Goal: Task Accomplishment & Management: Complete application form

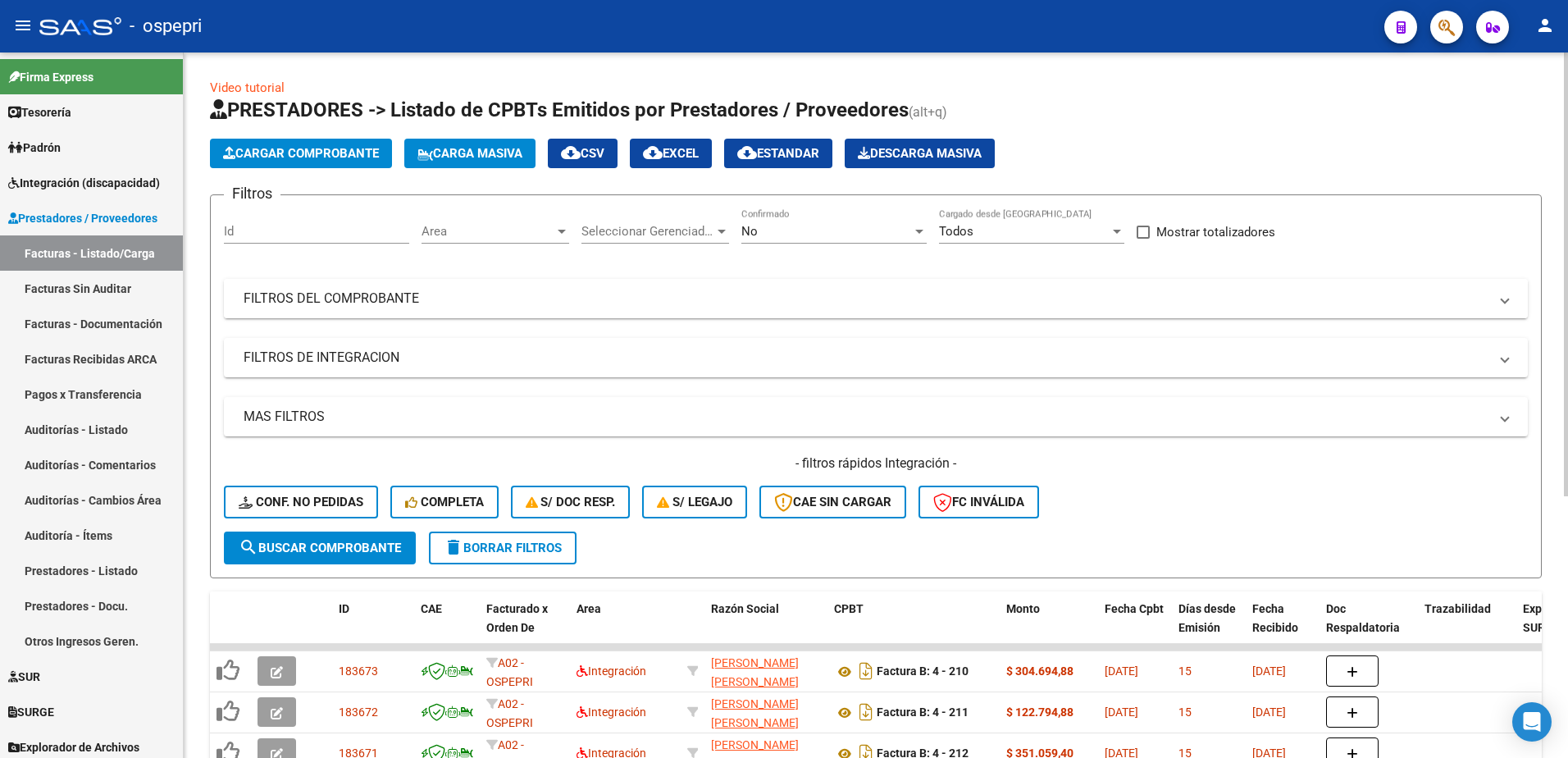
click at [1511, 298] on mat-expansion-panel-header "FILTROS DEL COMPROBANTE" at bounding box center [876, 298] width 1304 height 40
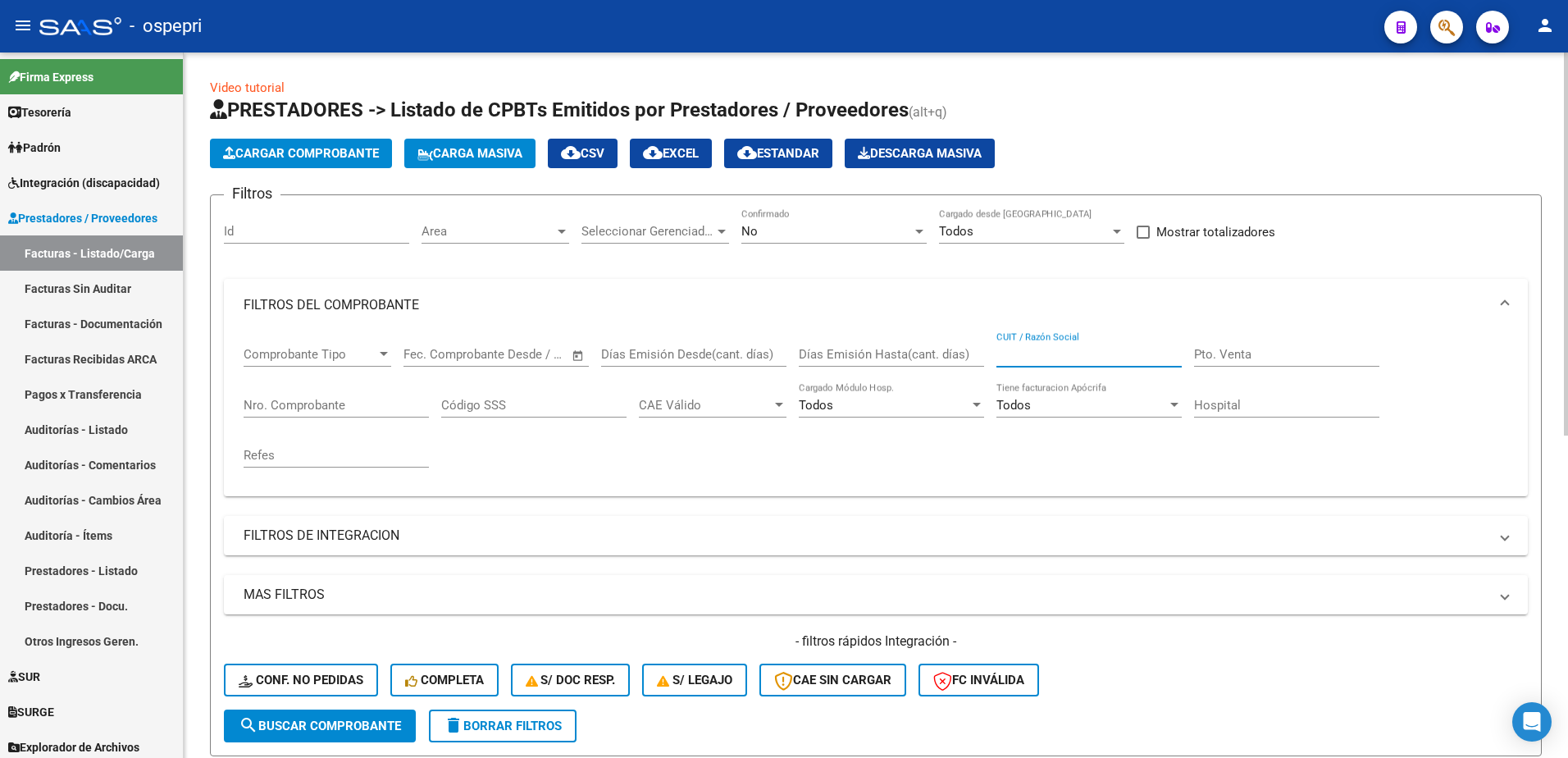
click at [1056, 352] on input "CUIT / Razón Social" at bounding box center [1089, 354] width 185 height 15
paste input "27291274043"
type input "27291274043"
click at [388, 730] on span "search Buscar Comprobante" at bounding box center [320, 725] width 162 height 15
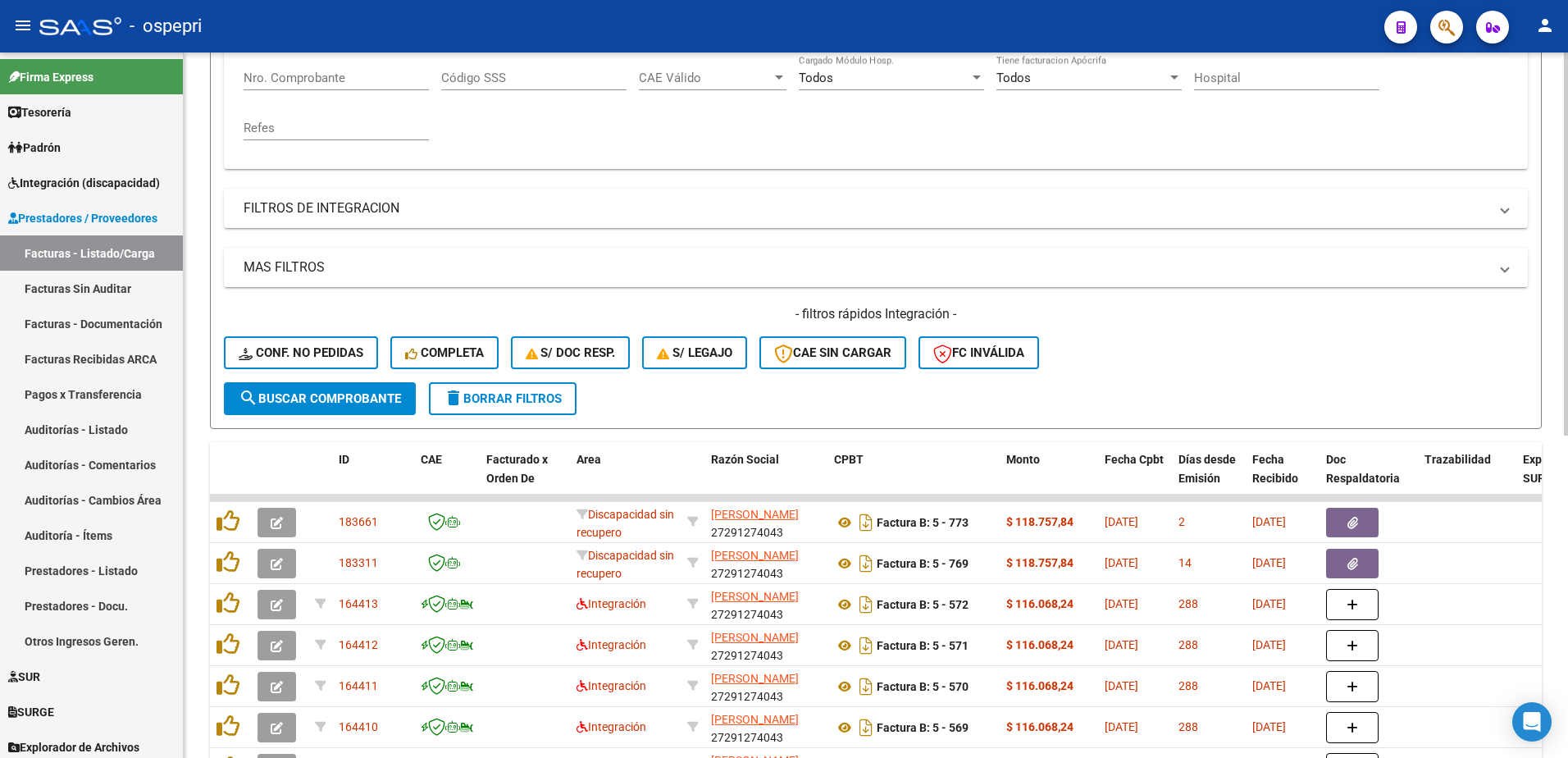
scroll to position [329, 0]
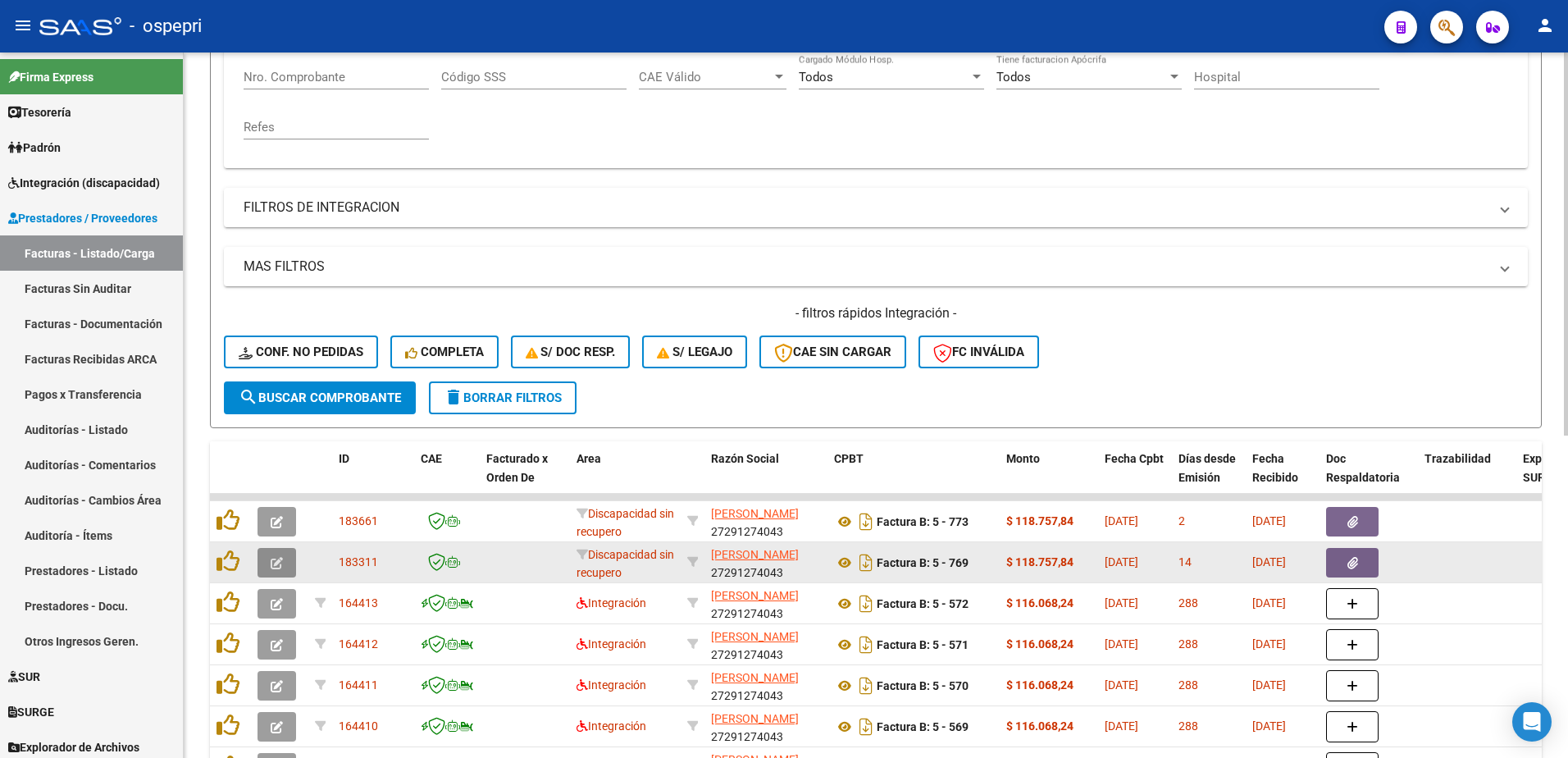
click at [276, 555] on span "button" at bounding box center [277, 562] width 12 height 15
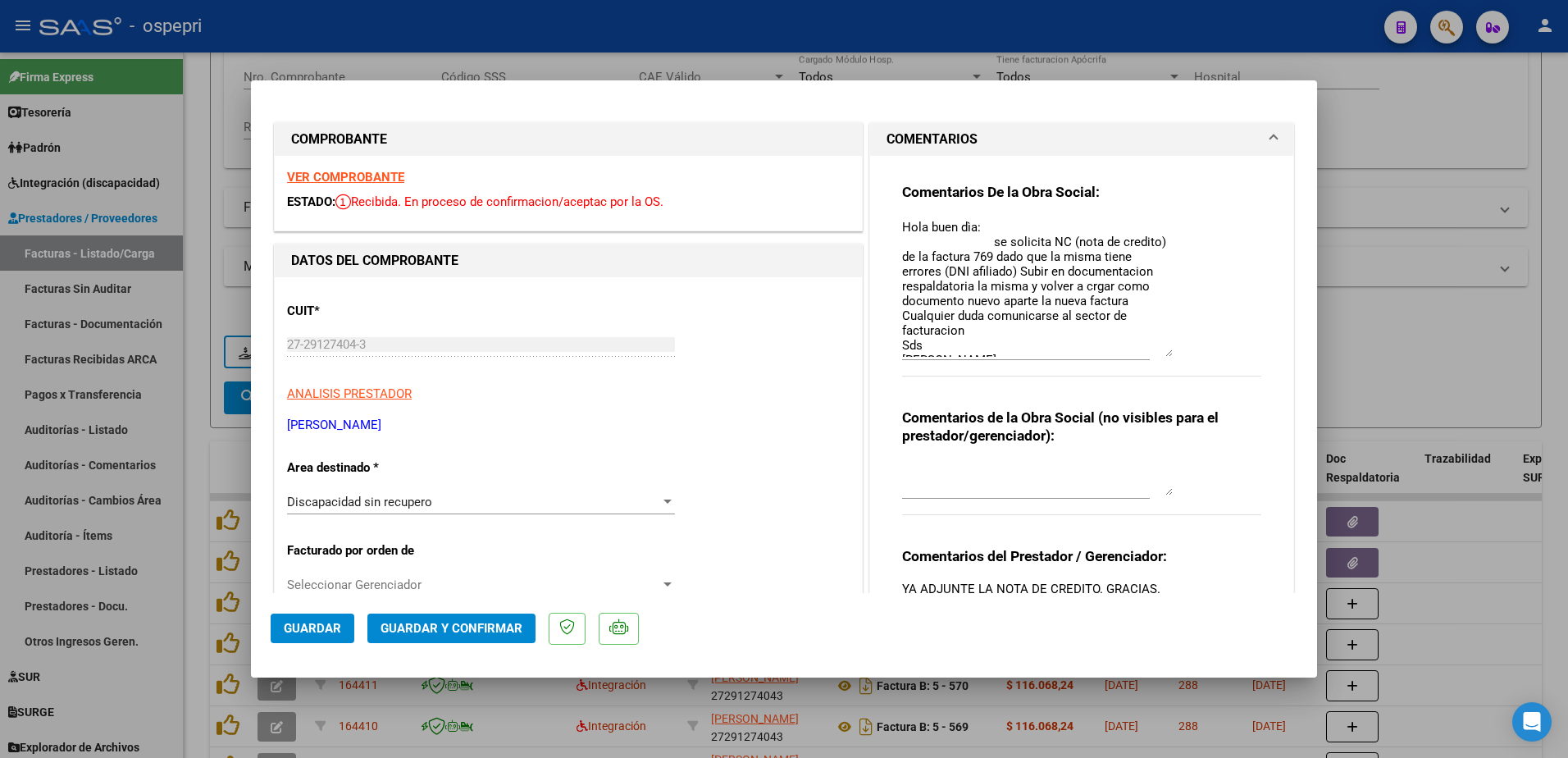
drag, startPoint x: 1161, startPoint y: 248, endPoint x: 1154, endPoint y: 354, distance: 106.2
click at [1154, 354] on textarea "Hola buen dìa: se solicita NC (nota de credito) de la factura 769 dado que la m…" at bounding box center [1038, 287] width 271 height 139
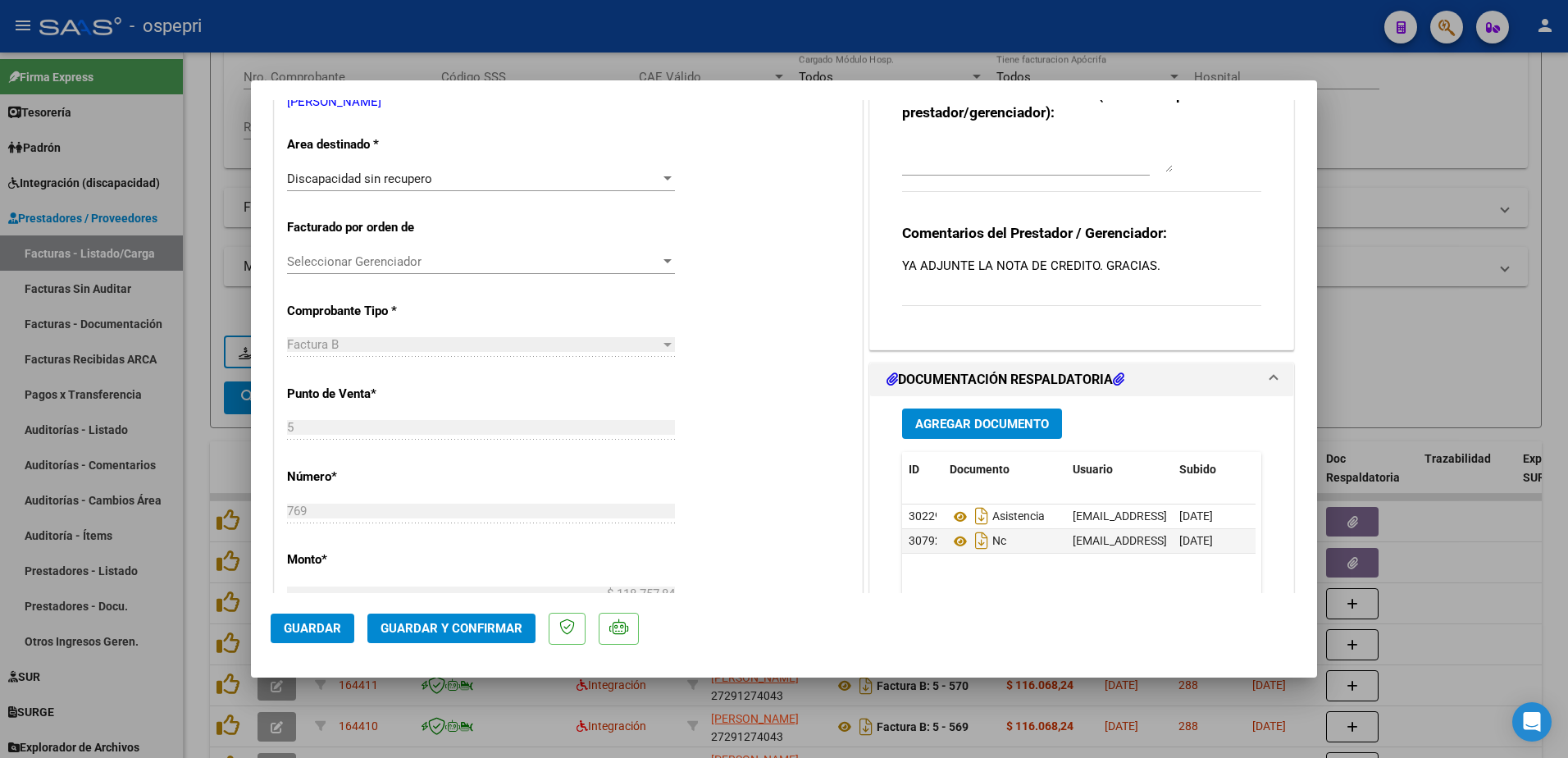
scroll to position [410, 0]
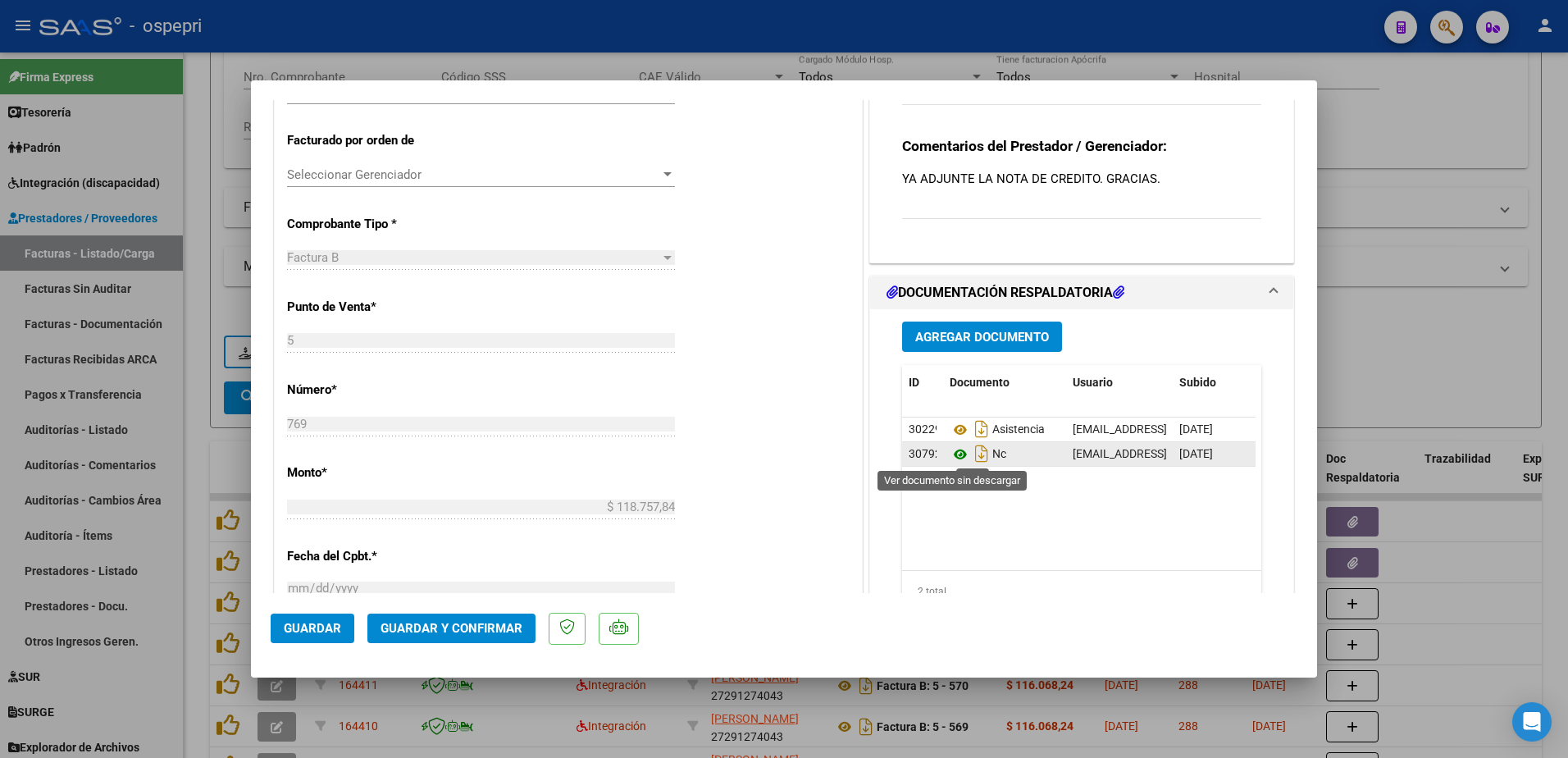
click at [955, 454] on icon at bounding box center [960, 454] width 22 height 20
click at [305, 623] on span "Guardar" at bounding box center [312, 628] width 58 height 15
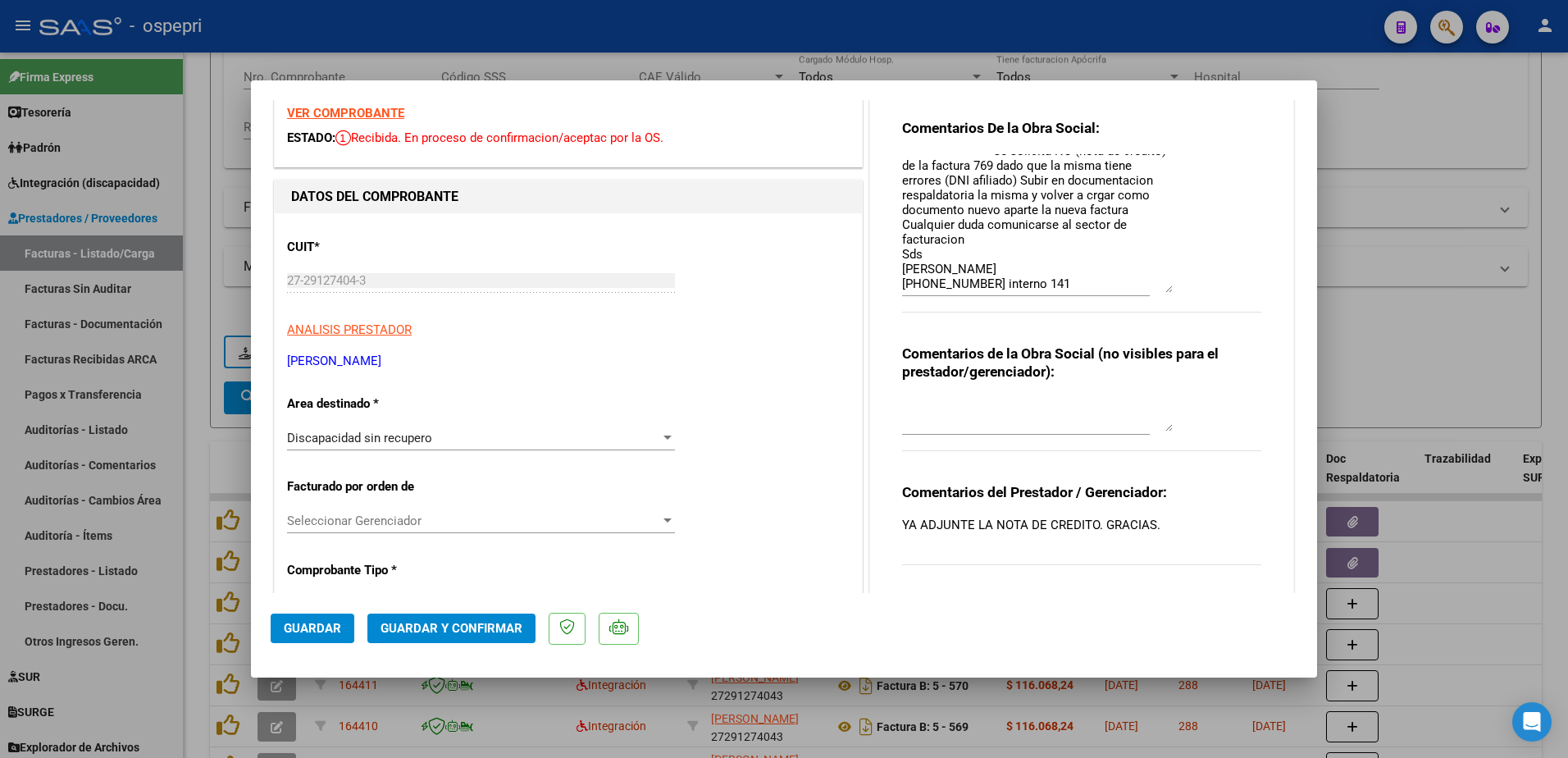
scroll to position [0, 0]
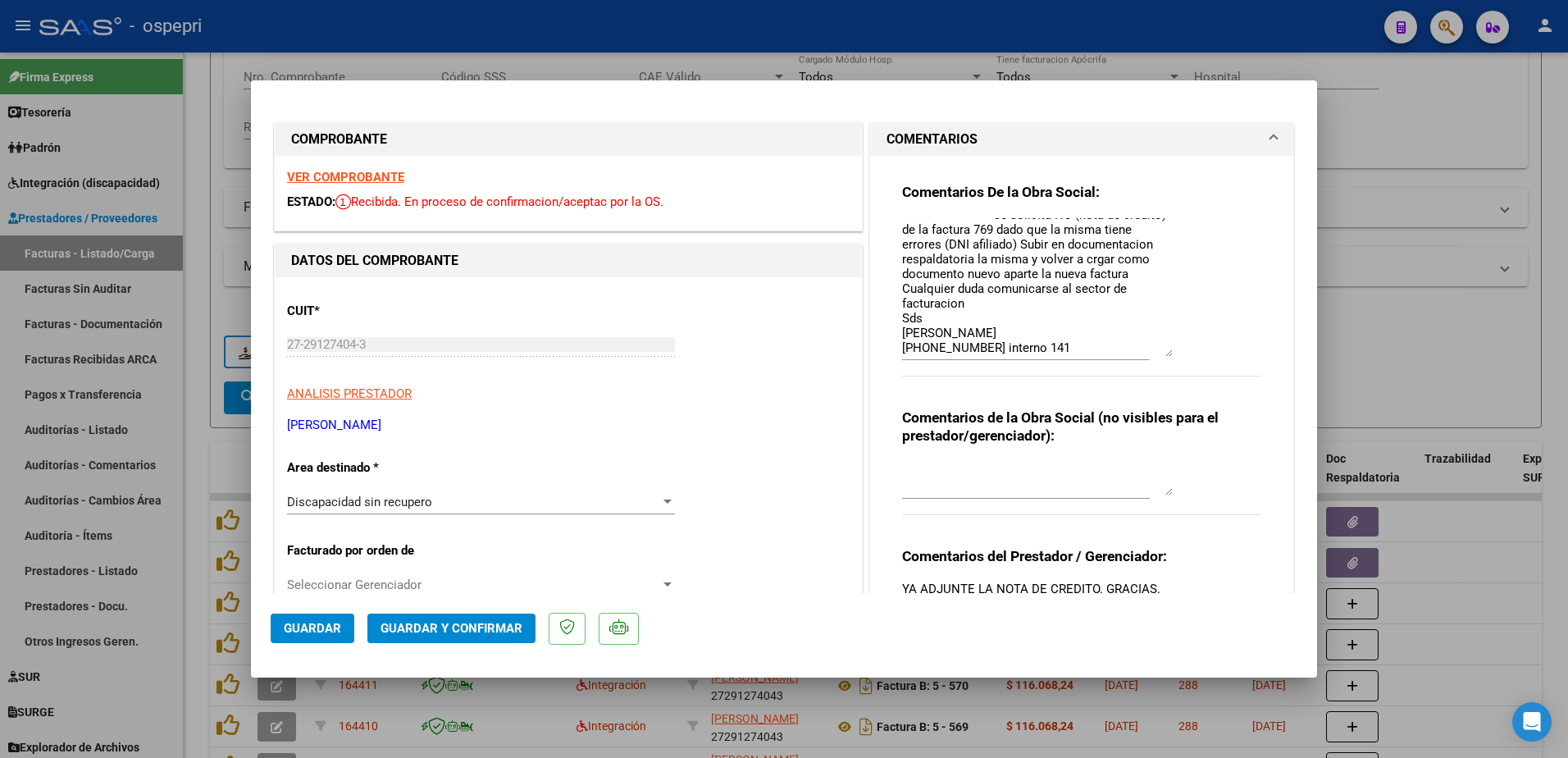
click at [359, 178] on strong "VER COMPROBANTE" at bounding box center [346, 177] width 117 height 15
click at [1306, 20] on div at bounding box center [784, 379] width 1568 height 758
type input "$ 0,00"
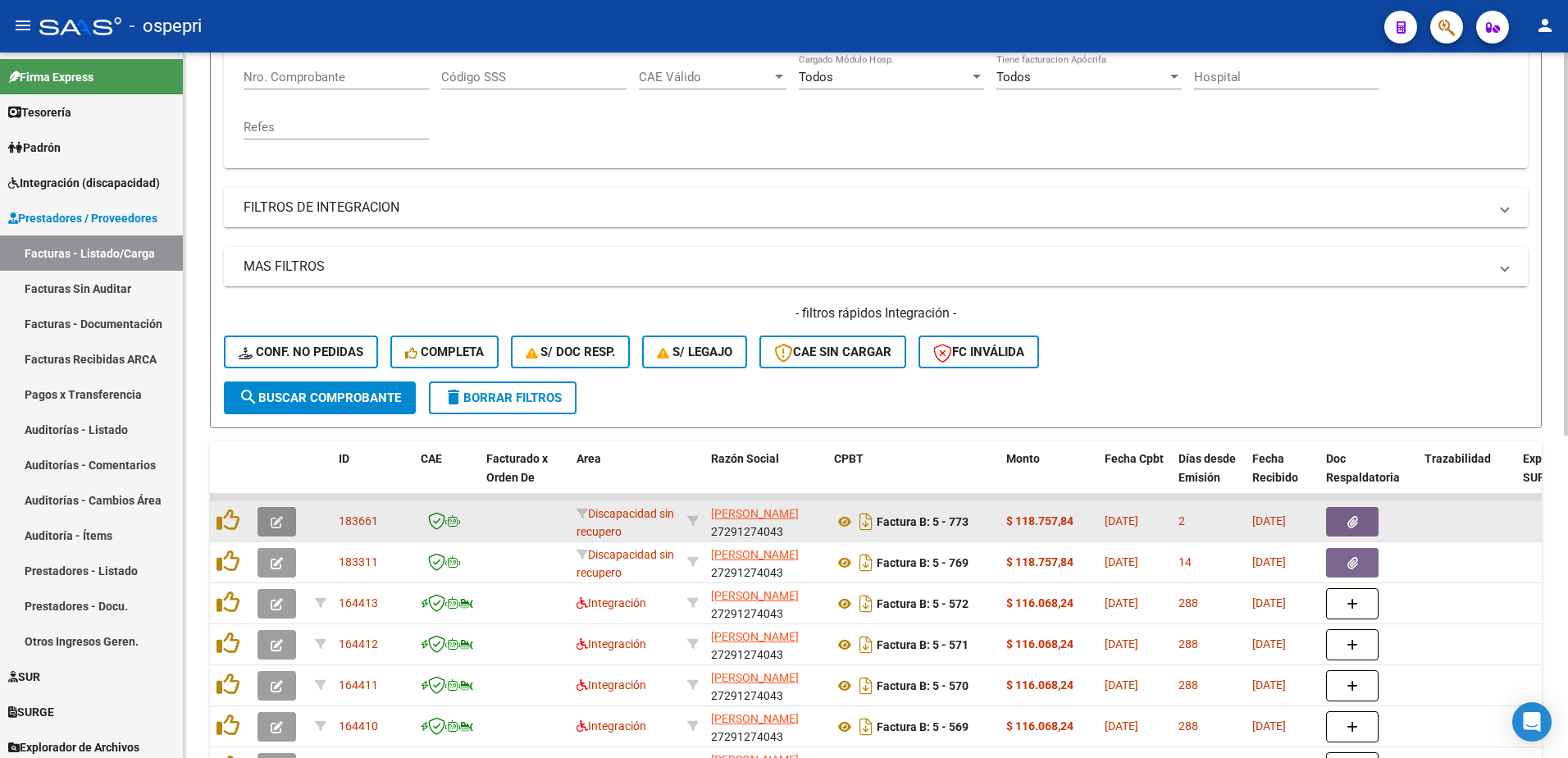
click at [262, 523] on button "button" at bounding box center [277, 522] width 39 height 29
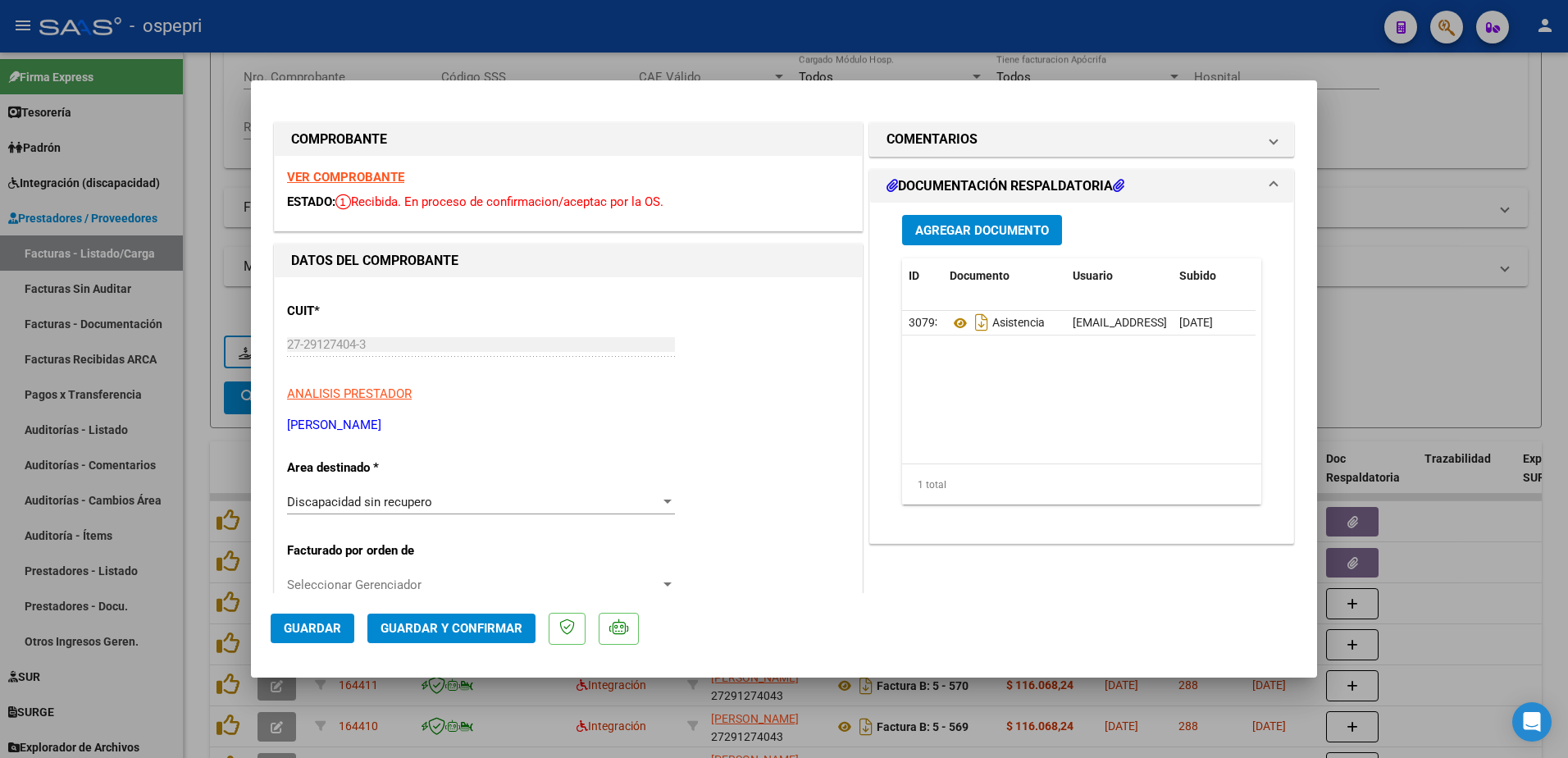
click at [358, 178] on strong "VER COMPROBANTE" at bounding box center [346, 177] width 117 height 15
click at [664, 500] on div at bounding box center [668, 501] width 9 height 4
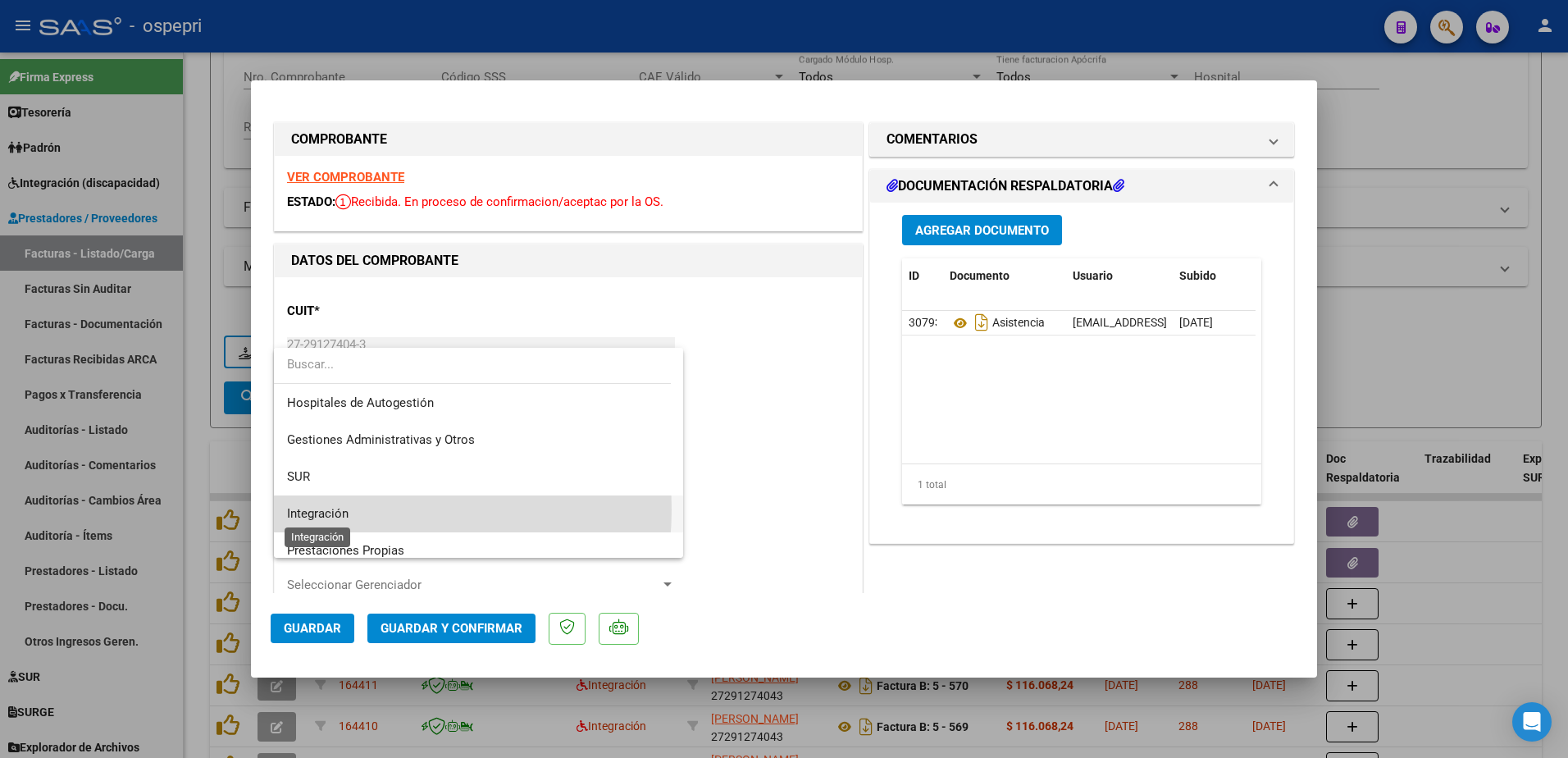
click at [347, 510] on span "Integración" at bounding box center [317, 513] width 61 height 15
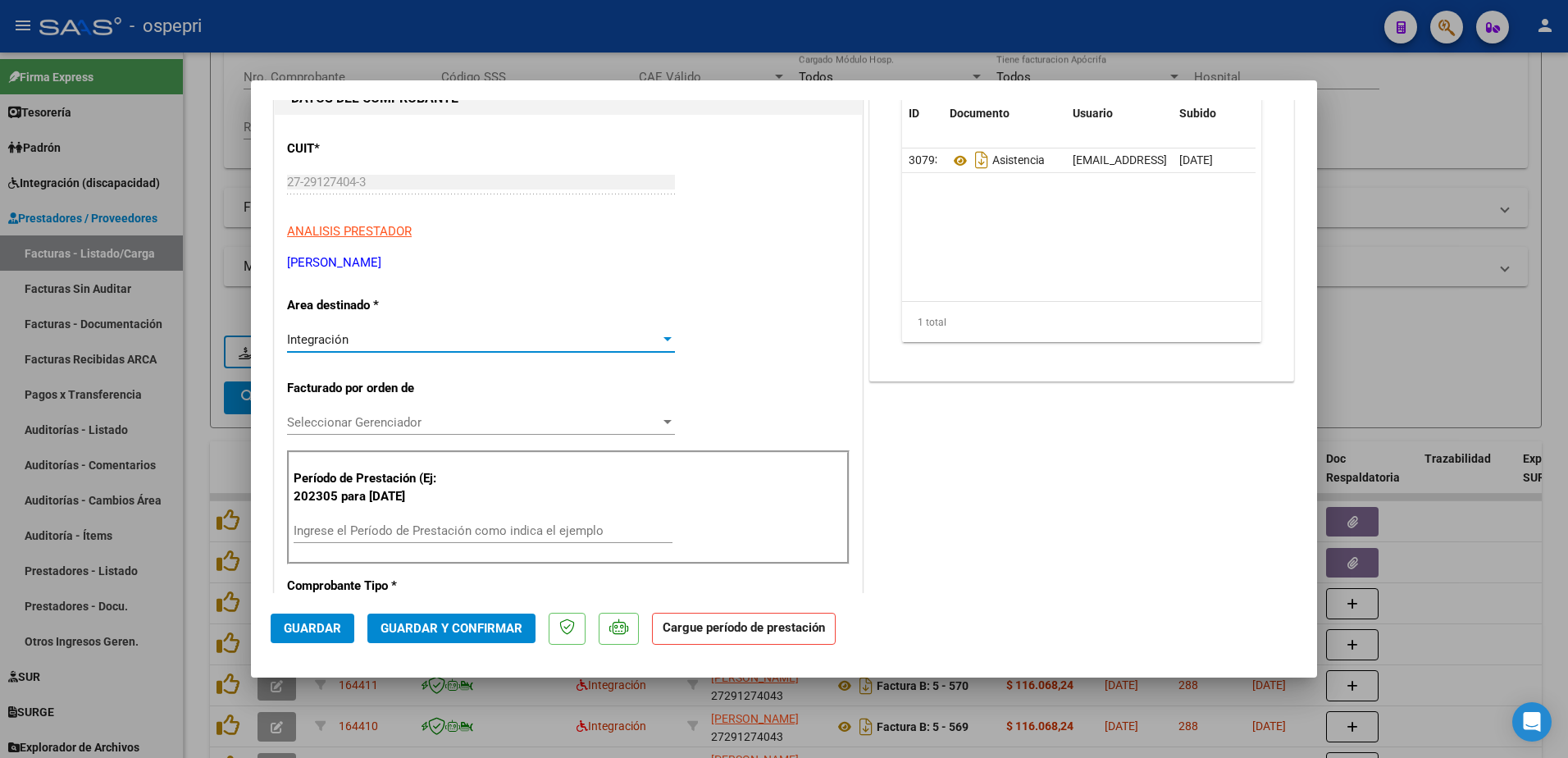
scroll to position [164, 0]
click at [663, 416] on div at bounding box center [667, 420] width 15 height 13
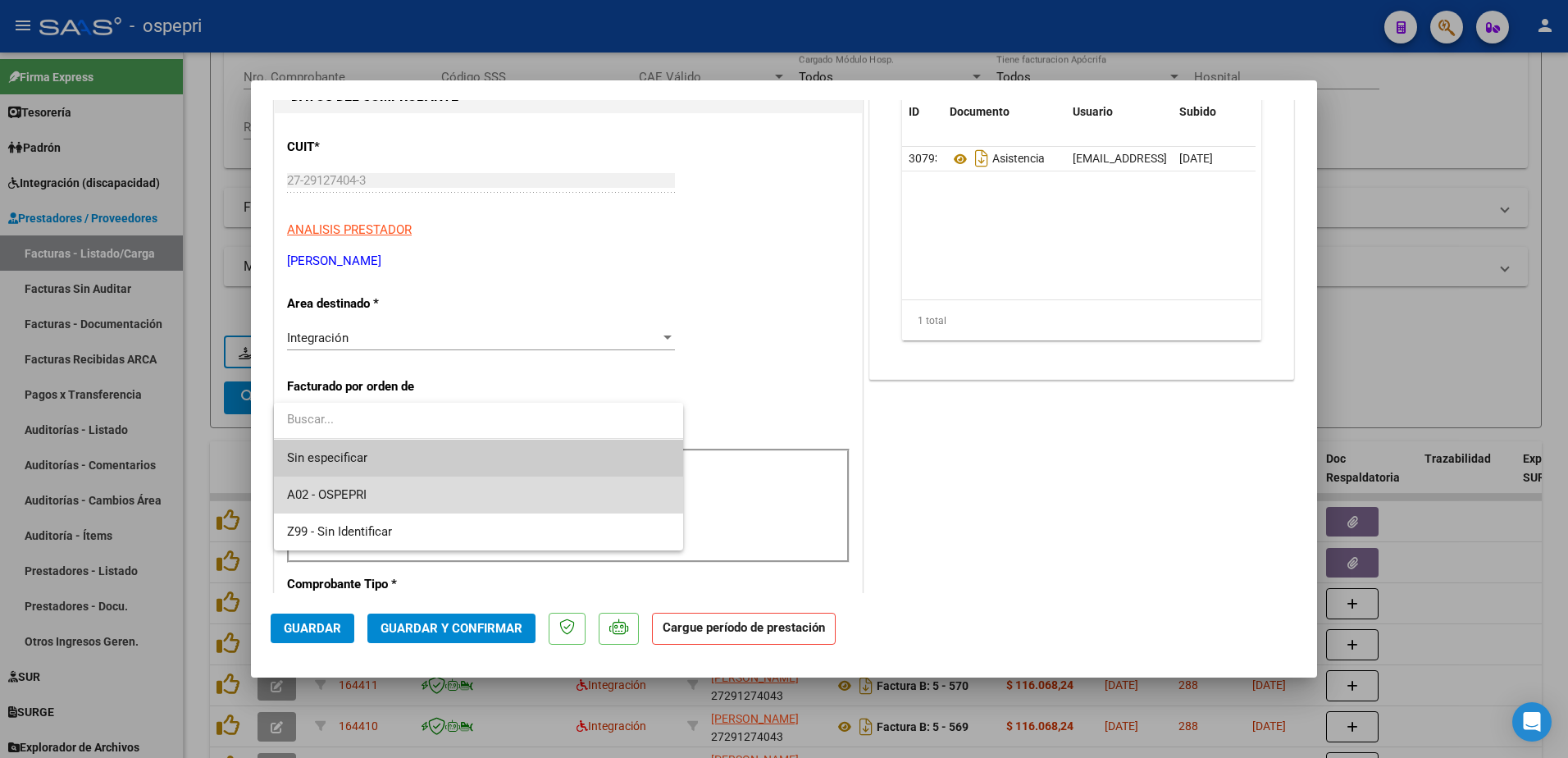
click at [380, 492] on span "A02 - OSPEPRI" at bounding box center [478, 495] width 383 height 37
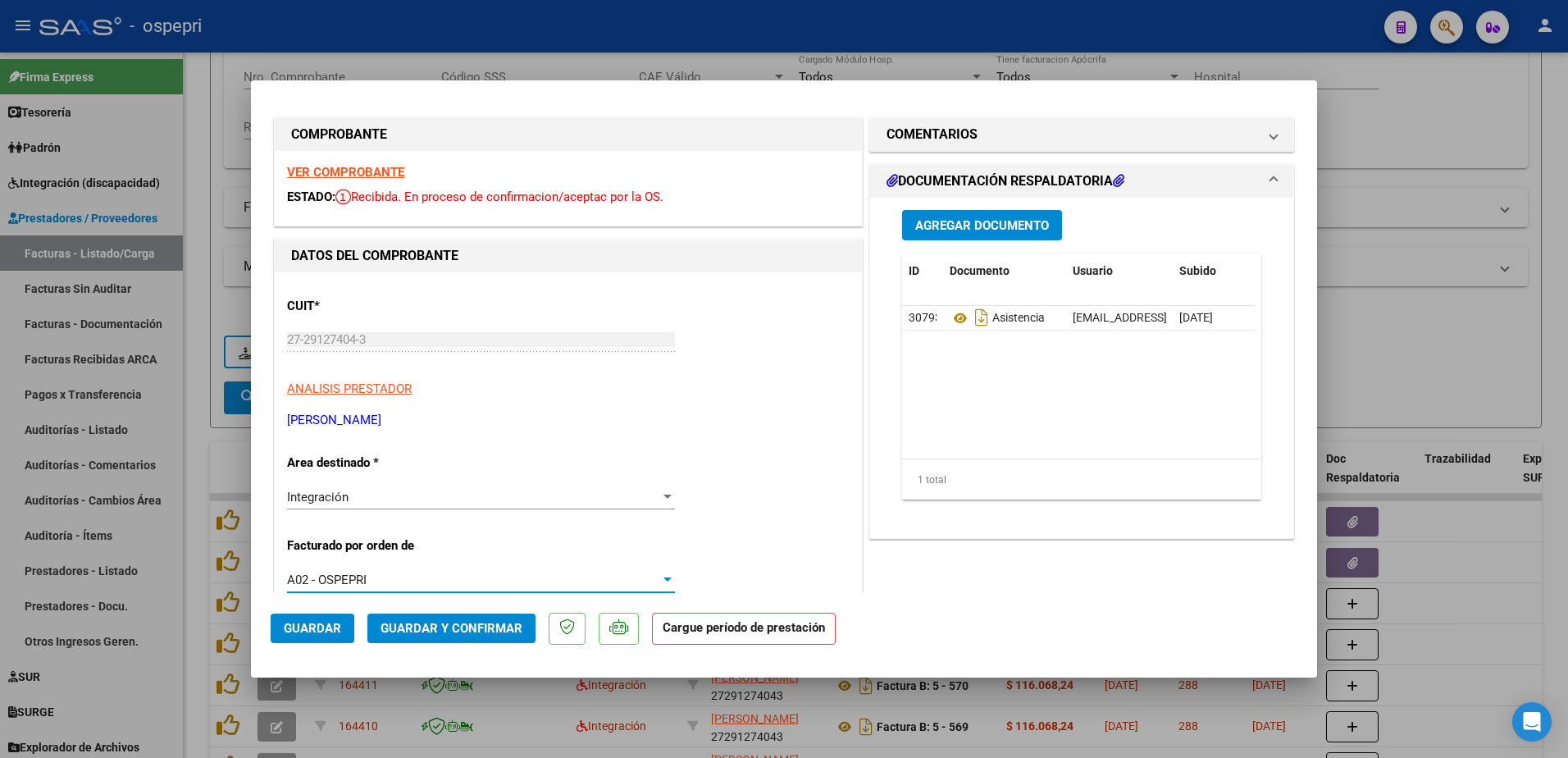
scroll to position [0, 0]
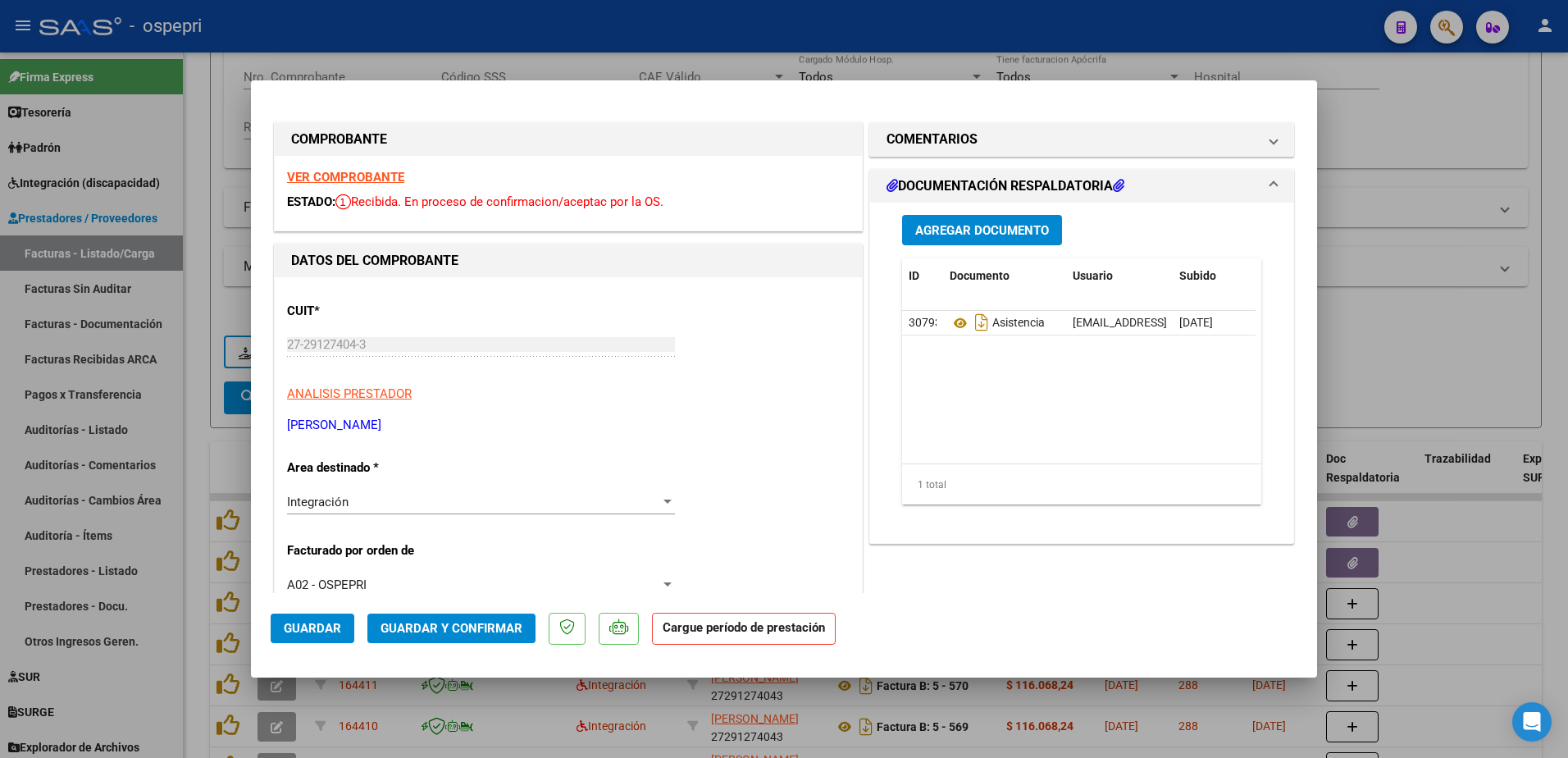
click at [383, 176] on strong "VER COMPROBANTE" at bounding box center [346, 177] width 117 height 15
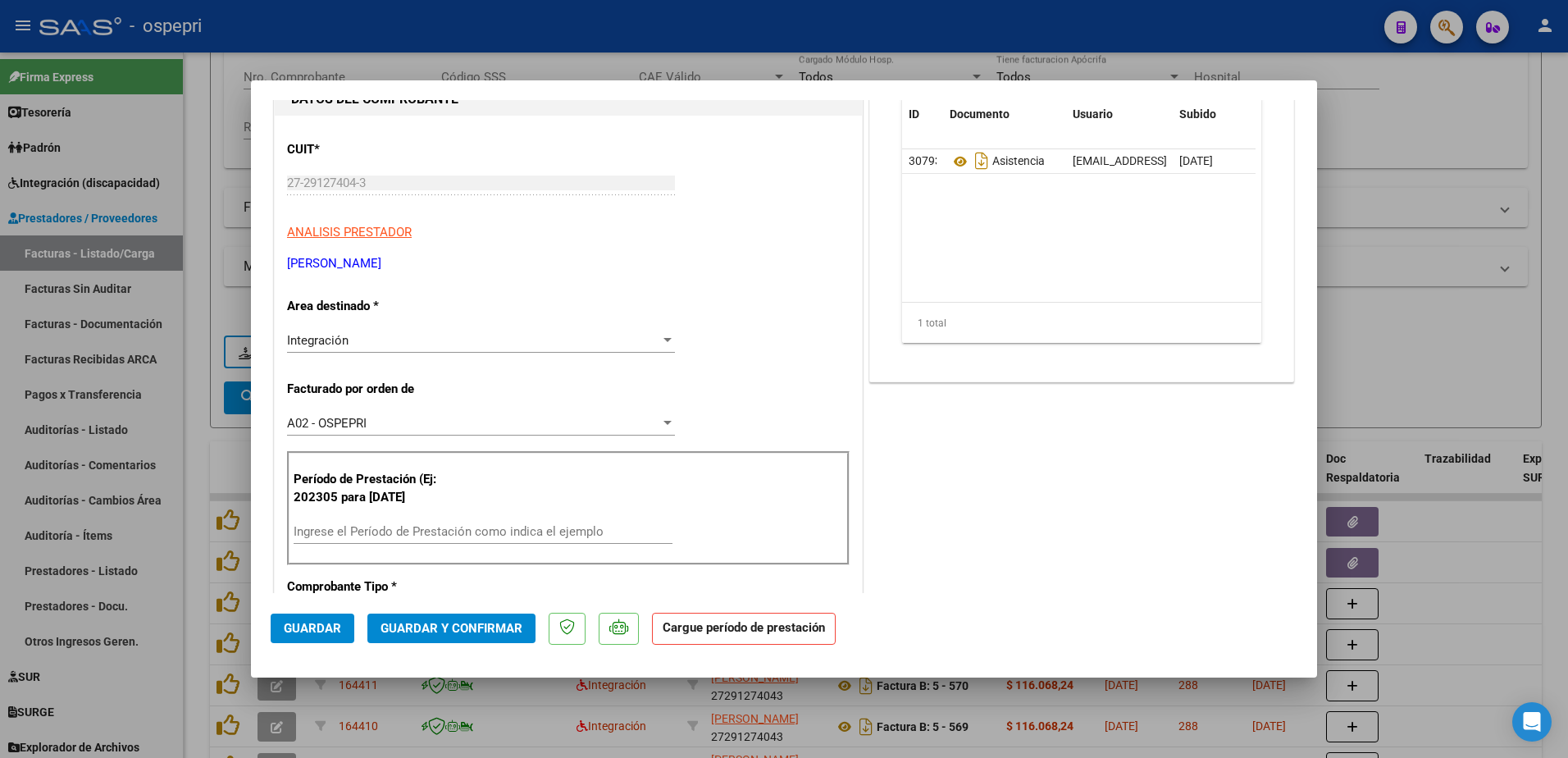
scroll to position [246, 0]
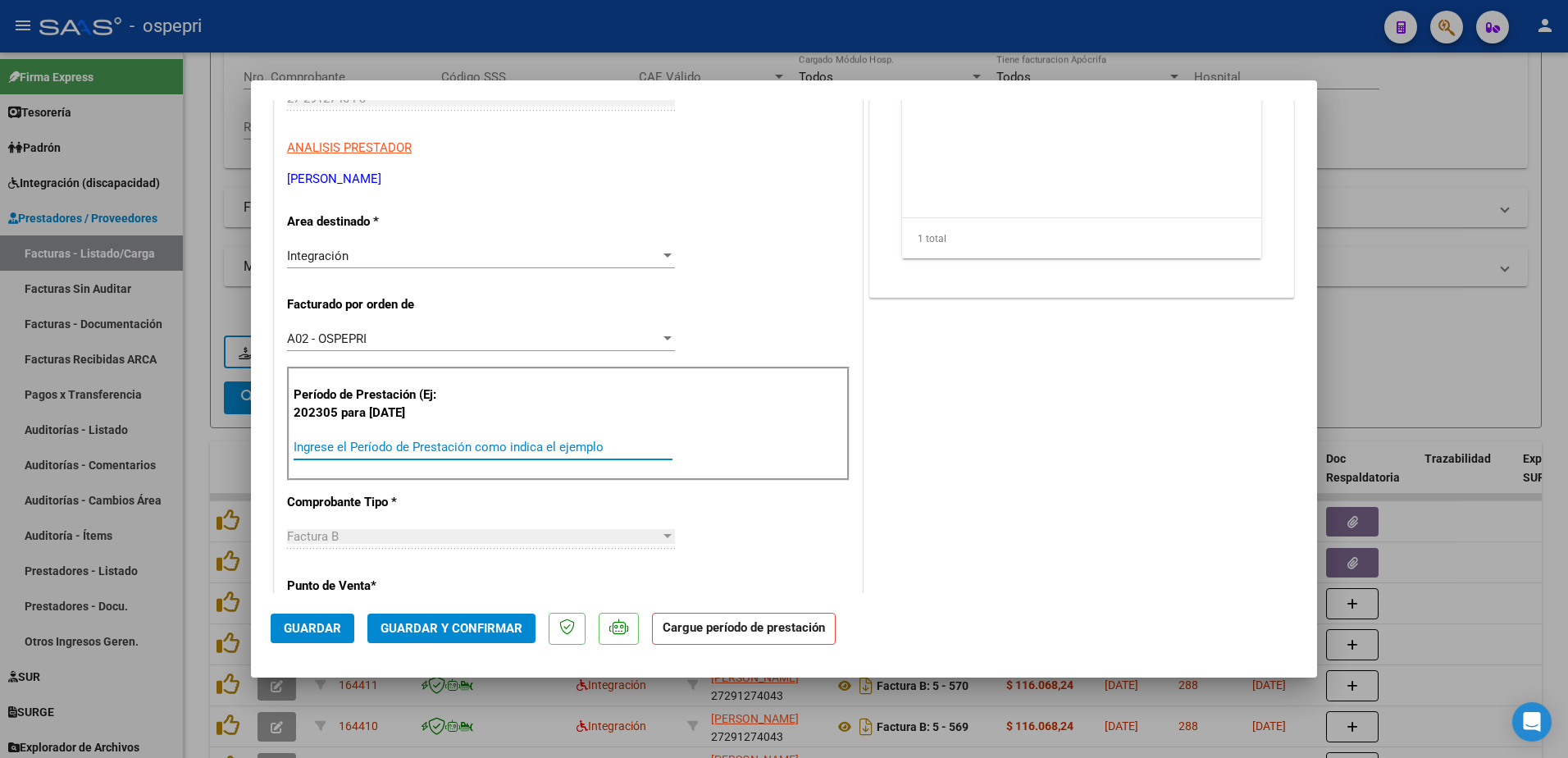
click at [365, 443] on input "Ingrese el Período de Prestación como indica el ejemplo" at bounding box center [484, 447] width 379 height 15
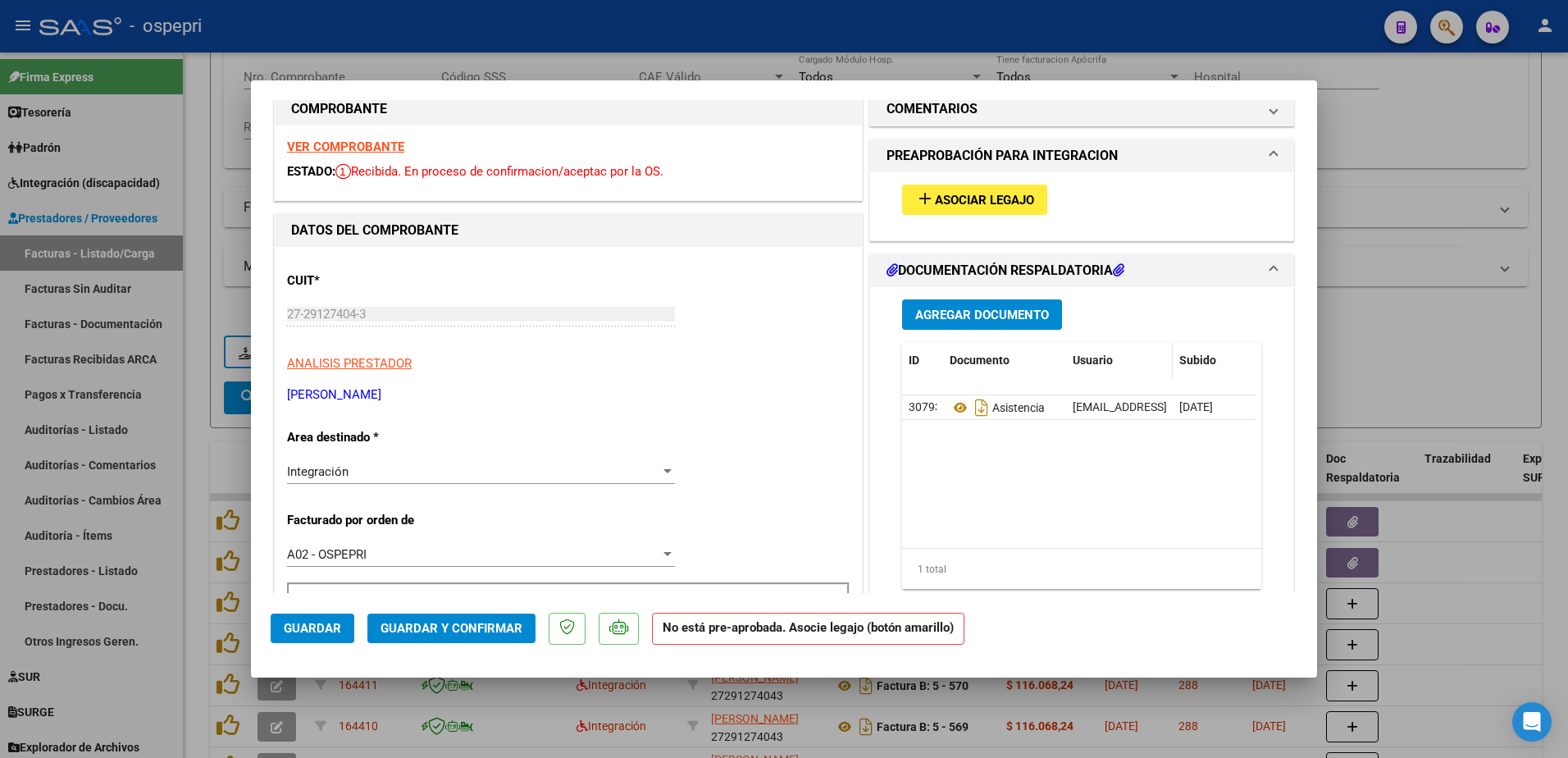
scroll to position [0, 0]
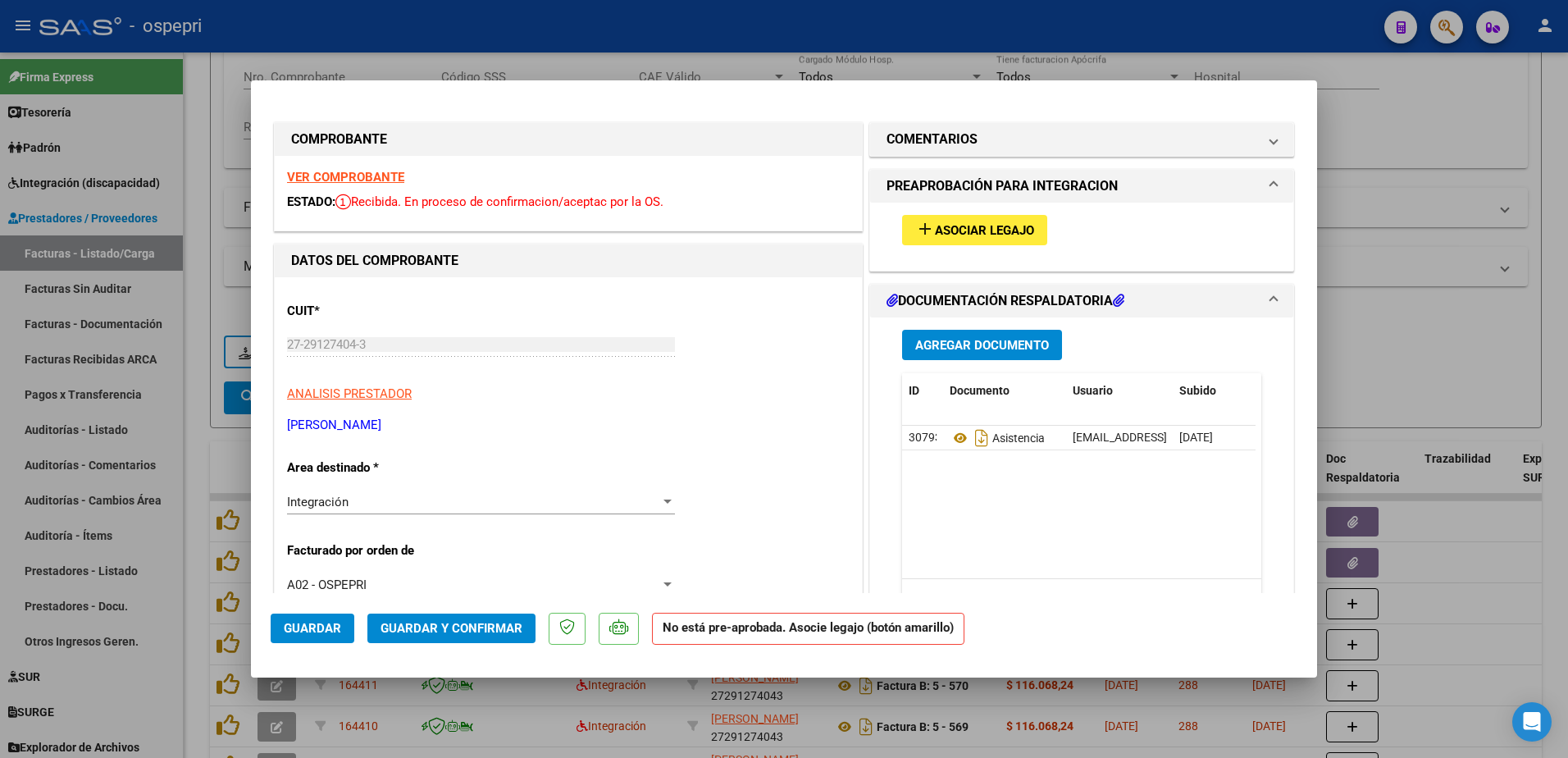
type input "202507"
click at [986, 227] on span "Asociar Legajo" at bounding box center [984, 230] width 99 height 15
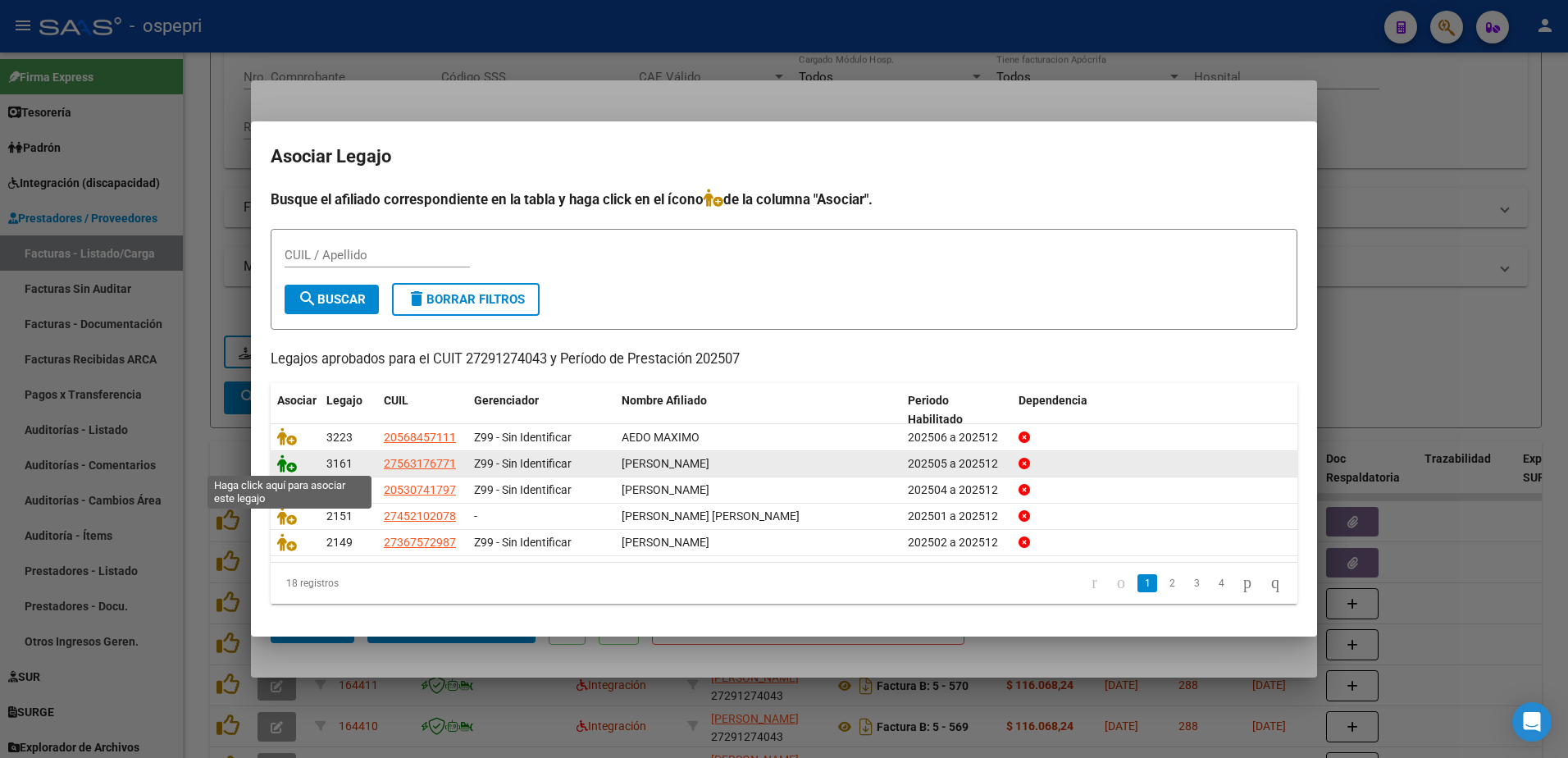
click at [284, 465] on icon at bounding box center [287, 463] width 20 height 18
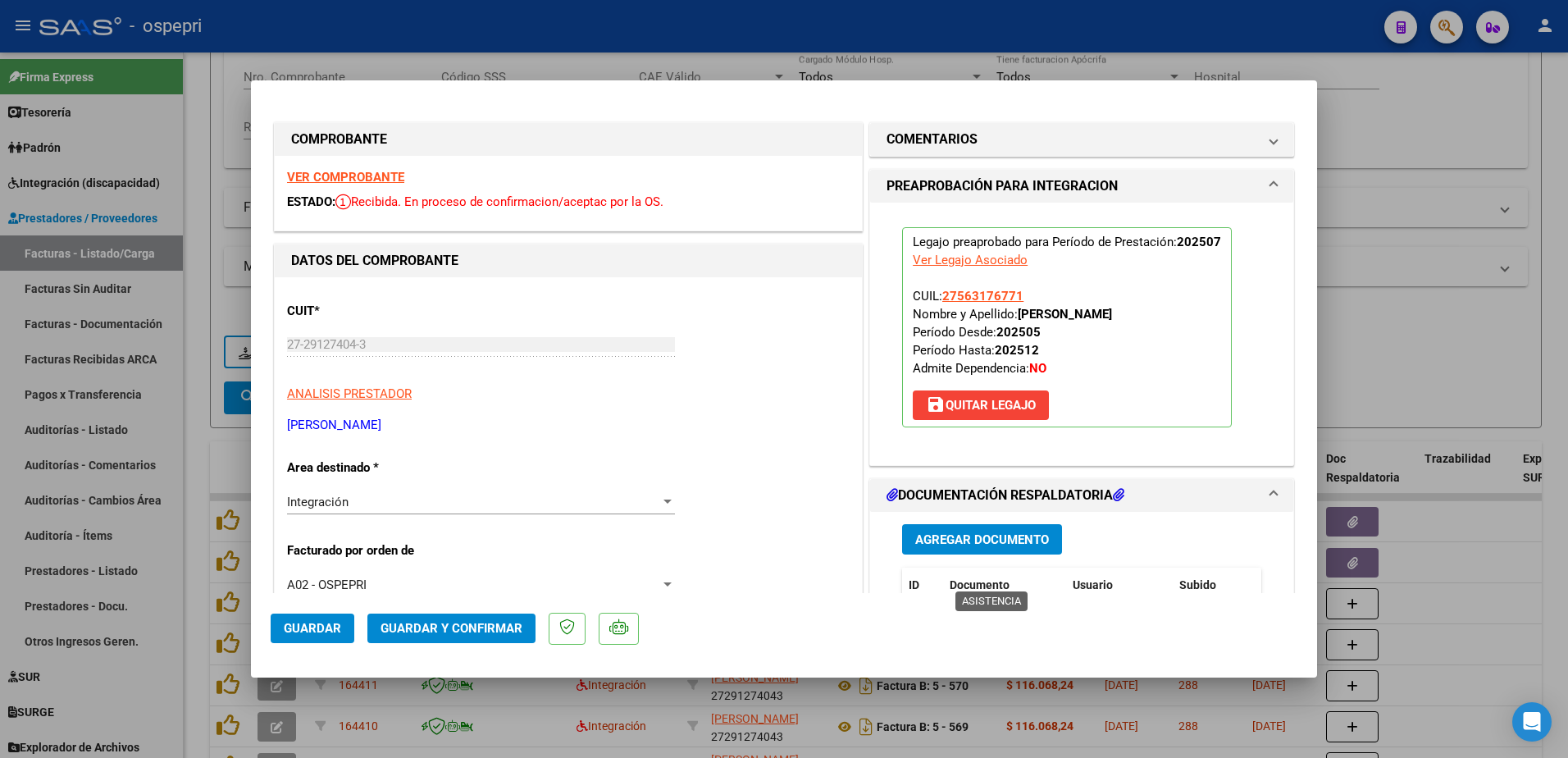
scroll to position [164, 0]
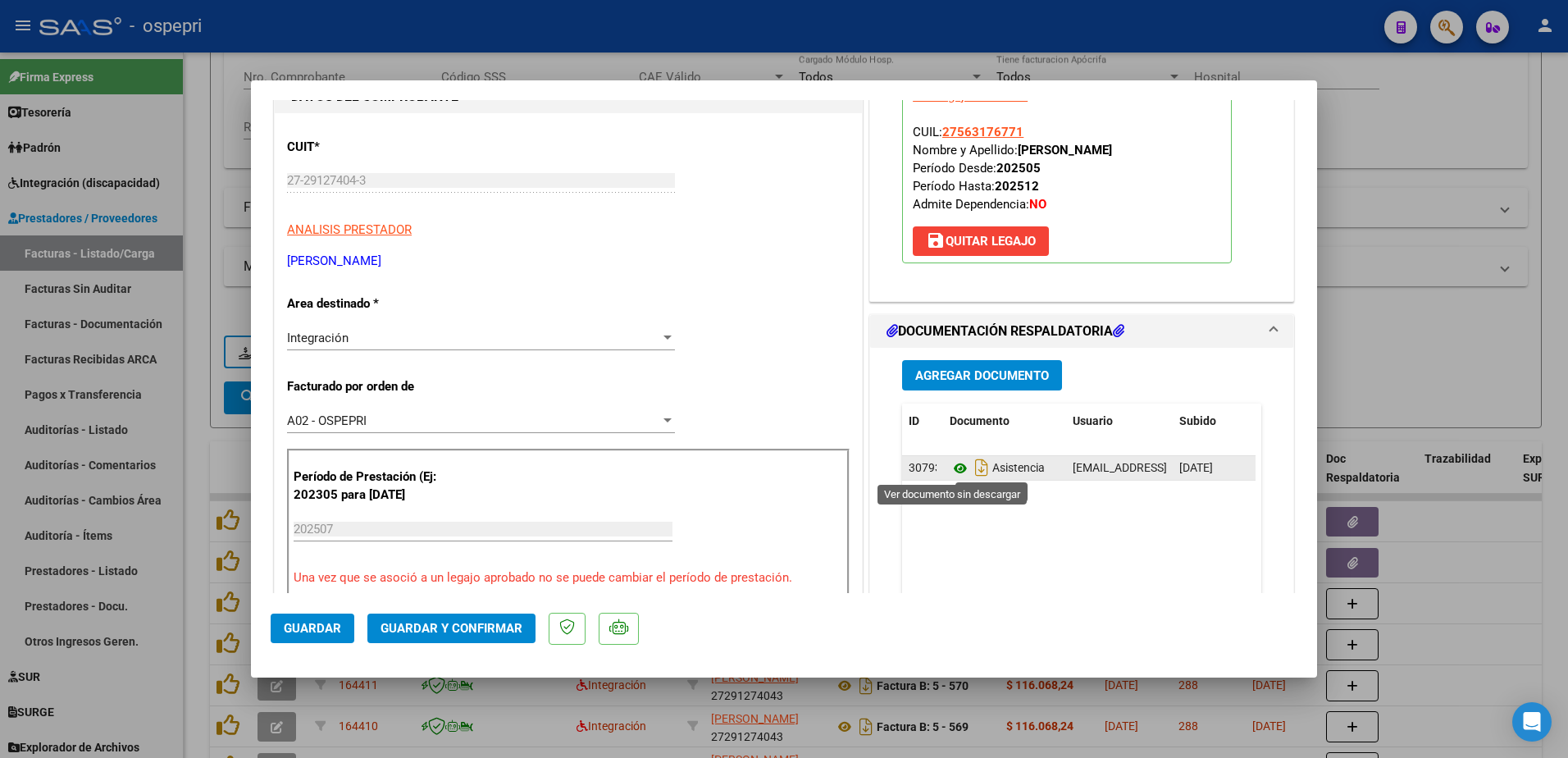
click at [953, 470] on icon at bounding box center [960, 468] width 22 height 20
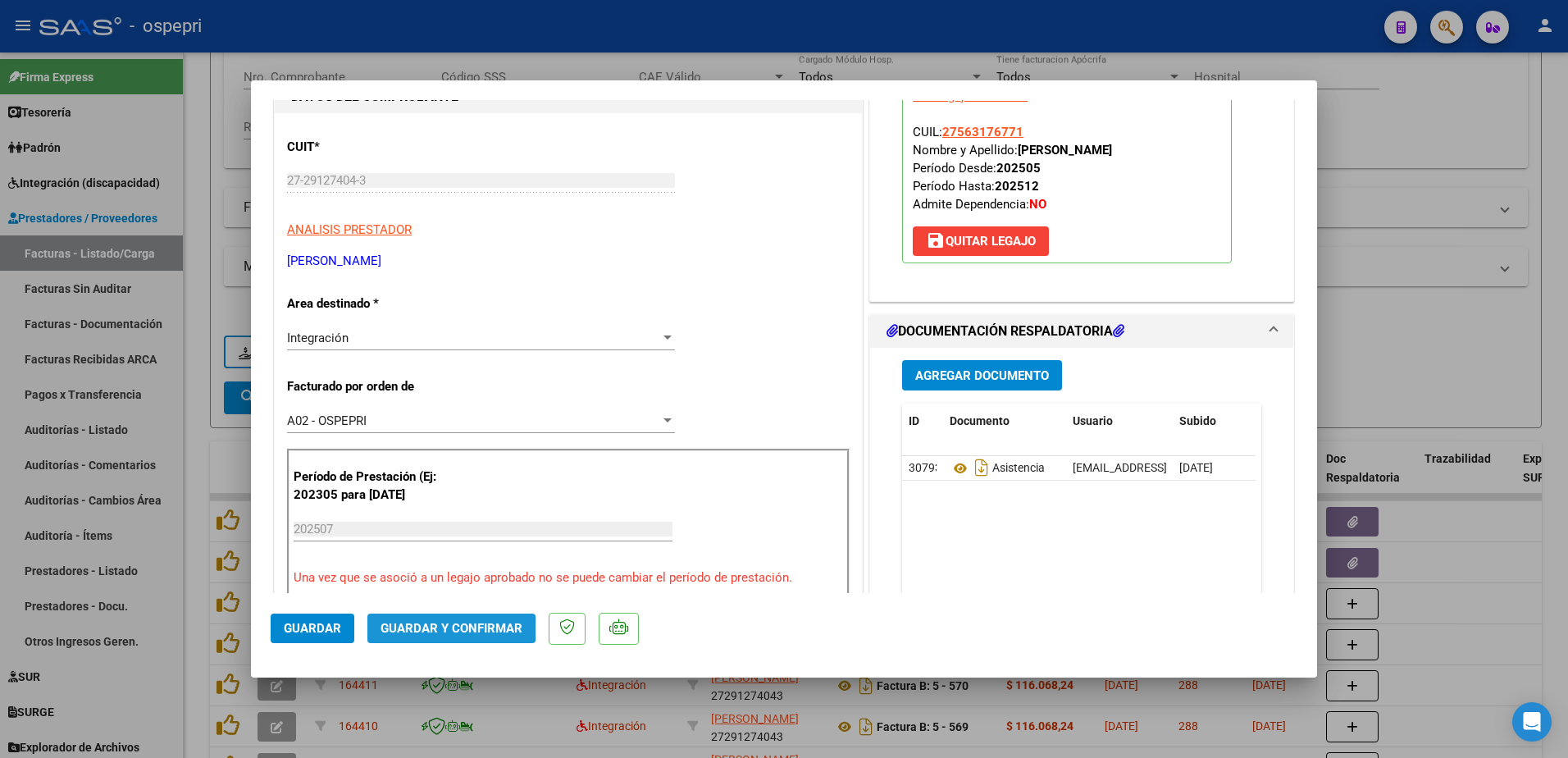
click at [434, 628] on span "Guardar y Confirmar" at bounding box center [451, 628] width 142 height 15
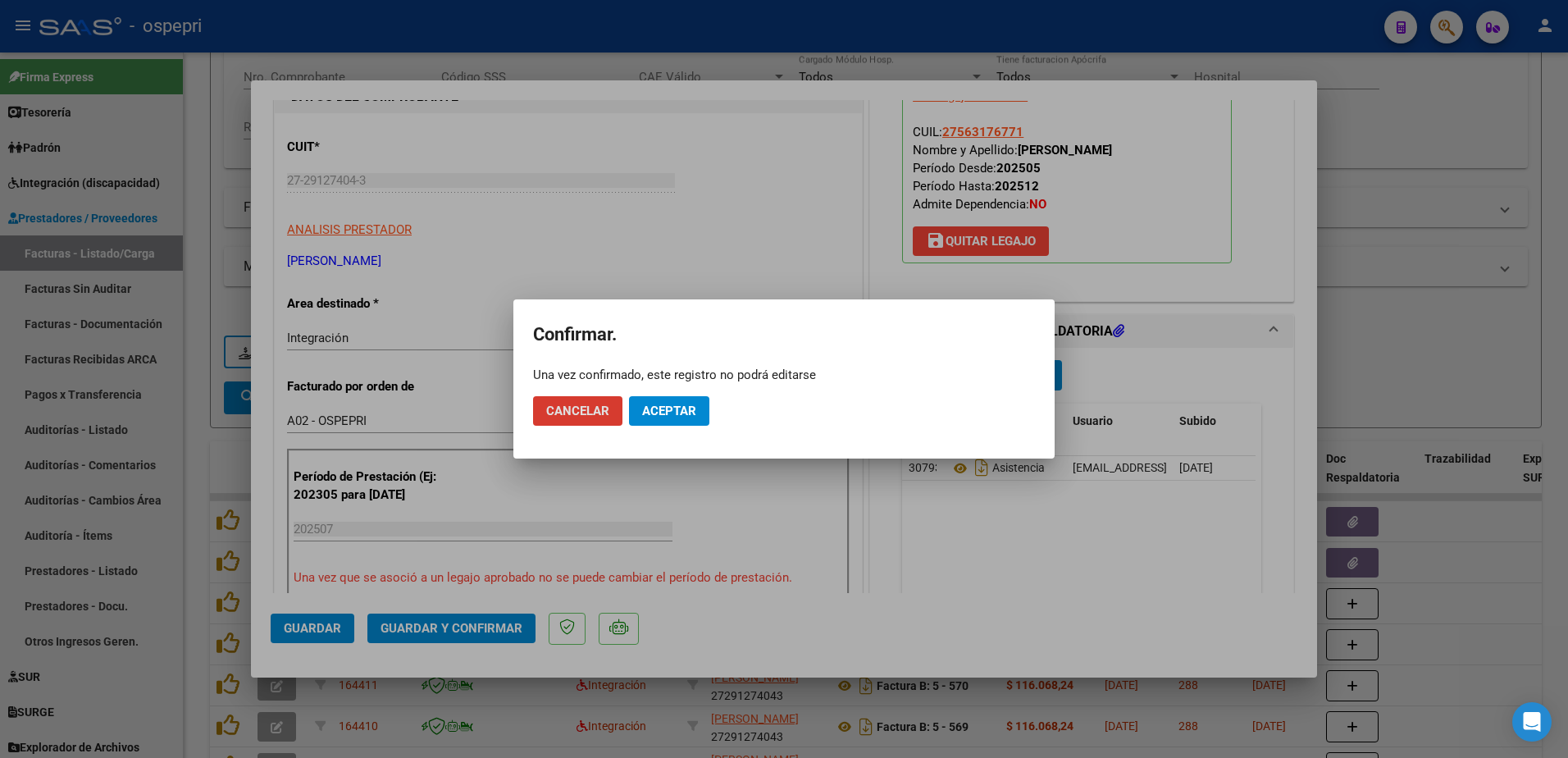
click at [678, 410] on span "Aceptar" at bounding box center [669, 410] width 54 height 15
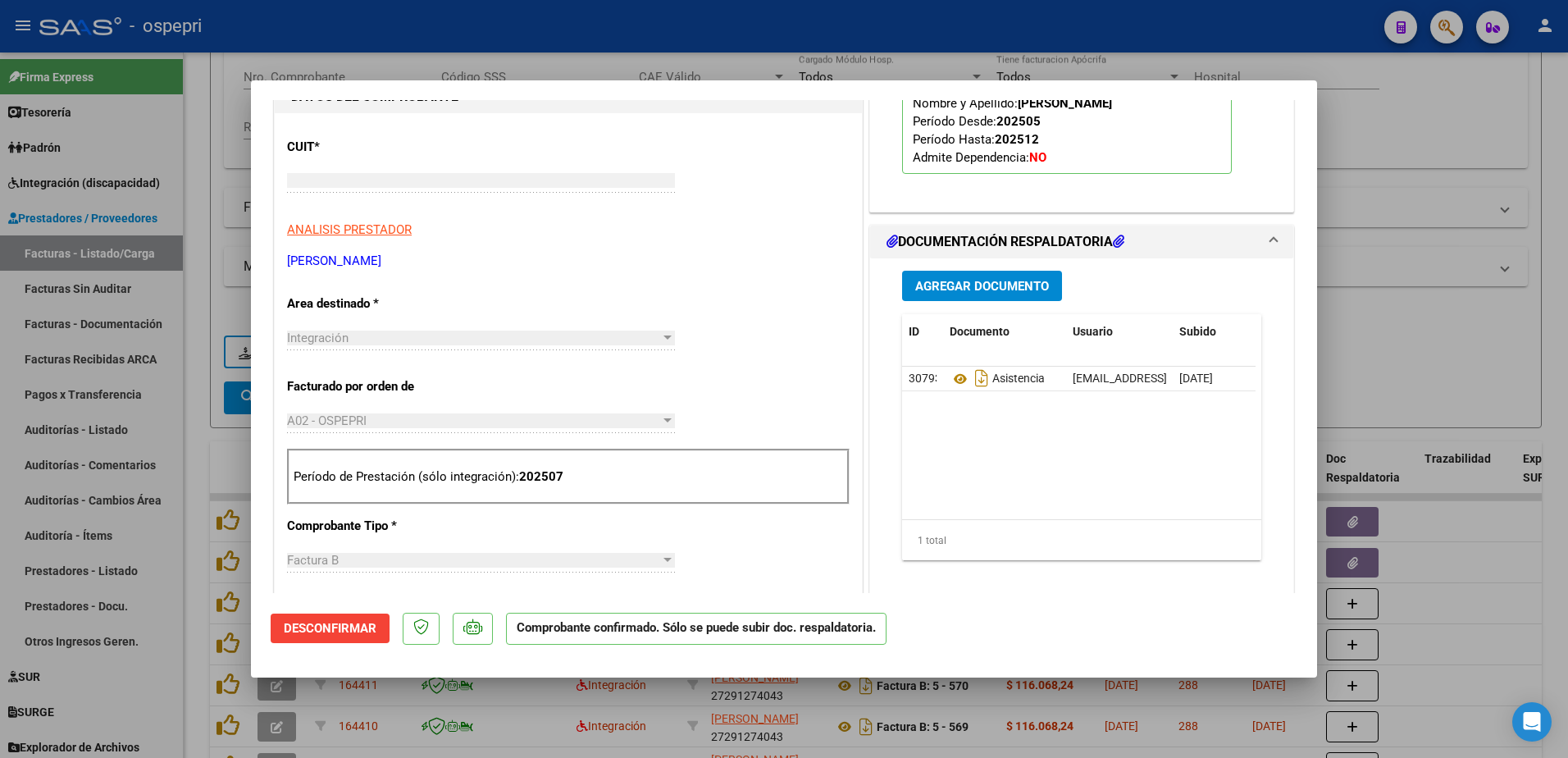
scroll to position [0, 0]
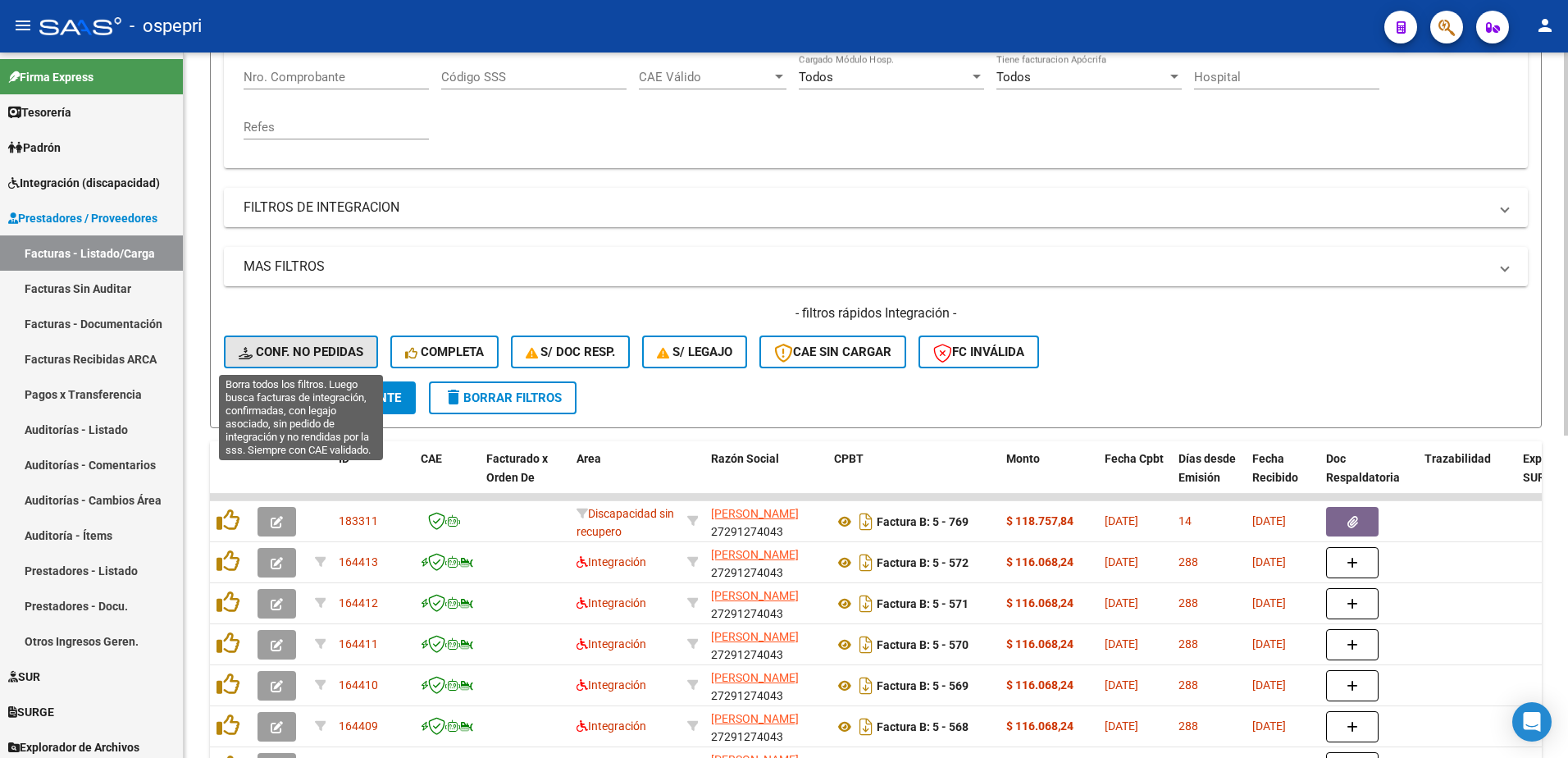
click at [319, 342] on button "Conf. no pedidas" at bounding box center [301, 352] width 154 height 33
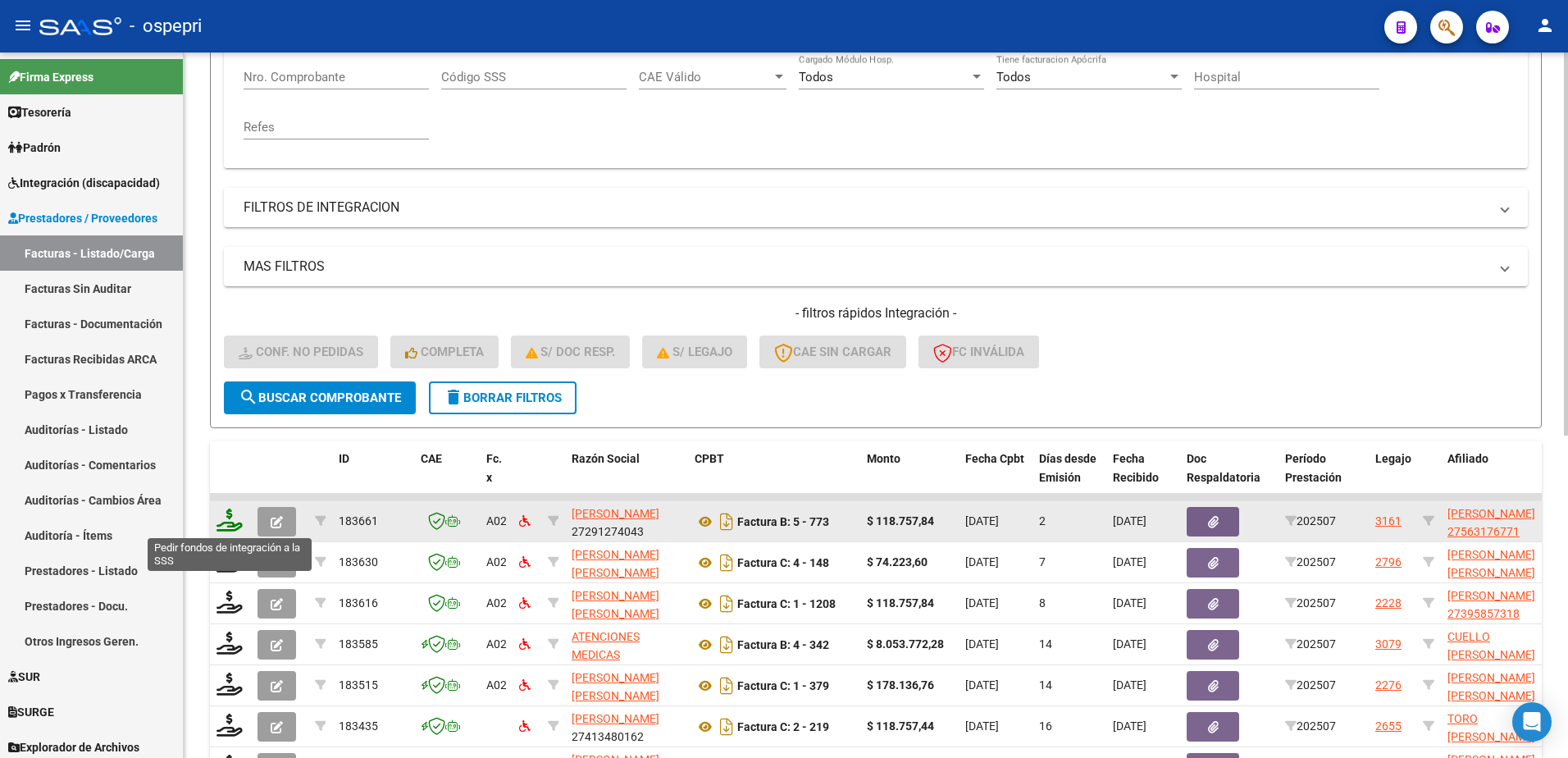
click at [229, 524] on icon at bounding box center [229, 520] width 26 height 23
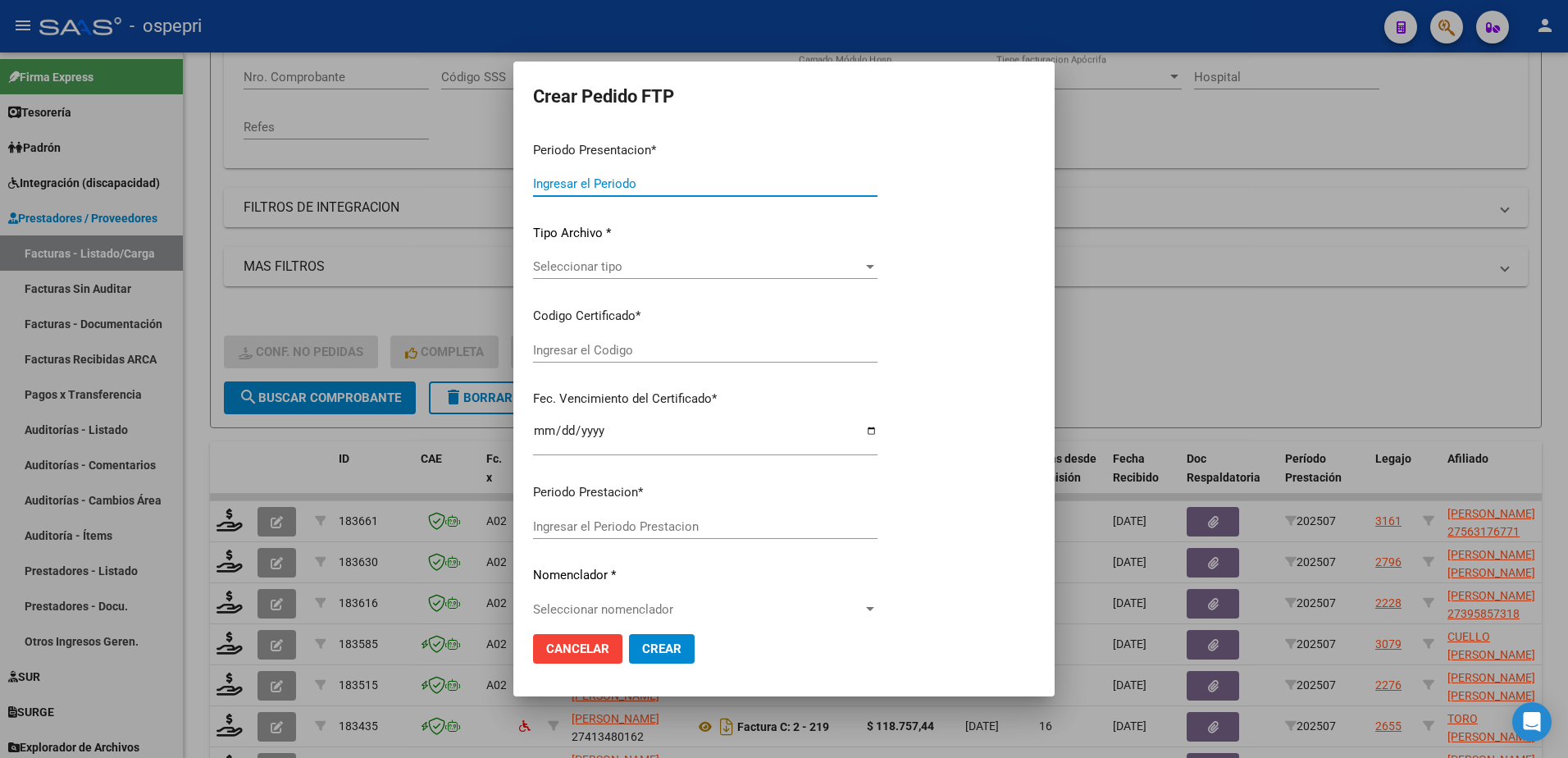
type input "202507"
type input "$ 118.757,84"
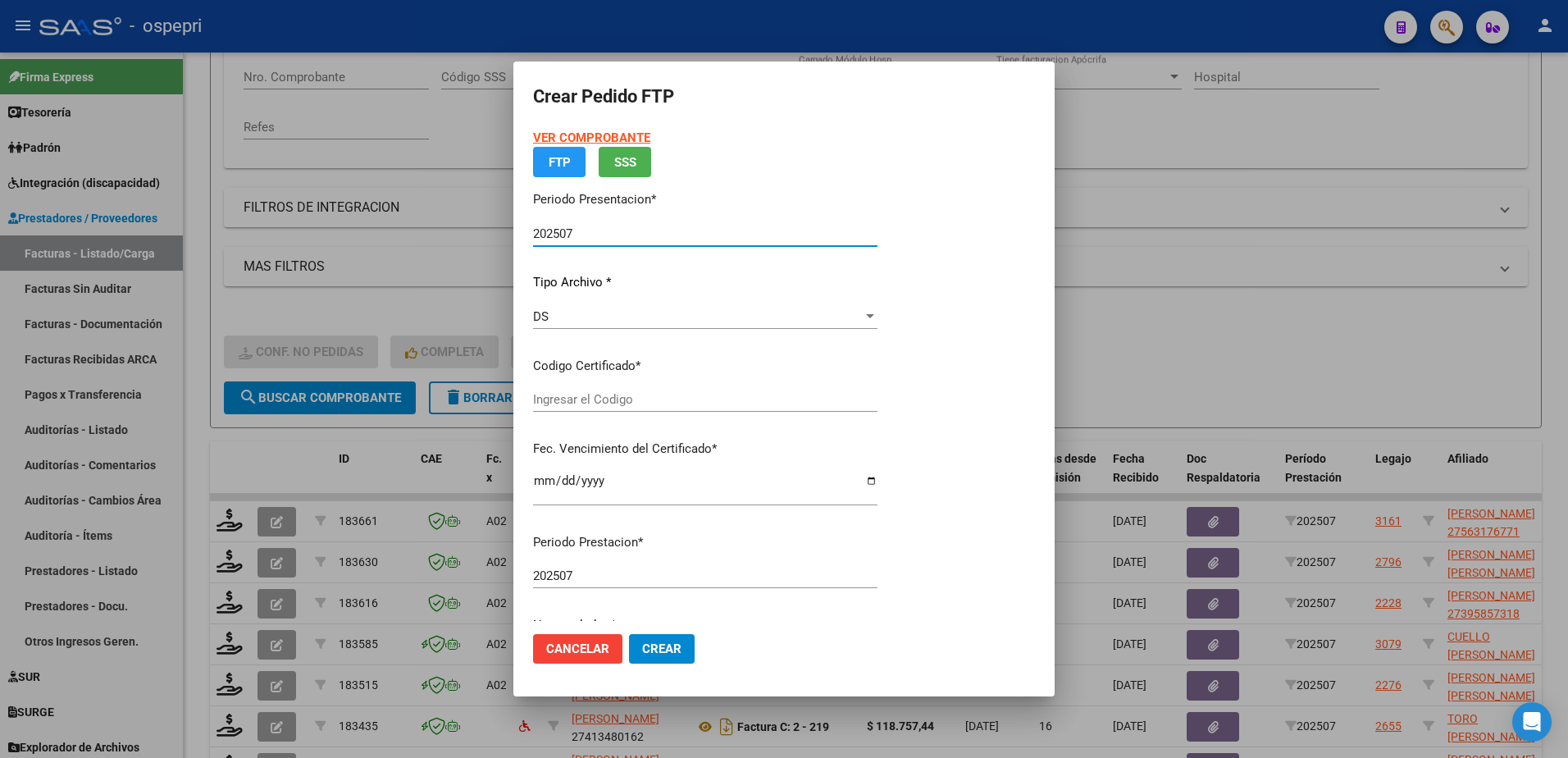
type input "27563176771"
type input "2031-04-01"
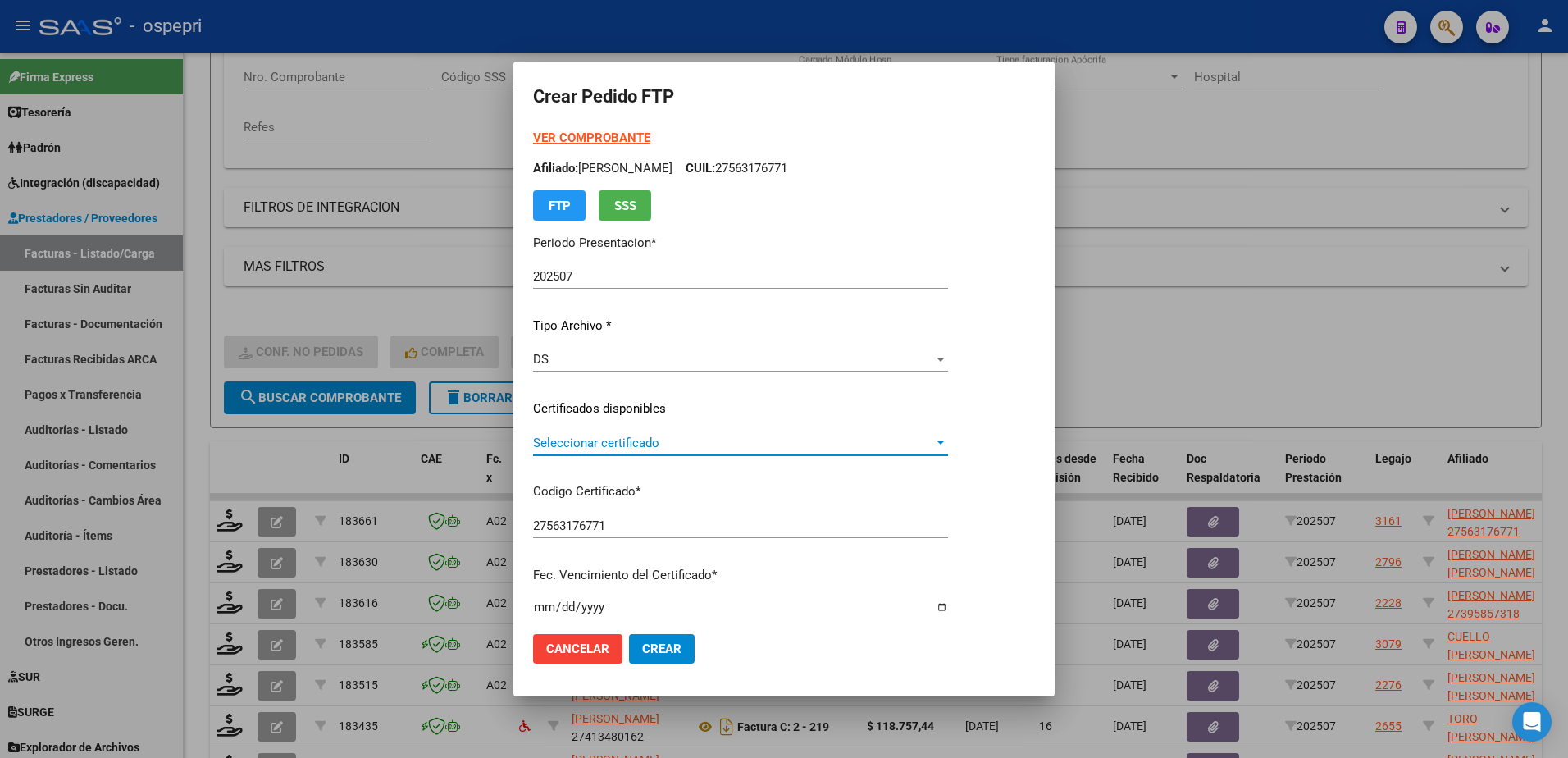
click at [631, 441] on span "Seleccionar certificado" at bounding box center [733, 442] width 400 height 15
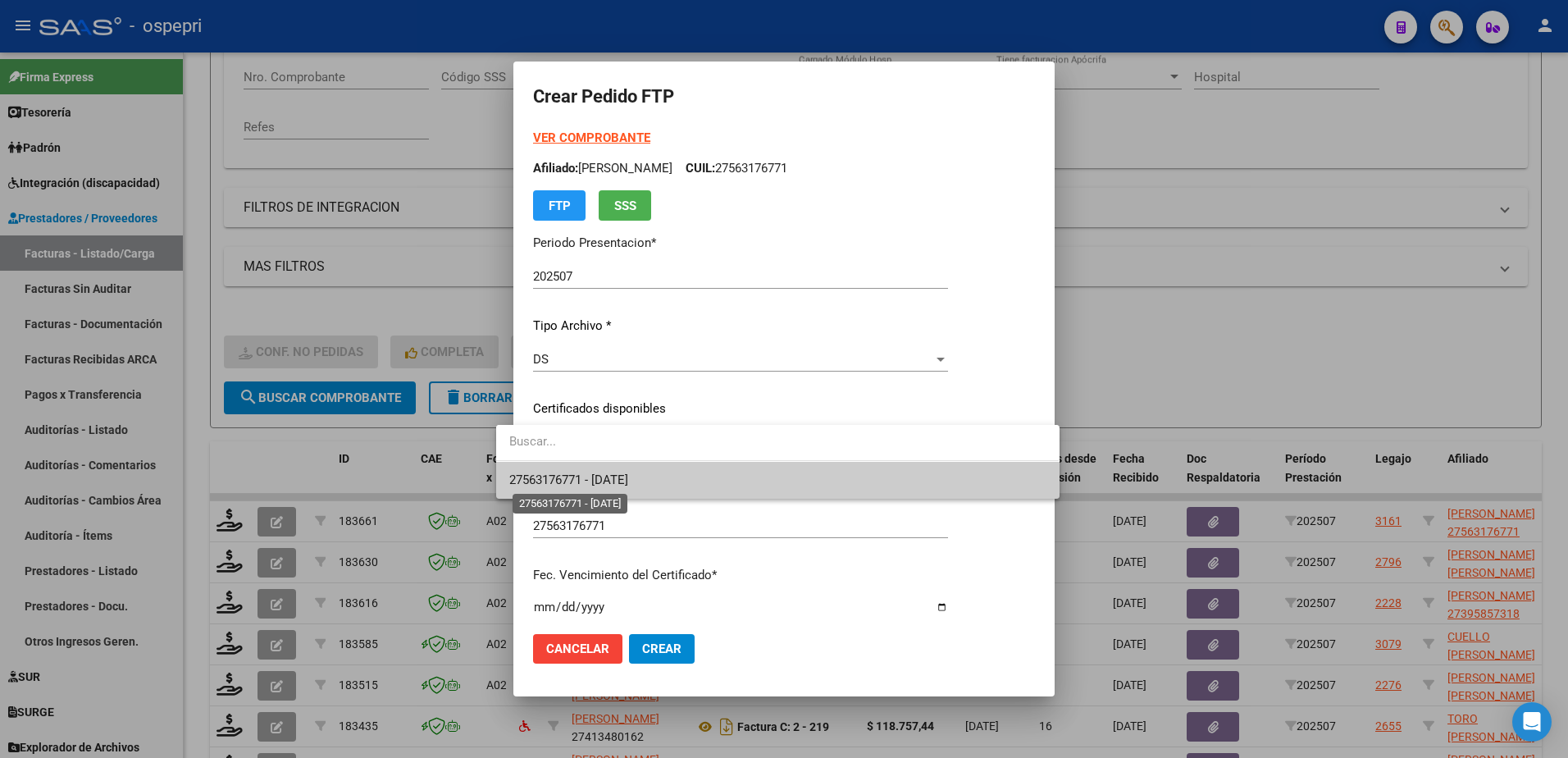
click at [628, 479] on span "27563176771 - 2031-04-01" at bounding box center [569, 479] width 119 height 15
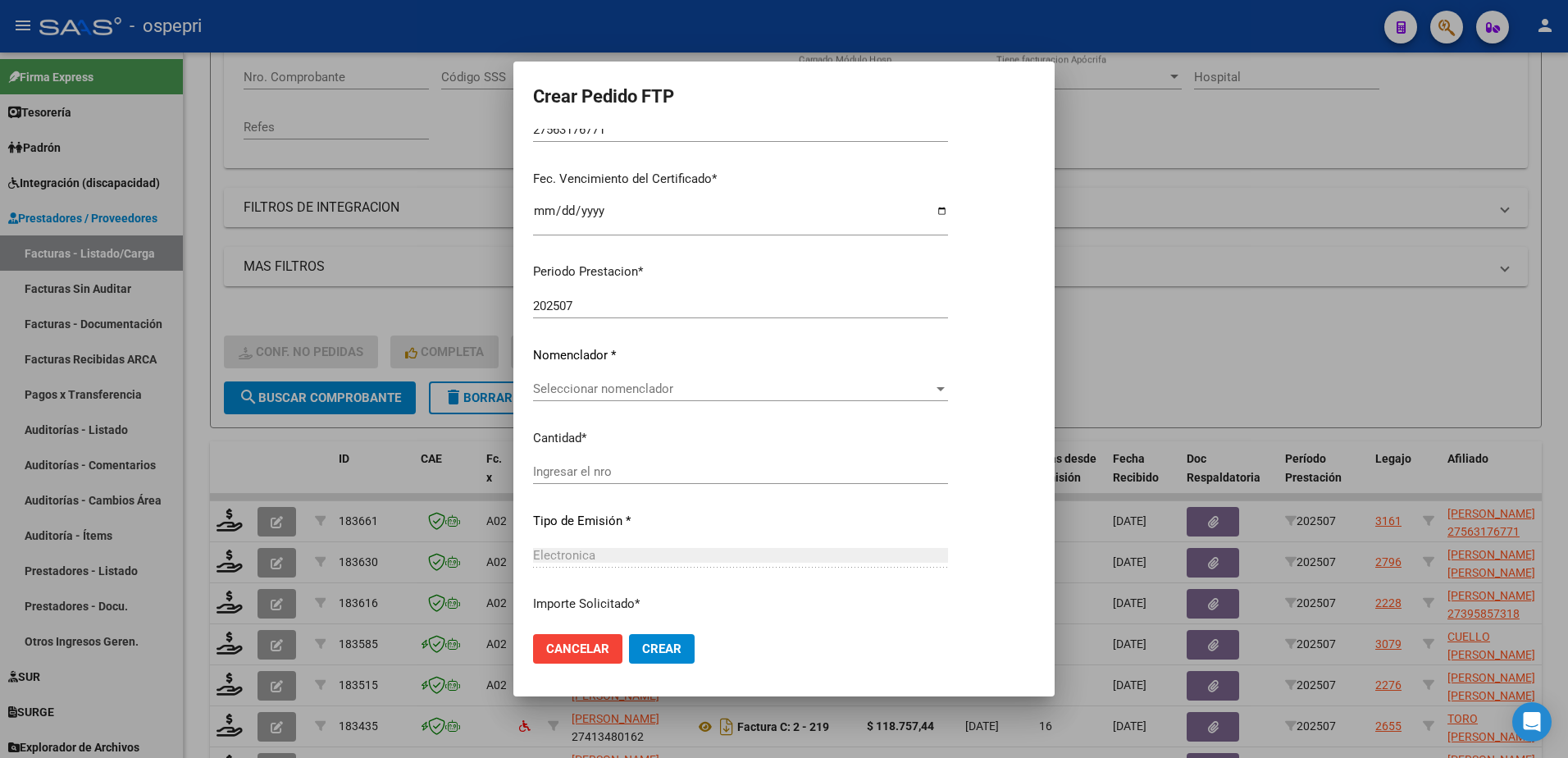
scroll to position [410, 0]
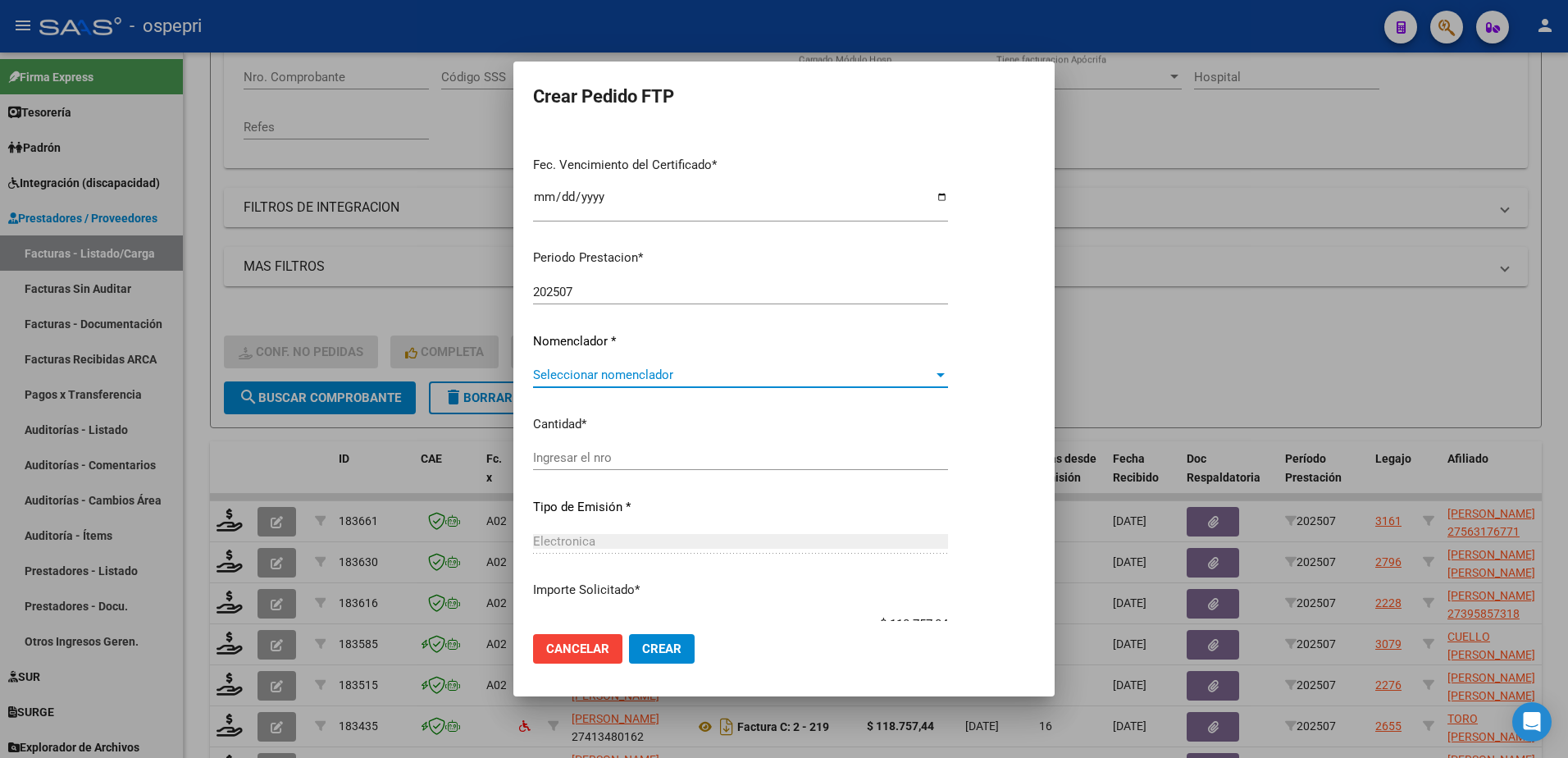
click at [604, 380] on span "Seleccionar nomenclador" at bounding box center [733, 374] width 400 height 15
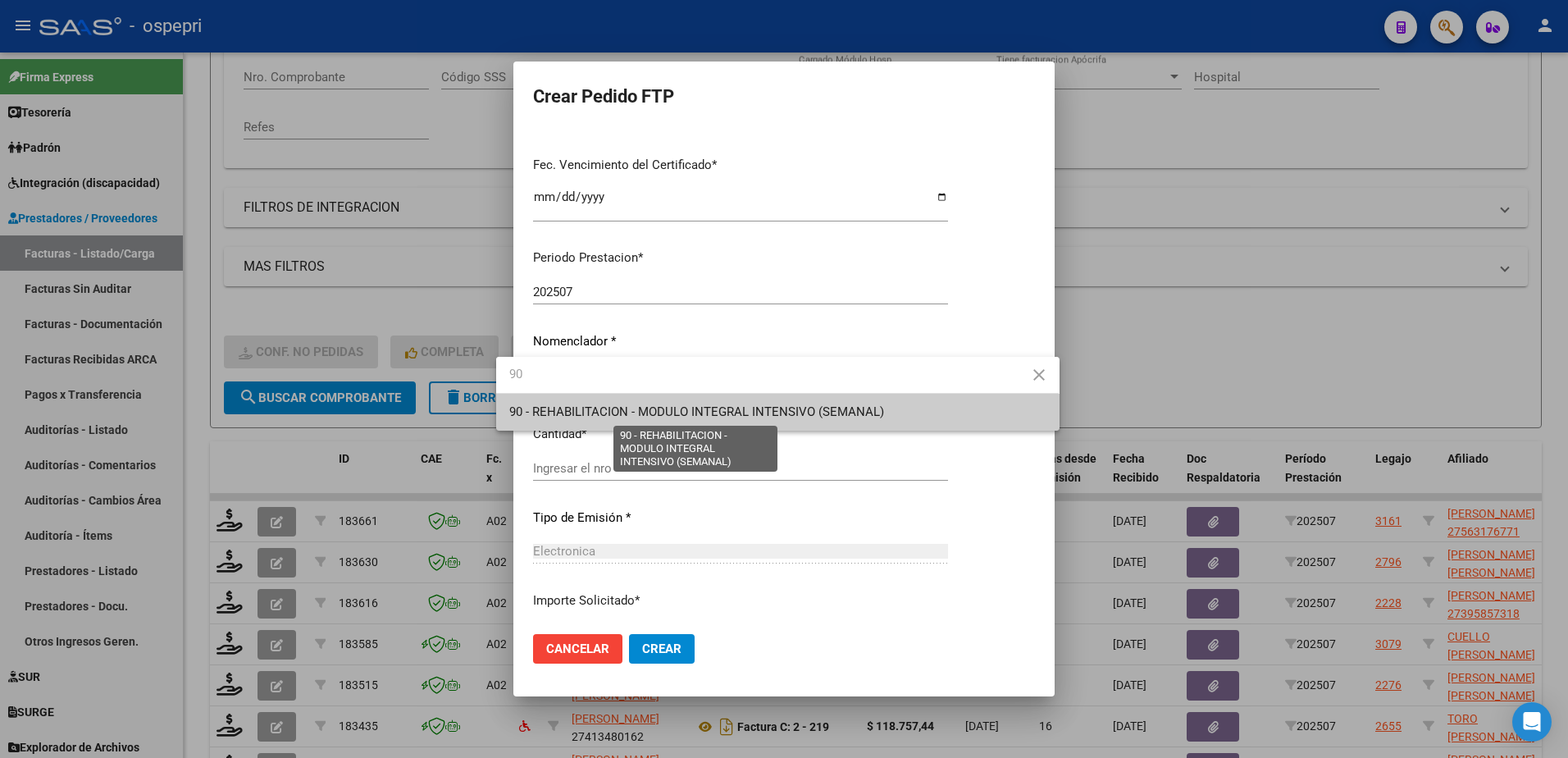
type input "90"
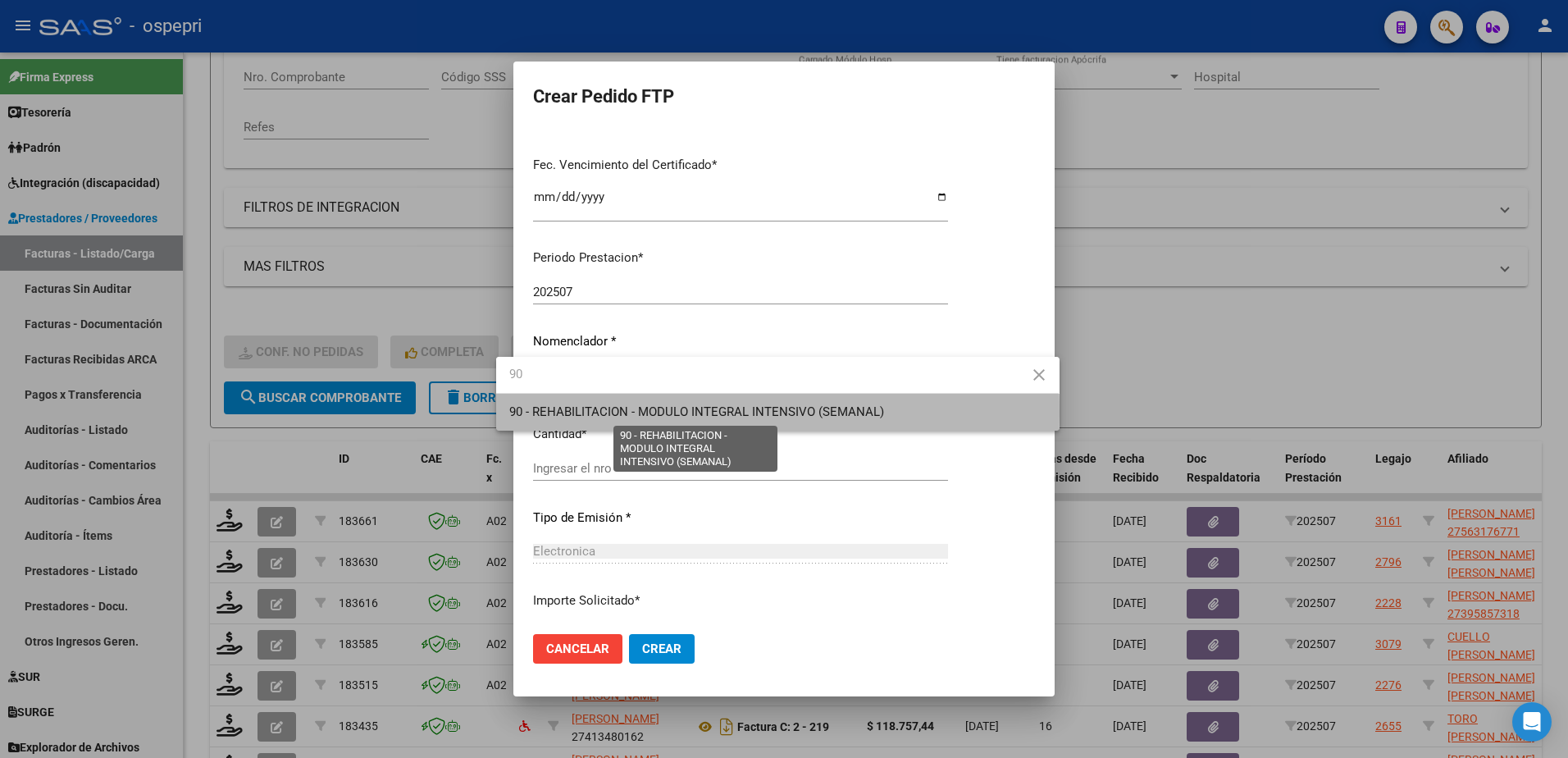
click at [615, 414] on span "90 - REHABILITACION - MODULO INTEGRAL INTENSIVO (SEMANAL)" at bounding box center [697, 411] width 375 height 15
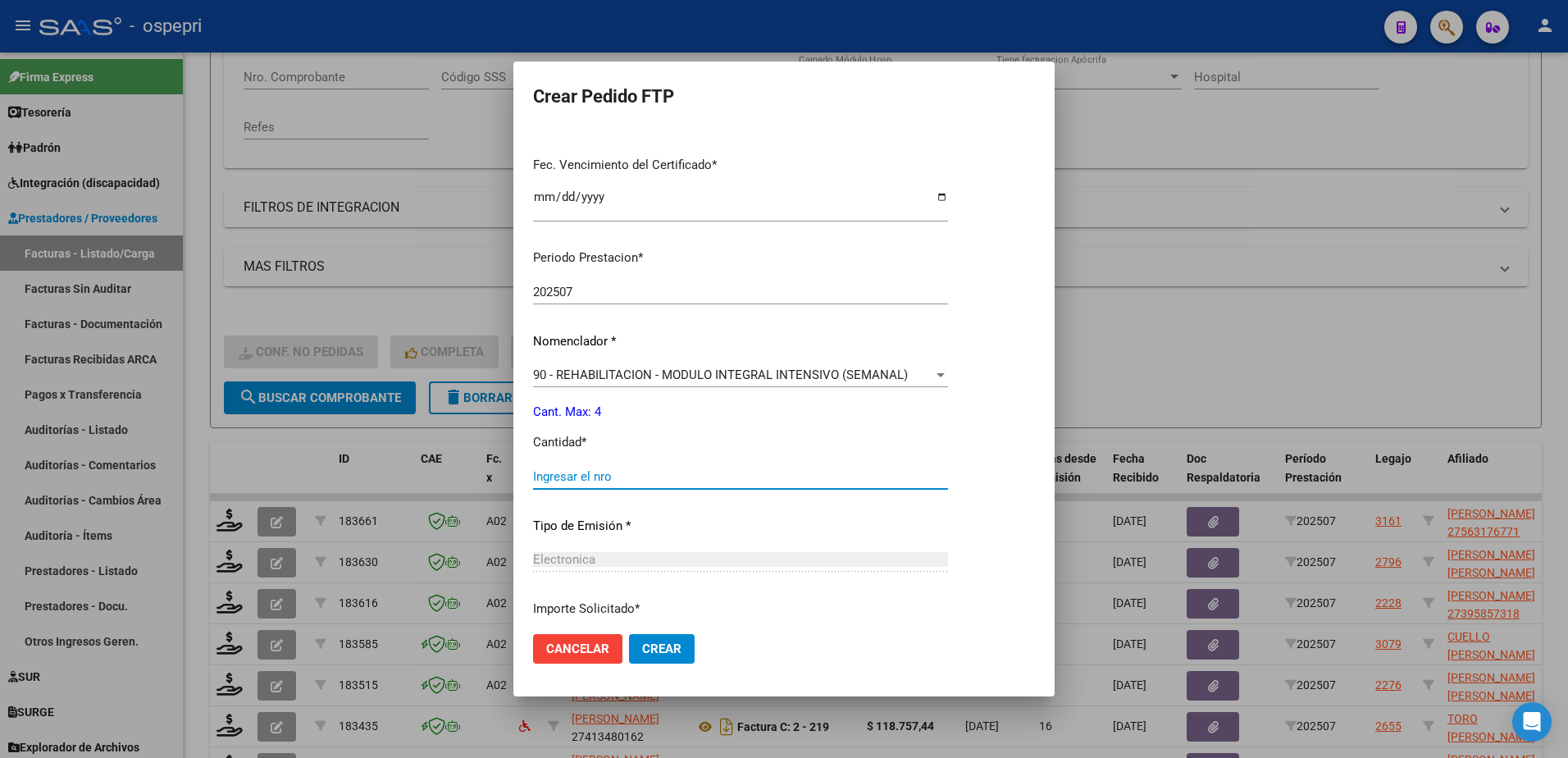
click at [599, 470] on input "Ingresar el nro" at bounding box center [740, 476] width 415 height 15
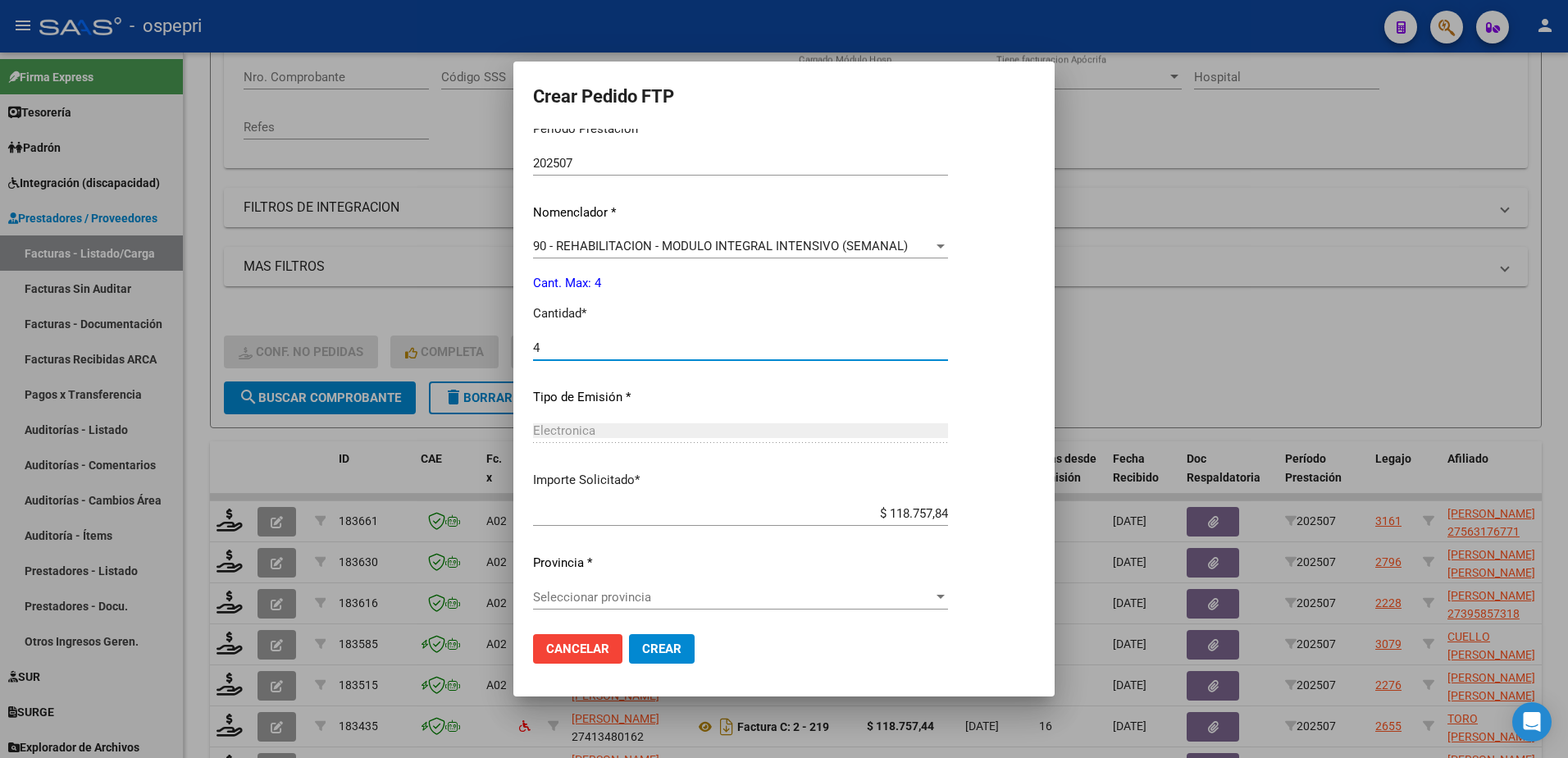
scroll to position [542, 0]
type input "4"
click at [649, 599] on span "Seleccionar provincia" at bounding box center [733, 593] width 400 height 15
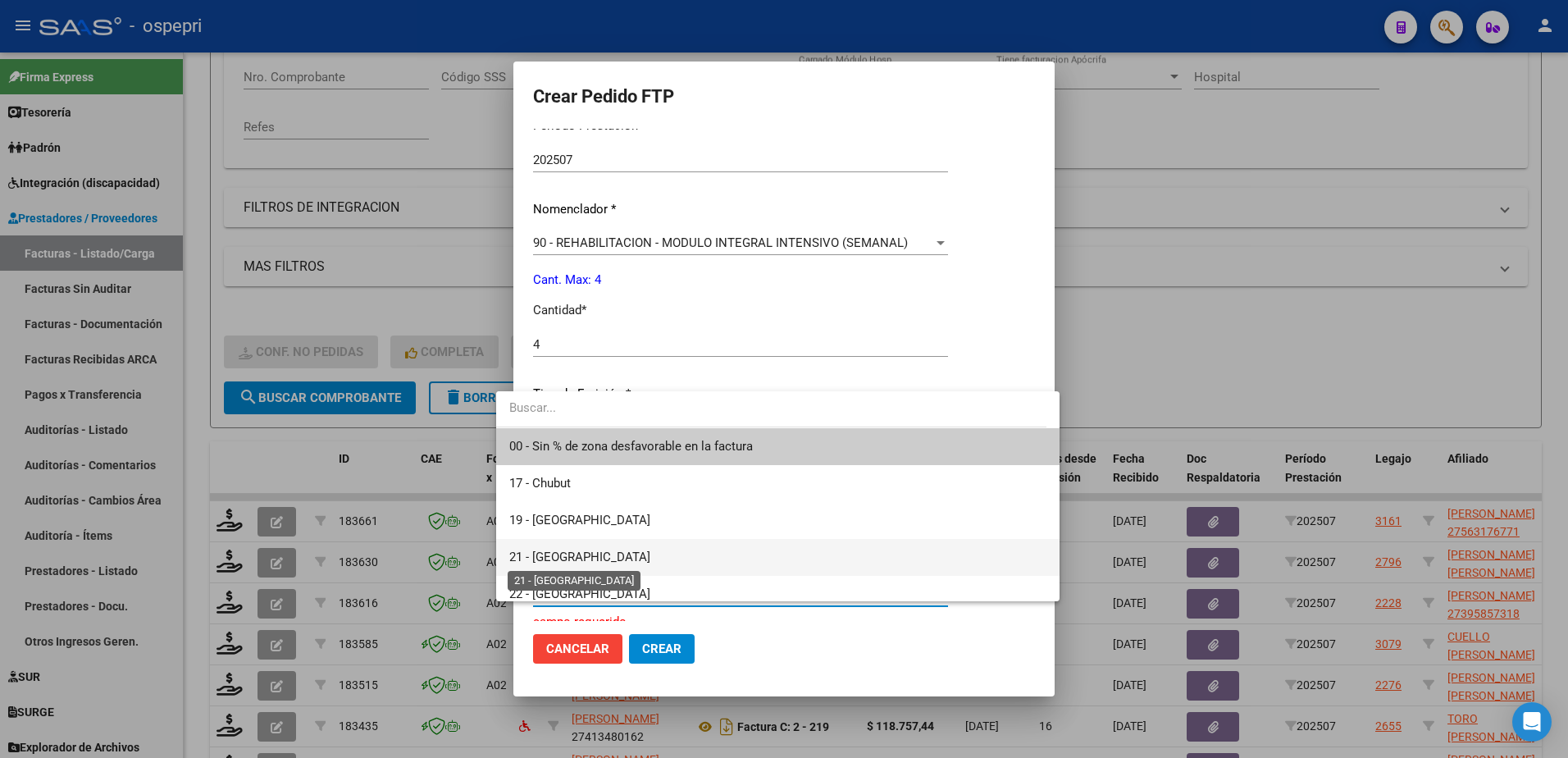
click at [565, 562] on span "21 - [GEOGRAPHIC_DATA]" at bounding box center [580, 556] width 141 height 15
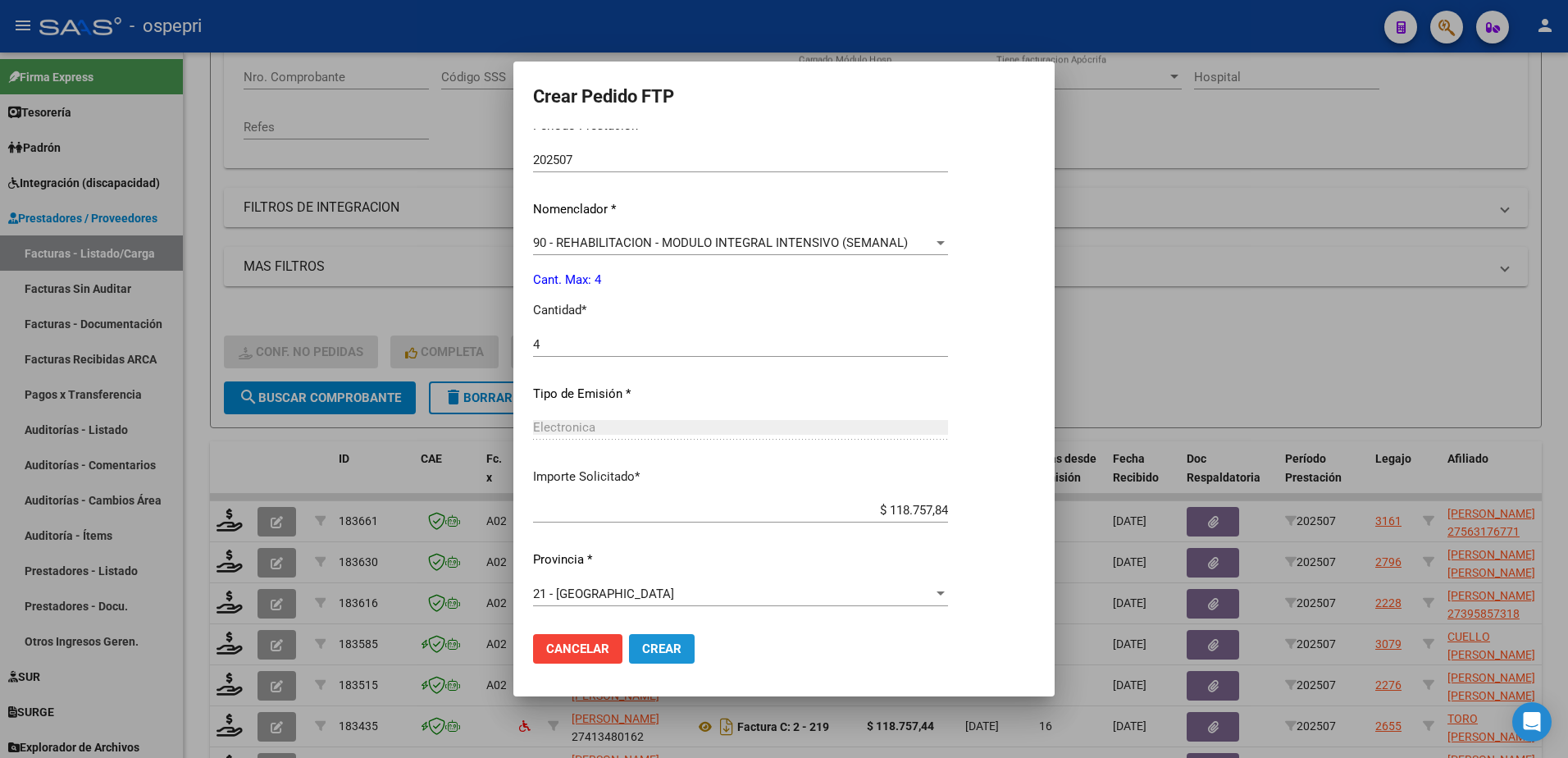
click at [653, 649] on span "Crear" at bounding box center [662, 648] width 40 height 15
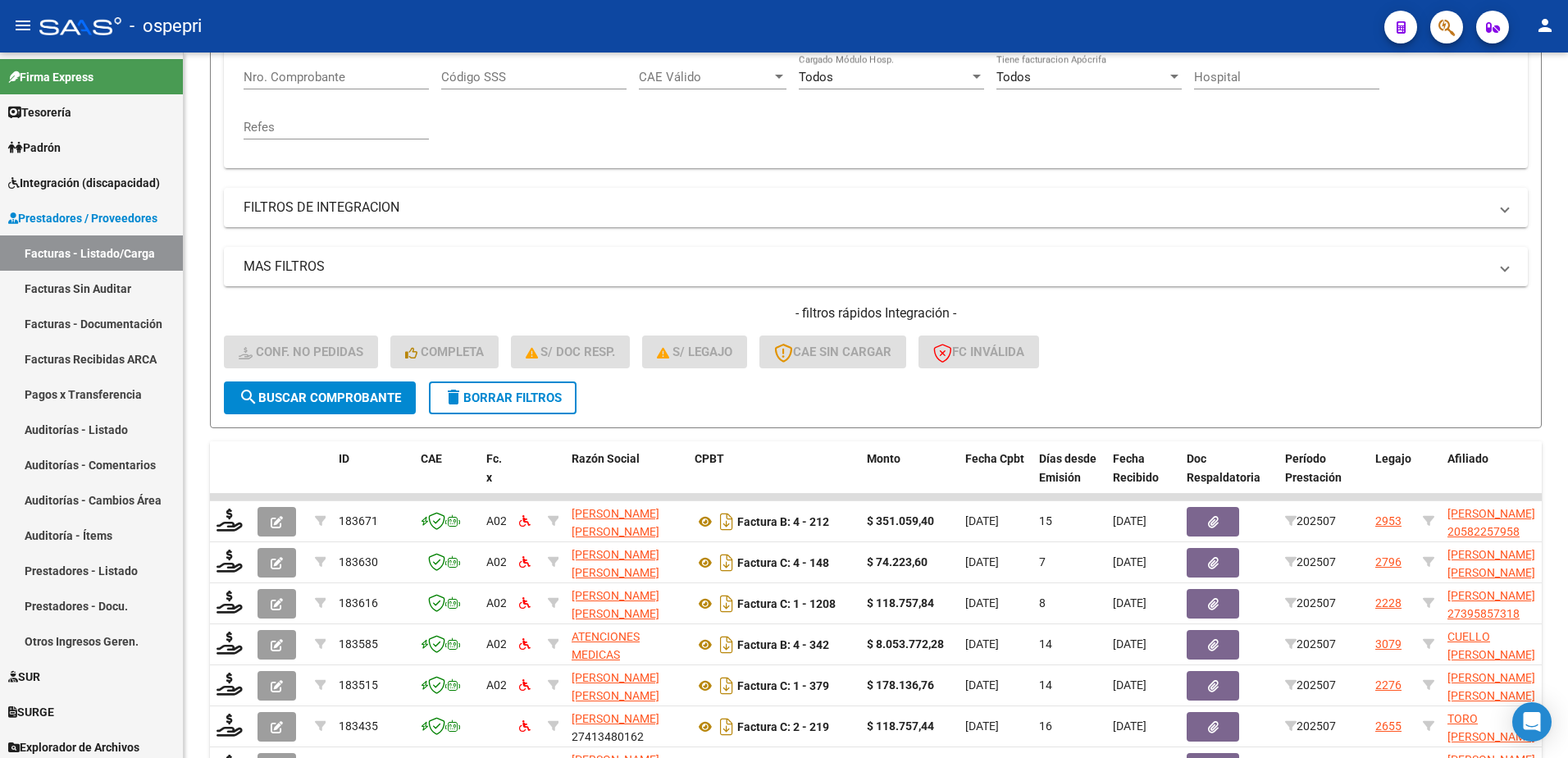
click at [1048, 16] on div "- ospepri" at bounding box center [705, 27] width 1332 height 36
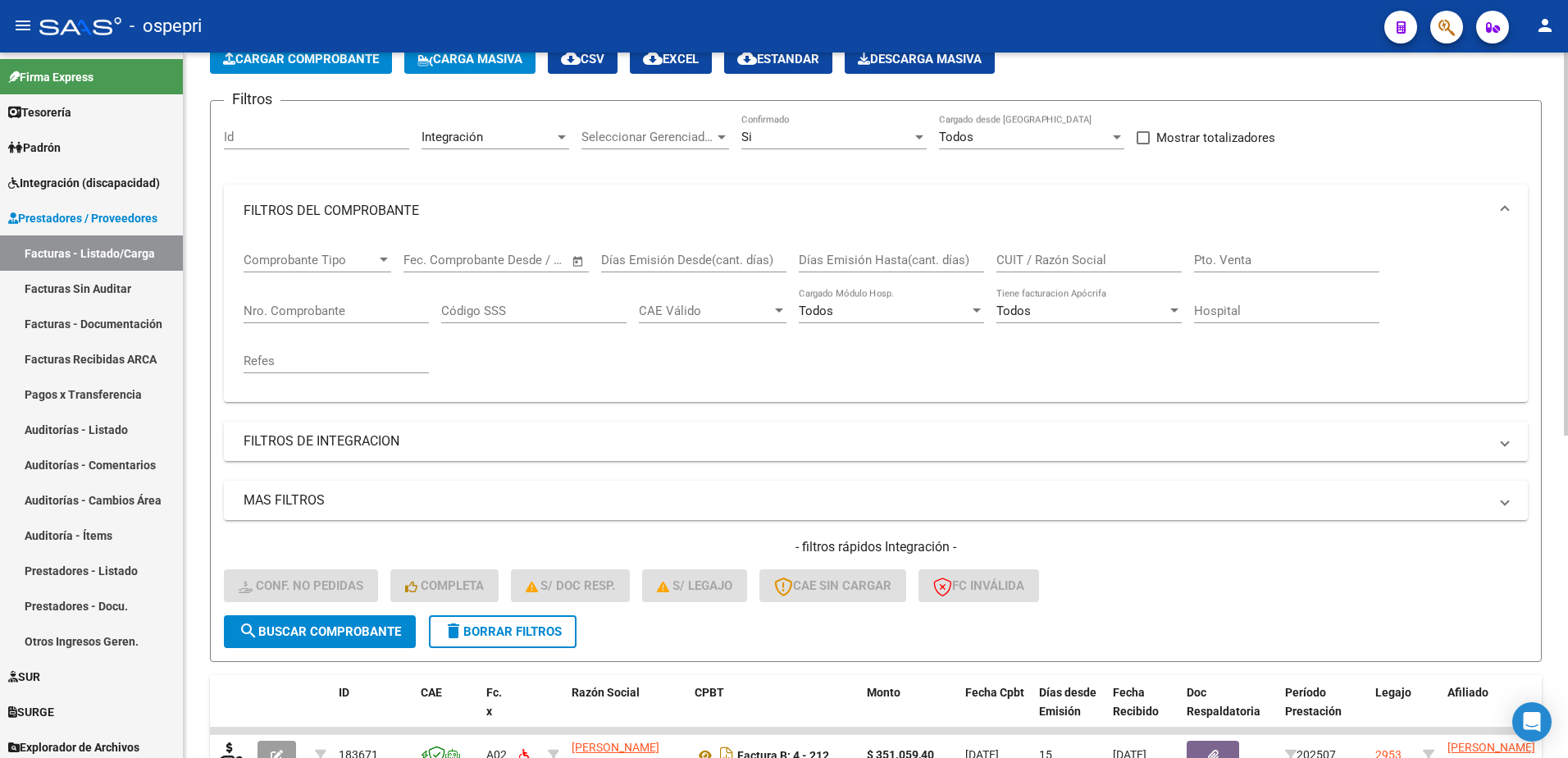
scroll to position [82, 0]
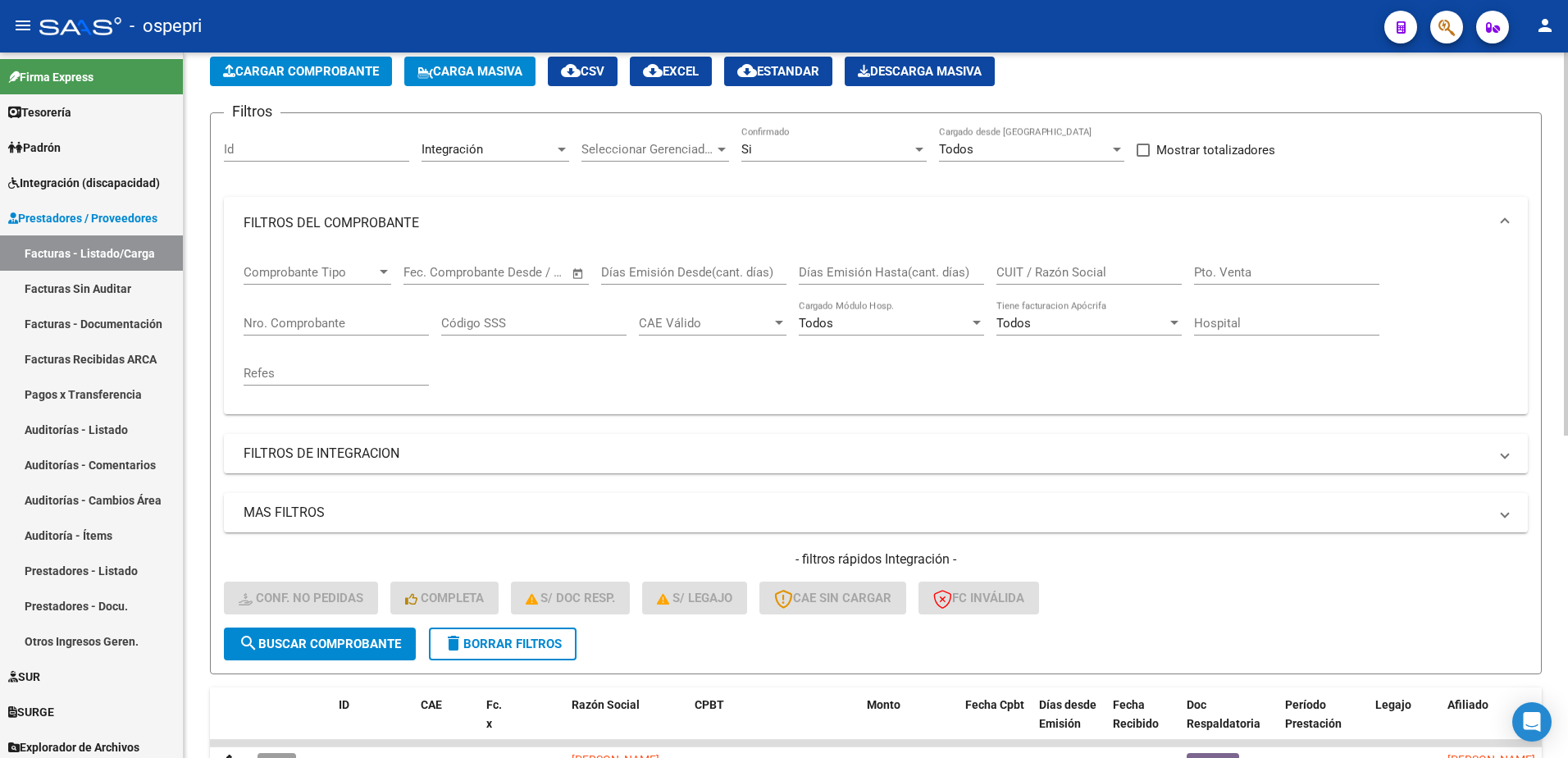
click at [917, 142] on div "Si" at bounding box center [834, 149] width 185 height 15
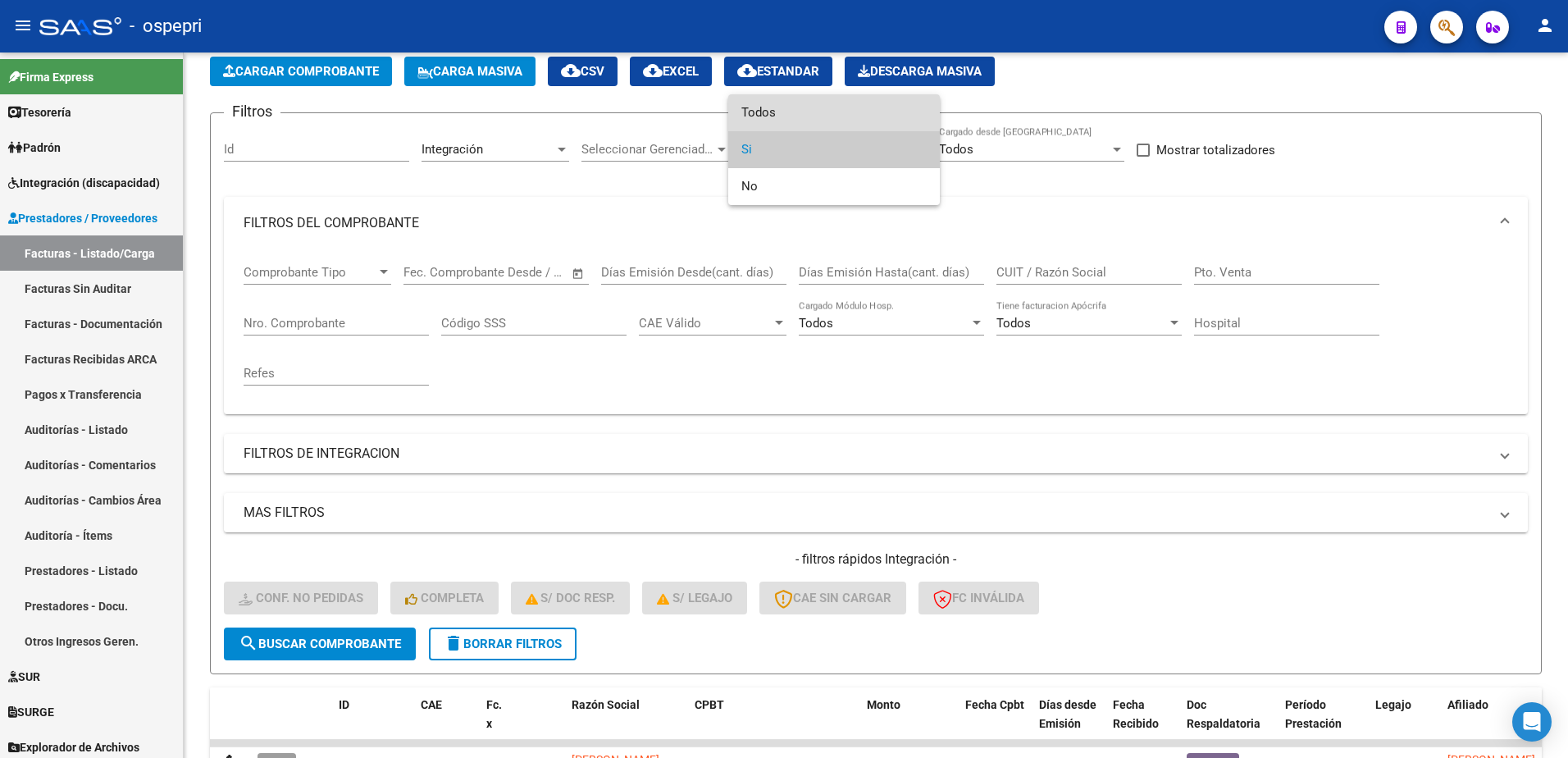
click at [821, 115] on span "Todos" at bounding box center [834, 112] width 185 height 37
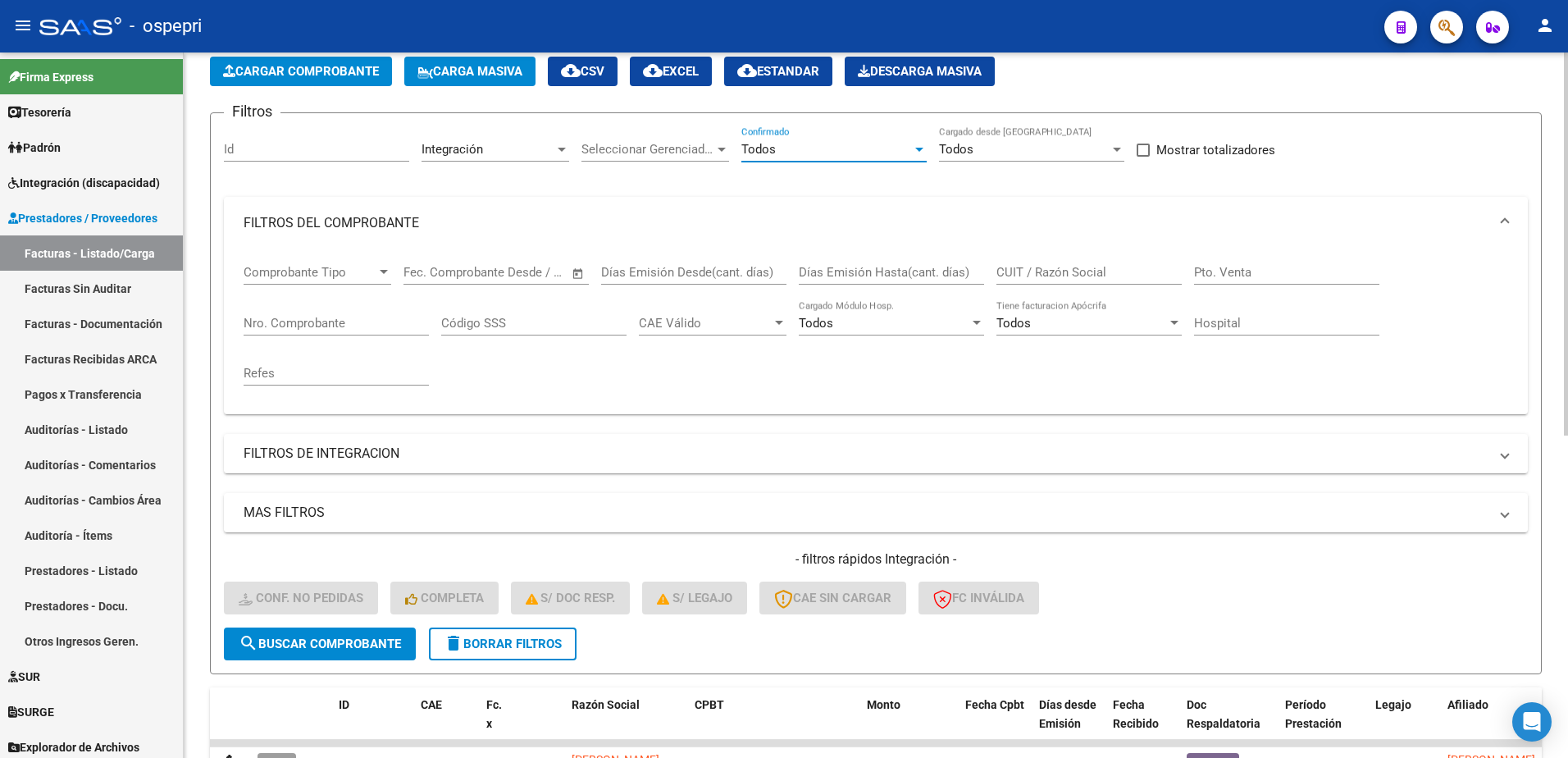
click at [1045, 274] on input "CUIT / Razón Social" at bounding box center [1089, 272] width 185 height 15
paste input "27291274043"
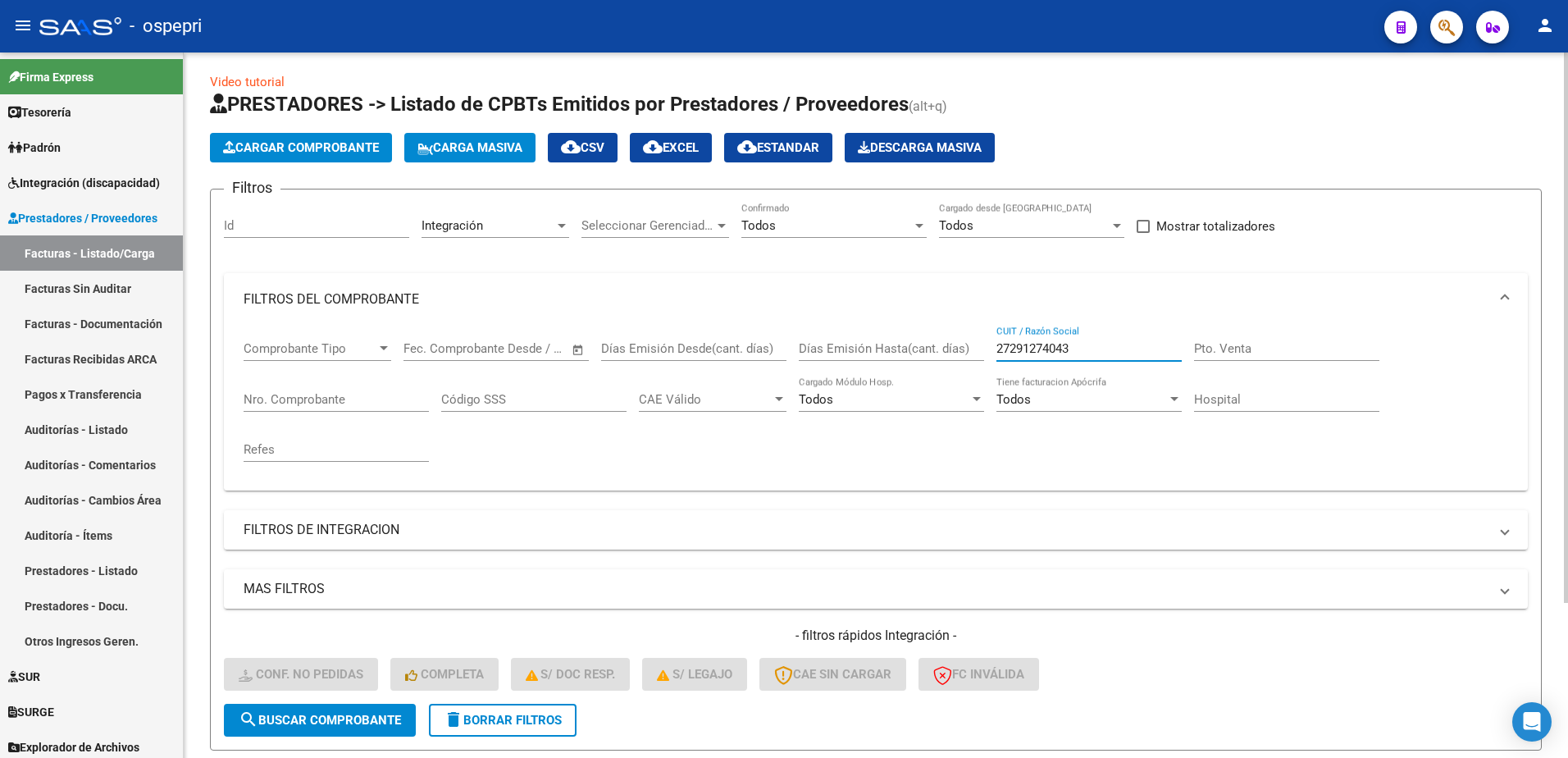
scroll to position [0, 0]
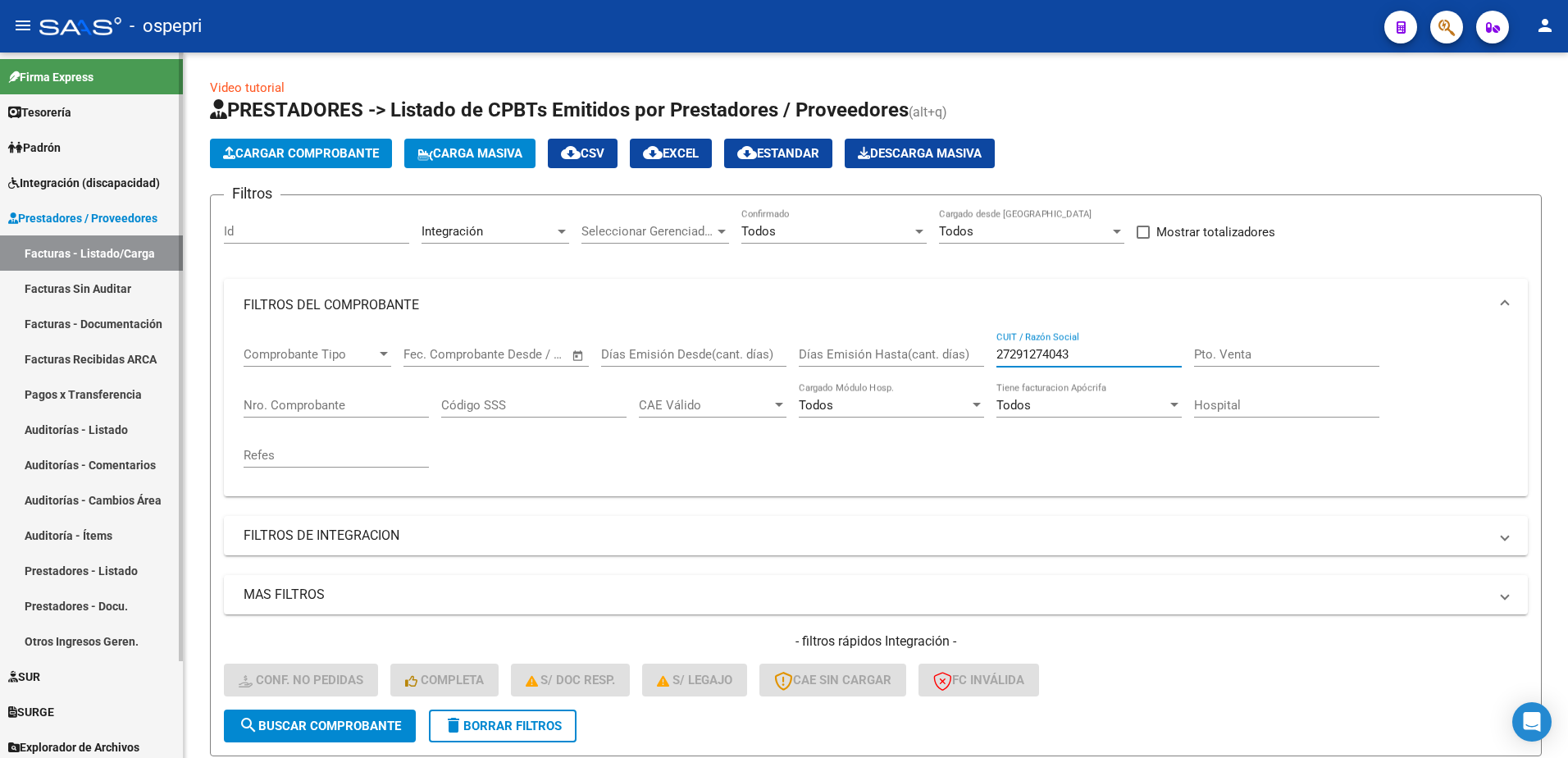
type input "27291274043"
click at [80, 178] on span "Integración (discapacidad)" at bounding box center [84, 183] width 152 height 18
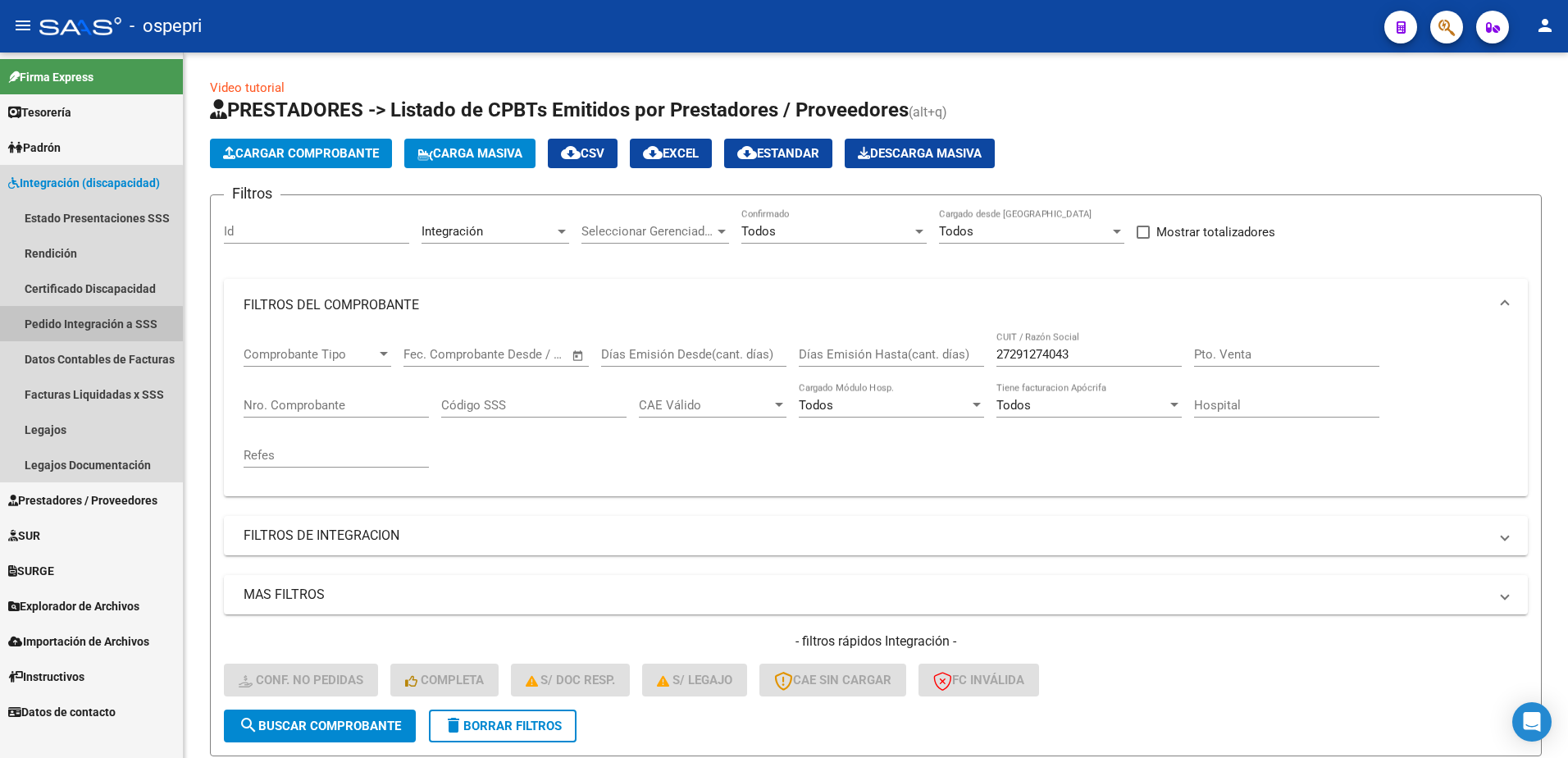
click at [76, 329] on link "Pedido Integración a SSS" at bounding box center [91, 323] width 183 height 35
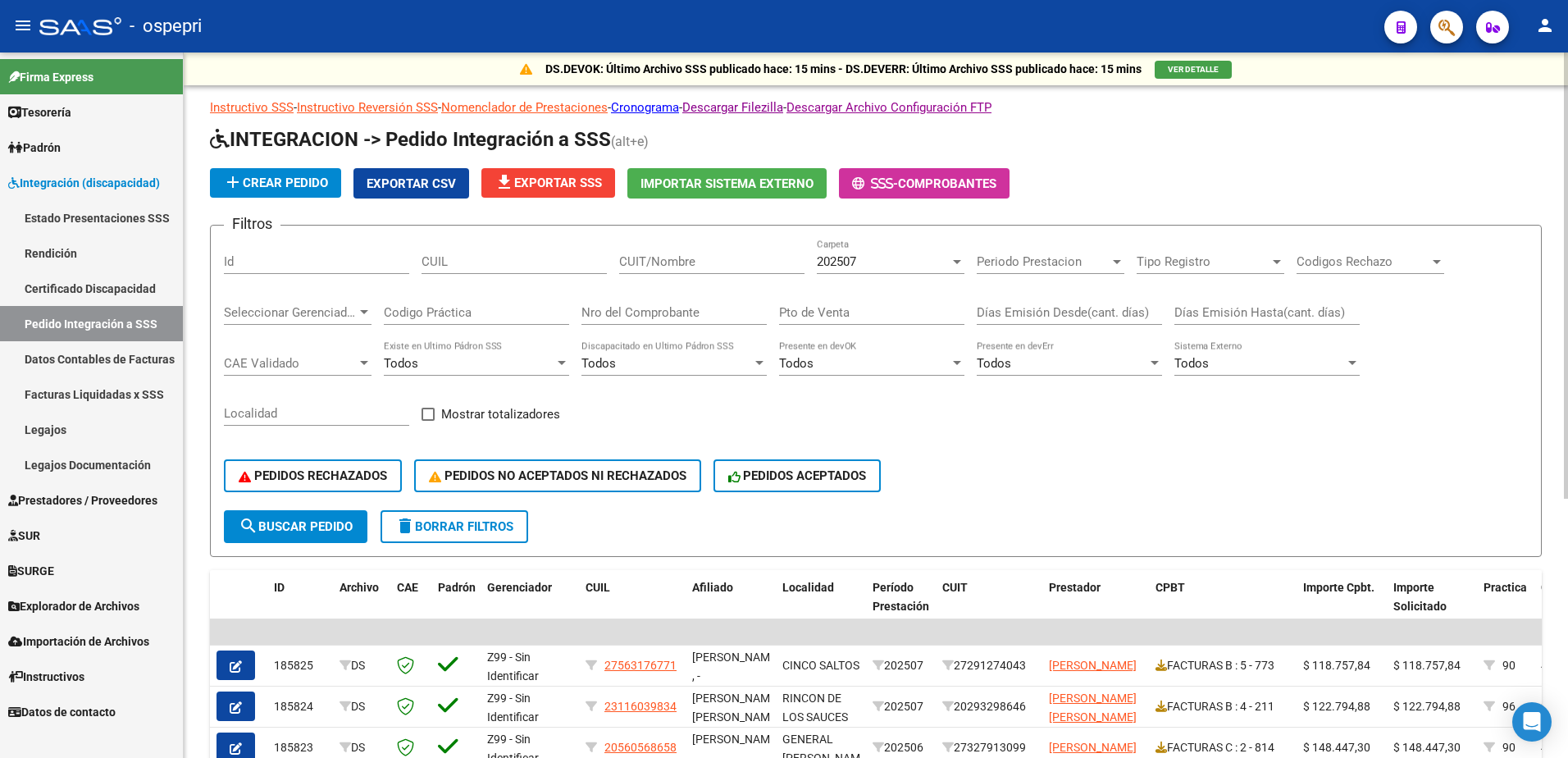
click at [661, 266] on input "CUIT/Nombre" at bounding box center [711, 261] width 185 height 15
paste input "27291274043"
type input "27291274043"
click at [289, 534] on span "search Buscar Pedido" at bounding box center [296, 526] width 114 height 15
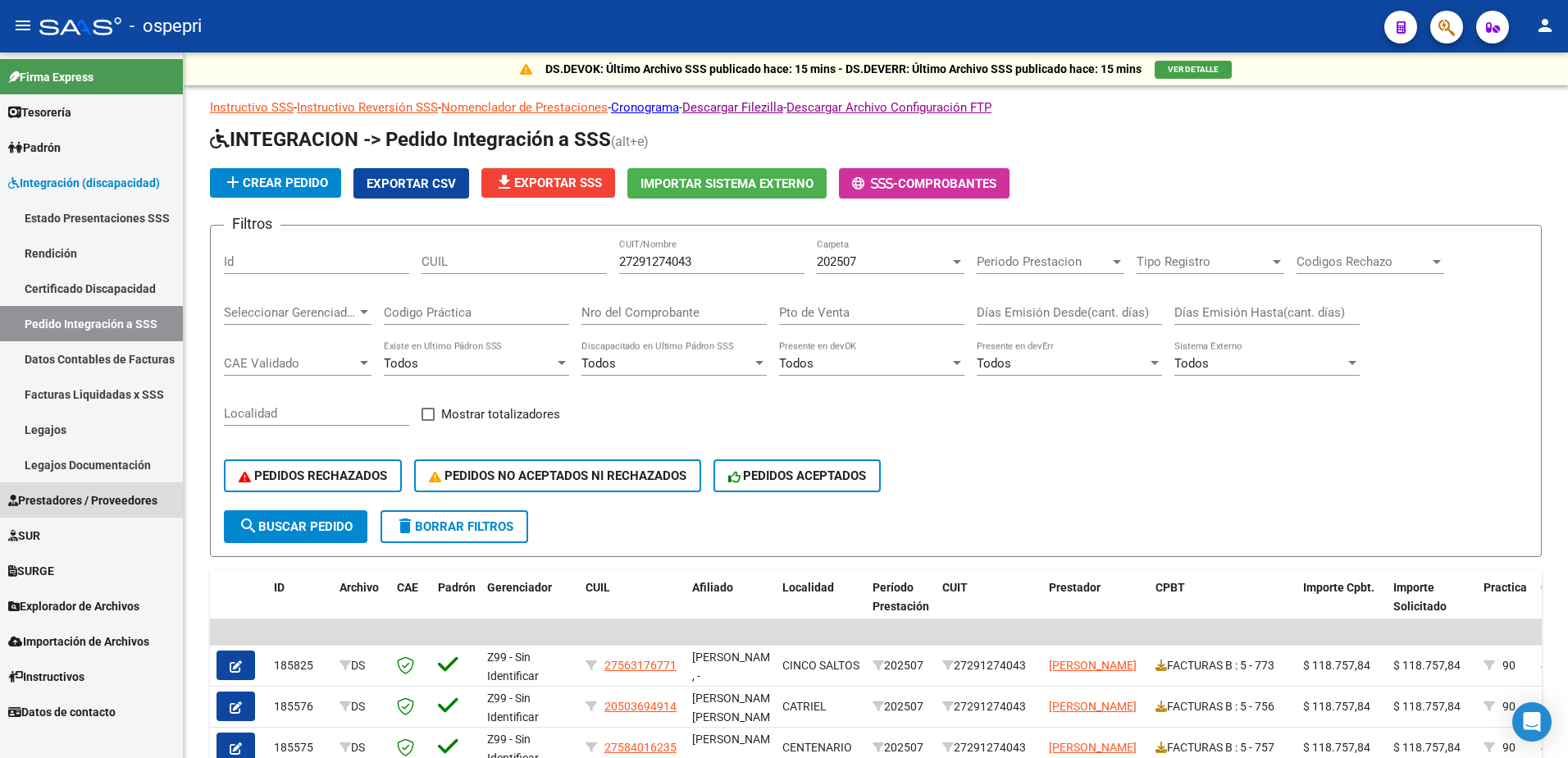
click at [79, 500] on span "Prestadores / Proveedores" at bounding box center [83, 500] width 149 height 18
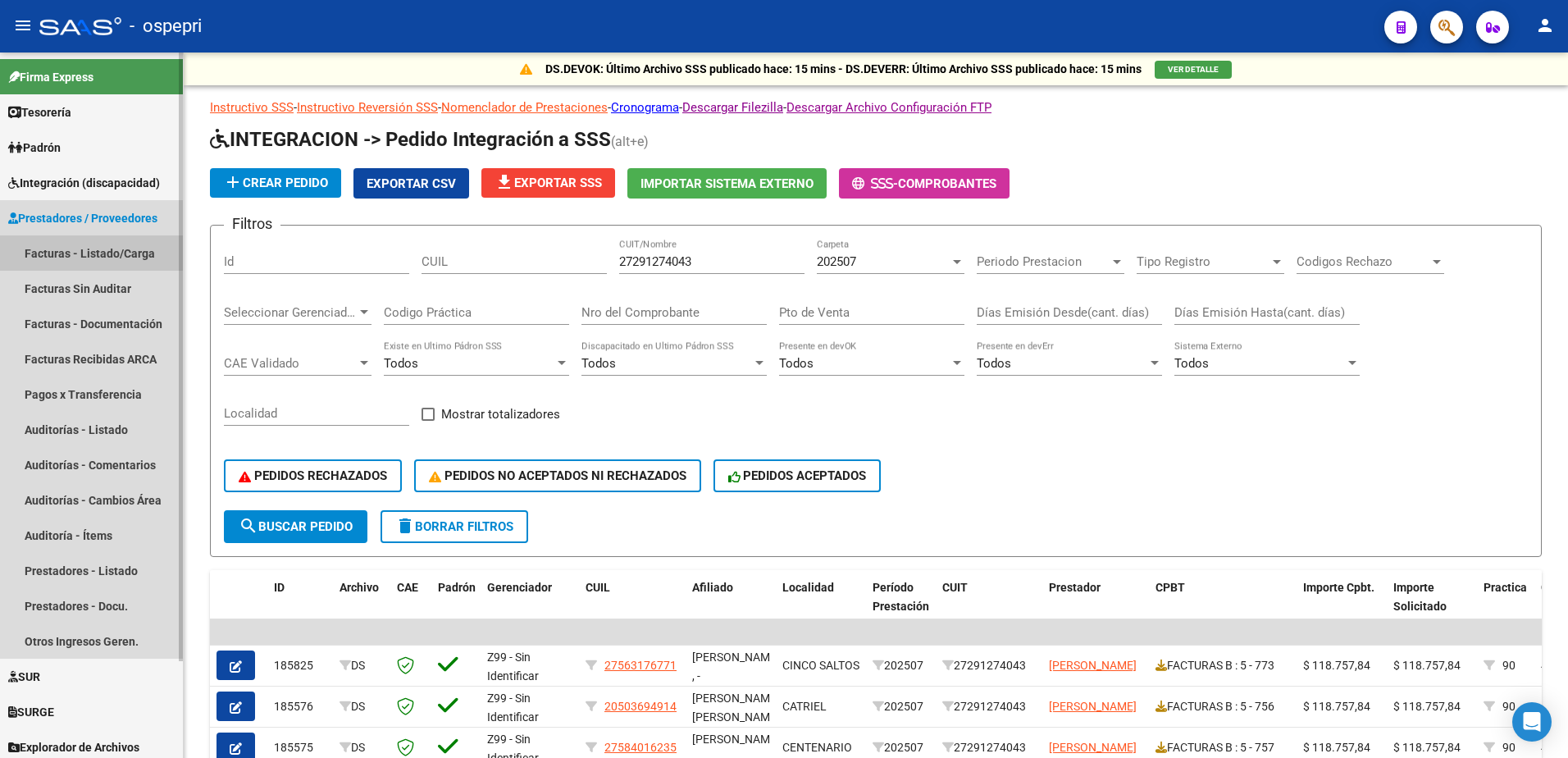
click at [70, 252] on link "Facturas - Listado/Carga" at bounding box center [91, 253] width 183 height 35
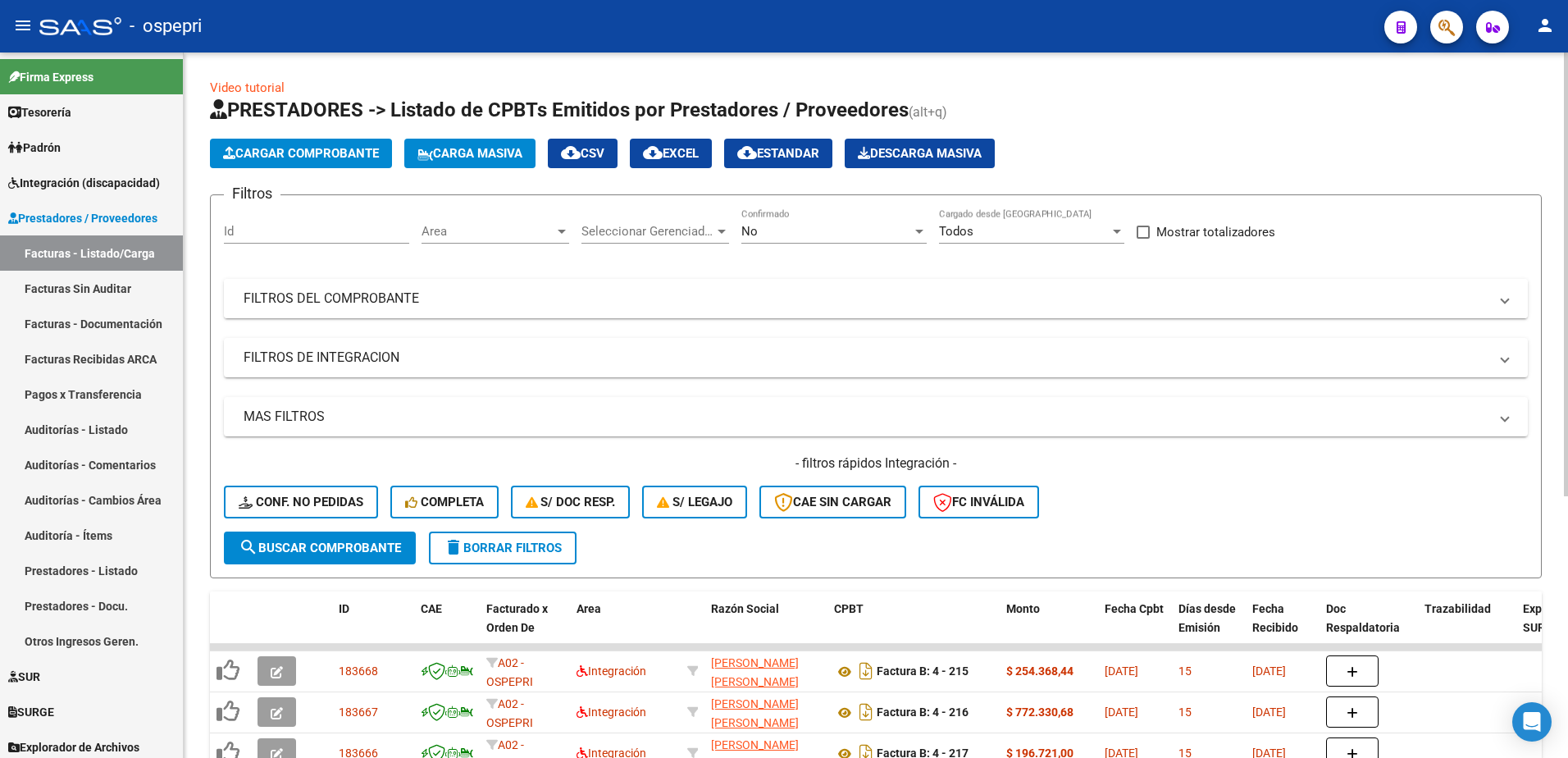
click at [1502, 298] on span at bounding box center [1505, 298] width 7 height 18
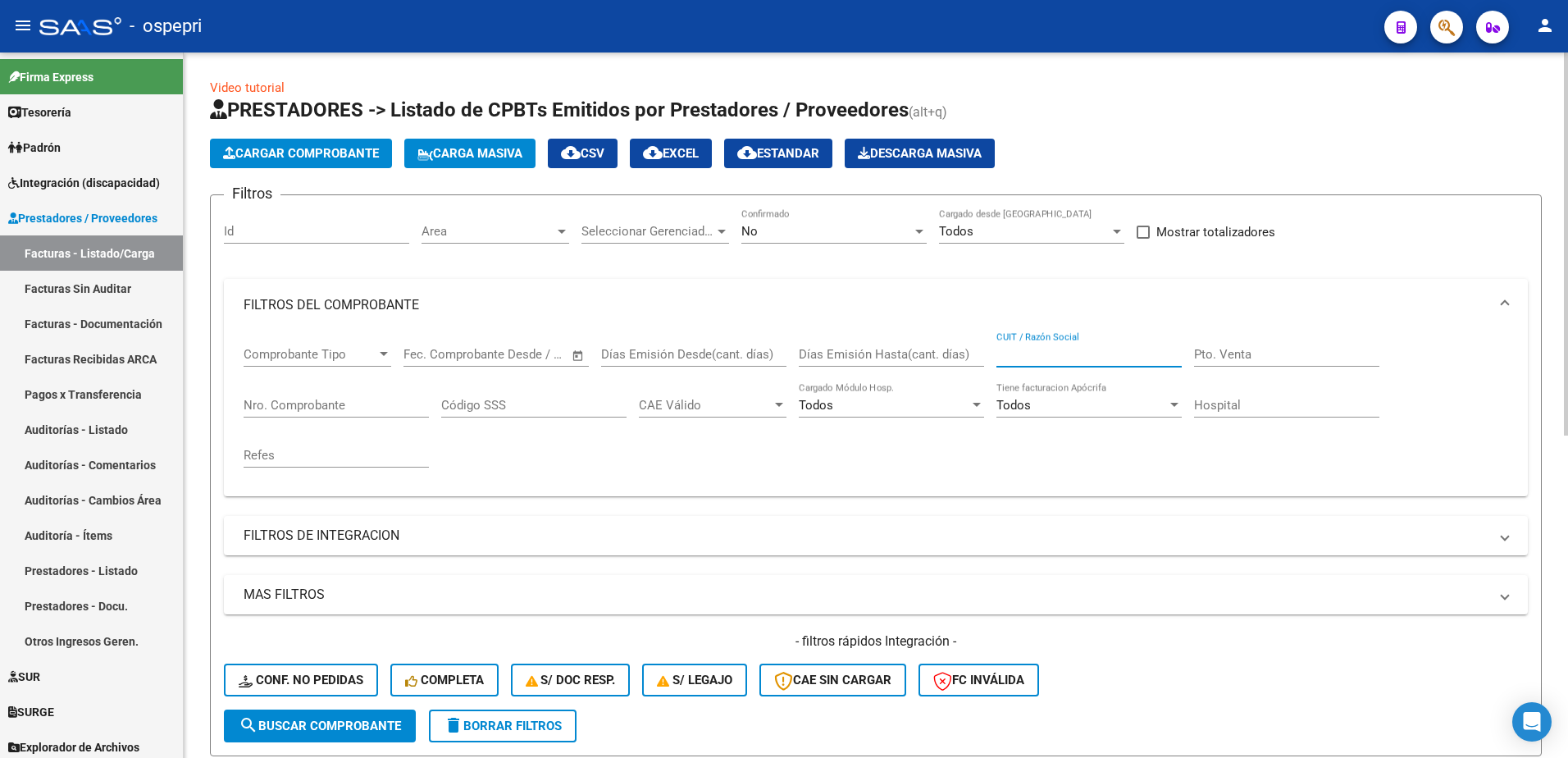
click at [1038, 358] on input "CUIT / Razón Social" at bounding box center [1089, 354] width 185 height 15
paste input "27313279532"
type input "27313279532"
click at [295, 729] on span "search Buscar Comprobante" at bounding box center [320, 725] width 162 height 15
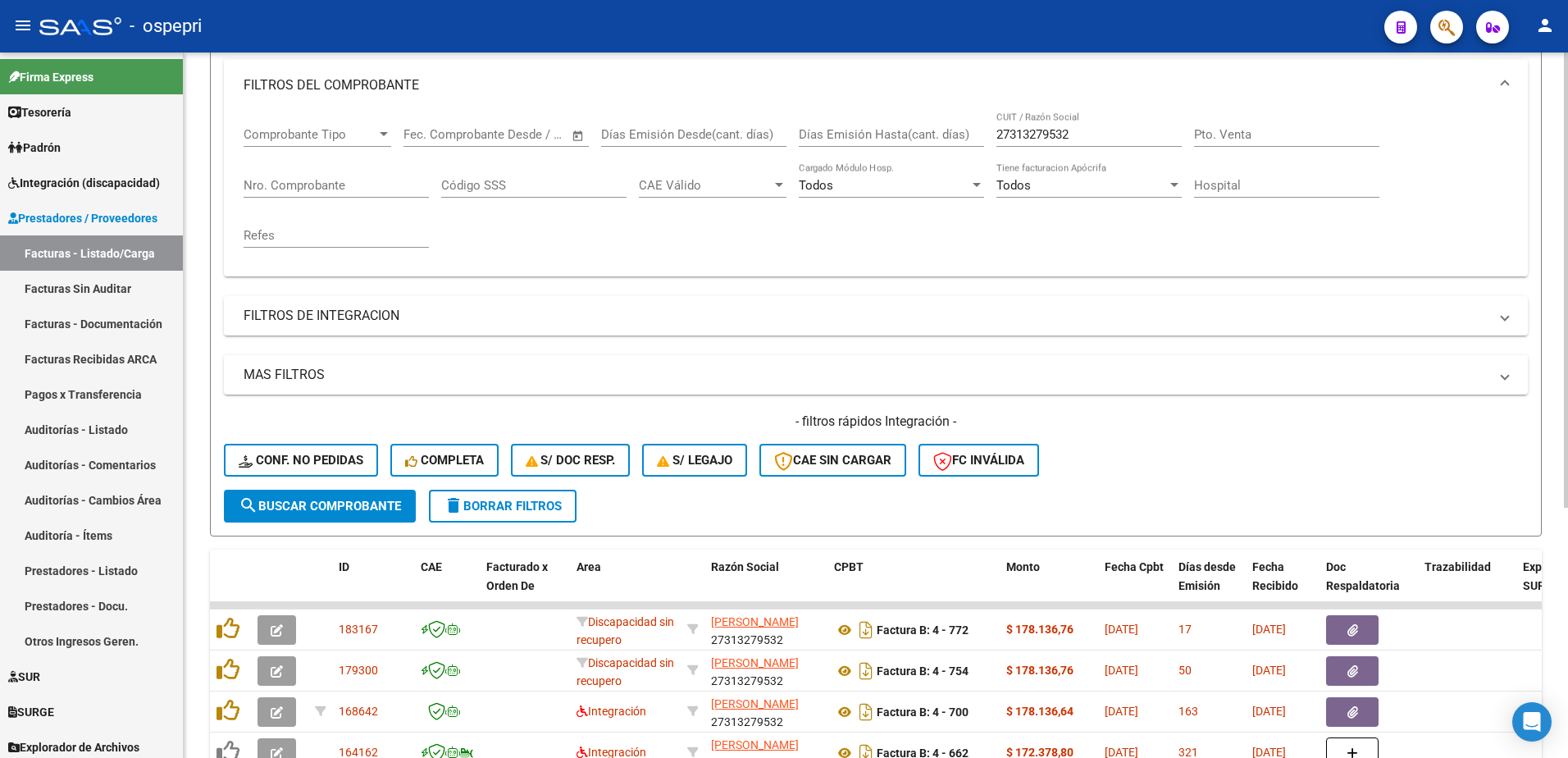
scroll to position [246, 0]
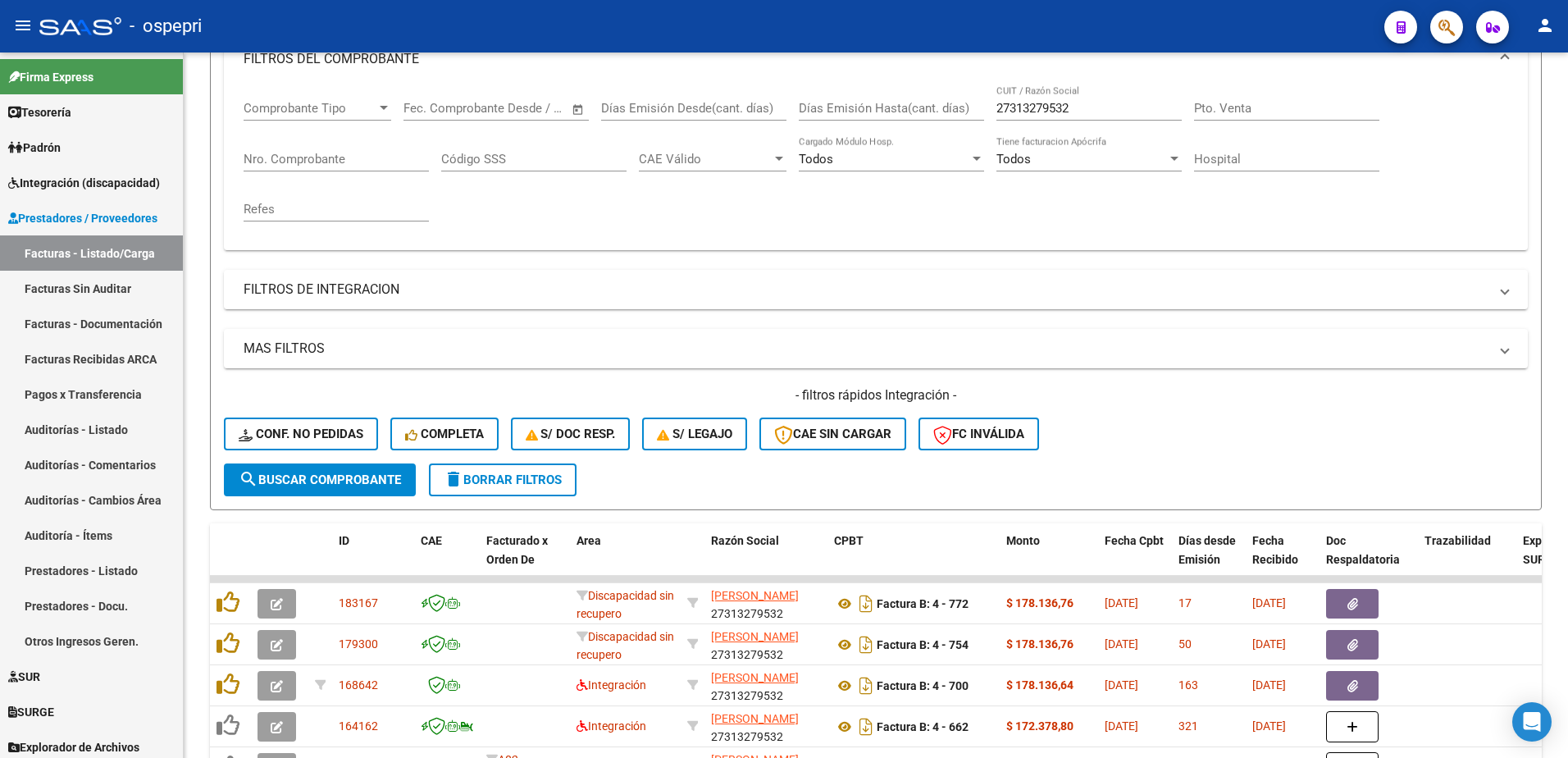
click at [1262, 28] on div "- ospepri" at bounding box center [705, 27] width 1332 height 36
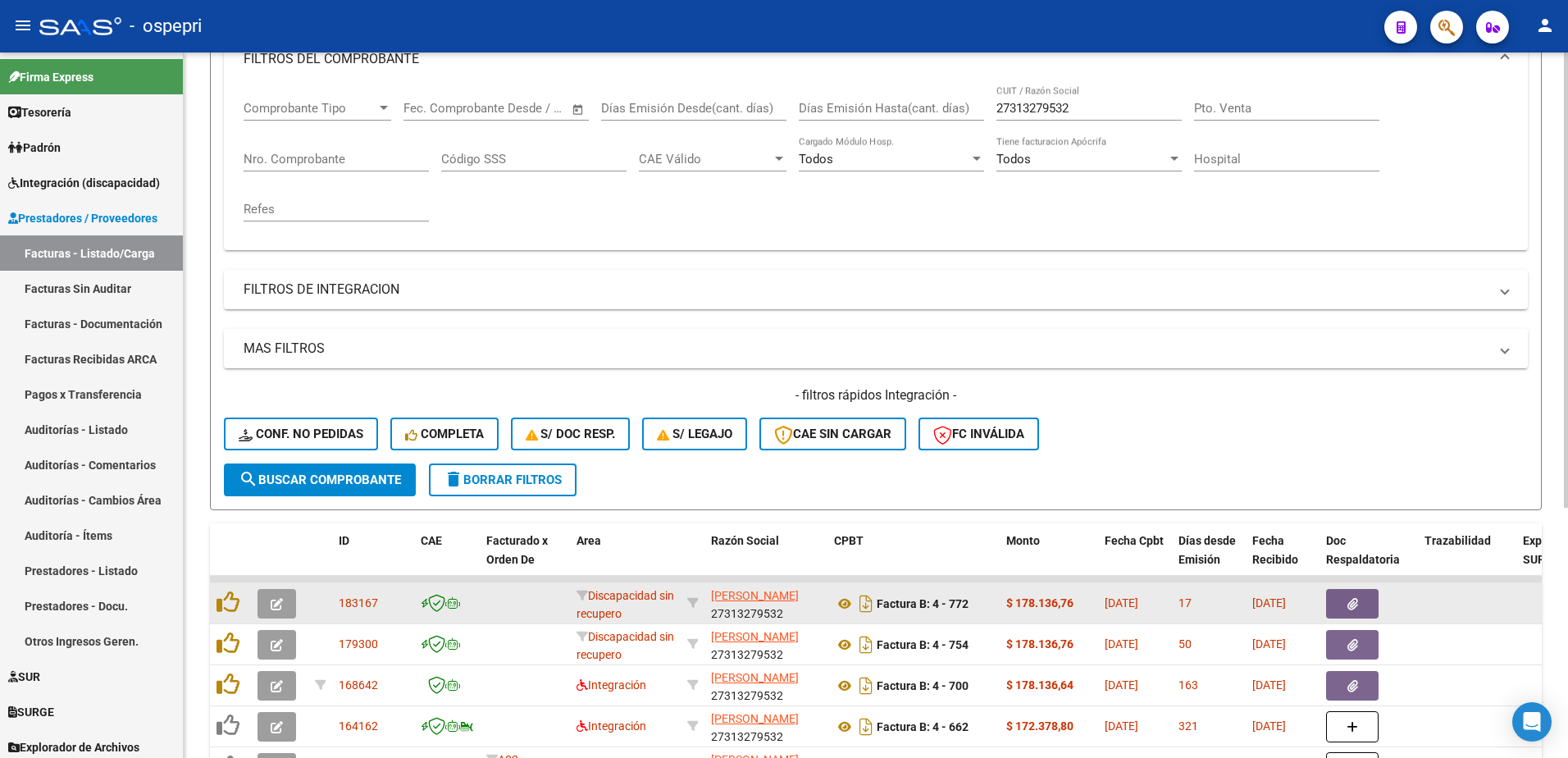
scroll to position [329, 0]
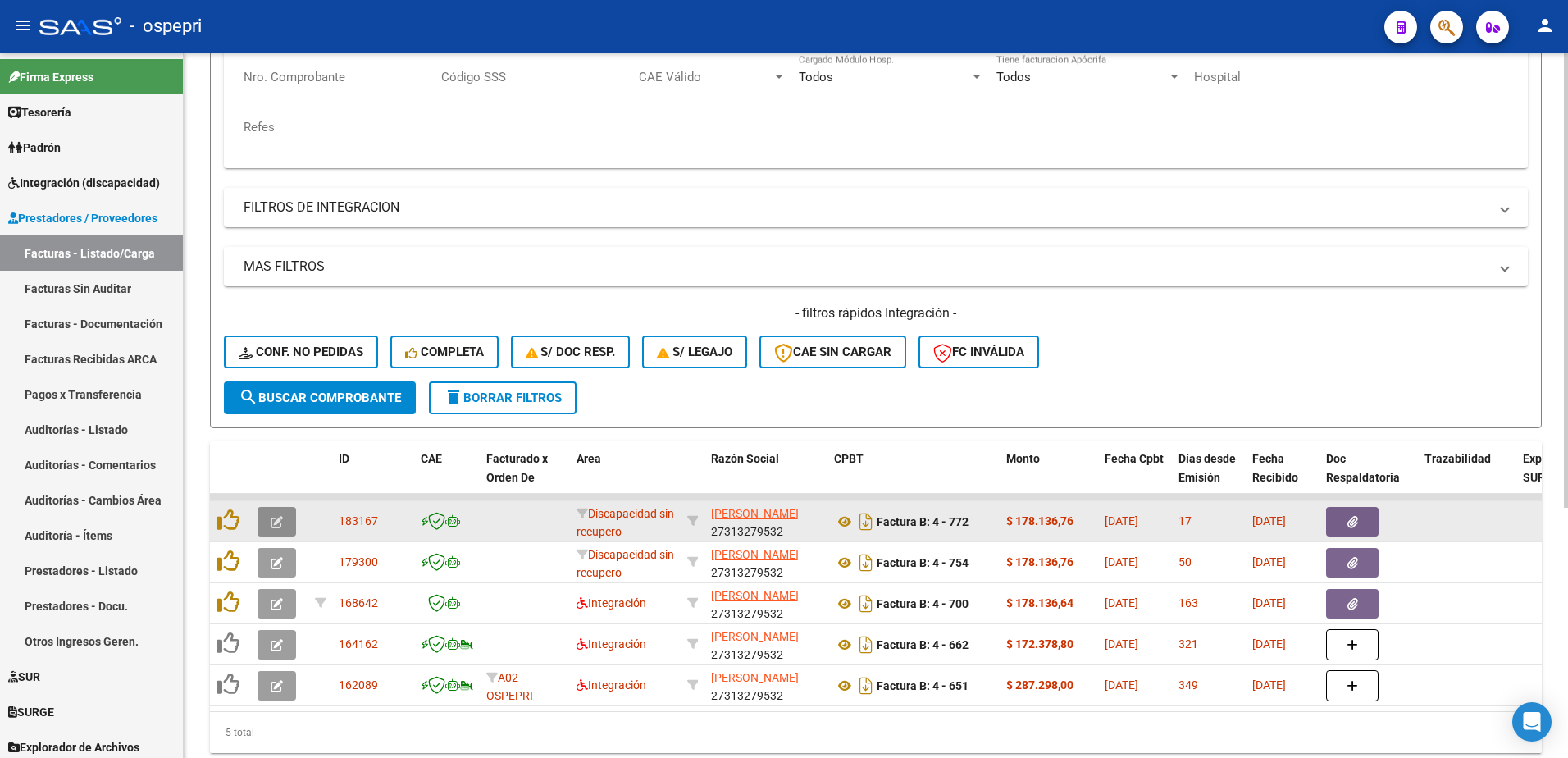
click at [272, 515] on span "button" at bounding box center [277, 522] width 12 height 15
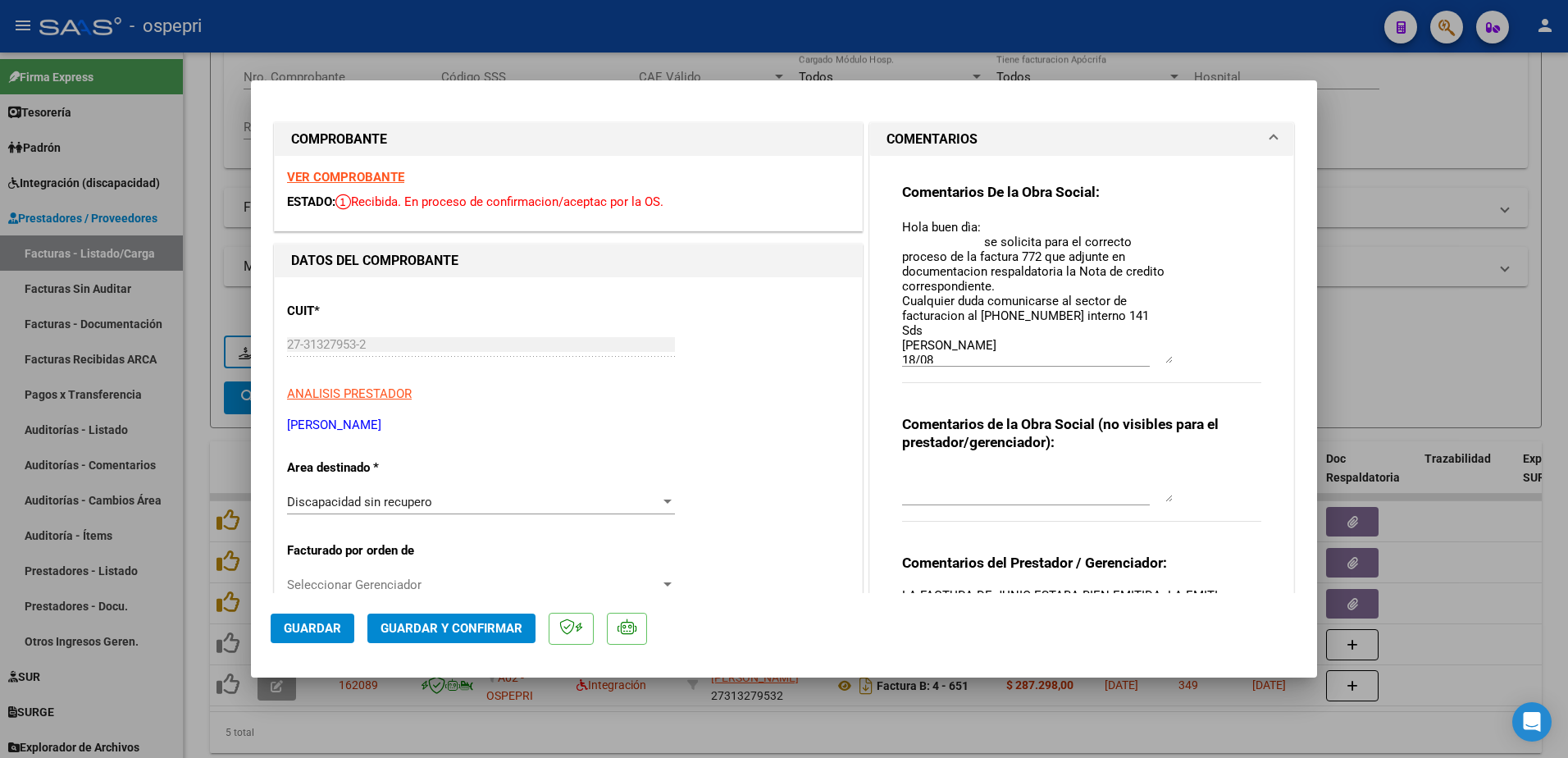
drag, startPoint x: 1162, startPoint y: 250, endPoint x: 1153, endPoint y: 363, distance: 113.4
click at [1153, 363] on textarea "Hola buen dìa: se solicita para el correcto proceso de la factura 772 que adjun…" at bounding box center [1038, 291] width 271 height 145
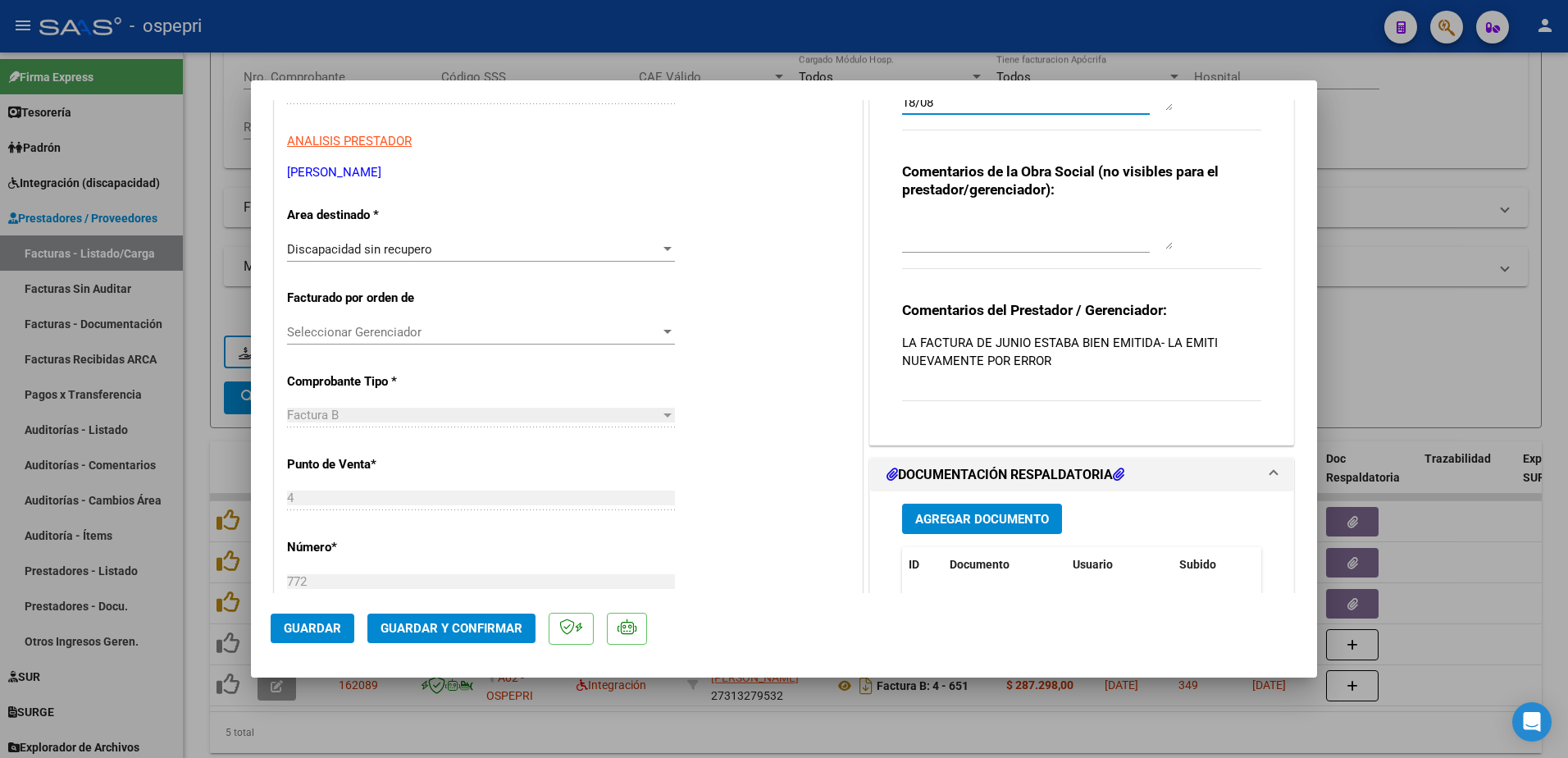
scroll to position [246, 0]
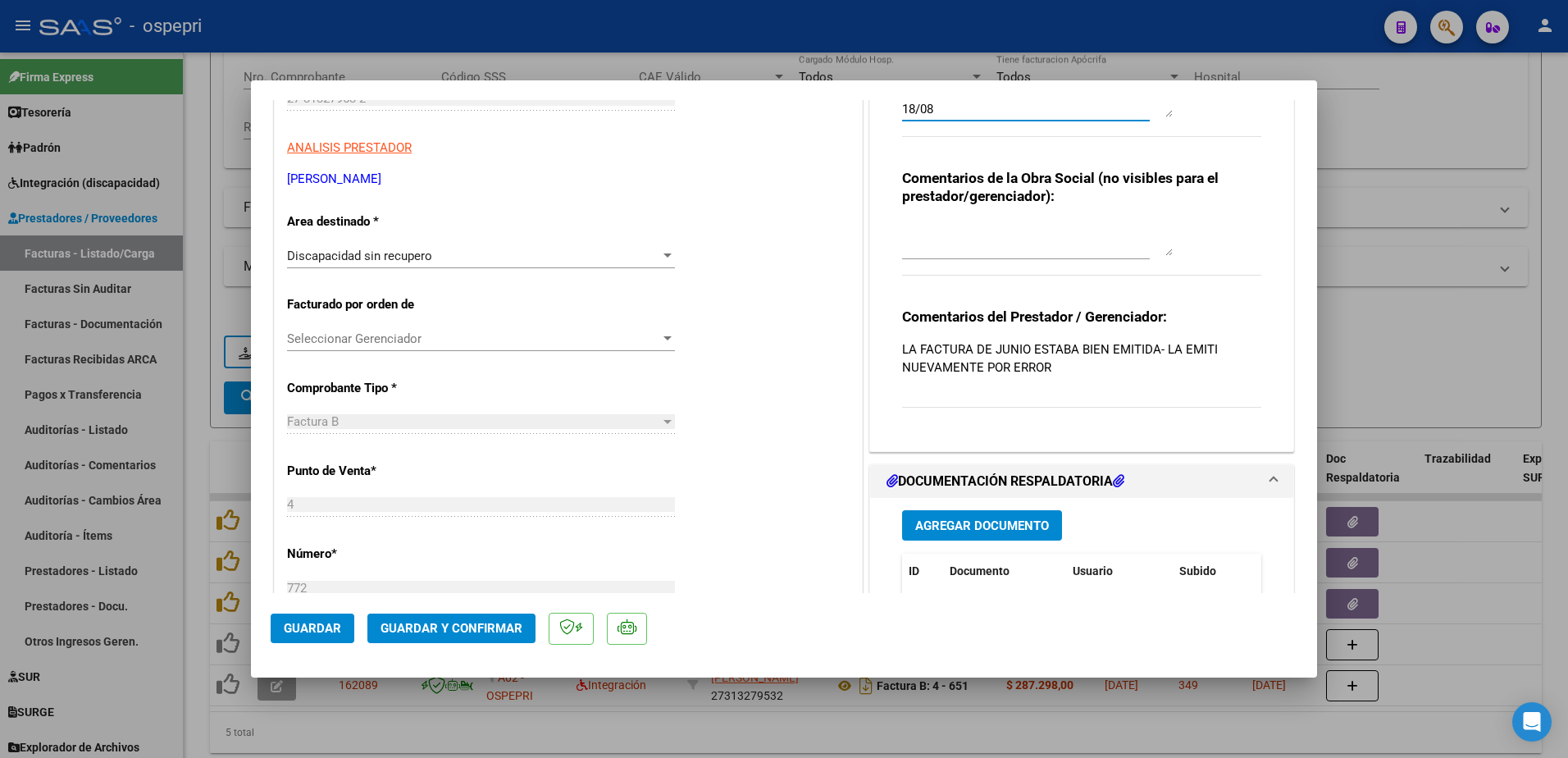
type input "$ 0,00"
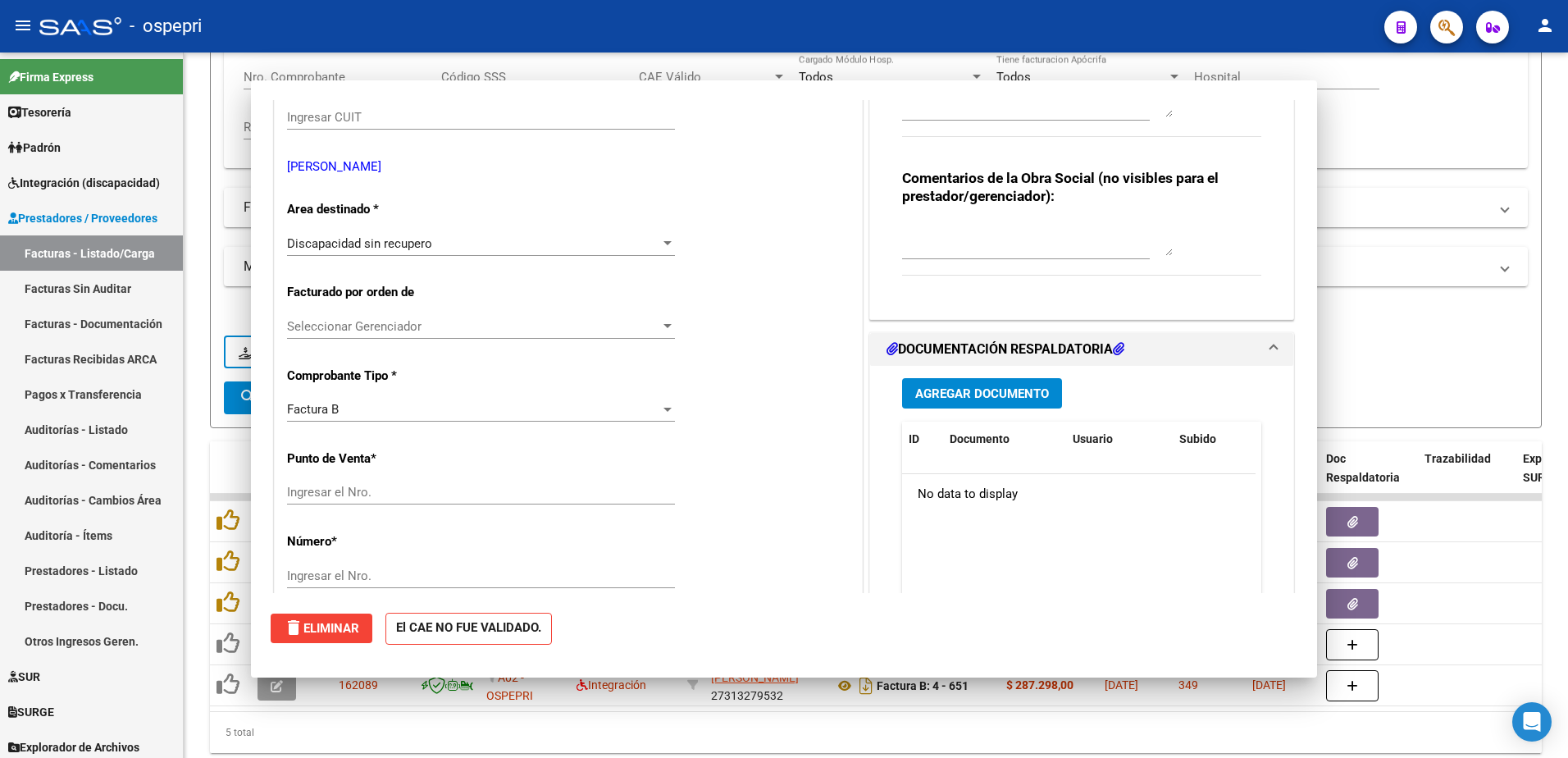
scroll to position [0, 0]
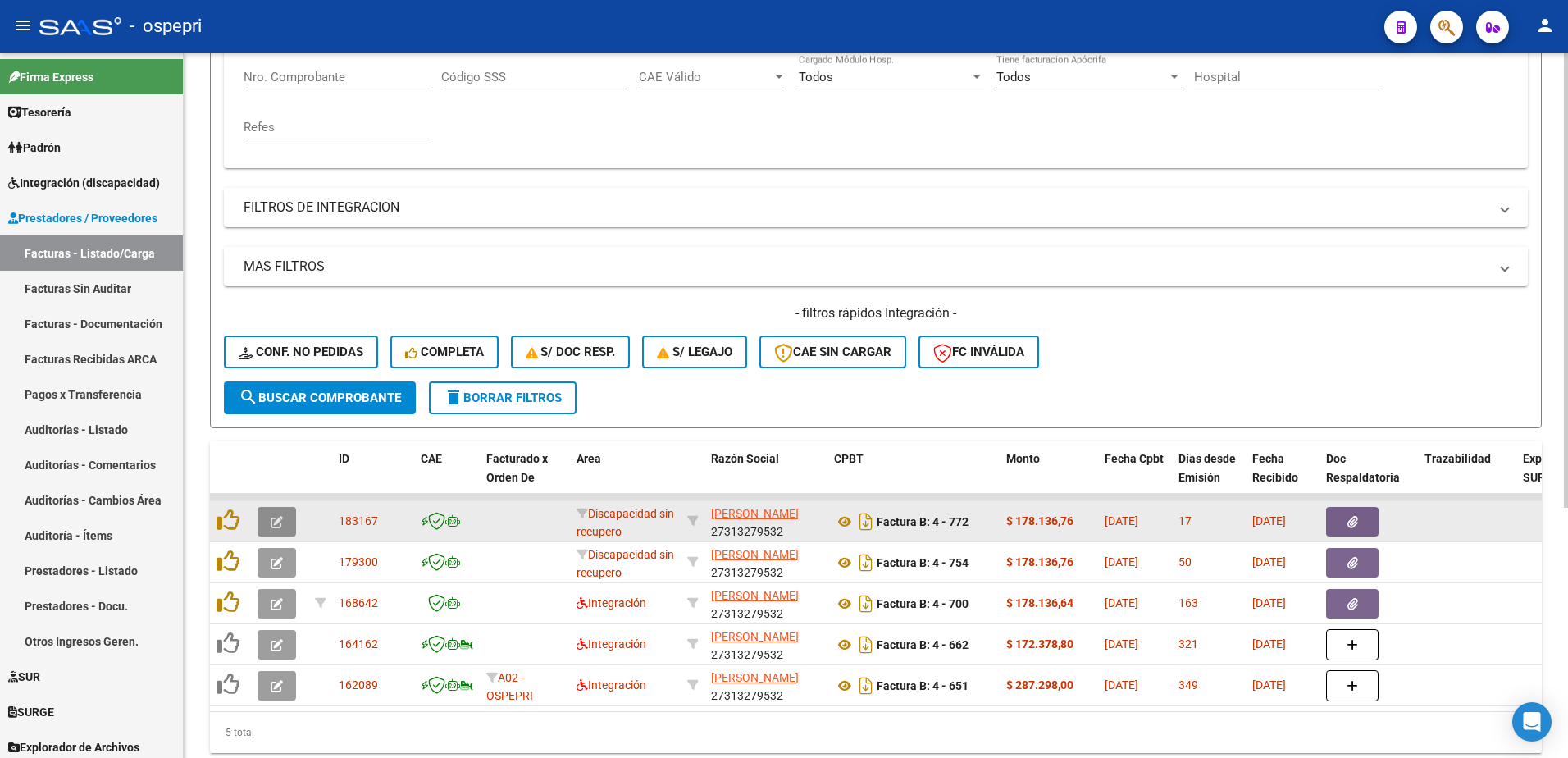
click at [275, 524] on icon "button" at bounding box center [277, 522] width 12 height 12
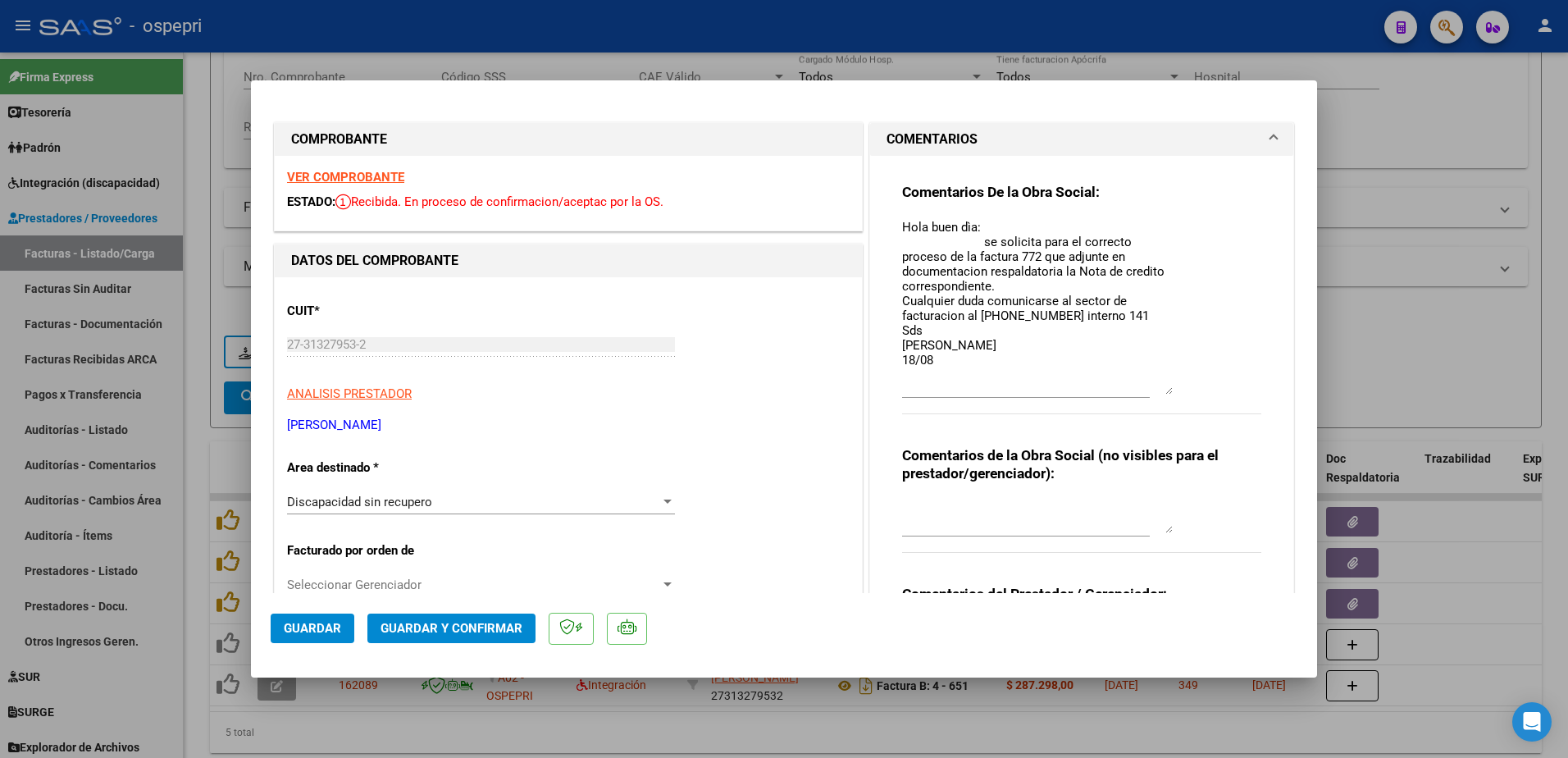
drag, startPoint x: 1161, startPoint y: 250, endPoint x: 1163, endPoint y: 394, distance: 144.0
click at [1163, 394] on textarea "Hola buen dìa: se solicita para el correcto proceso de la factura 772 que adjun…" at bounding box center [1038, 306] width 271 height 177
drag, startPoint x: 896, startPoint y: 228, endPoint x: 932, endPoint y: 359, distance: 135.9
click at [932, 359] on textarea "Hola buen dìa: se solicita para el correcto proceso de la factura 772 que adjun…" at bounding box center [1038, 306] width 271 height 177
click at [903, 367] on textarea "Hola buen dìa: se solicita para el correcto proceso de la factura 772 que adjun…" at bounding box center [1038, 306] width 271 height 177
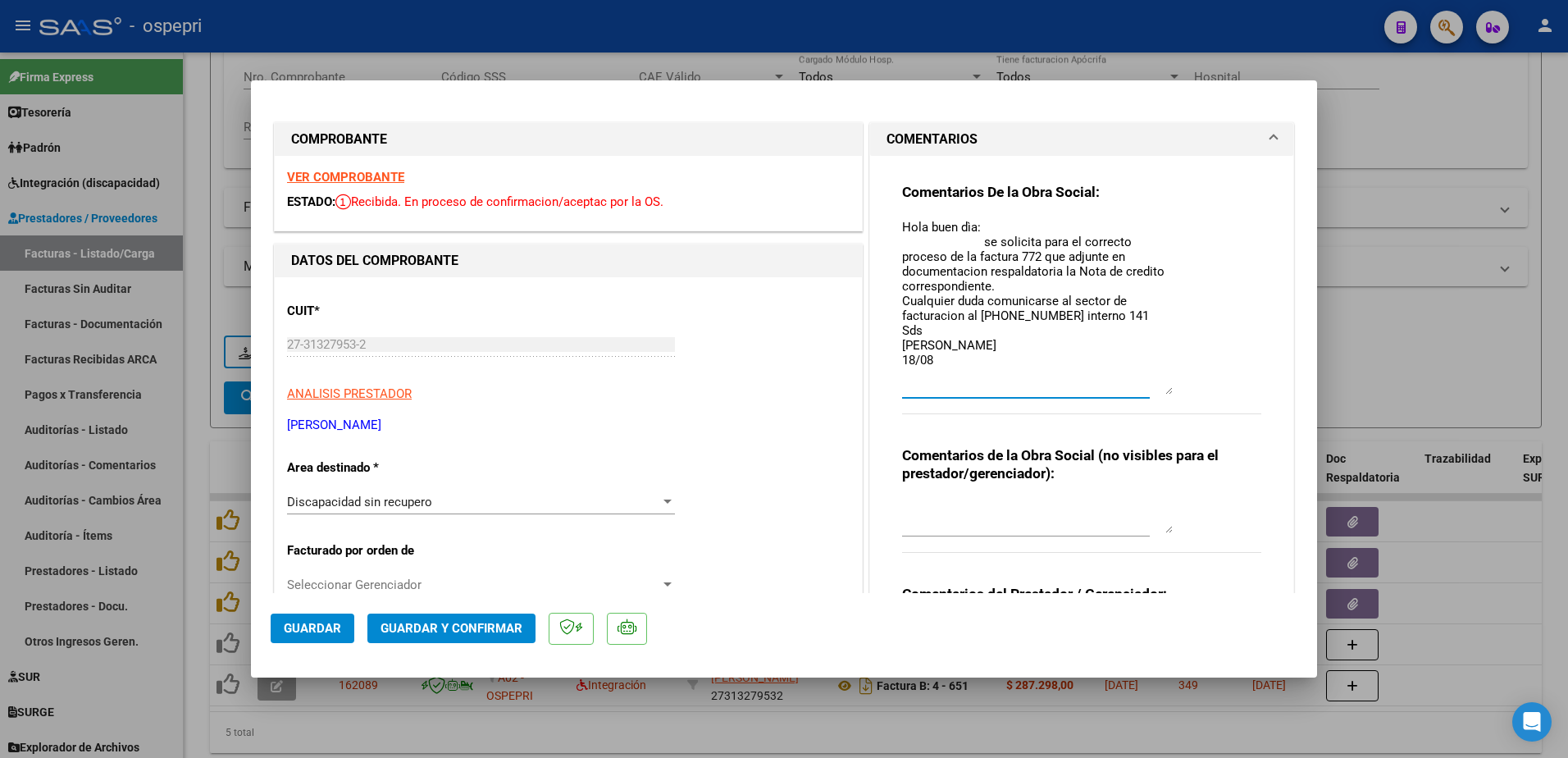
click at [931, 346] on textarea "Hola buen dìa: se solicita para el correcto proceso de la factura 772 que adjun…" at bounding box center [1038, 306] width 271 height 177
paste textarea "Hola buen dìa: se solicita para el correcto proceso de la factura 772 que adjun…"
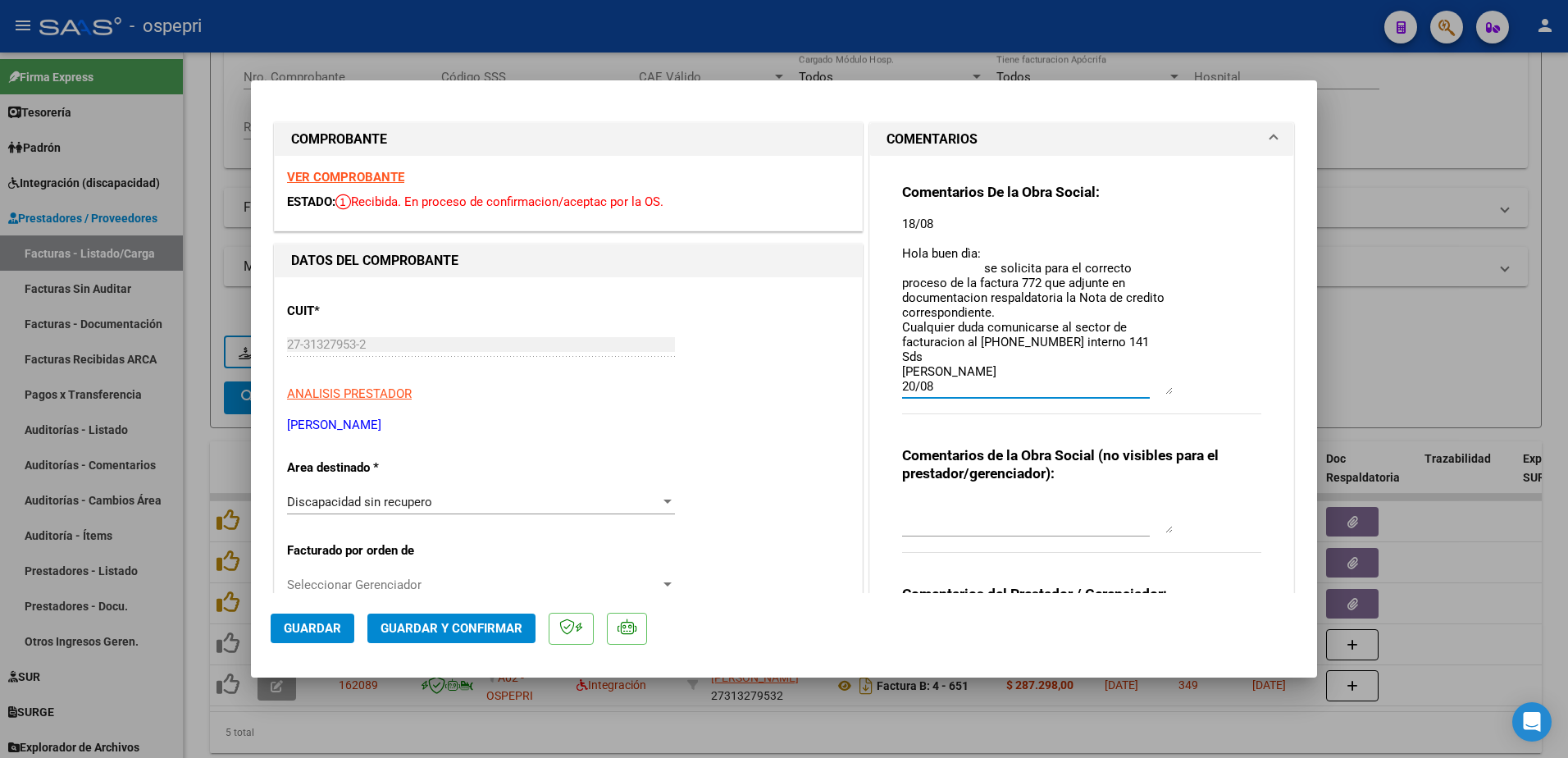
type textarea "Hola buen dìa: se solicita para el correcto proceso de la factura 772 que adjun…"
click at [320, 619] on button "Guardar" at bounding box center [312, 629] width 84 height 29
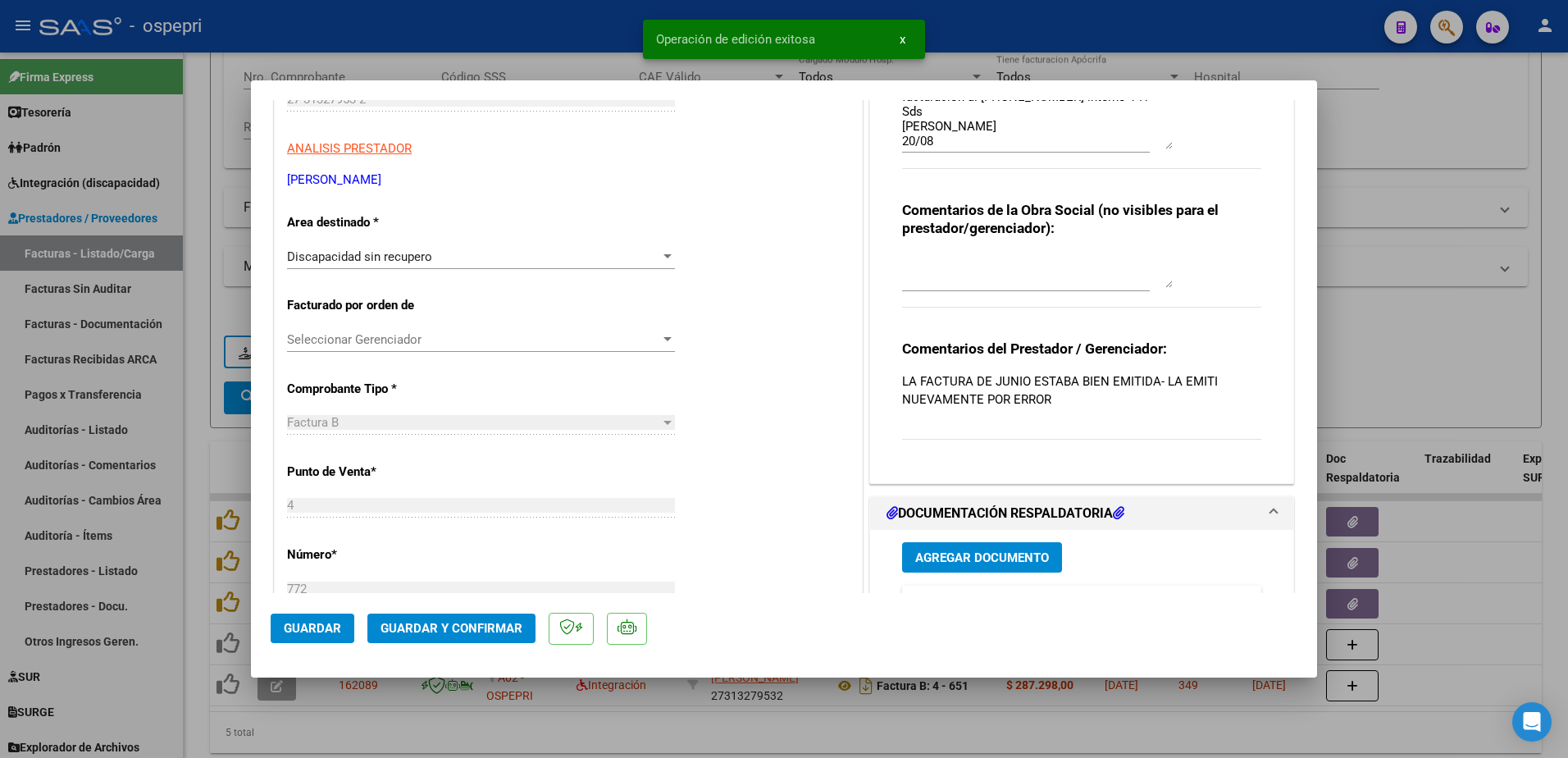
scroll to position [246, 0]
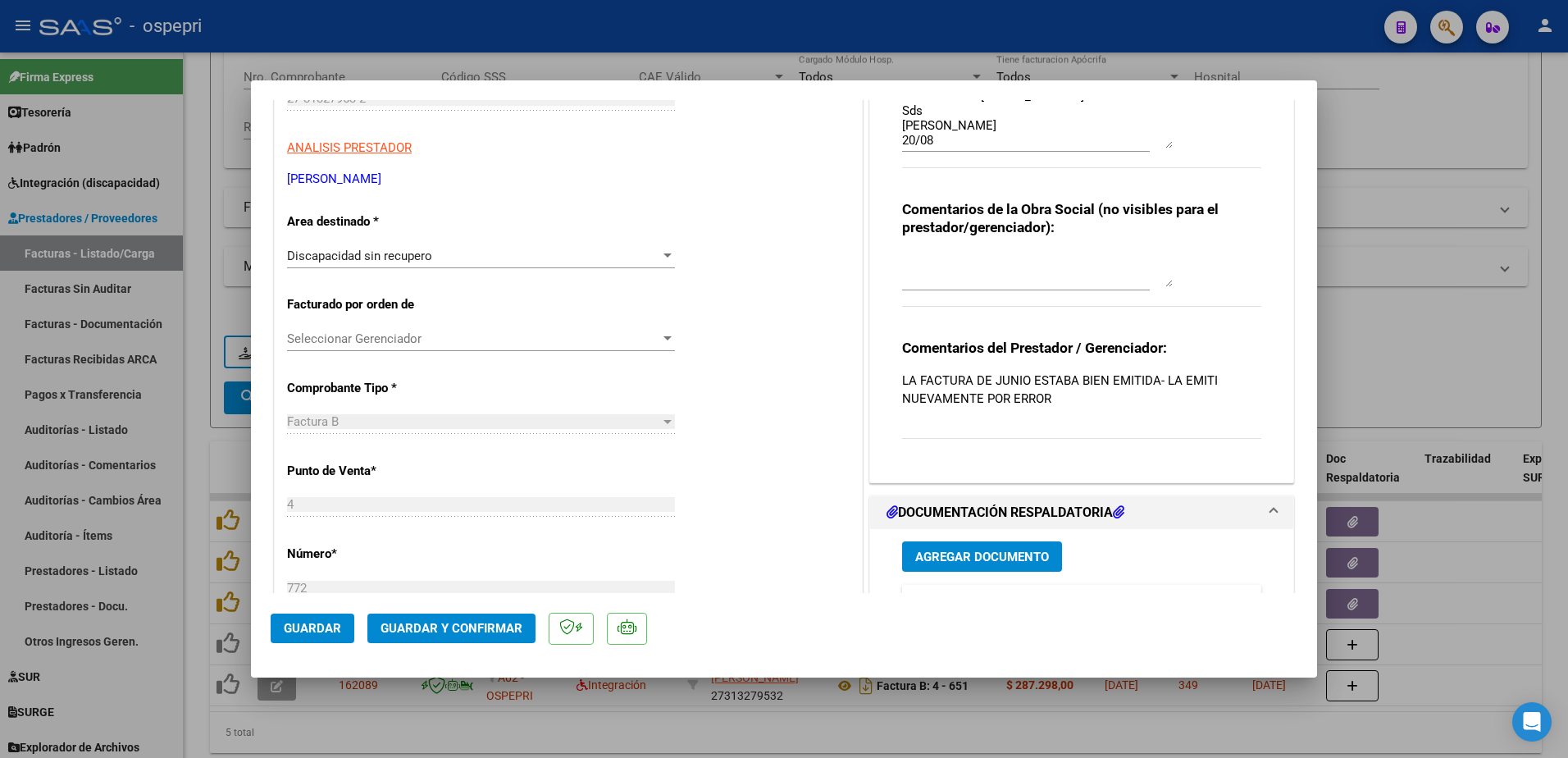
type input "$ 0,00"
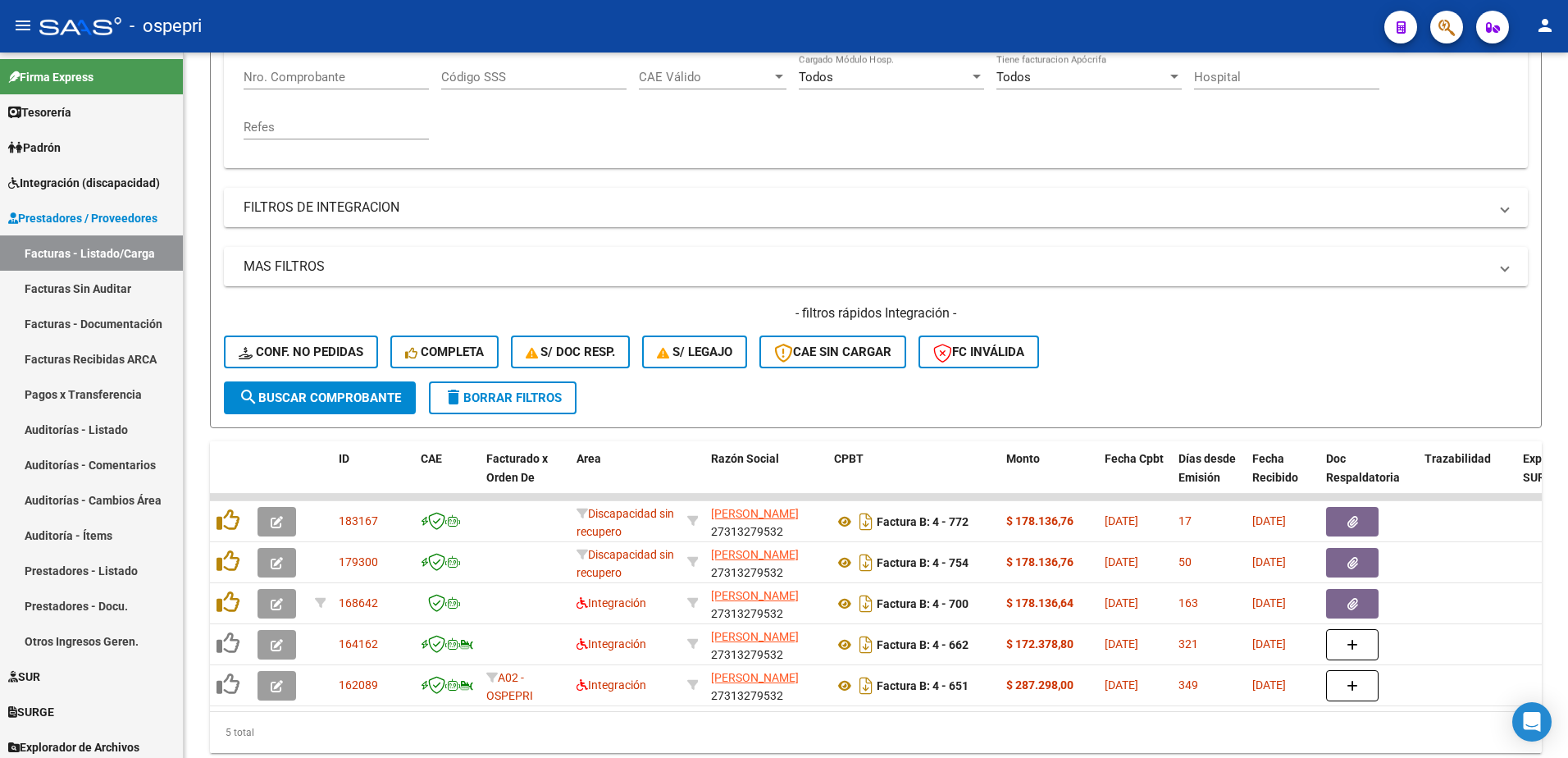
click at [1258, 16] on div "- ospepri" at bounding box center [705, 27] width 1332 height 36
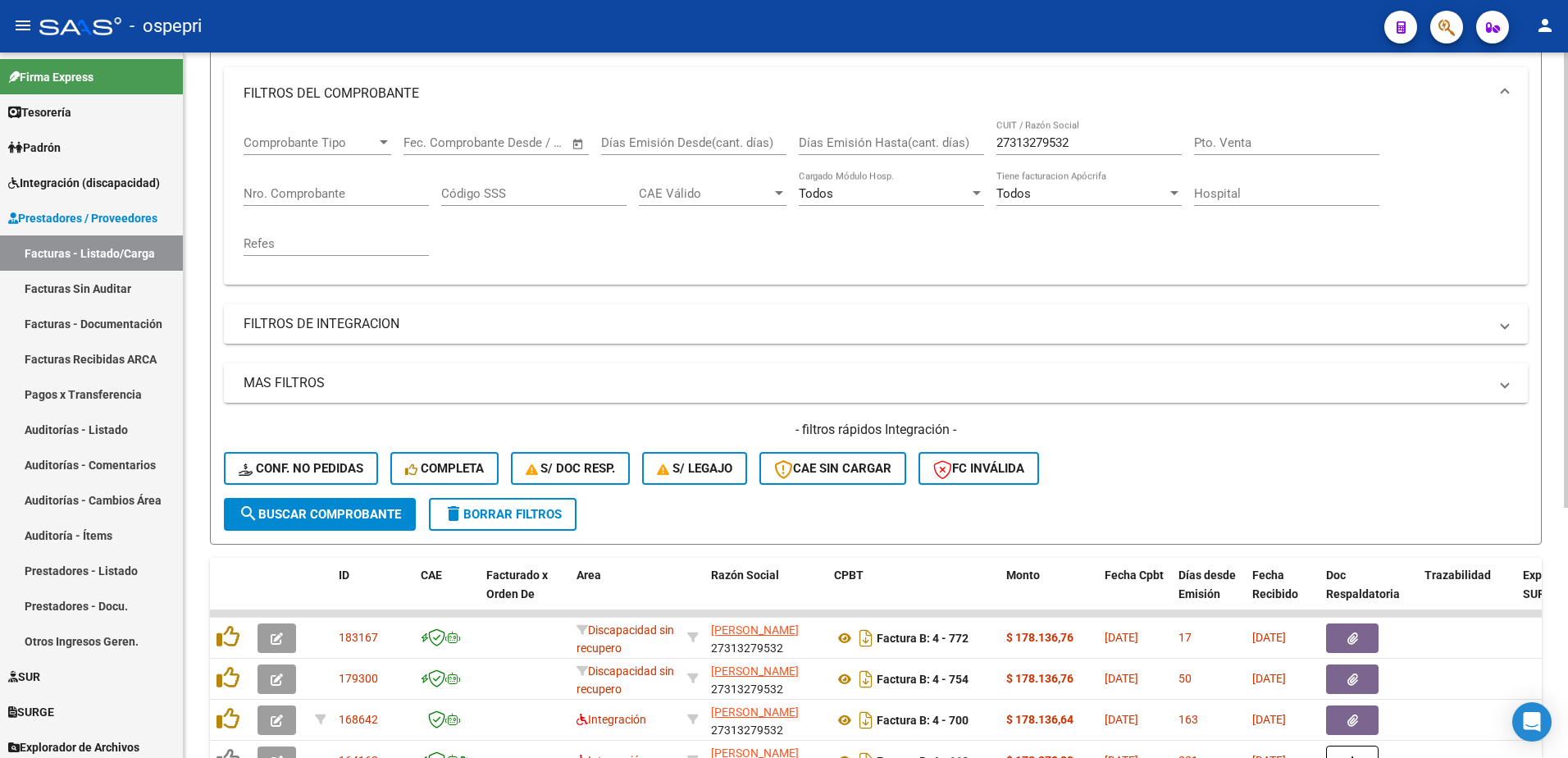
scroll to position [82, 0]
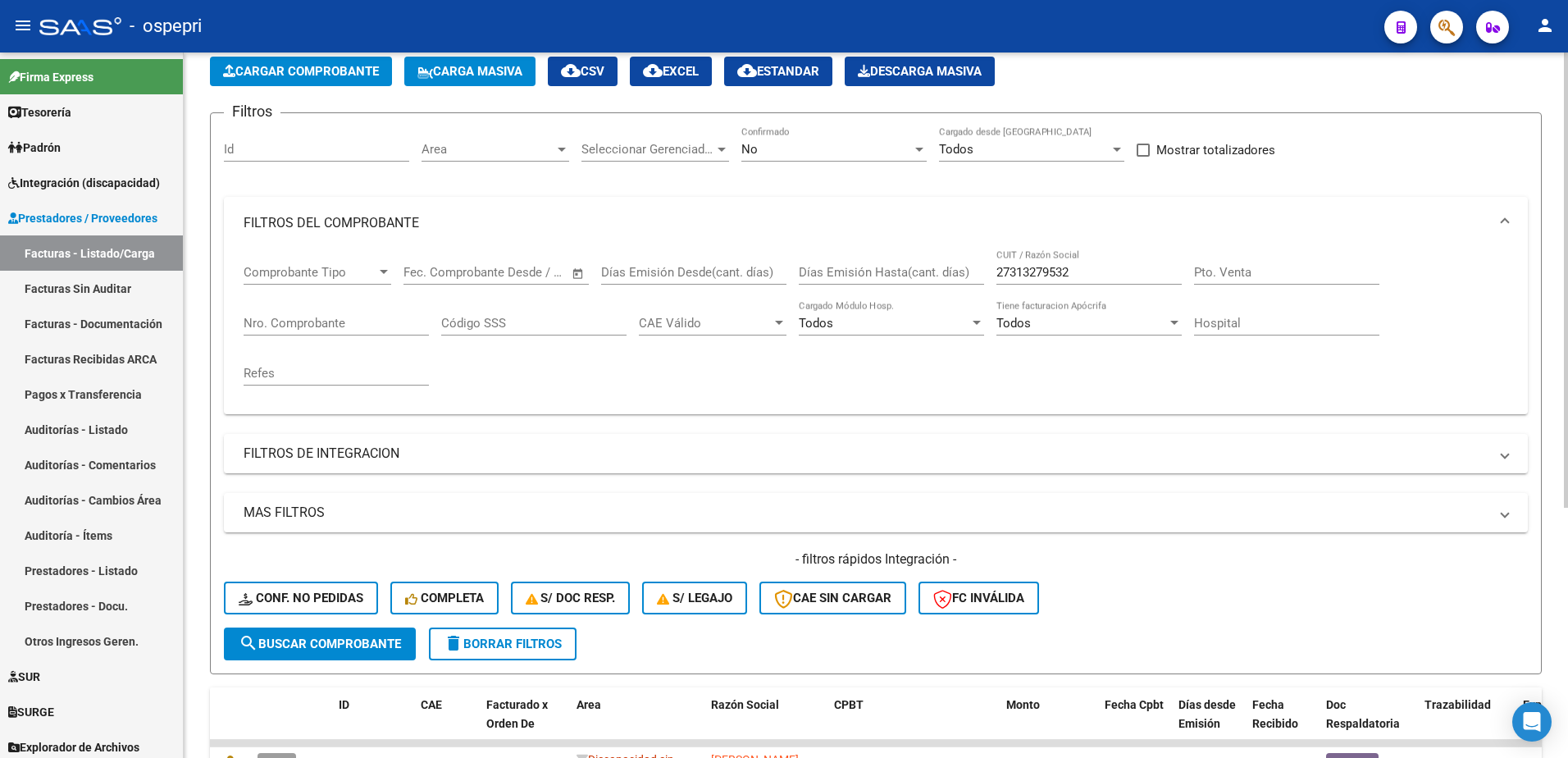
click at [1094, 269] on input "27313279532" at bounding box center [1089, 272] width 185 height 15
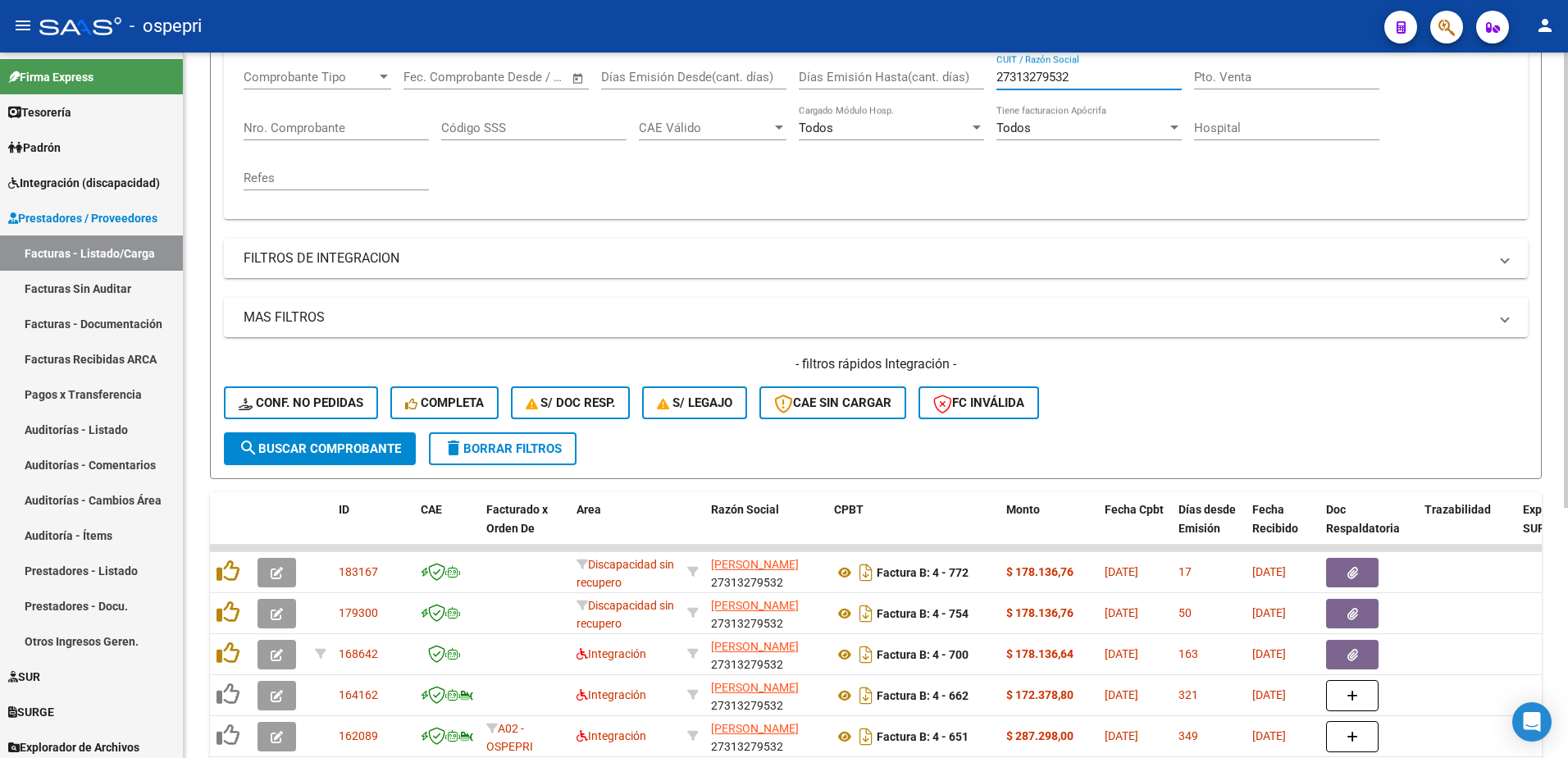
scroll to position [329, 0]
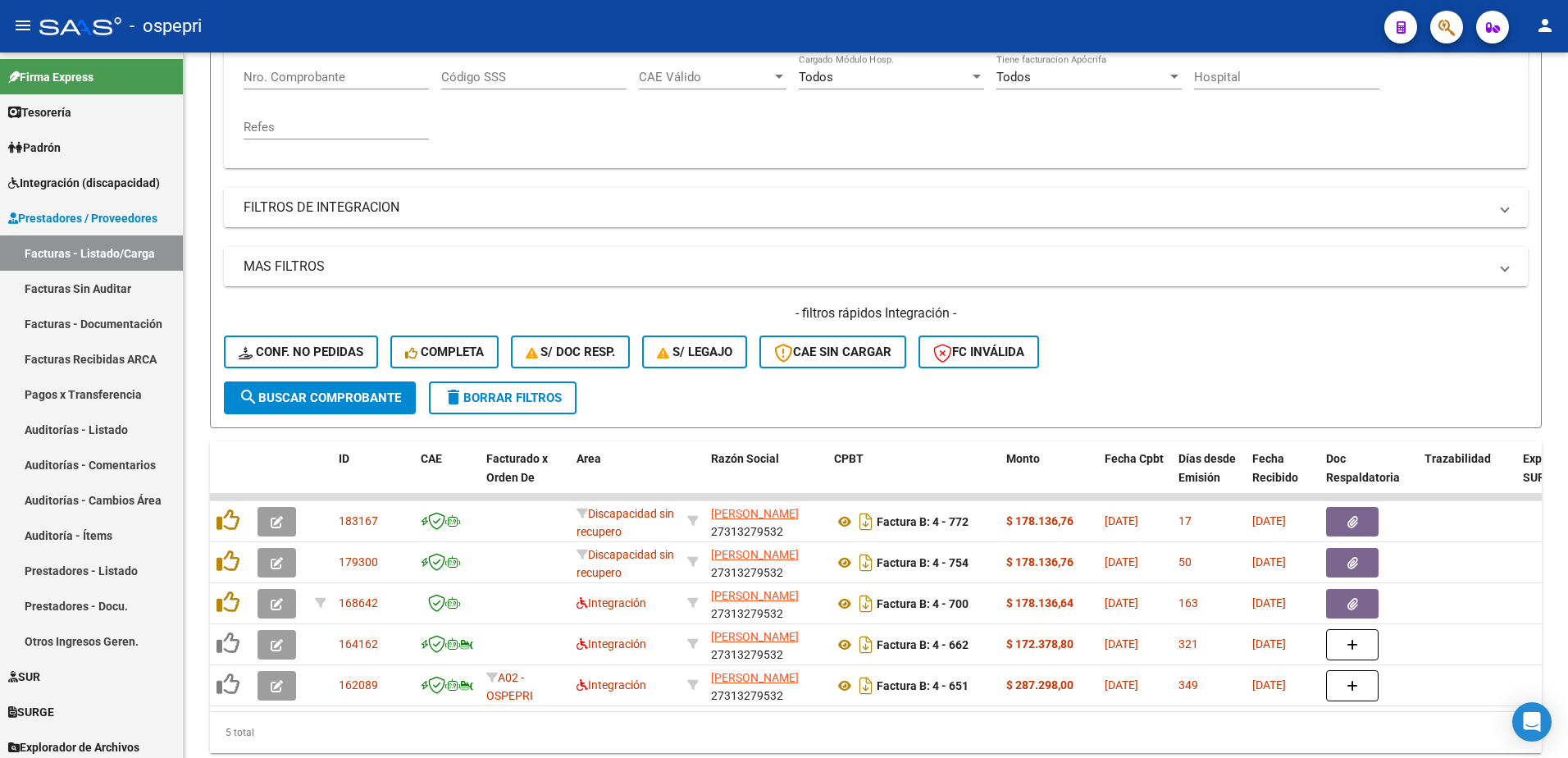
click at [1155, 31] on div "- ospepri" at bounding box center [705, 27] width 1332 height 36
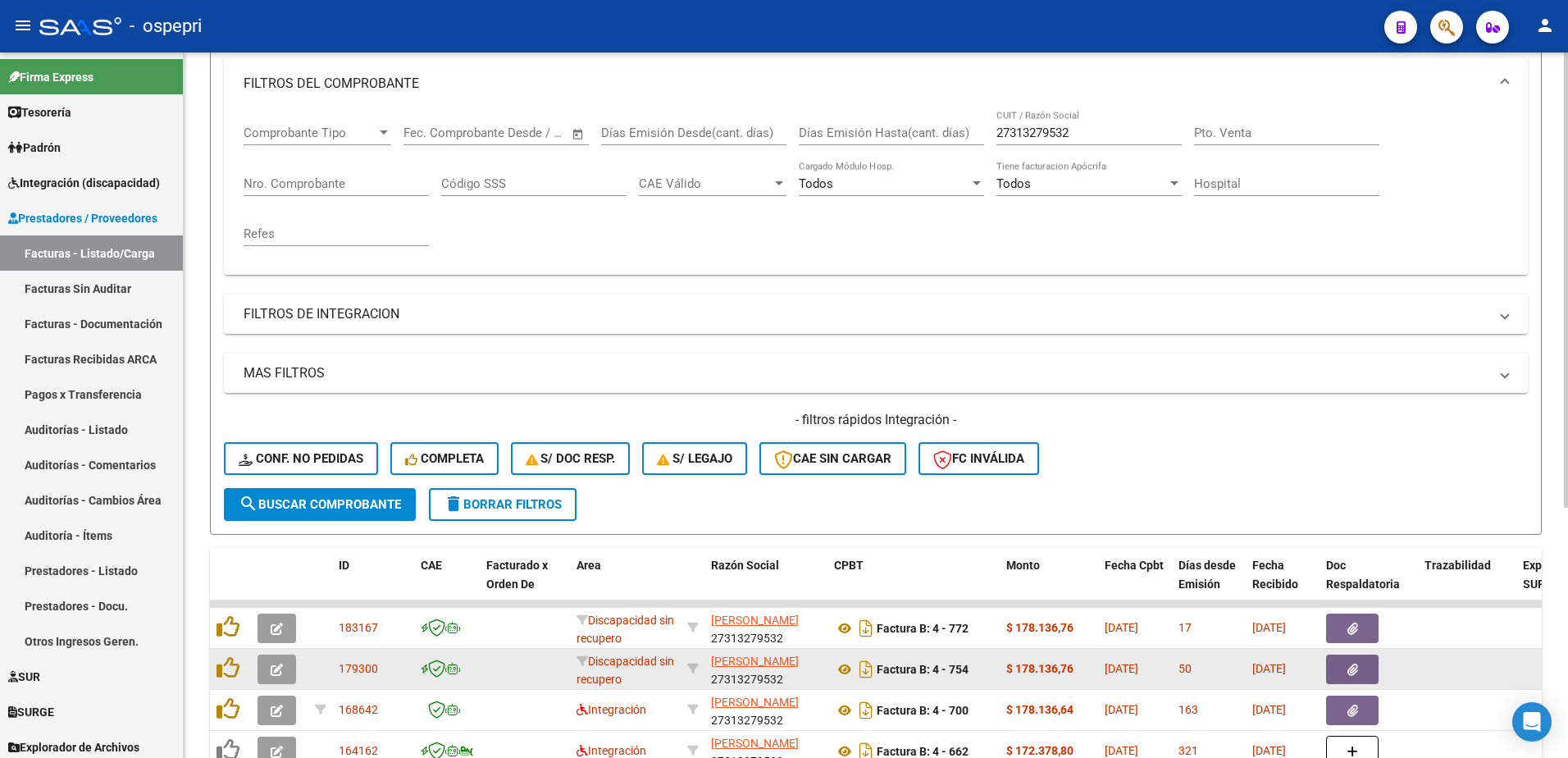
scroll to position [164, 0]
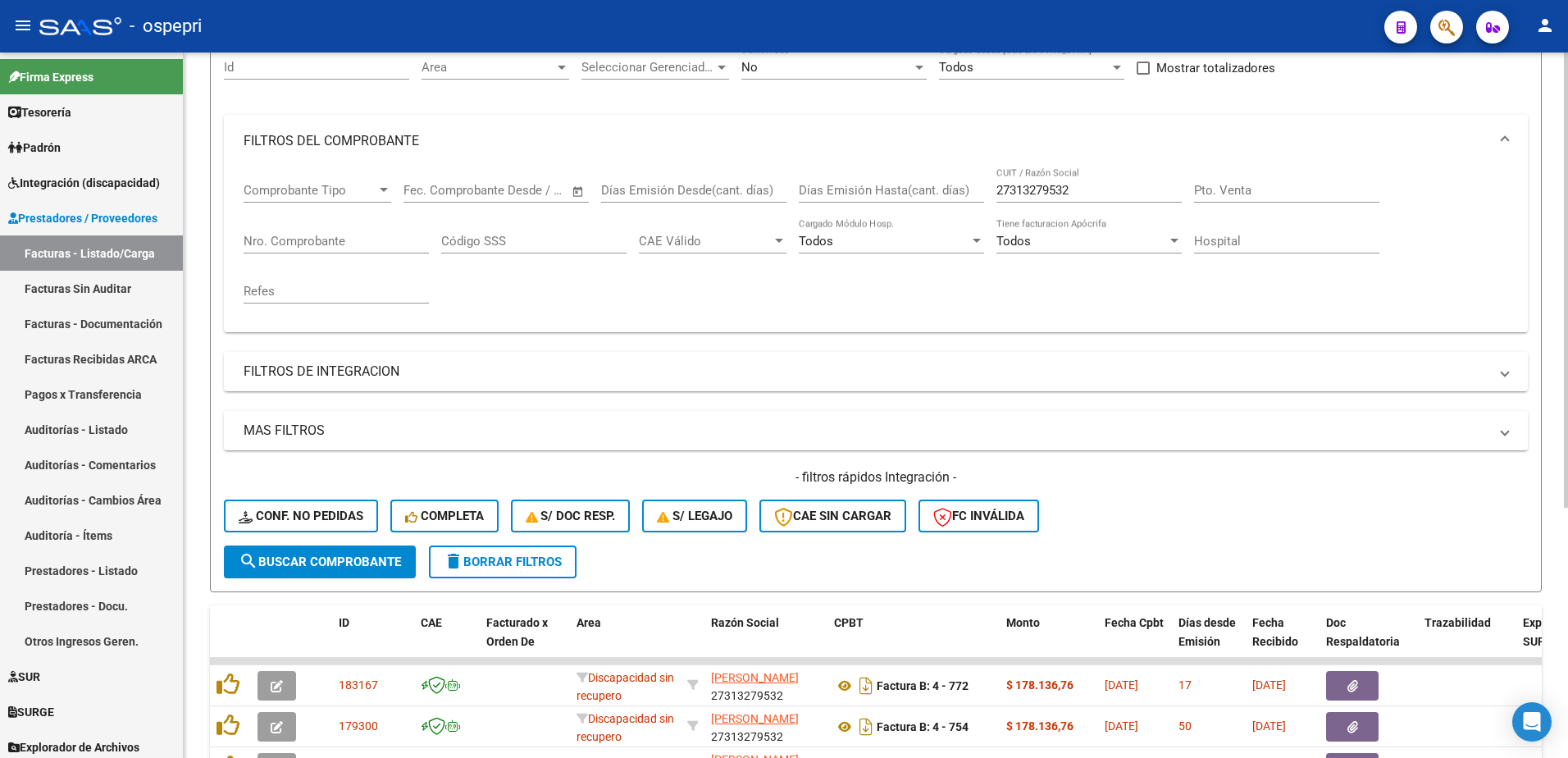
click at [1084, 184] on input "27313279532" at bounding box center [1089, 190] width 185 height 15
click at [1082, 184] on input "27313279532" at bounding box center [1089, 190] width 185 height 15
paste input "45923948"
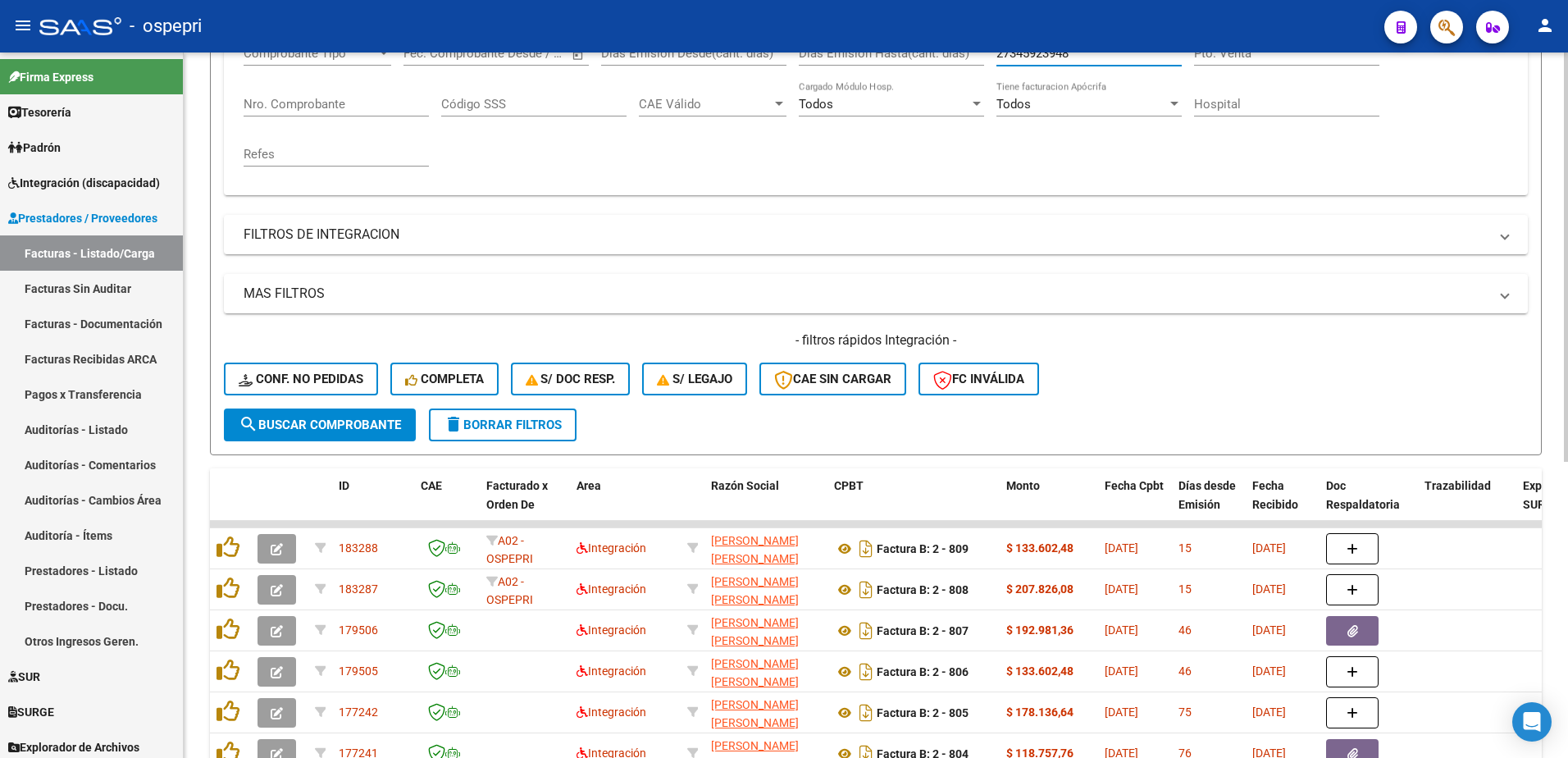
scroll to position [329, 0]
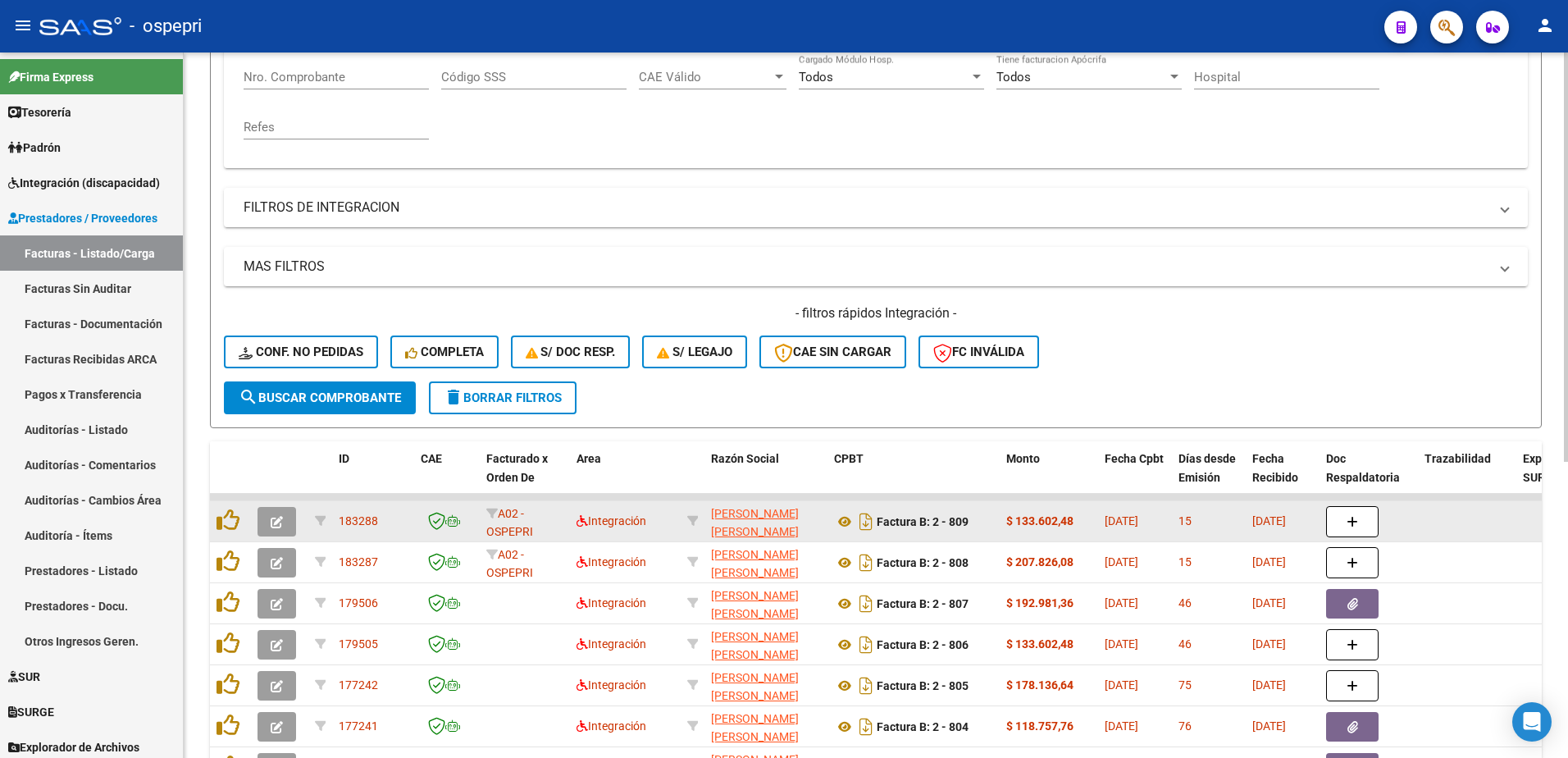
type input "27345923948"
click at [270, 524] on button "button" at bounding box center [277, 522] width 39 height 29
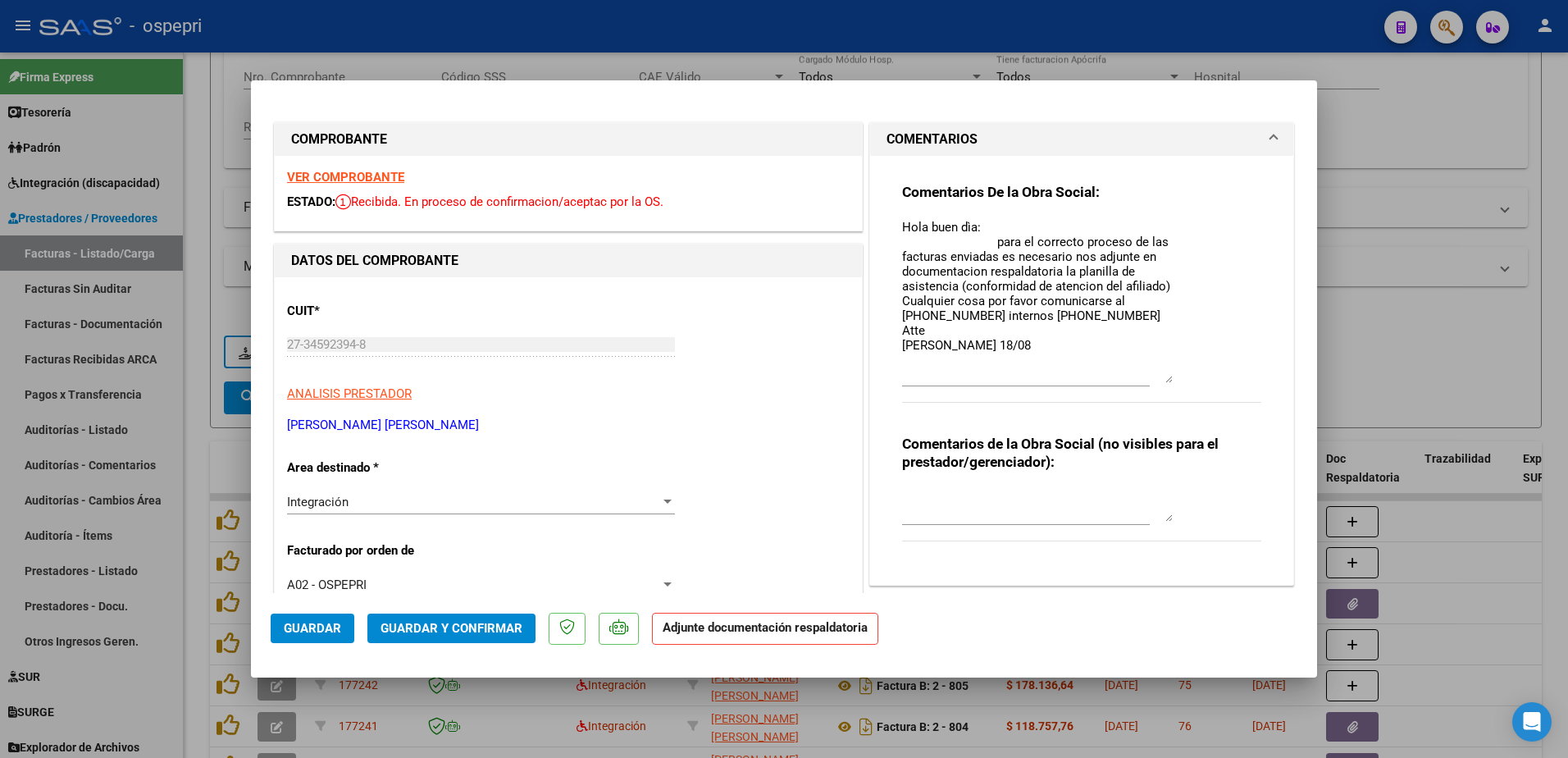
drag, startPoint x: 1161, startPoint y: 249, endPoint x: 1171, endPoint y: 381, distance: 132.4
click at [1171, 381] on div "Comentarios De la Obra Social: Hola buen dìa: para el correcto proceso de las f…" at bounding box center [1082, 302] width 359 height 238
drag, startPoint x: 896, startPoint y: 224, endPoint x: 941, endPoint y: 344, distance: 128.2
click at [941, 344] on textarea "Hola buen dìa: para el correcto proceso de las facturas enviadas es necesario n…" at bounding box center [1038, 300] width 271 height 165
click at [903, 365] on textarea "Hola buen dìa: para el correcto proceso de las facturas enviadas es necesario n…" at bounding box center [1038, 300] width 271 height 165
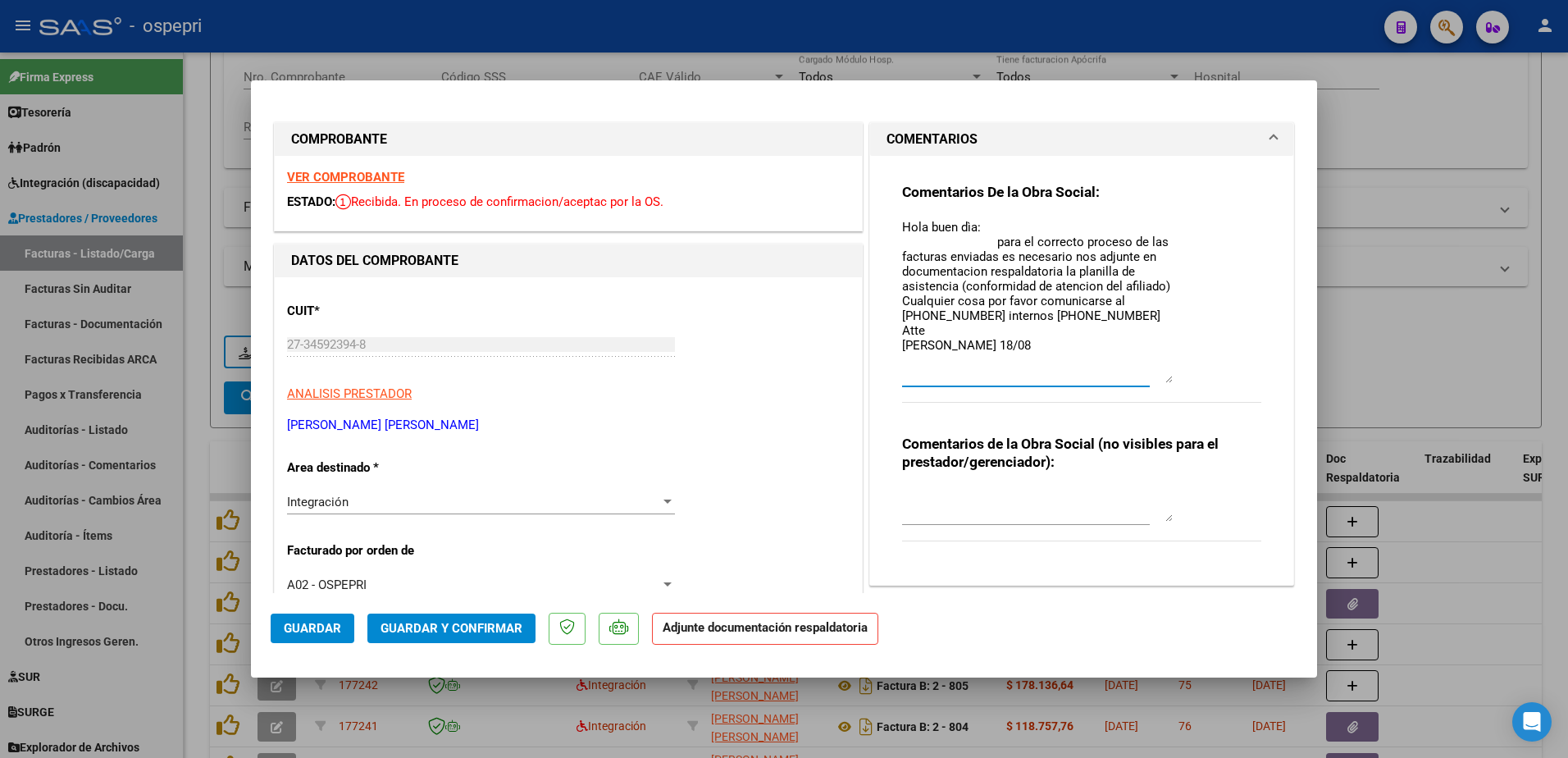
click at [903, 365] on textarea "Hola buen dìa: para el correcto proceso de las facturas enviadas es necesario n…" at bounding box center [1038, 300] width 271 height 165
click at [984, 348] on textarea "Hola buen dìa: para el correcto proceso de las facturas enviadas es necesario n…" at bounding box center [1038, 300] width 271 height 165
paste textarea "Hola buen dìa: para el correcto proceso de las facturas enviadas es necesario n…"
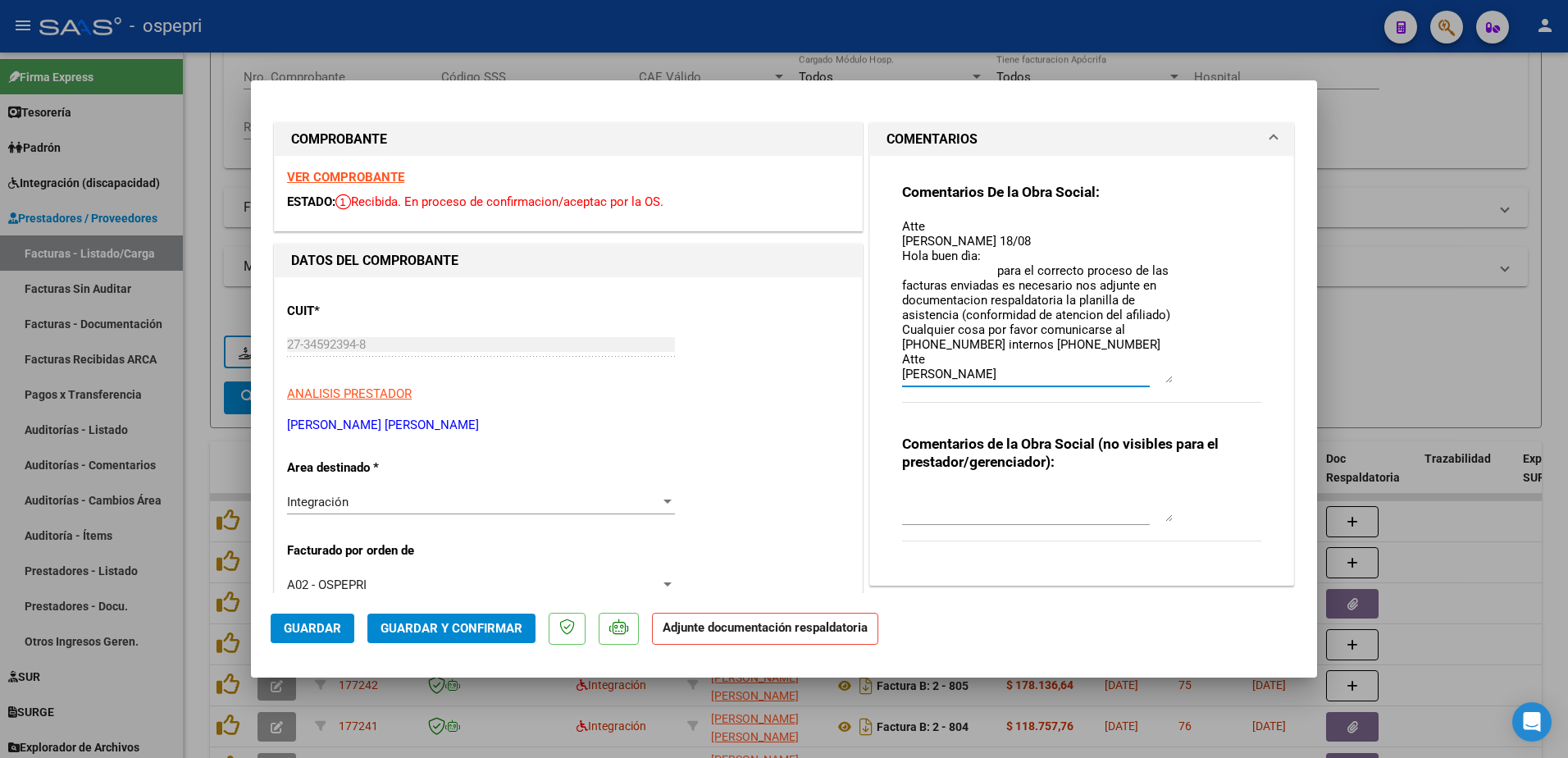
scroll to position [147, 0]
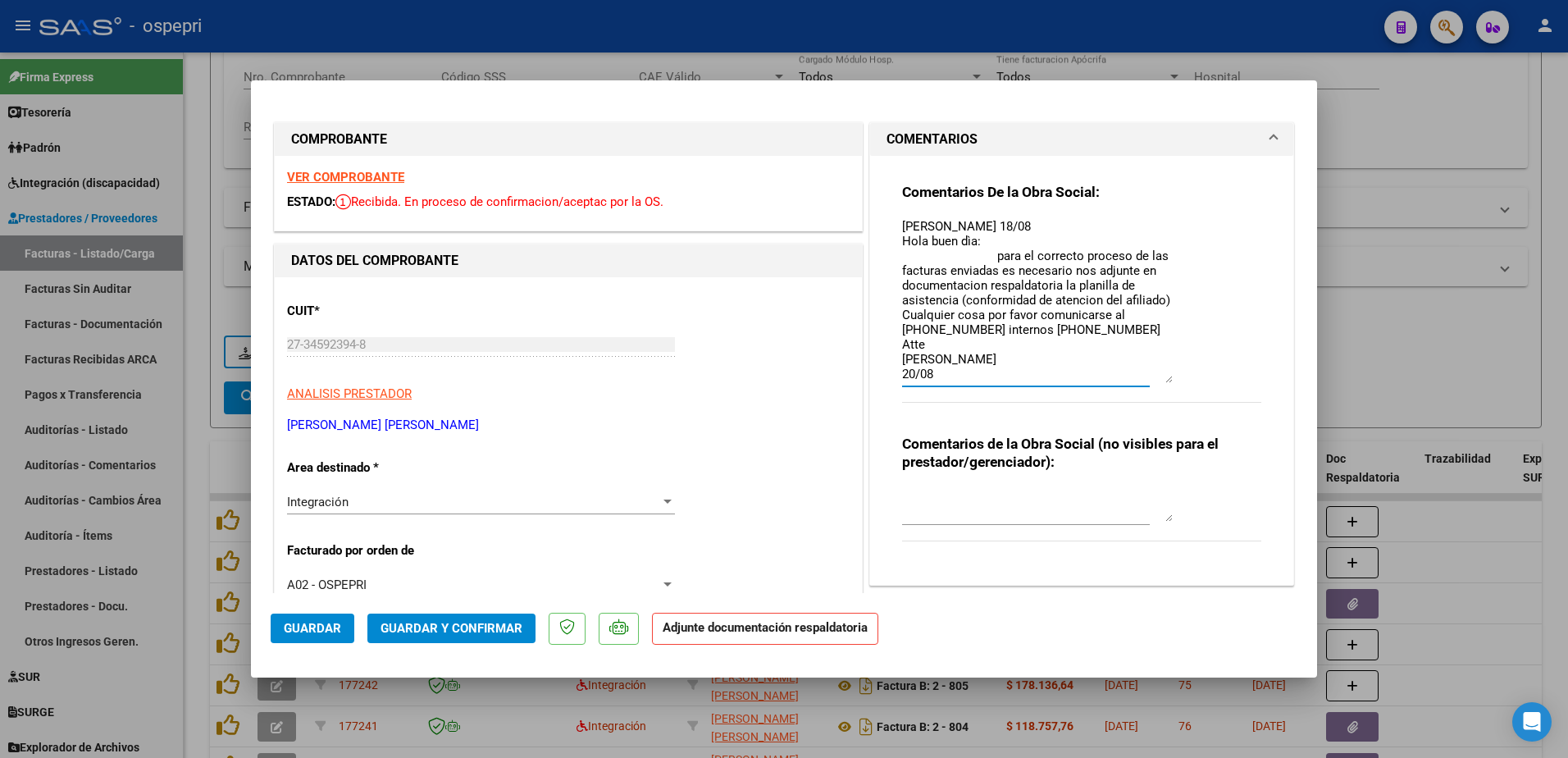
type textarea "Hola buen dìa: para el correcto proceso de las facturas enviadas es necesario n…"
click at [303, 628] on span "Guardar" at bounding box center [312, 628] width 58 height 15
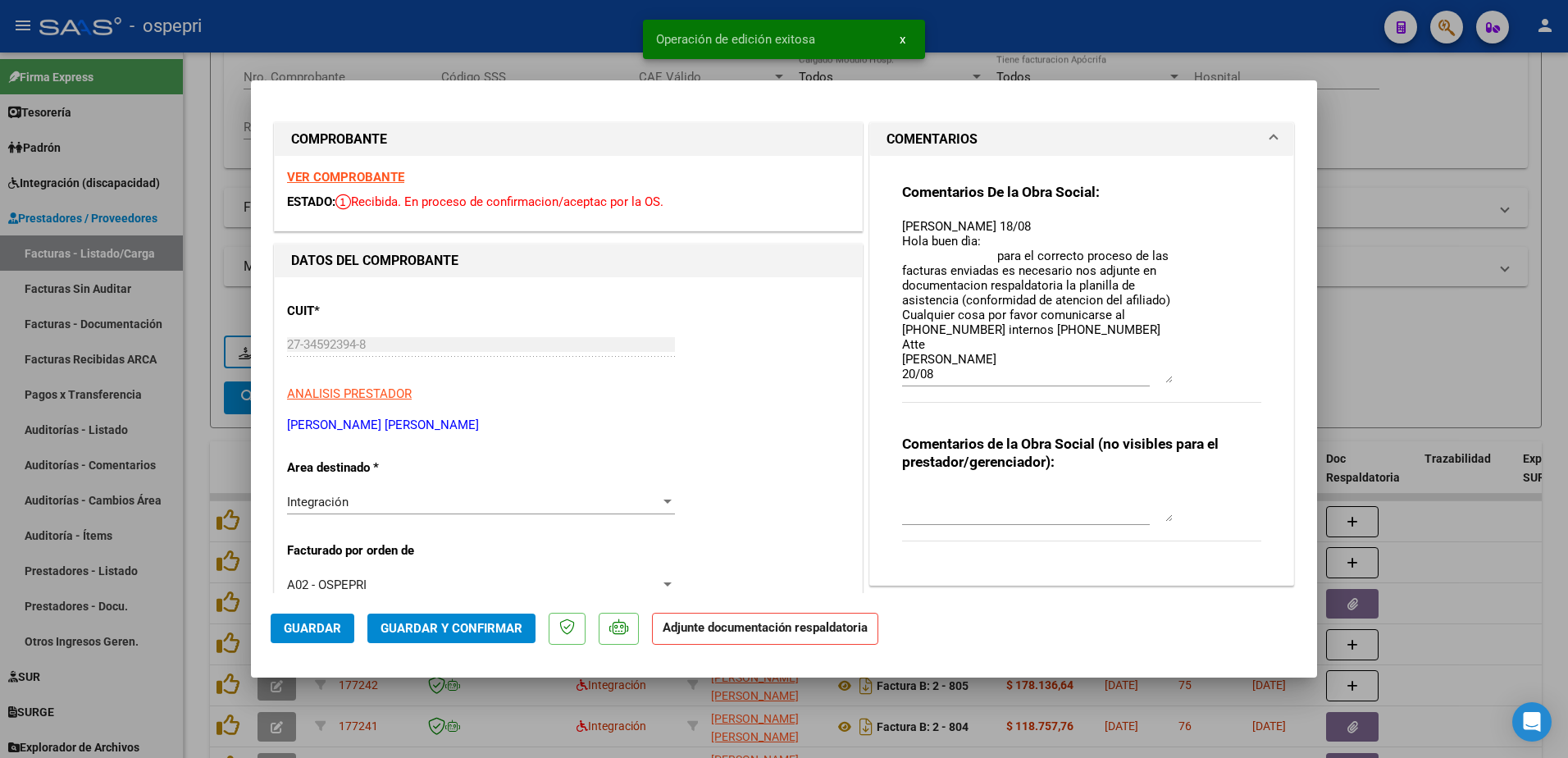
type input "$ 0,00"
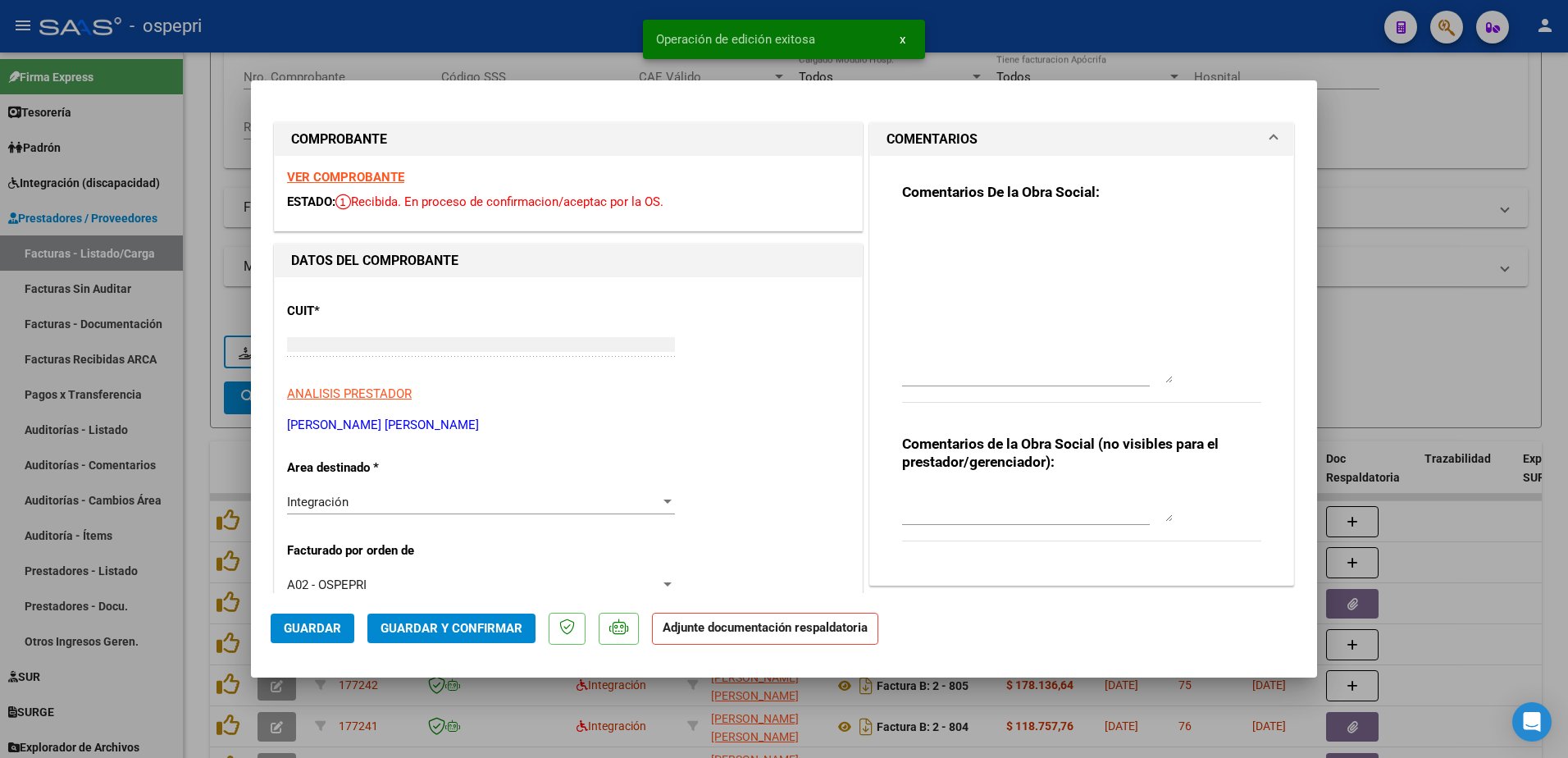
scroll to position [0, 0]
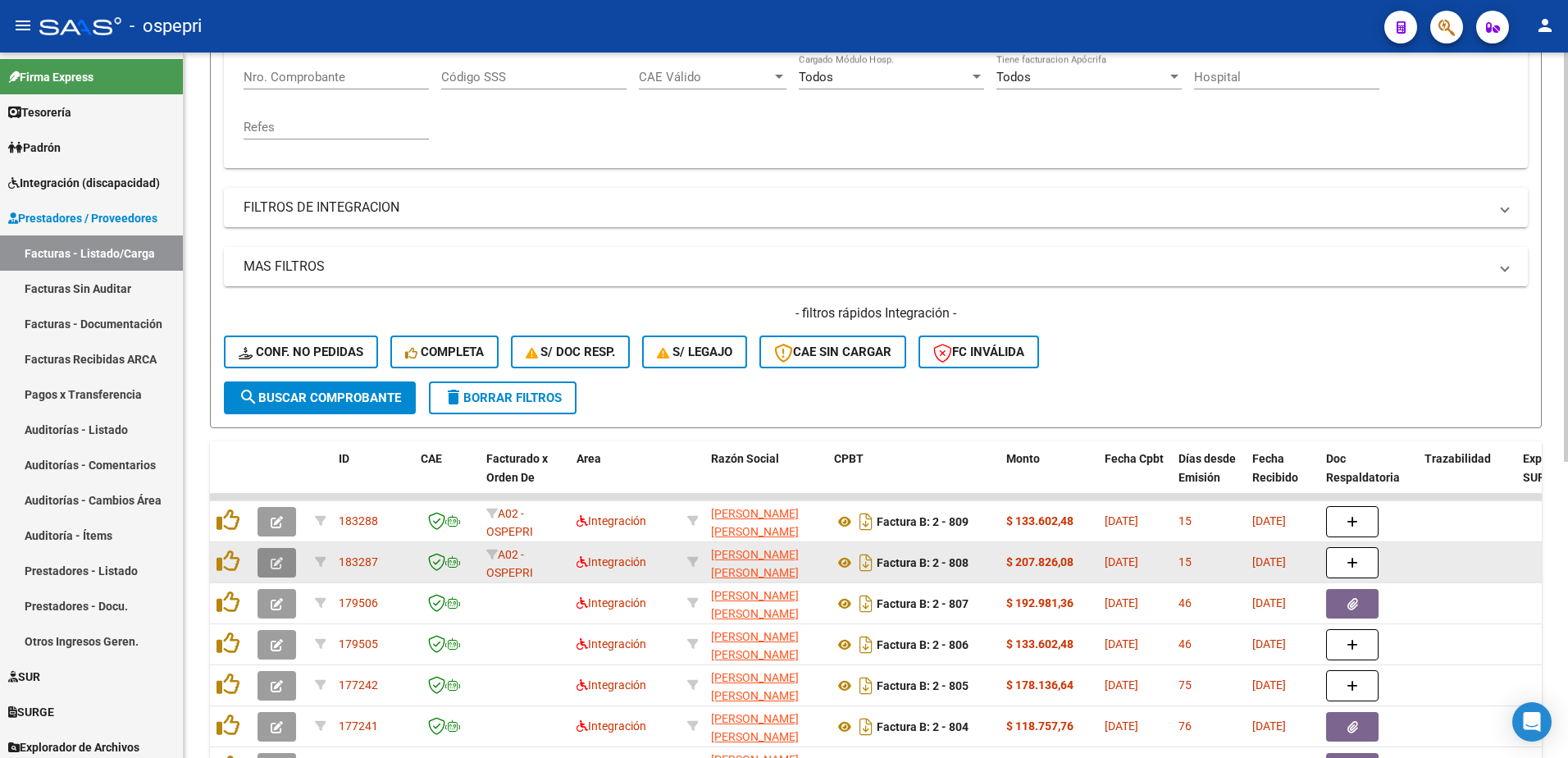
click at [284, 558] on button "button" at bounding box center [277, 563] width 39 height 29
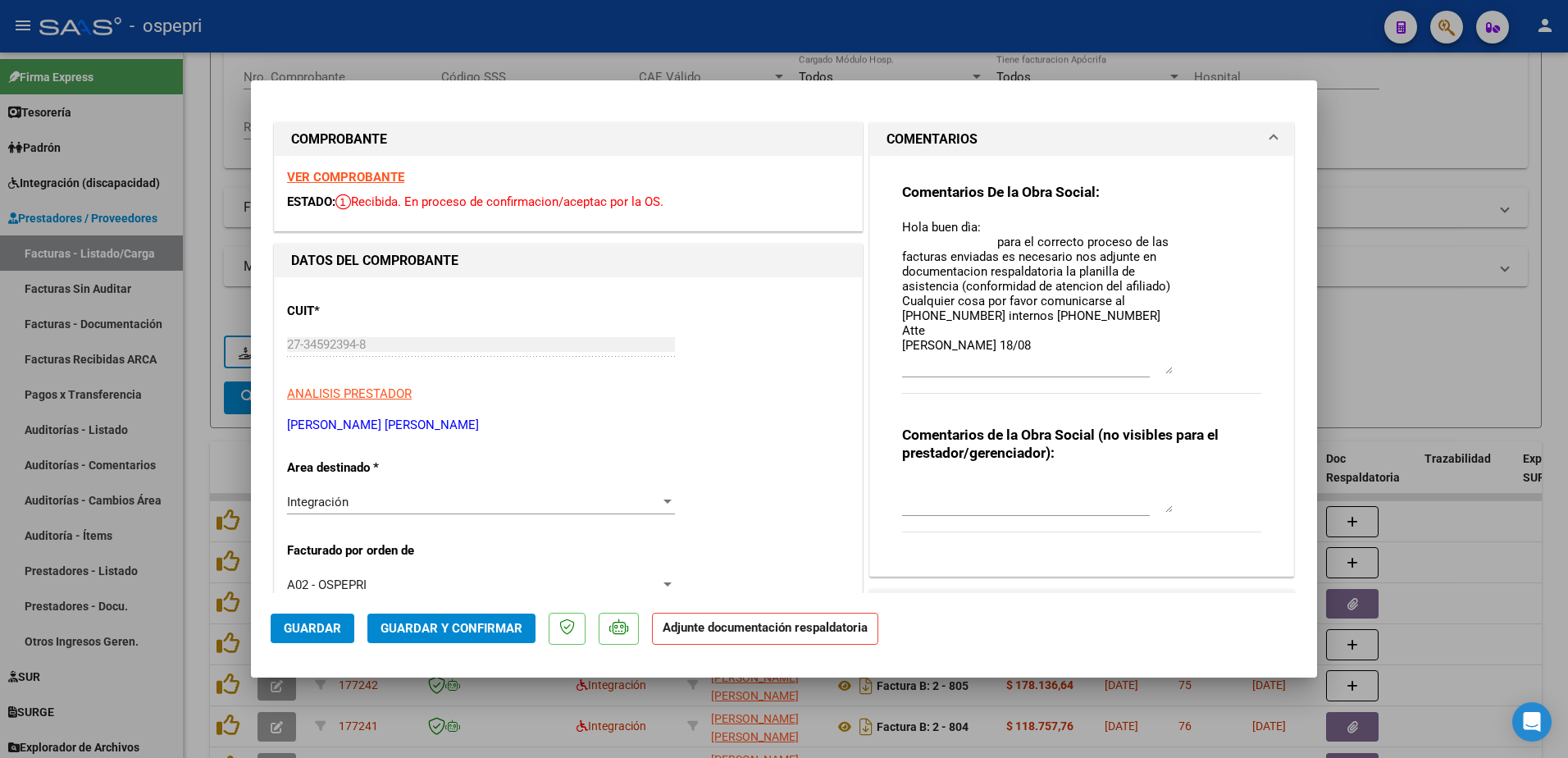
drag, startPoint x: 1160, startPoint y: 247, endPoint x: 1179, endPoint y: 371, distance: 125.4
click at [1179, 371] on div "Comentarios De la Obra Social: Hola buen dìa: para el correcto proceso de las f…" at bounding box center [1082, 297] width 359 height 229
drag, startPoint x: 895, startPoint y: 222, endPoint x: 937, endPoint y: 345, distance: 130.0
click at [937, 345] on textarea "Hola buen dìa: para el correcto proceso de las facturas enviadas es necesario n…" at bounding box center [1038, 296] width 271 height 156
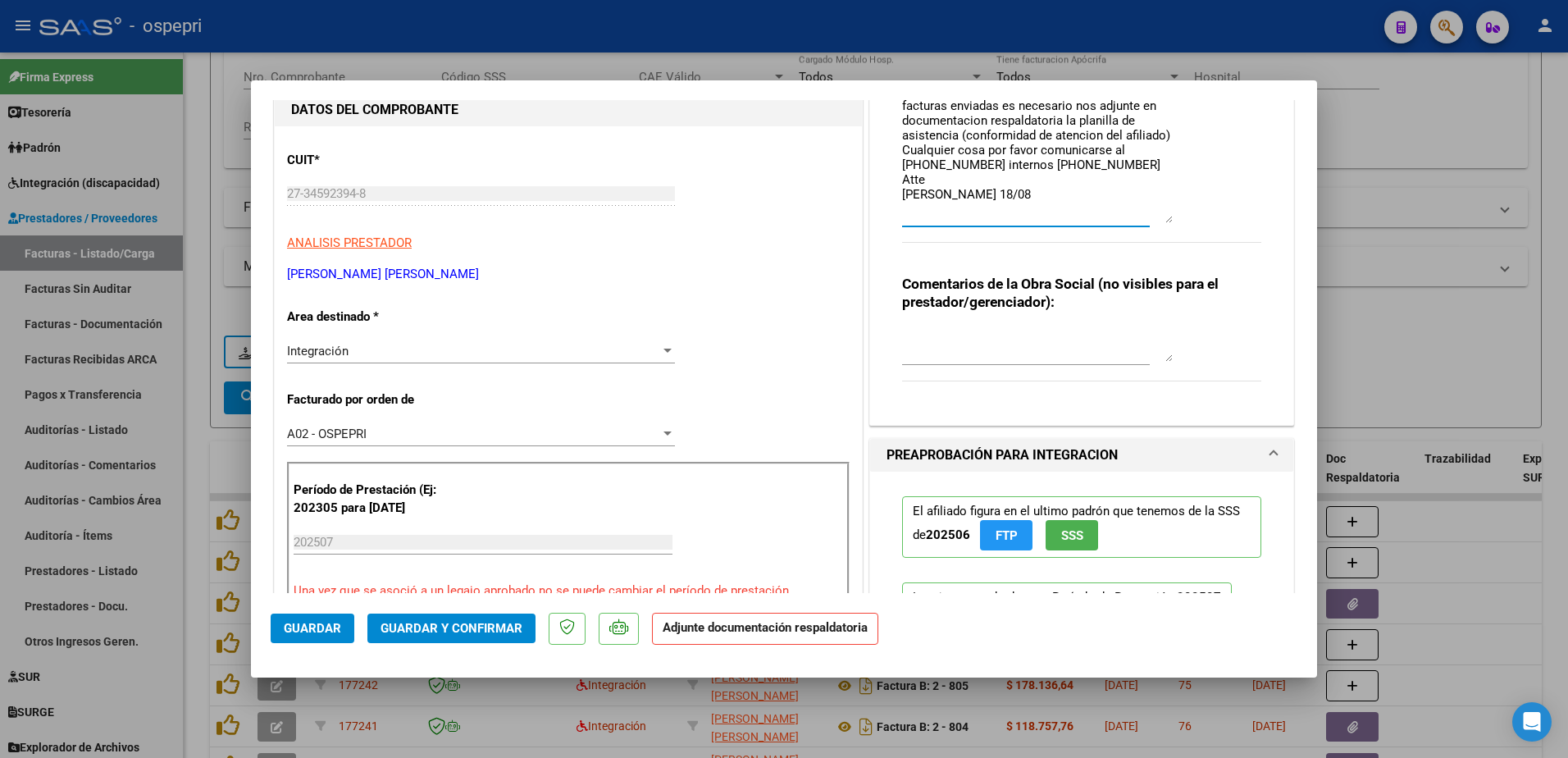
scroll to position [164, 0]
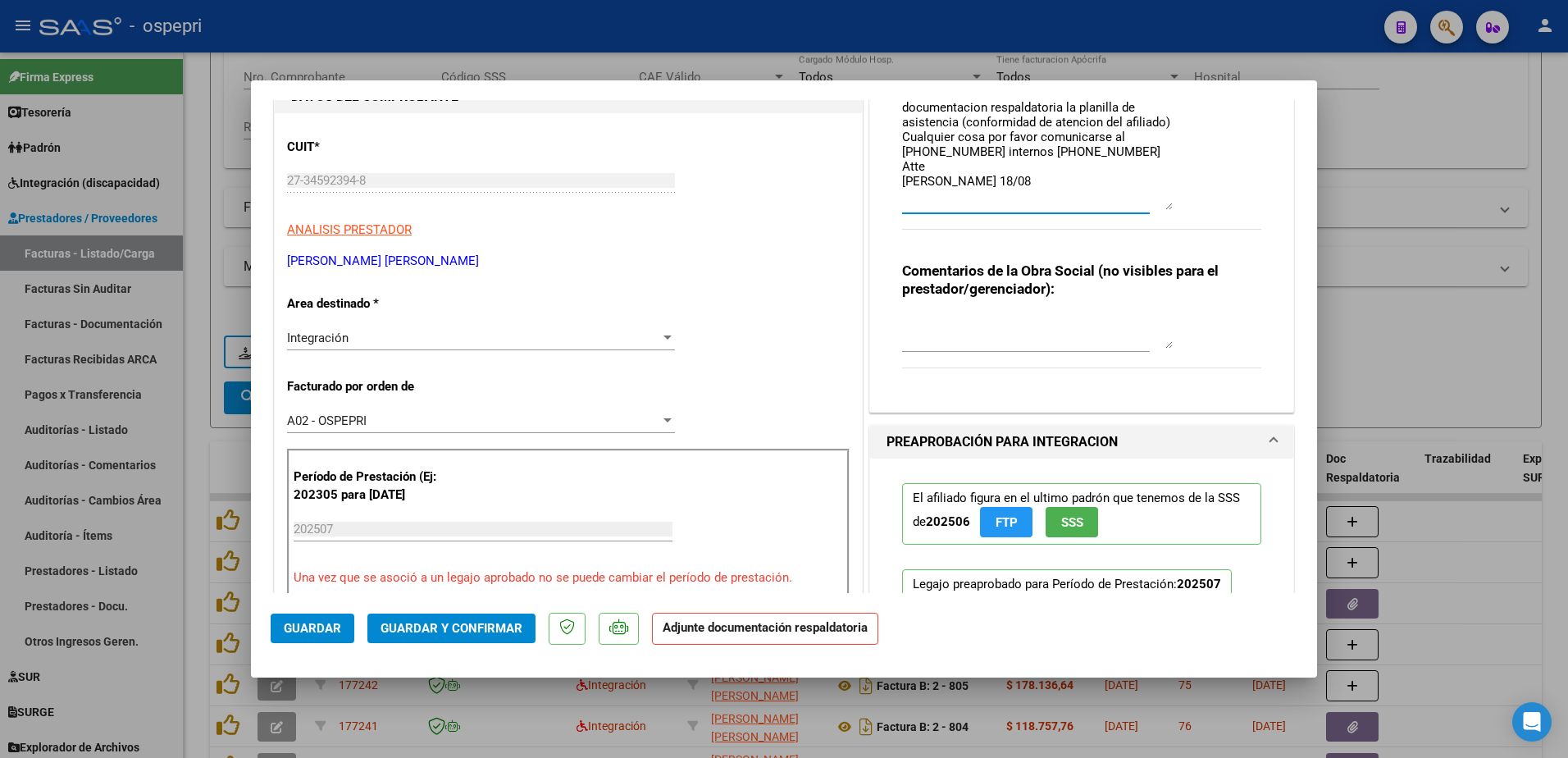
click at [989, 179] on textarea "Hola buen dìa: para el correcto proceso de las facturas enviadas es necesario n…" at bounding box center [1038, 132] width 271 height 156
paste textarea "Hola buen dìa: para el correcto proceso de las facturas enviadas es necesario n…"
type textarea "Hola buen dìa: para el correcto proceso de las facturas enviadas es necesario n…"
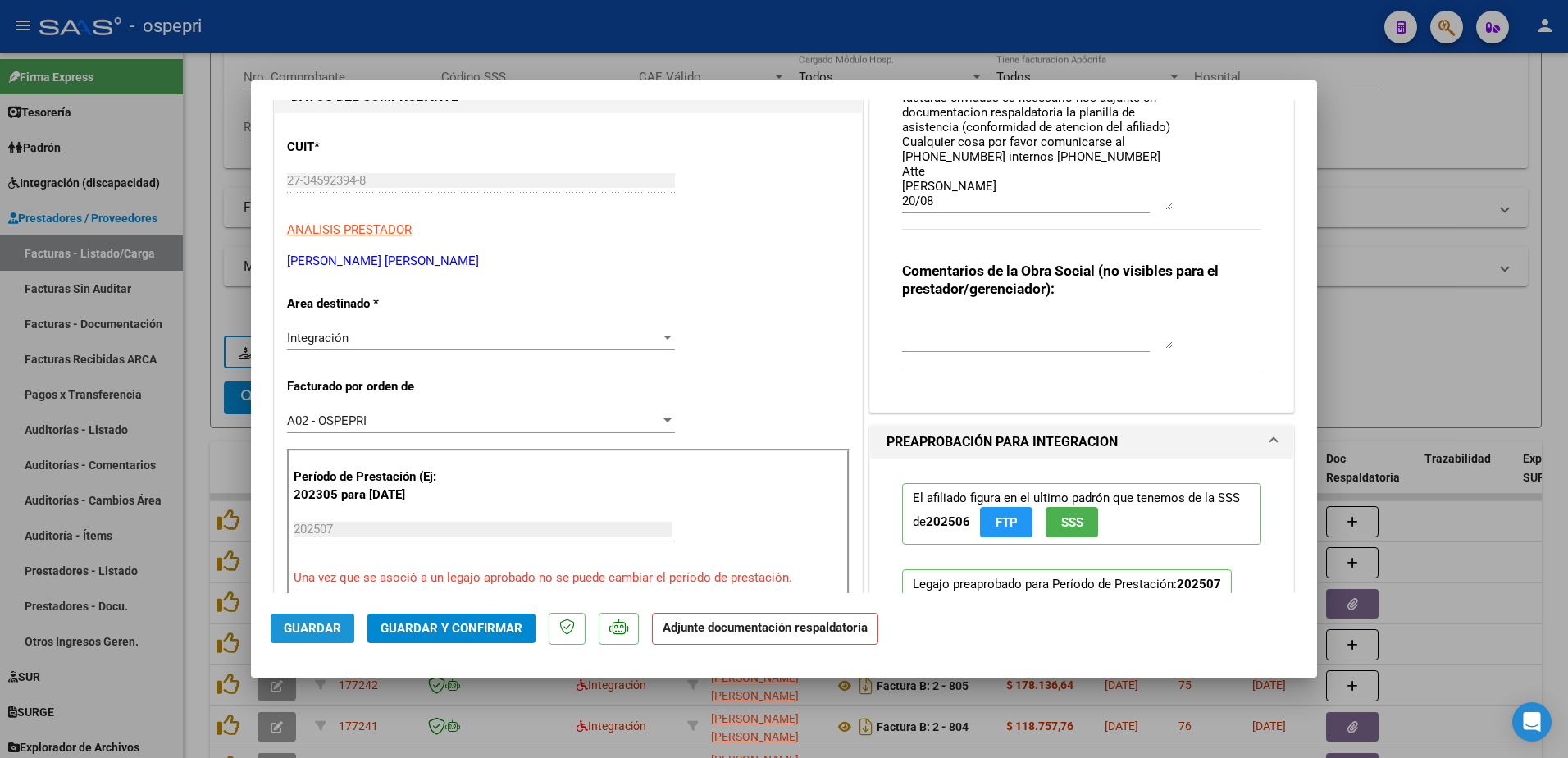
click at [327, 629] on span "Guardar" at bounding box center [312, 628] width 58 height 15
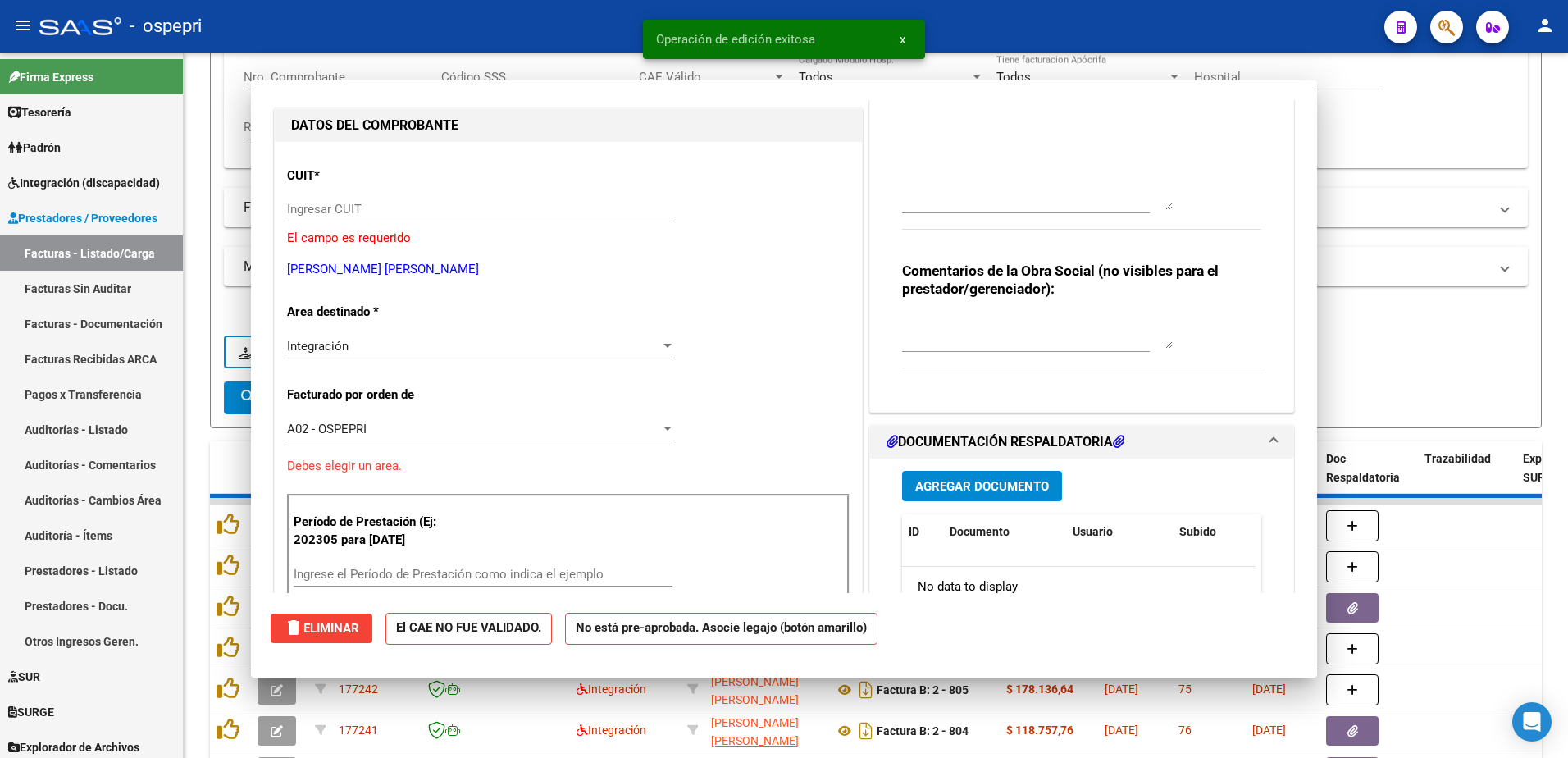
scroll to position [0, 0]
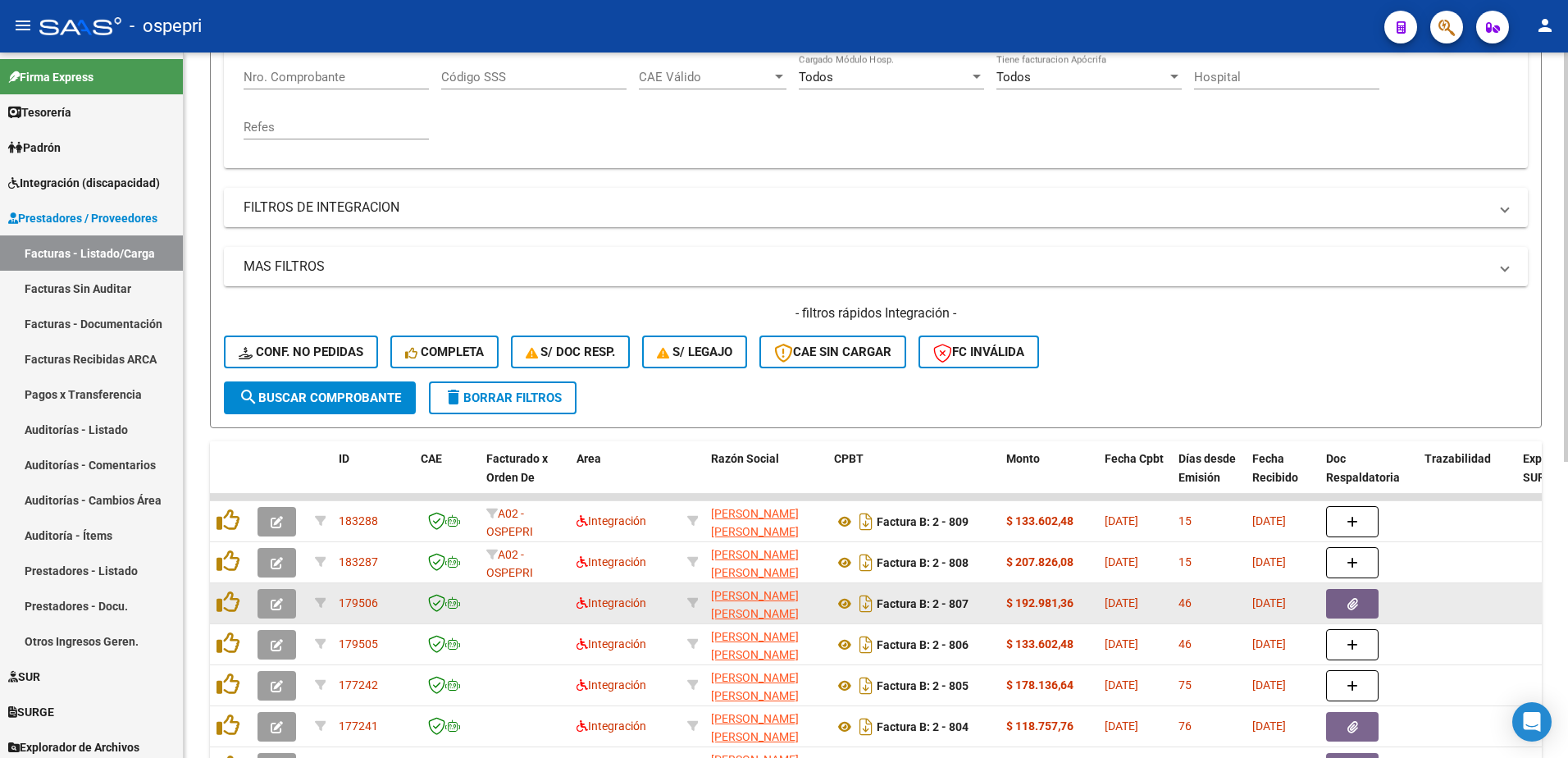
click at [280, 604] on icon "button" at bounding box center [277, 605] width 12 height 12
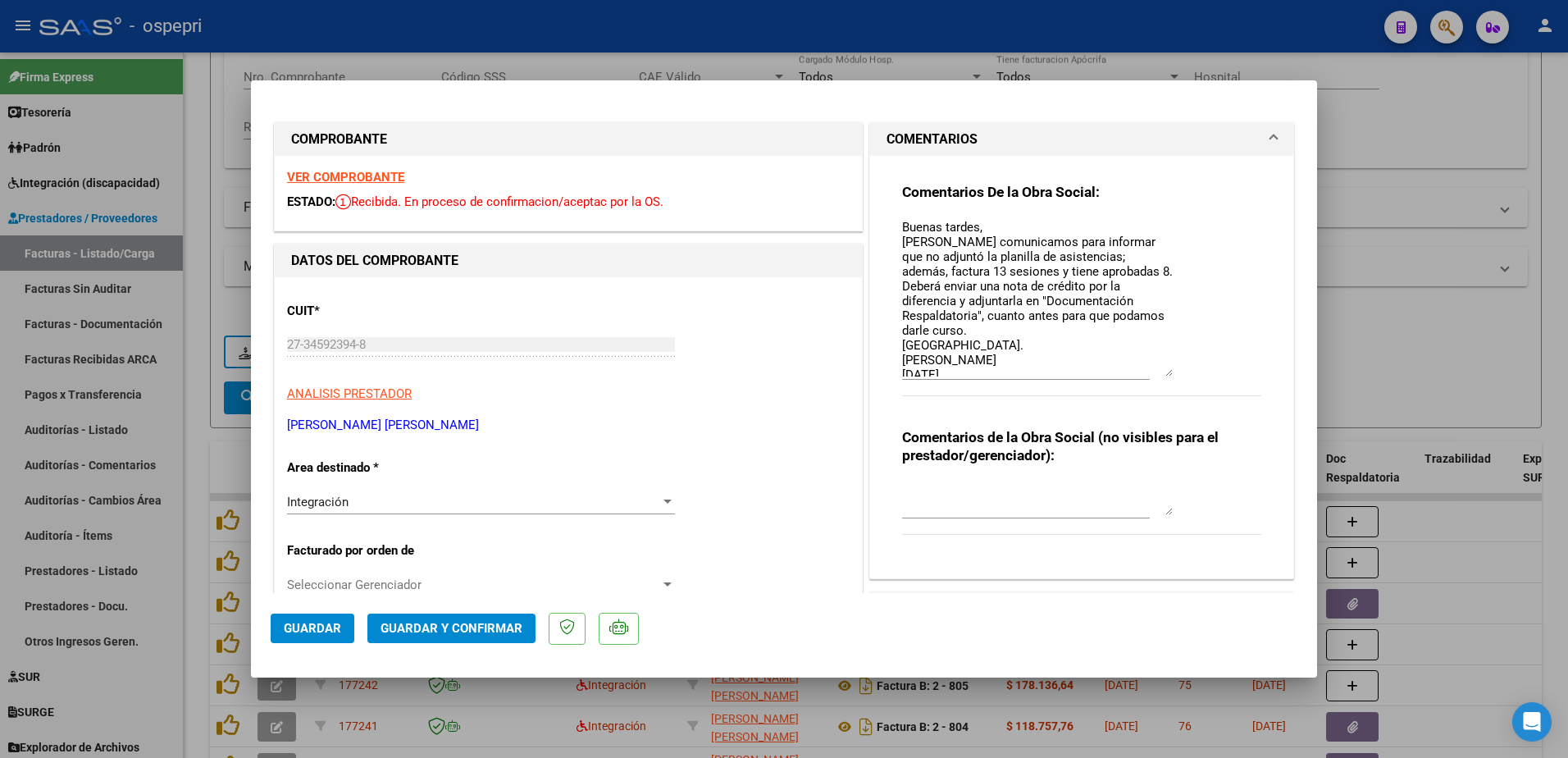
drag, startPoint x: 1158, startPoint y: 246, endPoint x: 1163, endPoint y: 372, distance: 126.1
click at [1163, 372] on textarea "Buenas tardes, Nos comunicamos para informar que no adjuntó la planilla de asis…" at bounding box center [1038, 298] width 271 height 159
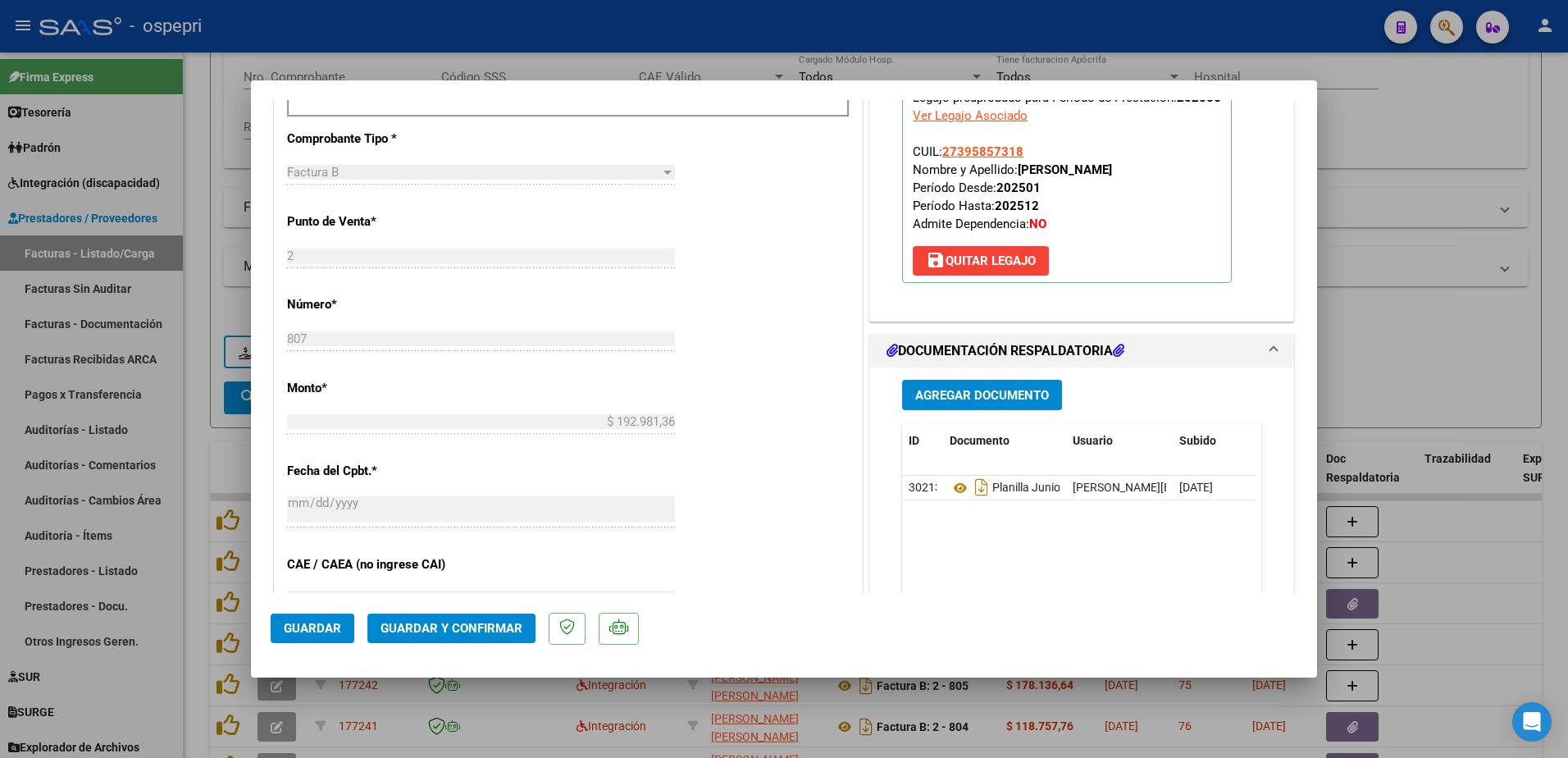
scroll to position [656, 0]
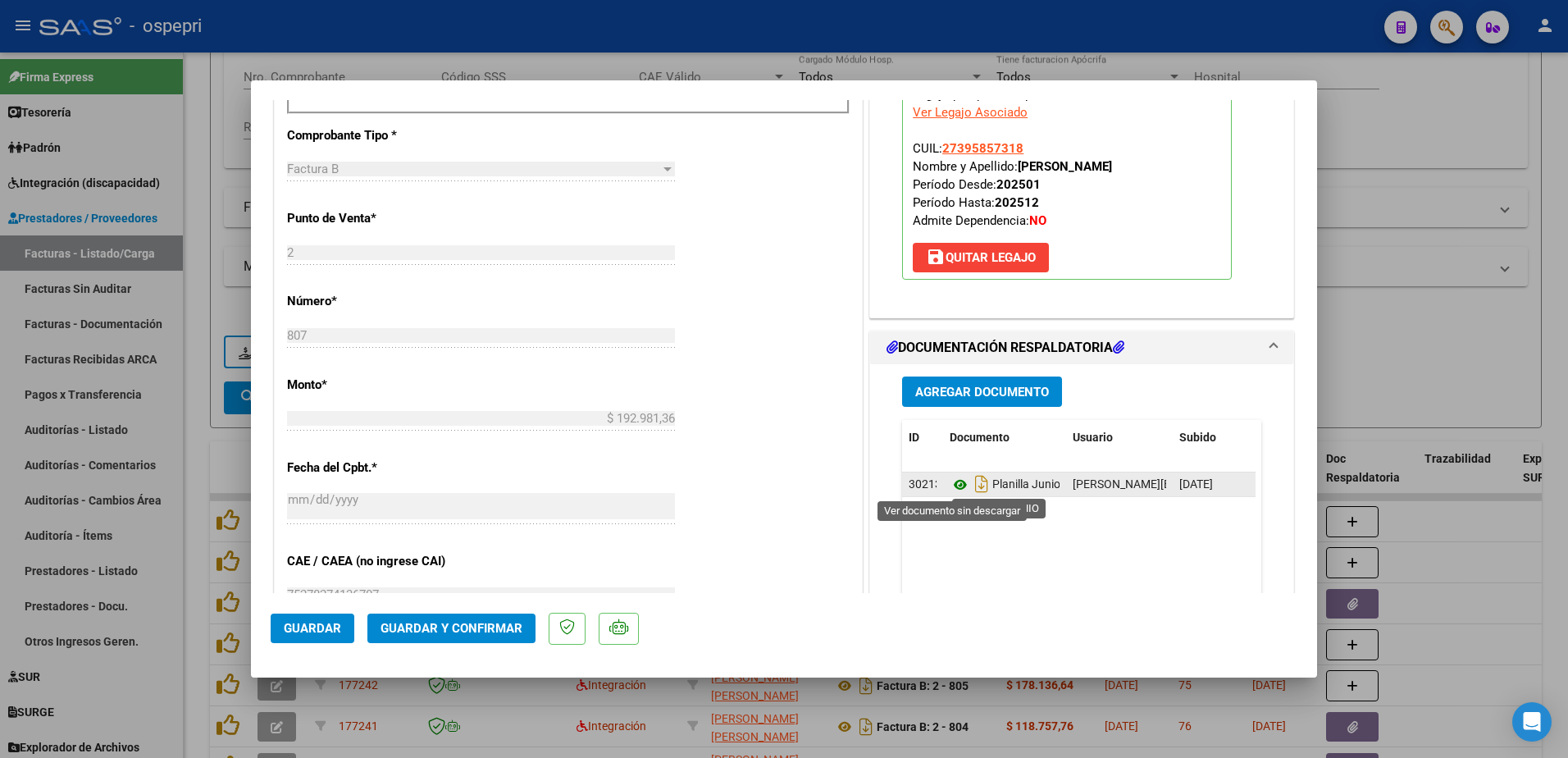
click at [954, 485] on icon at bounding box center [960, 485] width 22 height 20
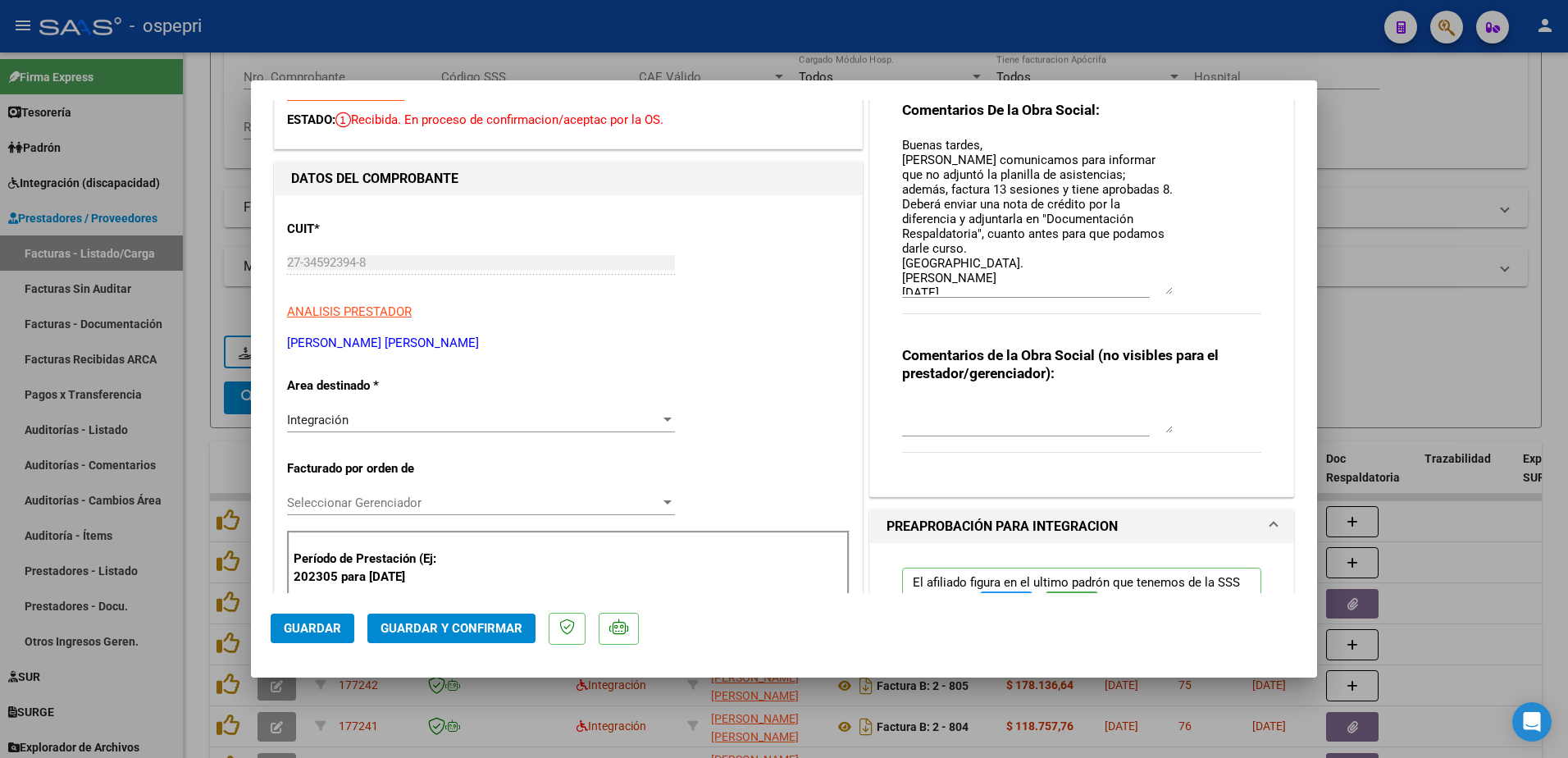
scroll to position [0, 0]
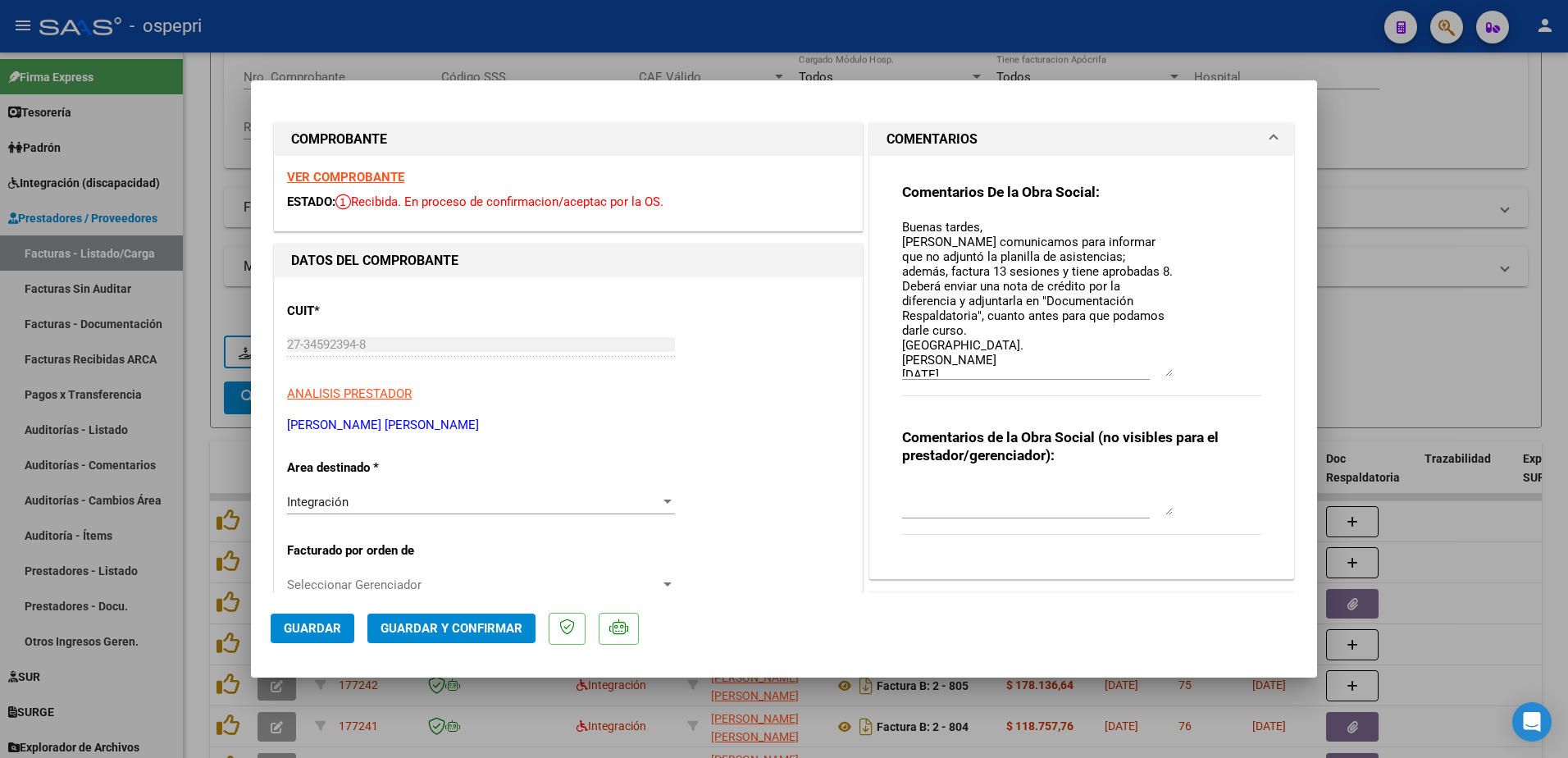
click at [340, 176] on strong "VER COMPROBANTE" at bounding box center [346, 177] width 117 height 15
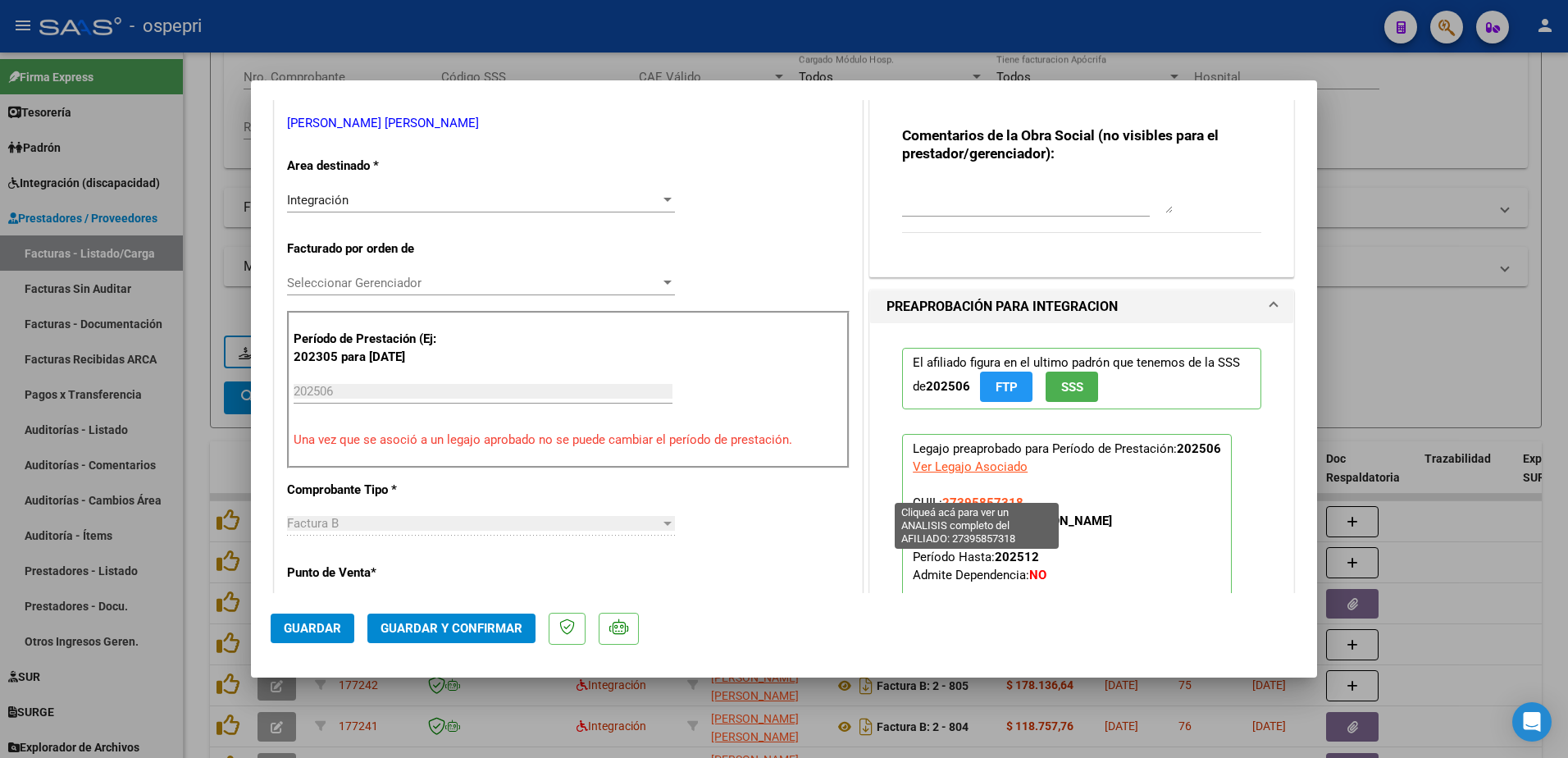
scroll to position [492, 0]
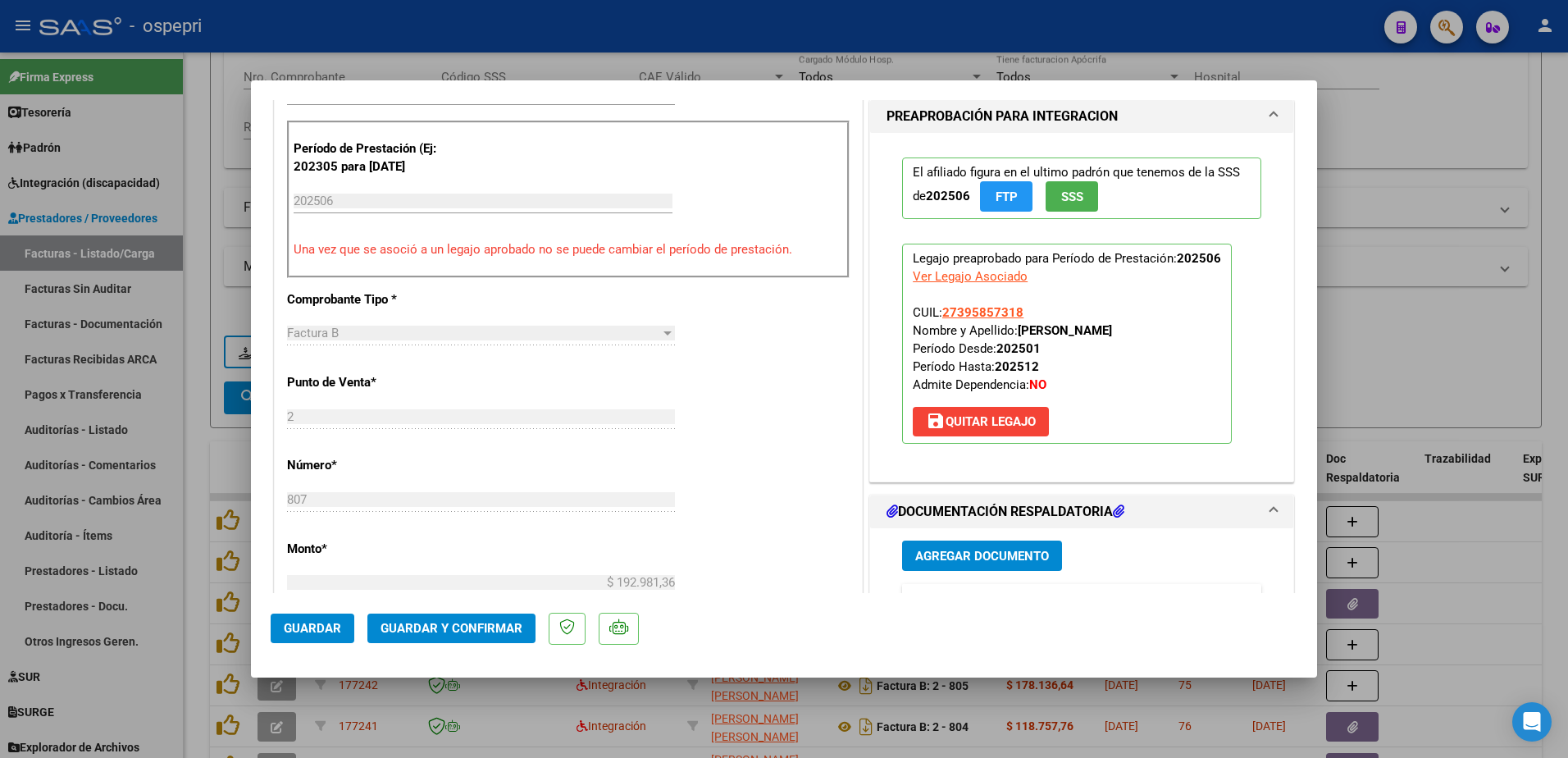
type input "$ 0,00"
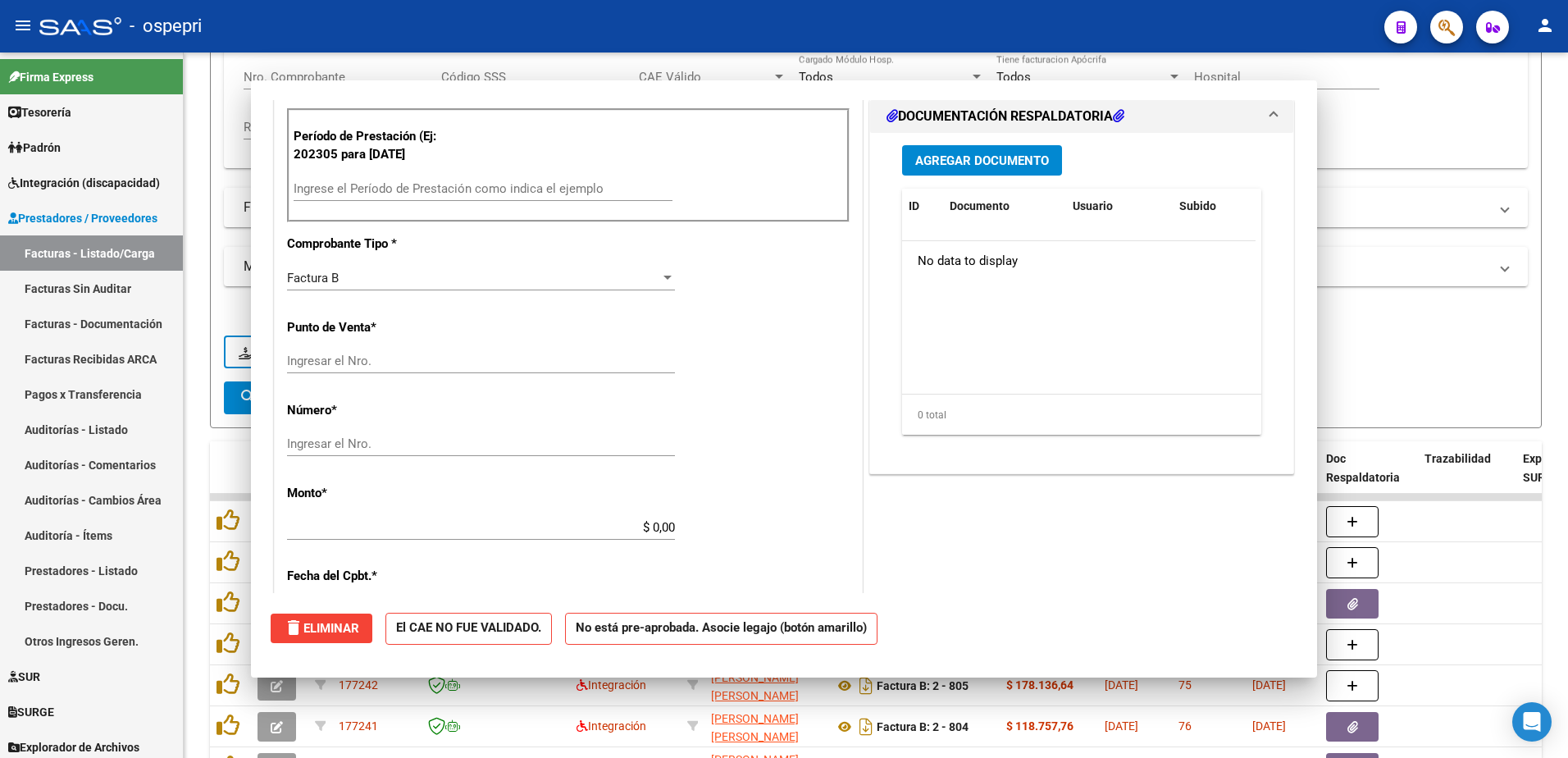
scroll to position [480, 0]
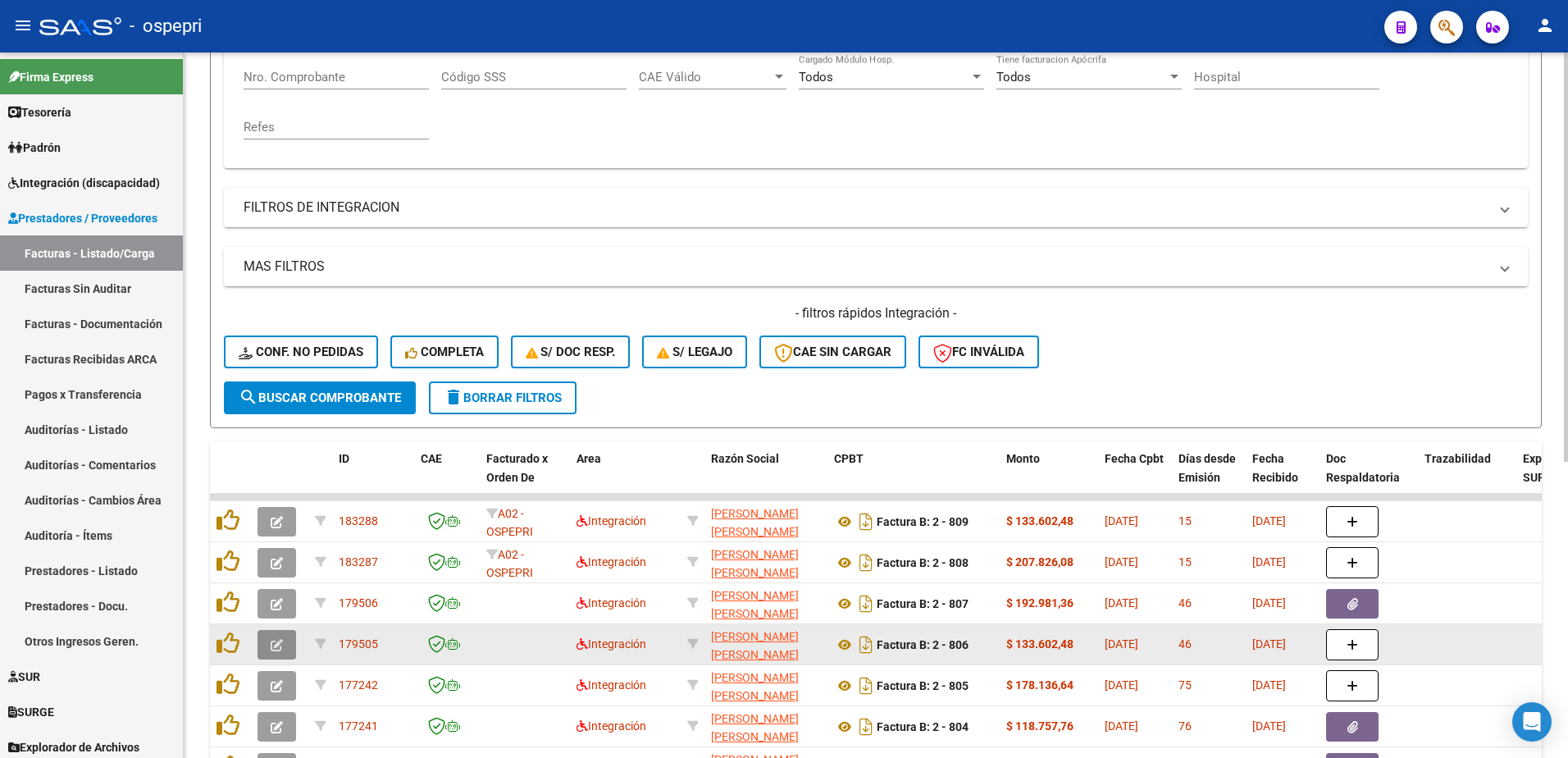
click at [278, 649] on icon "button" at bounding box center [277, 645] width 12 height 12
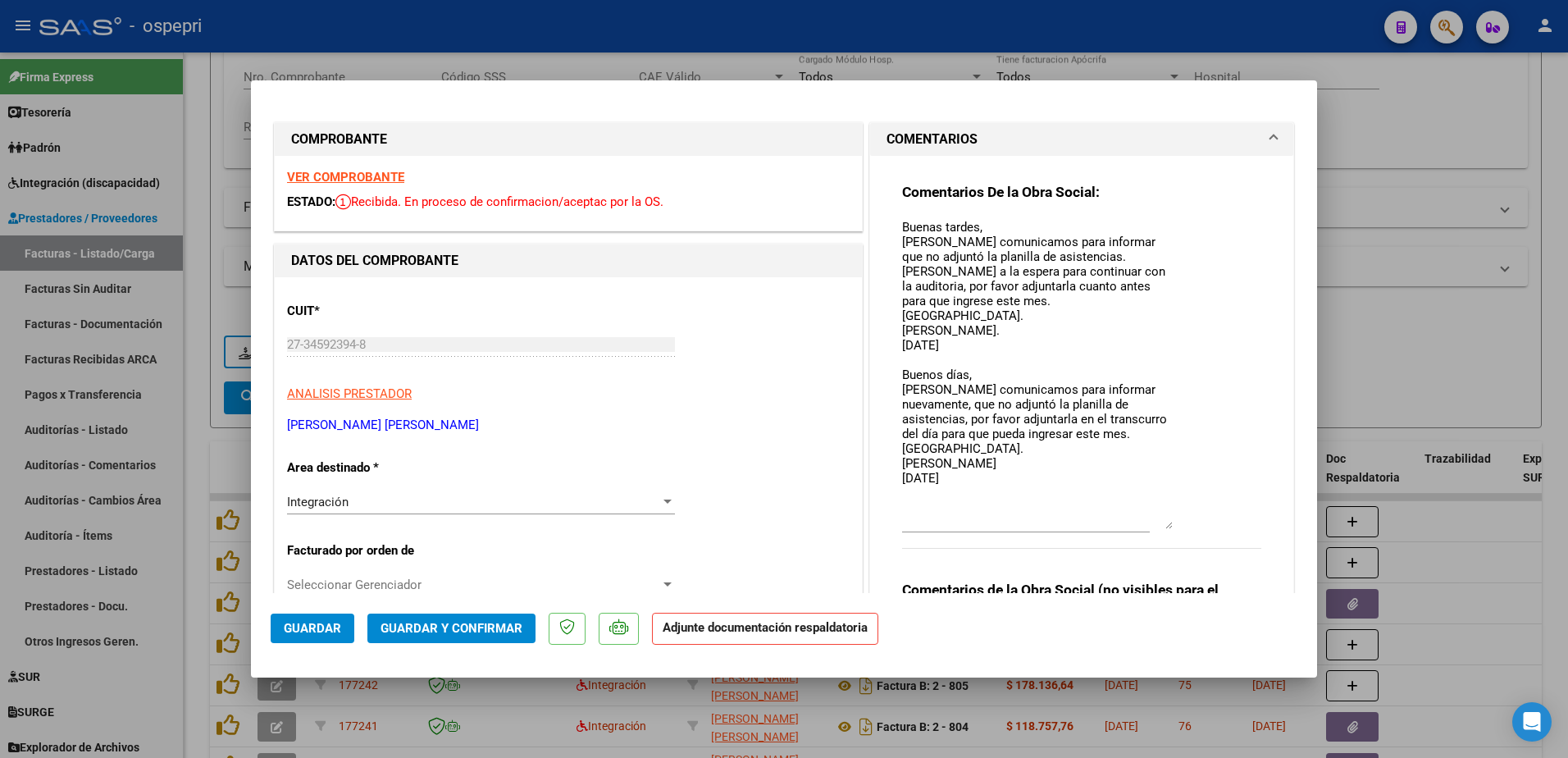
drag, startPoint x: 1164, startPoint y: 247, endPoint x: 1179, endPoint y: 526, distance: 279.4
click at [1179, 526] on div "Comentarios De la Obra Social: Buenas tardes, Nos comunicamos para informar que…" at bounding box center [1082, 374] width 359 height 384
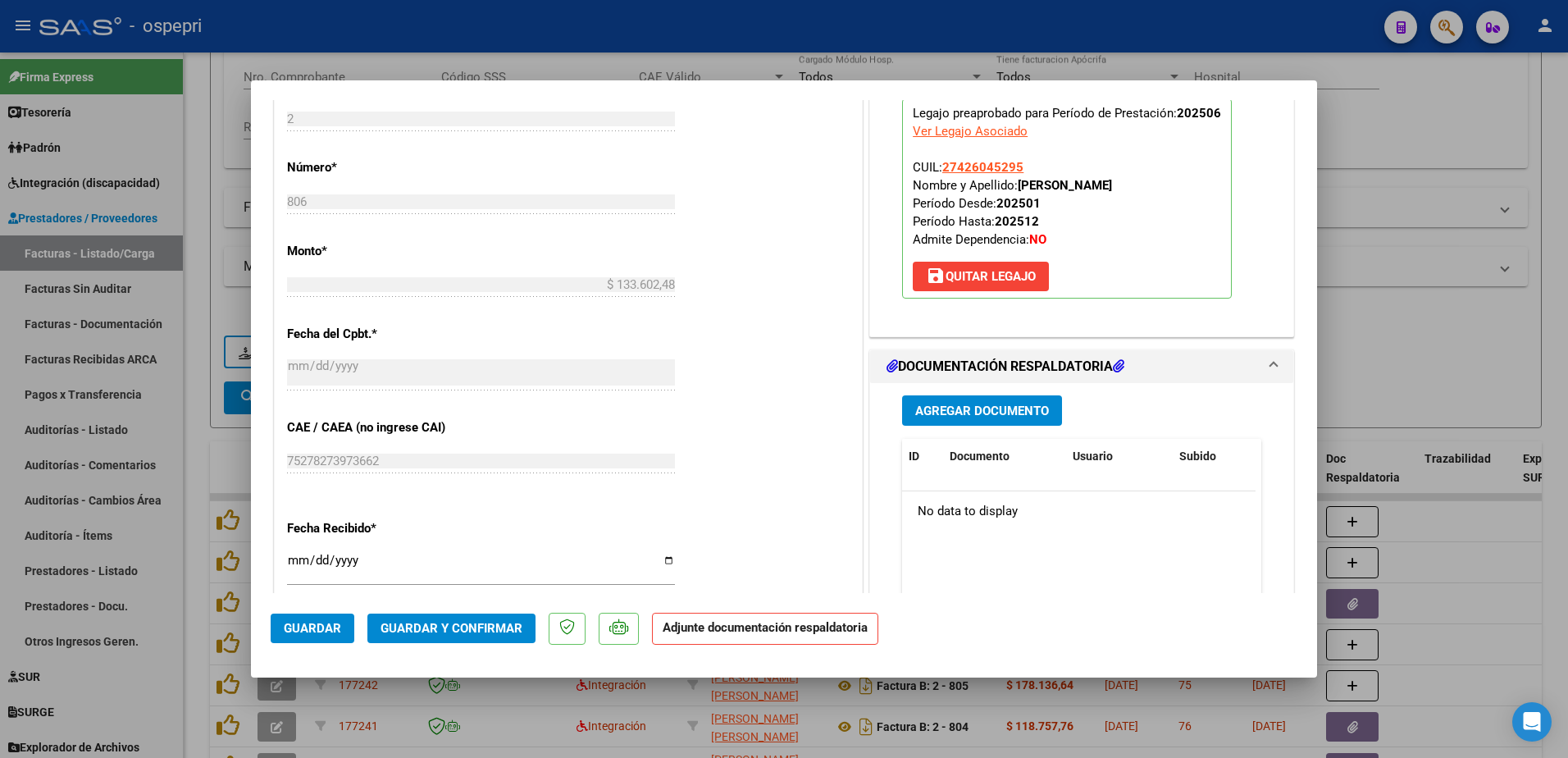
scroll to position [820, 0]
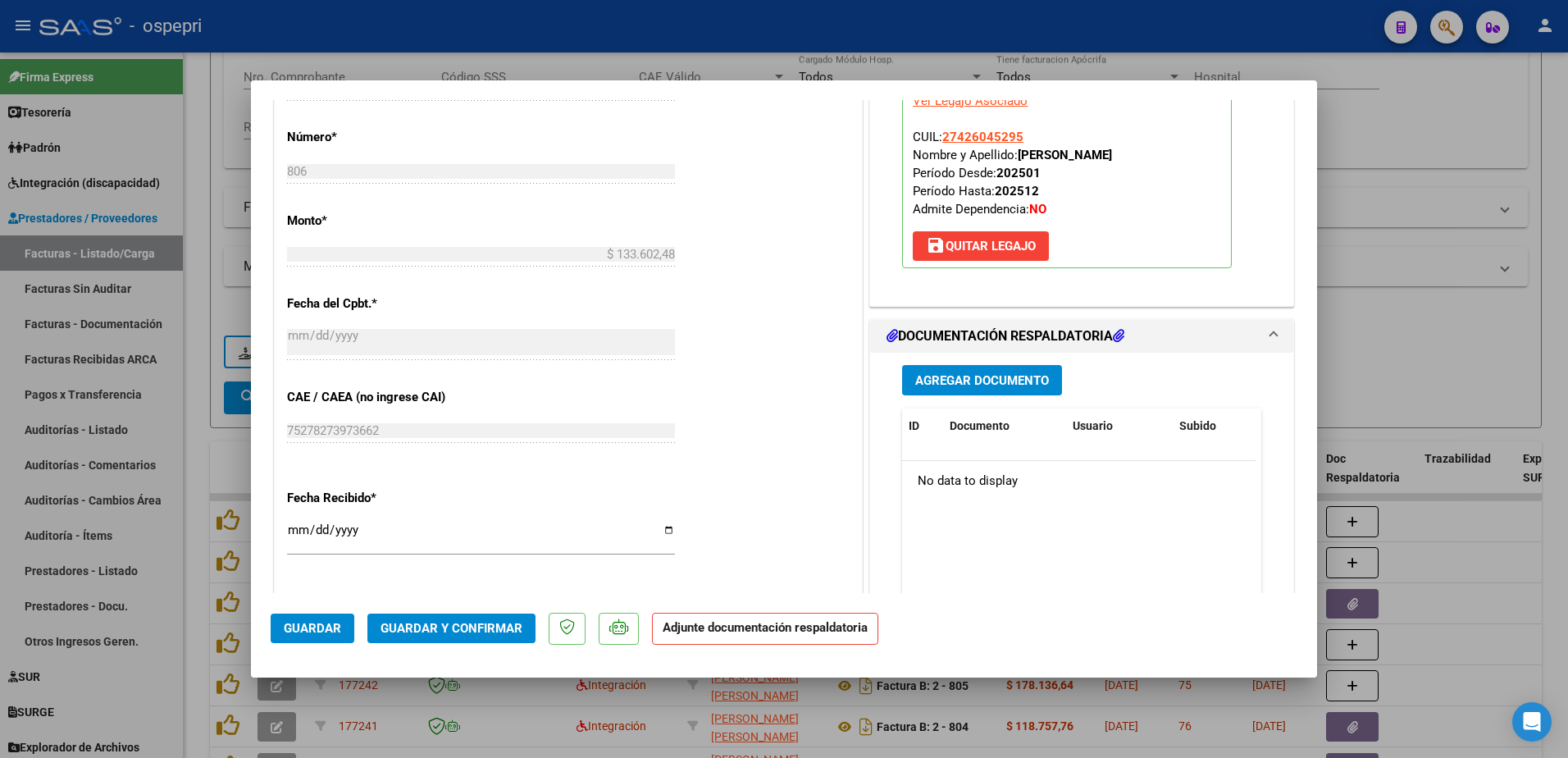
type input "$ 0,00"
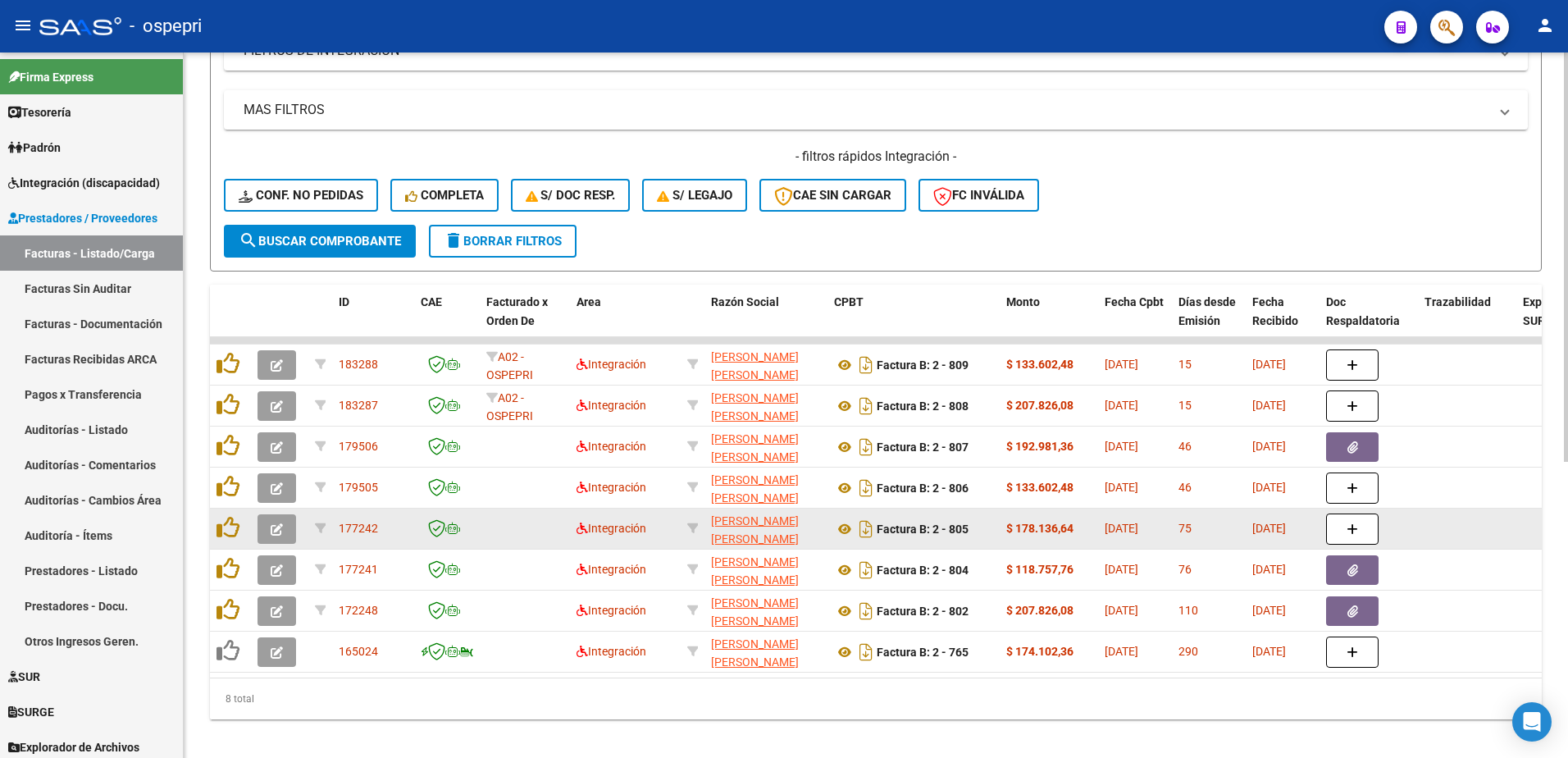
scroll to position [492, 0]
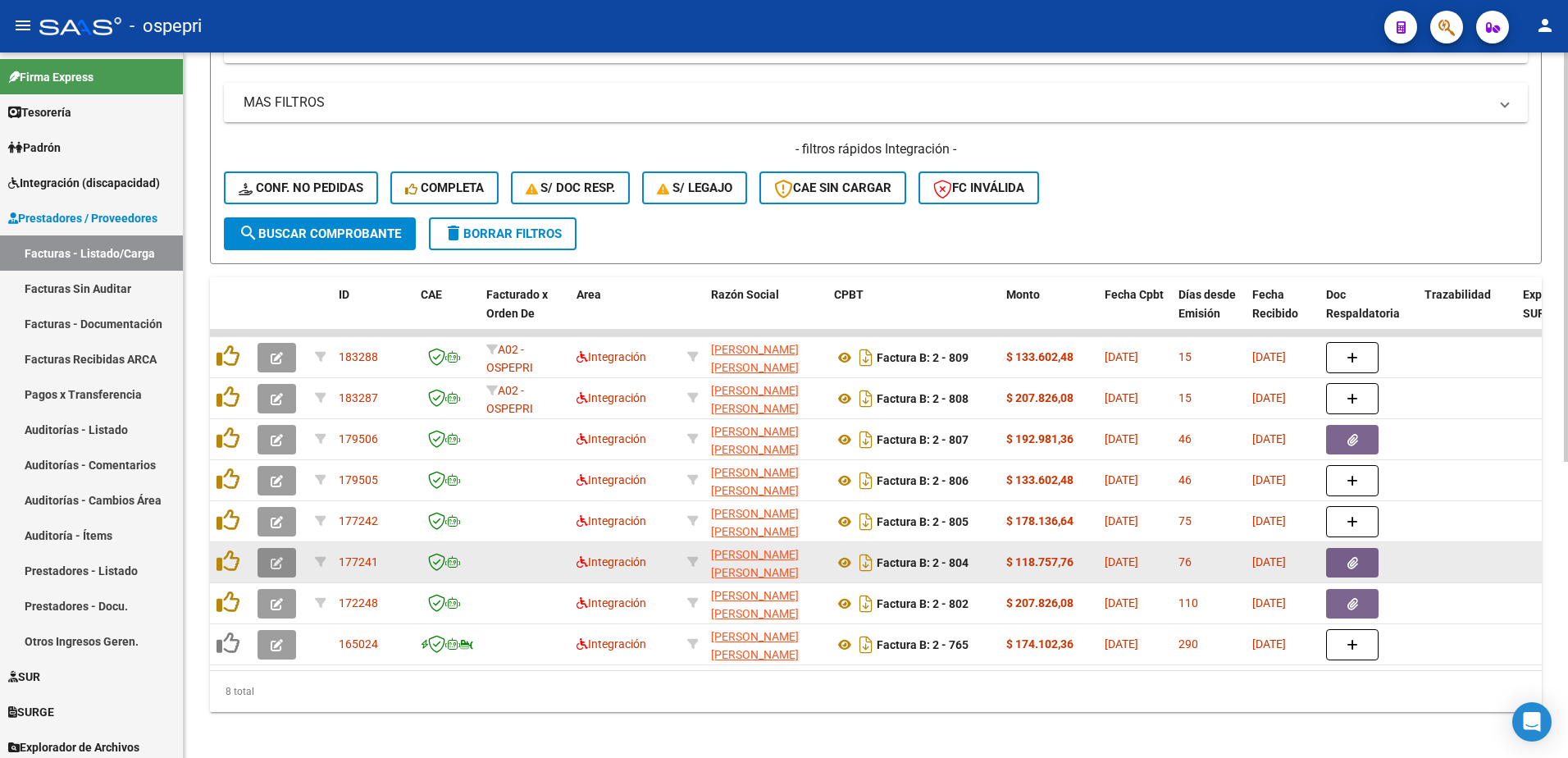
click at [277, 563] on icon "button" at bounding box center [277, 563] width 12 height 12
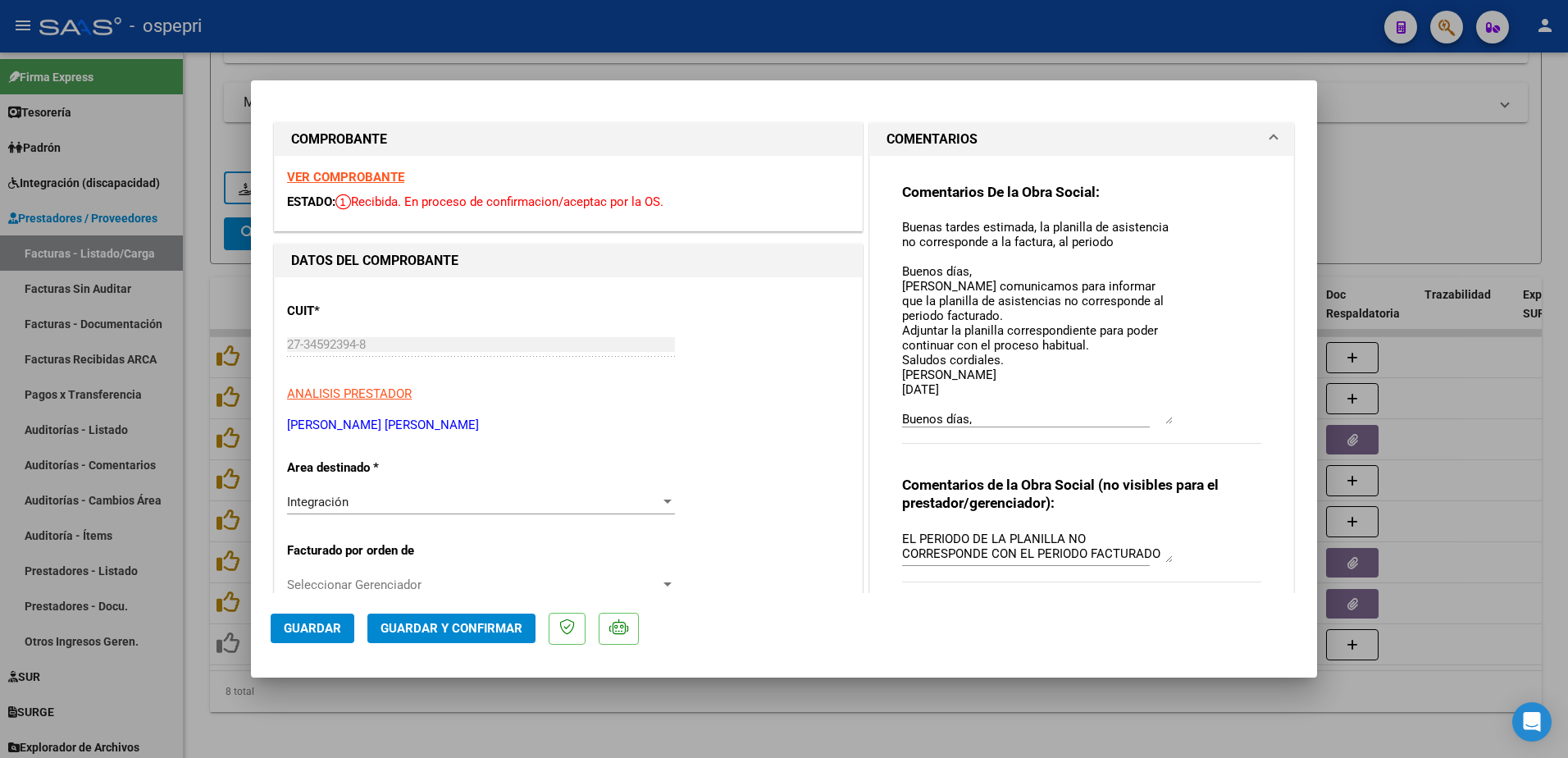
drag, startPoint x: 1162, startPoint y: 248, endPoint x: 1178, endPoint y: 422, distance: 174.7
click at [1178, 422] on div "Comentarios De la Obra Social: Buenas tardes estimada, la planilla de asistenci…" at bounding box center [1082, 322] width 359 height 279
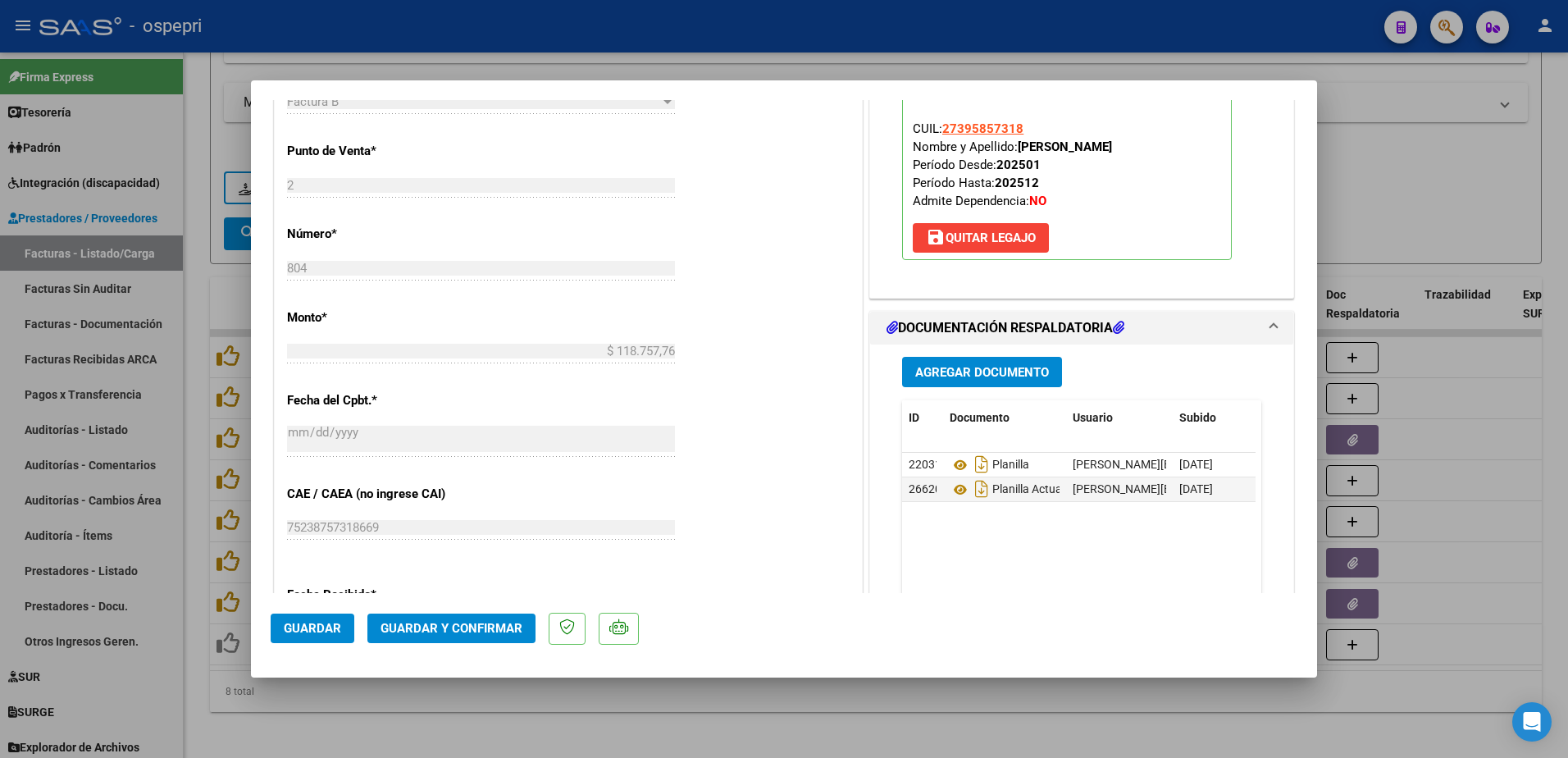
scroll to position [738, 0]
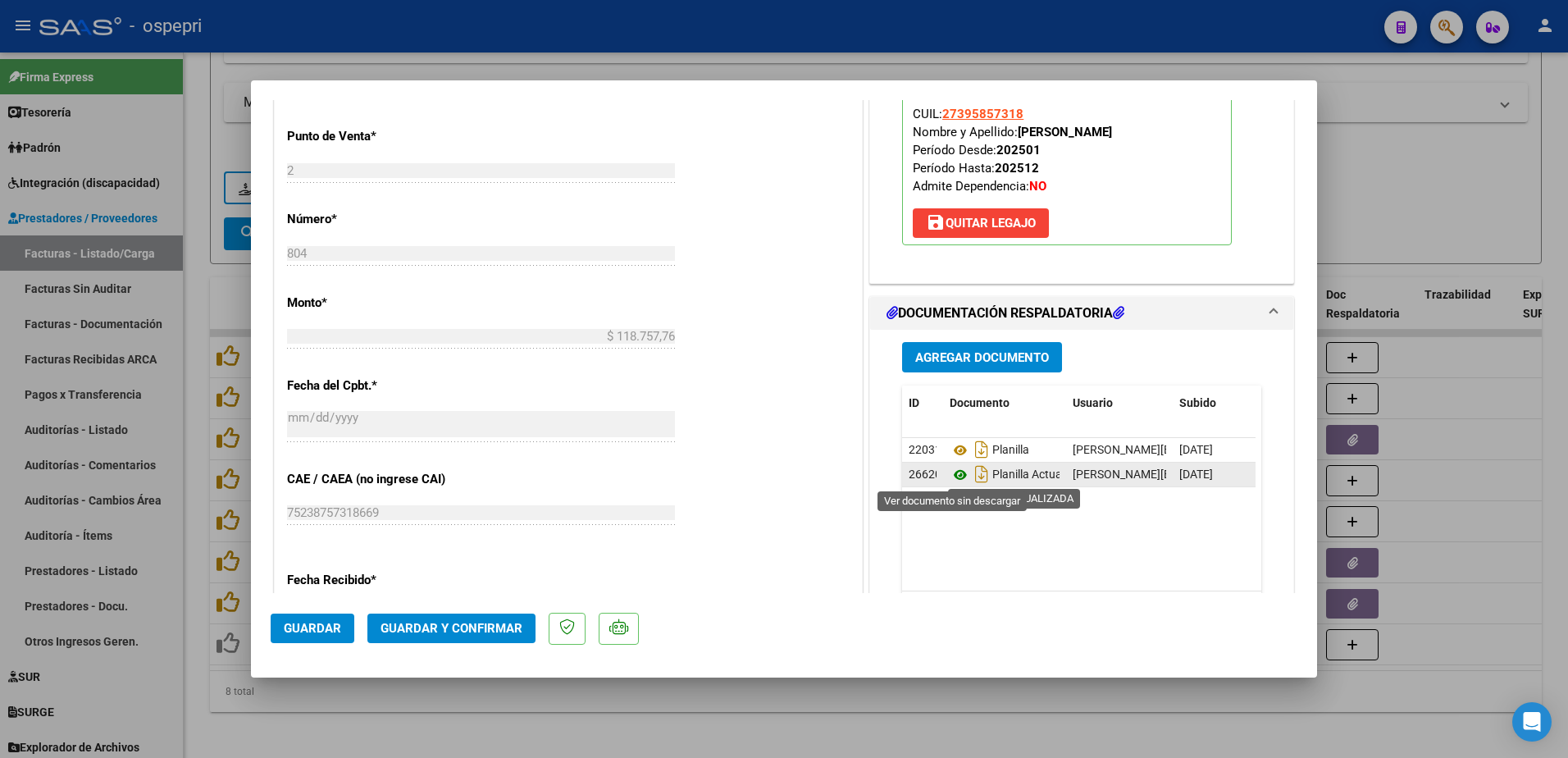
click at [954, 474] on icon at bounding box center [960, 474] width 22 height 20
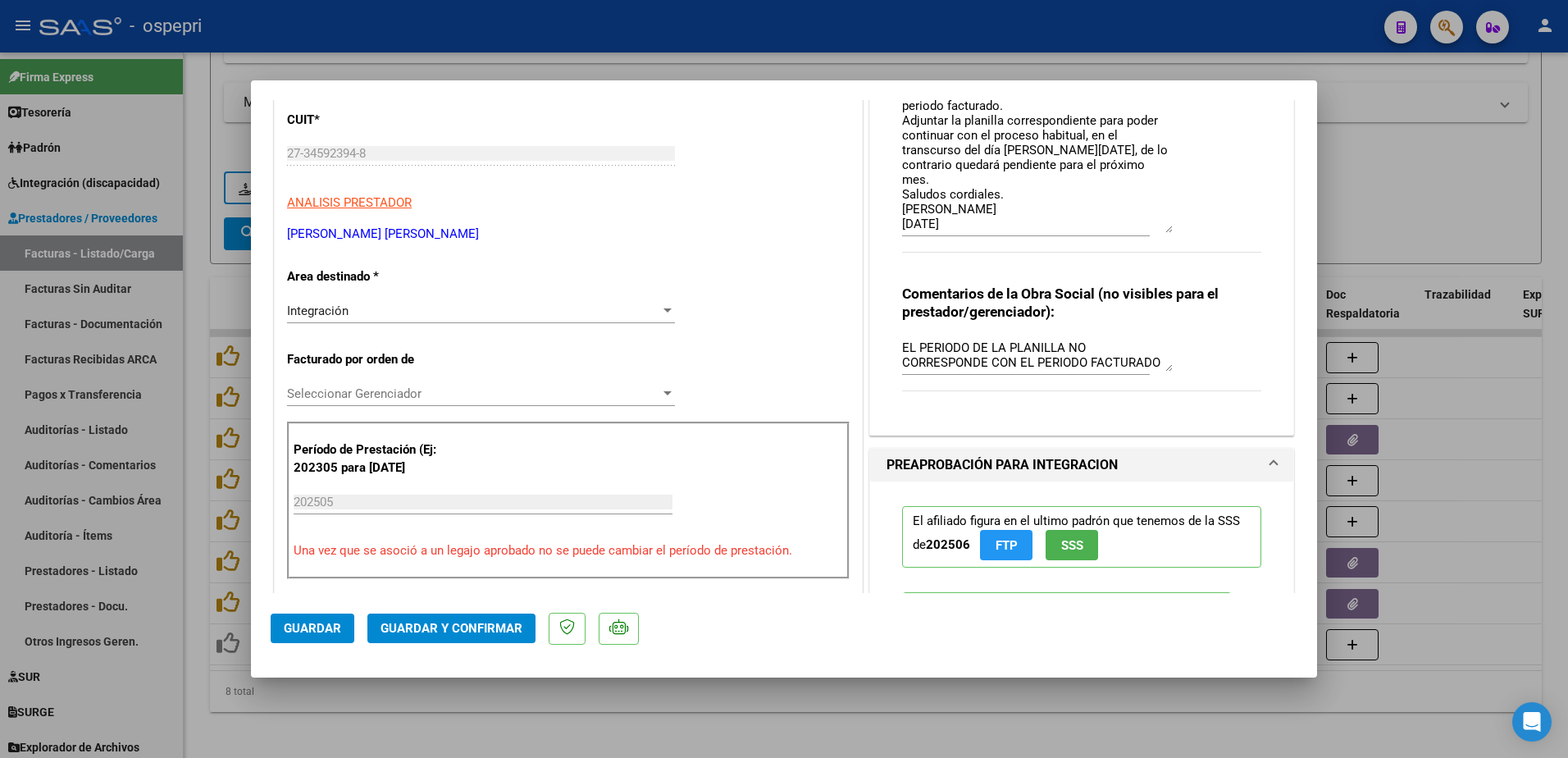
scroll to position [0, 0]
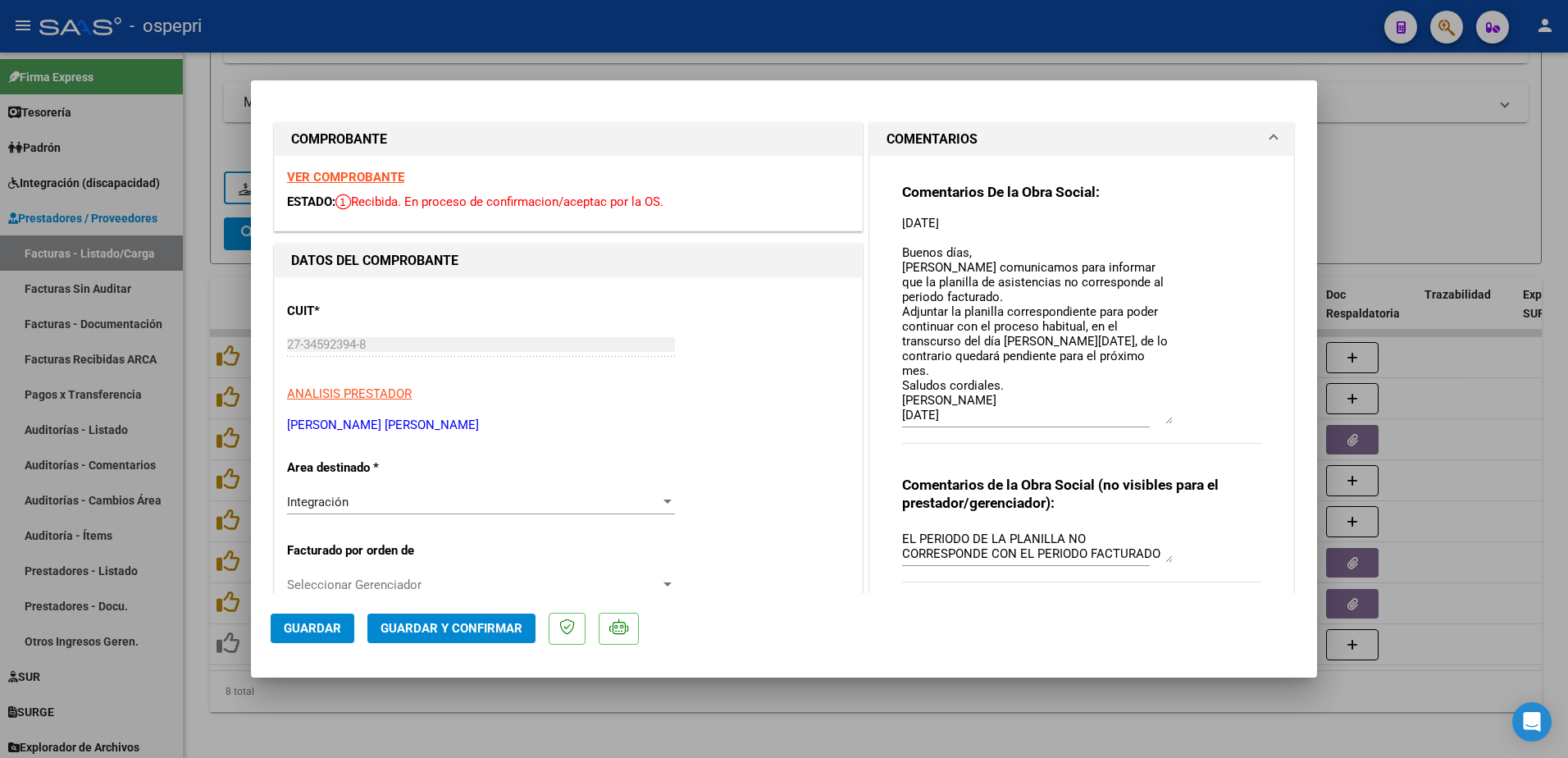
click at [369, 180] on strong "VER COMPROBANTE" at bounding box center [346, 177] width 117 height 15
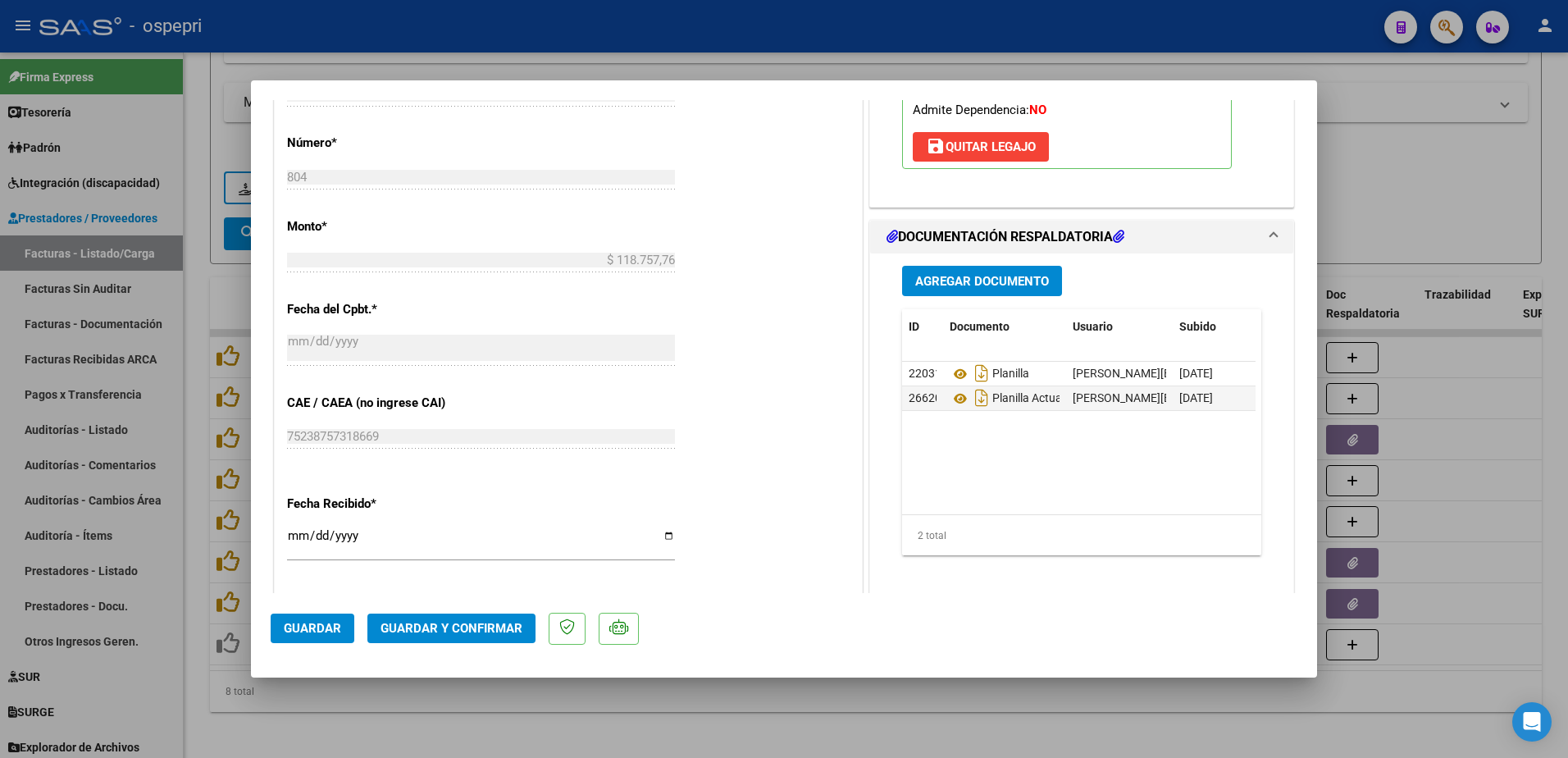
scroll to position [820, 0]
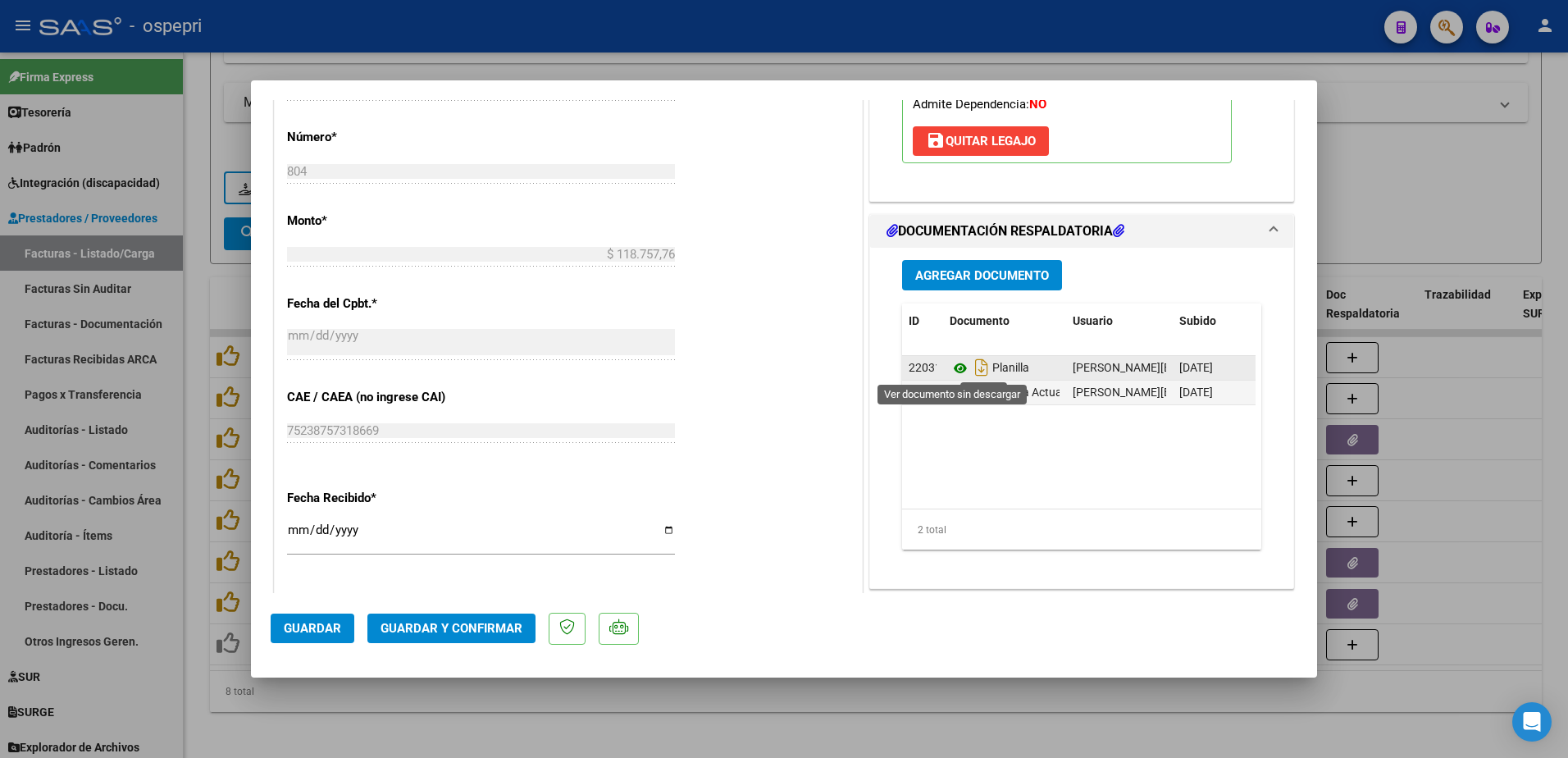
click at [952, 365] on icon at bounding box center [960, 368] width 22 height 20
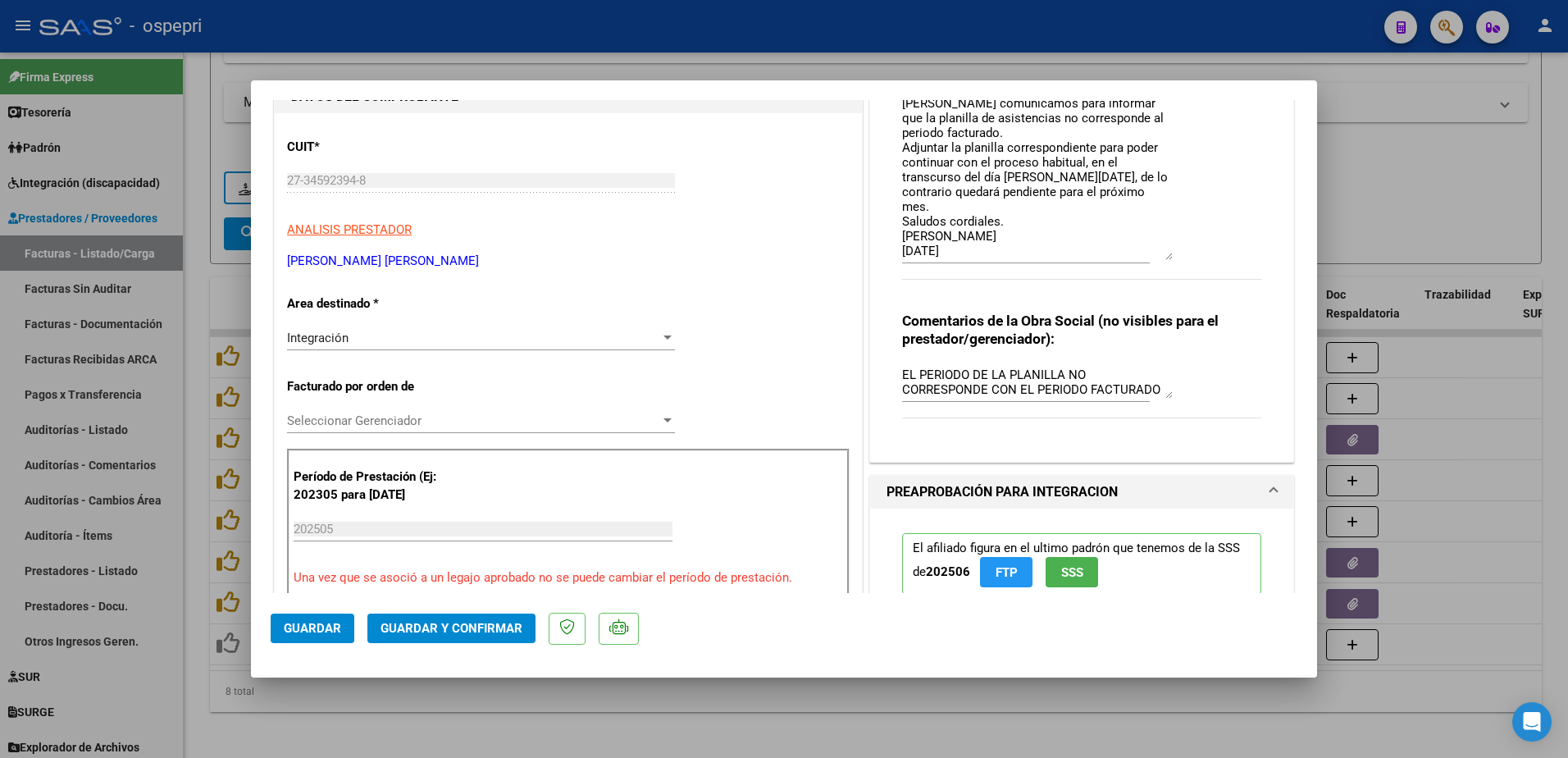
scroll to position [0, 0]
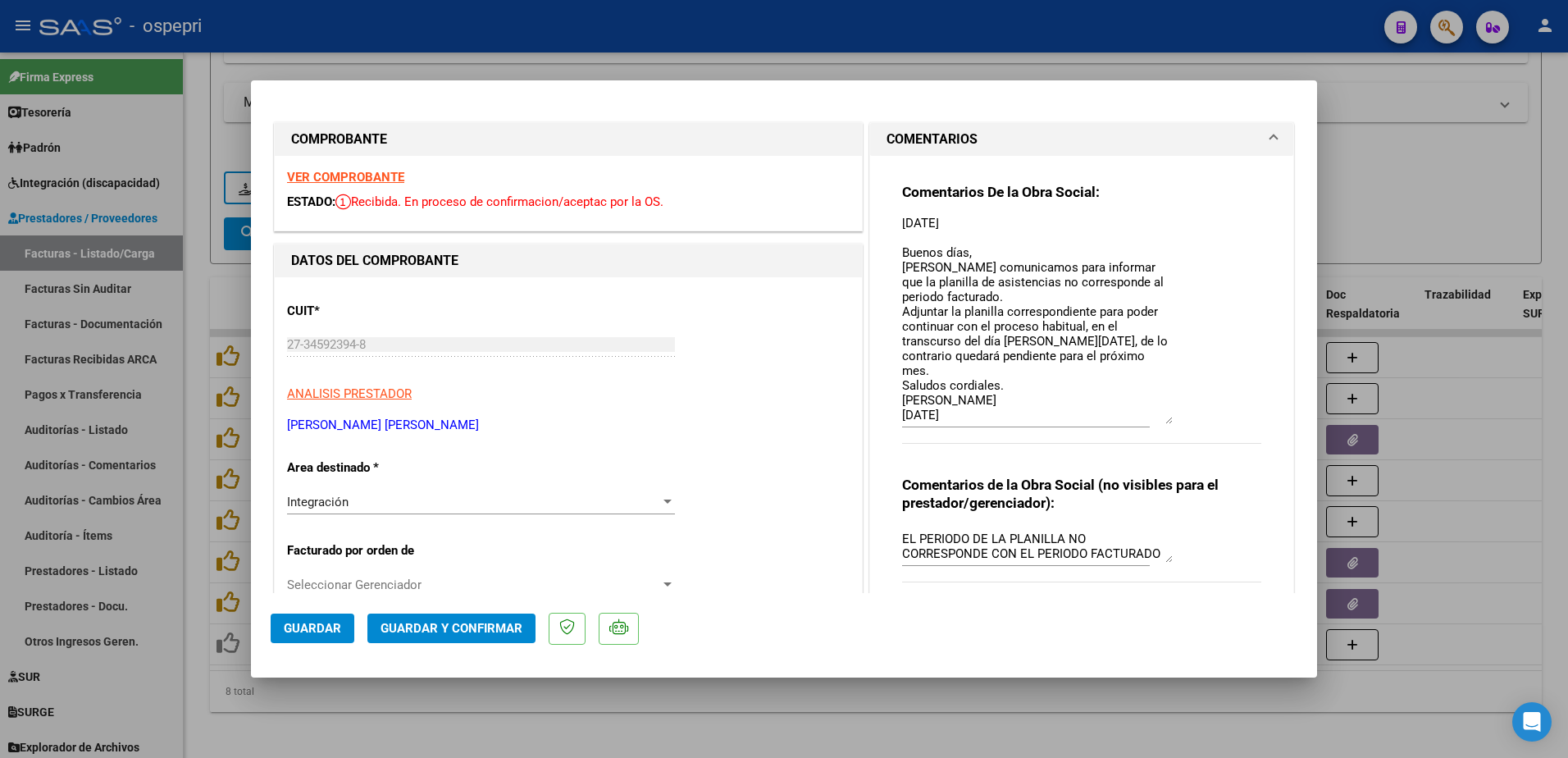
type input "$ 0,00"
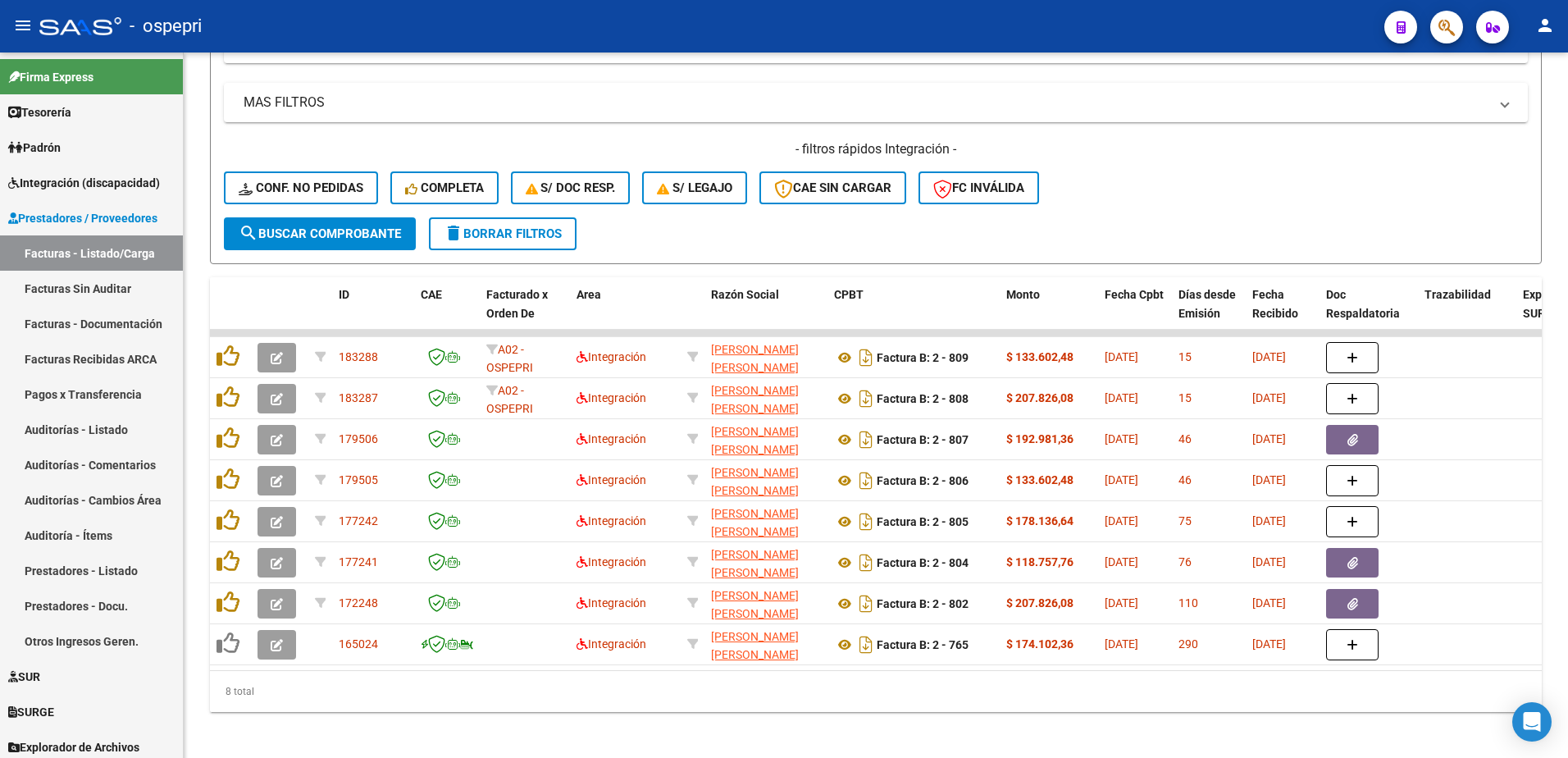
click at [1261, 34] on div "- ospepri" at bounding box center [705, 27] width 1332 height 36
click at [1171, 28] on div "- ospepri" at bounding box center [705, 27] width 1332 height 36
click at [1146, 17] on div "- ospepri" at bounding box center [705, 27] width 1332 height 36
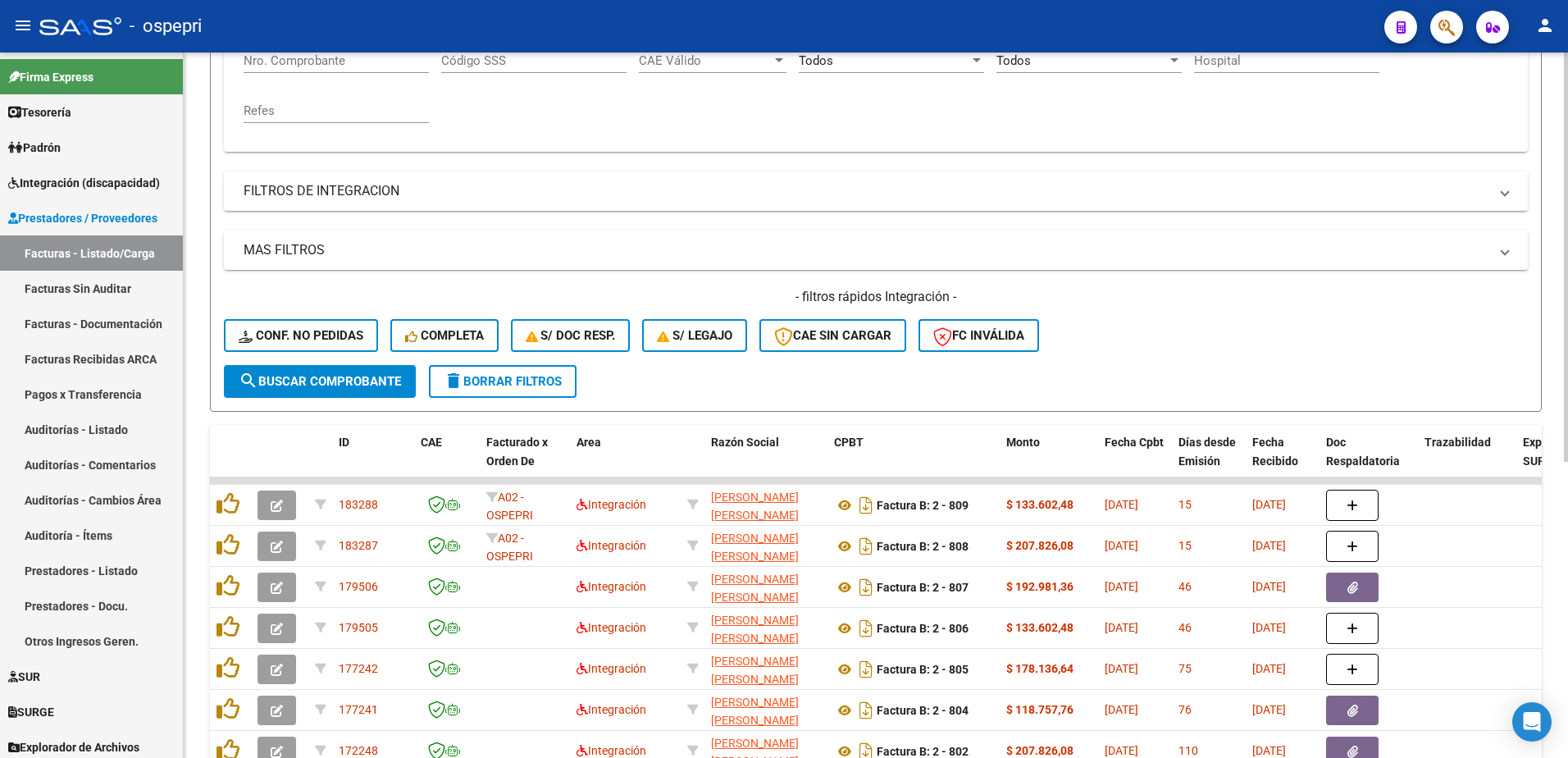
scroll to position [246, 0]
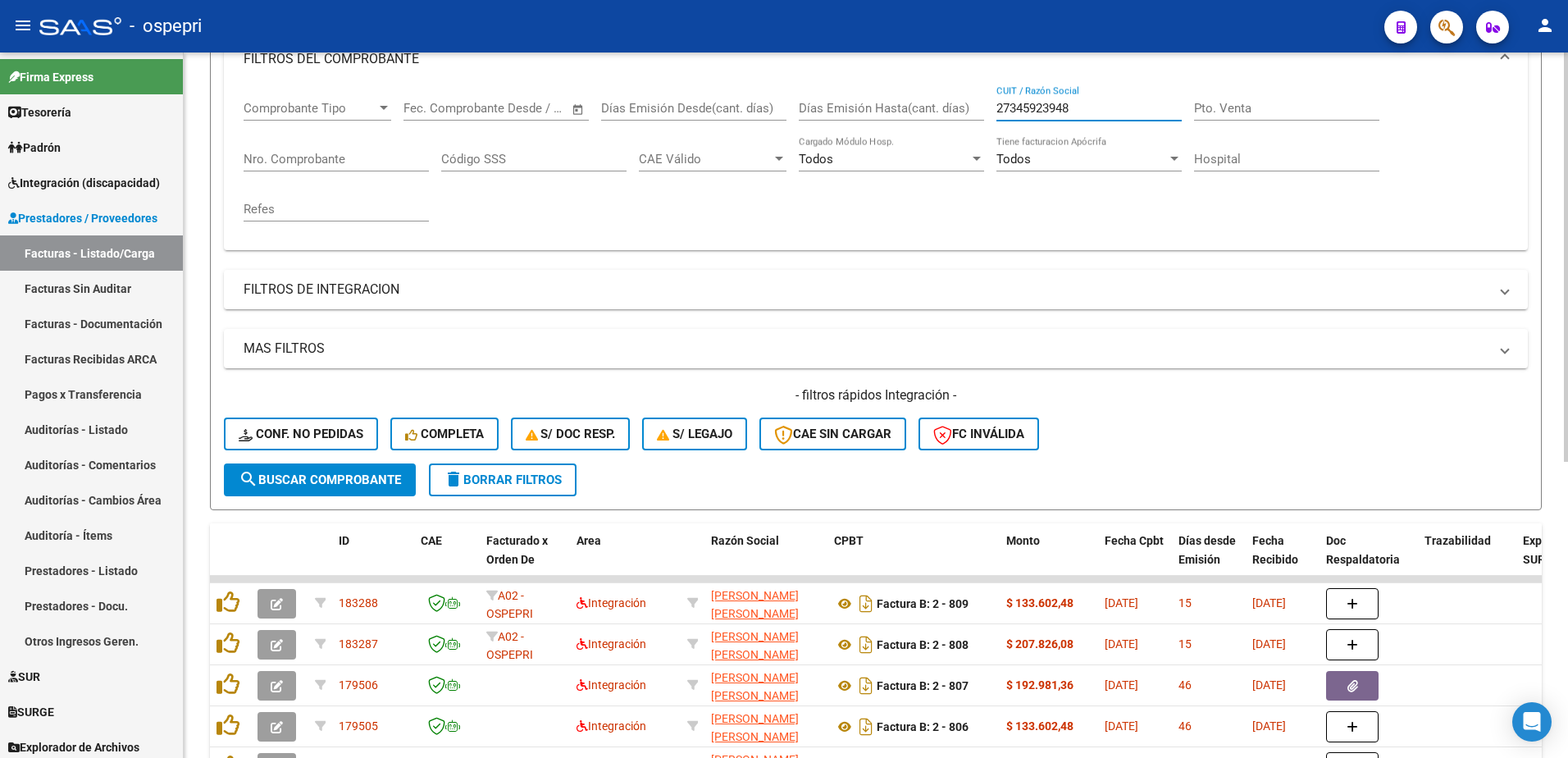
click at [1081, 110] on input "27345923948" at bounding box center [1089, 108] width 185 height 15
paste input "414366703"
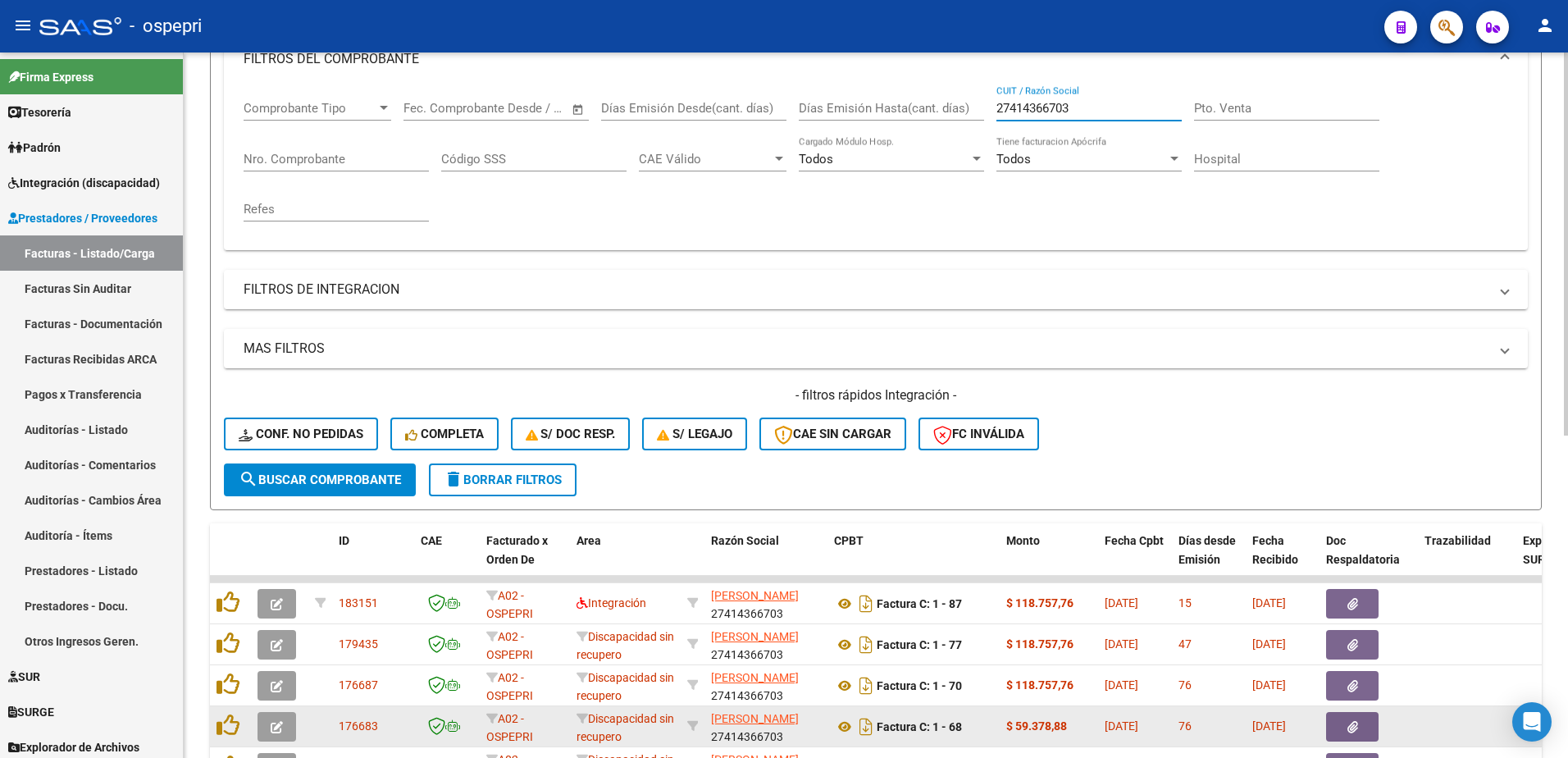
type input "27414366703"
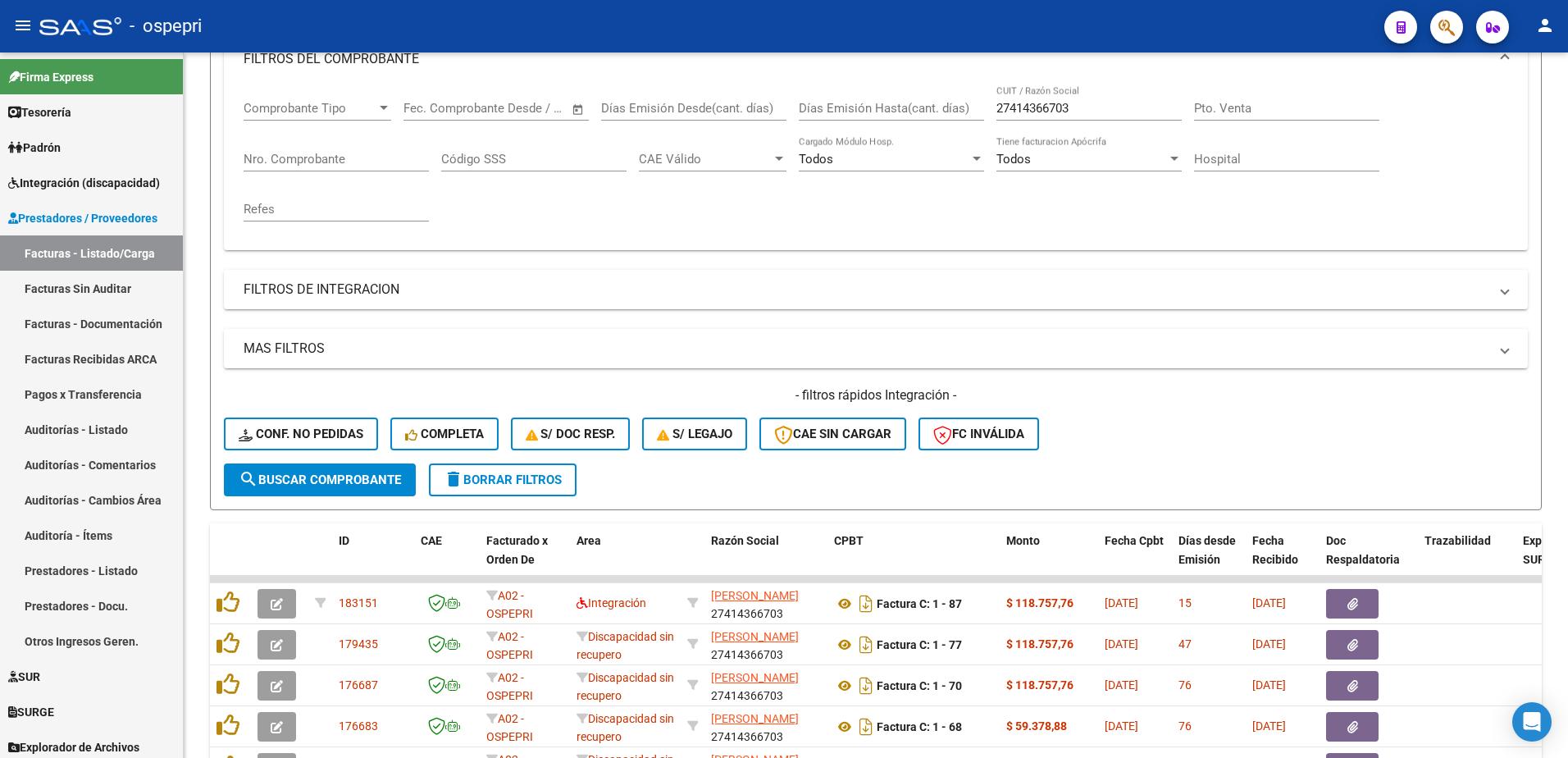
click at [1042, 19] on div "- ospepri" at bounding box center [705, 27] width 1332 height 36
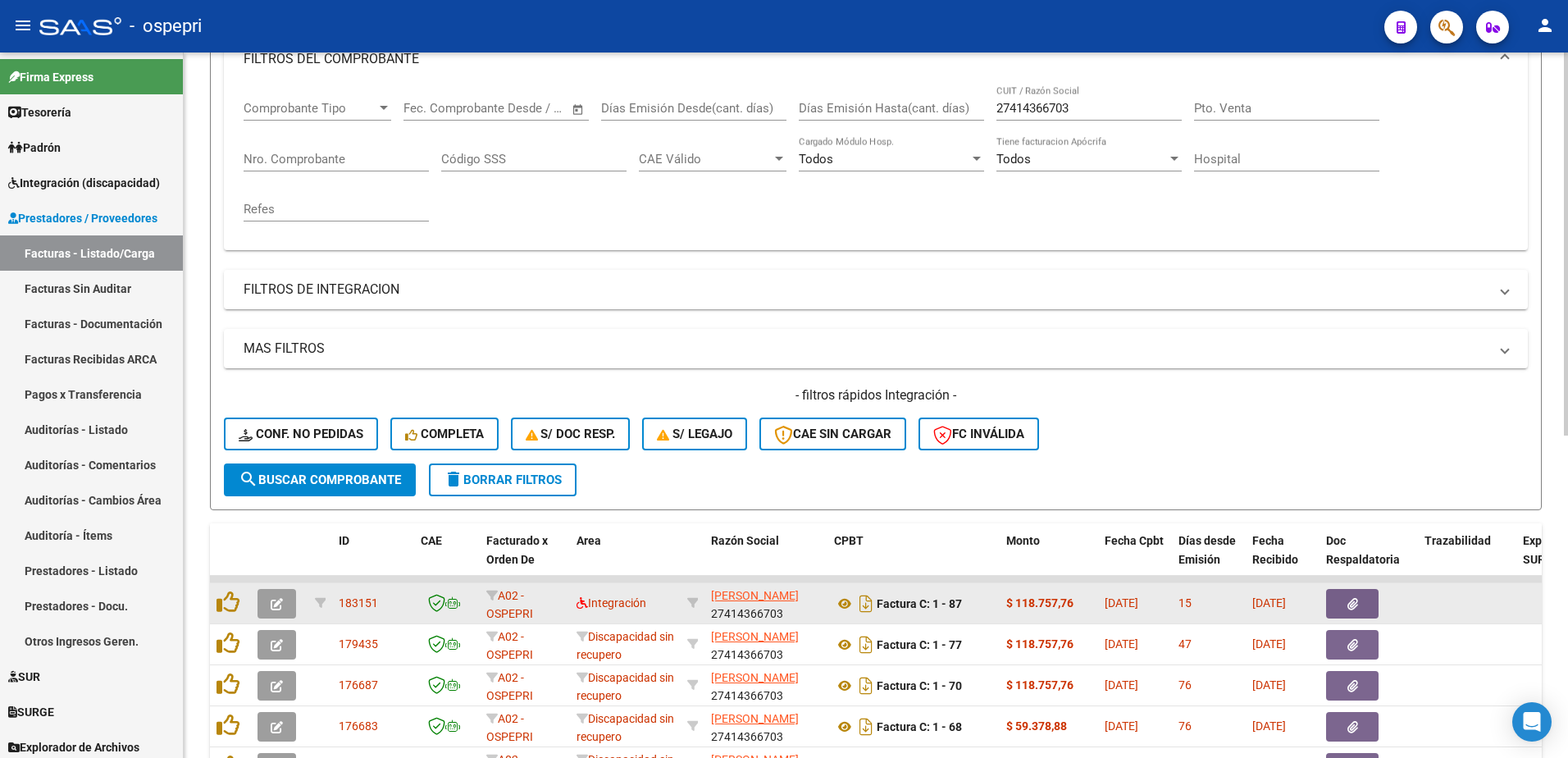
click at [267, 602] on button "button" at bounding box center [277, 604] width 39 height 29
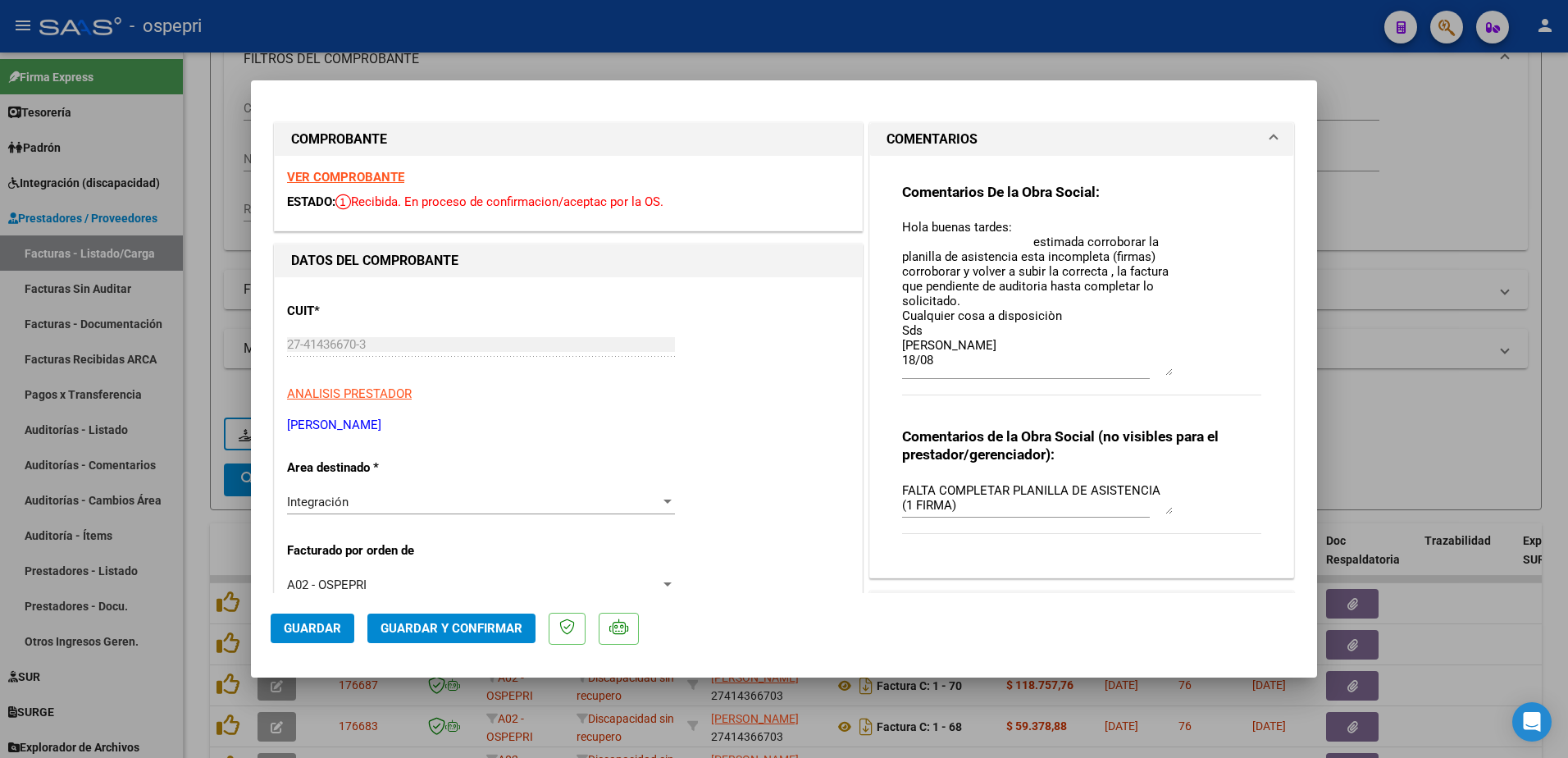
drag, startPoint x: 1159, startPoint y: 249, endPoint x: 1171, endPoint y: 374, distance: 125.6
click at [1171, 374] on div "Comentarios De la Obra Social: Hola buenas tardes: estimada corroborar la plani…" at bounding box center [1082, 298] width 359 height 230
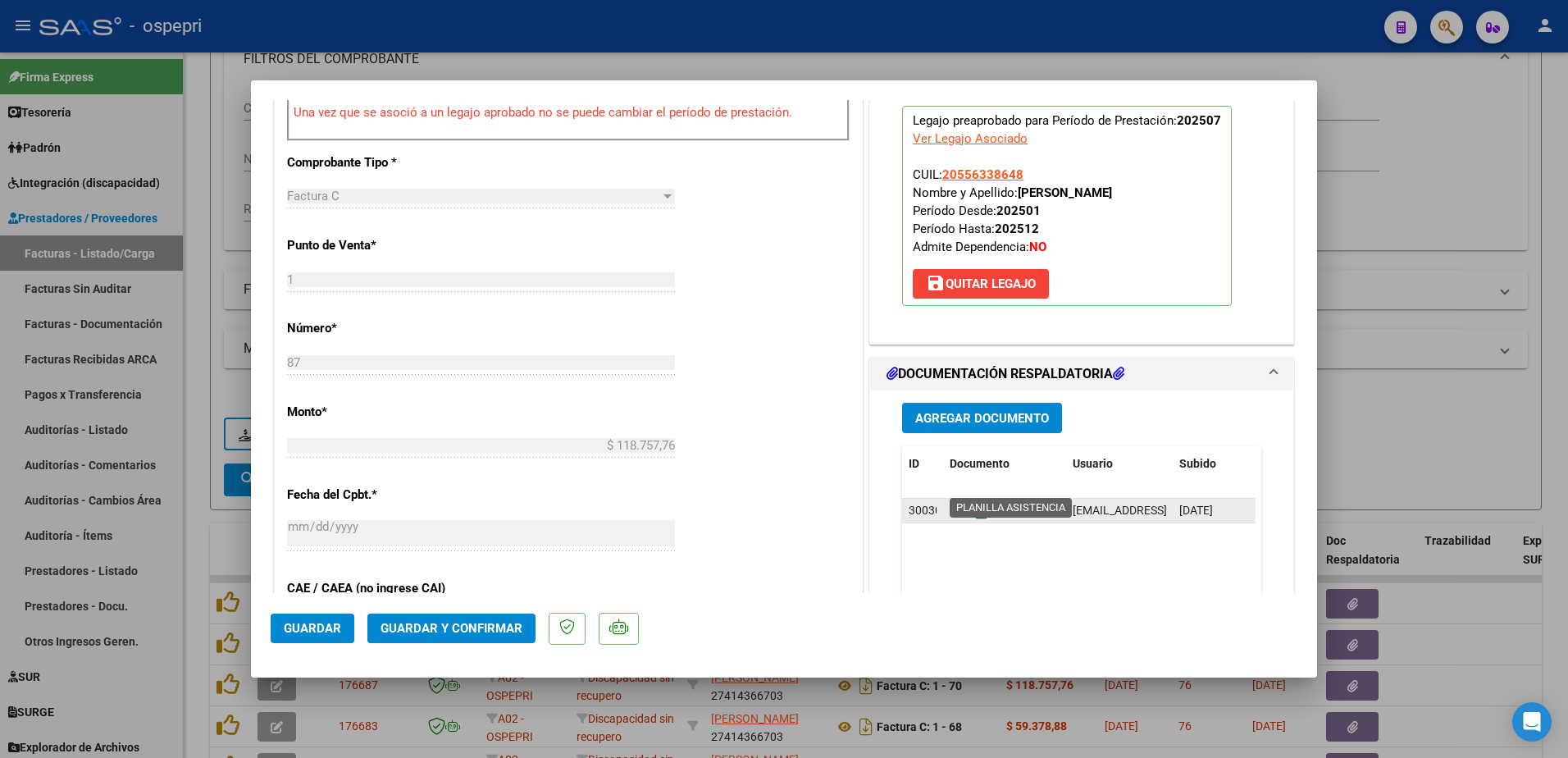
scroll to position [656, 0]
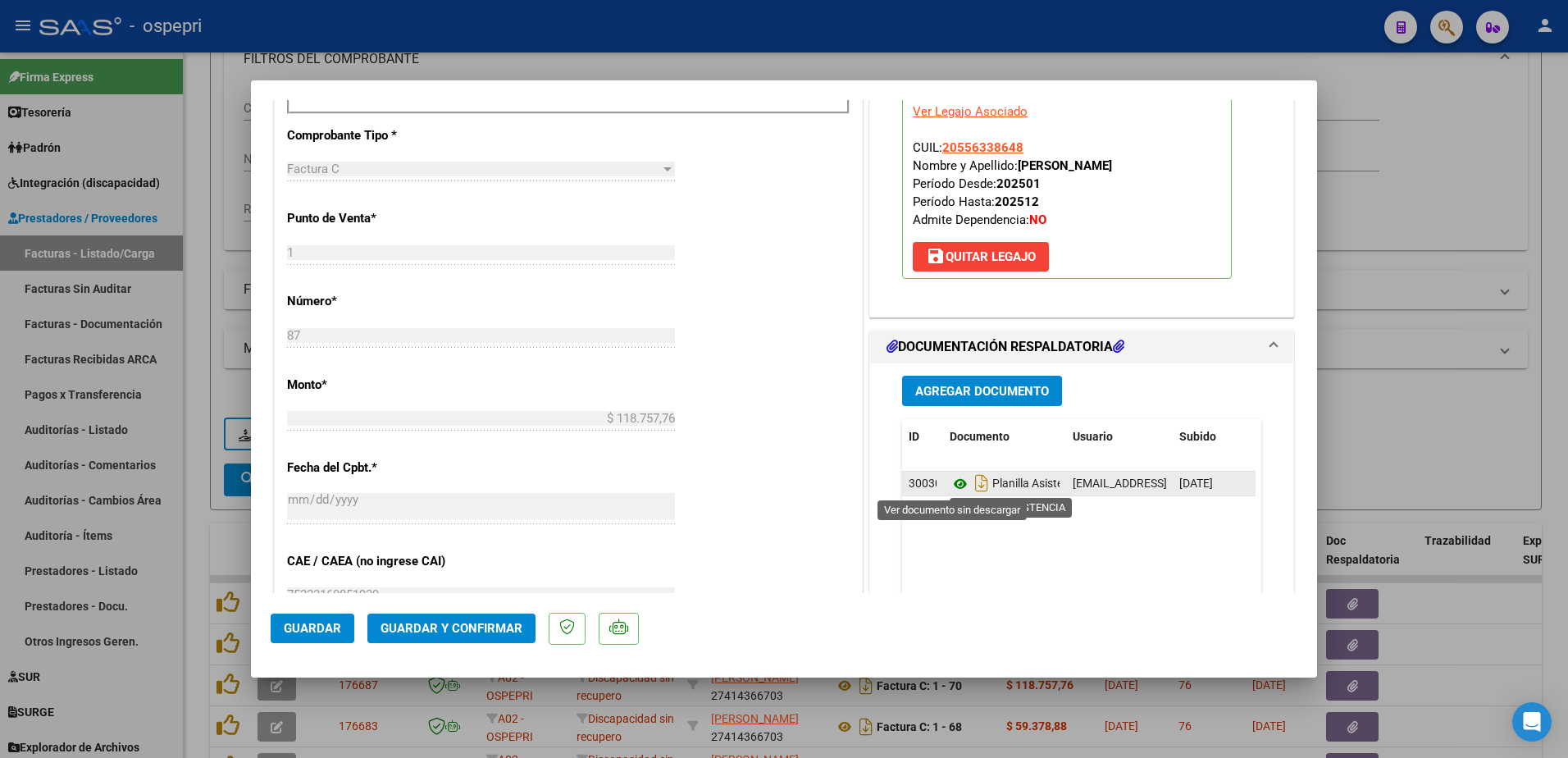
click at [953, 481] on icon at bounding box center [960, 484] width 22 height 20
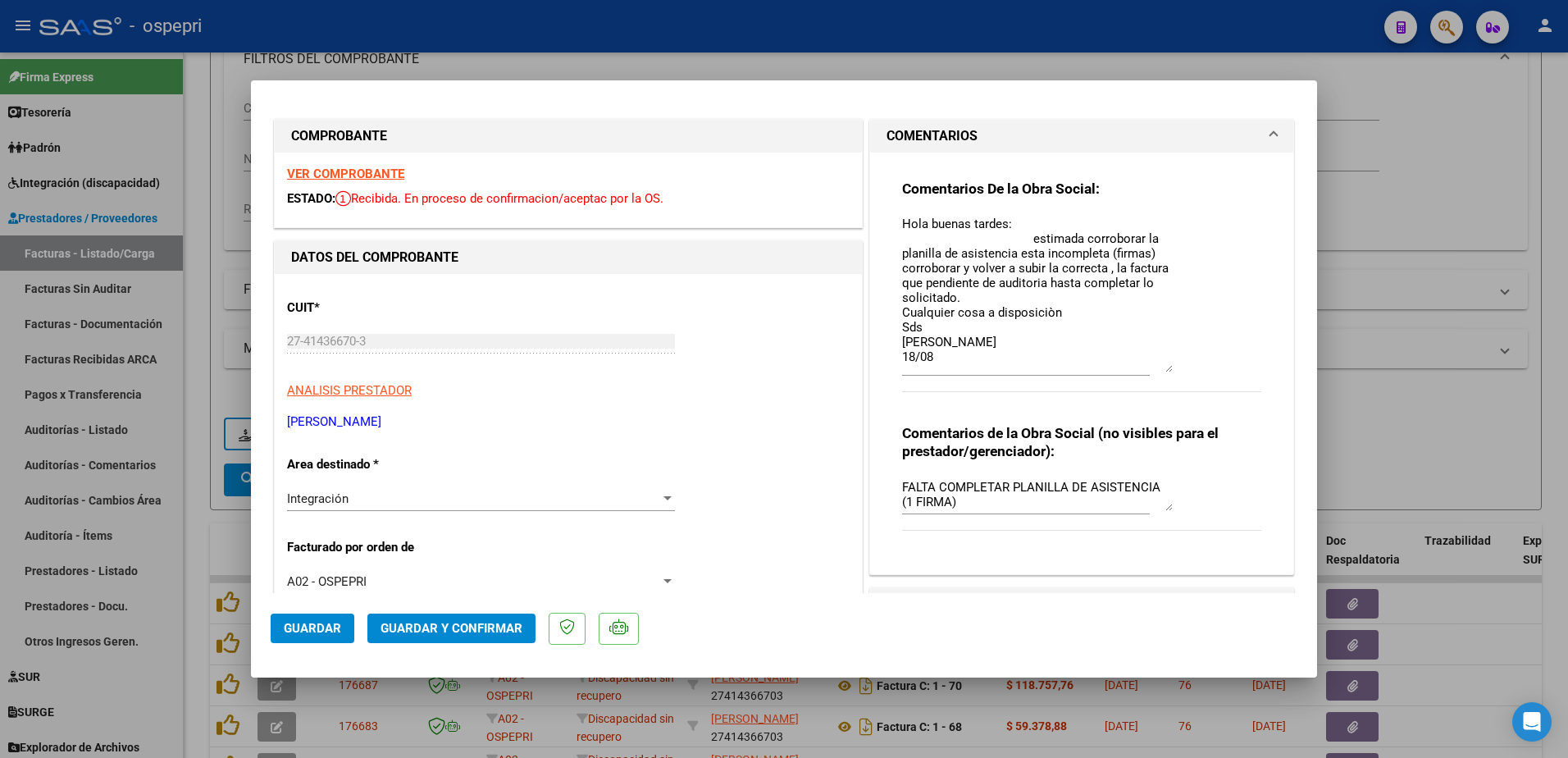
scroll to position [0, 0]
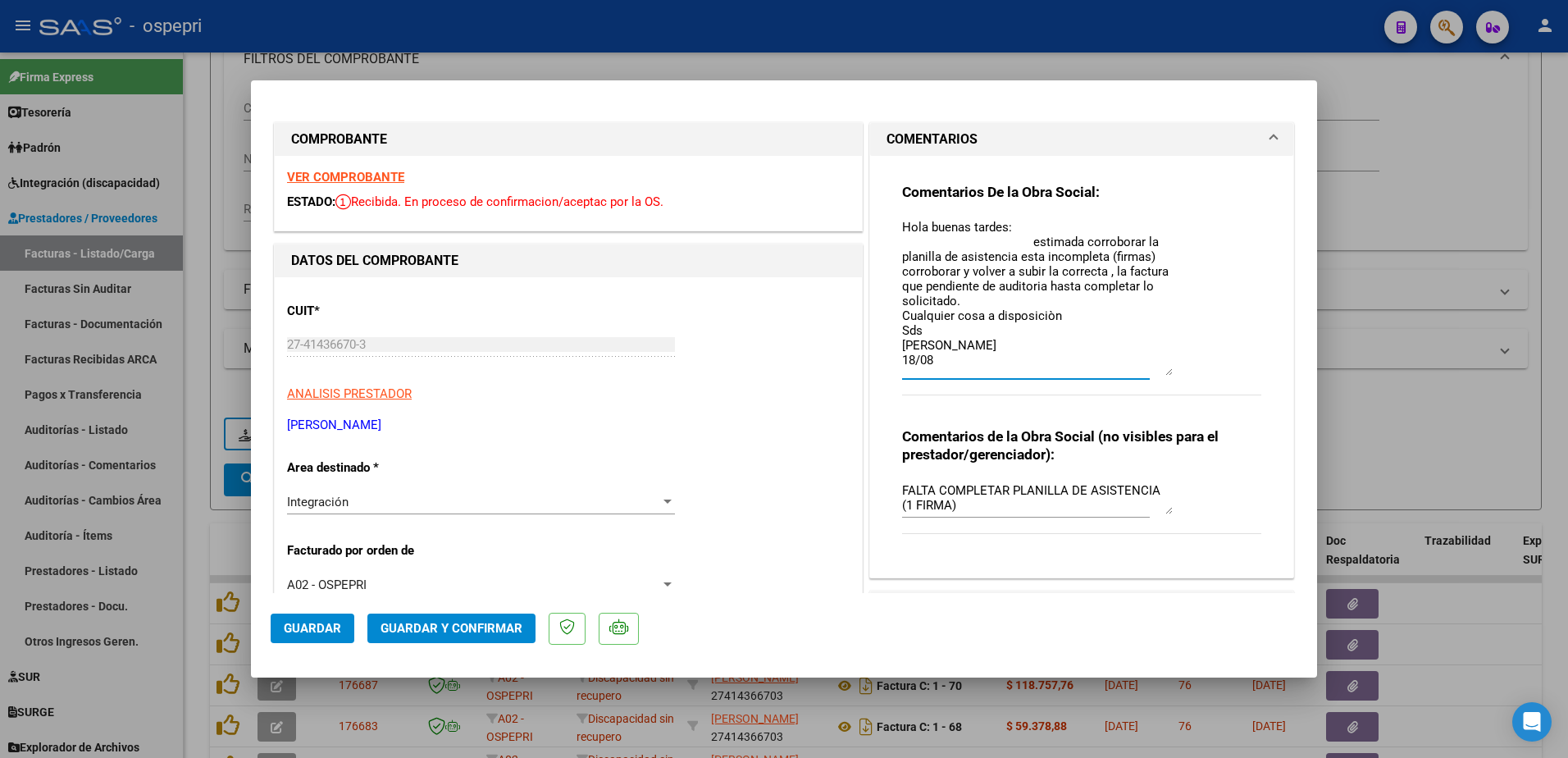
drag, startPoint x: 895, startPoint y: 222, endPoint x: 953, endPoint y: 341, distance: 132.4
click at [953, 341] on textarea "Hola buenas tardes: estimada corroborar la planilla de asistencia esta incomple…" at bounding box center [1038, 297] width 271 height 158
click at [937, 362] on textarea "Hola buenas tardes: estimada corroborar la planilla de asistencia esta incomple…" at bounding box center [1038, 297] width 271 height 158
paste textarea "Hola buenas tardes: estimada corroborar la planilla de asistencia esta incomple…"
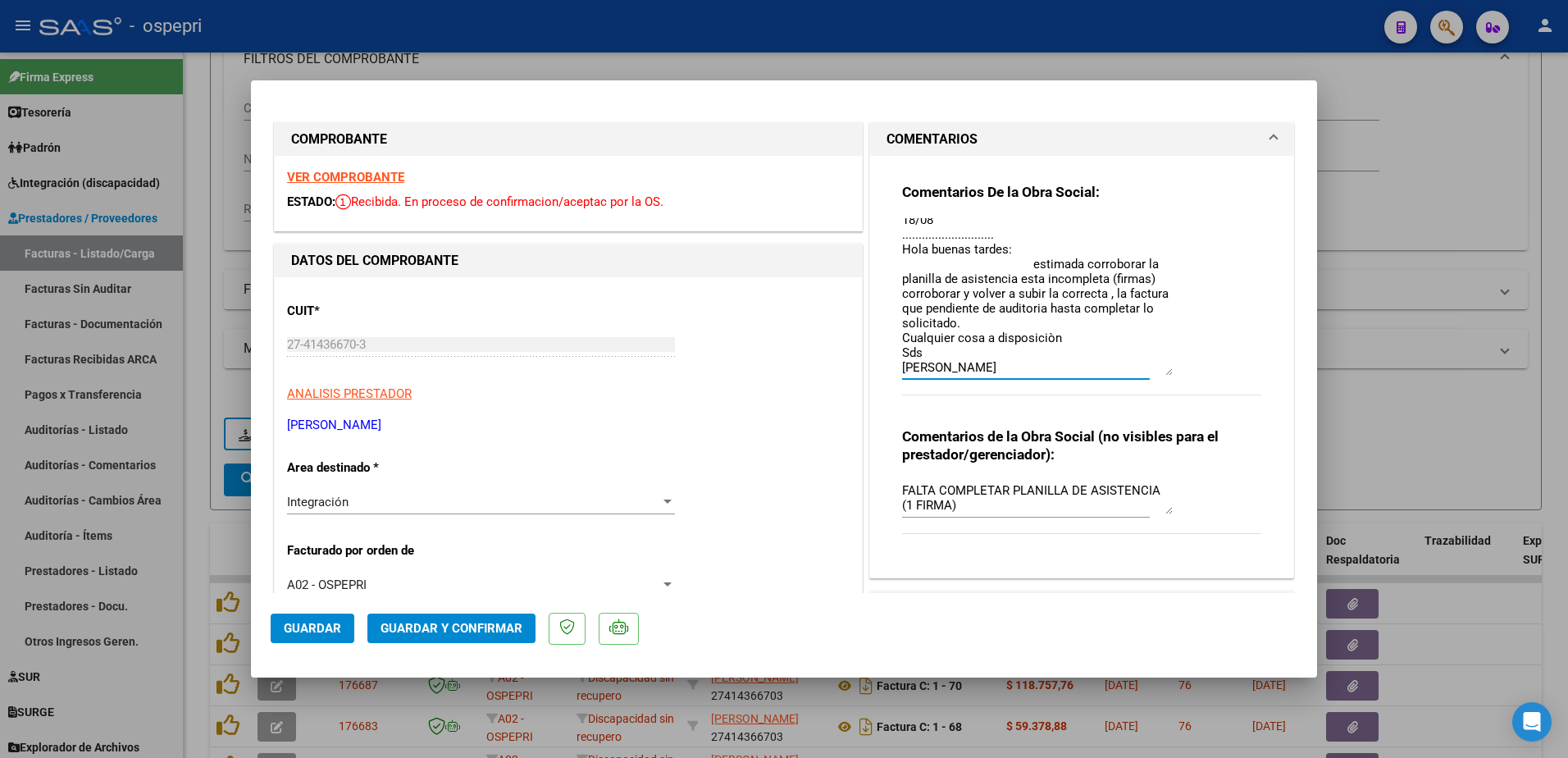
scroll to position [155, 0]
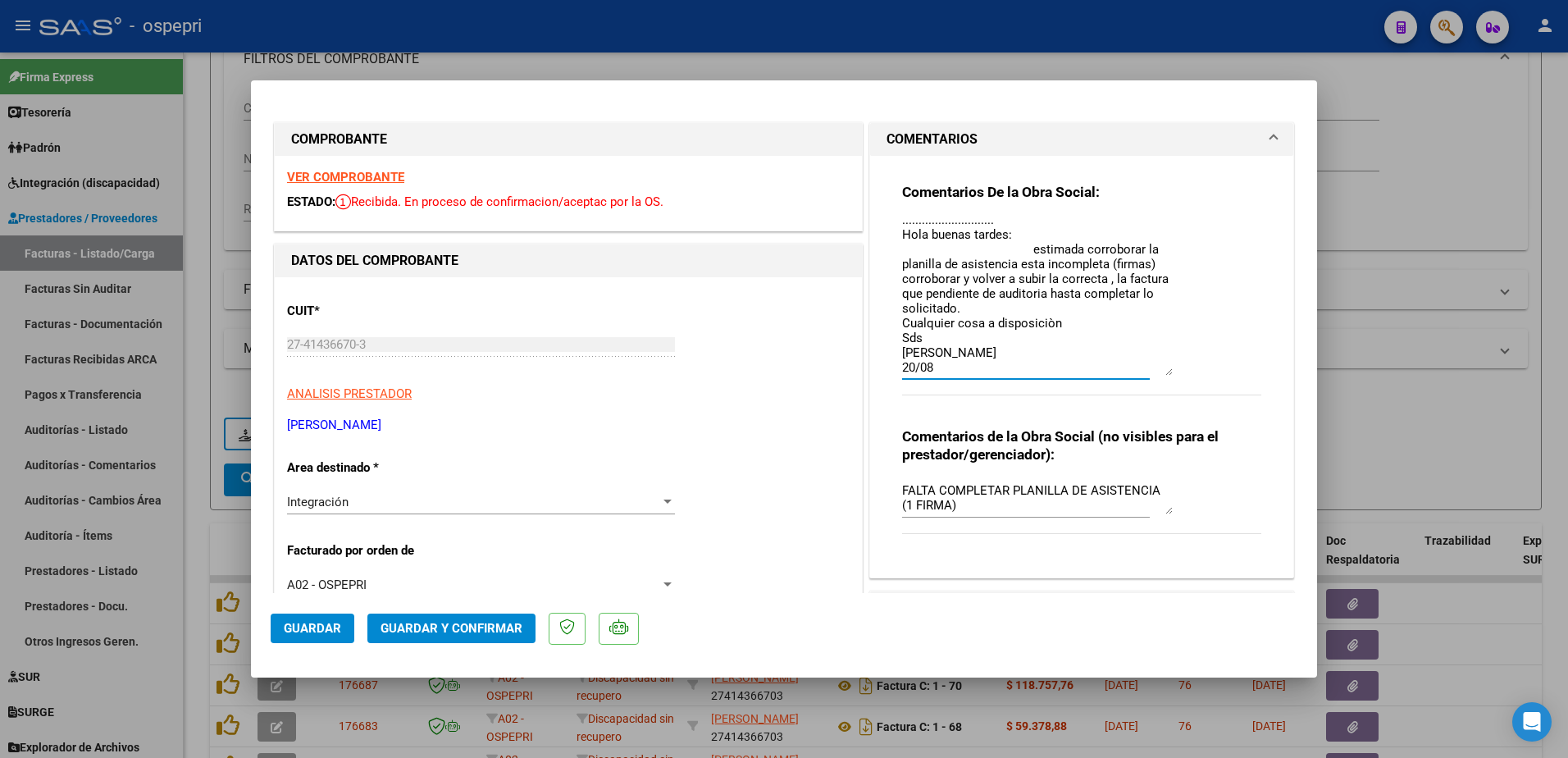
type textarea "Hola buenas tardes: estimada corroborar la planilla de asistencia esta incomple…"
click at [324, 631] on span "Guardar" at bounding box center [312, 628] width 58 height 15
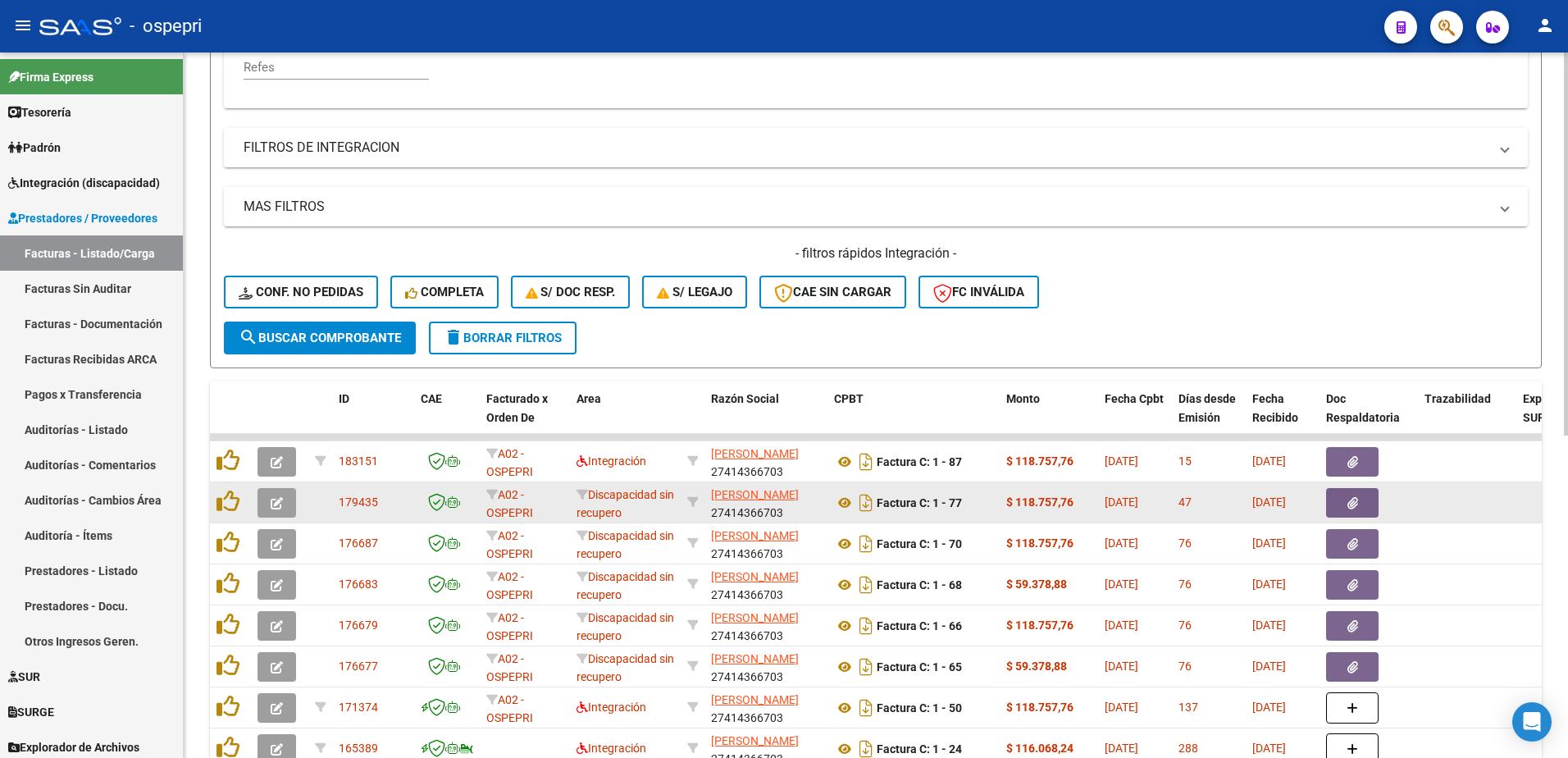
scroll to position [410, 0]
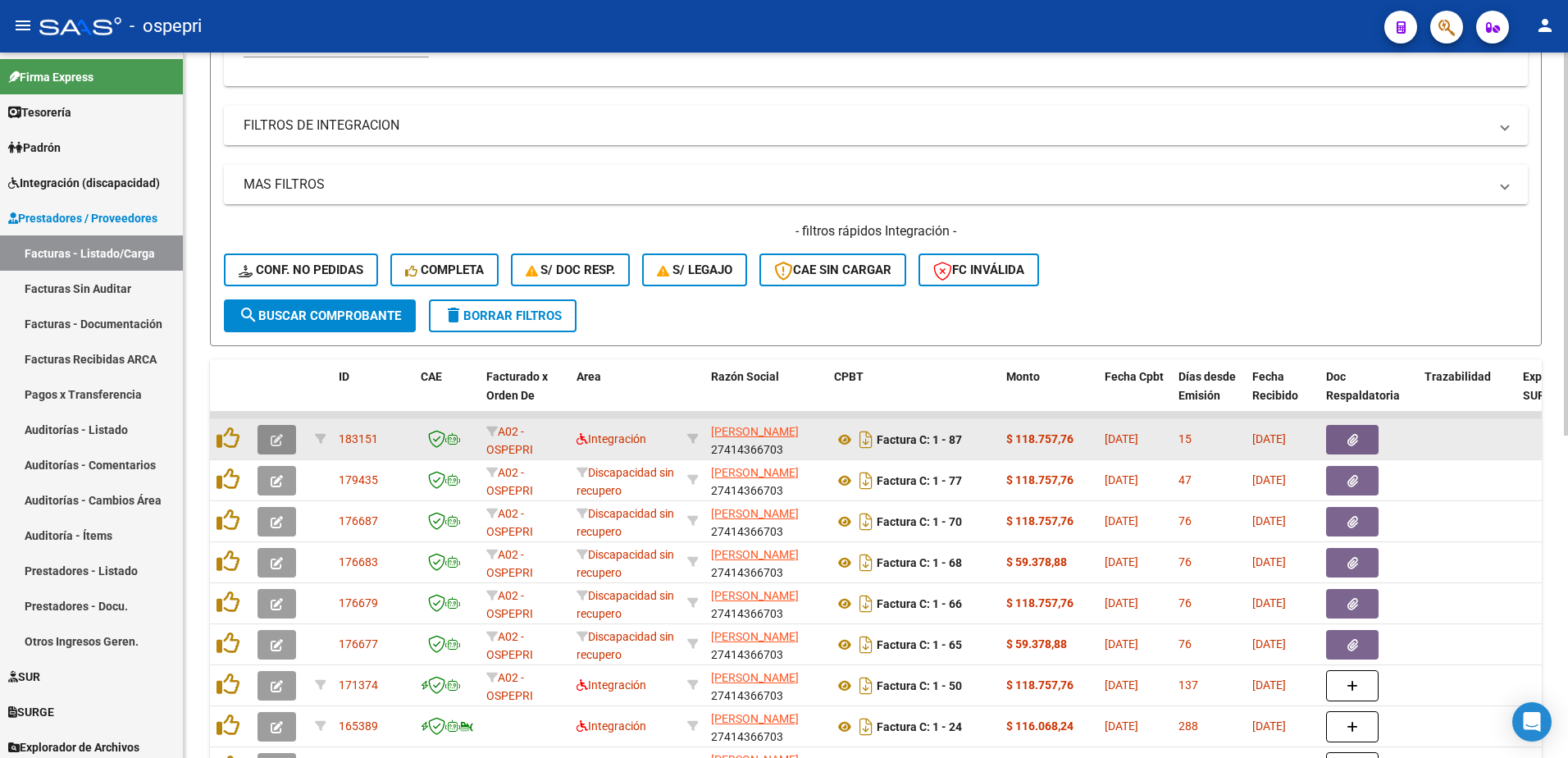
click at [285, 434] on button "button" at bounding box center [277, 440] width 39 height 29
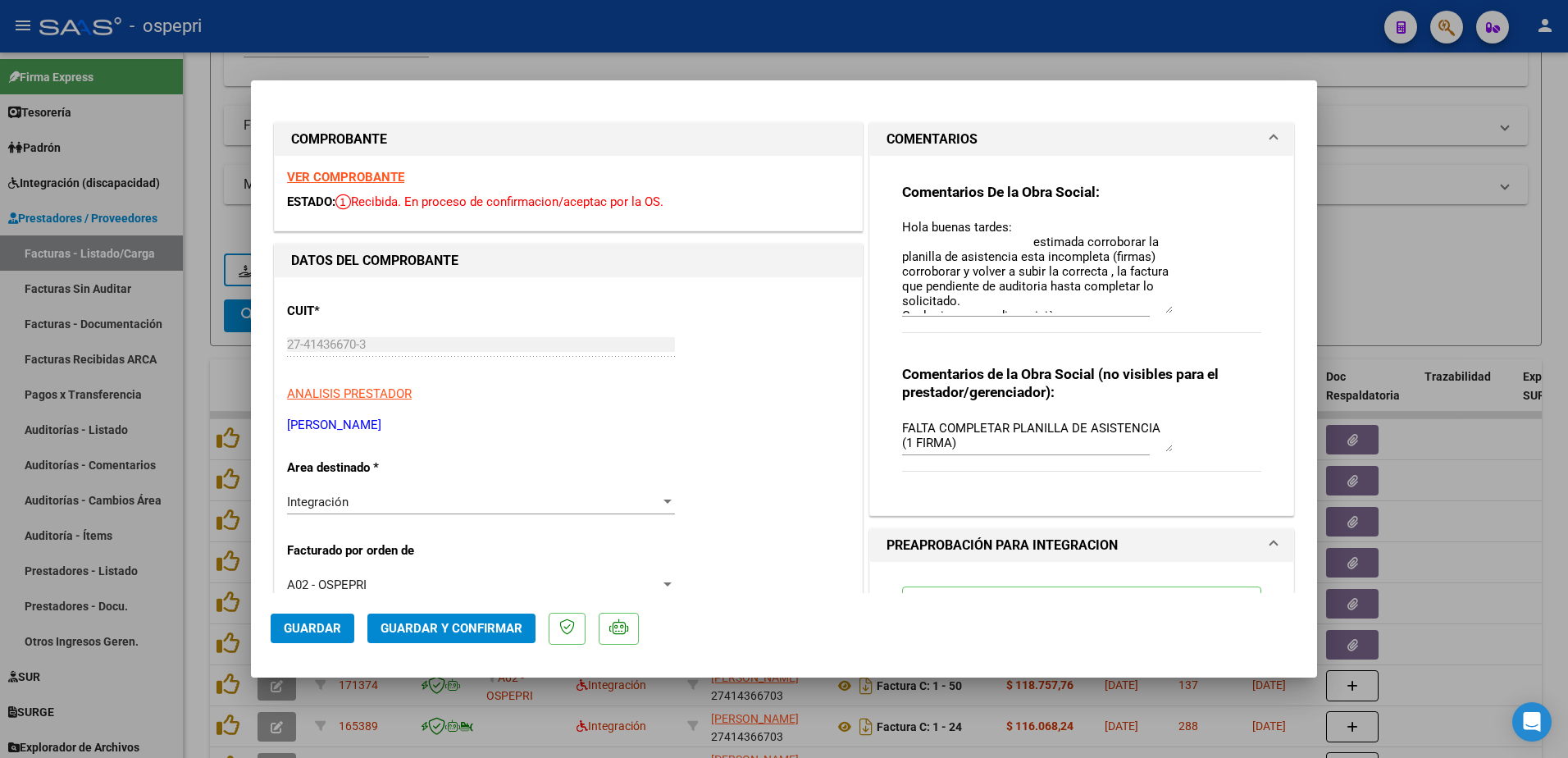
drag, startPoint x: 1159, startPoint y: 249, endPoint x: 1187, endPoint y: 312, distance: 68.9
click at [1187, 312] on div "Comentarios De la Obra Social: Hola buenas tardes: estimada corroborar la plani…" at bounding box center [1082, 266] width 359 height 168
type input "$ 0,00"
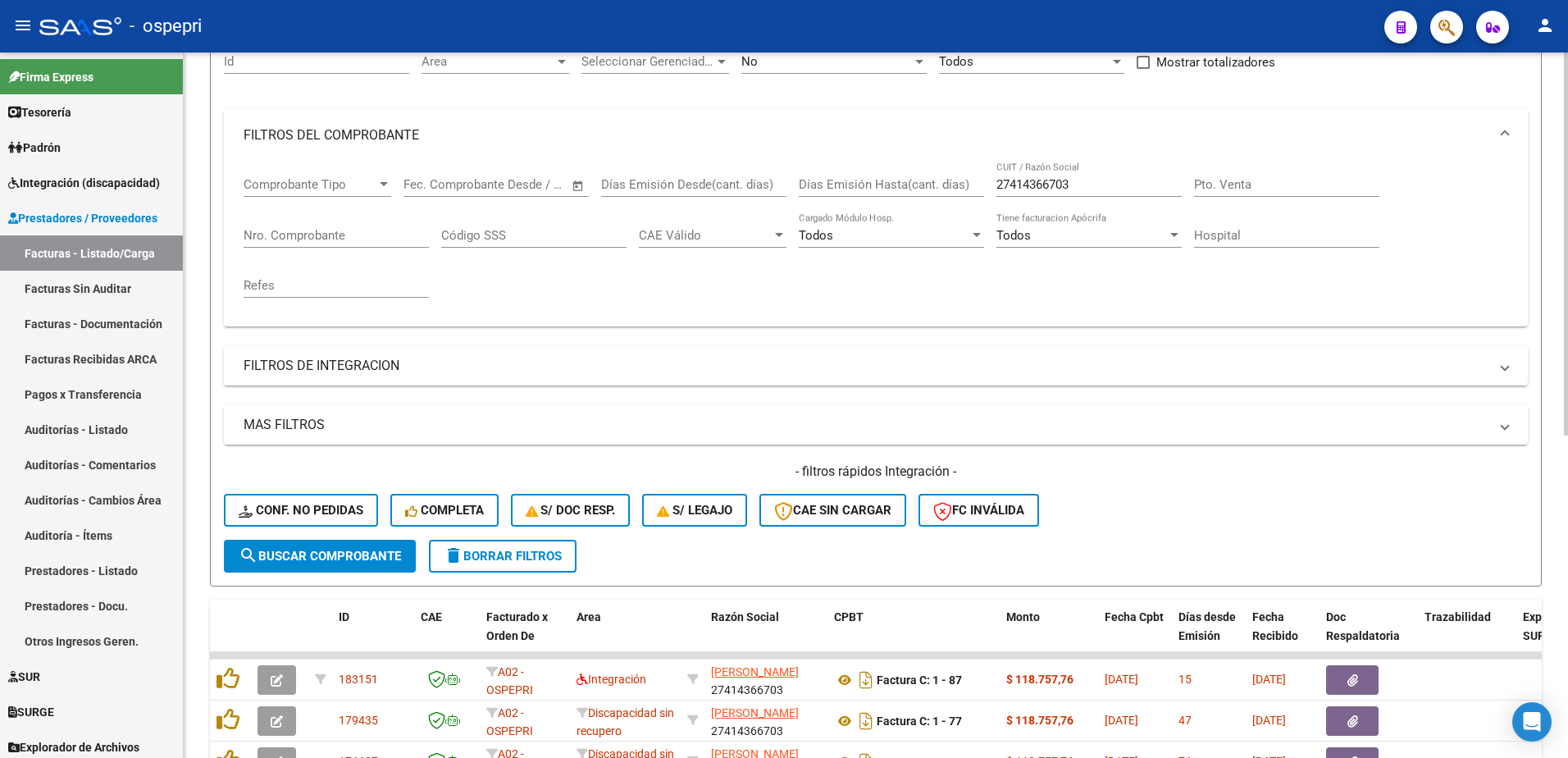
scroll to position [164, 0]
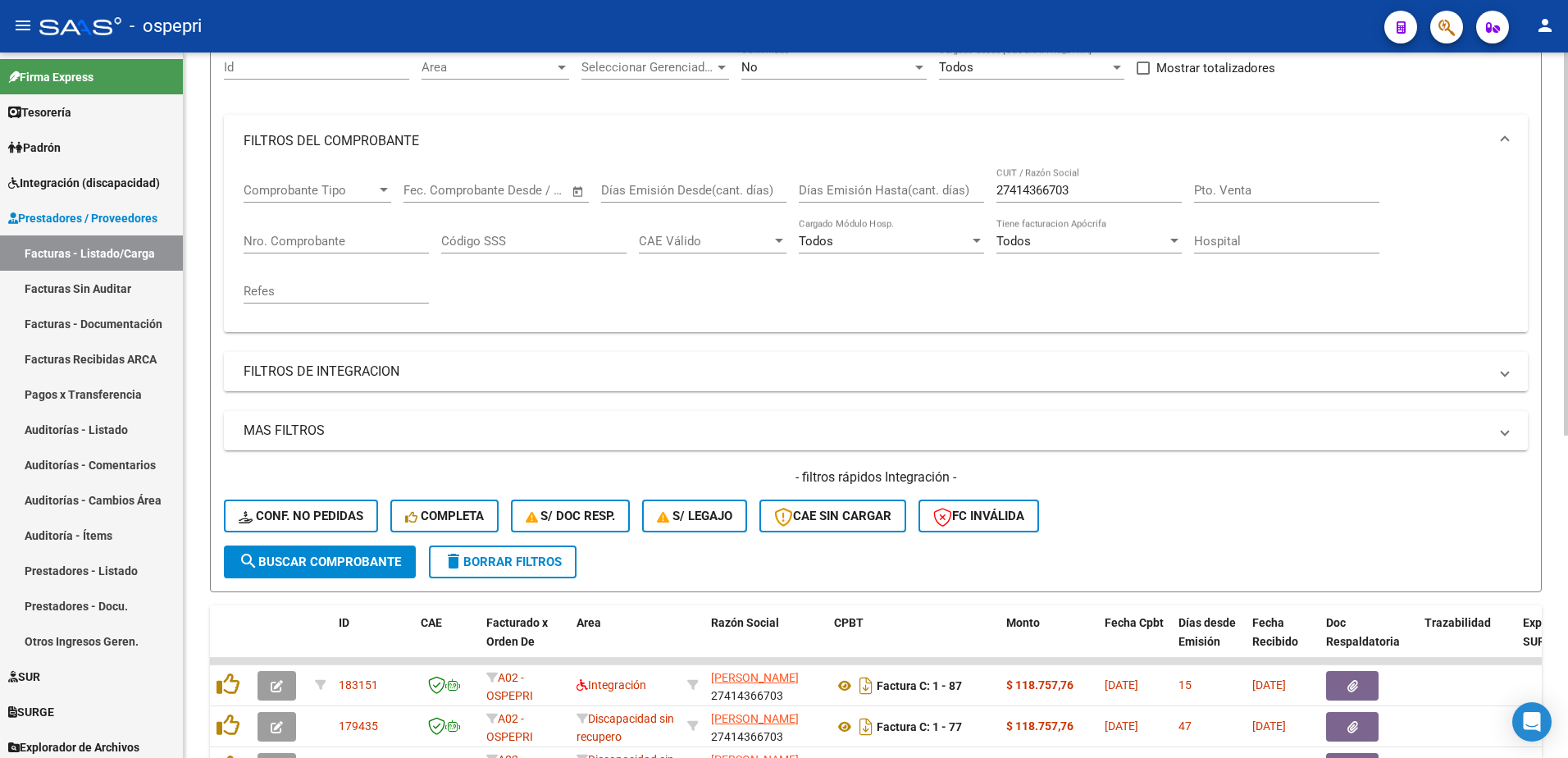
click at [1086, 190] on input "27414366703" at bounding box center [1089, 190] width 185 height 15
paste input "339695860"
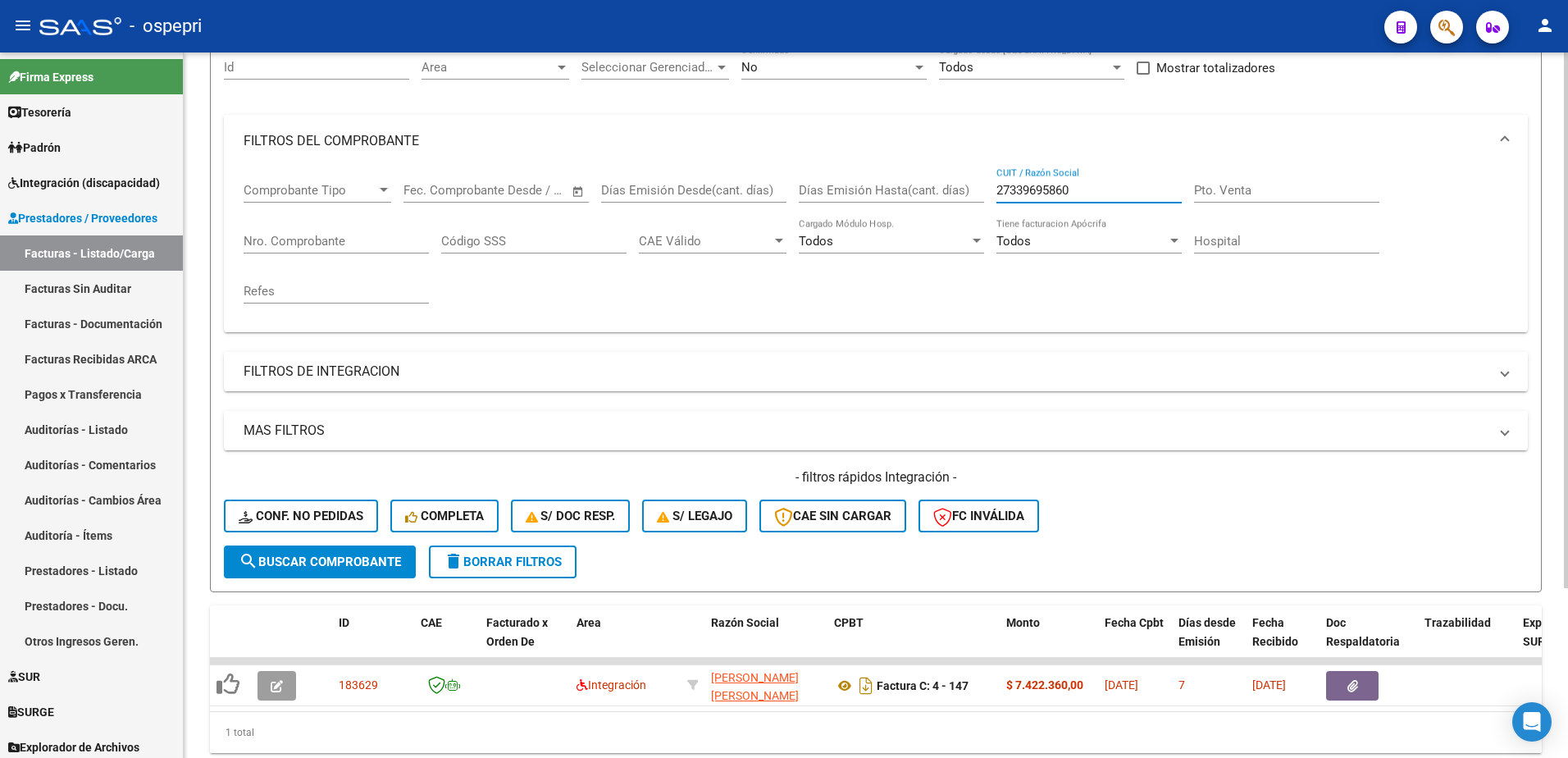
type input "27339695860"
click at [1284, 535] on div "- filtros rápidos Integración - Conf. no pedidas Completa S/ Doc Resp. S/ legaj…" at bounding box center [876, 506] width 1304 height 77
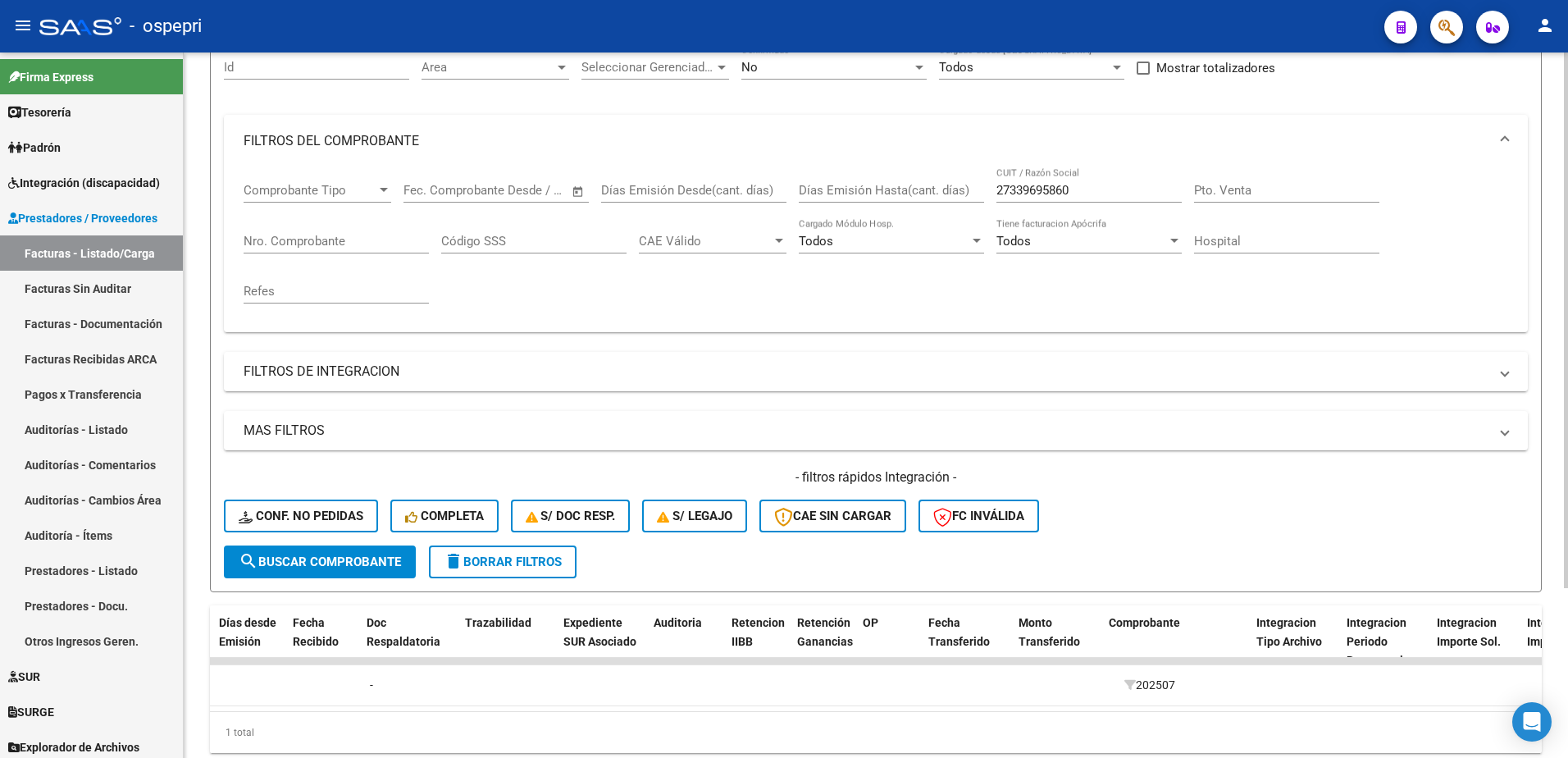
scroll to position [0, 0]
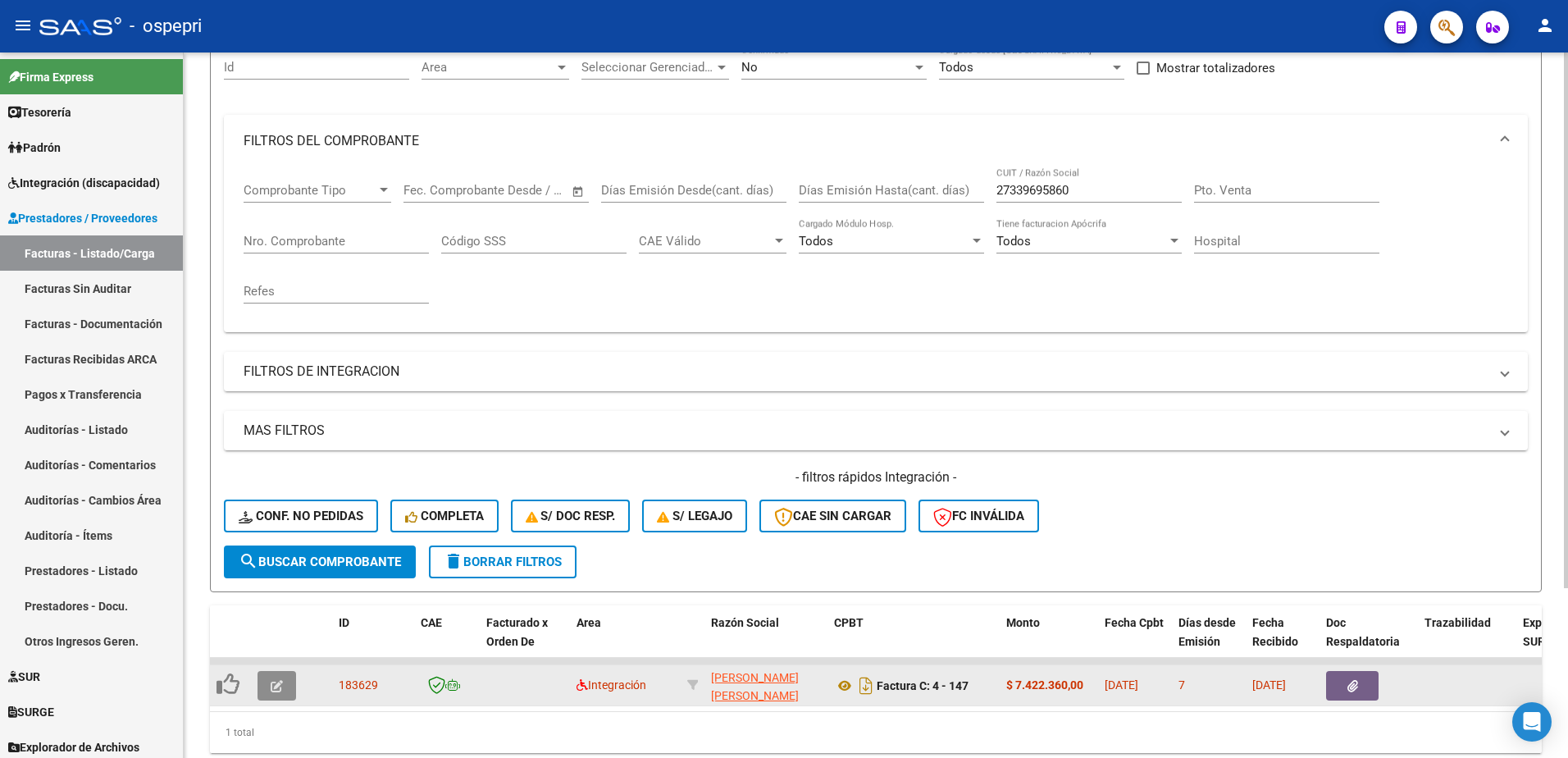
click at [284, 686] on button "button" at bounding box center [277, 686] width 39 height 29
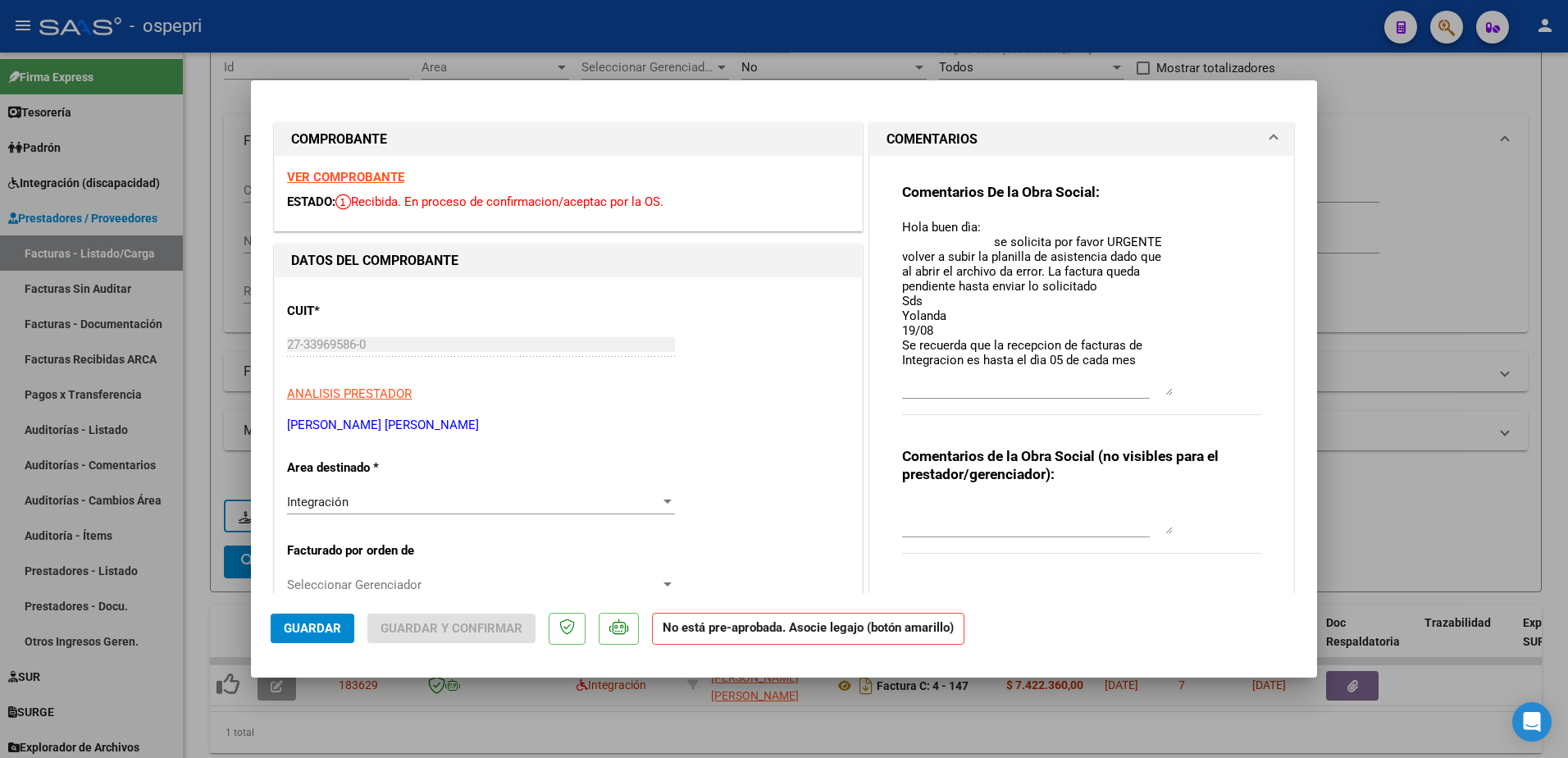
drag, startPoint x: 1160, startPoint y: 249, endPoint x: 1167, endPoint y: 394, distance: 145.2
click at [1167, 394] on div "Comentarios De la Obra Social: Hola buen dìa: se solicita por favor URGENTE vol…" at bounding box center [1082, 308] width 359 height 250
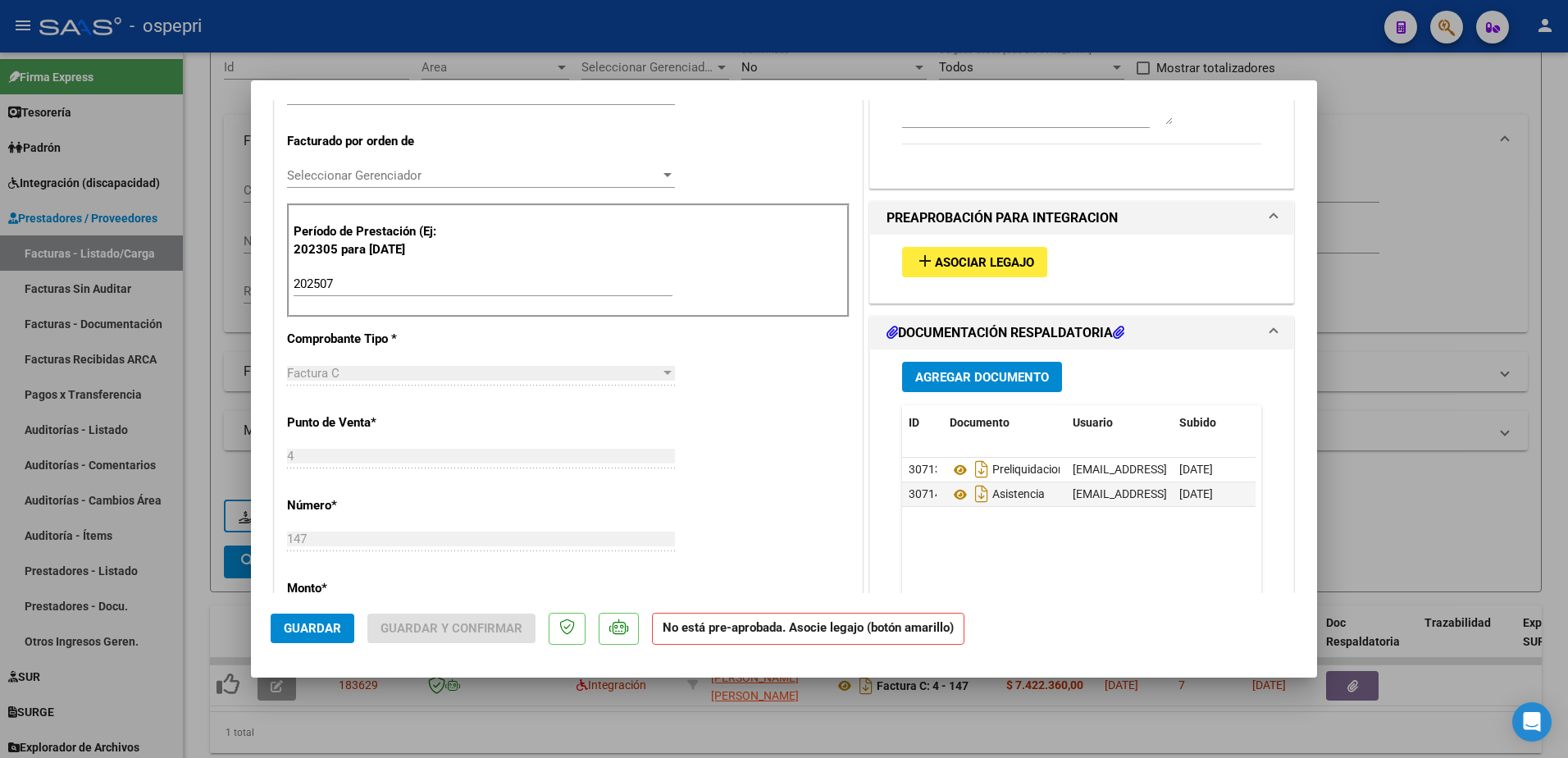
scroll to position [410, 0]
click at [959, 494] on icon at bounding box center [960, 493] width 22 height 20
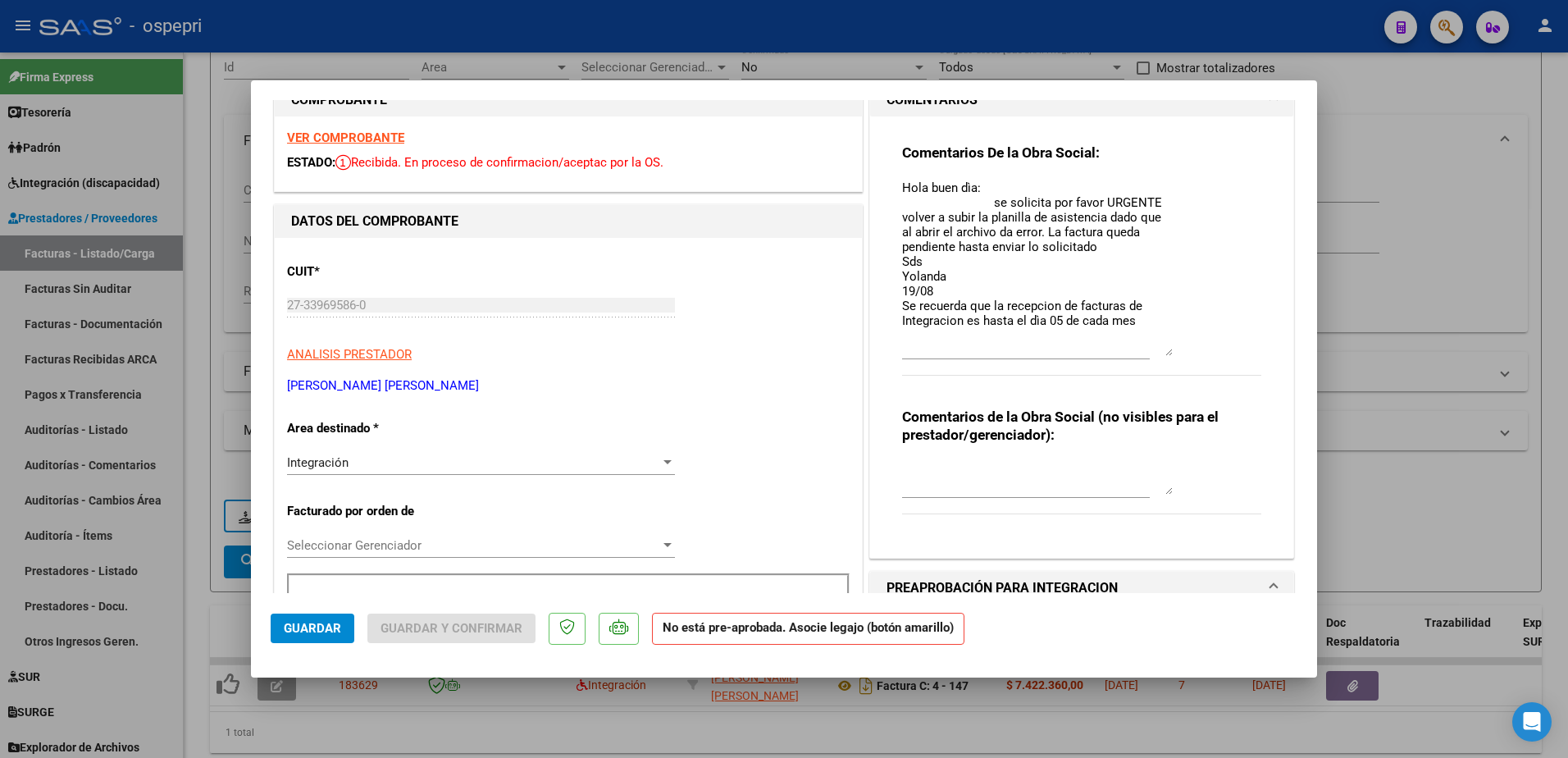
scroll to position [0, 0]
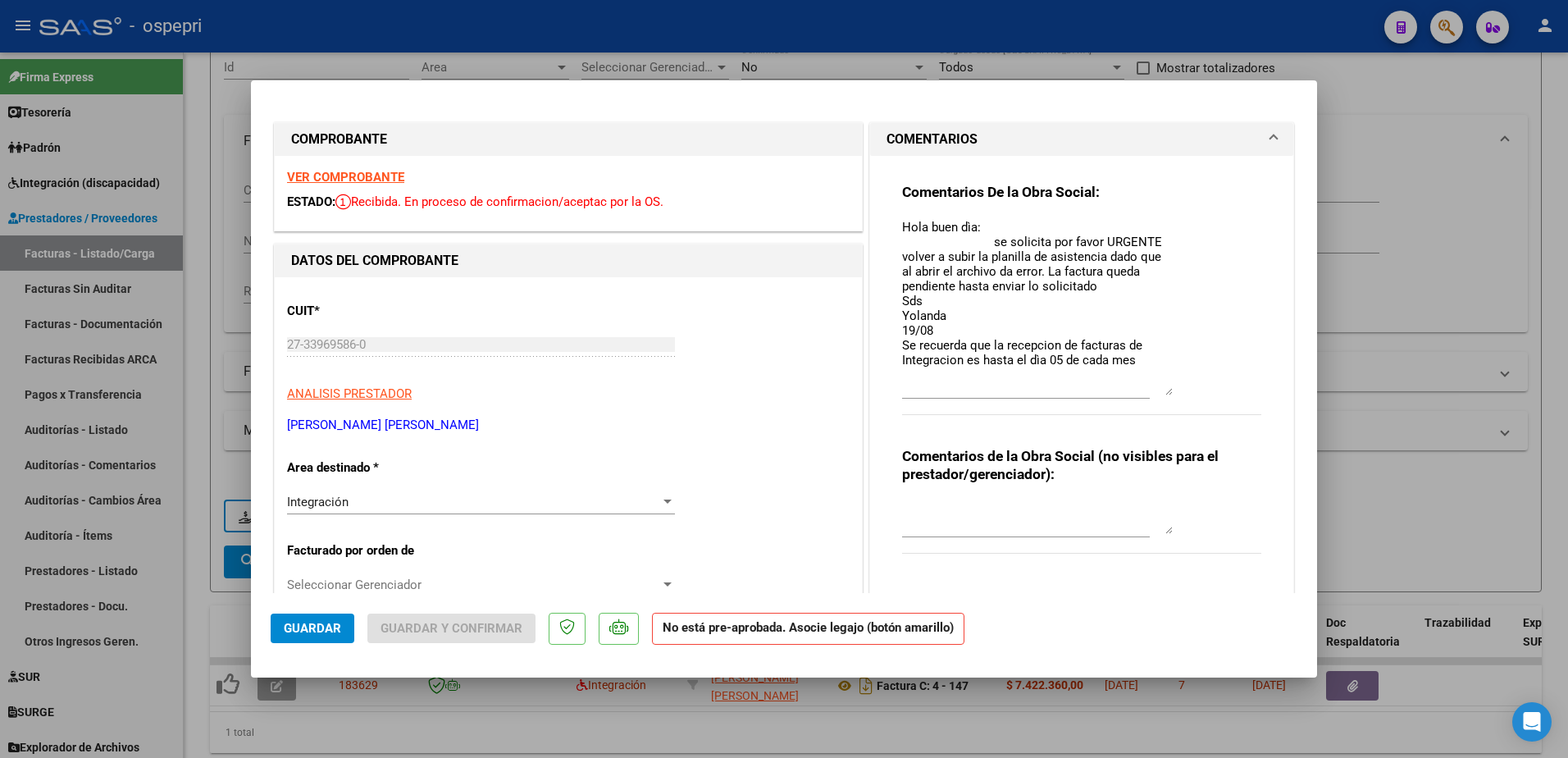
click at [350, 181] on strong "VER COMPROBANTE" at bounding box center [346, 177] width 117 height 15
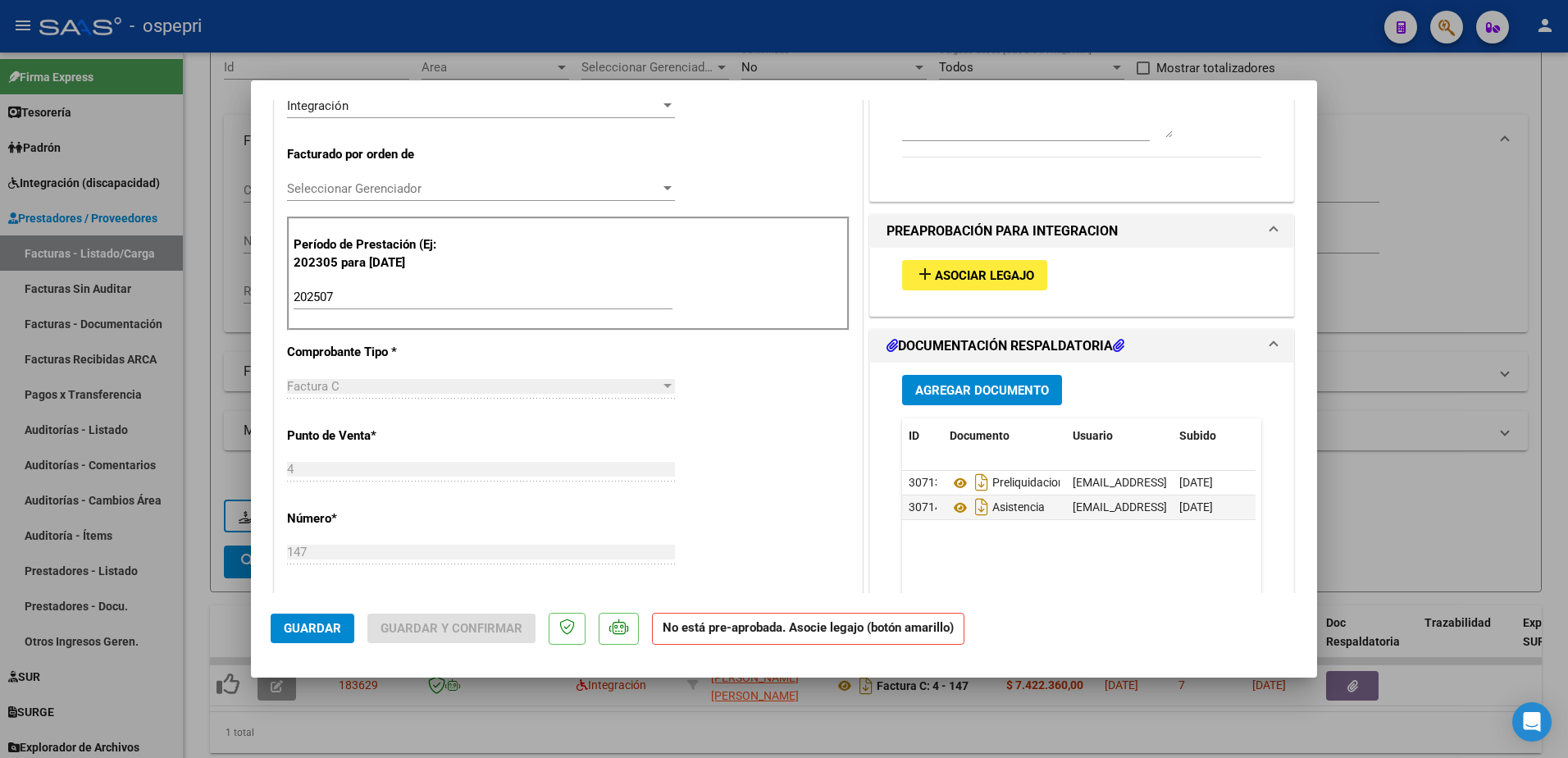
scroll to position [410, 0]
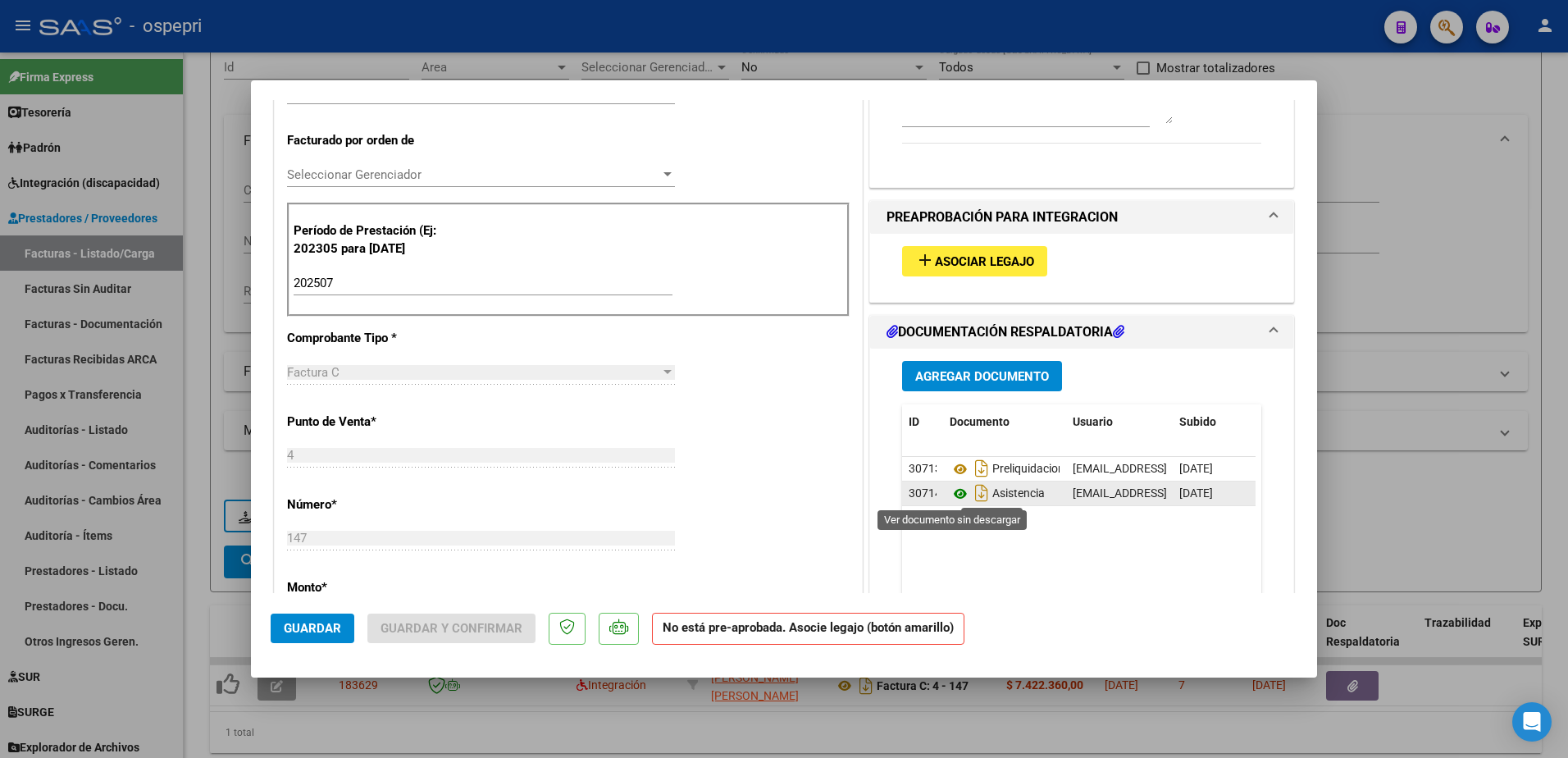
click at [953, 499] on icon at bounding box center [960, 493] width 22 height 20
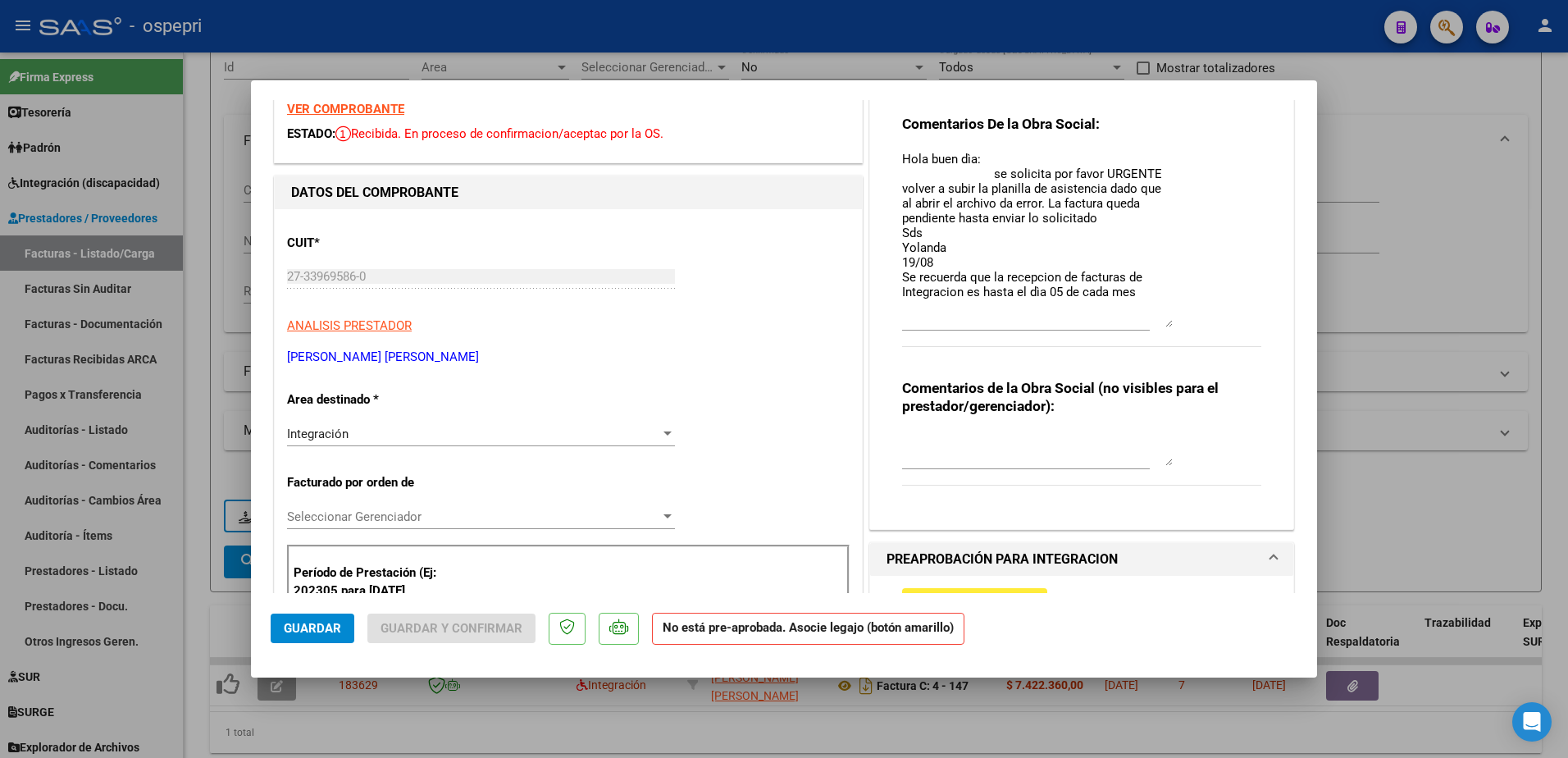
scroll to position [0, 0]
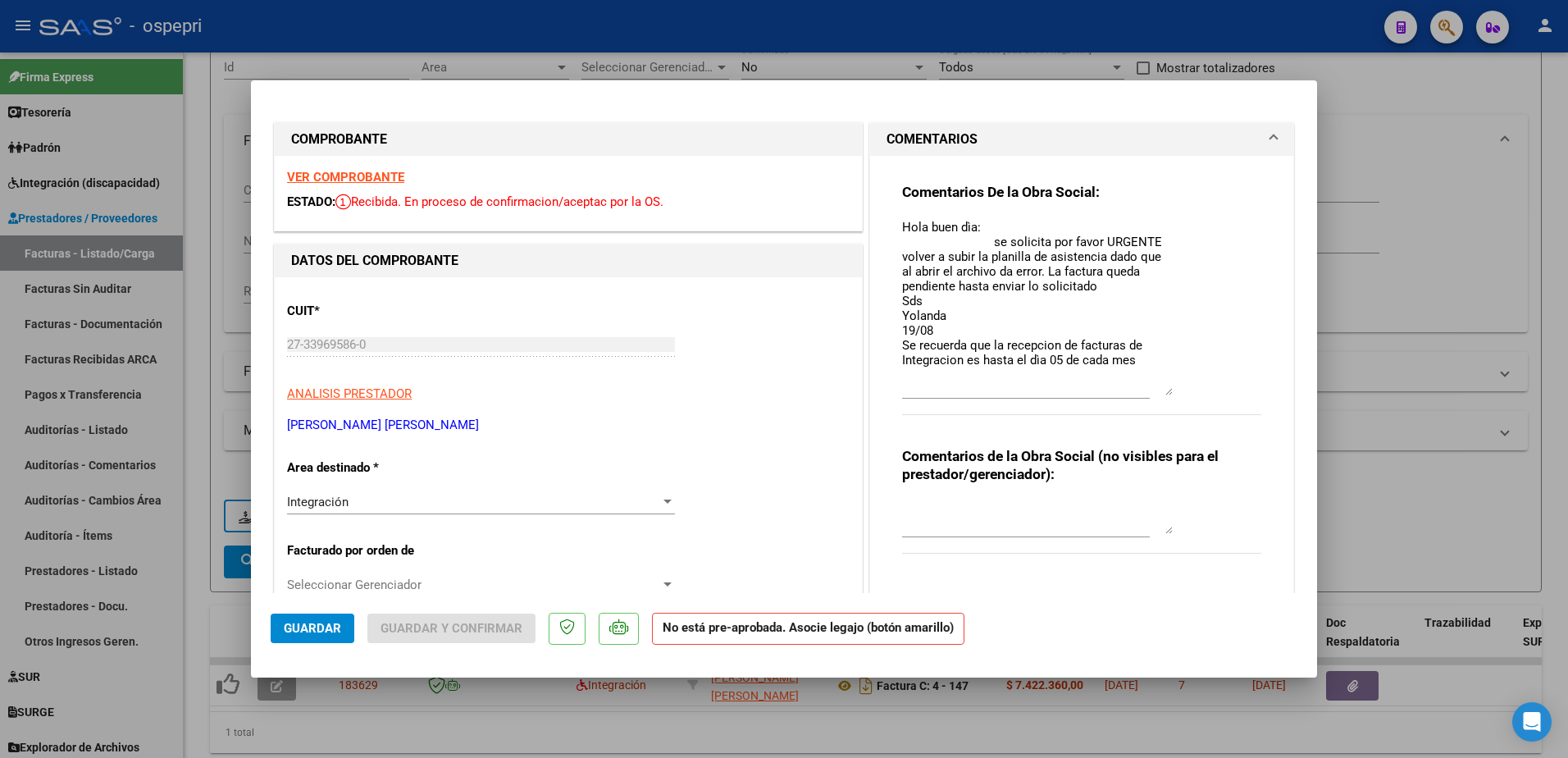
type input "$ 0,00"
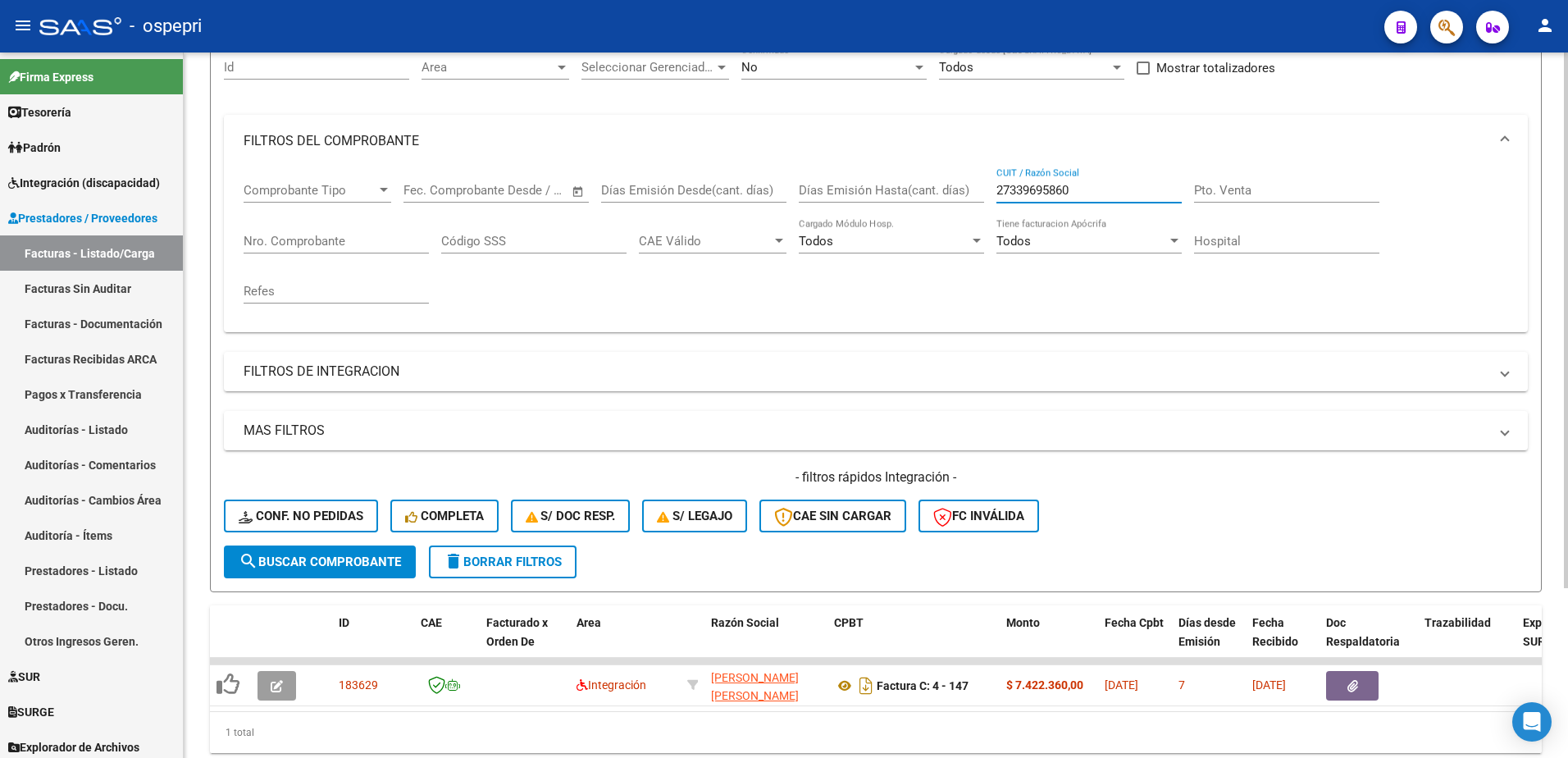
drag, startPoint x: 1087, startPoint y: 194, endPoint x: 959, endPoint y: 194, distance: 128.0
click at [959, 194] on div "Comprobante Tipo Comprobante Tipo Start date – End date Fec. Comprobante Desde …" at bounding box center [876, 243] width 1265 height 152
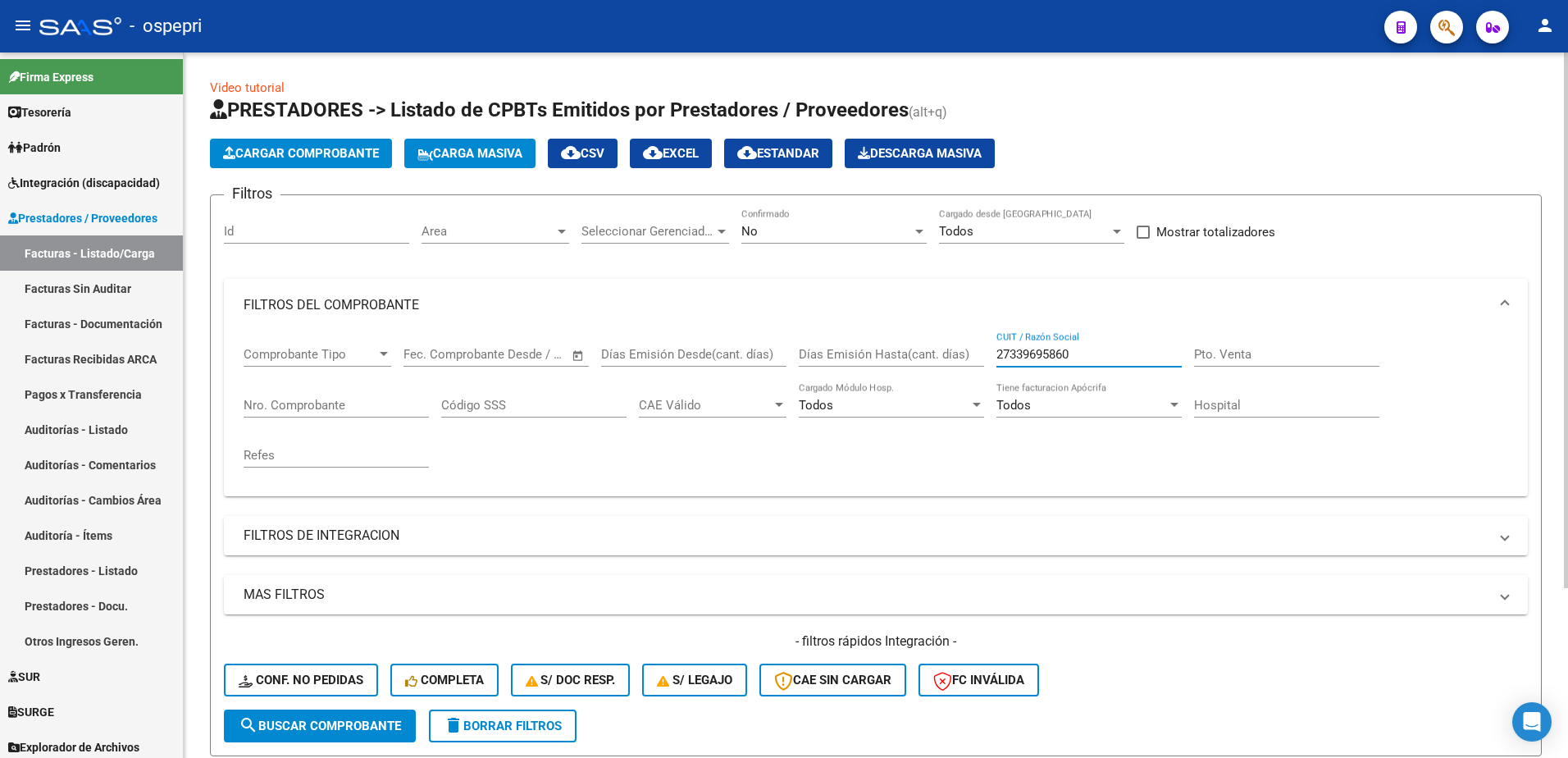
click at [923, 233] on div at bounding box center [919, 231] width 15 height 13
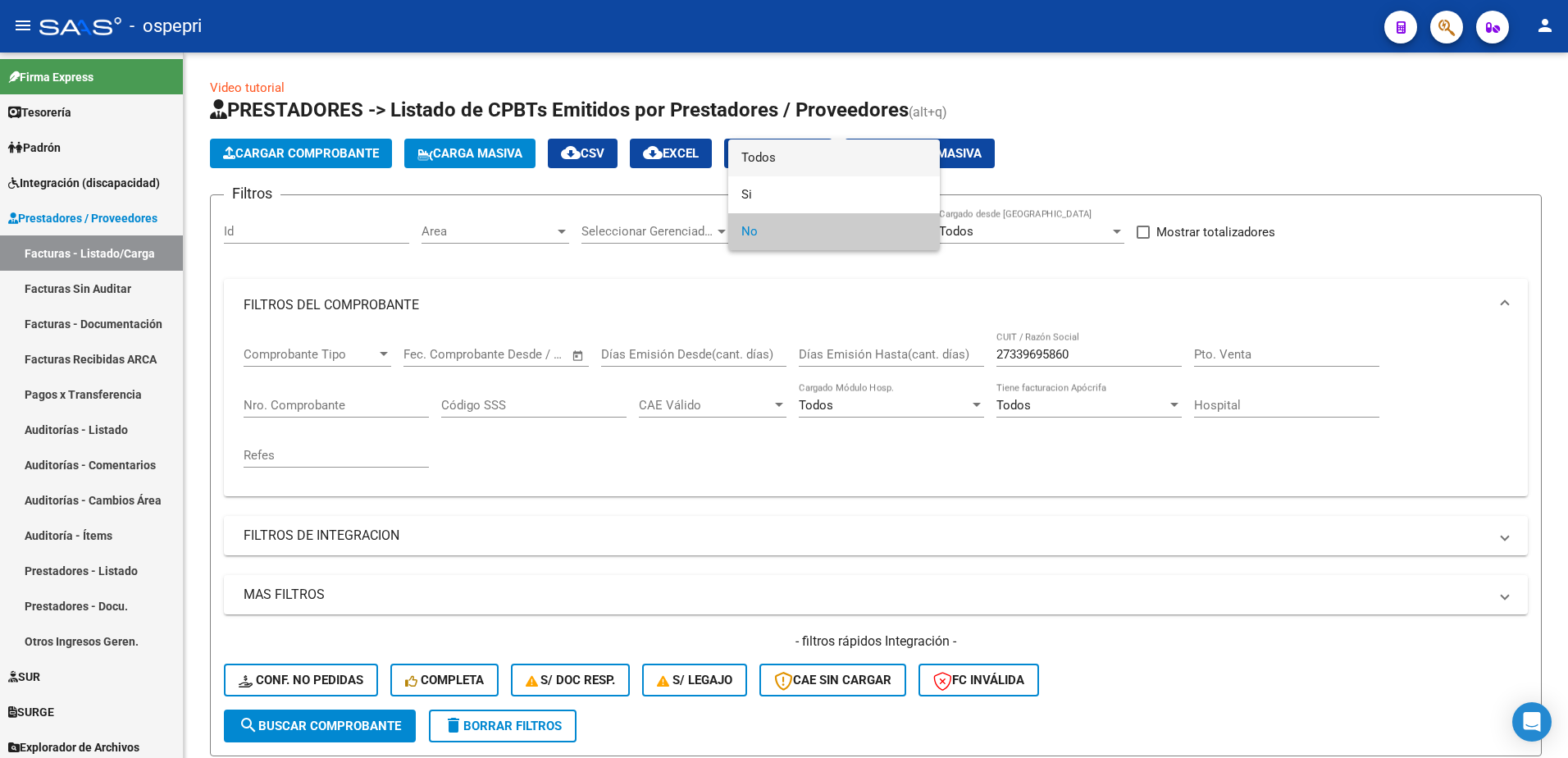
click at [797, 160] on span "Todos" at bounding box center [834, 158] width 185 height 37
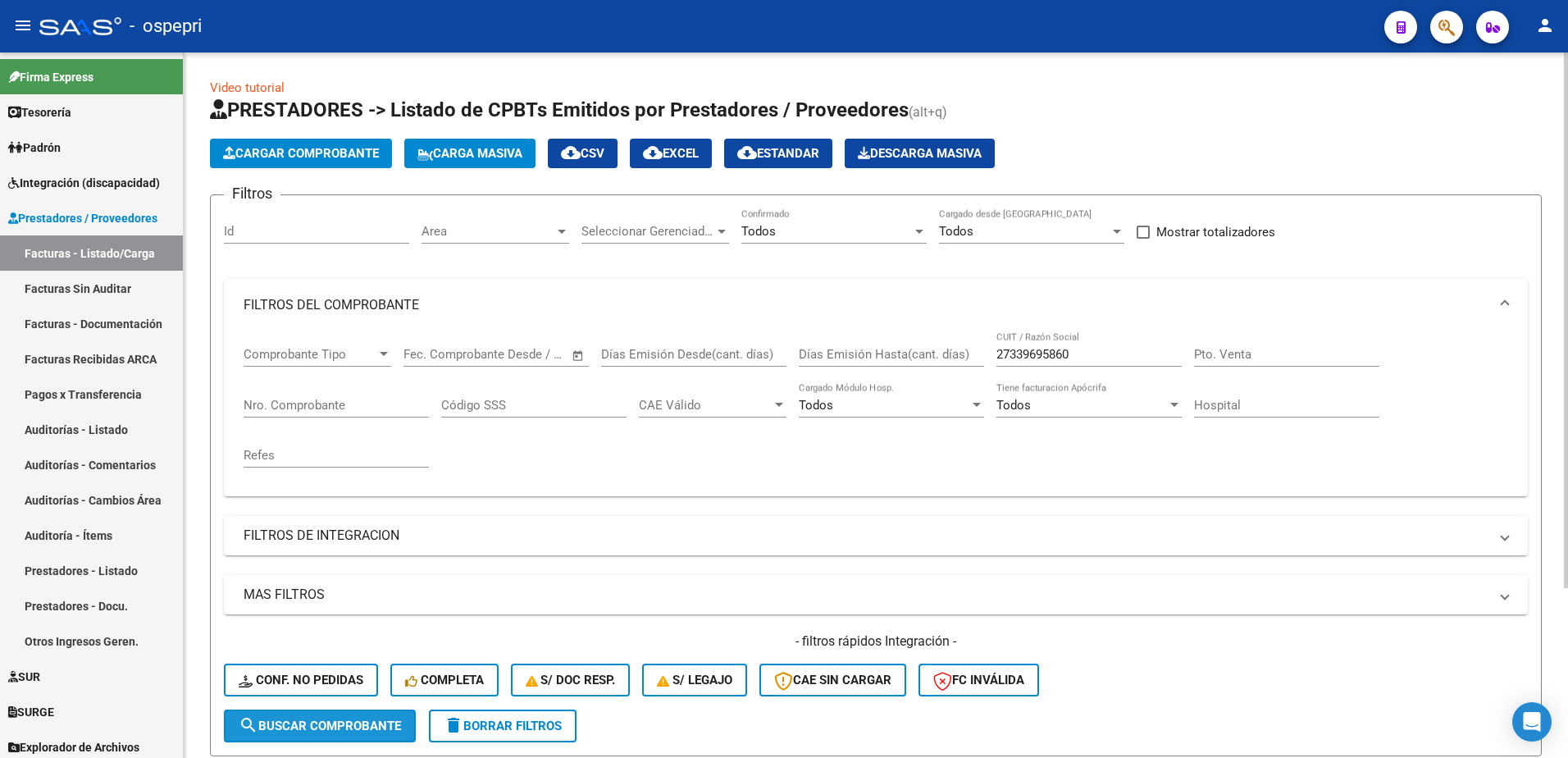
click at [331, 725] on span "search Buscar Comprobante" at bounding box center [320, 725] width 162 height 15
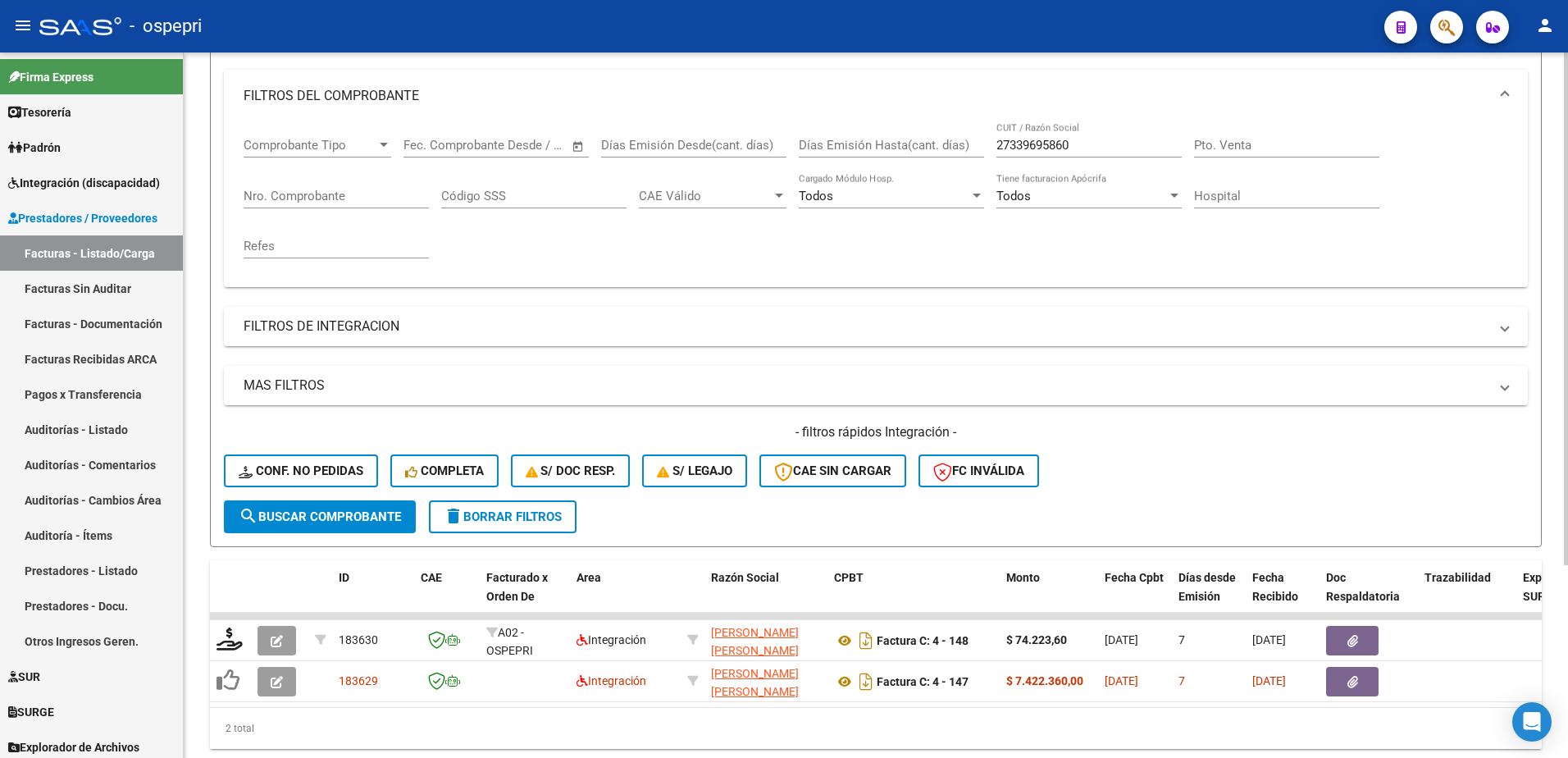
scroll to position [265, 0]
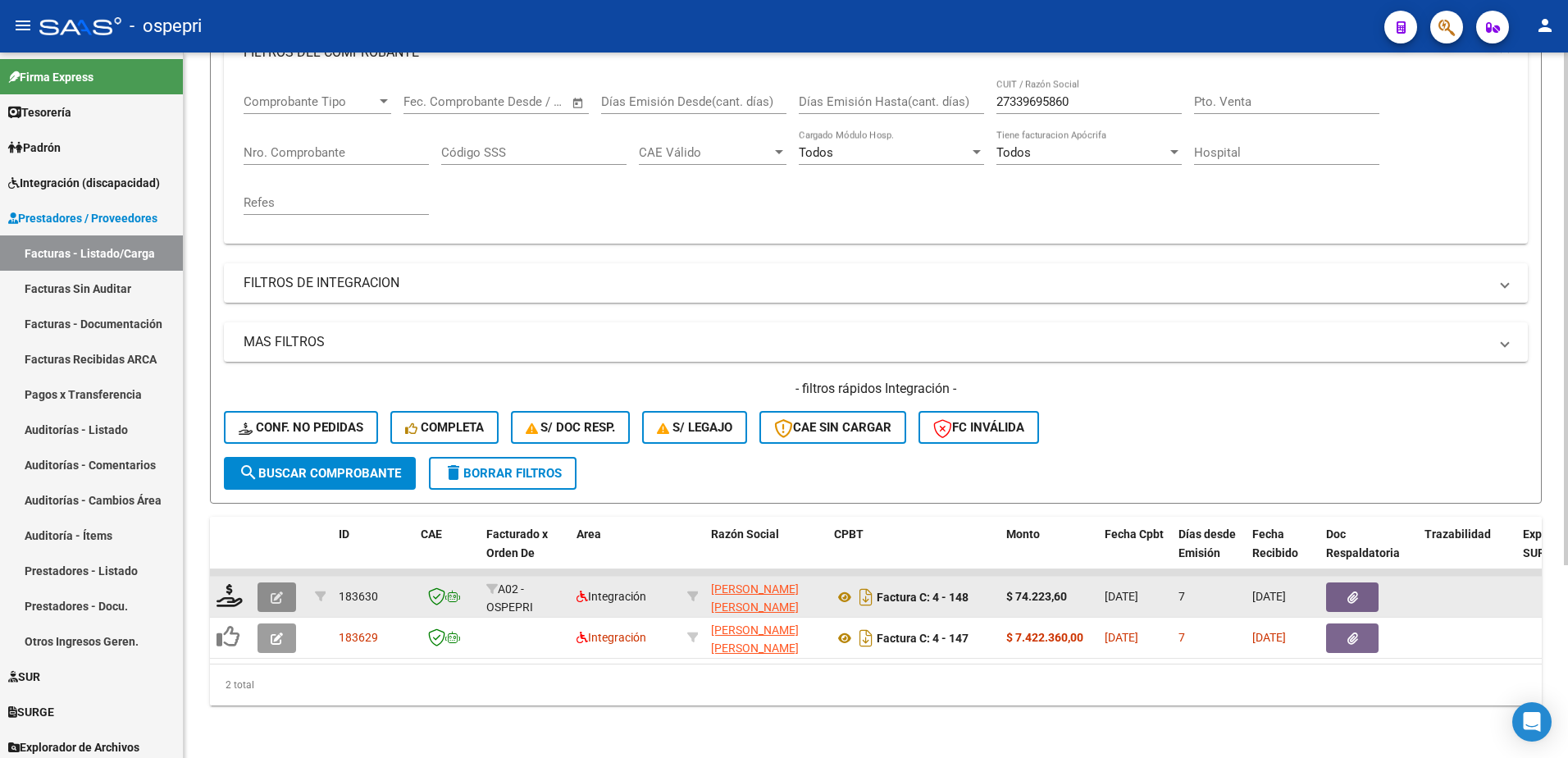
click at [267, 583] on button "button" at bounding box center [277, 598] width 39 height 29
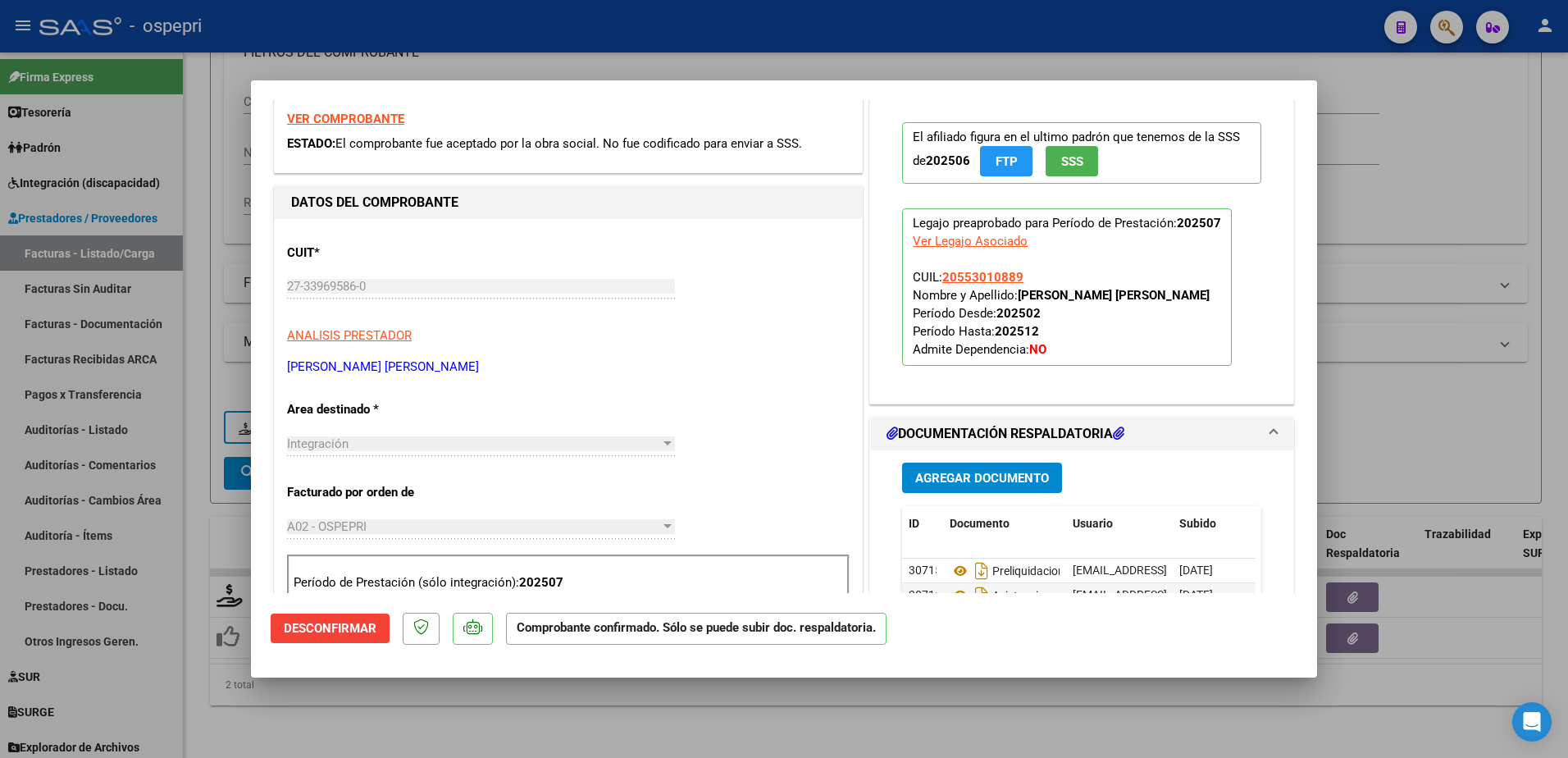
scroll to position [0, 0]
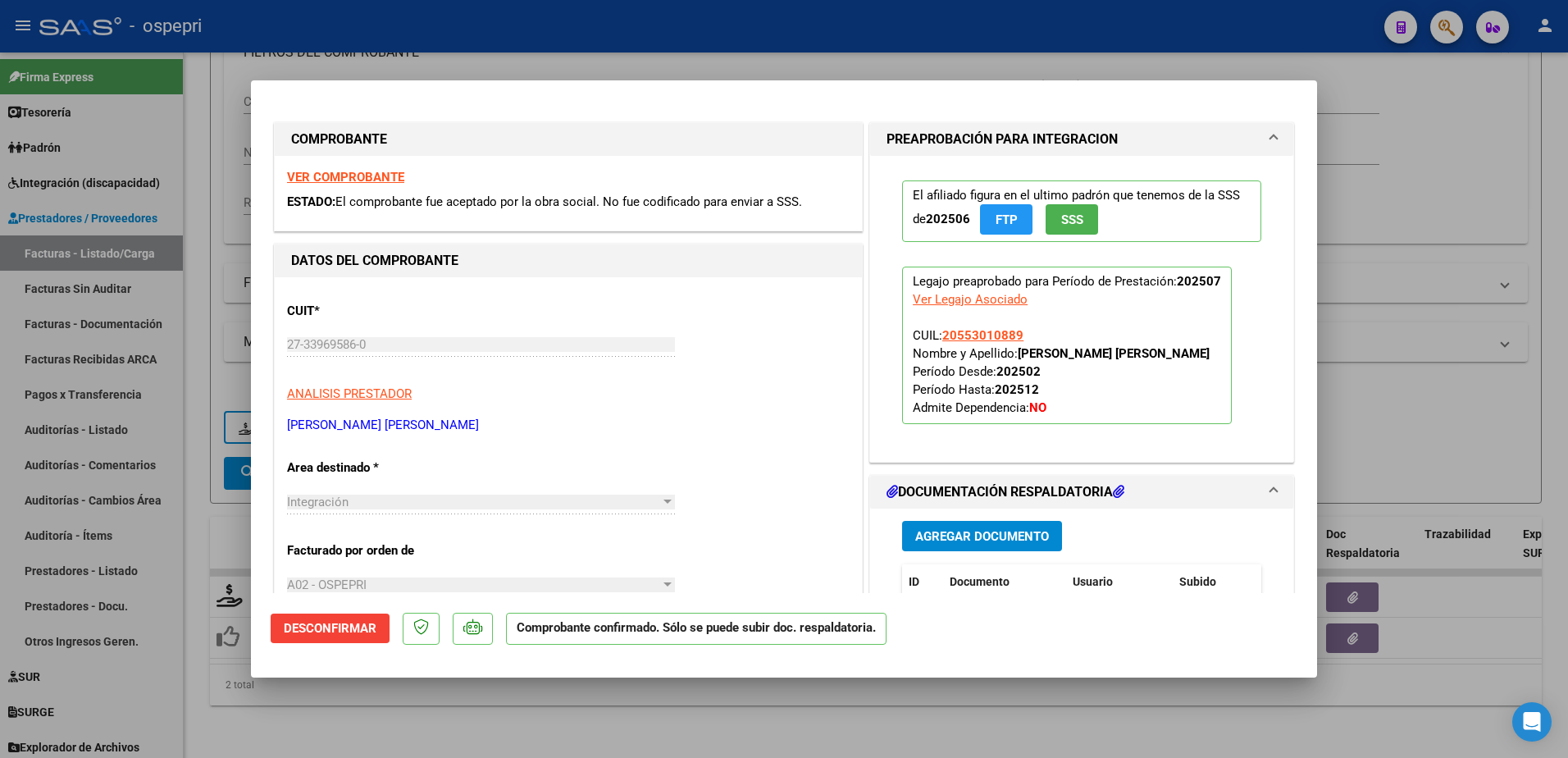
click at [342, 172] on strong "VER COMPROBANTE" at bounding box center [346, 177] width 117 height 15
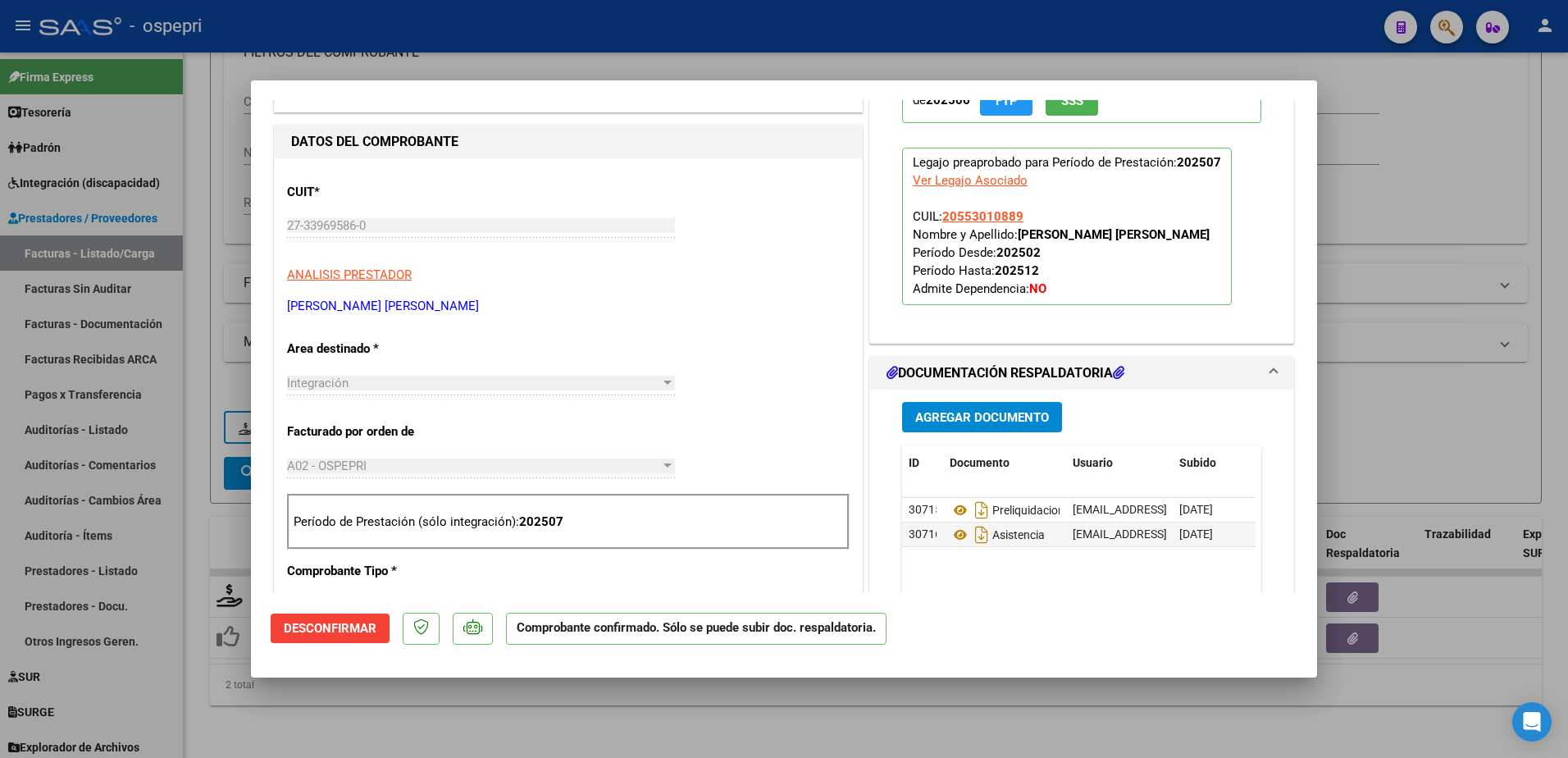
scroll to position [164, 0]
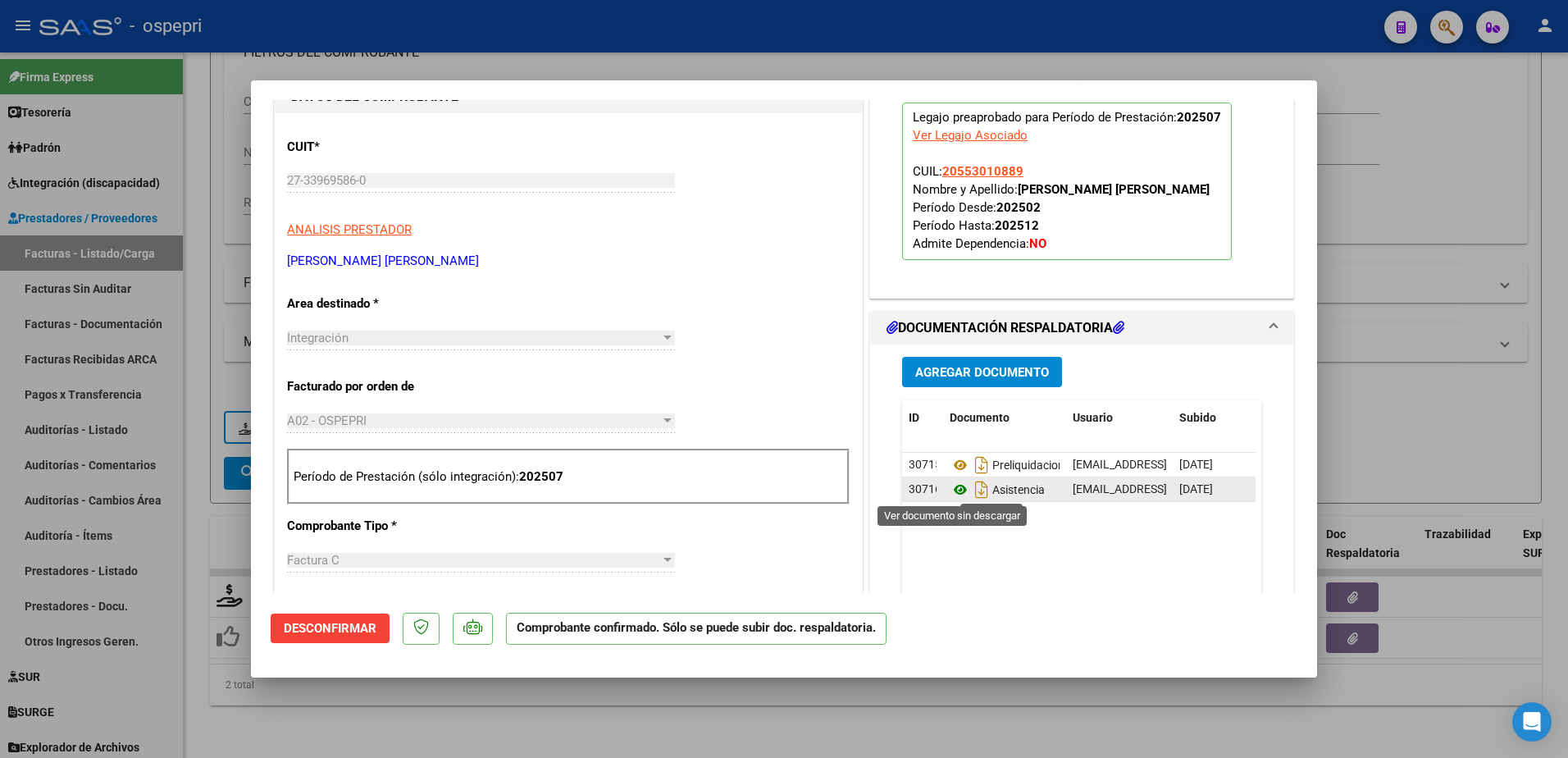
click at [957, 490] on icon at bounding box center [960, 490] width 22 height 20
click at [952, 485] on icon at bounding box center [960, 490] width 22 height 20
type input "$ 0,00"
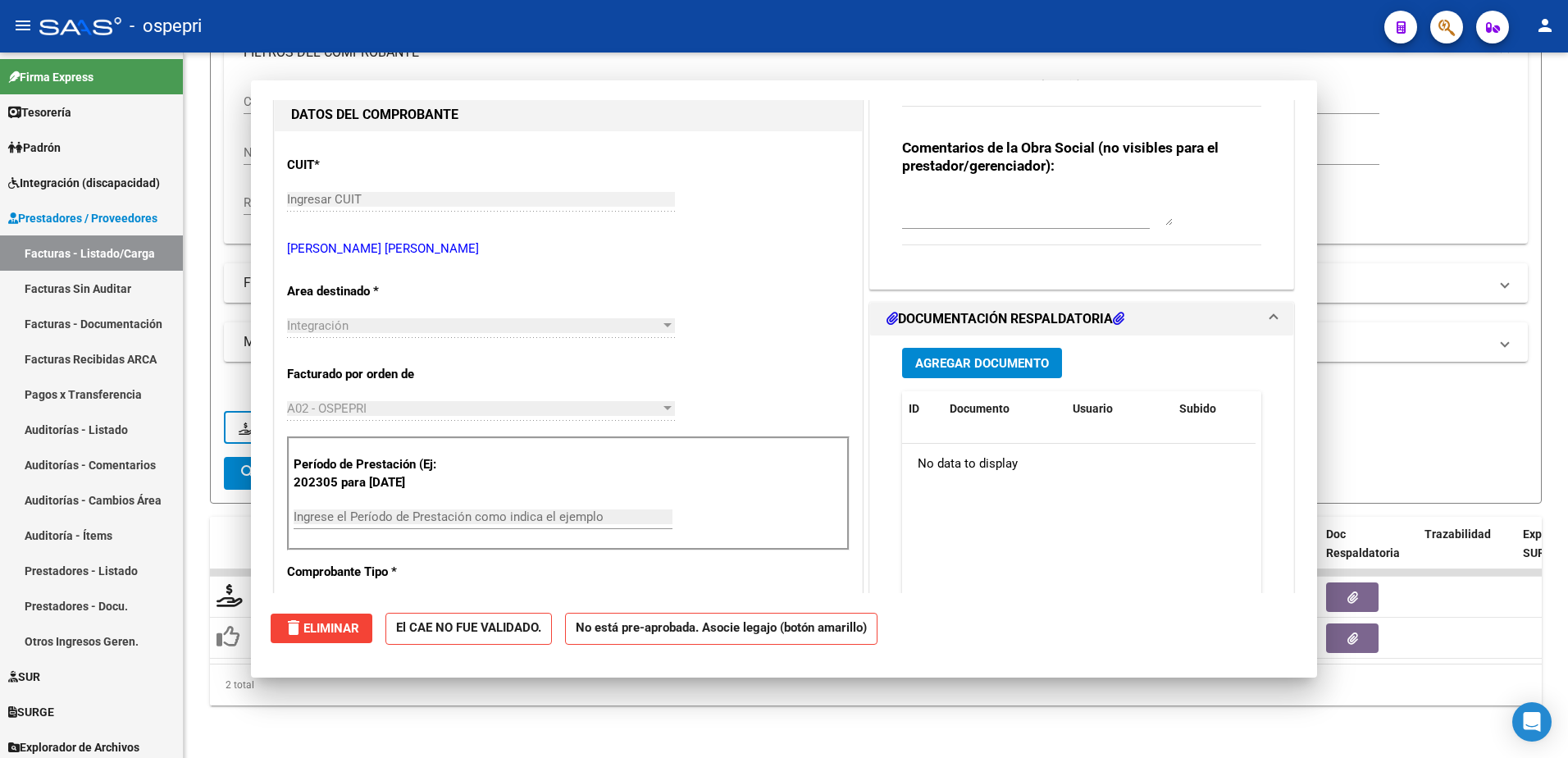
scroll to position [0, 0]
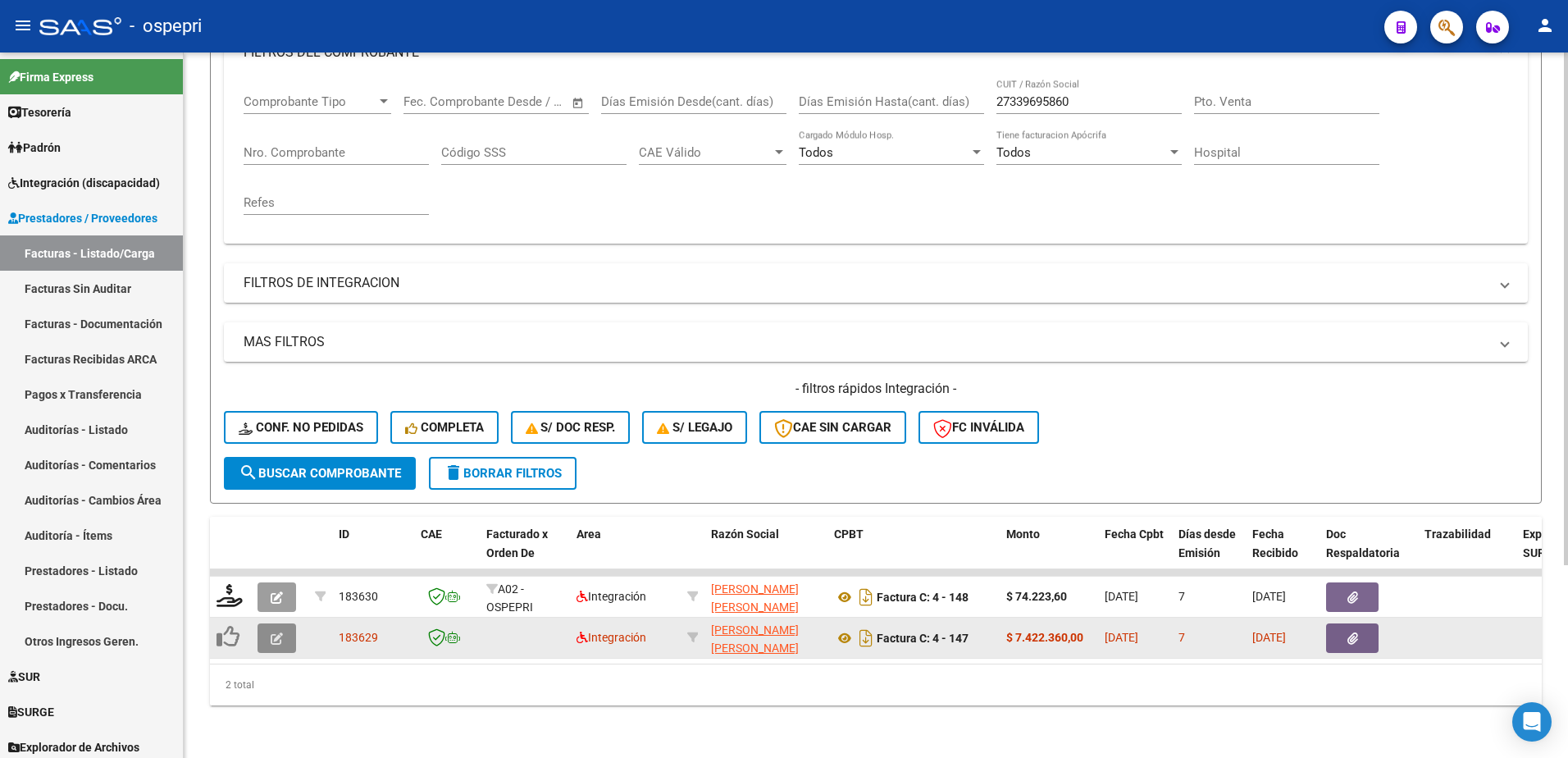
click at [268, 629] on button "button" at bounding box center [277, 638] width 39 height 29
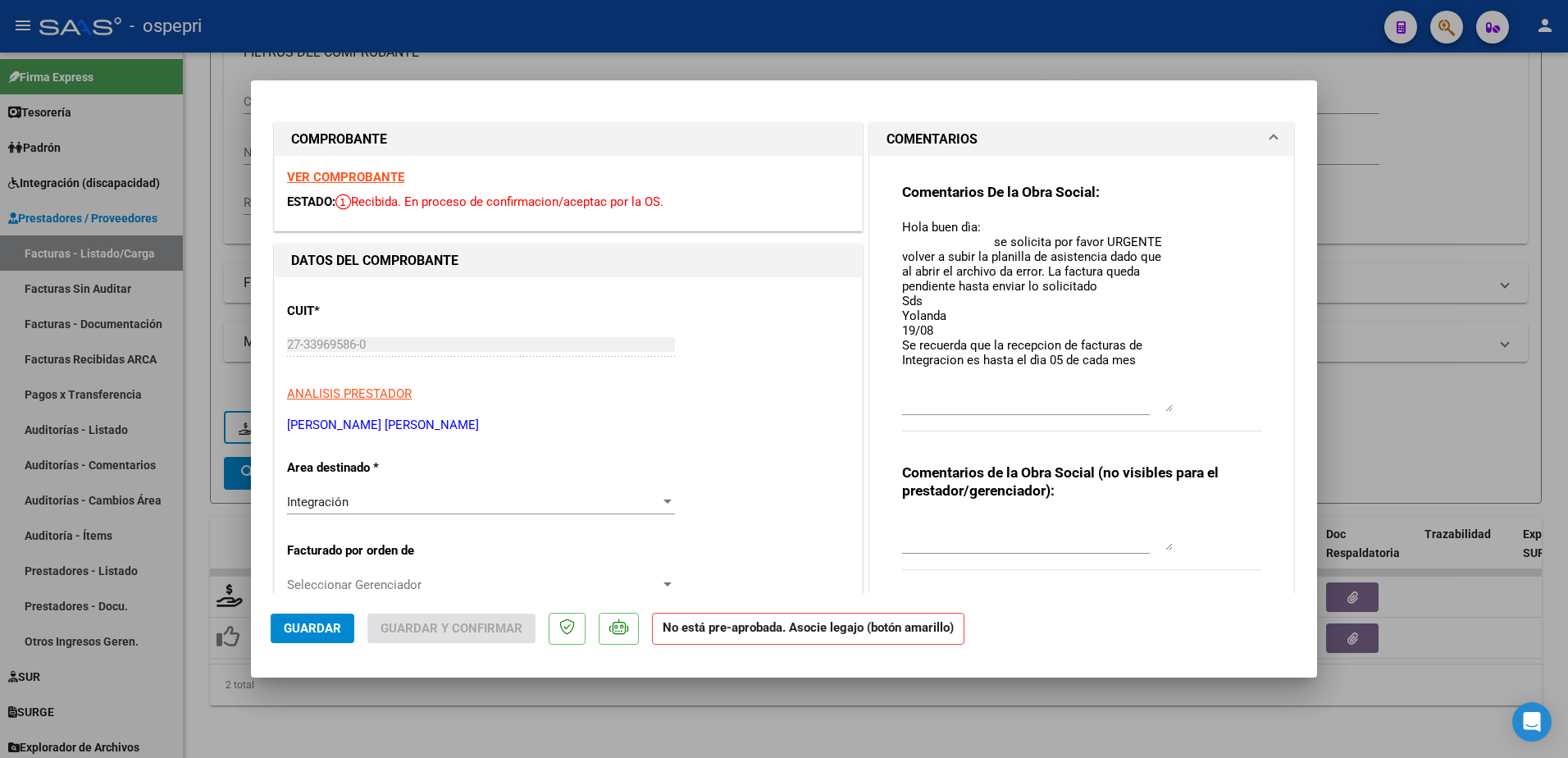
drag, startPoint x: 1161, startPoint y: 250, endPoint x: 1177, endPoint y: 411, distance: 161.8
click at [1177, 411] on div "Comentarios De la Obra Social: Hola buen dìa: se solicita por favor URGENTE vol…" at bounding box center [1082, 316] width 359 height 266
click at [1139, 366] on textarea "Hola buen dìa: se solicita por favor URGENTE volver a subir la planilla de asis…" at bounding box center [1038, 315] width 271 height 194
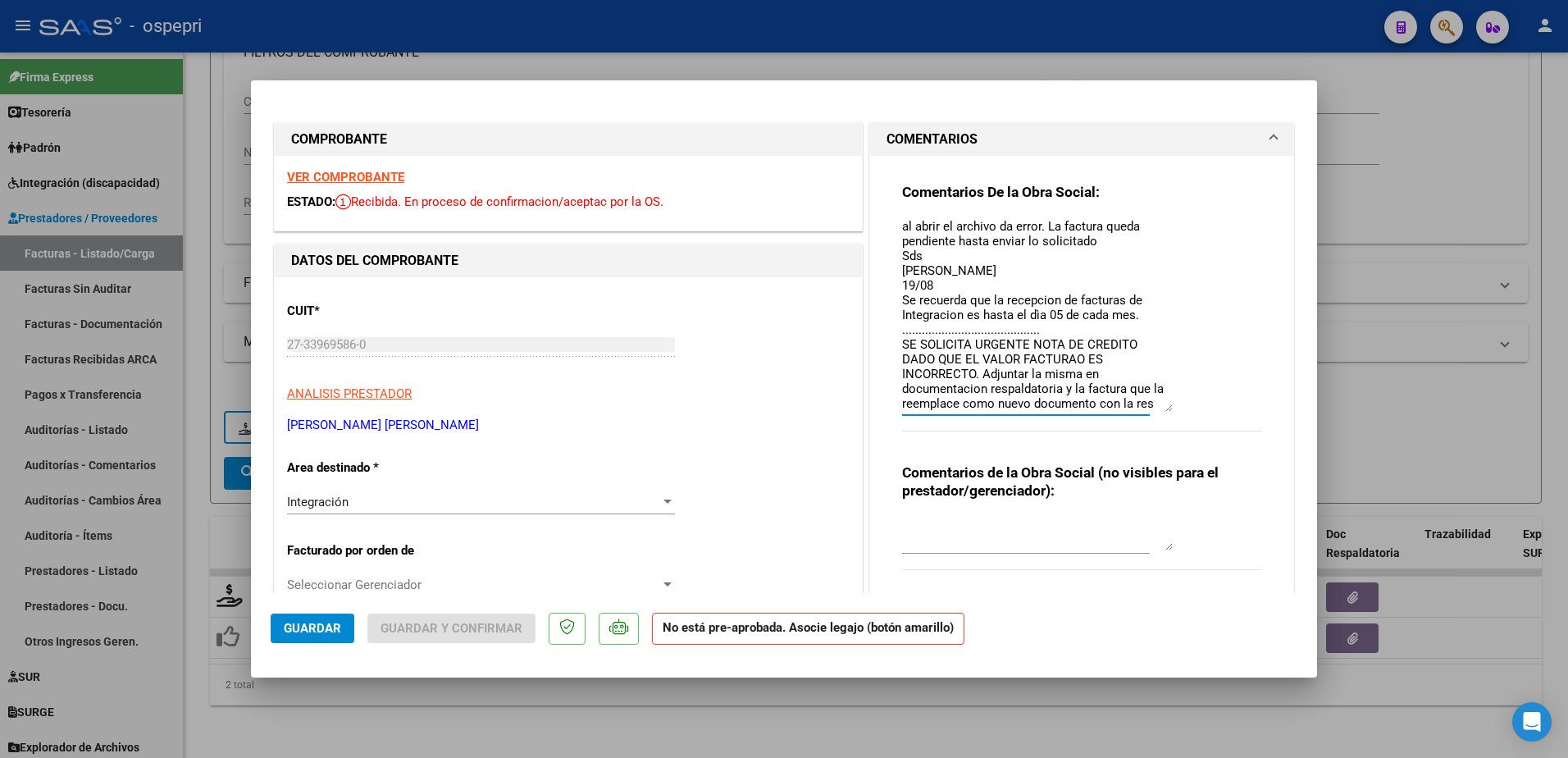
scroll to position [60, 0]
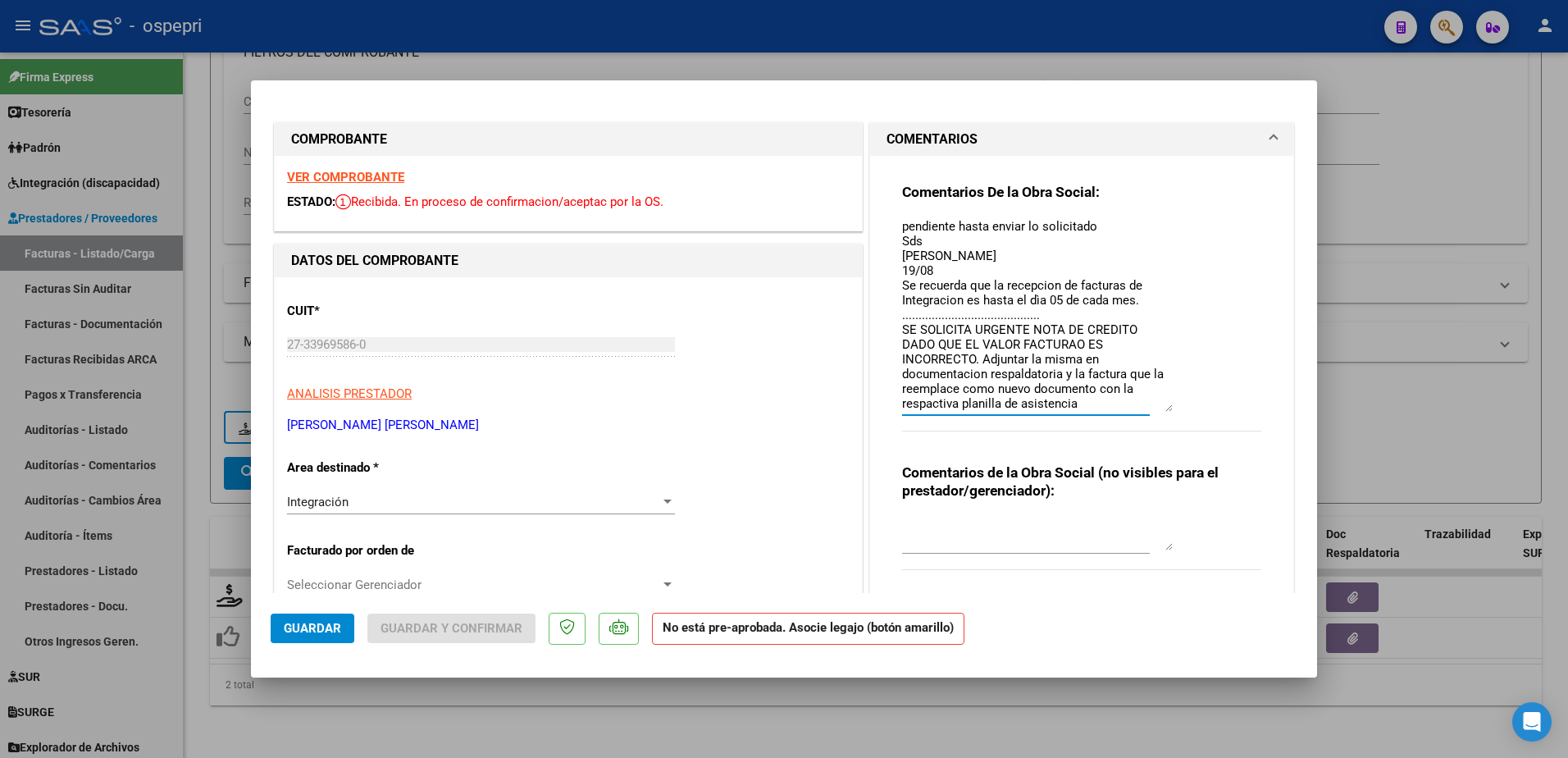
click at [1105, 385] on textarea "Hola buen dìa: se solicita por favor URGENTE volver a subir la planilla de asis…" at bounding box center [1038, 315] width 271 height 194
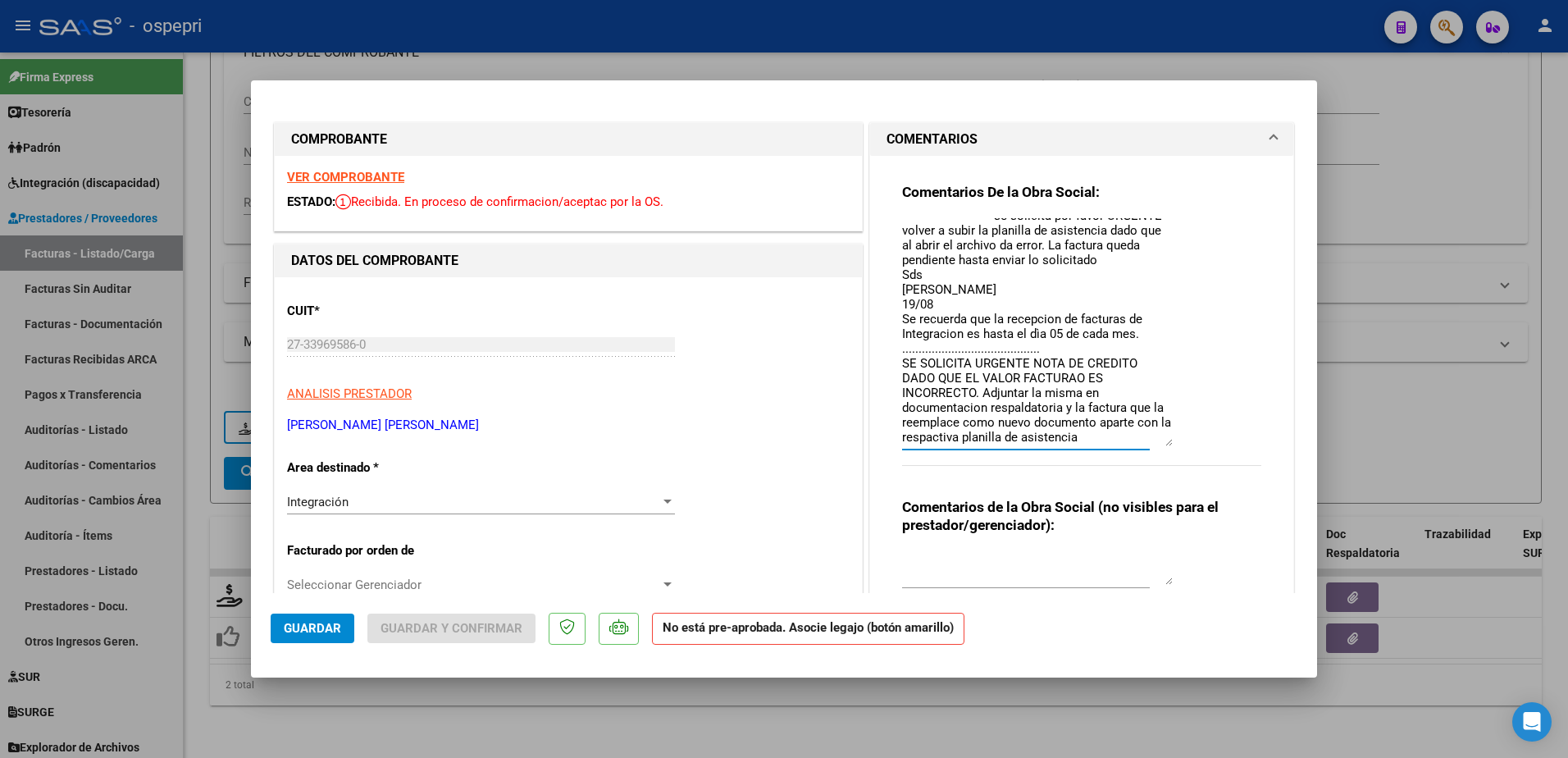
scroll to position [26, 0]
drag, startPoint x: 1162, startPoint y: 410, endPoint x: 1165, endPoint y: 445, distance: 35.1
click at [1165, 445] on textarea "Hola buen dìa: se solicita por favor URGENTE volver a subir la planilla de asis…" at bounding box center [1038, 332] width 271 height 228
click at [1109, 436] on textarea "Hola buen dìa: se solicita por favor URGENTE volver a subir la planilla de asis…" at bounding box center [1038, 332] width 271 height 228
click at [947, 435] on textarea "Hola buen dìa: se solicita por favor URGENTE volver a subir la planilla de asis…" at bounding box center [1038, 332] width 271 height 228
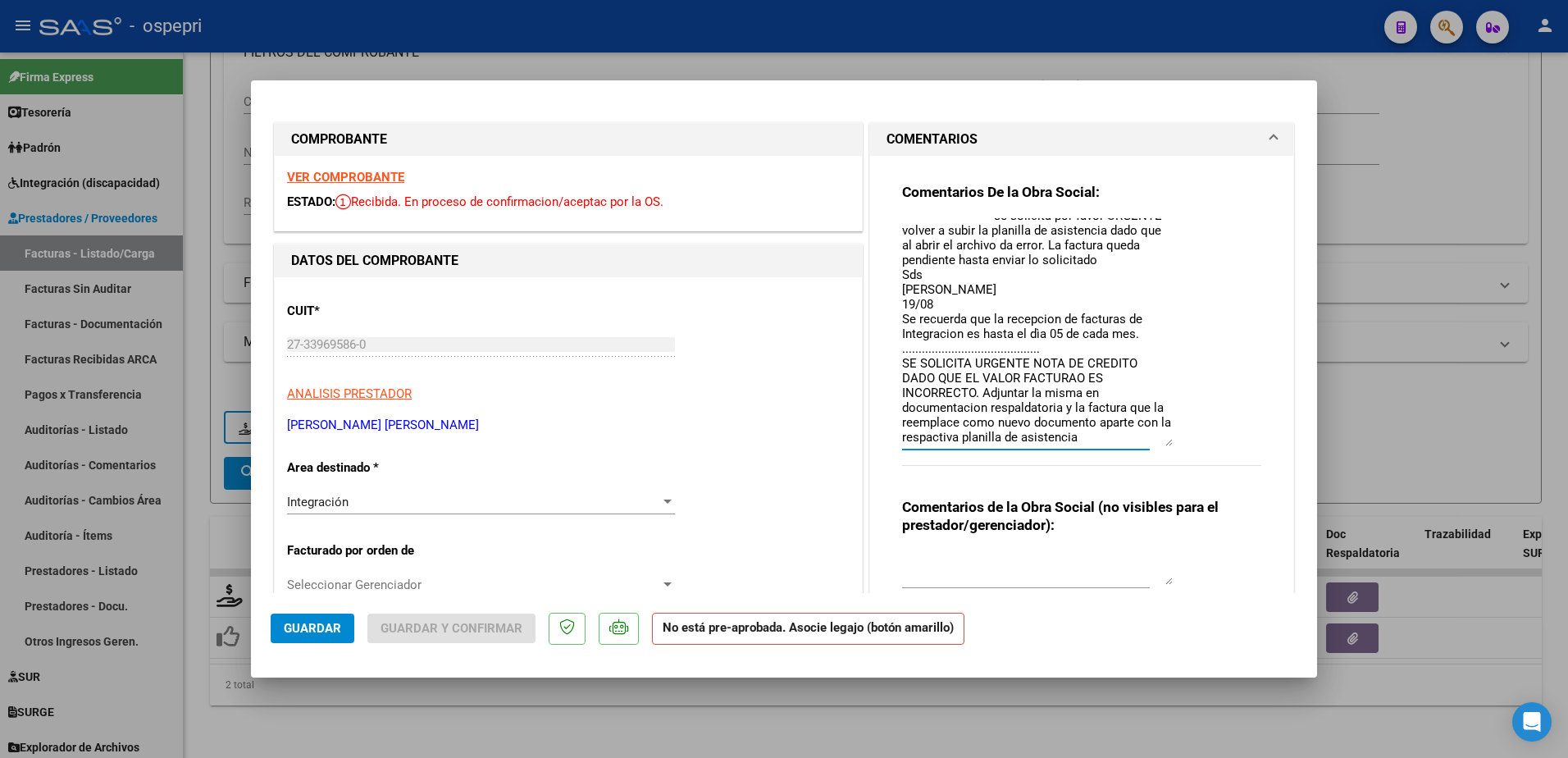
click at [960, 437] on textarea "Hola buen dìa: se solicita por favor URGENTE volver a subir la planilla de asis…" at bounding box center [1038, 332] width 271 height 228
click at [1118, 437] on textarea "Hola buen dìa: se solicita por favor URGENTE volver a subir la planilla de asis…" at bounding box center [1038, 332] width 271 height 228
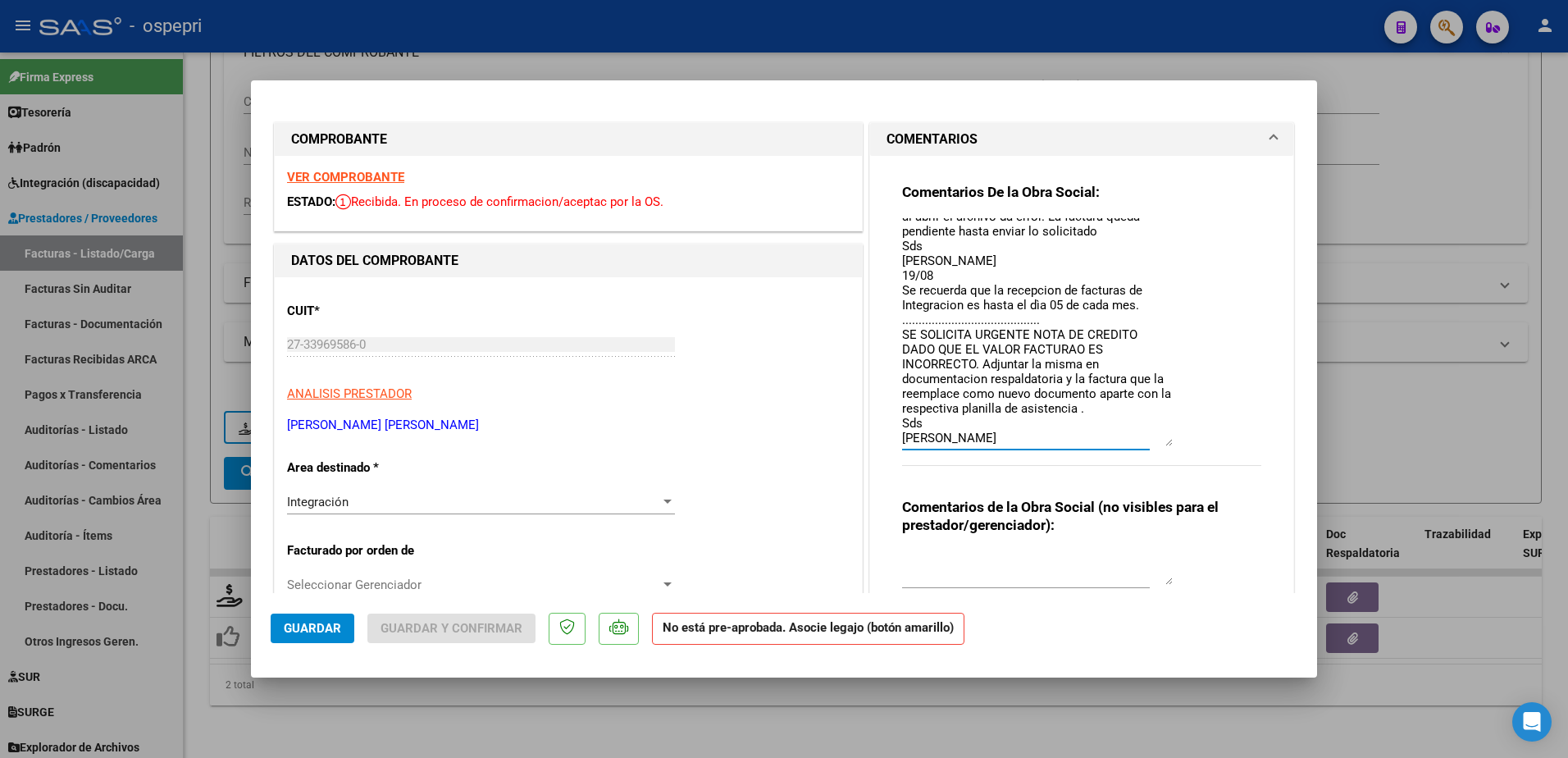
scroll to position [70, 0]
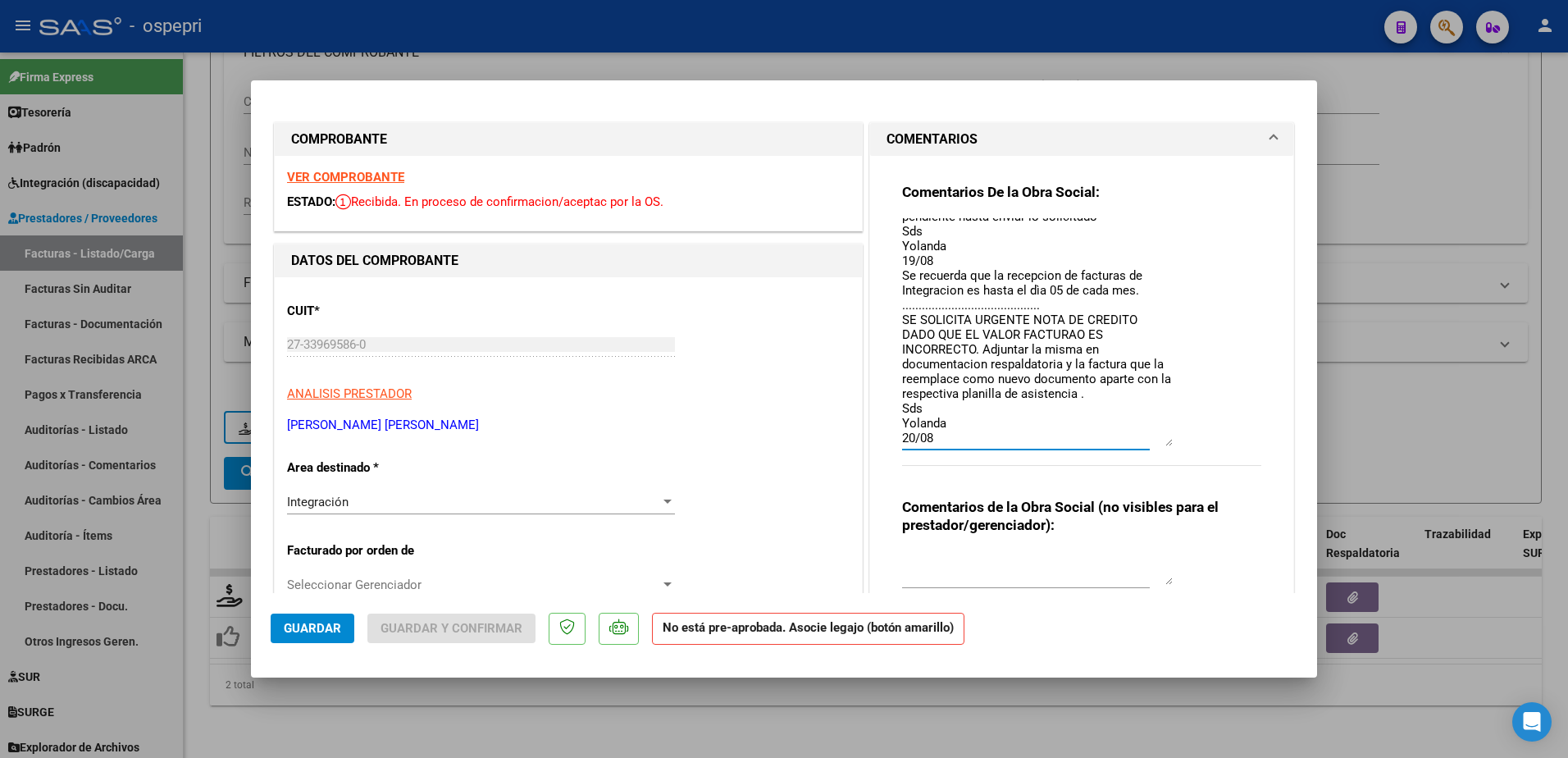
type textarea "Hola buen dìa: se solicita por favor URGENTE volver a subir la planilla de asis…"
click at [307, 622] on span "Guardar" at bounding box center [312, 628] width 58 height 15
click at [326, 630] on span "Guardar" at bounding box center [312, 628] width 58 height 15
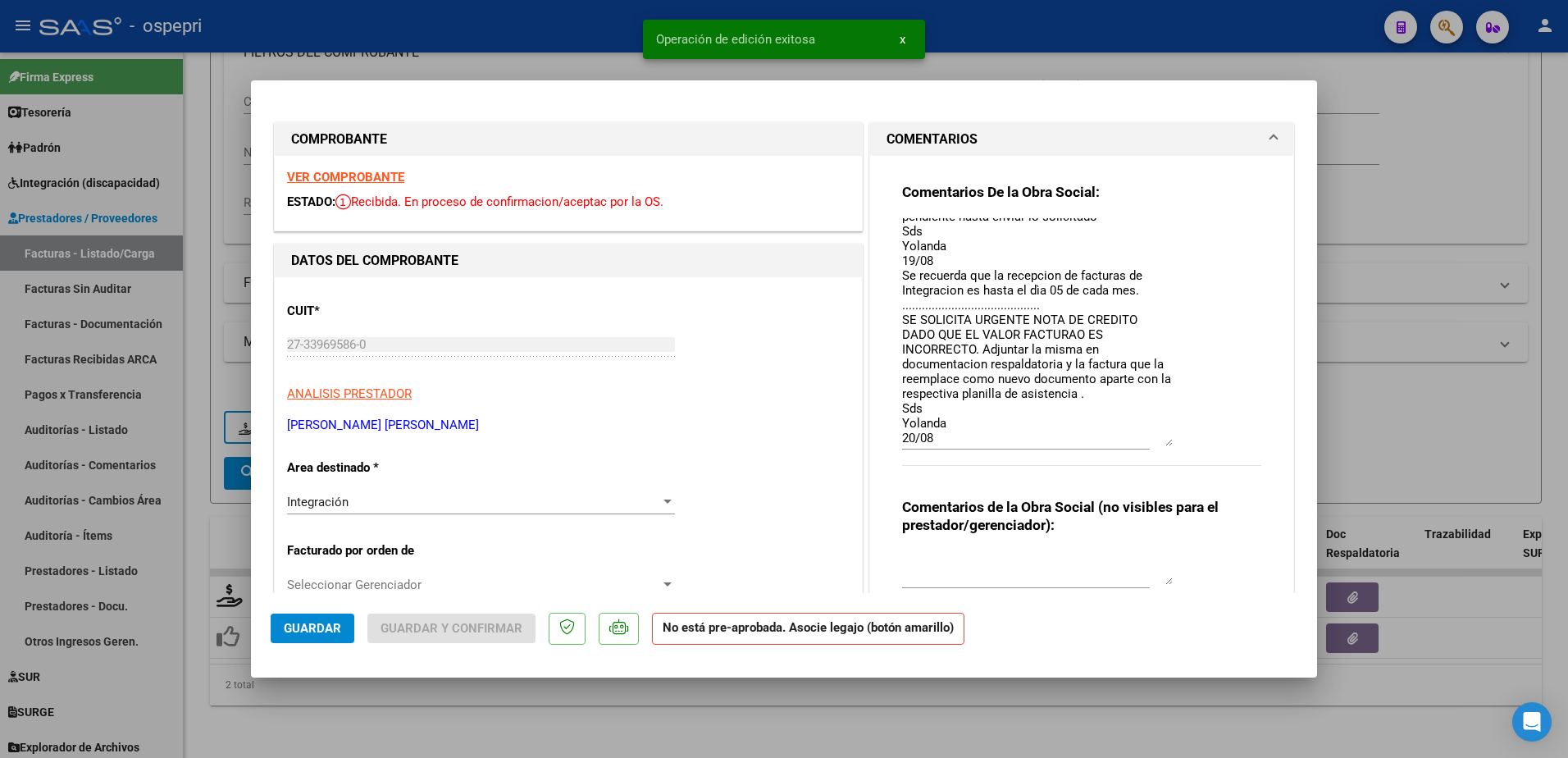
type input "$ 0,00"
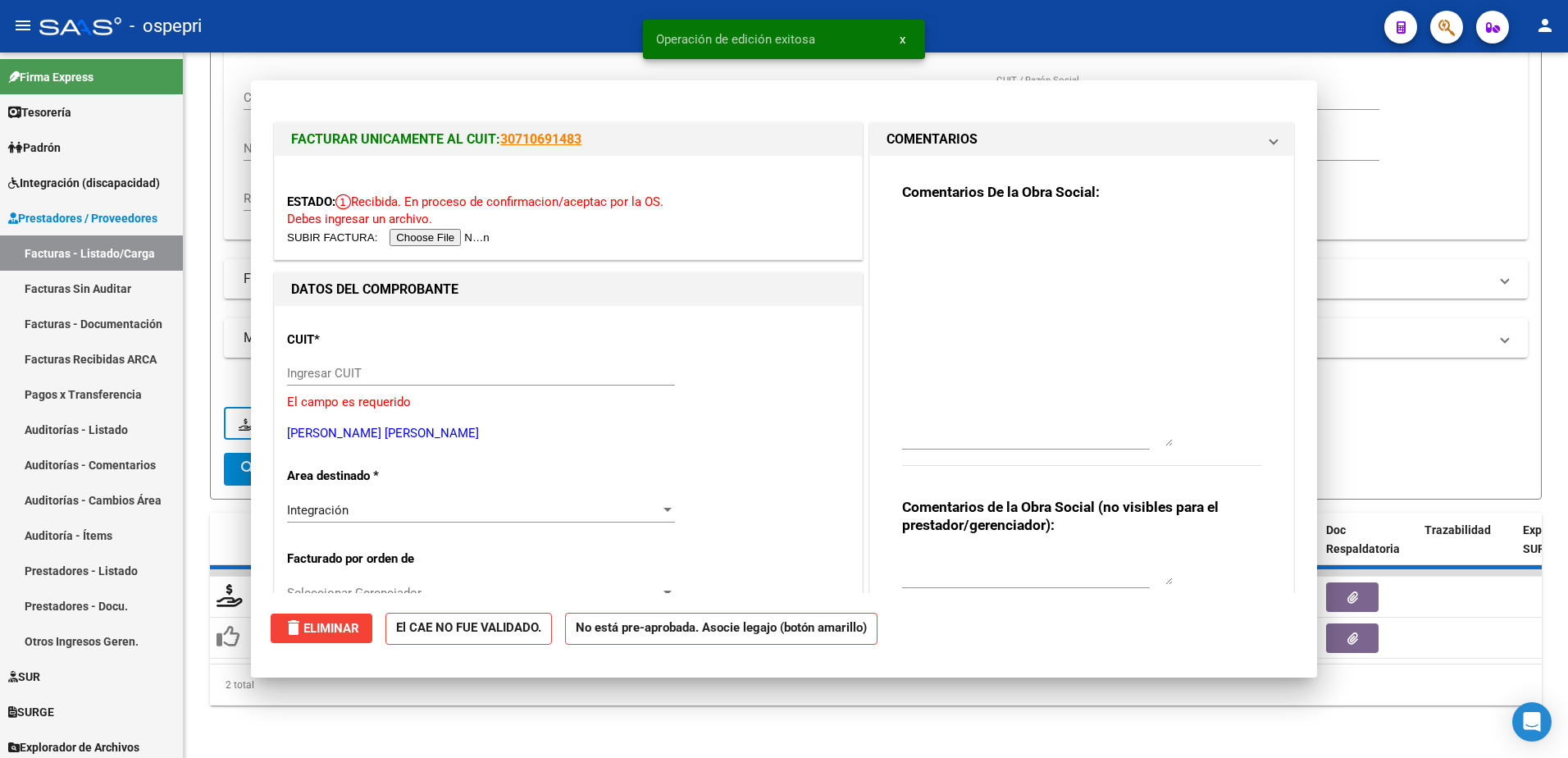
scroll to position [0, 0]
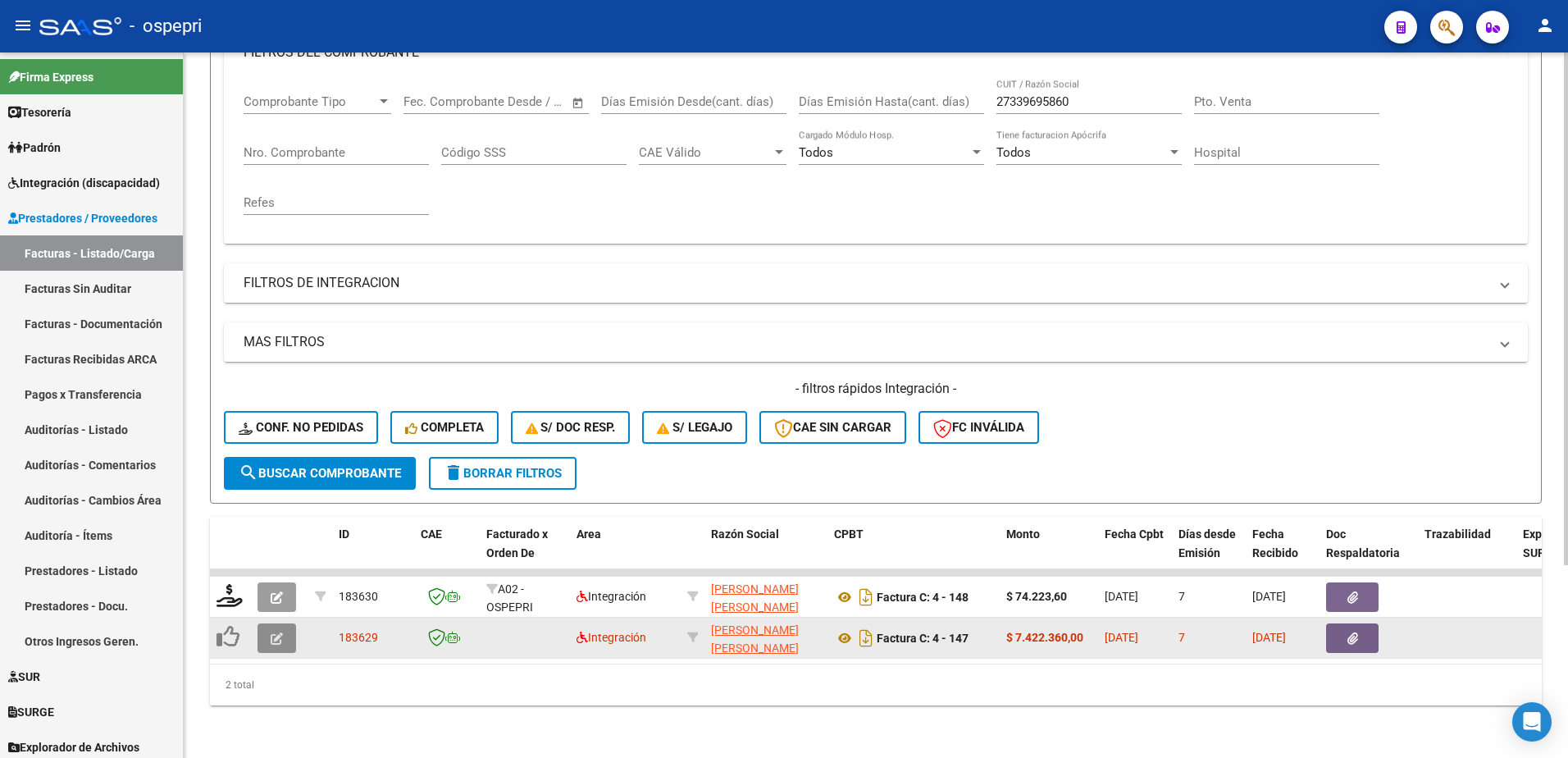
click at [269, 632] on button "button" at bounding box center [277, 638] width 39 height 29
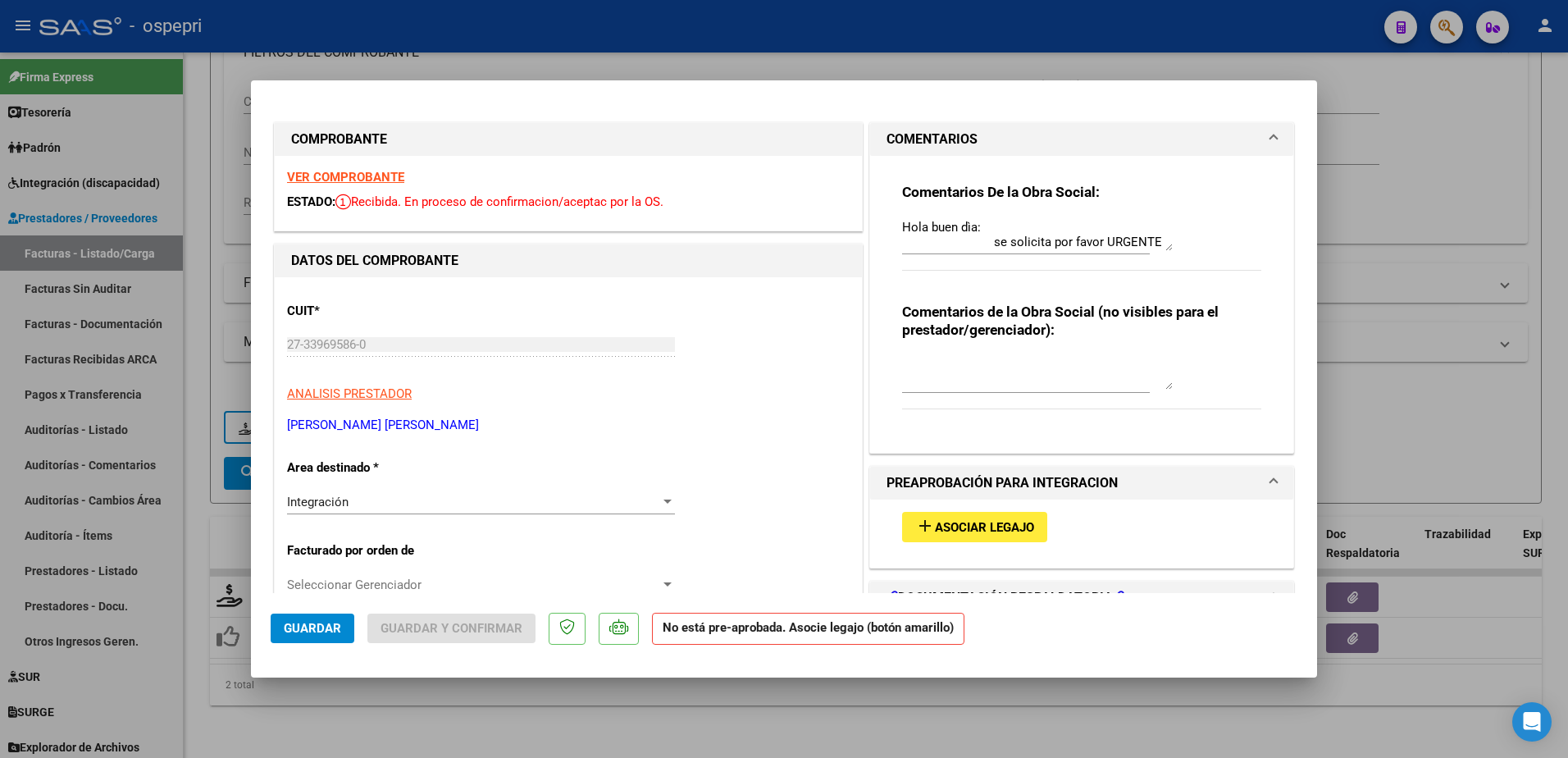
click at [1191, 656] on mat-dialog-actions "Guardar Guardar y Confirmar No está pre-aprobada. Asocie legajo (botón amarillo)" at bounding box center [784, 625] width 1027 height 65
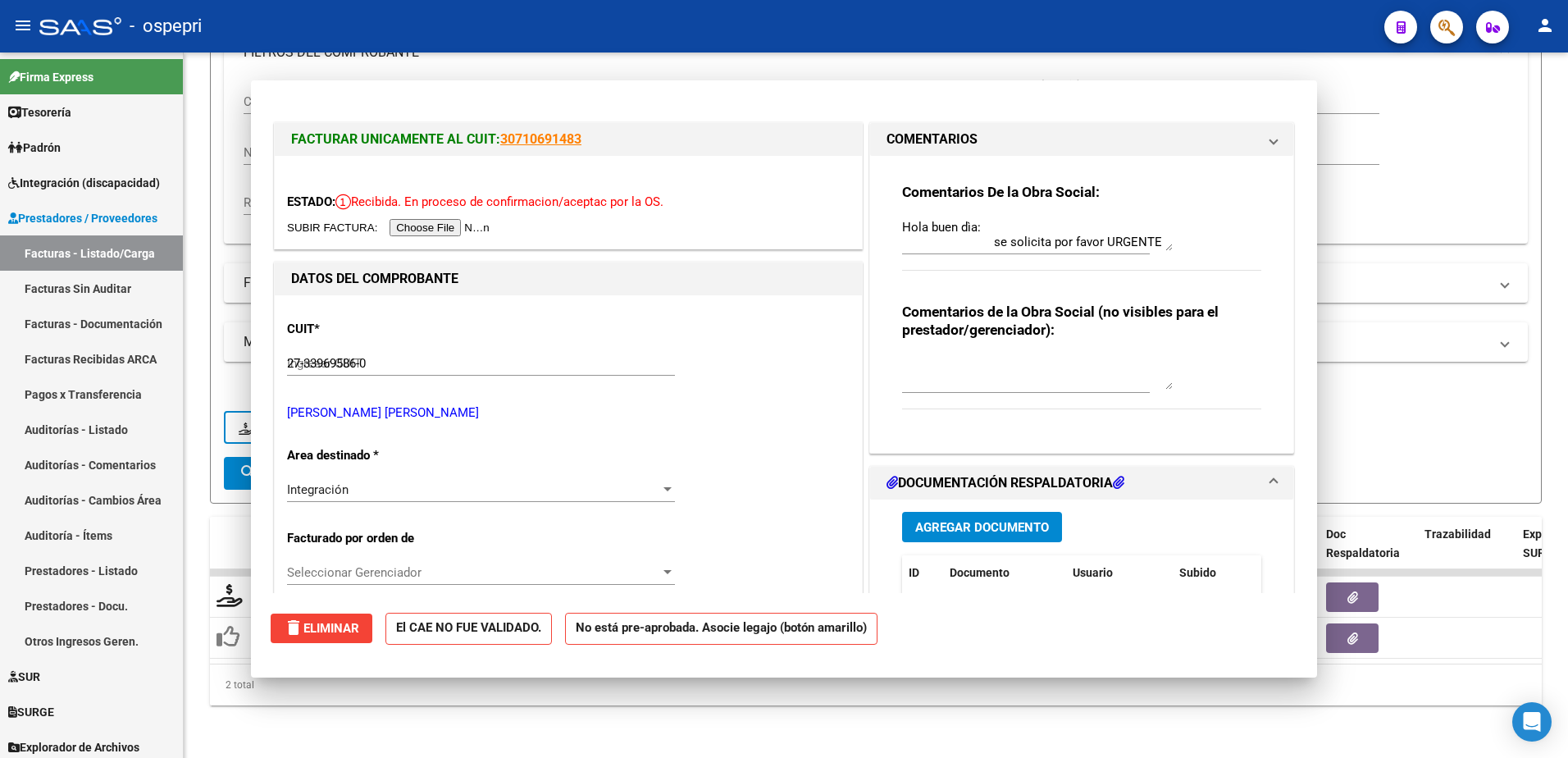
type input "$ 0,00"
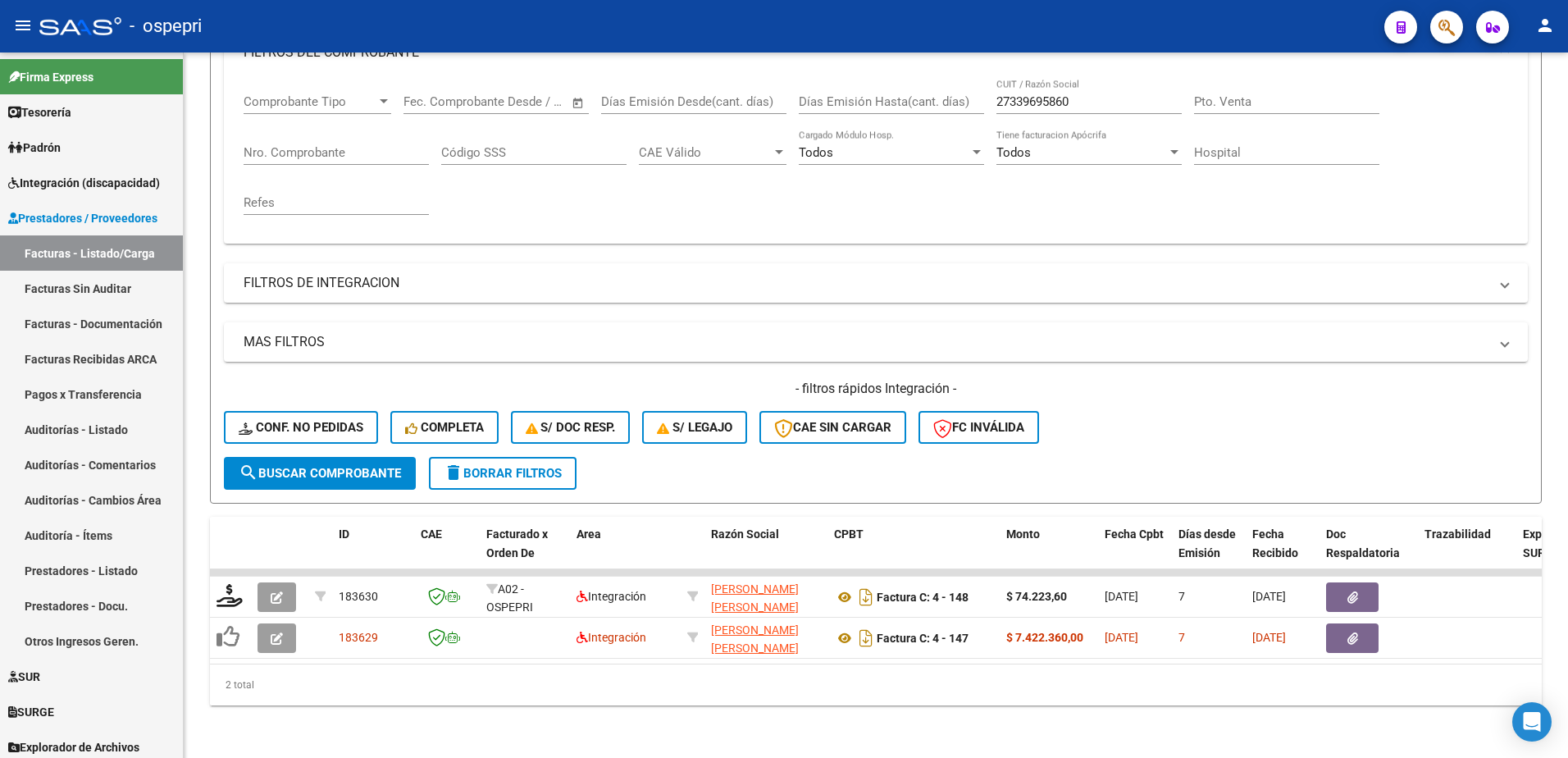
click at [1041, 10] on div "- ospepri" at bounding box center [705, 27] width 1332 height 36
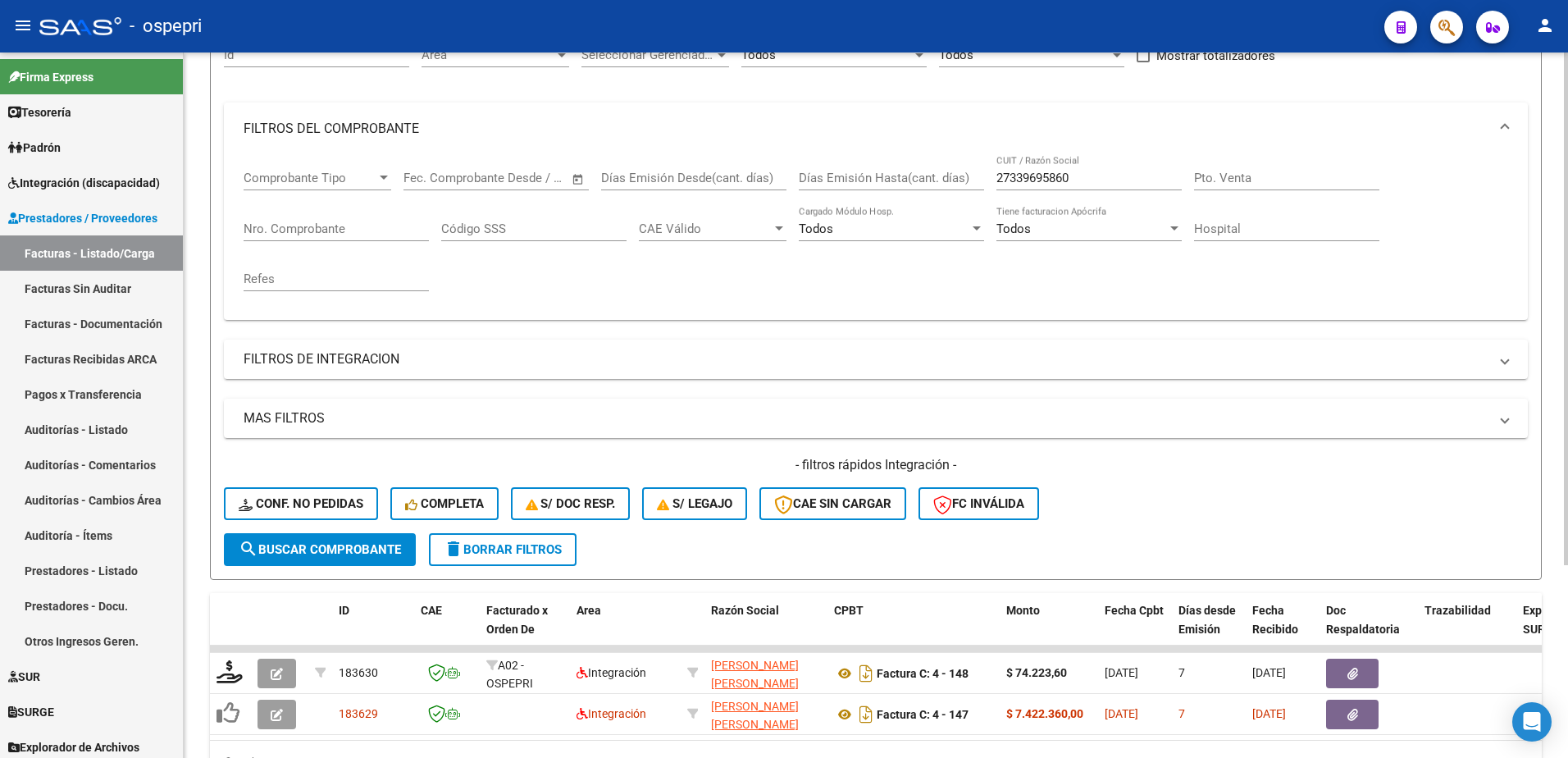
scroll to position [19, 0]
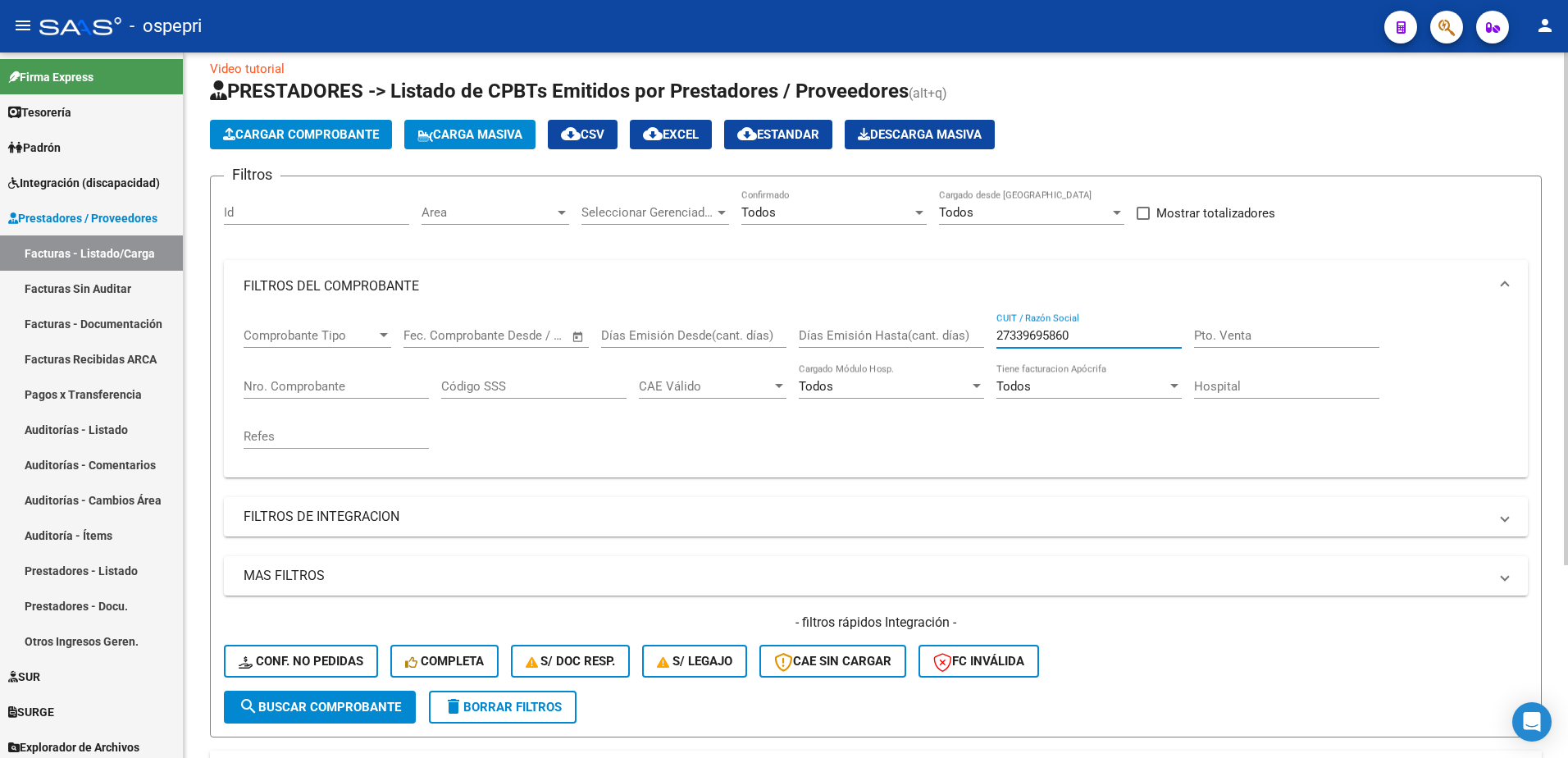
click at [1087, 337] on input "27339695860" at bounding box center [1089, 335] width 185 height 15
paste input "188438143"
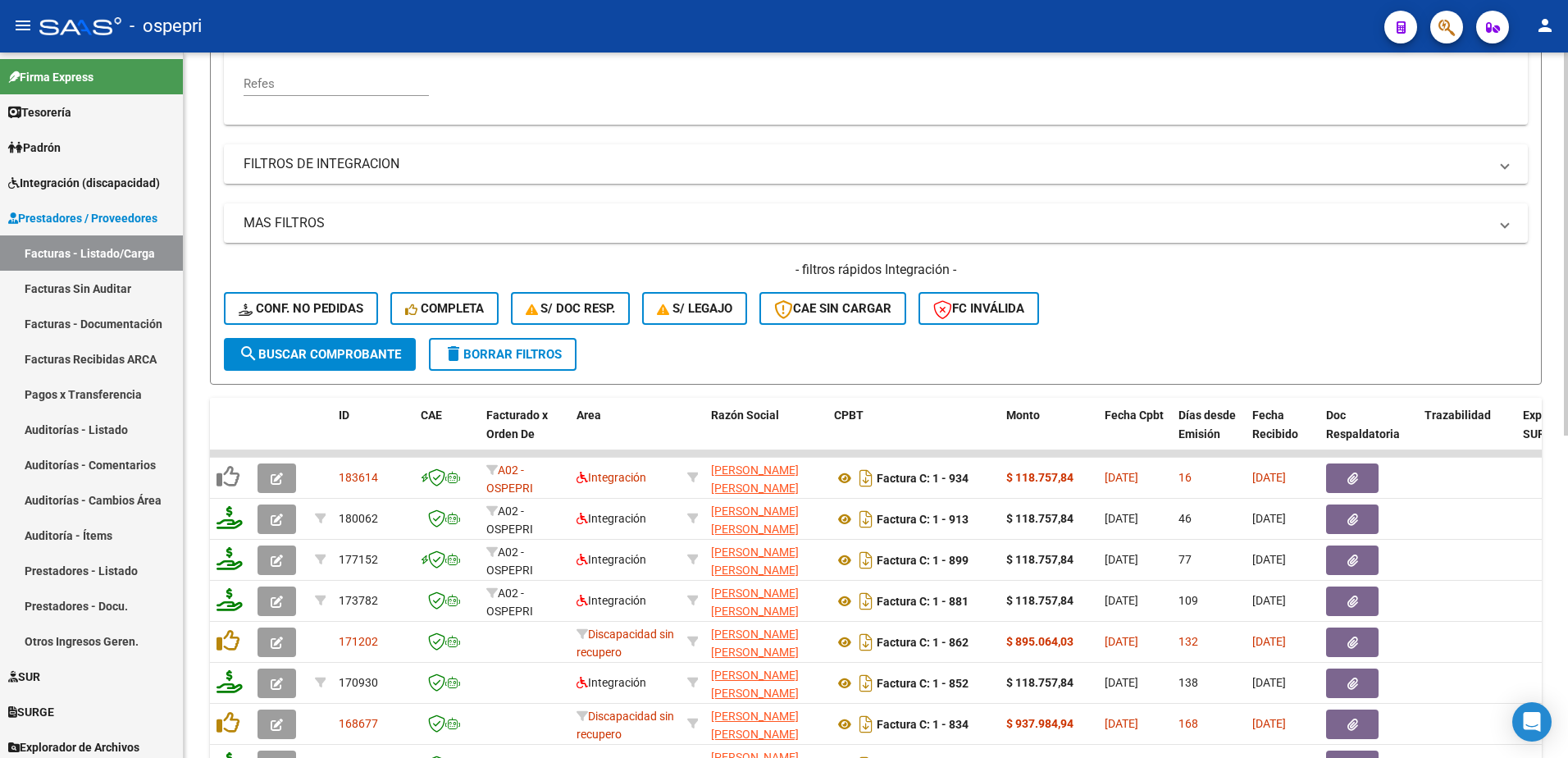
scroll to position [429, 0]
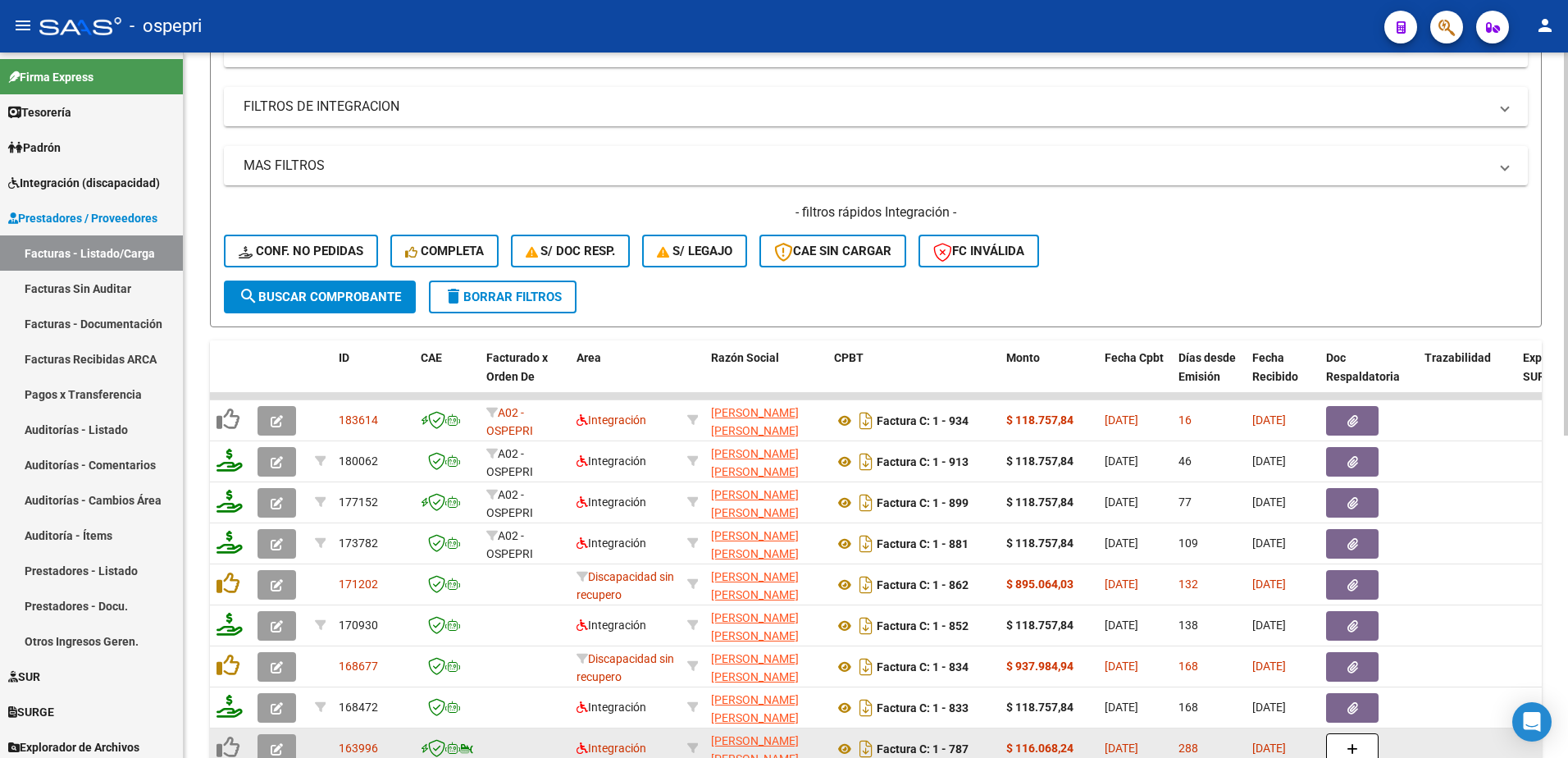
type input "27188438143"
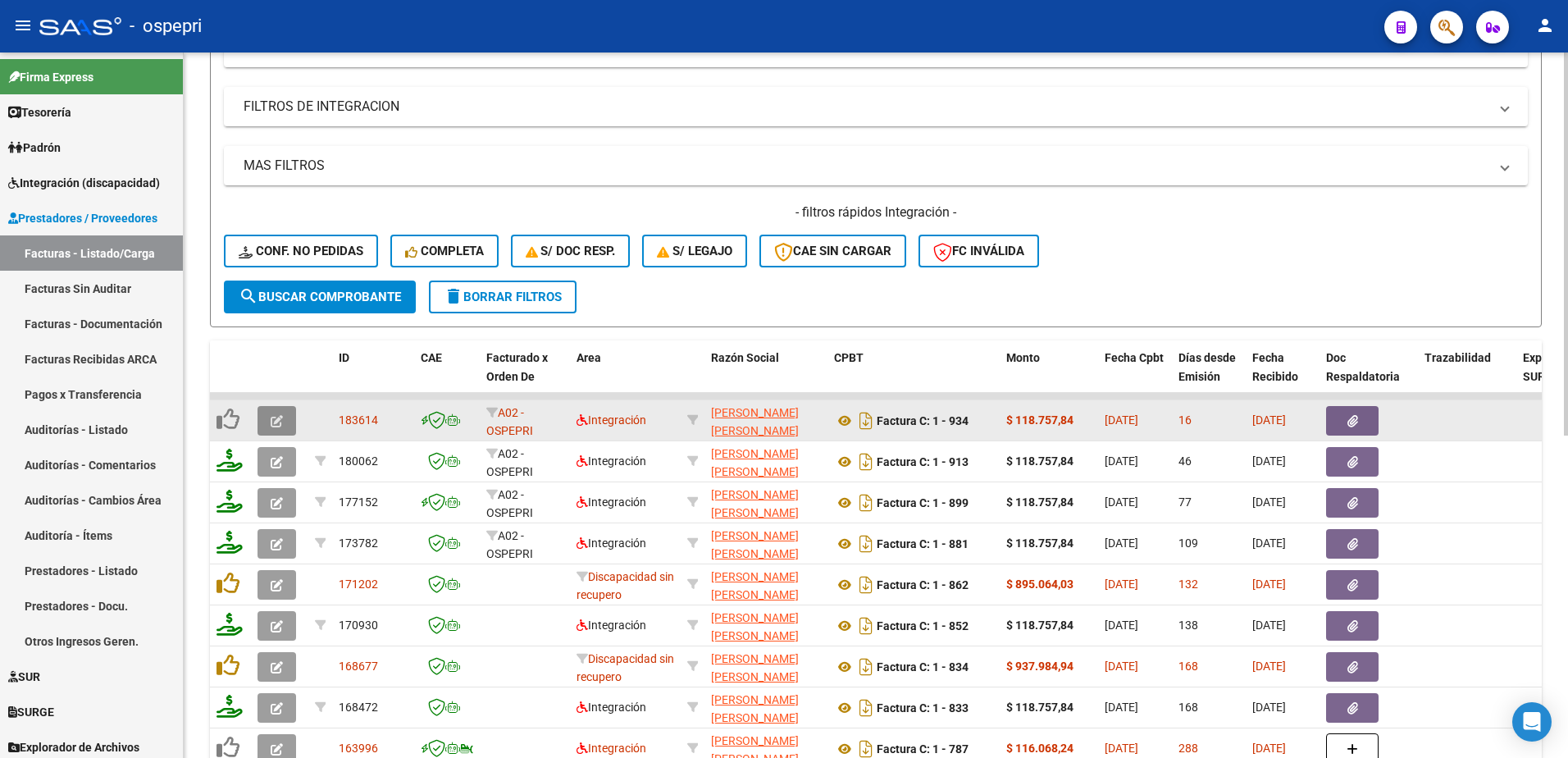
click at [278, 423] on icon "button" at bounding box center [277, 421] width 12 height 12
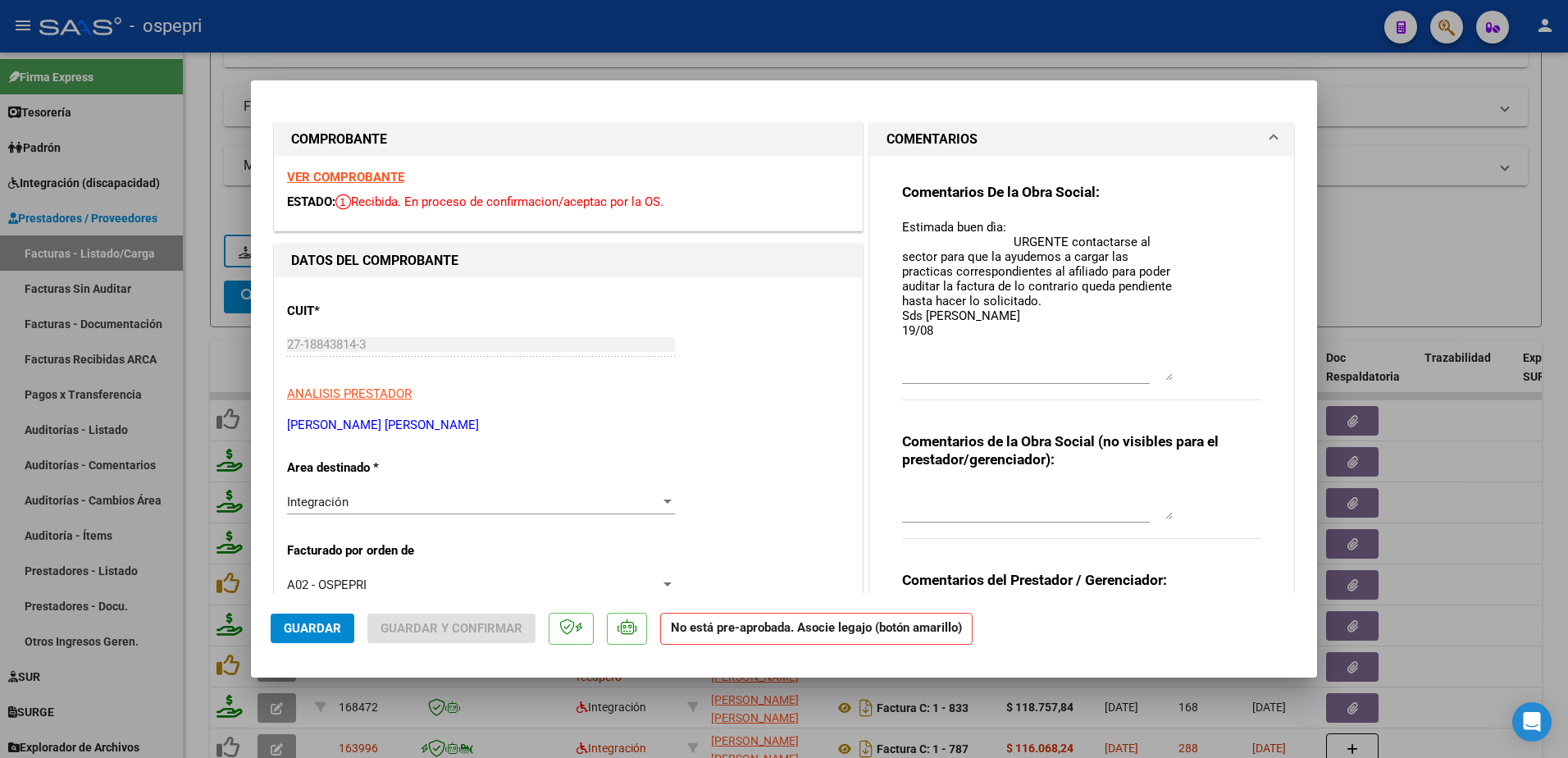
drag, startPoint x: 1159, startPoint y: 247, endPoint x: 1154, endPoint y: 377, distance: 130.1
click at [1154, 377] on textarea "Estimada buen dìa: URGENTE contactarse al sector para que la ayudemos a cargar …" at bounding box center [1038, 299] width 271 height 162
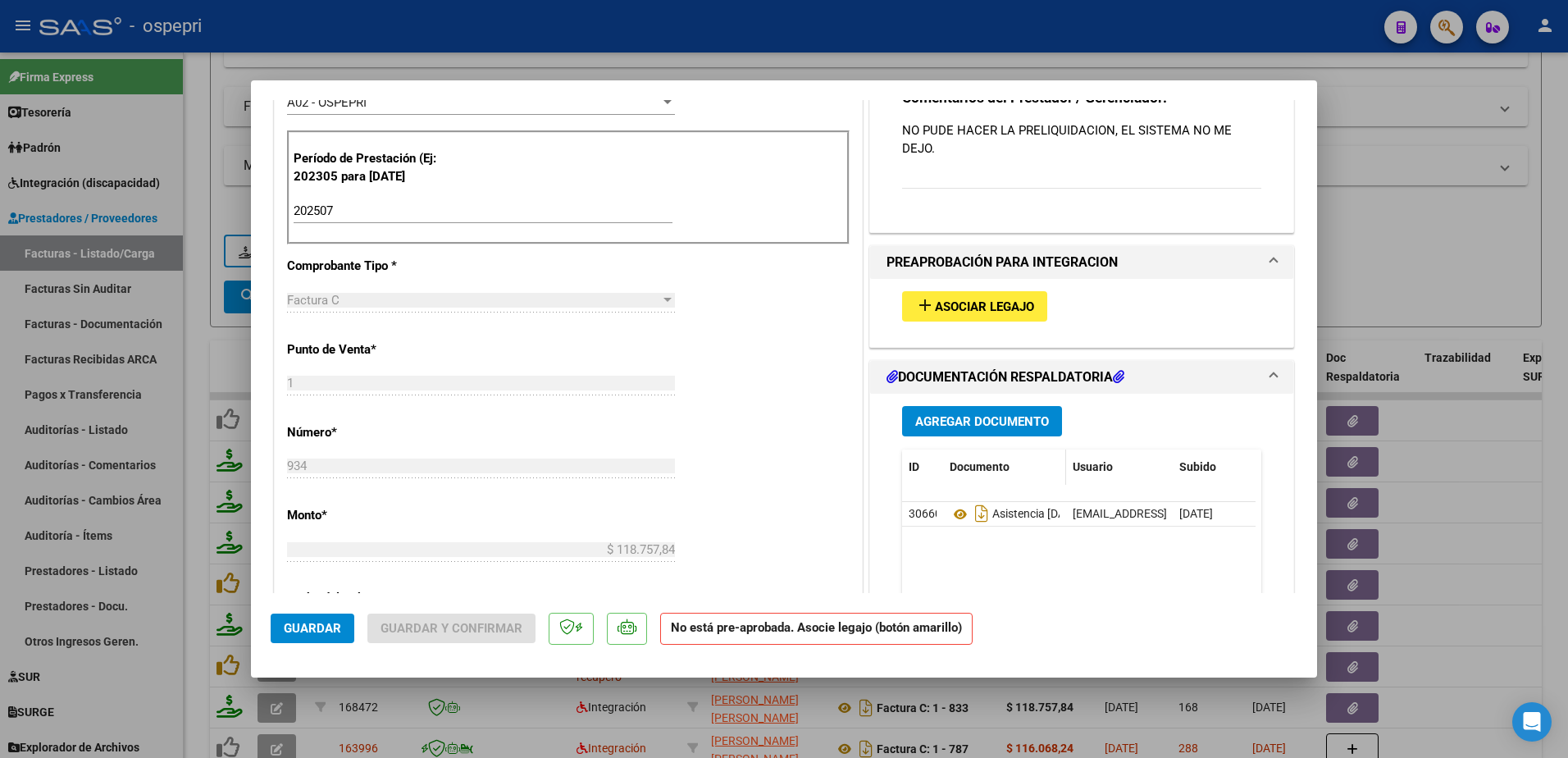
scroll to position [492, 0]
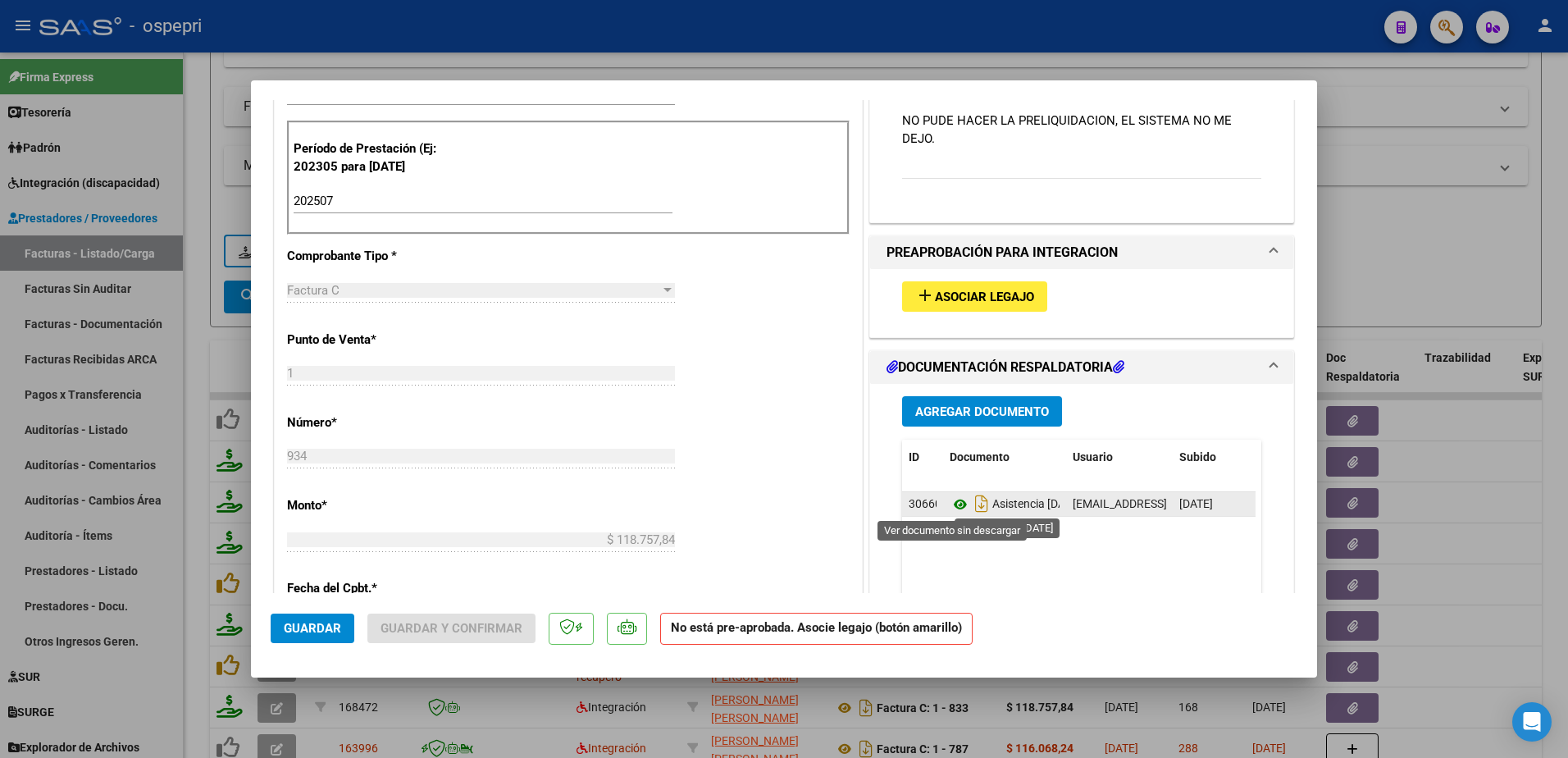
click at [957, 501] on icon at bounding box center [960, 504] width 22 height 20
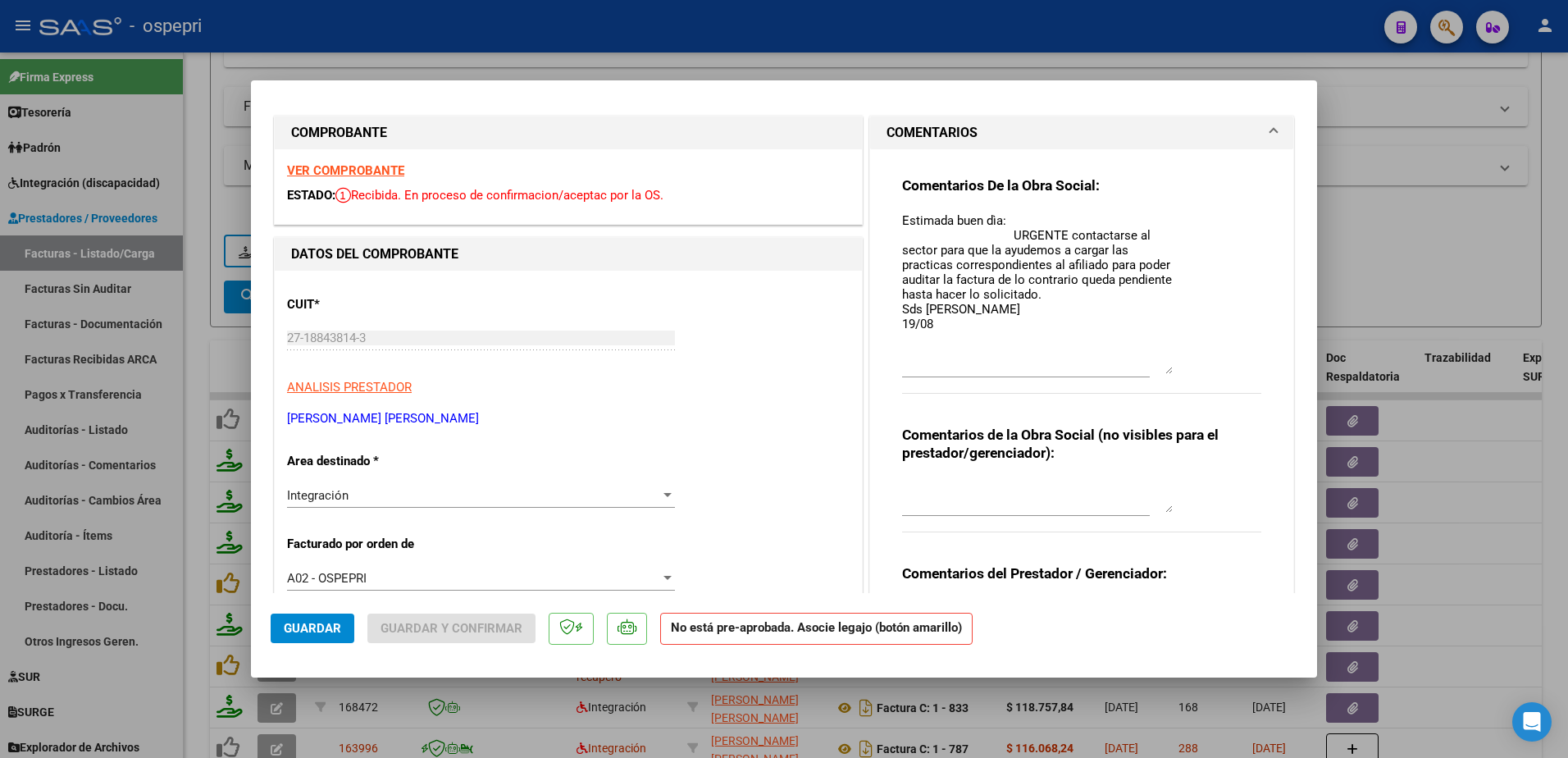
scroll to position [0, 0]
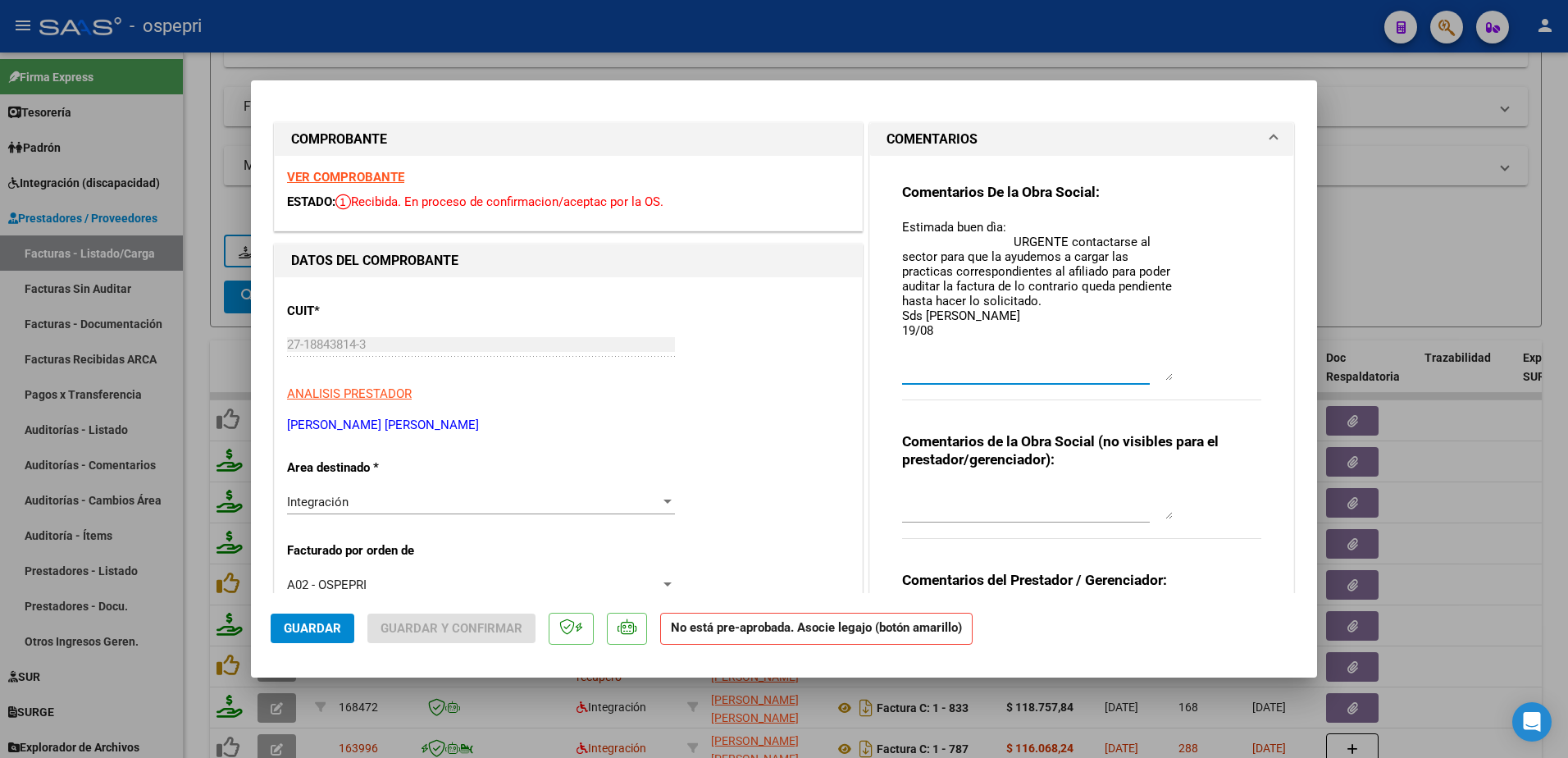
drag, startPoint x: 897, startPoint y: 222, endPoint x: 963, endPoint y: 329, distance: 125.7
click at [963, 329] on textarea "Estimada buen dìa: URGENTE contactarse al sector para que la ayudemos a cargar …" at bounding box center [1038, 299] width 271 height 162
click at [937, 332] on textarea "Estimada buen dìa: URGENTE contactarse al sector para que la ayudemos a cargar …" at bounding box center [1038, 299] width 271 height 162
paste textarea "Estimada buen dìa: URGENTE contactarse al sector para que la ayudemos a cargar …"
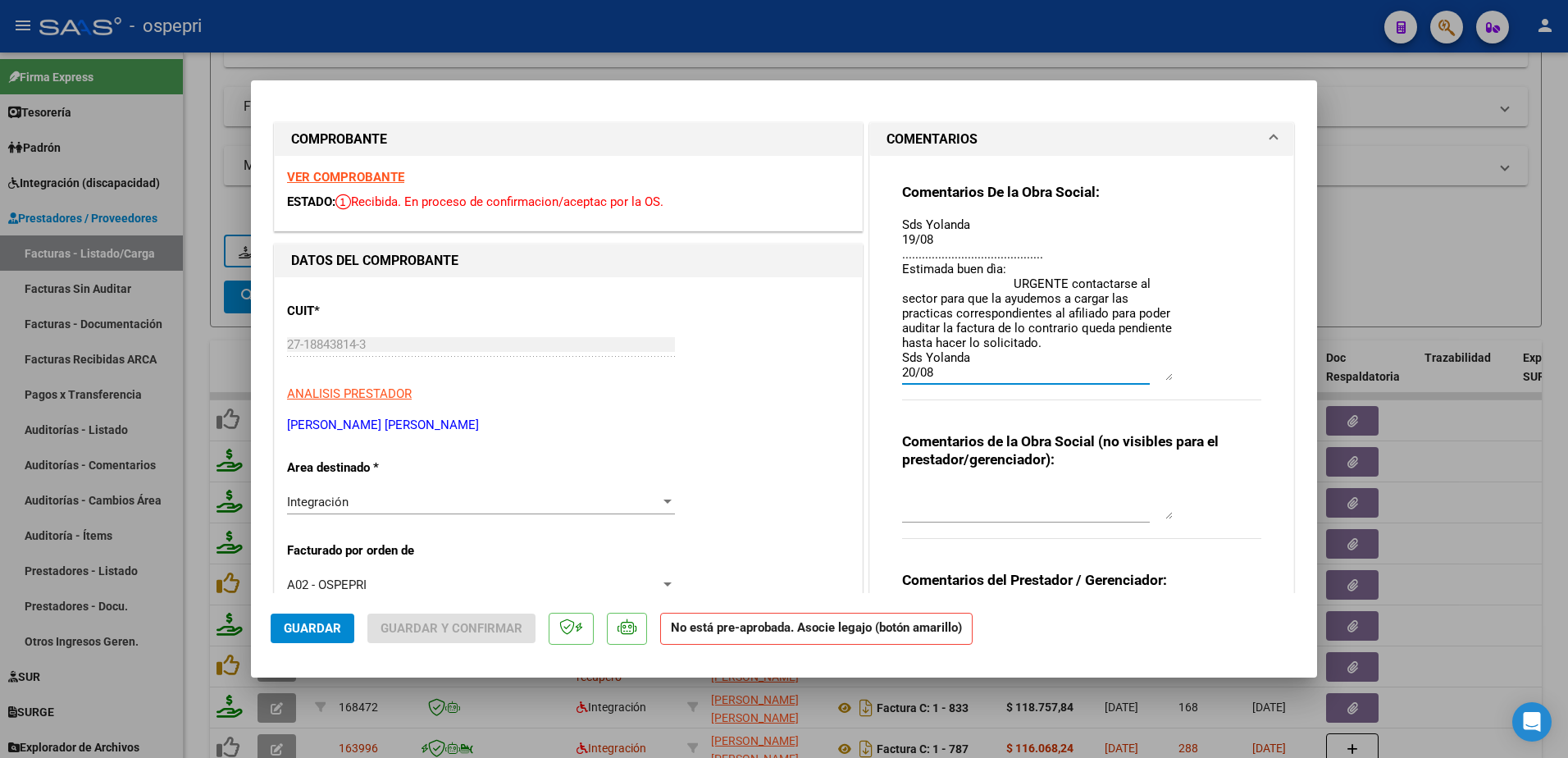
type textarea "Estimada buen dìa: URGENTE contactarse al sector para que la ayudemos a cargar …"
click at [338, 632] on span "Guardar" at bounding box center [312, 628] width 58 height 15
type input "$ 0,00"
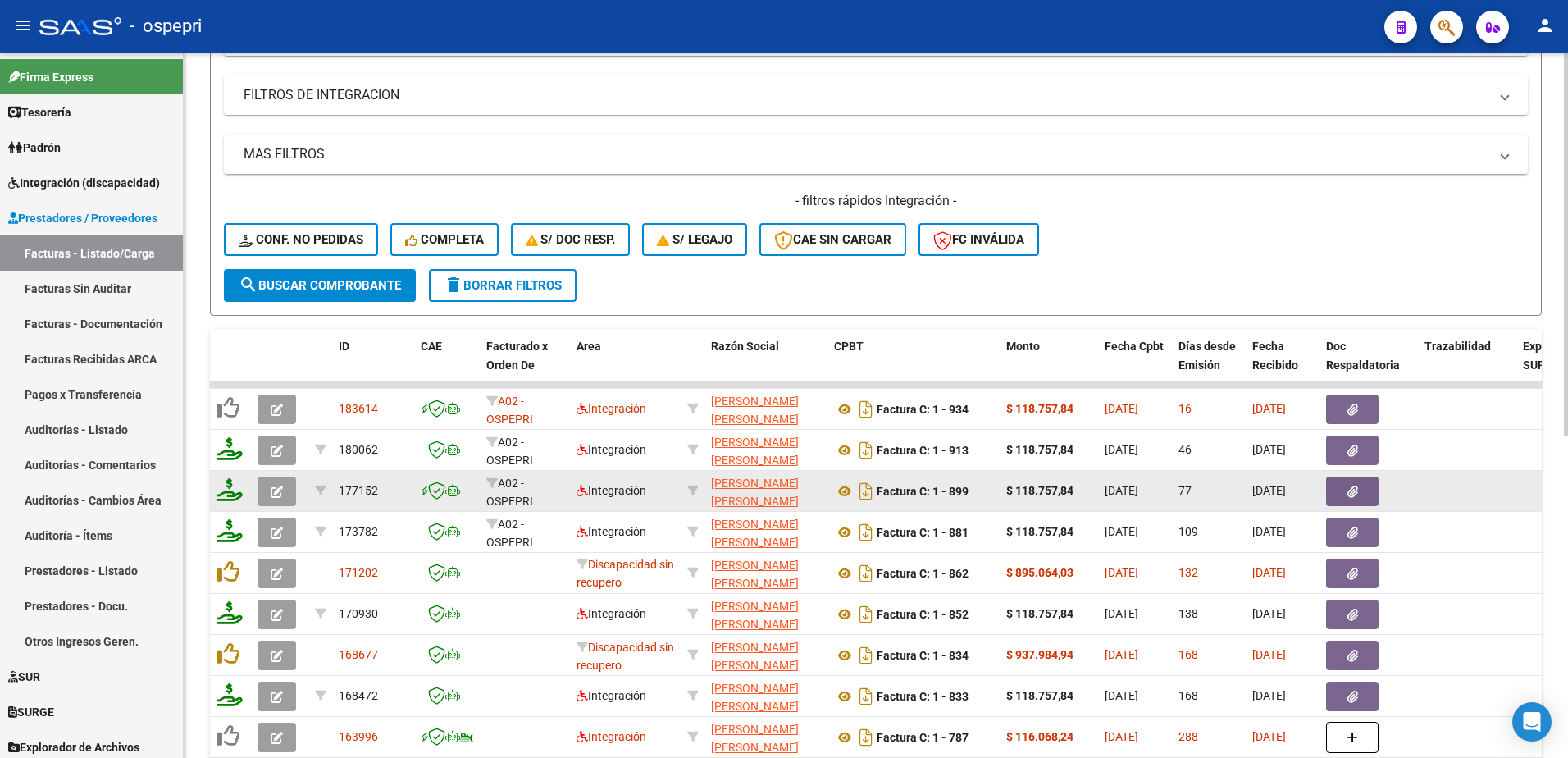
scroll to position [492, 0]
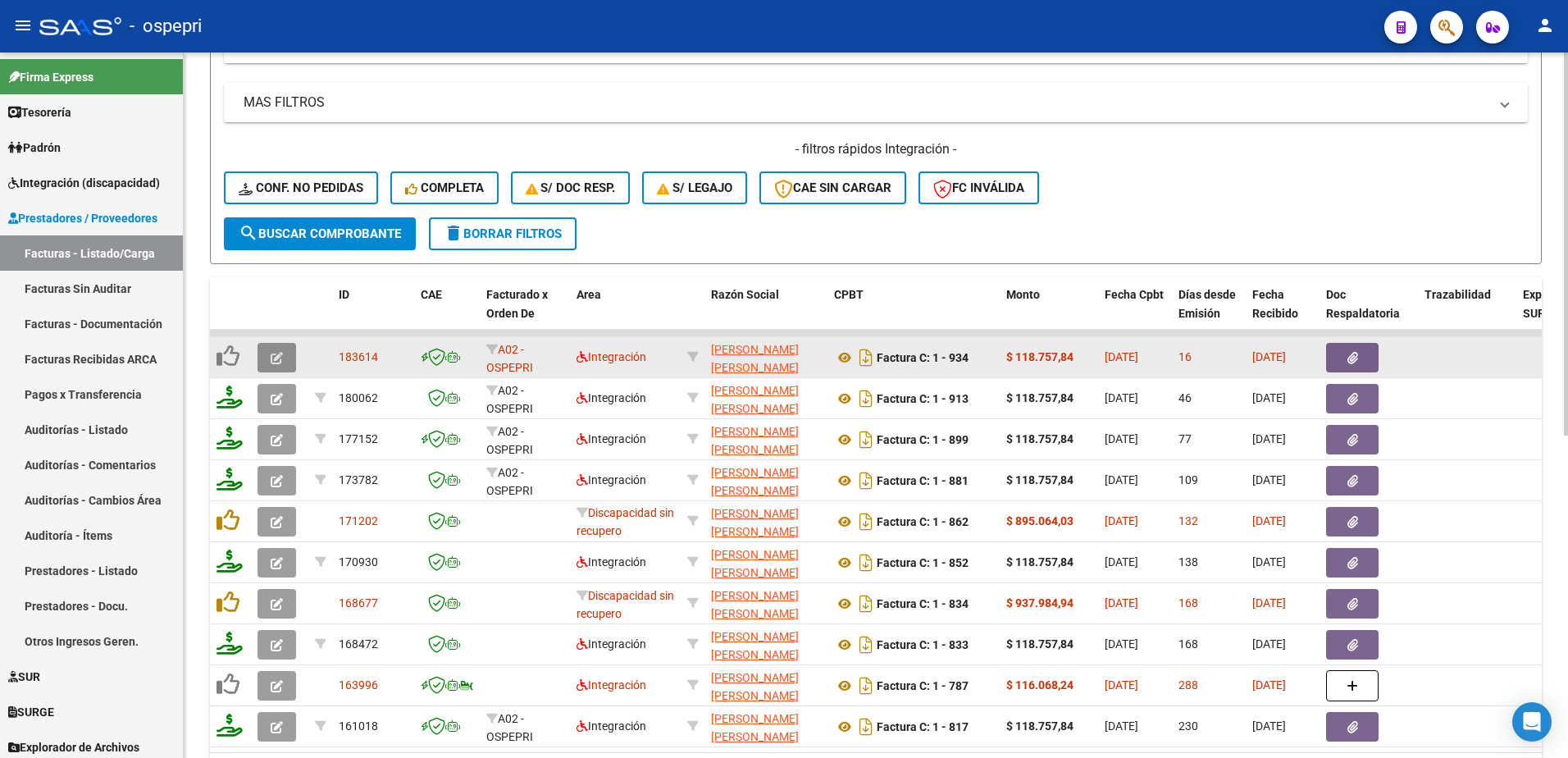
click at [274, 351] on span "button" at bounding box center [277, 357] width 12 height 15
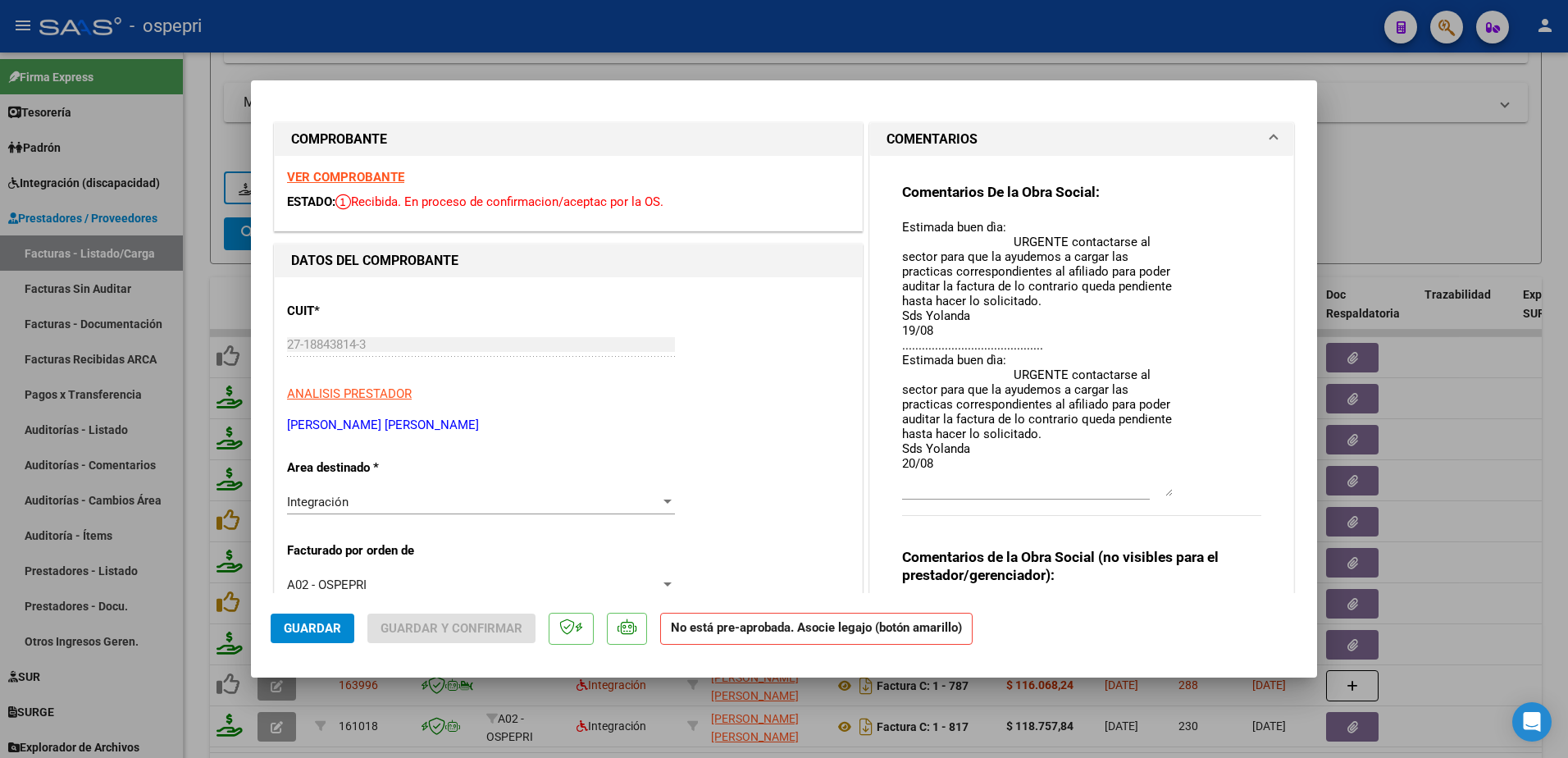
drag, startPoint x: 1156, startPoint y: 248, endPoint x: 1144, endPoint y: 494, distance: 246.3
click at [1144, 494] on textarea "Estimada buen dìa: URGENTE contactarse al sector para que la ayudemos a cargar …" at bounding box center [1038, 357] width 271 height 279
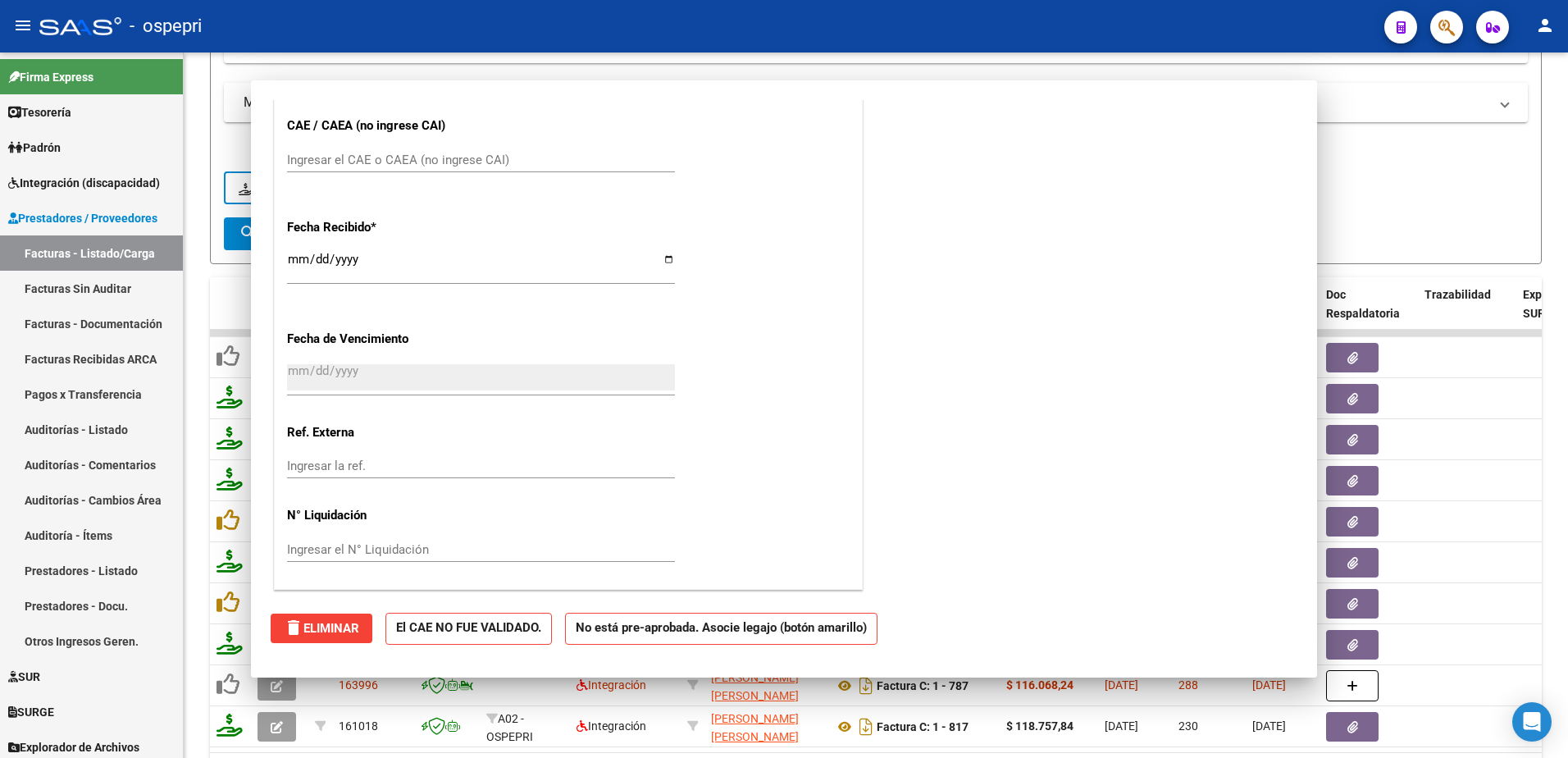
scroll to position [0, 0]
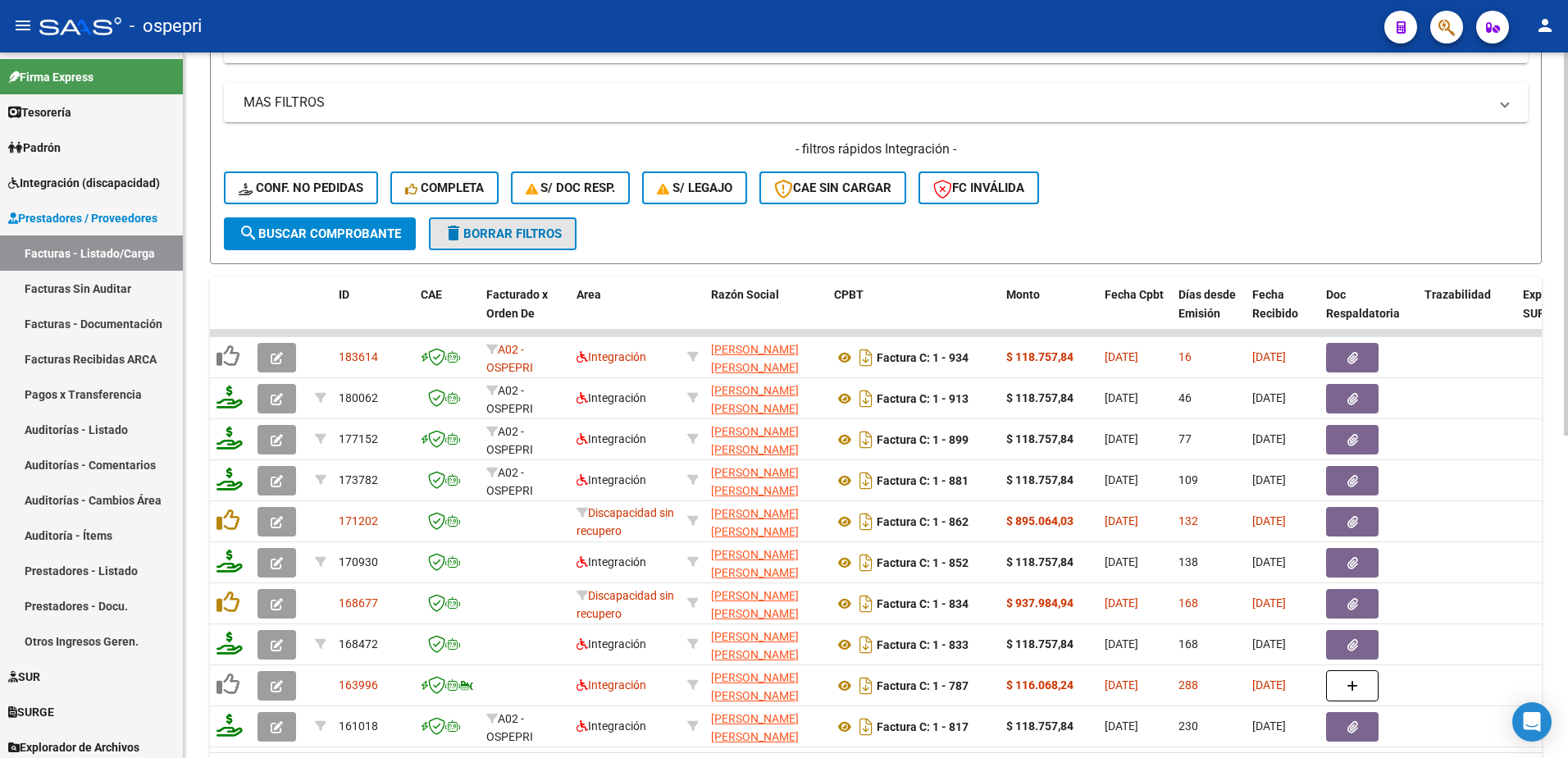
click at [495, 230] on span "delete Borrar Filtros" at bounding box center [503, 234] width 118 height 15
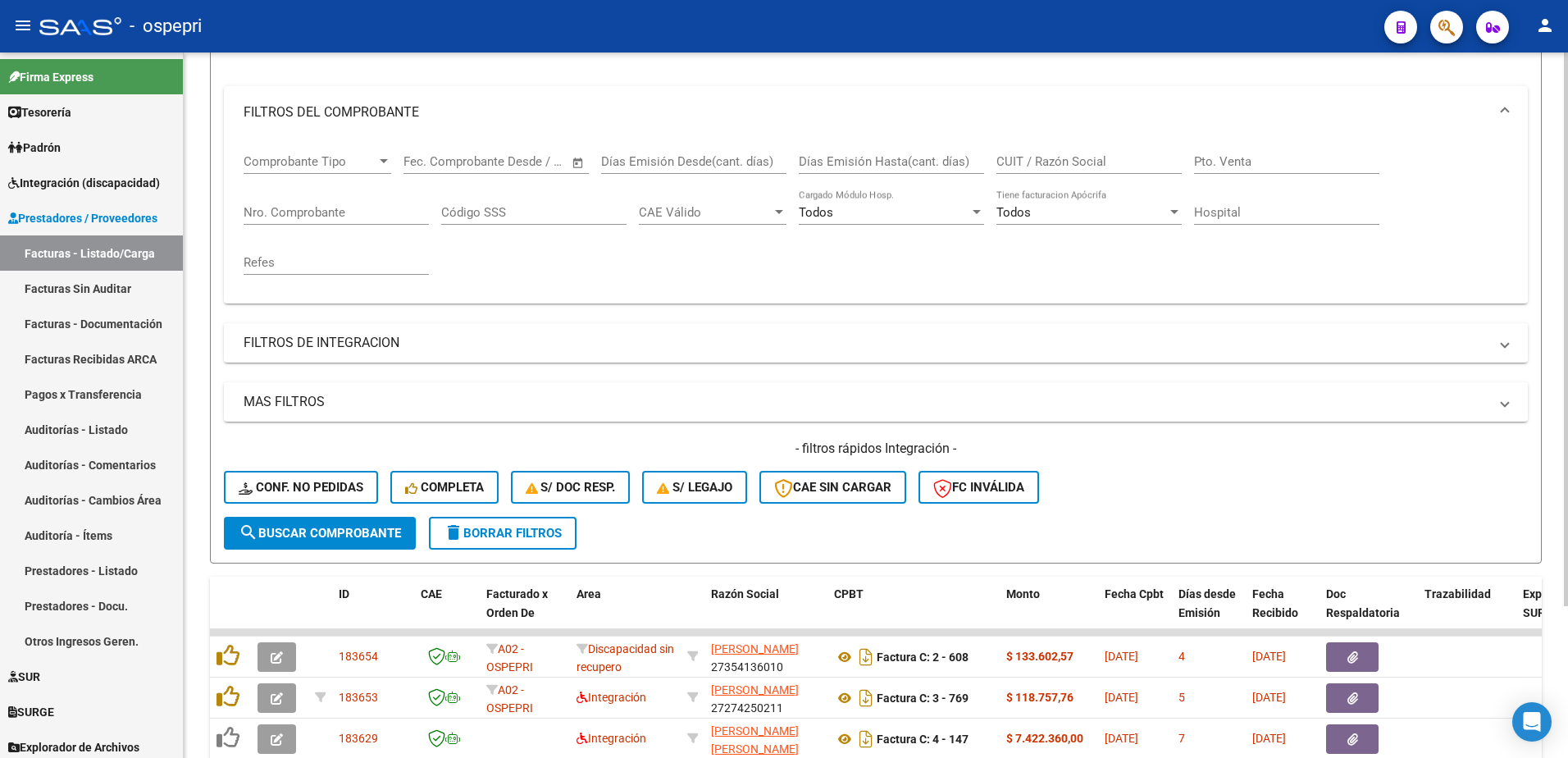
scroll to position [492, 0]
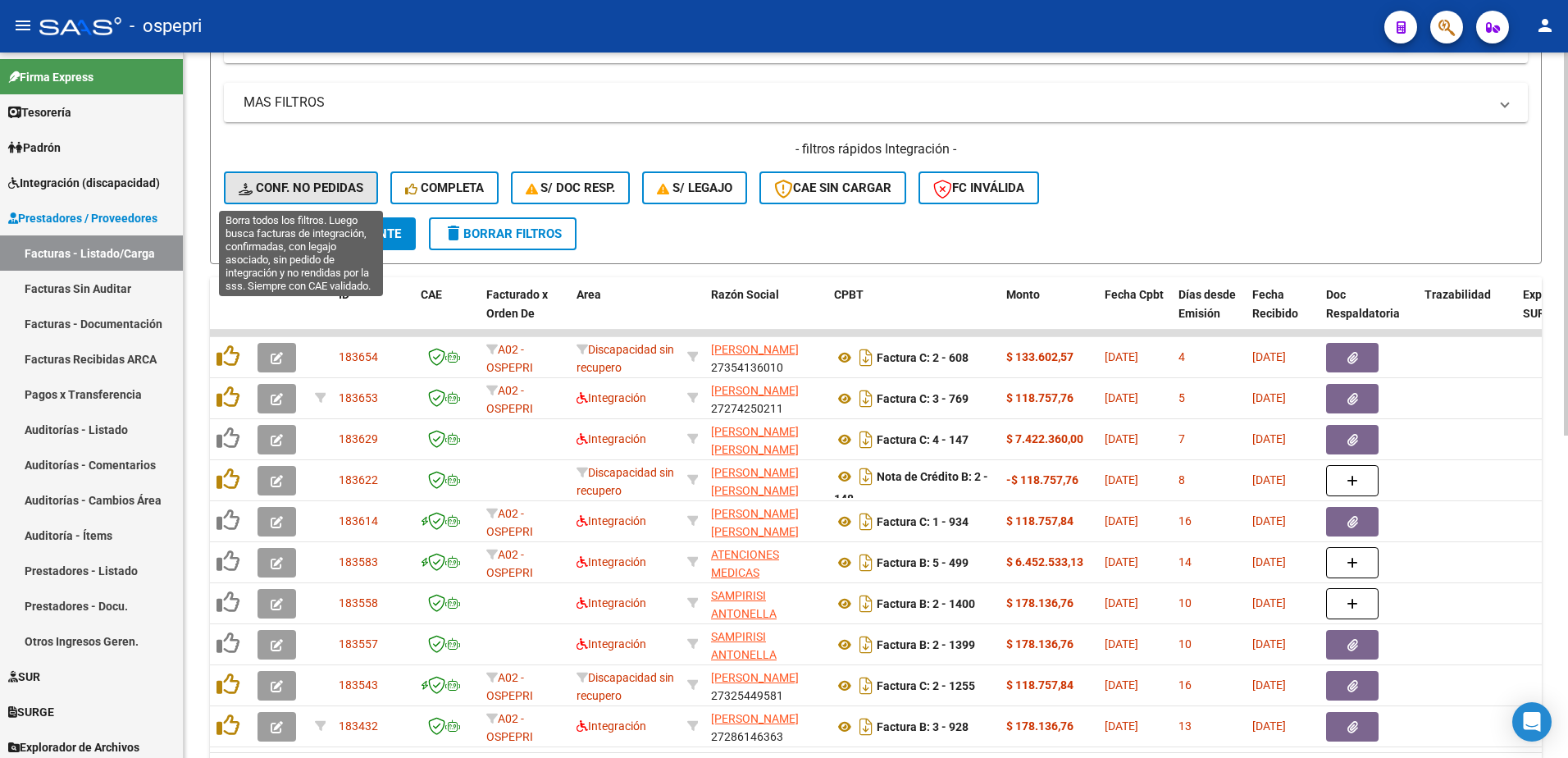
click at [313, 185] on span "Conf. no pedidas" at bounding box center [301, 187] width 125 height 15
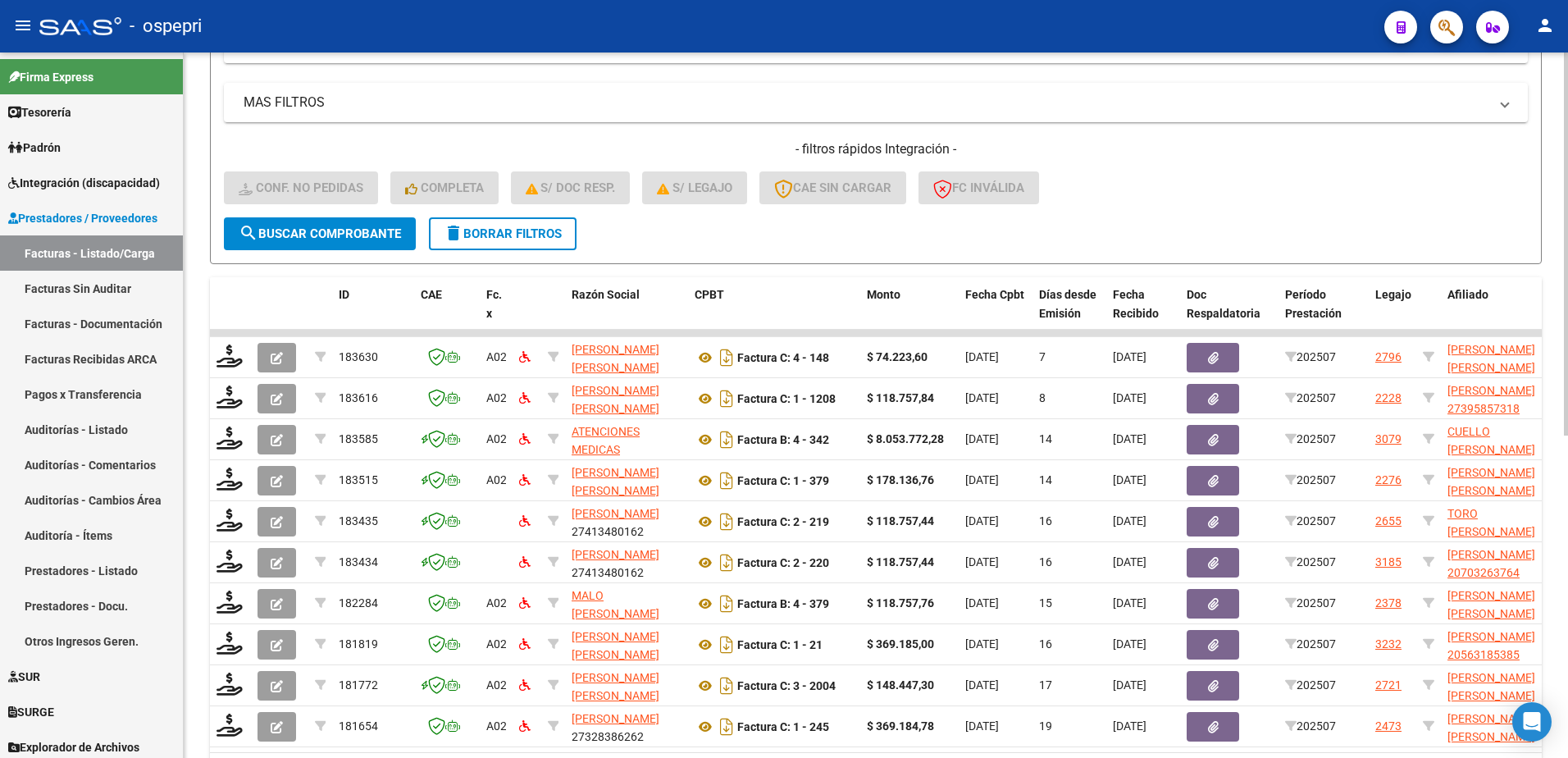
click at [465, 230] on span "delete Borrar Filtros" at bounding box center [503, 234] width 118 height 15
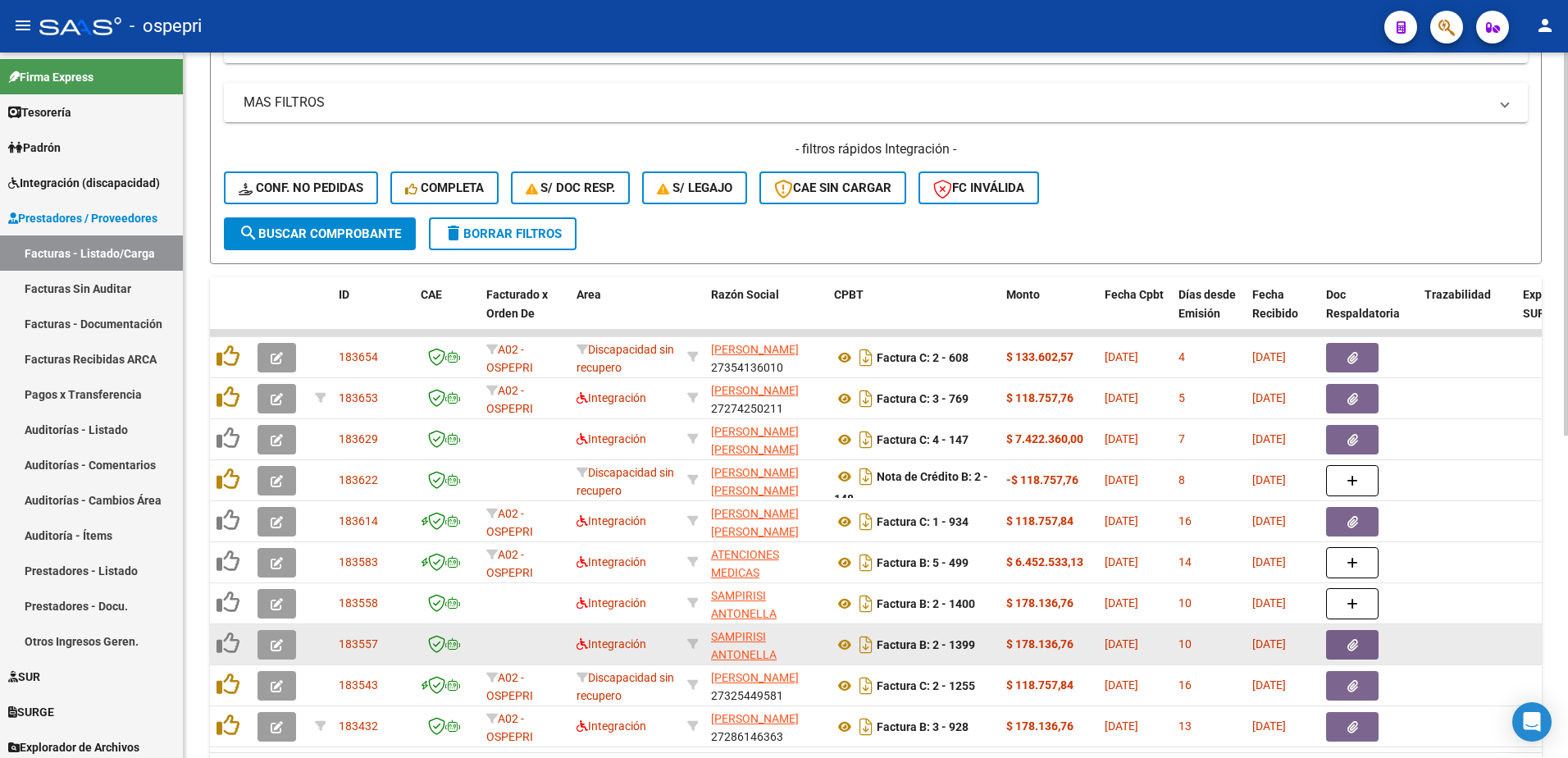
click at [275, 644] on icon "button" at bounding box center [277, 645] width 12 height 12
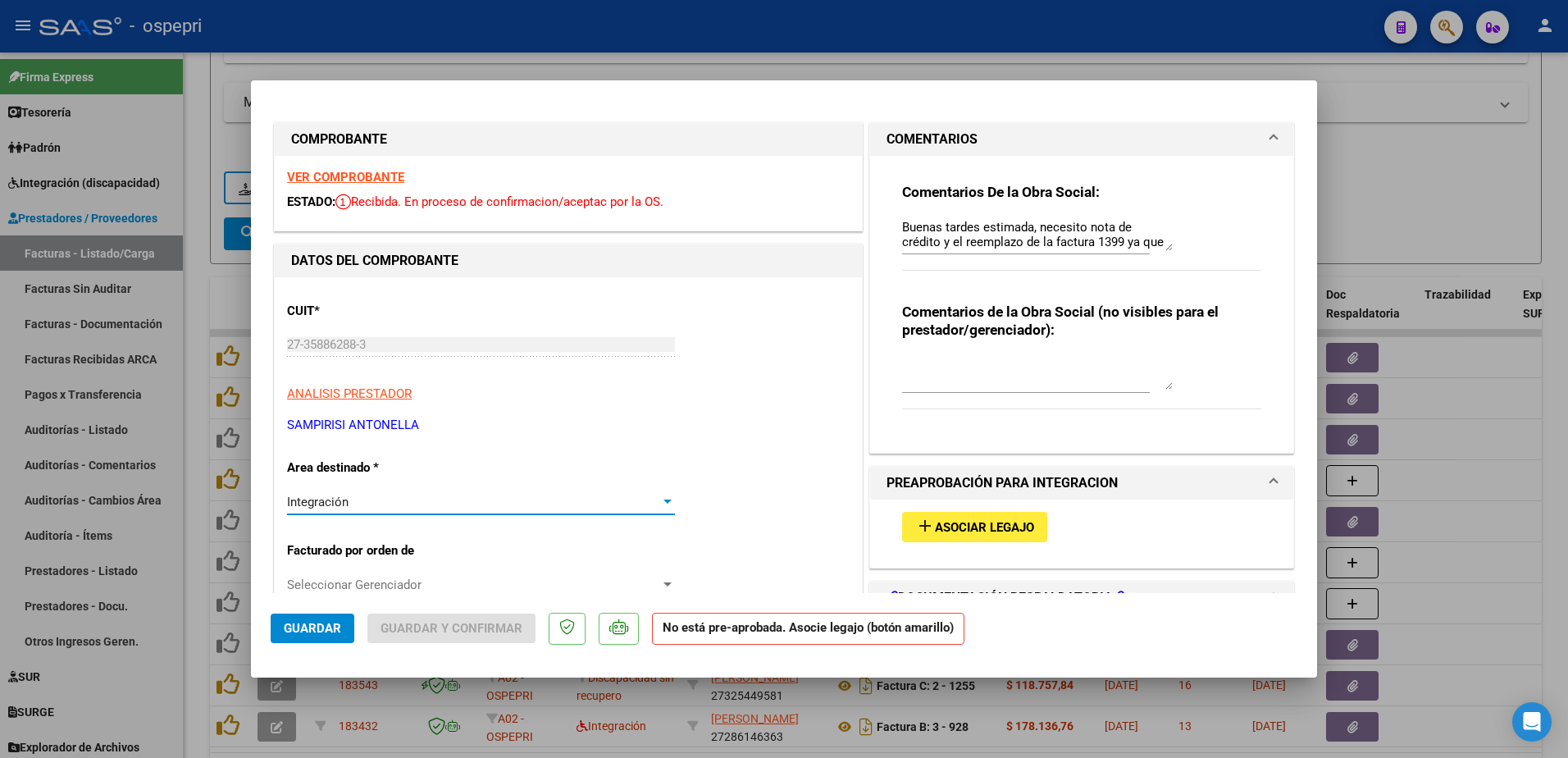
click at [664, 503] on div at bounding box center [668, 501] width 9 height 4
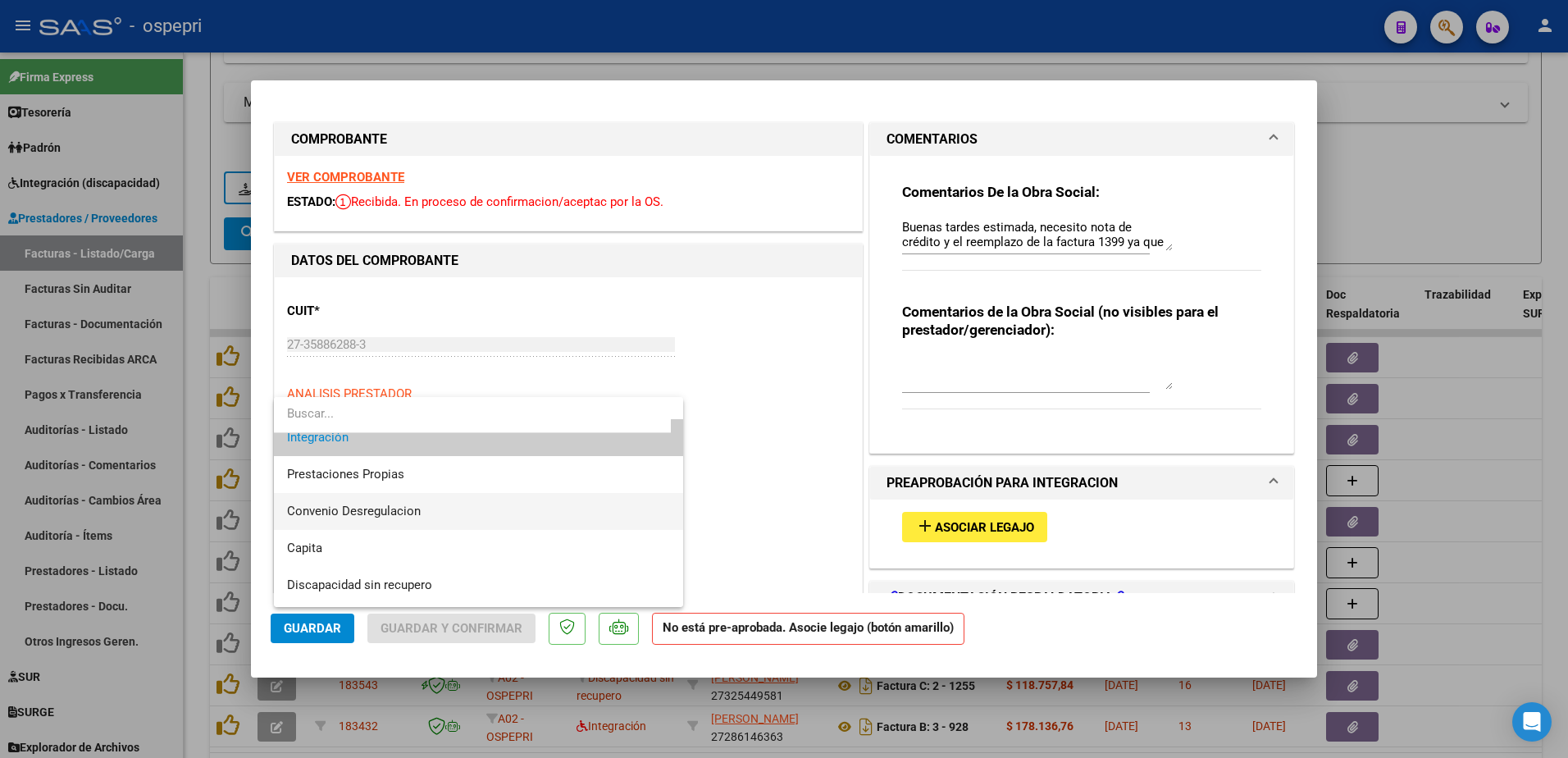
scroll to position [160, 0]
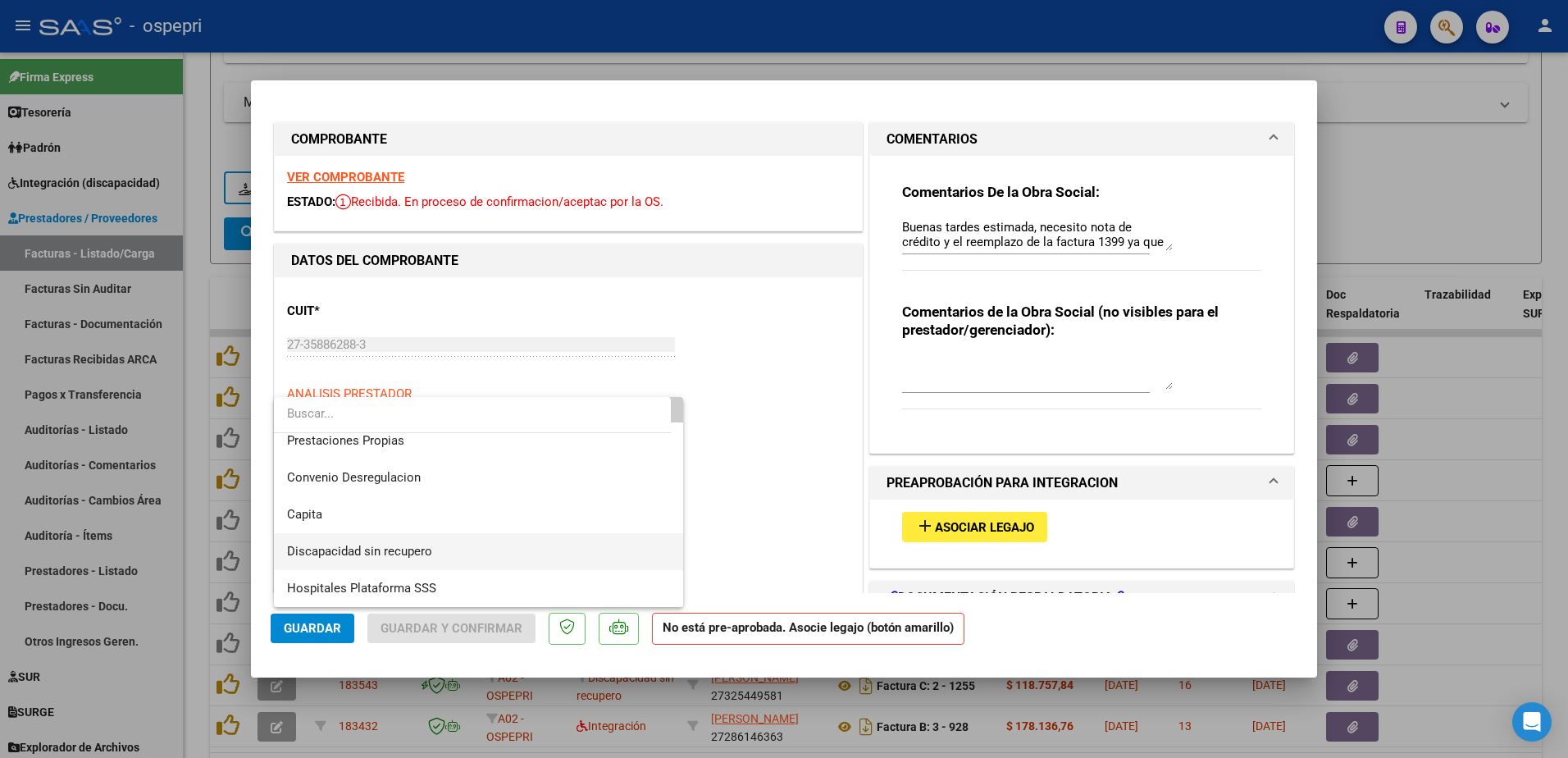
click at [459, 550] on span "Discapacidad sin recupero" at bounding box center [478, 551] width 383 height 37
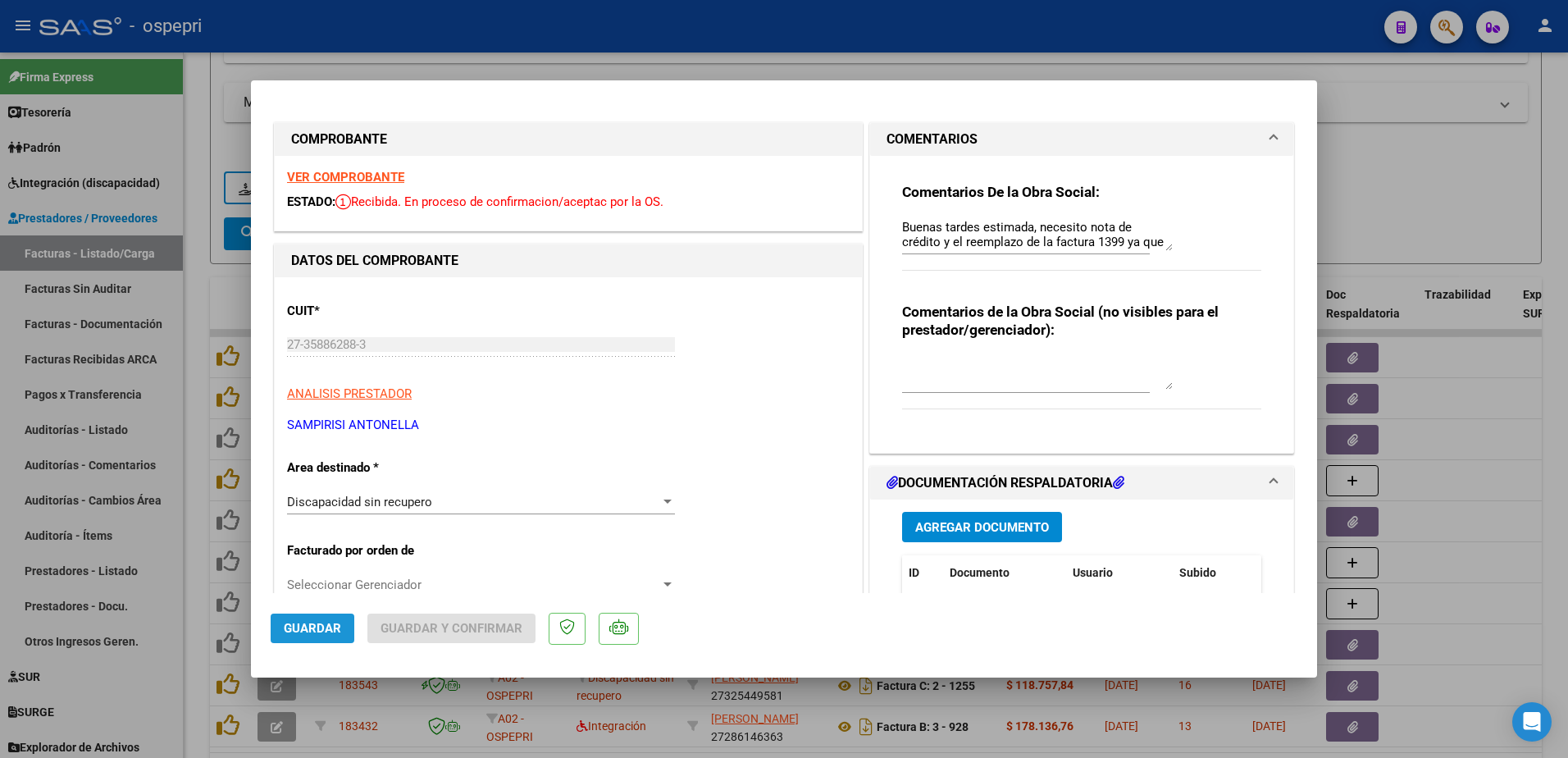
click at [315, 629] on span "Guardar" at bounding box center [312, 628] width 58 height 15
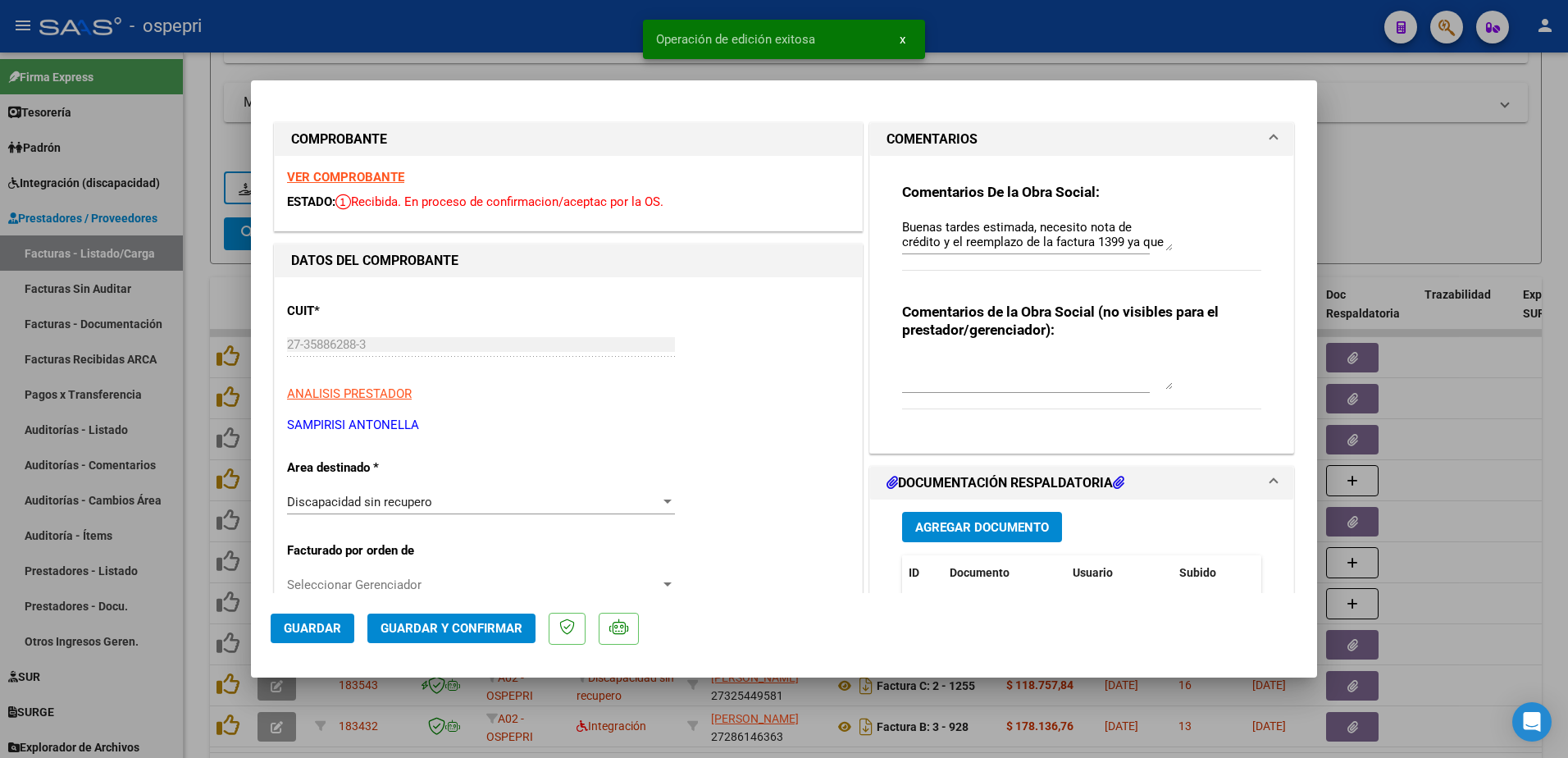
type input "$ 0,00"
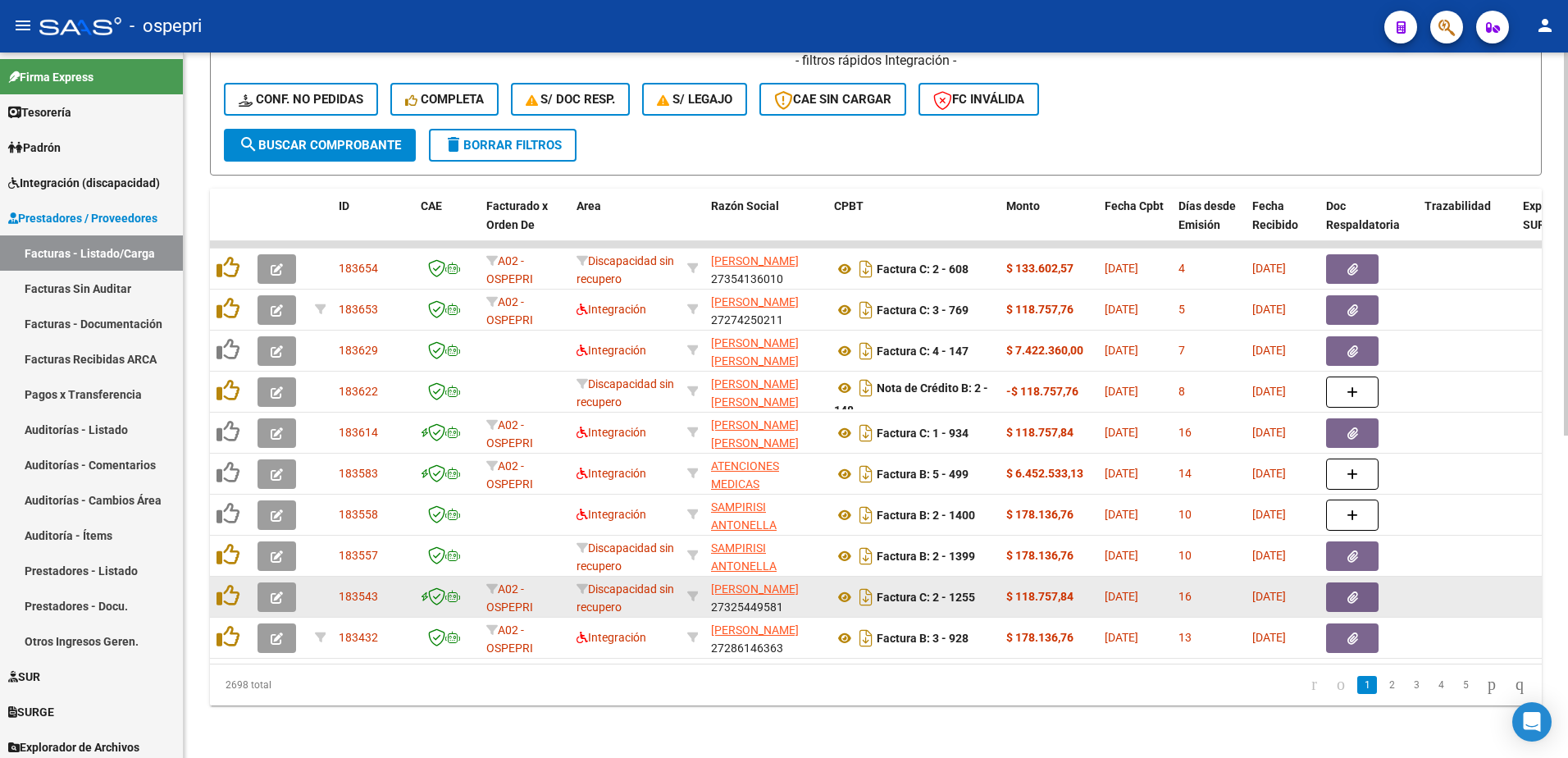
scroll to position [593, 0]
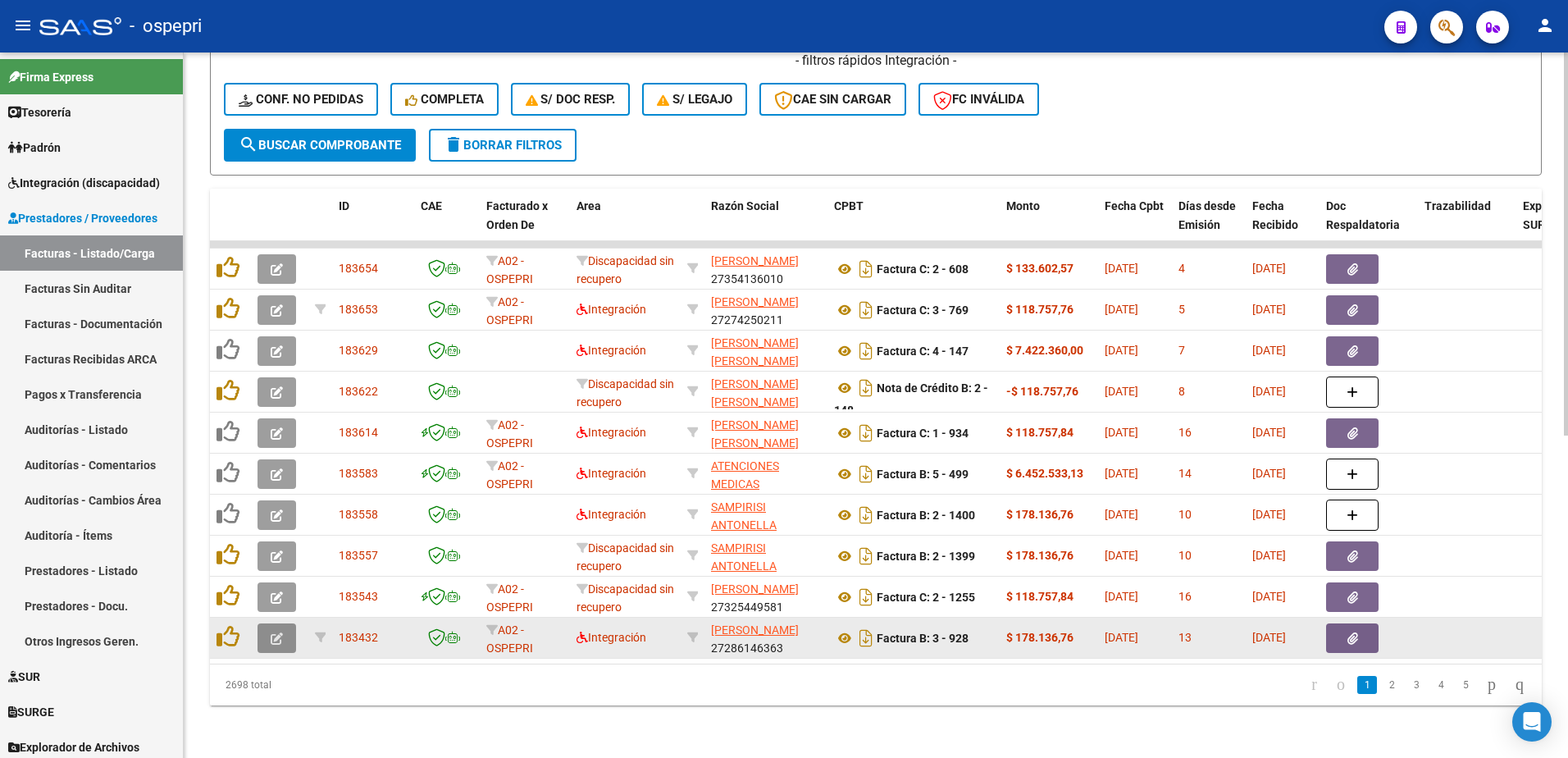
click at [263, 625] on button "button" at bounding box center [277, 638] width 39 height 29
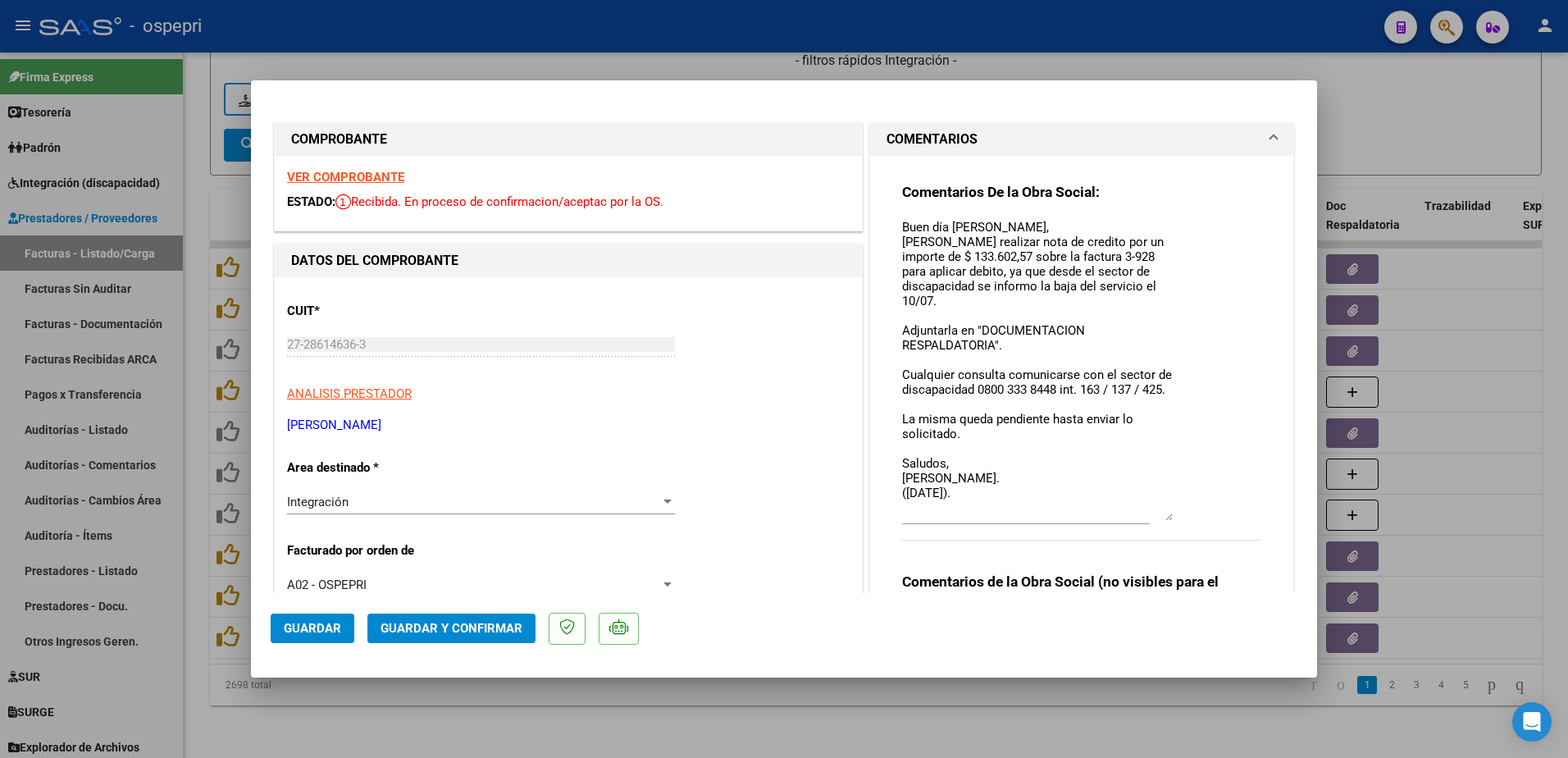
drag, startPoint x: 1157, startPoint y: 248, endPoint x: 1192, endPoint y: 518, distance: 272.3
click at [1192, 518] on div "Comentarios De la Obra Social: Buen día Griselda, Debe realizar nota de credito…" at bounding box center [1082, 371] width 359 height 376
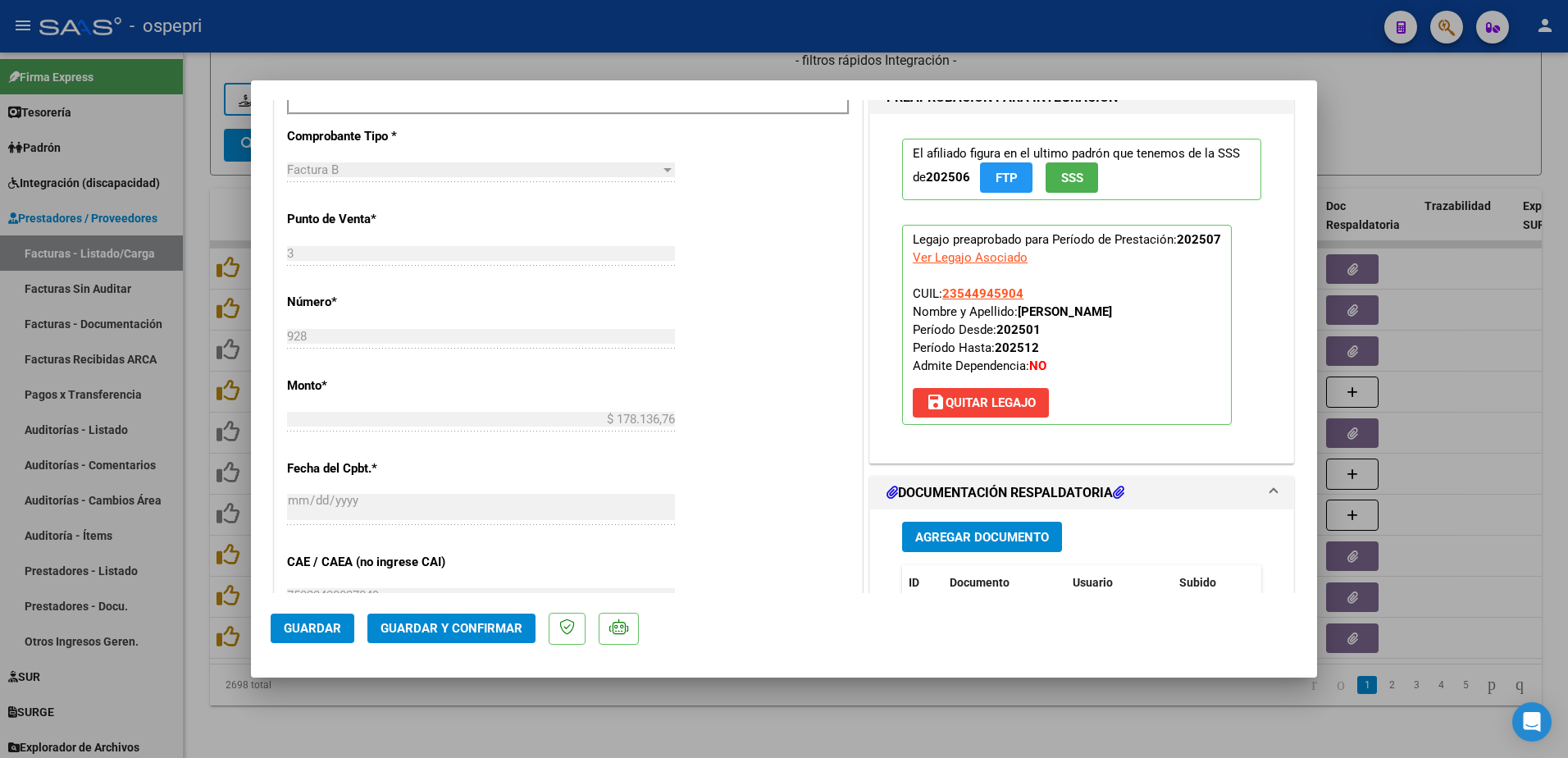
scroll to position [820, 0]
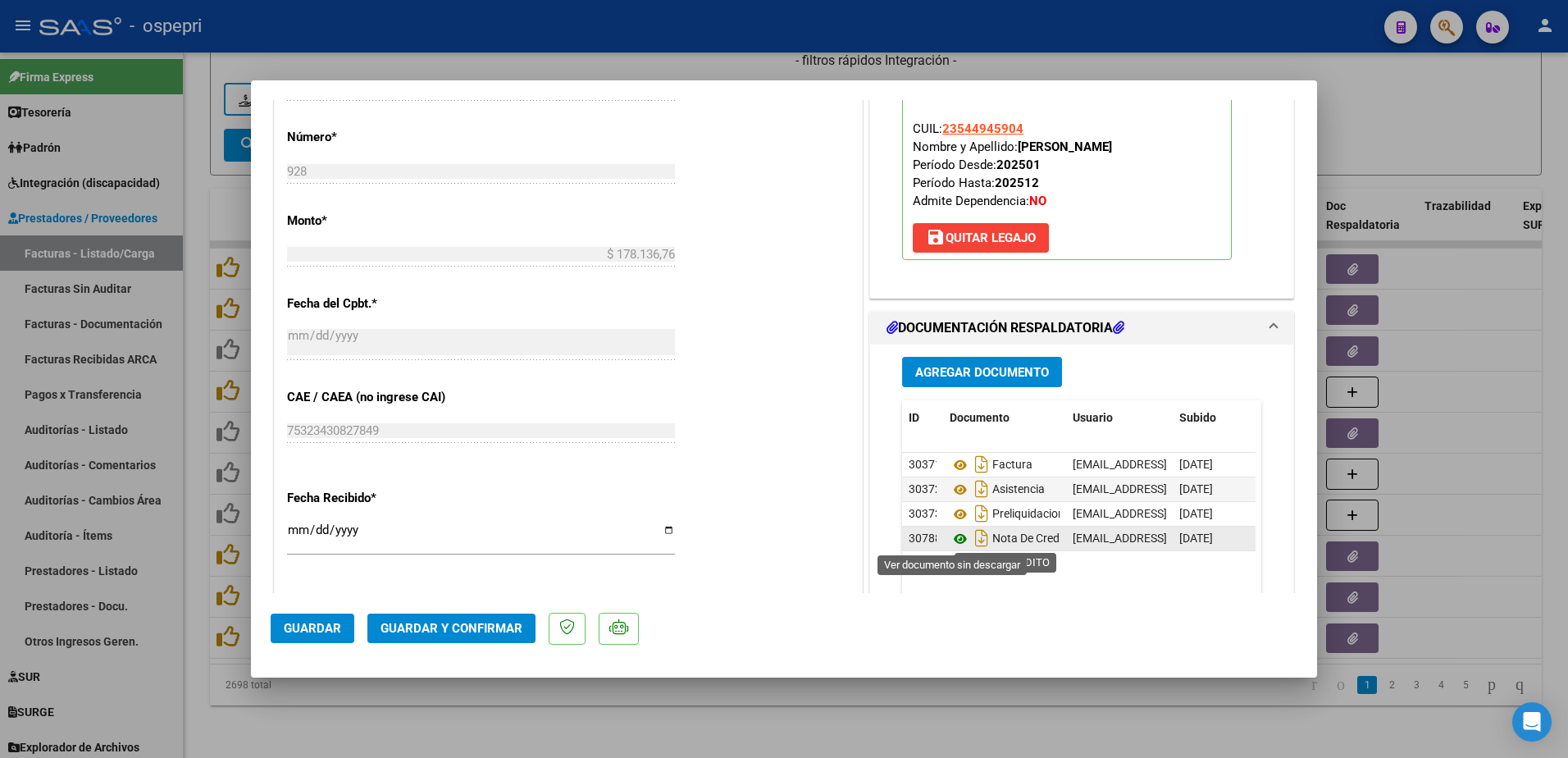
click at [953, 535] on icon at bounding box center [960, 539] width 22 height 20
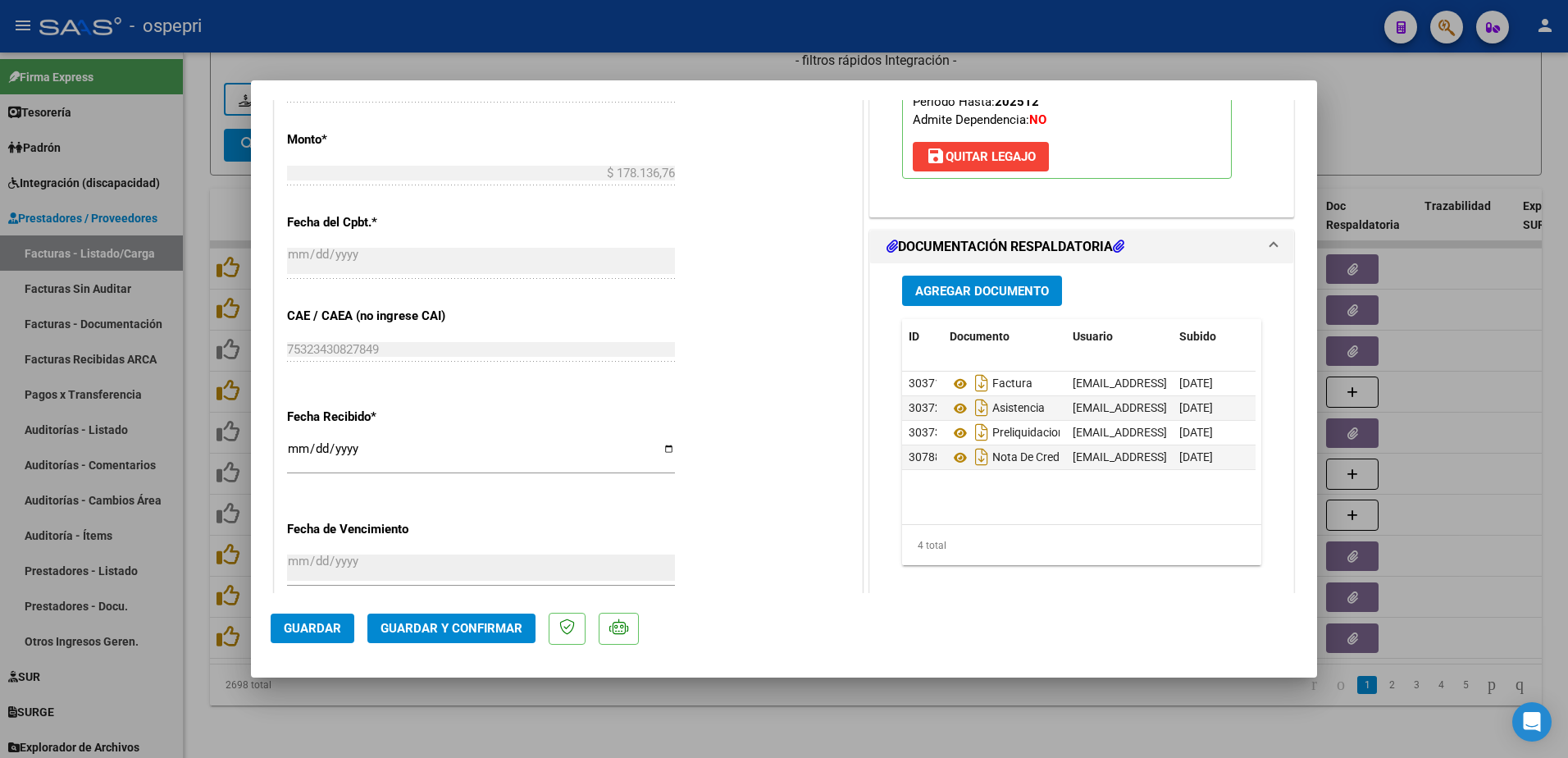
scroll to position [903, 0]
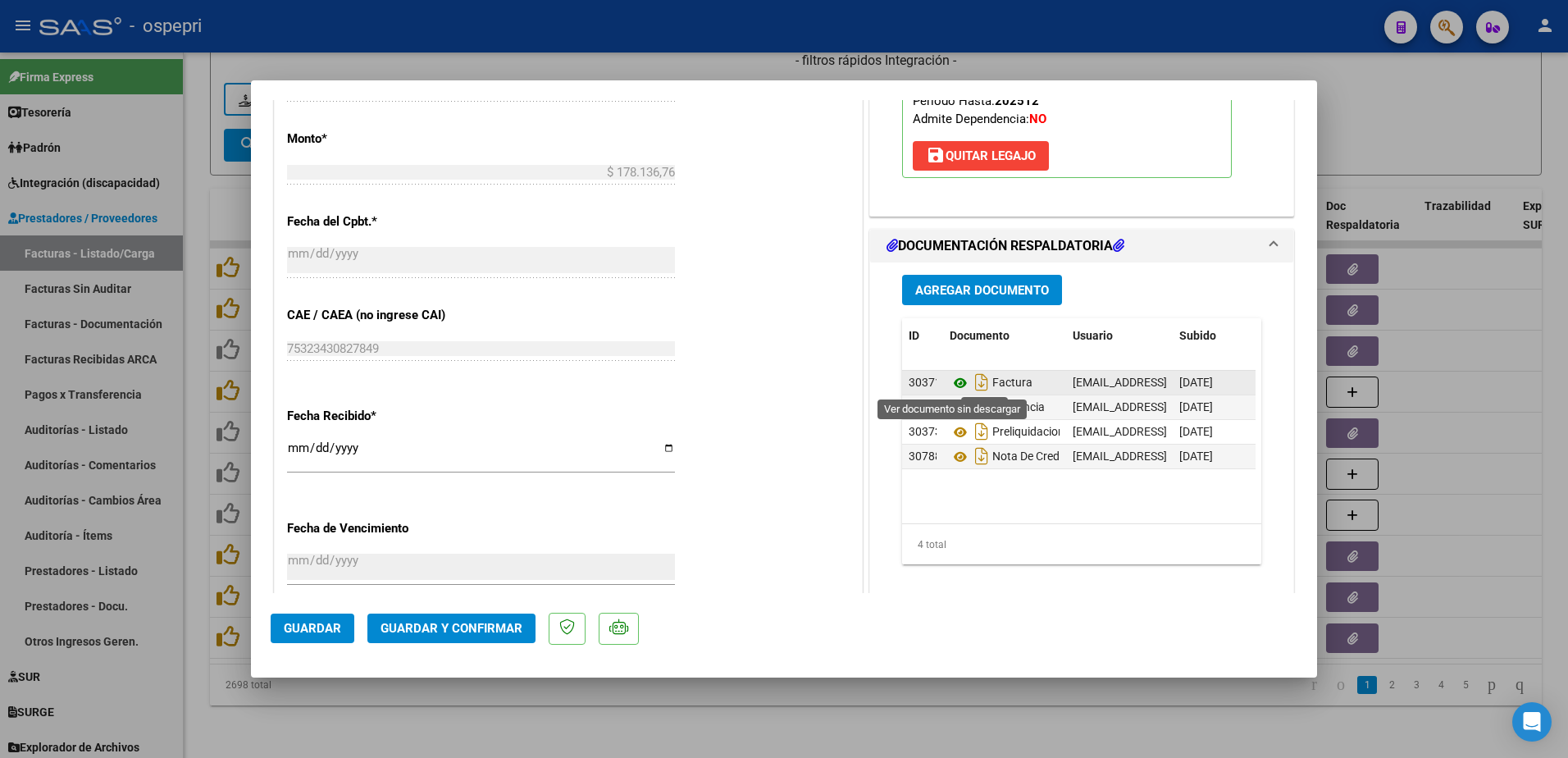
click at [954, 380] on icon at bounding box center [960, 383] width 22 height 20
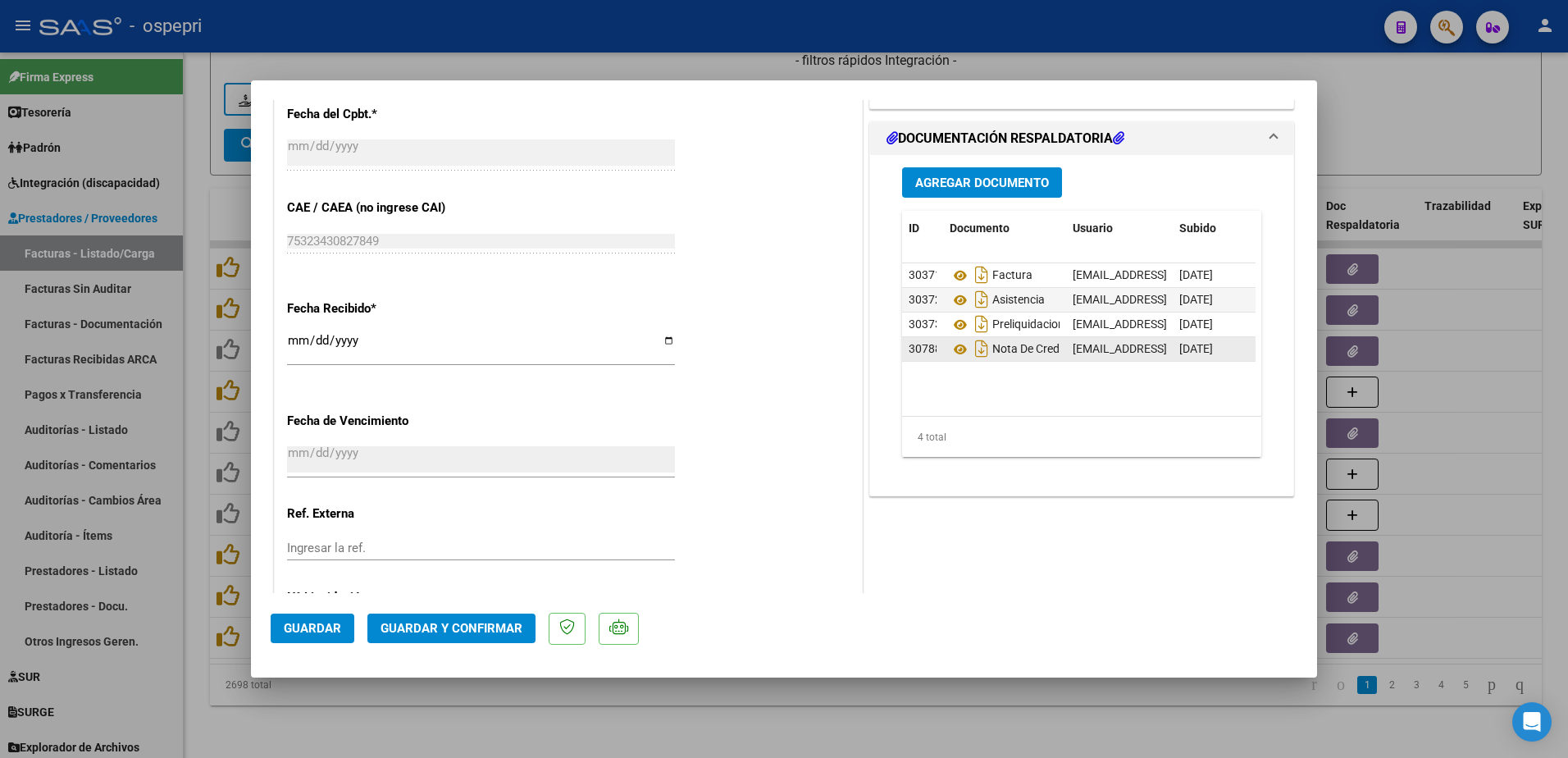
scroll to position [846, 0]
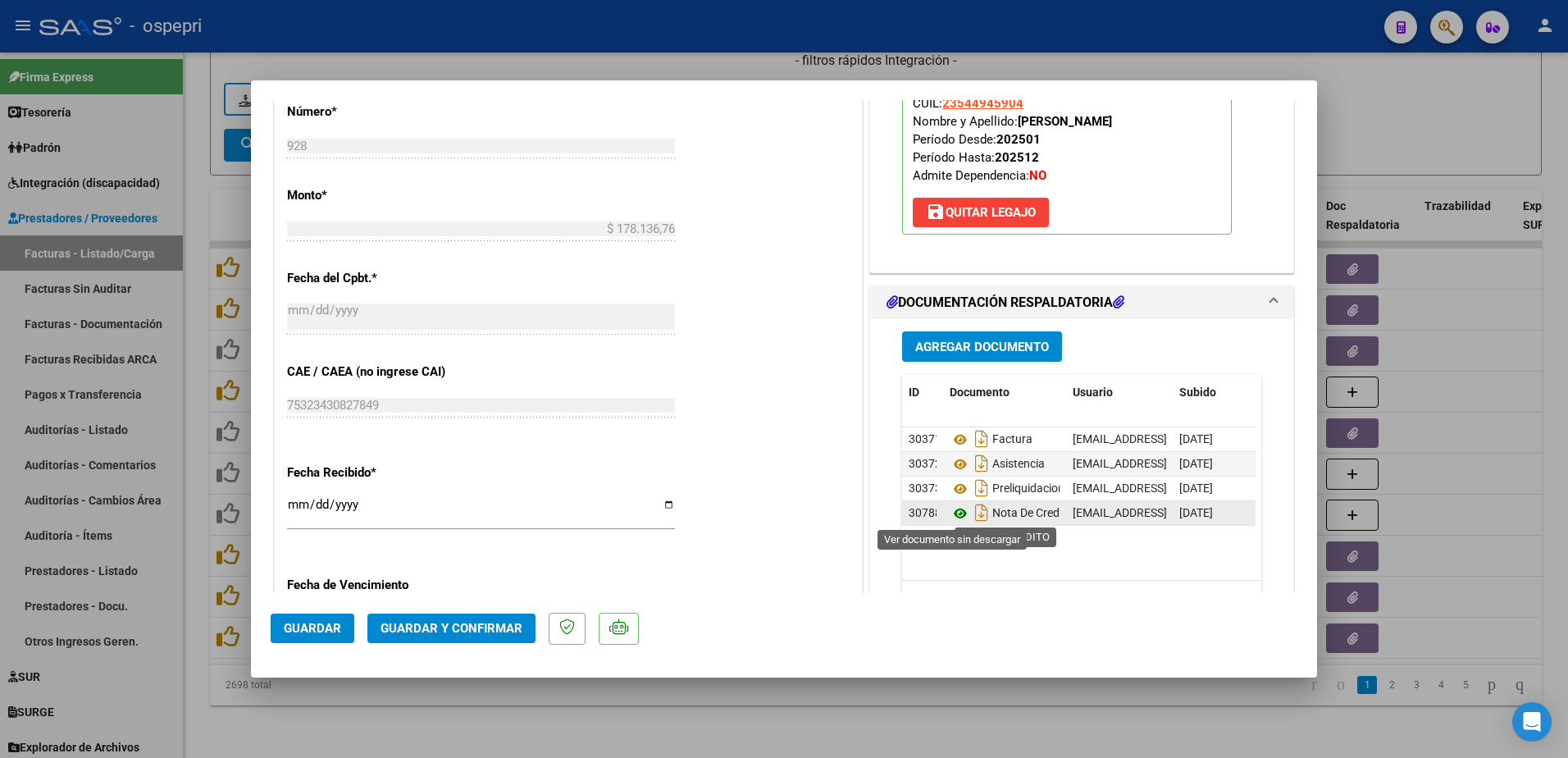
click at [950, 515] on icon at bounding box center [960, 513] width 22 height 20
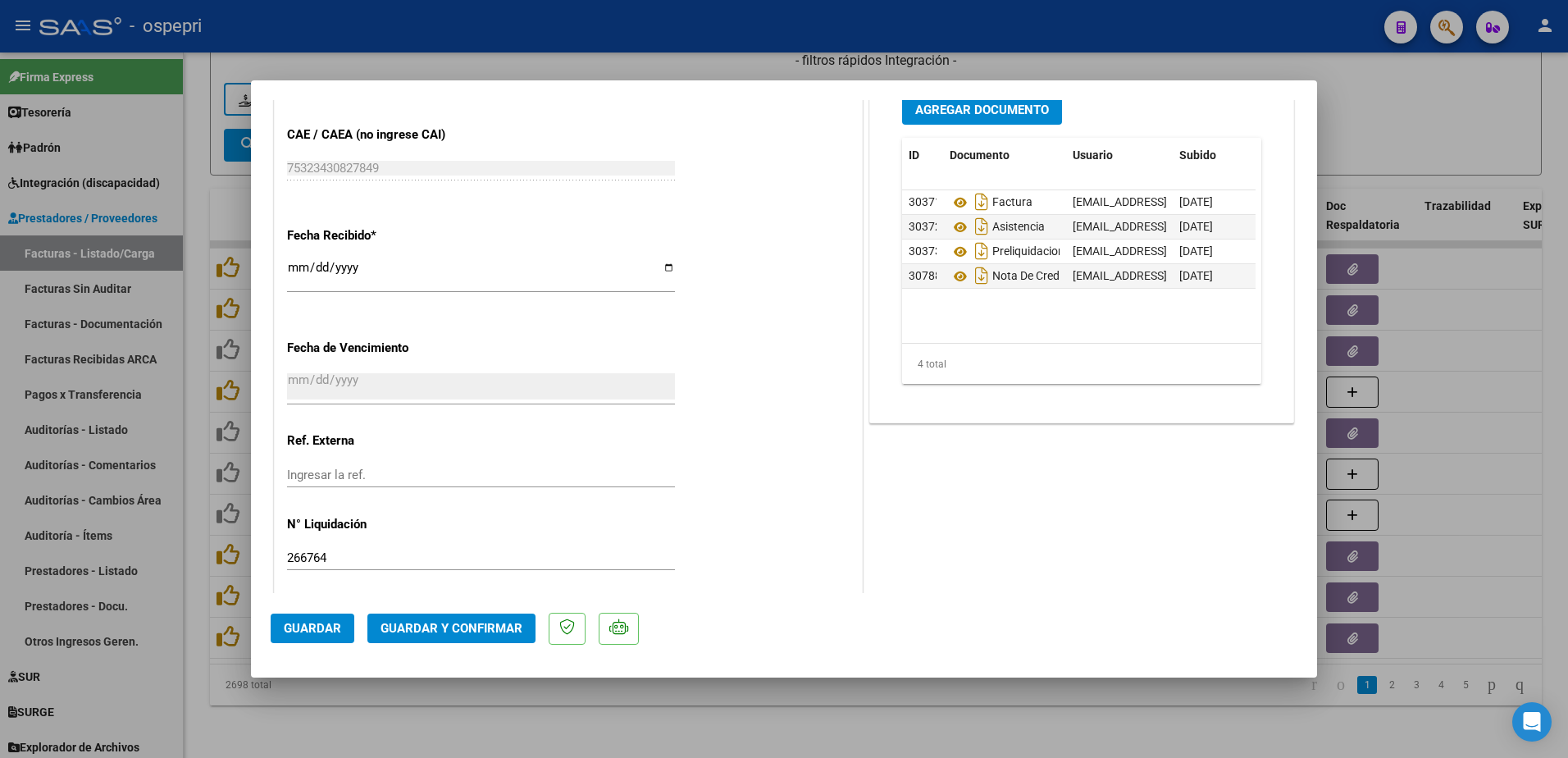
scroll to position [1092, 0]
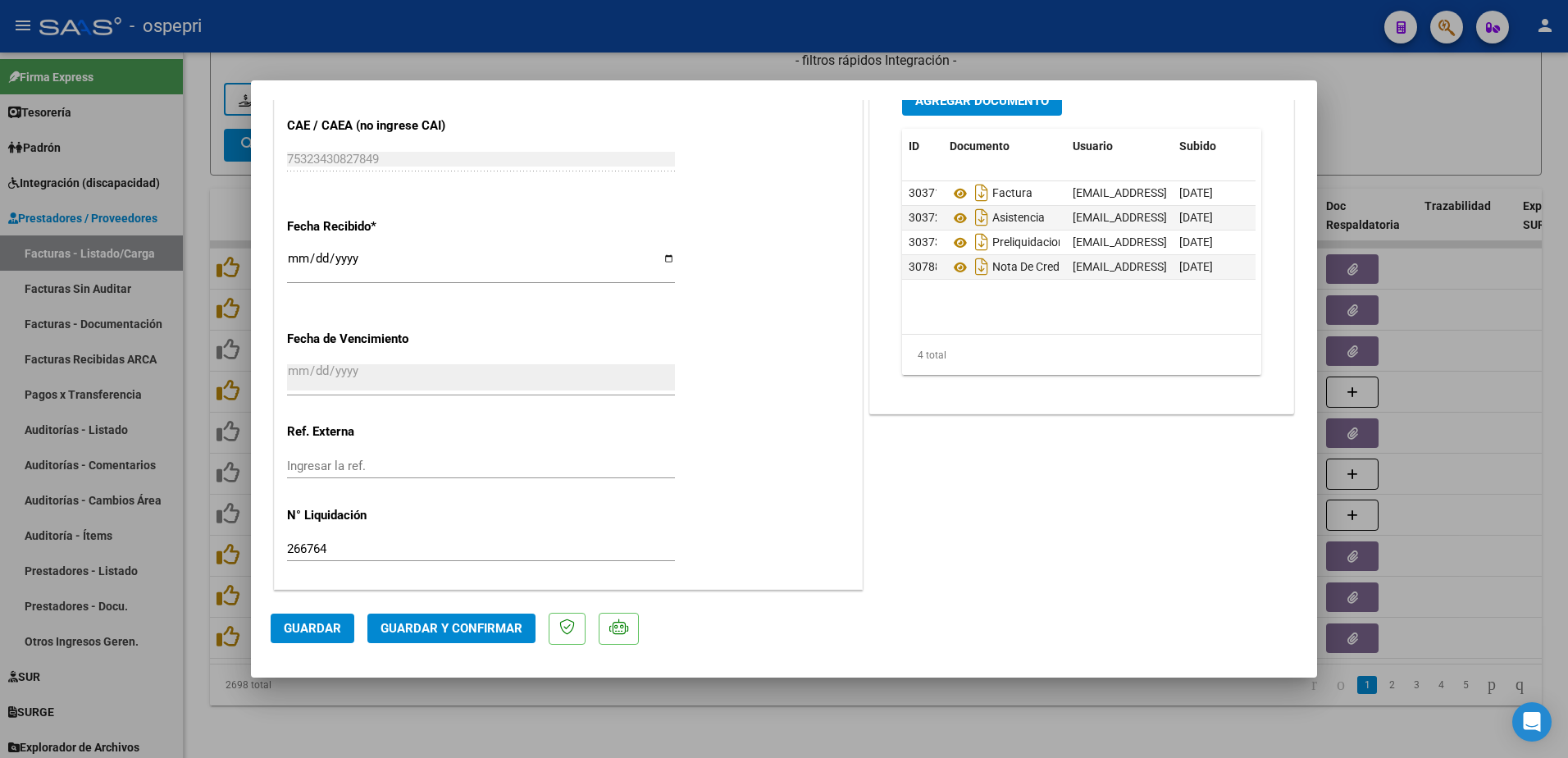
click at [450, 608] on mat-dialog-actions "Guardar Guardar y Confirmar" at bounding box center [784, 625] width 1027 height 65
click at [453, 630] on span "Guardar y Confirmar" at bounding box center [451, 628] width 142 height 15
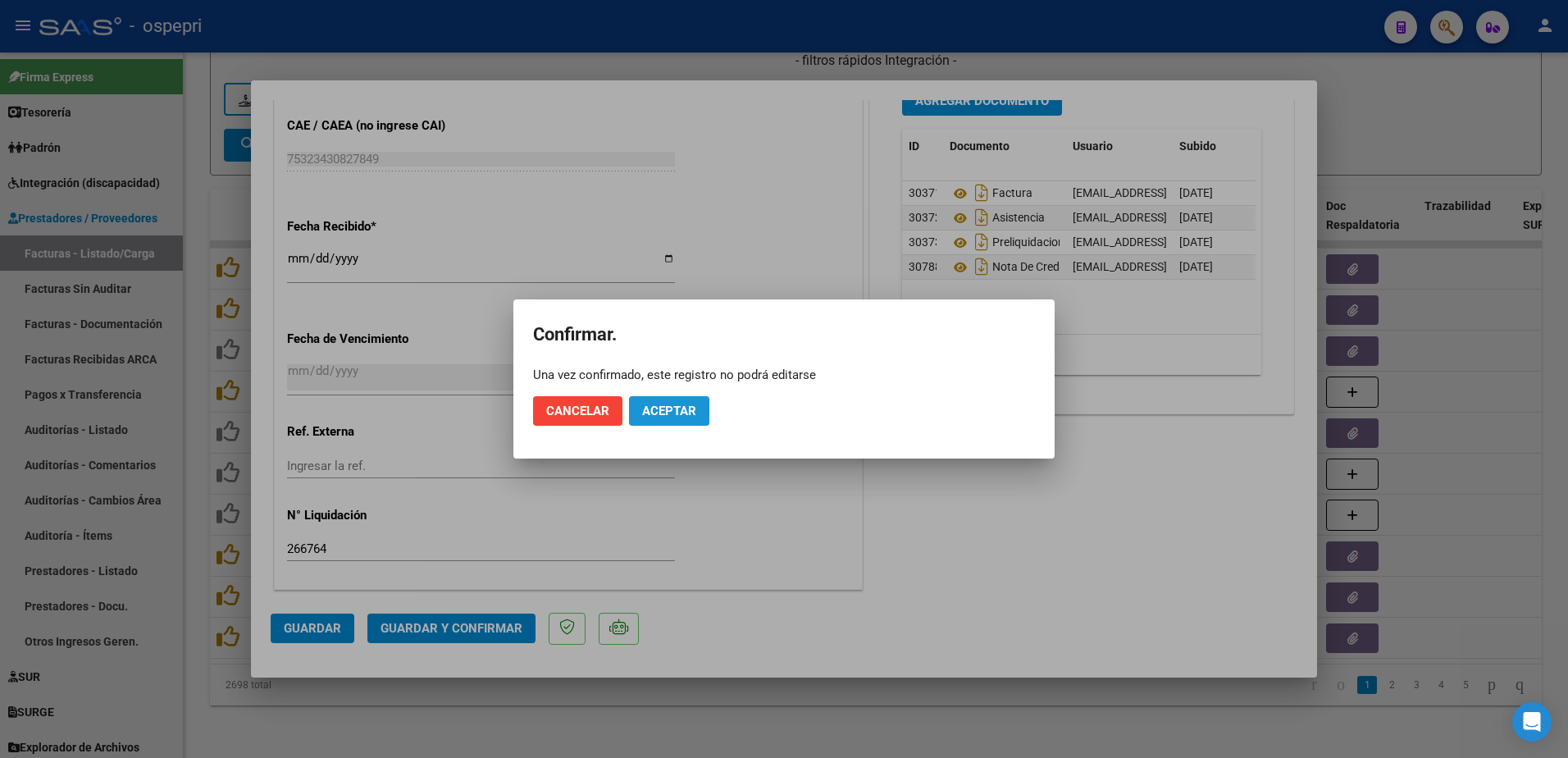
click at [701, 413] on button "Aceptar" at bounding box center [669, 411] width 80 height 29
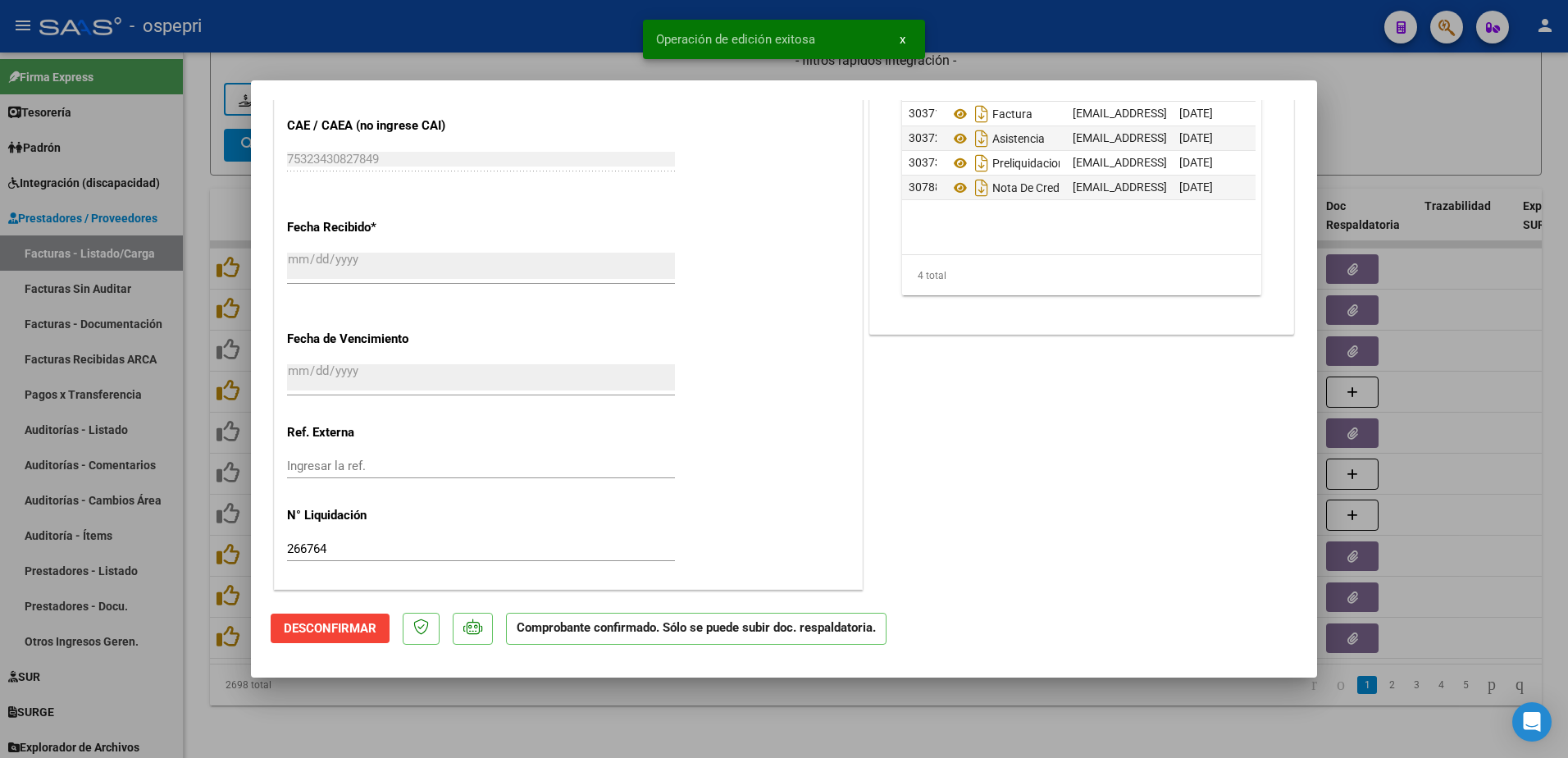
type input "$ 0,00"
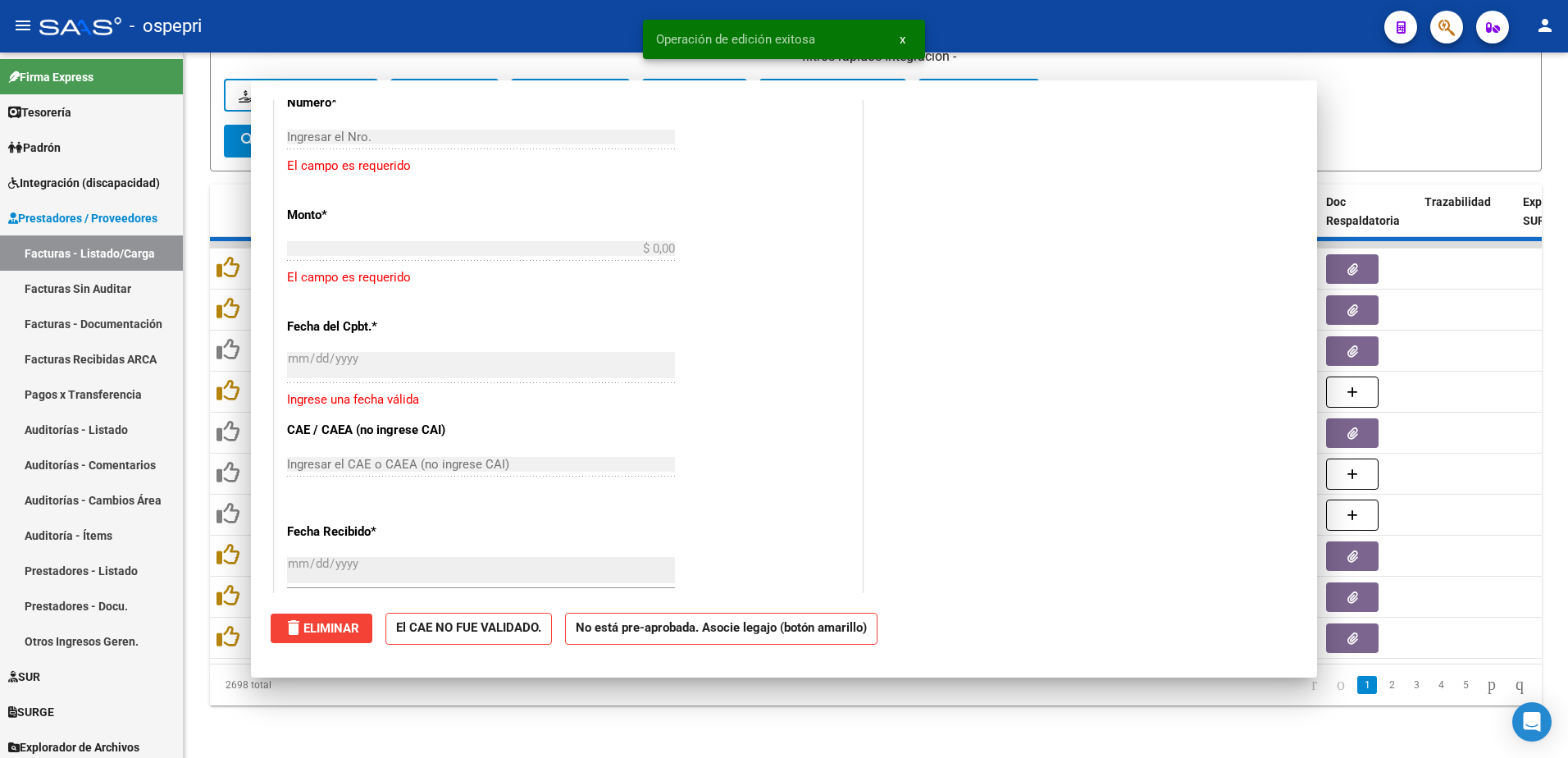
scroll to position [1295, 0]
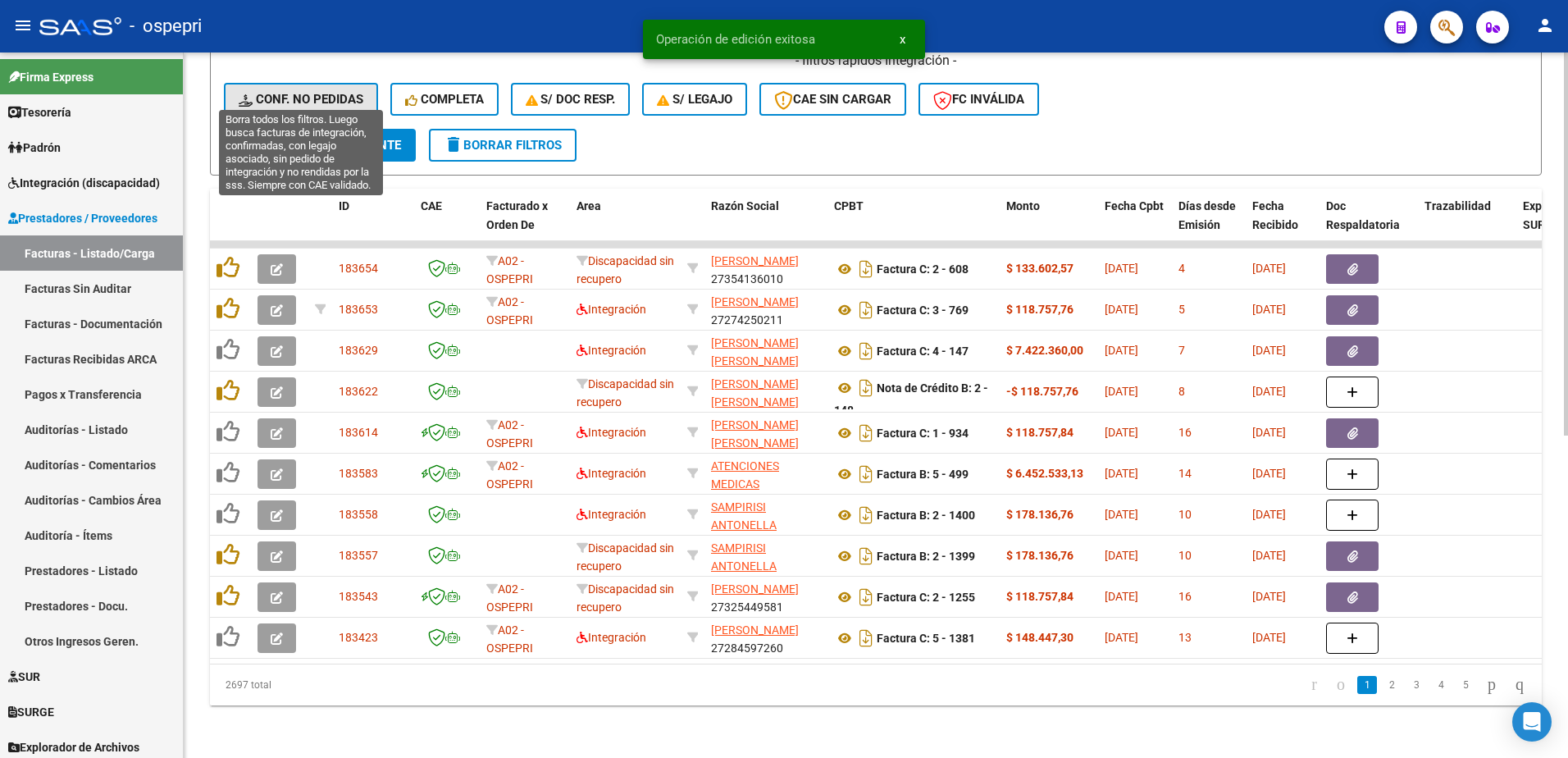
click at [322, 83] on button "Conf. no pedidas" at bounding box center [301, 99] width 154 height 33
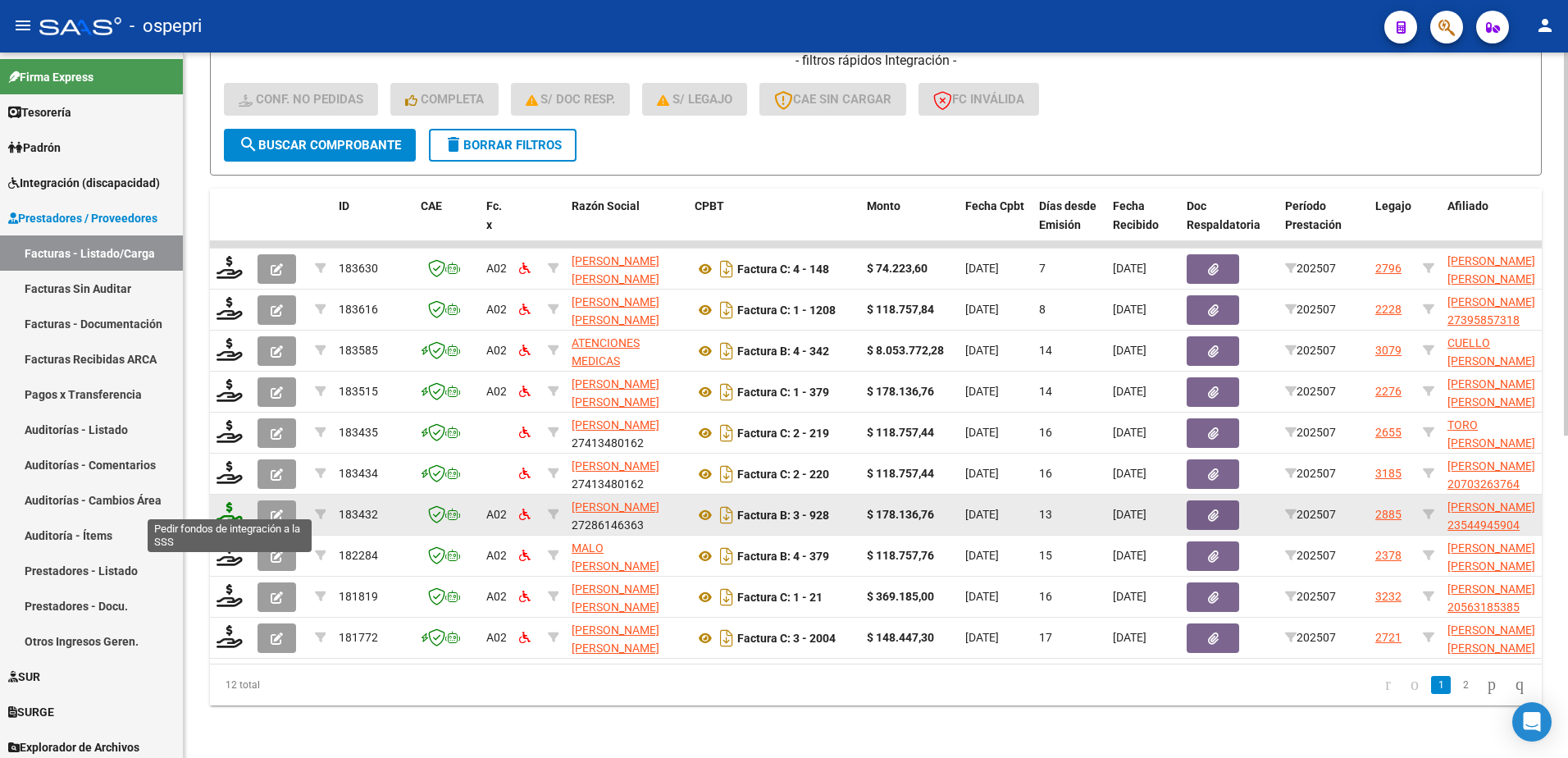
click at [234, 504] on icon at bounding box center [229, 513] width 26 height 23
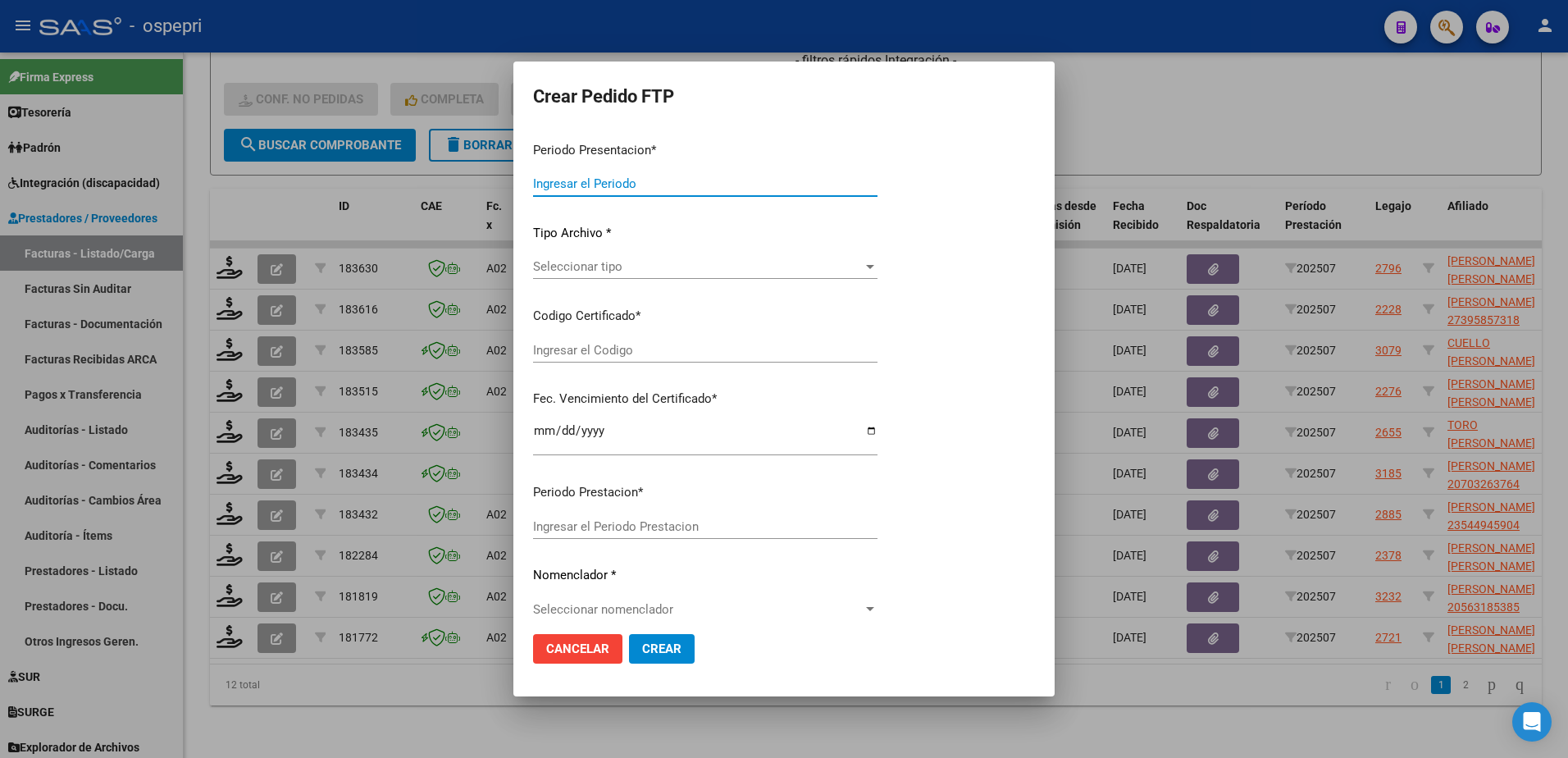
type input "202507"
type input "$ 178.136,76"
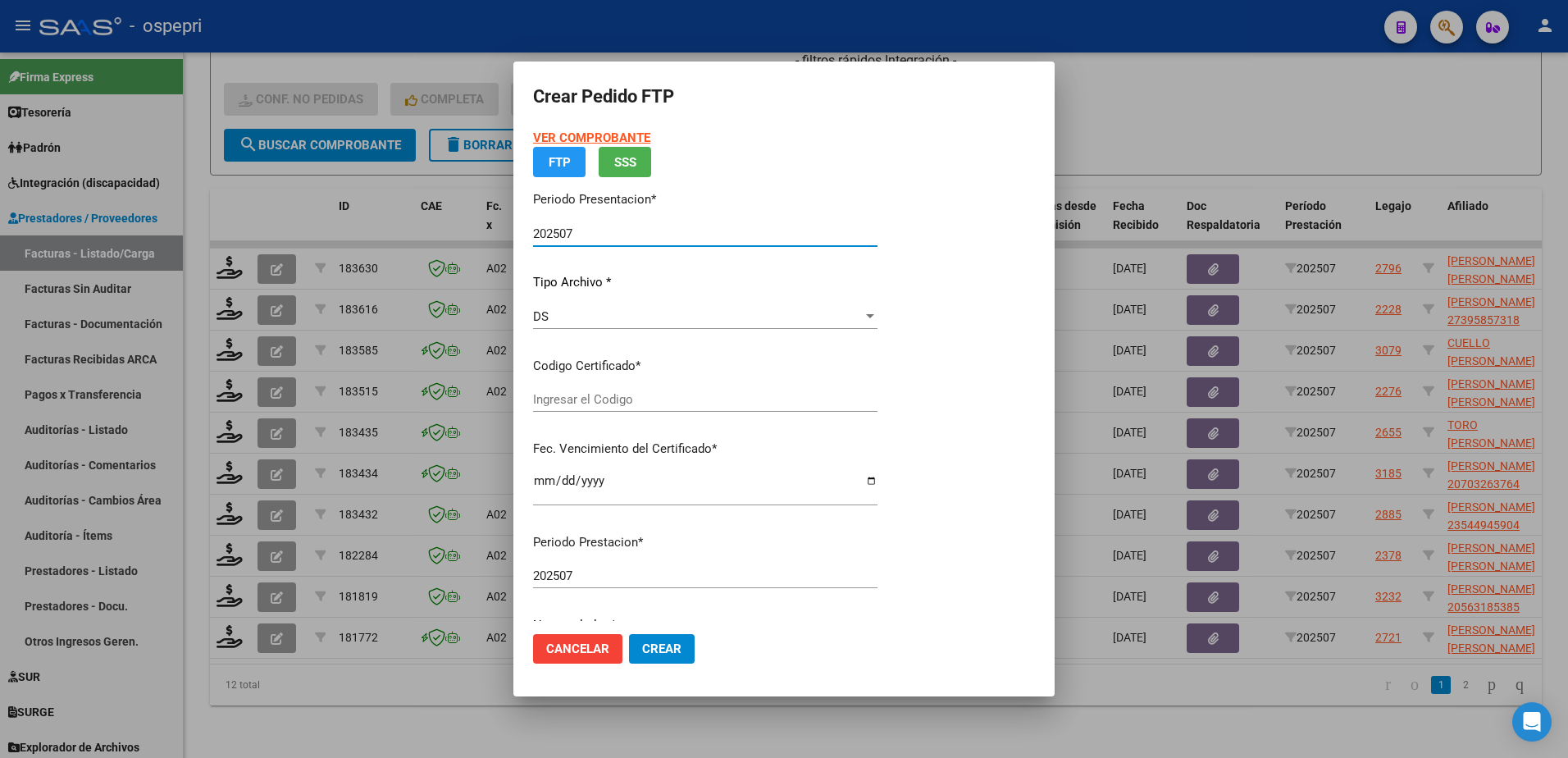
type input "2354494590-4"
type input "2028-07-05"
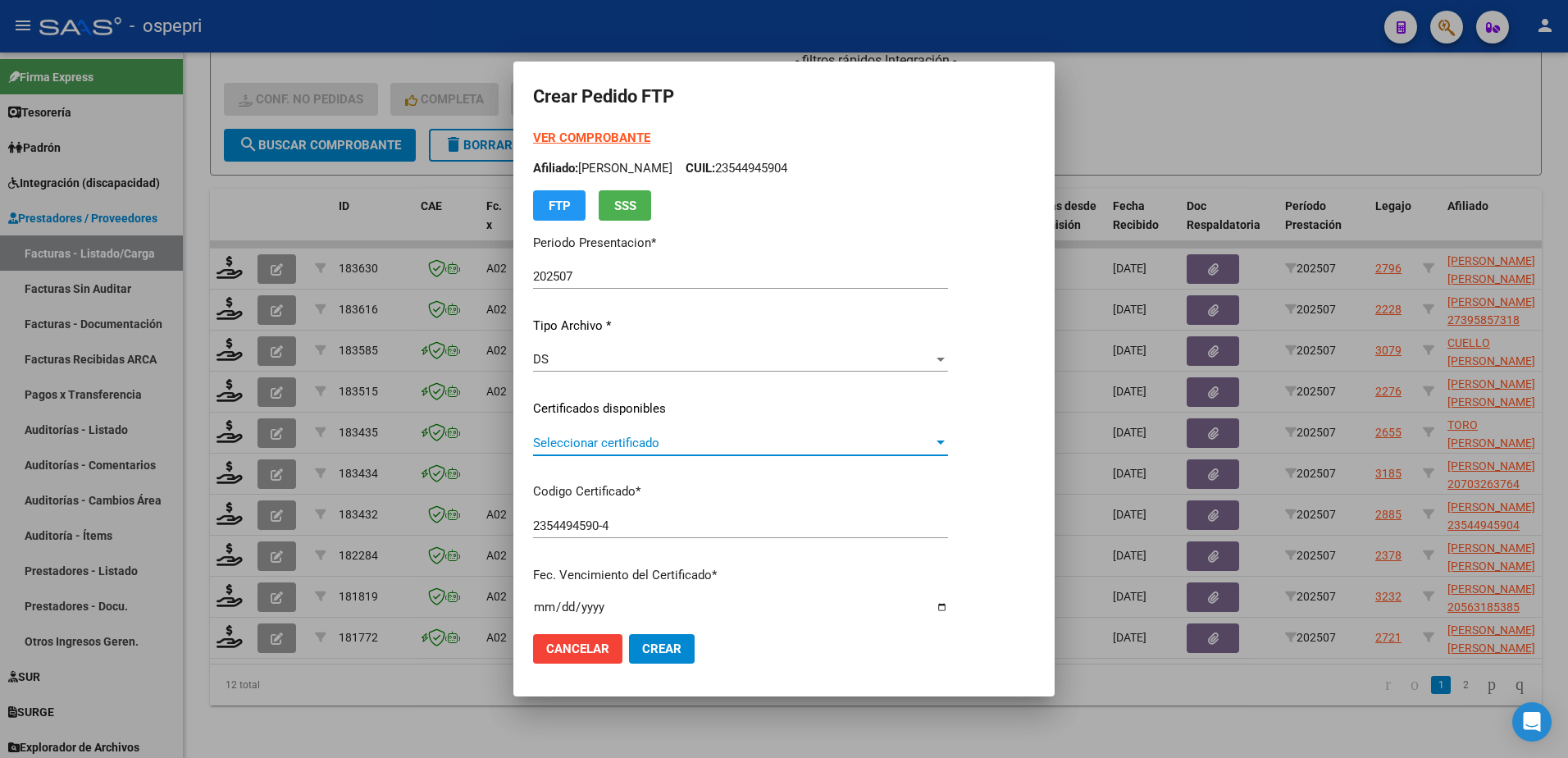
click at [625, 448] on span "Seleccionar certificado" at bounding box center [733, 442] width 400 height 15
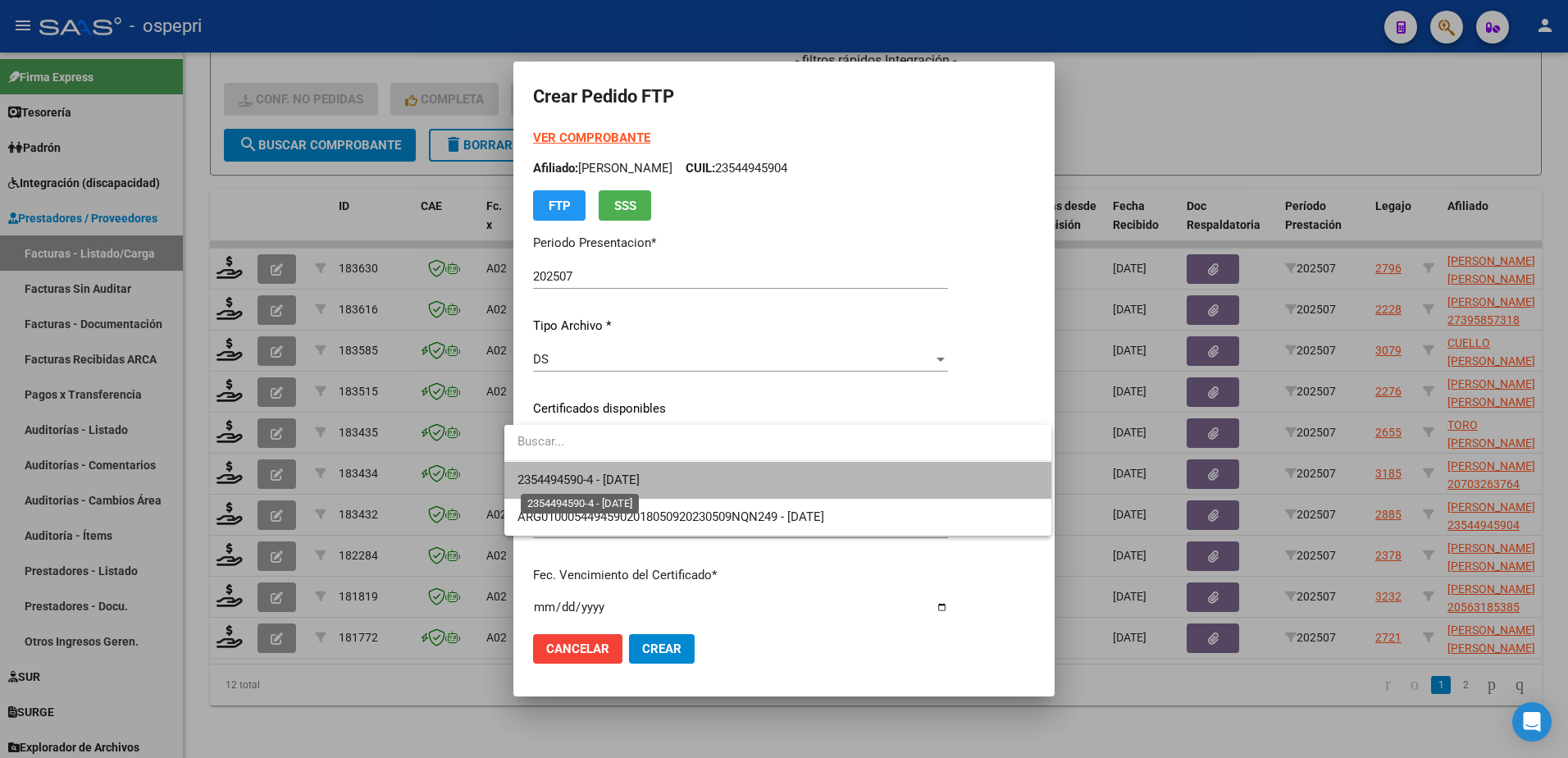
click at [633, 484] on span "2354494590-4 - 2028-07-05" at bounding box center [578, 479] width 122 height 15
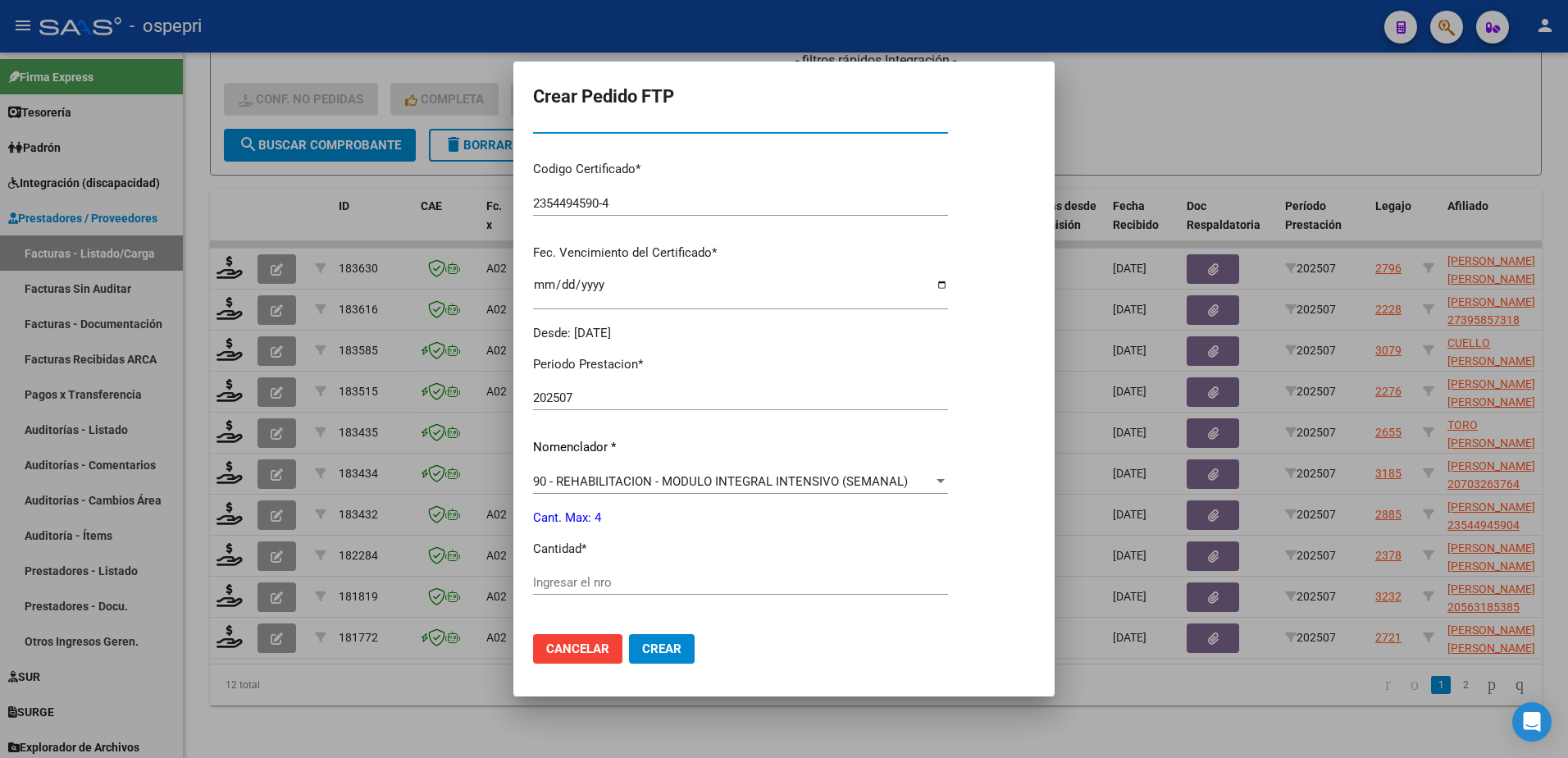
scroll to position [410, 0]
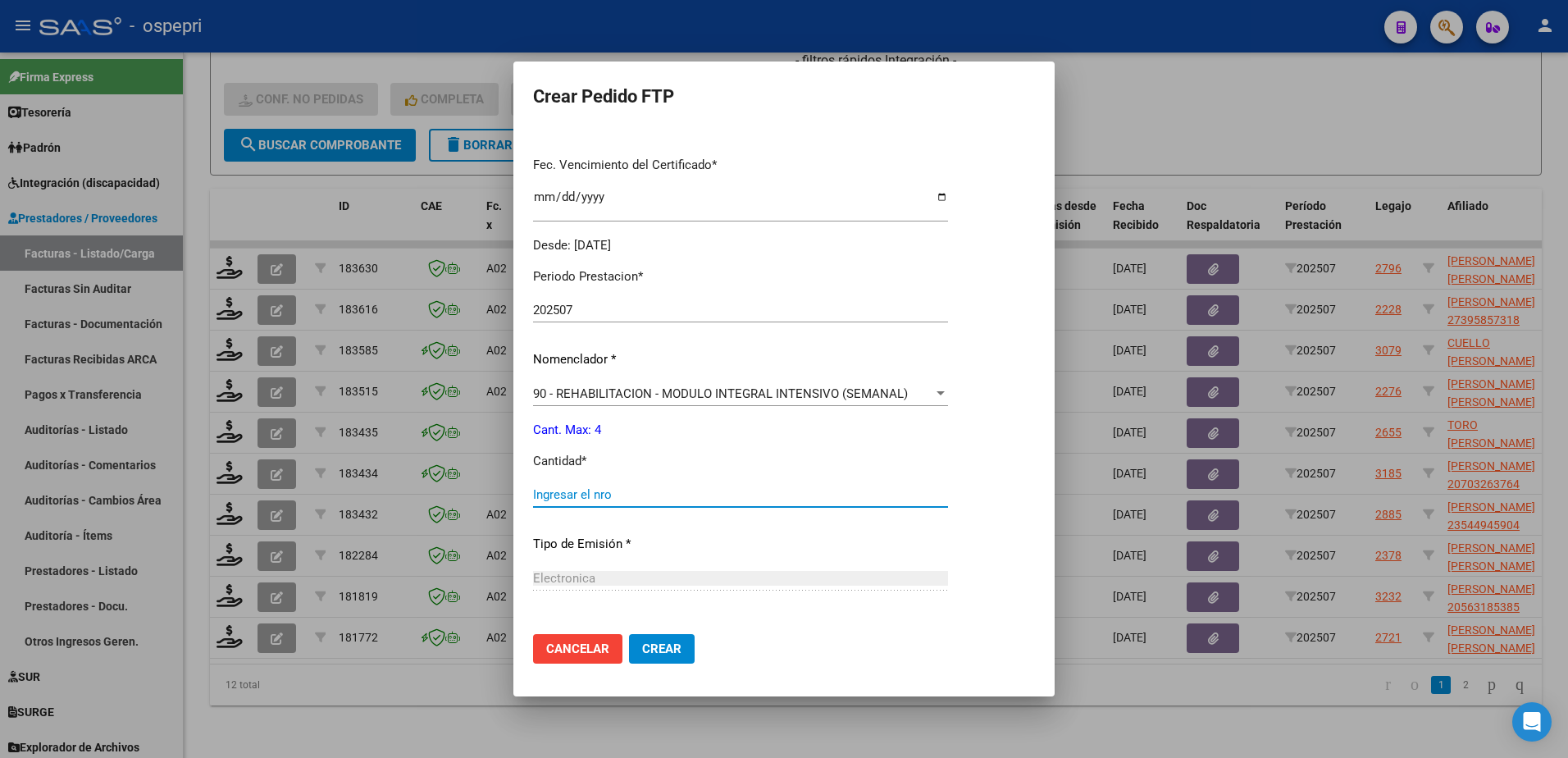
click at [624, 495] on input "Ingresar el nro" at bounding box center [740, 494] width 415 height 15
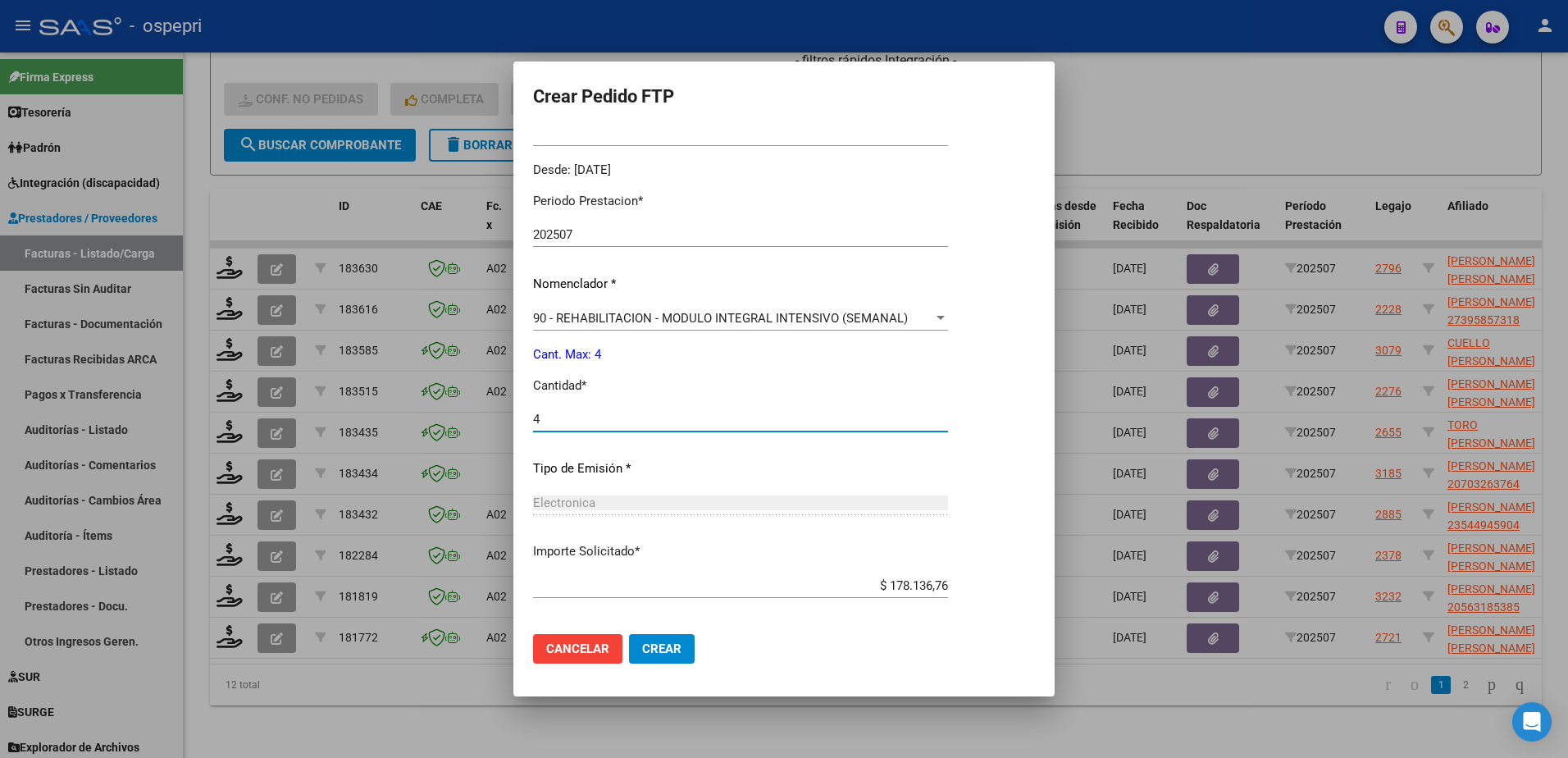
scroll to position [561, 0]
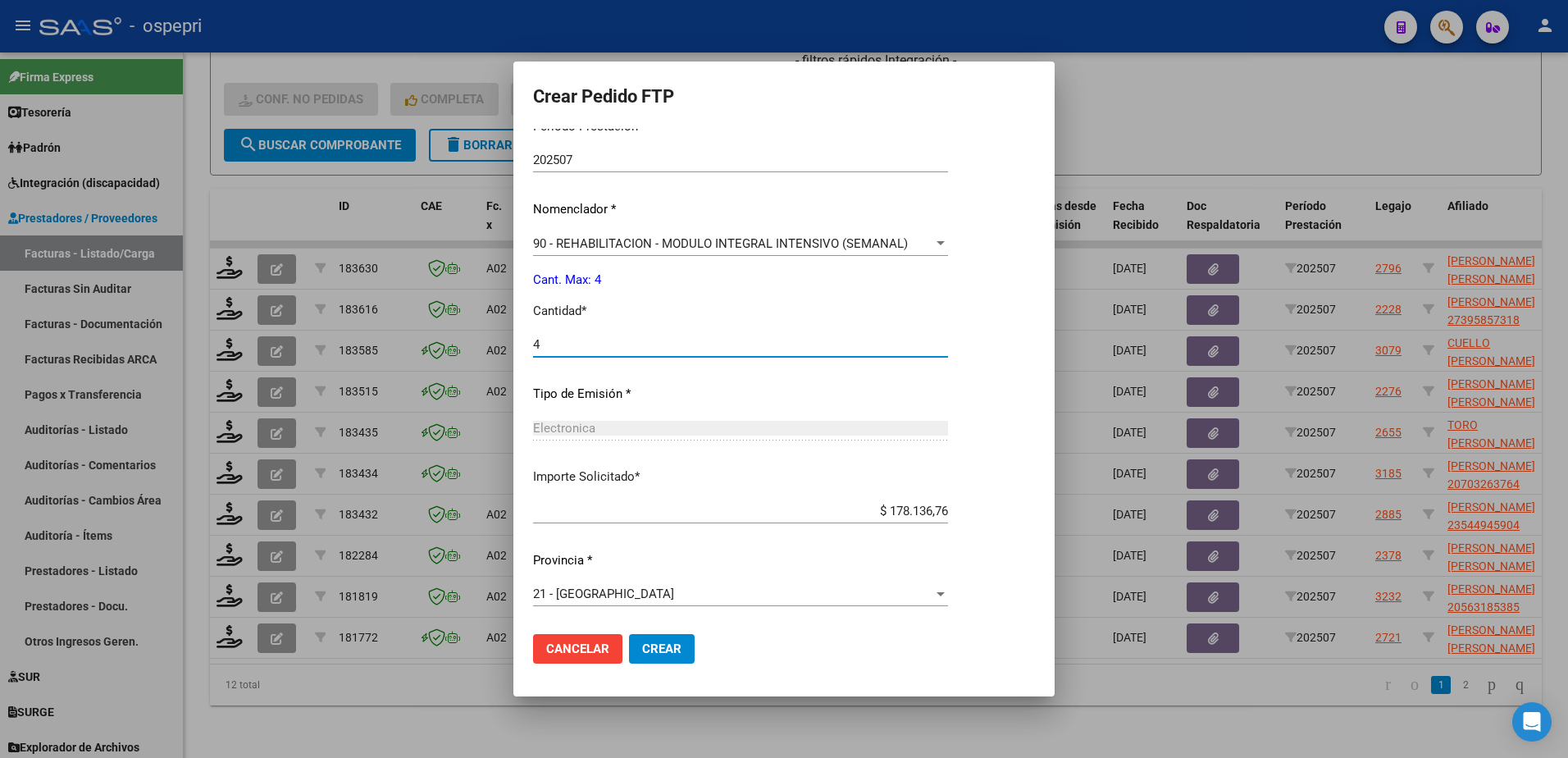
type input "4"
drag, startPoint x: 978, startPoint y: 512, endPoint x: 1065, endPoint y: 512, distance: 87.0
click at [1055, 512] on mat-dialog-content "VER COMPROBANTE ARCA Padrón Afiliado: CABRERA ALIPPI CLARA AURORA CUIL: 2354494…" at bounding box center [784, 375] width 541 height 493
drag, startPoint x: 964, startPoint y: 511, endPoint x: 1068, endPoint y: 514, distance: 104.0
click at [1055, 514] on mat-dialog-content "VER COMPROBANTE ARCA Padrón Afiliado: CABRERA ALIPPI CLARA AURORA CUIL: 2354494…" at bounding box center [784, 375] width 541 height 493
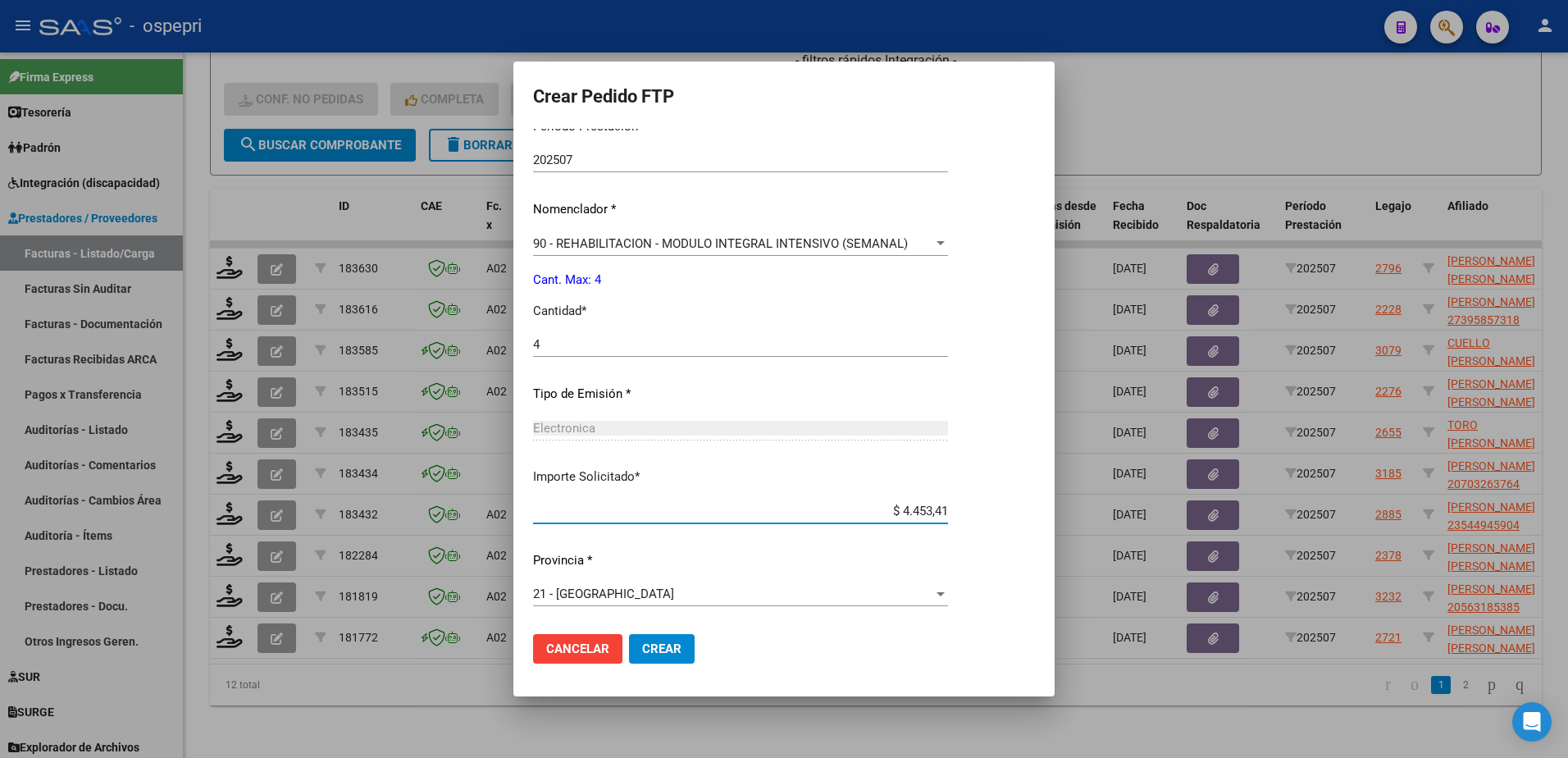
type input "$ 44.534,19"
click at [642, 642] on span "Crear" at bounding box center [662, 648] width 40 height 15
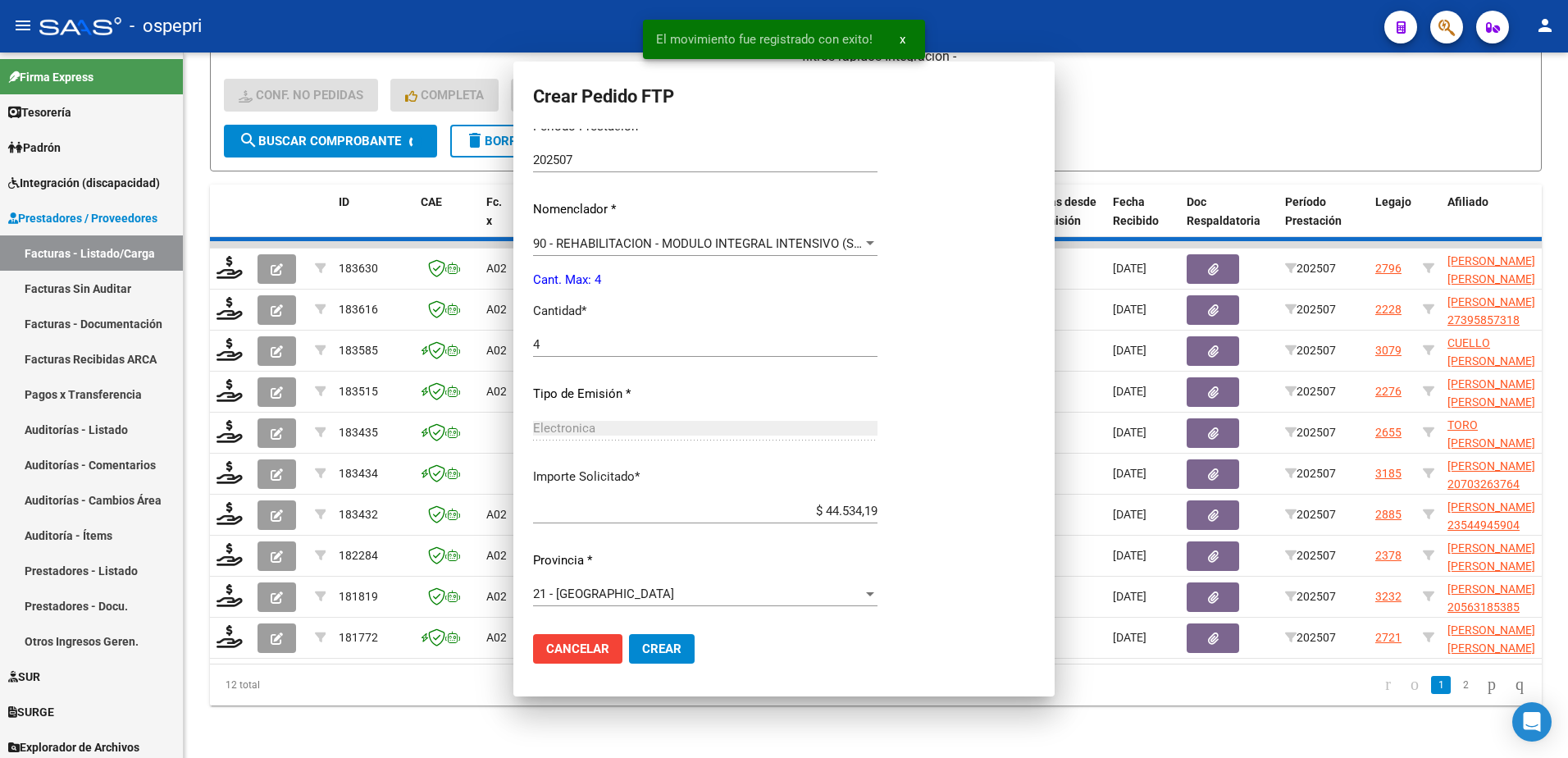
scroll to position [0, 0]
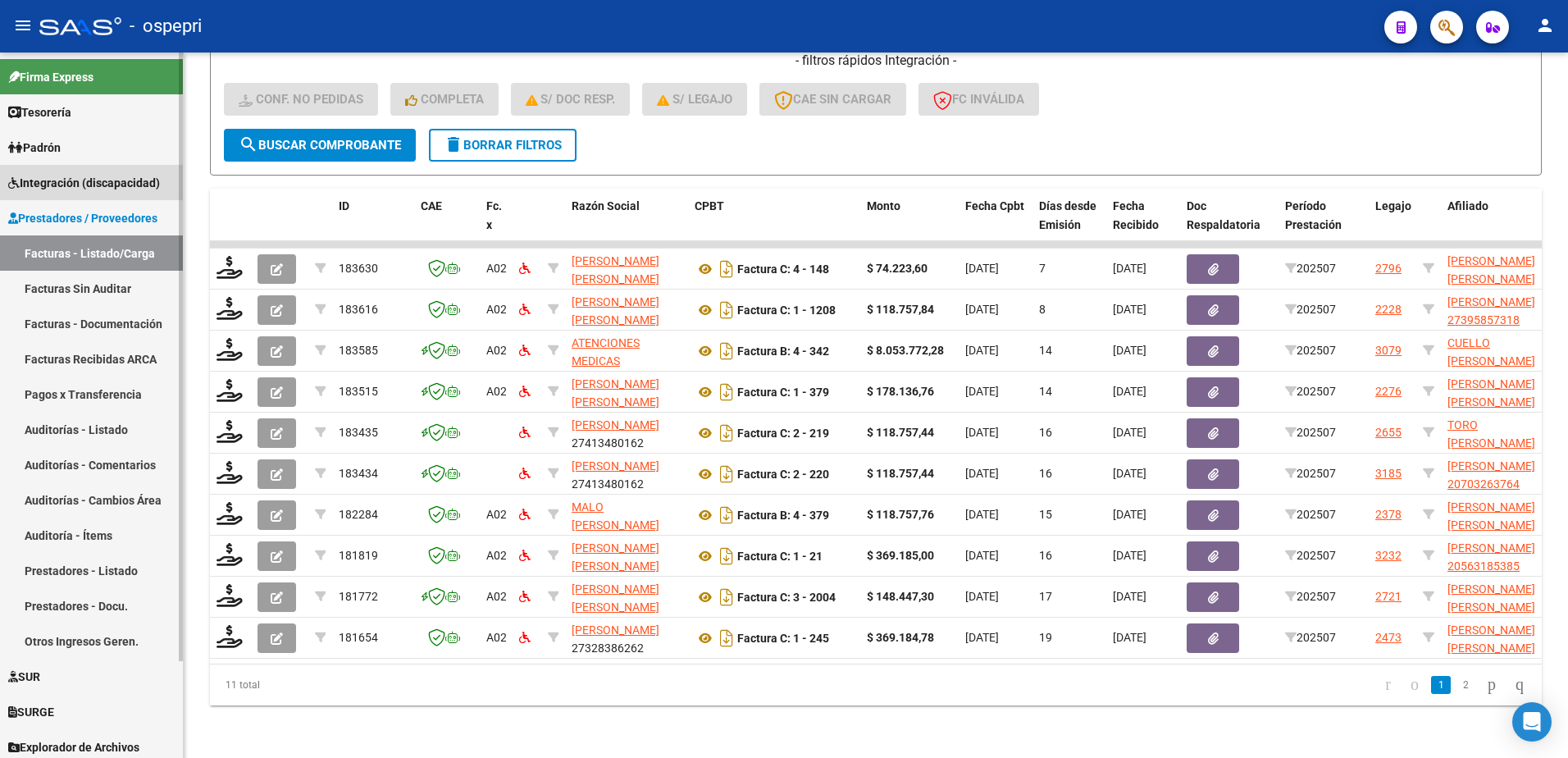
click at [72, 183] on span "Integración (discapacidad)" at bounding box center [84, 183] width 152 height 18
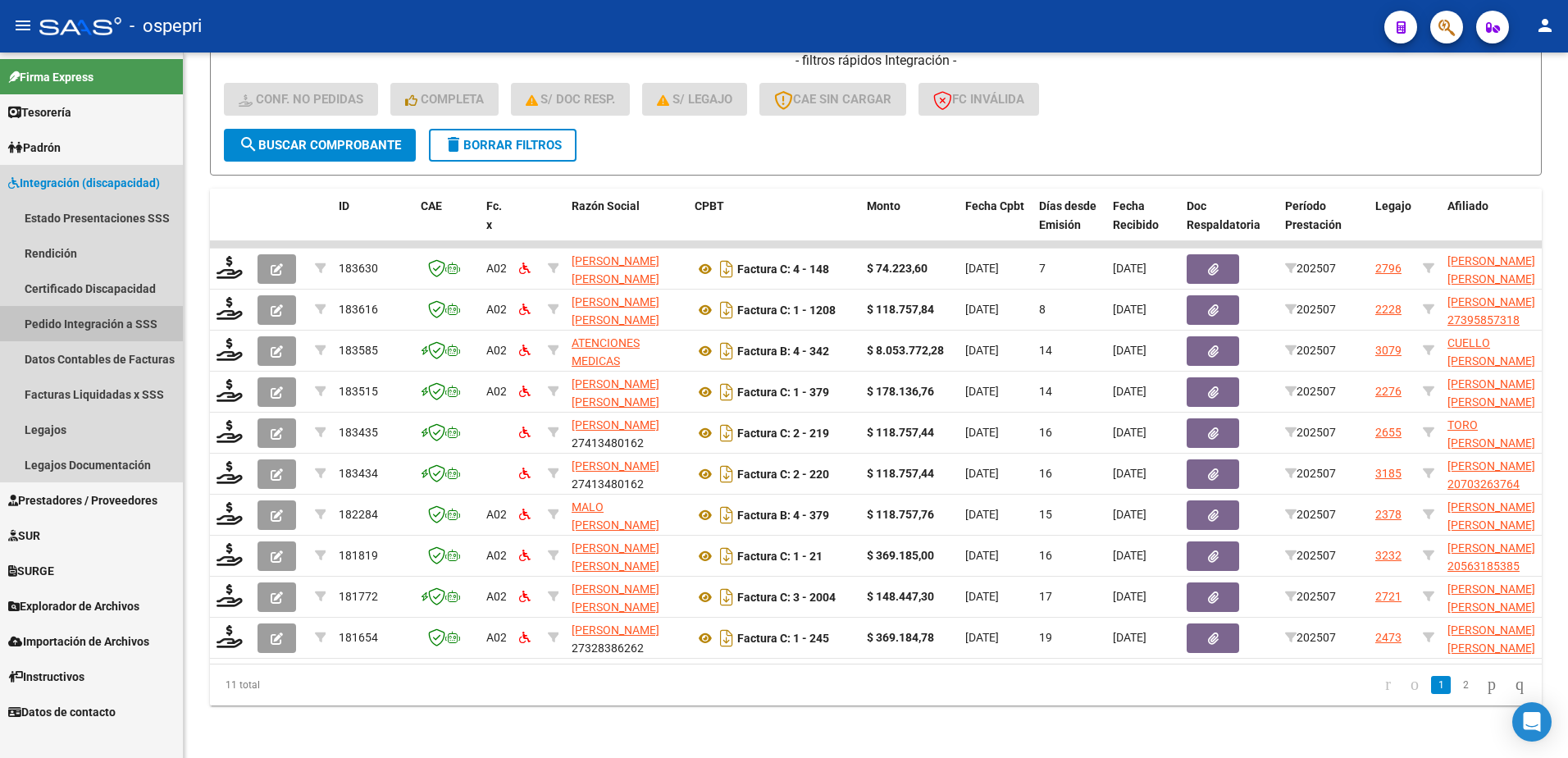
click at [88, 327] on link "Pedido Integración a SSS" at bounding box center [91, 323] width 183 height 35
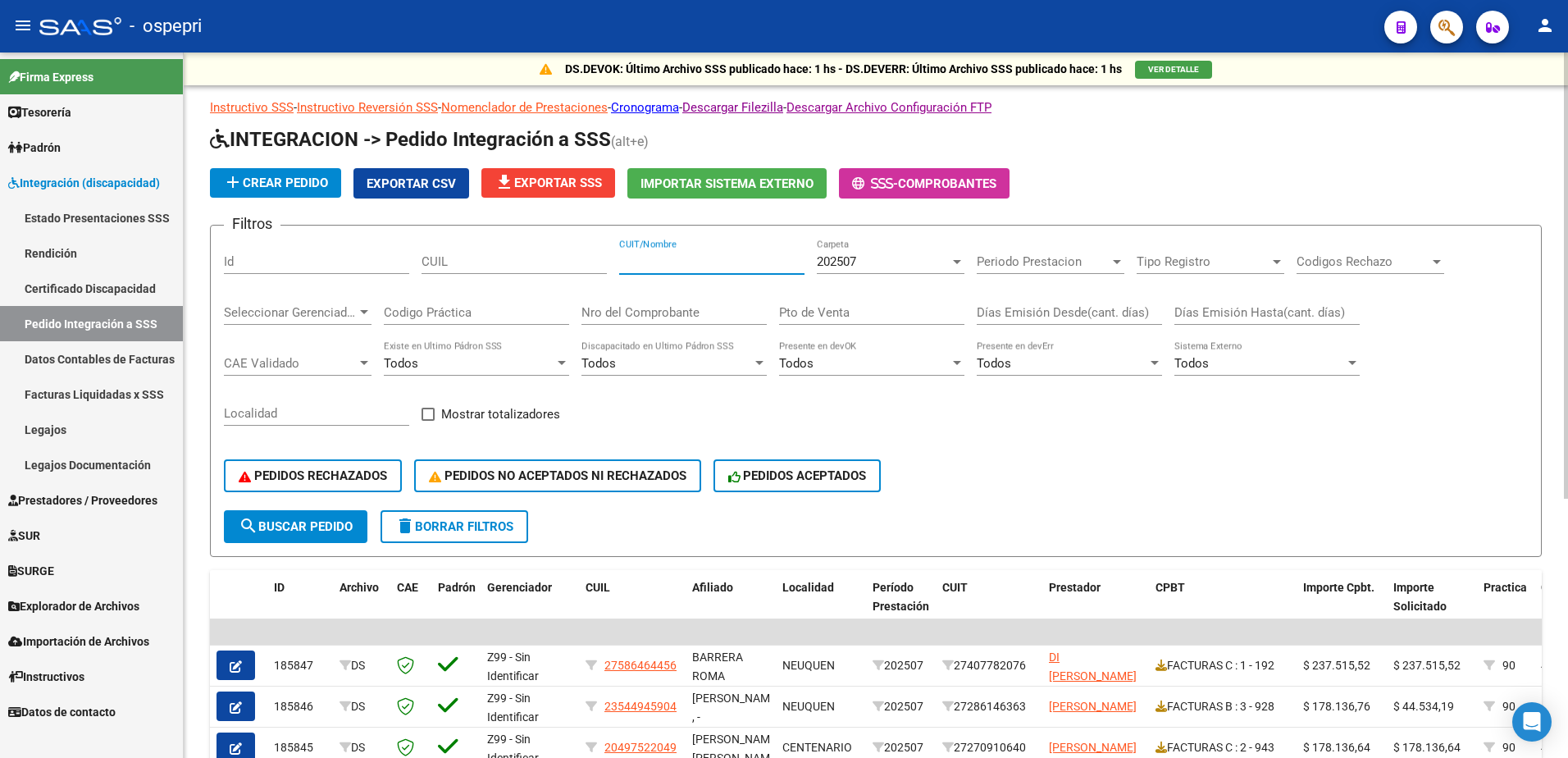
click at [644, 260] on input "CUIT/Nombre" at bounding box center [711, 261] width 185 height 15
type input "27286146363"
click at [309, 527] on span "search Buscar Pedido" at bounding box center [296, 526] width 114 height 15
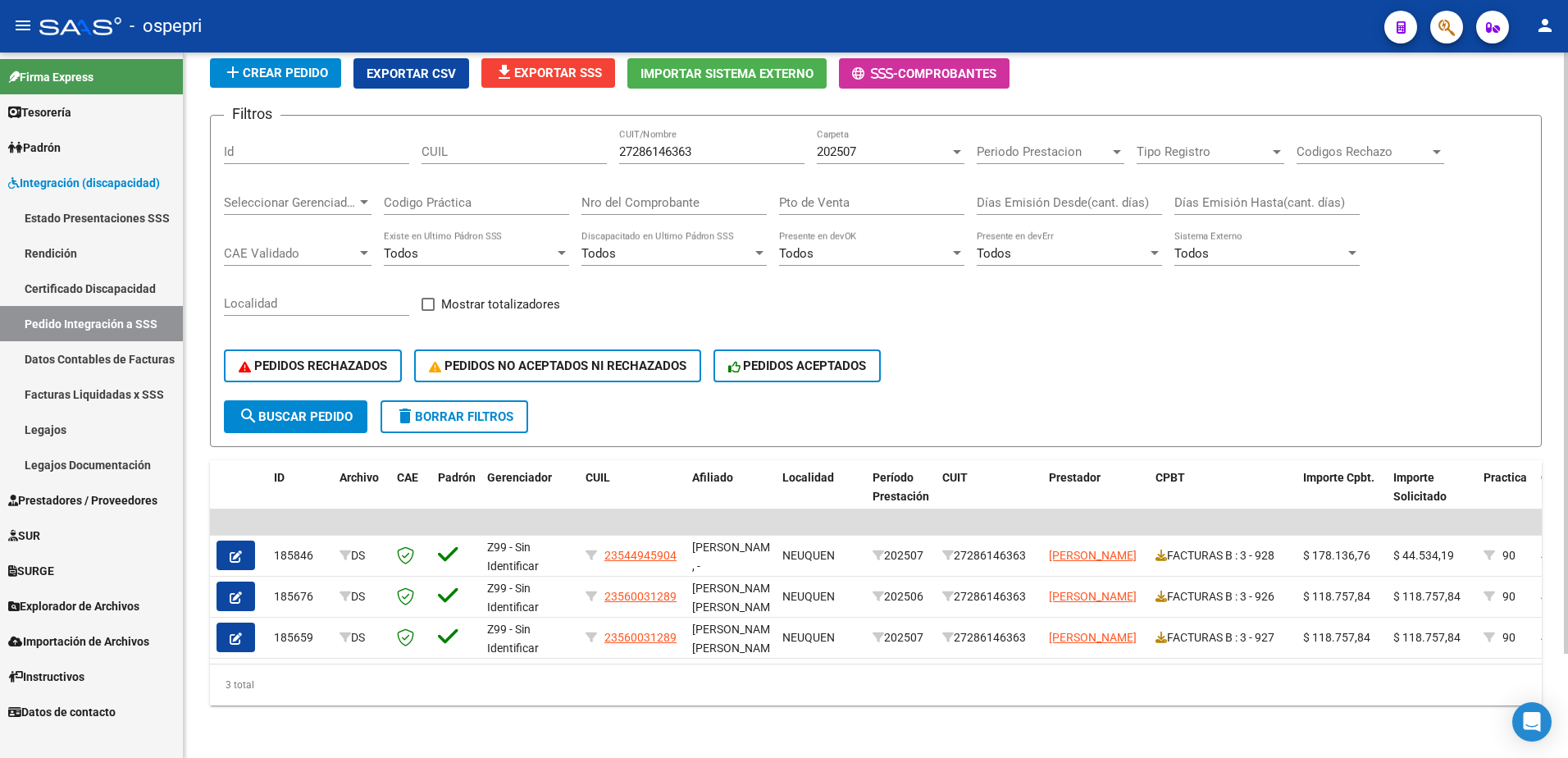
click at [442, 410] on span "delete Borrar Filtros" at bounding box center [454, 417] width 118 height 15
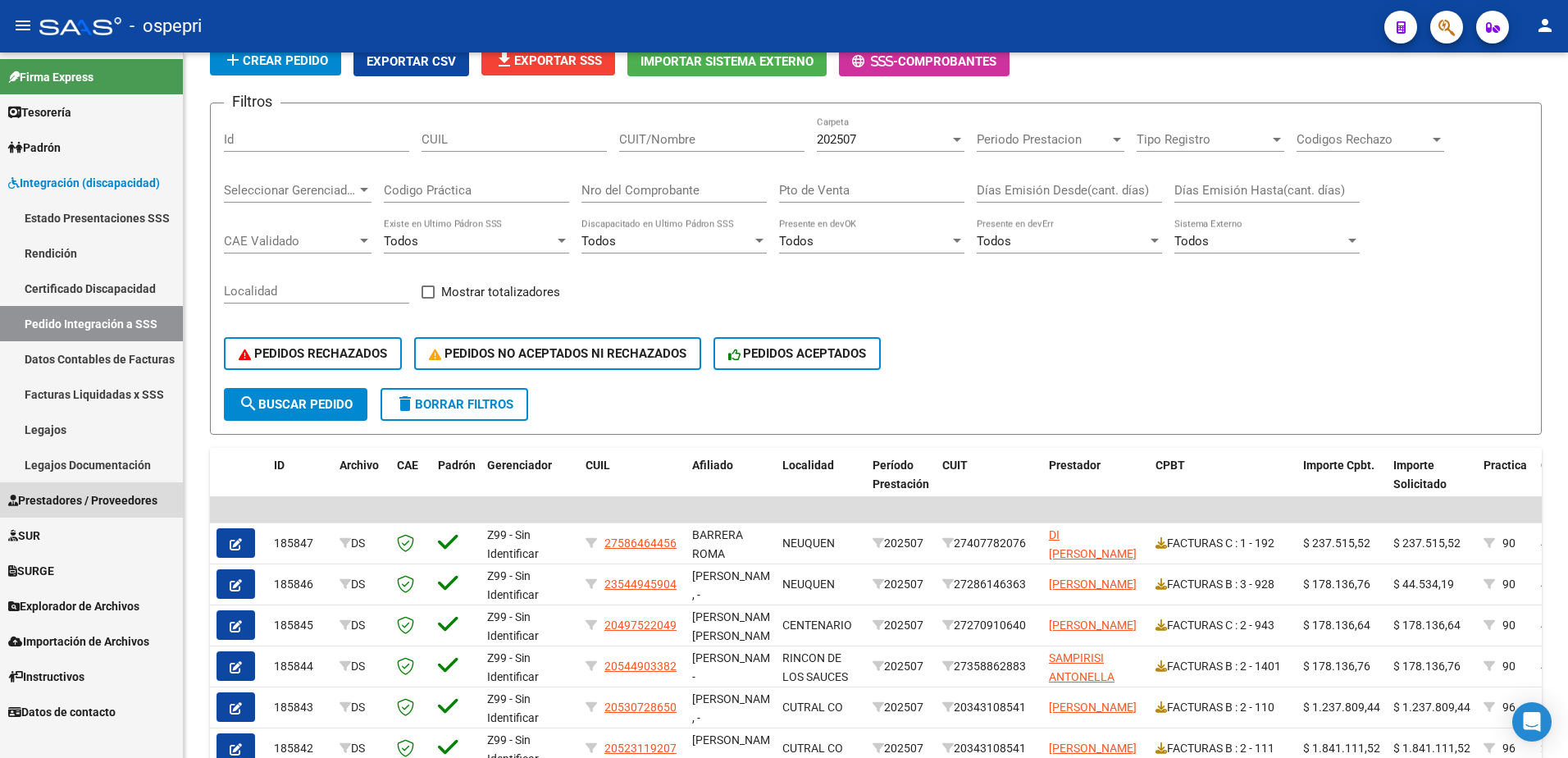
click at [101, 495] on span "Prestadores / Proveedores" at bounding box center [83, 500] width 149 height 18
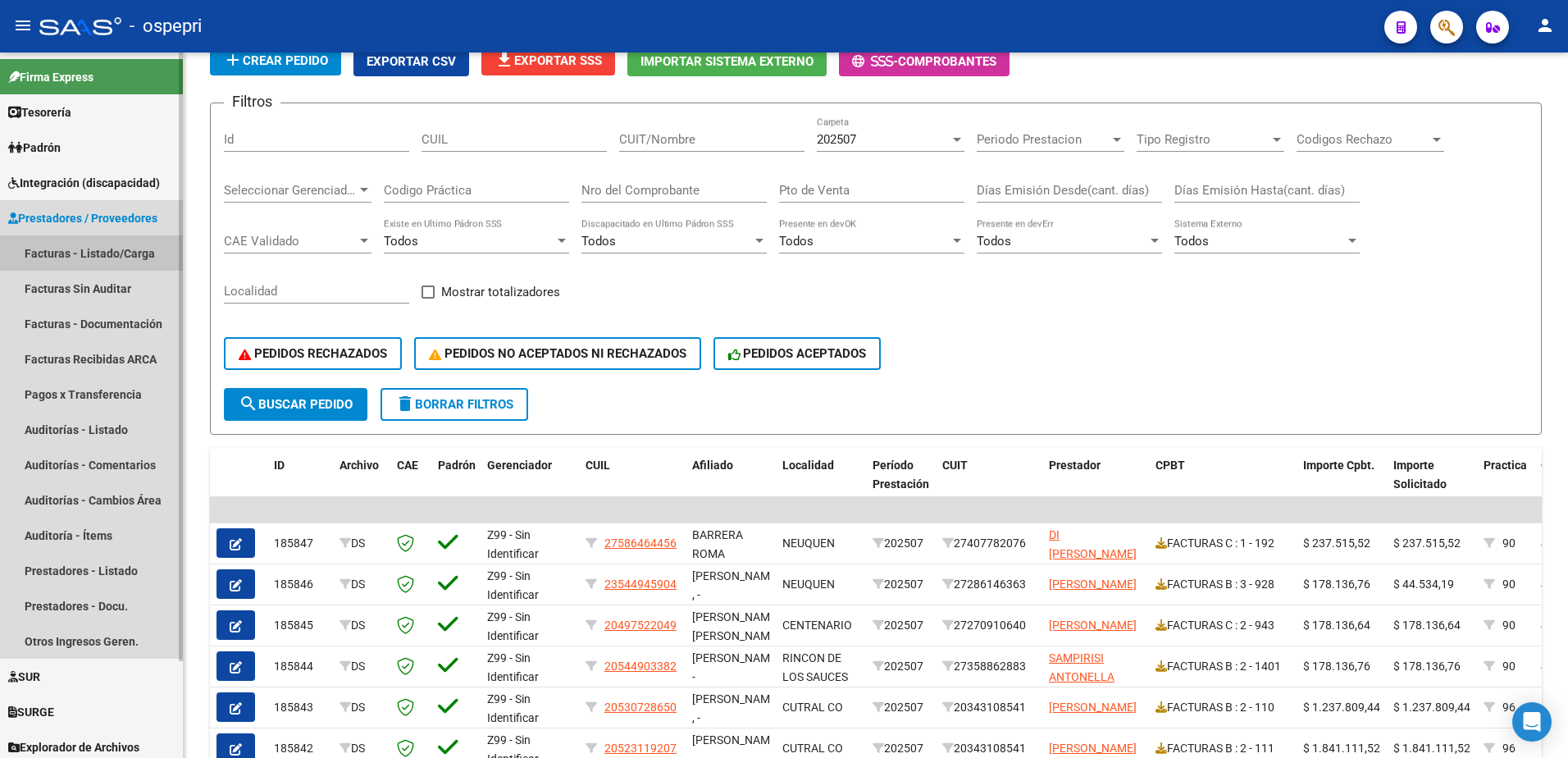
click at [78, 252] on link "Facturas - Listado/Carga" at bounding box center [91, 253] width 183 height 35
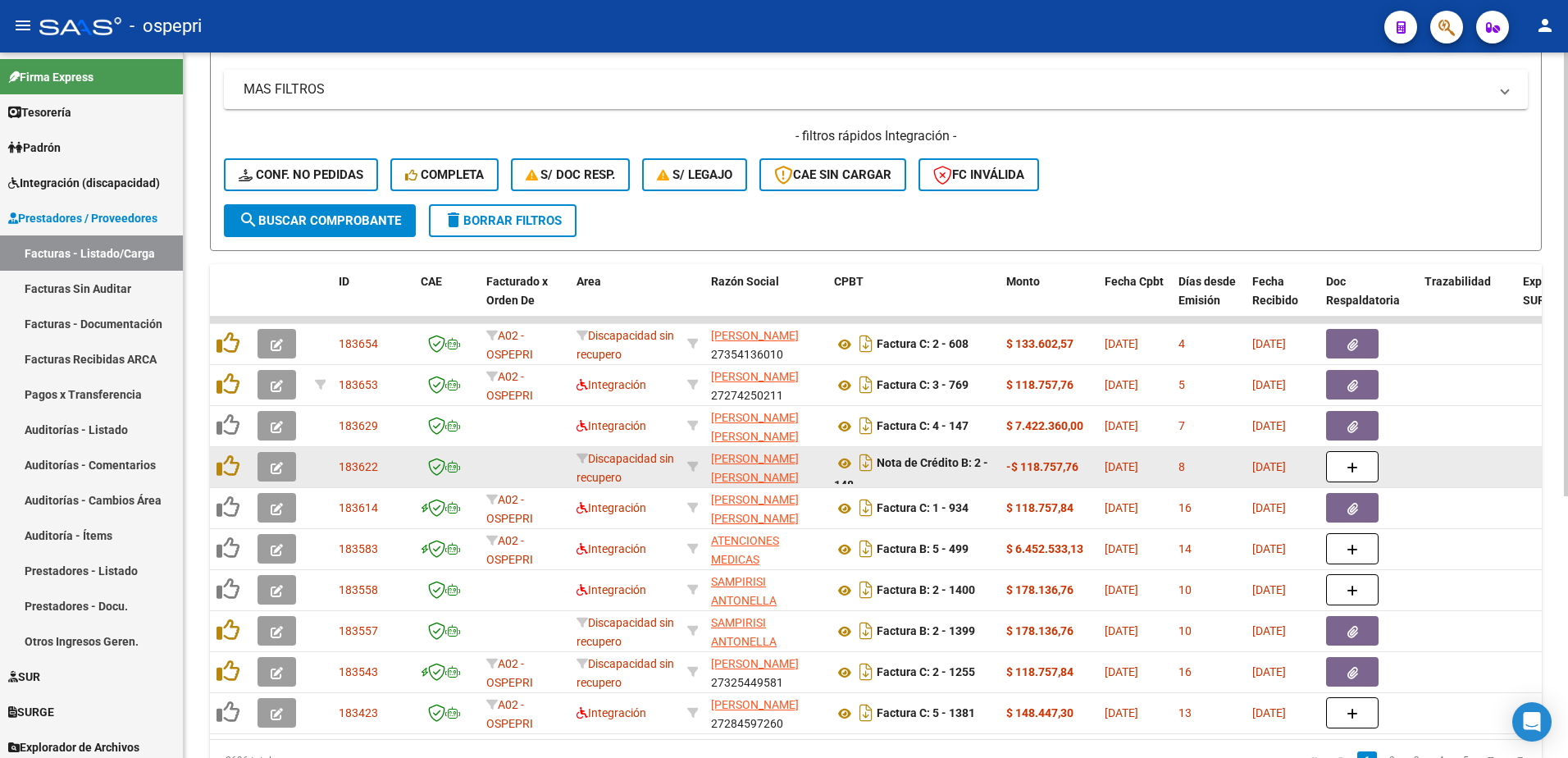
scroll to position [329, 0]
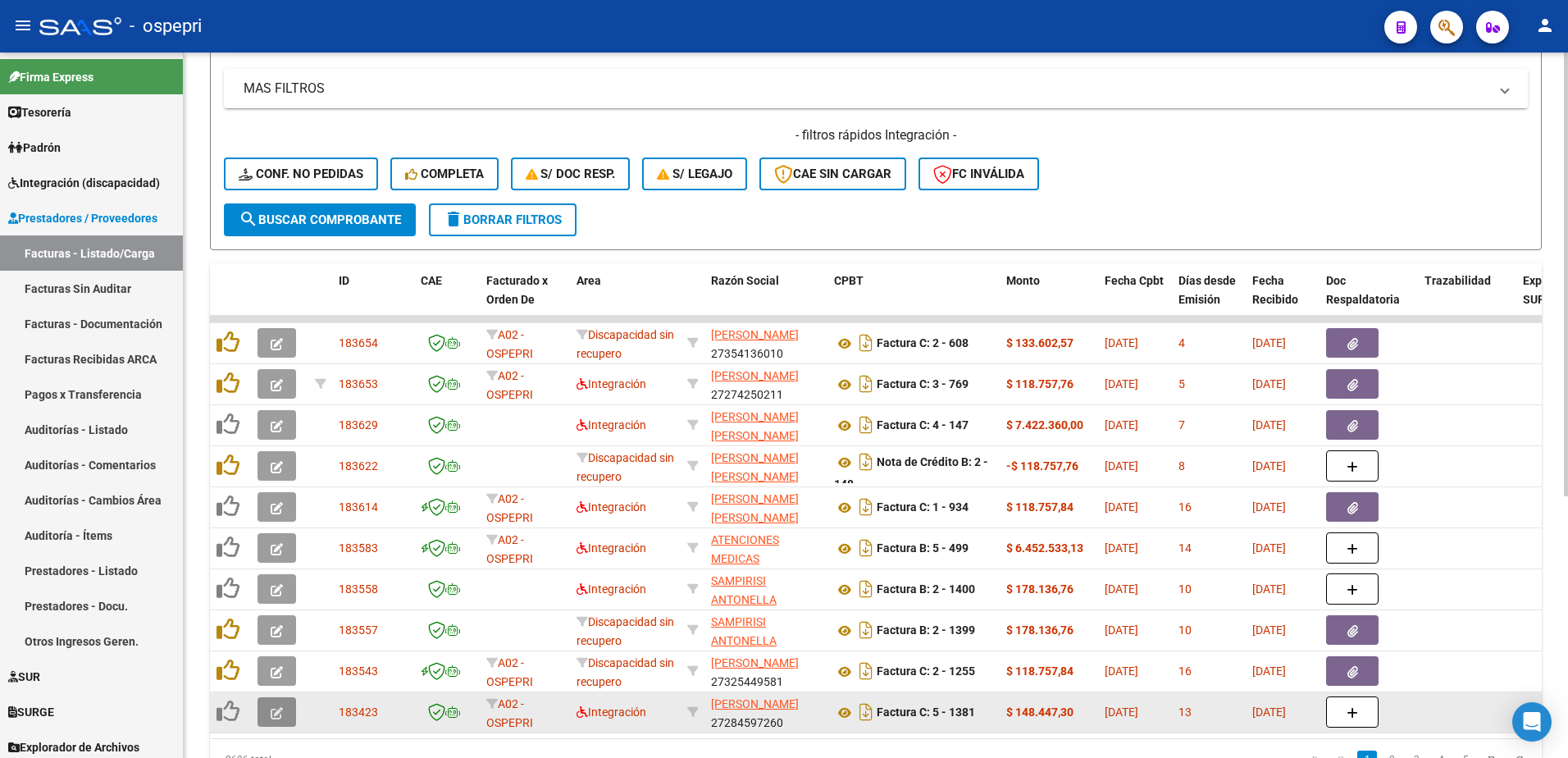
click at [282, 709] on icon "button" at bounding box center [277, 713] width 12 height 12
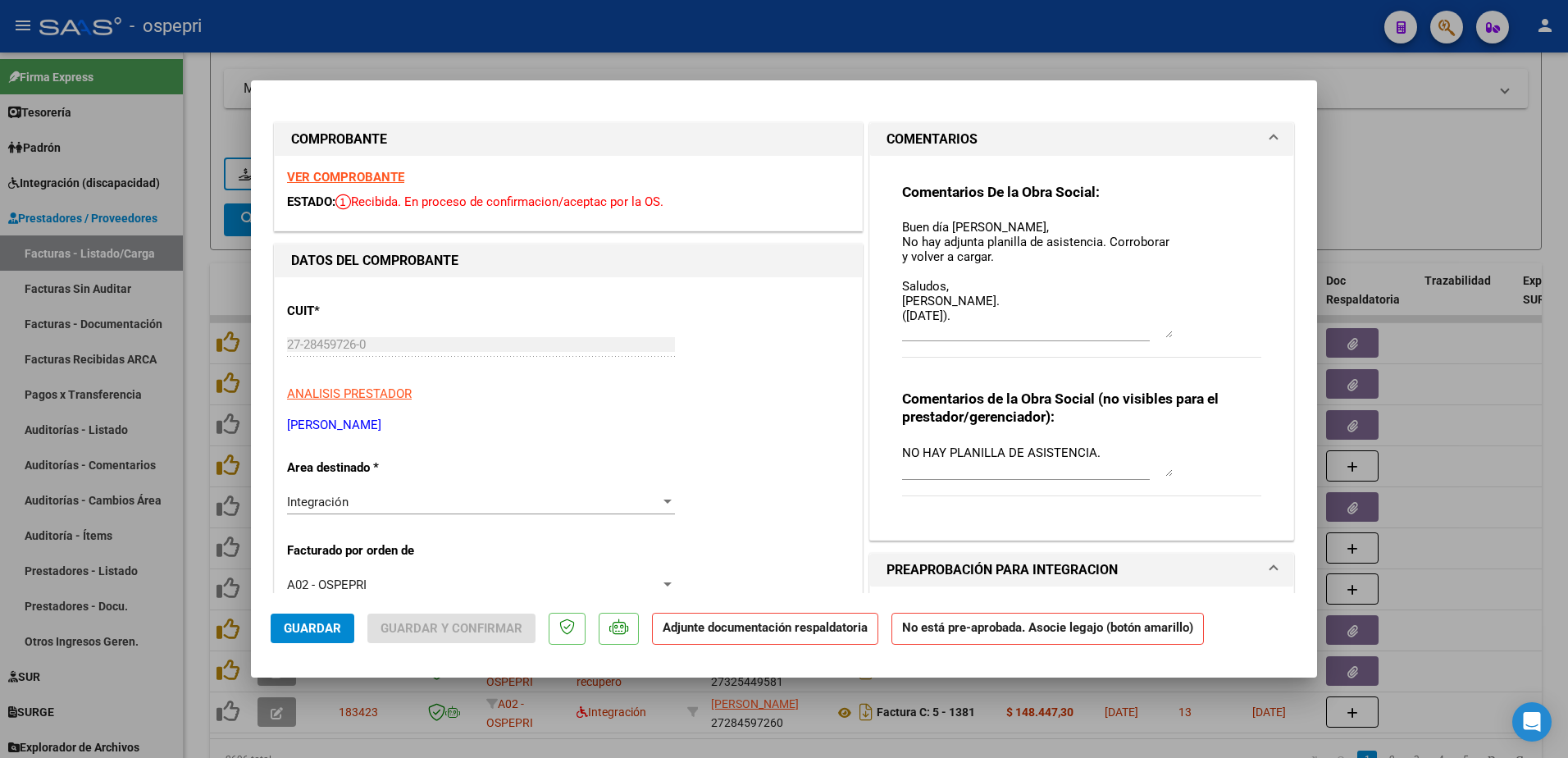
drag, startPoint x: 1159, startPoint y: 246, endPoint x: 1159, endPoint y: 333, distance: 87.0
click at [1159, 333] on textarea "Buen día Nancy, No hay adjunta planilla de asistencia. Corroborar y volver a ca…" at bounding box center [1038, 278] width 271 height 120
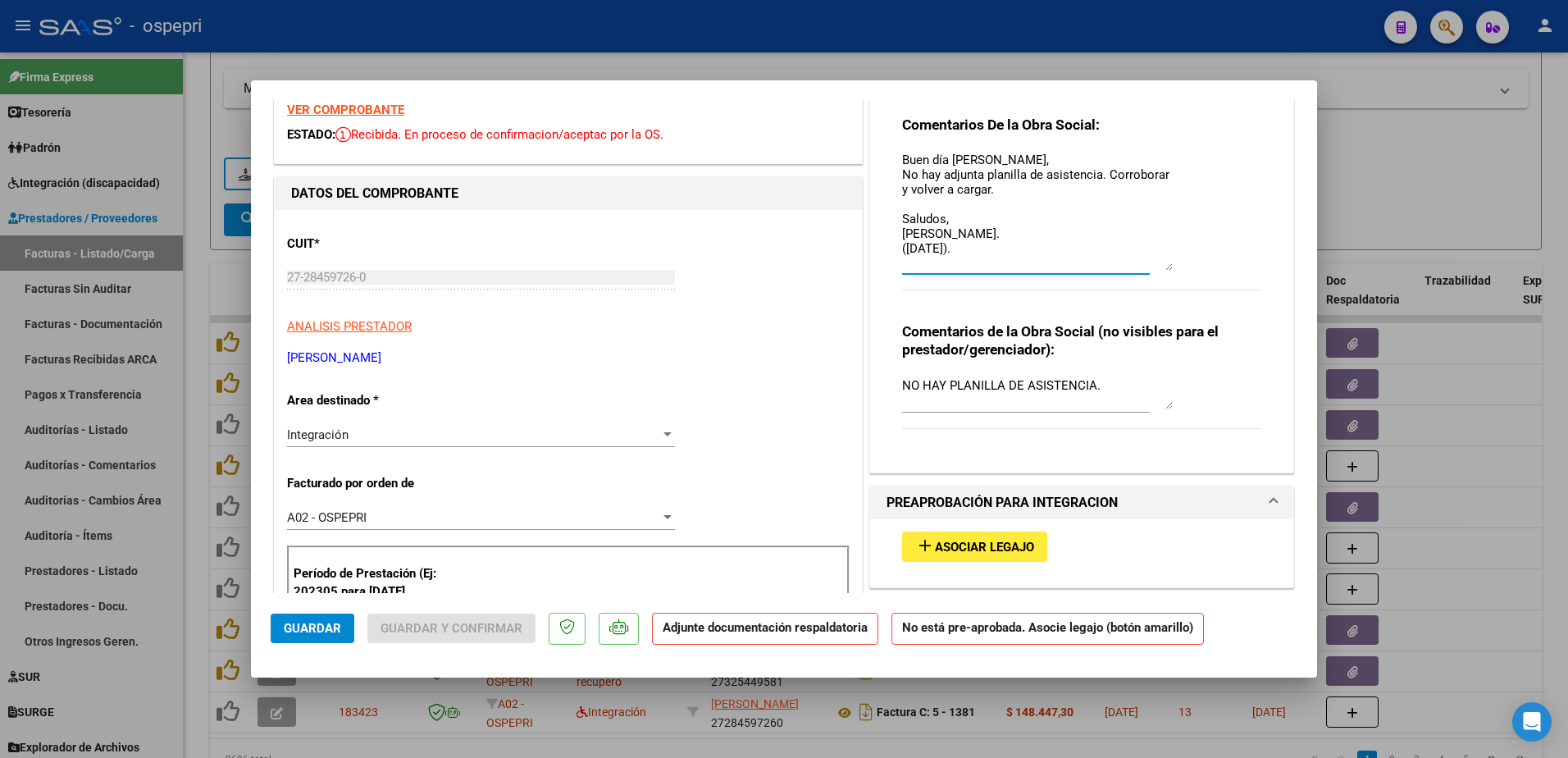
scroll to position [0, 0]
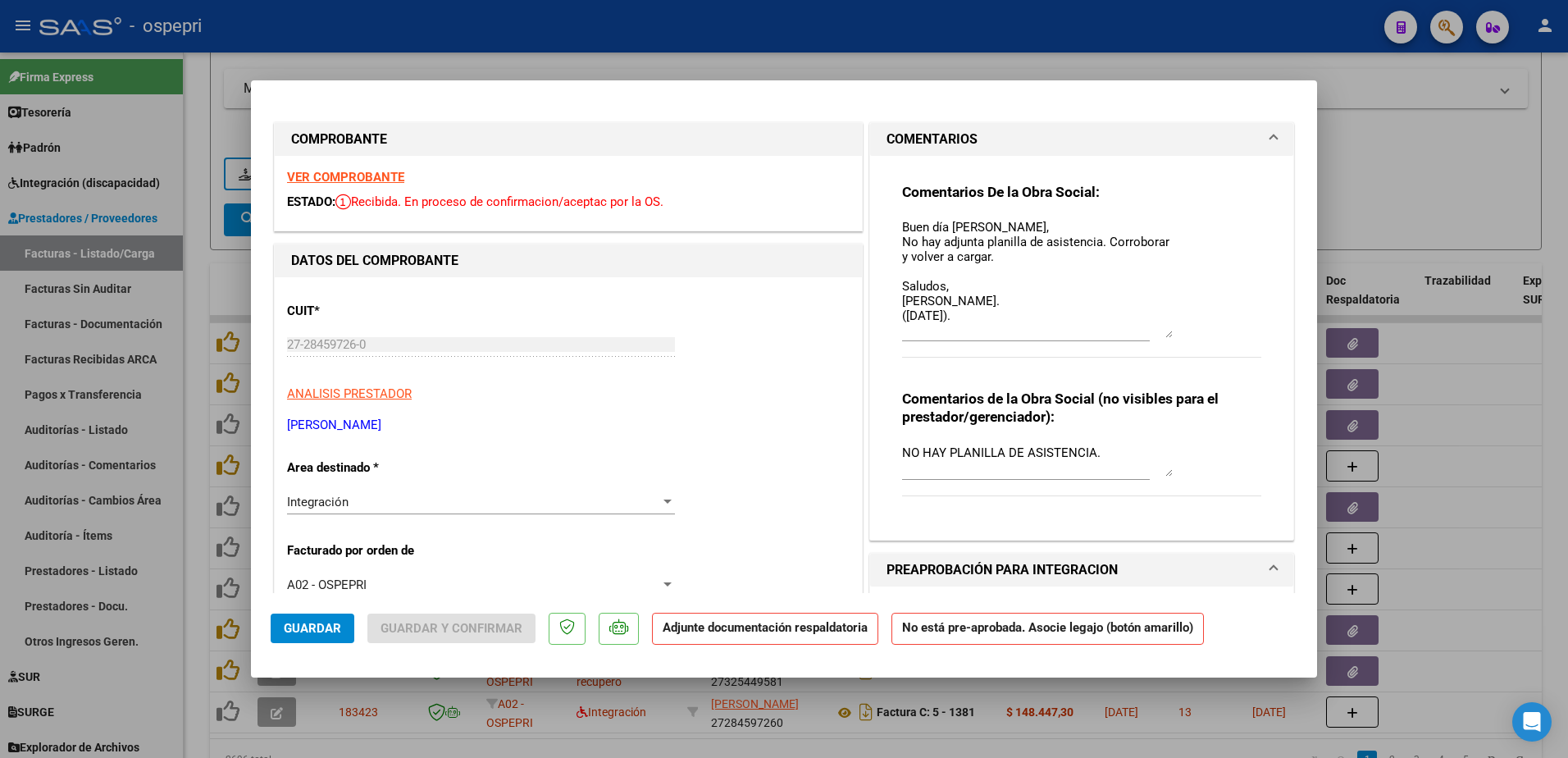
click at [329, 178] on strong "VER COMPROBANTE" at bounding box center [346, 177] width 117 height 15
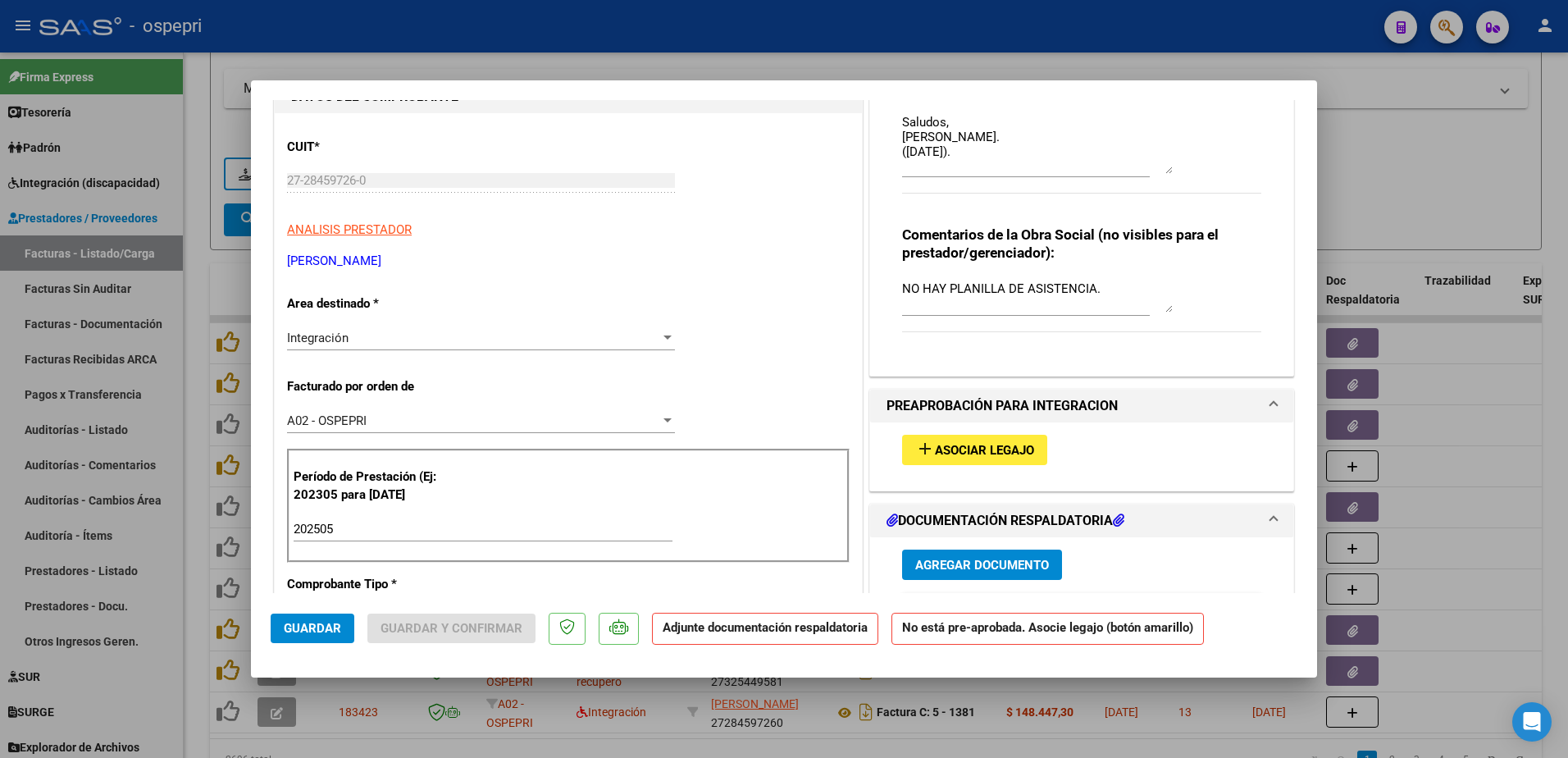
scroll to position [402, 0]
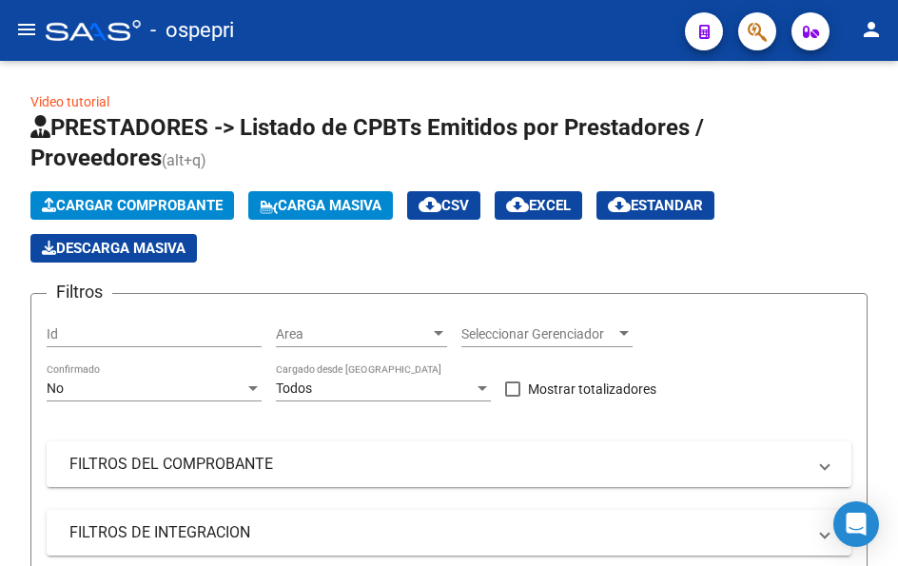
click at [29, 22] on mat-icon "menu" at bounding box center [26, 29] width 23 height 23
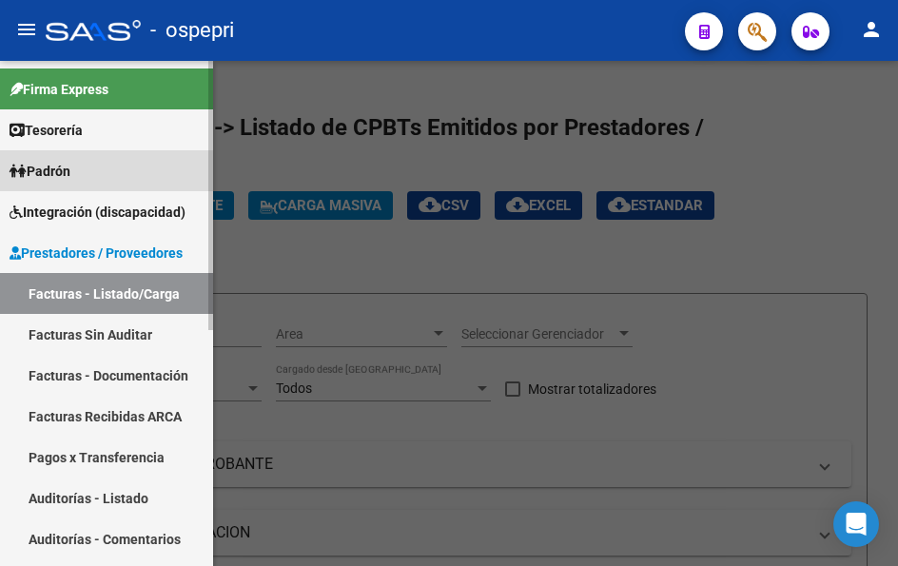
click at [66, 165] on span "Padrón" at bounding box center [40, 171] width 61 height 21
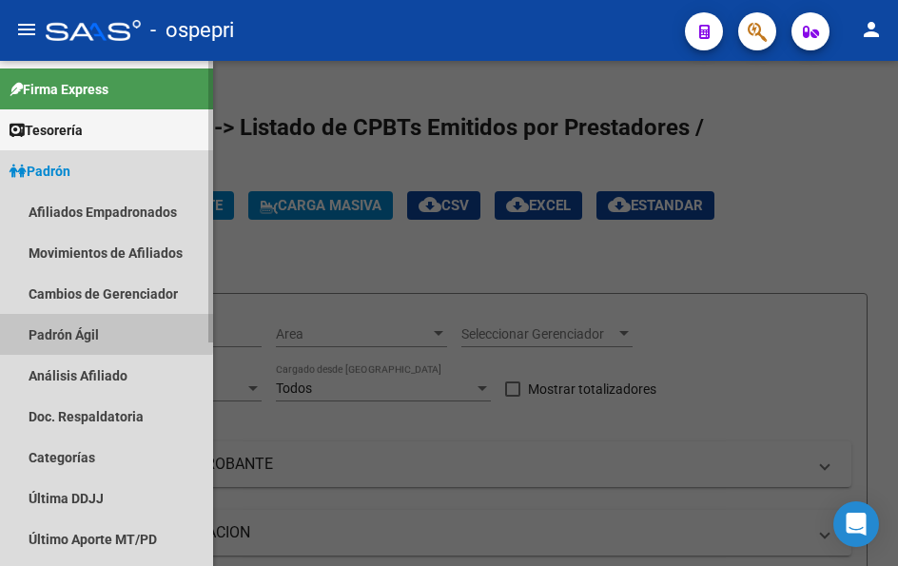
click at [71, 329] on link "Padrón Ágil" at bounding box center [106, 334] width 213 height 41
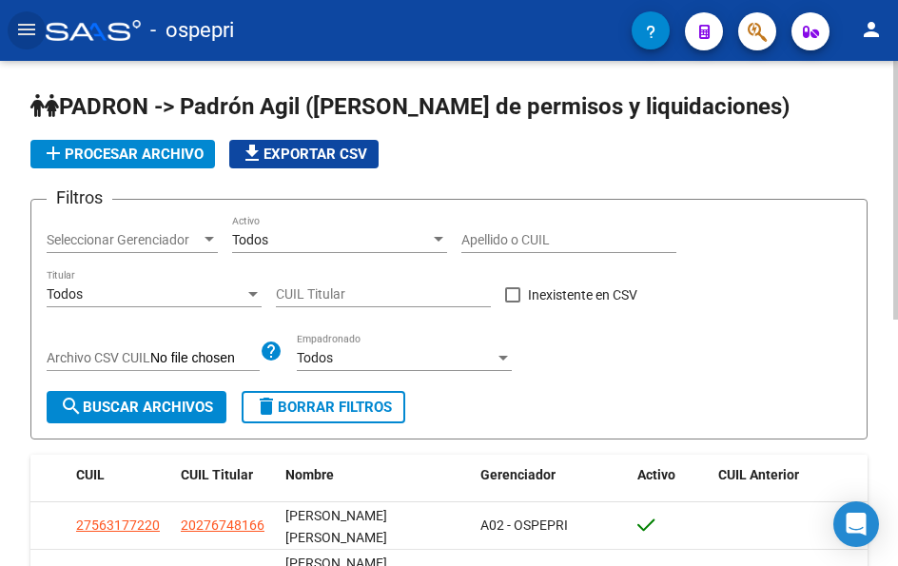
click at [514, 238] on input "Apellido o CUIL" at bounding box center [568, 240] width 215 height 16
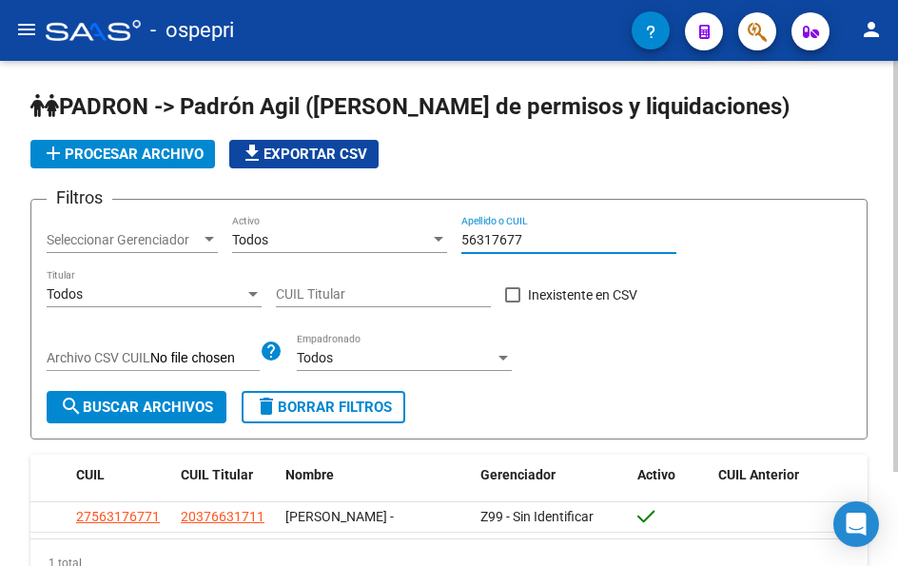
click at [520, 236] on input "56317677" at bounding box center [568, 240] width 215 height 16
type input "39585731"
click at [527, 234] on input "39585731" at bounding box center [568, 240] width 215 height 16
click at [527, 235] on input "39585731" at bounding box center [568, 240] width 215 height 16
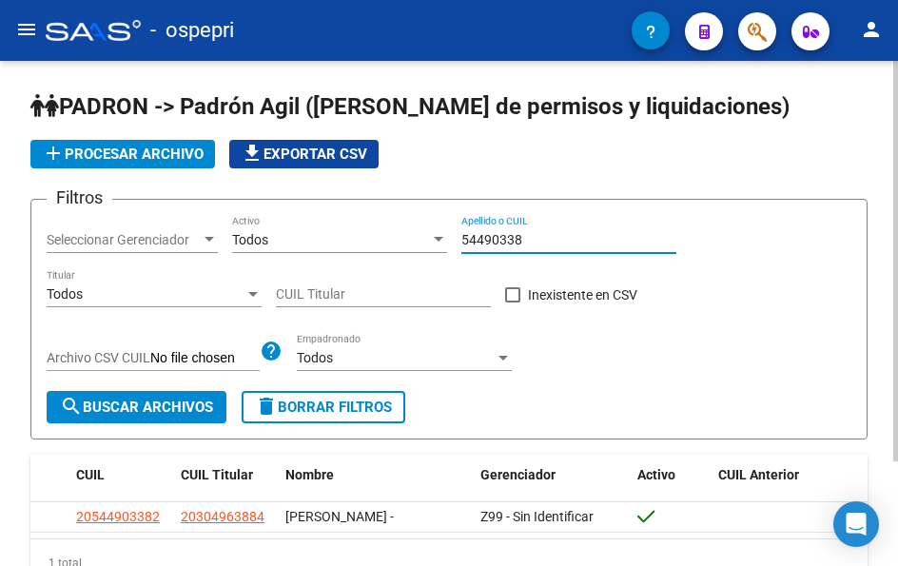
type input "54490338"
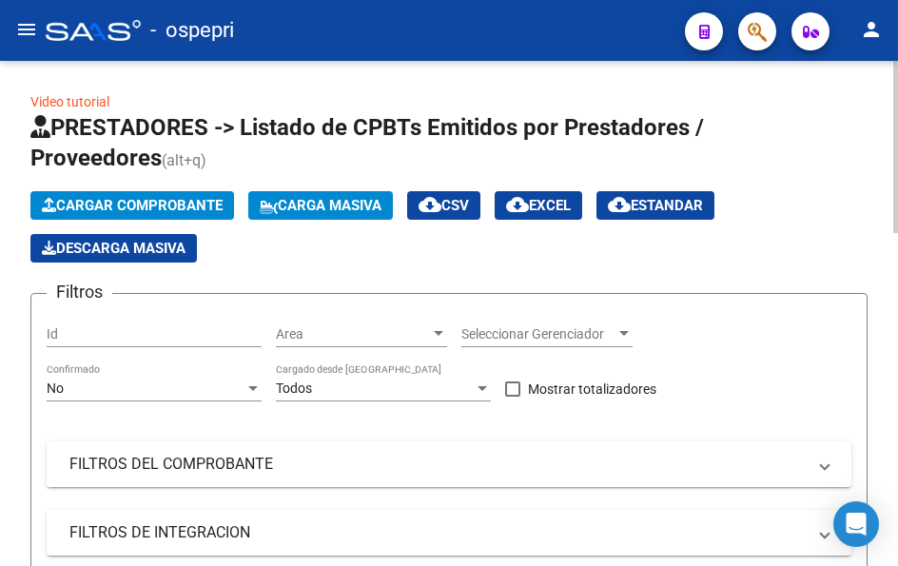
click at [830, 466] on mat-expansion-panel-header "FILTROS DEL COMPROBANTE" at bounding box center [449, 464] width 805 height 46
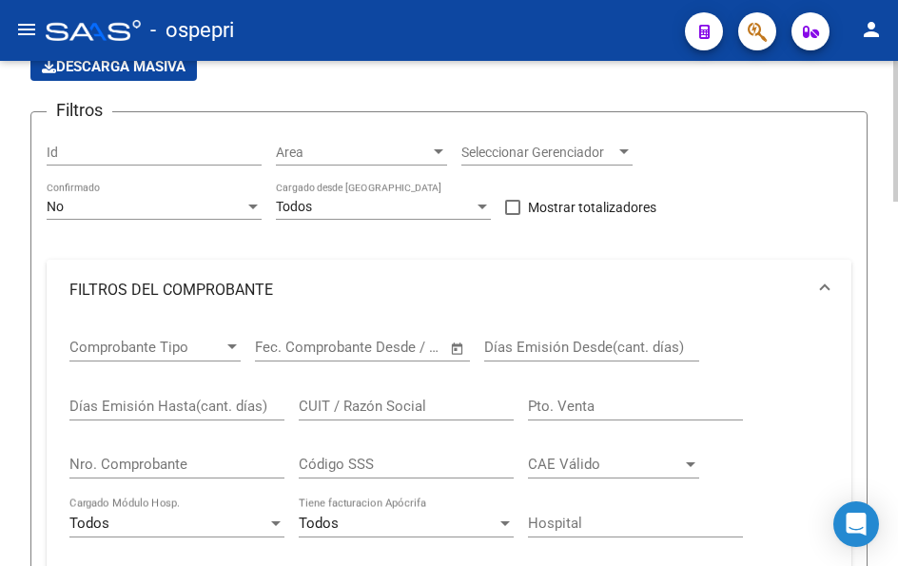
scroll to position [190, 0]
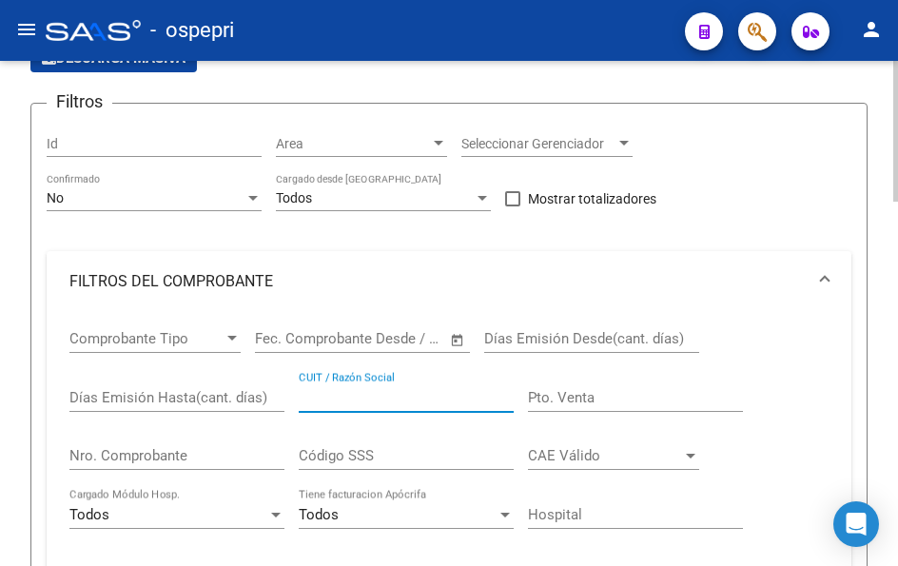
click at [381, 401] on input "CUIT / Razón Social" at bounding box center [406, 397] width 215 height 17
paste input "27-35886288-3"
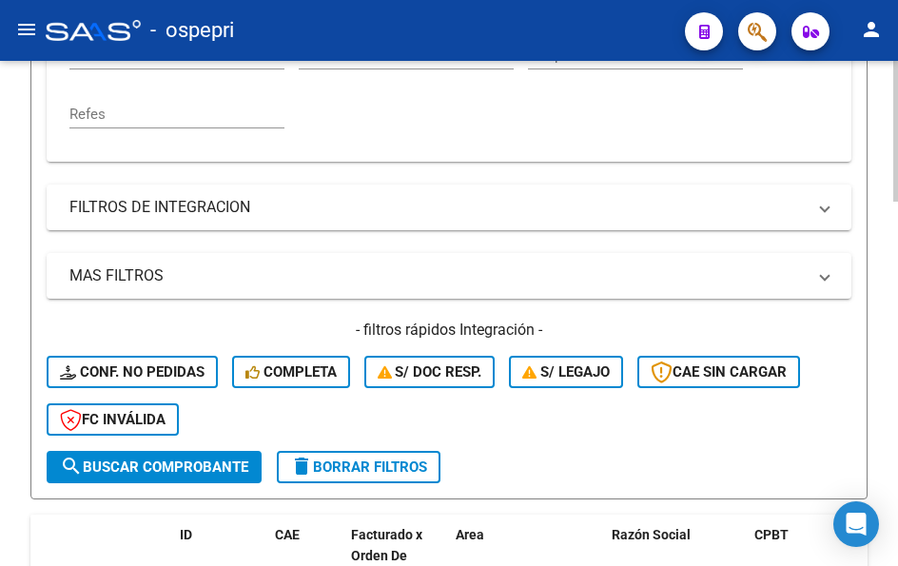
scroll to position [666, 0]
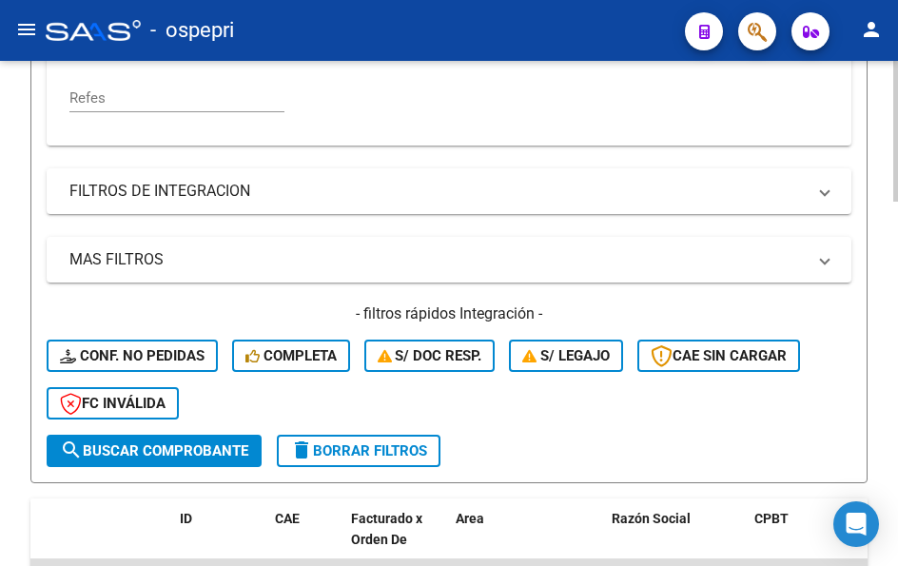
type input "27358862883"
click at [180, 456] on span "search Buscar Comprobante" at bounding box center [154, 450] width 188 height 17
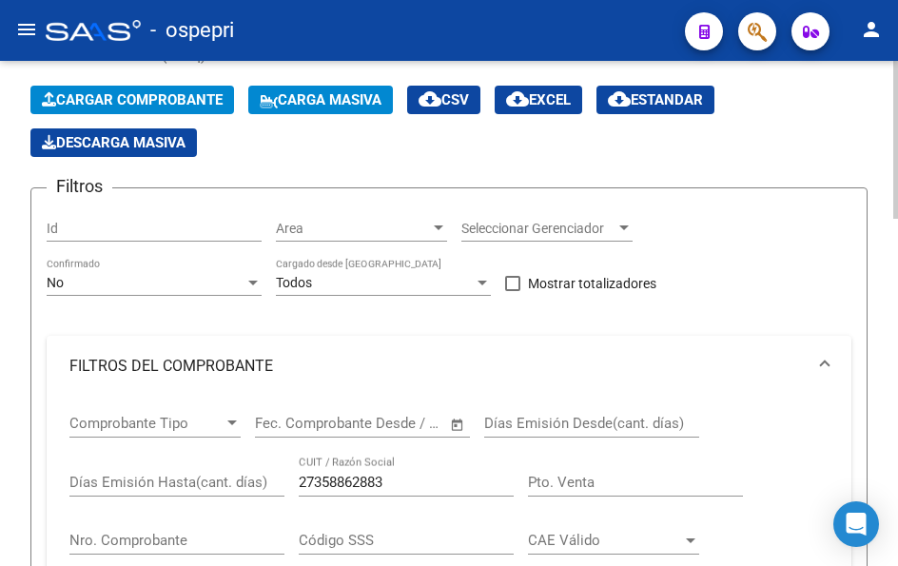
scroll to position [0, 0]
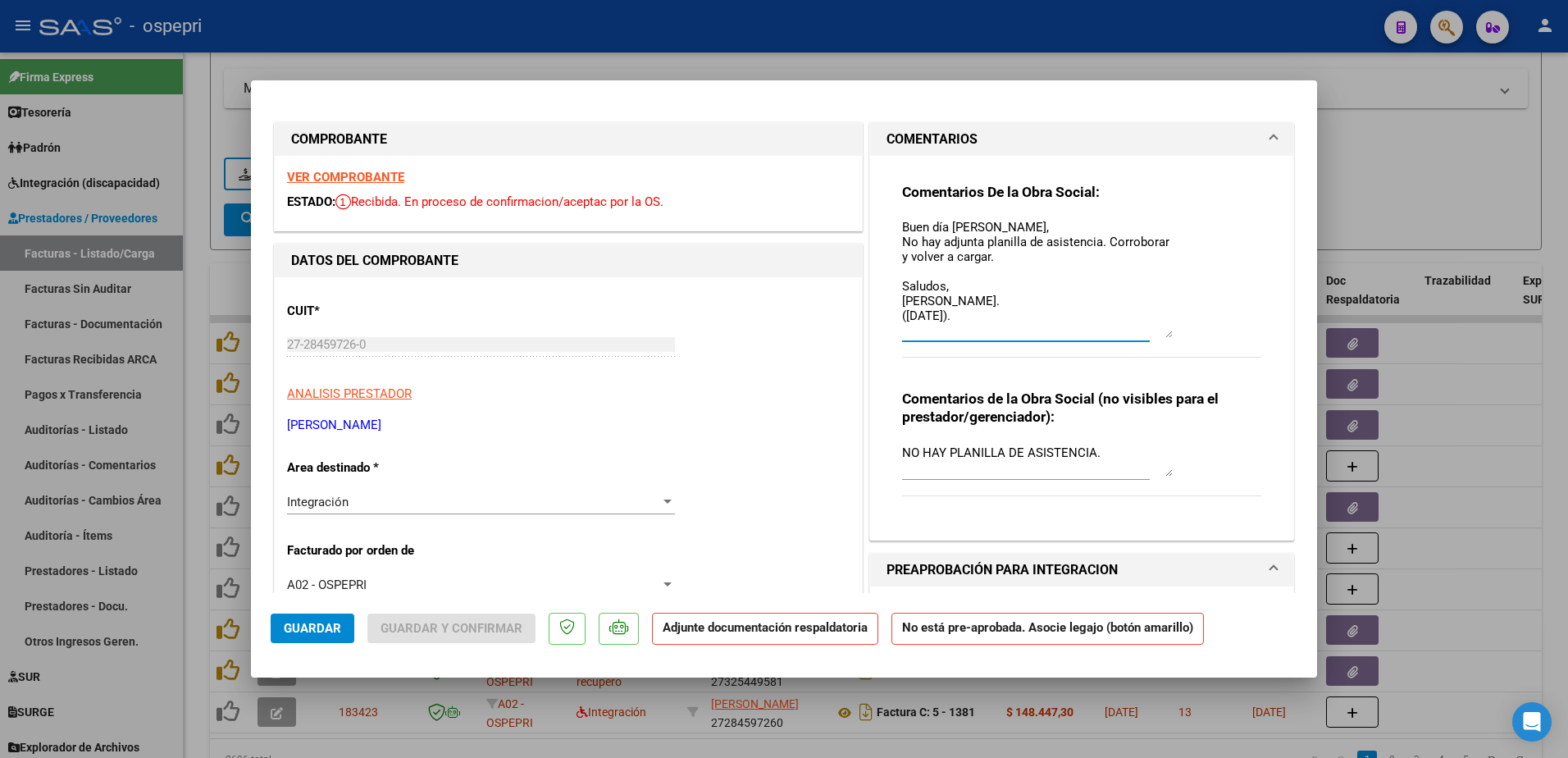
drag, startPoint x: 896, startPoint y: 222, endPoint x: 1023, endPoint y: 320, distance: 160.4
click at [1022, 322] on textarea "Buen día Nancy, No hay adjunta planilla de asistencia. Corroborar y volver a ca…" at bounding box center [1038, 278] width 271 height 120
click at [993, 318] on textarea "Buen día Nancy, No hay adjunta planilla de asistencia. Corroborar y volver a ca…" at bounding box center [1038, 278] width 271 height 120
paste textarea "Buen día Nancy, No hay adjunta planilla de asistencia. Corroborar y volver a ca…"
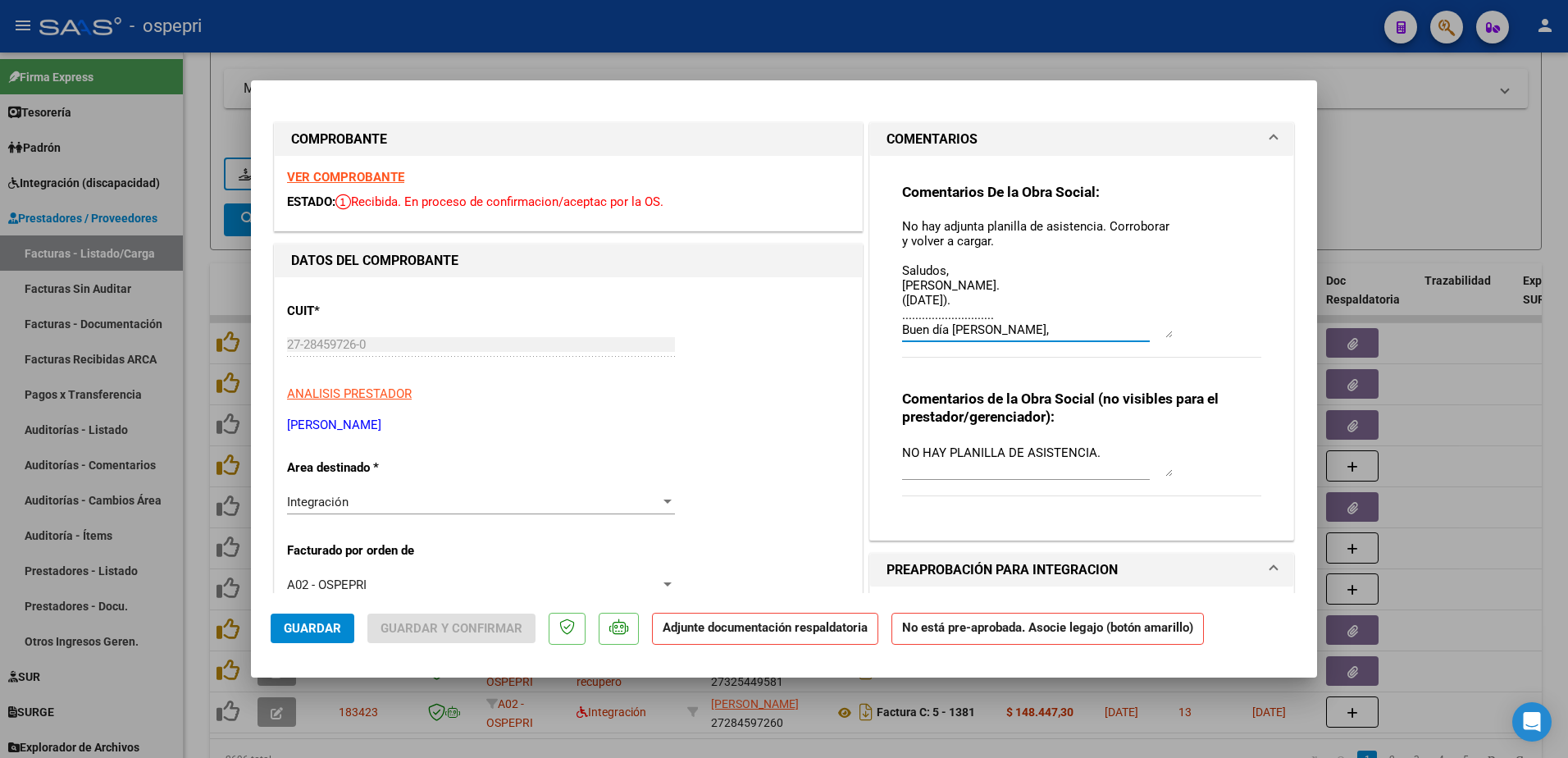
scroll to position [104, 0]
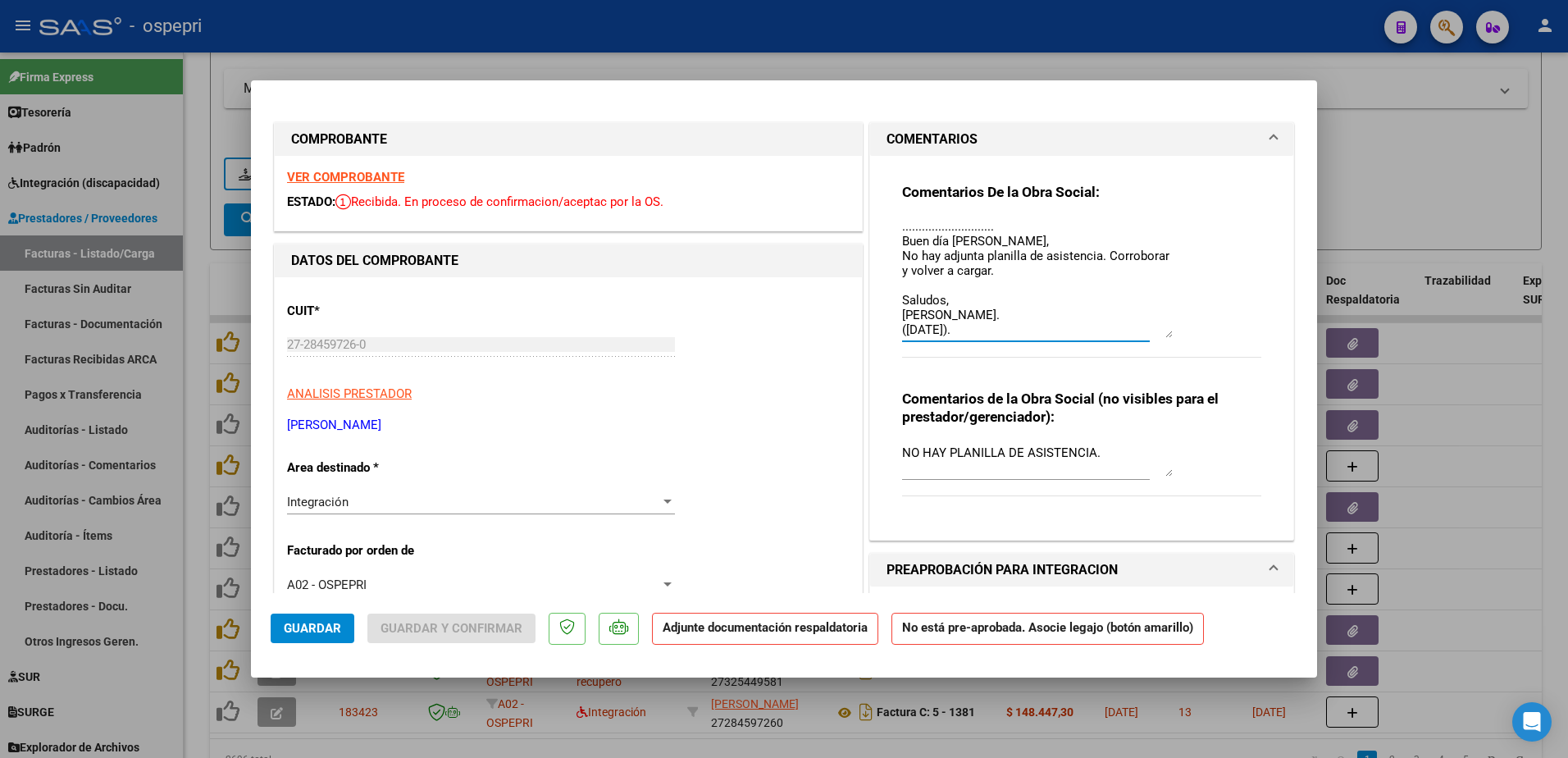
click at [903, 329] on textarea "Buen día Nancy, No hay adjunta planilla de asistencia. Corroborar y volver a ca…" at bounding box center [1038, 278] width 271 height 120
click at [990, 329] on textarea "Buen día [PERSON_NAME], No hay adjunta planilla de asistencia. Corroborar y vol…" at bounding box center [1038, 278] width 271 height 120
type textarea "Buen día [PERSON_NAME], No hay adjunta planilla de asistencia. Corroborar y vol…"
click at [312, 623] on span "Guardar" at bounding box center [312, 628] width 58 height 15
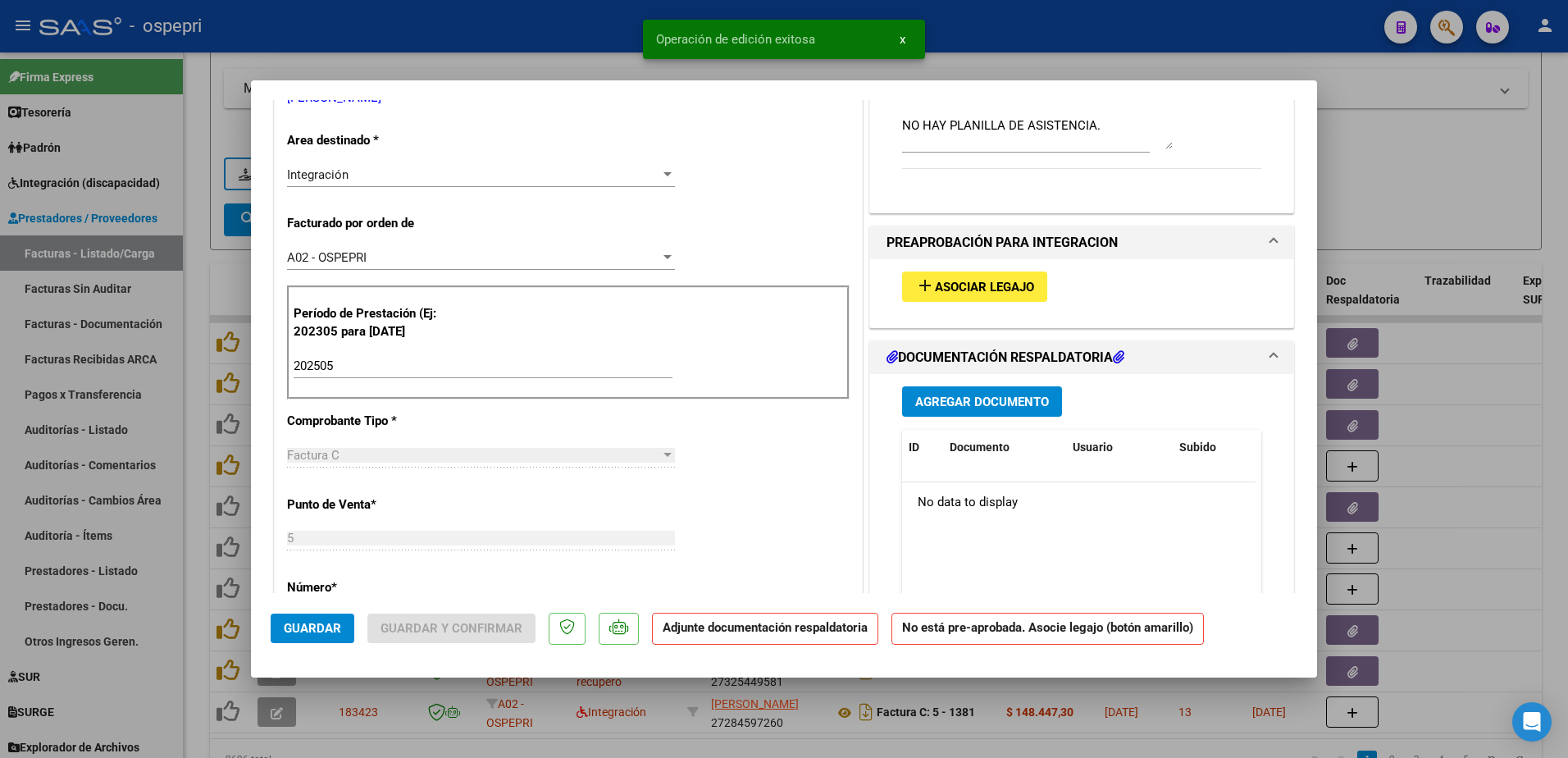
scroll to position [329, 0]
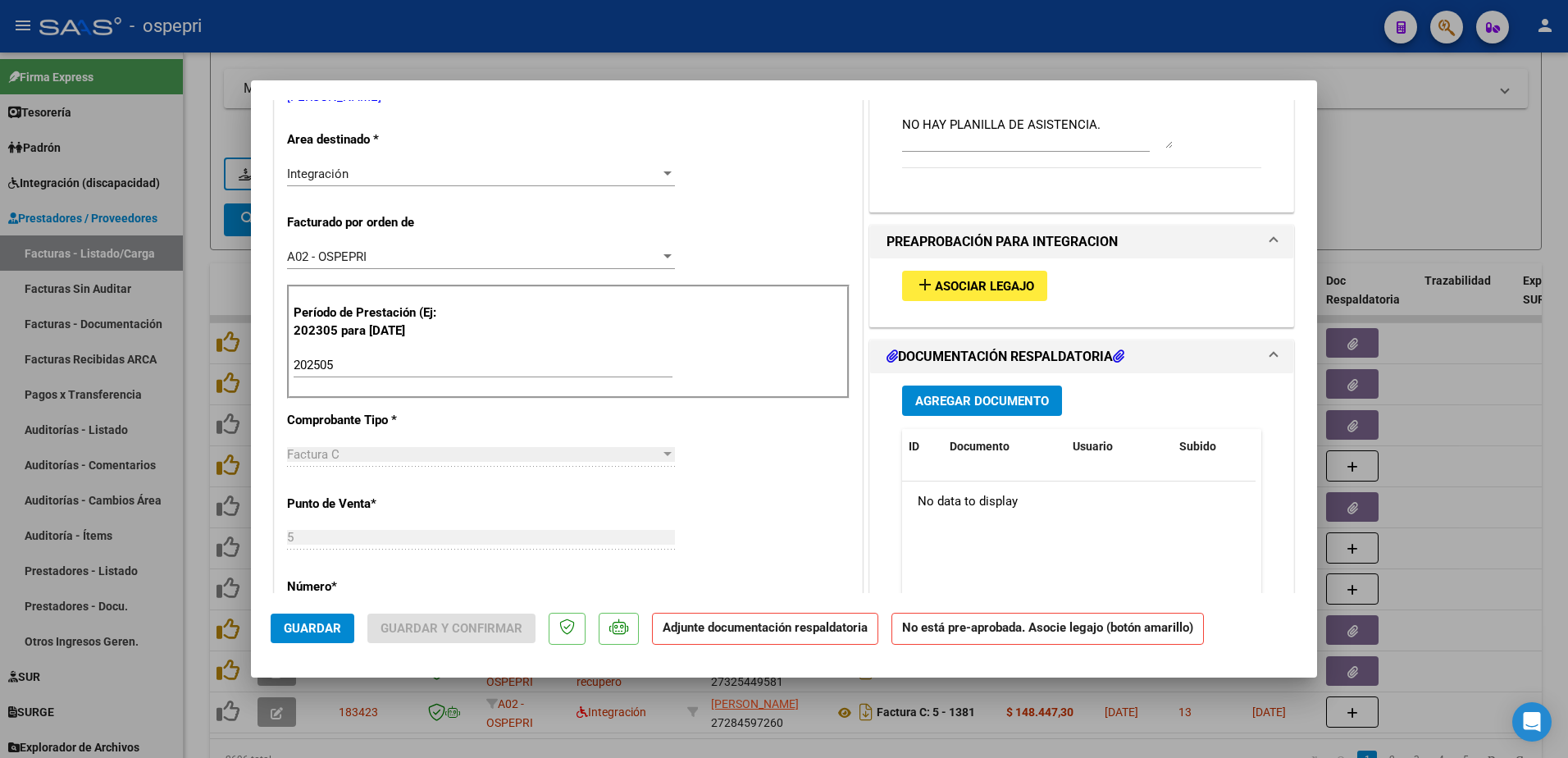
type input "$ 0,00"
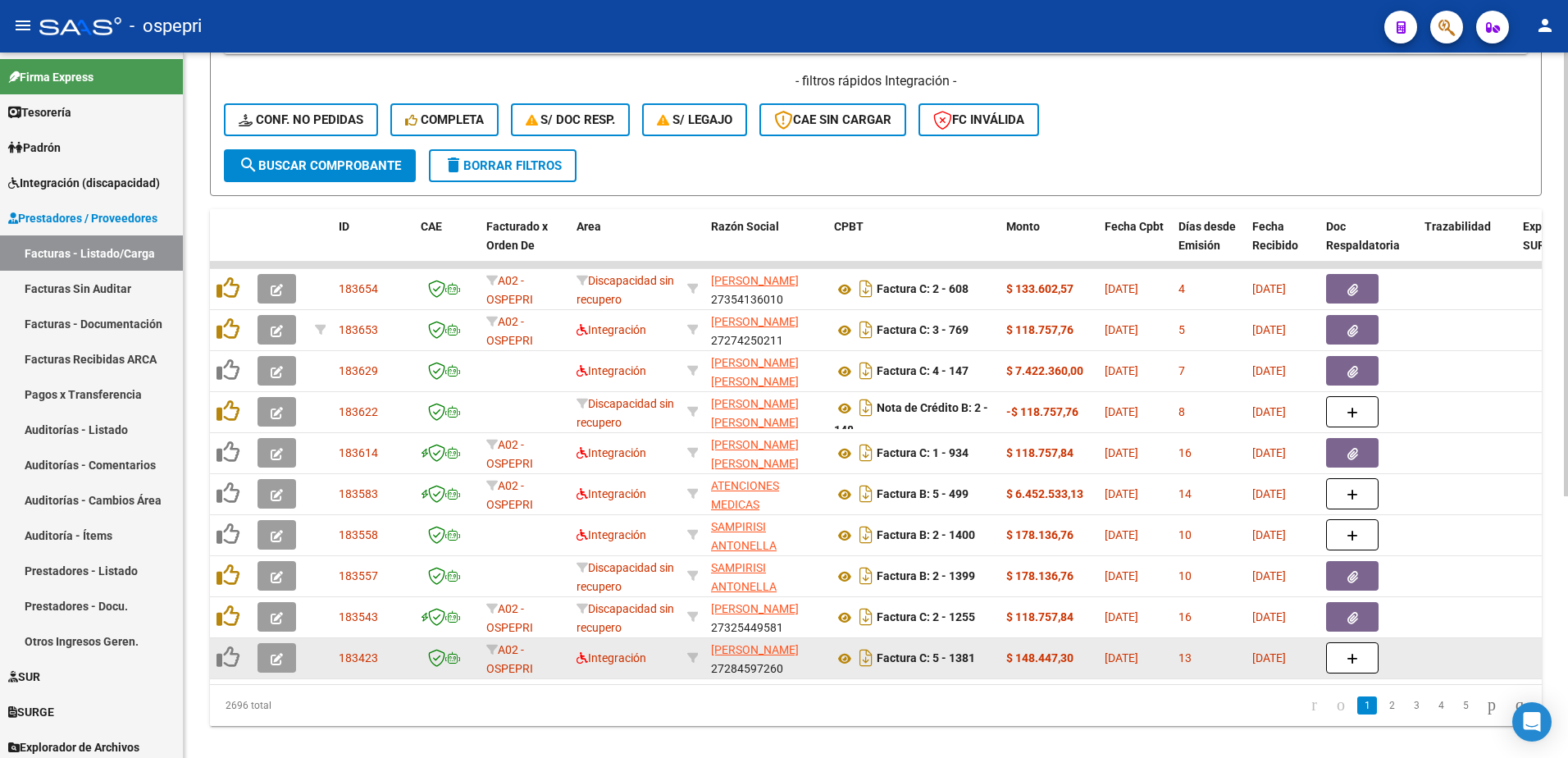
scroll to position [410, 0]
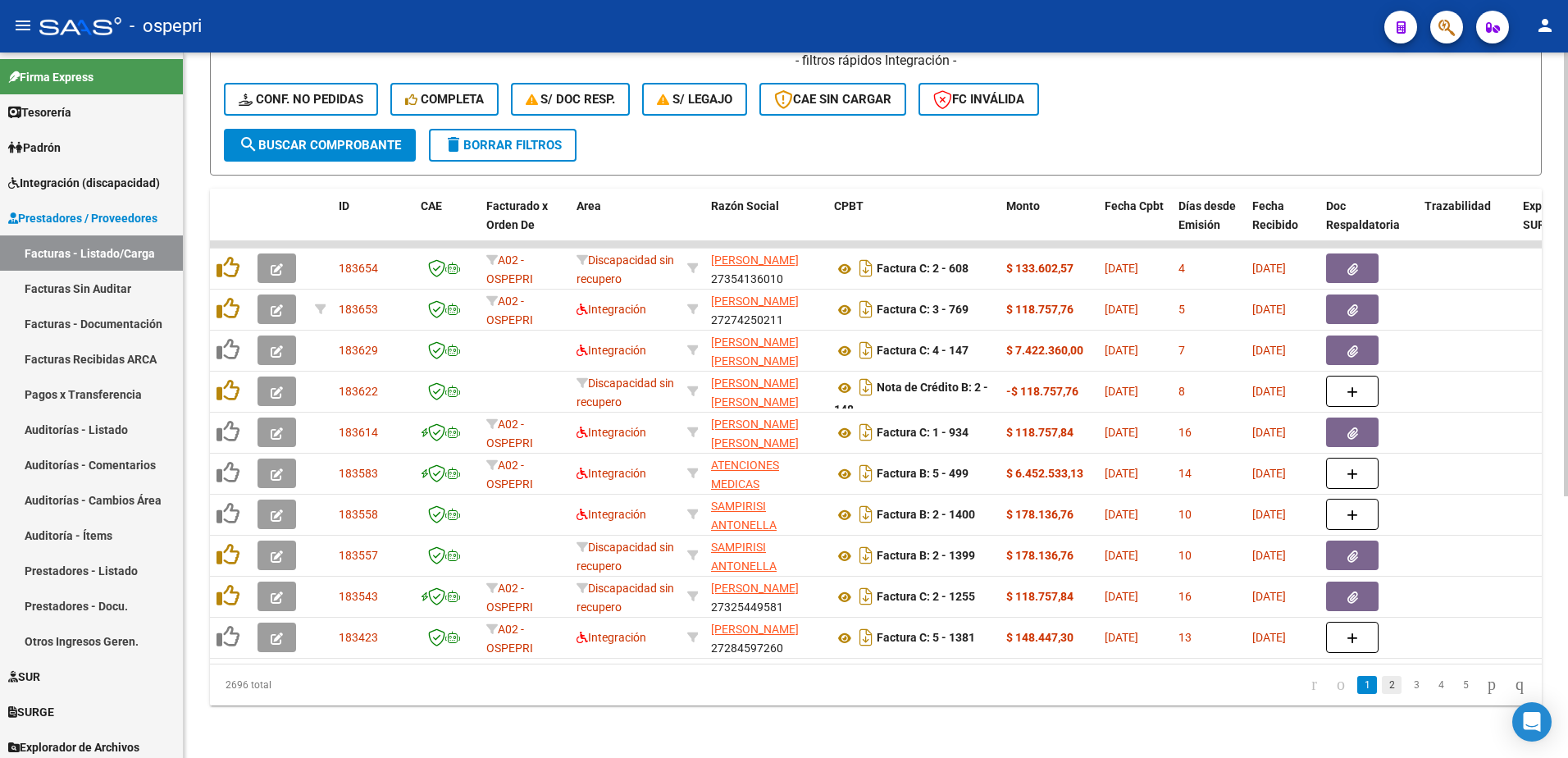
click at [1382, 693] on link "2" at bounding box center [1391, 685] width 20 height 18
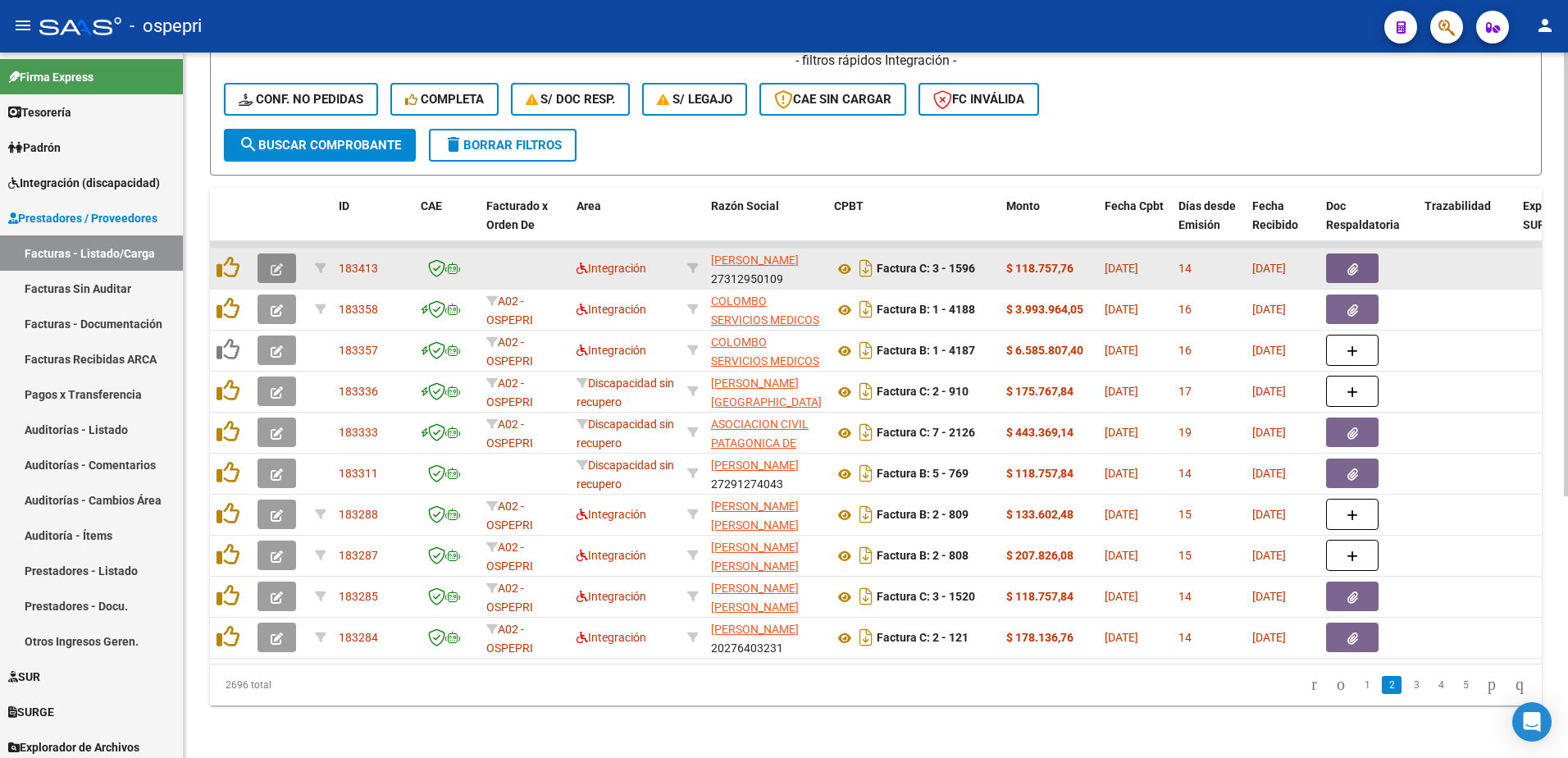
click at [270, 261] on button "button" at bounding box center [277, 268] width 39 height 29
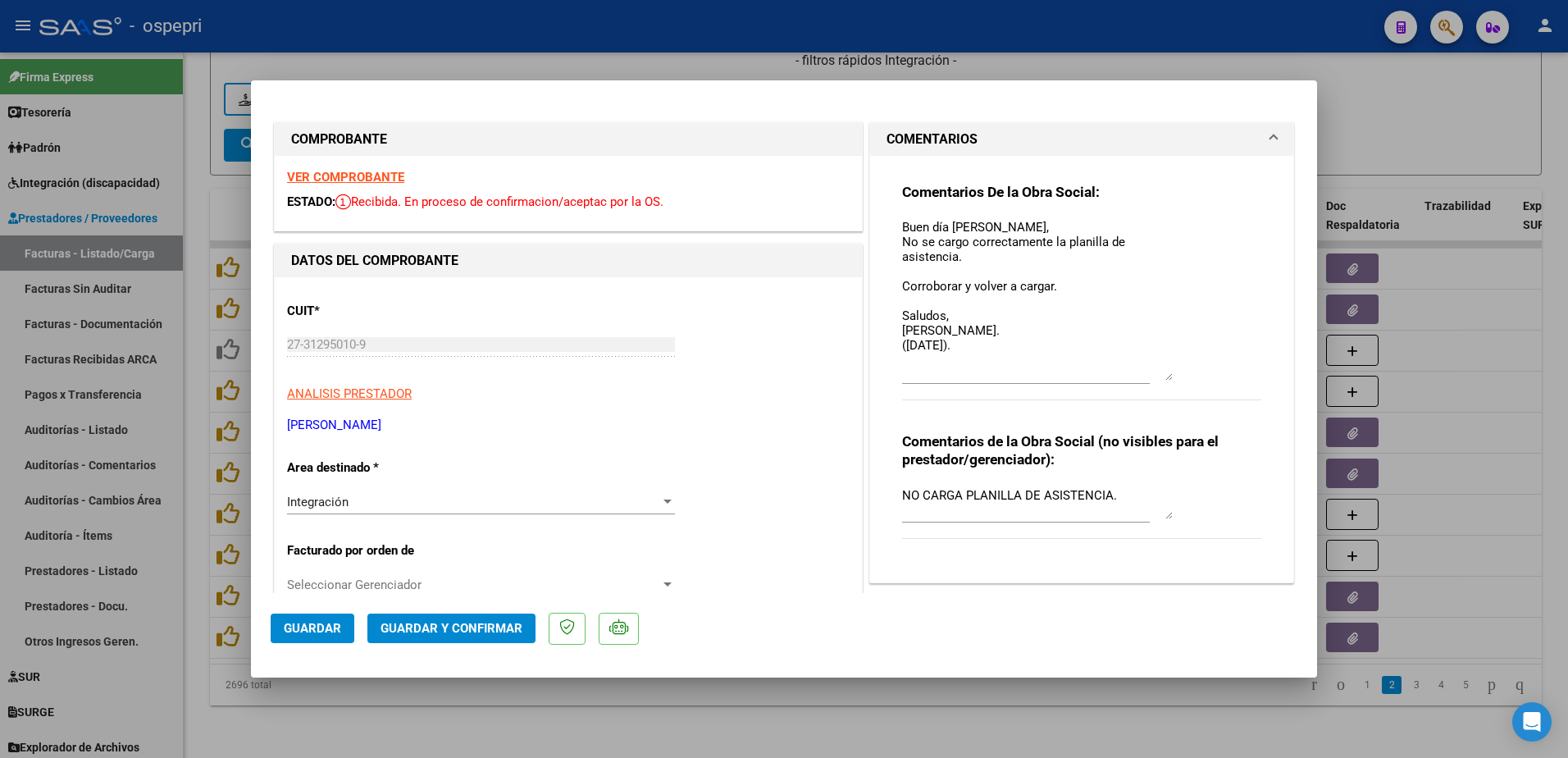
drag, startPoint x: 1159, startPoint y: 245, endPoint x: 1178, endPoint y: 375, distance: 131.4
click at [1178, 375] on div "Comentarios De la Obra Social: Buen día Yanina, No se cargo correctamente la pl…" at bounding box center [1082, 300] width 359 height 235
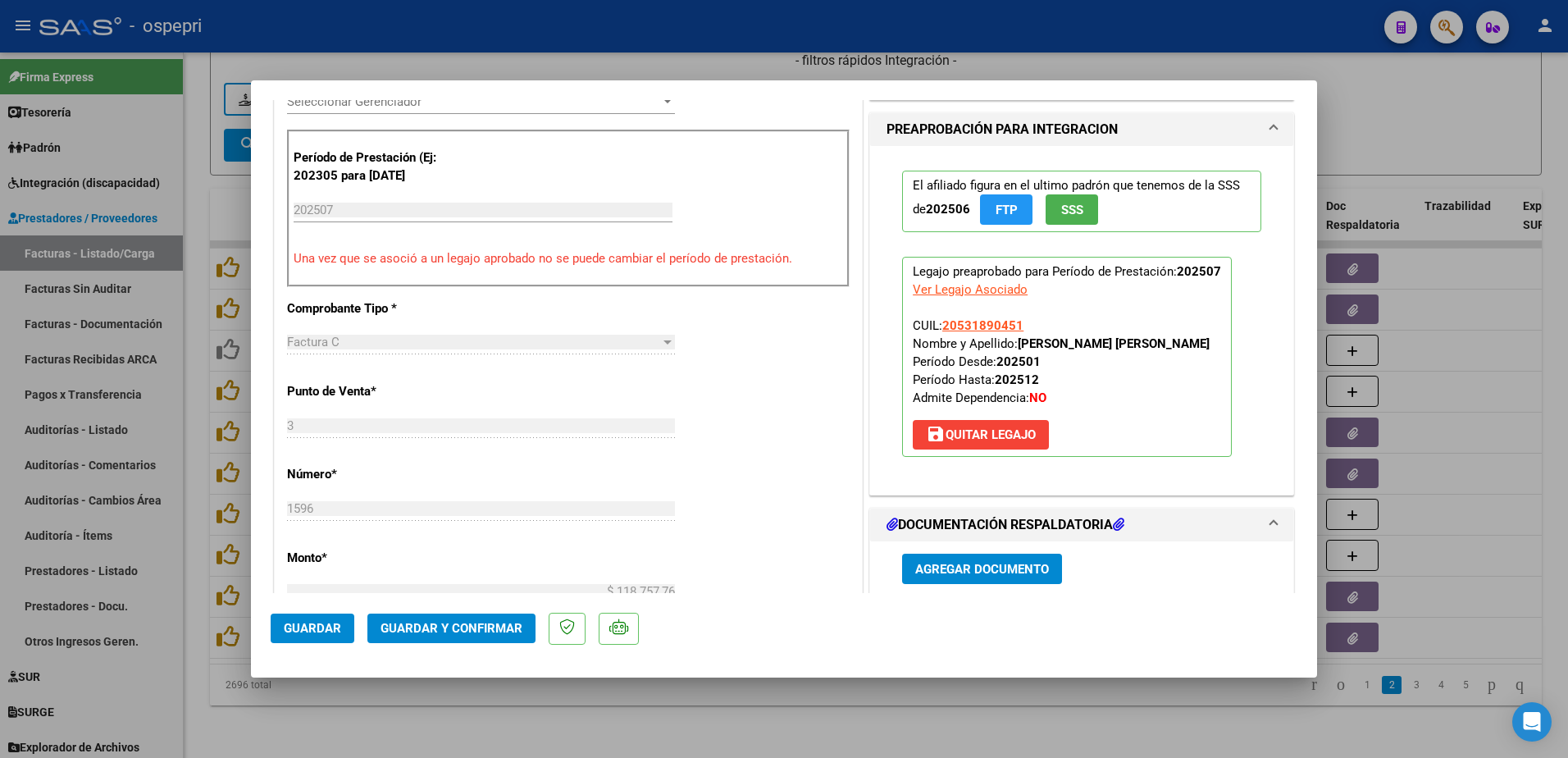
scroll to position [656, 0]
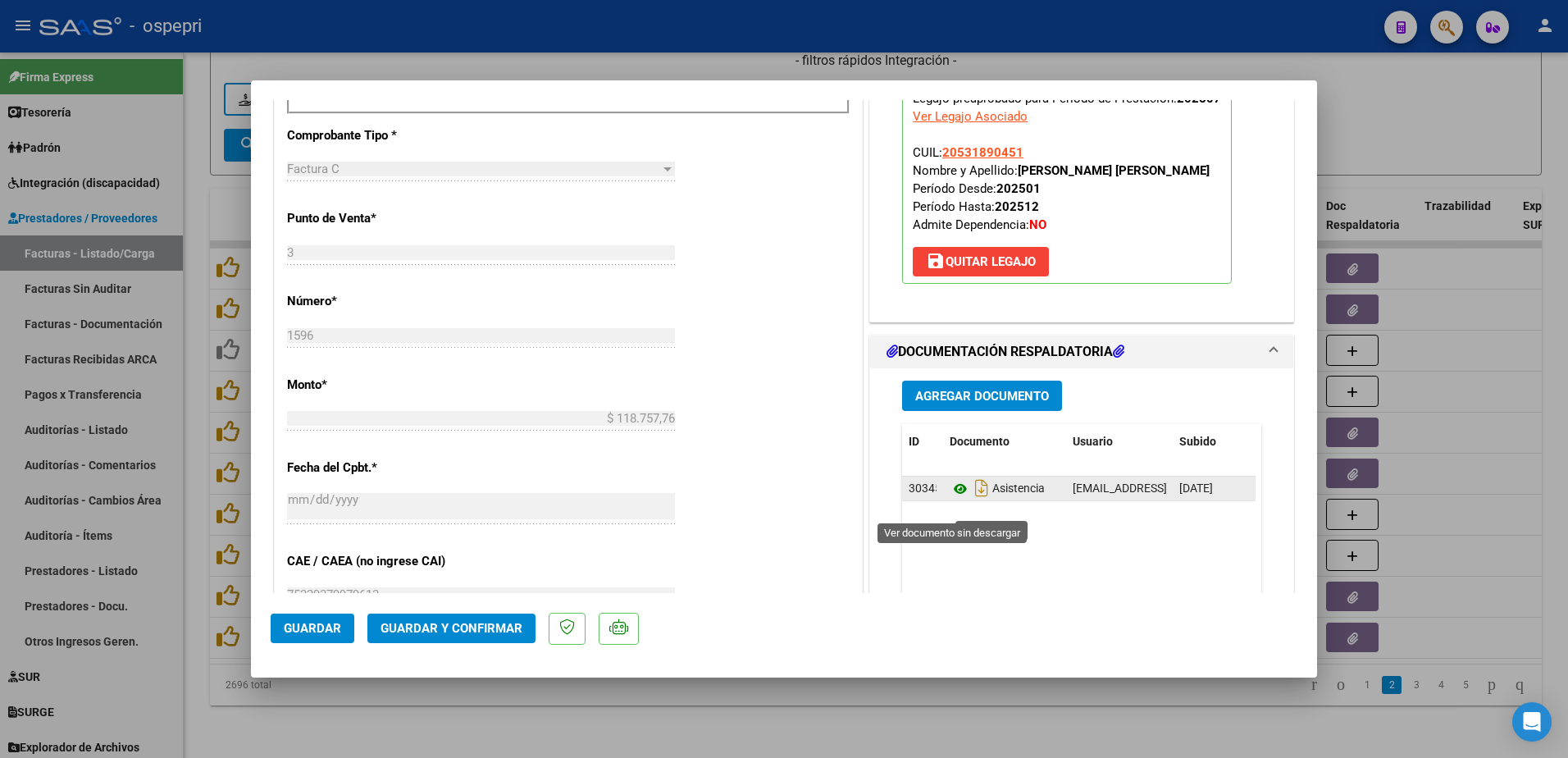
click at [953, 498] on icon at bounding box center [960, 489] width 22 height 20
click at [951, 498] on icon at bounding box center [960, 489] width 22 height 20
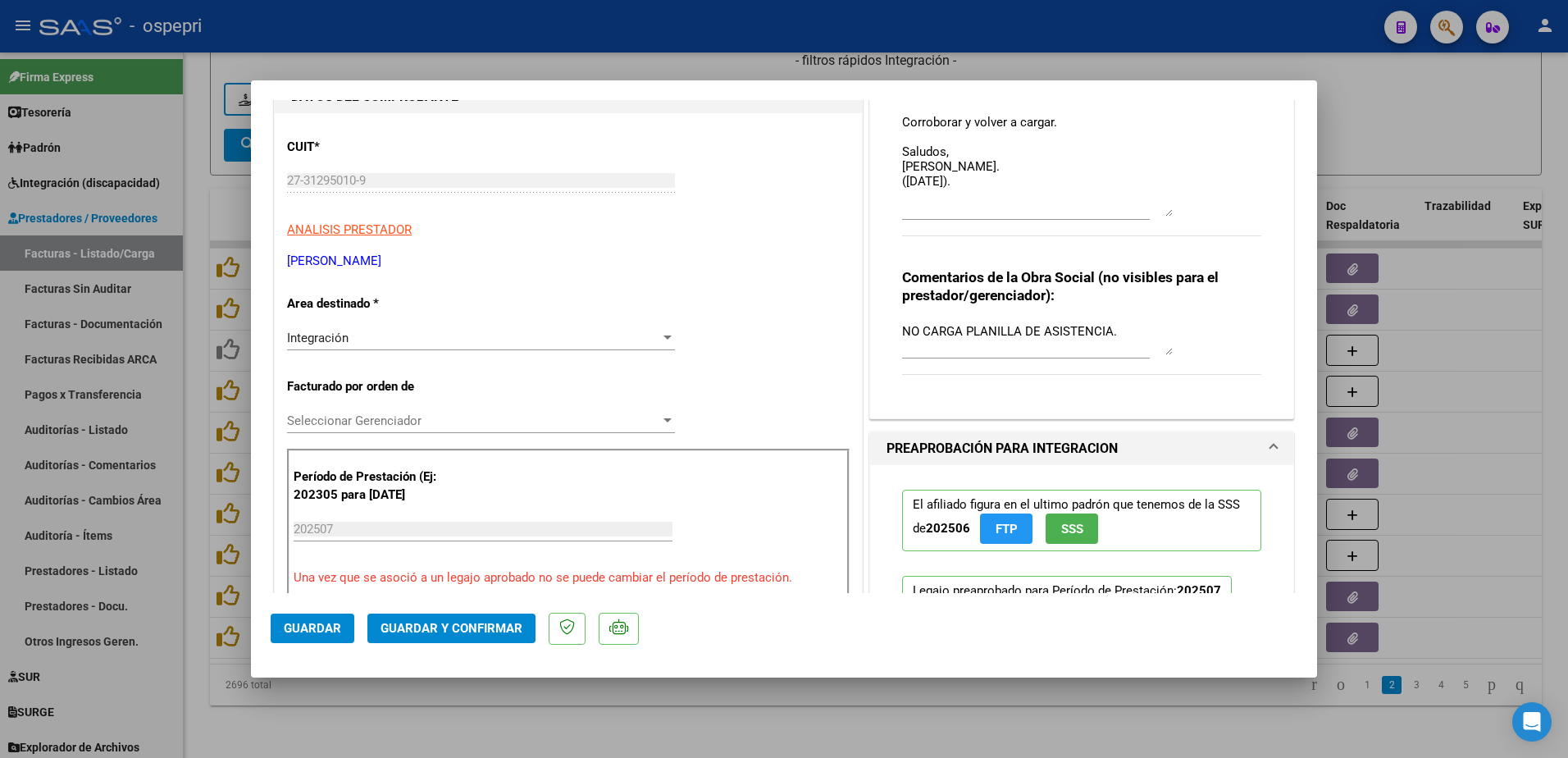
scroll to position [0, 0]
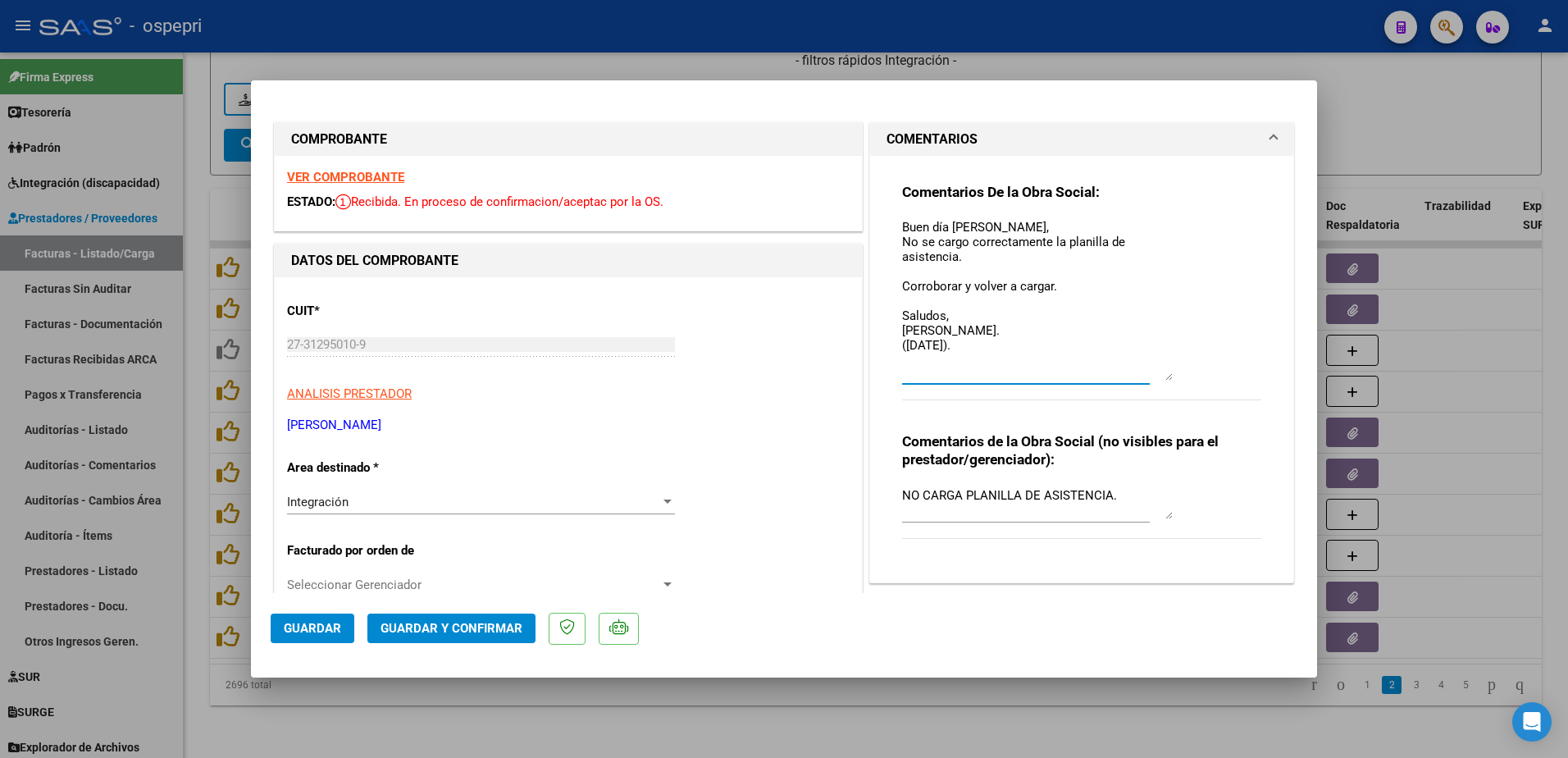
drag, startPoint x: 896, startPoint y: 224, endPoint x: 1010, endPoint y: 329, distance: 155.0
click at [1010, 329] on textarea "Buen día Yanina, No se cargo correctamente la planilla de asistencia. Corrobora…" at bounding box center [1038, 299] width 271 height 162
click at [984, 351] on textarea "Buen día Yanina, No se cargo correctamente la planilla de asistencia. Corrobora…" at bounding box center [1038, 299] width 271 height 162
paste textarea "Buen día Yanina, No se cargo correctamente la planilla de asistencia. Corrobora…"
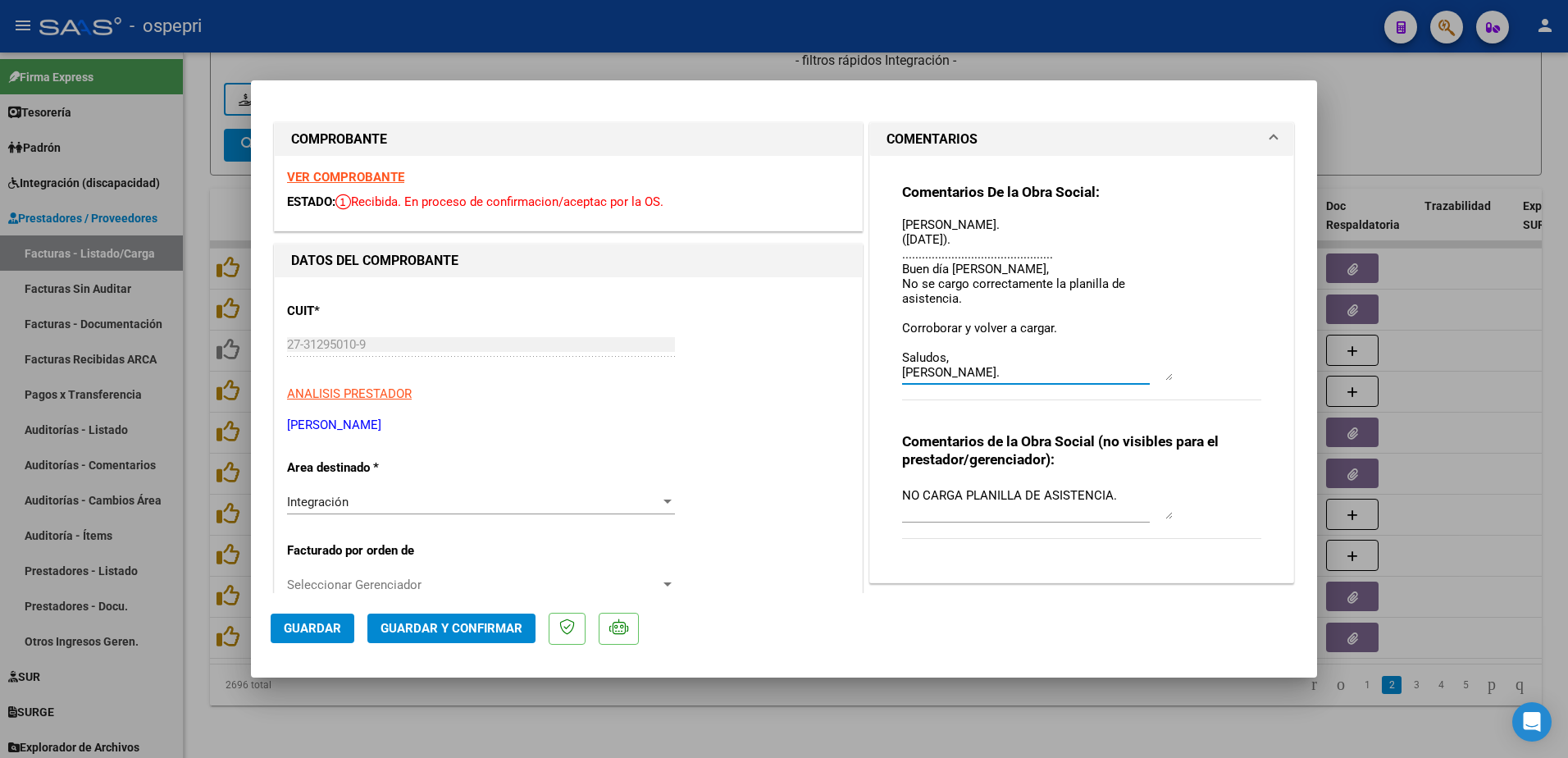
scroll to position [121, 0]
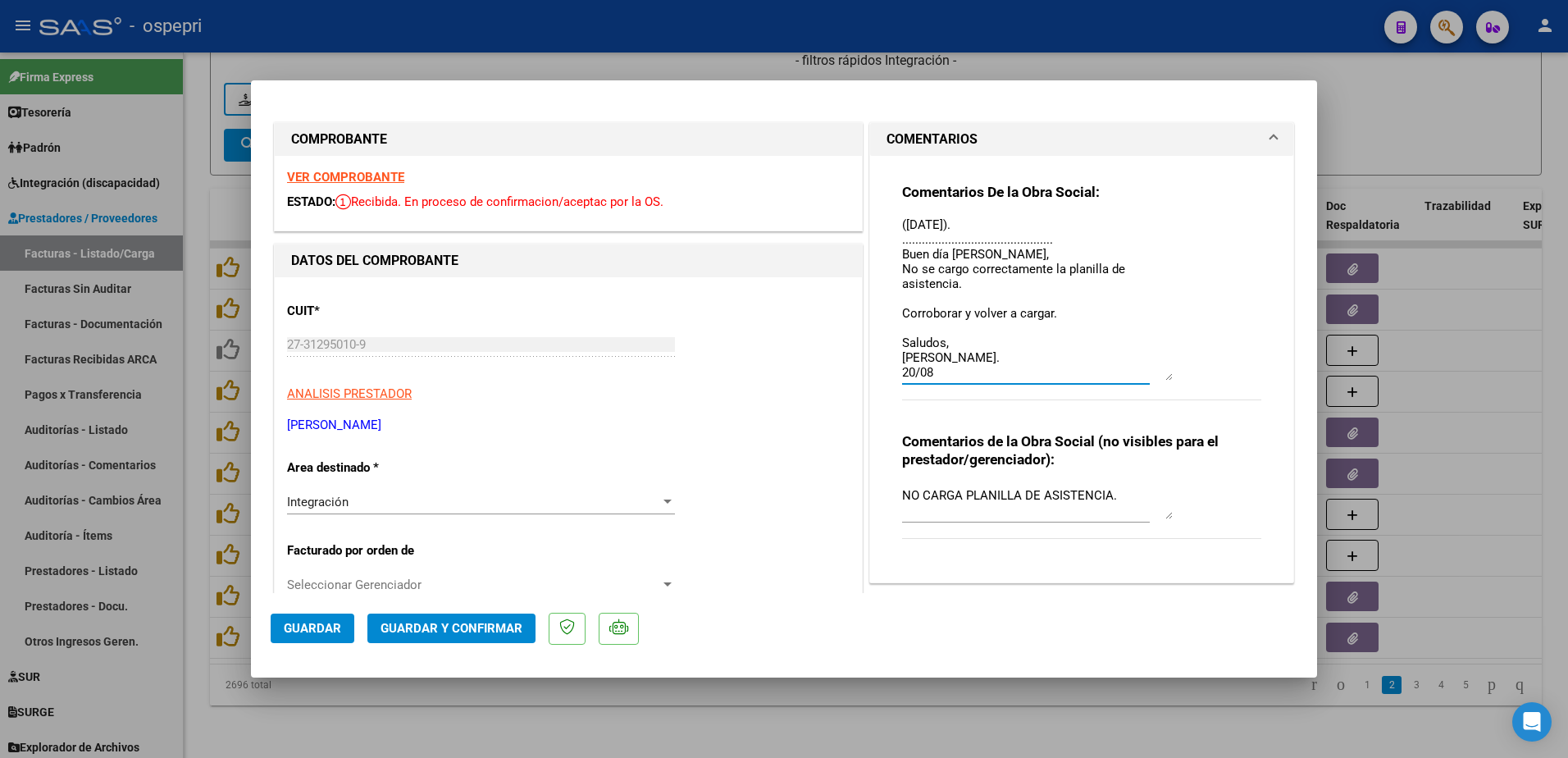
type textarea "Buen día Yanina, No se cargo correctamente la planilla de asistencia. Corrobora…"
click at [322, 631] on span "Guardar" at bounding box center [312, 628] width 58 height 15
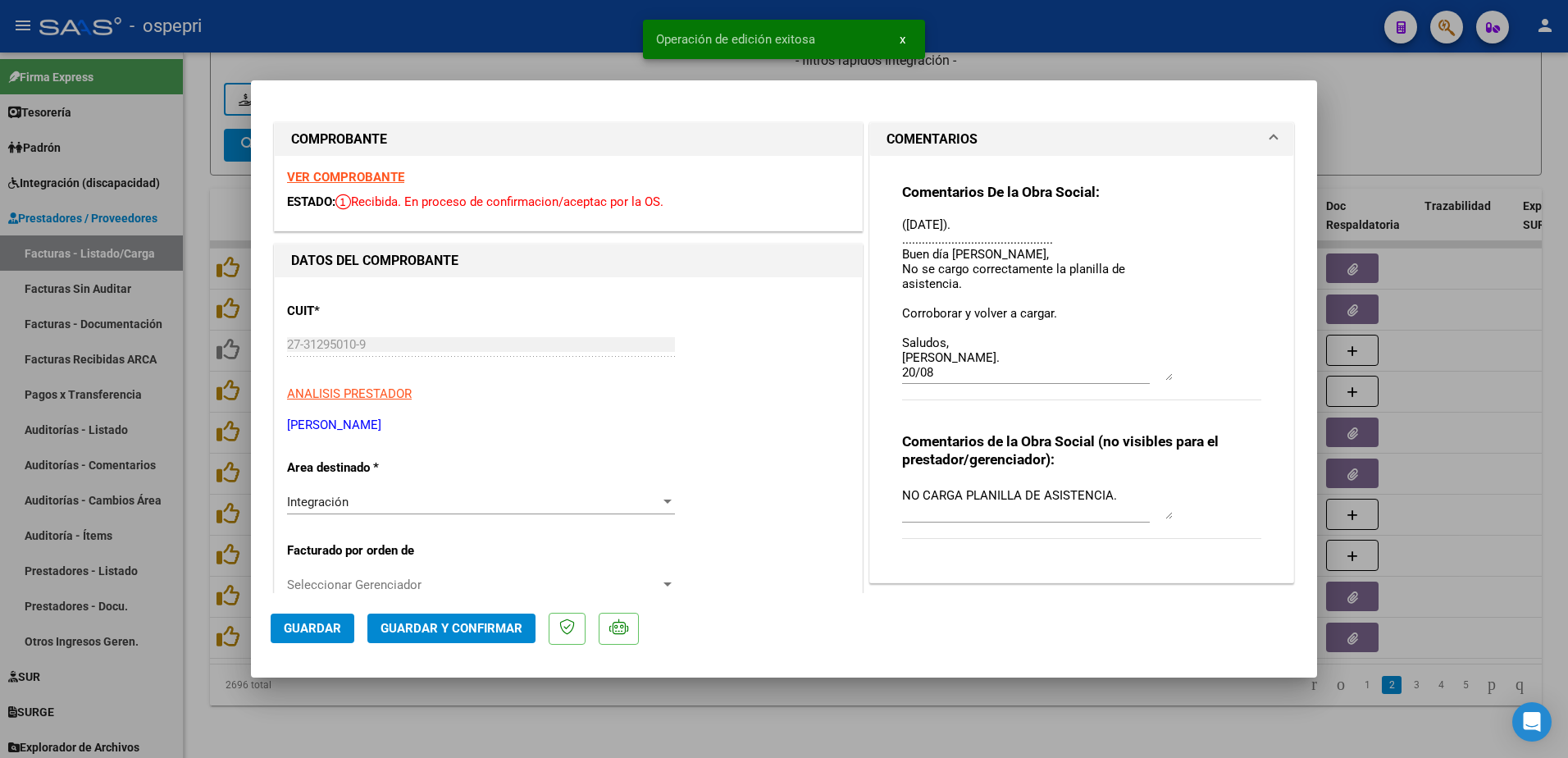
type input "$ 0,00"
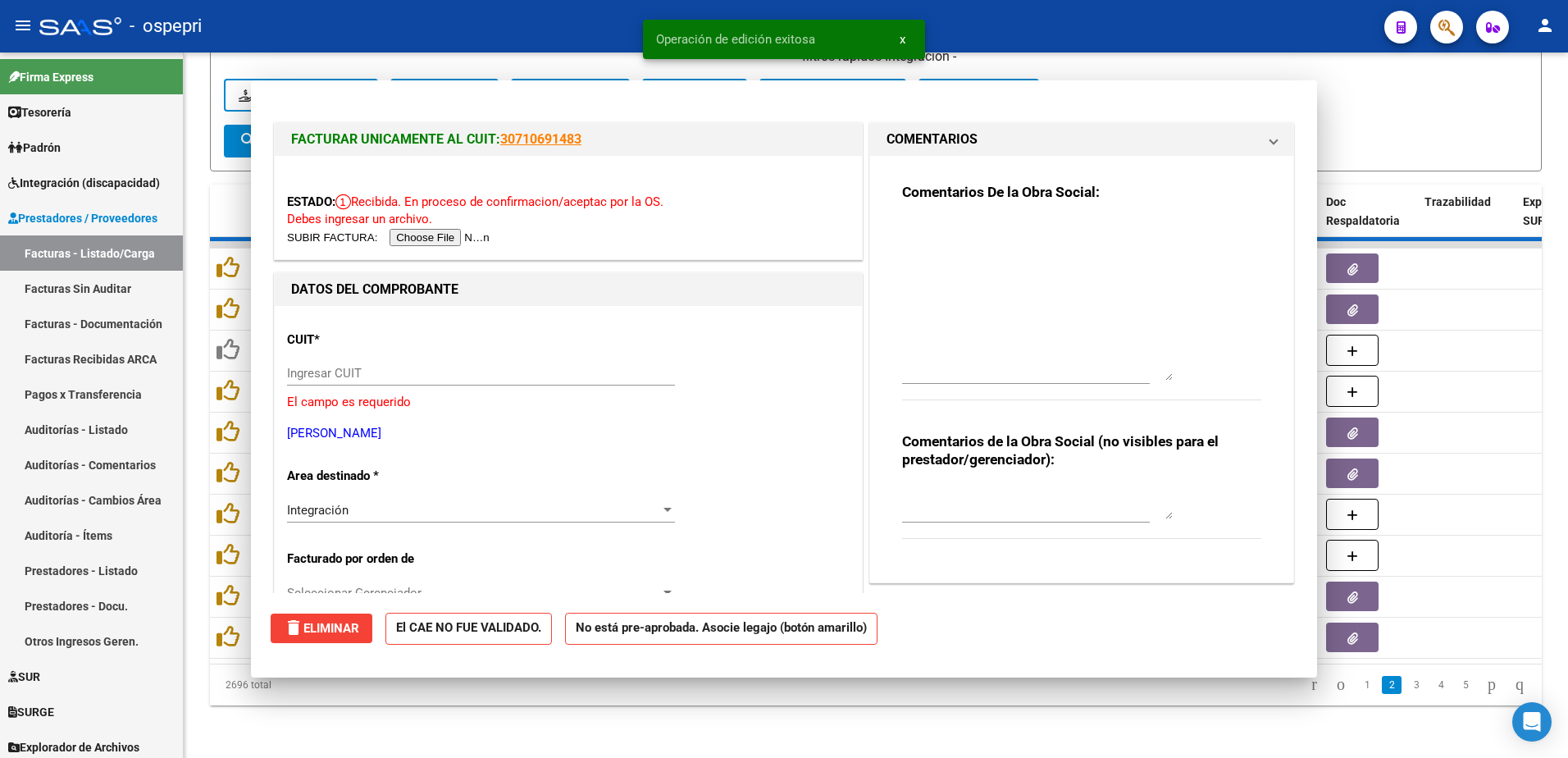
scroll to position [0, 0]
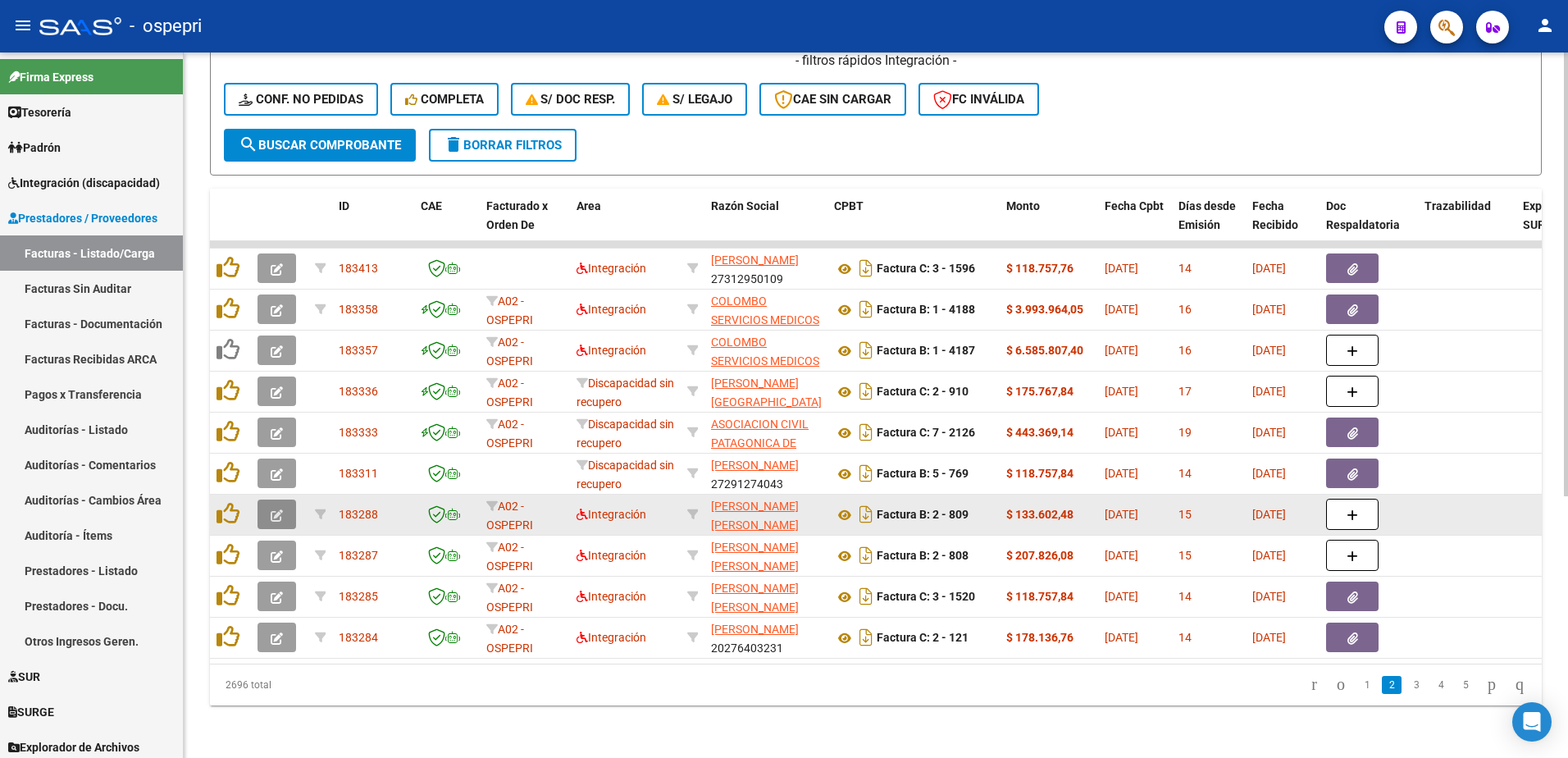
click at [278, 510] on icon "button" at bounding box center [277, 516] width 12 height 12
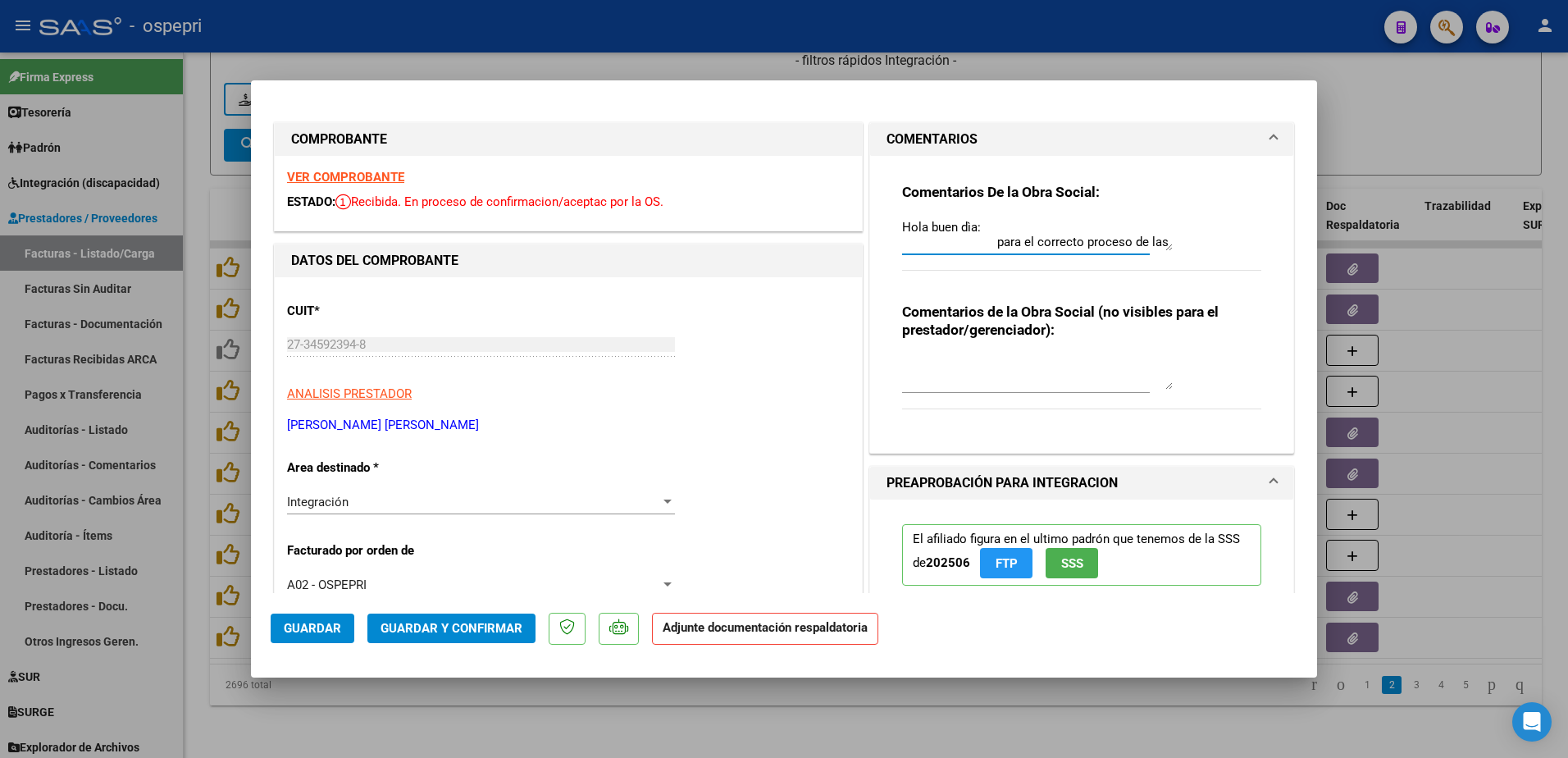
drag, startPoint x: 1159, startPoint y: 251, endPoint x: 1156, endPoint y: 316, distance: 65.1
click at [1156, 316] on div "Comentarios De la Obra Social: Hola buen dìa: para el correcto proceso de las f…" at bounding box center [1081, 298] width 384 height 284
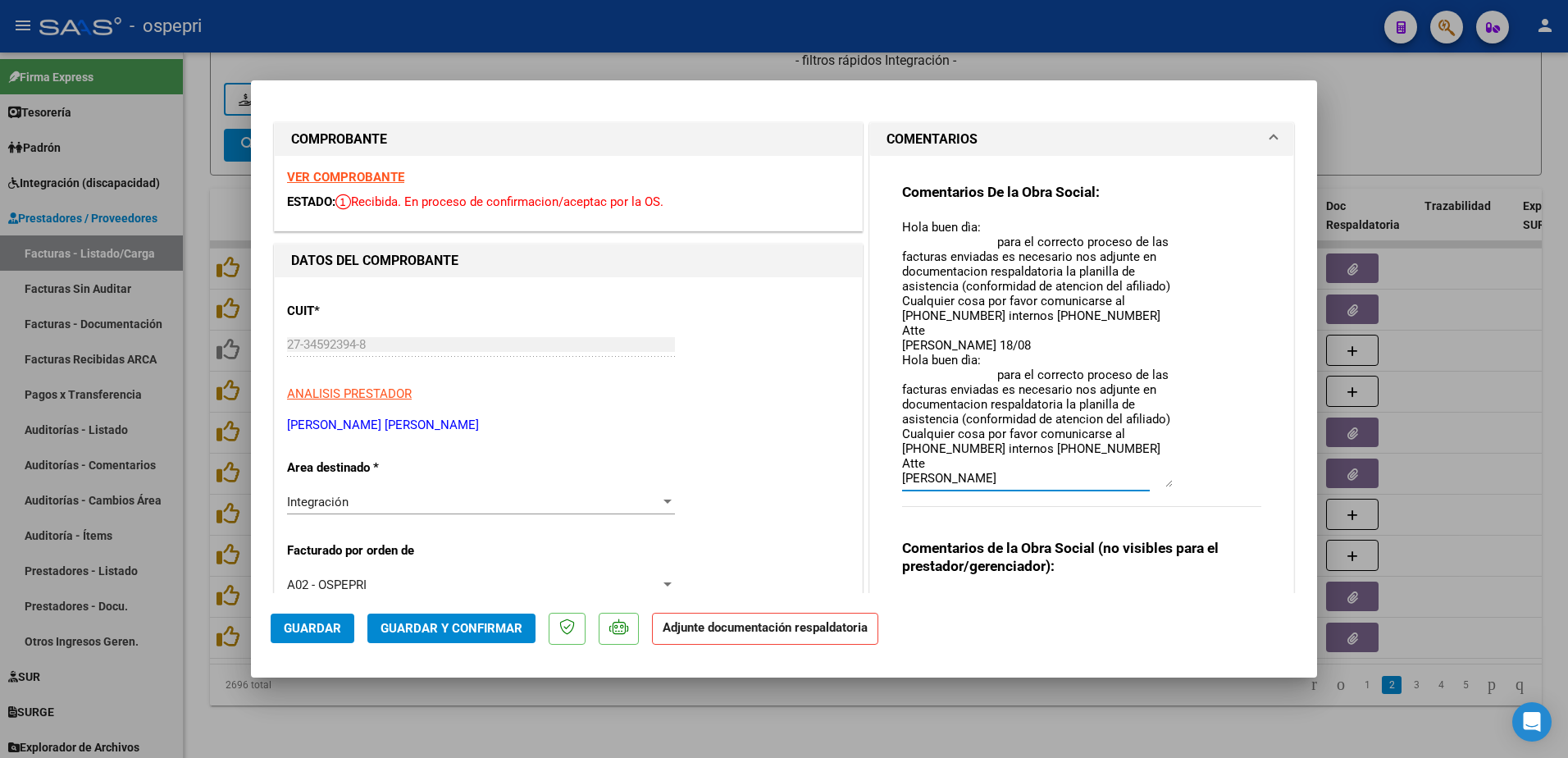
drag, startPoint x: 1160, startPoint y: 249, endPoint x: 1182, endPoint y: 485, distance: 237.0
click at [1182, 485] on div "Comentarios De la Obra Social: Hola buen dìa: para el correcto proceso de las f…" at bounding box center [1082, 354] width 359 height 342
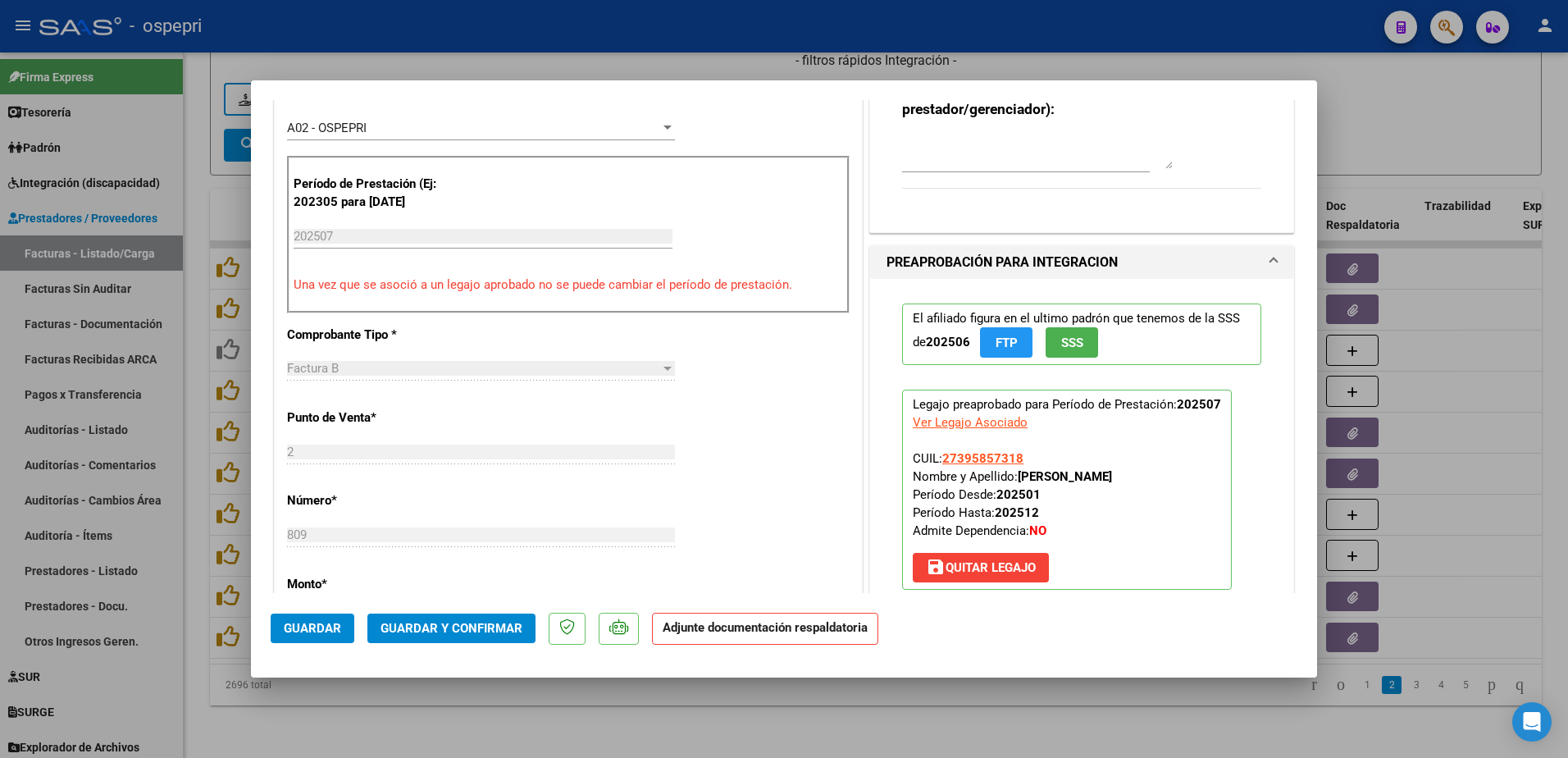
scroll to position [410, 0]
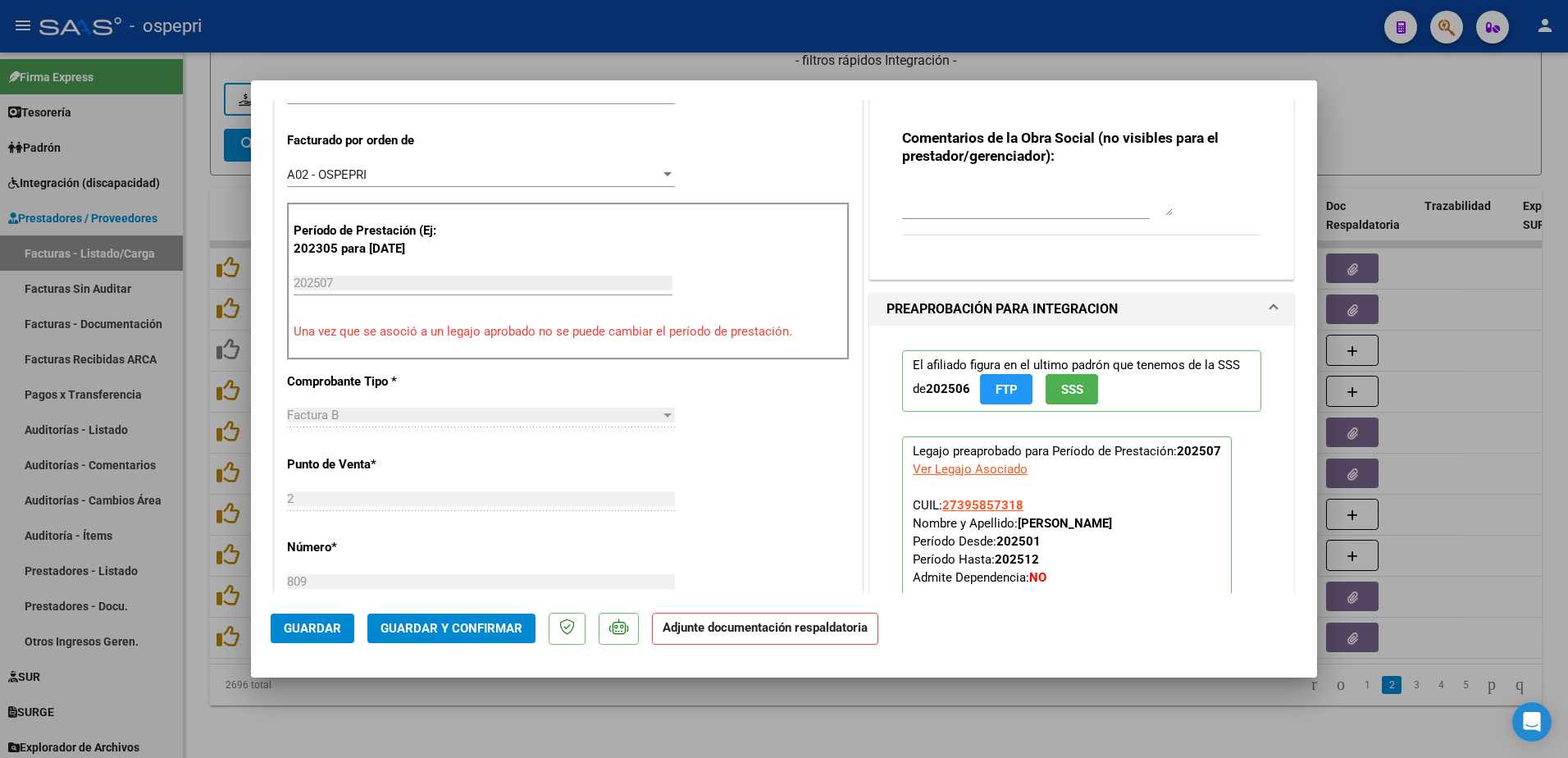
type input "$ 0,00"
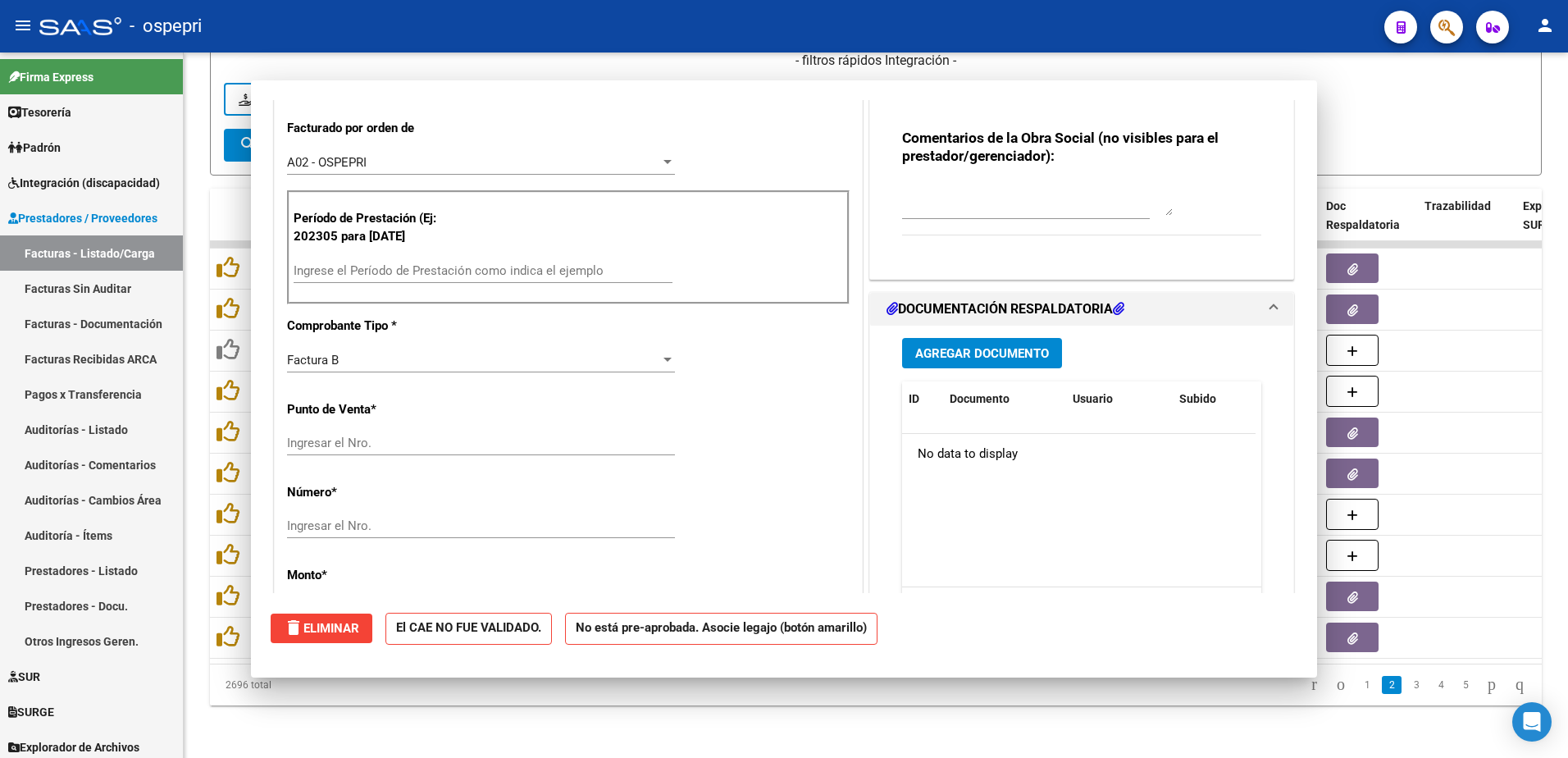
scroll to position [0, 0]
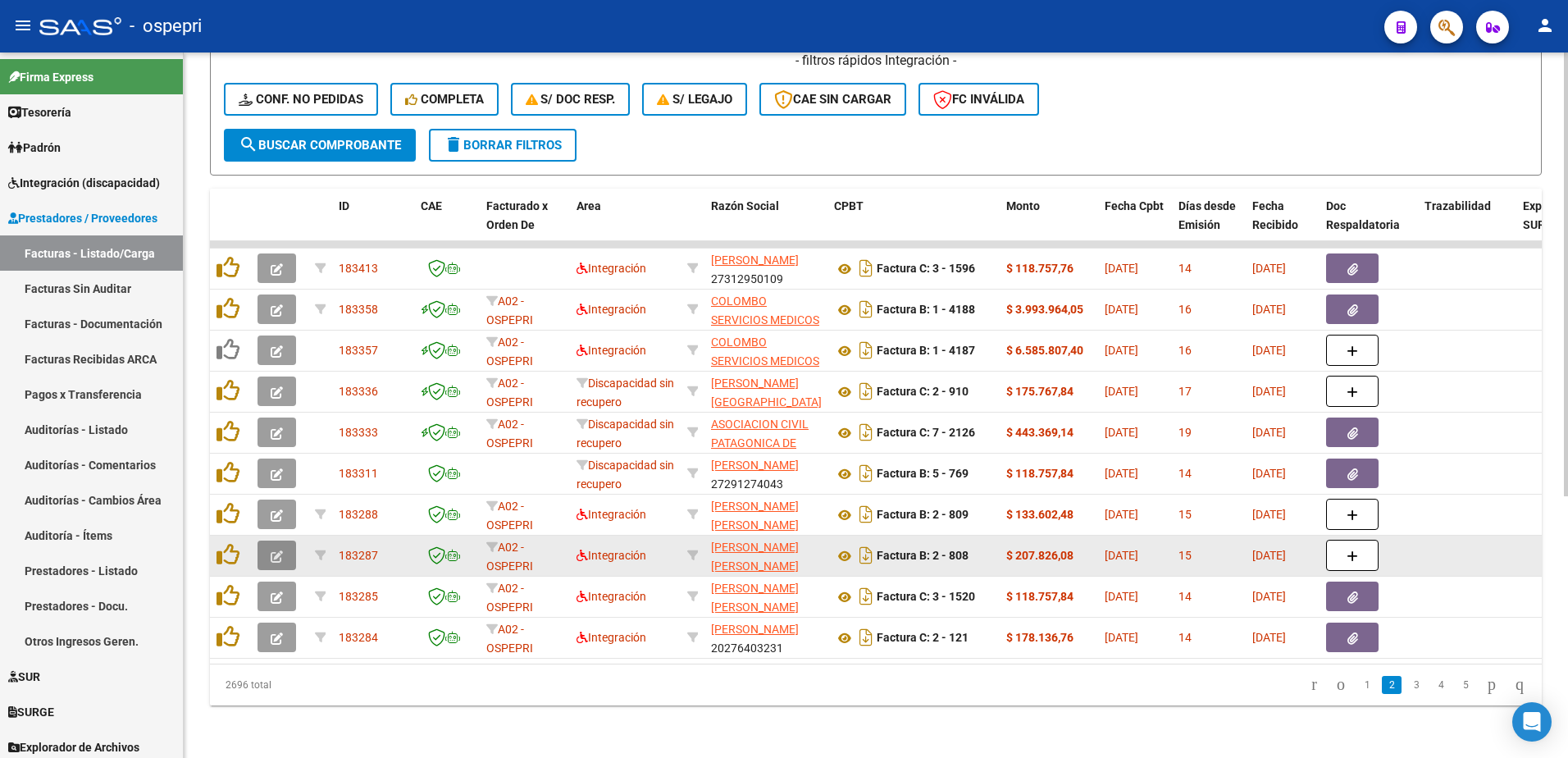
click at [285, 551] on button "button" at bounding box center [277, 555] width 39 height 29
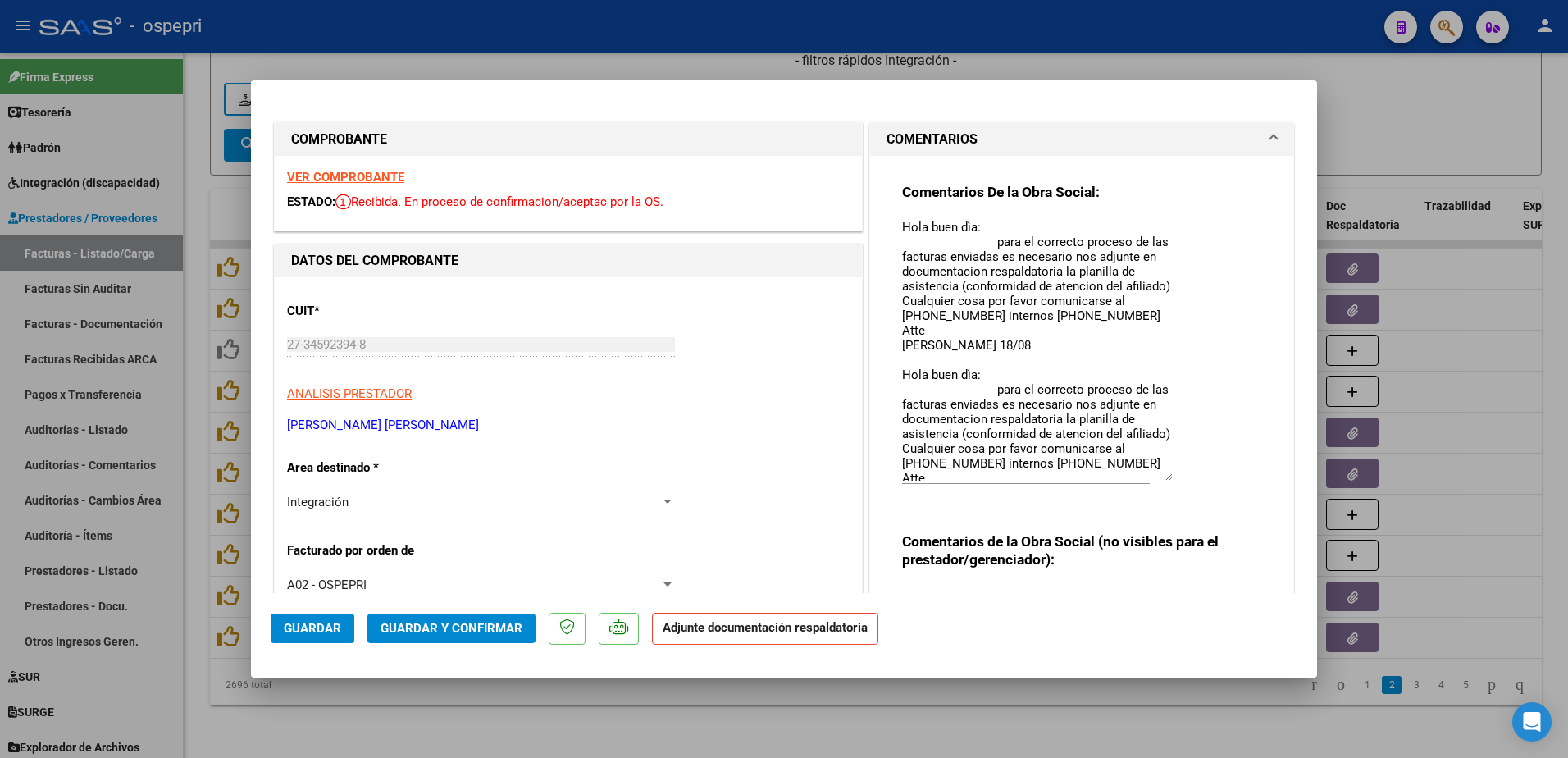
drag, startPoint x: 1158, startPoint y: 249, endPoint x: 1188, endPoint y: 479, distance: 231.9
click at [1188, 479] on div "Comentarios De la Obra Social: Hola buen dìa: para el correcto proceso de las f…" at bounding box center [1082, 350] width 359 height 335
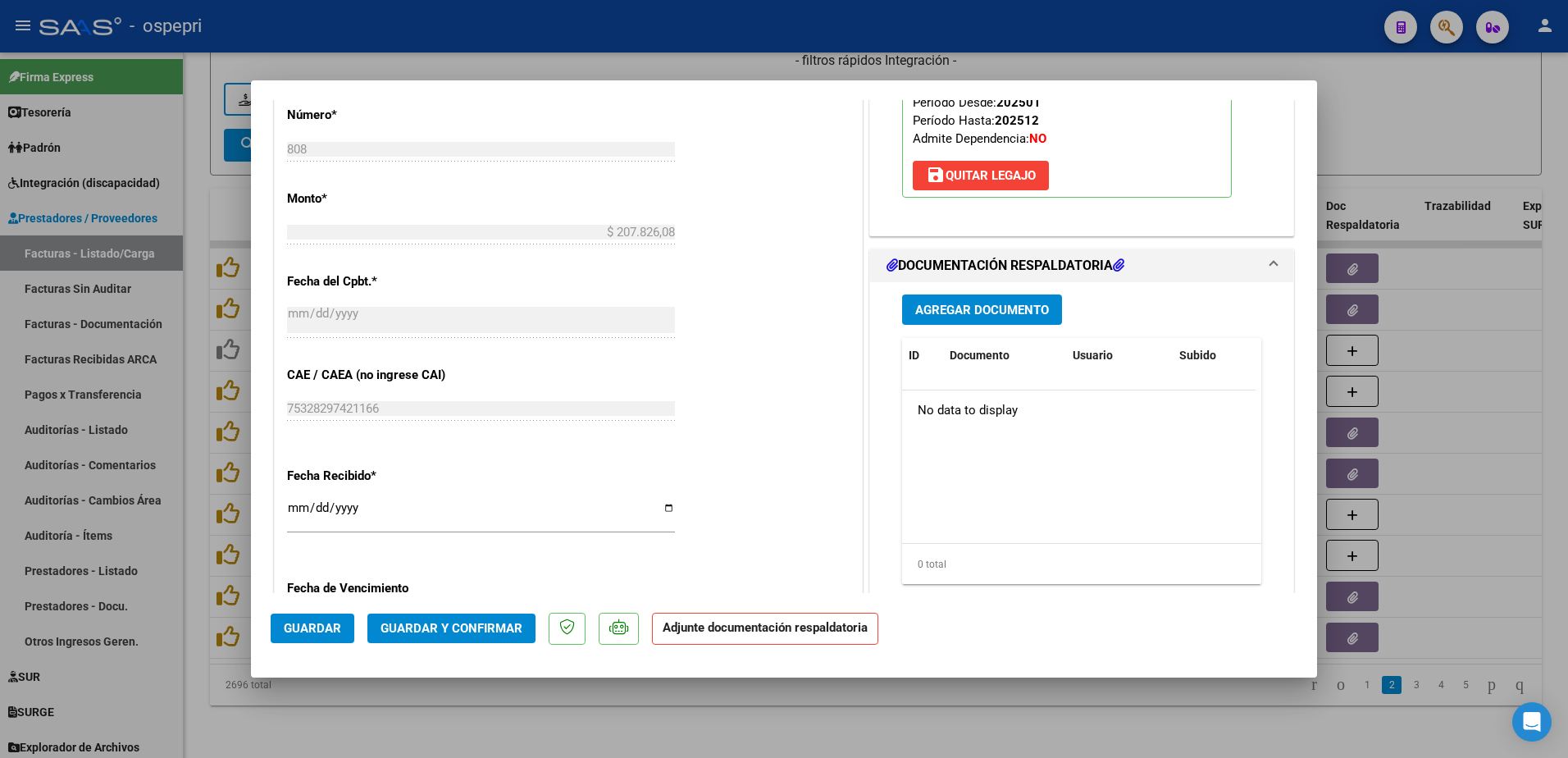
scroll to position [985, 0]
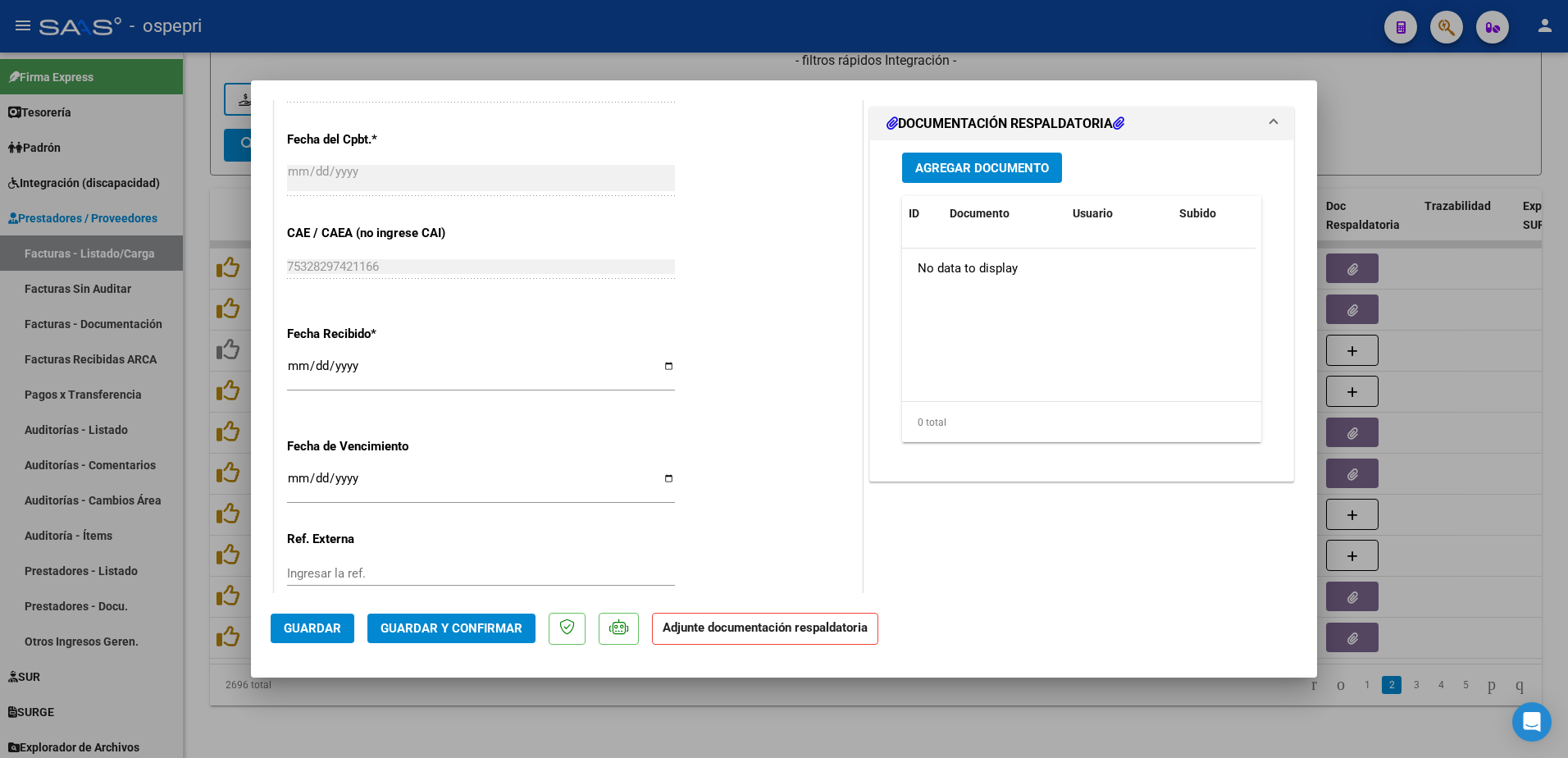
type input "$ 0,00"
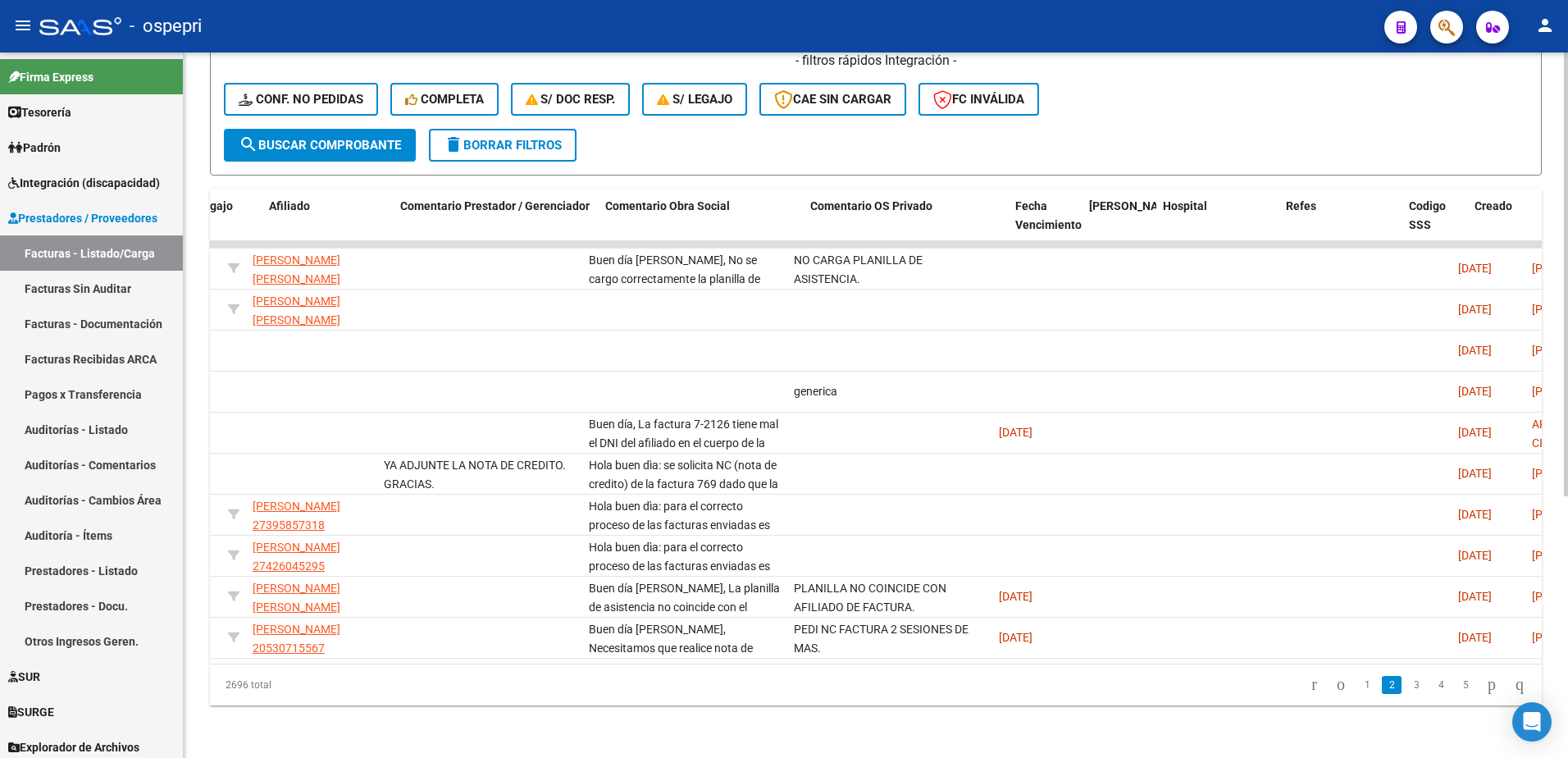
scroll to position [0, 2465]
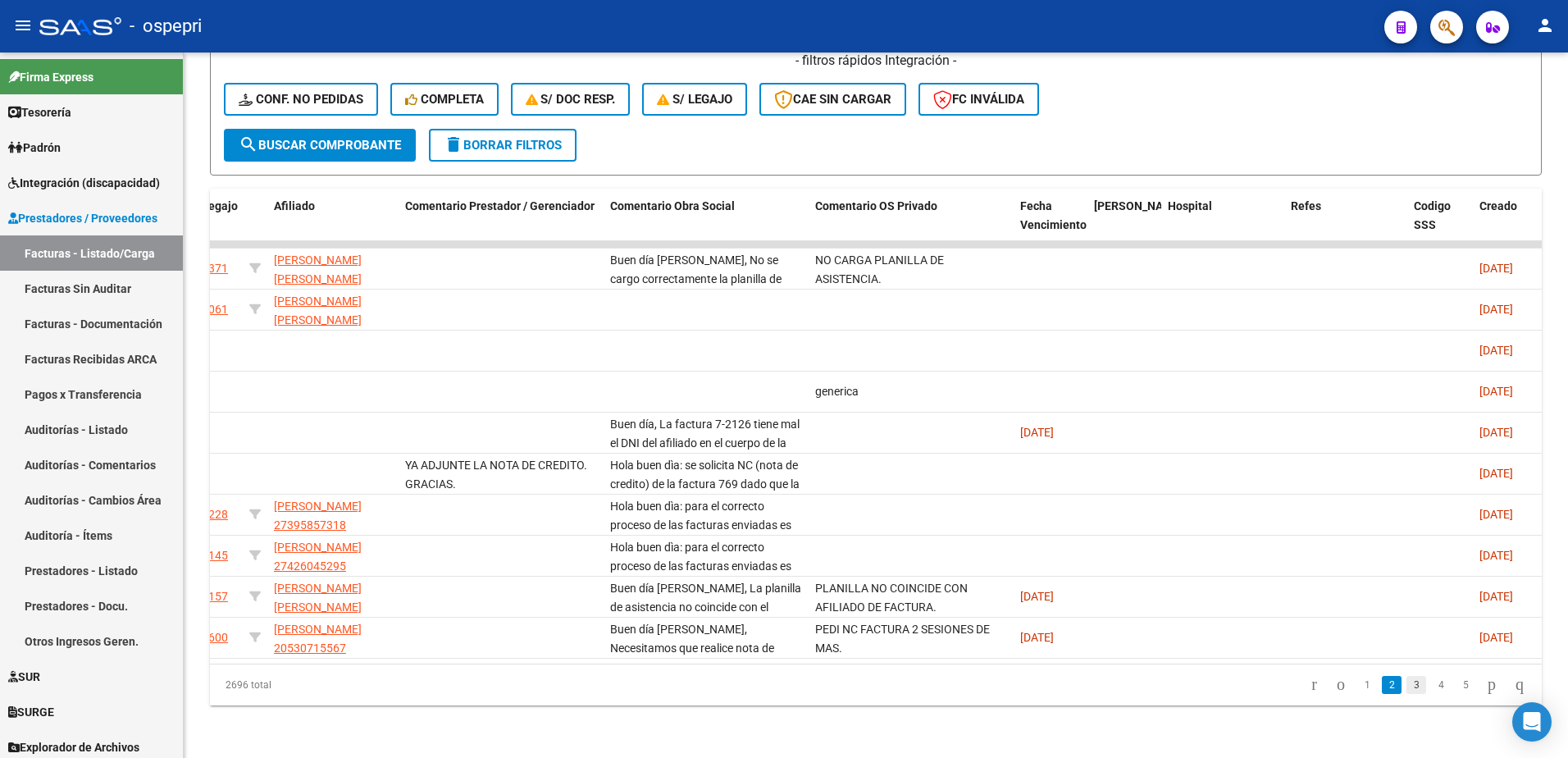
click at [1407, 691] on link "3" at bounding box center [1416, 685] width 20 height 18
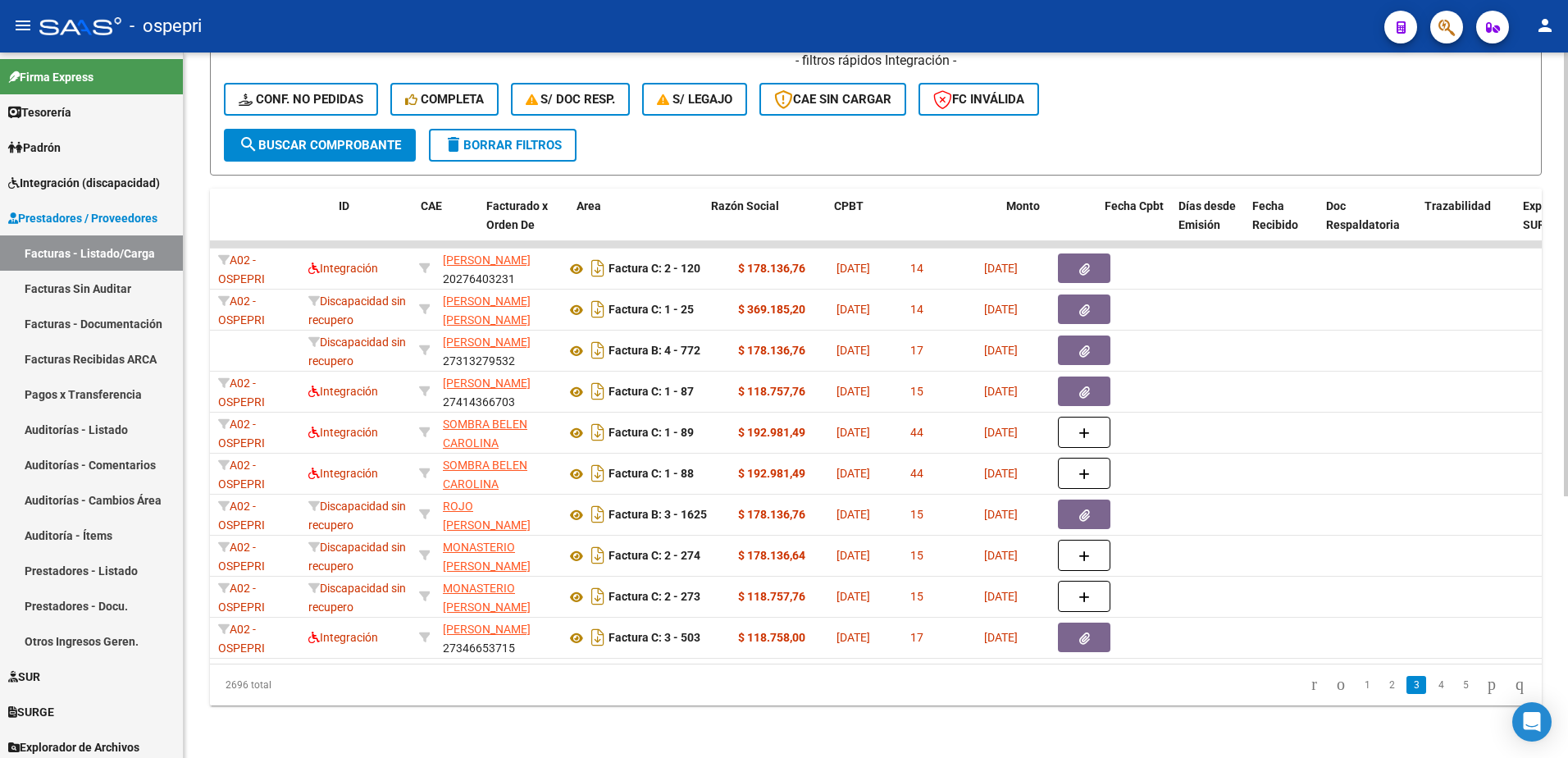
scroll to position [0, 0]
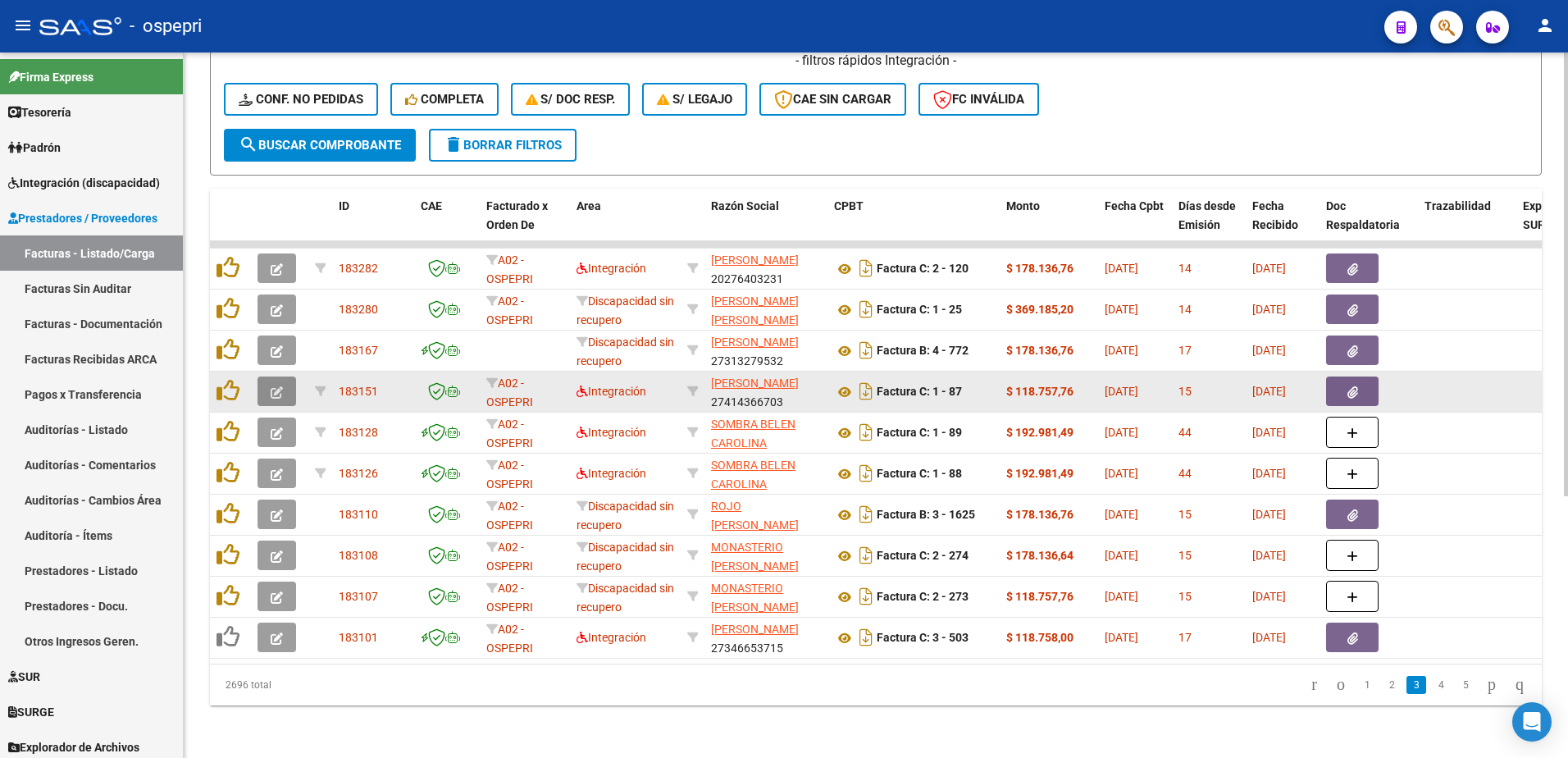
click at [272, 386] on icon "button" at bounding box center [277, 392] width 12 height 12
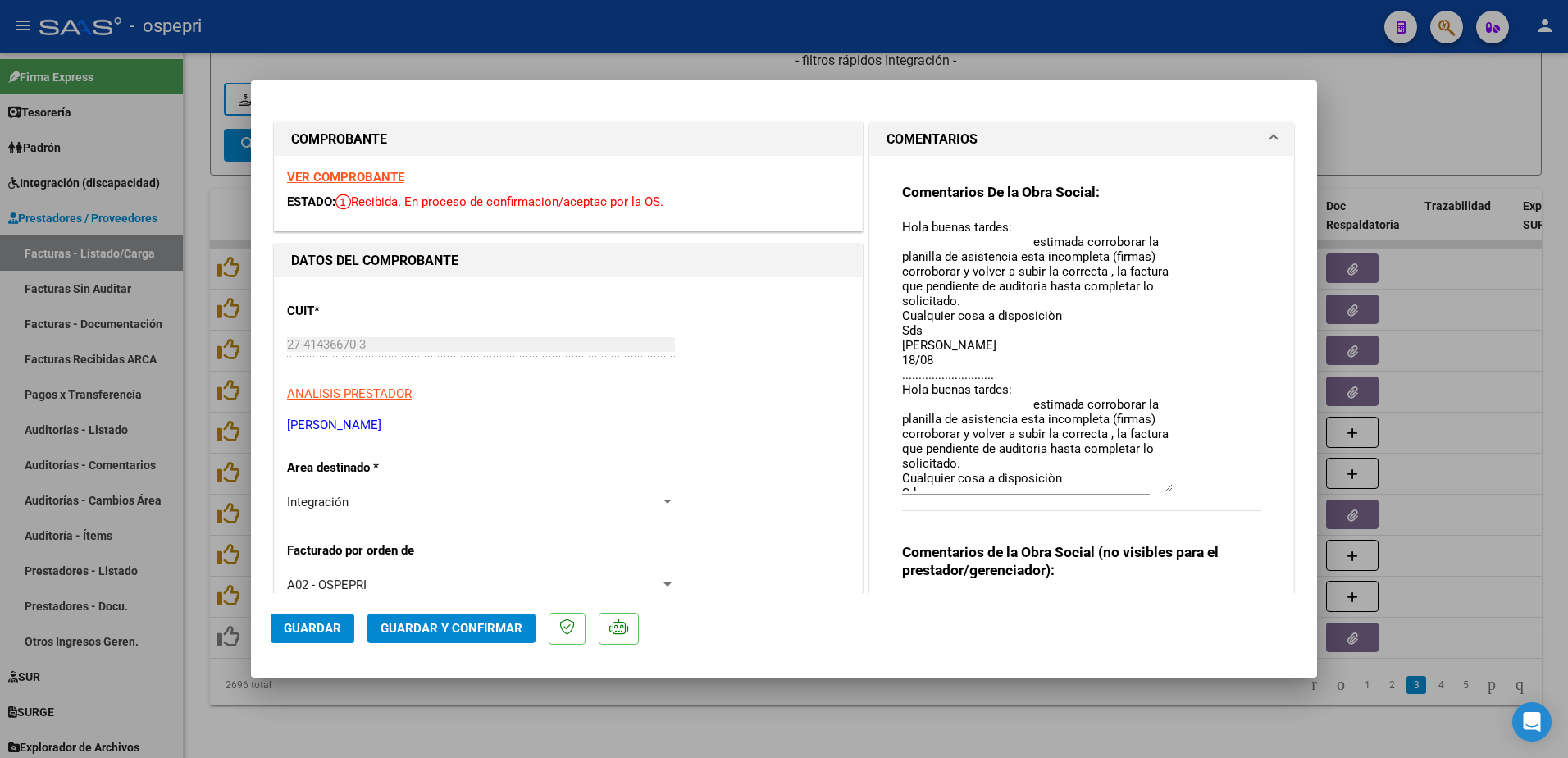
drag, startPoint x: 1158, startPoint y: 248, endPoint x: 1188, endPoint y: 489, distance: 242.9
click at [1188, 489] on div "Comentarios De la Obra Social: Hola buenas tardes: estimada corroborar la plani…" at bounding box center [1082, 355] width 359 height 346
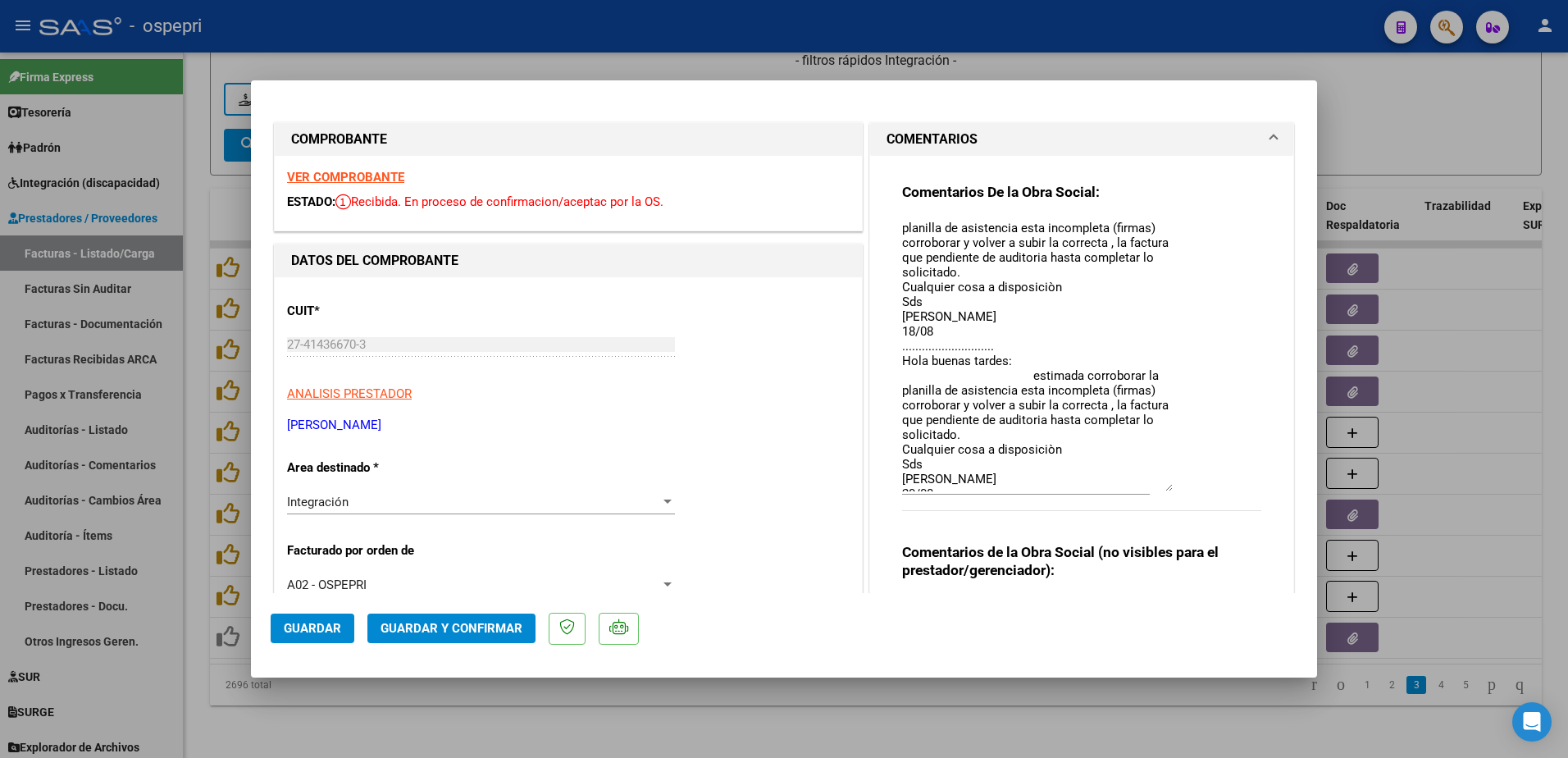
scroll to position [41, 0]
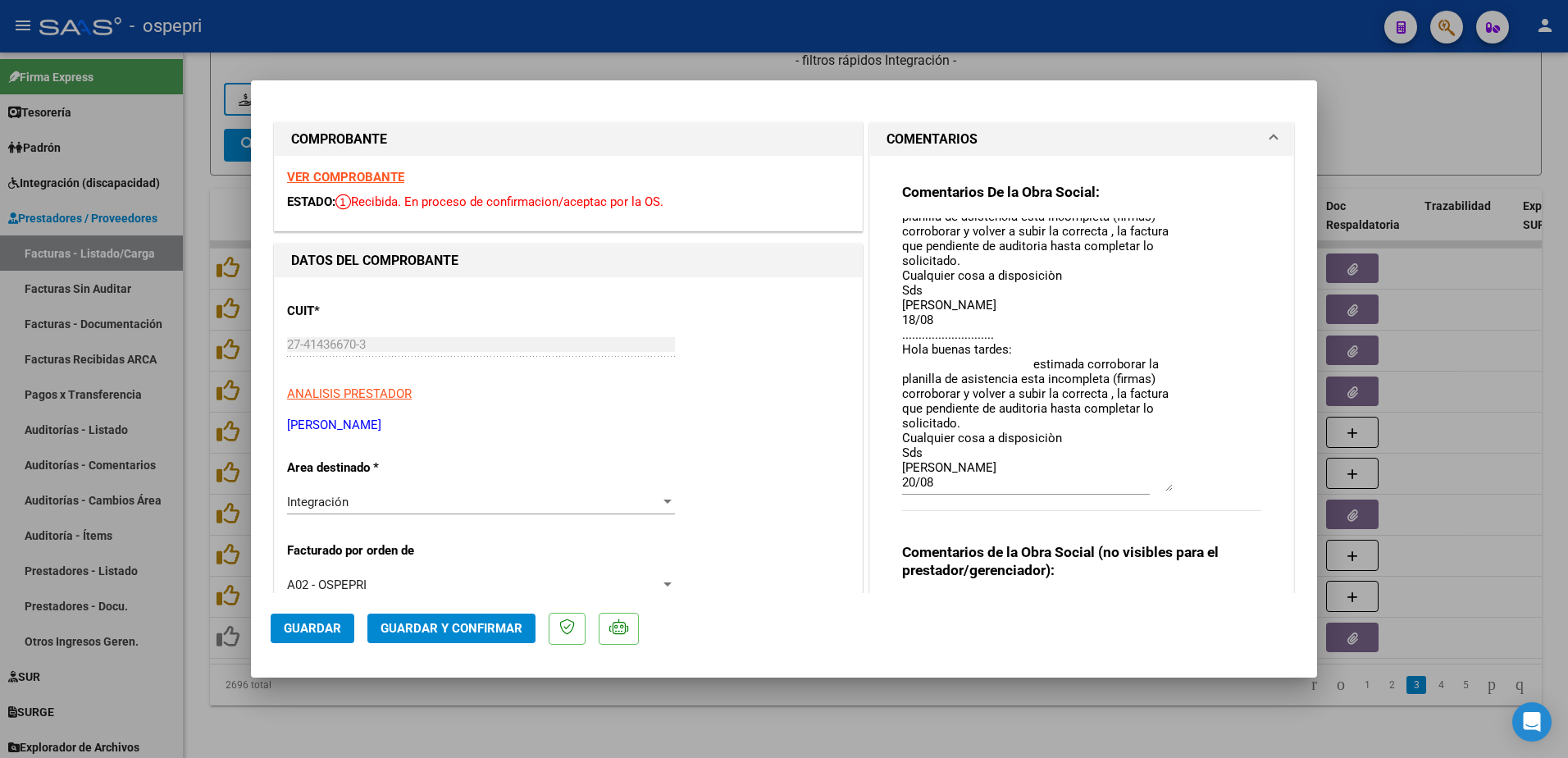
type input "$ 0,00"
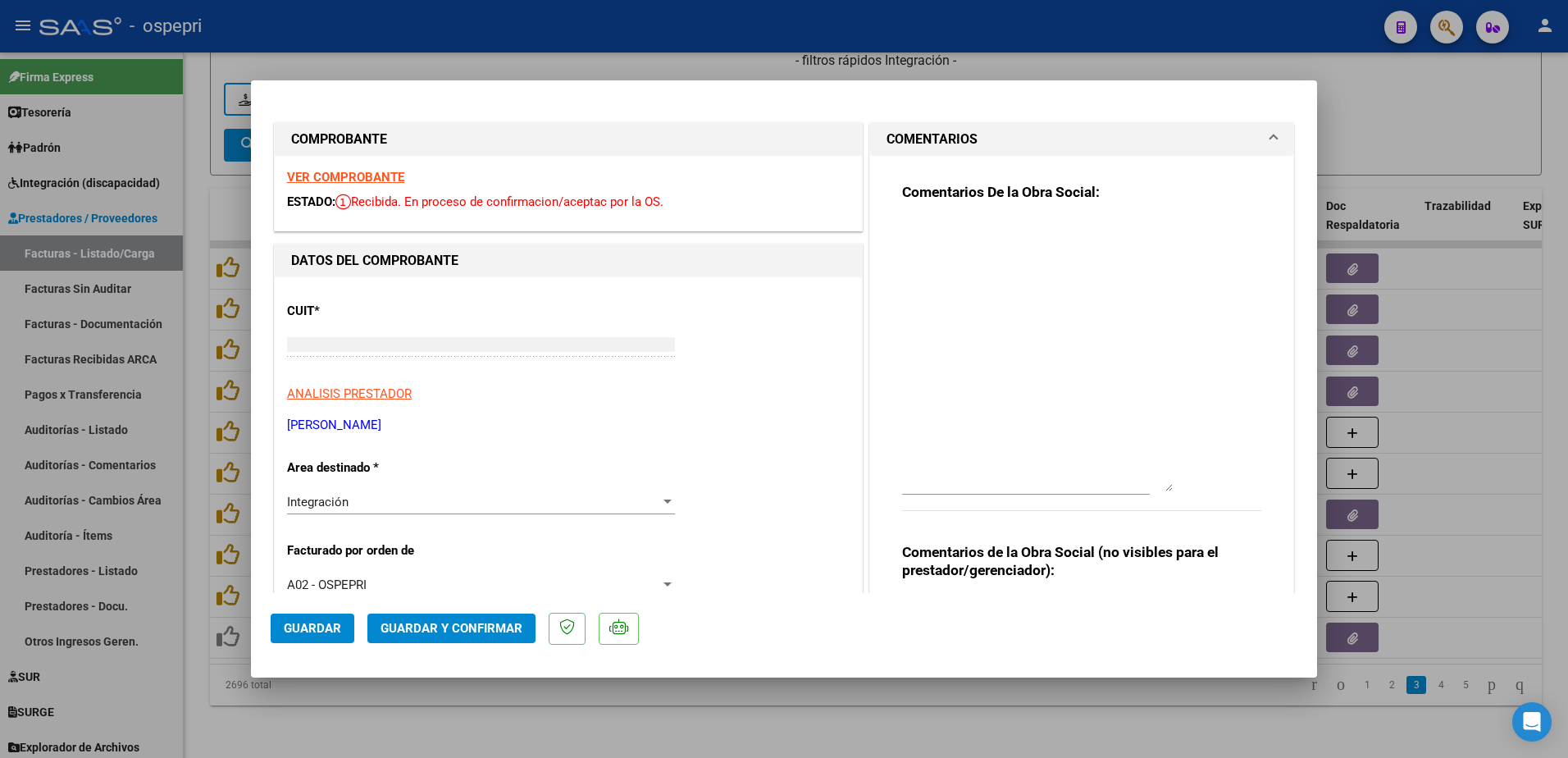
scroll to position [0, 0]
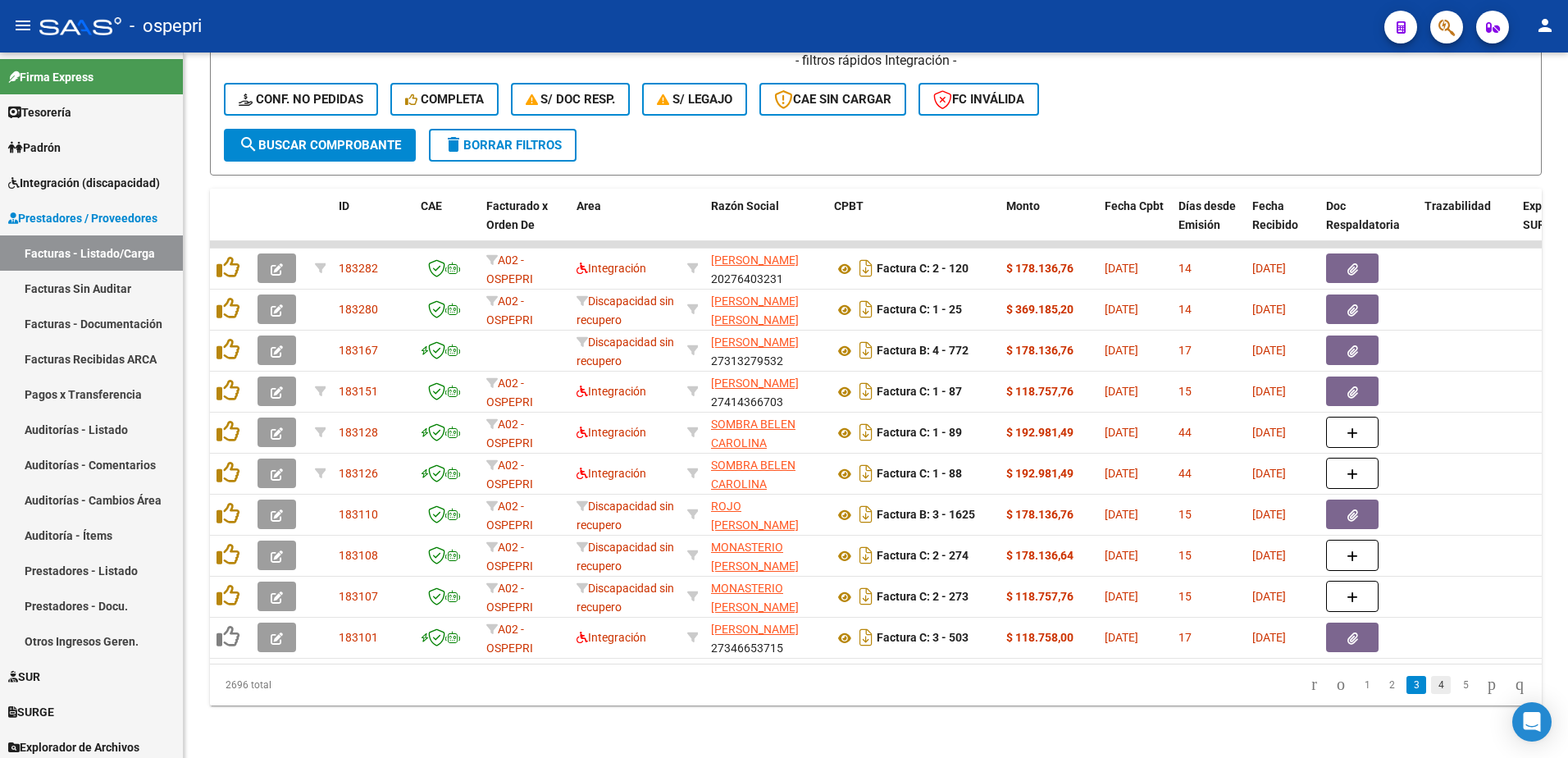
click at [1431, 693] on link "4" at bounding box center [1440, 685] width 20 height 18
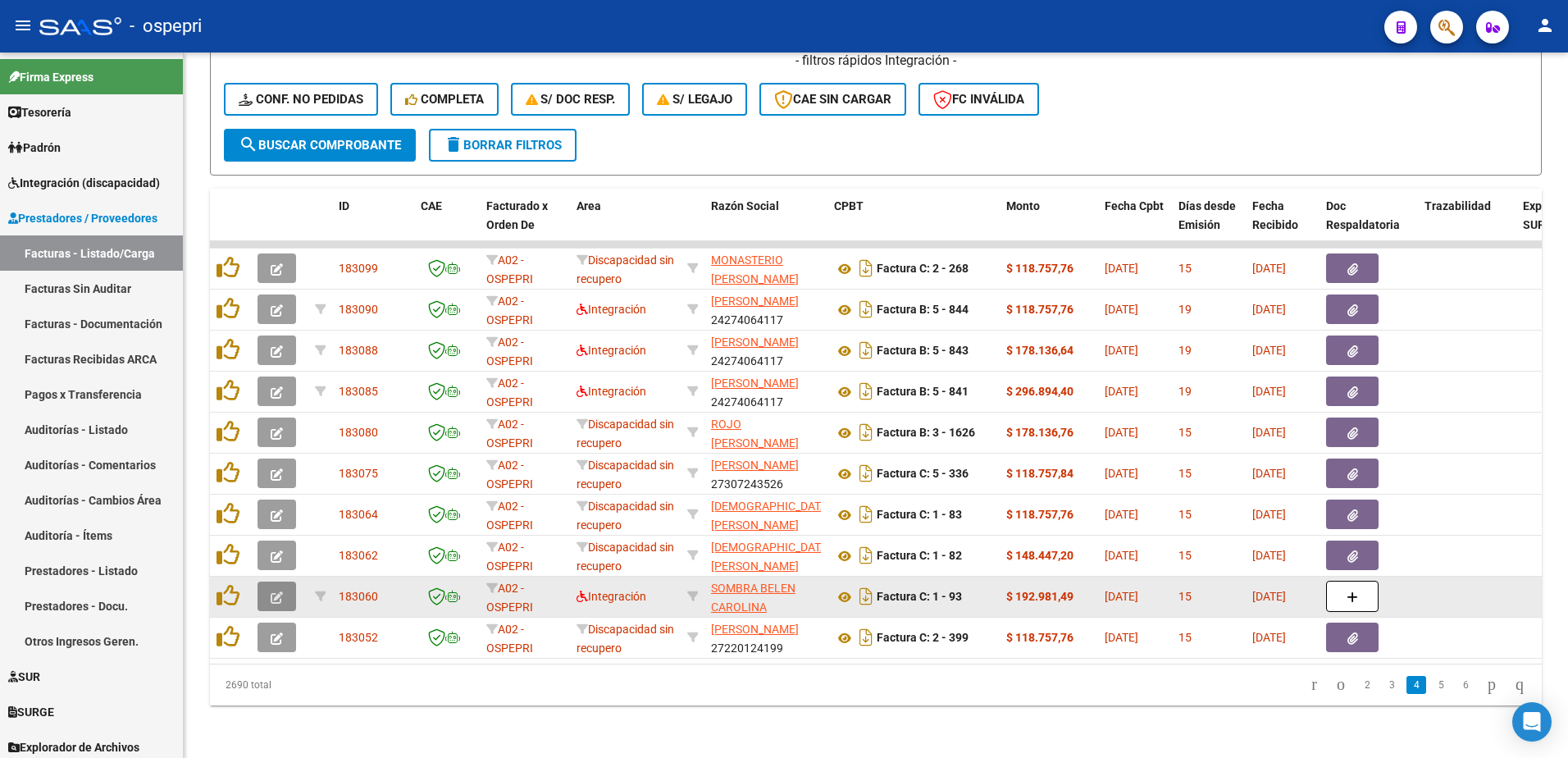
click at [284, 590] on button "button" at bounding box center [277, 597] width 39 height 29
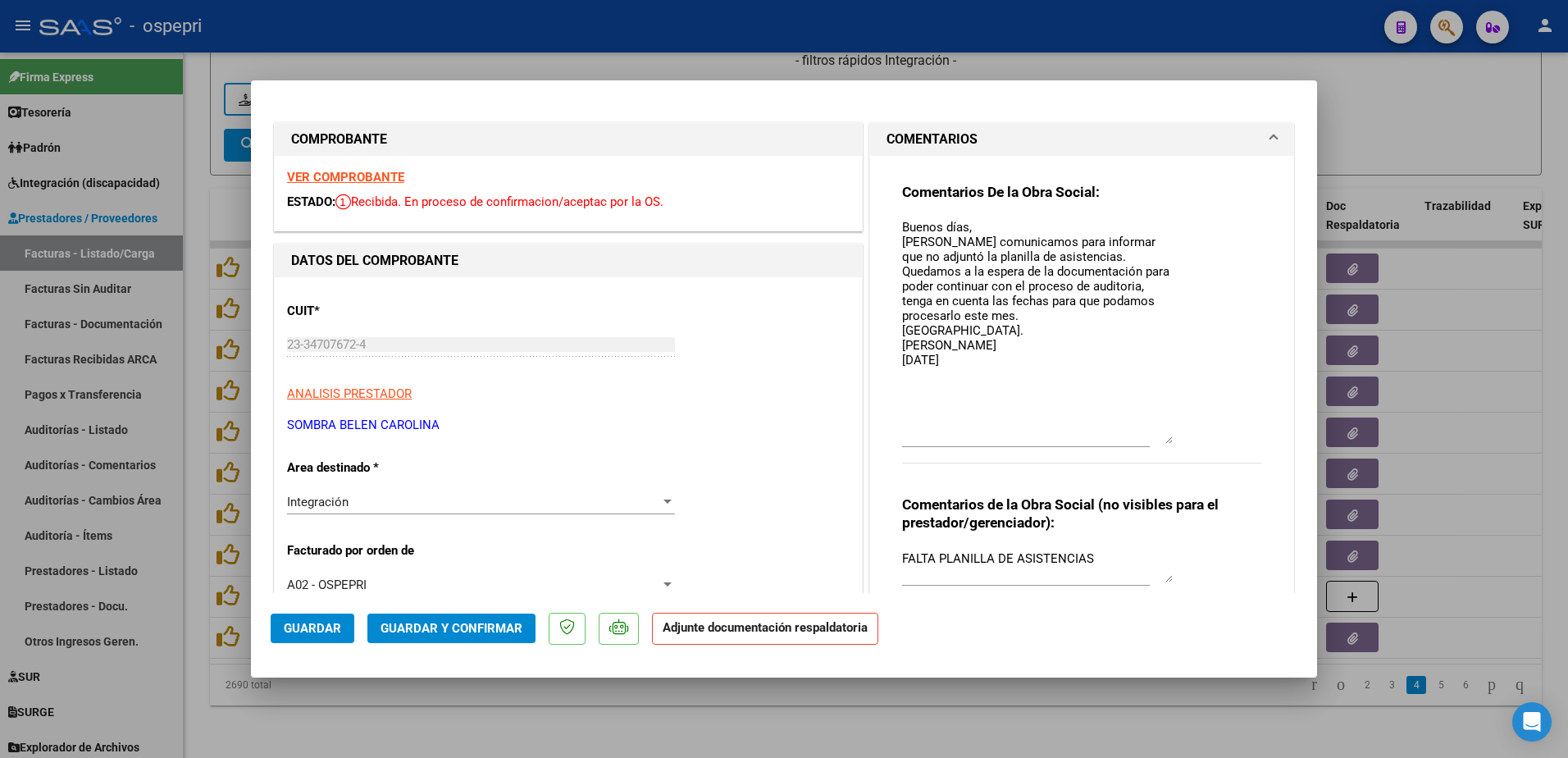
drag, startPoint x: 1161, startPoint y: 247, endPoint x: 1161, endPoint y: 441, distance: 194.0
click at [1161, 441] on textarea "Buenos días, Nos comunicamos para informar que no adjuntó la planilla de asiste…" at bounding box center [1038, 331] width 271 height 226
drag, startPoint x: 896, startPoint y: 226, endPoint x: 1039, endPoint y: 350, distance: 189.3
click at [1039, 350] on textarea "Buenos días, Nos comunicamos para informar que no adjuntó la planilla de asiste…" at bounding box center [1038, 331] width 271 height 226
click at [903, 389] on textarea "Buenos días, Nos comunicamos para informar que no adjuntó la planilla de asiste…" at bounding box center [1038, 331] width 271 height 226
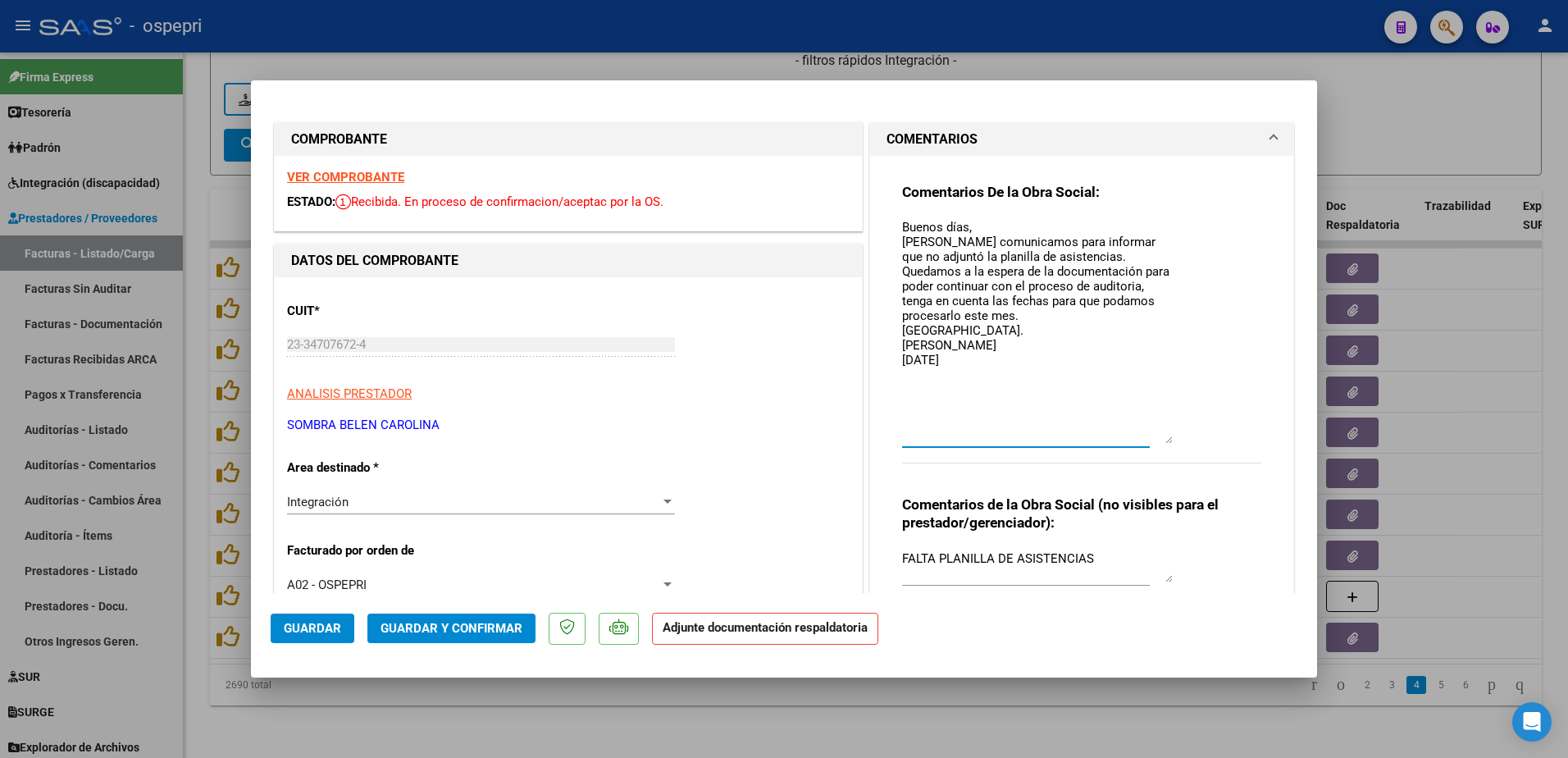
click at [959, 360] on textarea "Buenos días, Nos comunicamos para informar que no adjuntó la planilla de asiste…" at bounding box center [1038, 331] width 271 height 226
paste textarea "Buenos días, Nos comunicamos para informar que no adjuntó la planilla de asiste…"
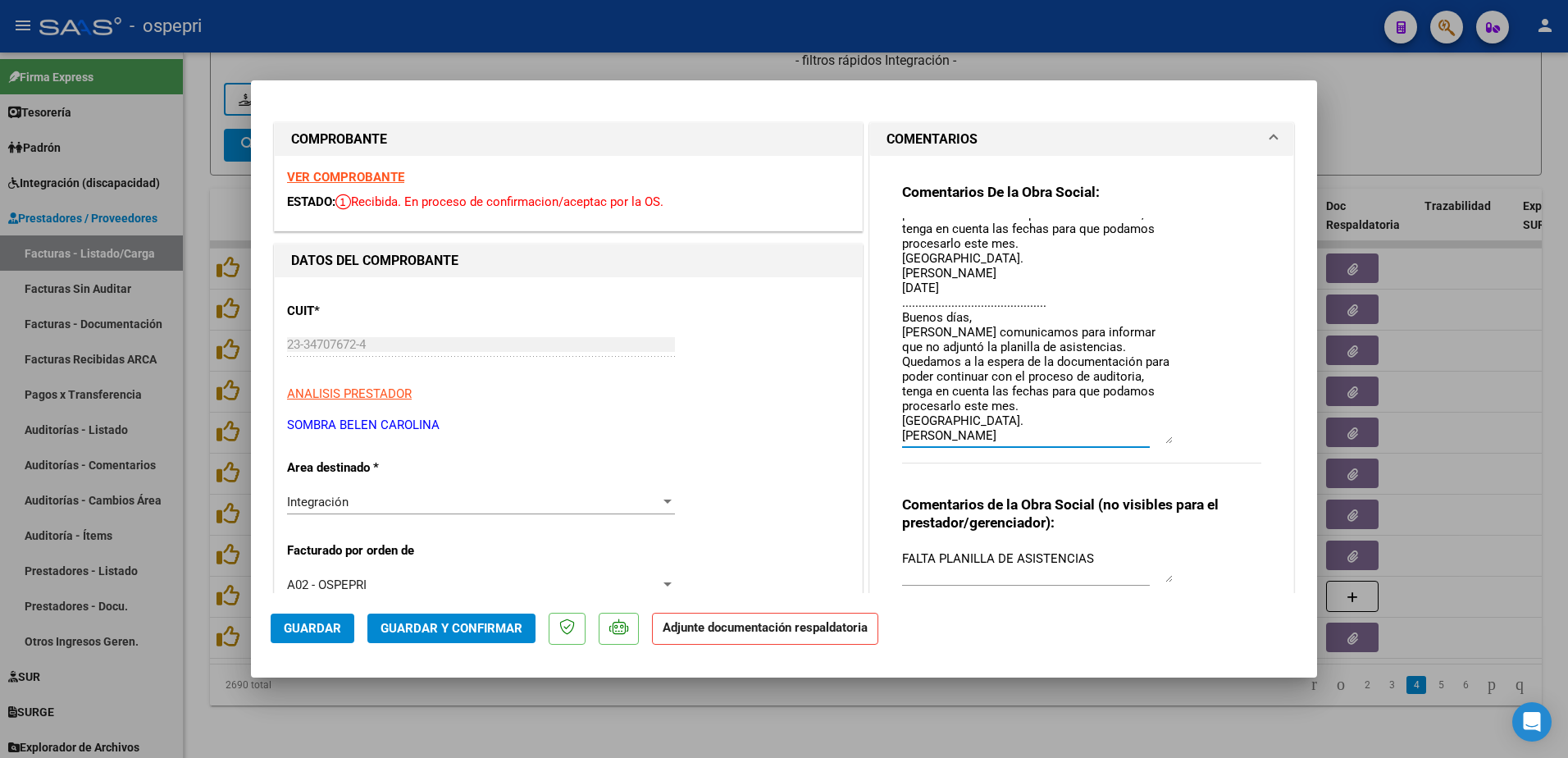
scroll to position [87, 0]
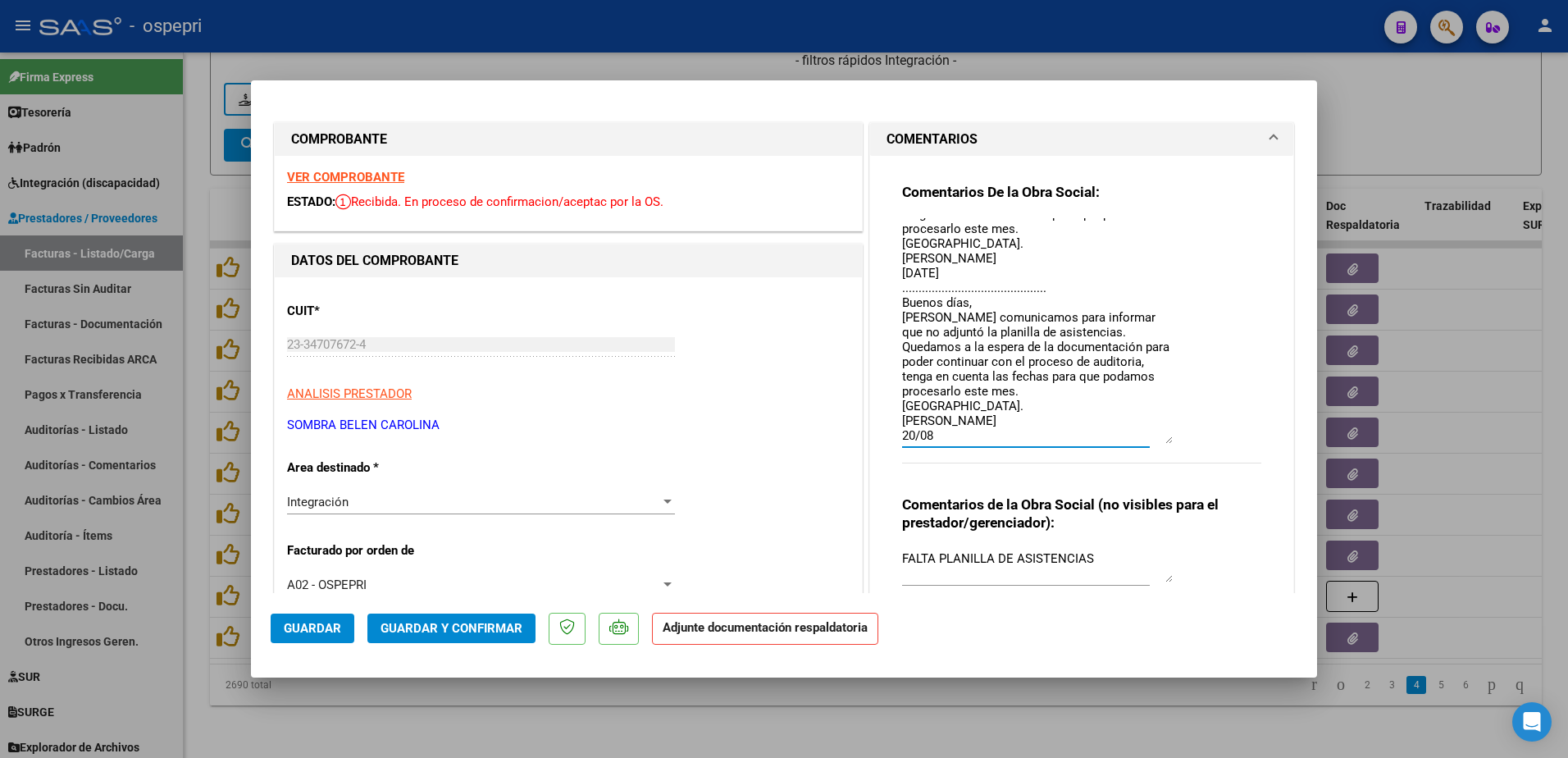
type textarea "Buenos días, Nos comunicamos para informar que no adjuntó la planilla de asiste…"
click at [313, 630] on span "Guardar" at bounding box center [312, 628] width 58 height 15
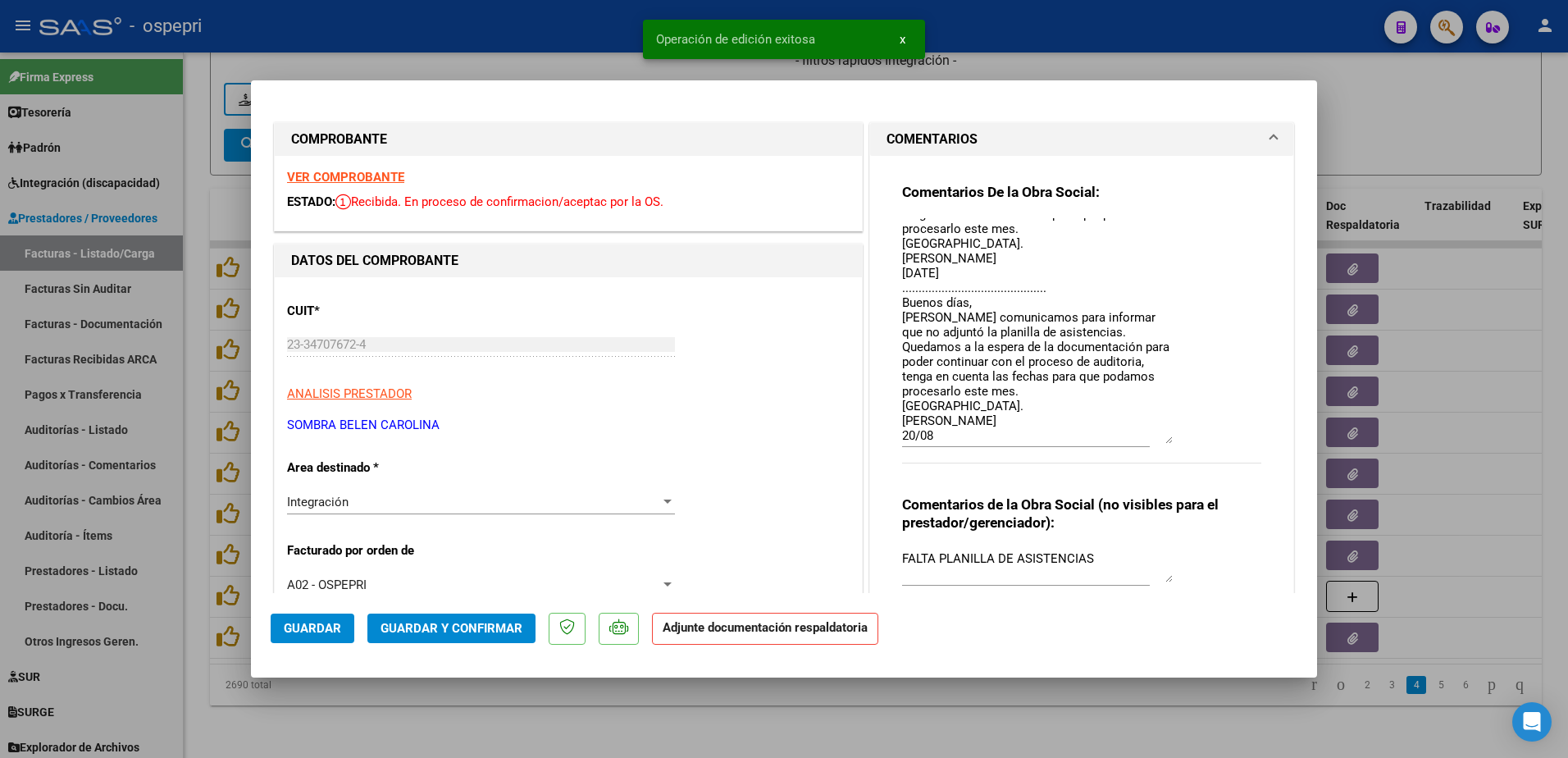
type input "$ 0,00"
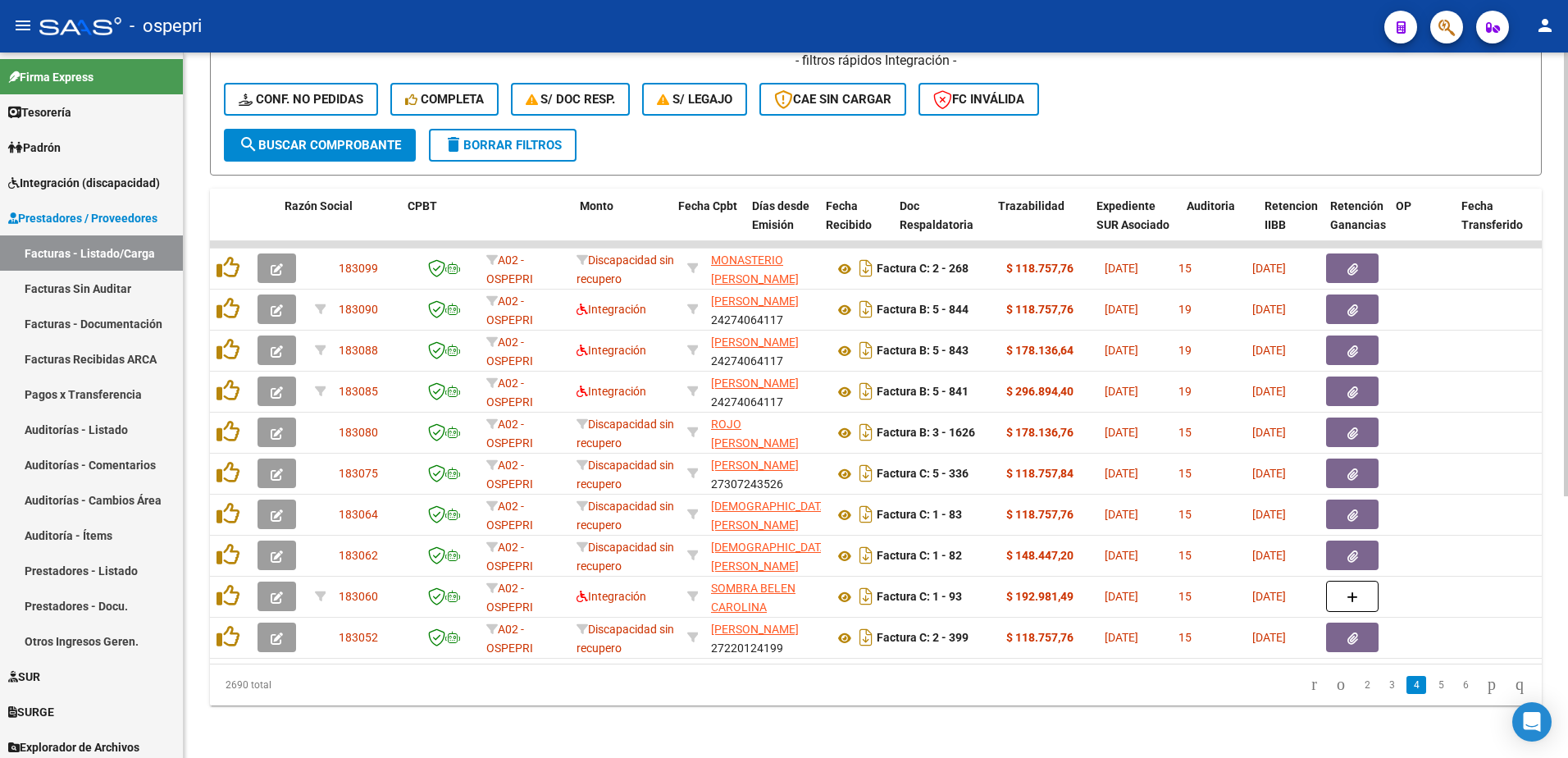
scroll to position [0, 461]
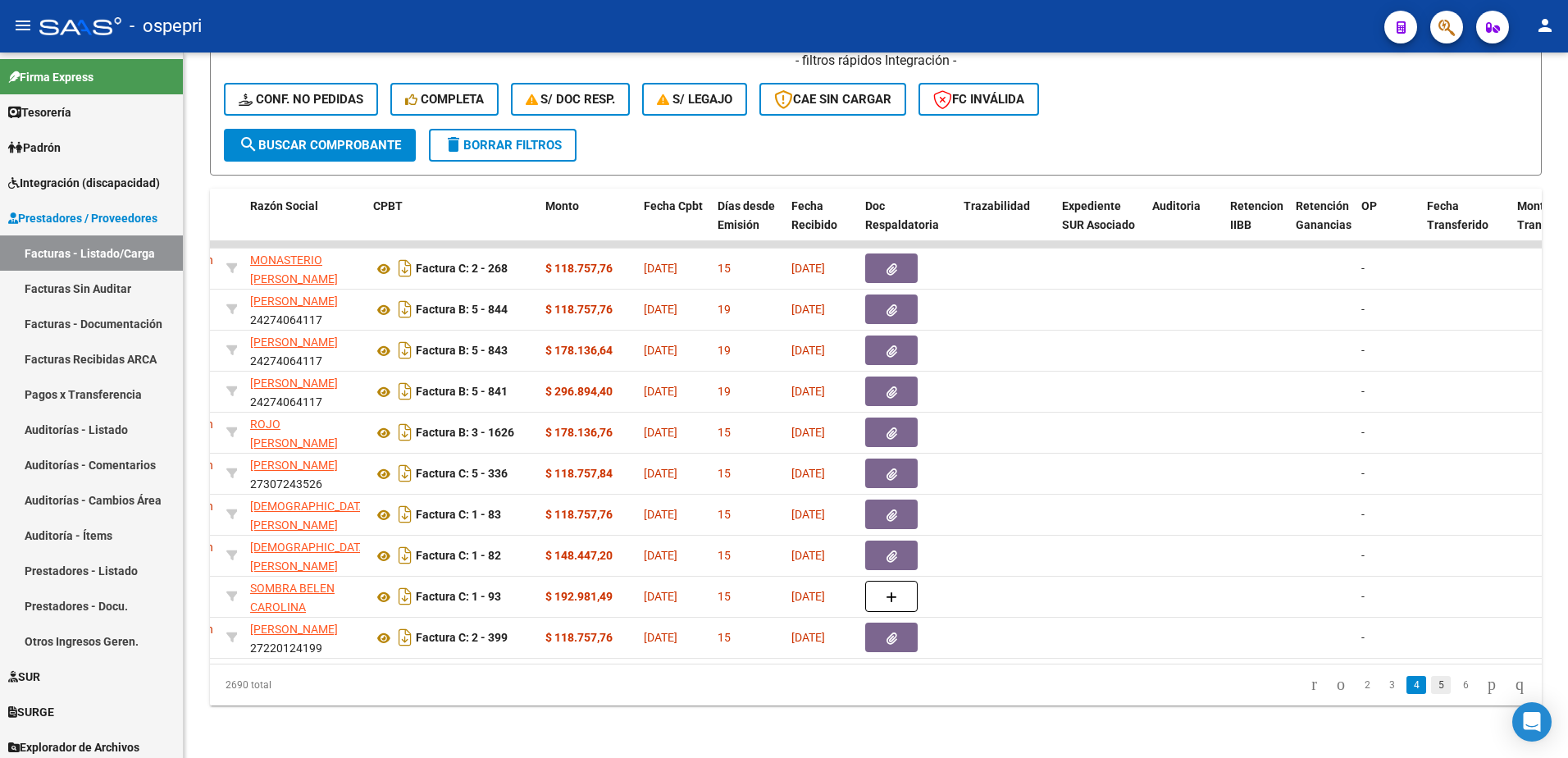
click at [1431, 690] on link "5" at bounding box center [1440, 685] width 20 height 18
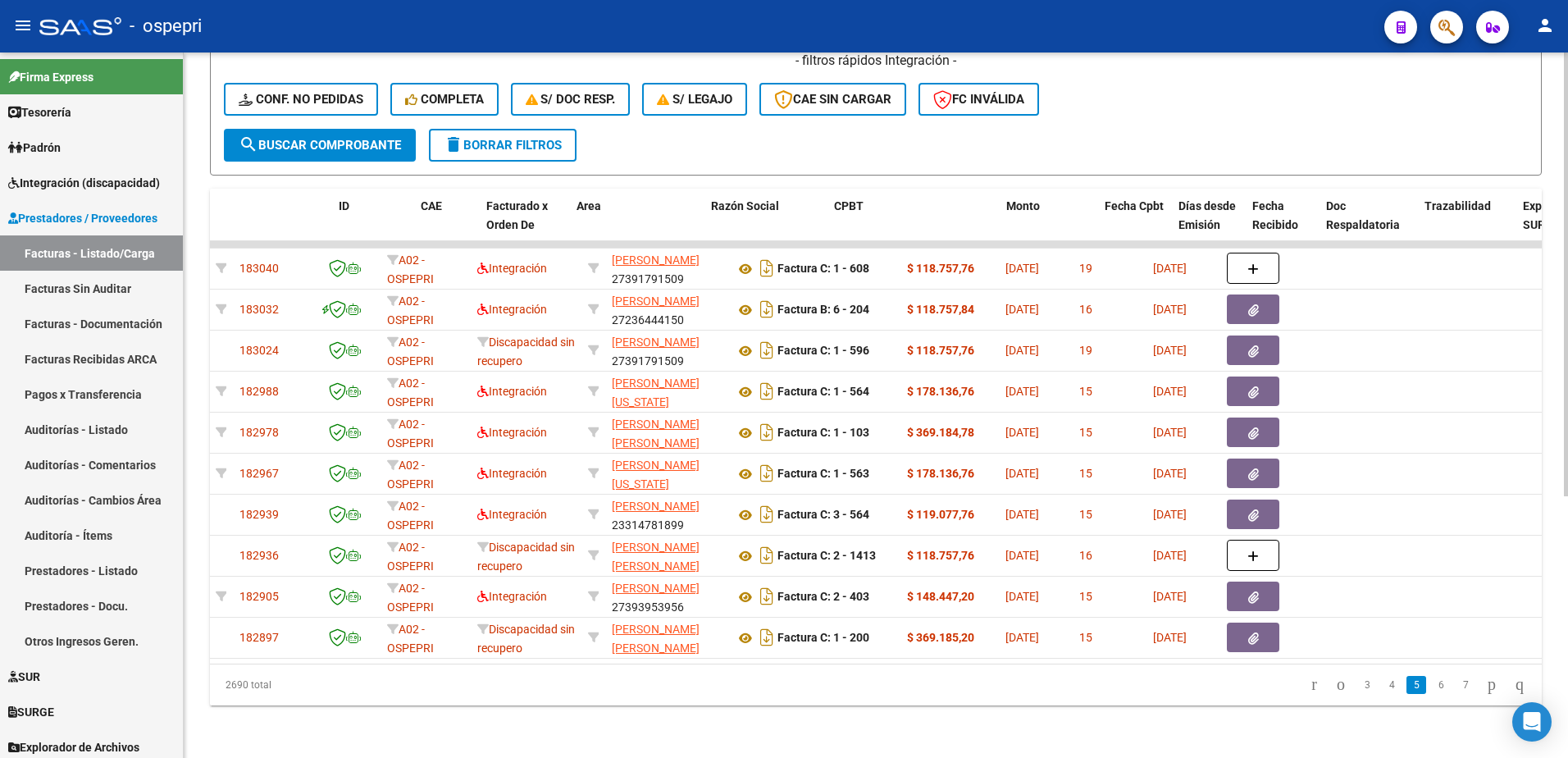
scroll to position [0, 0]
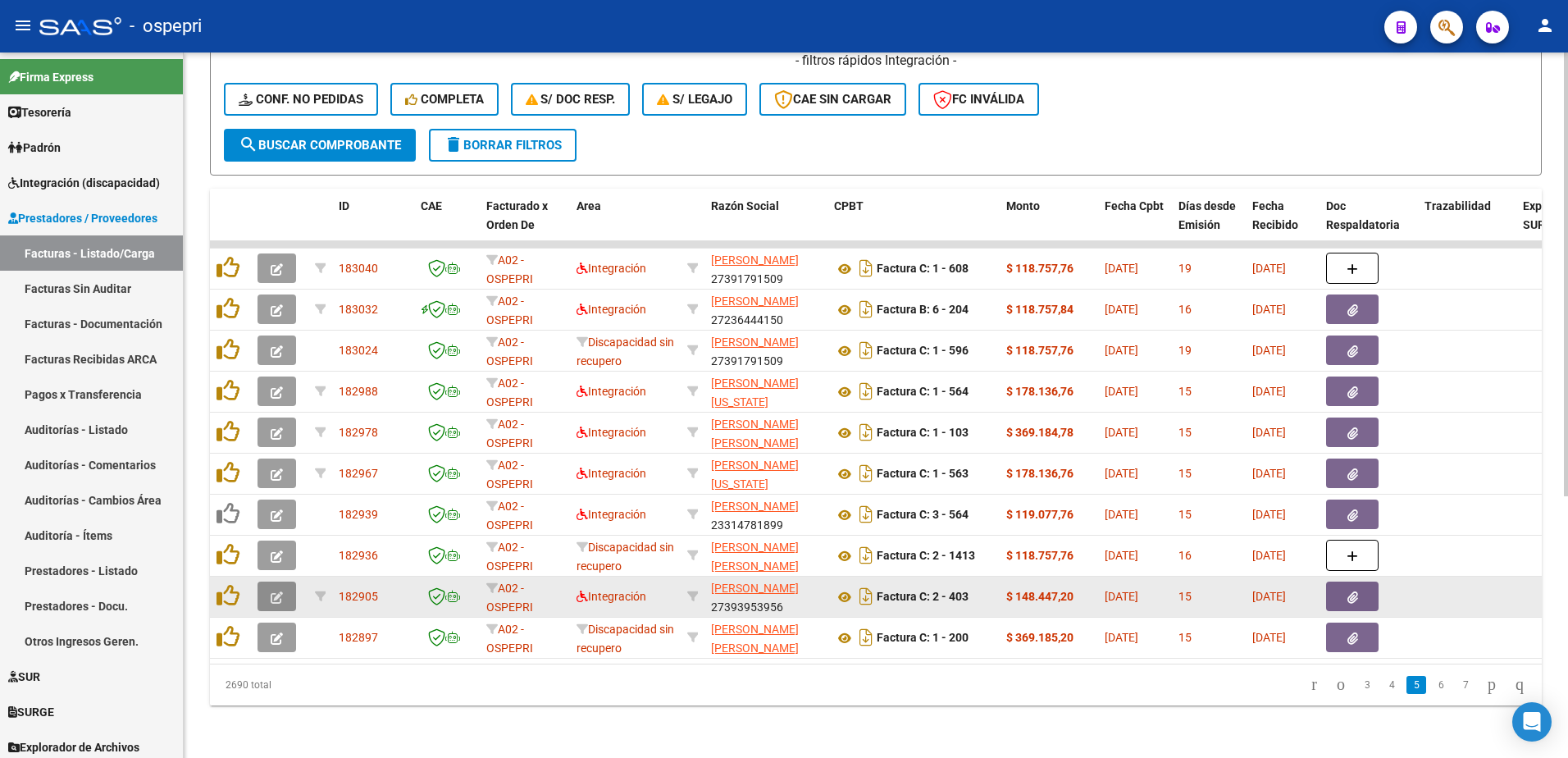
click at [278, 594] on icon "button" at bounding box center [277, 598] width 12 height 12
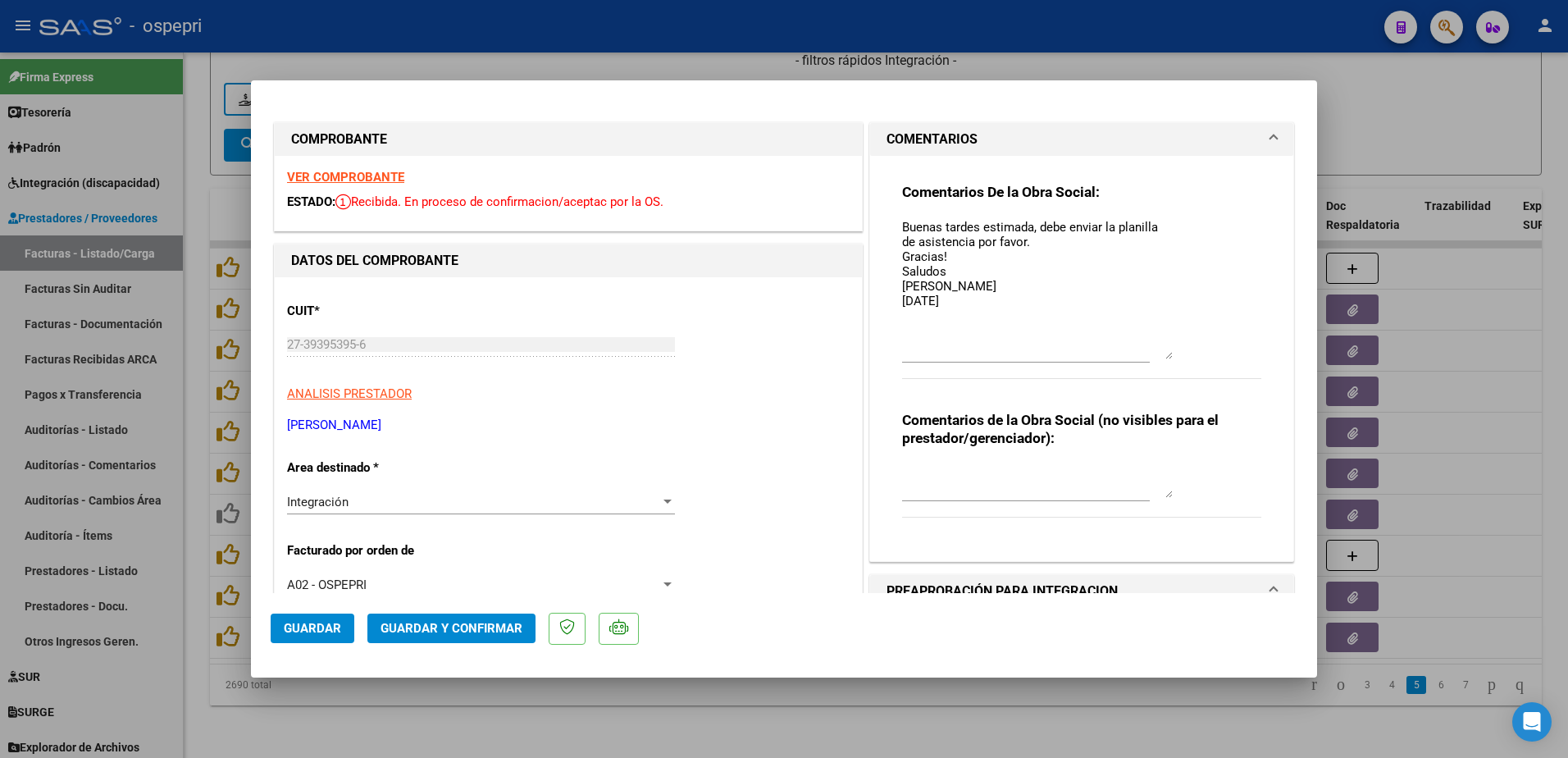
drag, startPoint x: 1160, startPoint y: 250, endPoint x: 1165, endPoint y: 359, distance: 109.1
click at [1165, 359] on textarea "Buenas tardes estimada, debe enviar la planilla de asistencia por favor. Gracia…" at bounding box center [1038, 289] width 271 height 141
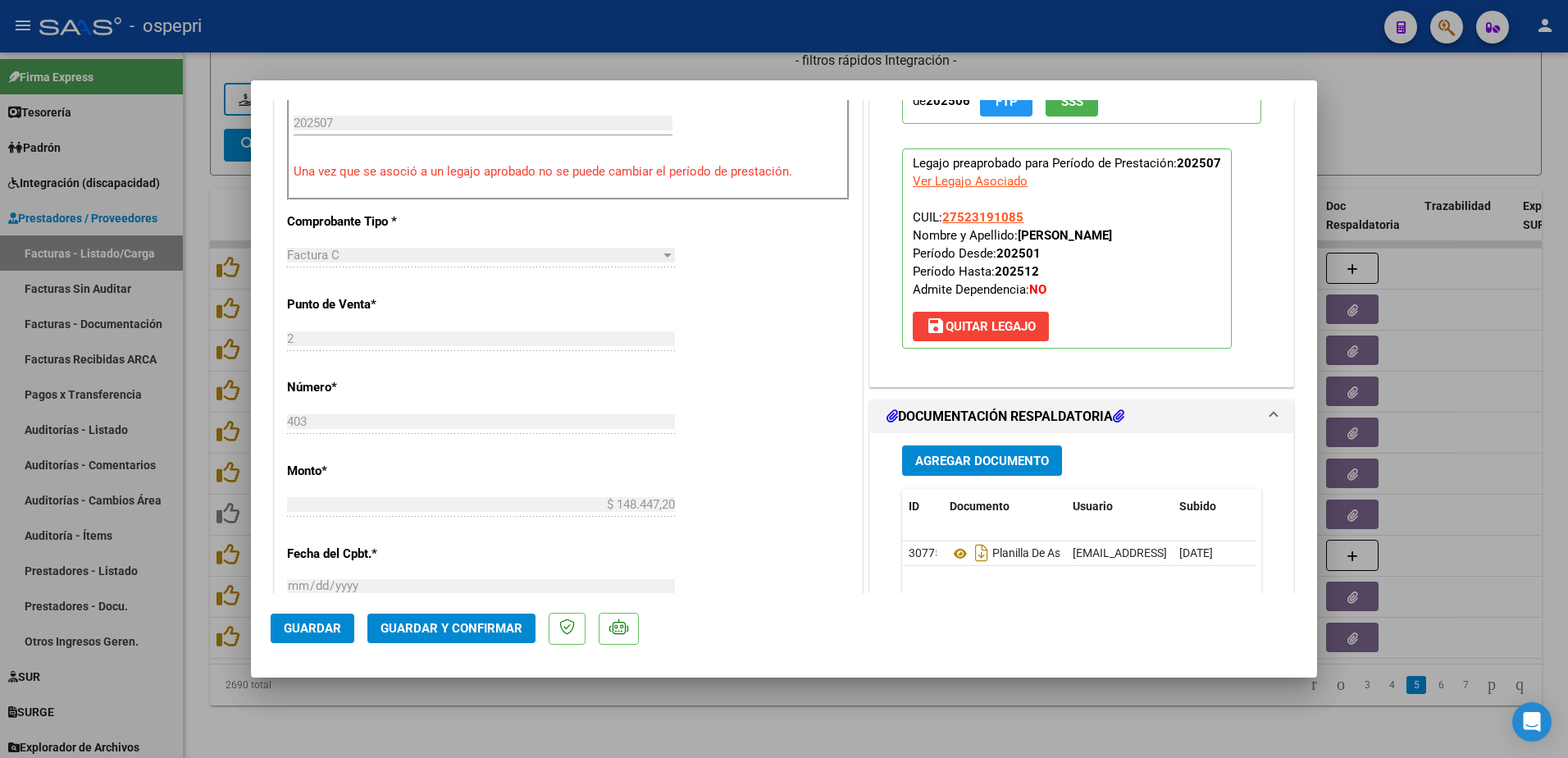
scroll to position [574, 0]
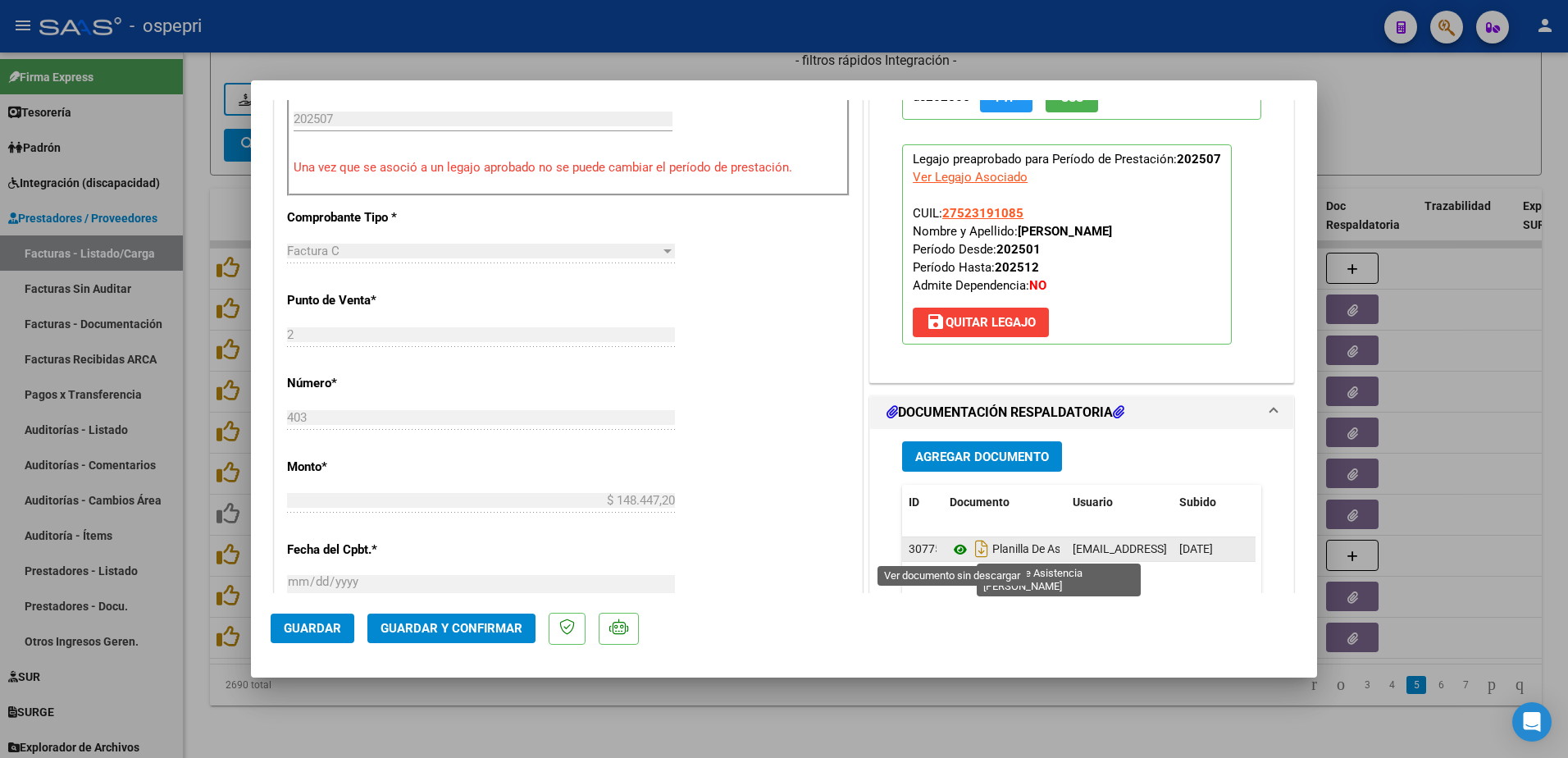
click at [953, 553] on icon at bounding box center [960, 549] width 22 height 20
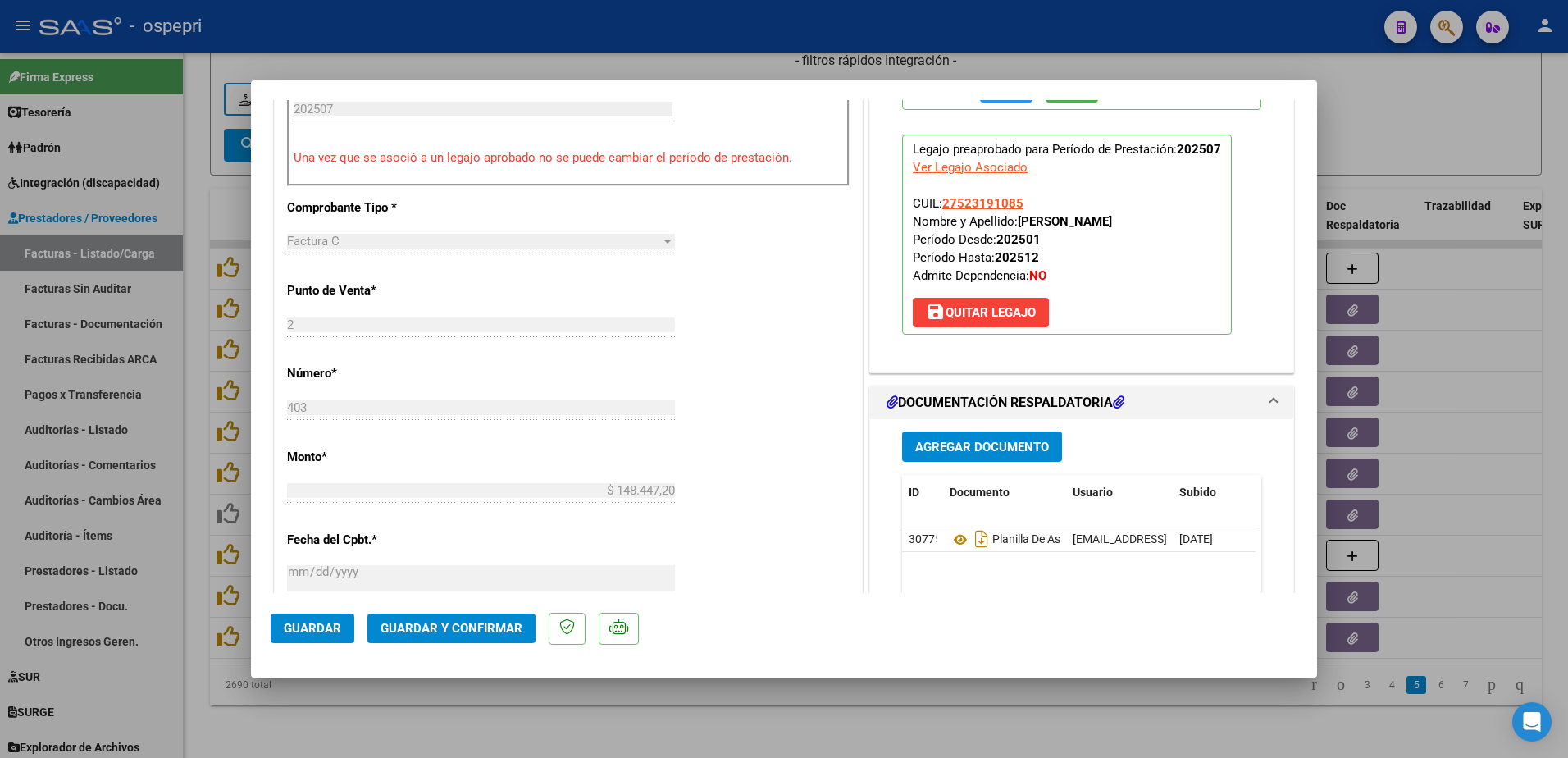
scroll to position [656, 0]
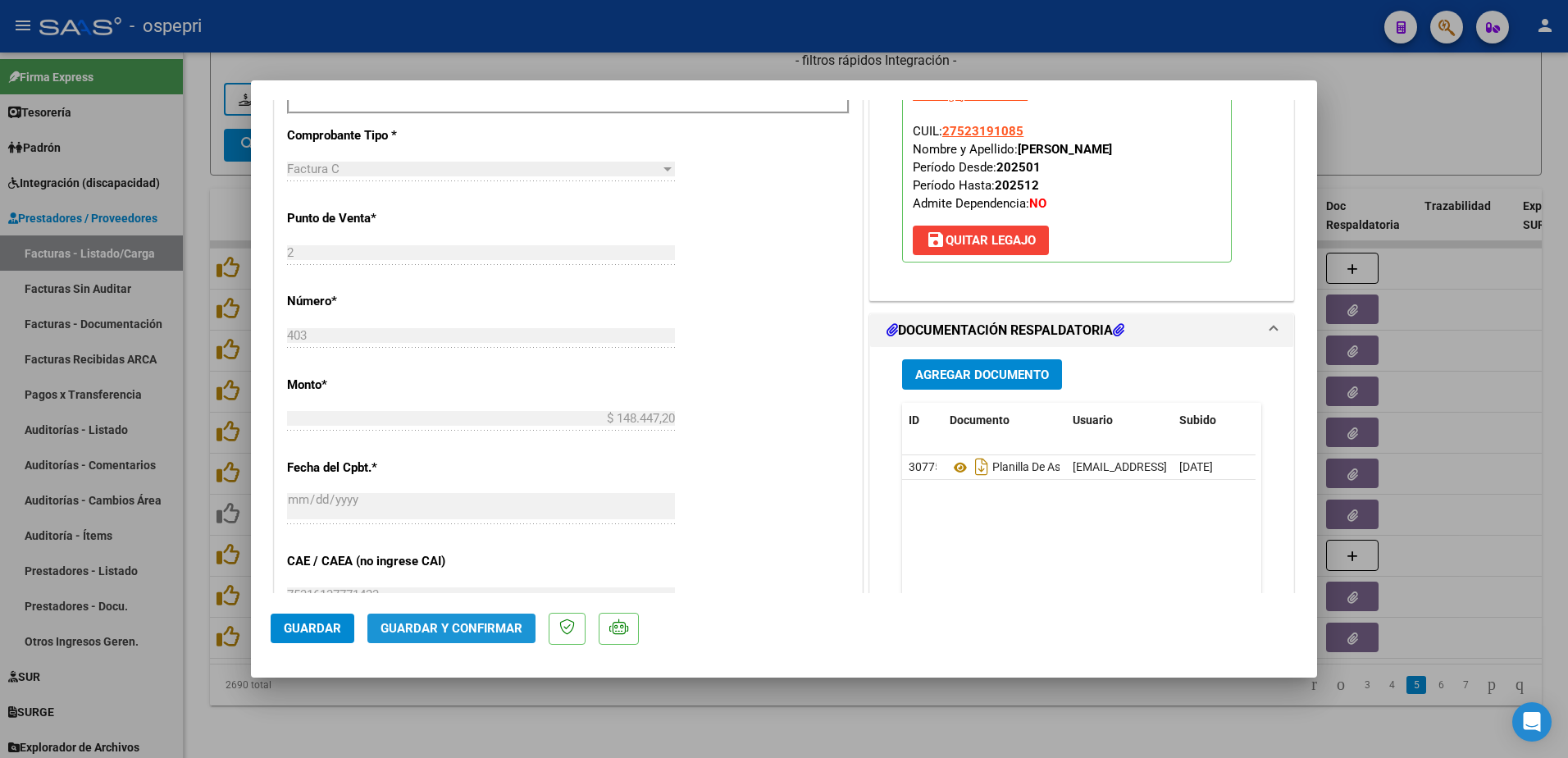
click at [458, 630] on span "Guardar y Confirmar" at bounding box center [451, 628] width 142 height 15
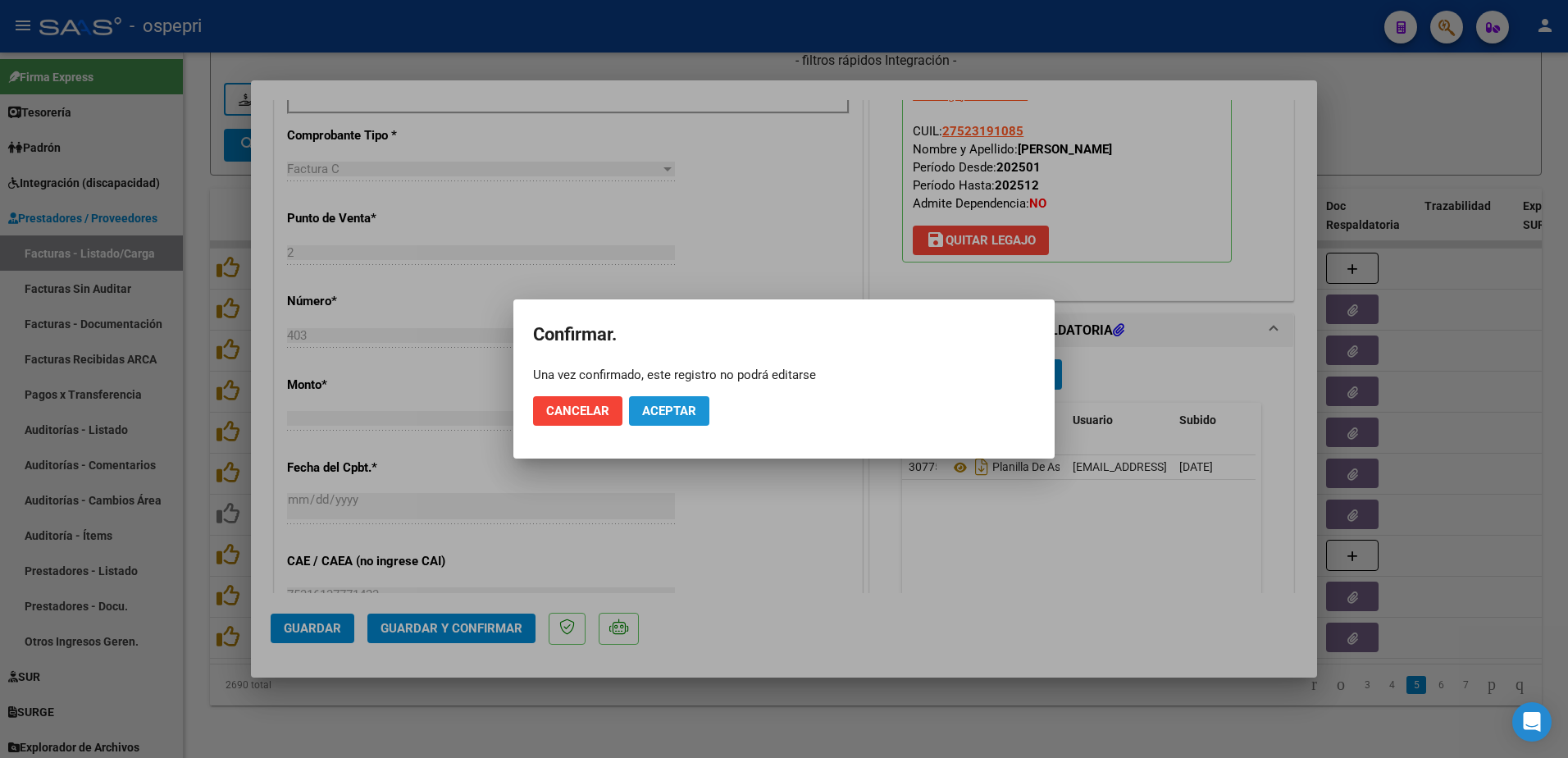
click at [659, 398] on button "Aceptar" at bounding box center [669, 411] width 80 height 29
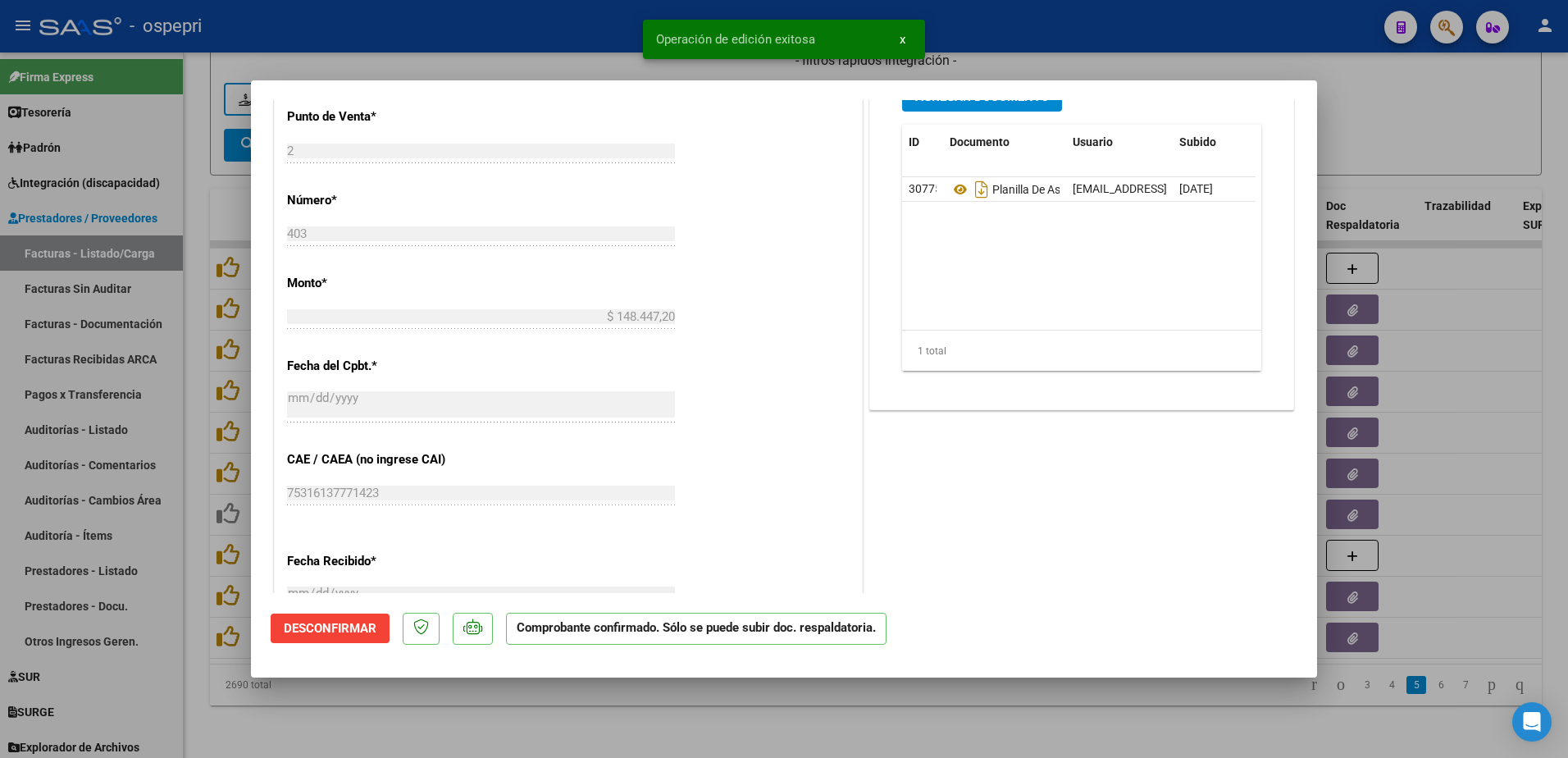
type input "$ 0,00"
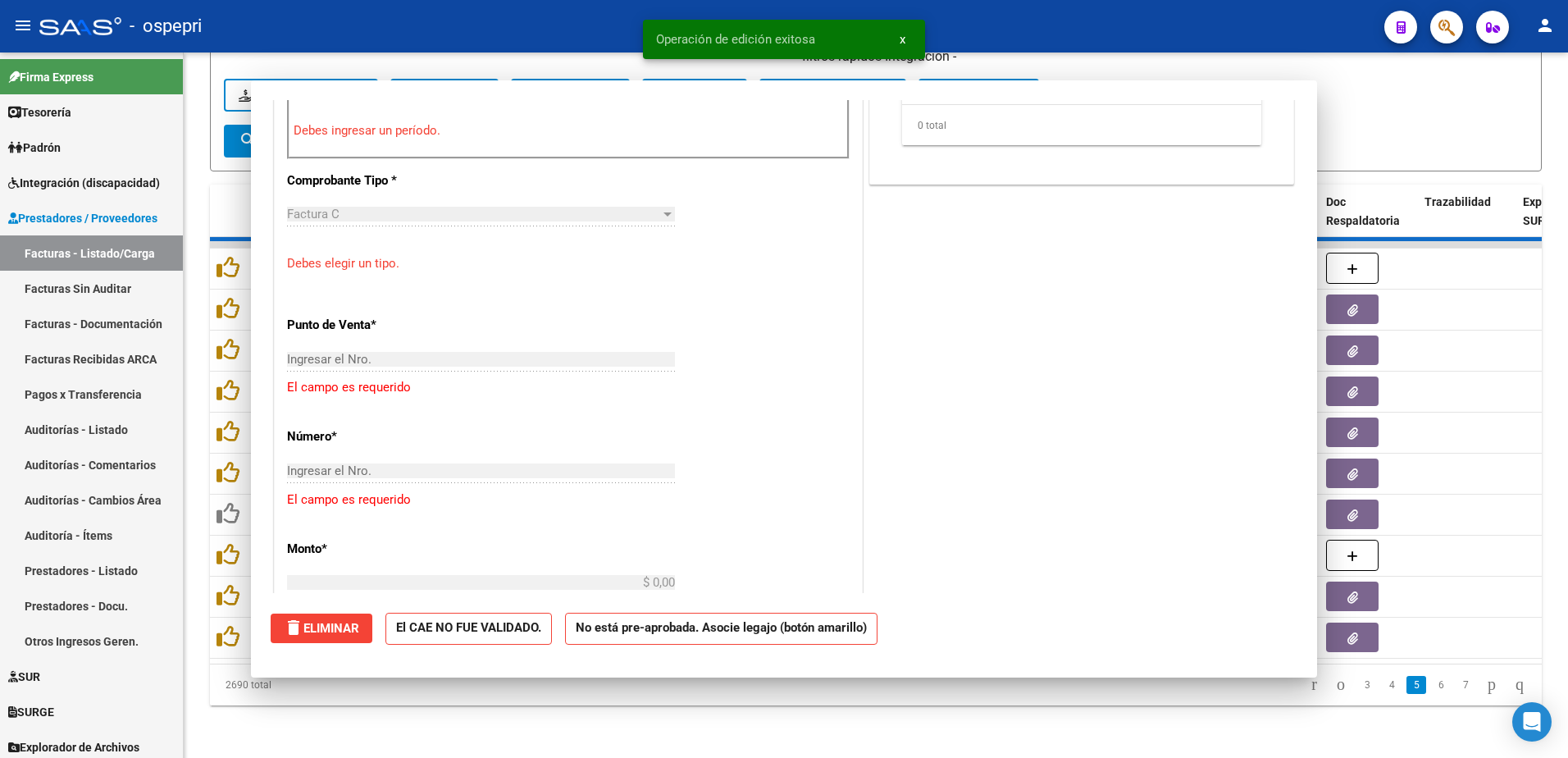
scroll to position [685, 0]
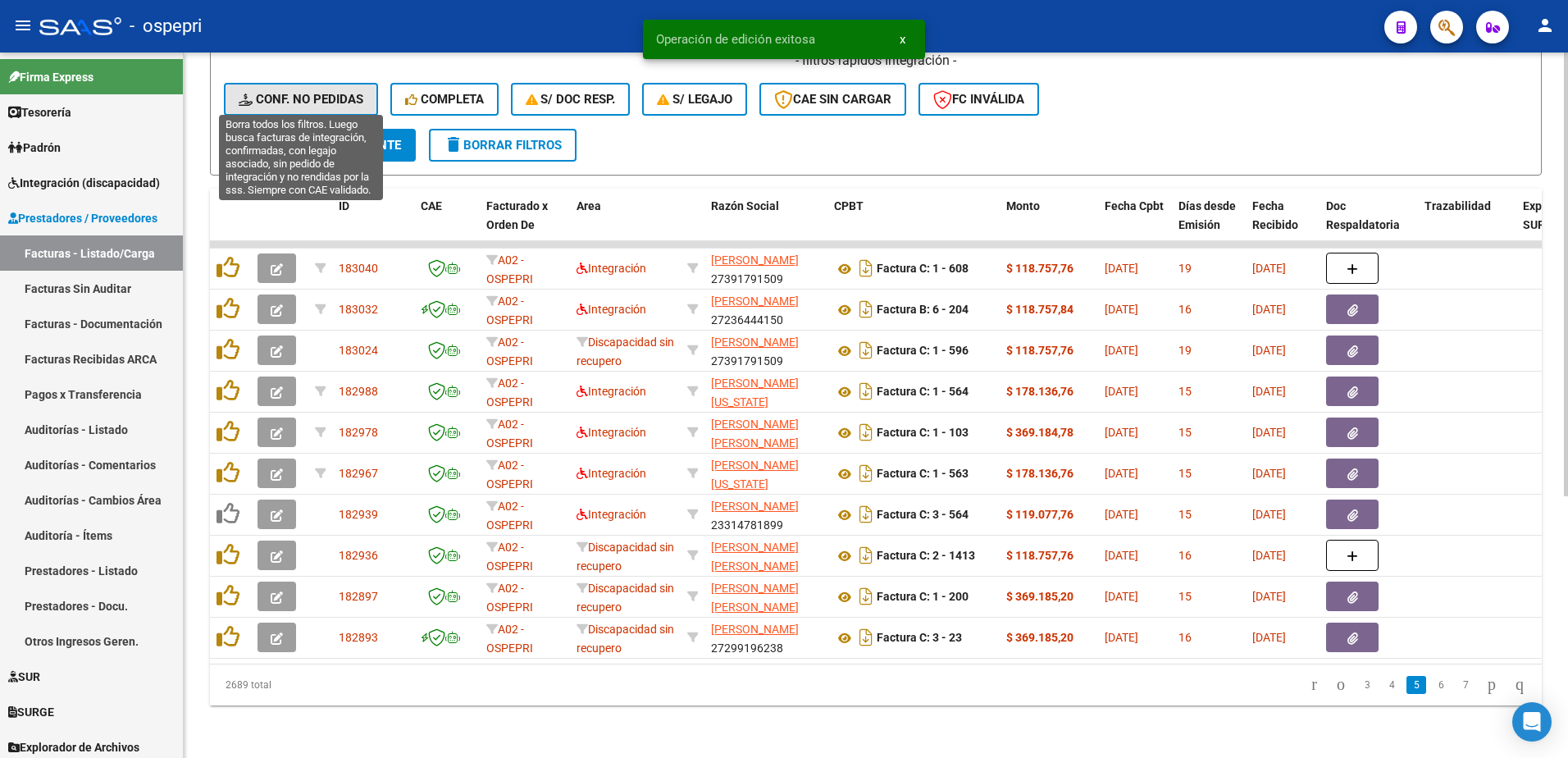
click at [315, 97] on span "Conf. no pedidas" at bounding box center [301, 99] width 125 height 15
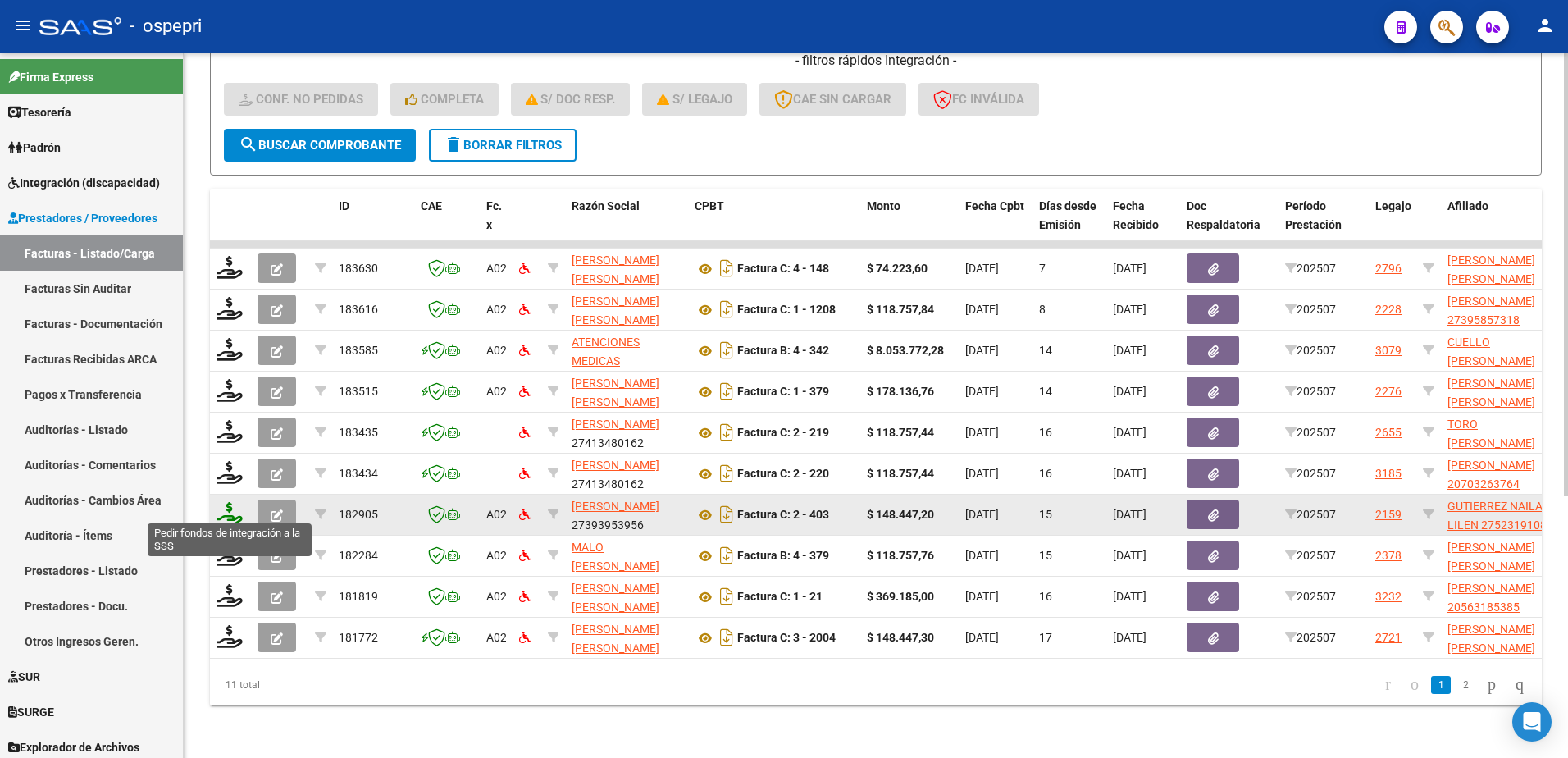
click at [225, 511] on icon at bounding box center [229, 513] width 26 height 23
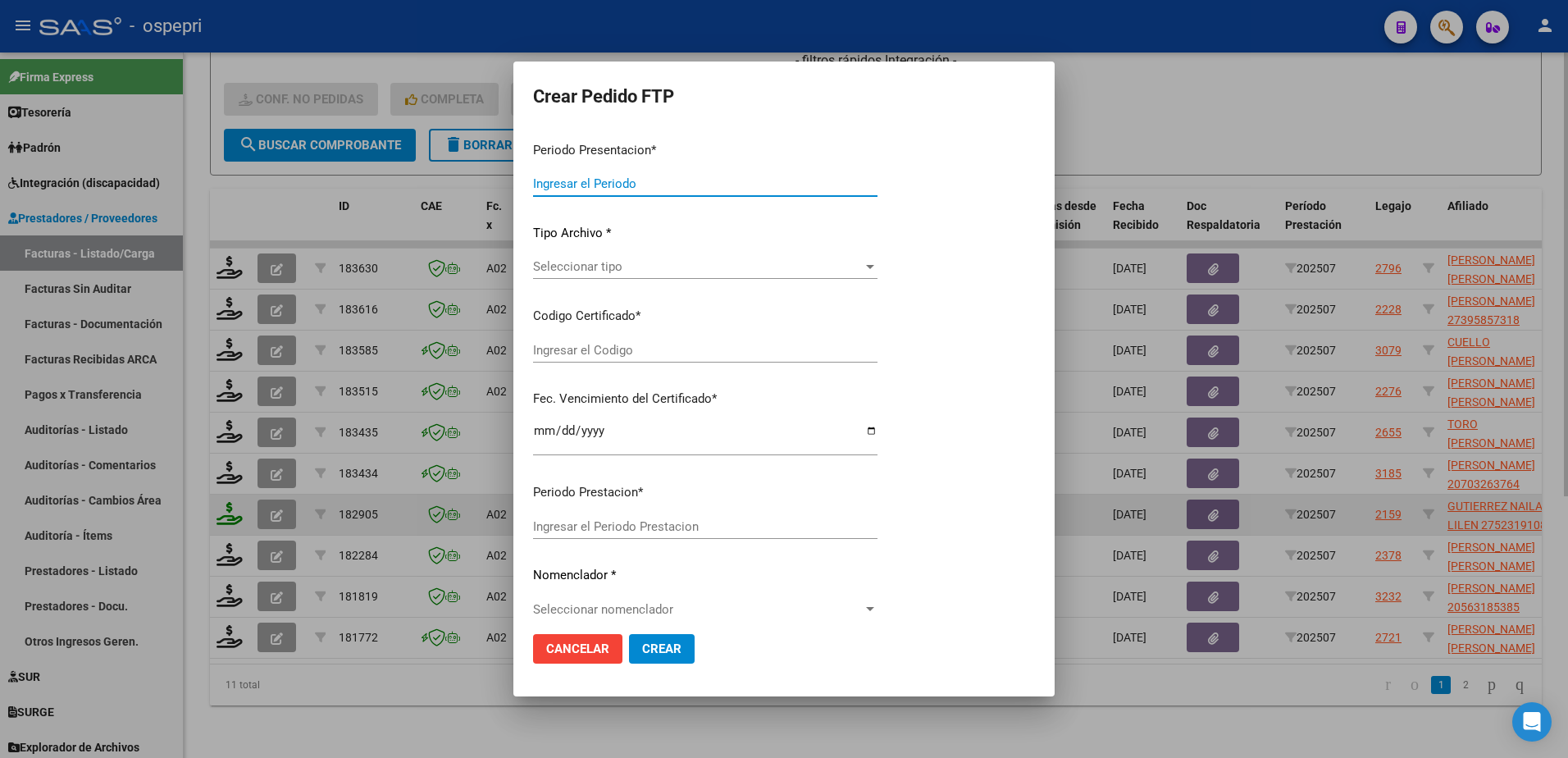
type input "202507"
type input "$ 148.447,20"
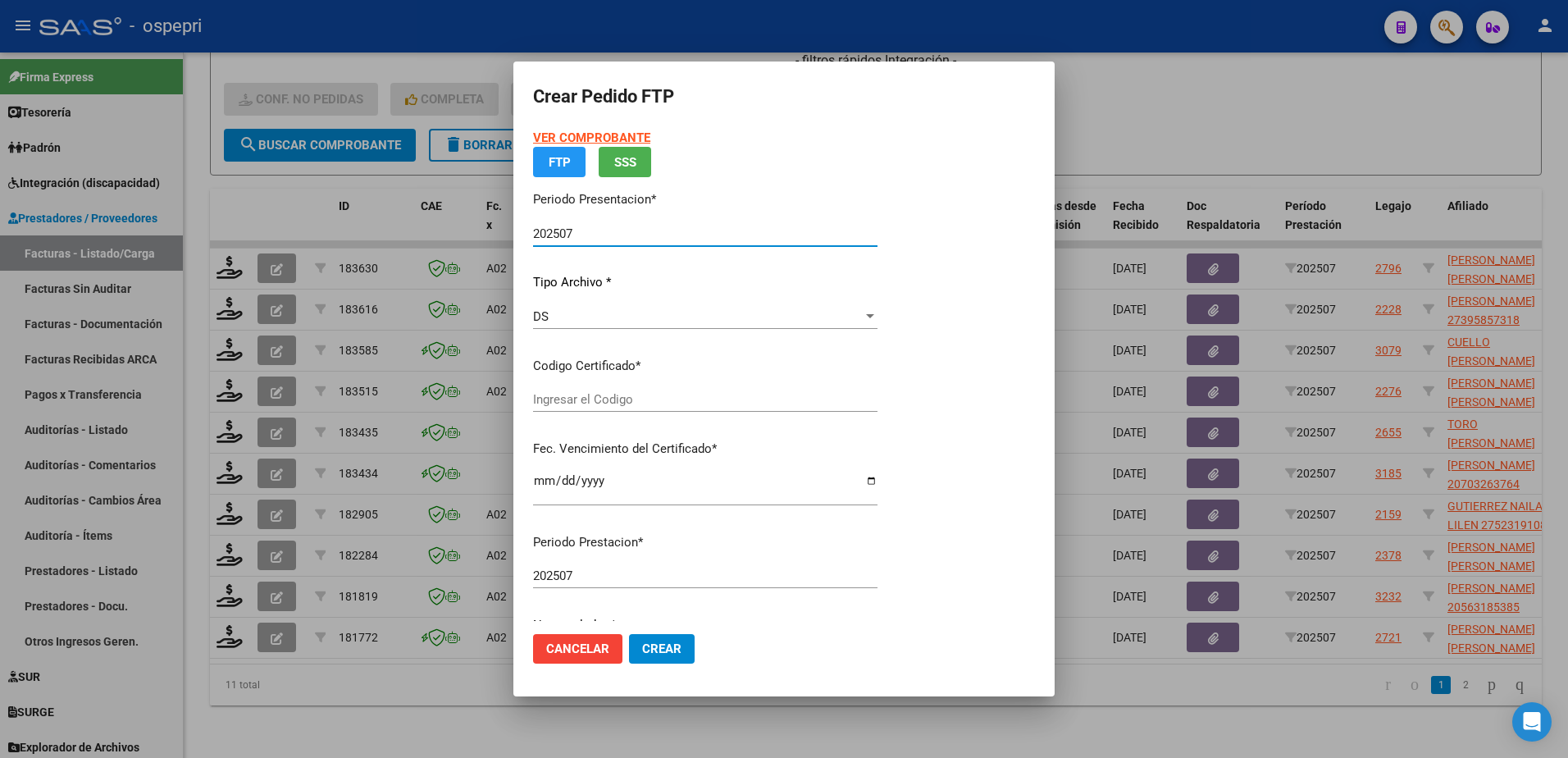
type input "2752319108-5"
type input "2032-04-01"
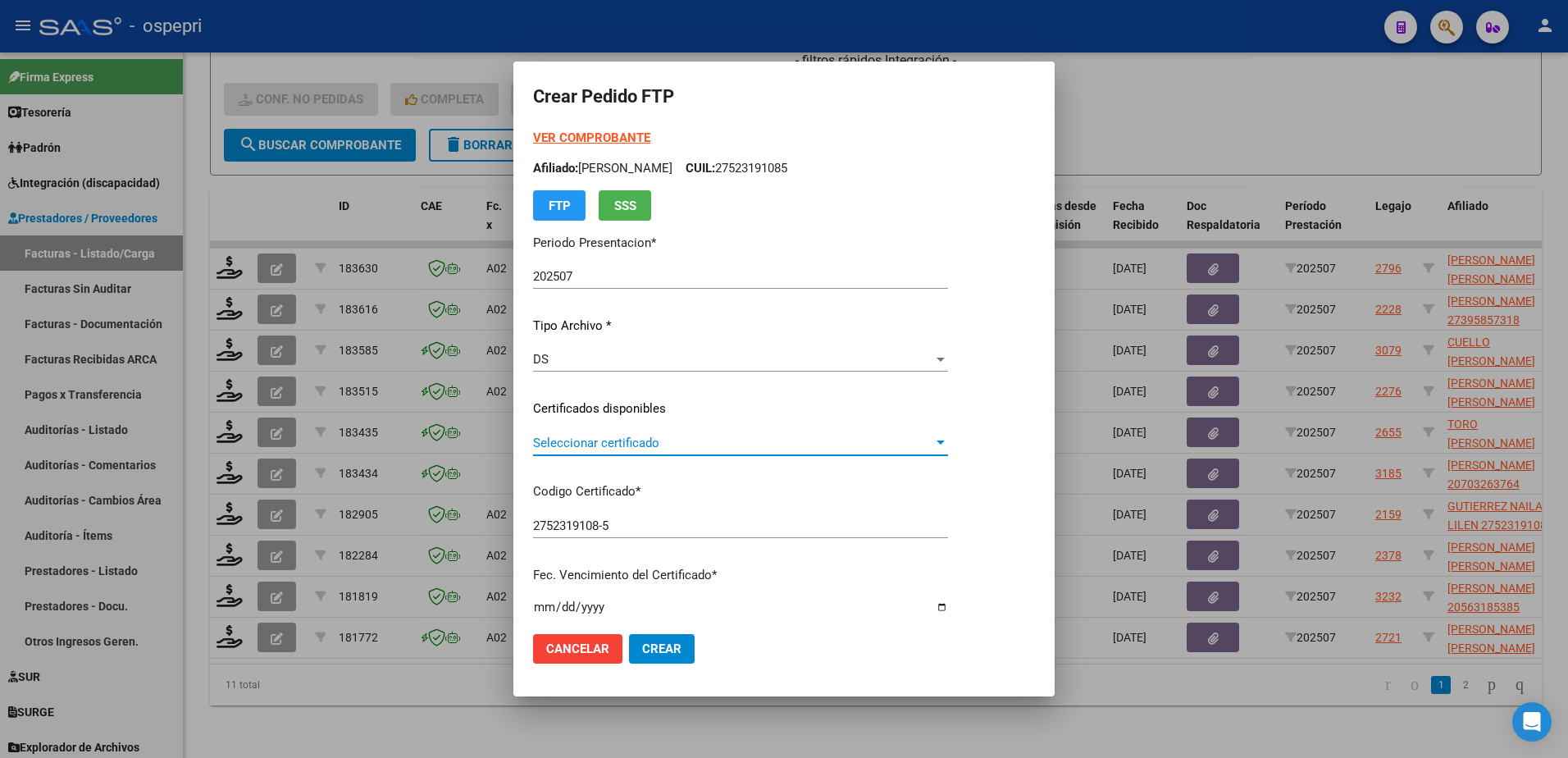
click at [614, 442] on span "Seleccionar certificado" at bounding box center [733, 442] width 400 height 15
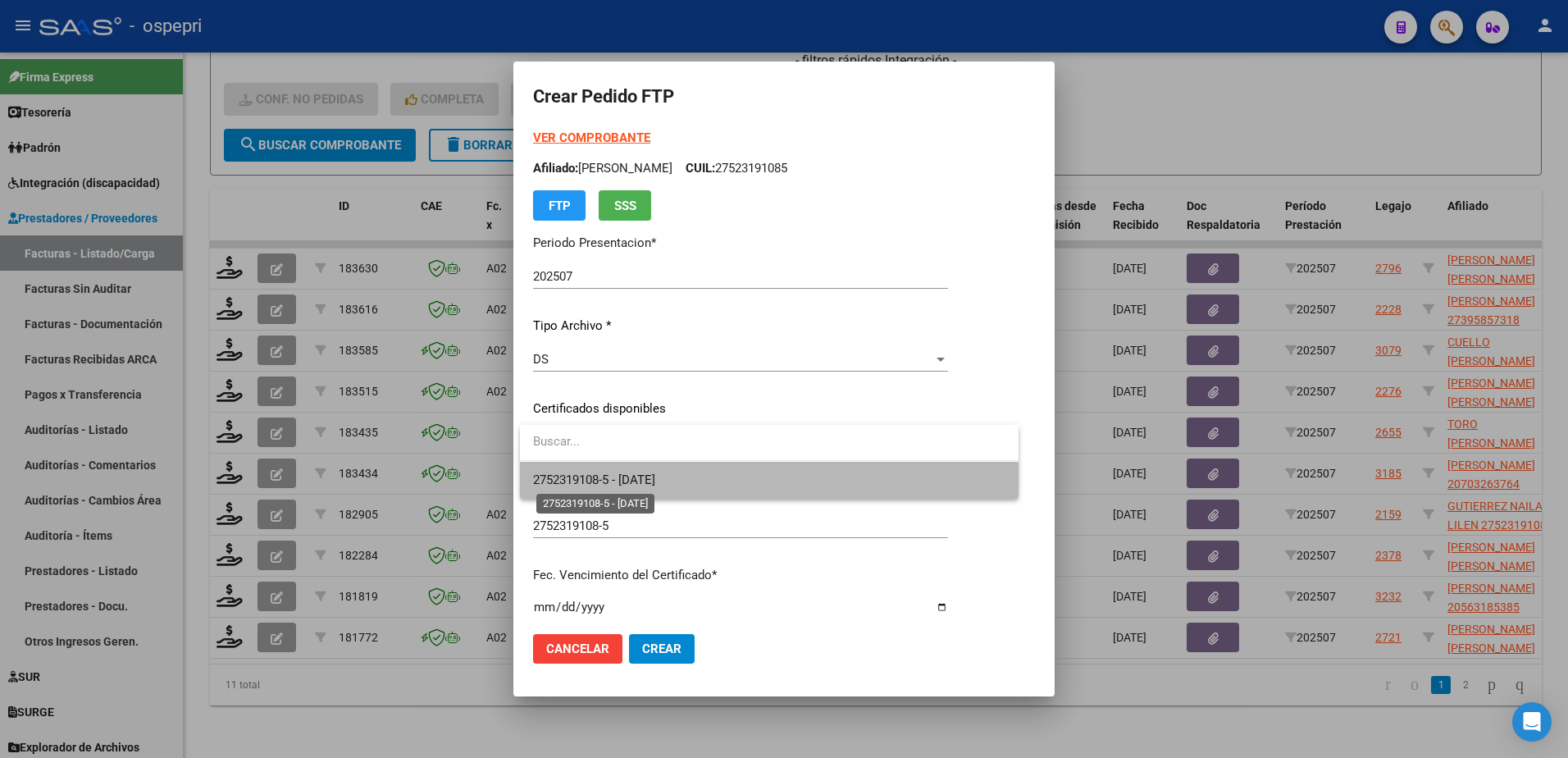
click at [635, 481] on span "2752319108-5 - 2032-04-01" at bounding box center [594, 479] width 122 height 15
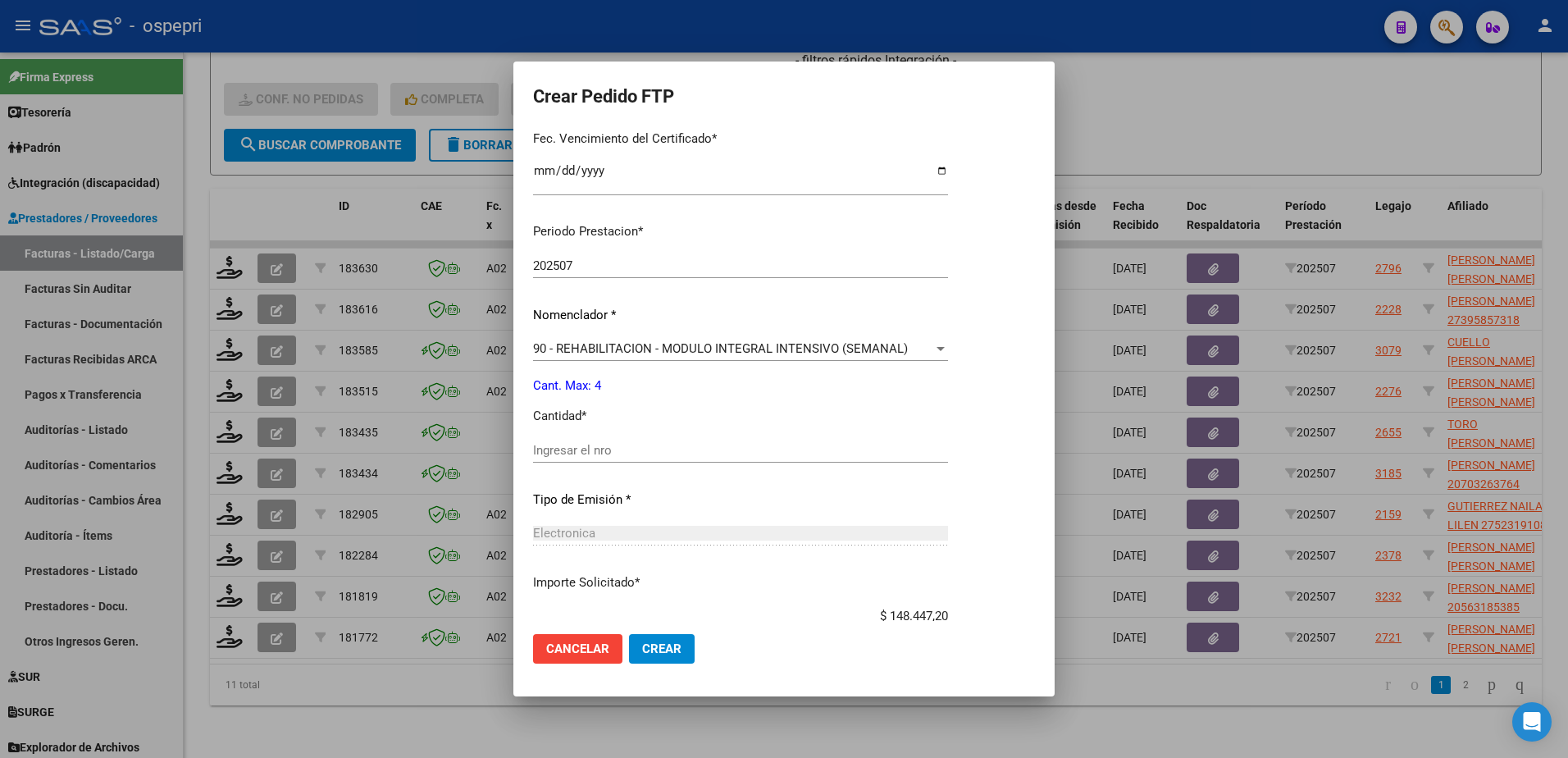
scroll to position [492, 0]
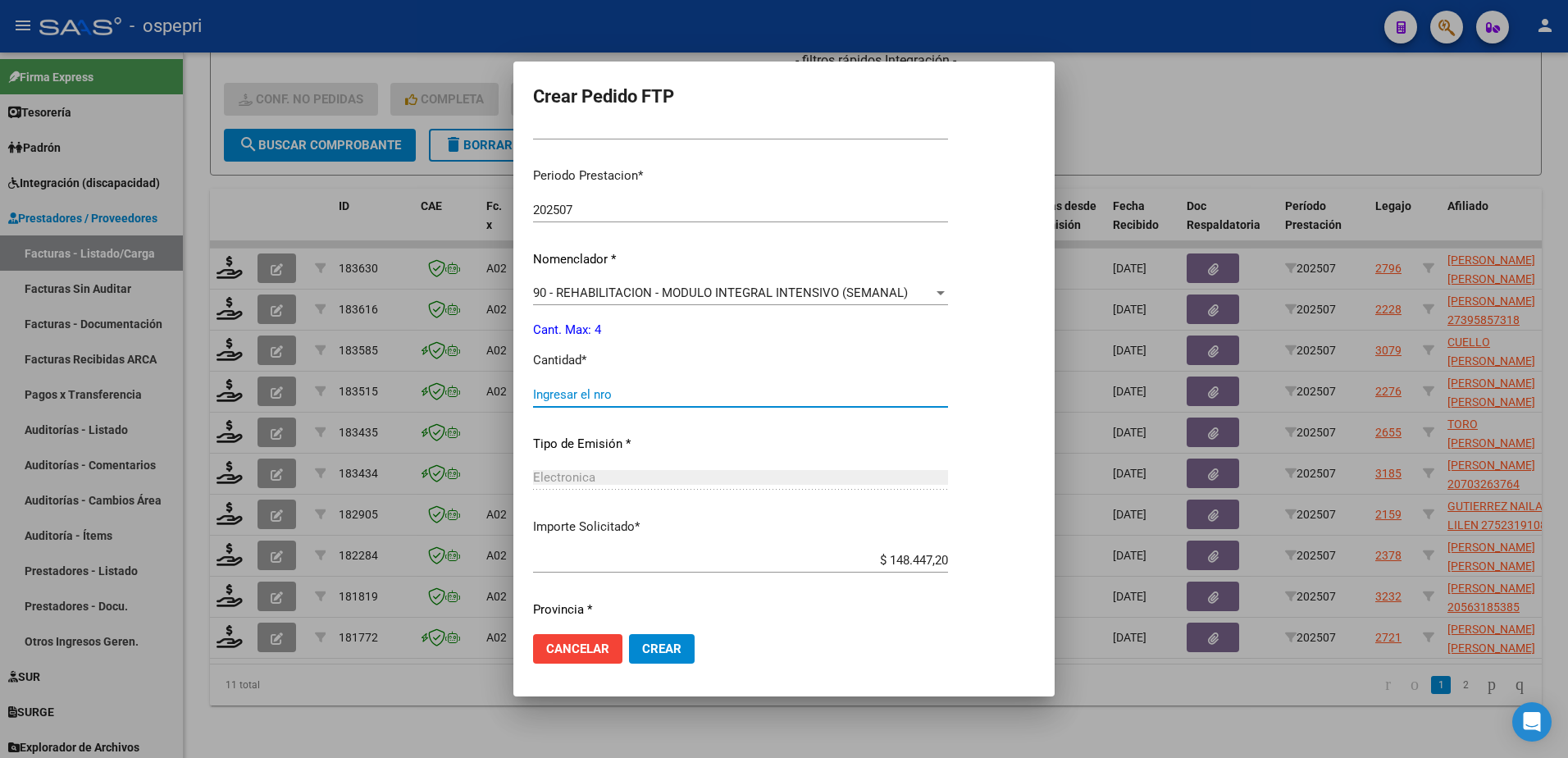
click at [601, 398] on input "Ingresar el nro" at bounding box center [740, 394] width 415 height 15
type input "4"
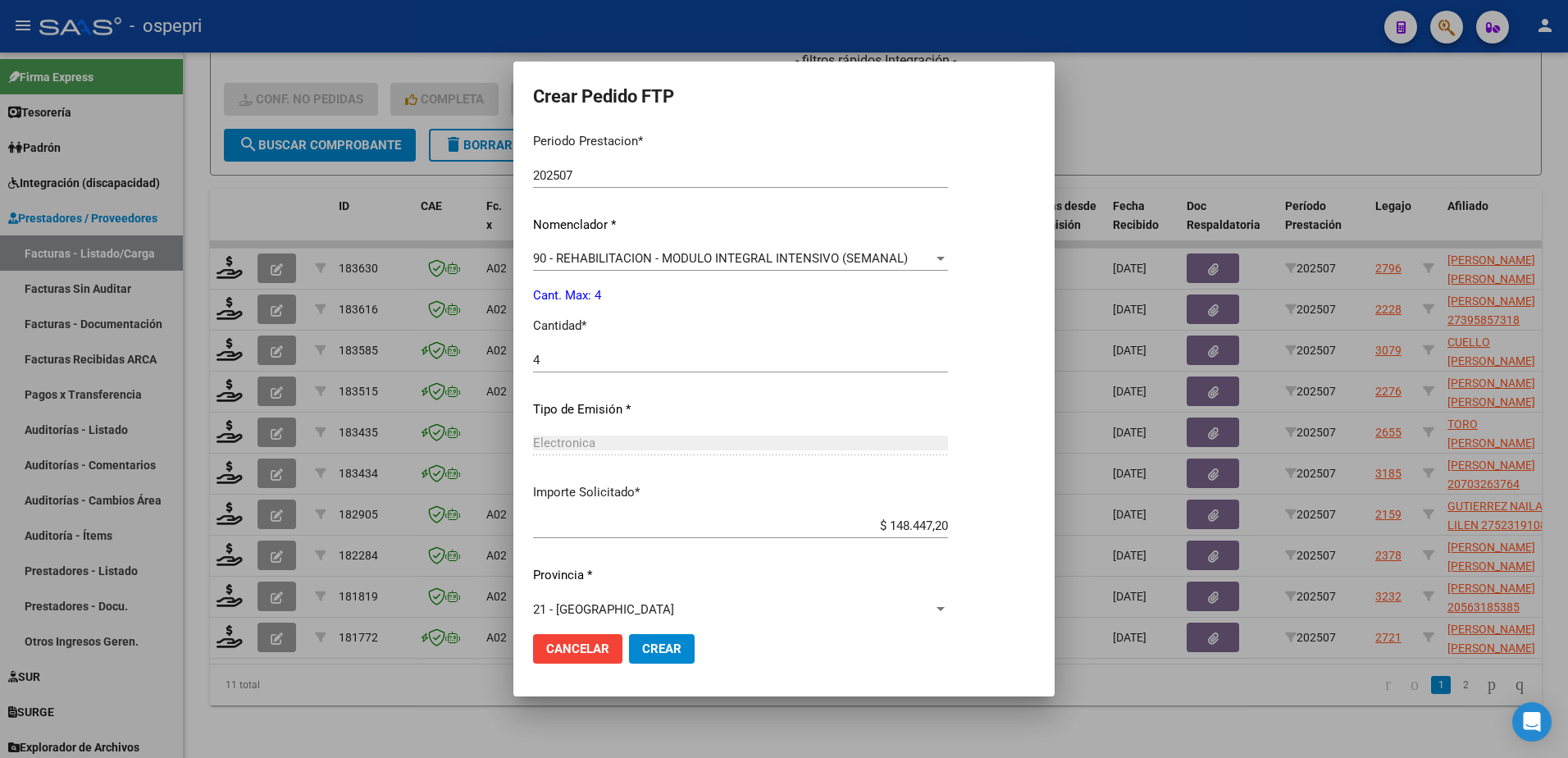
scroll to position [542, 0]
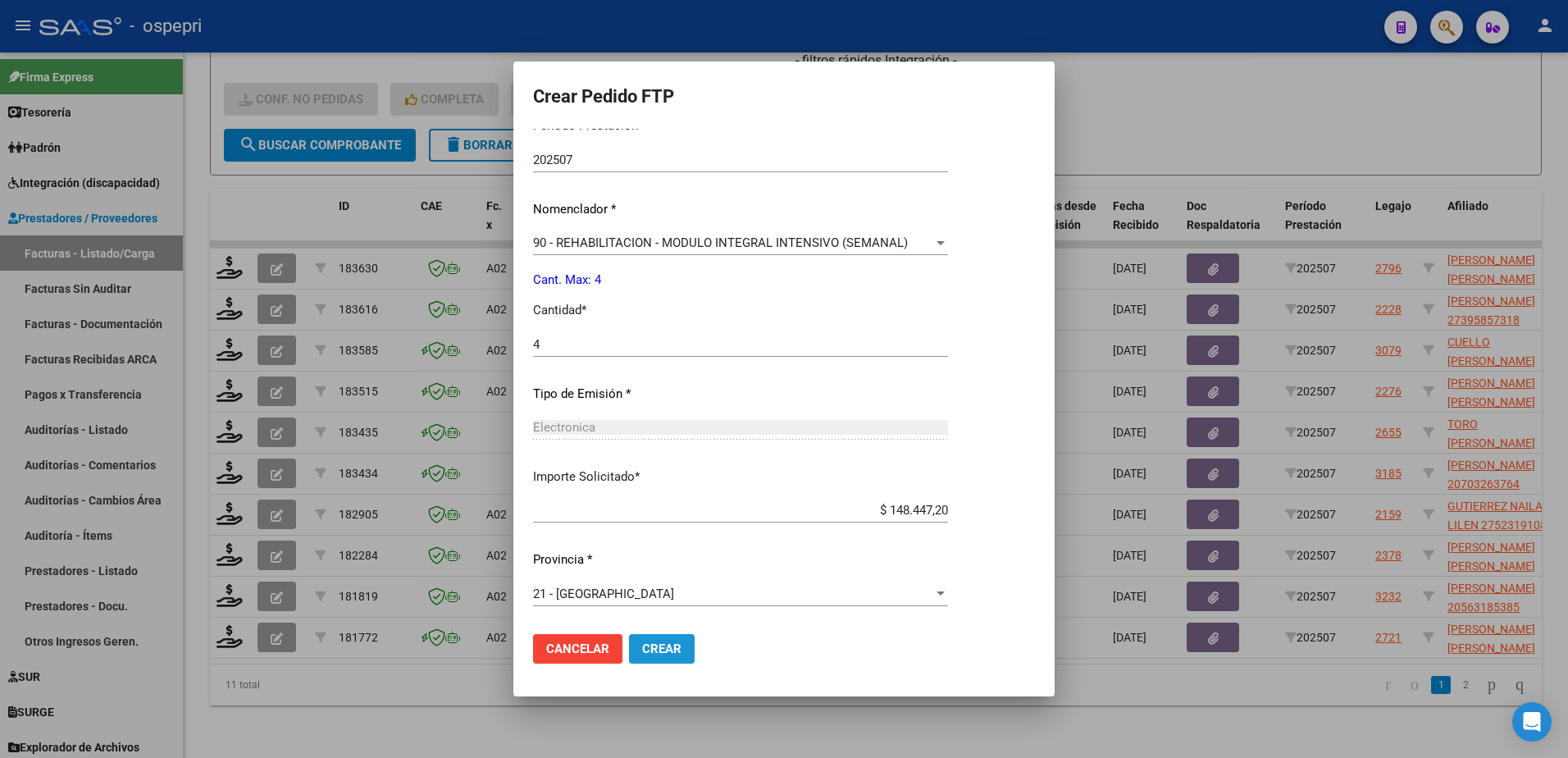
click at [669, 648] on span "Crear" at bounding box center [662, 648] width 40 height 15
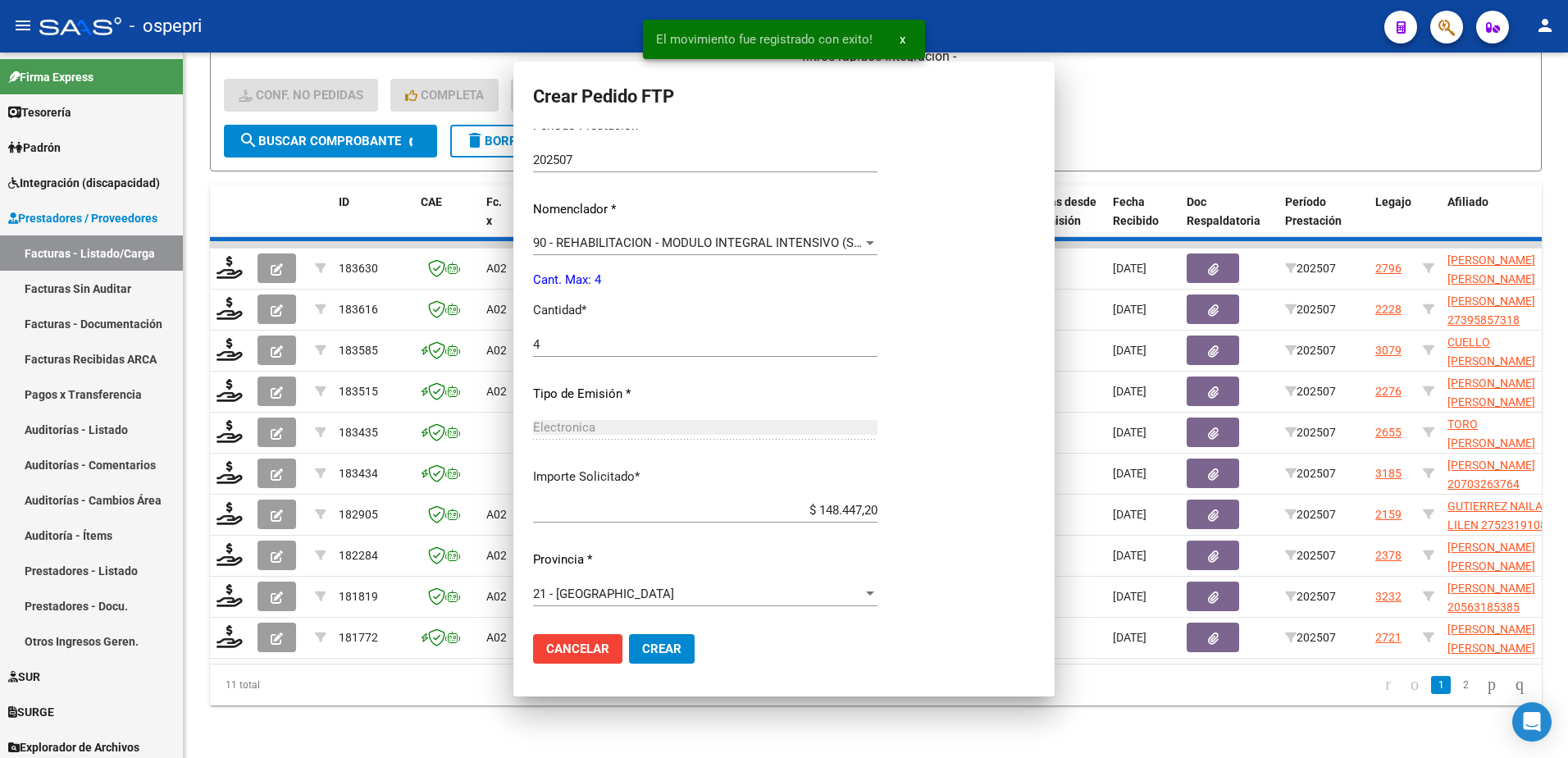
scroll to position [449, 0]
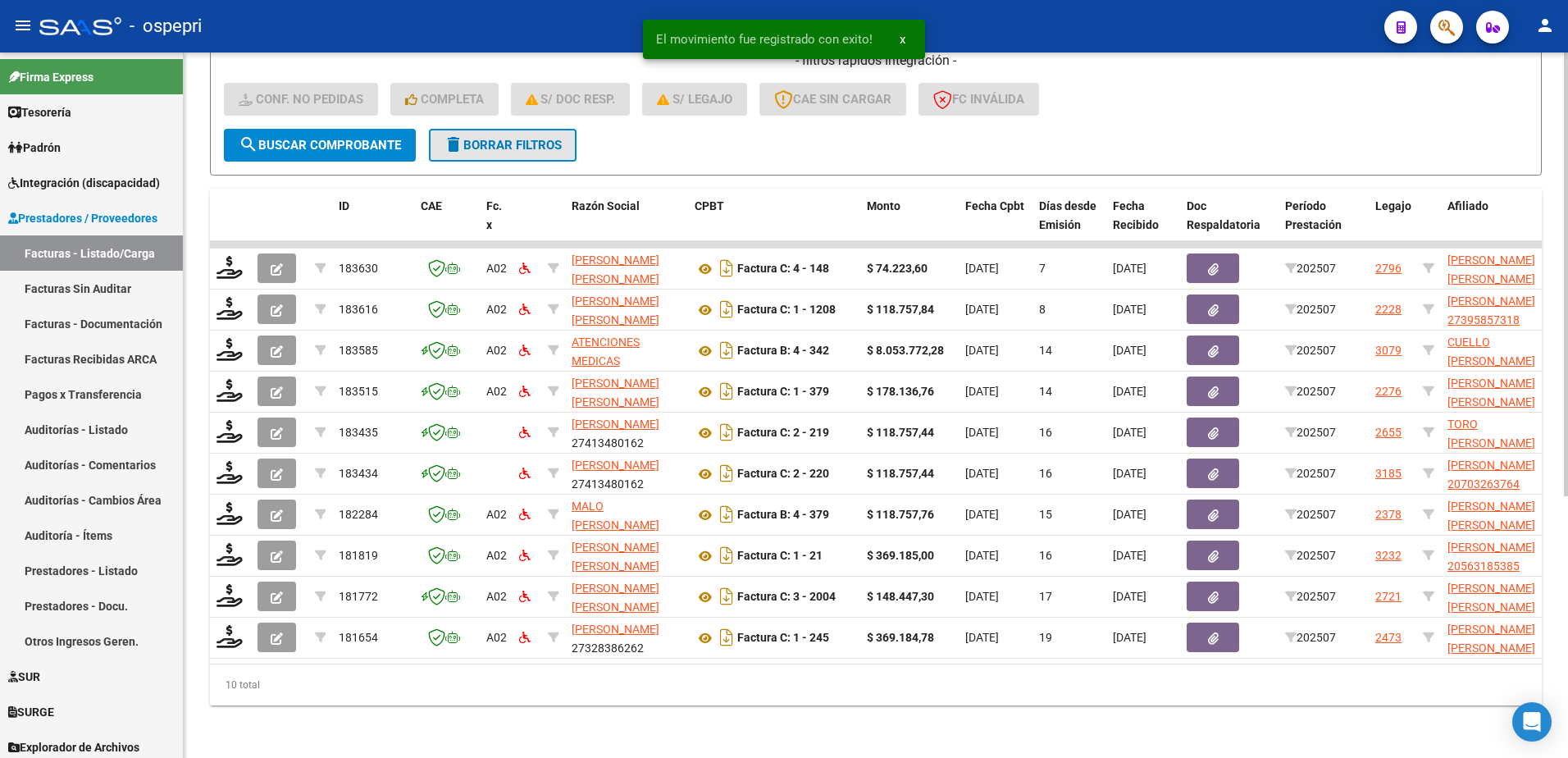
click at [465, 128] on button "delete Borrar Filtros" at bounding box center [503, 145] width 147 height 33
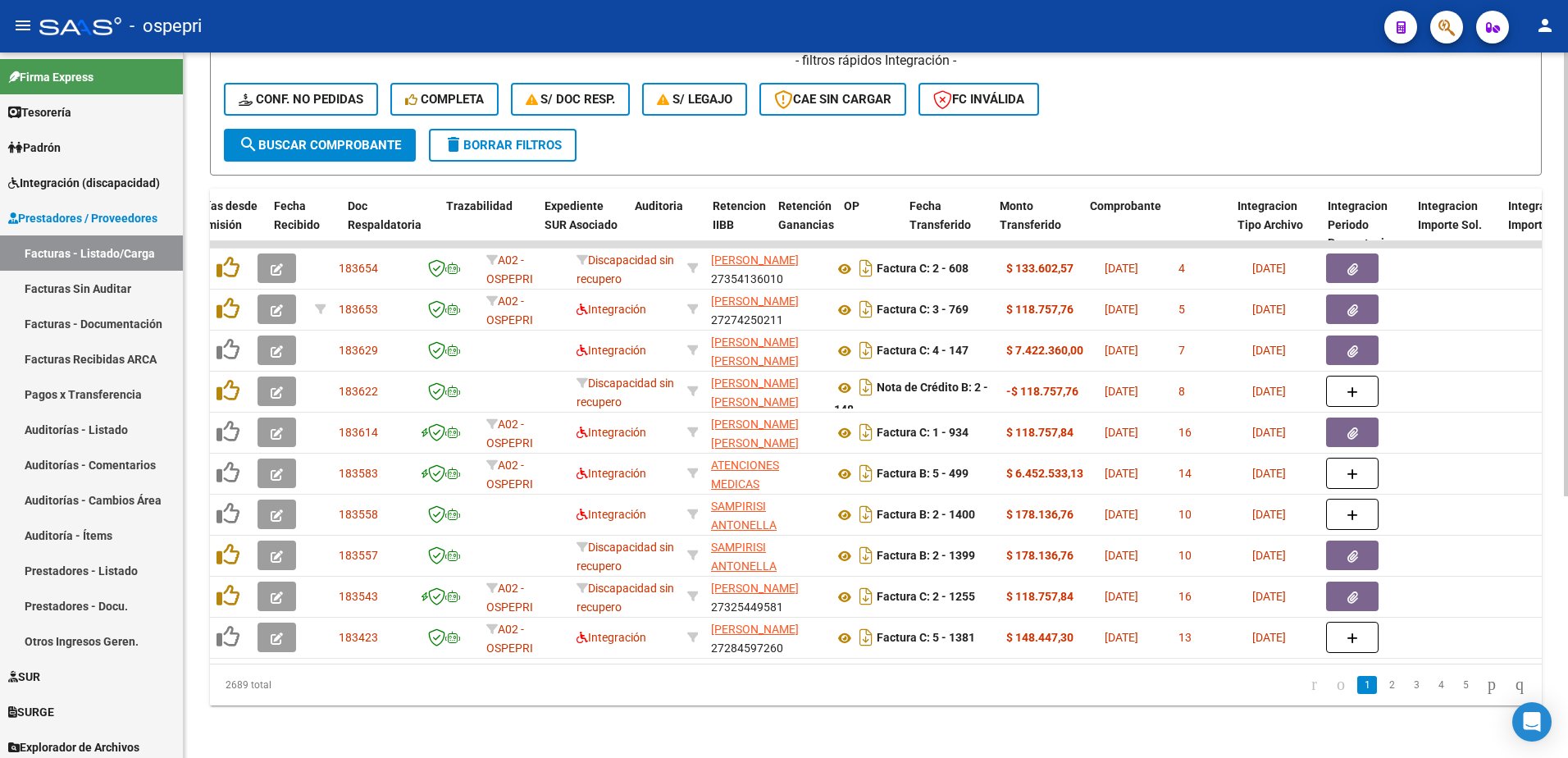
scroll to position [0, 978]
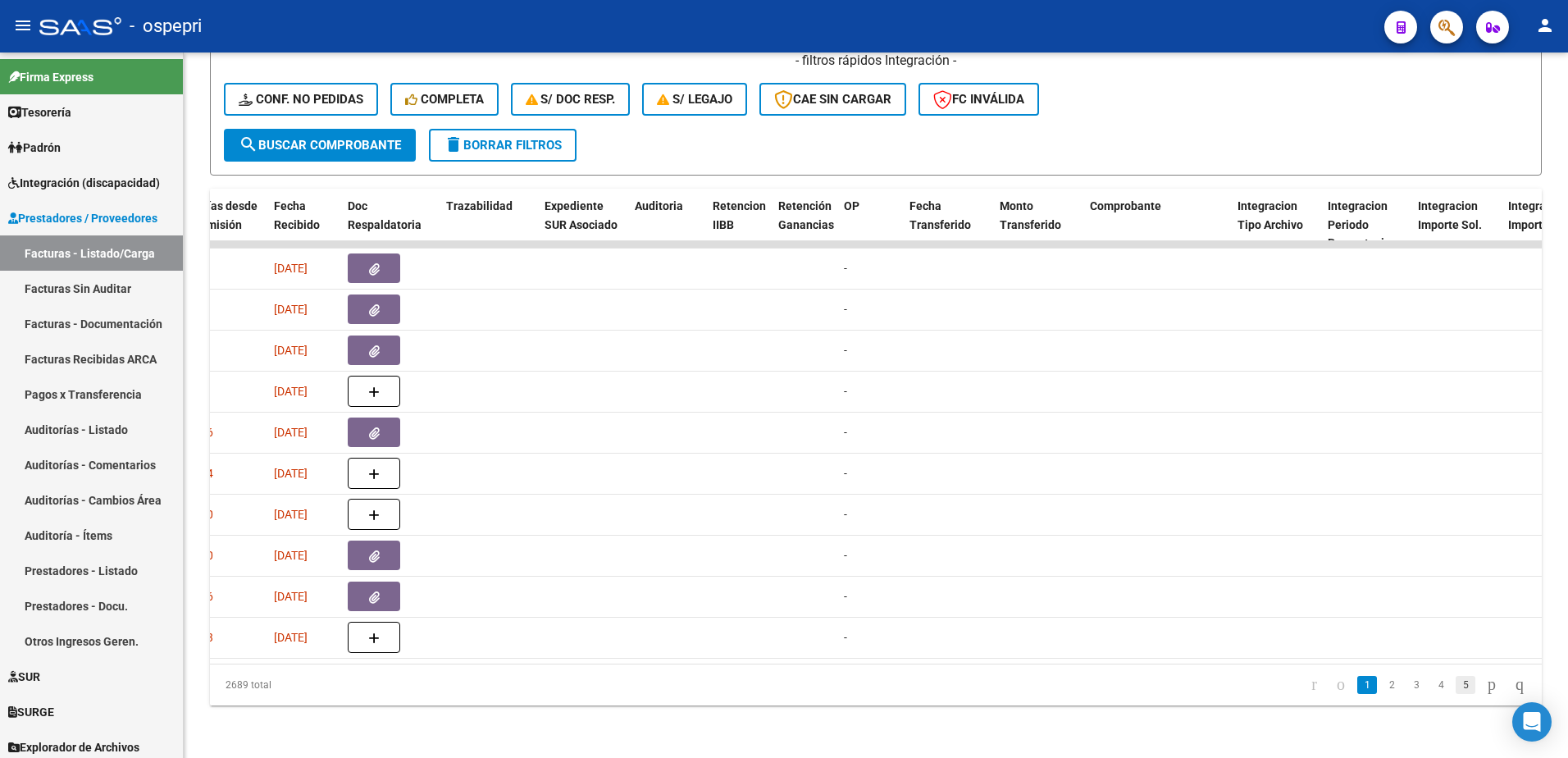
click at [1456, 694] on link "5" at bounding box center [1465, 685] width 20 height 18
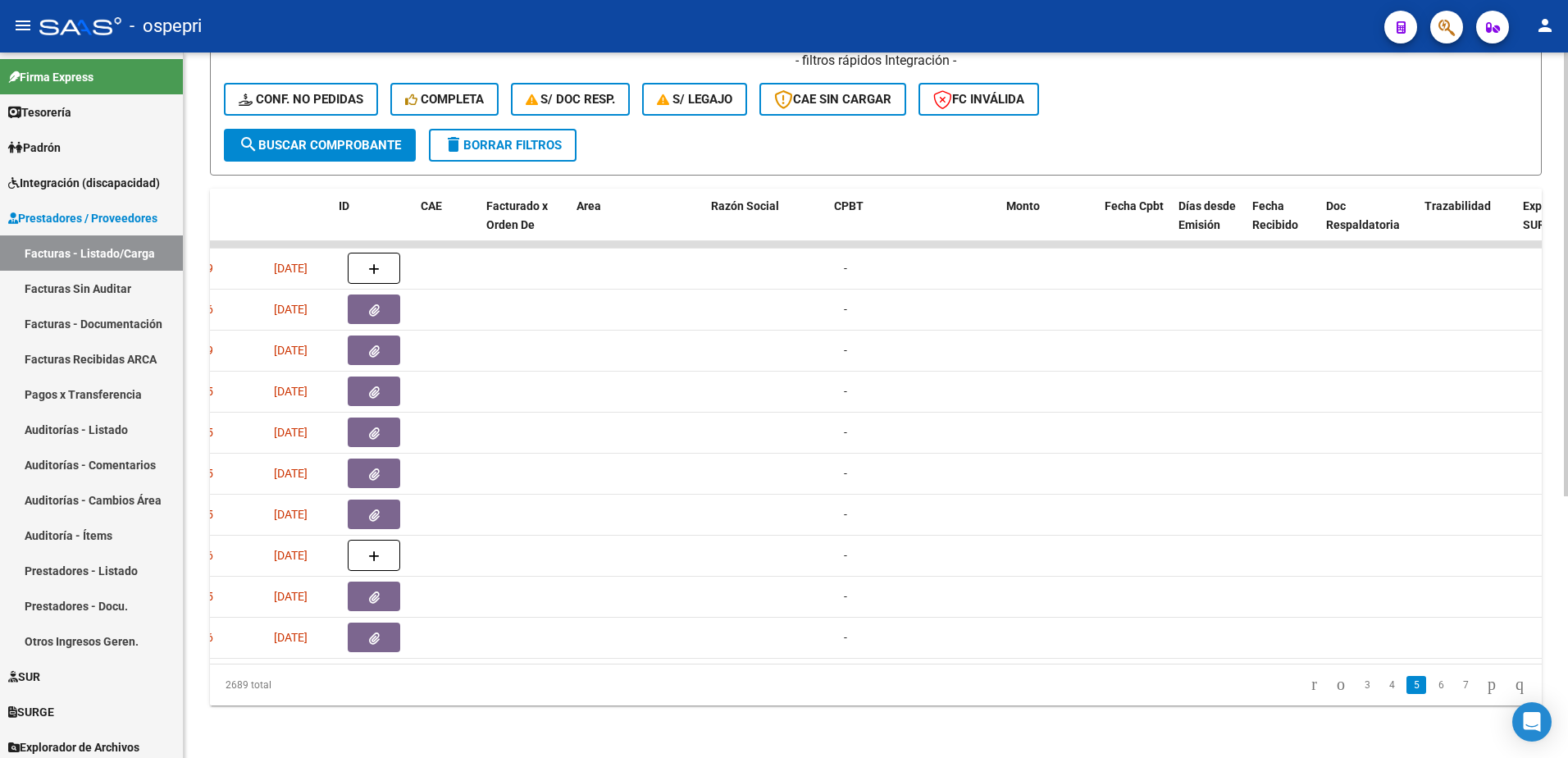
scroll to position [0, 0]
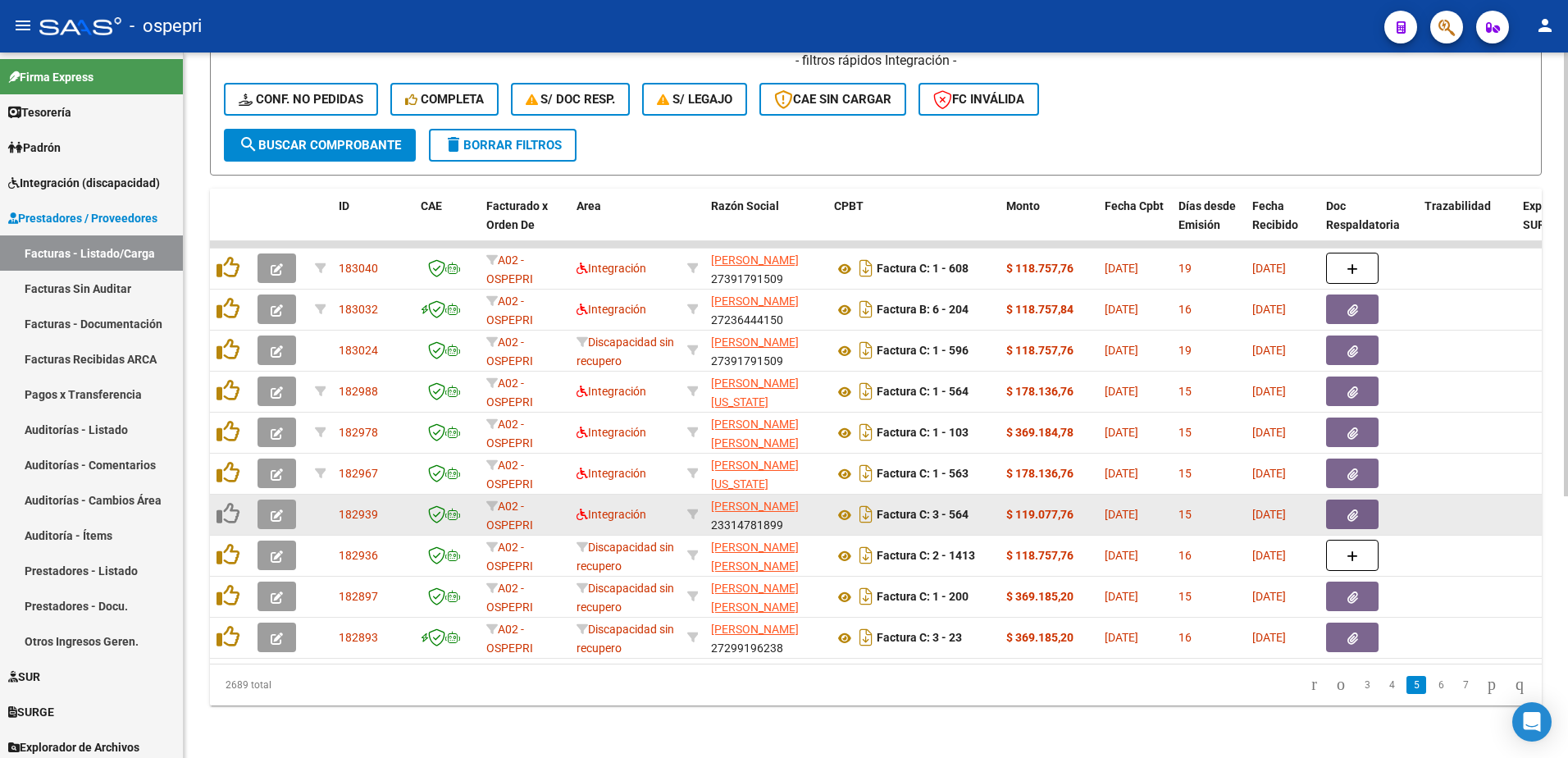
click at [278, 511] on icon "button" at bounding box center [277, 516] width 12 height 12
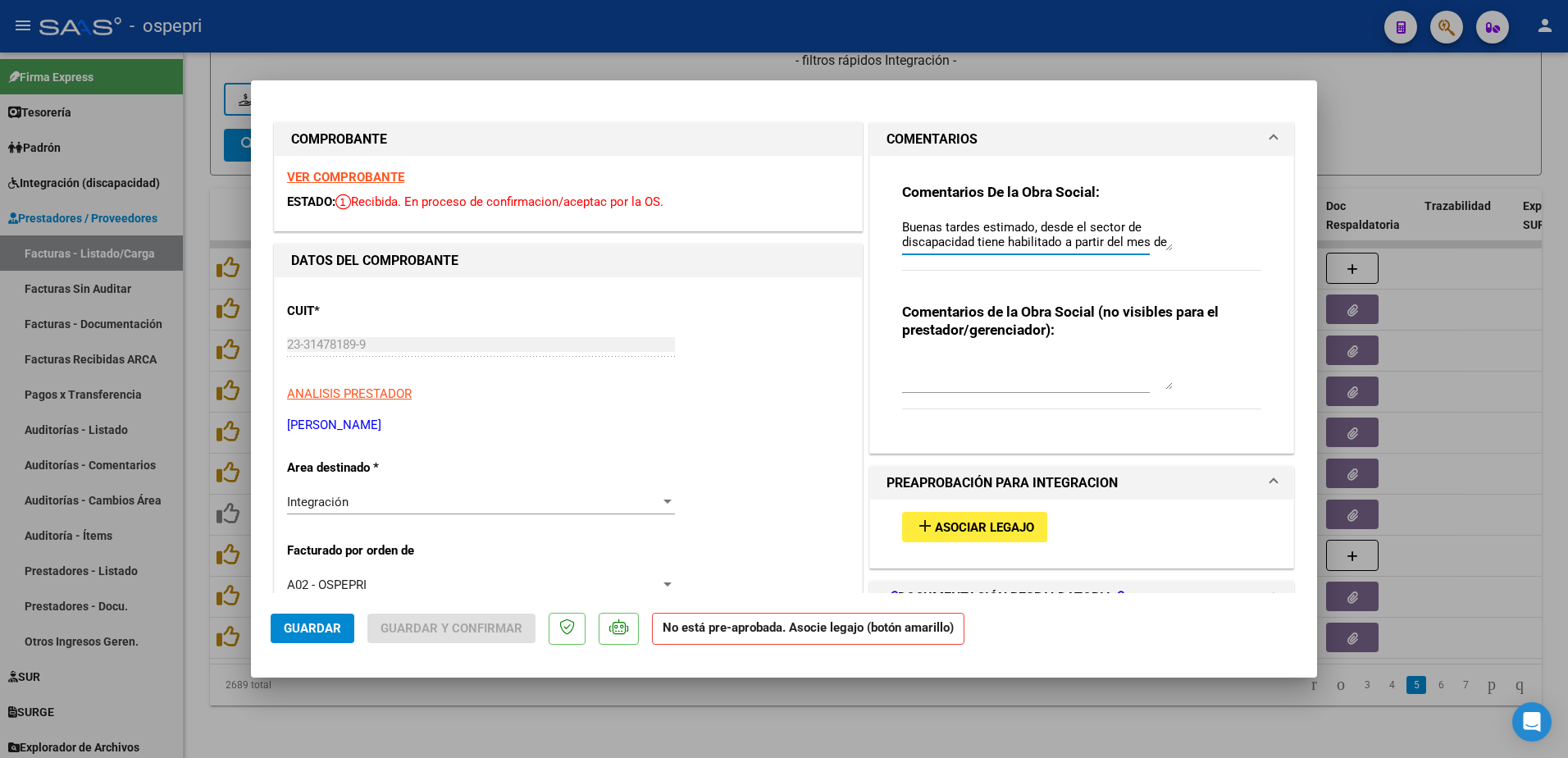
scroll to position [74, 0]
drag, startPoint x: 1165, startPoint y: 247, endPoint x: 1159, endPoint y: 296, distance: 49.4
click at [1159, 296] on div "Comentarios De la Obra Social: Buenas tardes estimado, desde el sector de disca…" at bounding box center [1081, 298] width 384 height 284
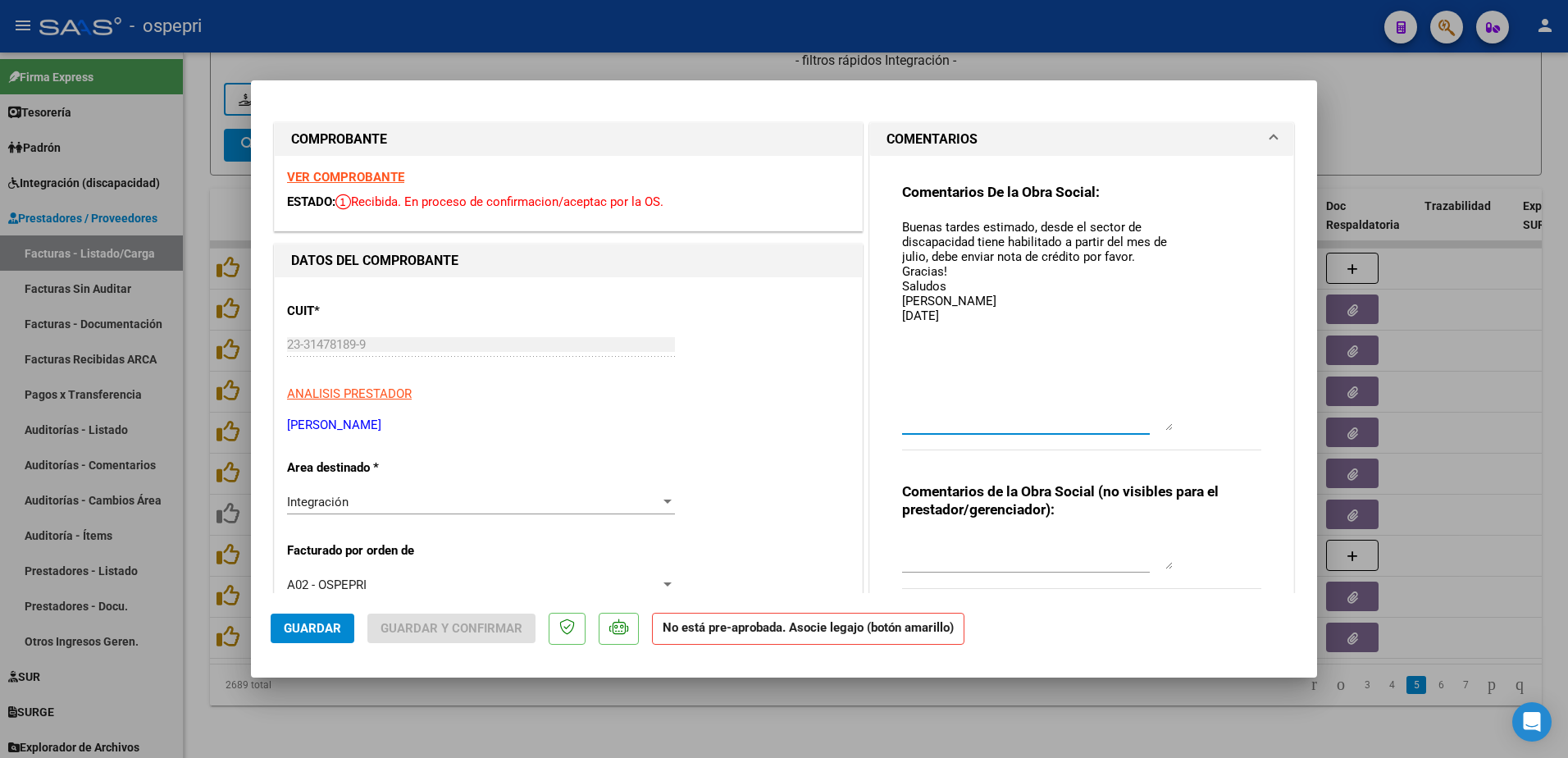
drag, startPoint x: 1160, startPoint y: 247, endPoint x: 1190, endPoint y: 429, distance: 184.5
click at [1190, 429] on div "Comentarios De la Obra Social: Buenas tardes estimado, desde el sector de disca…" at bounding box center [1082, 325] width 359 height 285
click at [1090, 348] on textarea "Buenas tardes estimado, desde el sector de discapacidad tiene habilitado a part…" at bounding box center [1038, 325] width 271 height 215
drag, startPoint x: 896, startPoint y: 227, endPoint x: 1004, endPoint y: 305, distance: 133.2
click at [1001, 305] on textarea "Buenas tardes estimado, desde el sector de discapacidad tiene habilitado a part…" at bounding box center [1038, 325] width 271 height 215
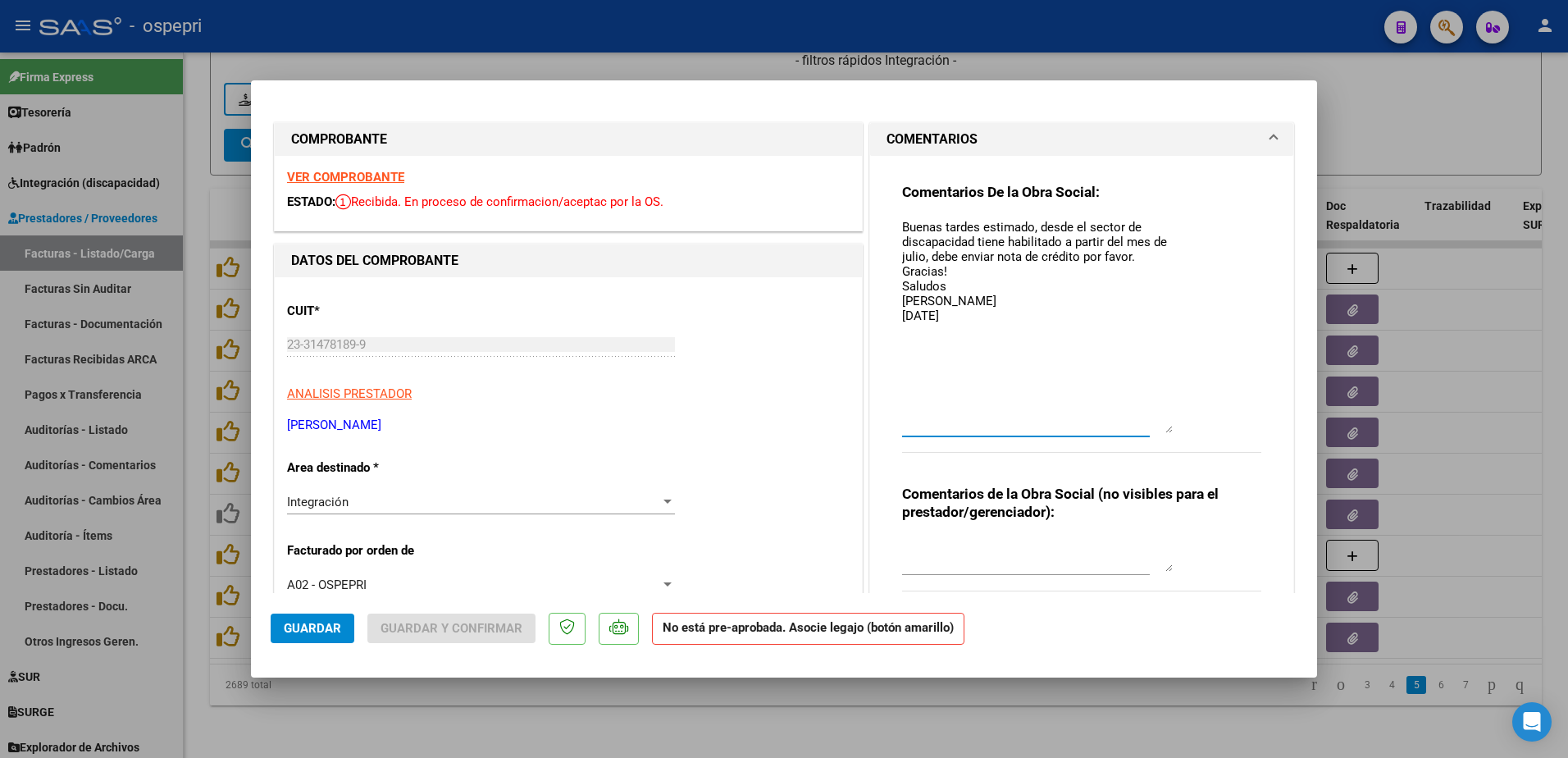
click at [944, 320] on textarea "Buenas tardes estimado, desde el sector de discapacidad tiene habilitado a part…" at bounding box center [1038, 325] width 271 height 215
paste textarea "Buenas tardes estimado, desde el sector de discapacidad tiene habilitado a part…"
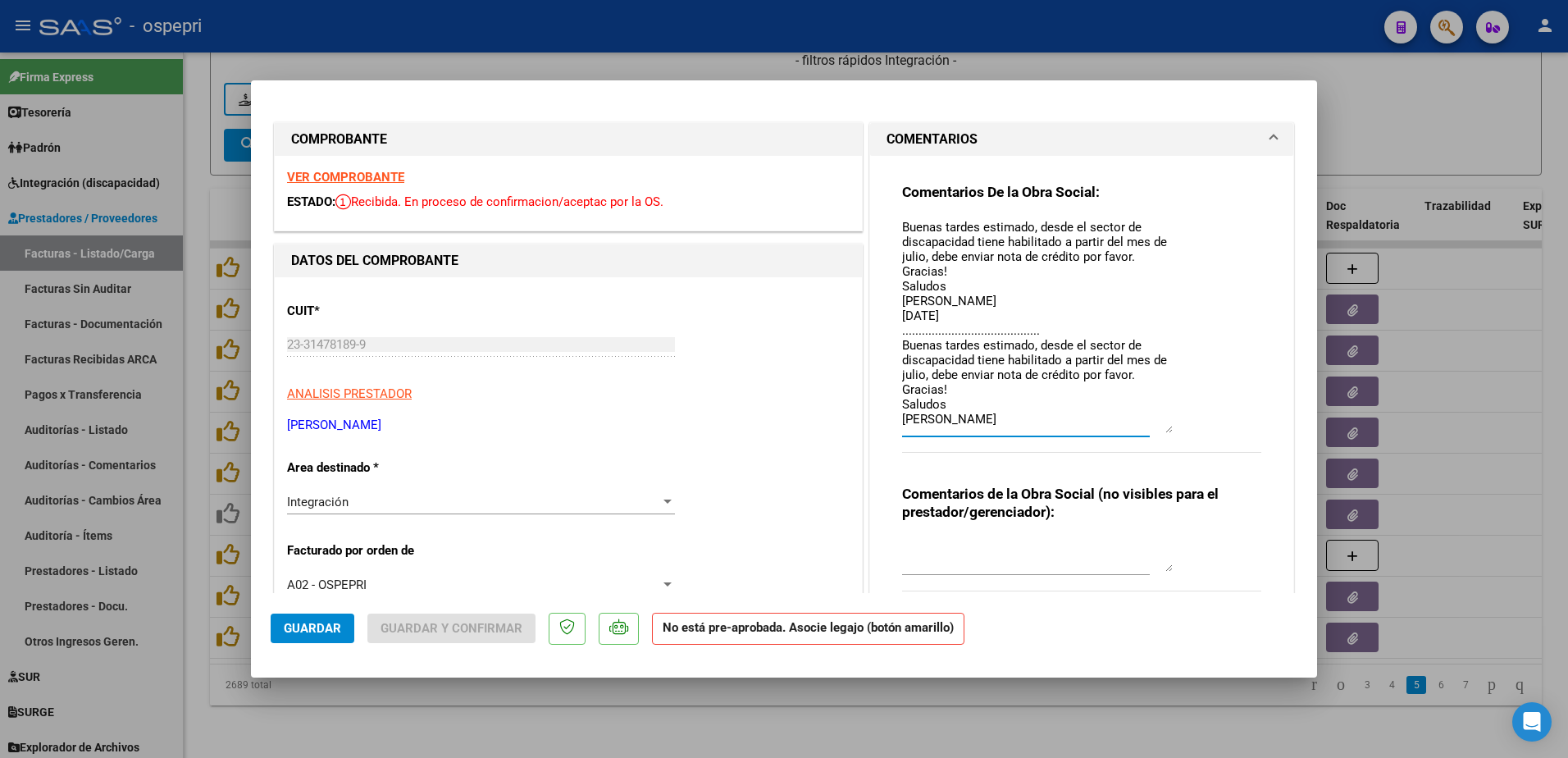
scroll to position [9, 0]
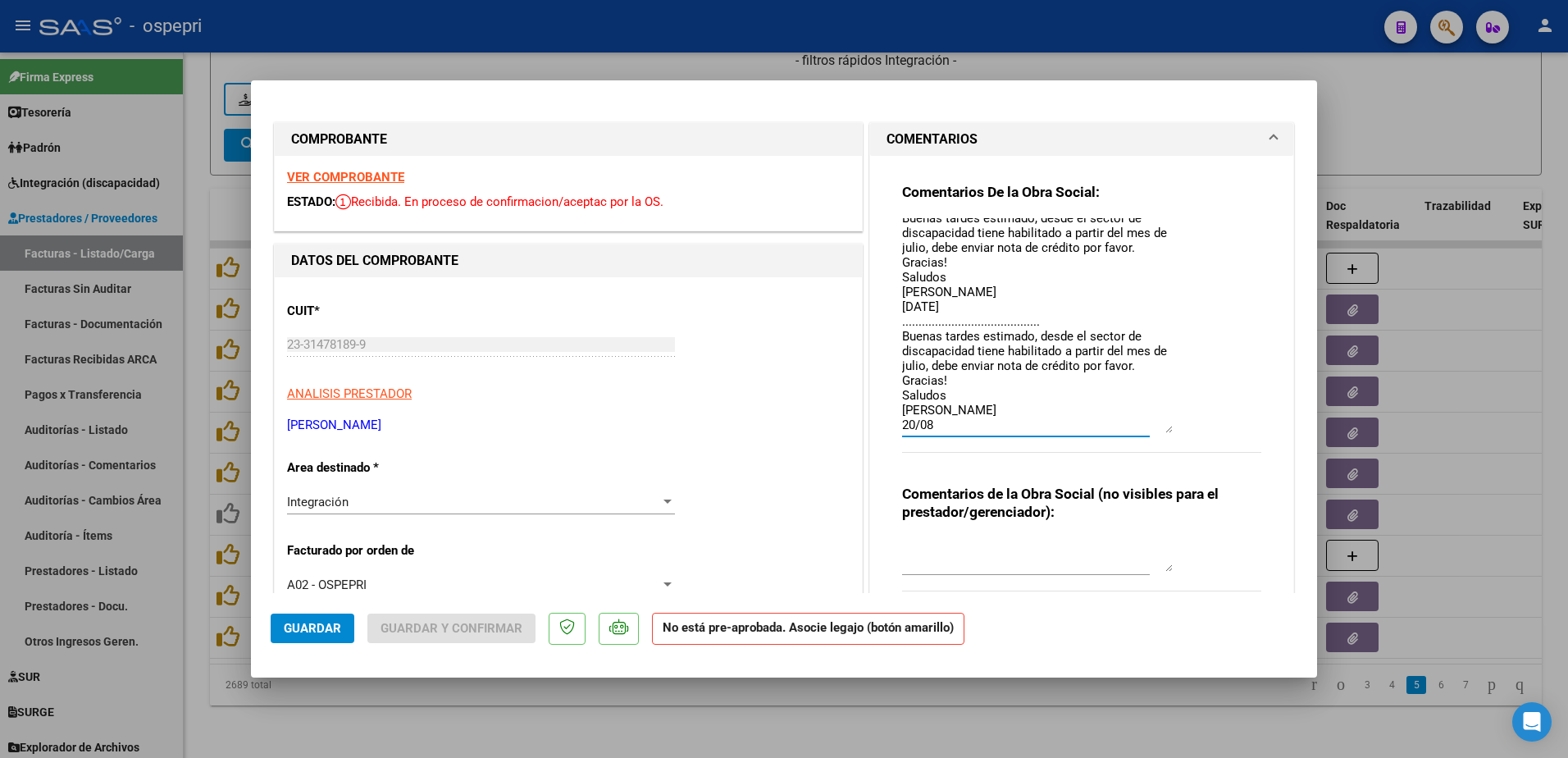
type textarea "Buenas tardes estimado, desde el sector de discapacidad tiene habilitado a part…"
click at [315, 630] on span "Guardar" at bounding box center [312, 628] width 58 height 15
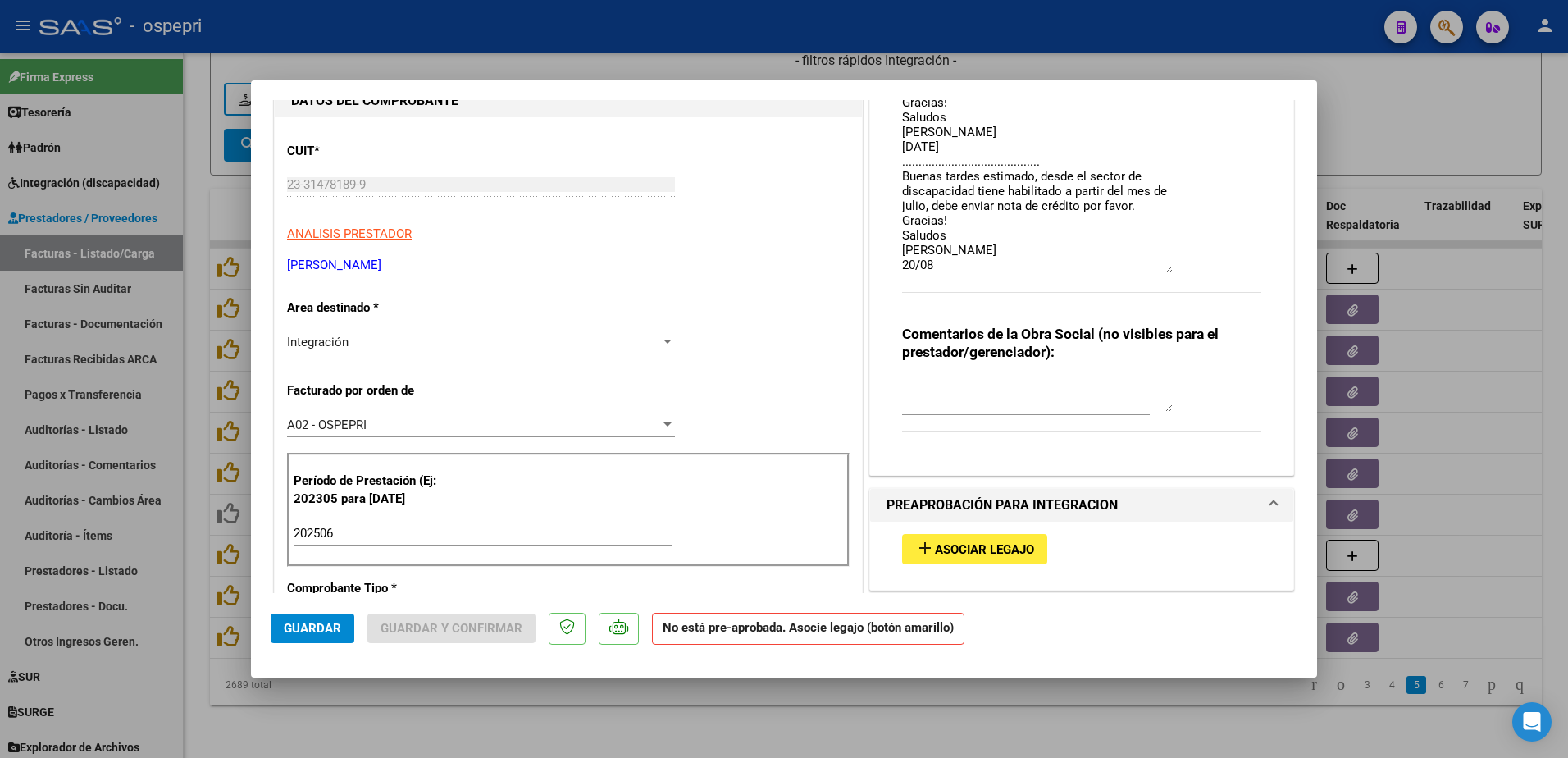
scroll to position [0, 0]
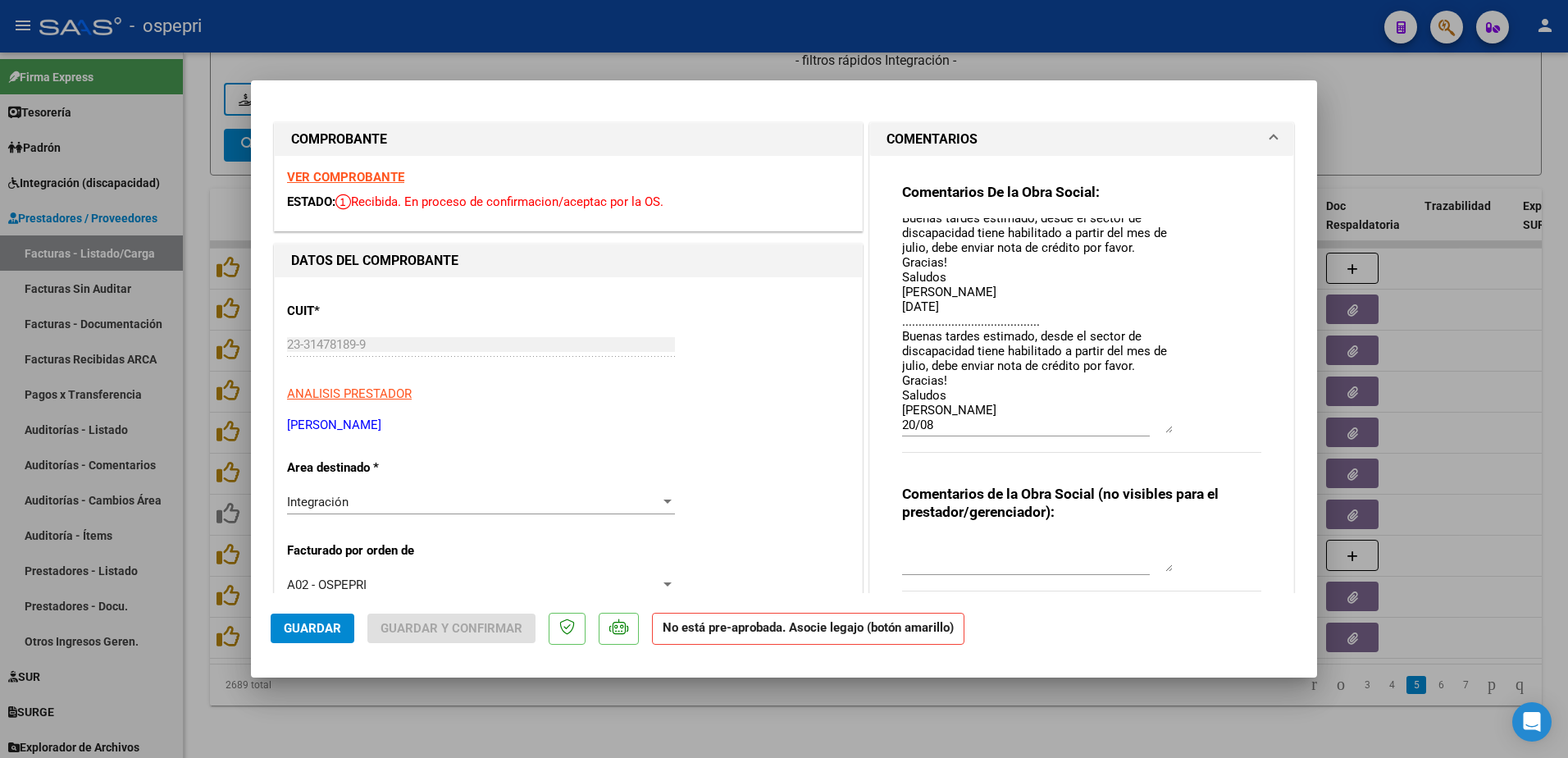
type input "$ 0,00"
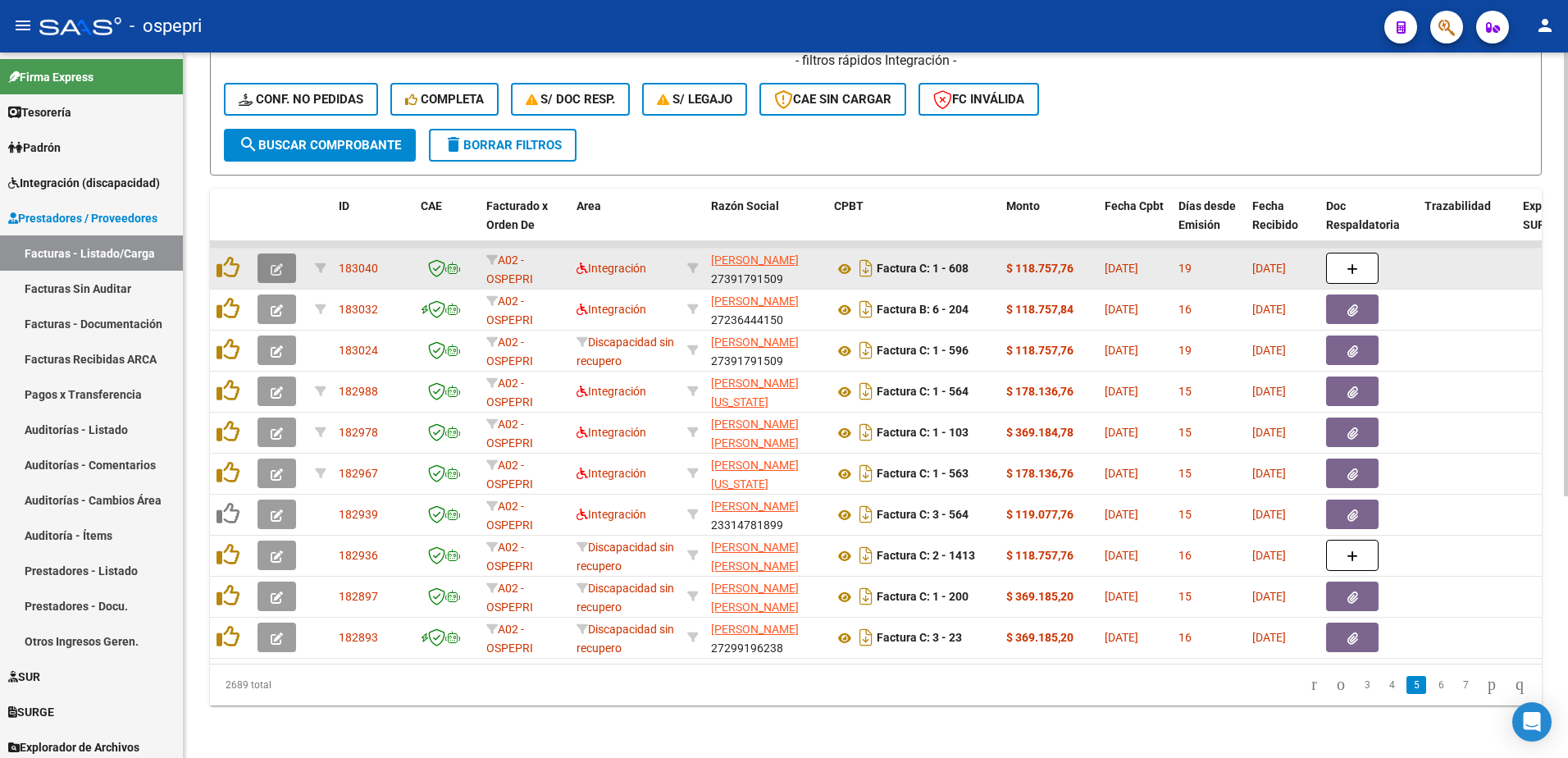
click at [265, 262] on button "button" at bounding box center [277, 268] width 39 height 29
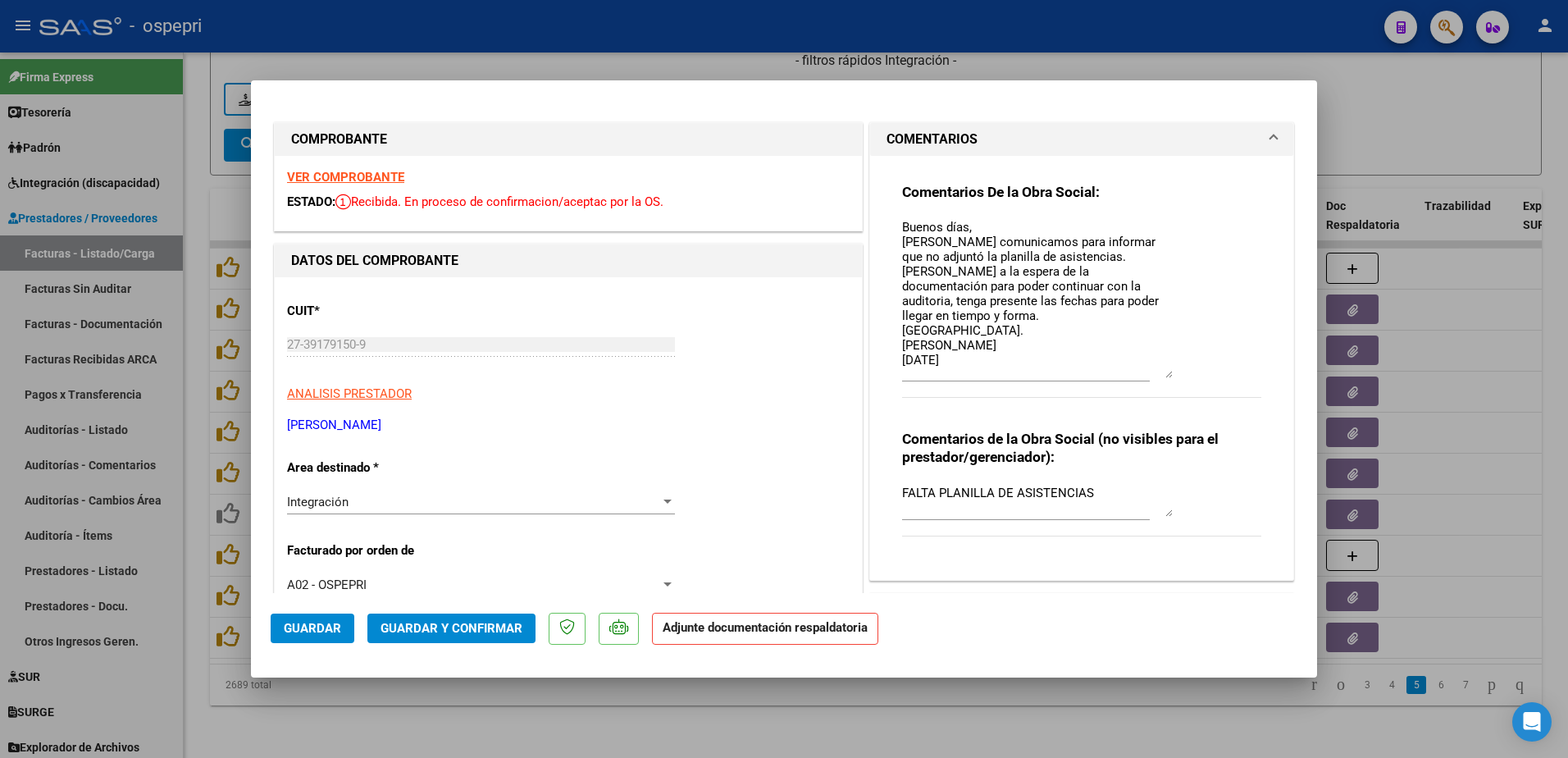
drag, startPoint x: 1163, startPoint y: 248, endPoint x: 1171, endPoint y: 376, distance: 128.2
click at [1171, 376] on div "Comentarios De la Obra Social: Buenos días, Nos comunicamos para informar que n…" at bounding box center [1082, 299] width 359 height 233
click at [359, 172] on strong "VER COMPROBANTE" at bounding box center [346, 177] width 117 height 15
type input "$ 0,00"
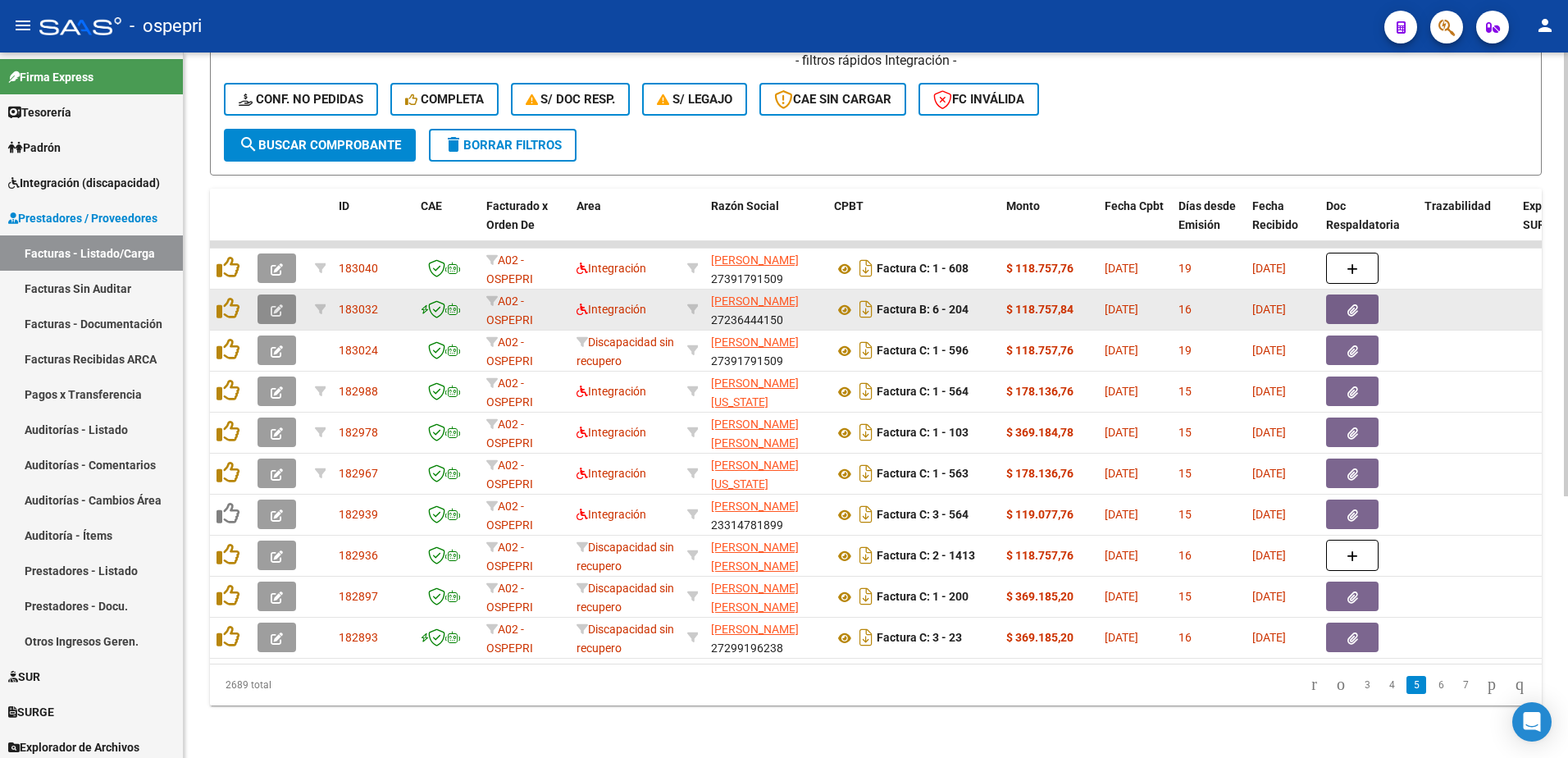
click at [272, 307] on icon "button" at bounding box center [277, 310] width 12 height 12
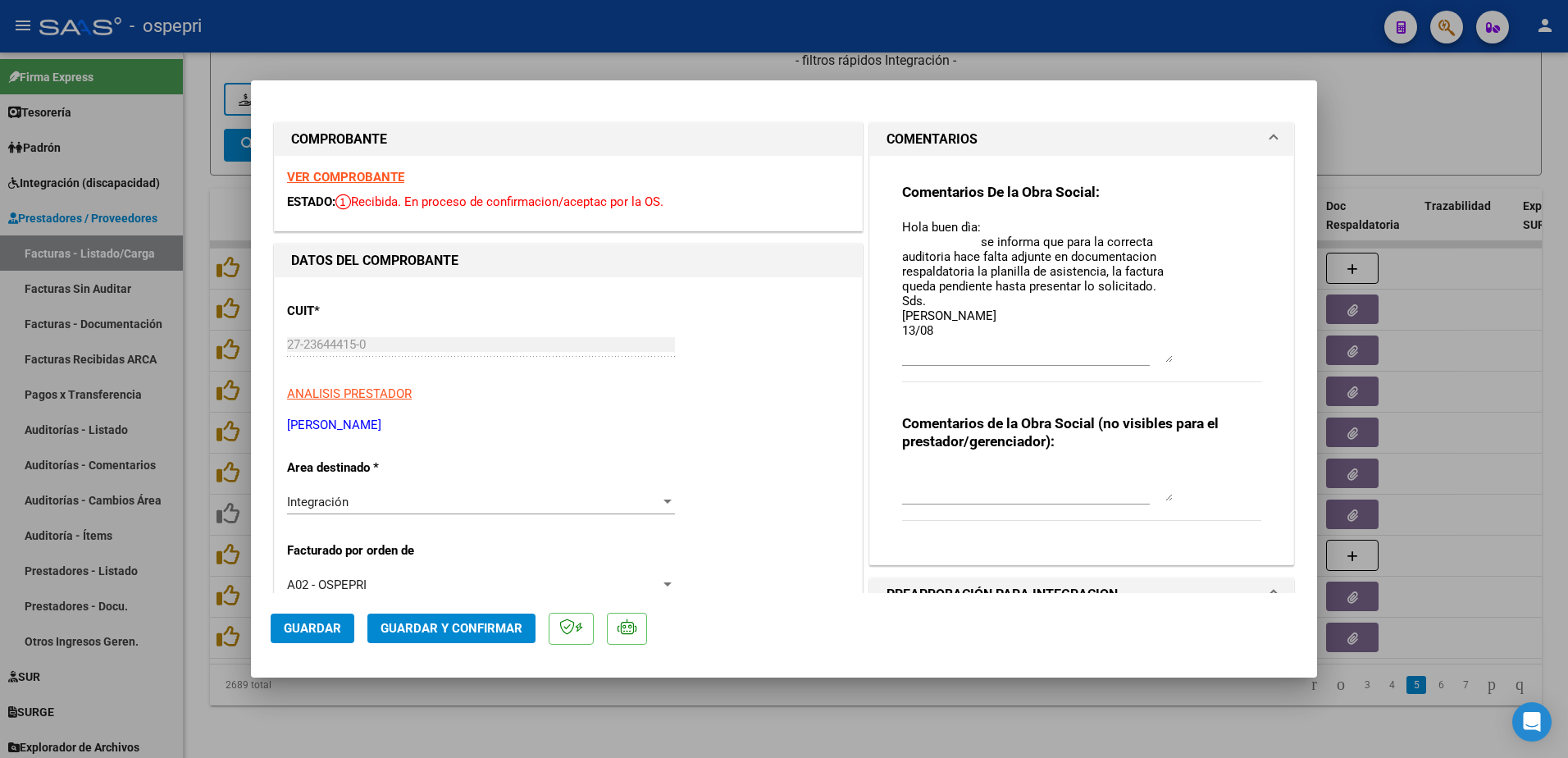
drag, startPoint x: 1160, startPoint y: 248, endPoint x: 1174, endPoint y: 360, distance: 112.9
click at [1174, 360] on div "Comentarios De la Obra Social: Hola buen dìa: se informa que para la correcta a…" at bounding box center [1082, 291] width 359 height 217
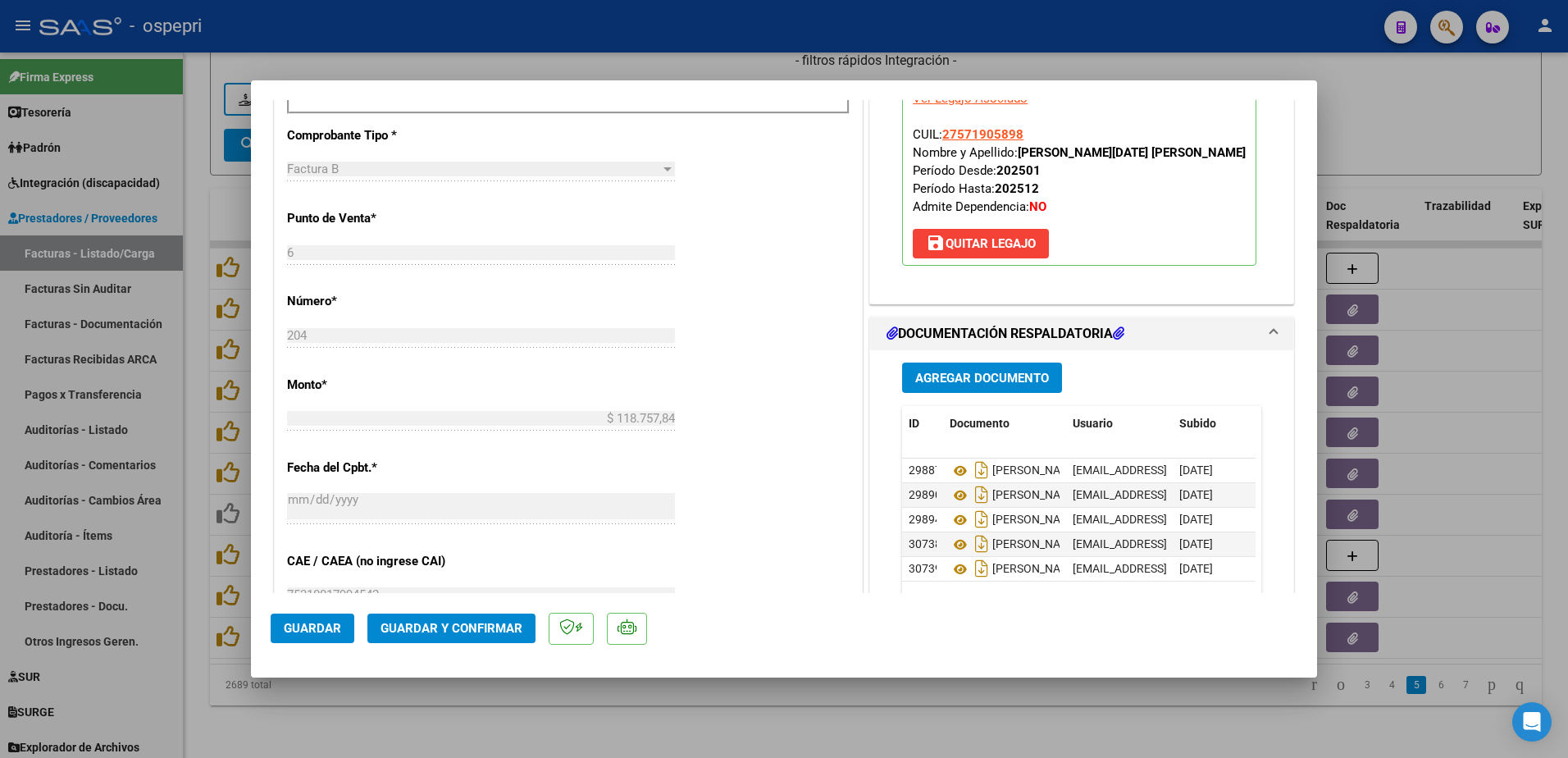
scroll to position [738, 0]
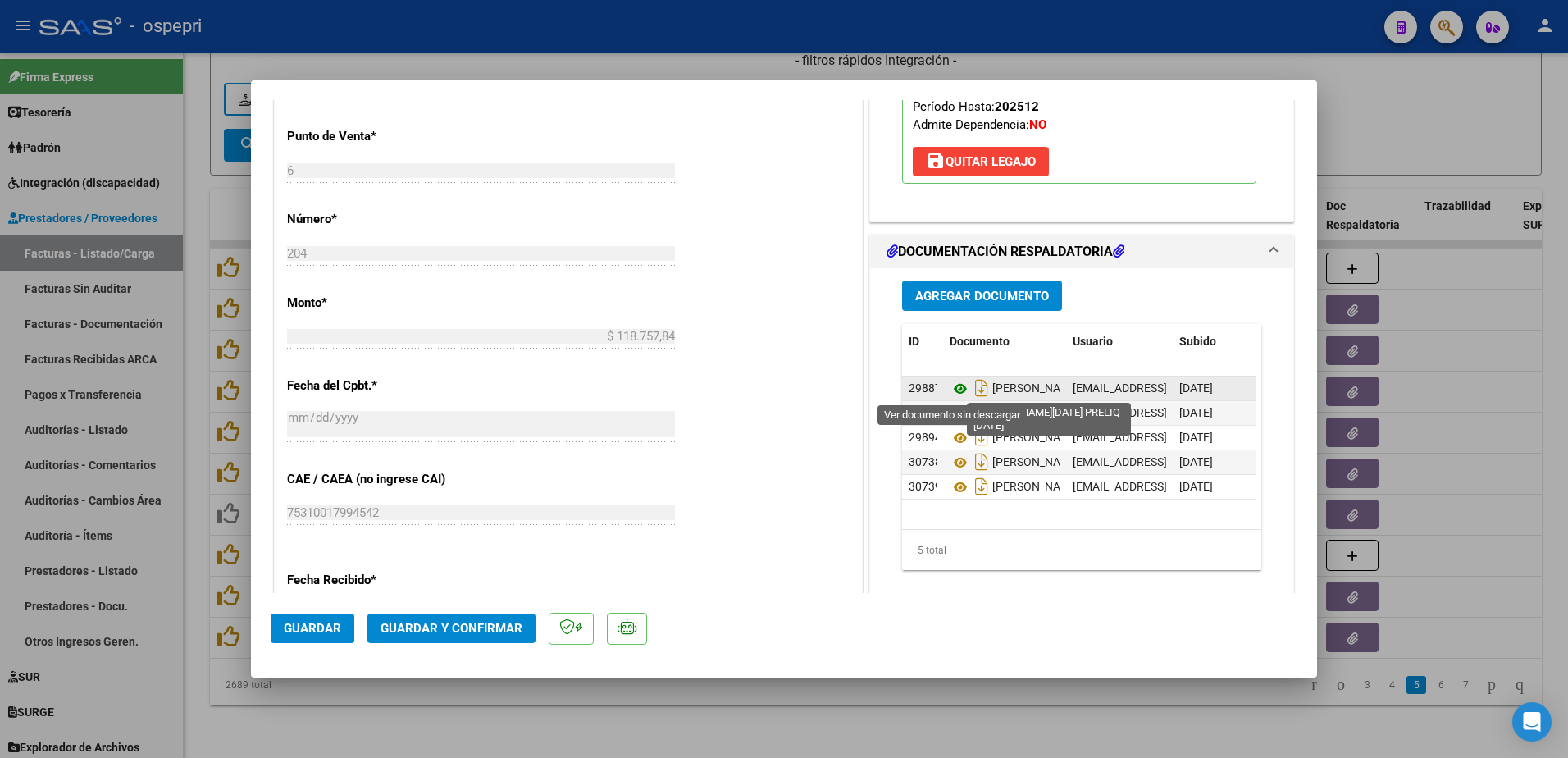
click at [953, 392] on icon at bounding box center [960, 389] width 22 height 20
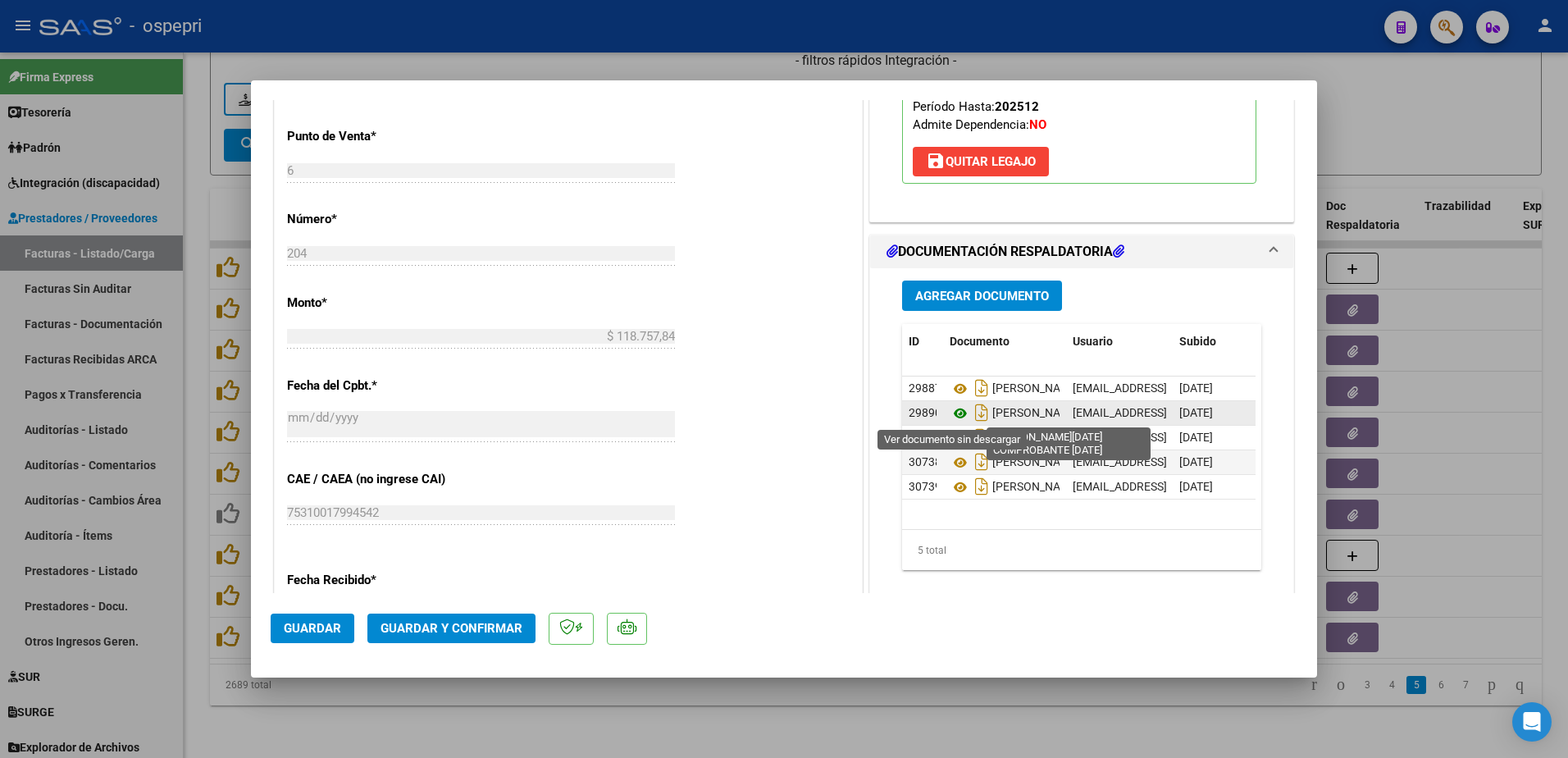
click at [957, 415] on icon at bounding box center [960, 413] width 22 height 20
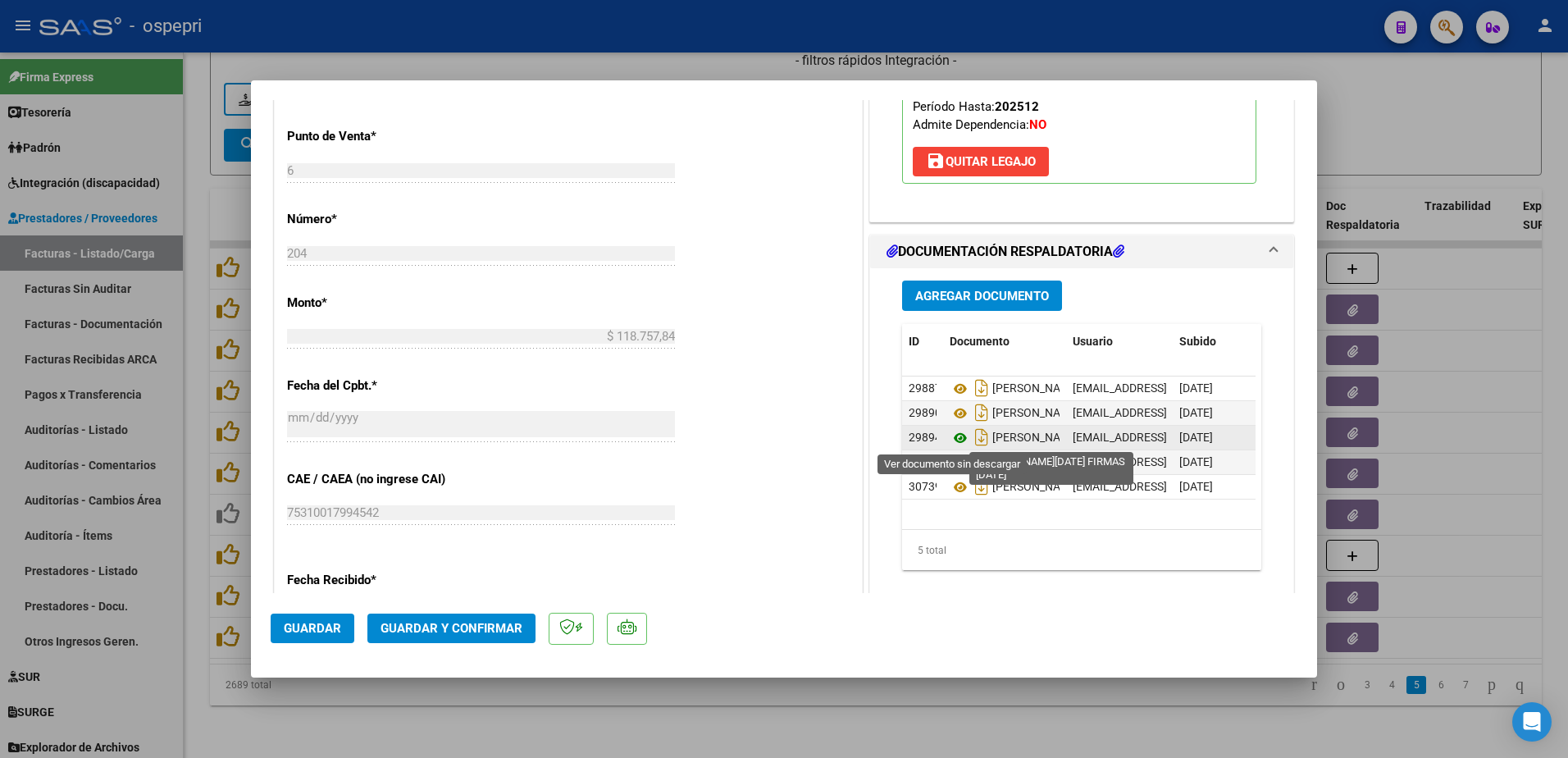
click at [954, 436] on icon at bounding box center [960, 438] width 22 height 20
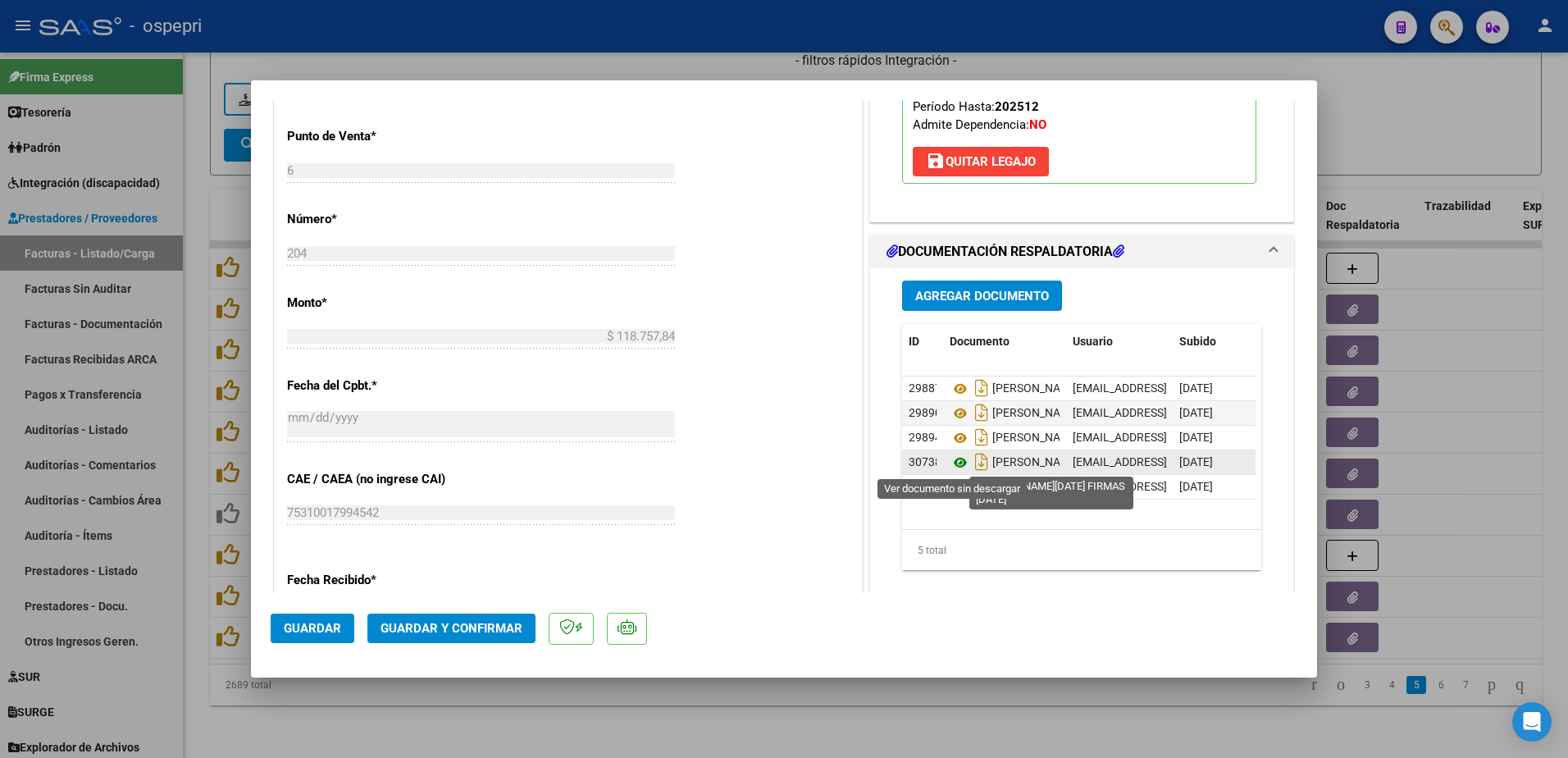
click at [954, 461] on icon at bounding box center [960, 462] width 22 height 20
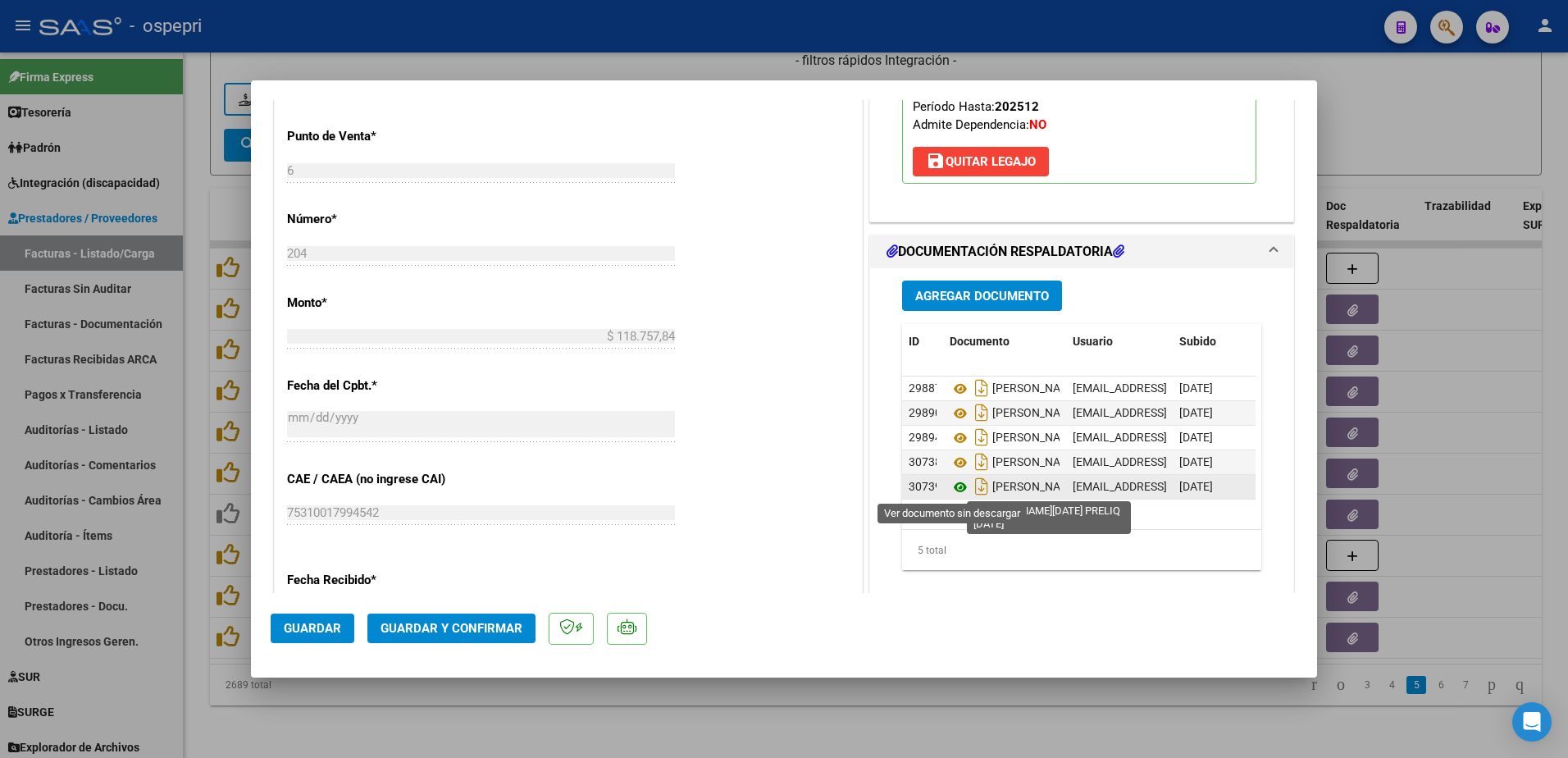
click at [951, 485] on icon at bounding box center [960, 487] width 22 height 20
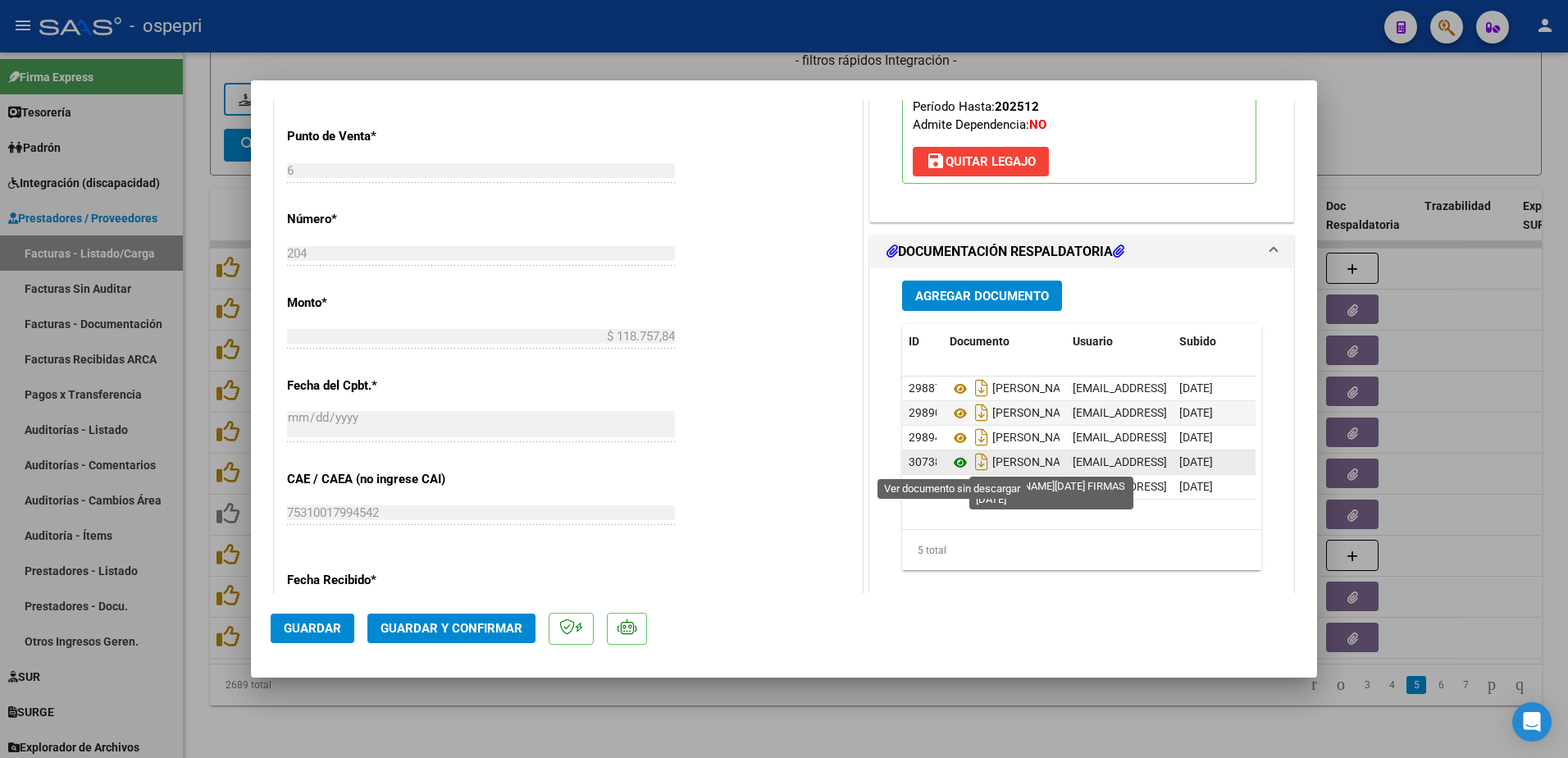
click at [953, 466] on icon at bounding box center [960, 462] width 22 height 20
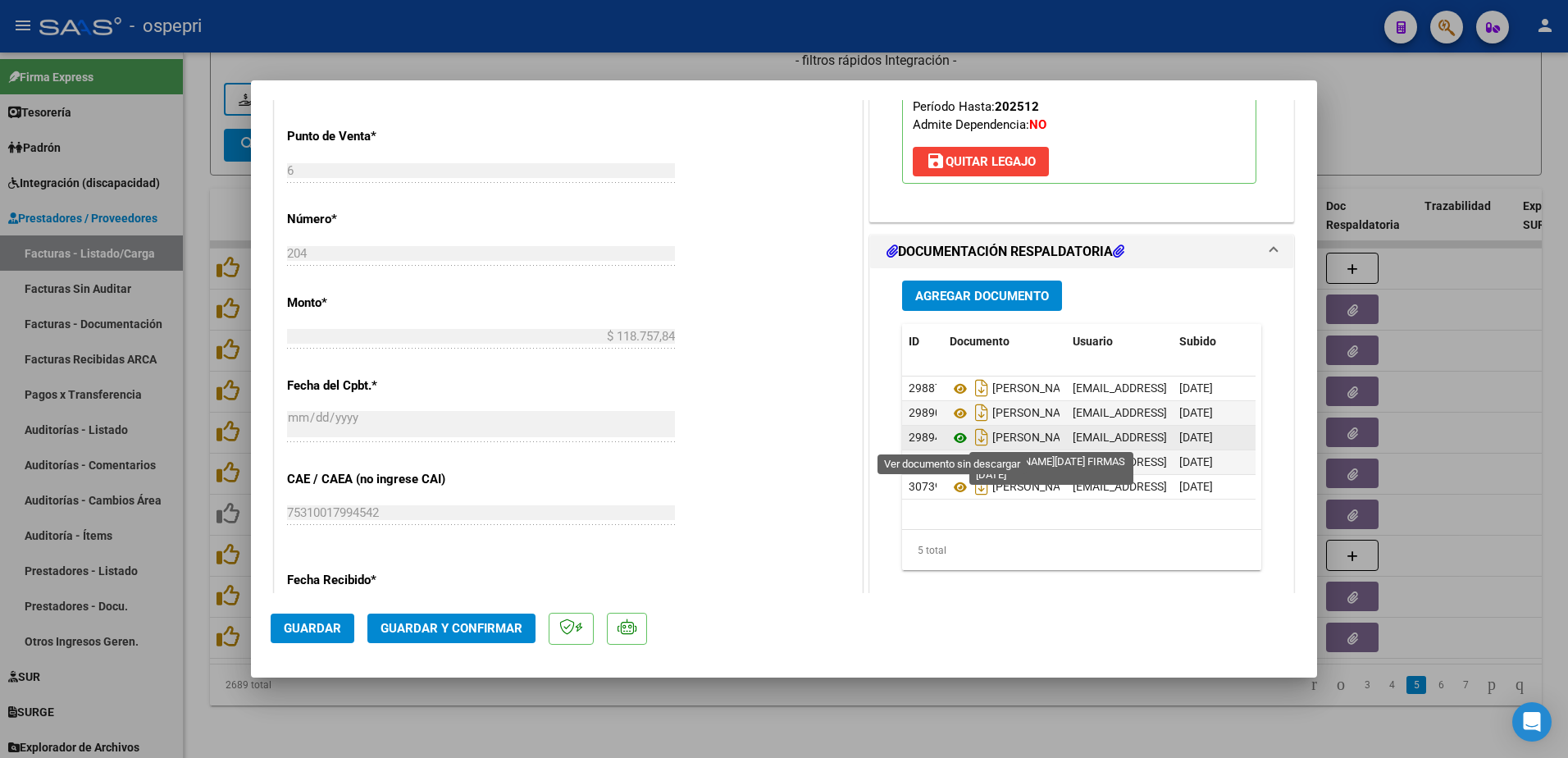
click at [953, 439] on icon at bounding box center [960, 438] width 22 height 20
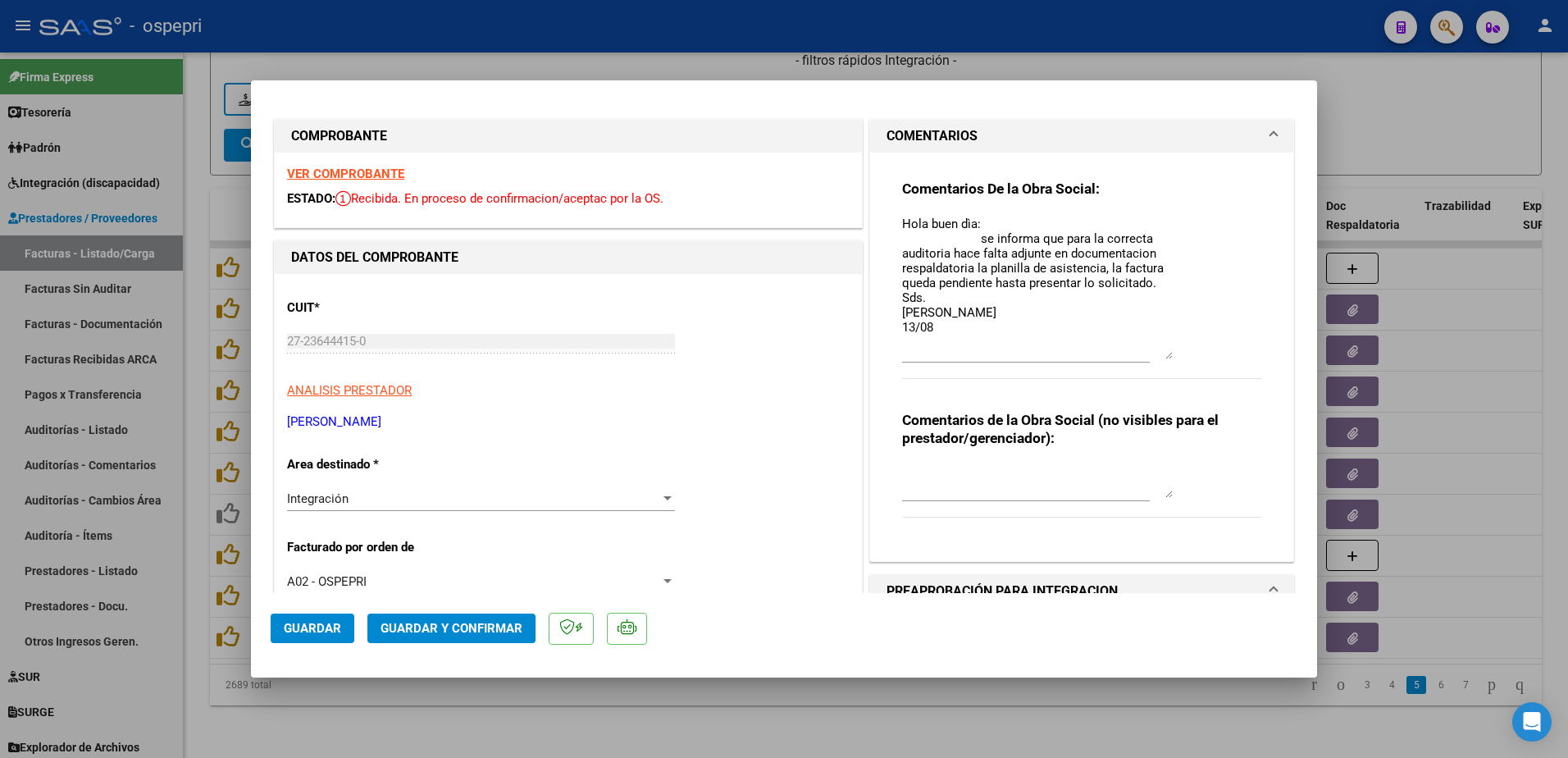
scroll to position [0, 0]
click at [385, 174] on strong "VER COMPROBANTE" at bounding box center [346, 177] width 117 height 15
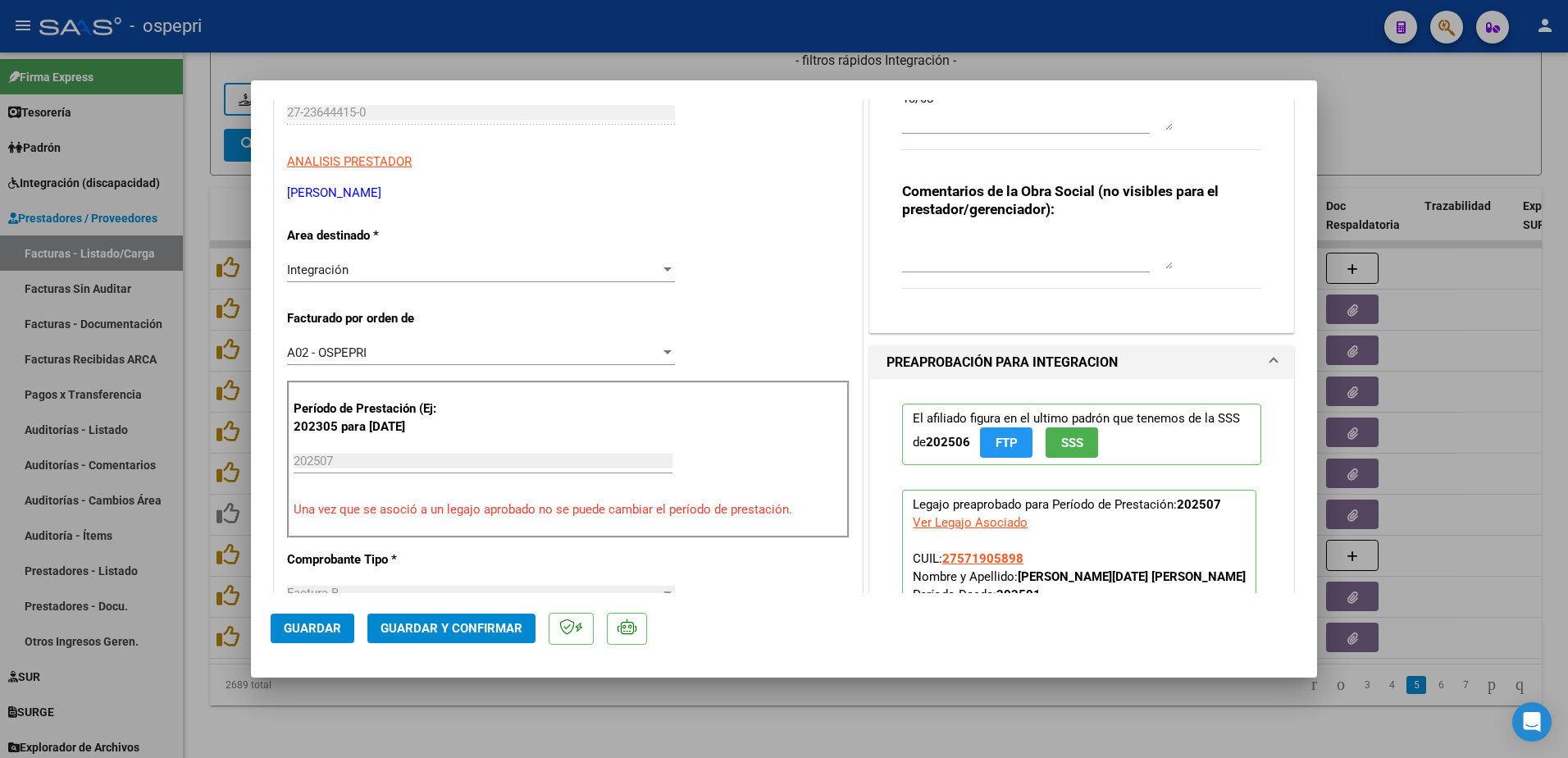
scroll to position [164, 0]
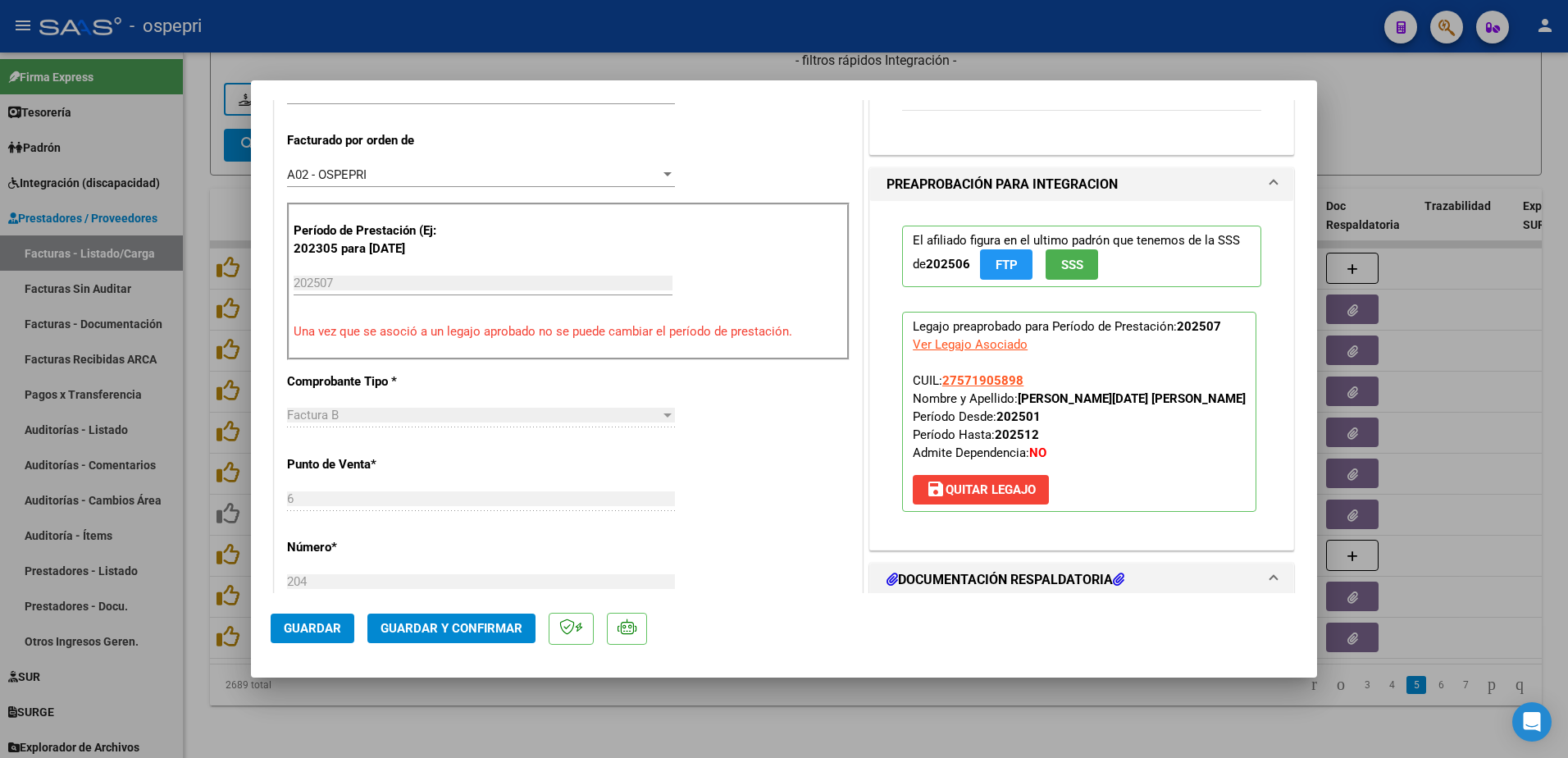
scroll to position [246, 0]
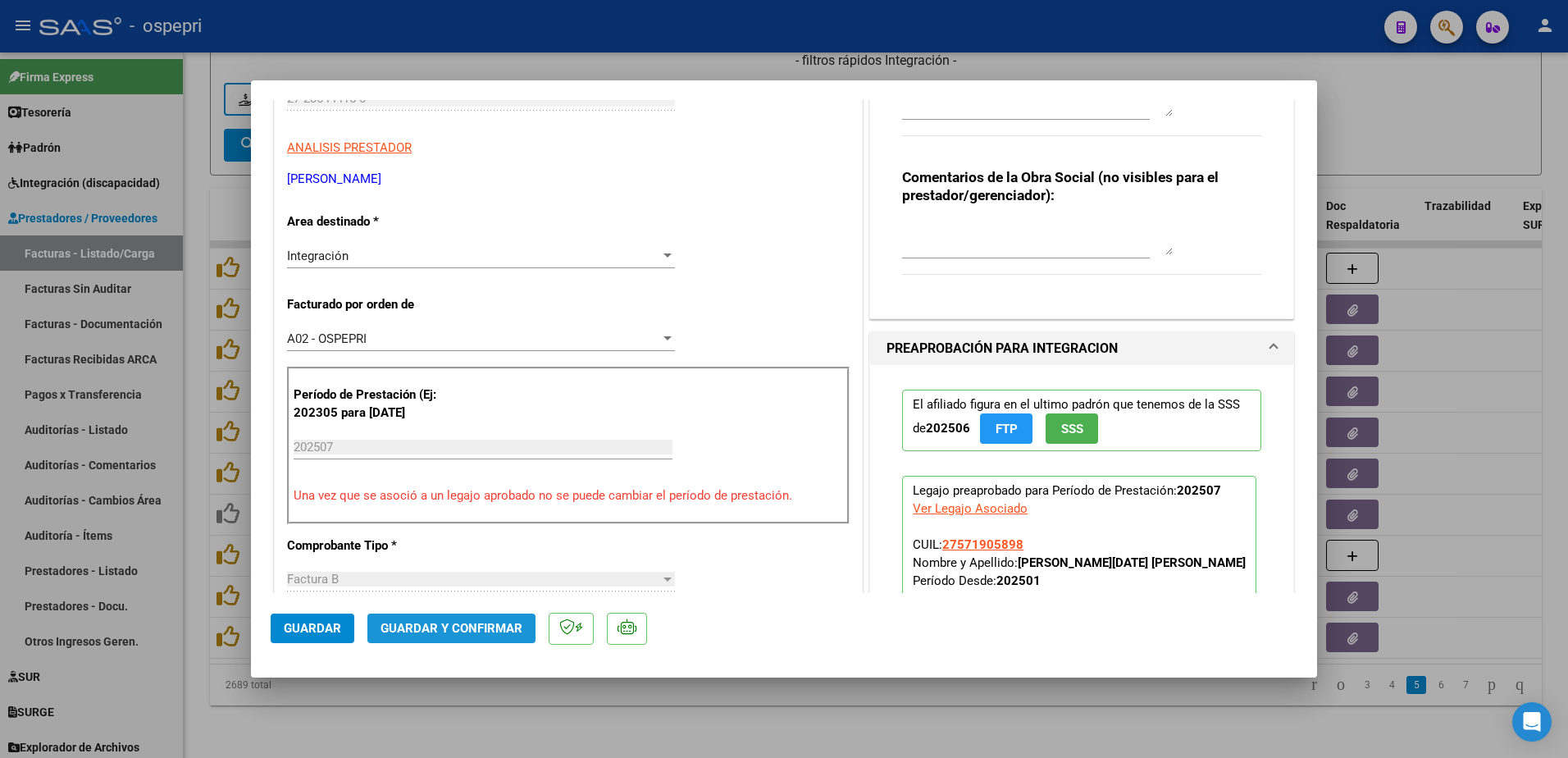
click at [456, 631] on span "Guardar y Confirmar" at bounding box center [451, 628] width 142 height 15
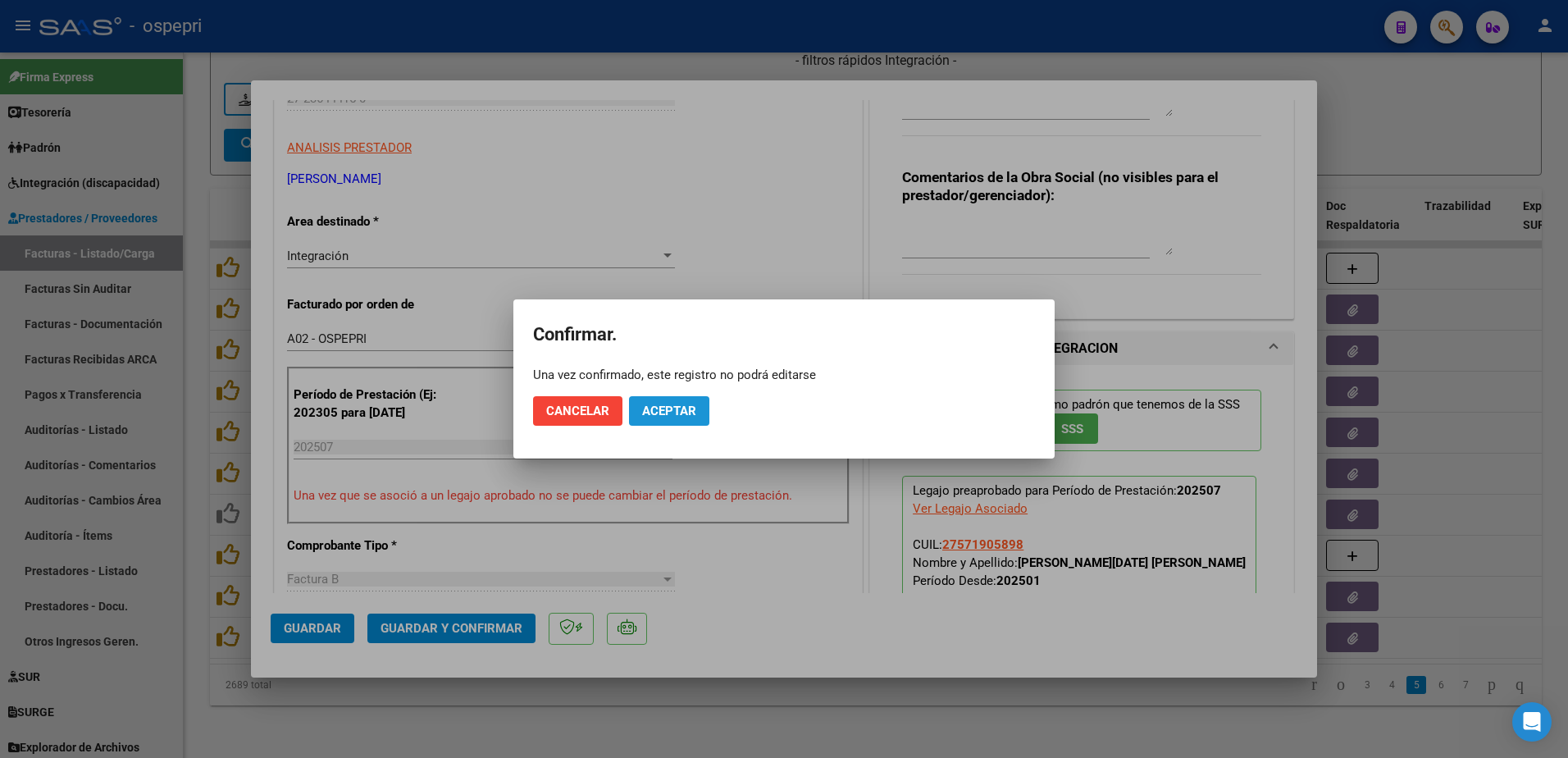
click at [667, 404] on span "Aceptar" at bounding box center [669, 410] width 54 height 15
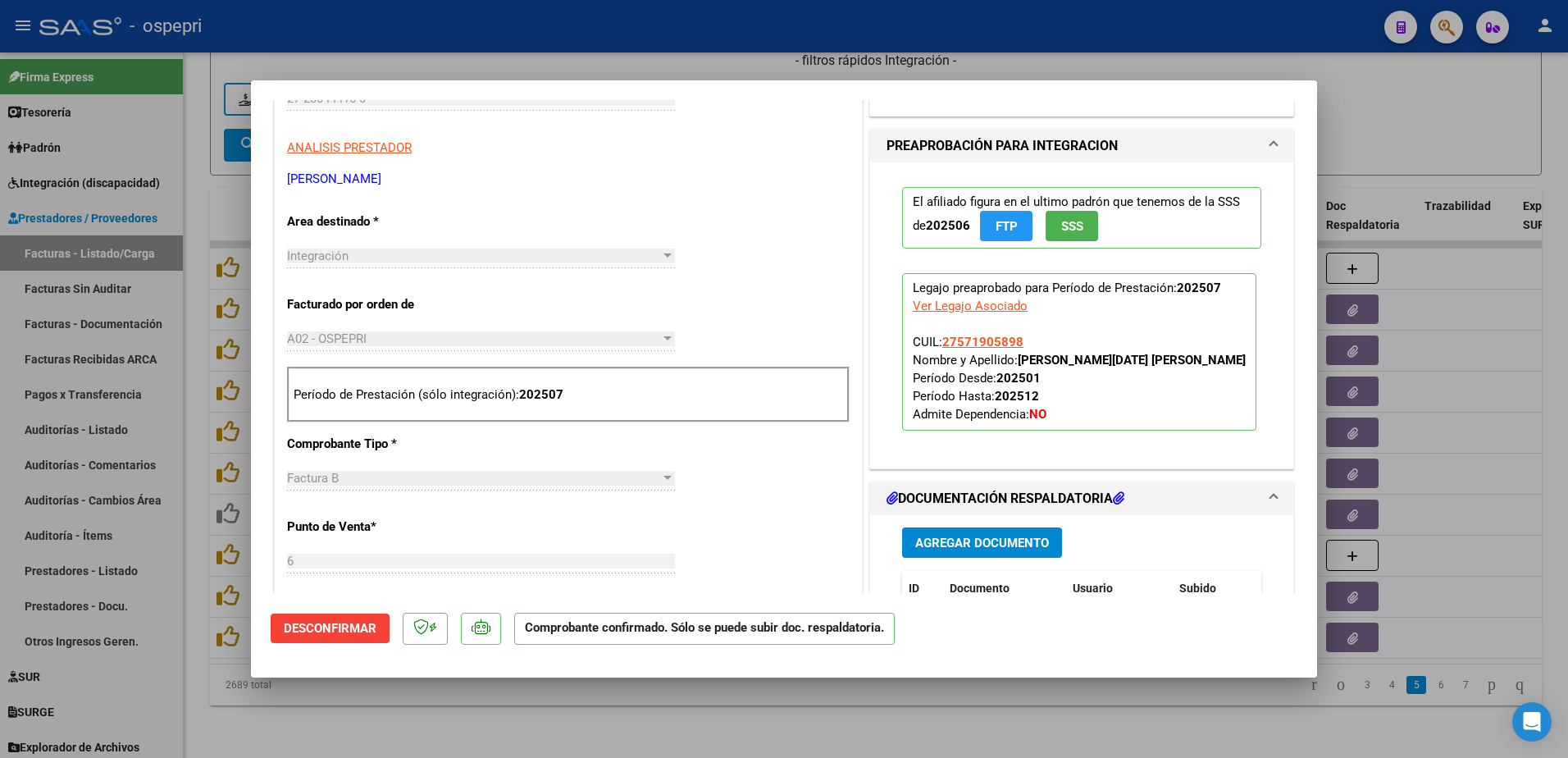
type input "$ 0,00"
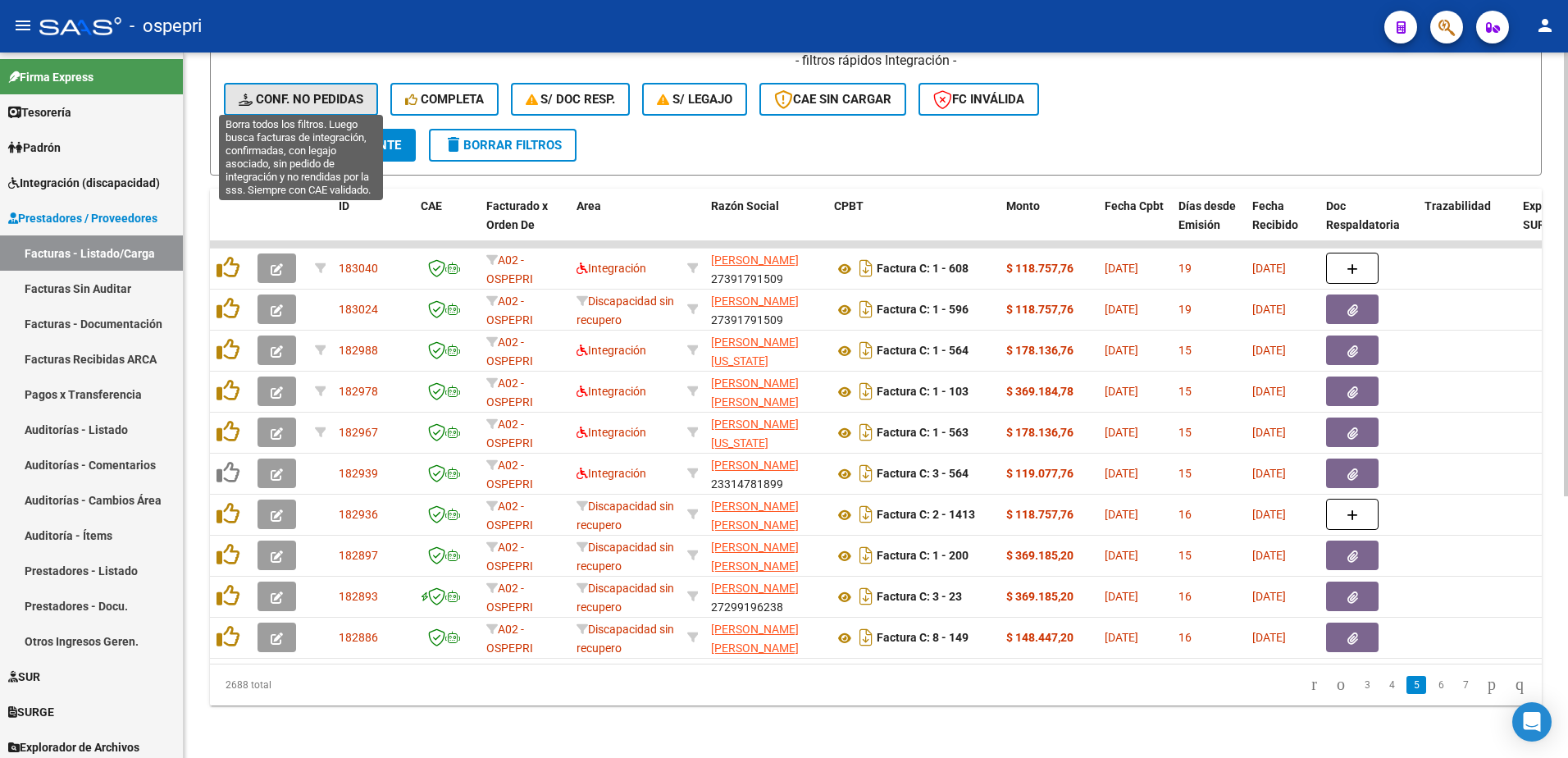
click at [300, 92] on span "Conf. no pedidas" at bounding box center [301, 99] width 125 height 15
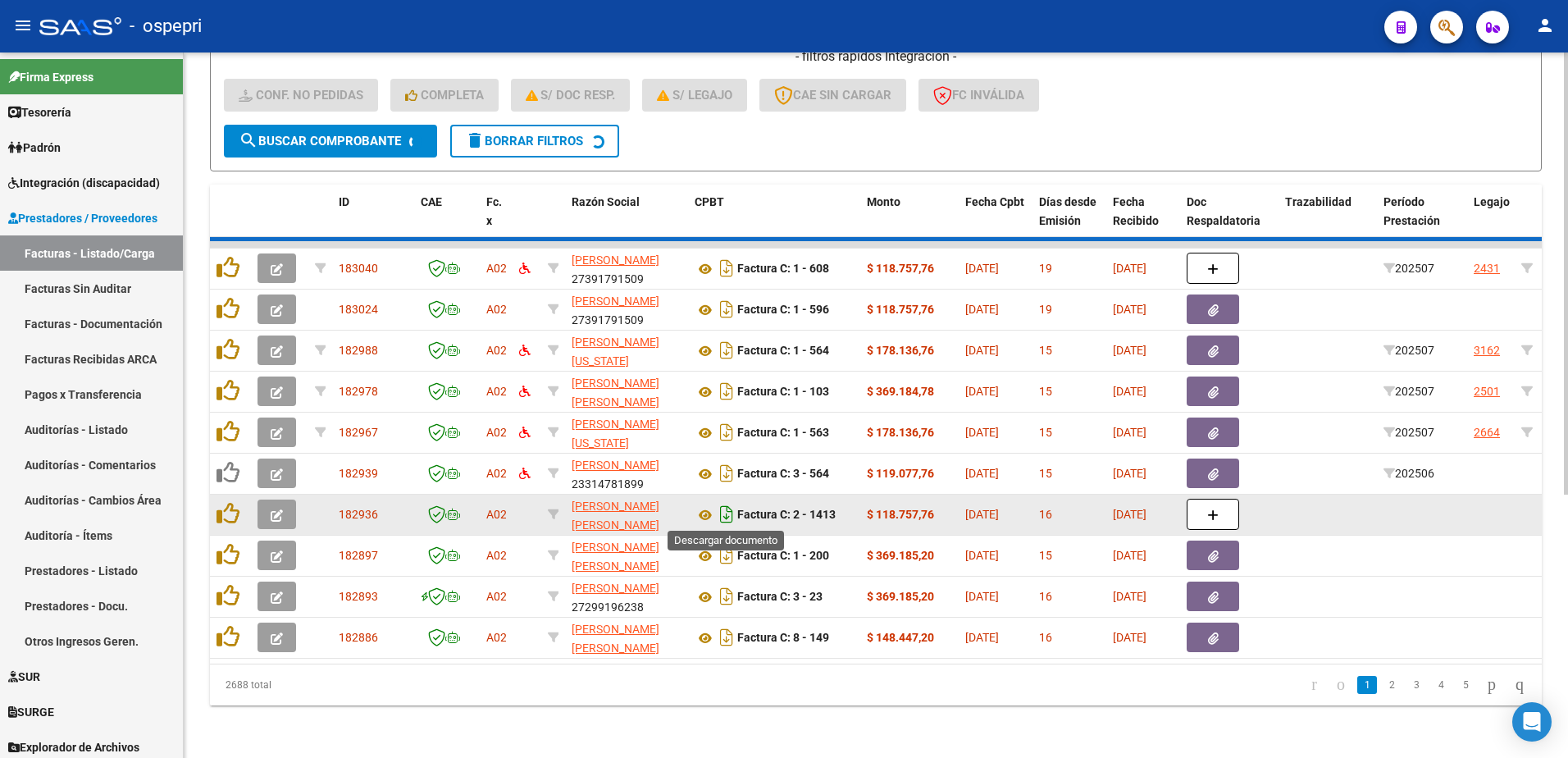
scroll to position [251, 0]
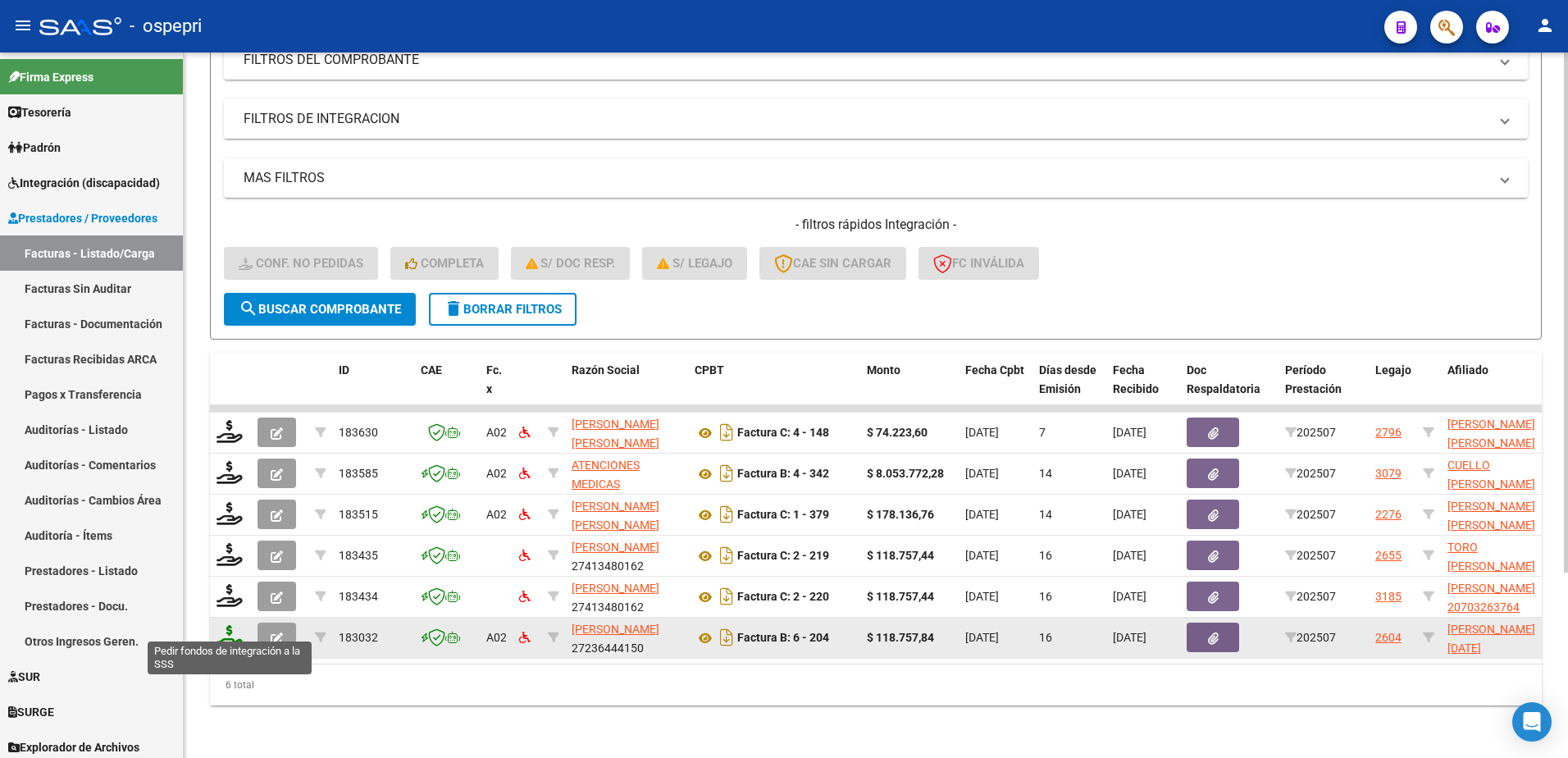
click at [223, 633] on icon at bounding box center [229, 636] width 26 height 23
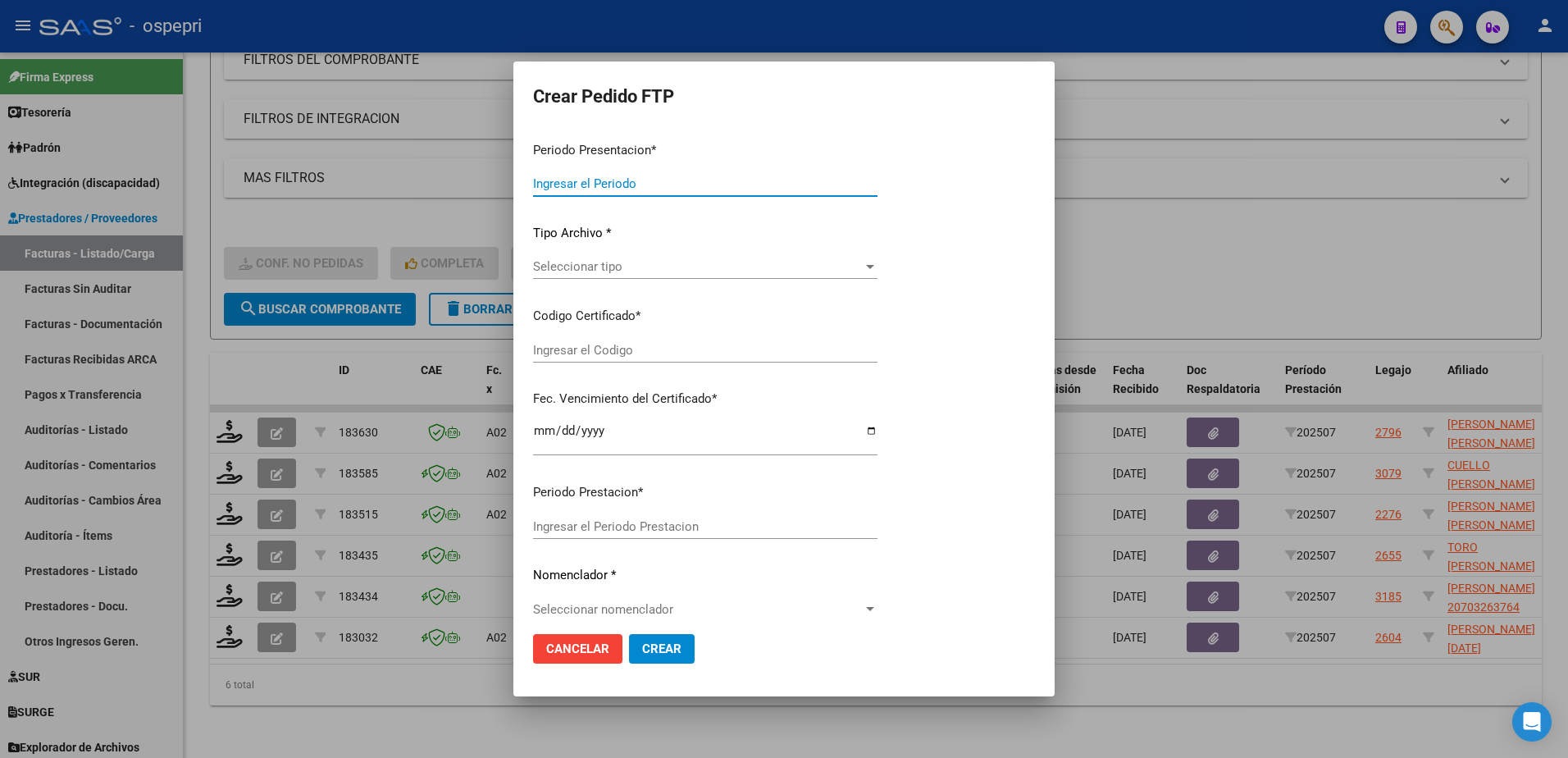
type input "202507"
type input "$ 118.757,84"
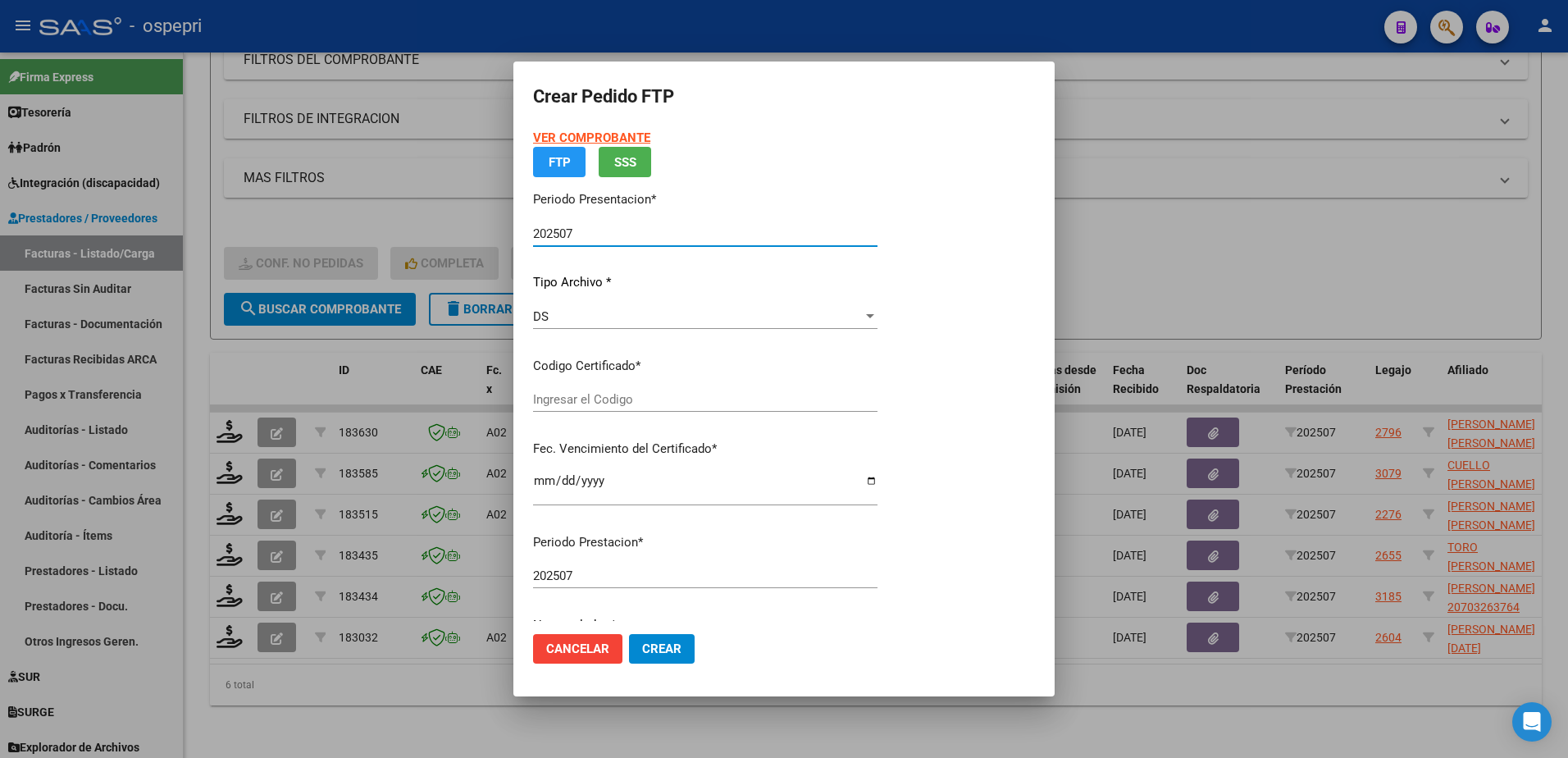
type input "2757190589-8"
type input "2028-09-01"
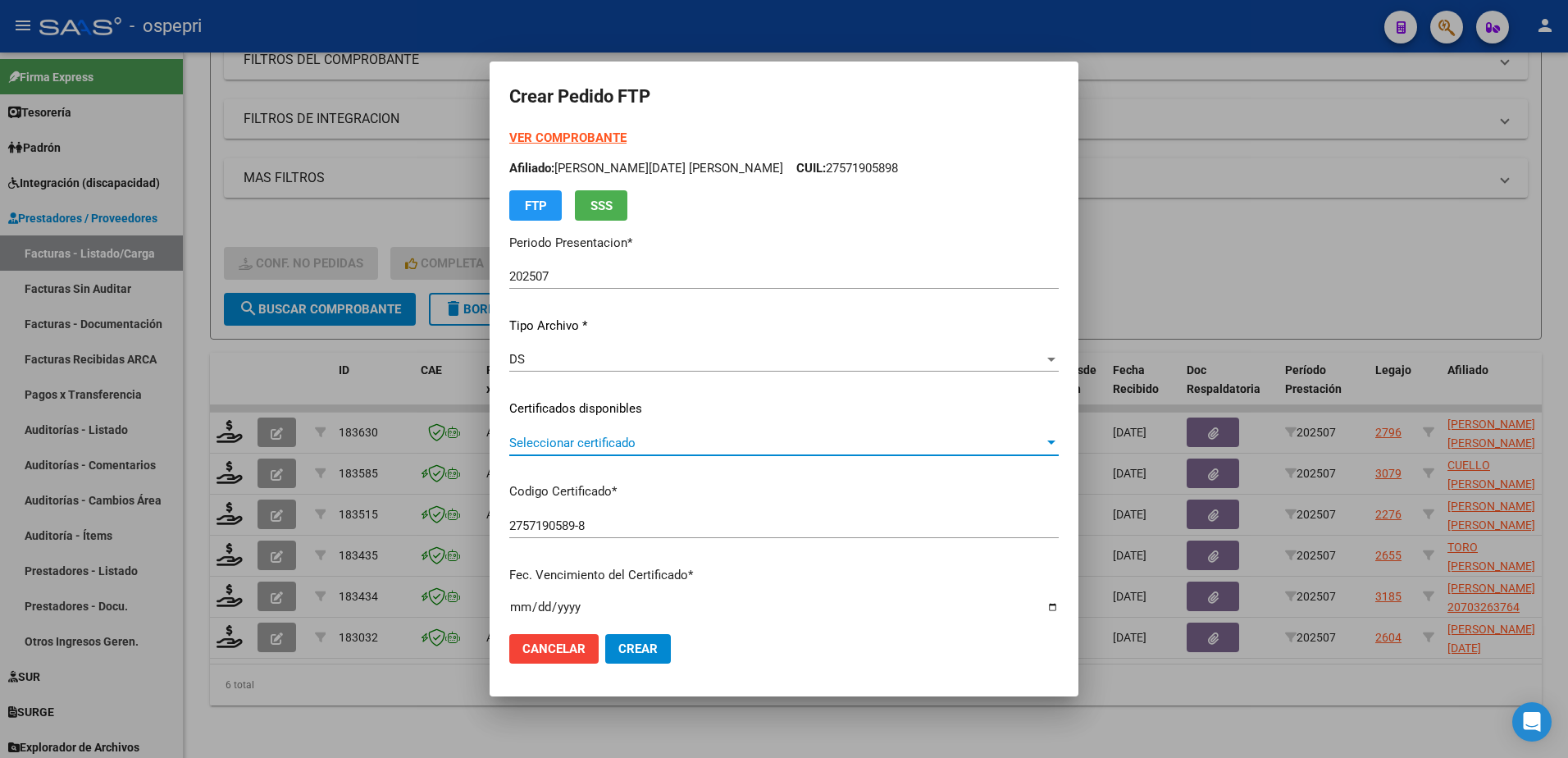
click at [634, 446] on span "Seleccionar certificado" at bounding box center [777, 442] width 534 height 15
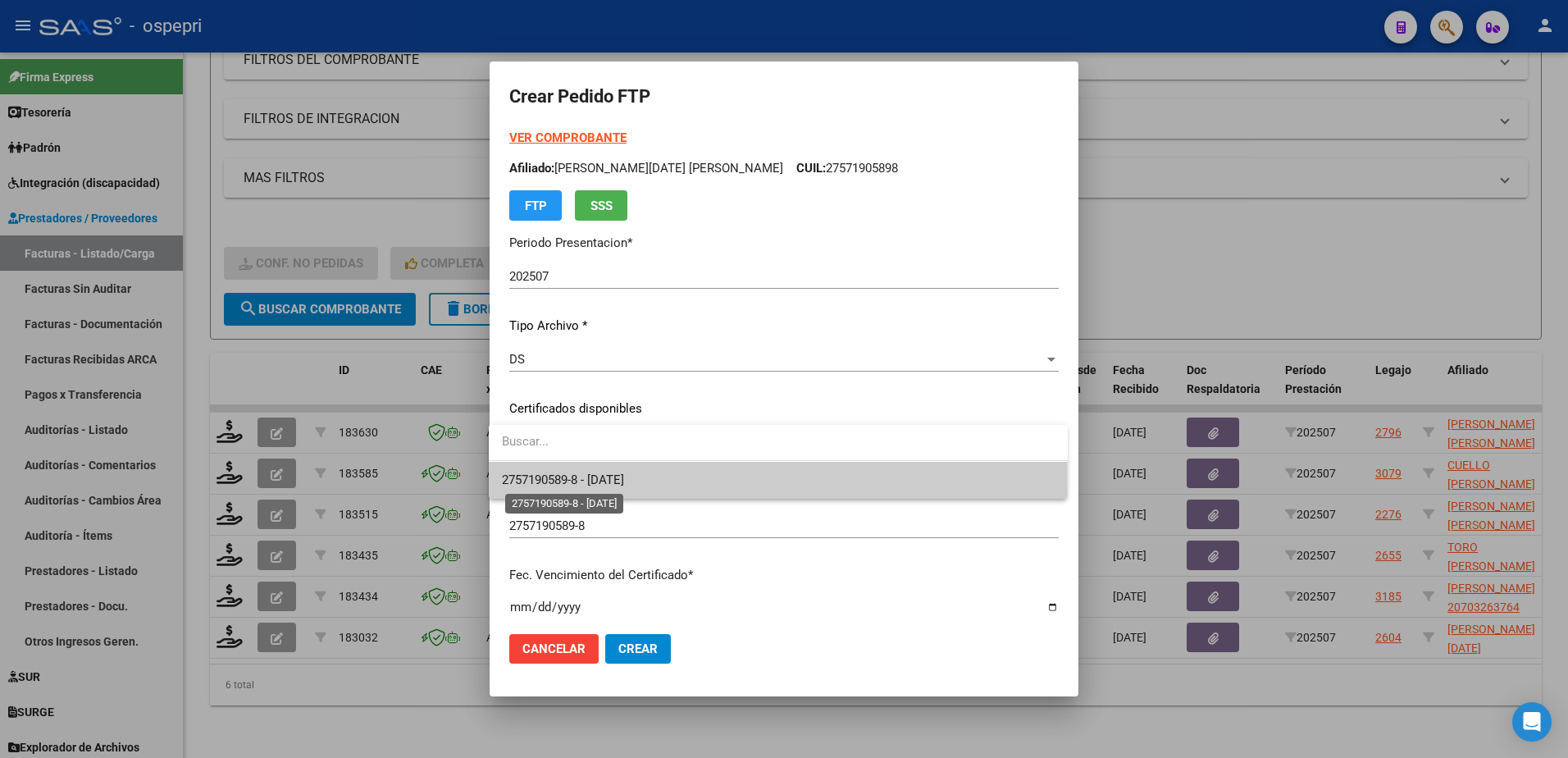
click at [624, 479] on span "2757190589-8 - 2028-09-01" at bounding box center [563, 479] width 122 height 15
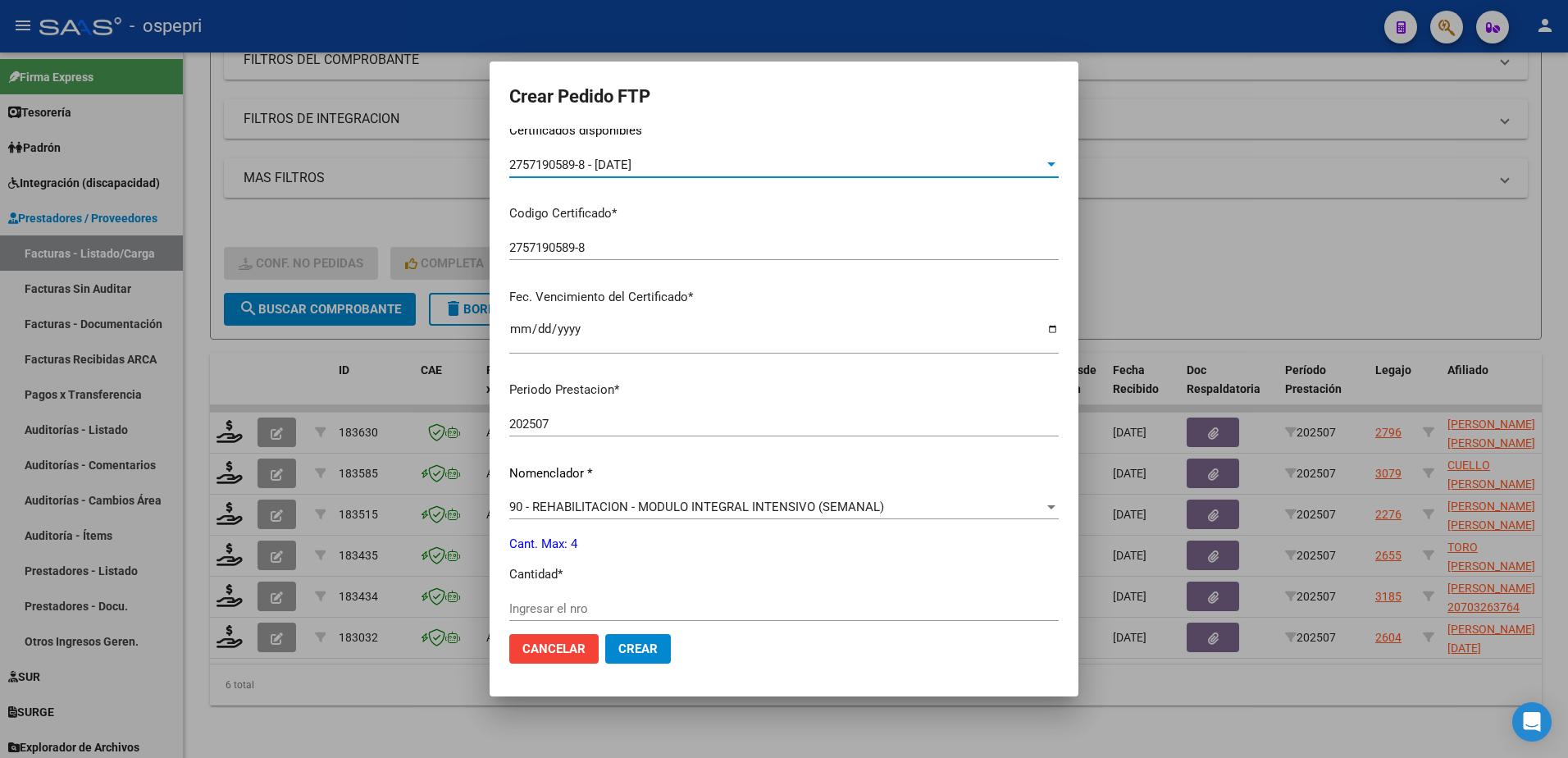
scroll to position [329, 0]
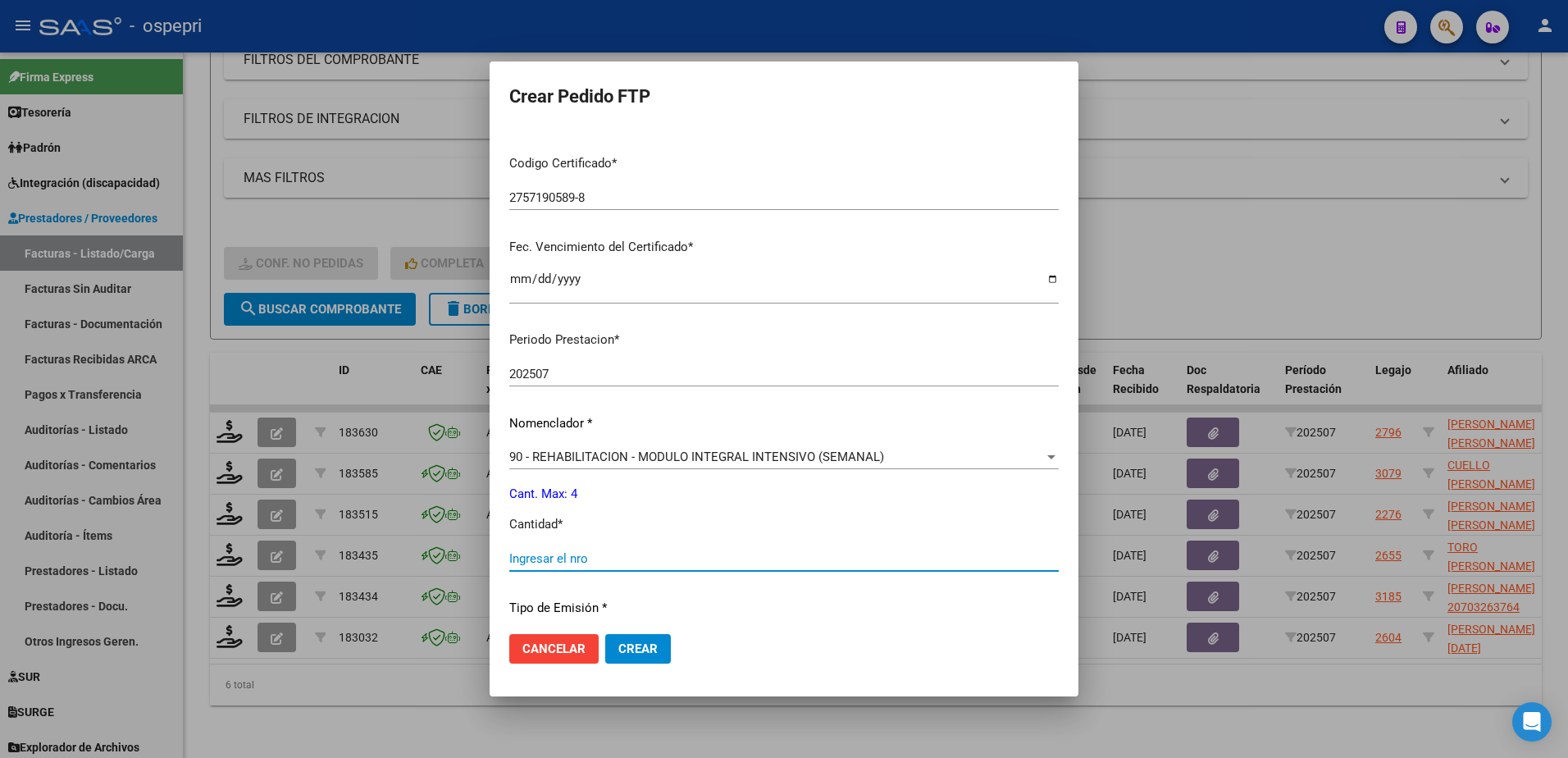
click at [619, 561] on input "Ingresar el nro" at bounding box center [784, 558] width 549 height 15
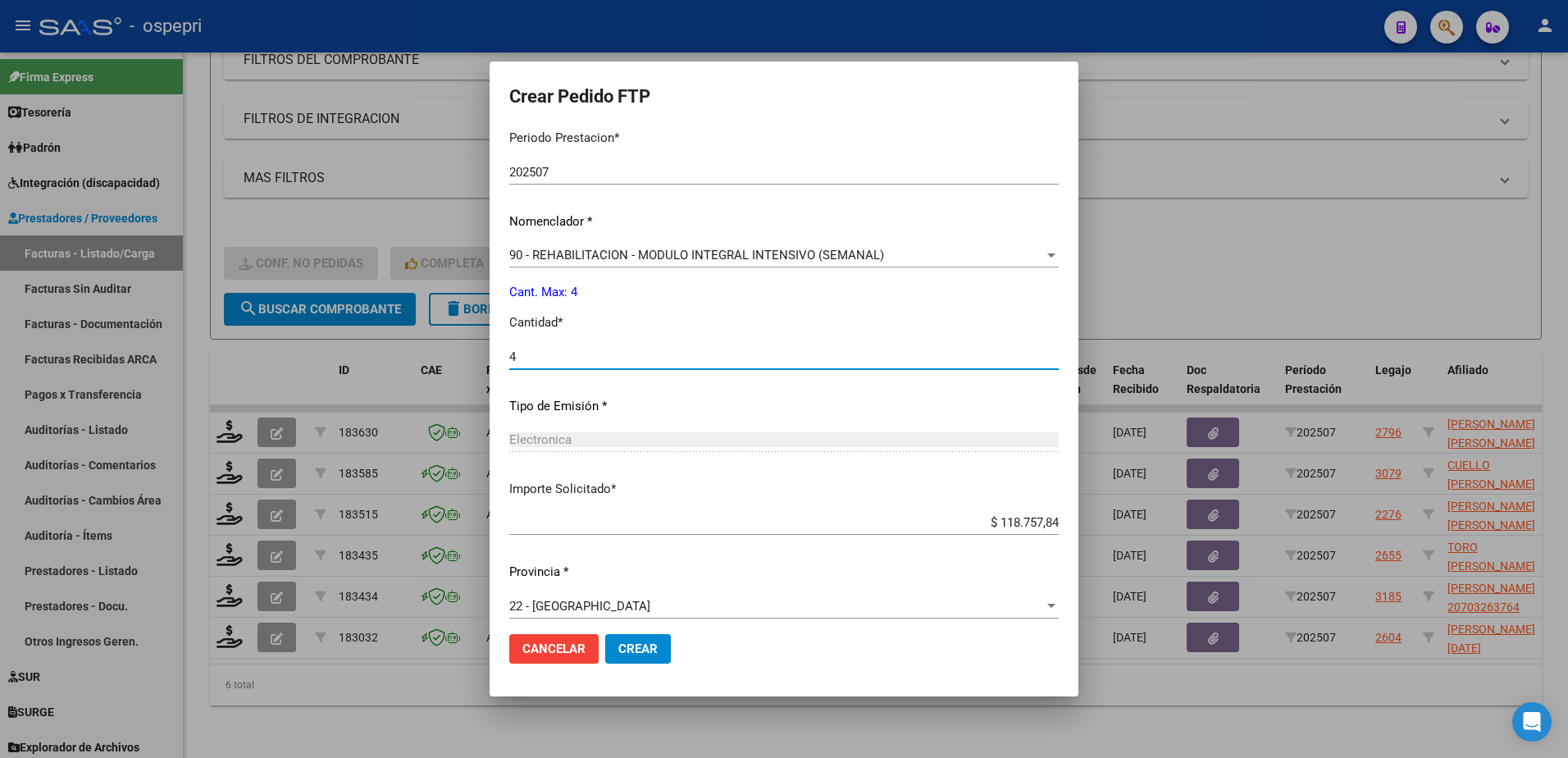
scroll to position [542, 0]
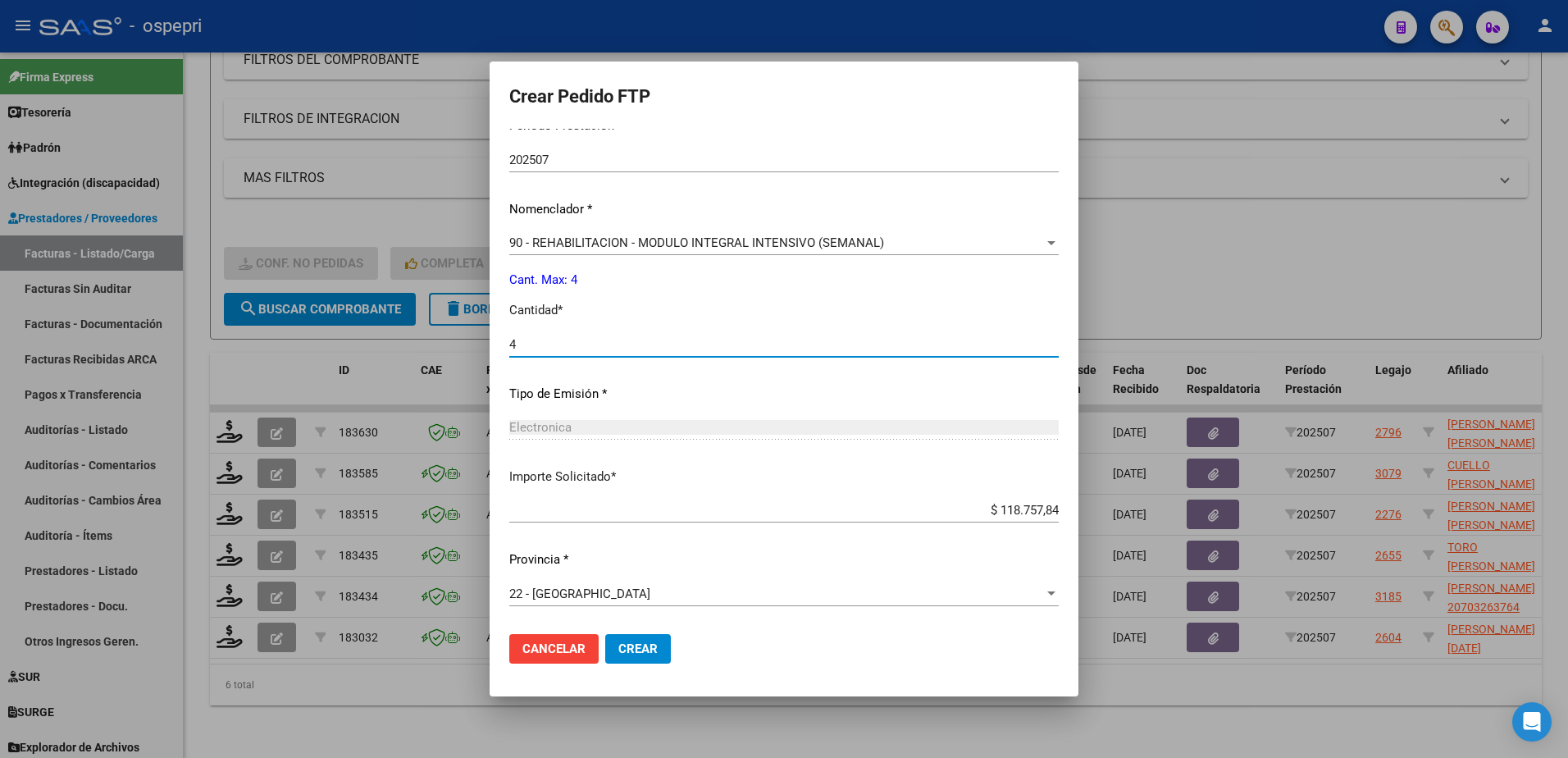
type input "4"
click at [628, 648] on span "Crear" at bounding box center [638, 648] width 40 height 15
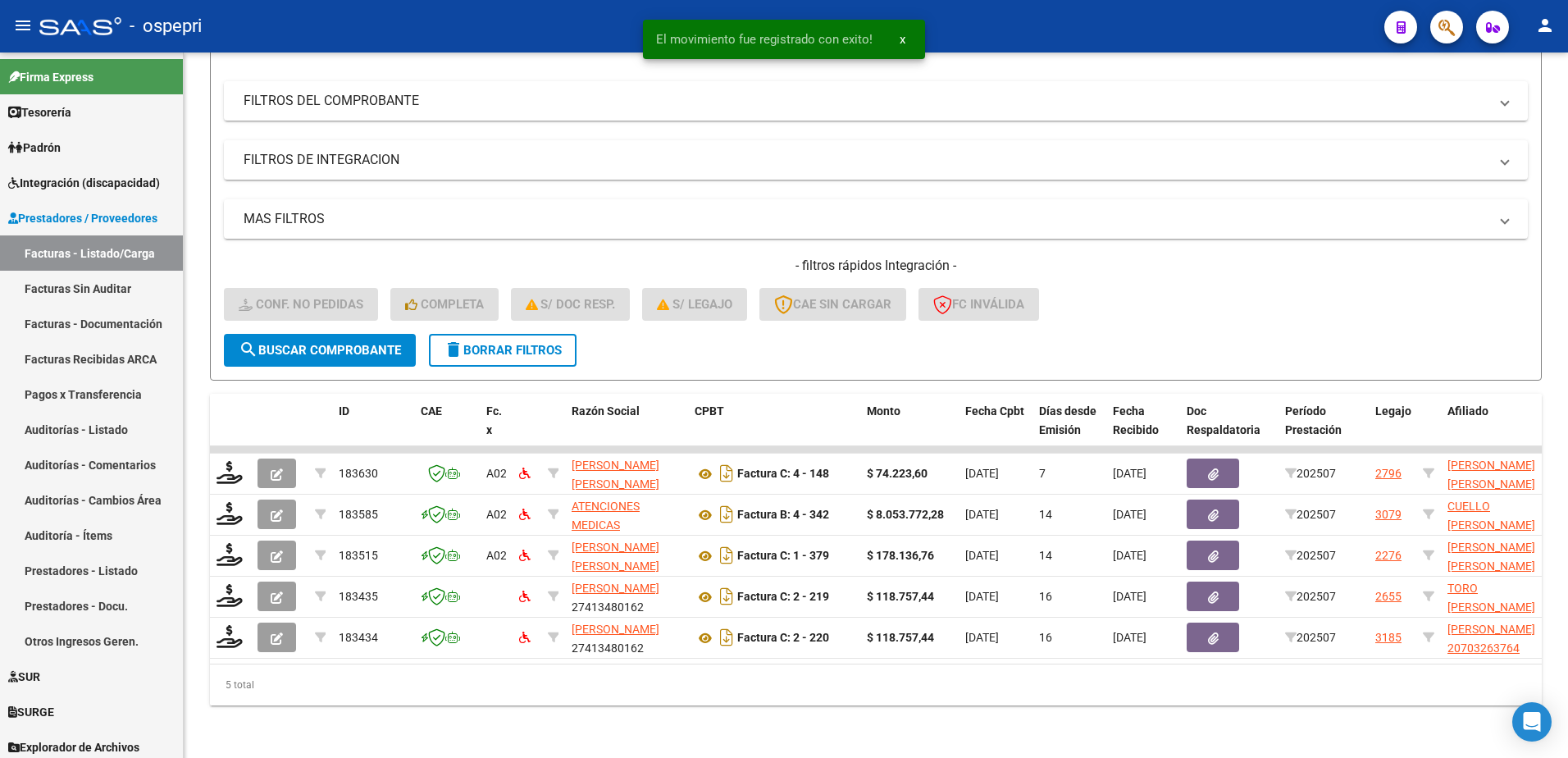
scroll to position [210, 0]
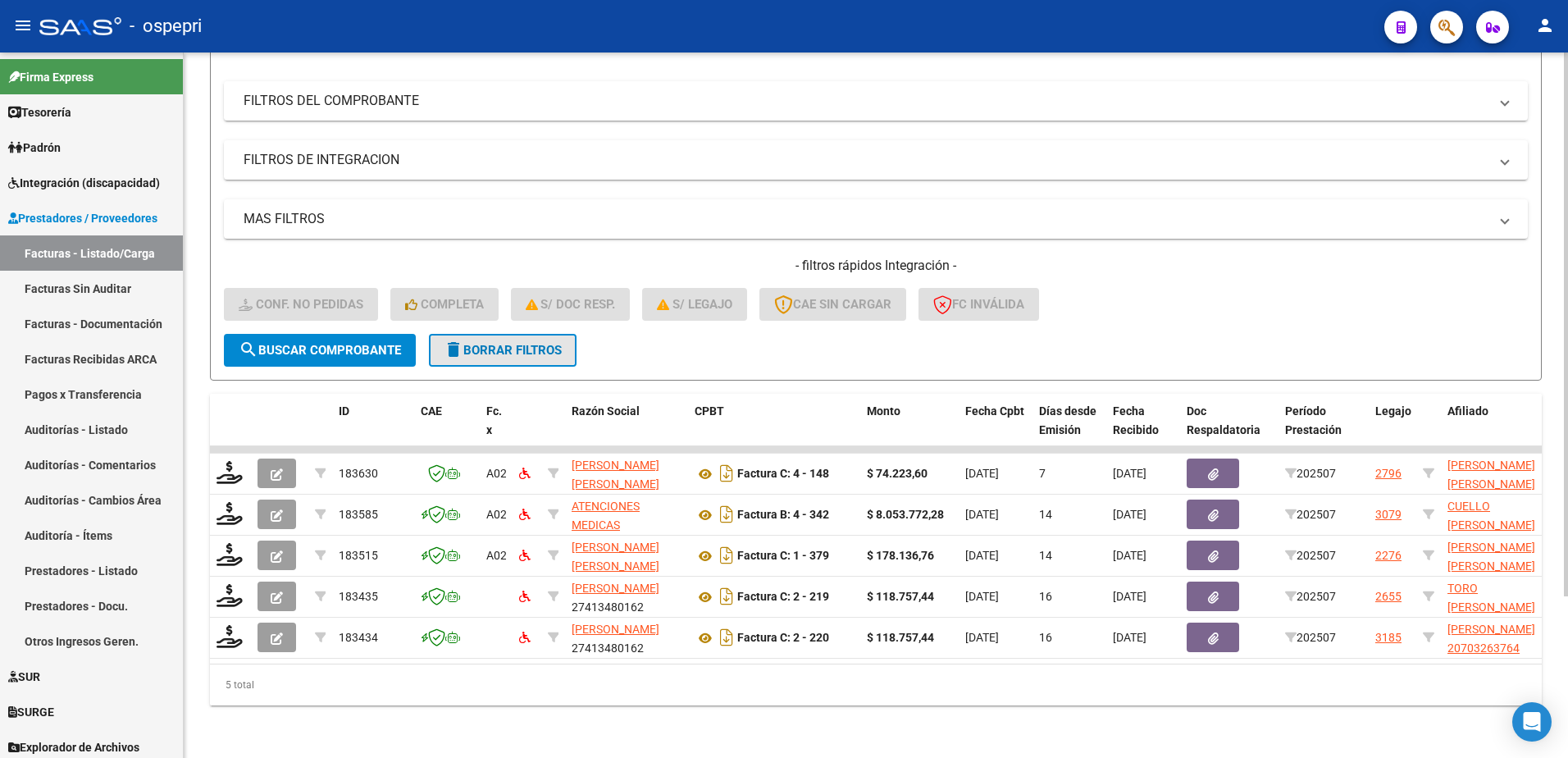
click at [518, 343] on span "delete Borrar Filtros" at bounding box center [503, 350] width 118 height 15
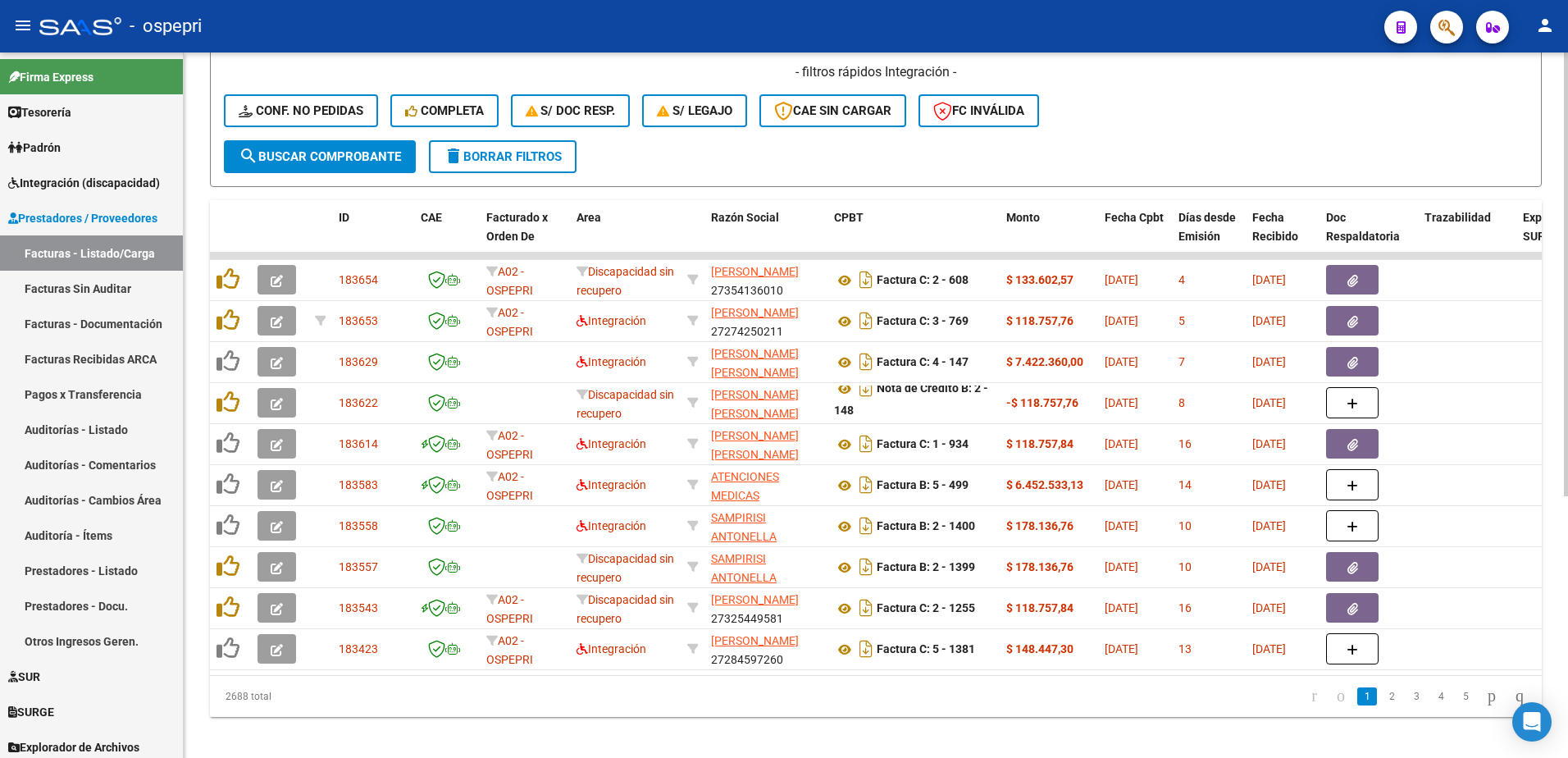
scroll to position [415, 0]
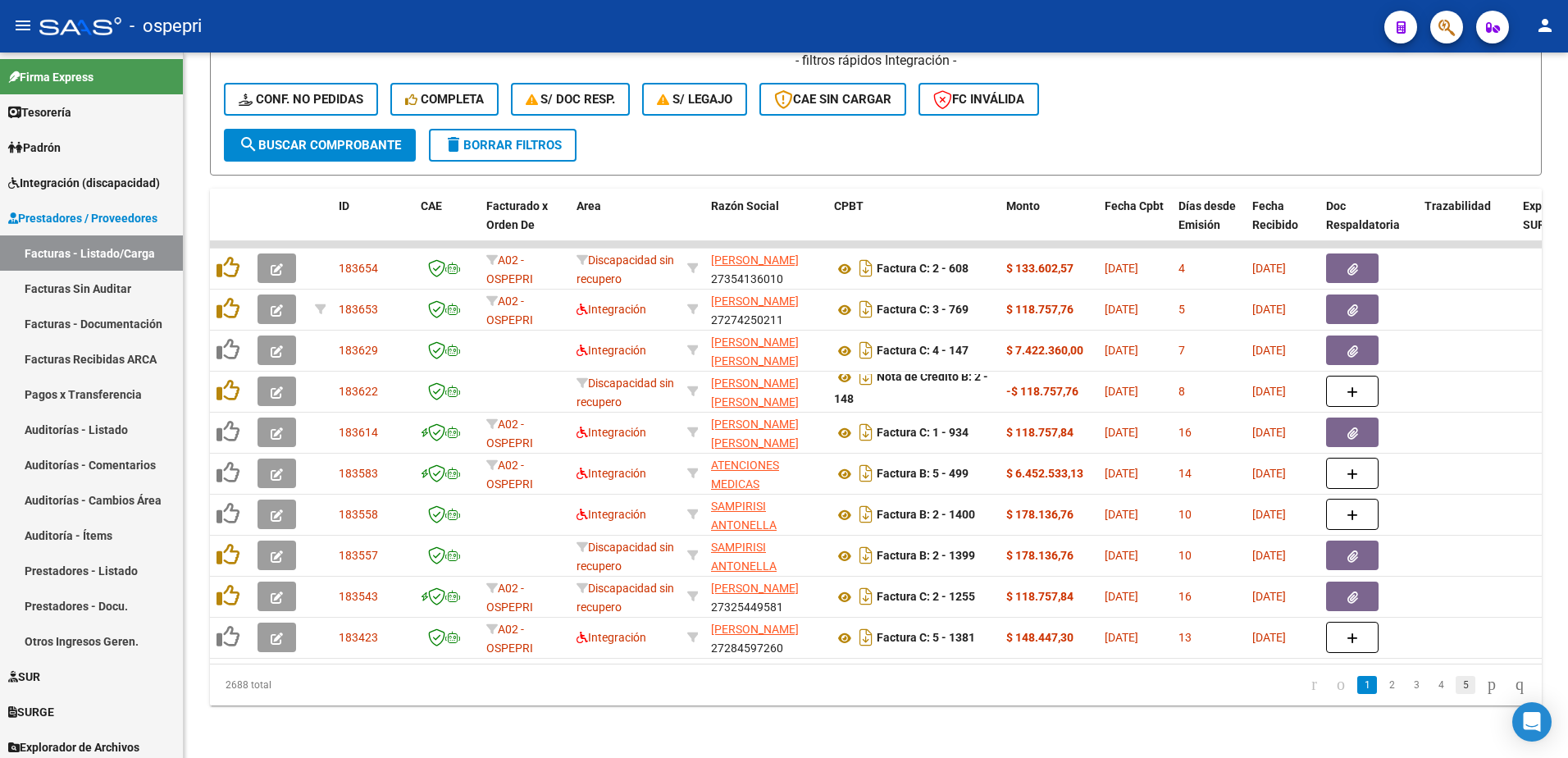
click at [1456, 680] on link "5" at bounding box center [1465, 685] width 20 height 18
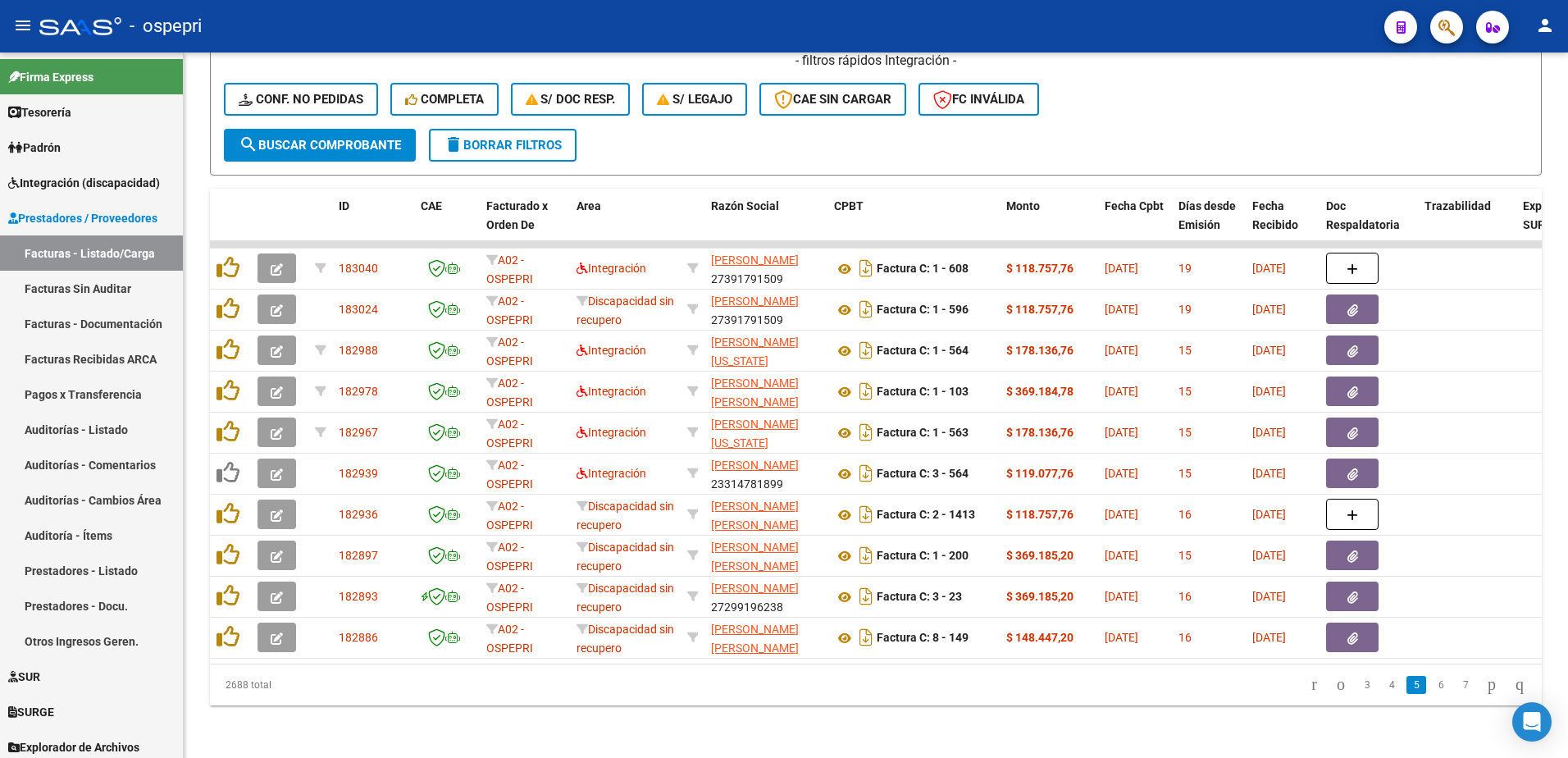
scroll to position [0, 0]
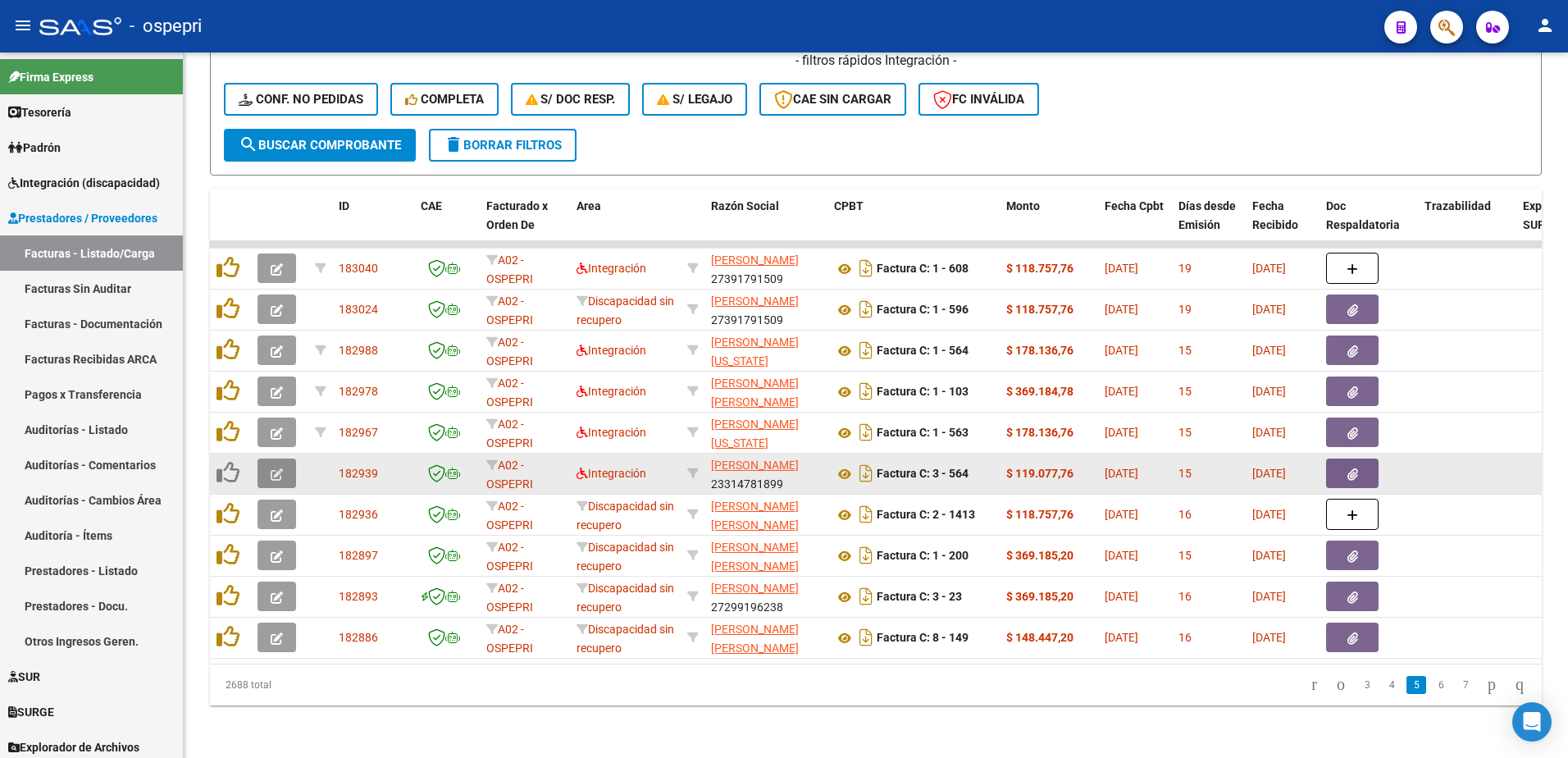
click at [266, 462] on button "button" at bounding box center [277, 473] width 39 height 29
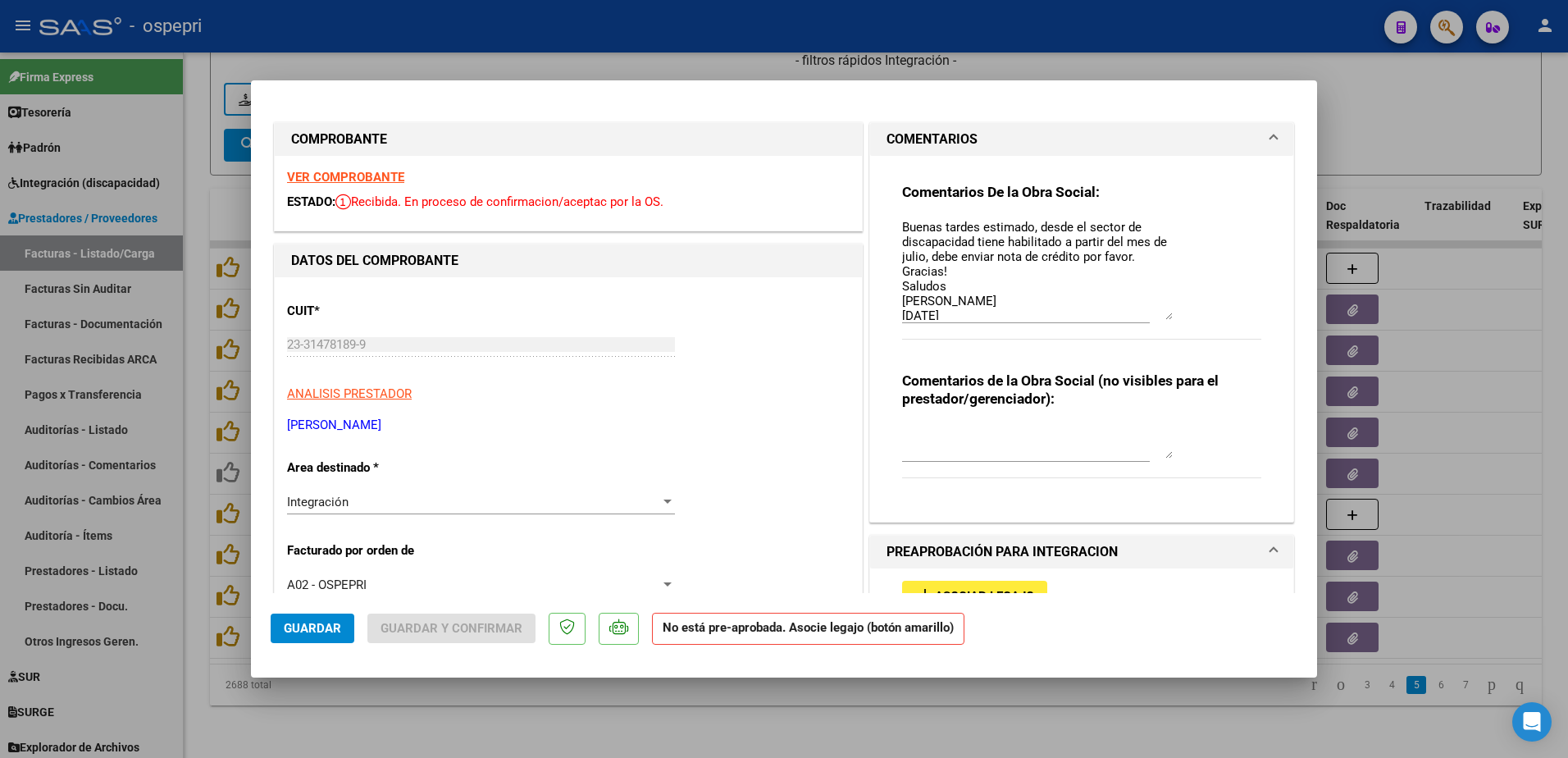
drag, startPoint x: 1159, startPoint y: 247, endPoint x: 937, endPoint y: 435, distance: 290.9
click at [1149, 316] on textarea "Buenas tardes estimado, desde el sector de discapacidad tiene habilitado a part…" at bounding box center [1038, 269] width 271 height 102
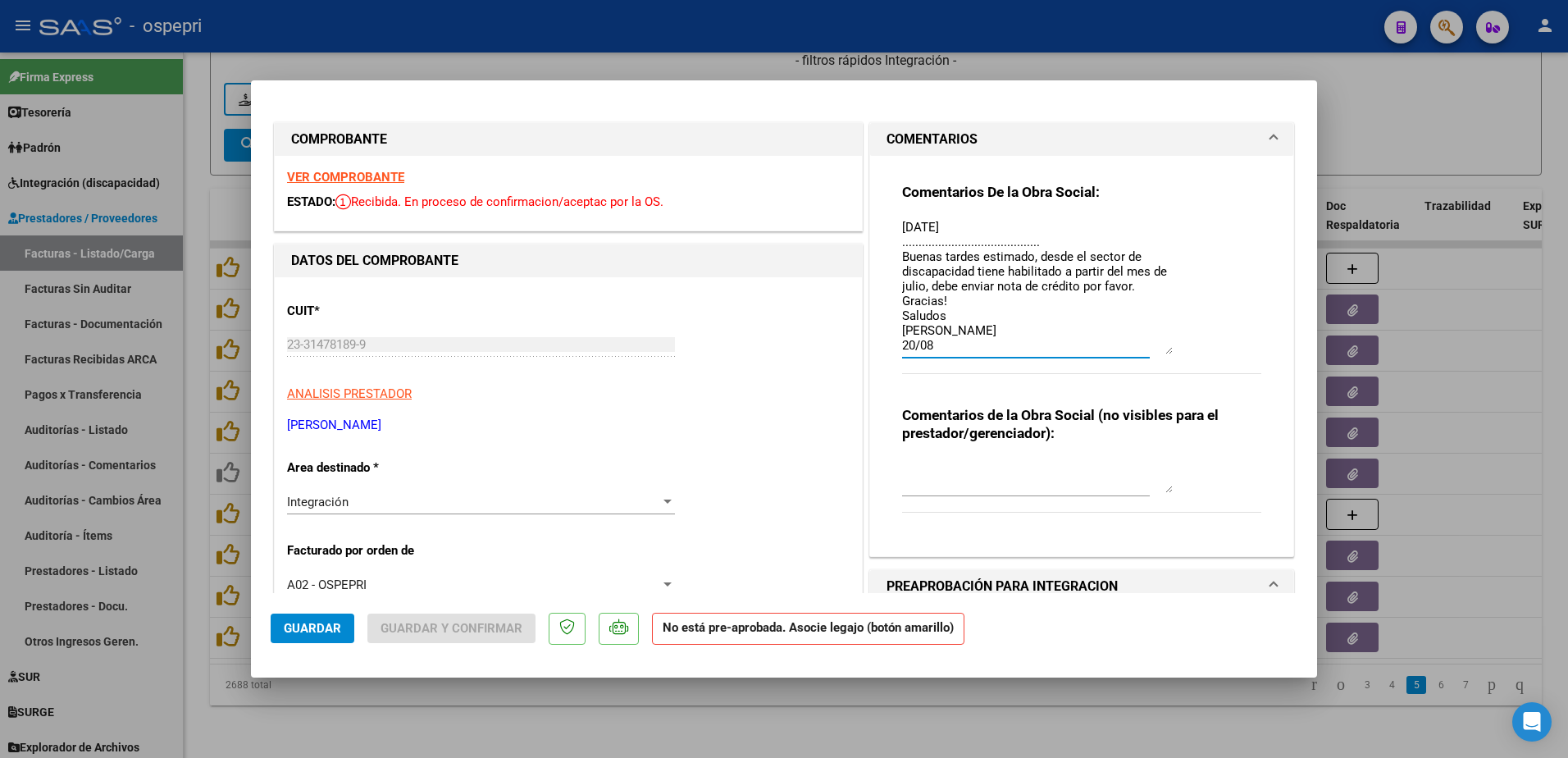
scroll to position [86, 0]
drag, startPoint x: 1159, startPoint y: 318, endPoint x: 1164, endPoint y: 354, distance: 36.3
click at [1164, 354] on textarea "Buenas tardes estimado, desde el sector de discapacidad tiene habilitado a part…" at bounding box center [1038, 287] width 271 height 139
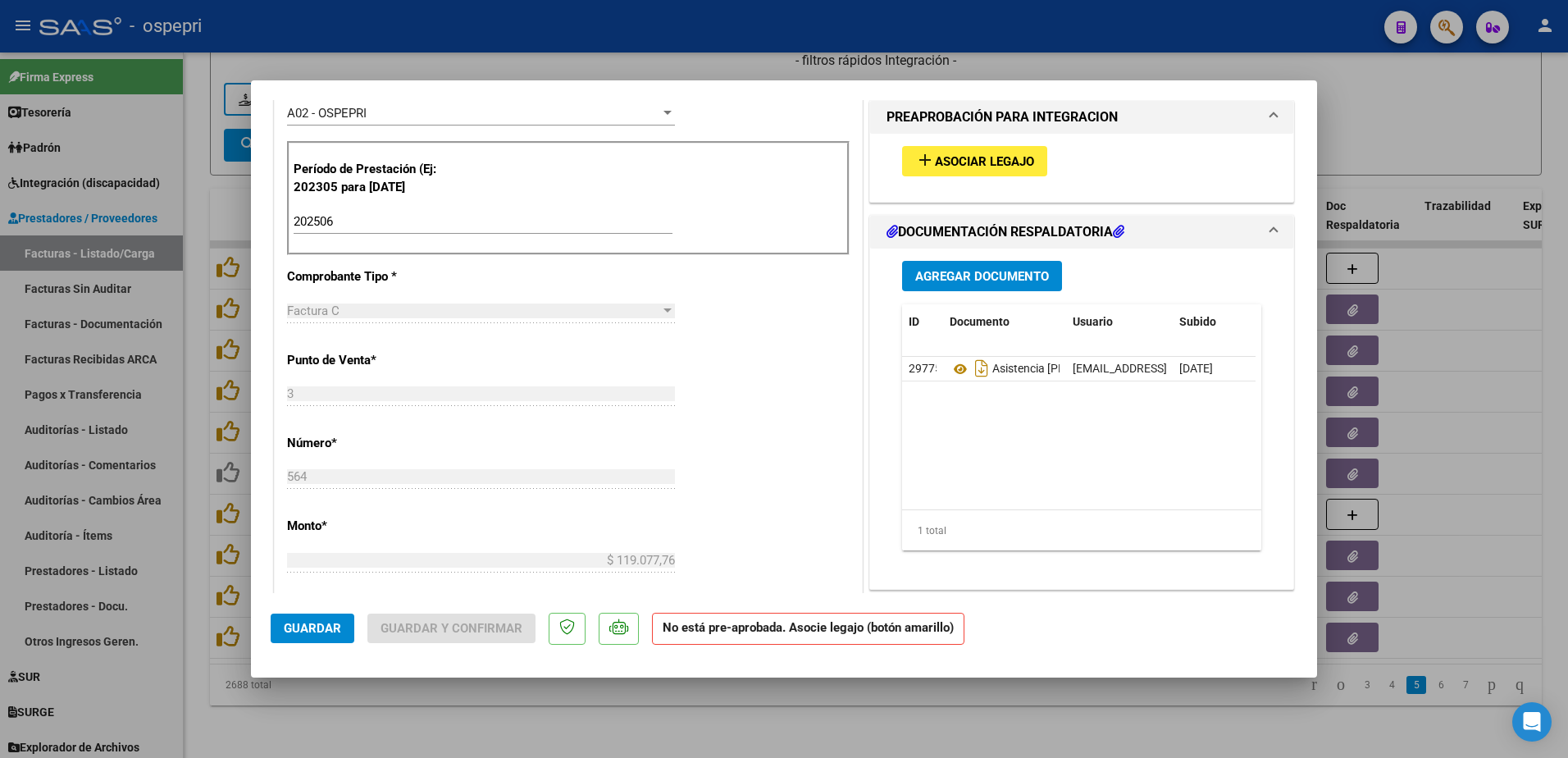
scroll to position [492, 0]
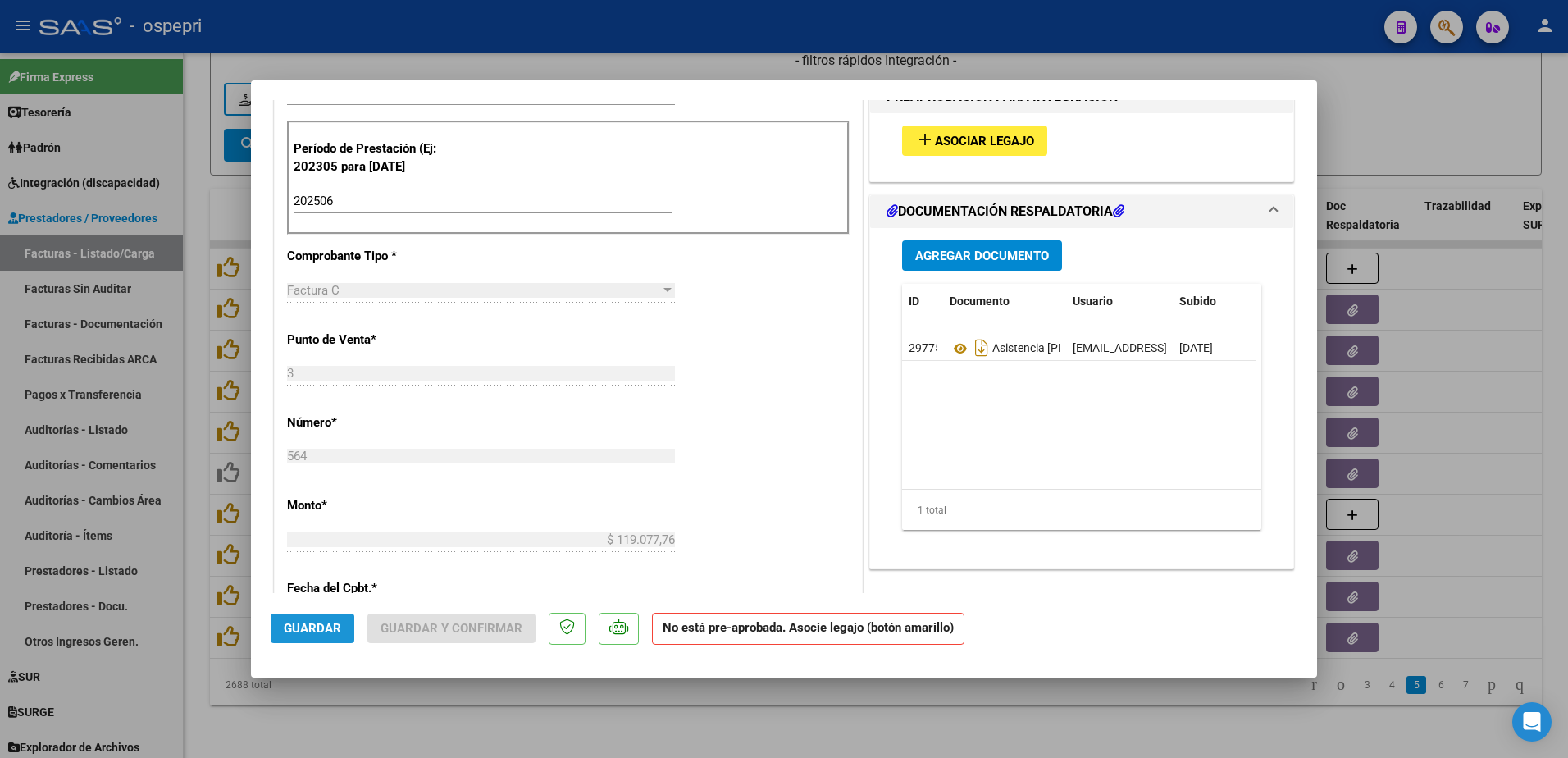
click at [303, 630] on span "Guardar" at bounding box center [312, 628] width 58 height 15
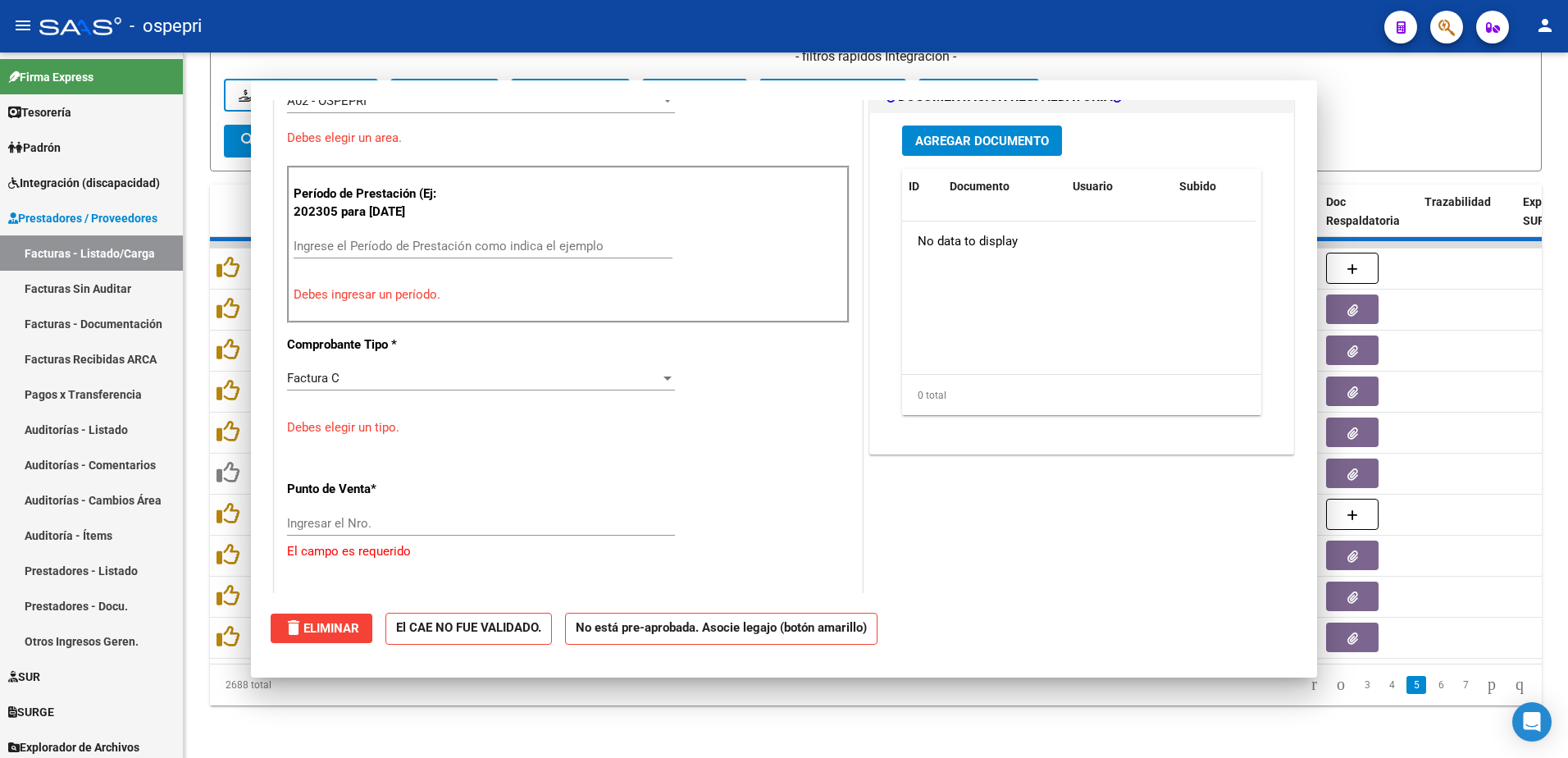
scroll to position [0, 0]
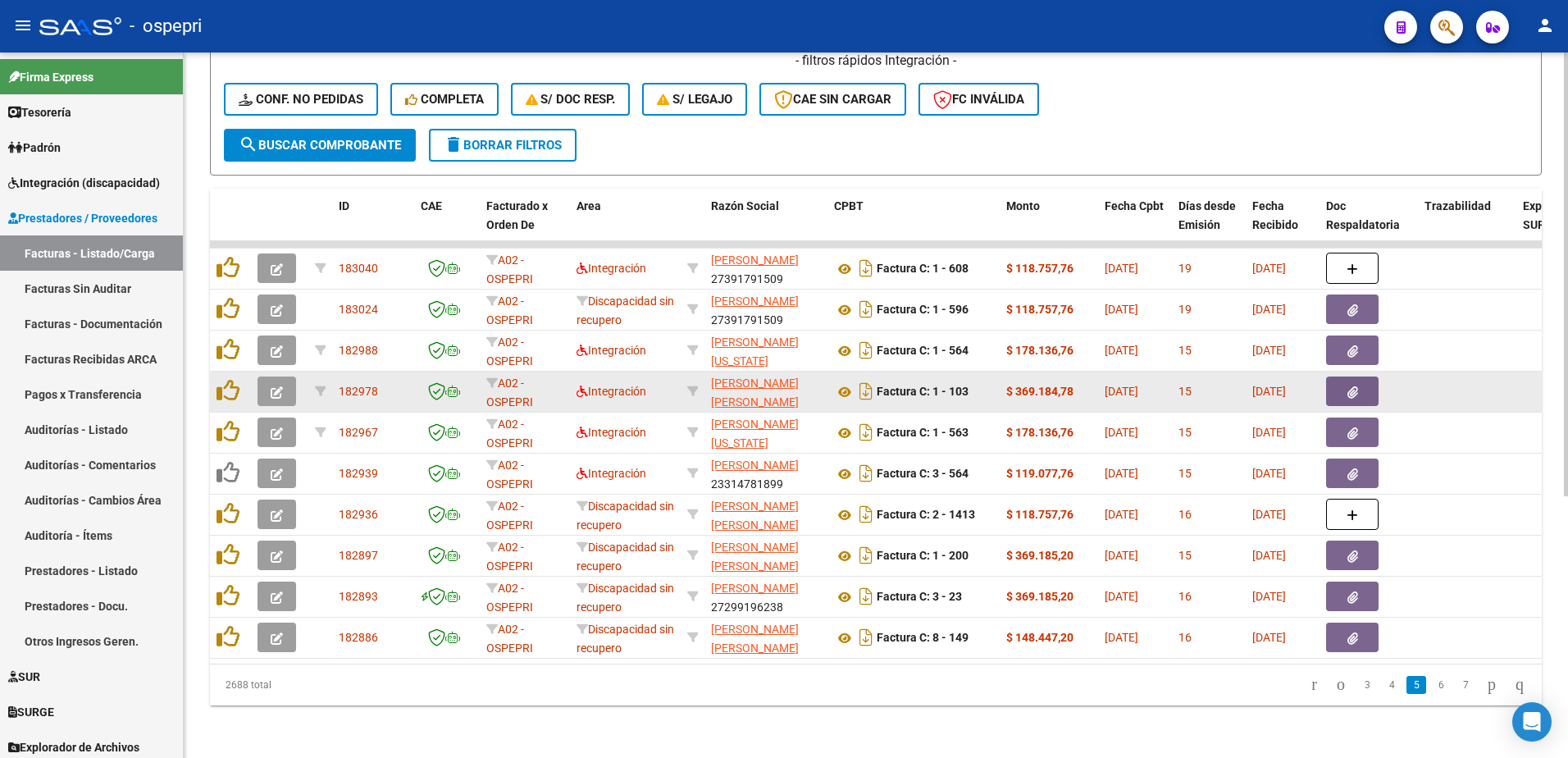
click at [270, 378] on button "button" at bounding box center [277, 392] width 39 height 29
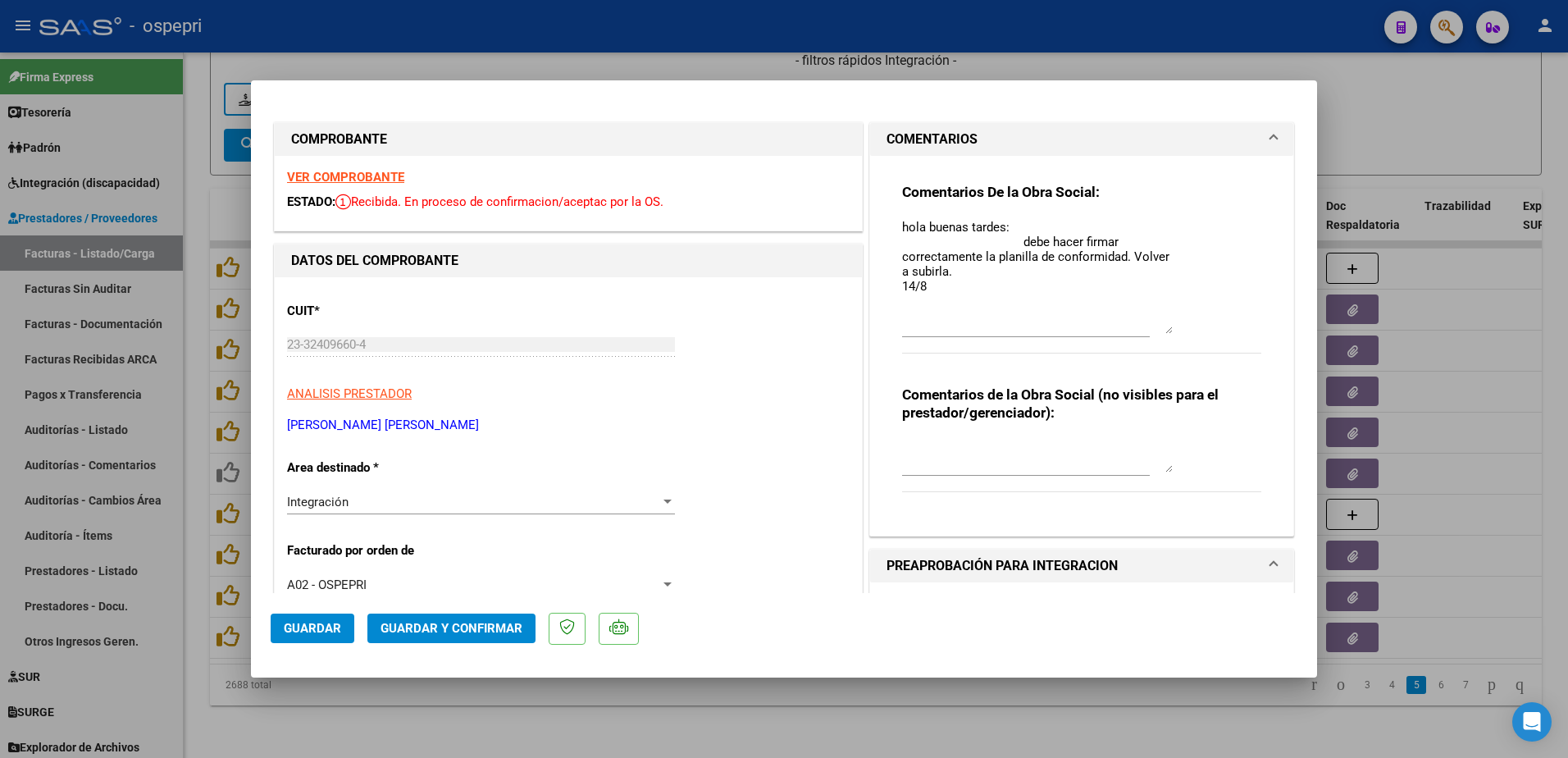
drag, startPoint x: 1155, startPoint y: 248, endPoint x: 1165, endPoint y: 331, distance: 83.6
click at [1165, 331] on textarea "hola buenas tardes: debe hacer firmar correctamente la planilla de conformidad.…" at bounding box center [1038, 276] width 271 height 116
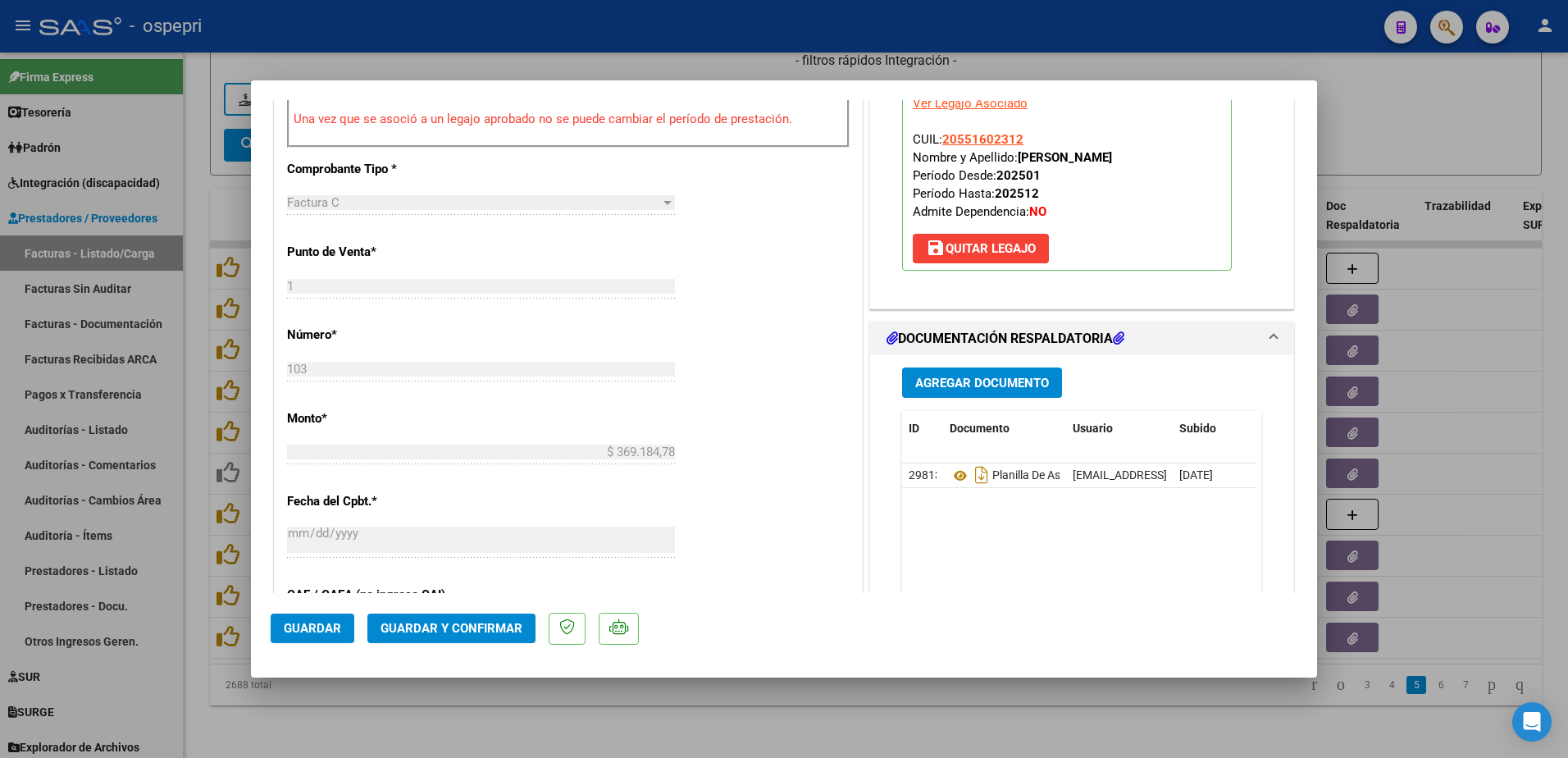
scroll to position [656, 0]
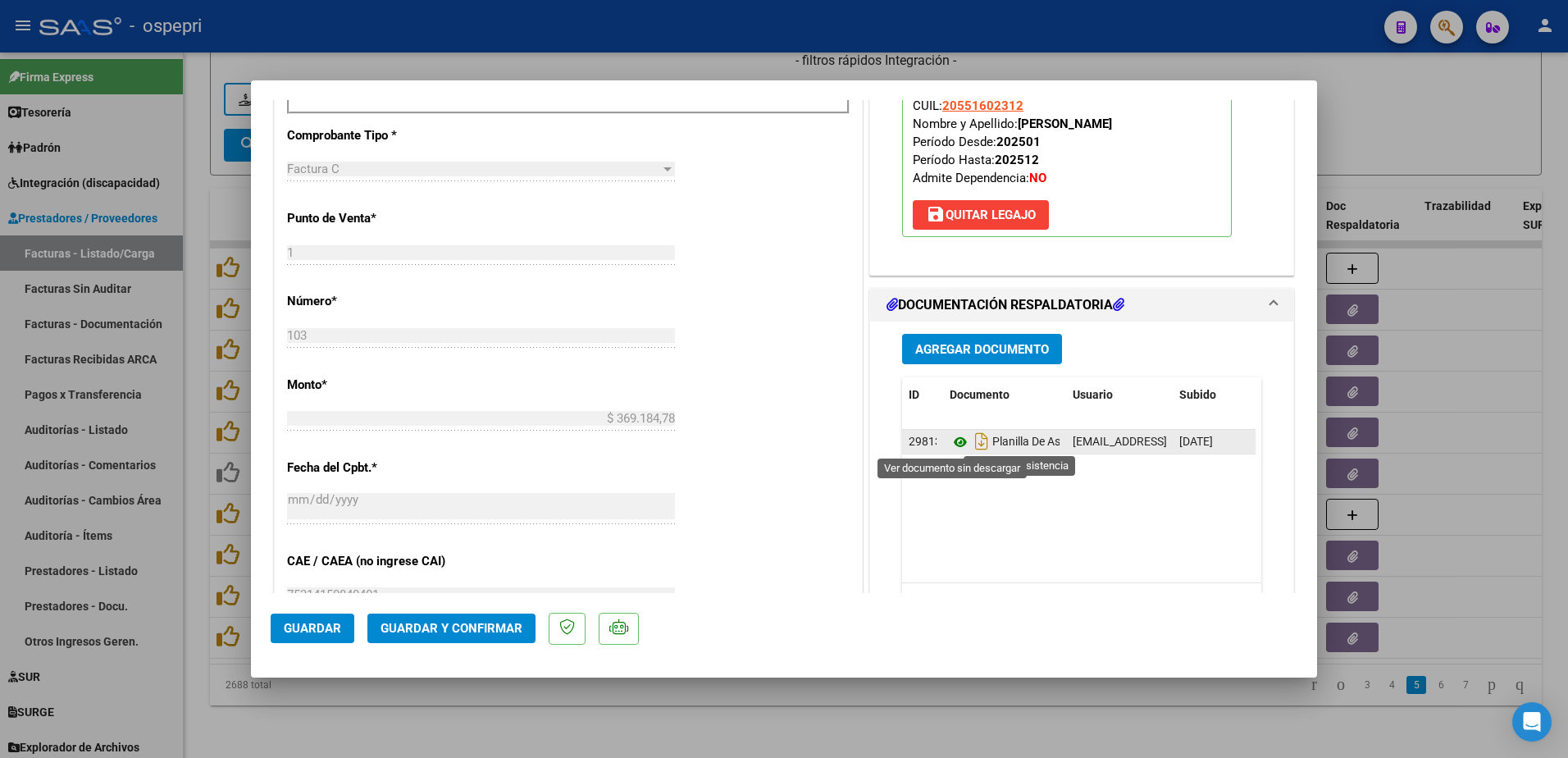
click at [950, 443] on icon at bounding box center [960, 442] width 22 height 20
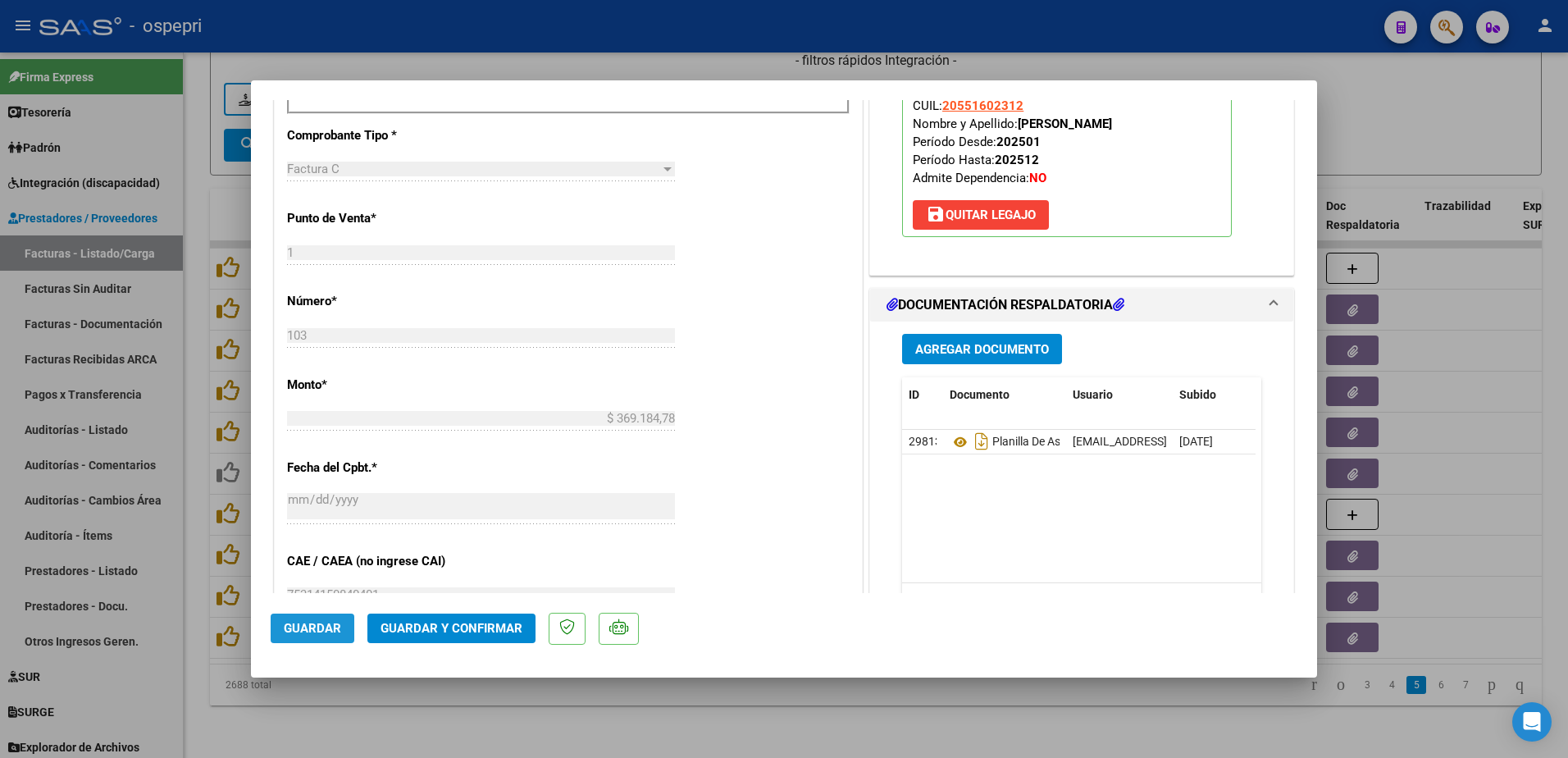
click at [312, 631] on span "Guardar" at bounding box center [312, 628] width 58 height 15
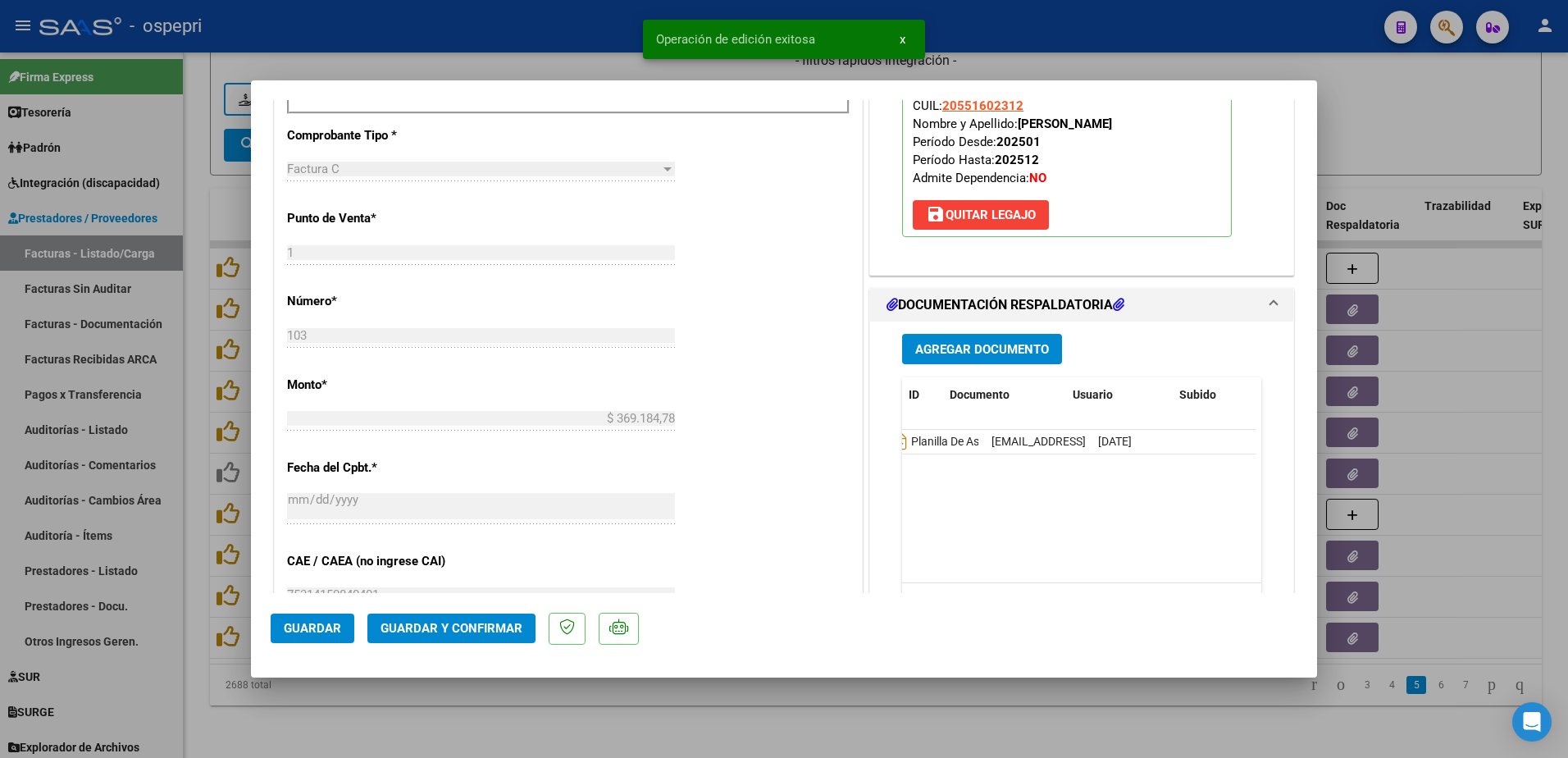
scroll to position [0, 0]
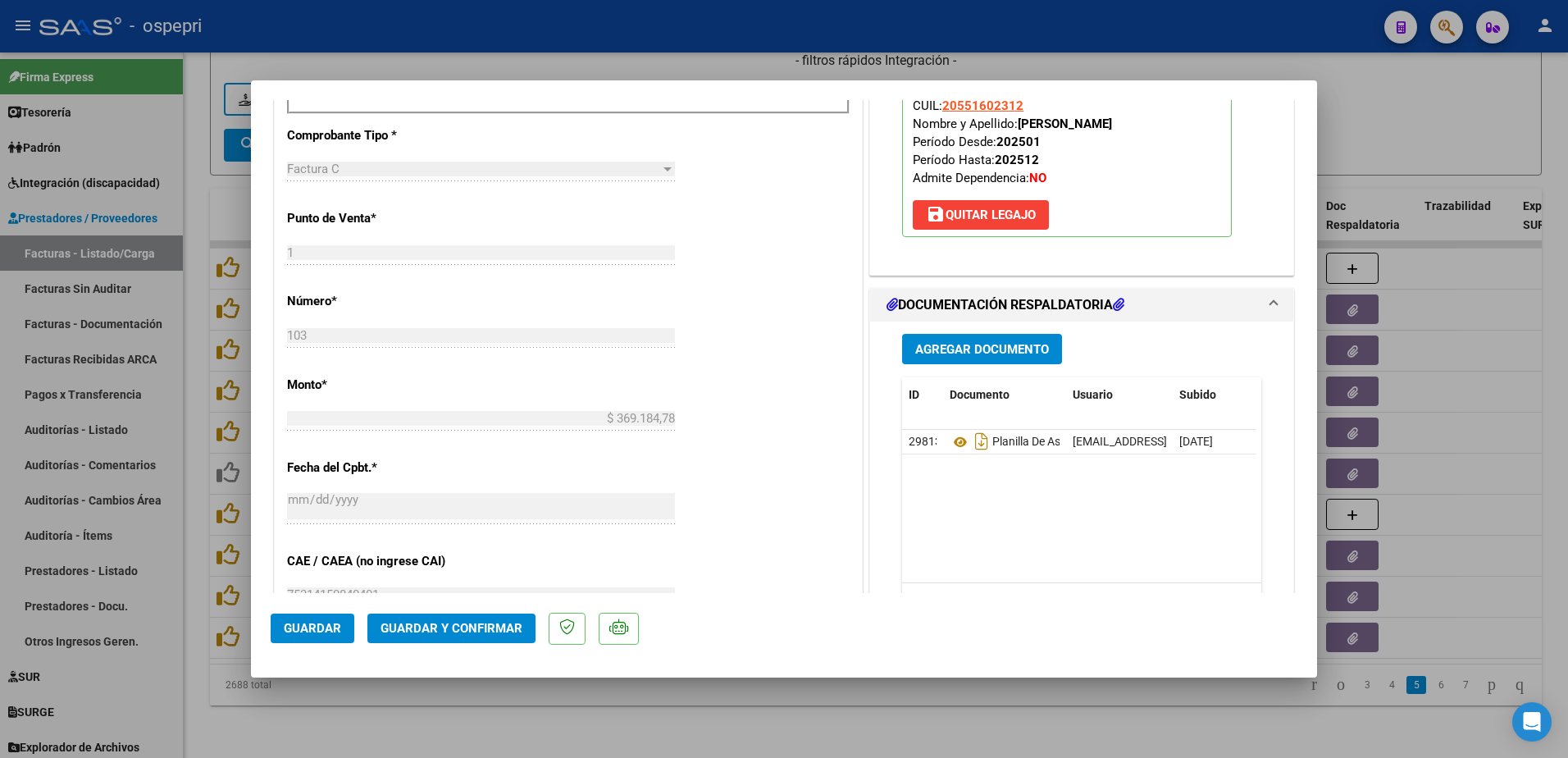
type input "$ 0,00"
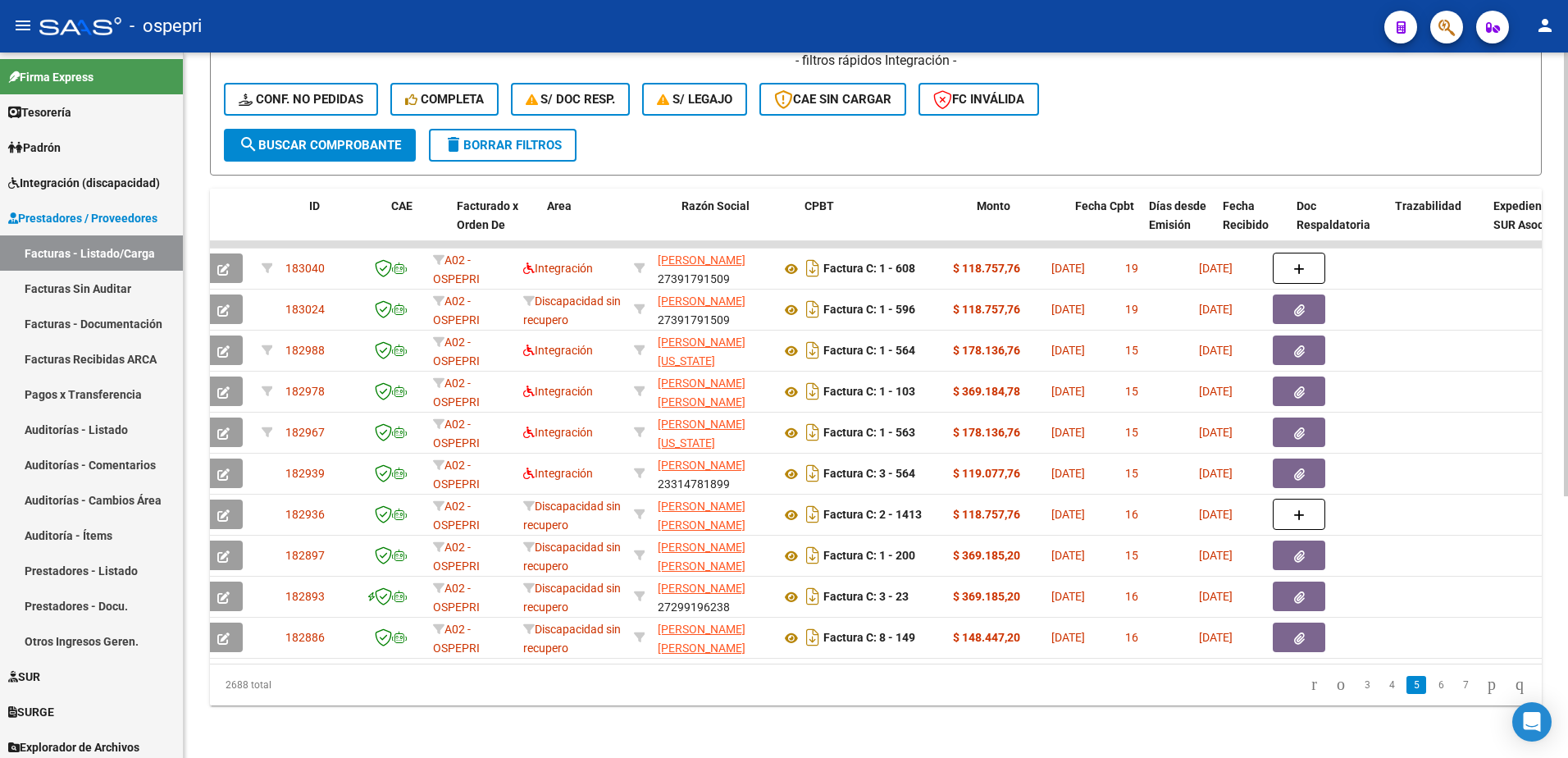
scroll to position [0, 29]
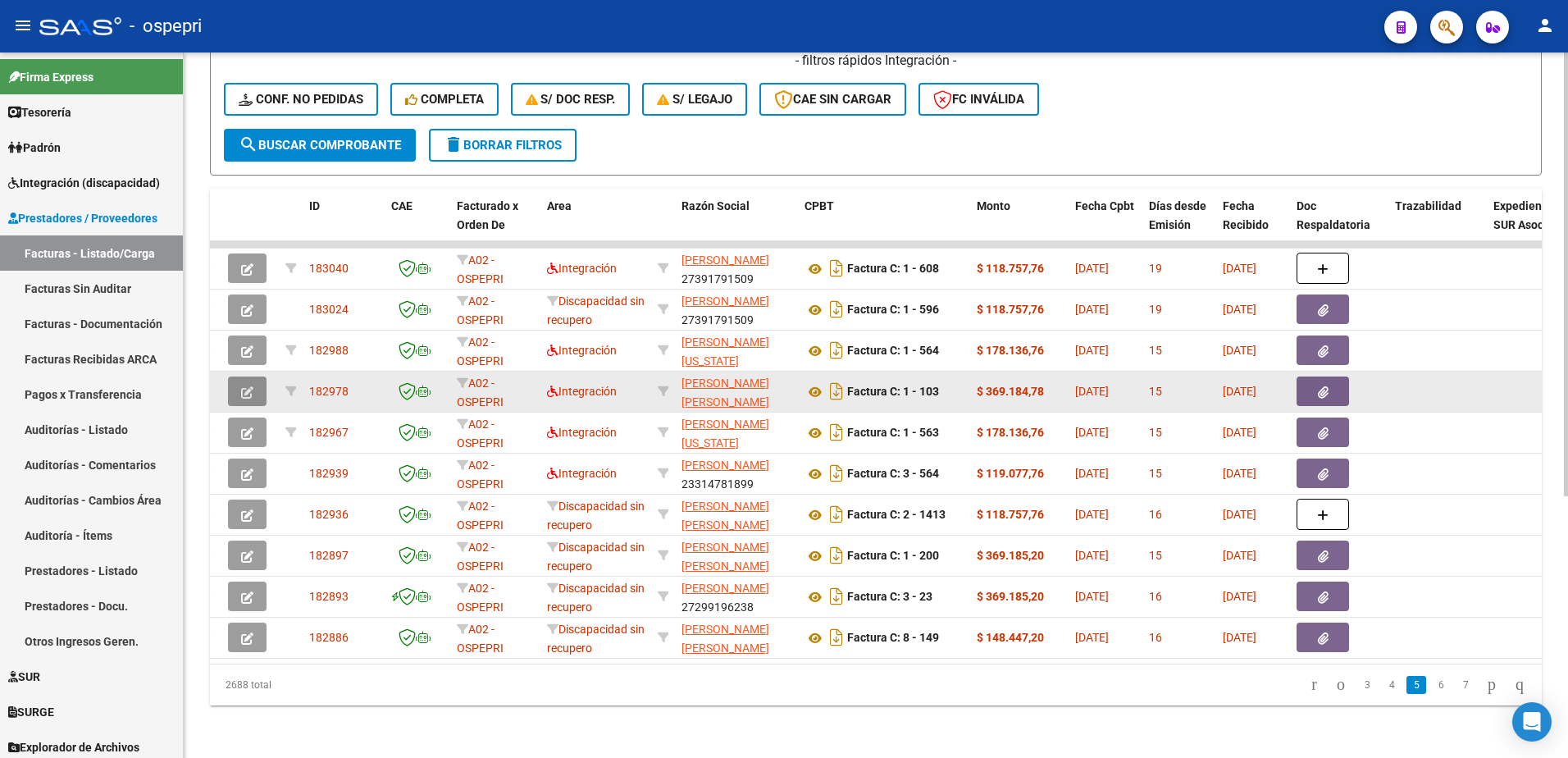
click at [244, 386] on icon "button" at bounding box center [247, 392] width 12 height 12
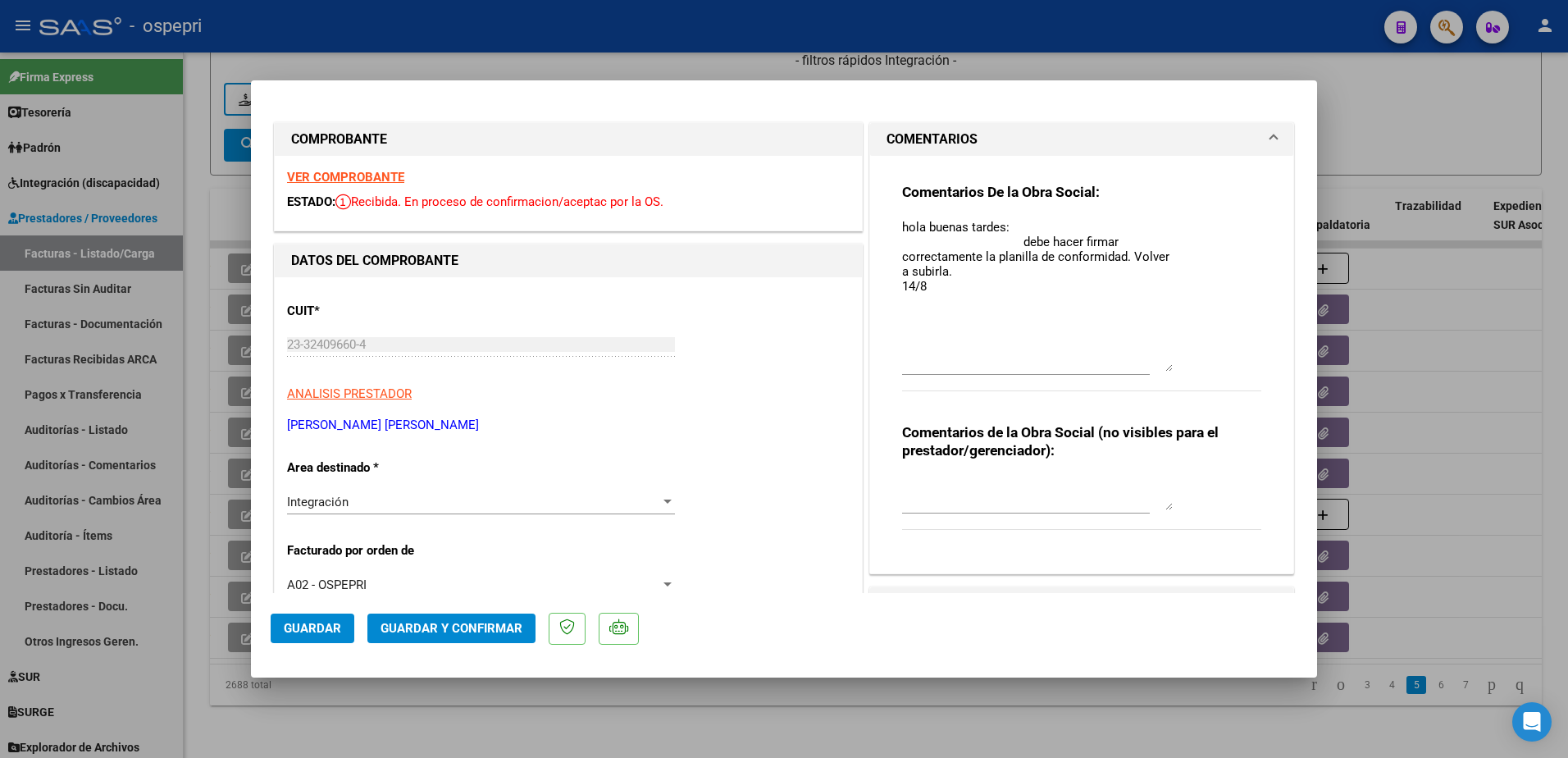
drag, startPoint x: 1155, startPoint y: 250, endPoint x: 1186, endPoint y: 371, distance: 124.9
click at [1186, 371] on div "Comentarios De la Obra Social: hola buenas tardes: debe hacer firmar correctame…" at bounding box center [1082, 296] width 359 height 227
drag, startPoint x: 896, startPoint y: 226, endPoint x: 1169, endPoint y: 267, distance: 276.1
click at [1169, 267] on div "Comentarios De la Obra Social: hola buenas tardes: debe hacer firmar correctame…" at bounding box center [1082, 296] width 359 height 227
click at [894, 310] on div "Comentarios De la Obra Social: hola buenas tardes: debe hacer firmar correctame…" at bounding box center [1081, 358] width 384 height 404
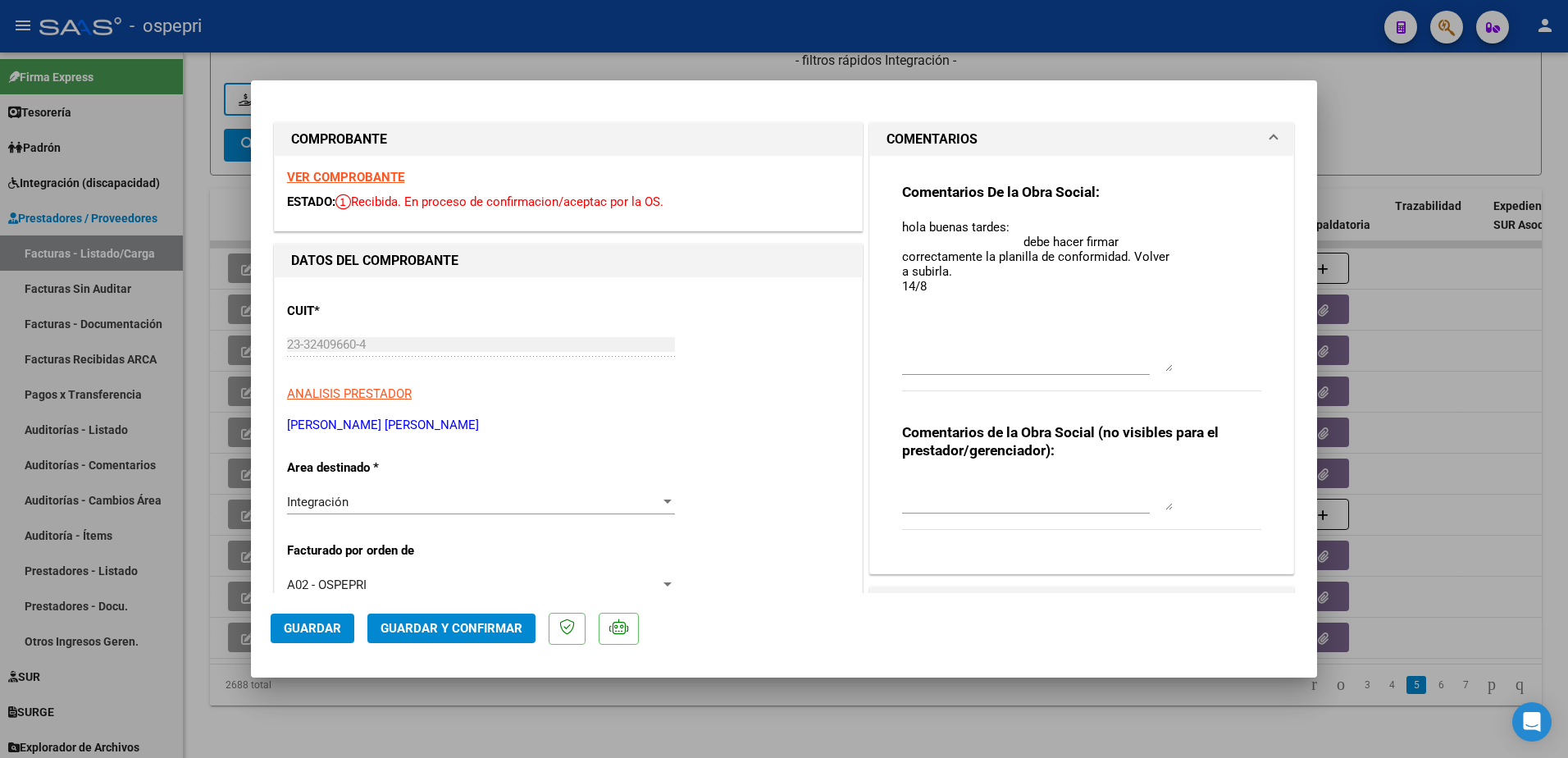
drag, startPoint x: 894, startPoint y: 310, endPoint x: 923, endPoint y: 310, distance: 29.0
click at [903, 310] on div "Comentarios De la Obra Social: hola buenas tardes: debe hacer firmar correctame…" at bounding box center [1081, 358] width 384 height 404
click at [926, 292] on textarea "hola buenas tardes: debe hacer firmar correctamente la planilla de conformidad.…" at bounding box center [1038, 295] width 271 height 153
paste textarea "hola buenas tardes: debe hacer firmar correctamente la planilla de conformidad.…"
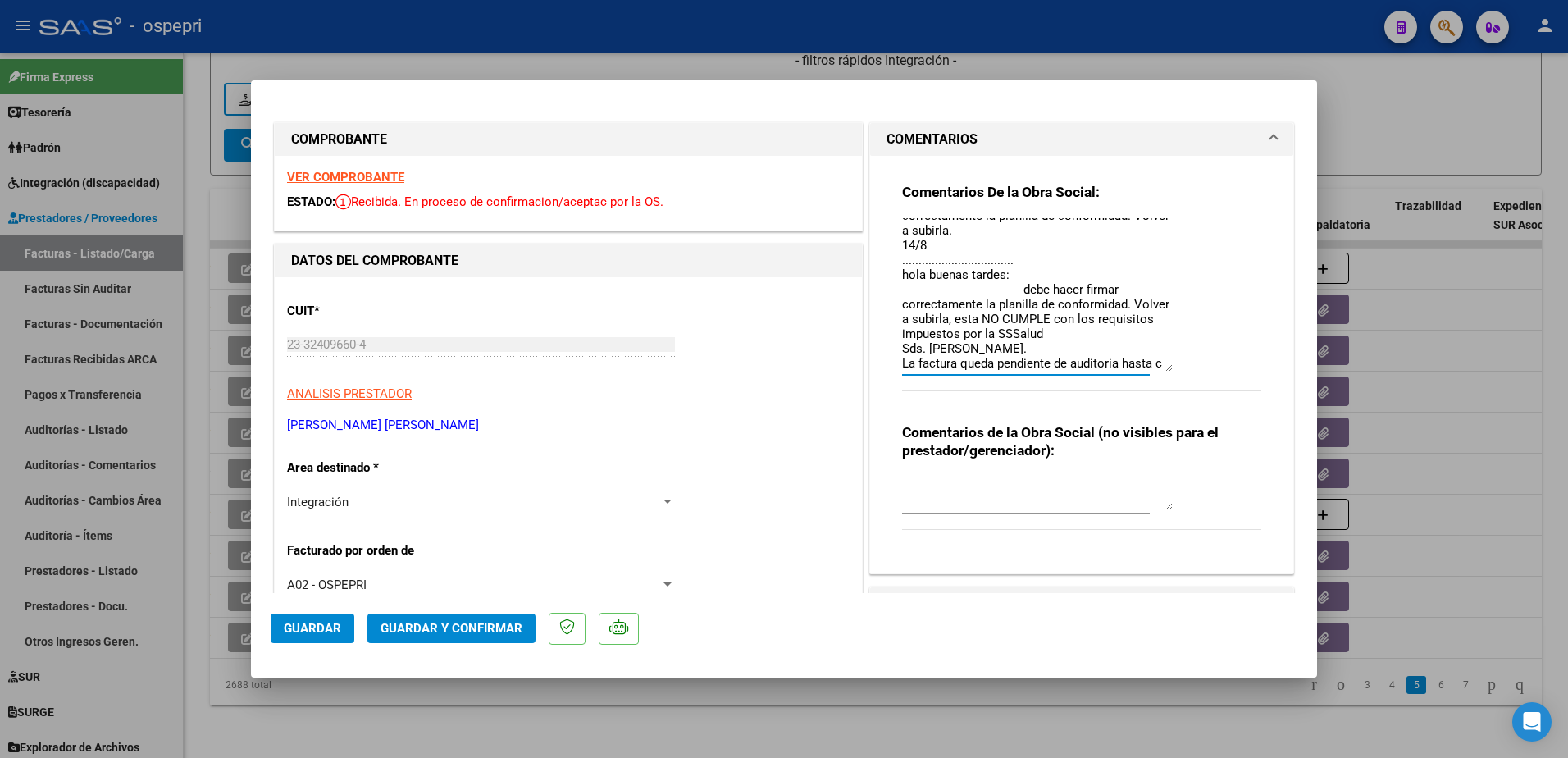
scroll to position [56, 0]
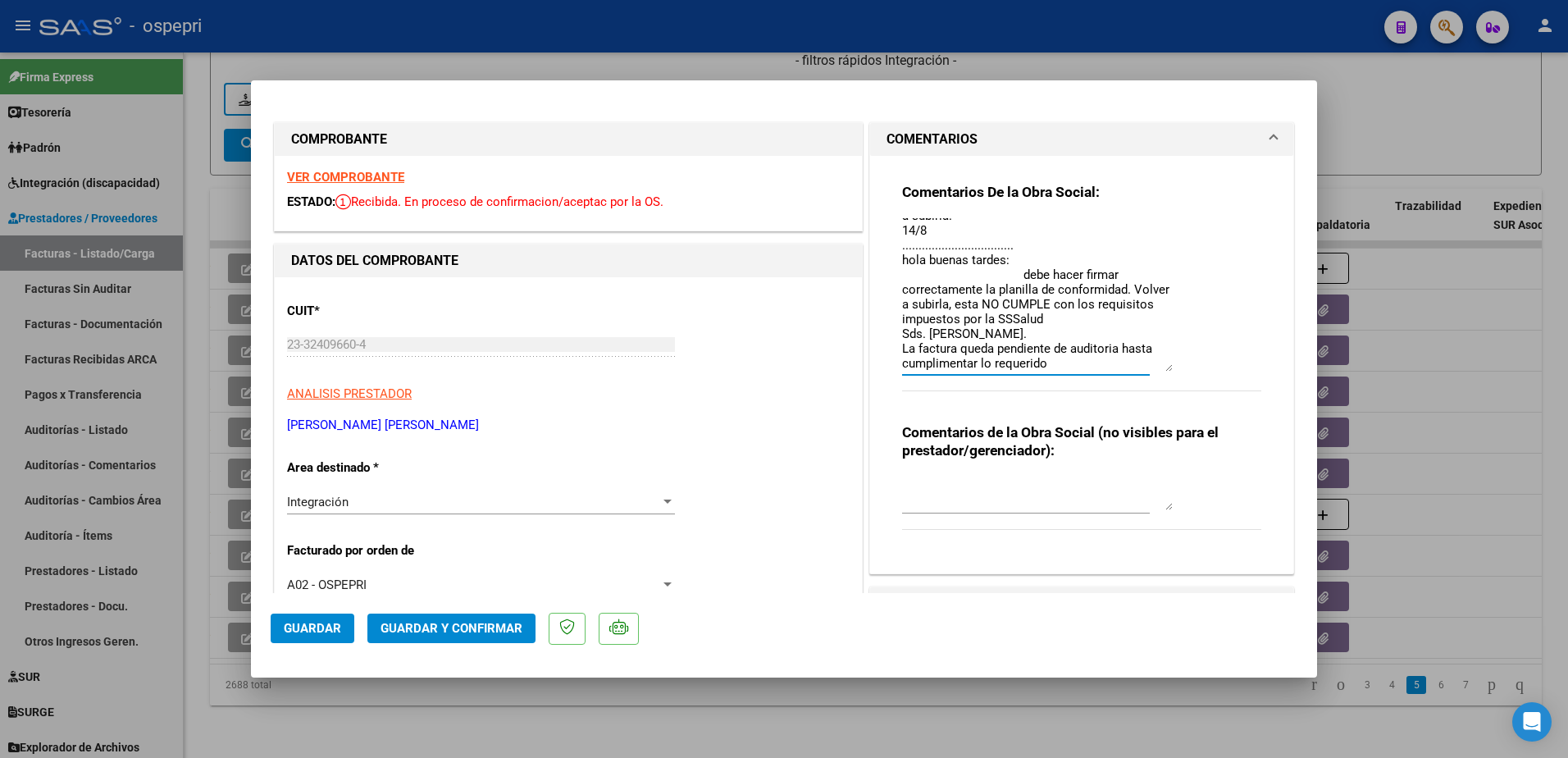
click at [1115, 350] on textarea "hola buenas tardes: debe hacer firmar correctamente la planilla de conformidad.…" at bounding box center [1038, 295] width 271 height 153
type textarea "hola buenas tardes: debe hacer firmar correctamente la planilla de conformidad.…"
click at [308, 630] on span "Guardar" at bounding box center [312, 628] width 58 height 15
type input "$ 0,00"
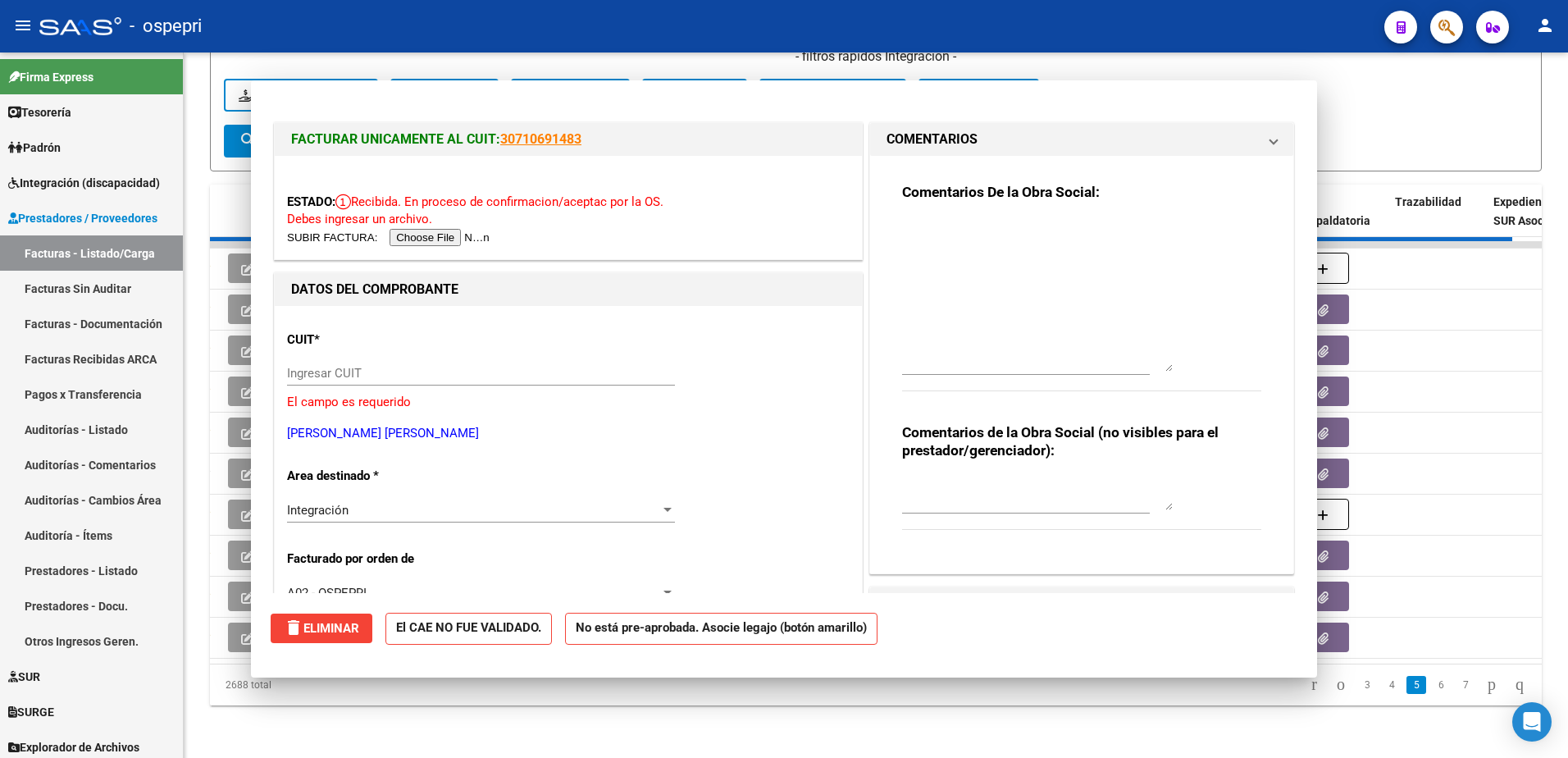
scroll to position [0, 0]
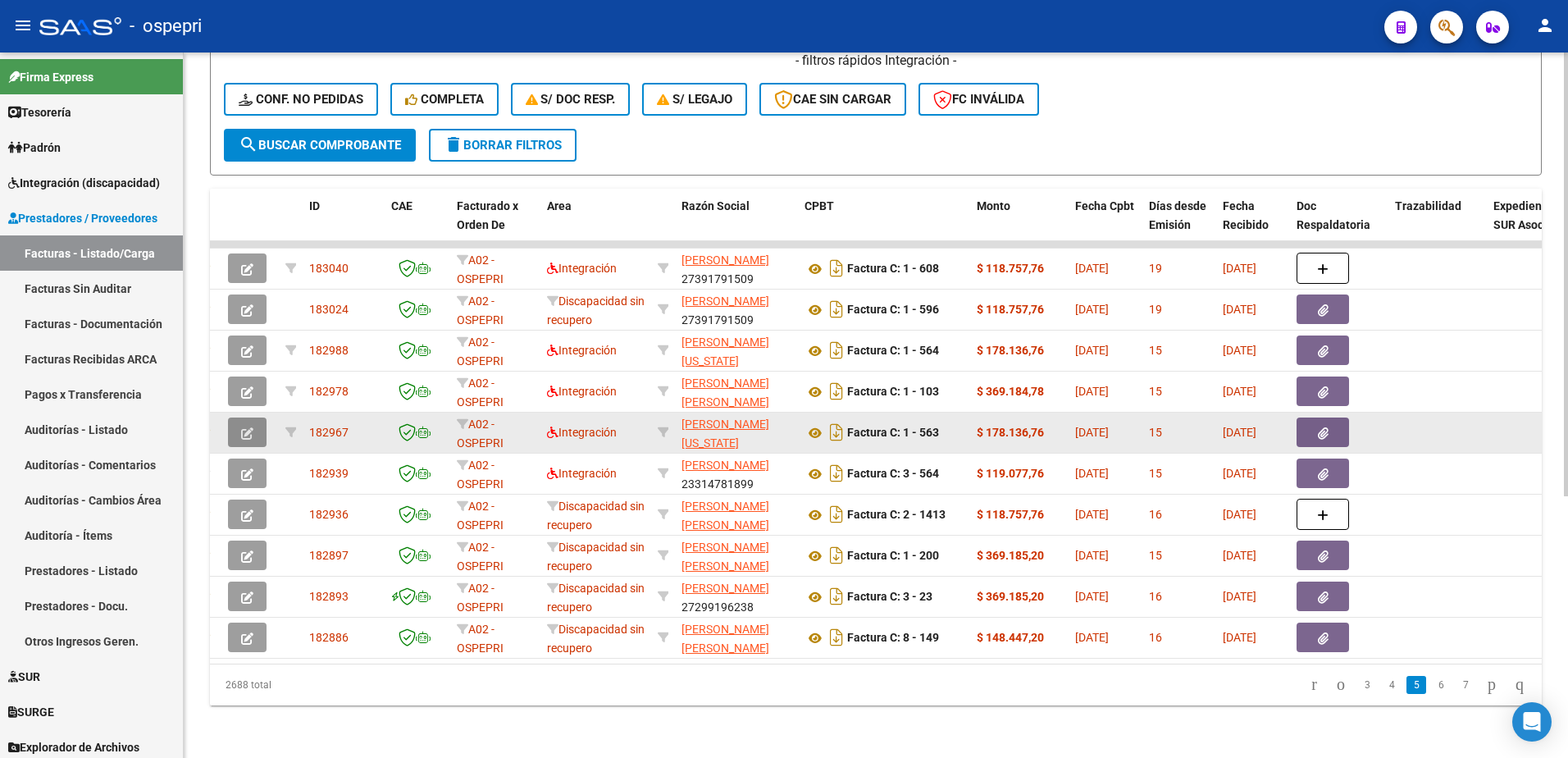
click at [245, 428] on icon "button" at bounding box center [247, 434] width 12 height 12
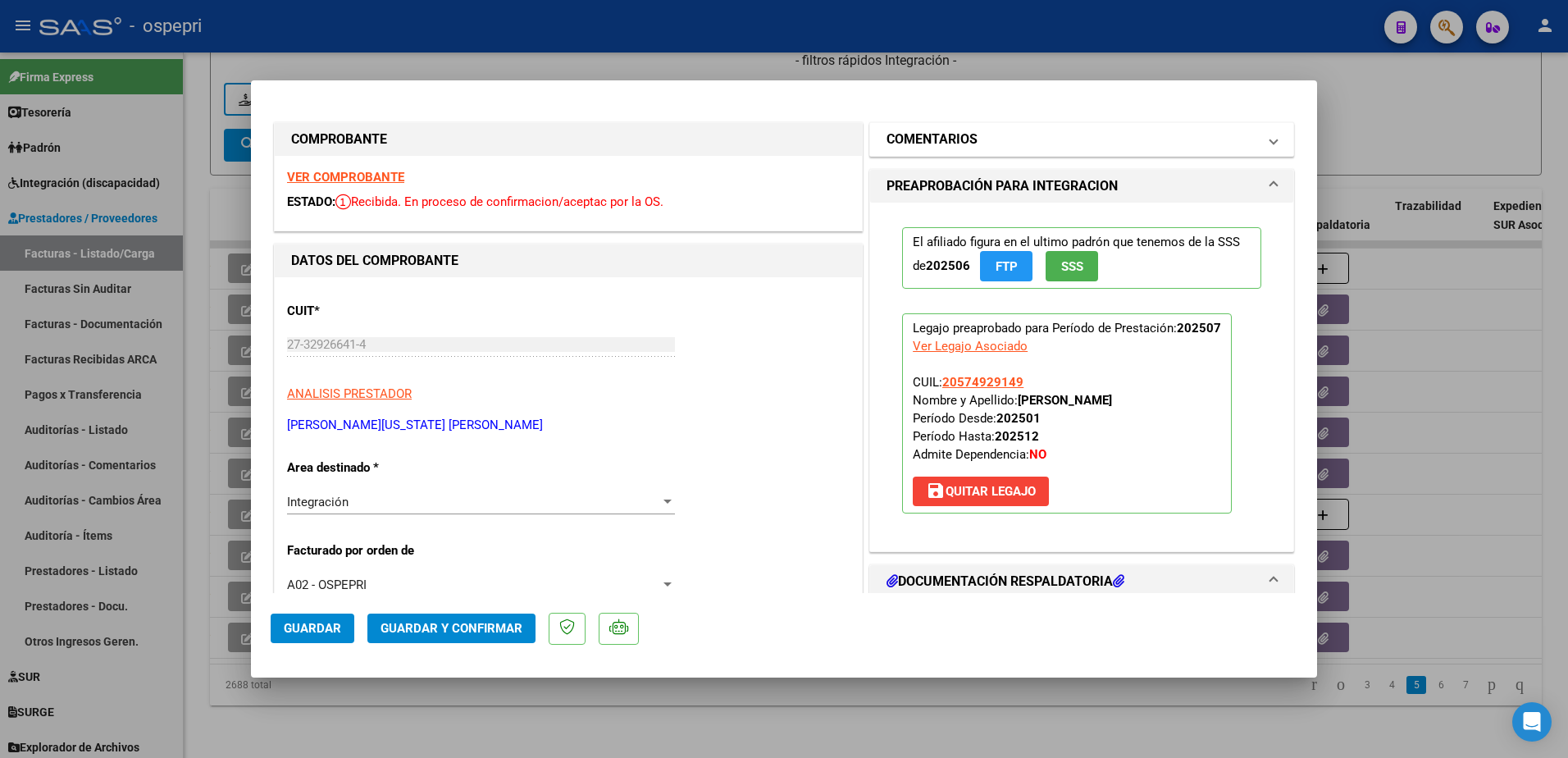
click at [1271, 141] on span at bounding box center [1274, 139] width 7 height 20
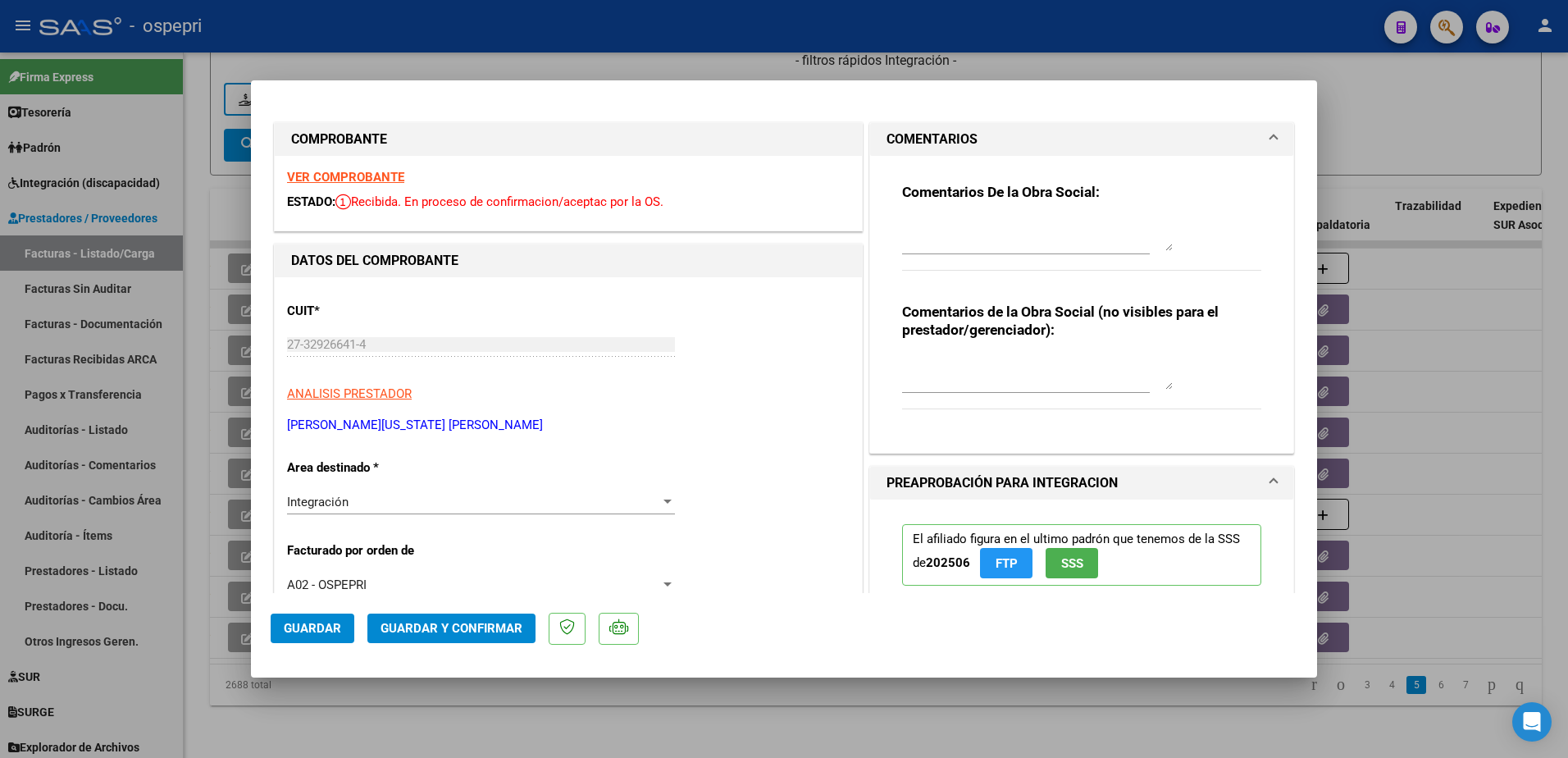
click at [371, 175] on strong "VER COMPROBANTE" at bounding box center [346, 177] width 117 height 15
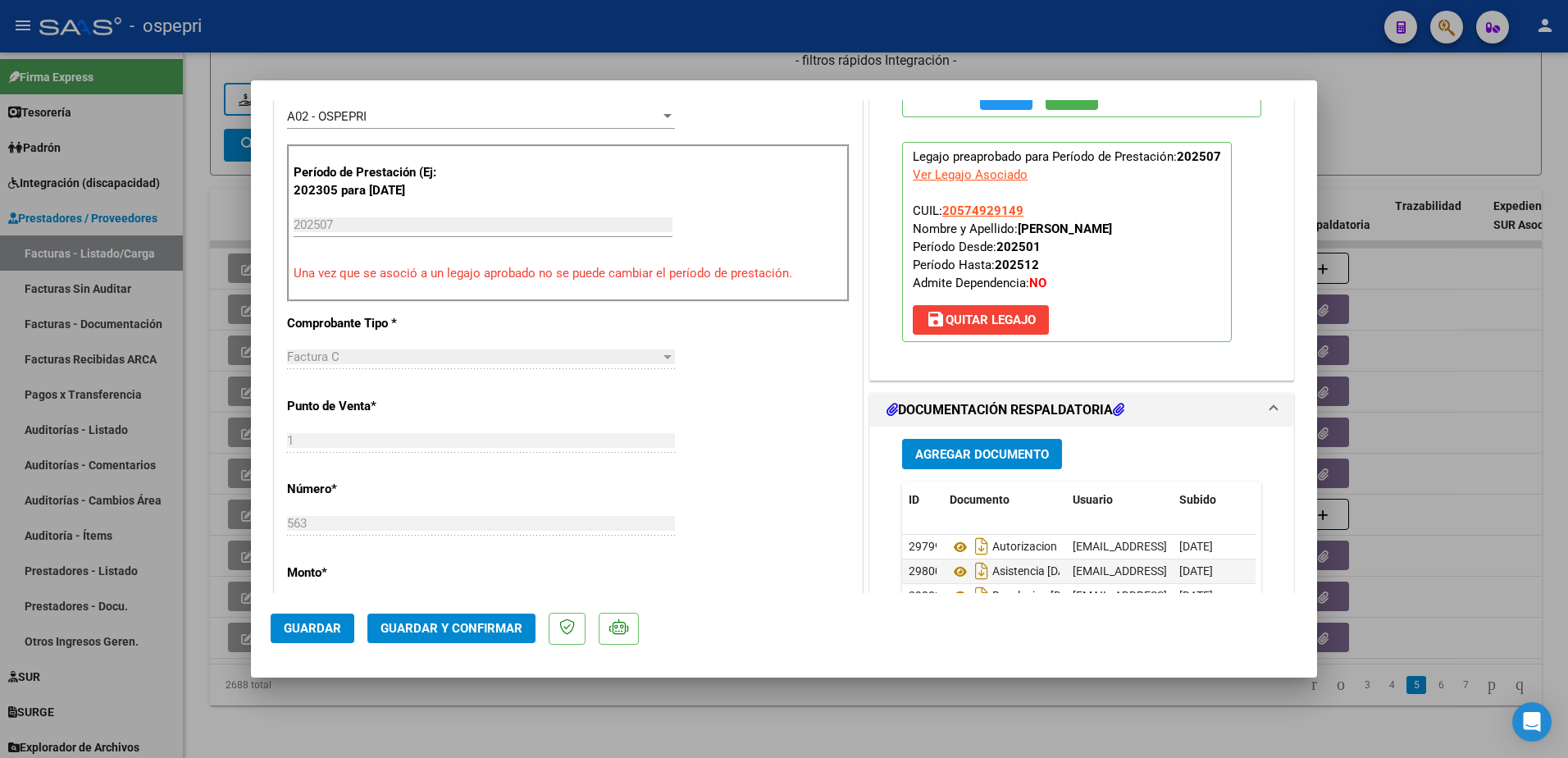
scroll to position [574, 0]
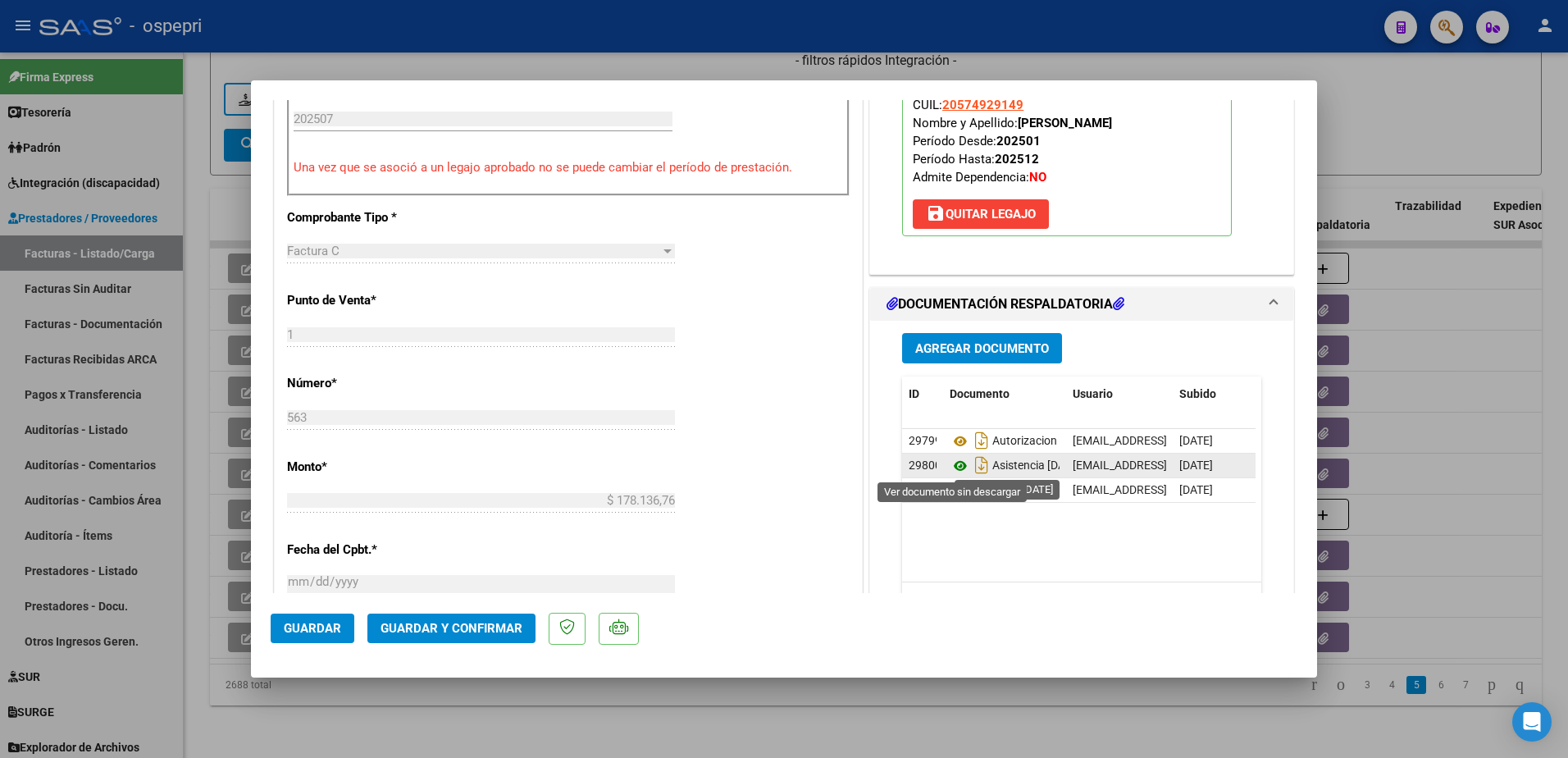
click at [952, 465] on icon at bounding box center [960, 466] width 22 height 20
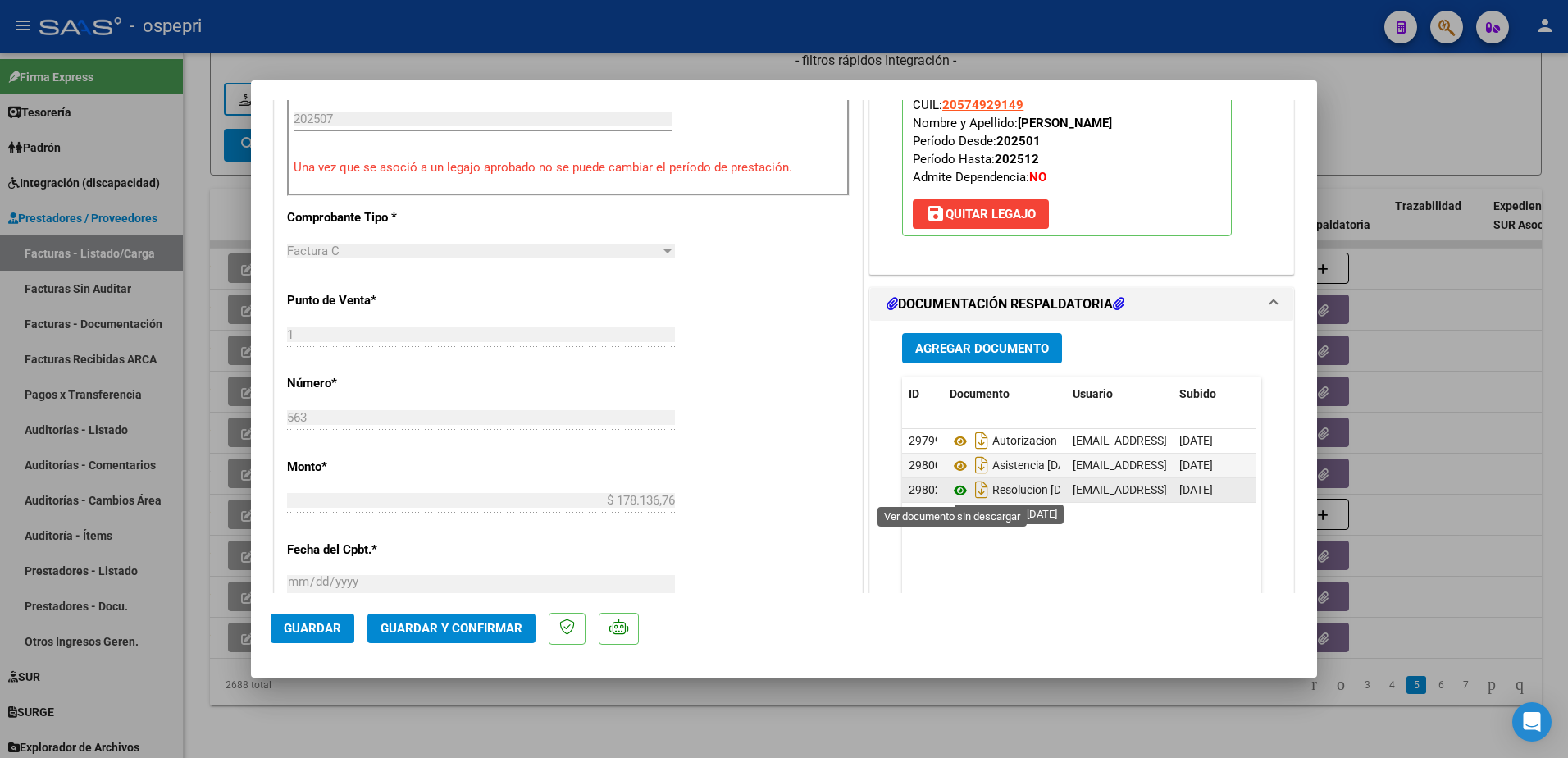
click at [953, 488] on icon at bounding box center [960, 491] width 22 height 20
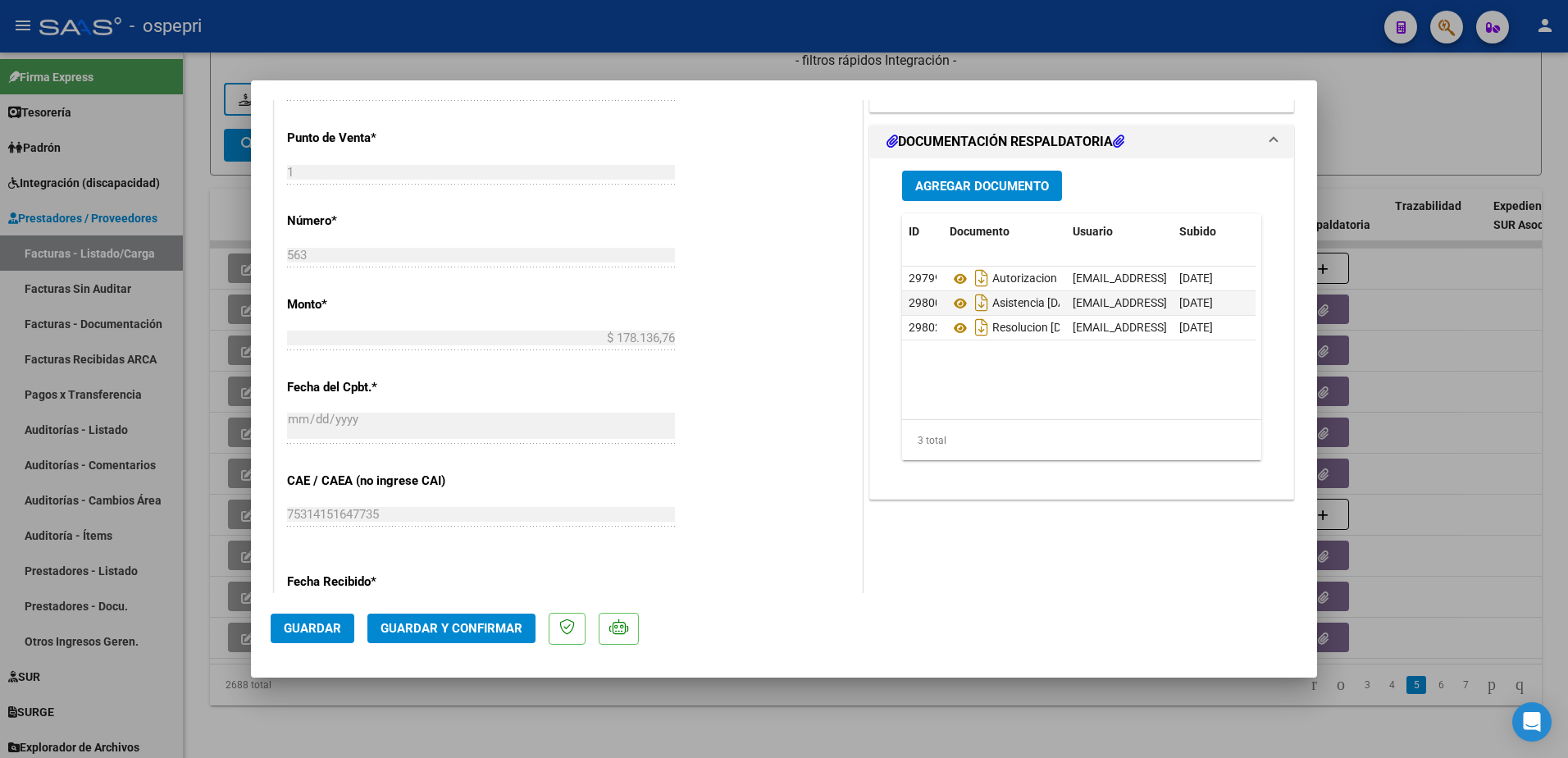
scroll to position [738, 0]
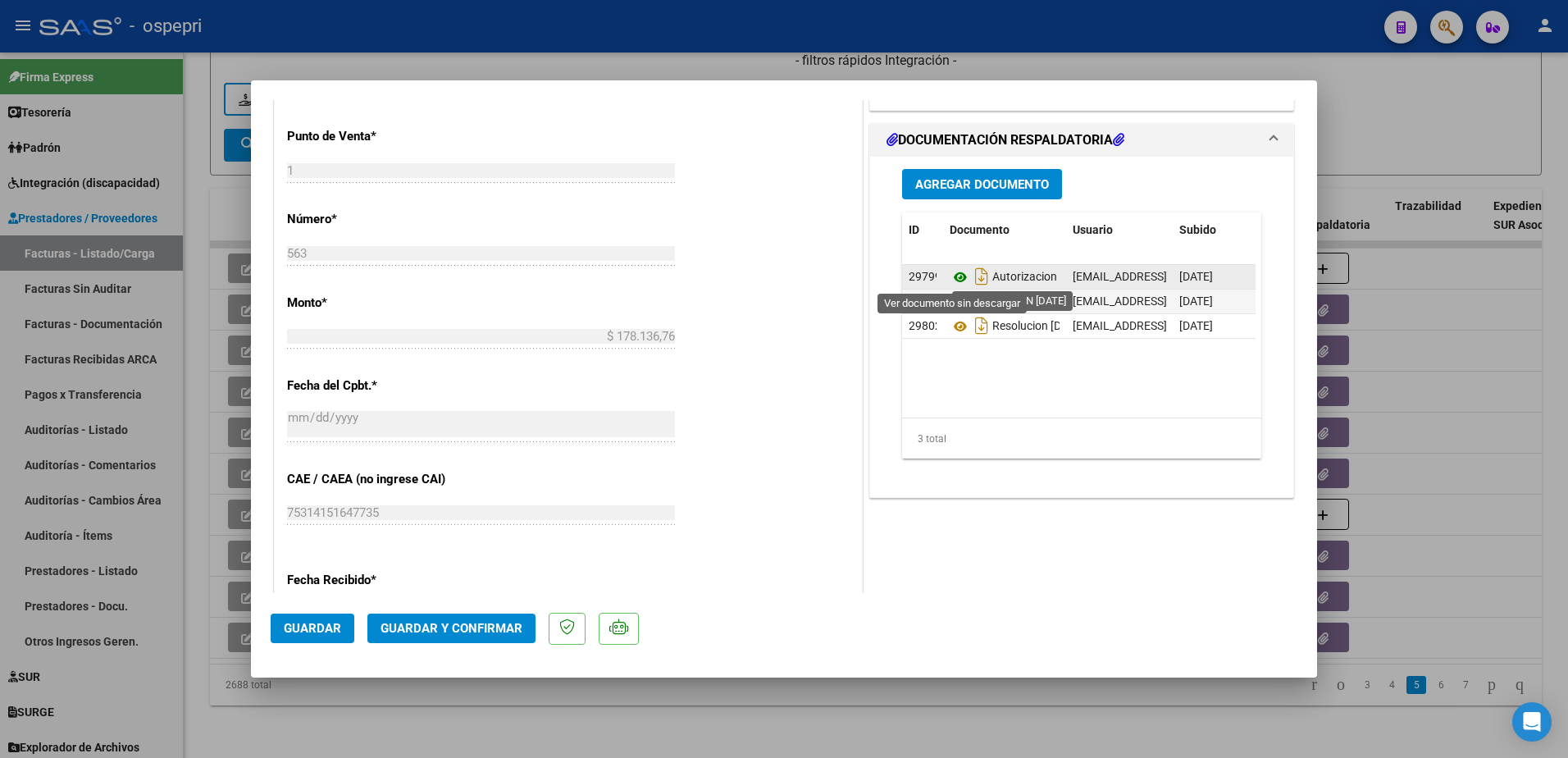
click at [959, 279] on icon at bounding box center [960, 277] width 22 height 20
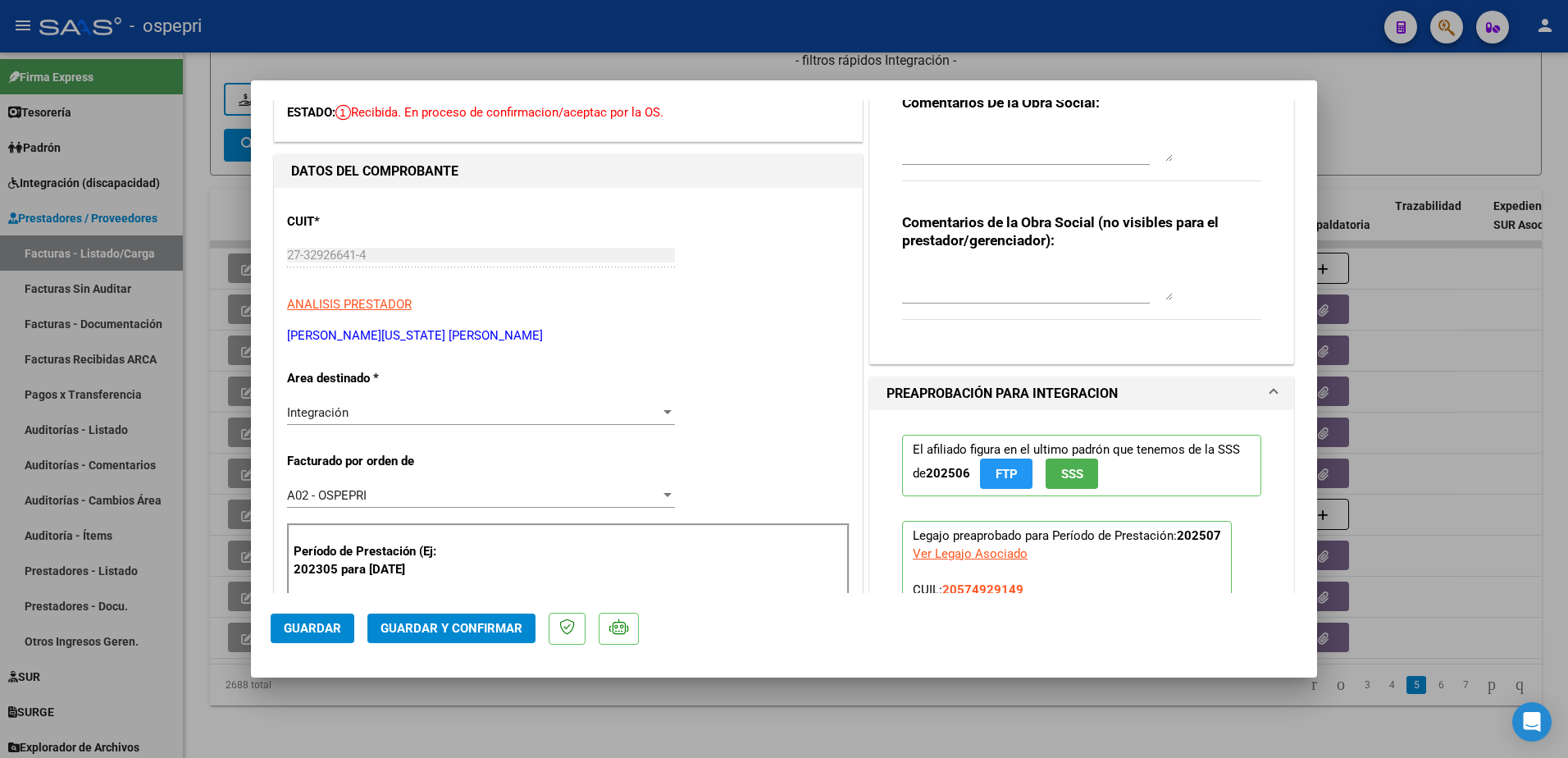
scroll to position [164, 0]
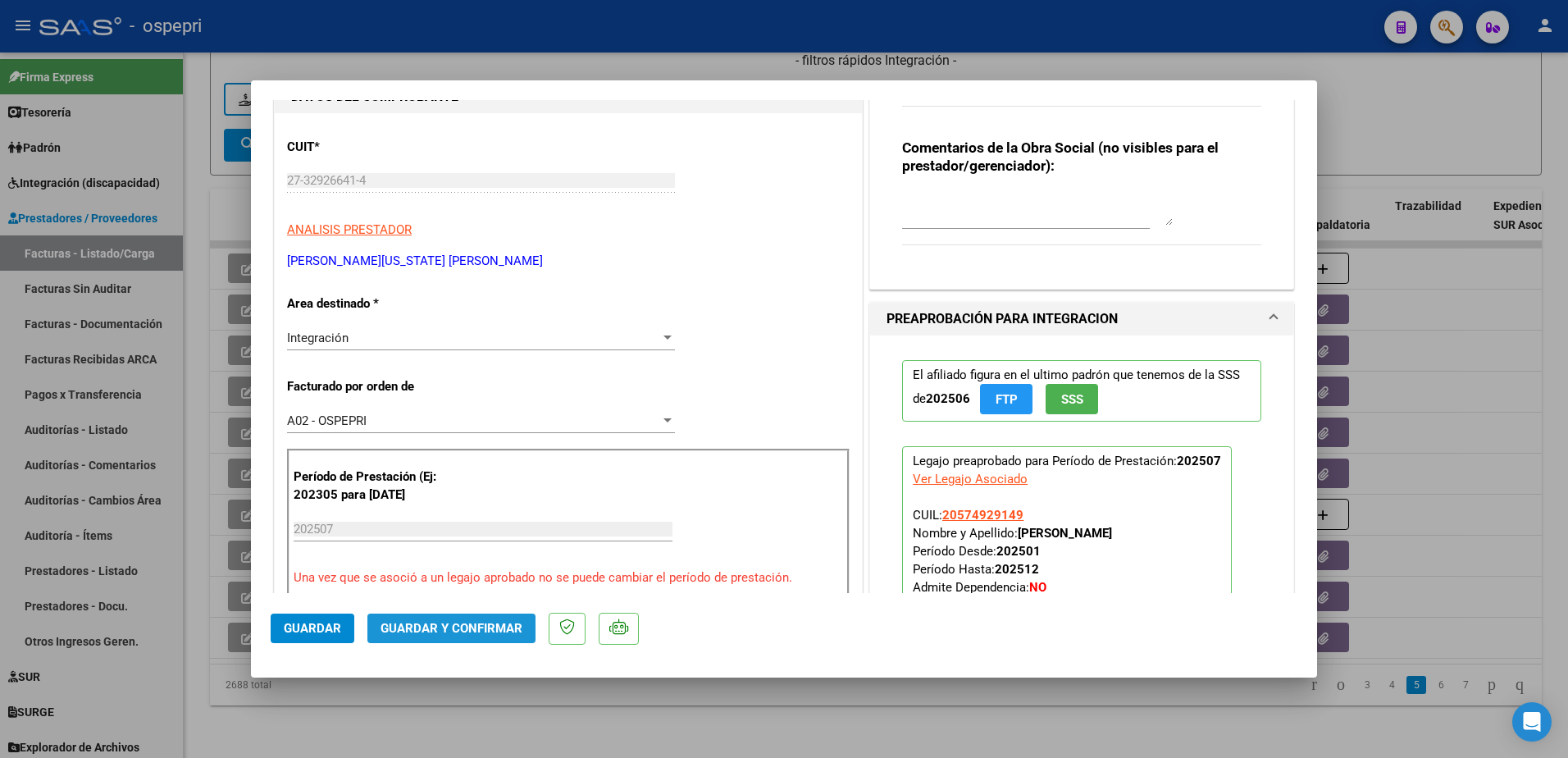
click at [455, 621] on span "Guardar y Confirmar" at bounding box center [451, 628] width 142 height 15
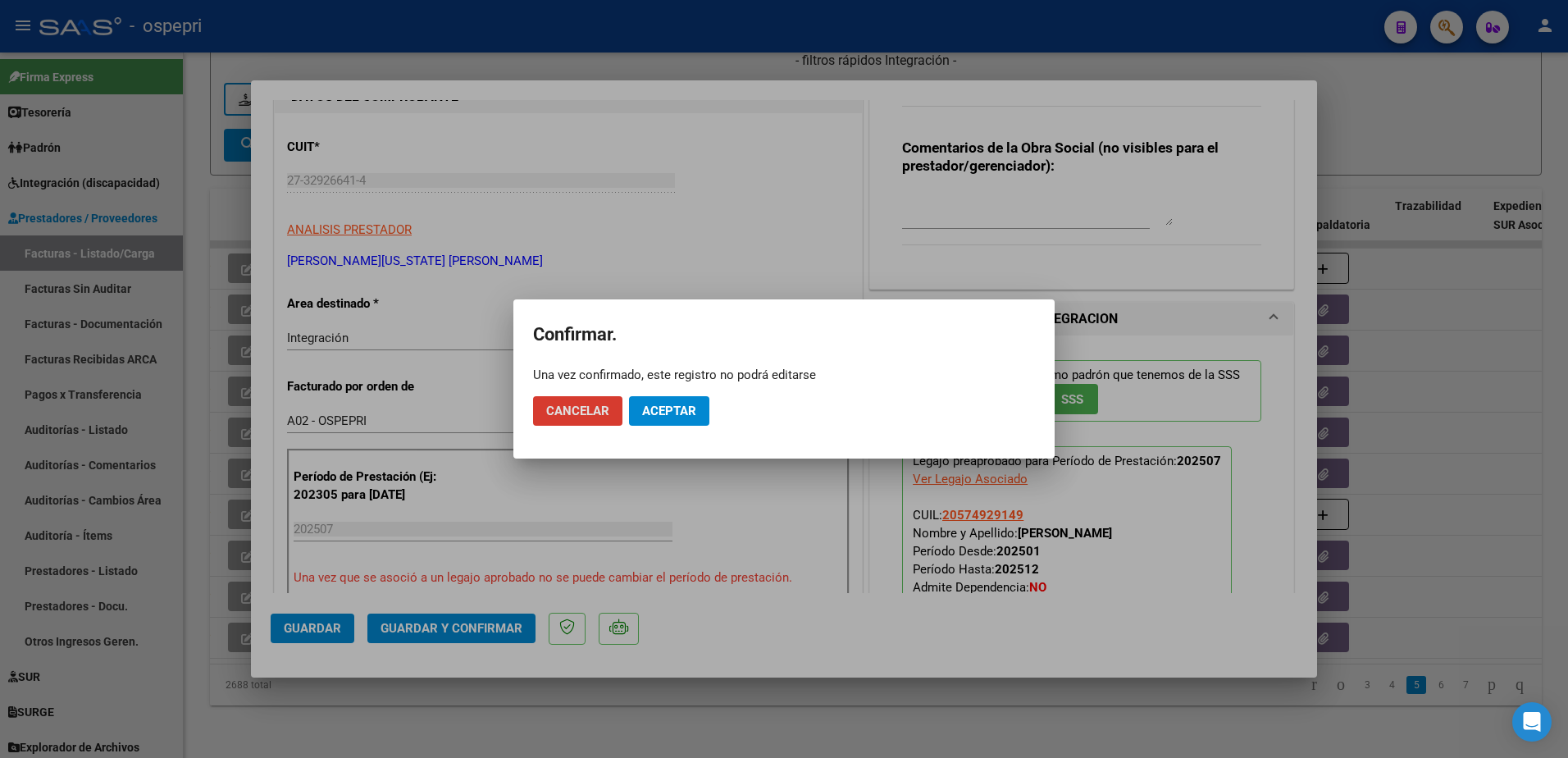
click at [665, 403] on button "Aceptar" at bounding box center [669, 411] width 80 height 29
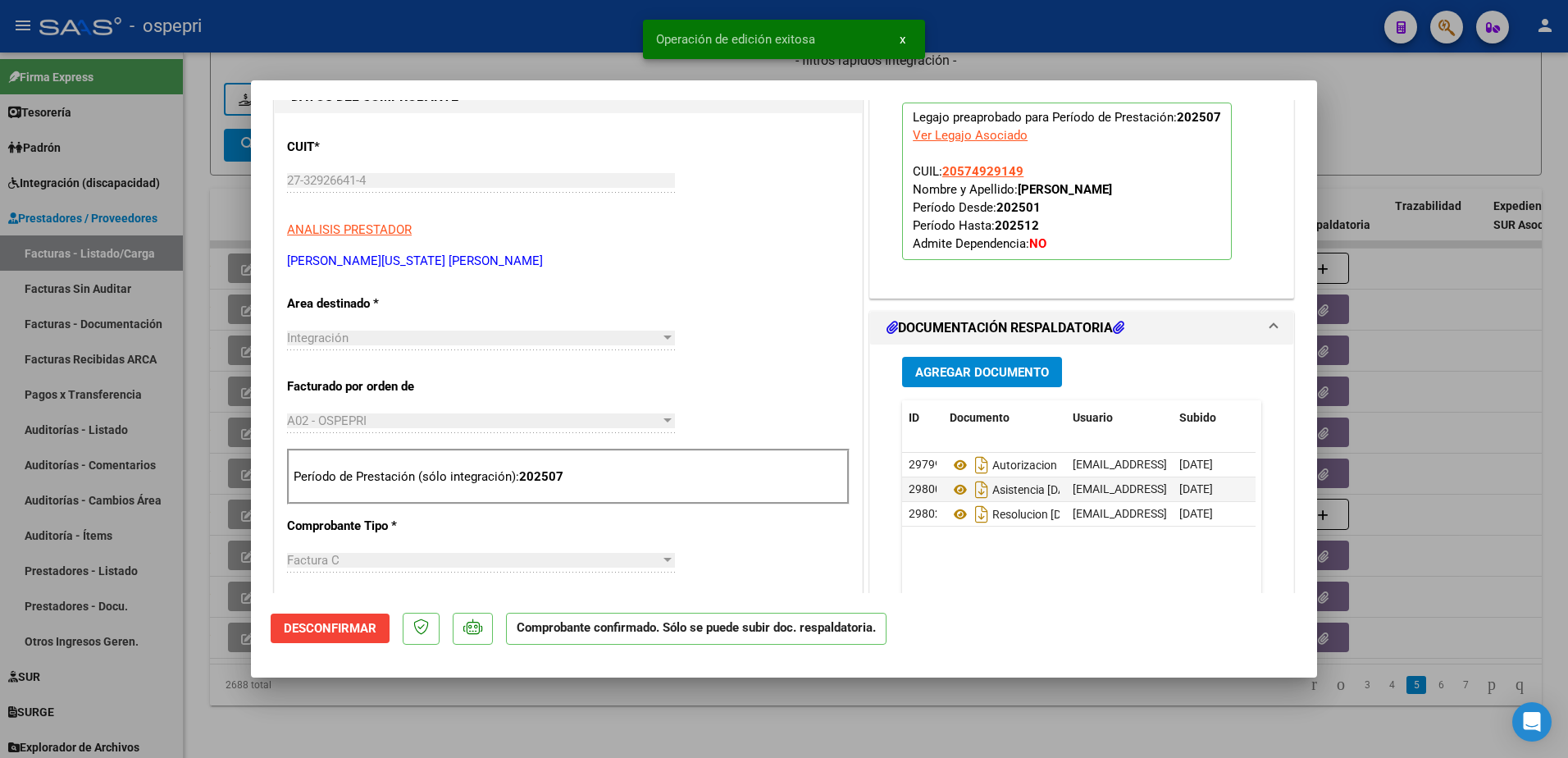
type input "$ 0,00"
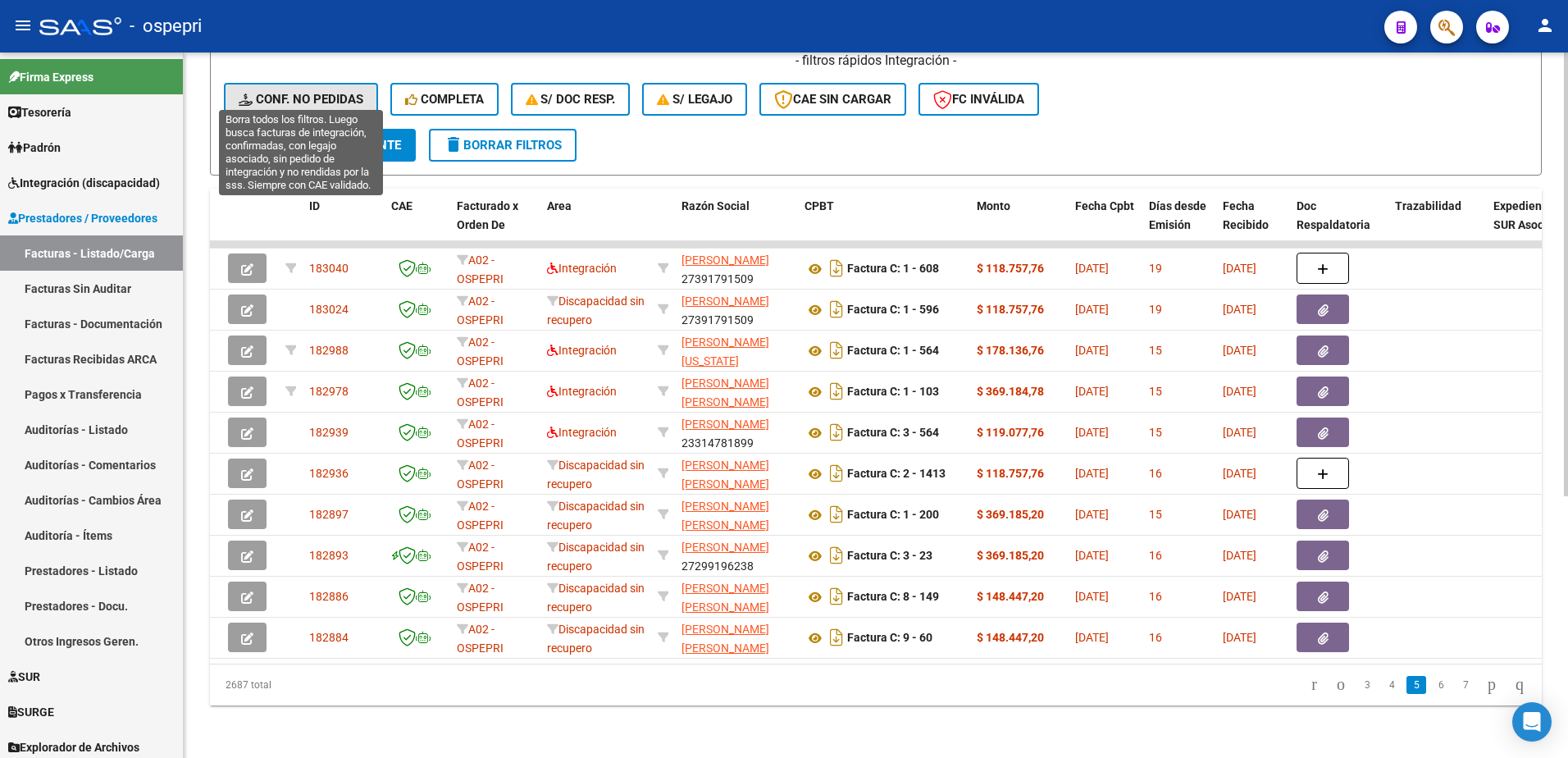
click at [331, 92] on span "Conf. no pedidas" at bounding box center [301, 99] width 125 height 15
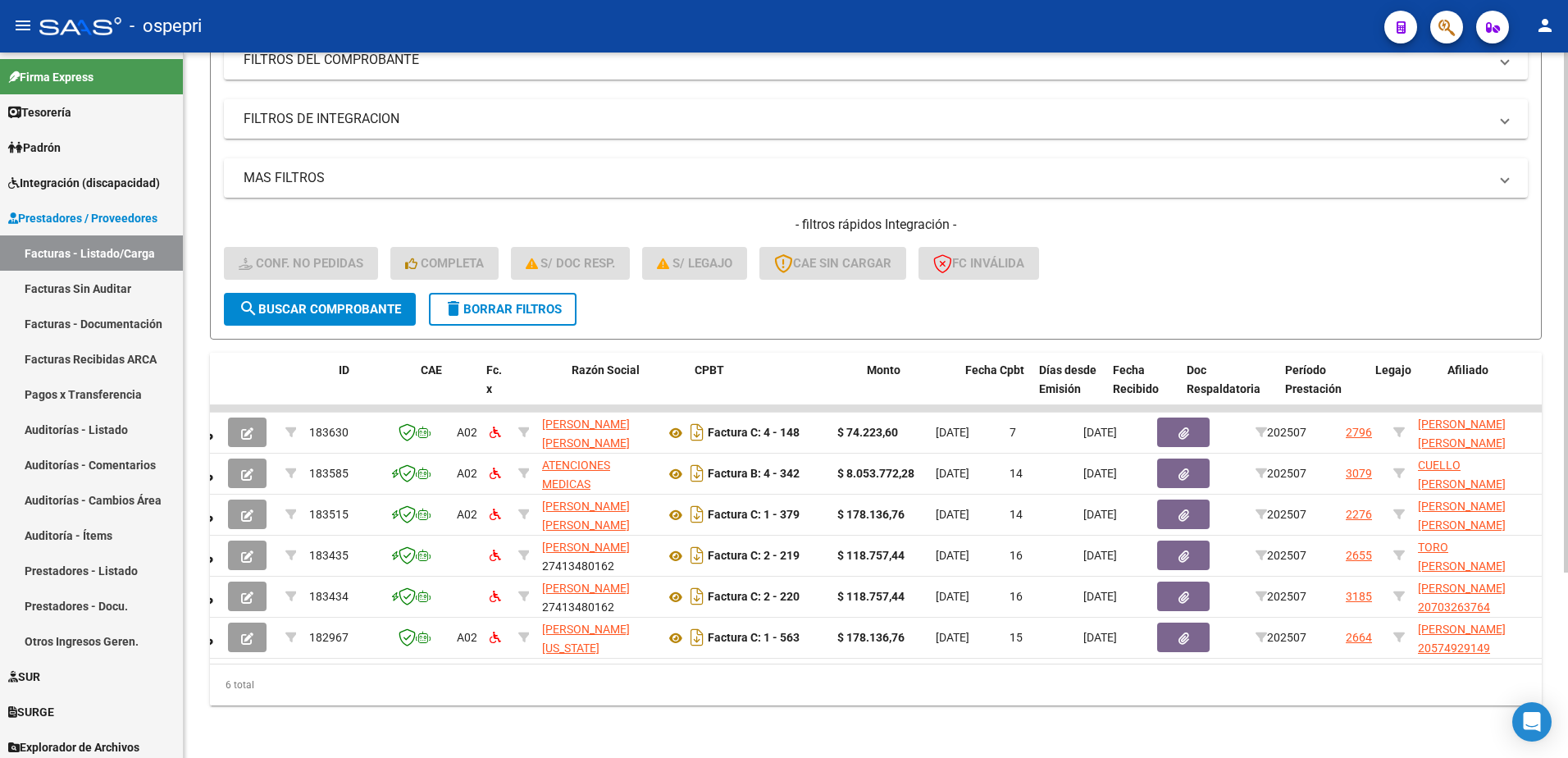
scroll to position [0, 0]
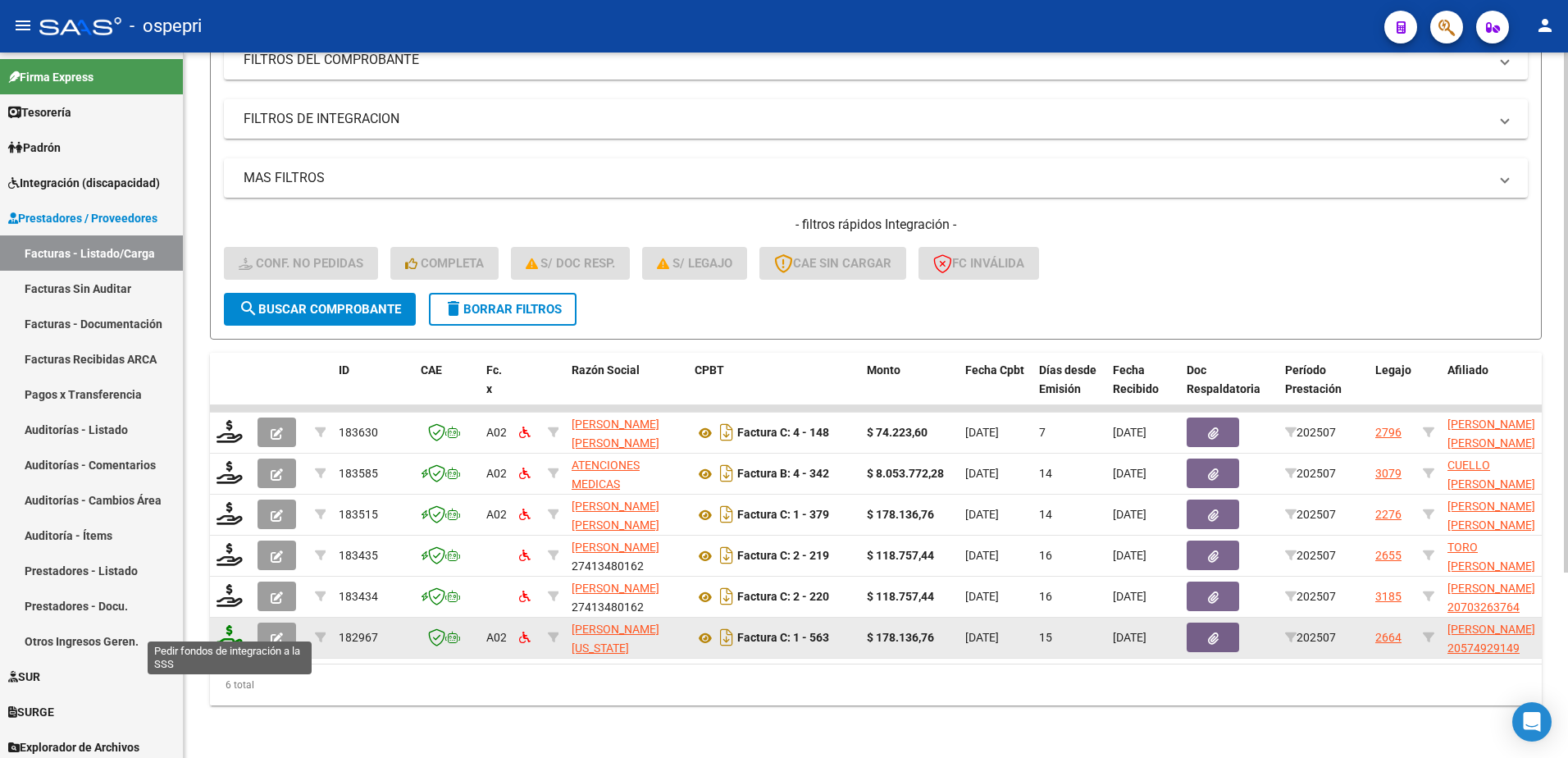
click at [228, 625] on icon at bounding box center [229, 636] width 26 height 23
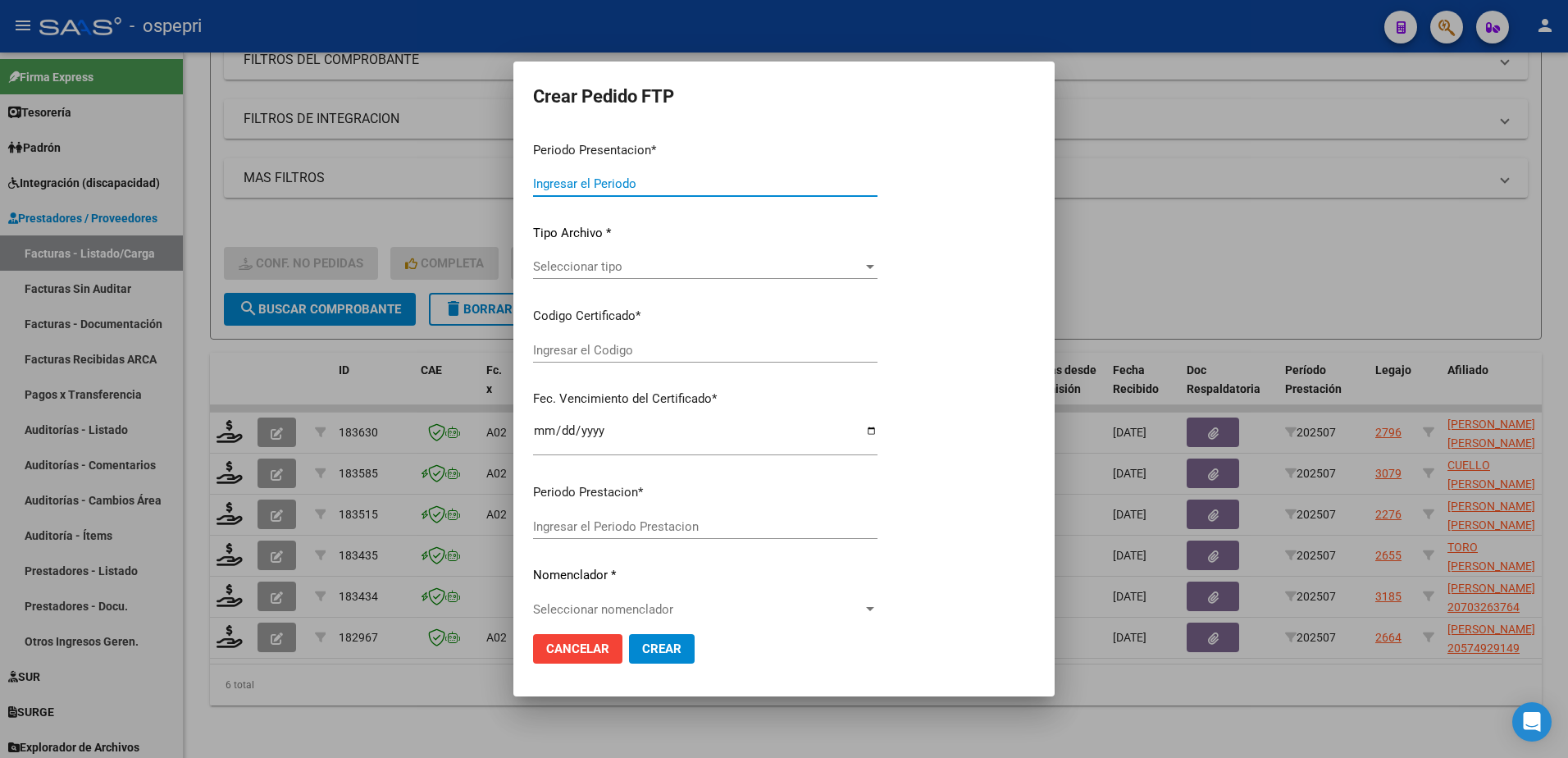
type input "202507"
type input "$ 178.136,76"
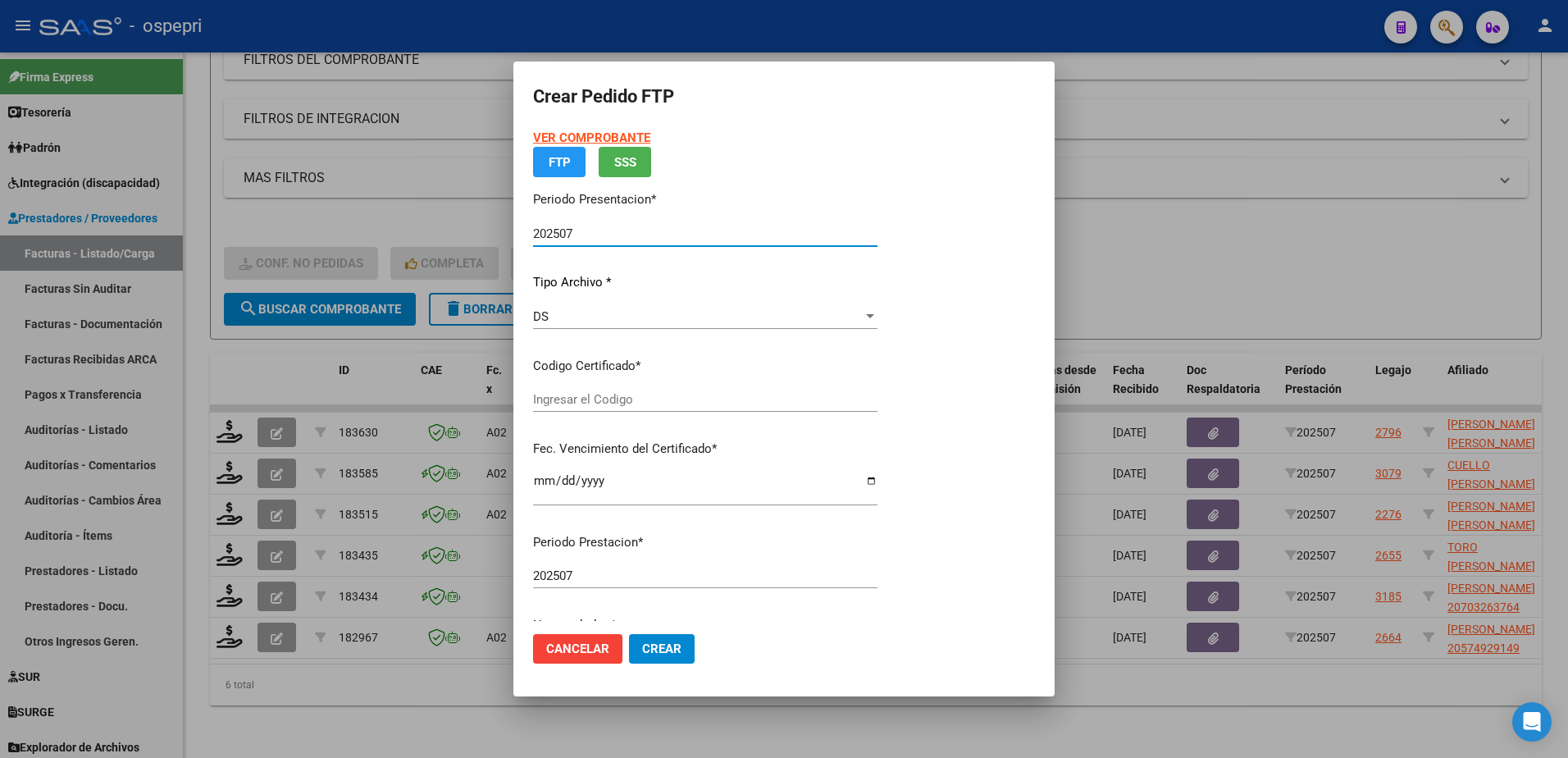
type input "20574929149"
type input "2026-07-12"
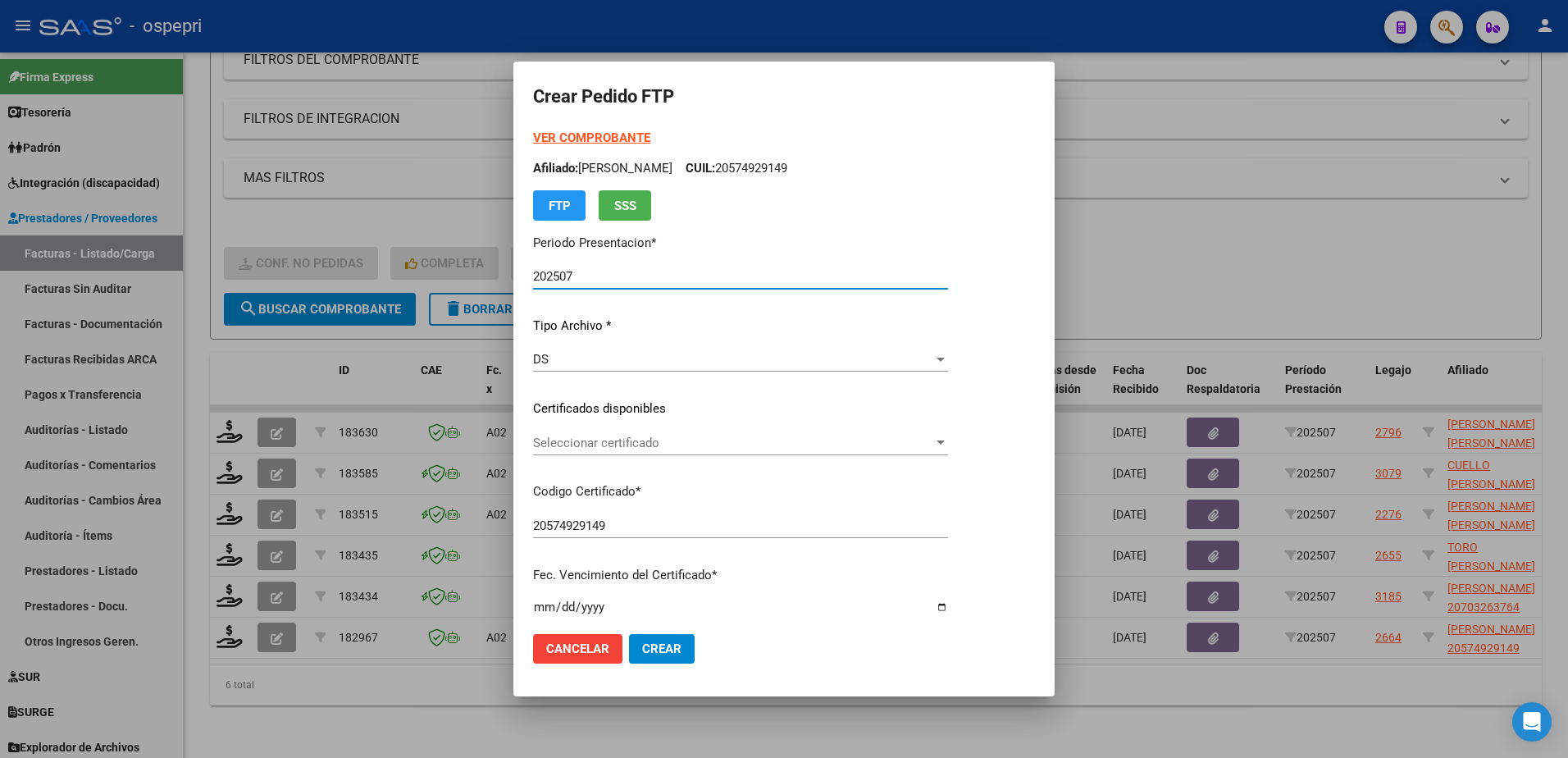
click at [603, 444] on span "Seleccionar certificado" at bounding box center [733, 442] width 400 height 15
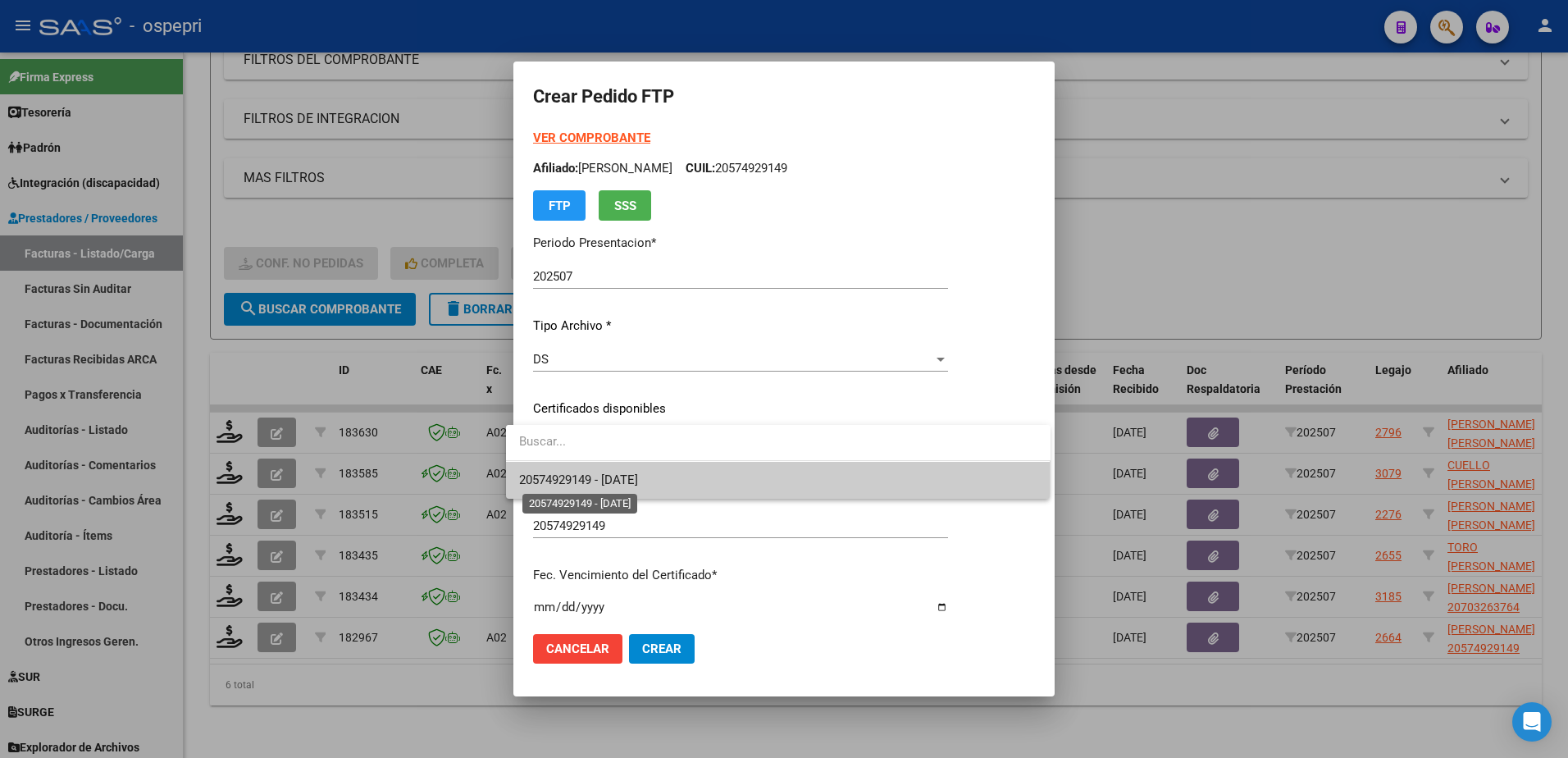
click at [614, 474] on span "20574929149 - 2026-07-12" at bounding box center [578, 479] width 119 height 15
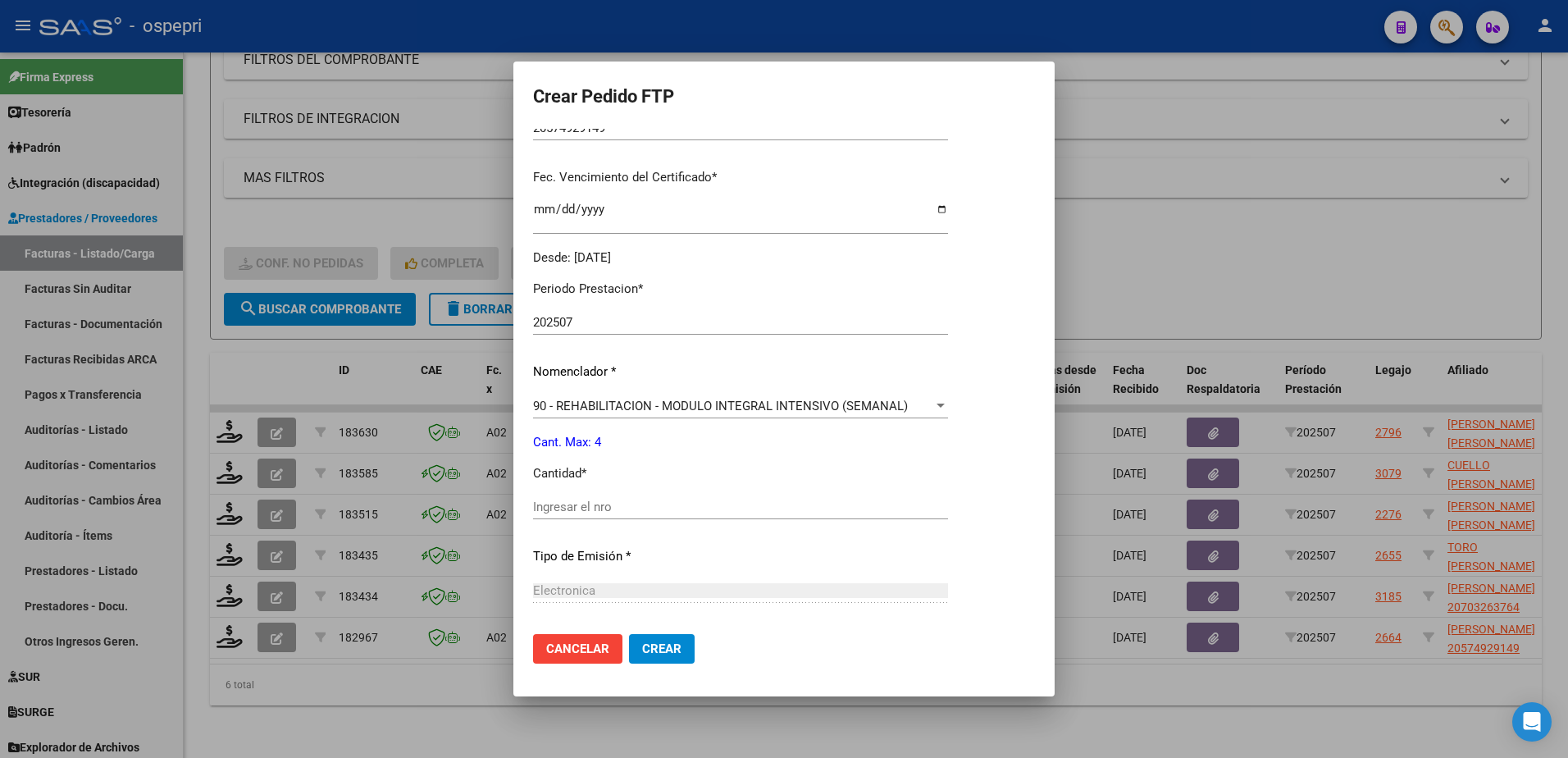
scroll to position [492, 0]
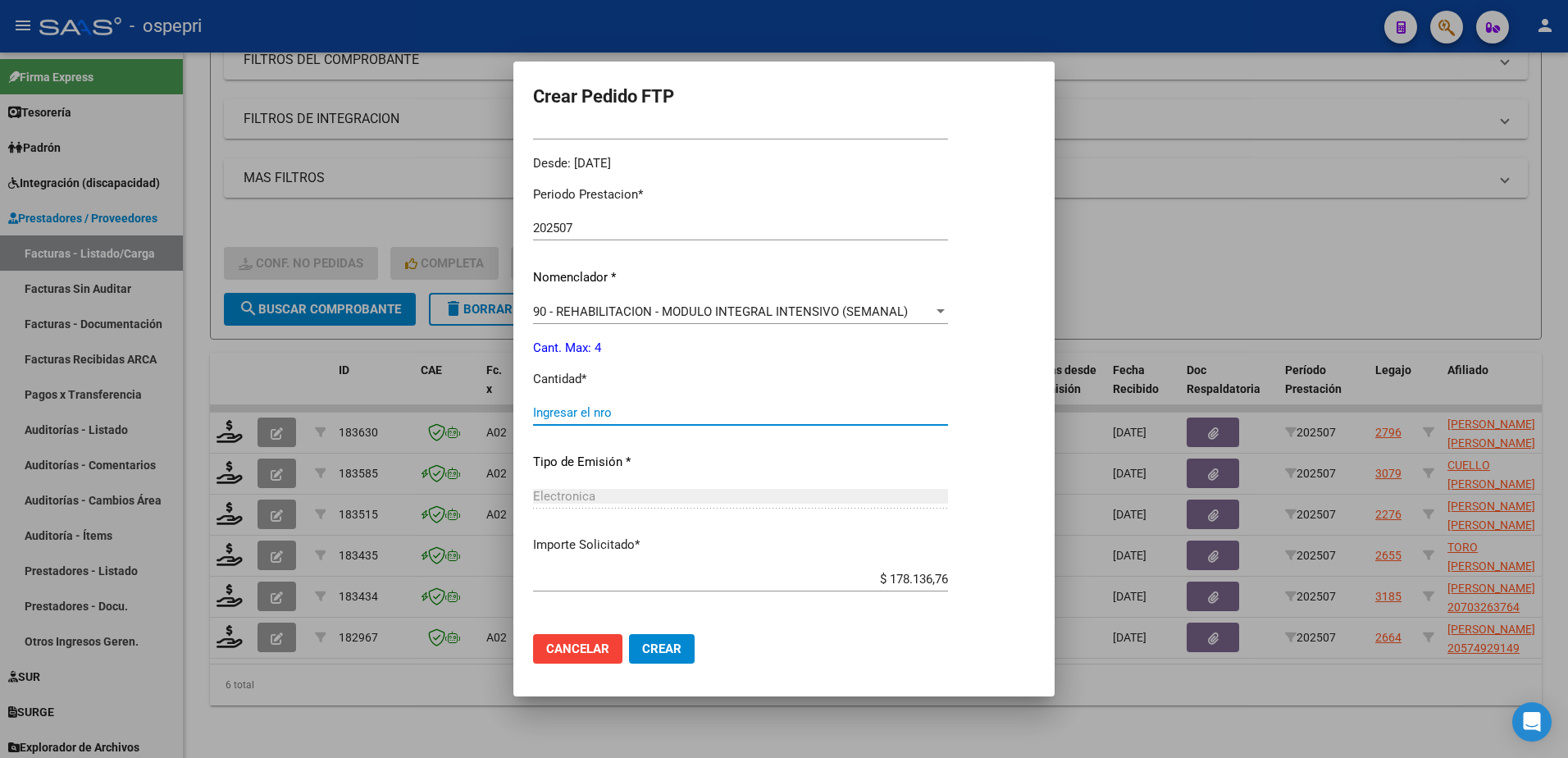
click at [588, 414] on input "Ingresar el nro" at bounding box center [740, 412] width 415 height 15
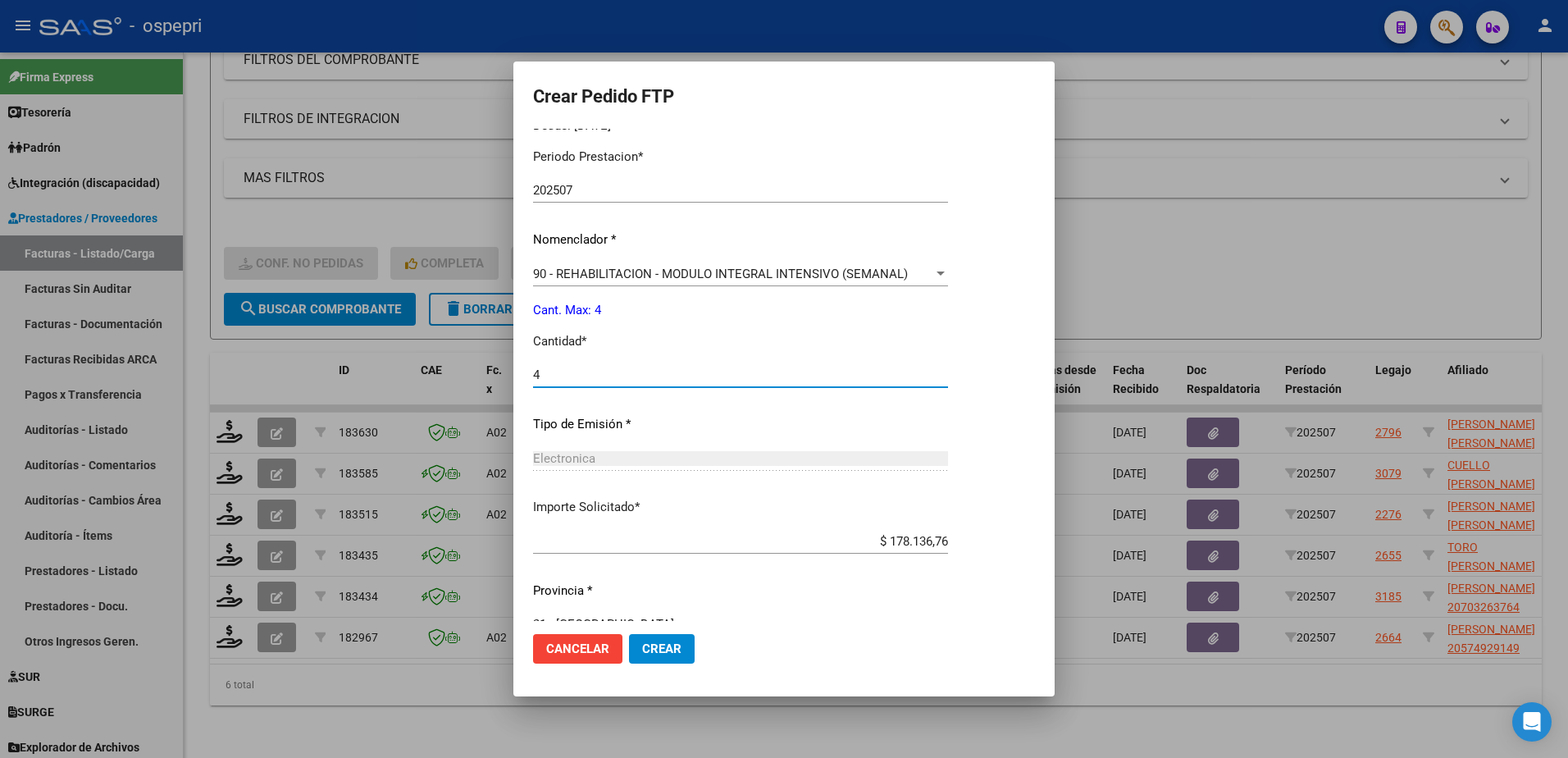
scroll to position [561, 0]
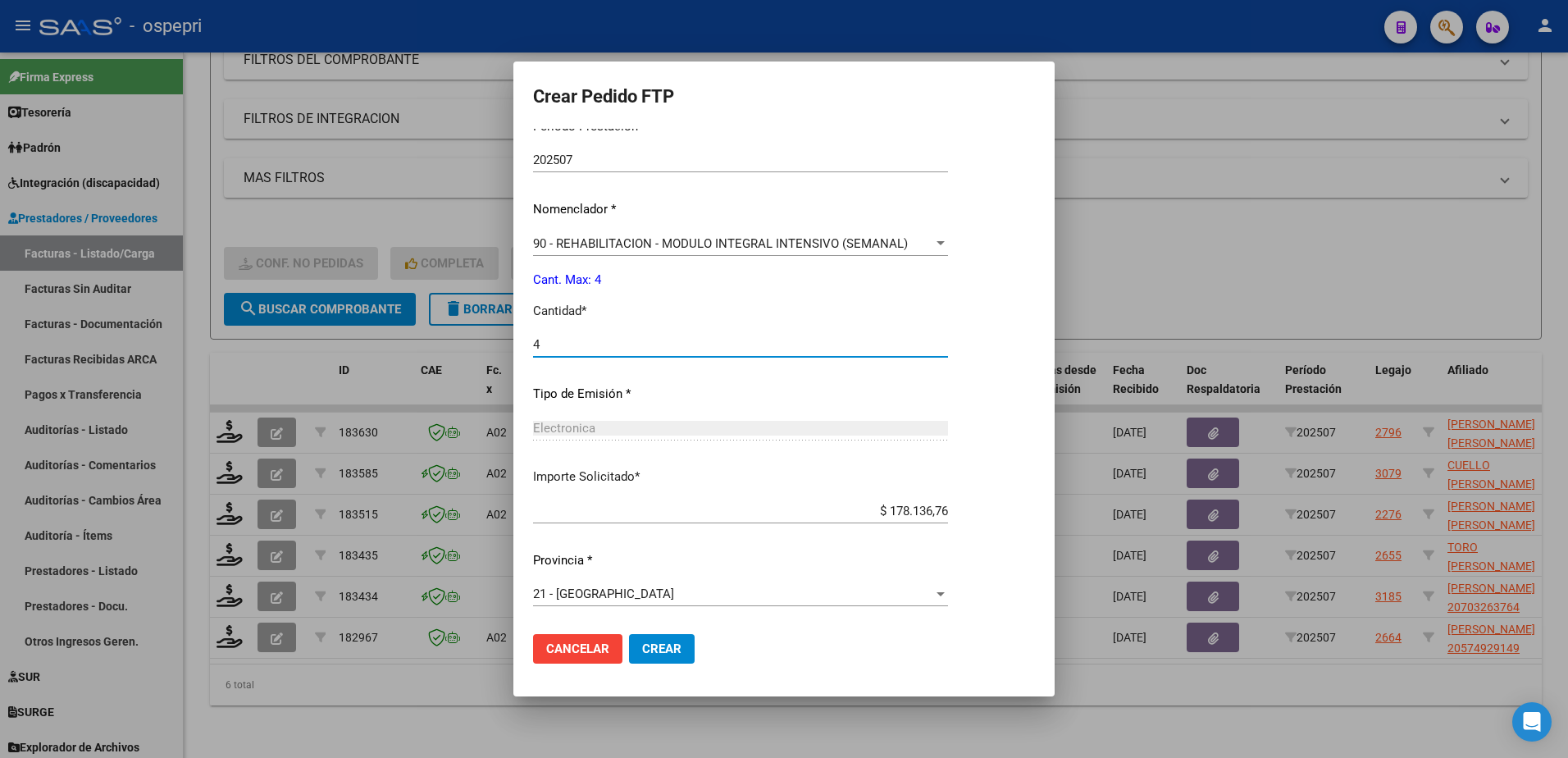
type input "4"
click at [643, 643] on span "Crear" at bounding box center [662, 648] width 40 height 15
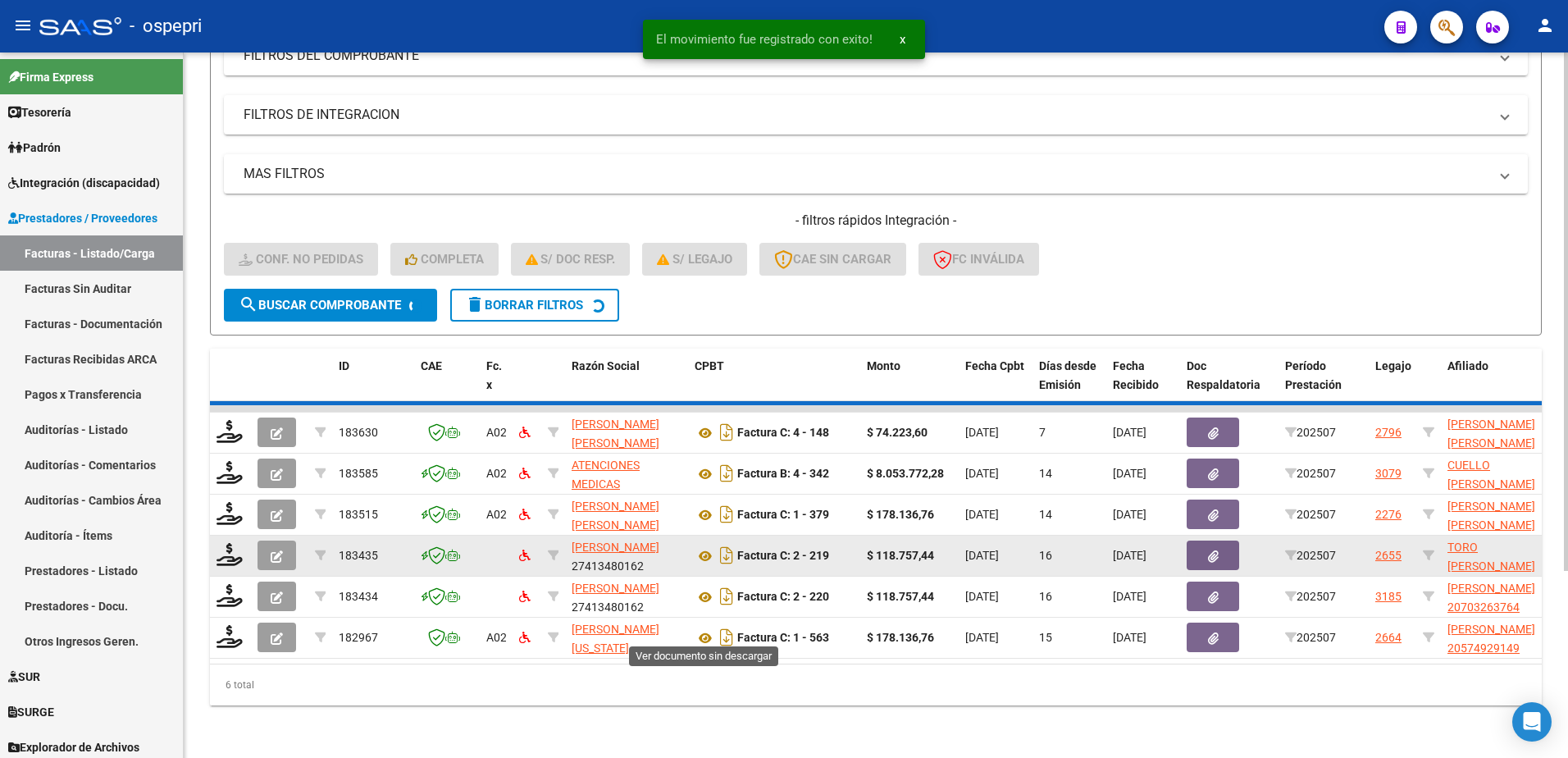
scroll to position [210, 0]
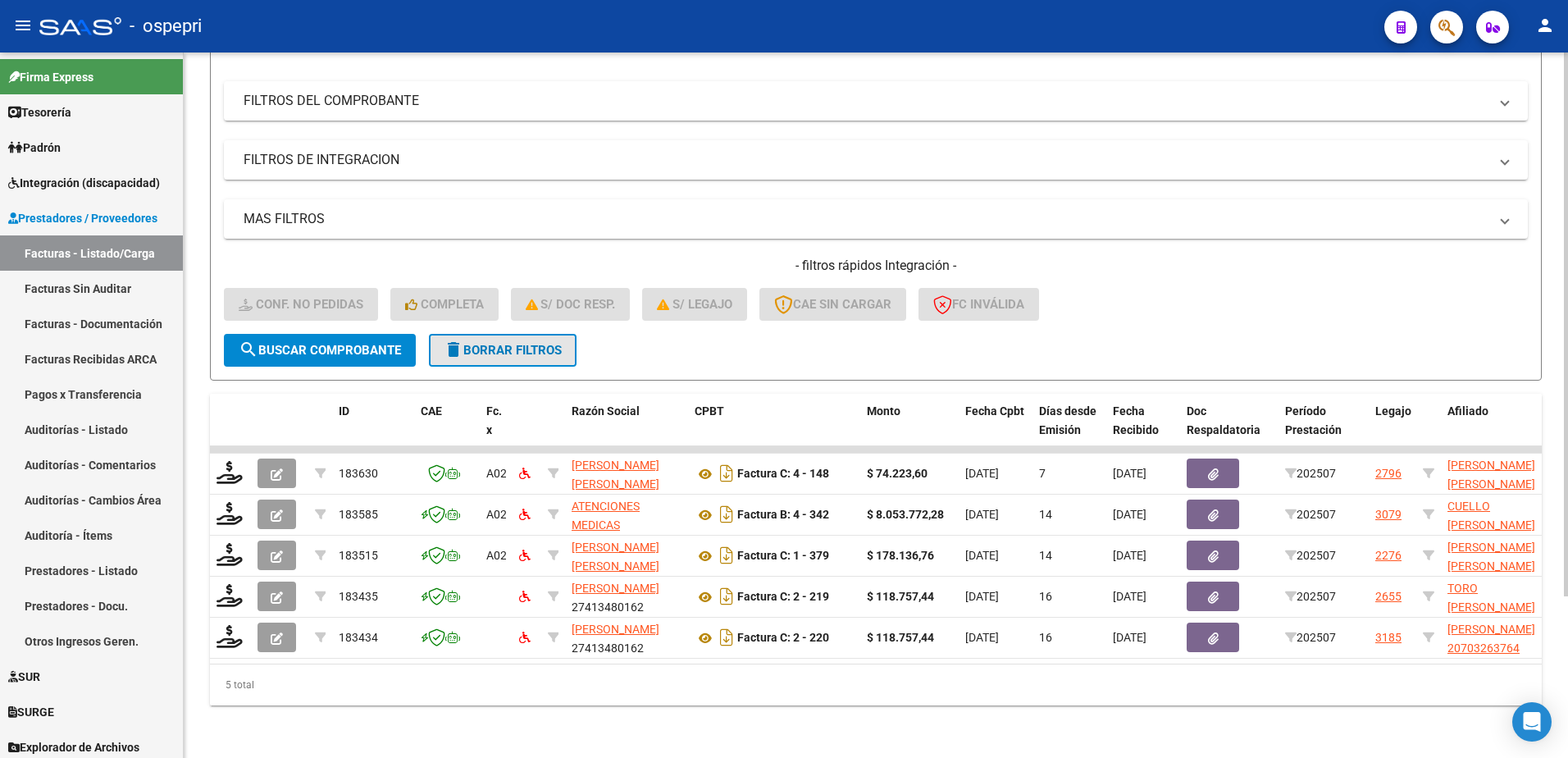
click at [519, 343] on span "delete Borrar Filtros" at bounding box center [503, 350] width 118 height 15
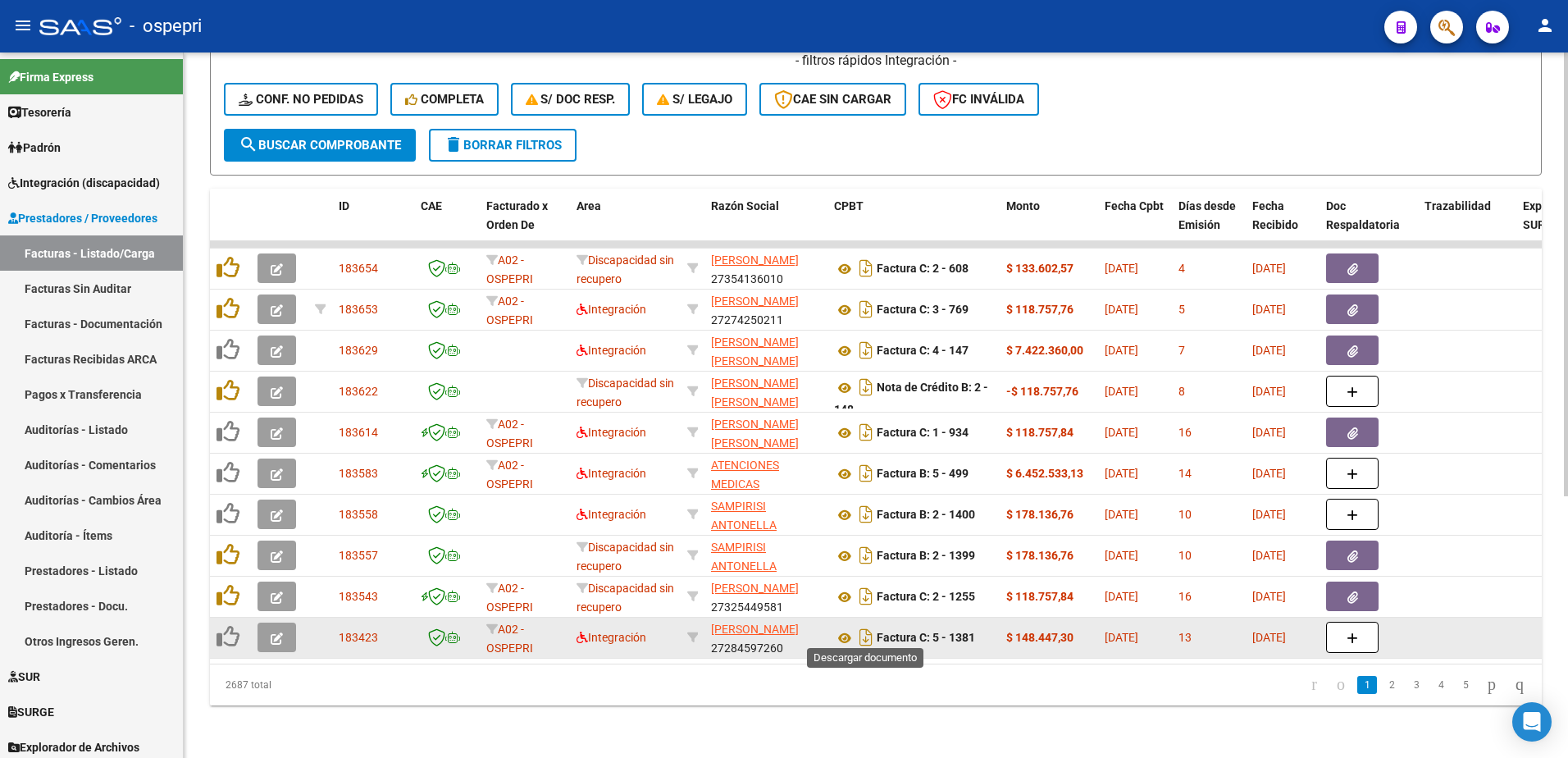
scroll to position [415, 0]
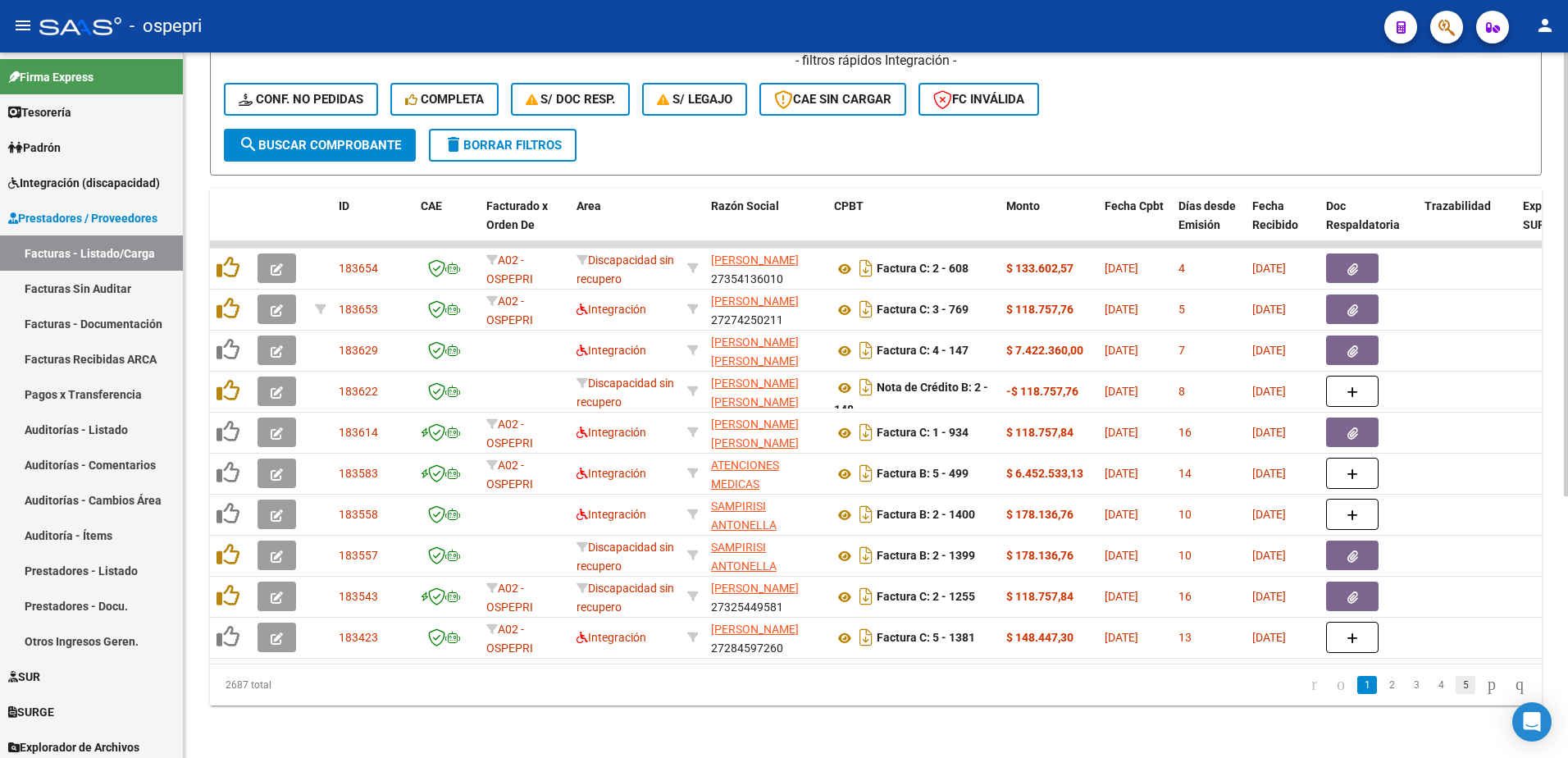
click at [1456, 686] on link "5" at bounding box center [1465, 685] width 20 height 18
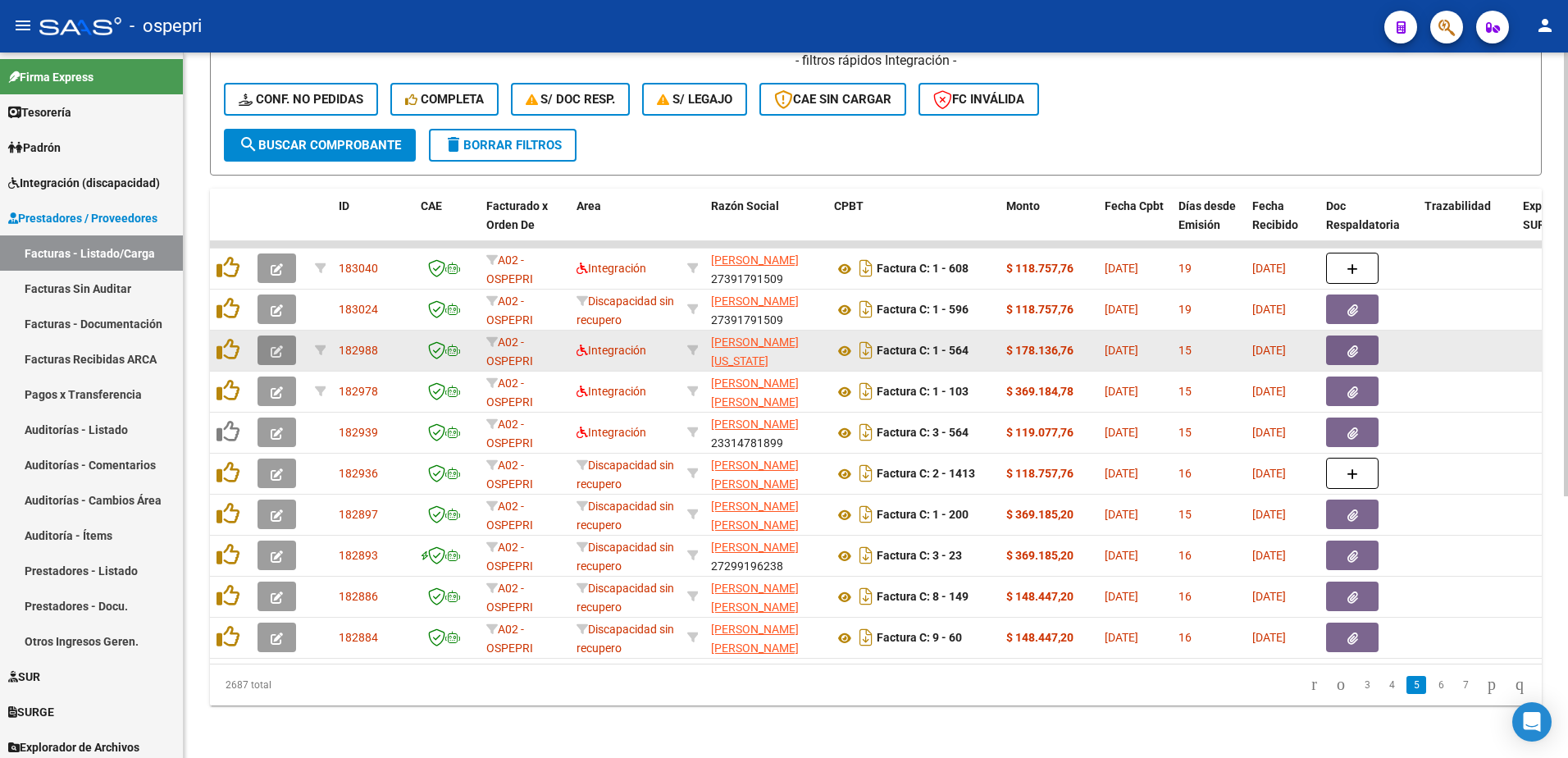
click at [276, 346] on icon "button" at bounding box center [277, 352] width 12 height 12
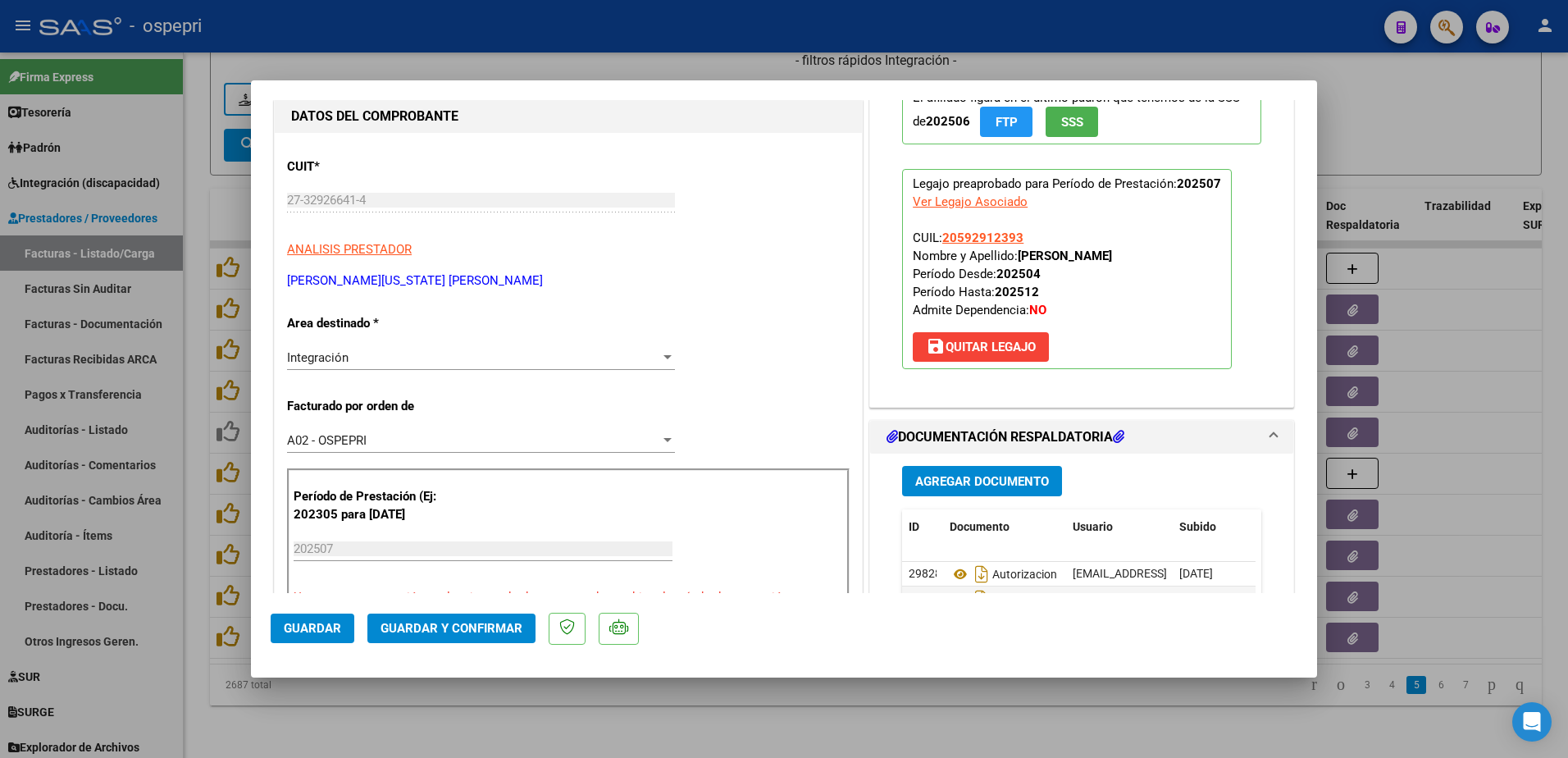
scroll to position [0, 0]
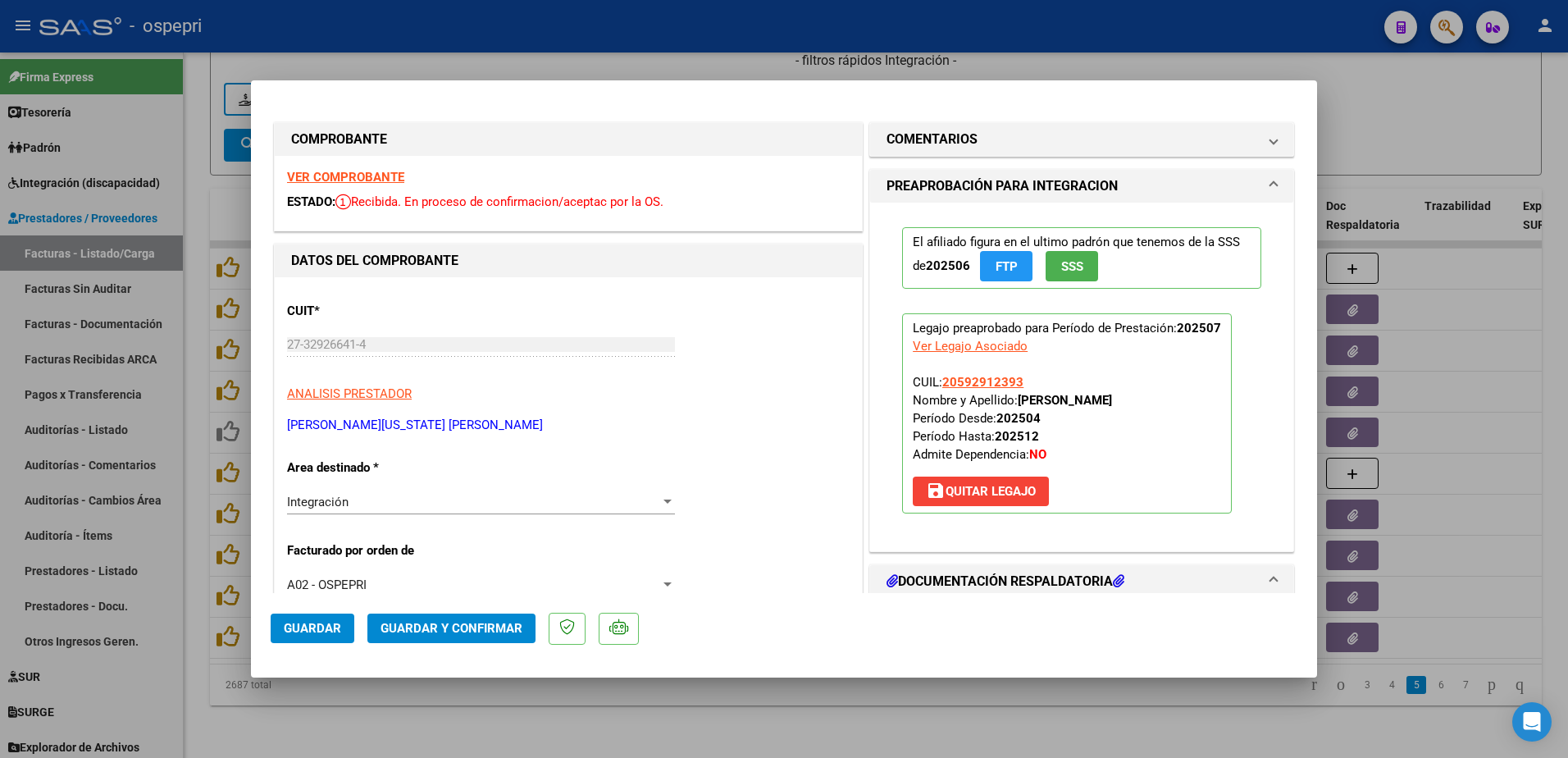
click at [346, 174] on strong "VER COMPROBANTE" at bounding box center [346, 177] width 117 height 15
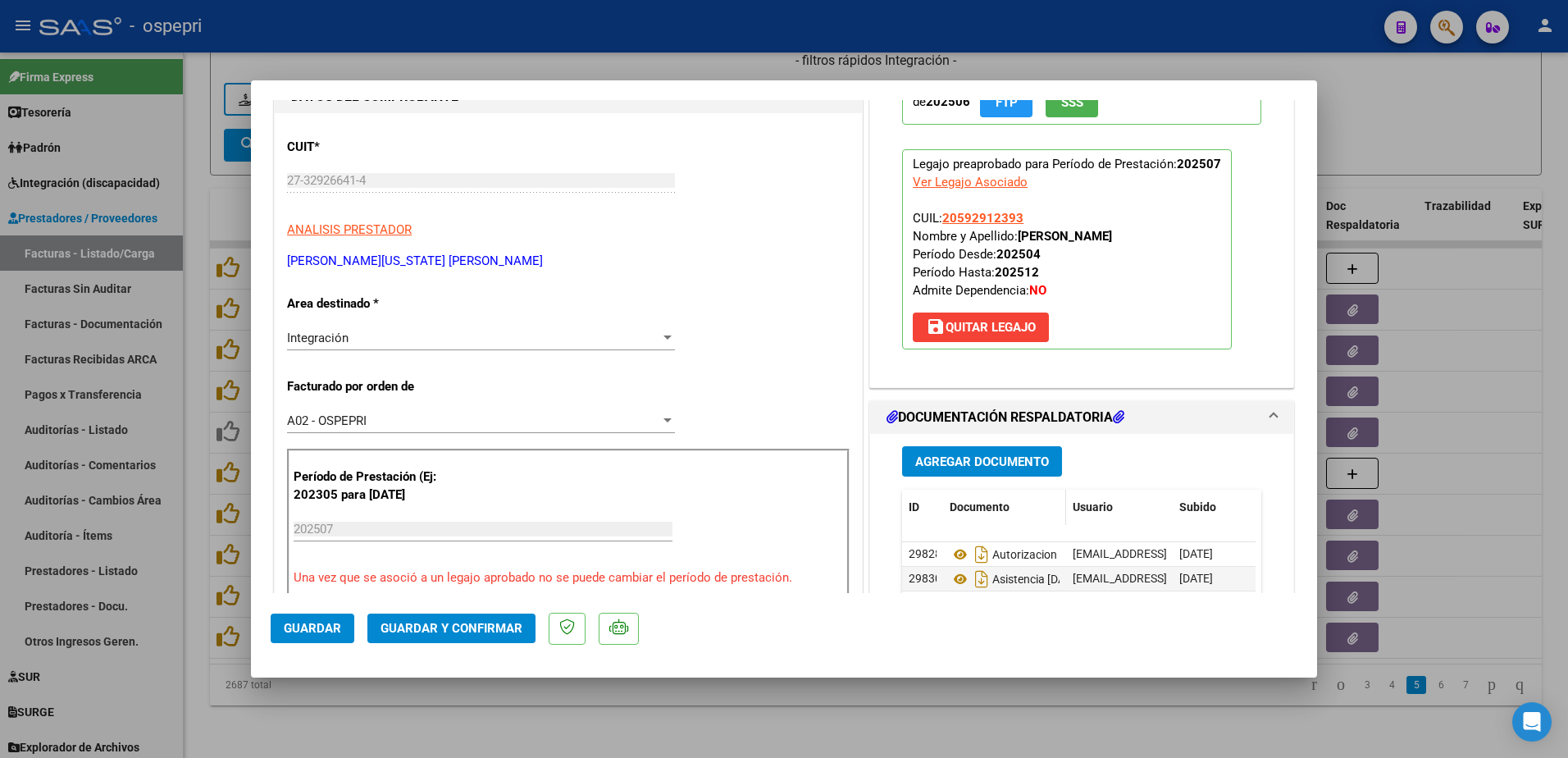
scroll to position [246, 0]
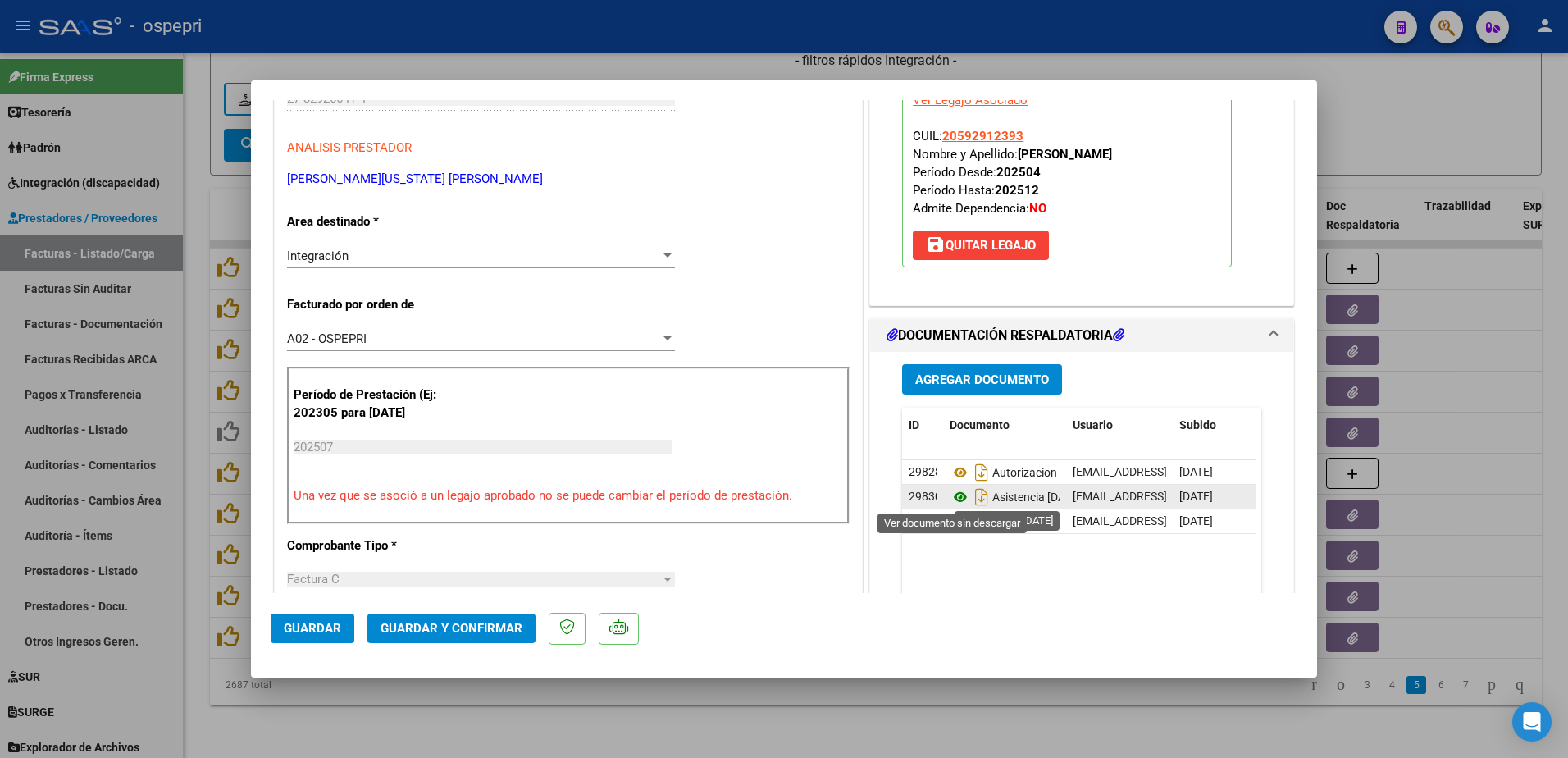
click at [953, 495] on icon at bounding box center [960, 497] width 22 height 20
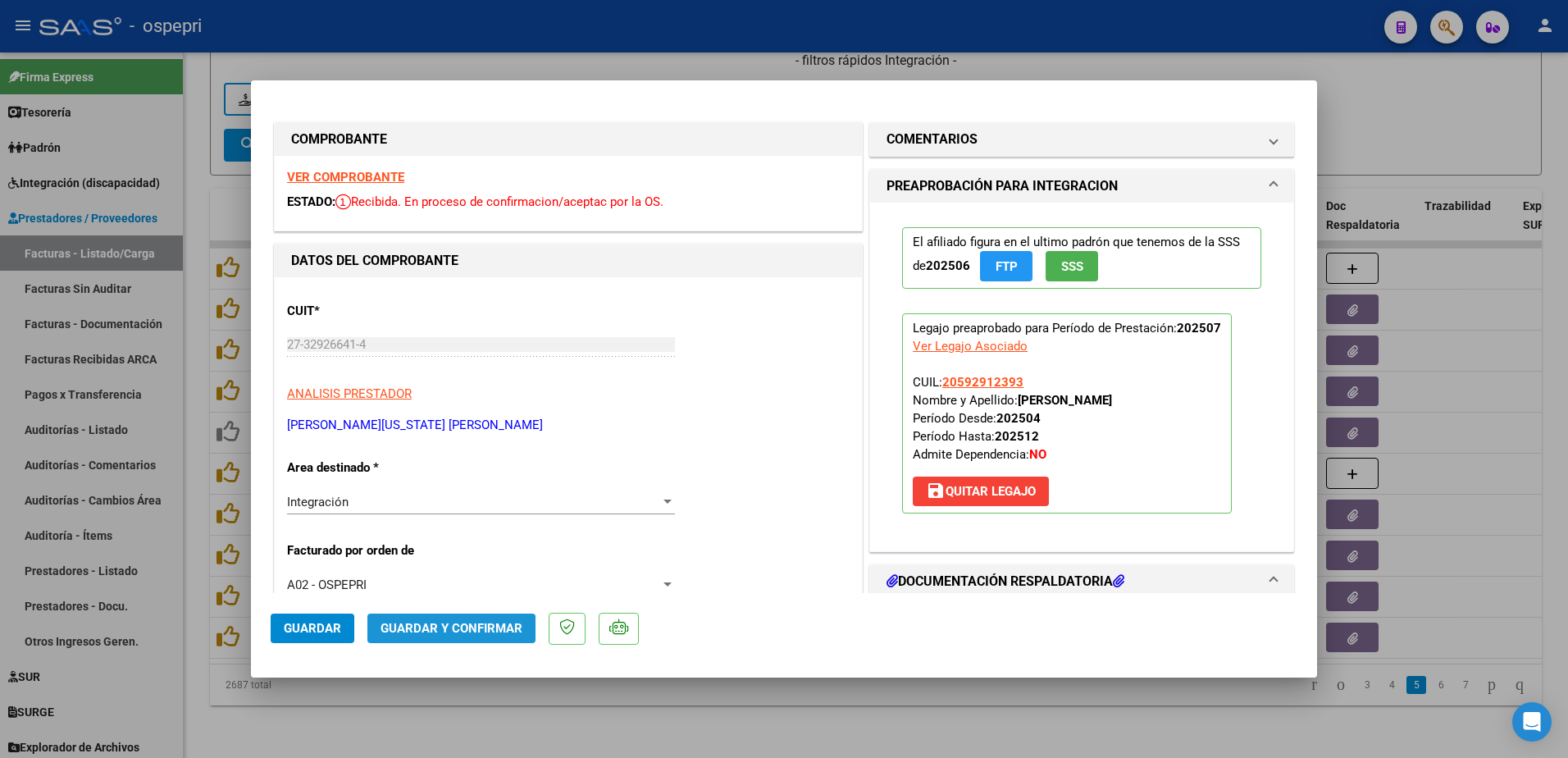
click at [465, 628] on span "Guardar y Confirmar" at bounding box center [451, 628] width 142 height 15
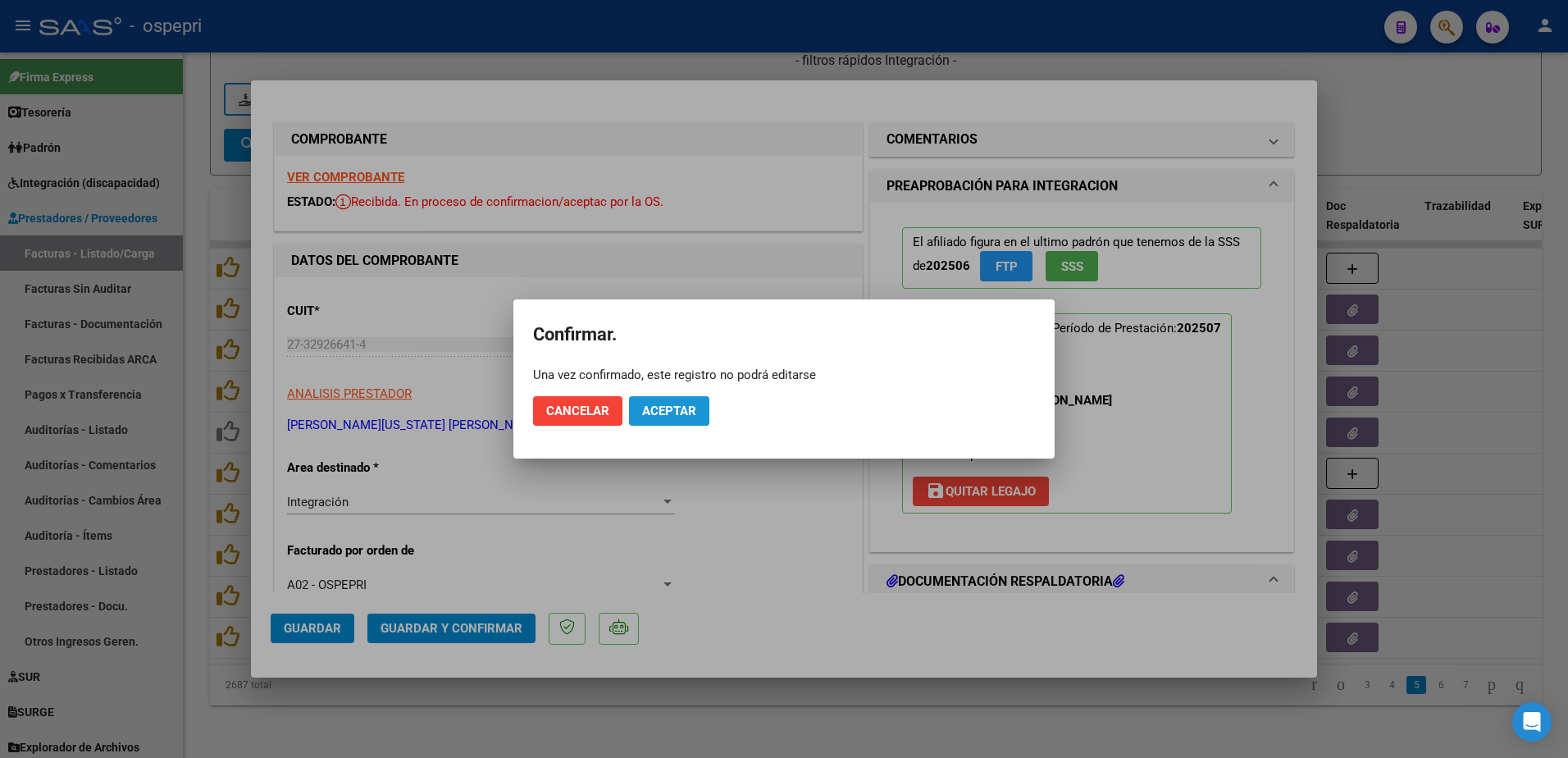
click at [688, 408] on span "Aceptar" at bounding box center [669, 410] width 54 height 15
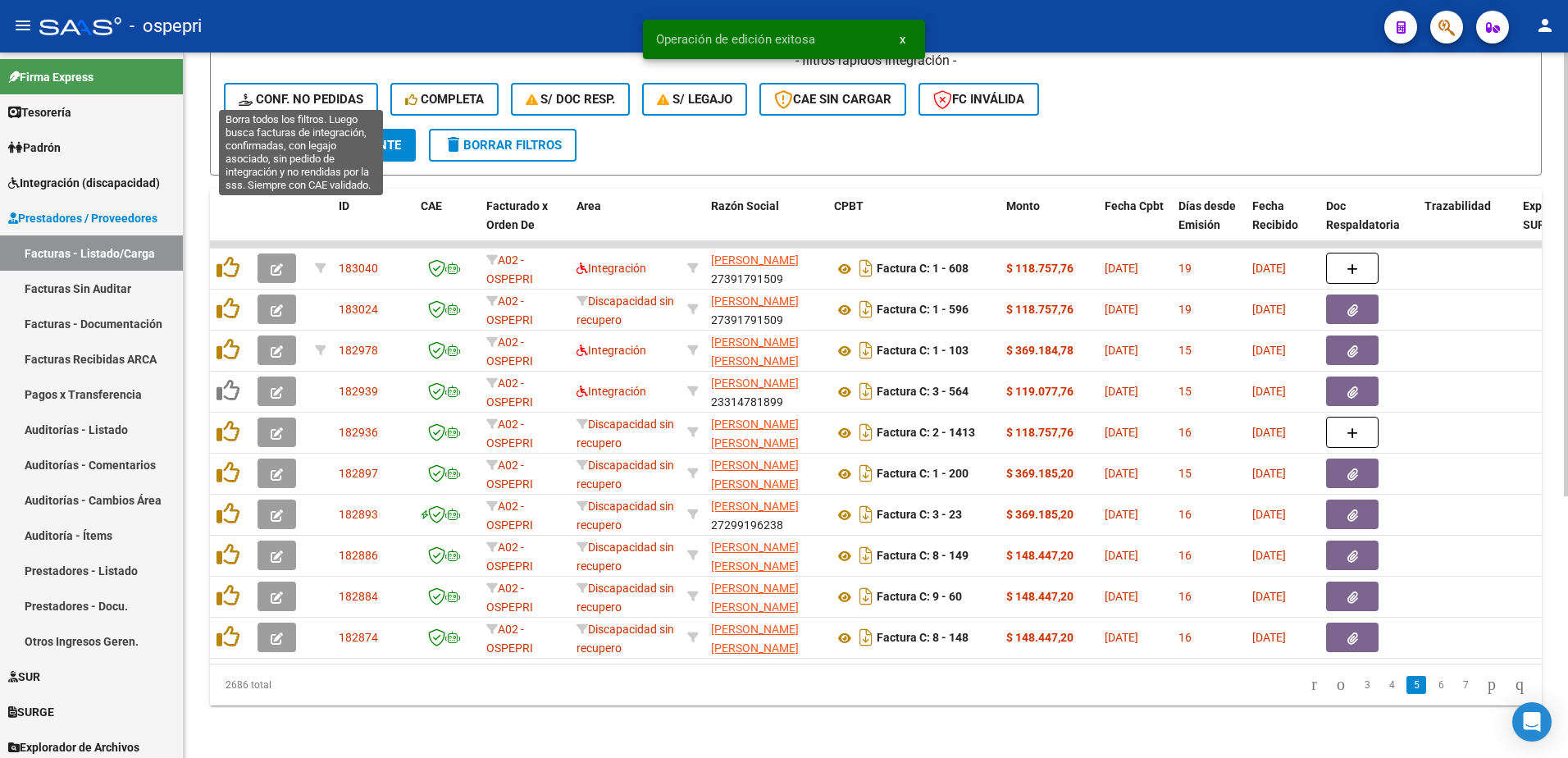
click at [298, 92] on span "Conf. no pedidas" at bounding box center [301, 99] width 125 height 15
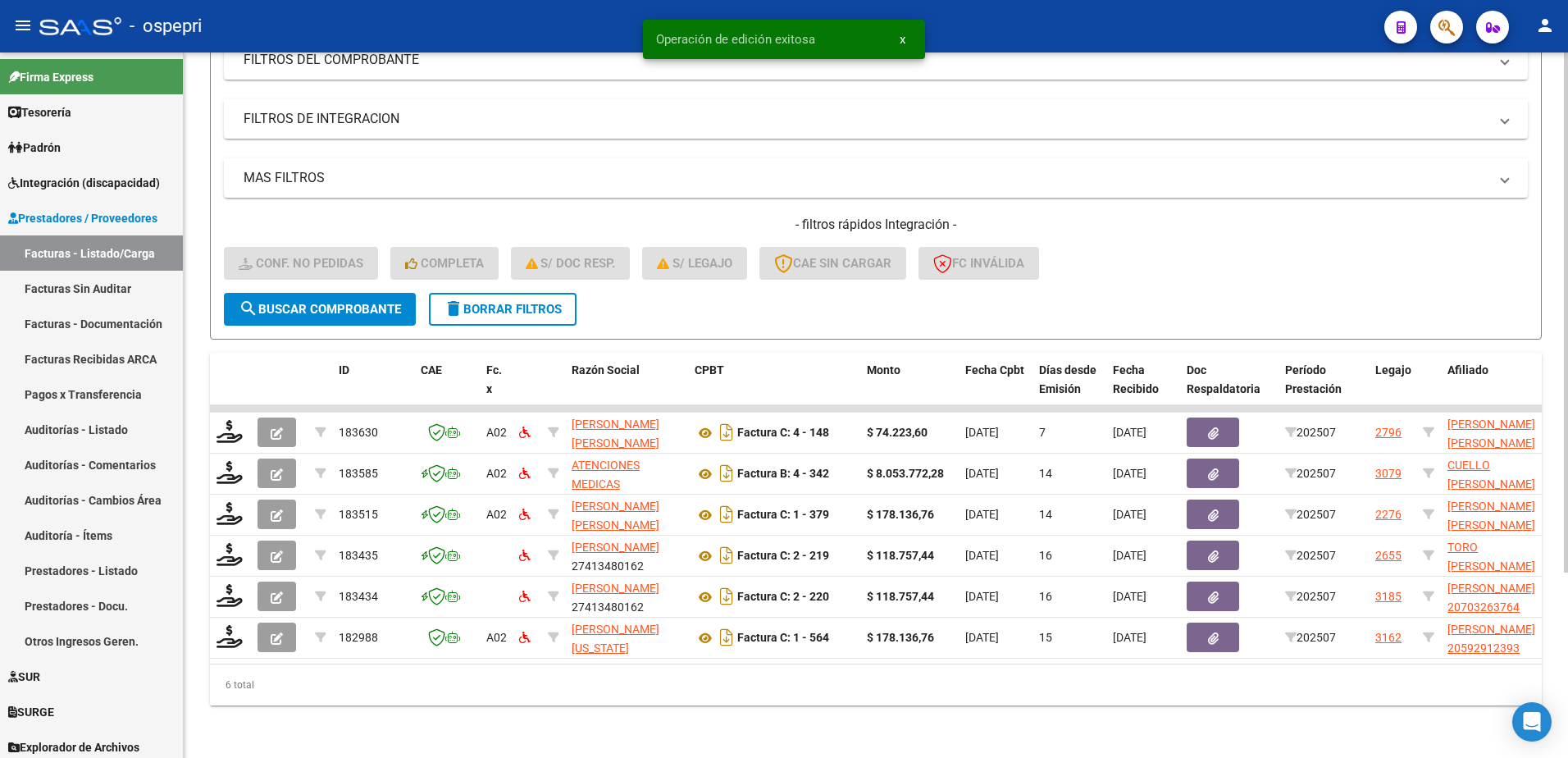
scroll to position [251, 0]
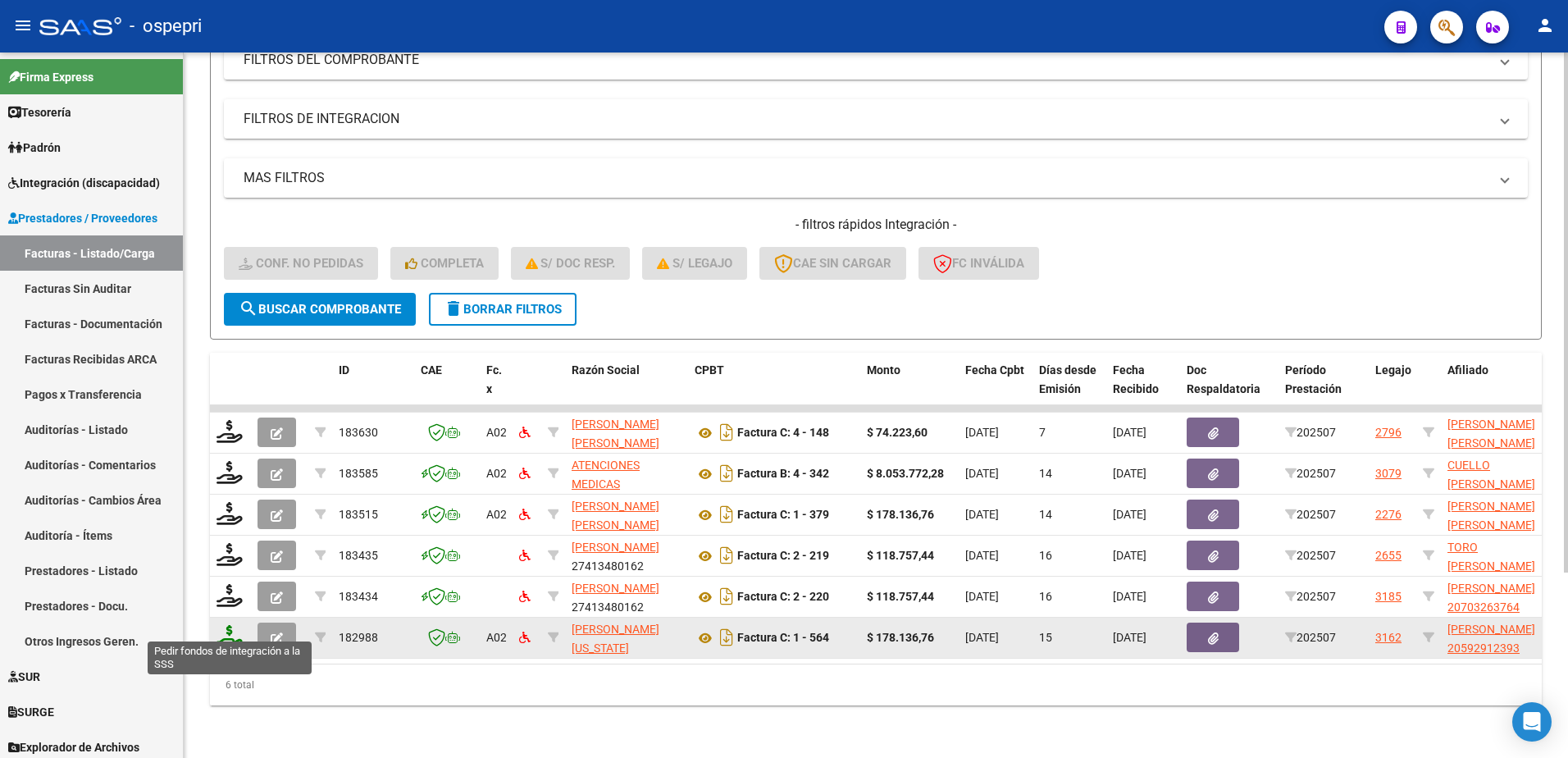
click at [228, 625] on icon at bounding box center [229, 636] width 26 height 23
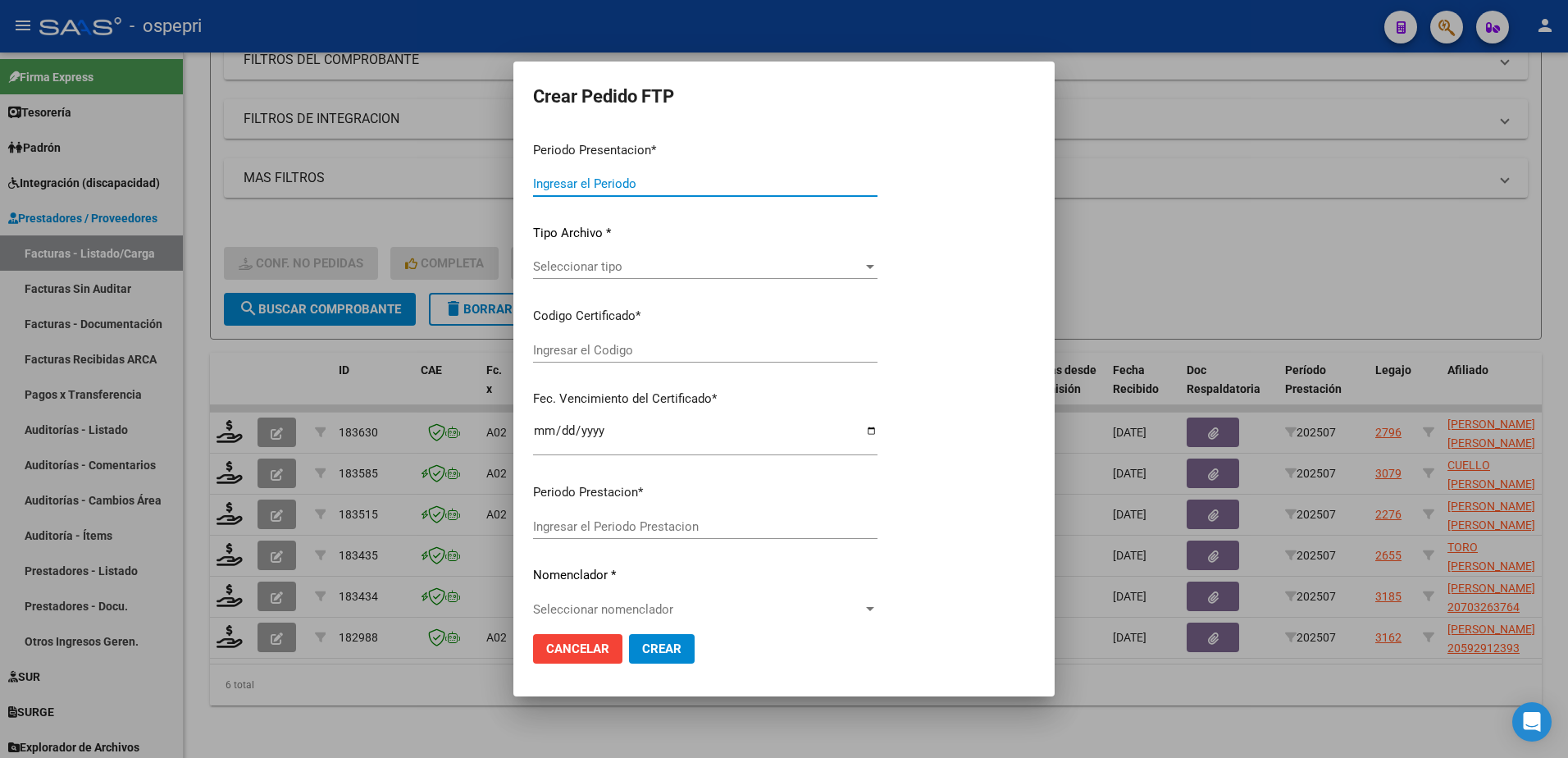
type input "202507"
type input "$ 178.136,76"
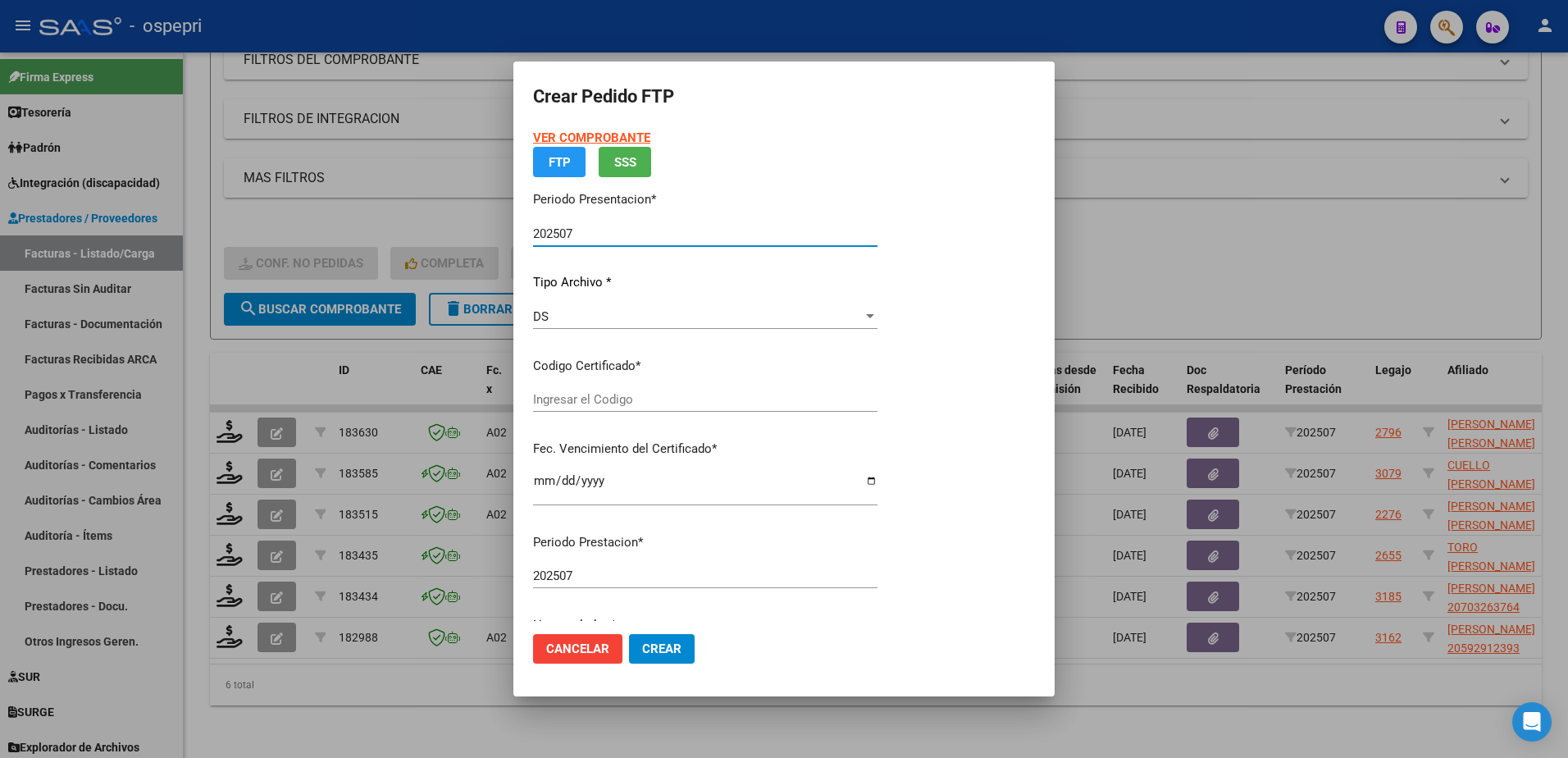
type input "2059291239-3"
type input "2029-03-14"
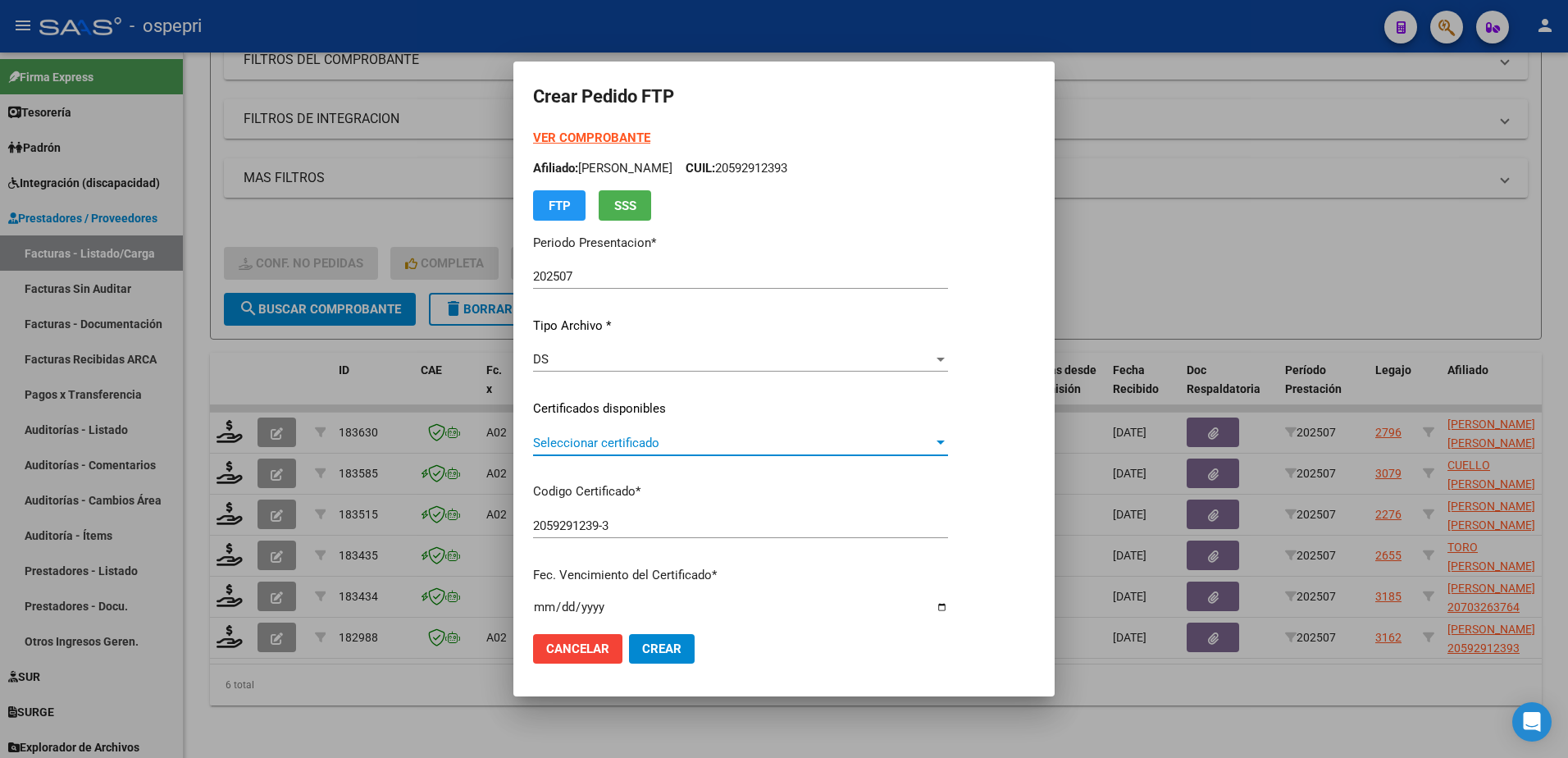
click at [609, 448] on span "Seleccionar certificado" at bounding box center [733, 442] width 400 height 15
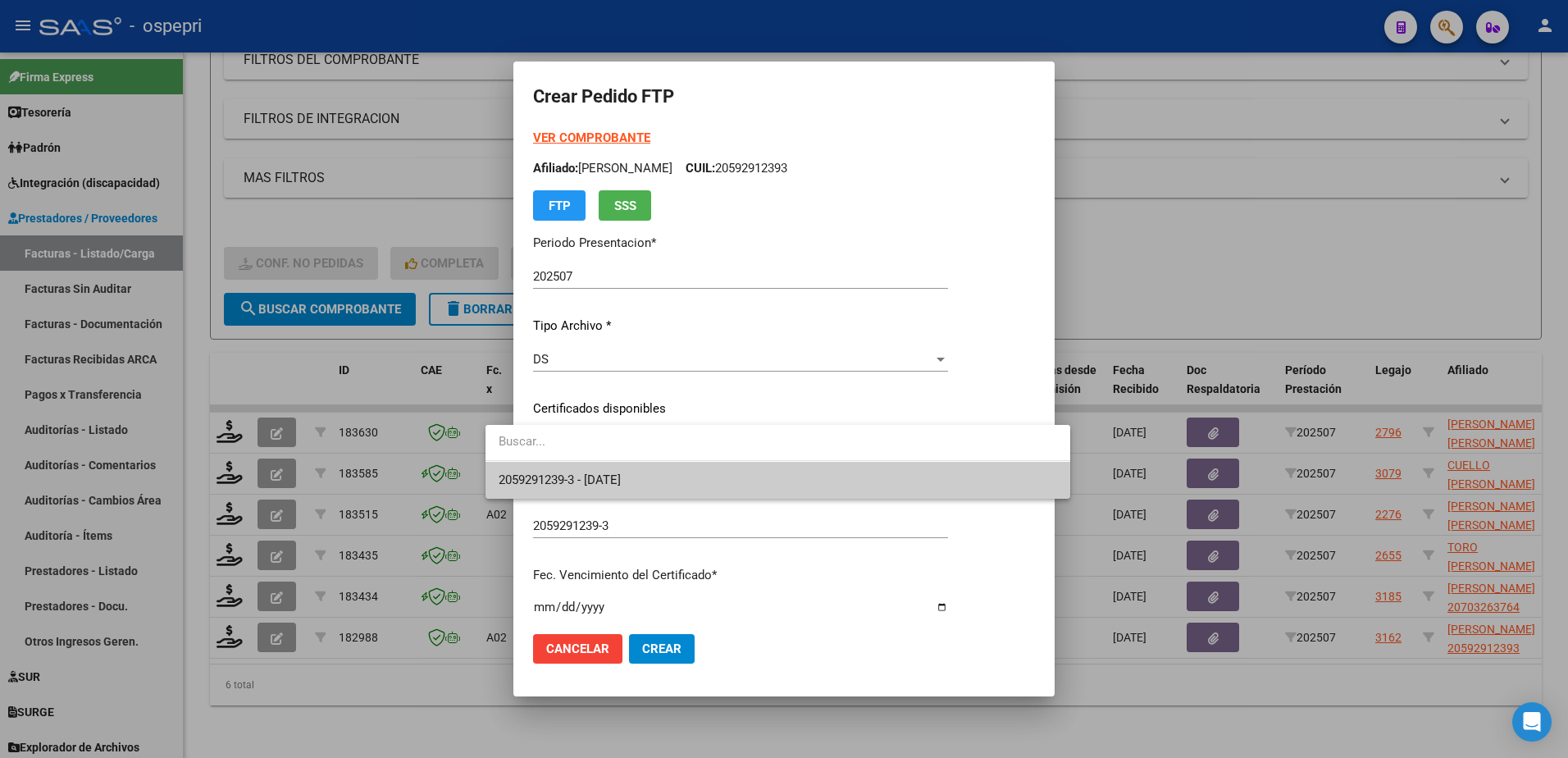
click at [614, 488] on span "2059291239-3 - 2029-03-14" at bounding box center [778, 480] width 559 height 37
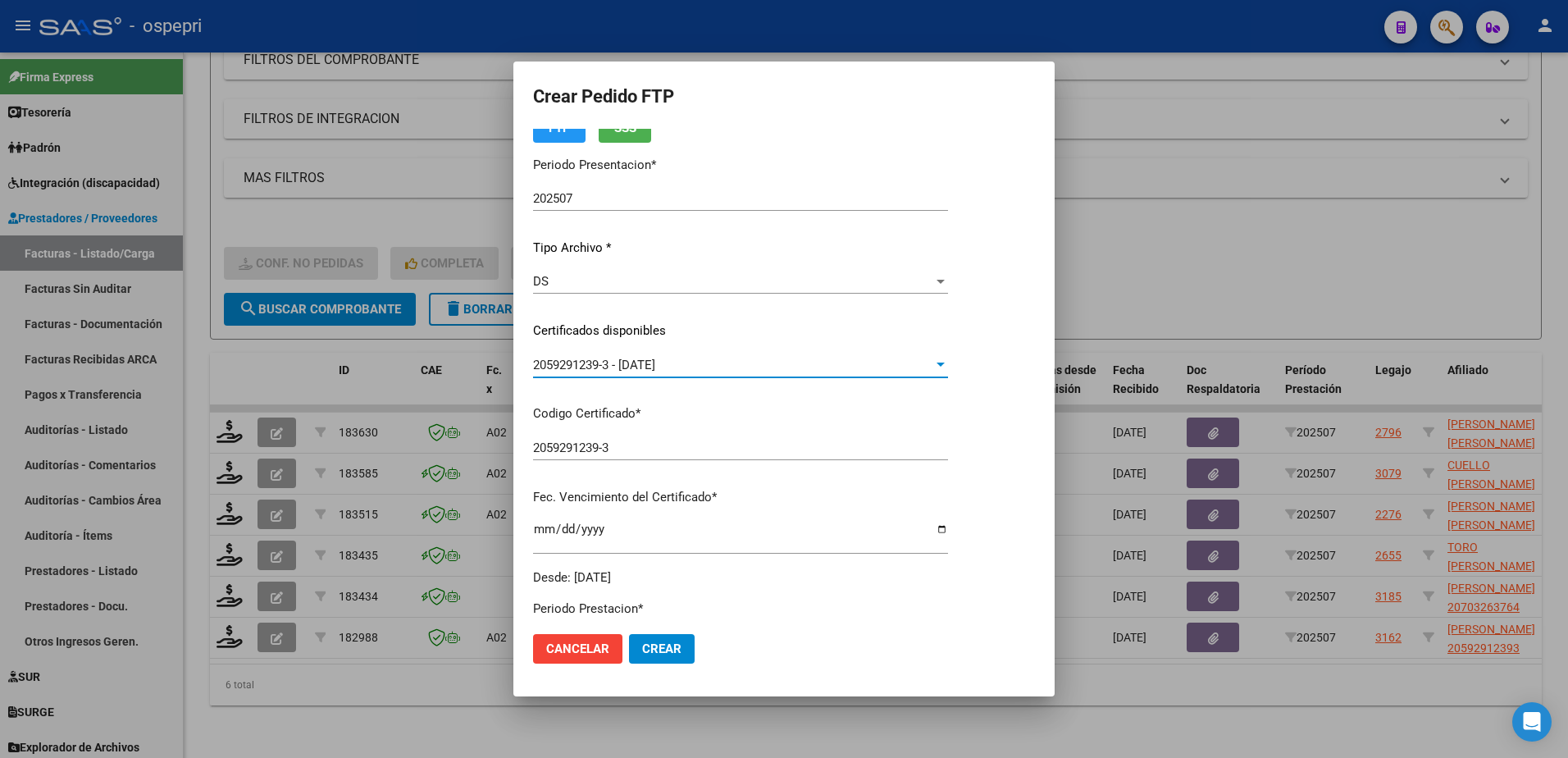
scroll to position [329, 0]
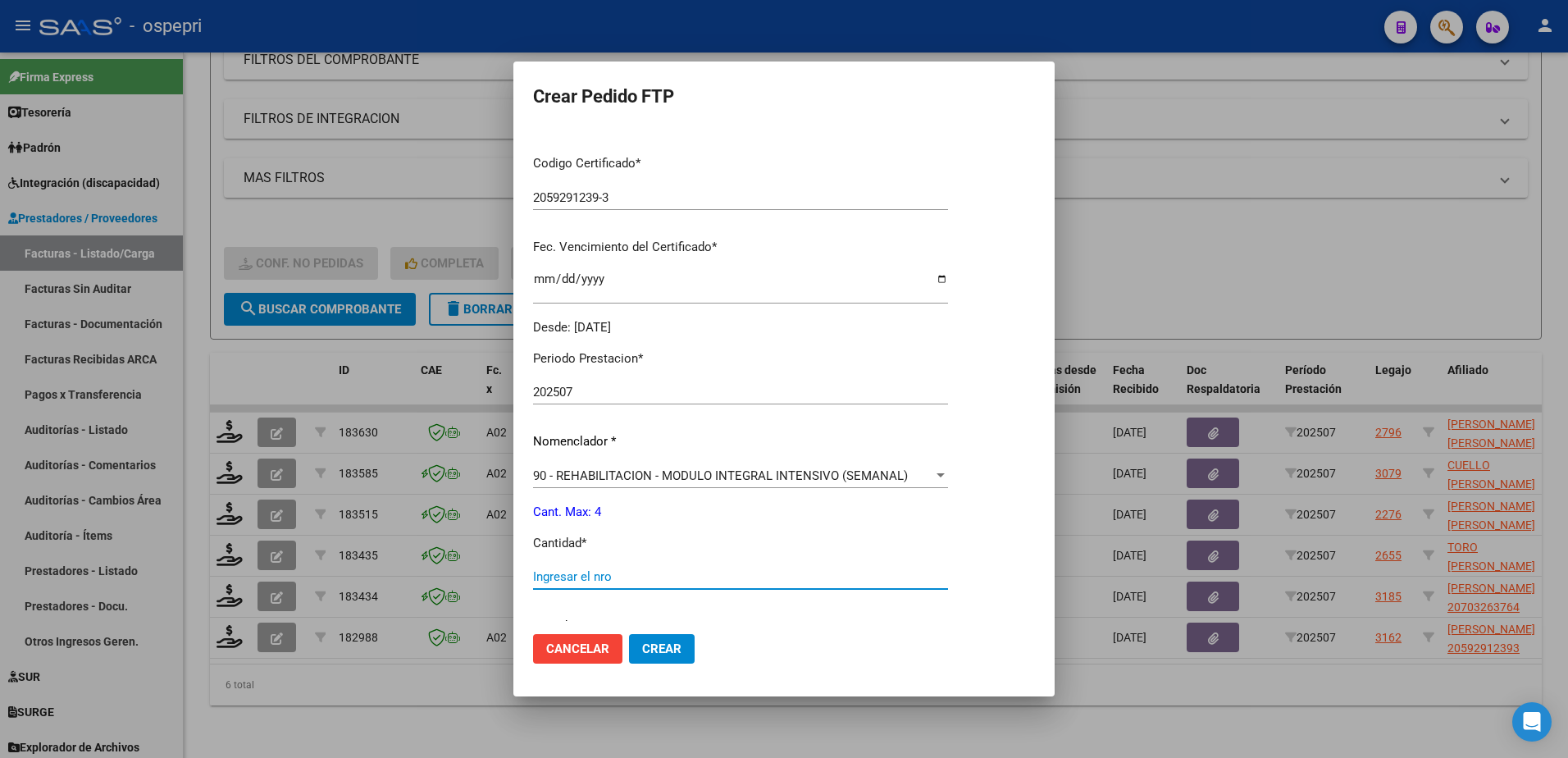
click at [583, 583] on input "Ingresar el nro" at bounding box center [740, 576] width 415 height 15
type input "4"
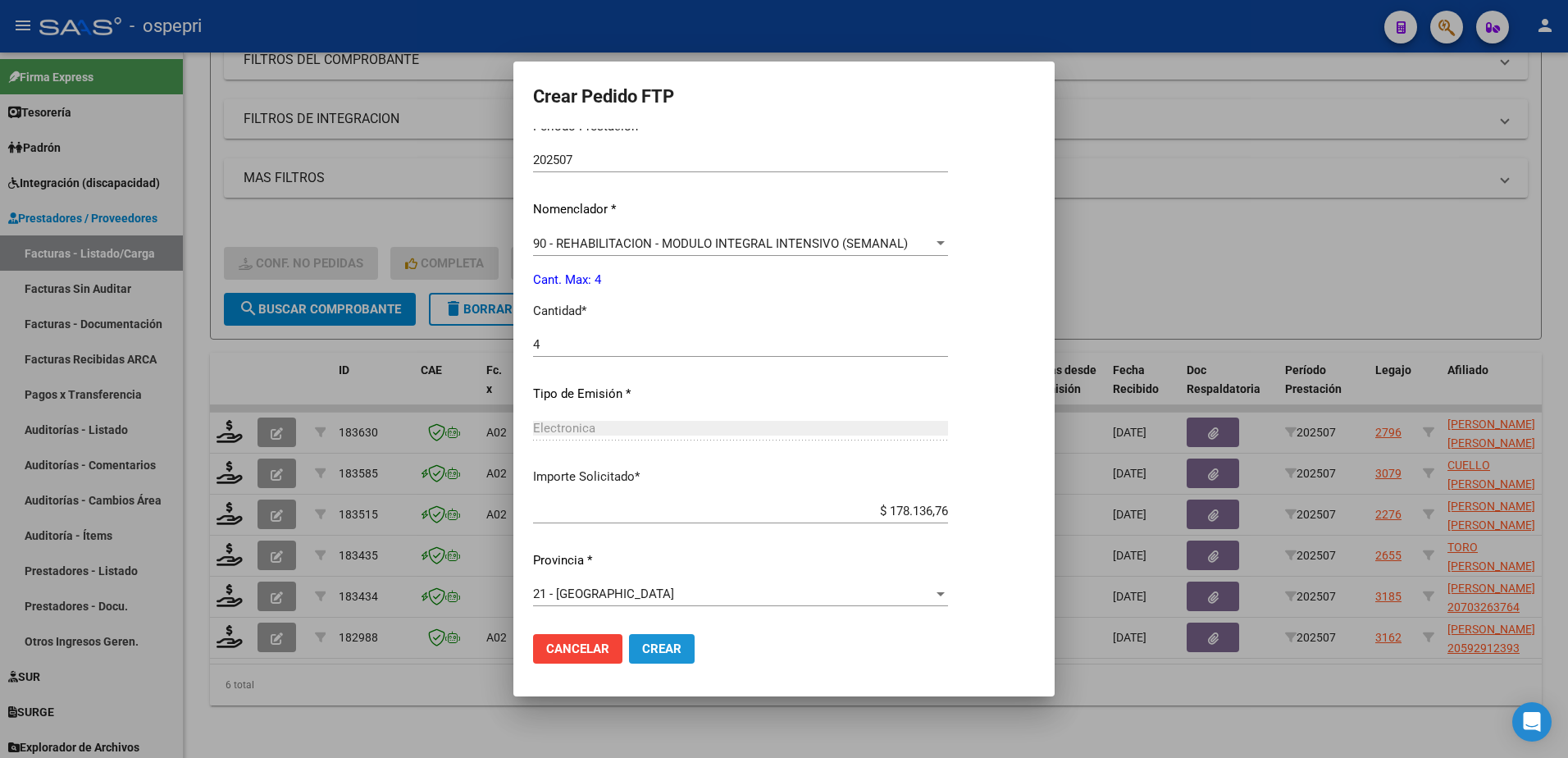
click at [642, 645] on span "Crear" at bounding box center [662, 648] width 40 height 15
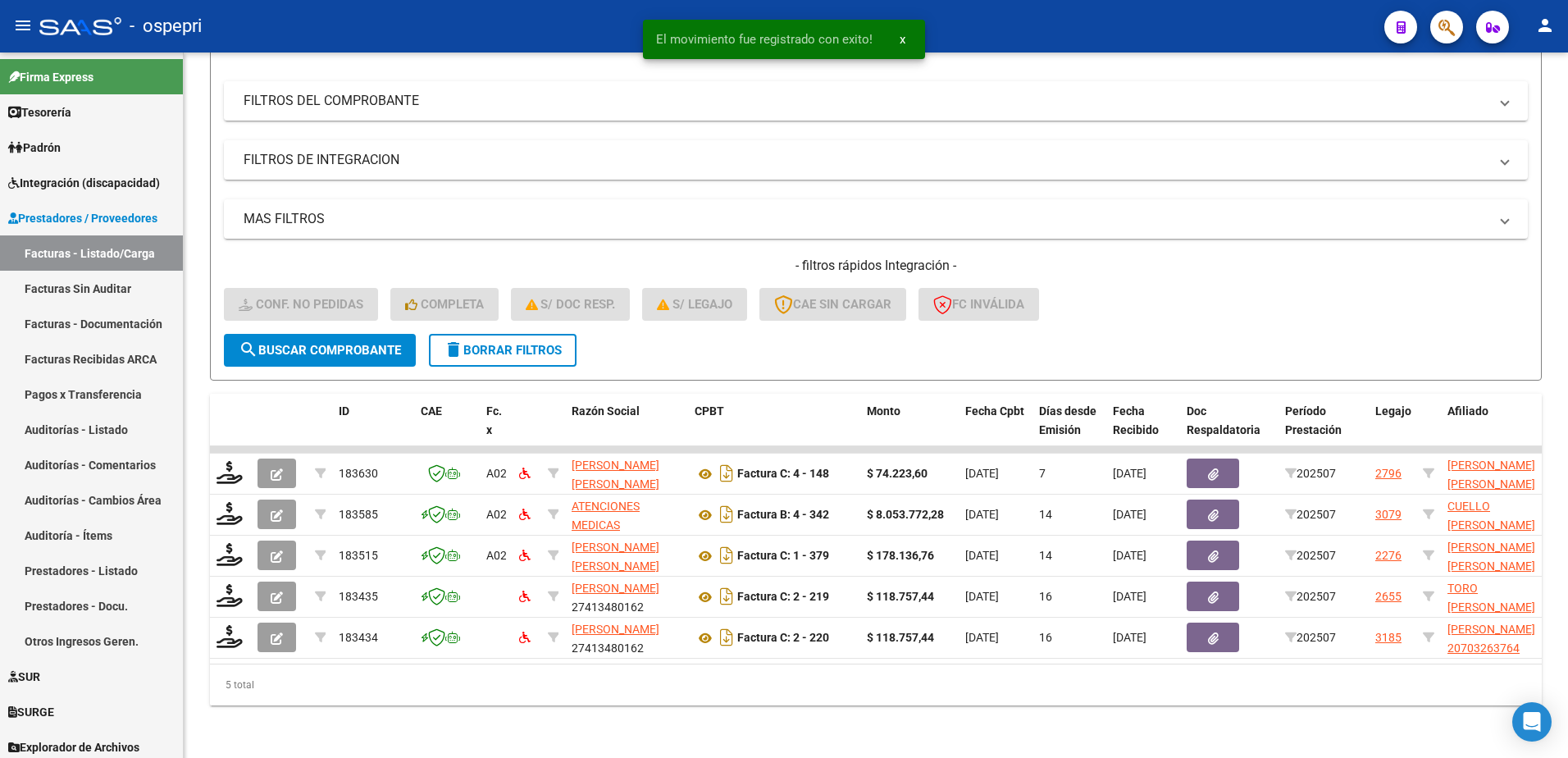
scroll to position [210, 0]
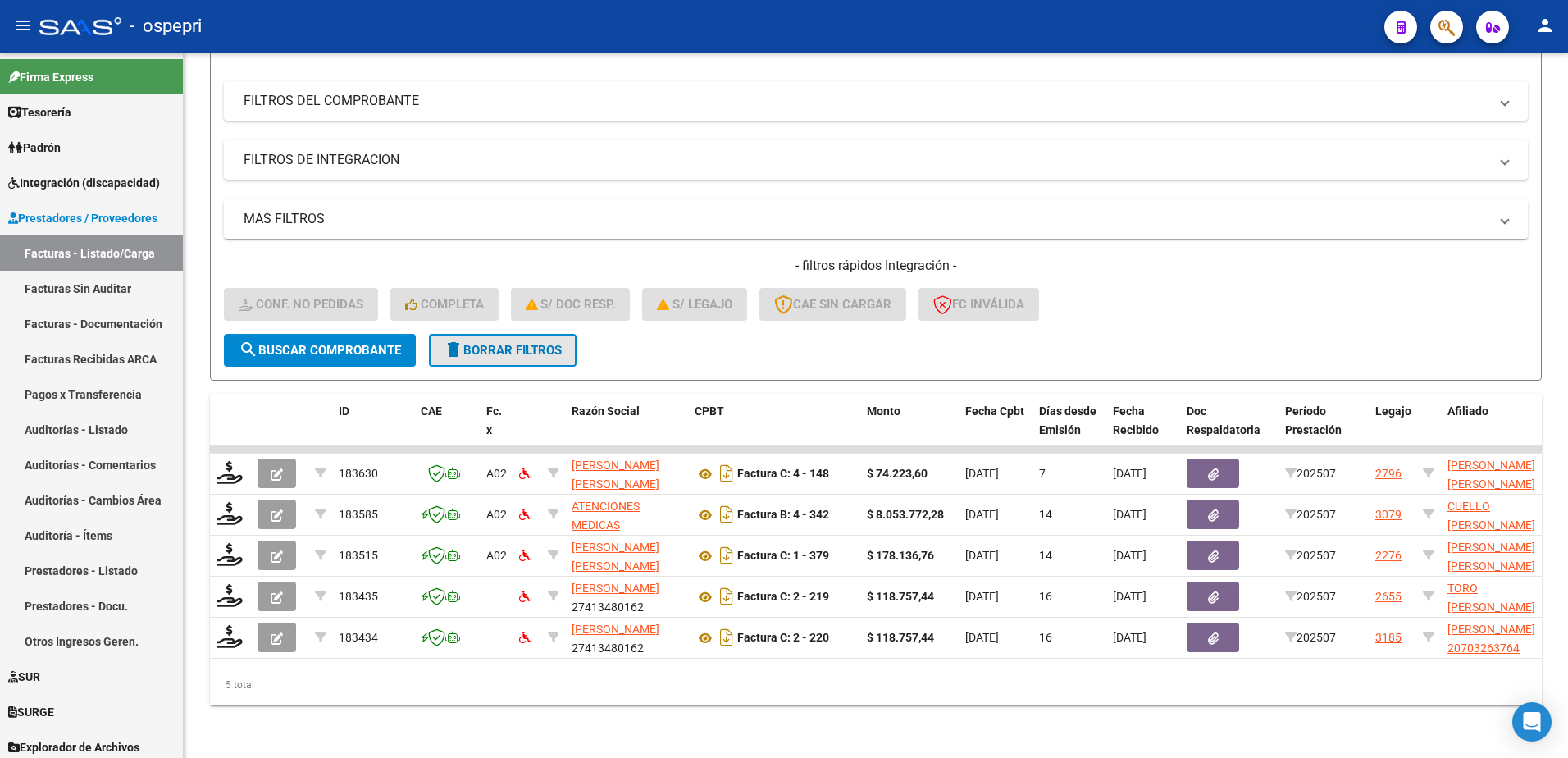
click at [496, 343] on span "delete Borrar Filtros" at bounding box center [503, 350] width 118 height 15
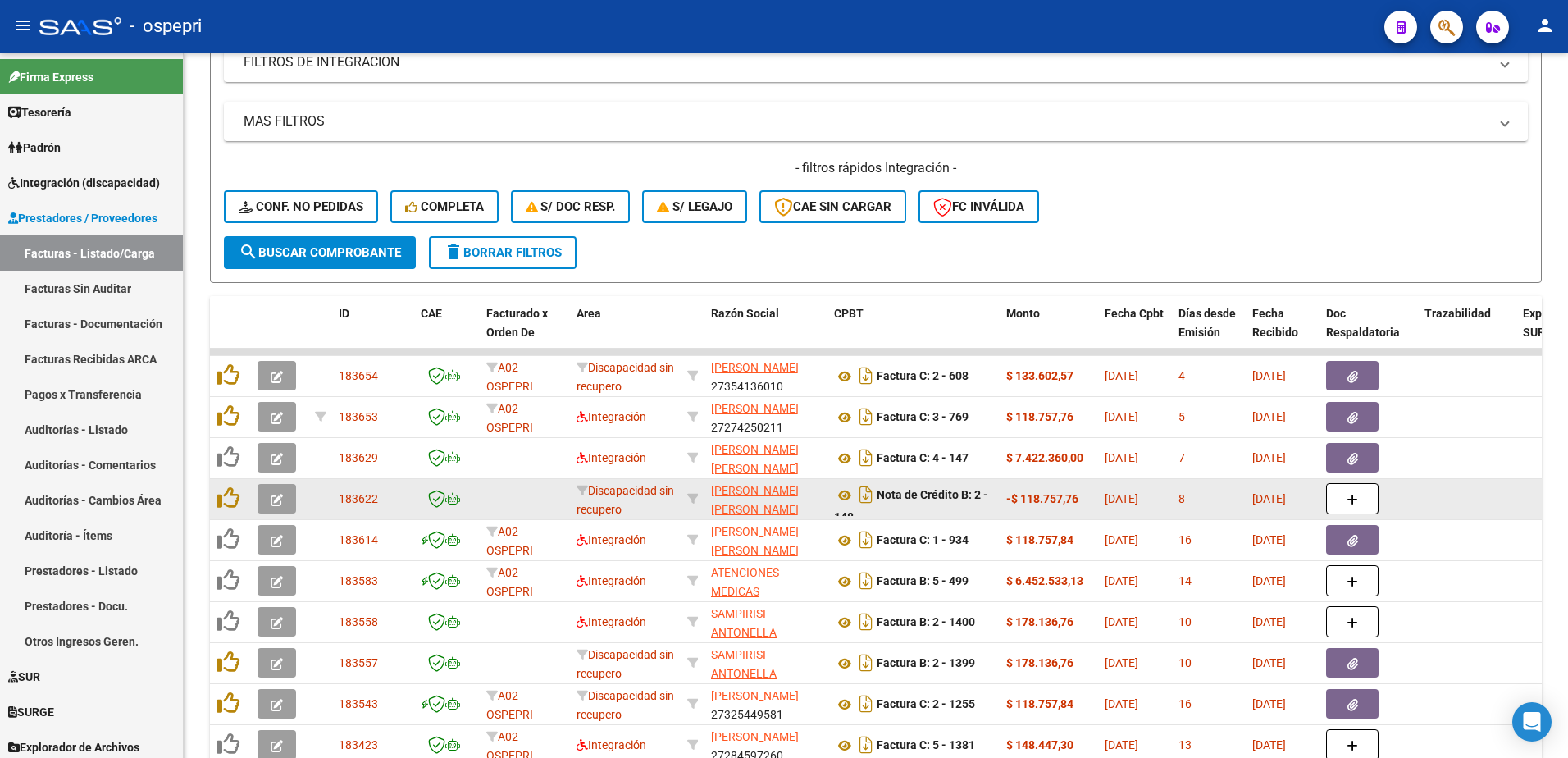
scroll to position [415, 0]
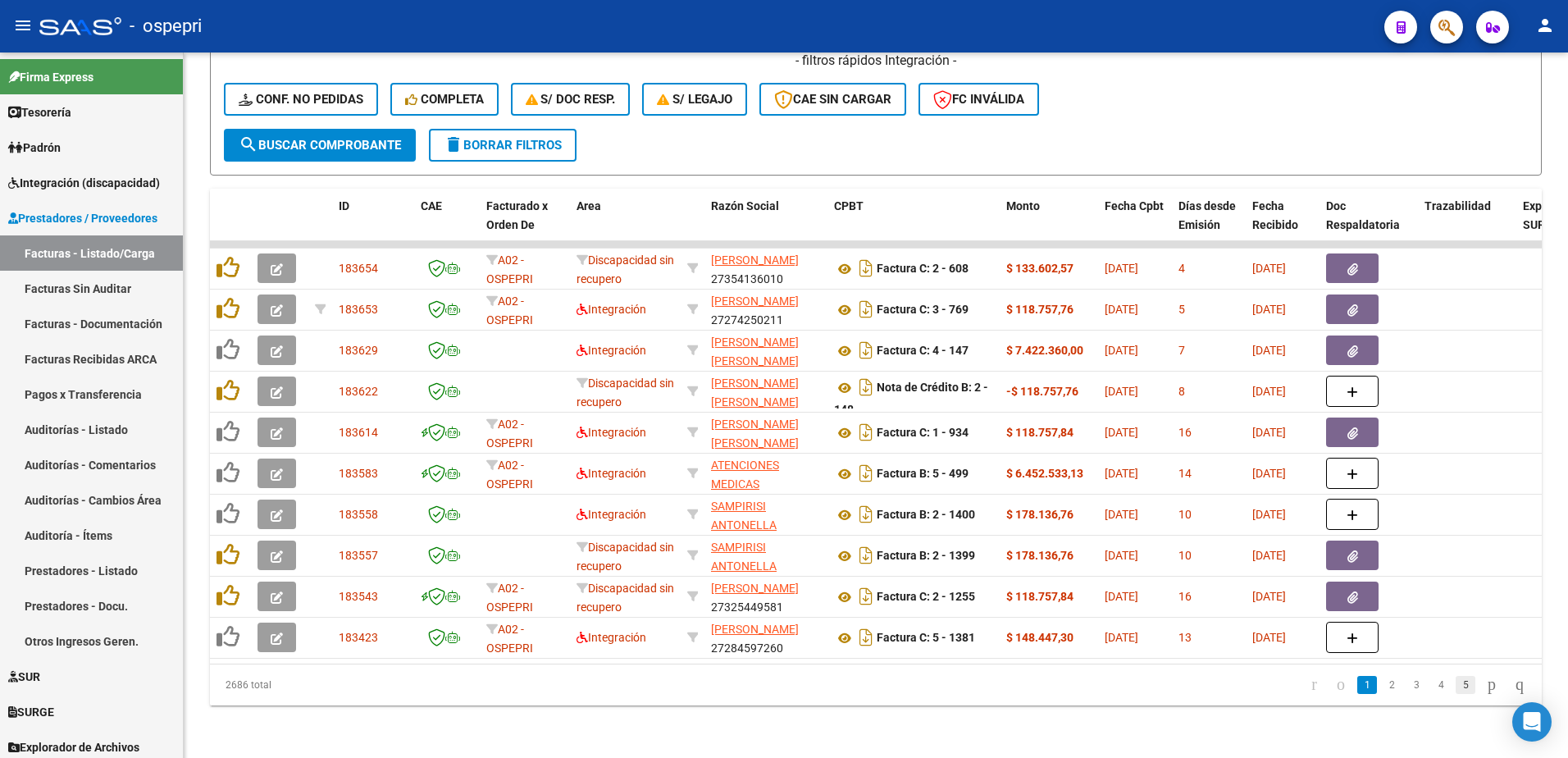
click at [1456, 686] on link "5" at bounding box center [1465, 685] width 20 height 18
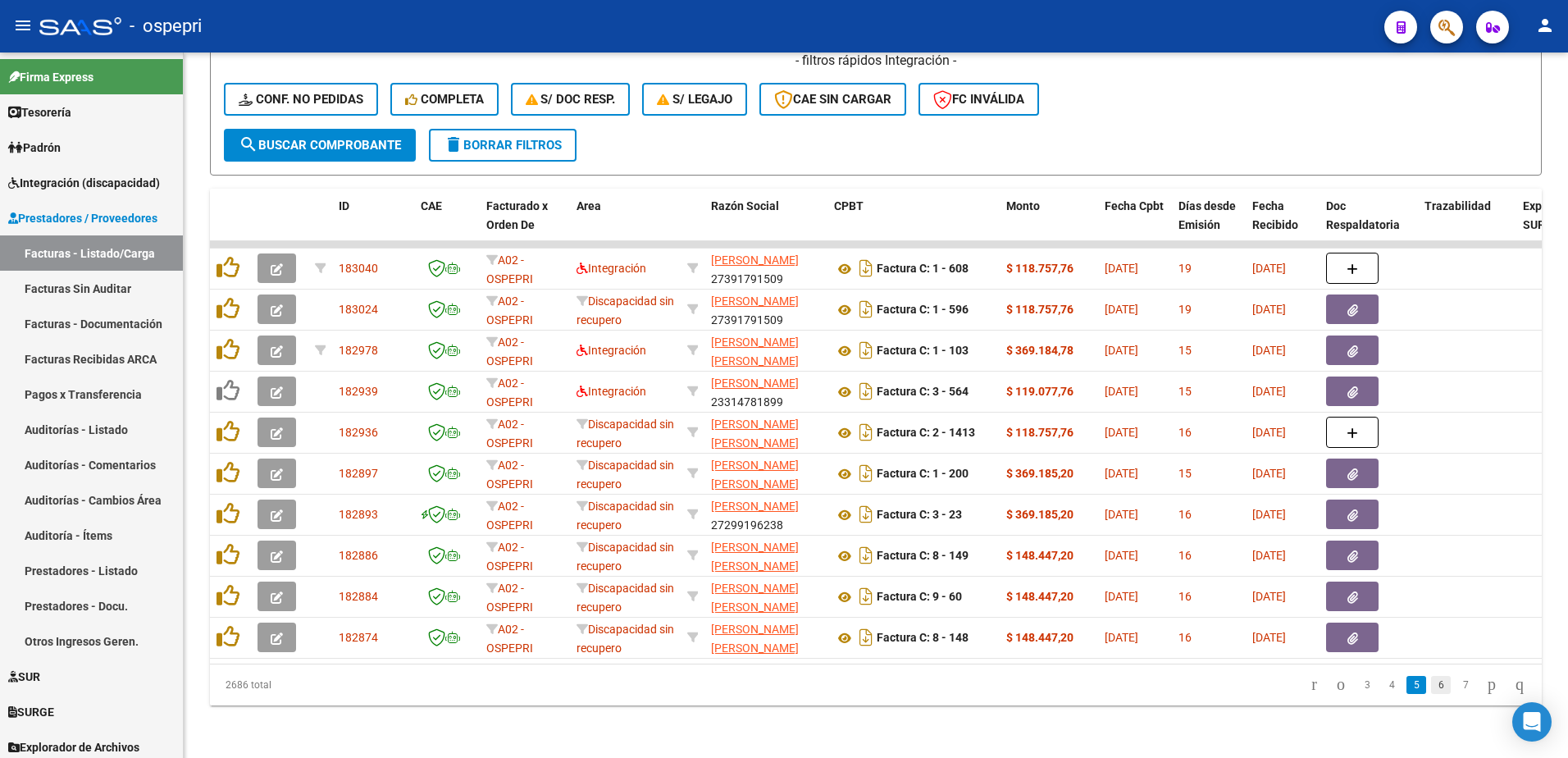
click at [1431, 685] on link "6" at bounding box center [1440, 685] width 20 height 18
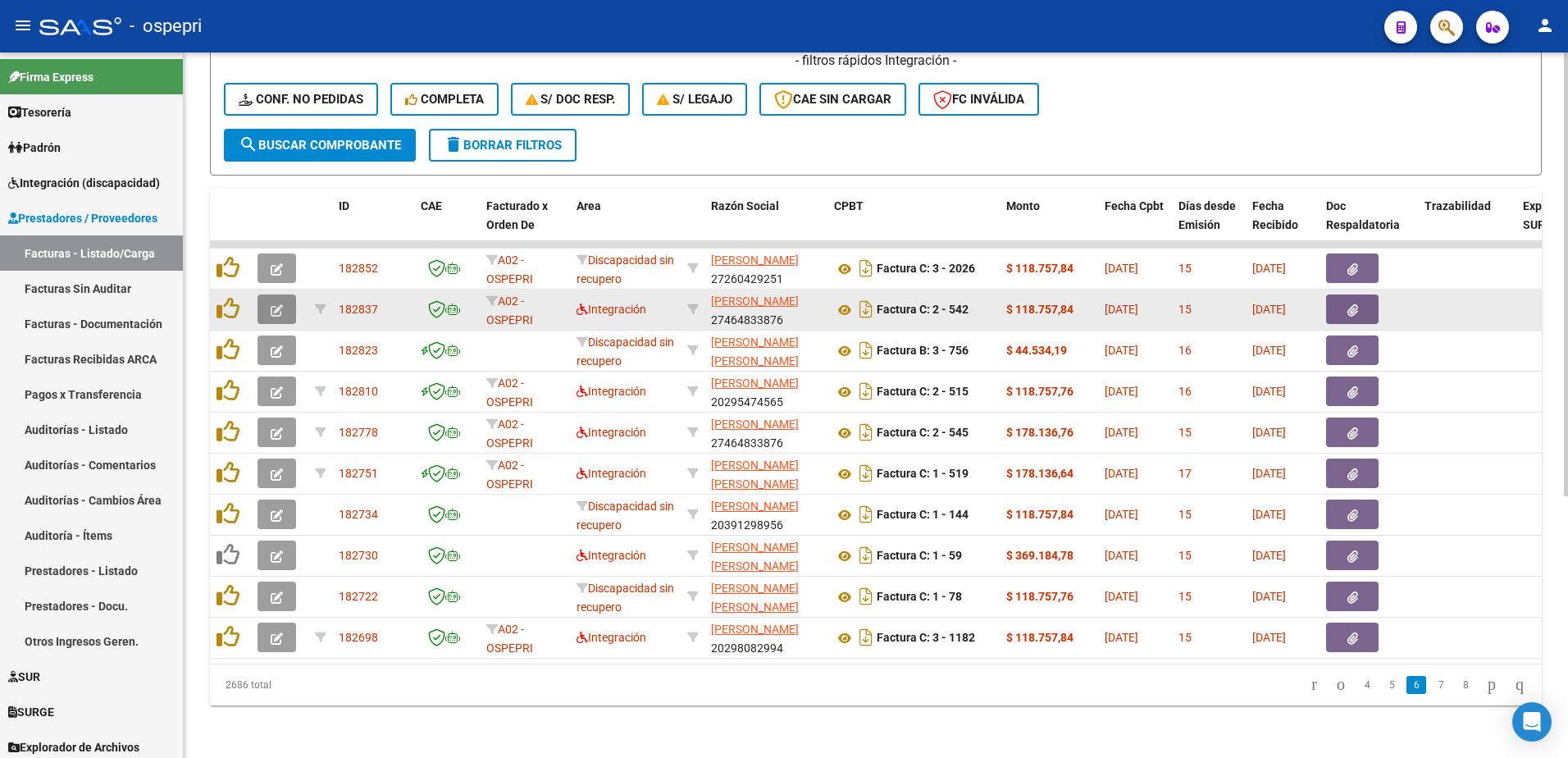
click at [279, 304] on icon "button" at bounding box center [277, 310] width 12 height 12
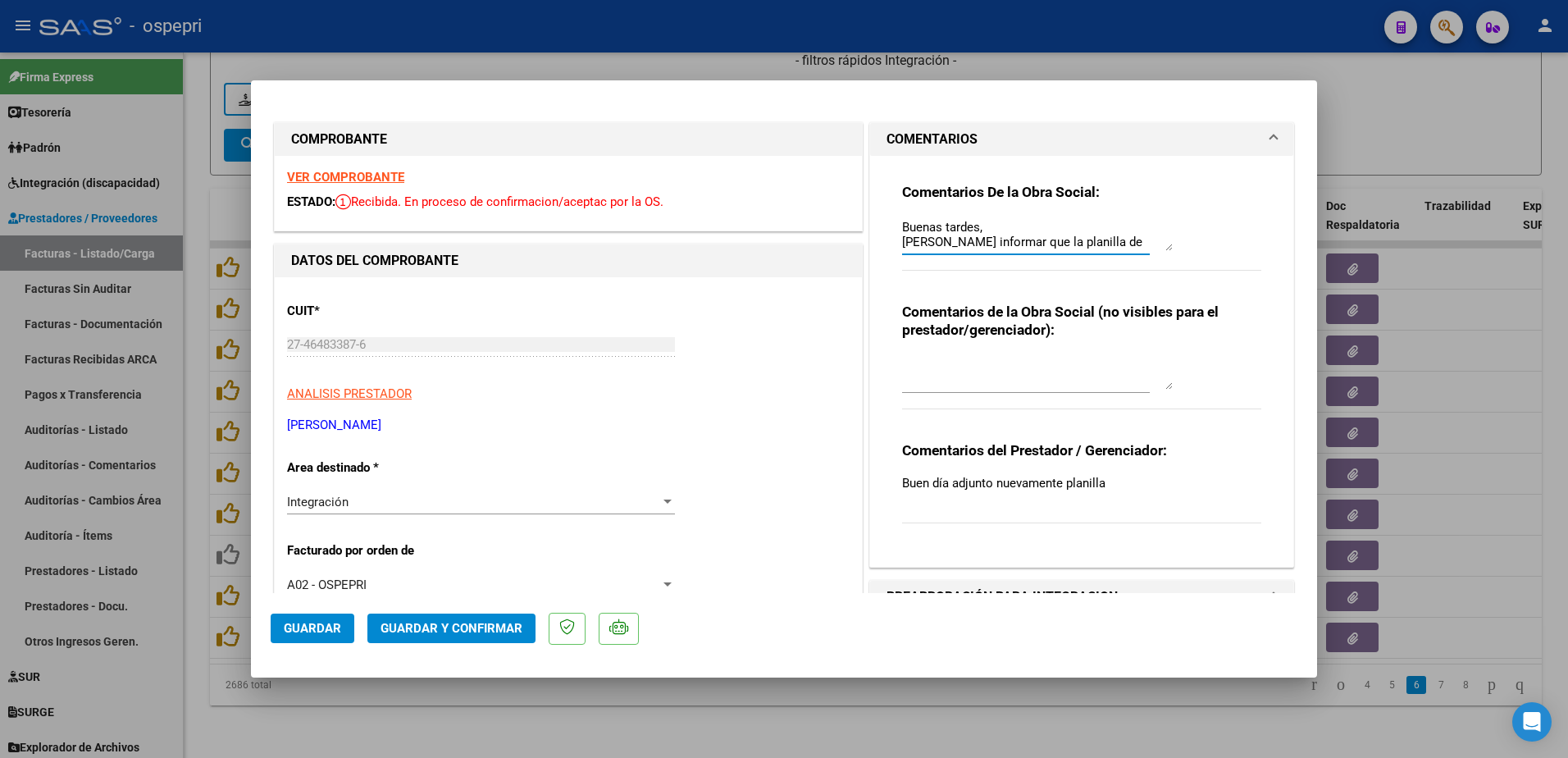
drag, startPoint x: 1159, startPoint y: 251, endPoint x: 1159, endPoint y: 303, distance: 52.0
click at [1159, 303] on div "Comentarios De la Obra Social: Buenas tardes, Queríamos informar que la planill…" at bounding box center [1081, 354] width 384 height 398
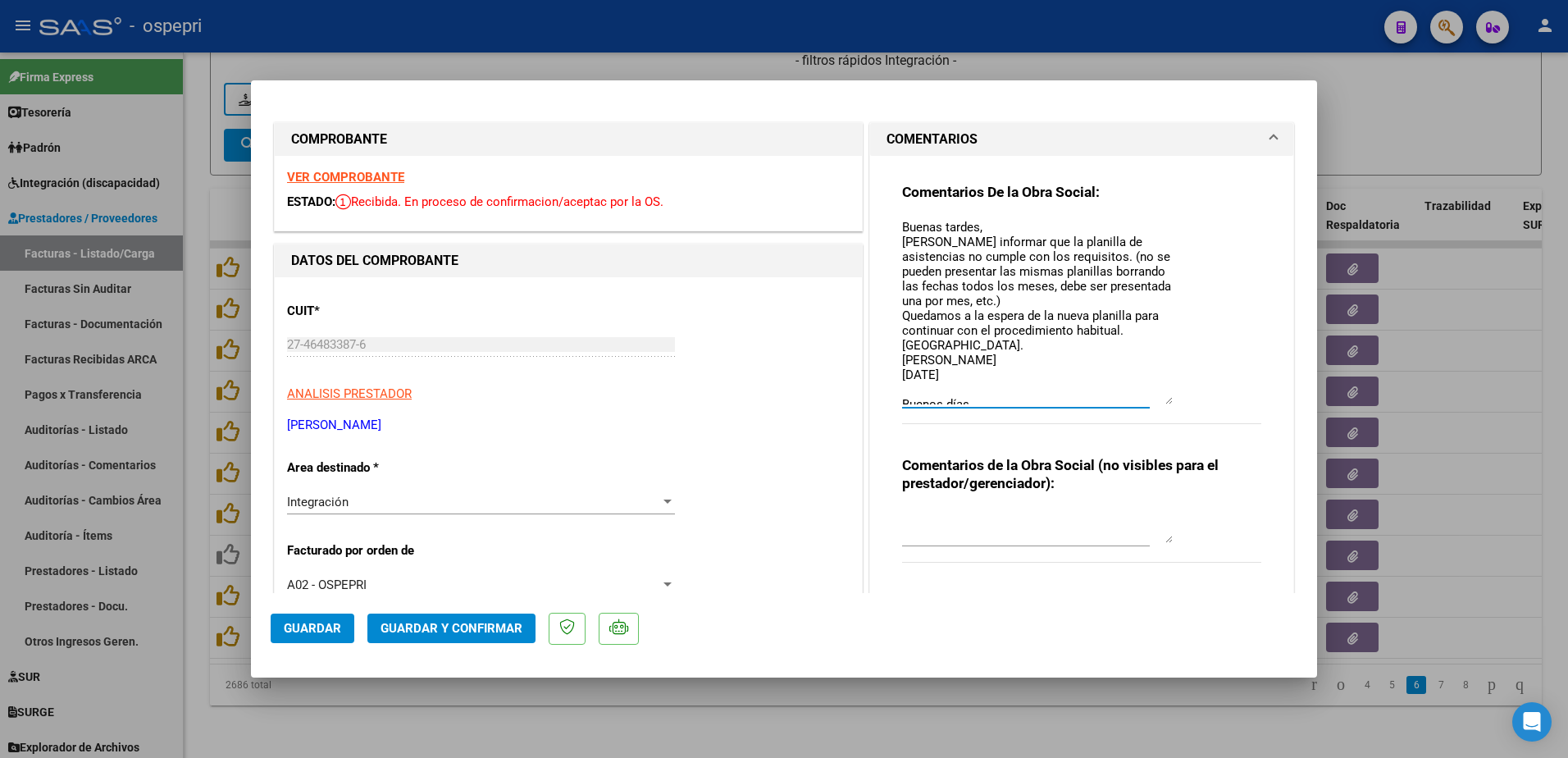
drag, startPoint x: 1160, startPoint y: 266, endPoint x: 1181, endPoint y: 402, distance: 137.6
click at [1181, 402] on div "Comentarios De la Obra Social: Buenas tardes, Queríamos informar que la planill…" at bounding box center [1082, 312] width 359 height 260
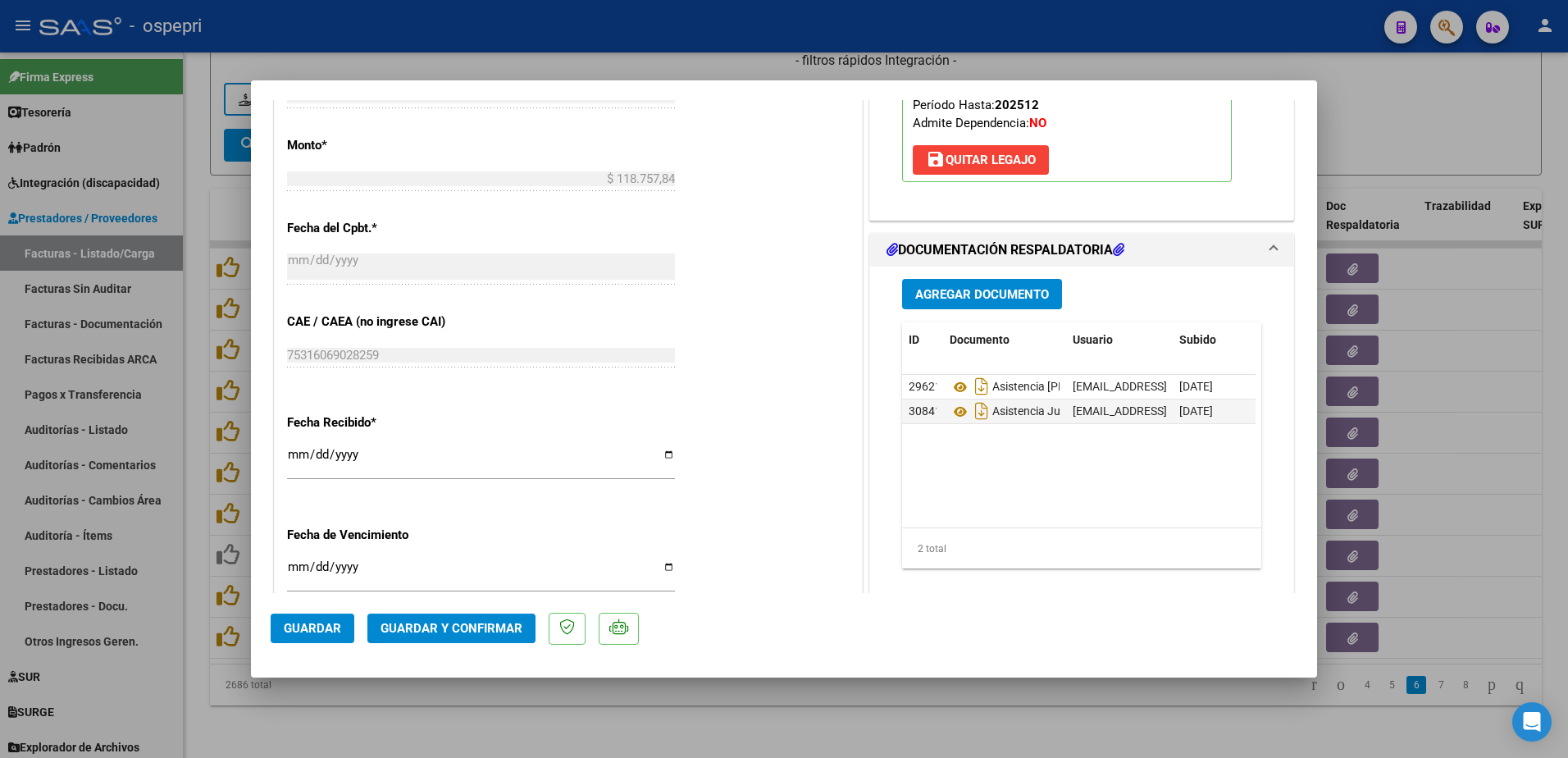
scroll to position [903, 0]
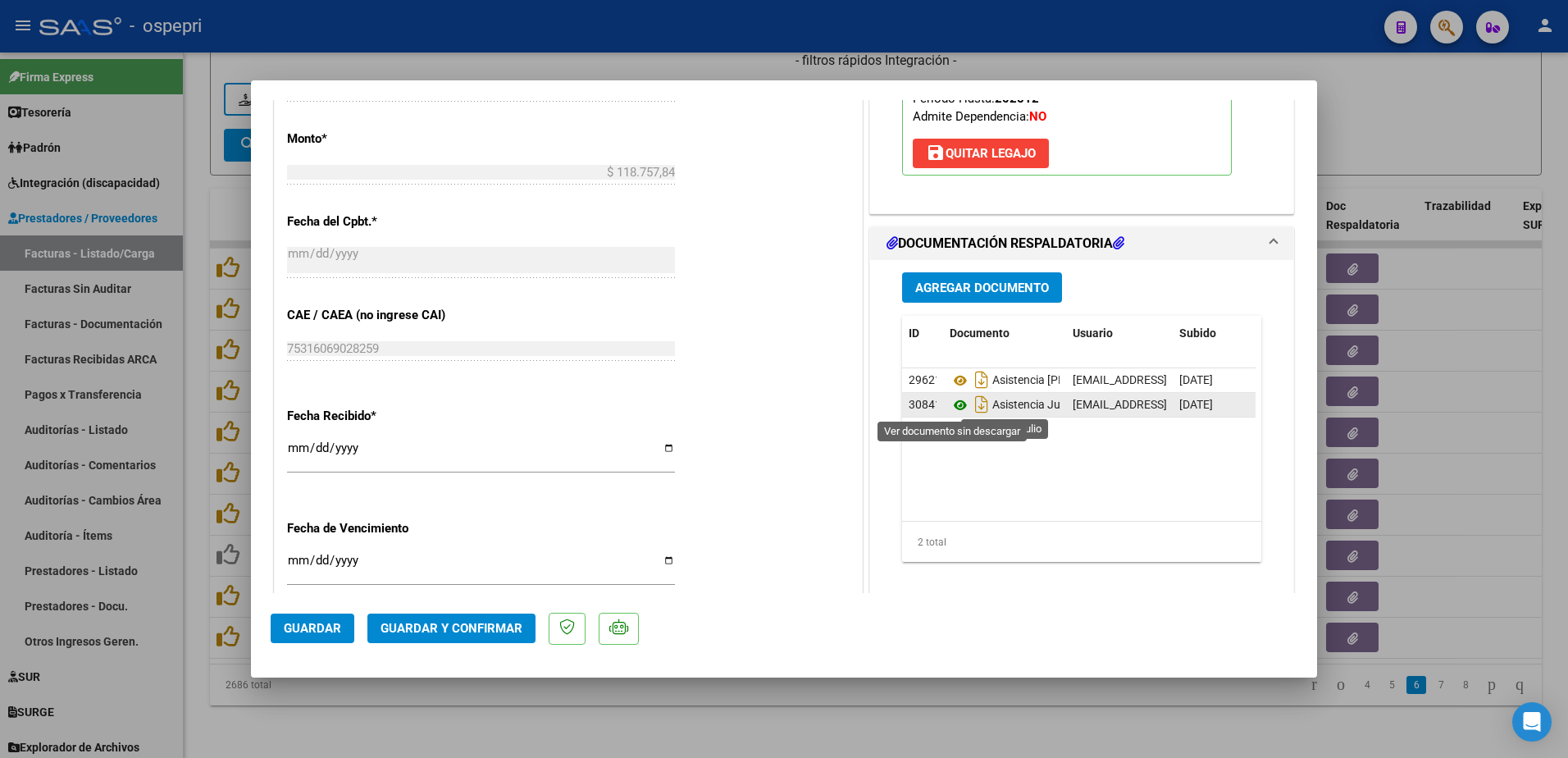
click at [951, 406] on icon at bounding box center [960, 405] width 22 height 20
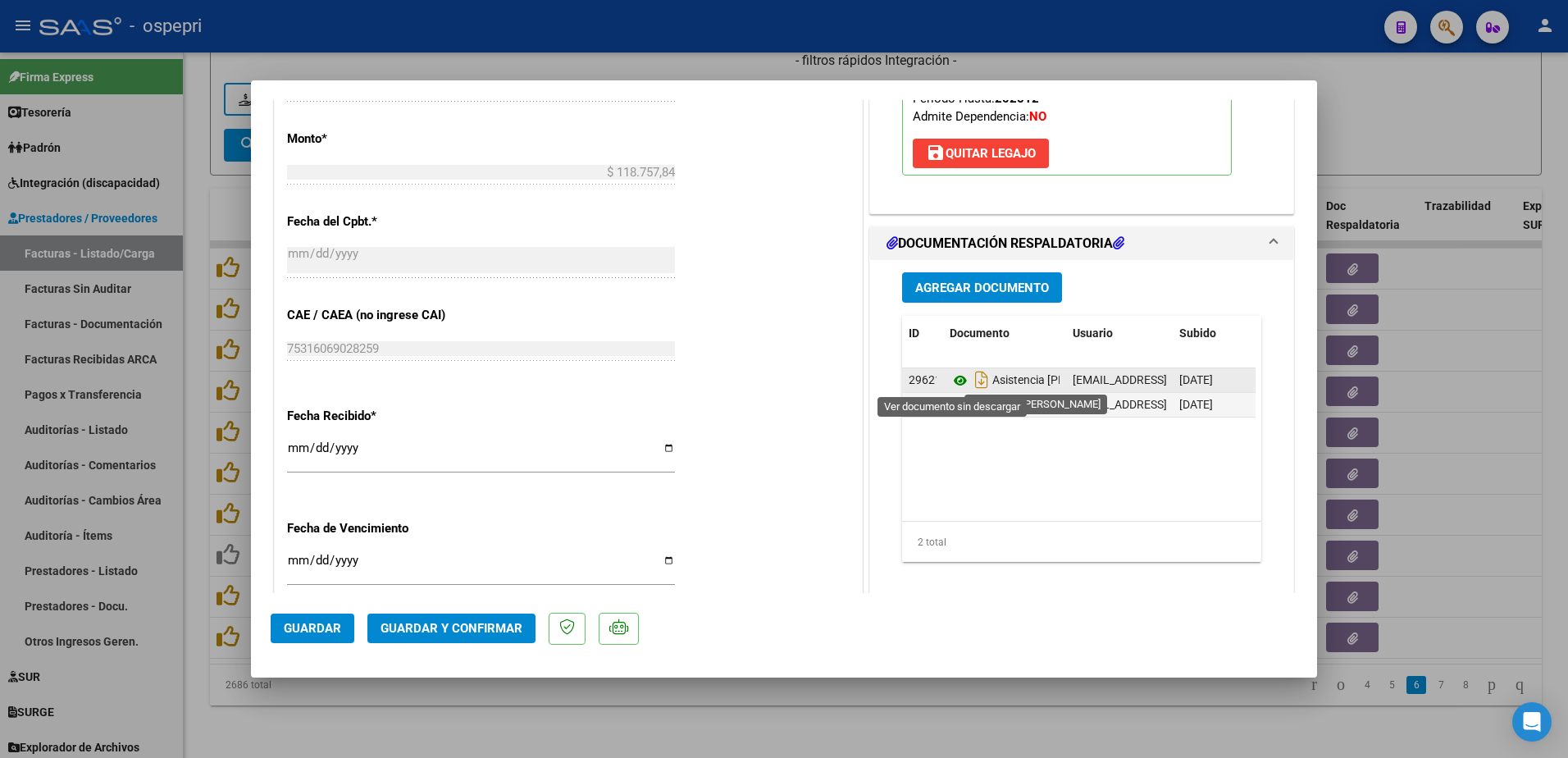
click at [950, 379] on icon at bounding box center [960, 380] width 22 height 20
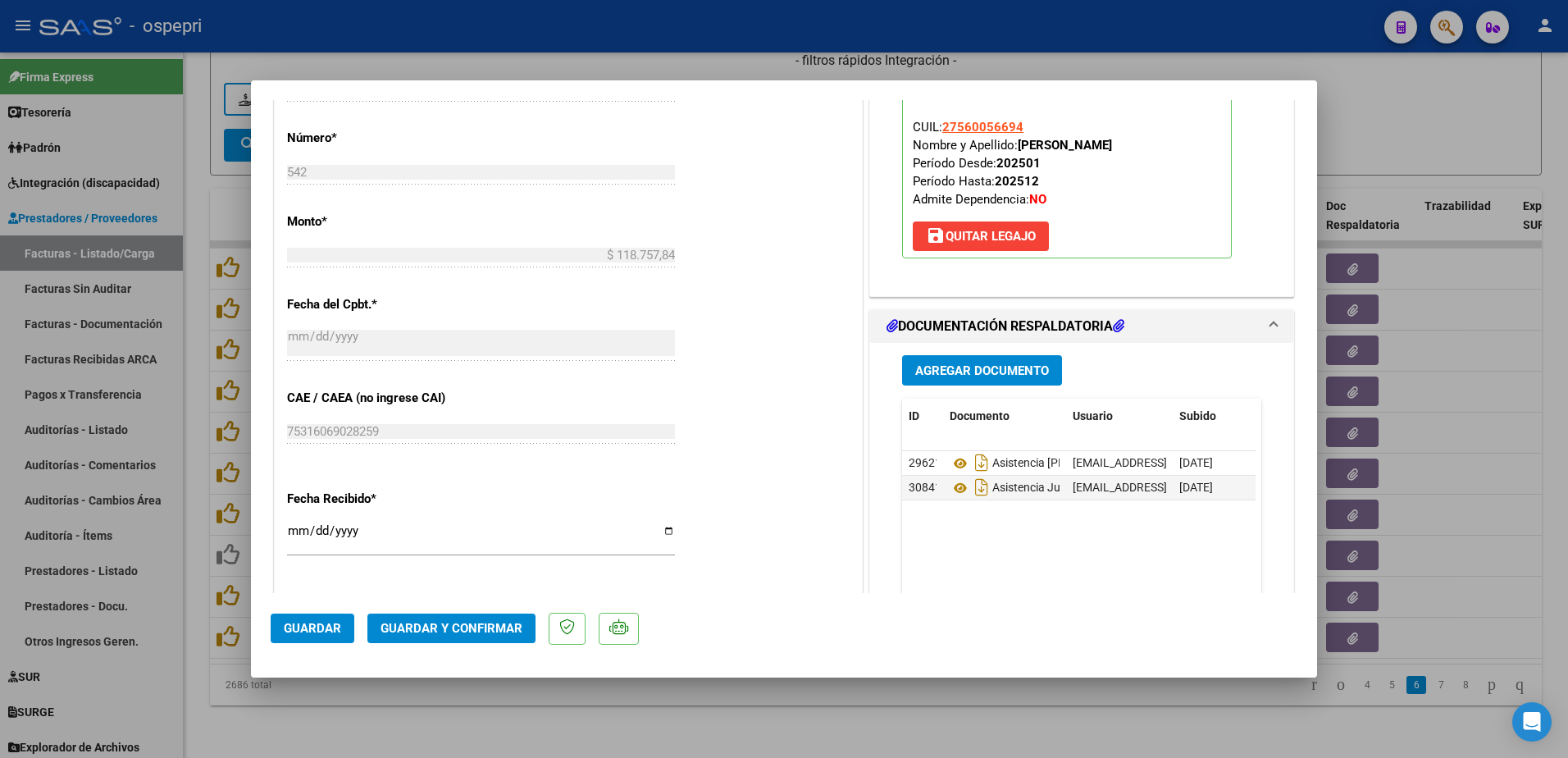
scroll to position [820, 0]
type input "$ 0,00"
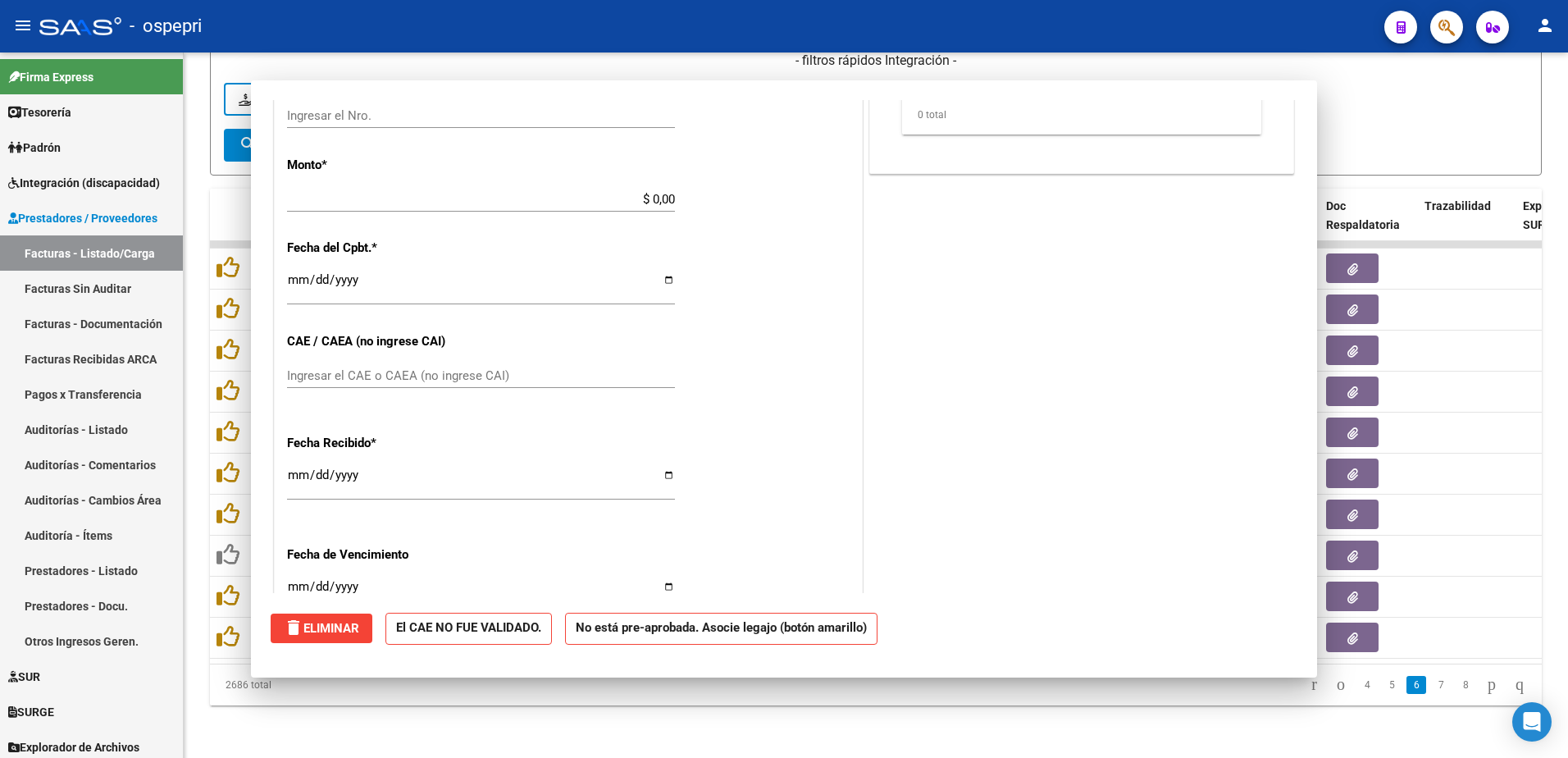
scroll to position [765, 0]
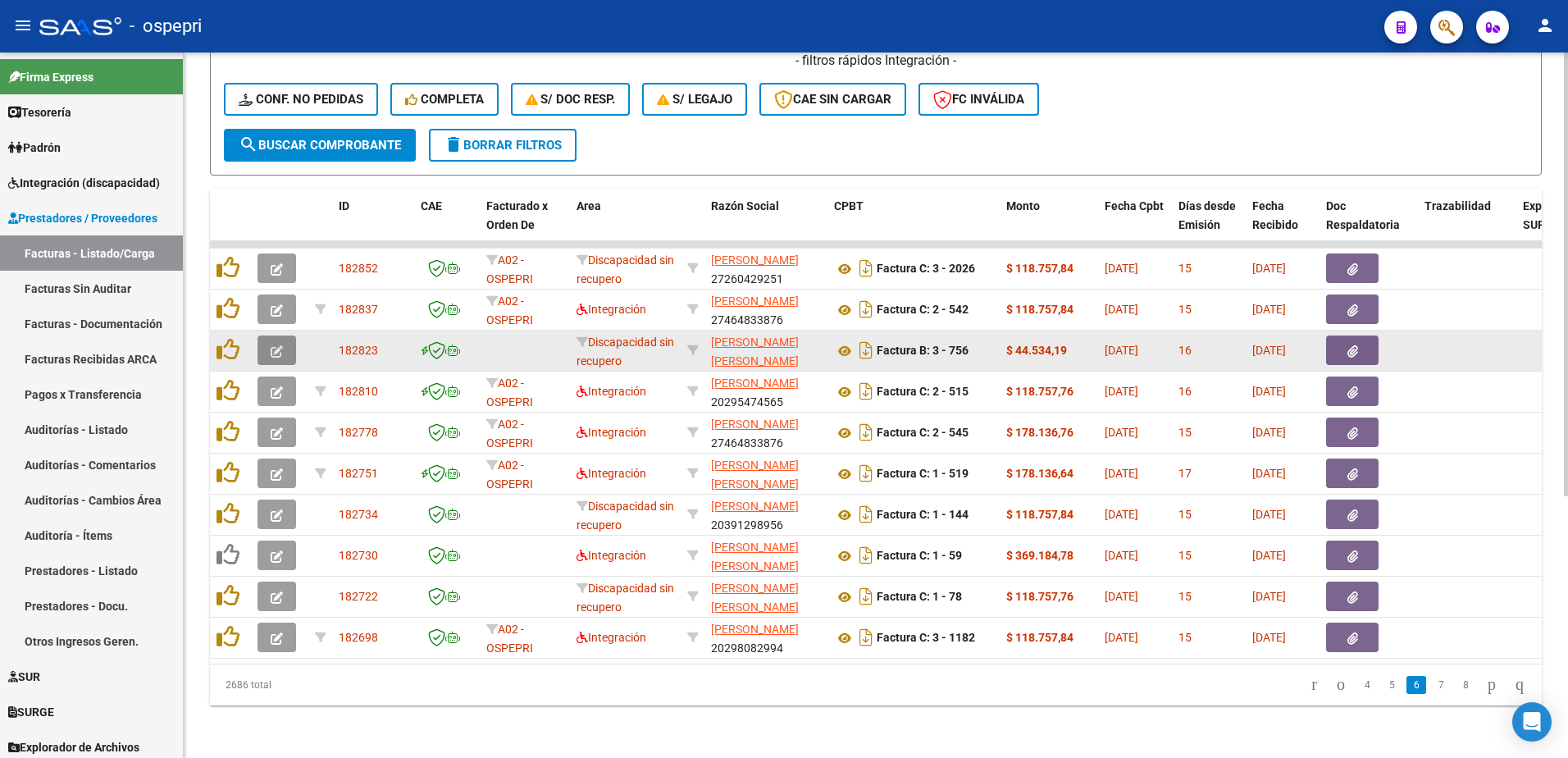
click at [280, 346] on icon "button" at bounding box center [277, 352] width 12 height 12
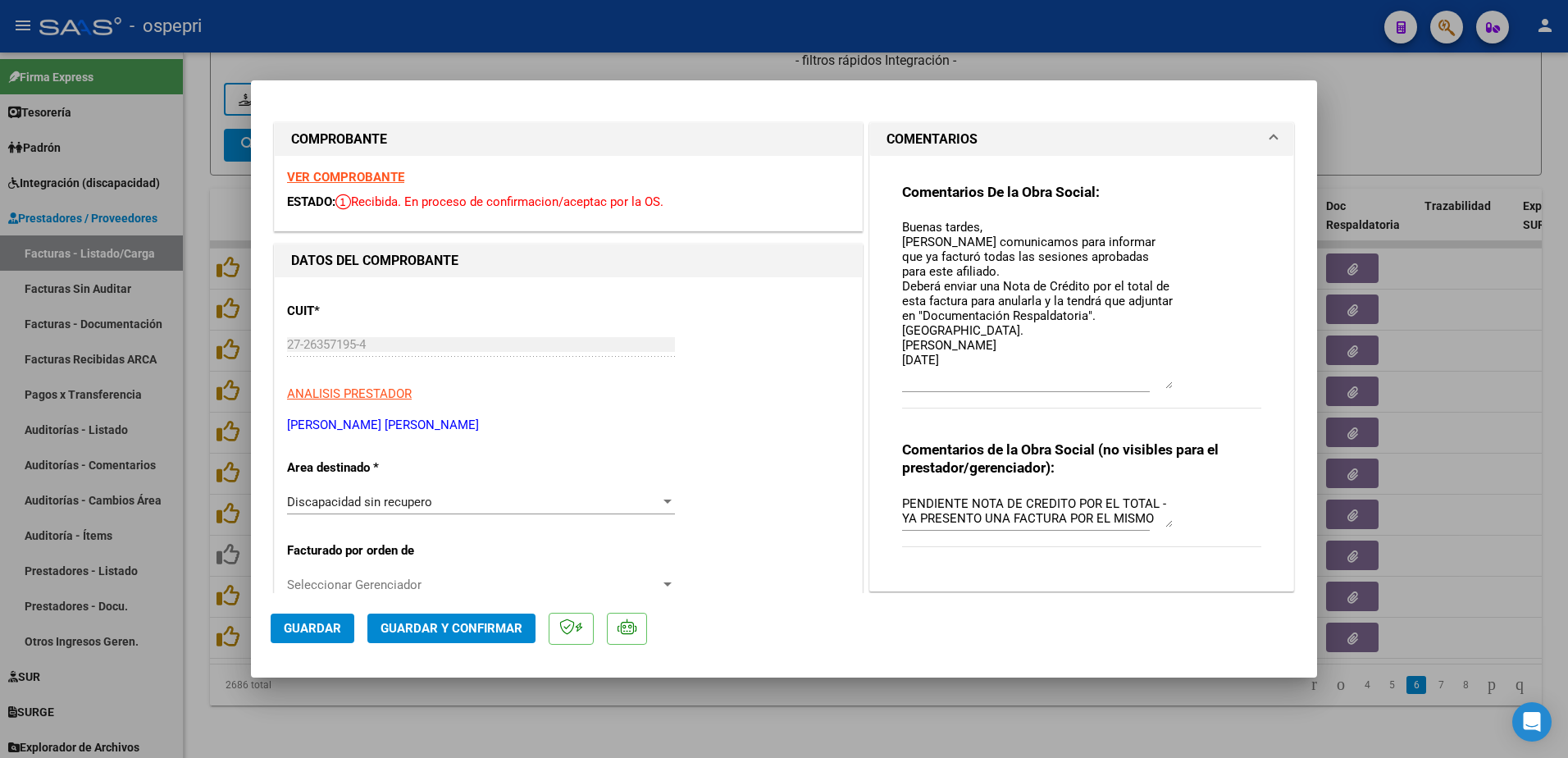
drag, startPoint x: 1164, startPoint y: 247, endPoint x: 1180, endPoint y: 385, distance: 138.9
click at [1180, 385] on div "Comentarios De la Obra Social: Buenas tardes, Nos comunicamos para informar que…" at bounding box center [1082, 304] width 359 height 244
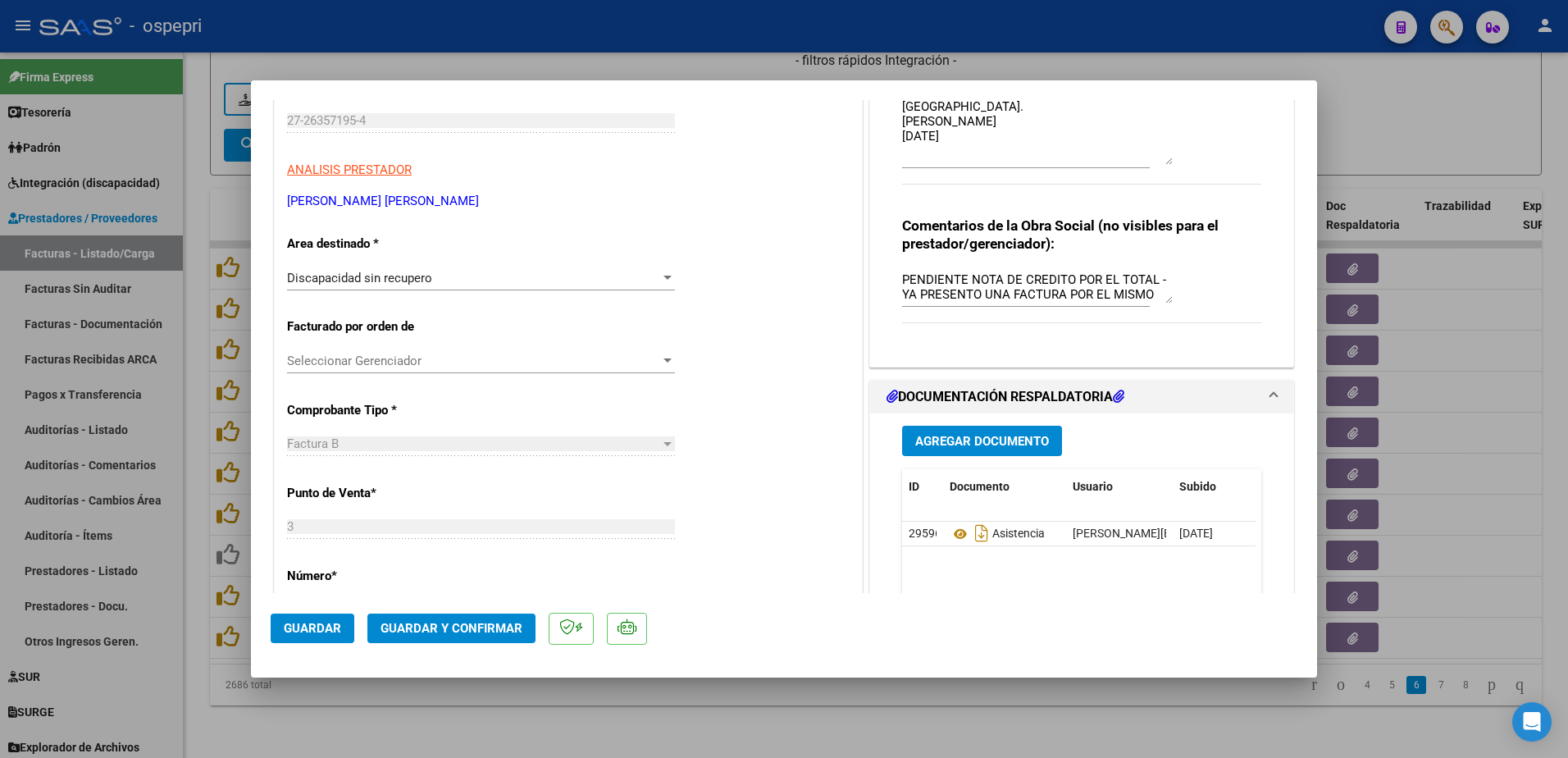
scroll to position [246, 0]
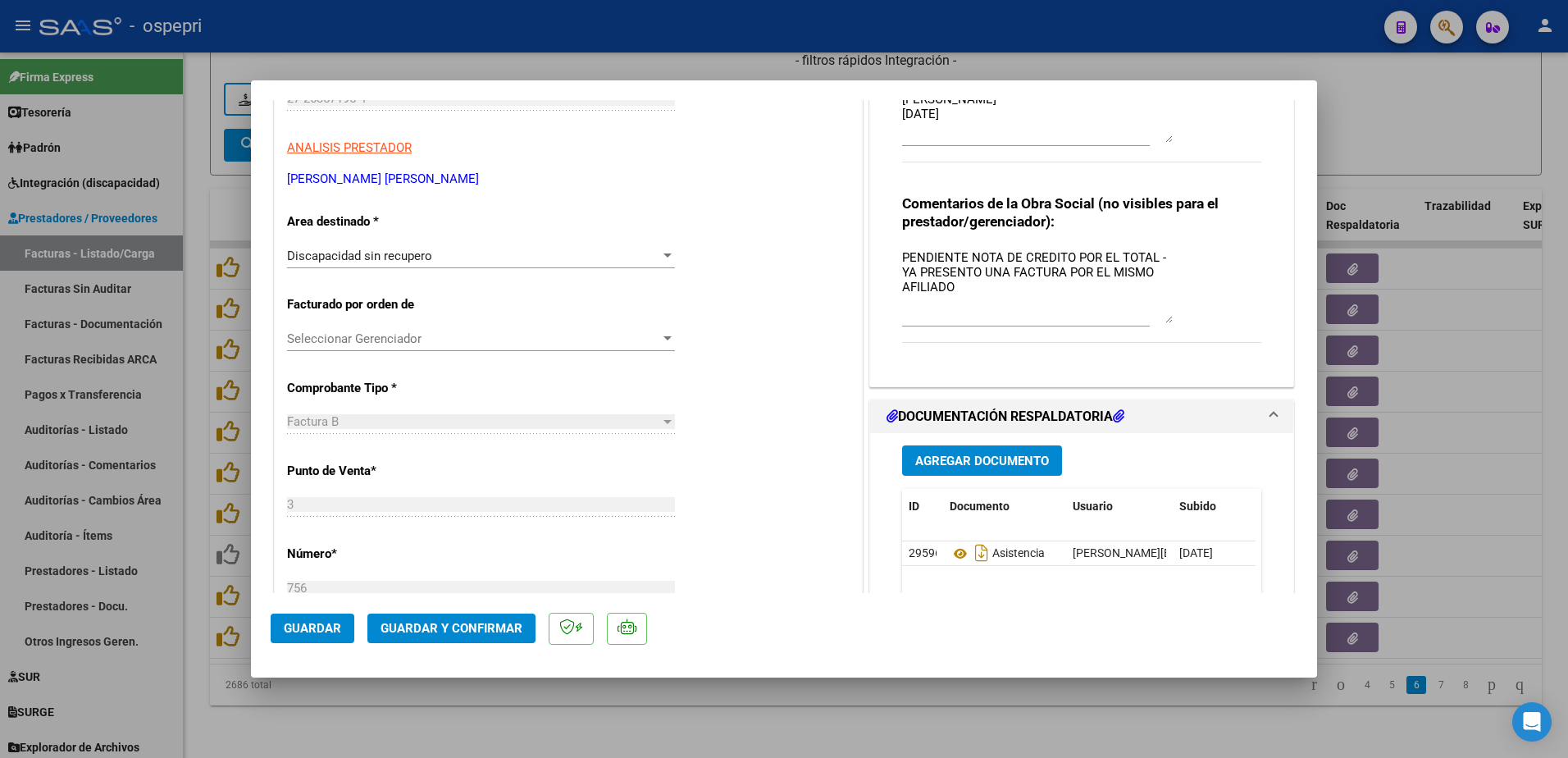
drag, startPoint x: 1162, startPoint y: 276, endPoint x: 1164, endPoint y: 317, distance: 41.0
click at [1164, 317] on textarea "PENDIENTE NOTA DE CREDITO POR EL TOTAL - YA PRESENTO UNA FACTURA POR EL MISMO A…" at bounding box center [1038, 285] width 271 height 75
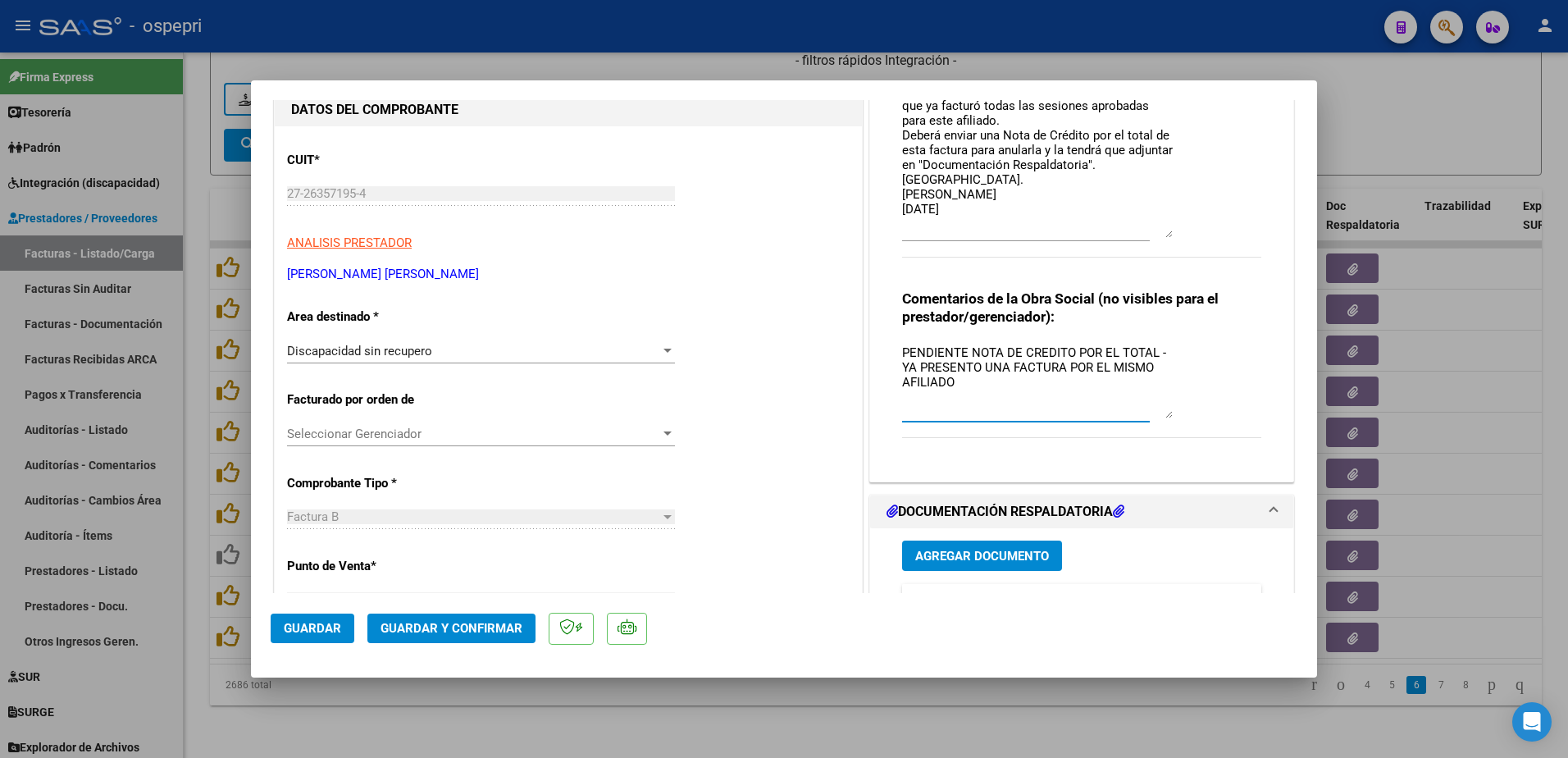
scroll to position [0, 0]
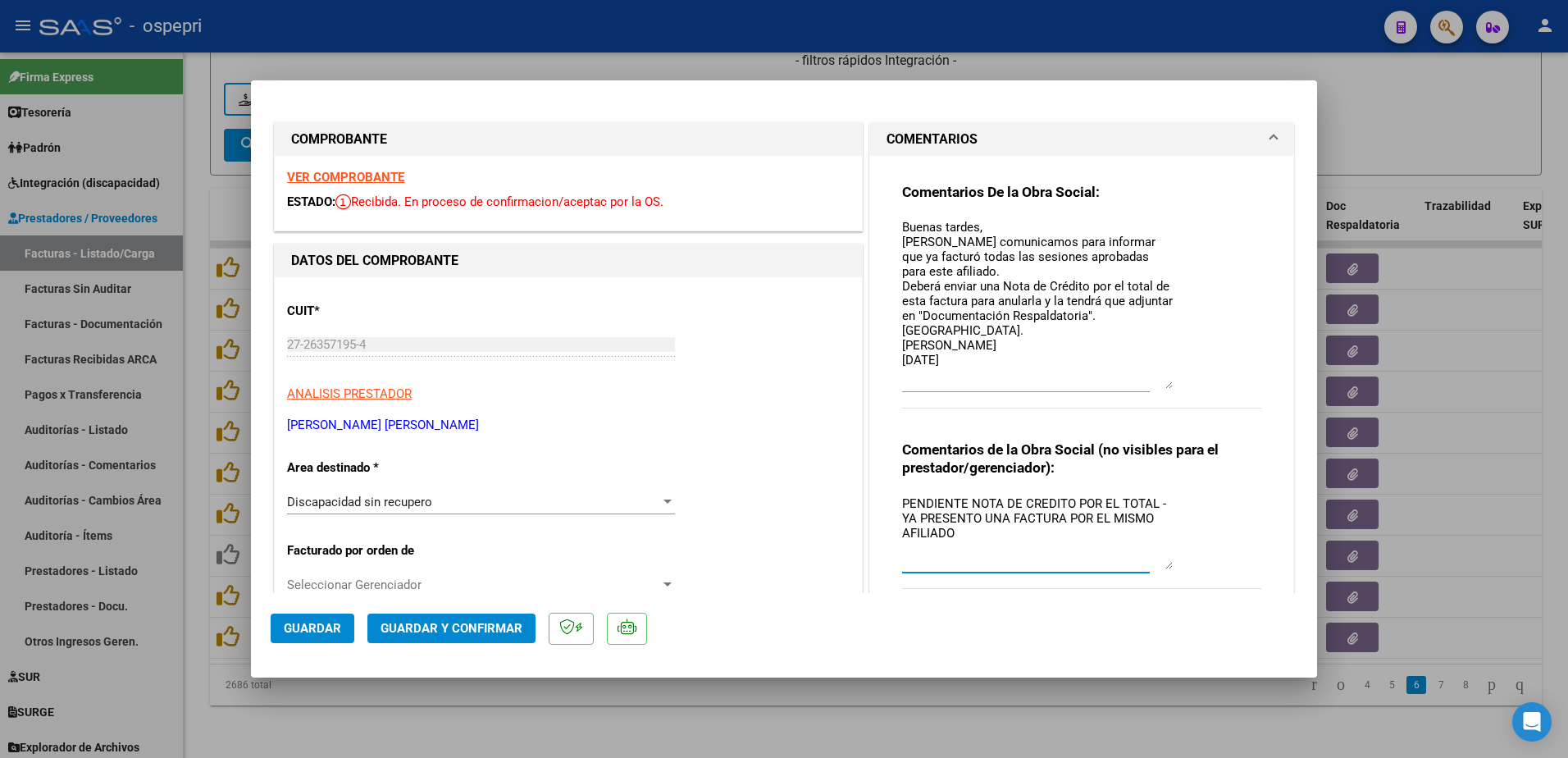
type input "$ 0,00"
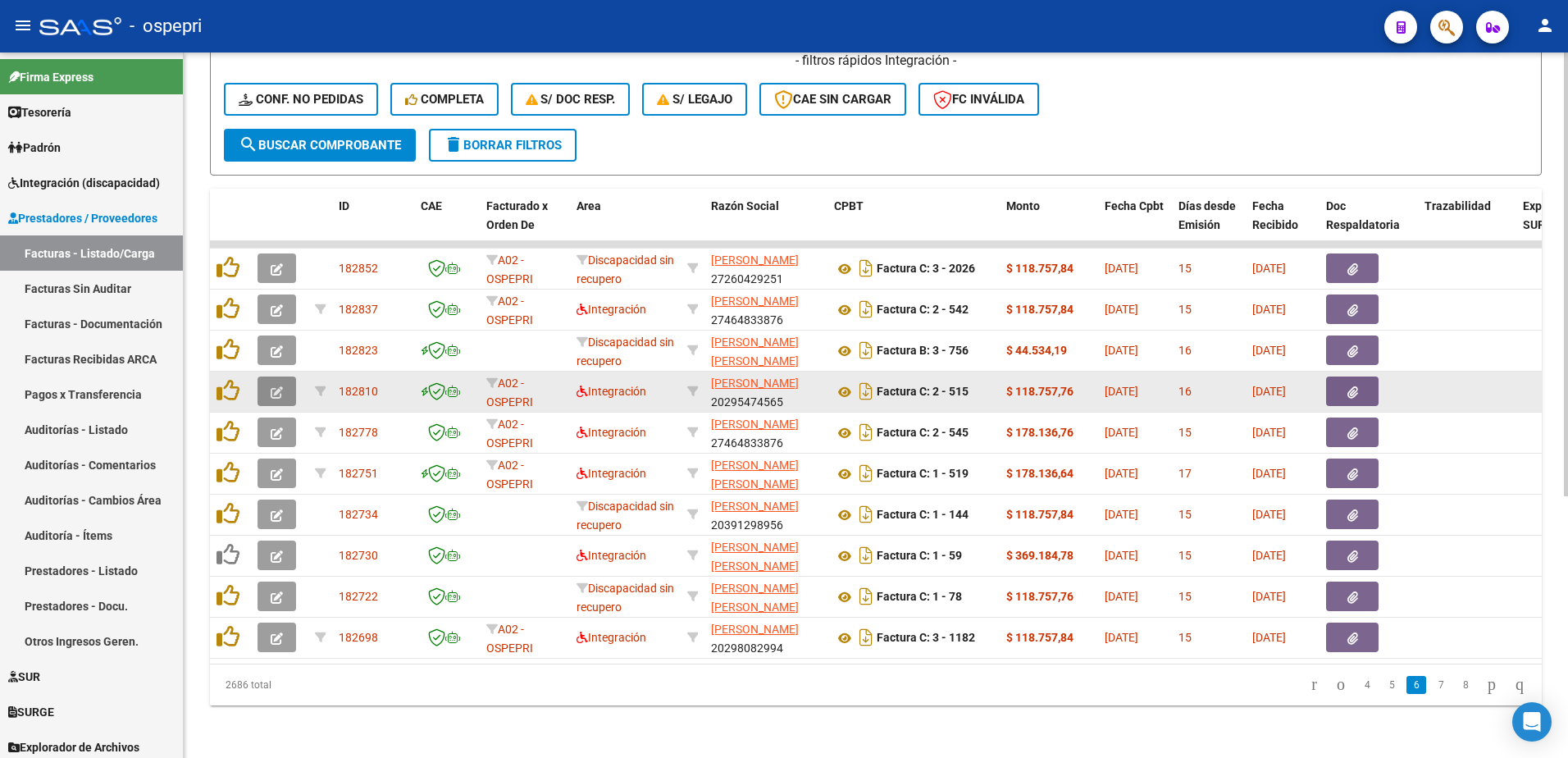
click at [274, 386] on icon "button" at bounding box center [277, 392] width 12 height 12
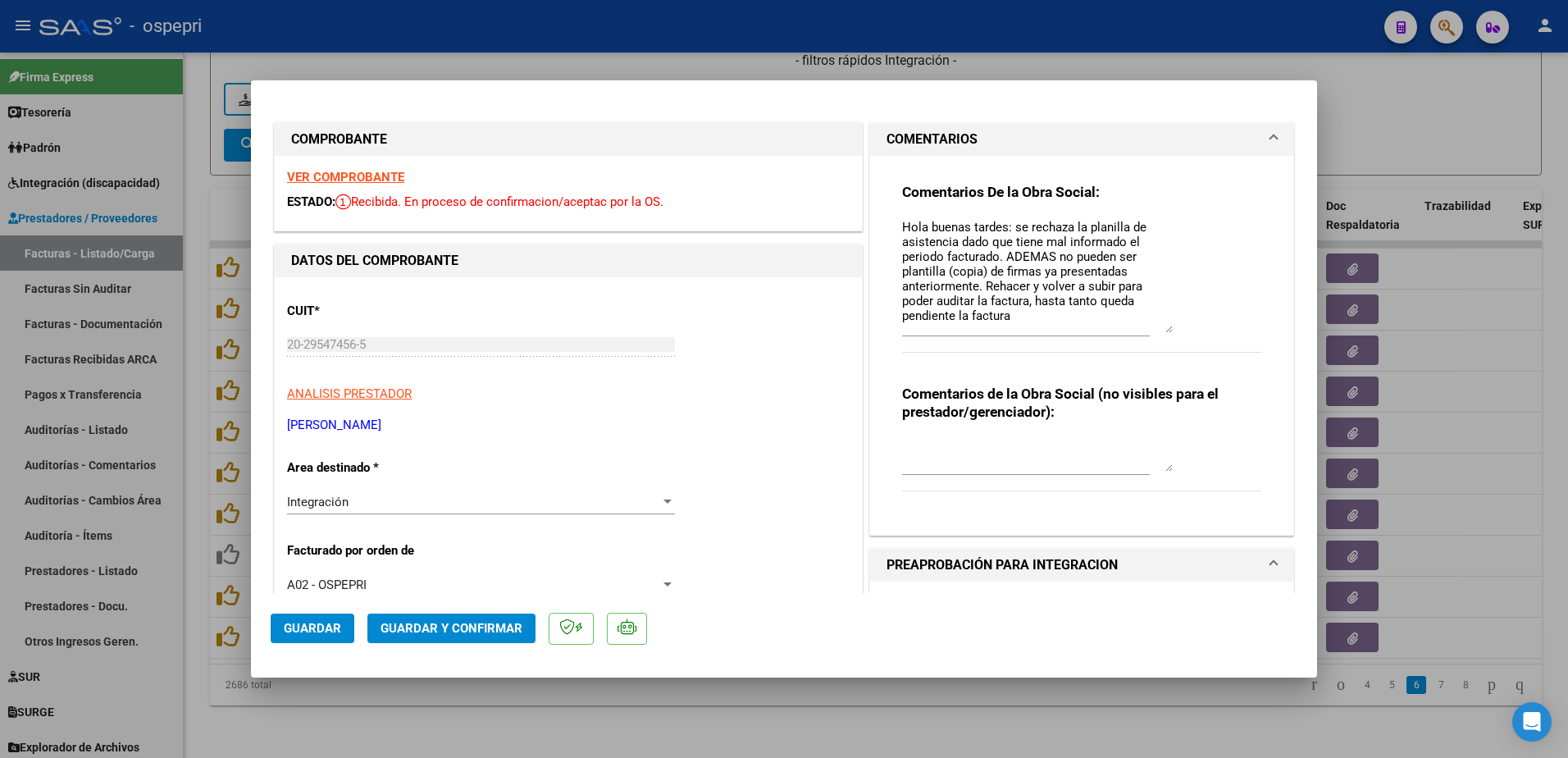
drag, startPoint x: 1161, startPoint y: 248, endPoint x: 1165, endPoint y: 330, distance: 82.1
click at [1165, 330] on textarea "Hola buenas tardes: se rechaza la planilla de asistencia dado que tiene mal inf…" at bounding box center [1038, 275] width 271 height 115
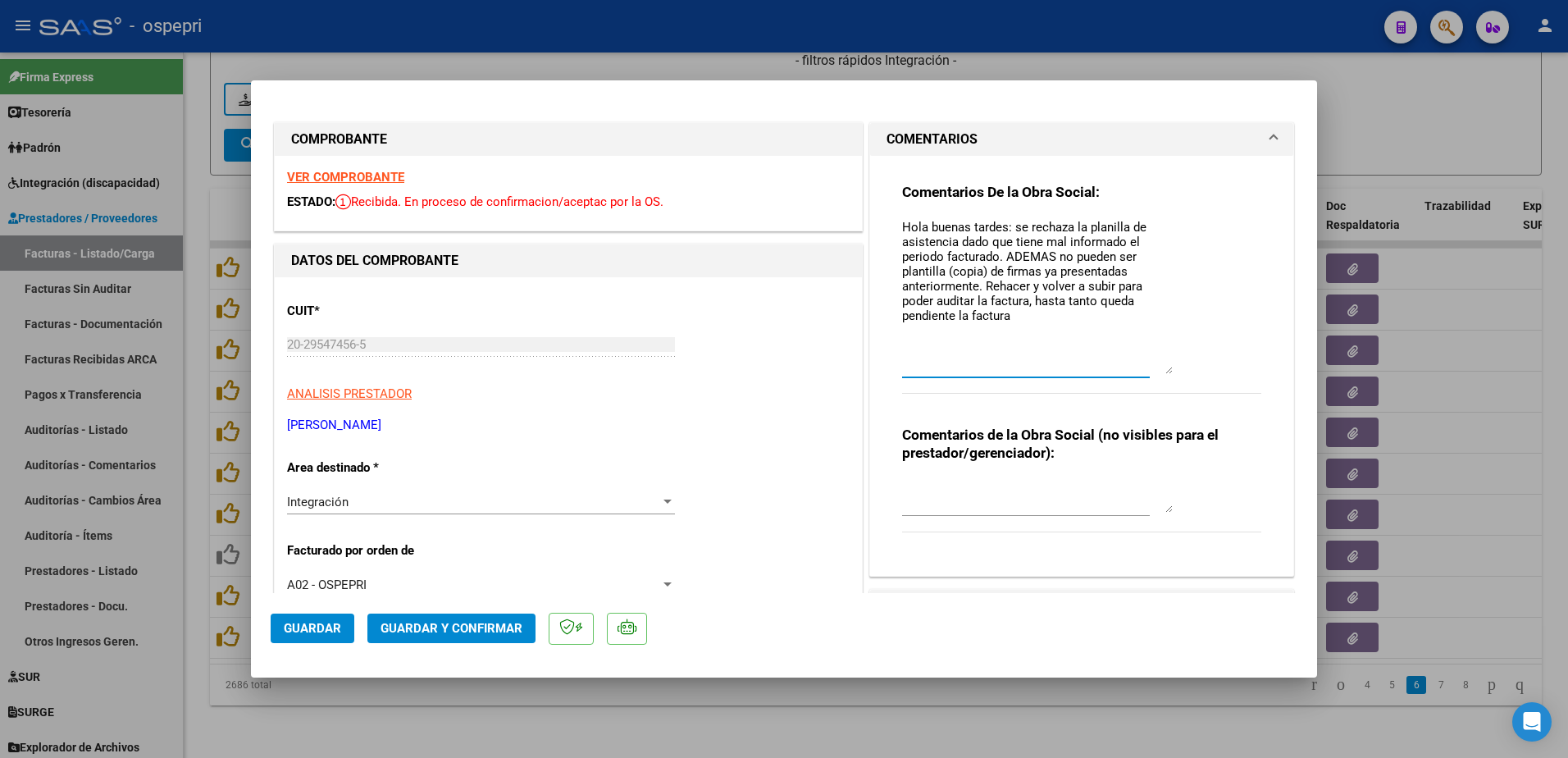
drag, startPoint x: 1157, startPoint y: 329, endPoint x: 1168, endPoint y: 370, distance: 42.4
click at [1168, 370] on div "Comentarios De la Obra Social: Hola buenas tardes: se rechaza la planilla de as…" at bounding box center [1082, 297] width 359 height 229
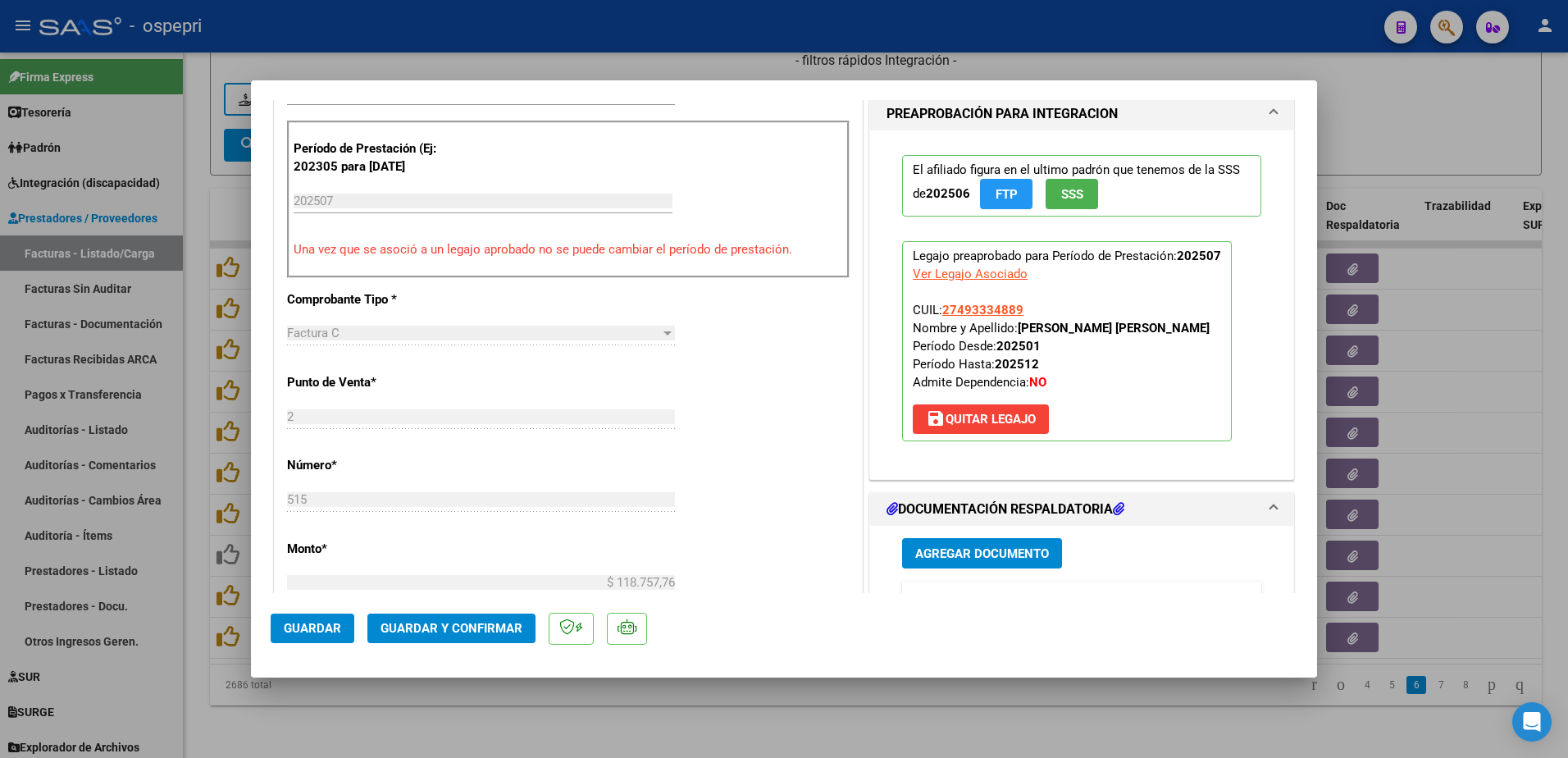
scroll to position [656, 0]
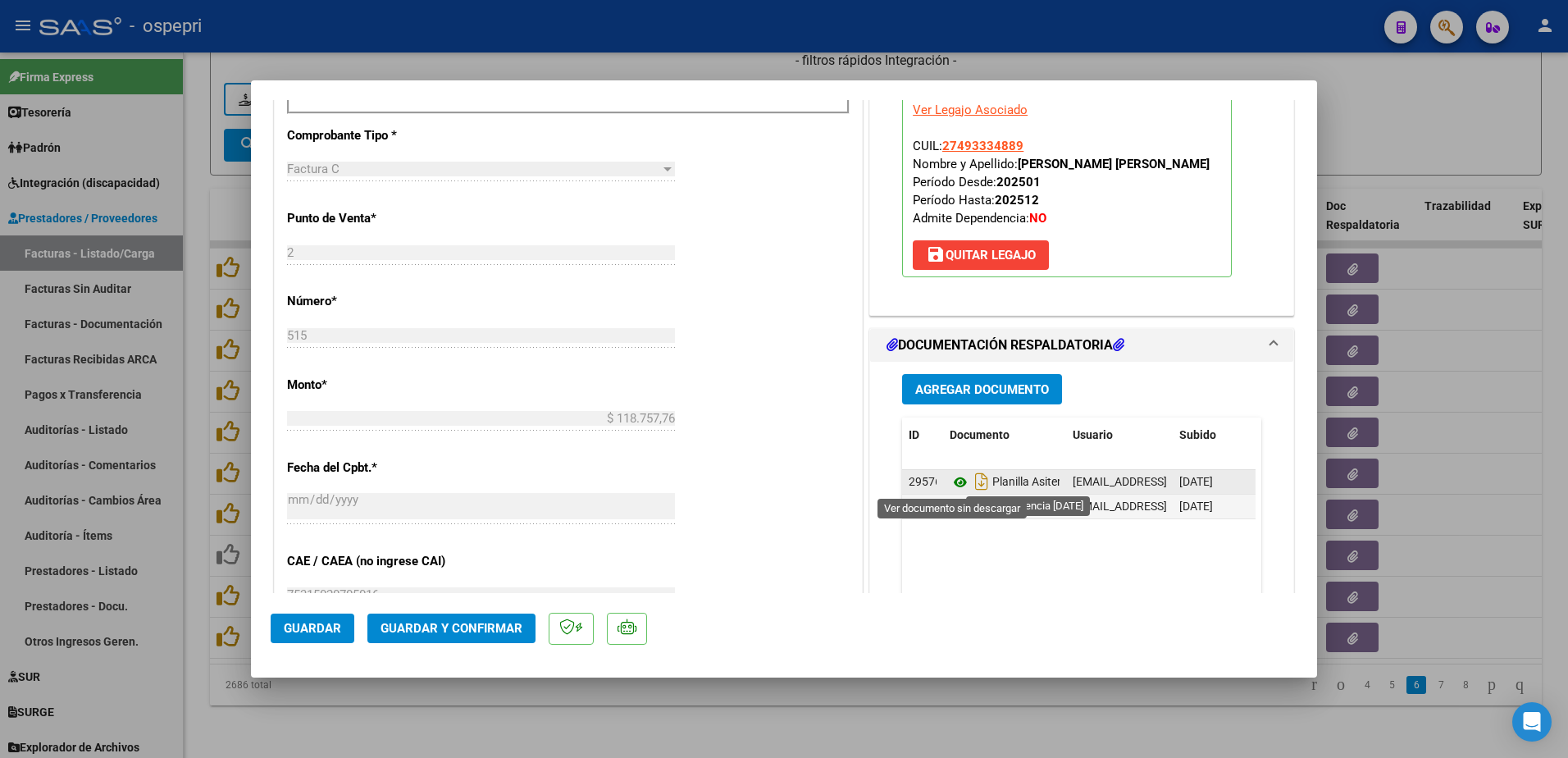
click at [952, 483] on icon at bounding box center [960, 482] width 22 height 20
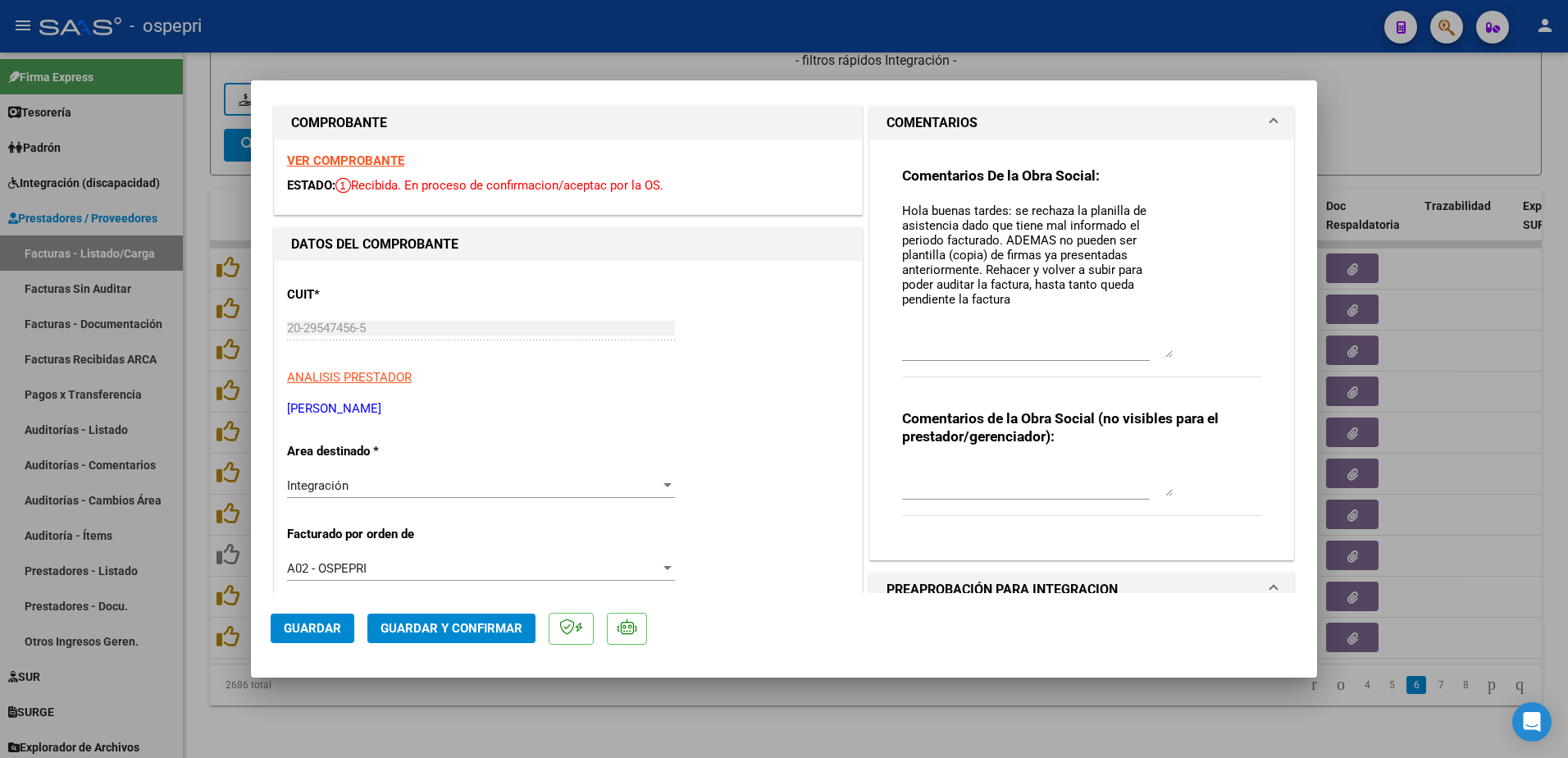
scroll to position [0, 0]
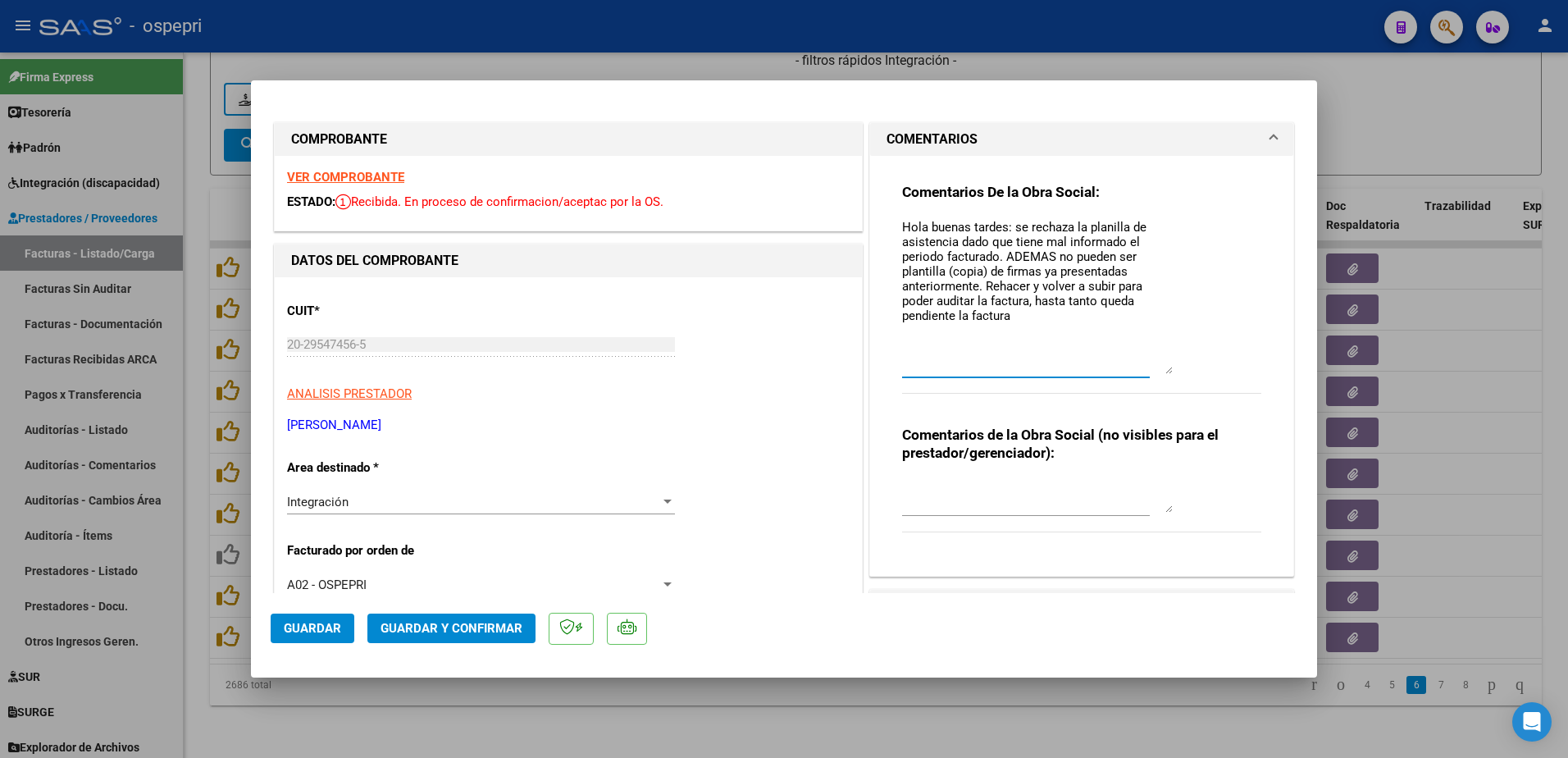
drag, startPoint x: 896, startPoint y: 225, endPoint x: 1089, endPoint y: 319, distance: 214.7
click at [1089, 319] on textarea "Hola buenas tardes: se rechaza la planilla de asistencia dado que tiene mal inf…" at bounding box center [1038, 296] width 271 height 156
click at [903, 337] on textarea "Hola buenas tardes: se rechaza la planilla de asistencia dado que tiene mal inf…" at bounding box center [1038, 296] width 271 height 156
click at [1012, 318] on textarea "Hola buenas tardes: se rechaza la planilla de asistencia dado que tiene mal inf…" at bounding box center [1038, 296] width 271 height 156
paste textarea "Hola buenas tardes: se rechaza la planilla de asistencia dado que tiene mal inf…"
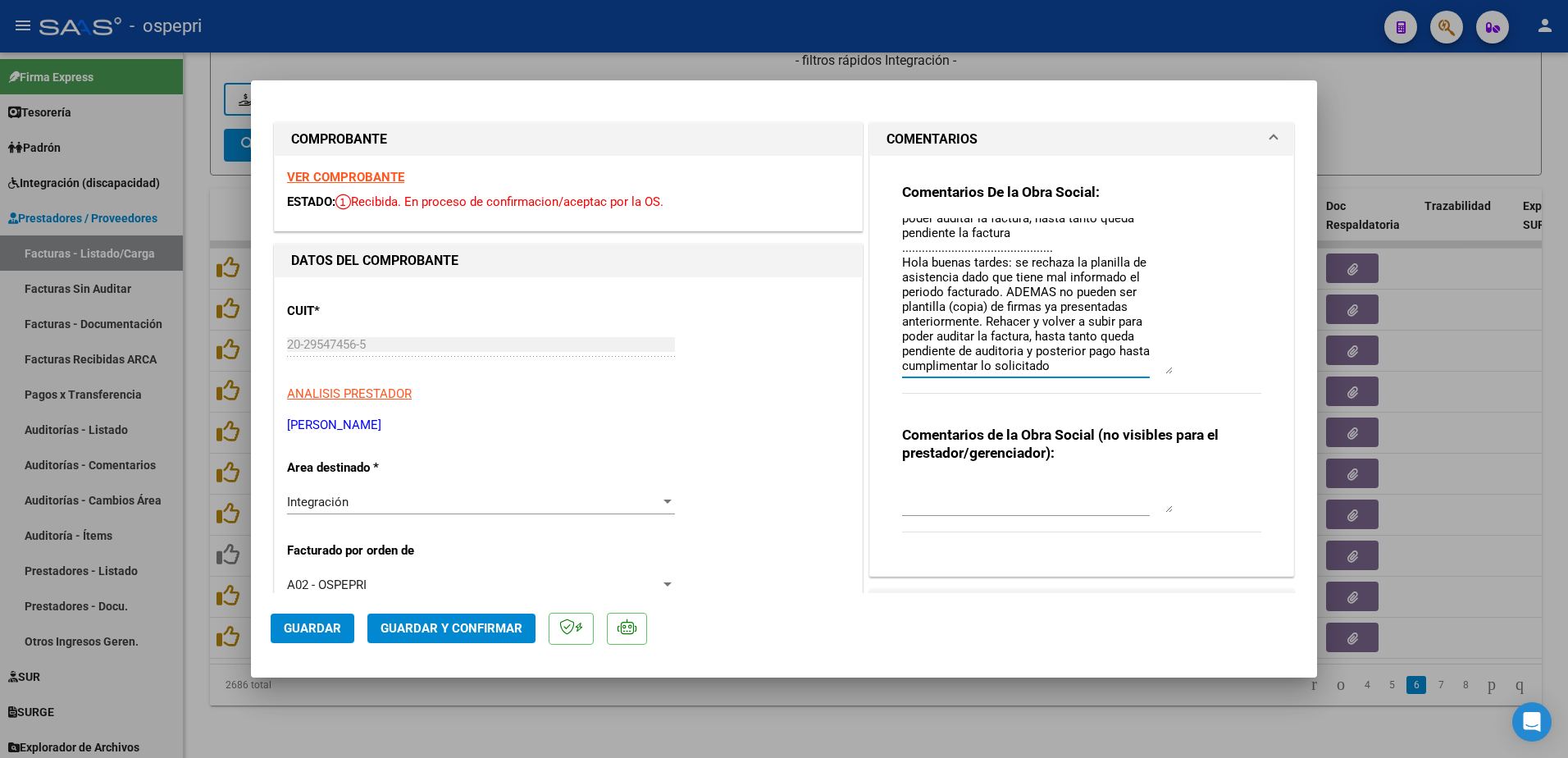
scroll to position [97, 0]
type textarea "Hola buenas tardes: se rechaza la planilla de asistencia dado que tiene mal inf…"
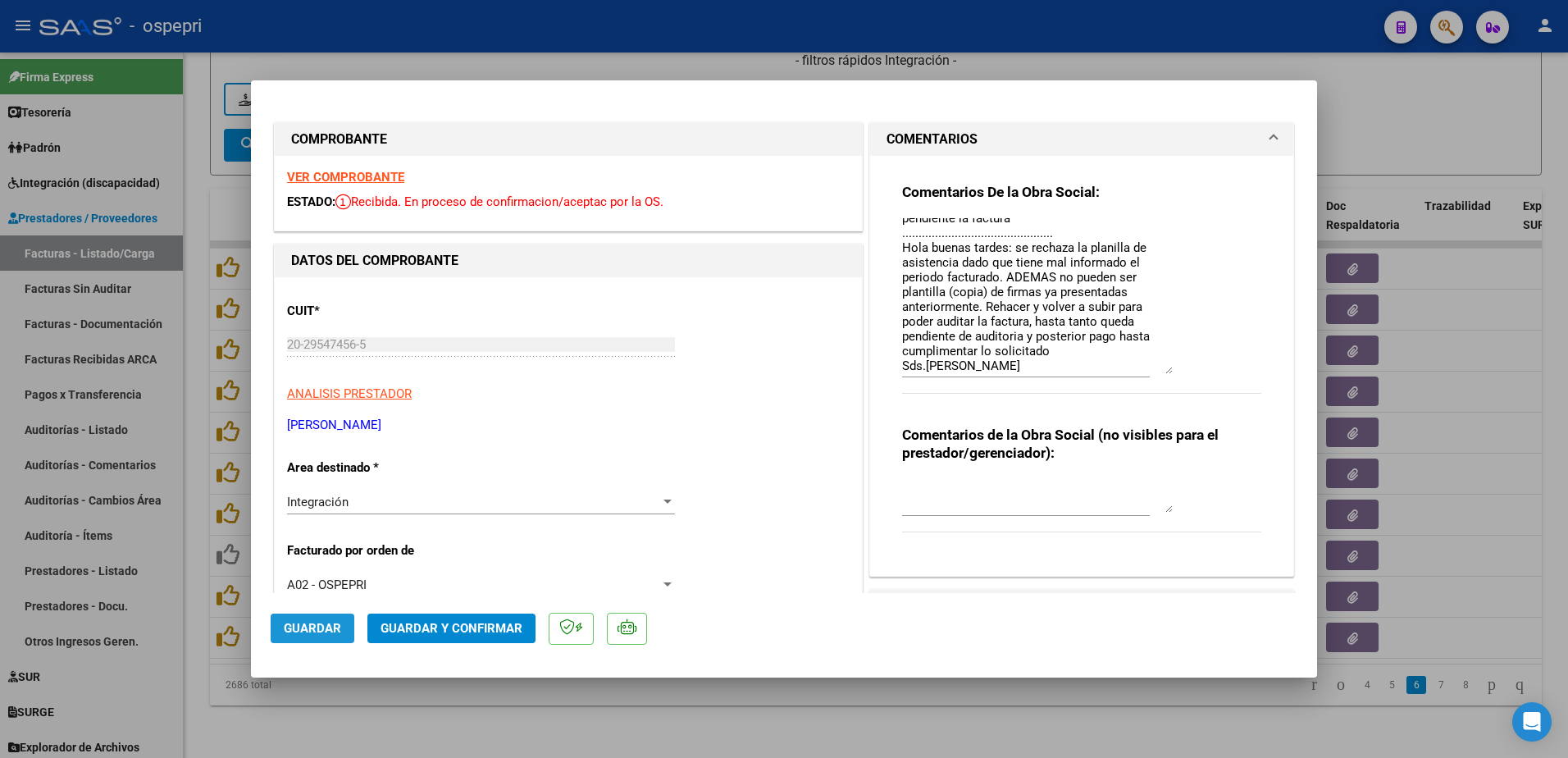
click at [312, 628] on span "Guardar" at bounding box center [312, 628] width 58 height 15
type input "$ 0,00"
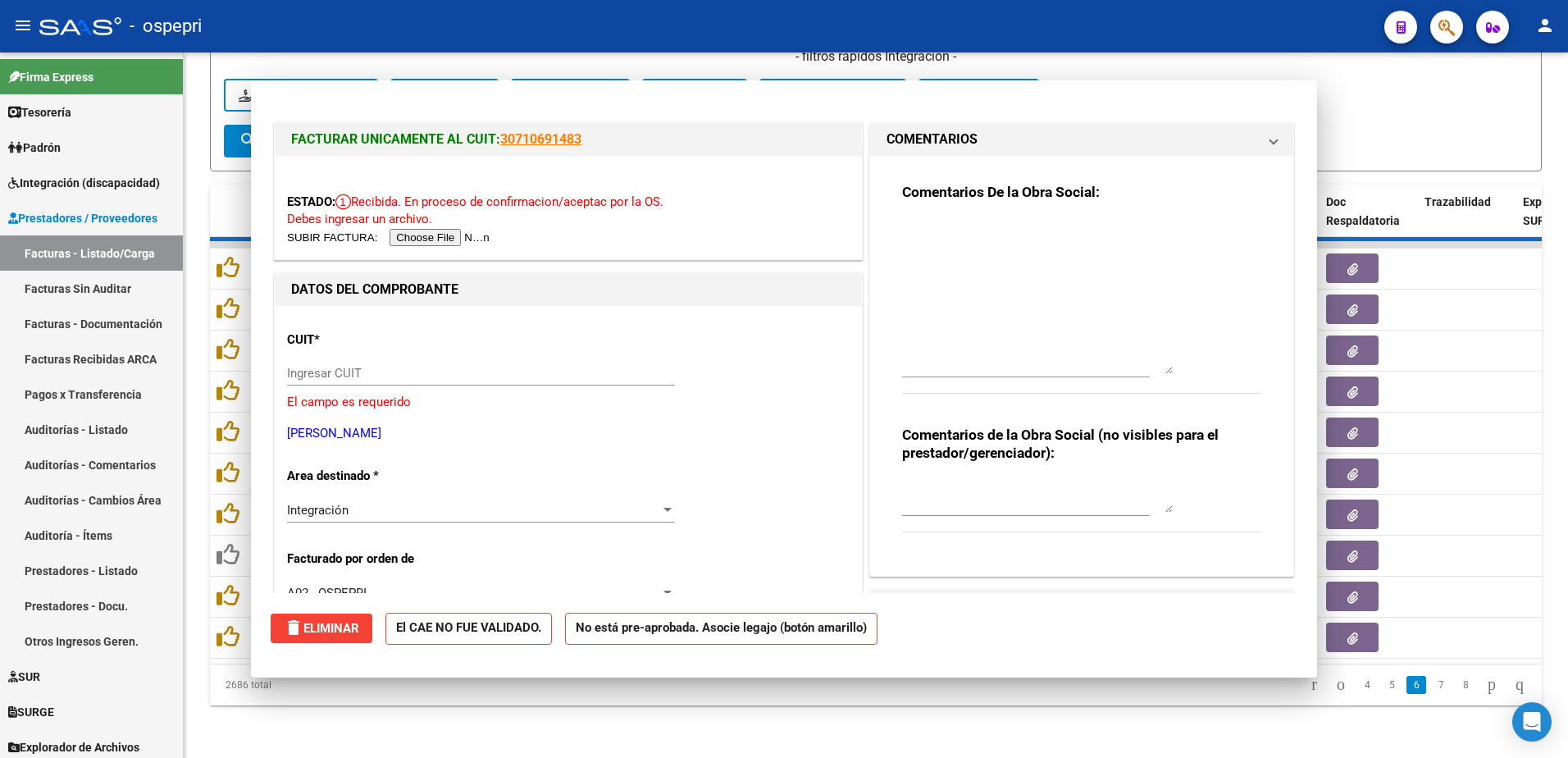
scroll to position [0, 0]
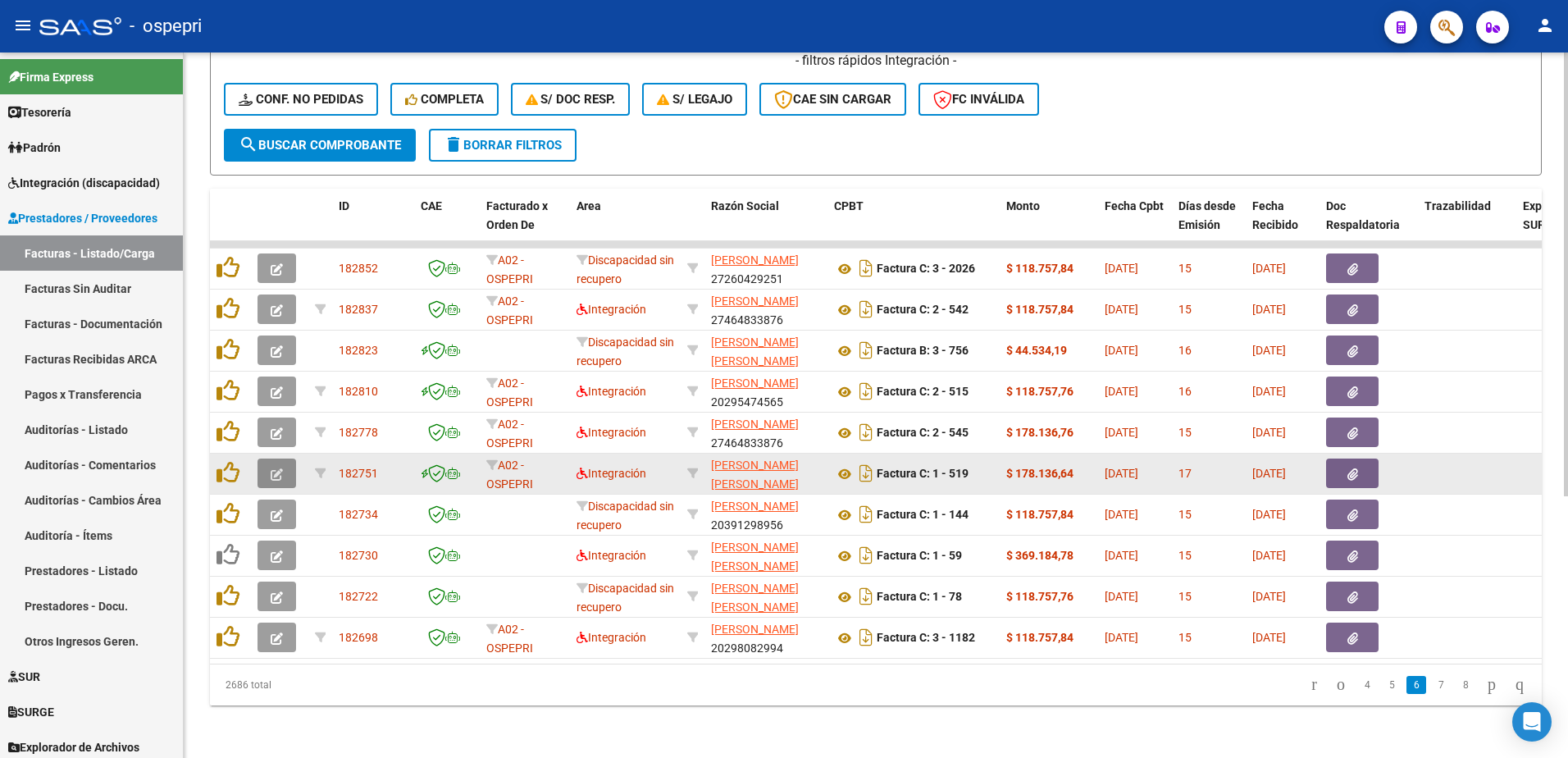
click at [276, 468] on icon "button" at bounding box center [277, 474] width 12 height 12
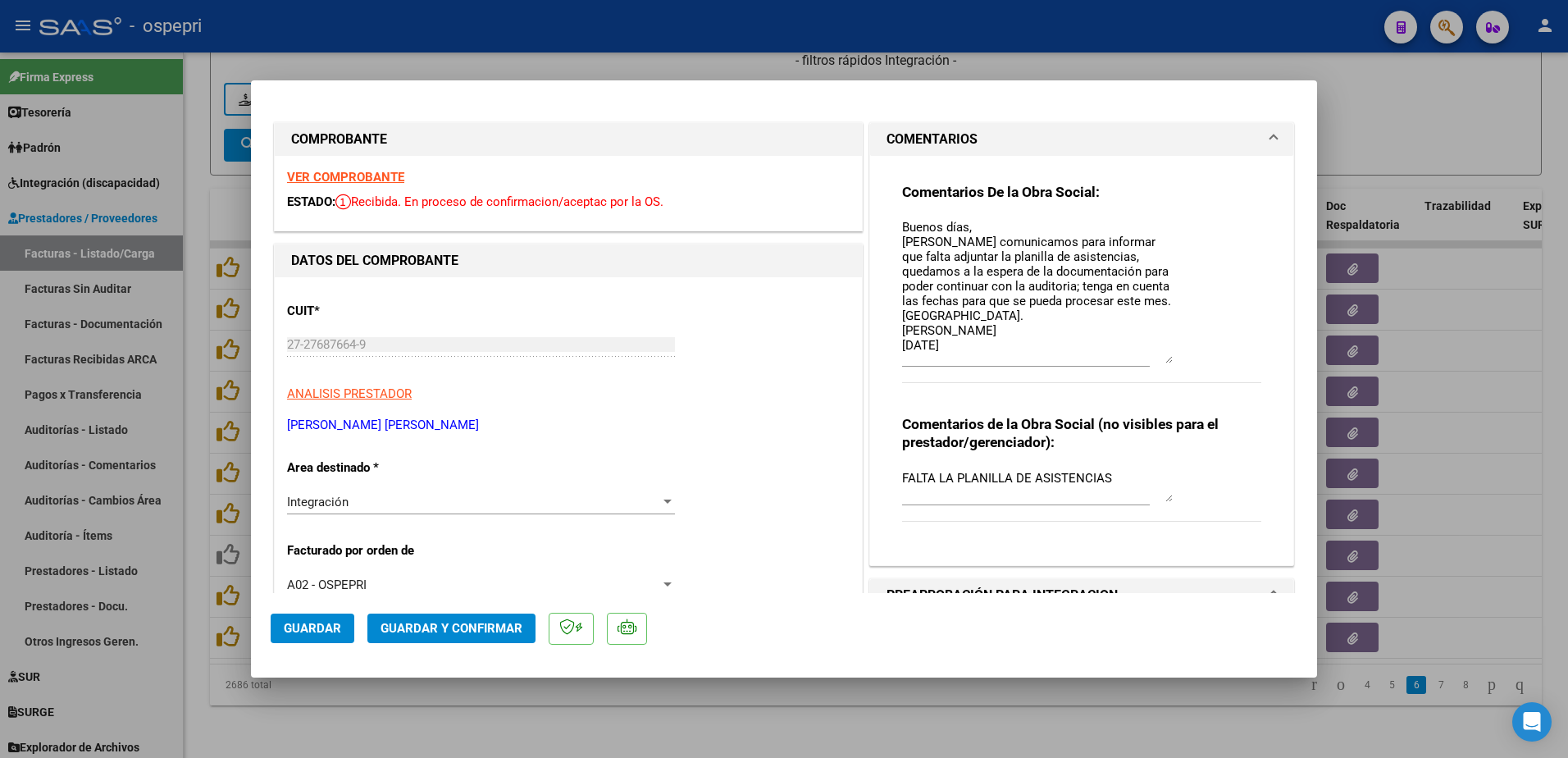
drag, startPoint x: 1162, startPoint y: 248, endPoint x: 1188, endPoint y: 361, distance: 116.0
click at [1188, 361] on div "Comentarios De la Obra Social: Buenos días, Nos comunicamos para informar que f…" at bounding box center [1082, 291] width 359 height 218
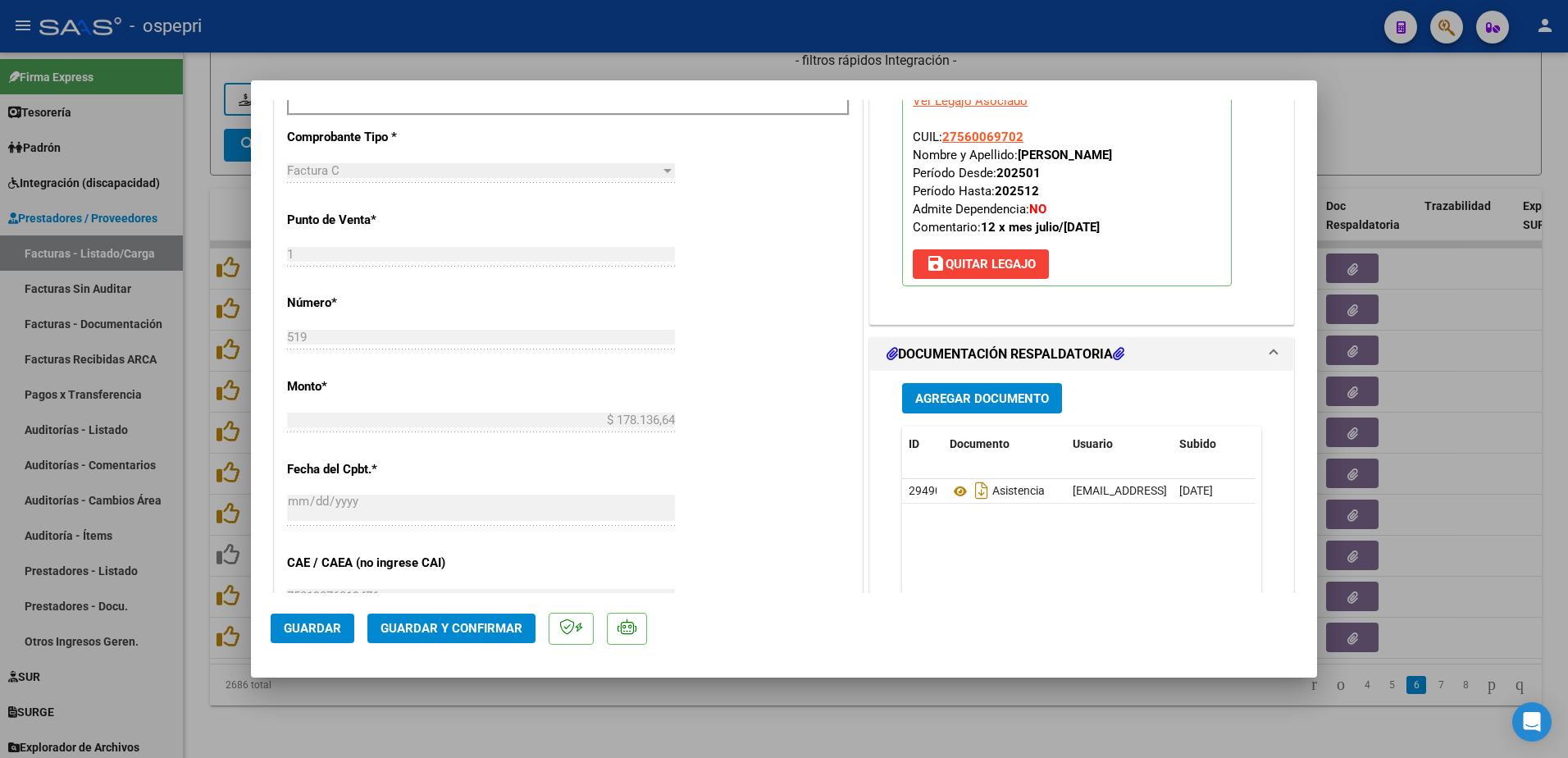
scroll to position [656, 0]
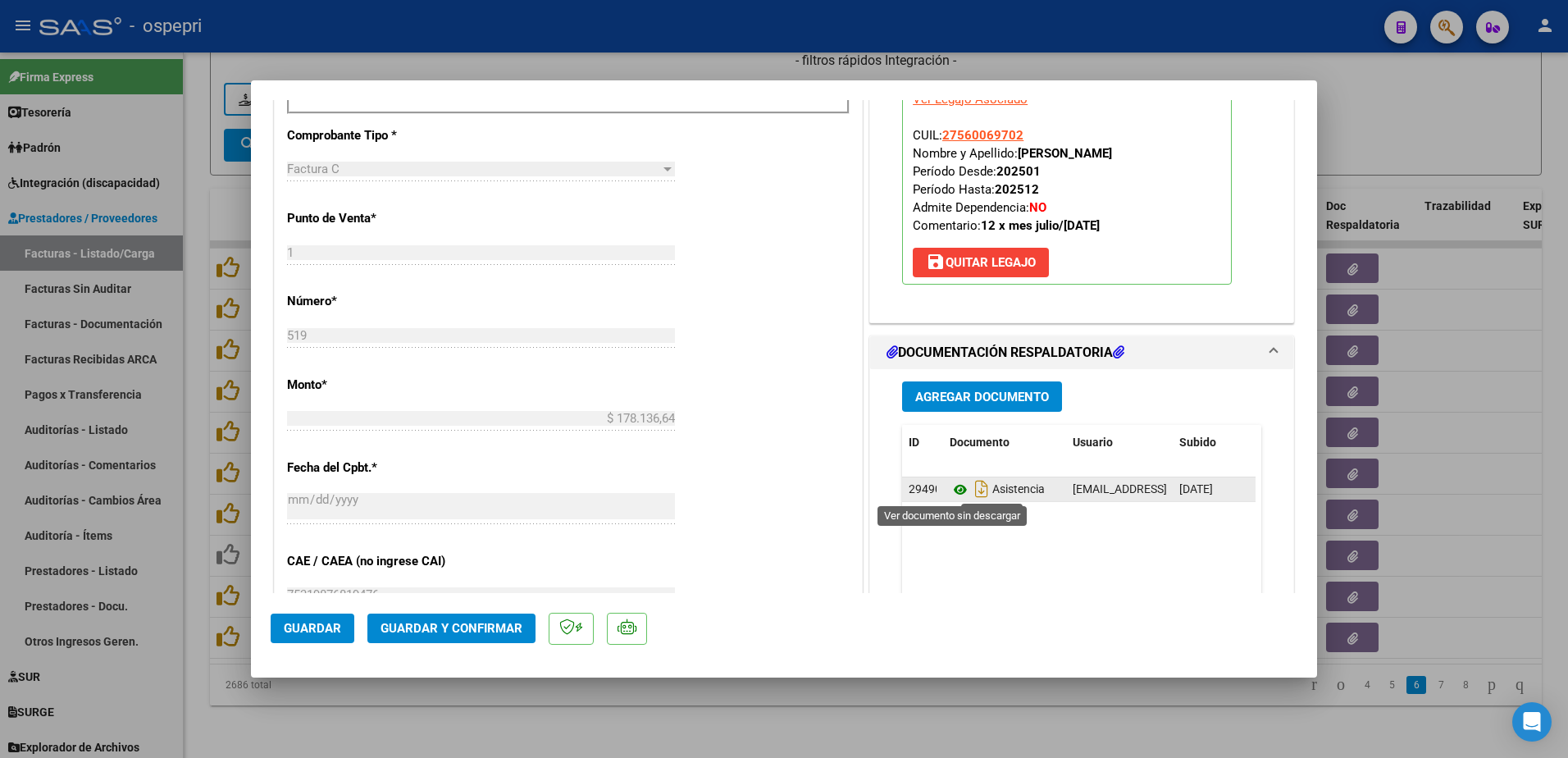
click at [953, 485] on icon at bounding box center [960, 490] width 22 height 20
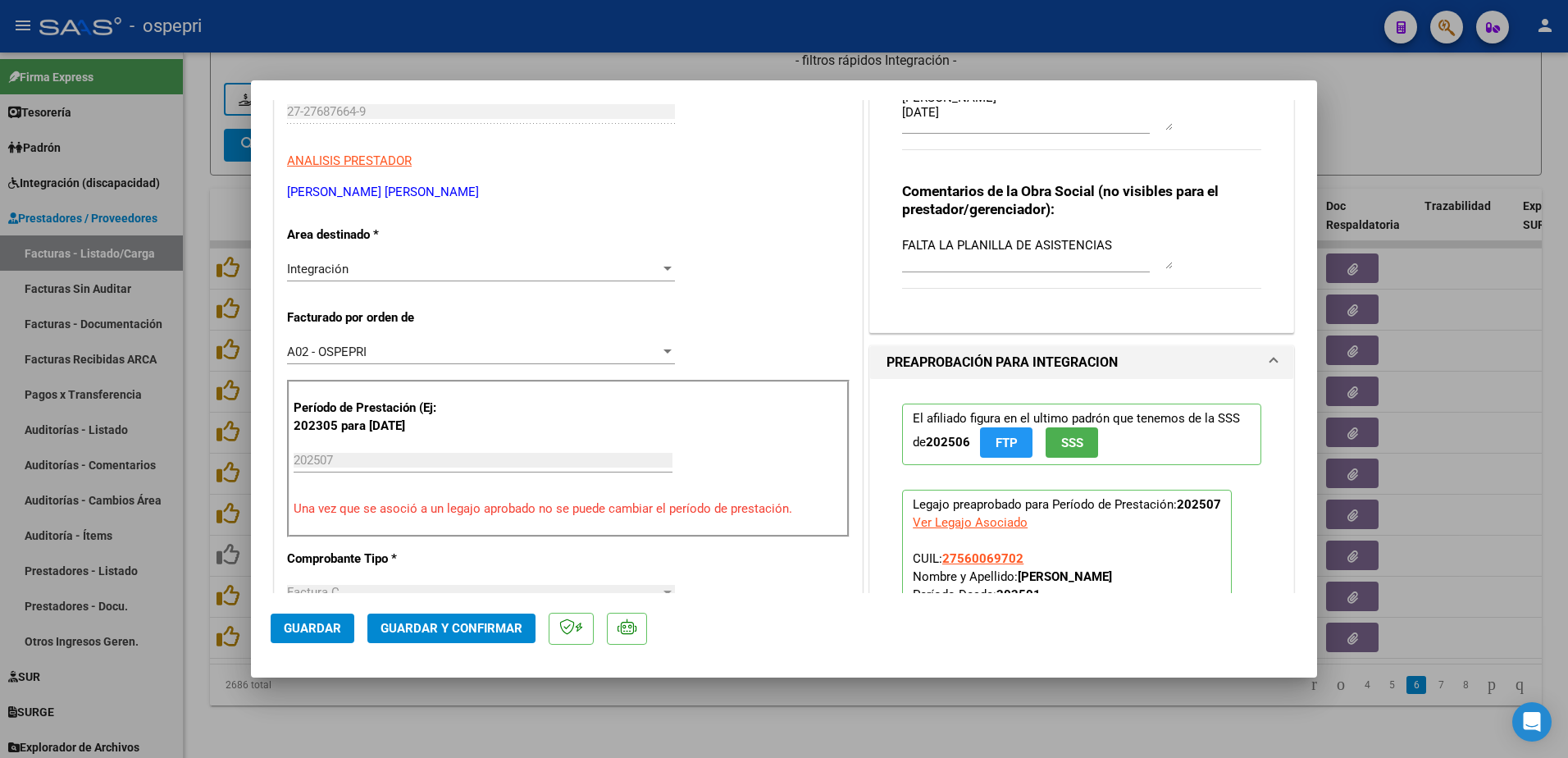
scroll to position [0, 0]
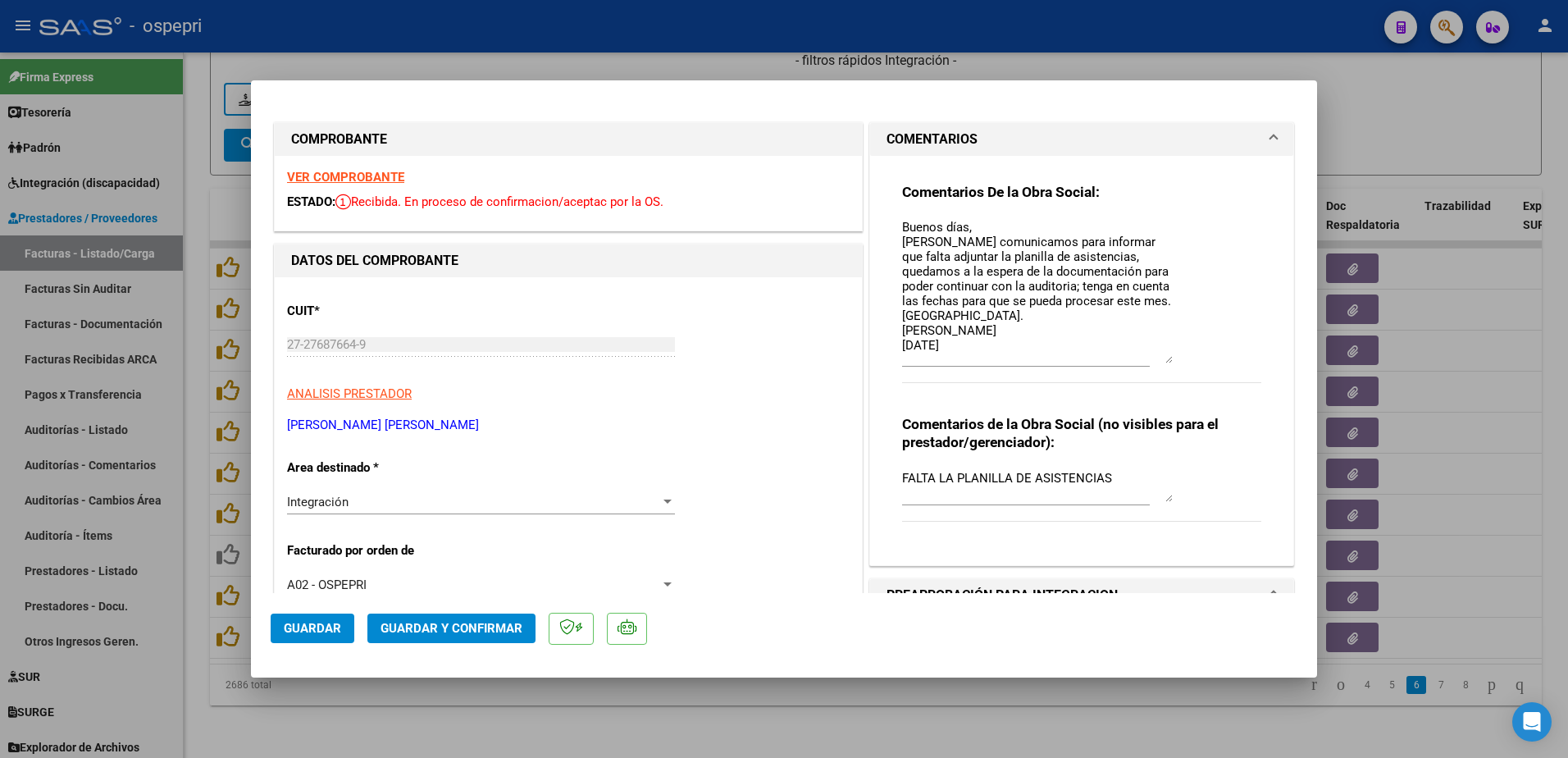
type input "$ 0,00"
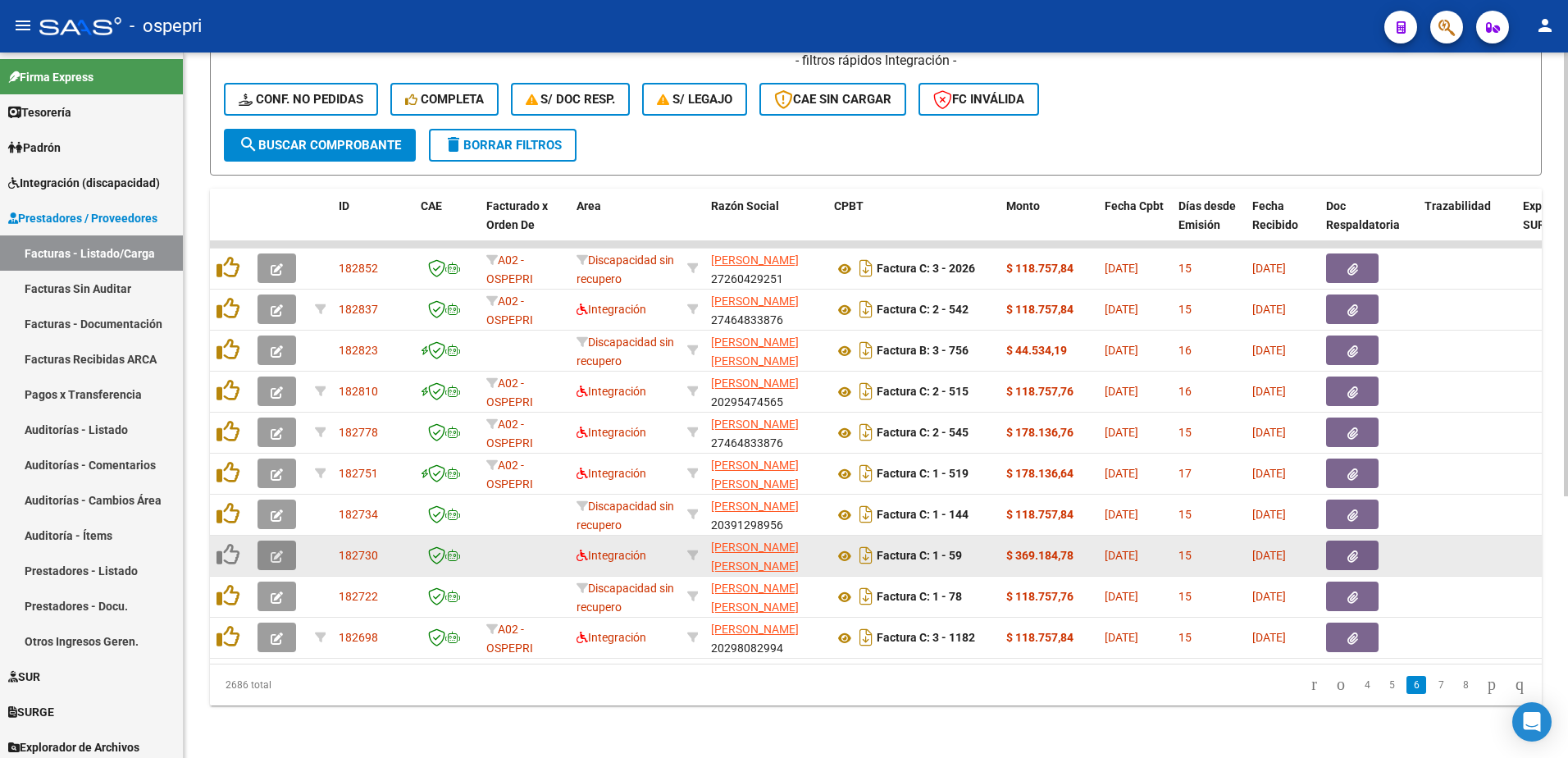
click at [268, 542] on button "button" at bounding box center [277, 555] width 39 height 29
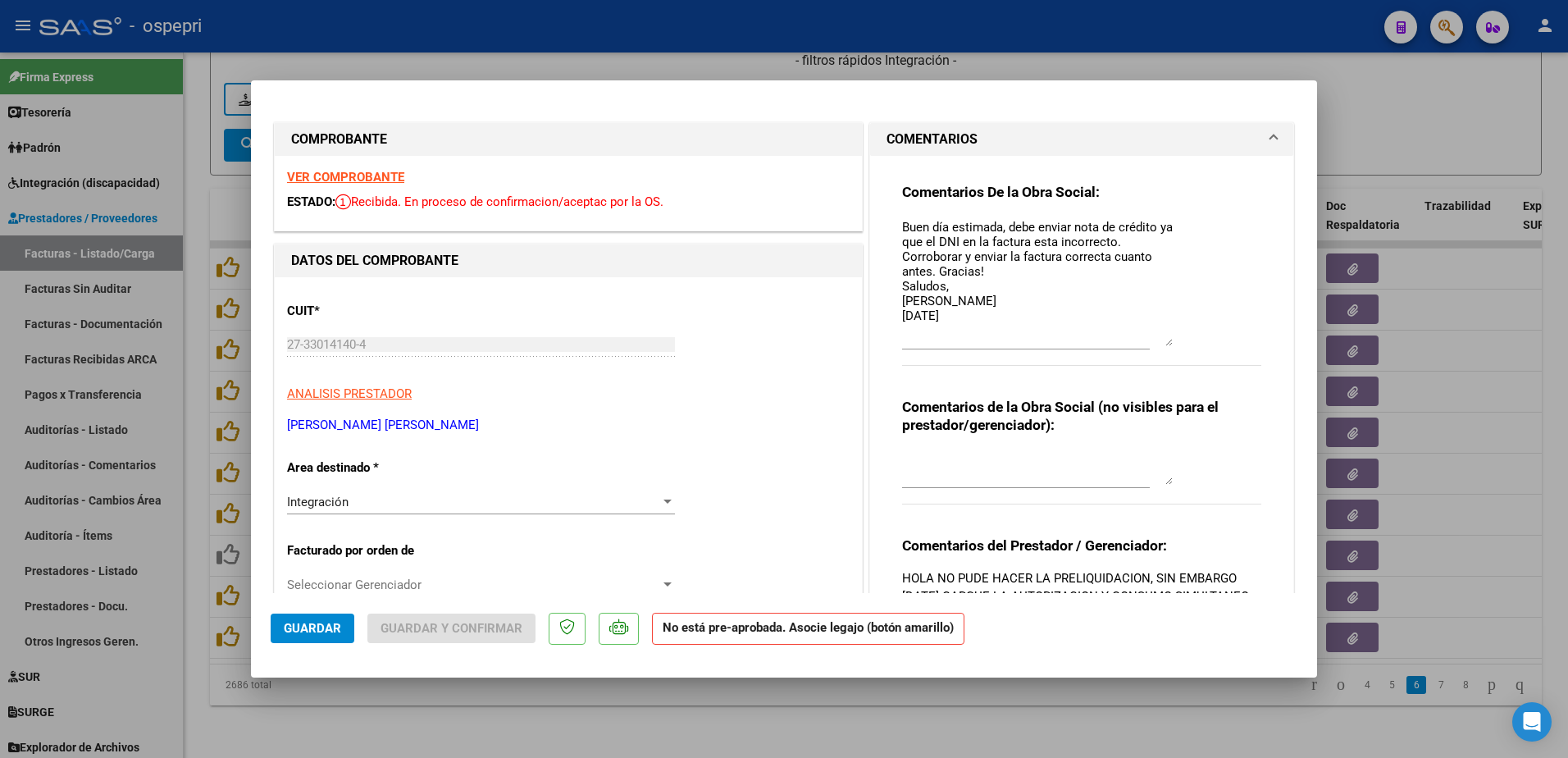
drag, startPoint x: 1165, startPoint y: 248, endPoint x: 1182, endPoint y: 344, distance: 97.5
click at [1182, 344] on div "Comentarios De la Obra Social: Buen día estimada, debe enviar nota de crédito y…" at bounding box center [1082, 283] width 359 height 201
click at [359, 172] on strong "VER COMPROBANTE" at bounding box center [346, 177] width 117 height 15
drag, startPoint x: 895, startPoint y: 225, endPoint x: 1026, endPoint y: 304, distance: 153.0
click at [1026, 304] on textarea "Buen día estimada, debe enviar nota de crédito ya que el DNI en la factura esta…" at bounding box center [1038, 282] width 271 height 128
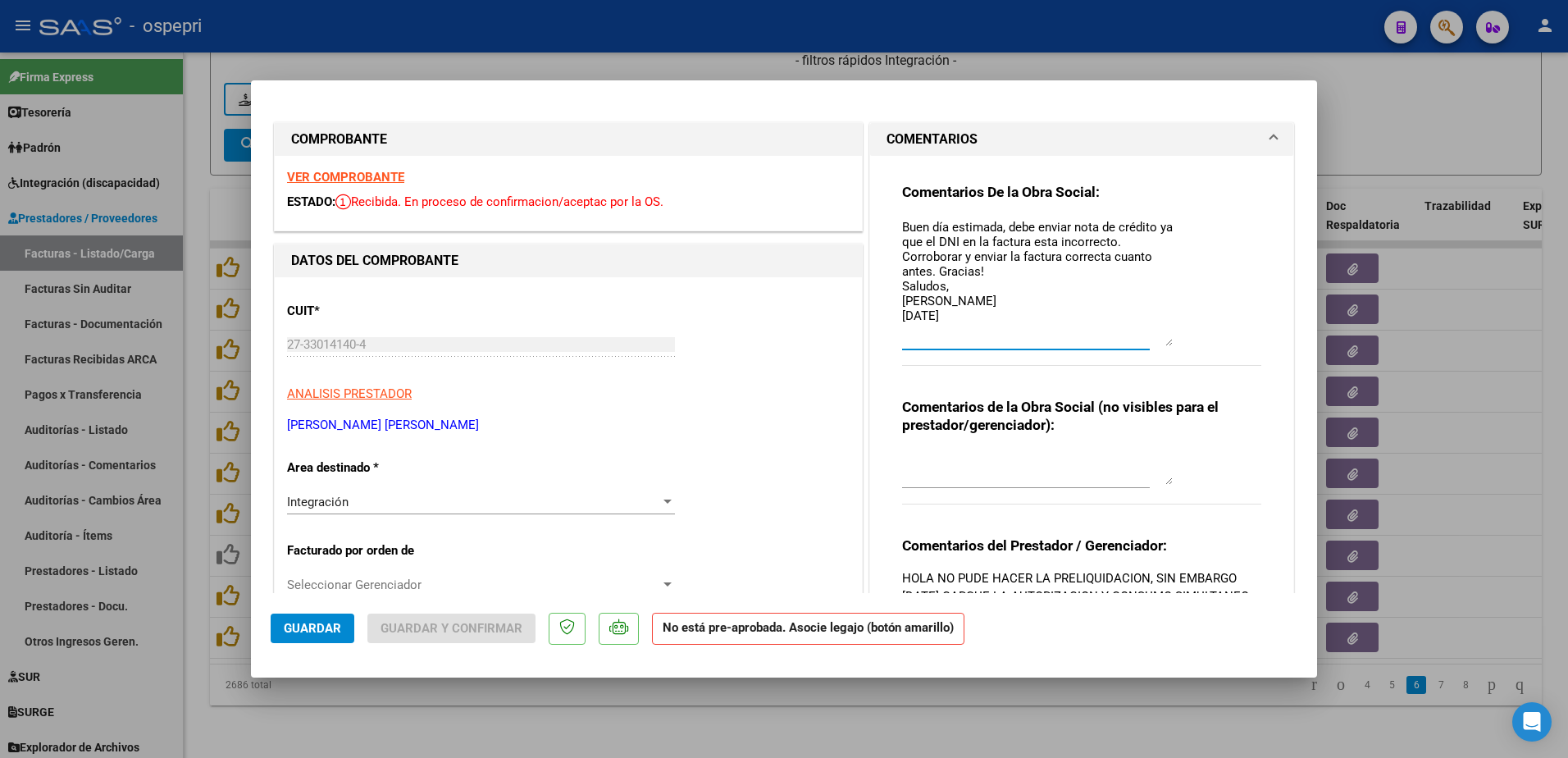
click at [959, 316] on textarea "Buen día estimada, debe enviar nota de crédito ya que el DNI en la factura esta…" at bounding box center [1038, 282] width 271 height 128
paste textarea "Buen día estimada, debe enviar nota de crédito ya que el DNI en la factura esta…"
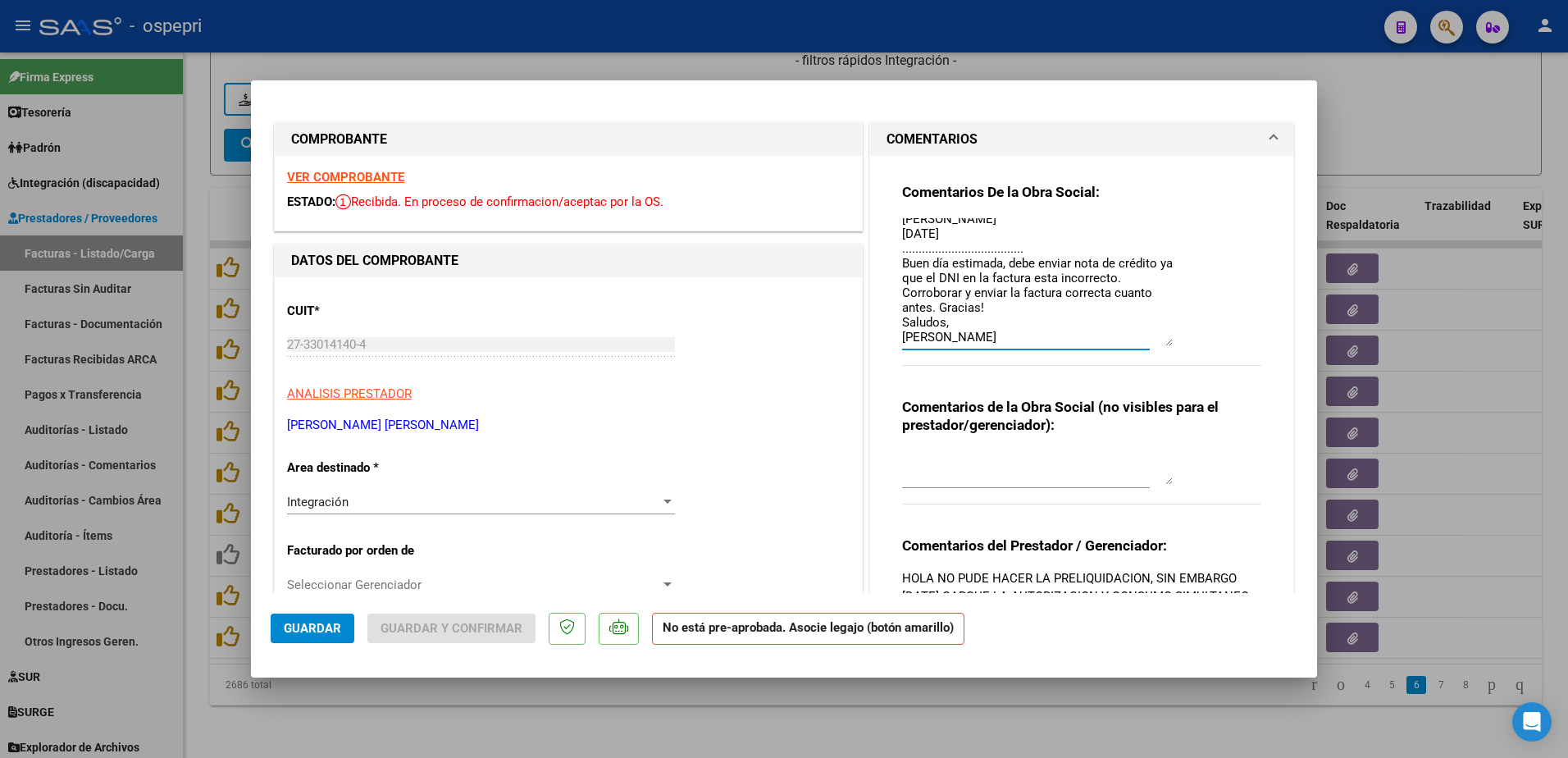
scroll to position [96, 0]
type textarea "Buen día estimada, debe enviar nota de crédito ya que el DNI en la factura esta…"
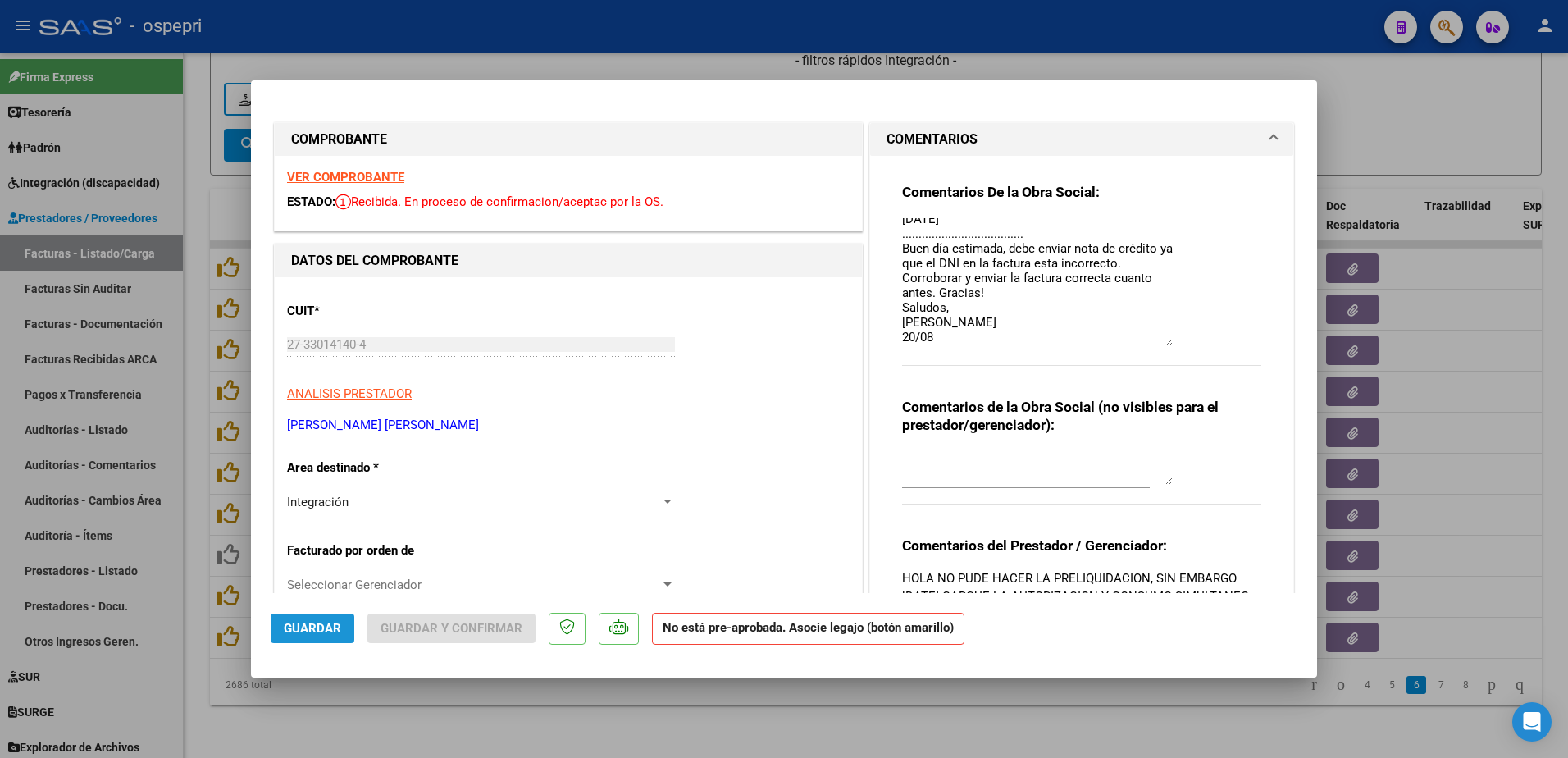
click at [324, 631] on span "Guardar" at bounding box center [312, 628] width 58 height 15
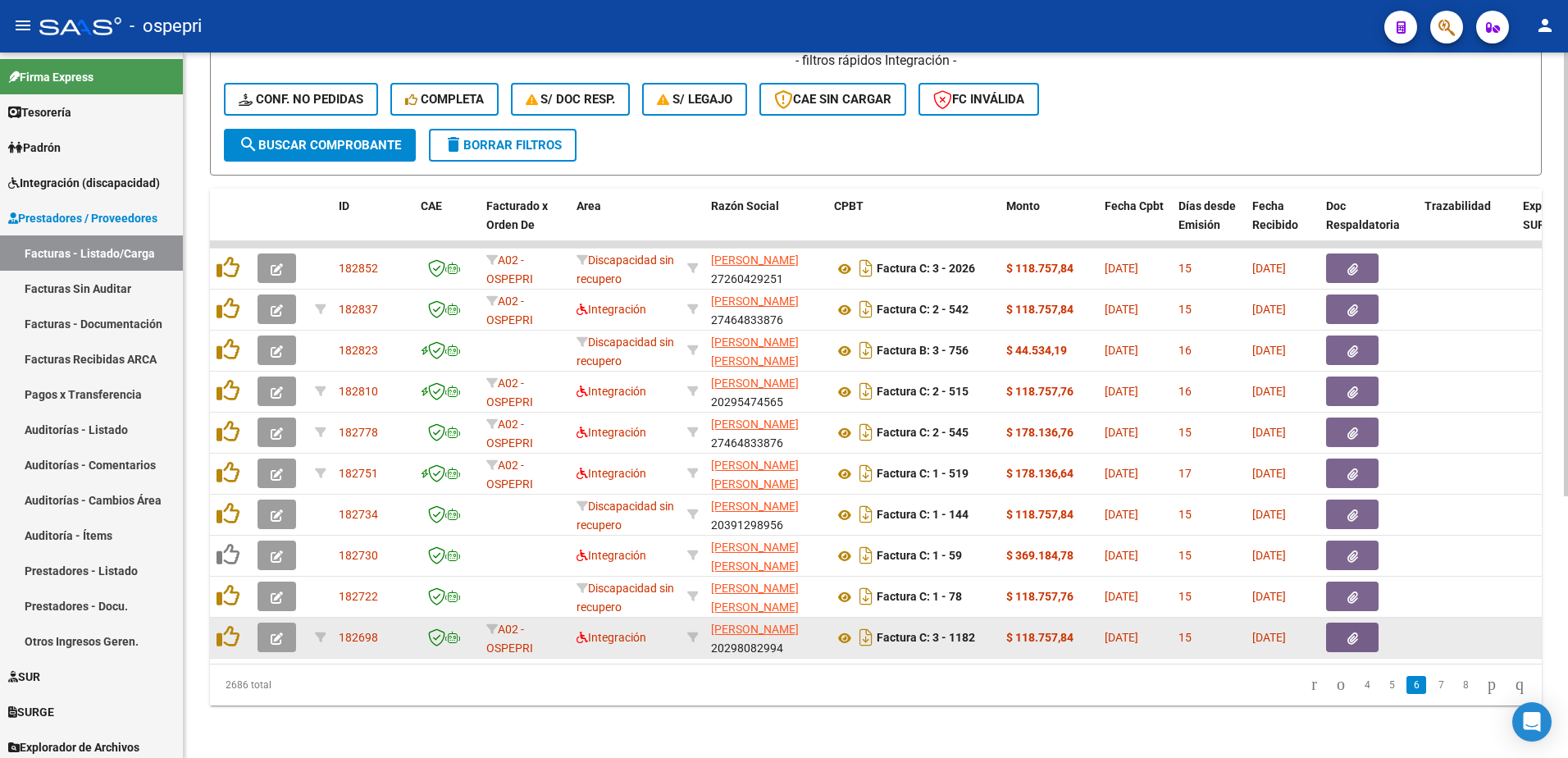
click at [272, 633] on icon "button" at bounding box center [277, 639] width 12 height 12
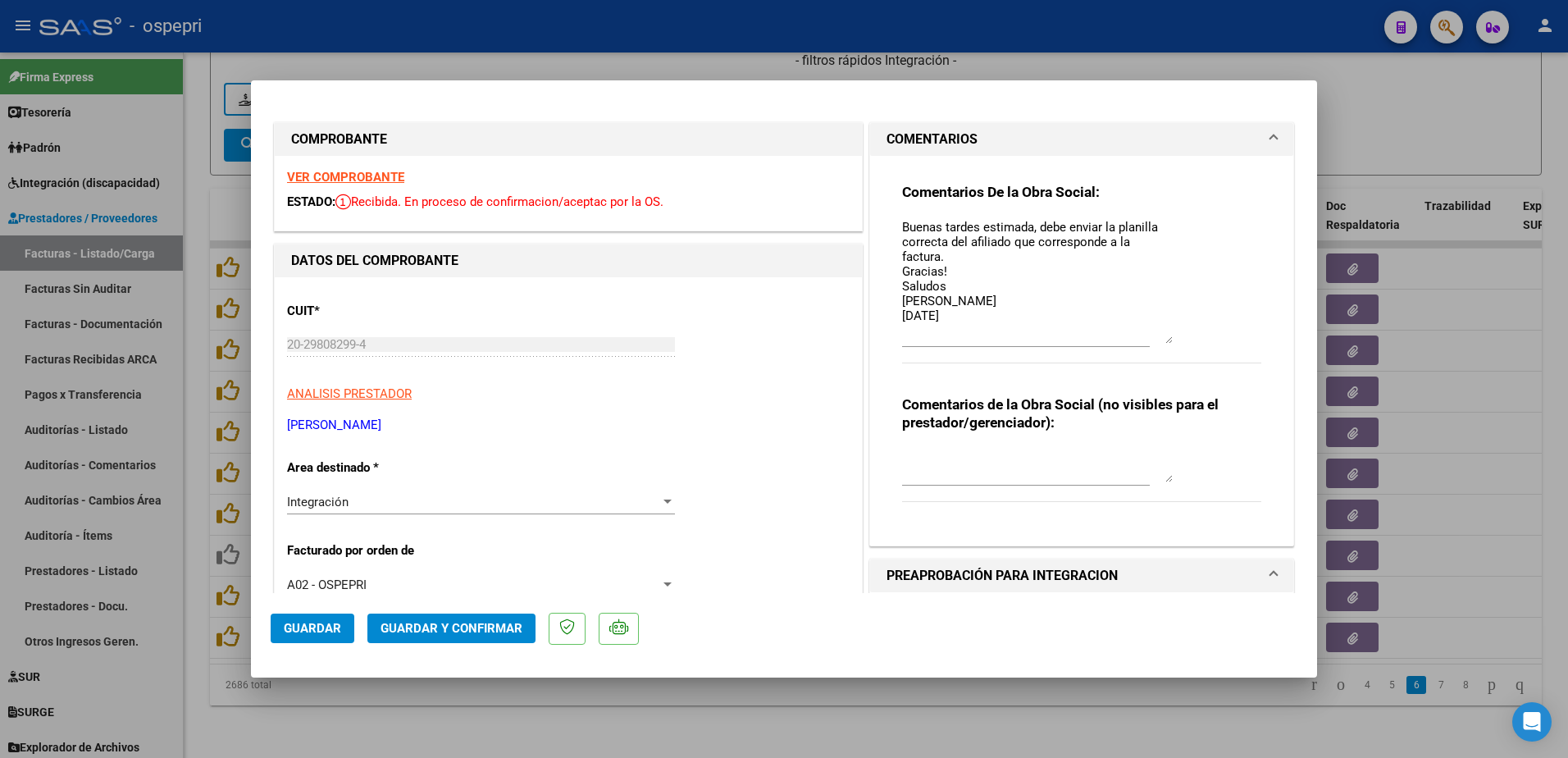
drag, startPoint x: 1159, startPoint y: 247, endPoint x: 1152, endPoint y: 338, distance: 91.3
click at [1166, 341] on div "Comentarios De la Obra Social: Buenas tardes estimada, debe enviar la planilla …" at bounding box center [1082, 282] width 359 height 198
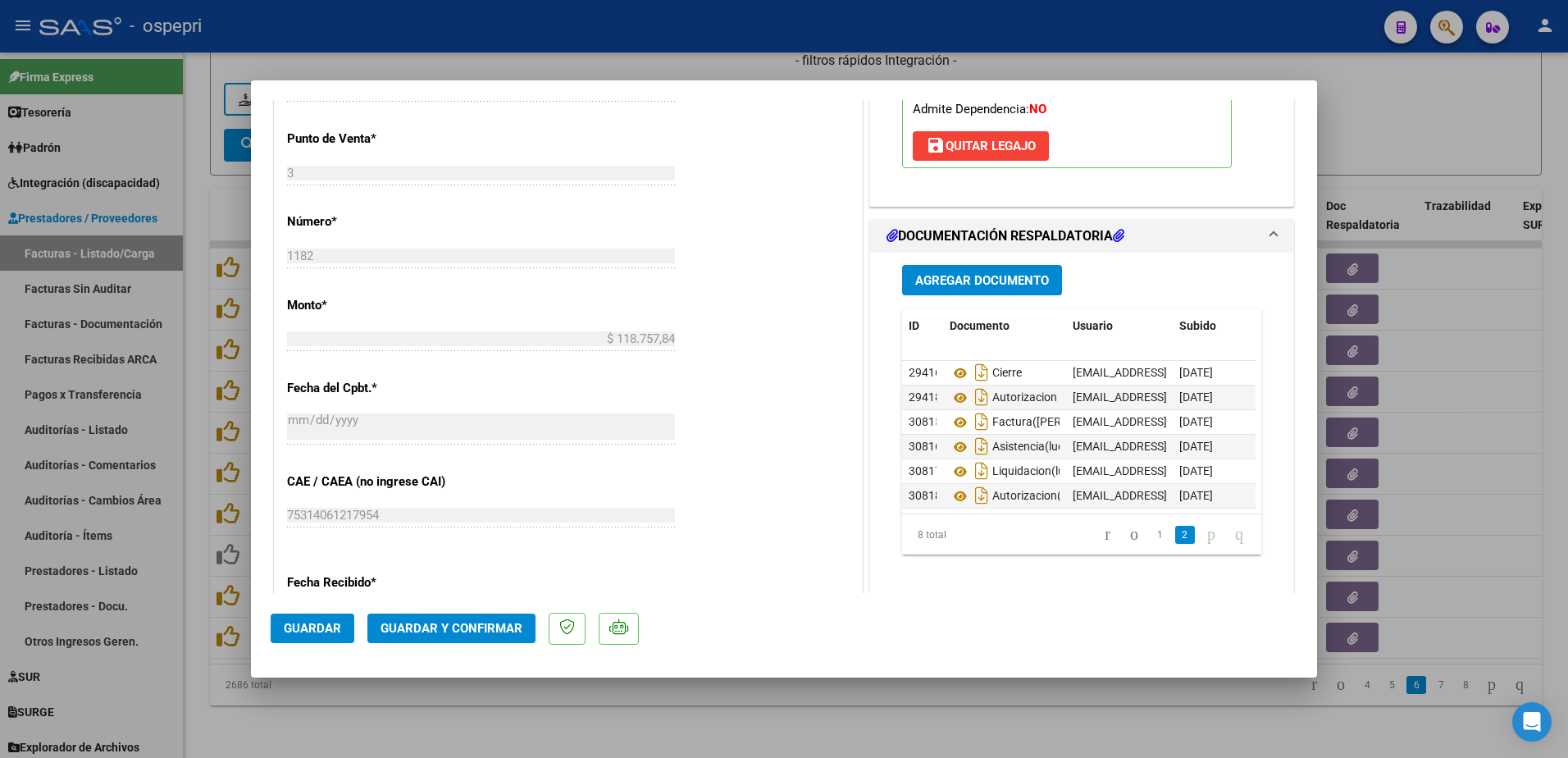
scroll to position [738, 0]
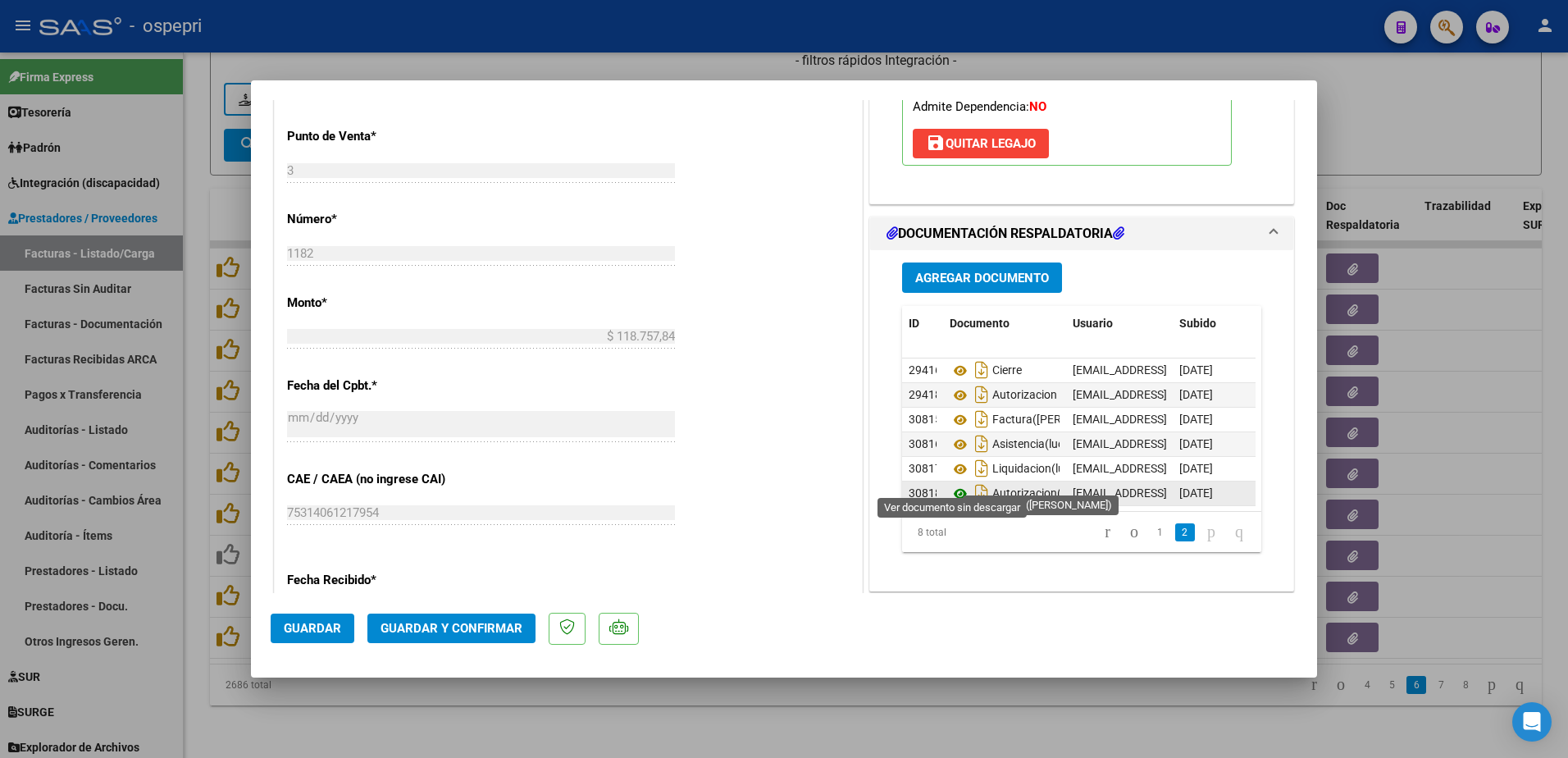
click at [956, 484] on icon at bounding box center [960, 493] width 22 height 20
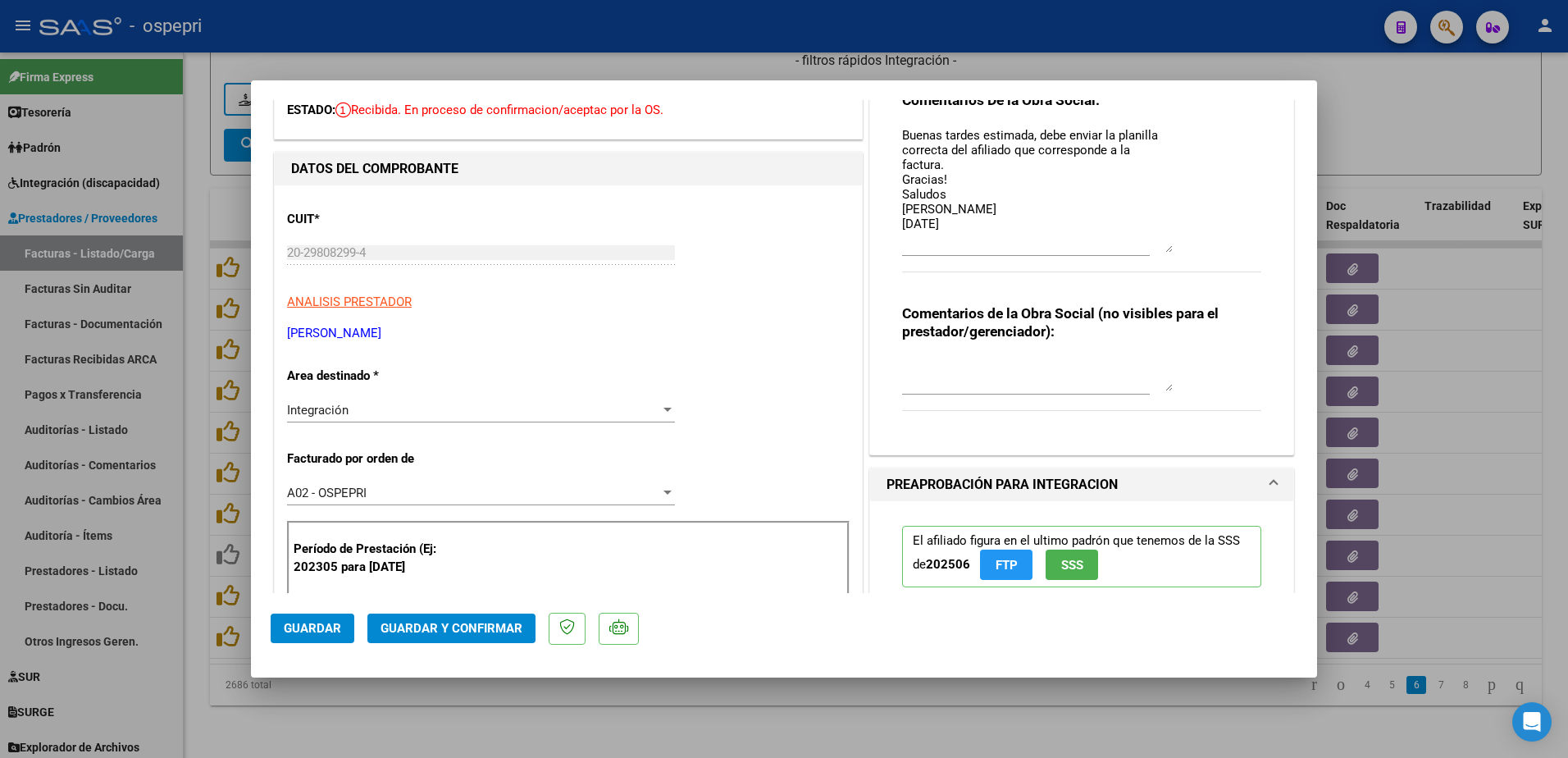
scroll to position [0, 0]
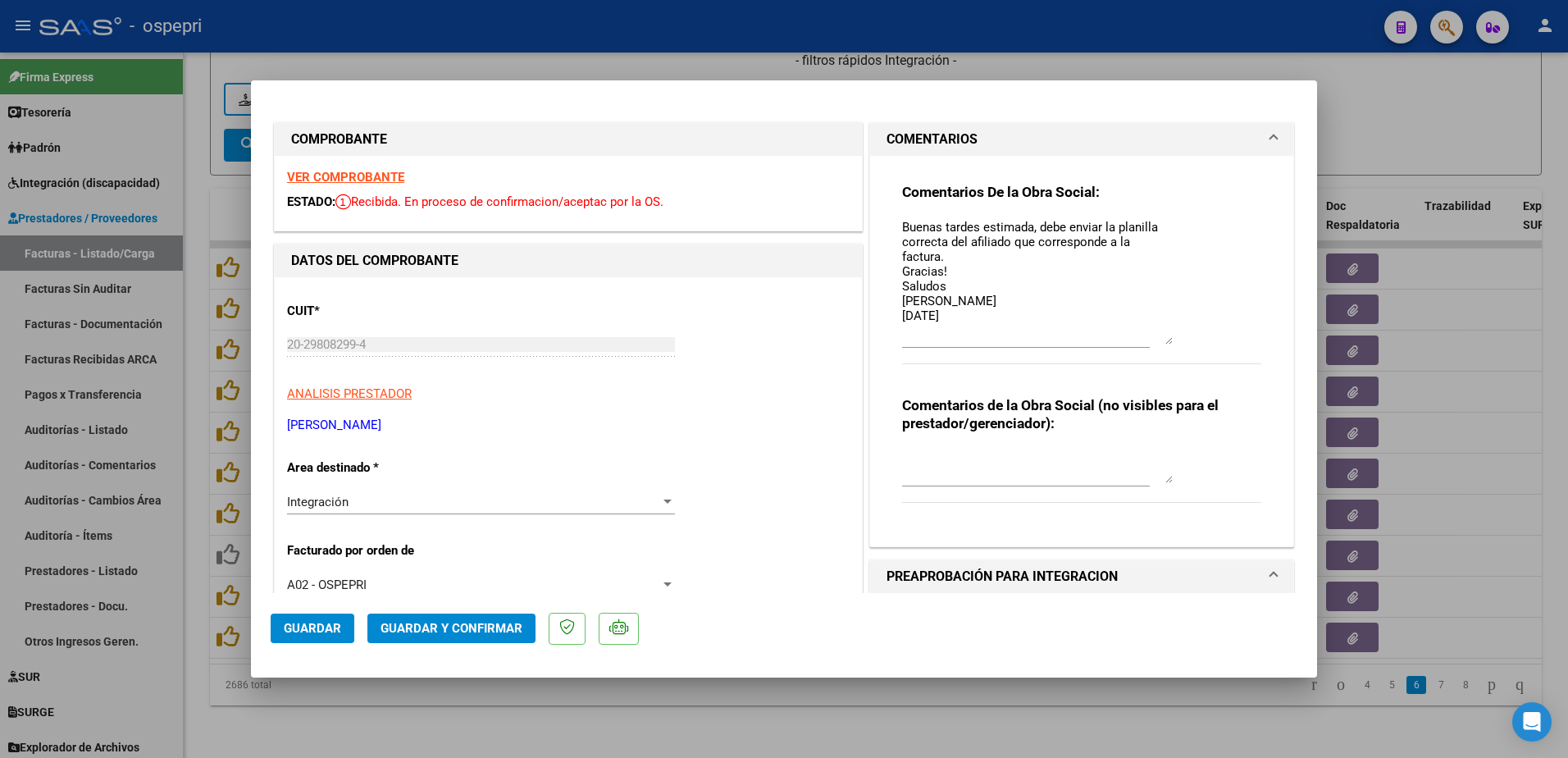
click at [336, 175] on strong "VER COMPROBANTE" at bounding box center [346, 177] width 117 height 15
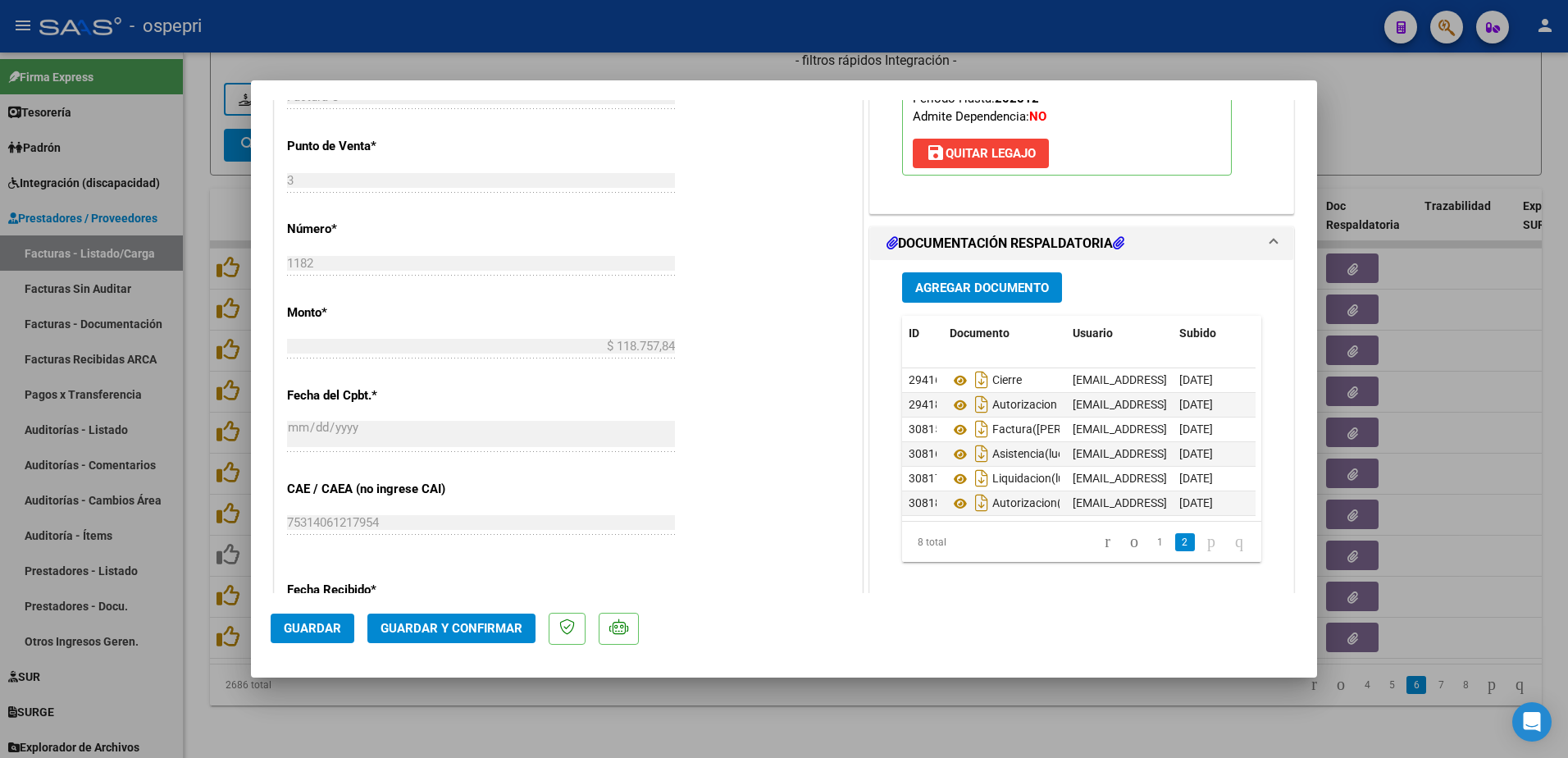
scroll to position [738, 0]
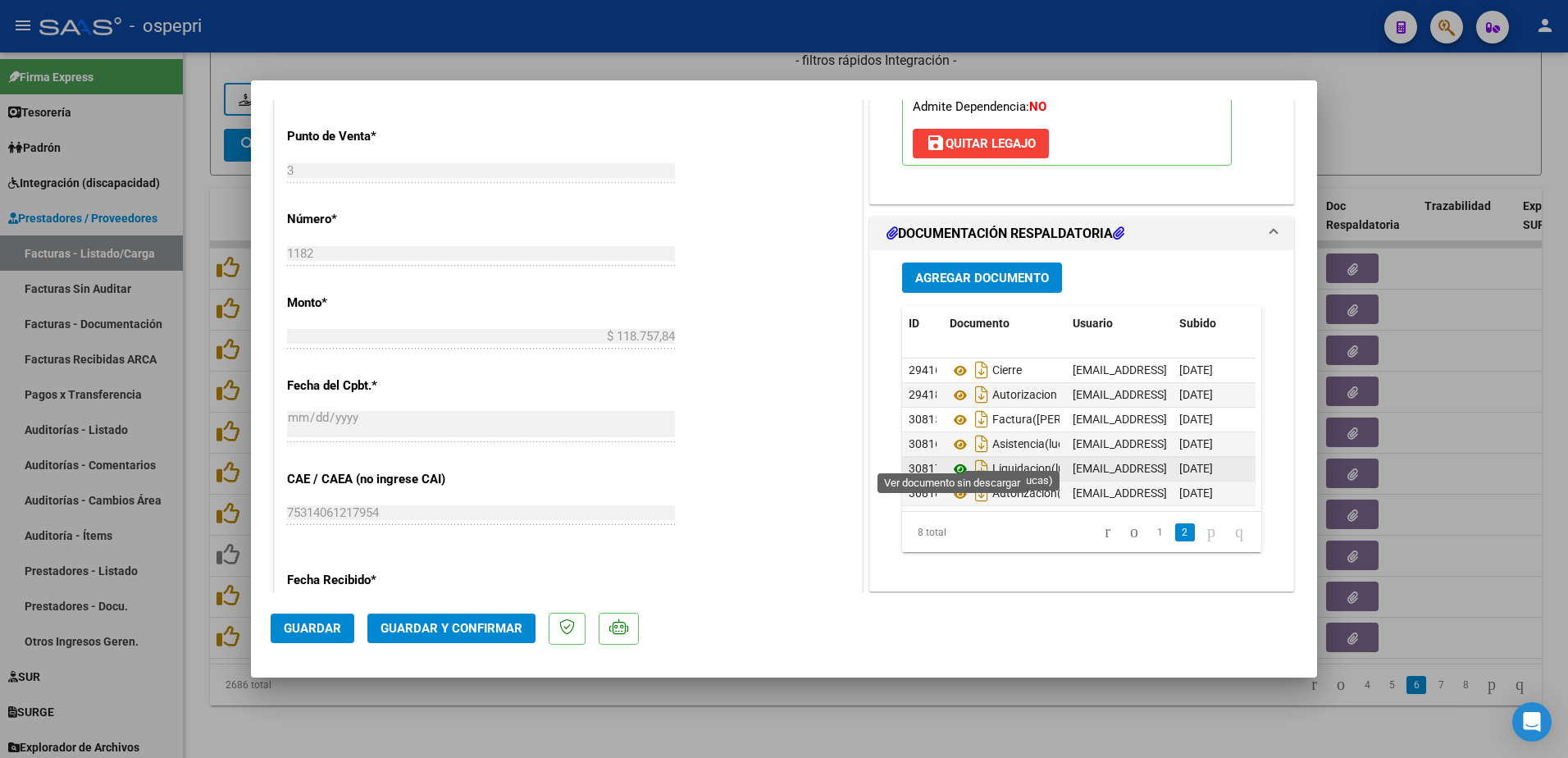
click at [953, 460] on icon at bounding box center [960, 469] width 22 height 20
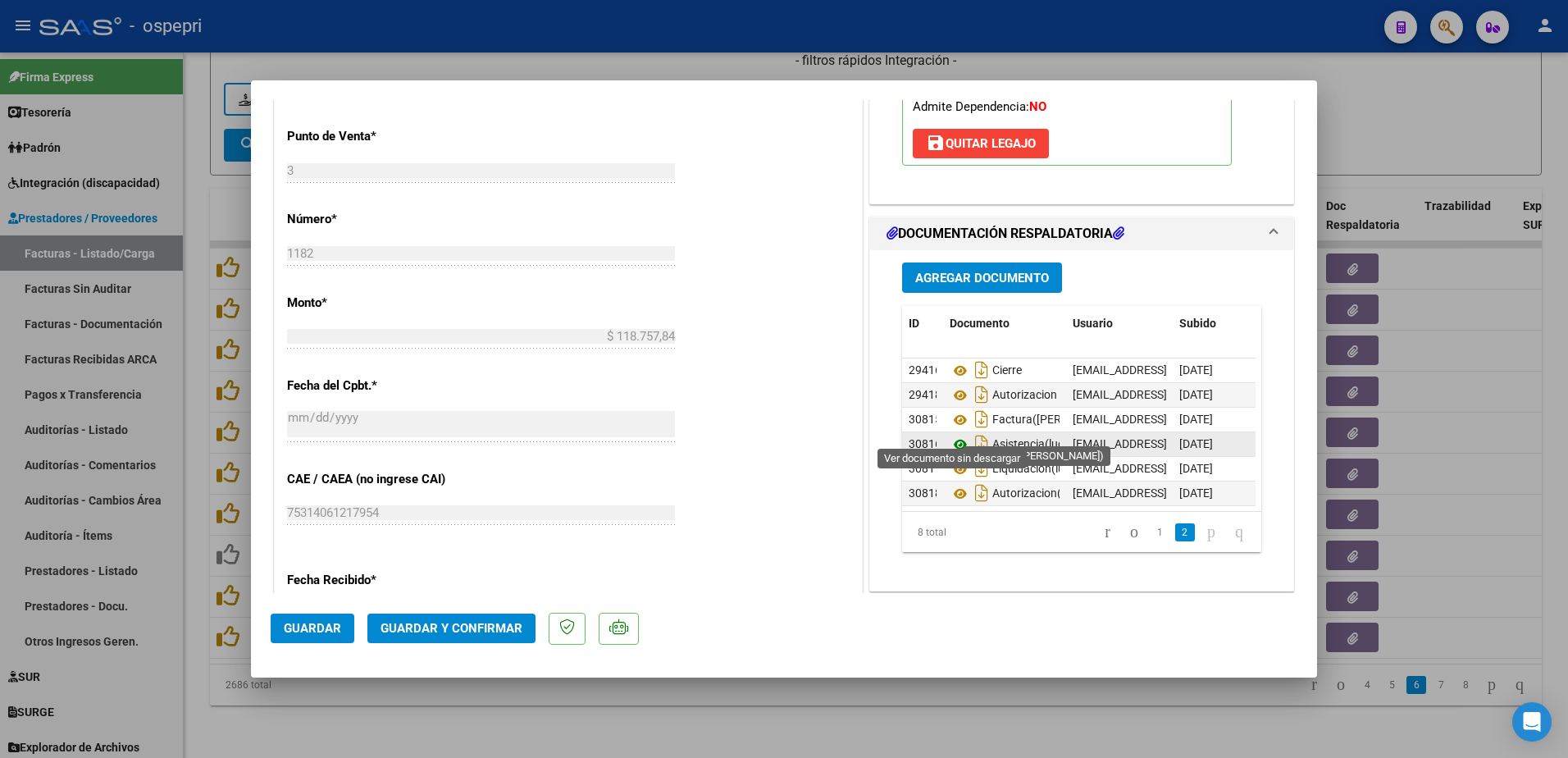
click at [952, 435] on icon at bounding box center [960, 444] width 22 height 20
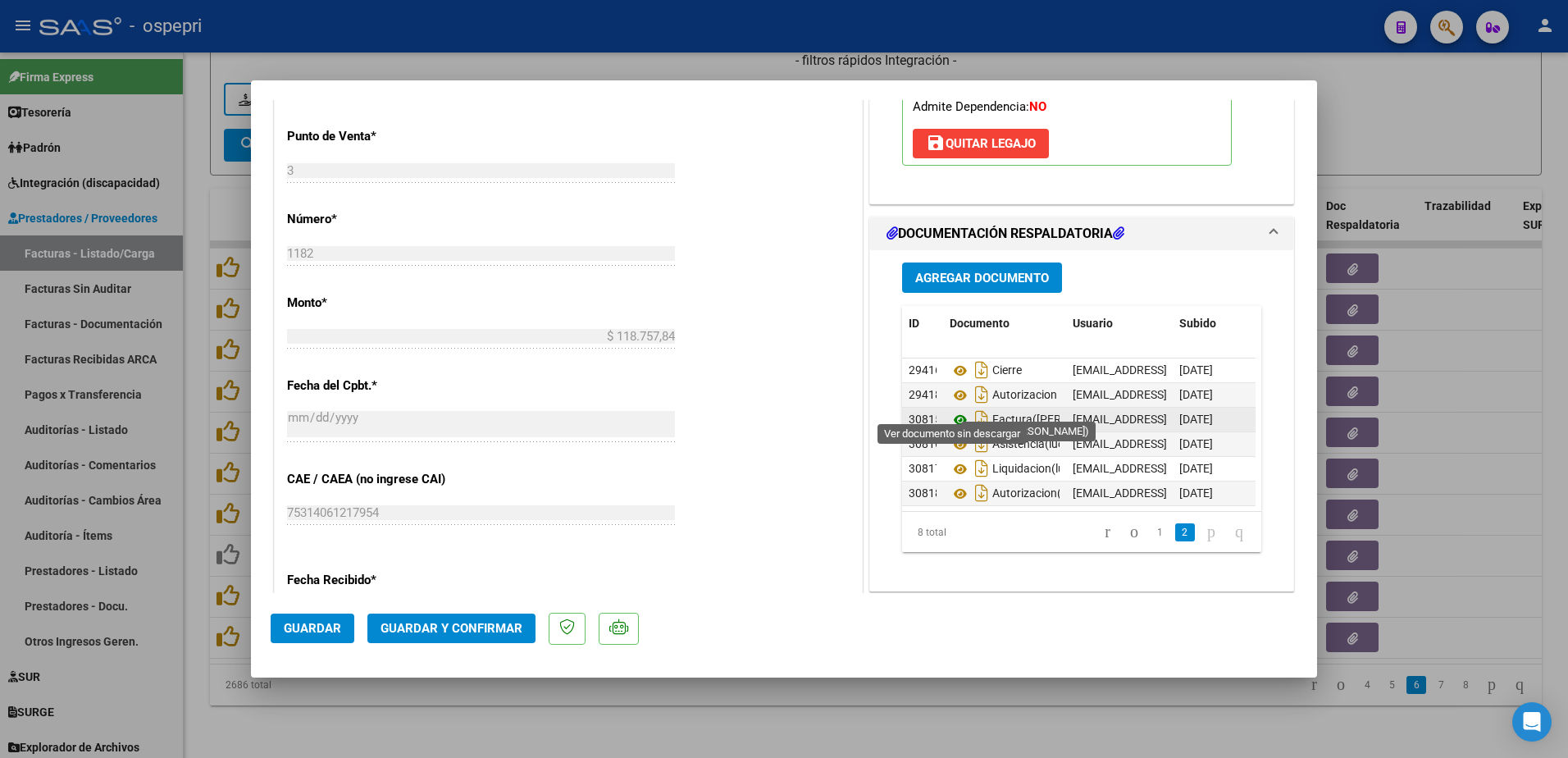
click at [953, 410] on icon at bounding box center [960, 420] width 22 height 20
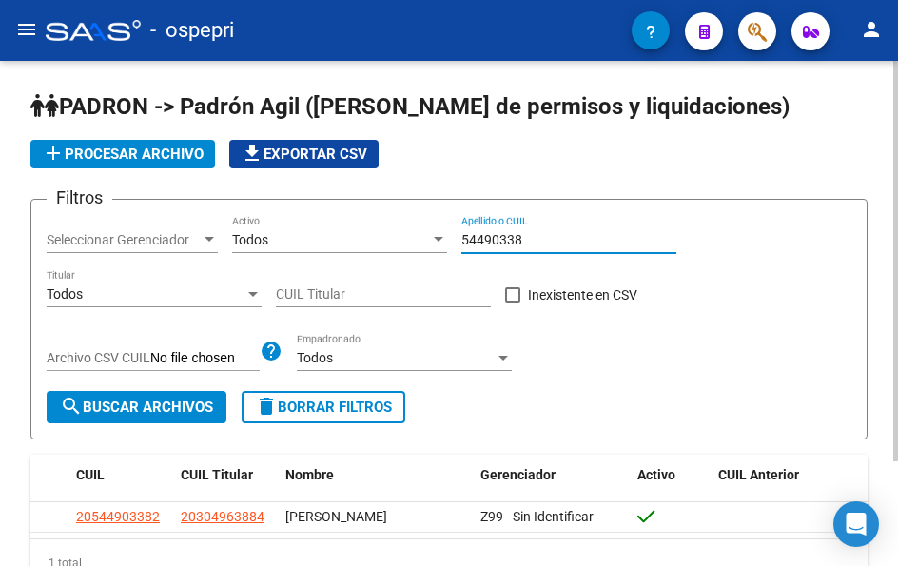
click at [531, 232] on input "54490338" at bounding box center [568, 240] width 215 height 16
click at [529, 232] on input "54490338" at bounding box center [568, 240] width 215 height 16
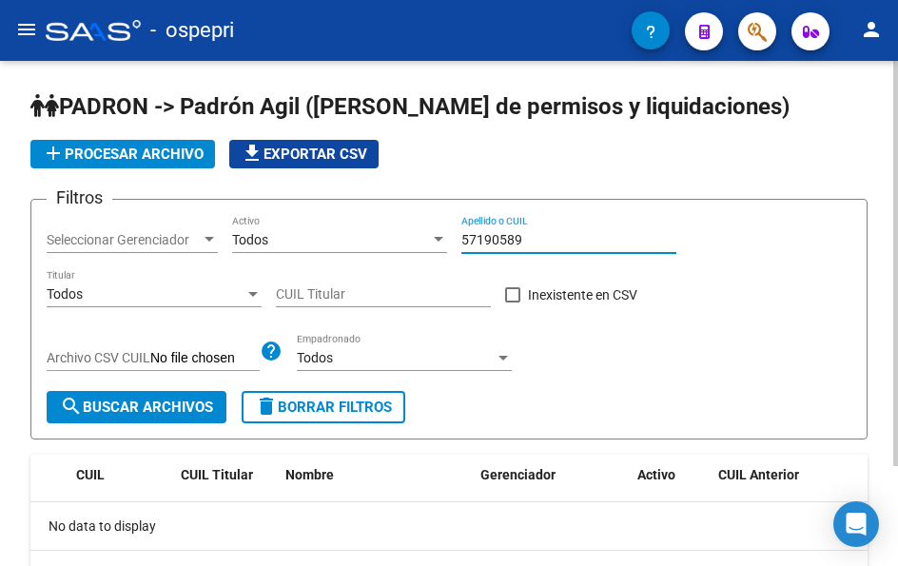
click at [533, 237] on input "57190589" at bounding box center [568, 240] width 215 height 16
click at [529, 237] on input "57190589" at bounding box center [568, 240] width 215 height 16
drag, startPoint x: 526, startPoint y: 237, endPoint x: 547, endPoint y: 255, distance: 27.7
click at [526, 238] on input "57190589" at bounding box center [568, 240] width 215 height 16
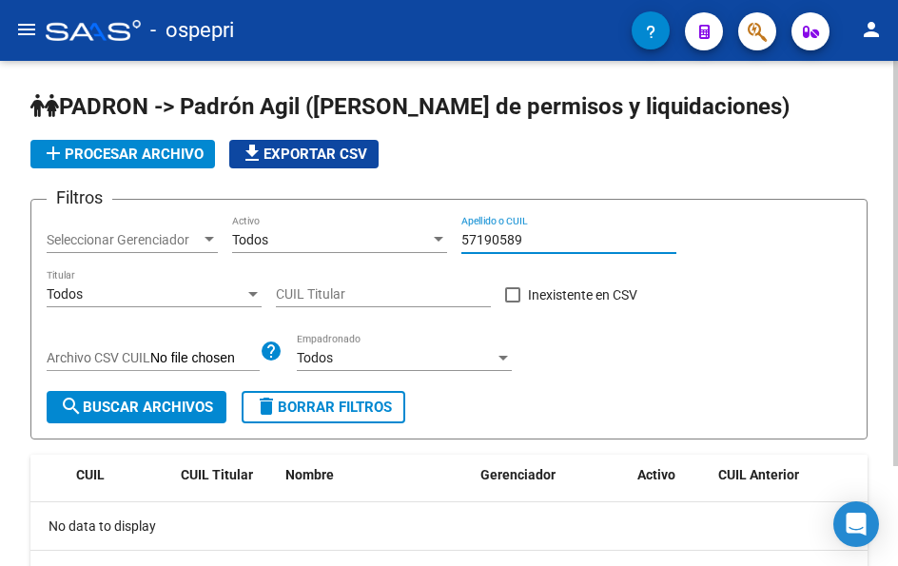
click at [538, 238] on input "57190589" at bounding box center [568, 240] width 215 height 16
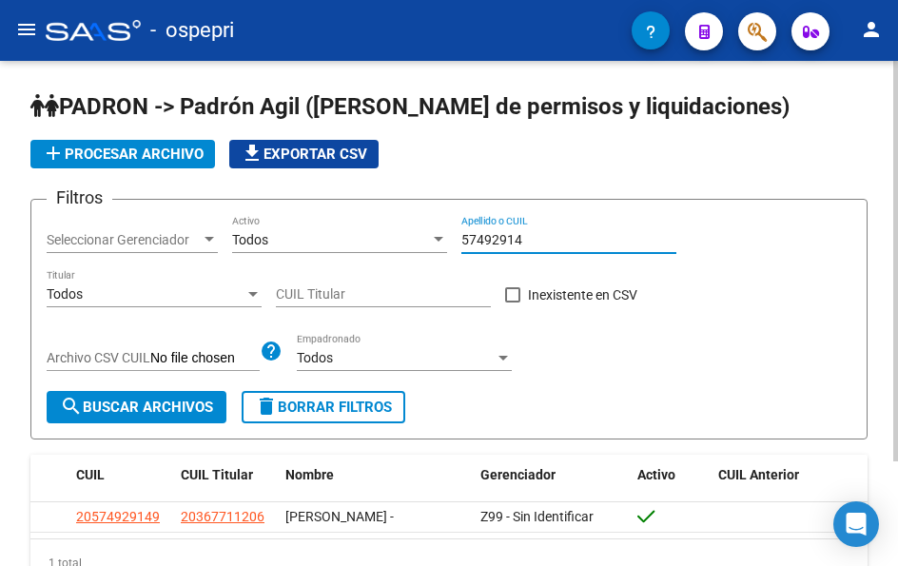
click at [530, 237] on input "57492914" at bounding box center [568, 240] width 215 height 16
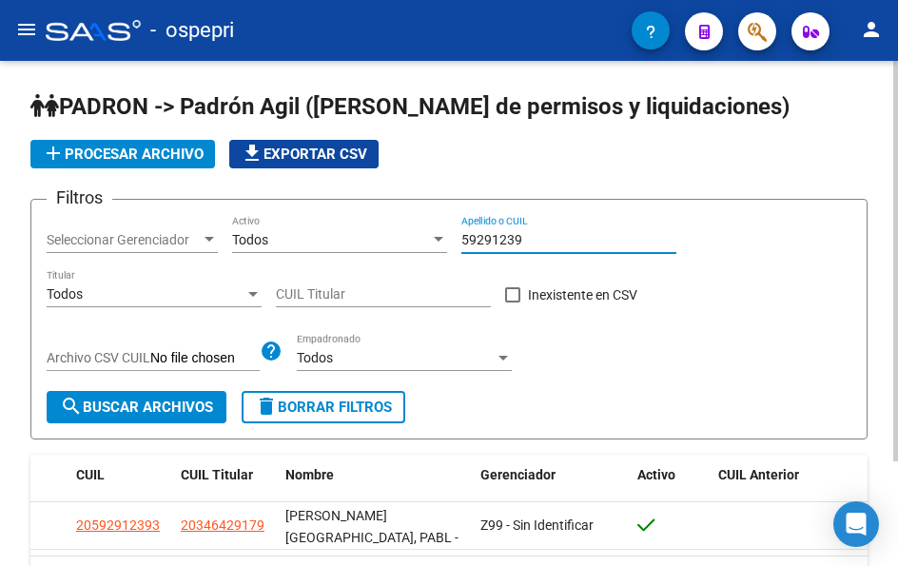
click at [547, 236] on input "59291239" at bounding box center [568, 240] width 215 height 16
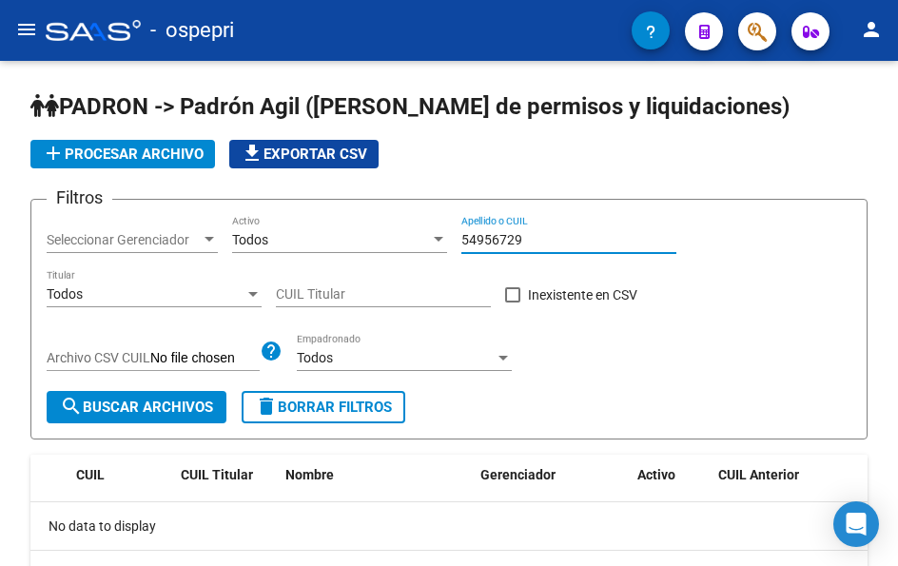
type input "54956729"
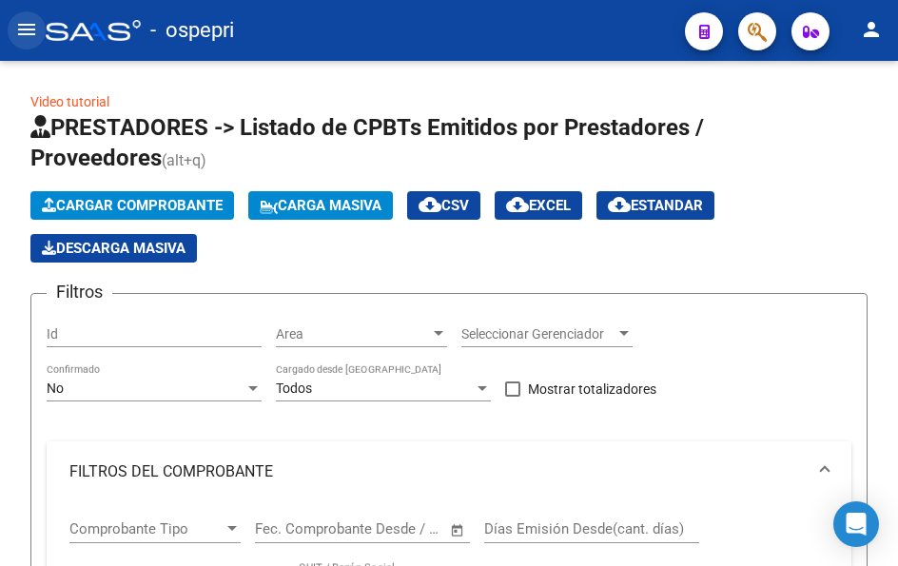
click at [29, 20] on mat-icon "menu" at bounding box center [26, 29] width 23 height 23
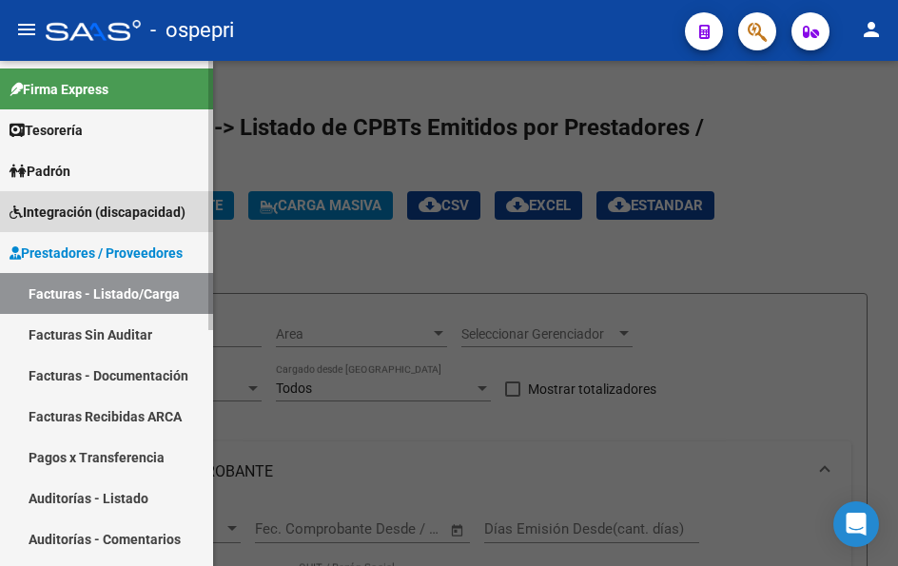
click at [54, 210] on span "Integración (discapacidad)" at bounding box center [98, 212] width 176 height 21
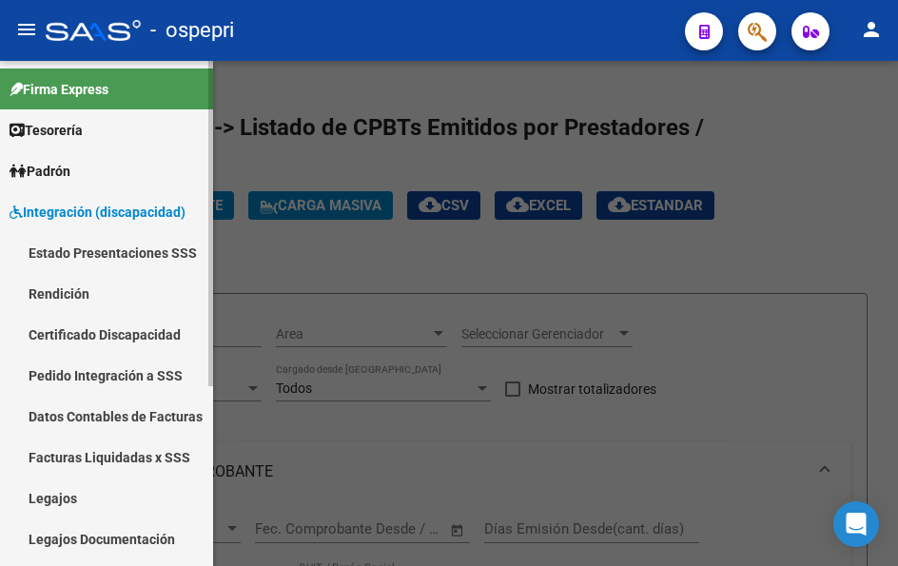
click at [45, 499] on link "Legajos" at bounding box center [106, 498] width 213 height 41
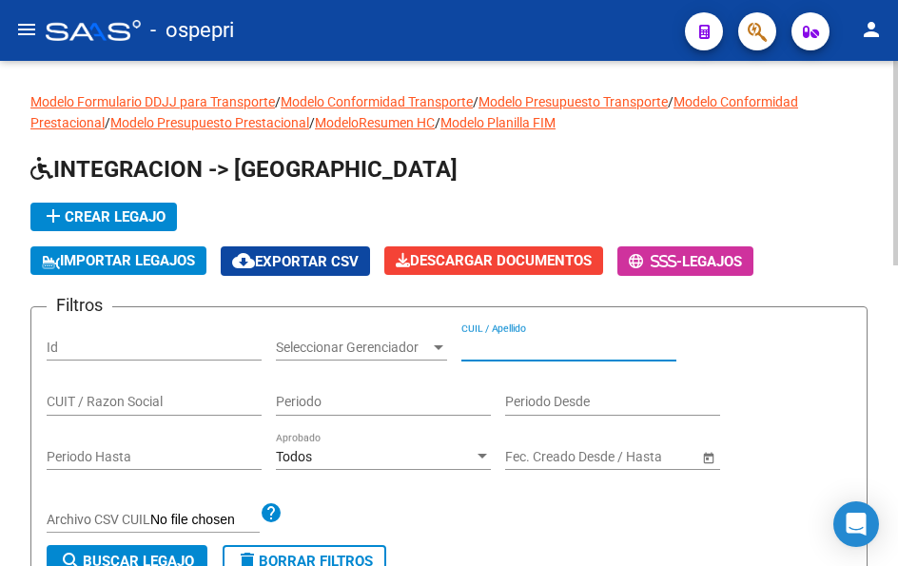
click at [519, 348] on input "CUIL / Apellido" at bounding box center [568, 348] width 215 height 16
paste input "57190589"
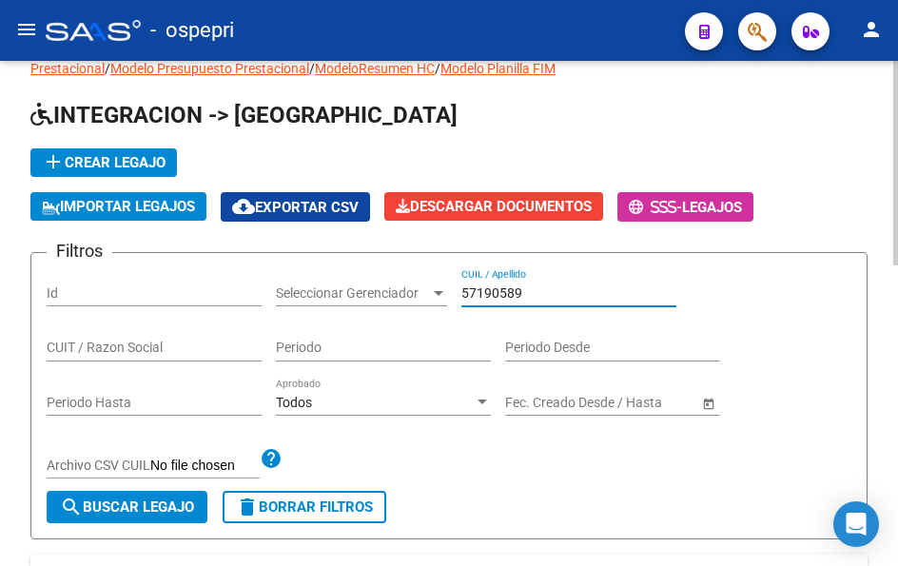
scroll to position [95, 0]
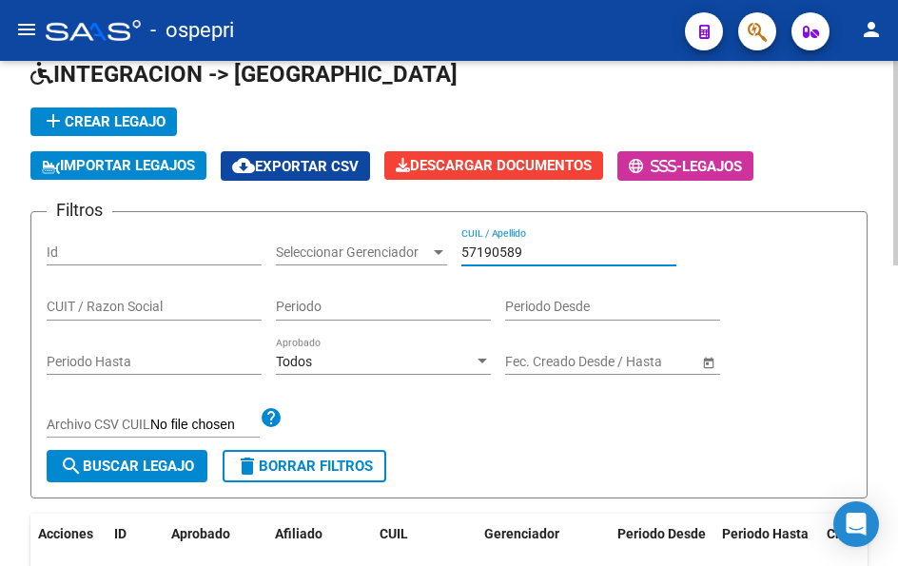
type input "57190589"
click at [125, 471] on span "search Buscar Legajo" at bounding box center [127, 466] width 134 height 17
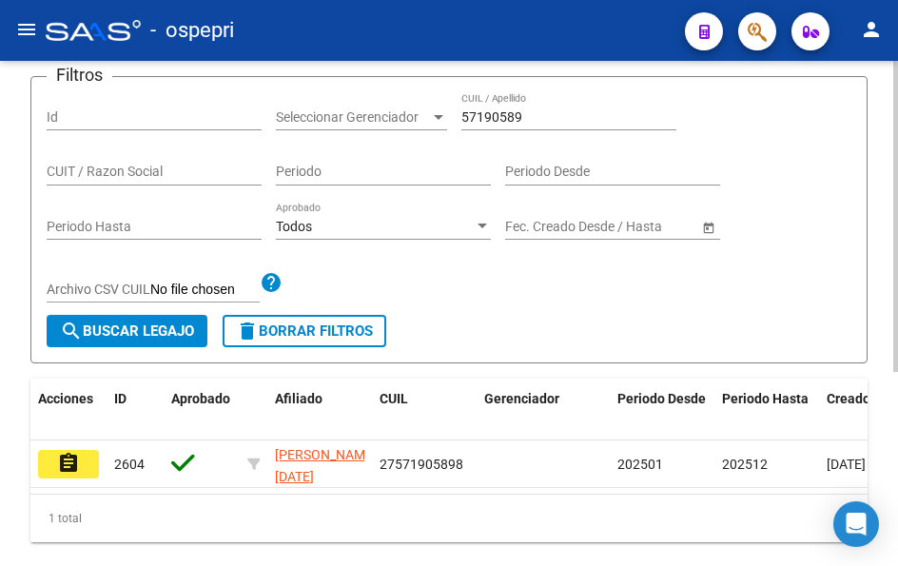
scroll to position [285, 0]
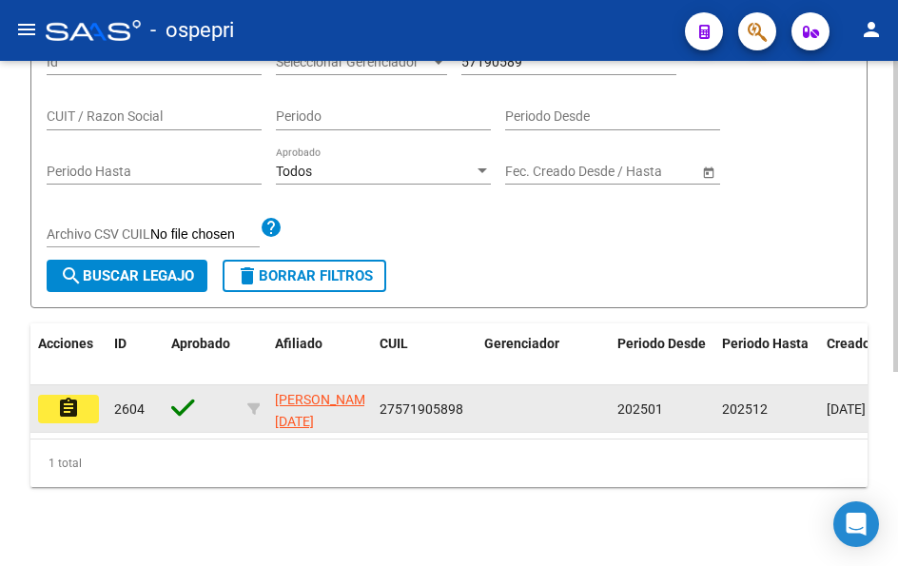
click at [59, 417] on mat-icon "assignment" at bounding box center [68, 408] width 23 height 23
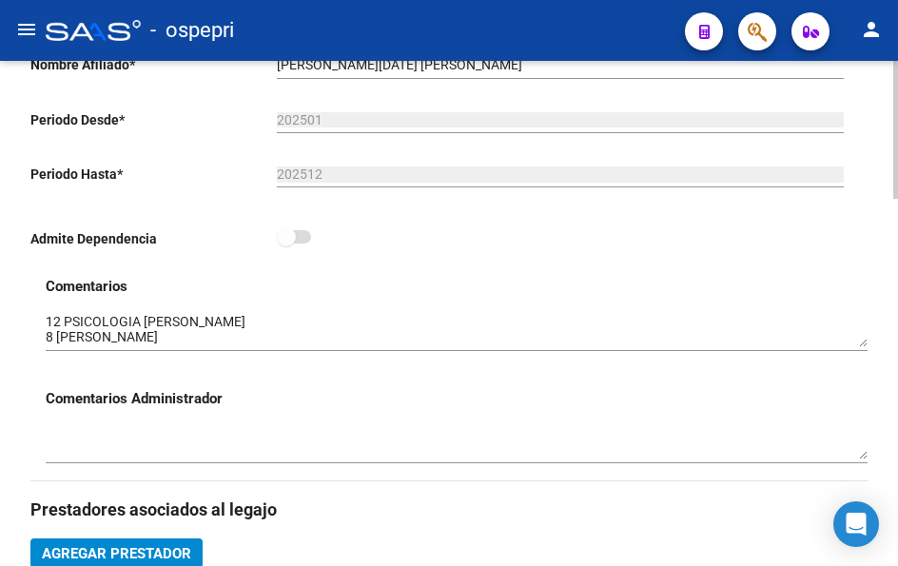
scroll to position [476, 0]
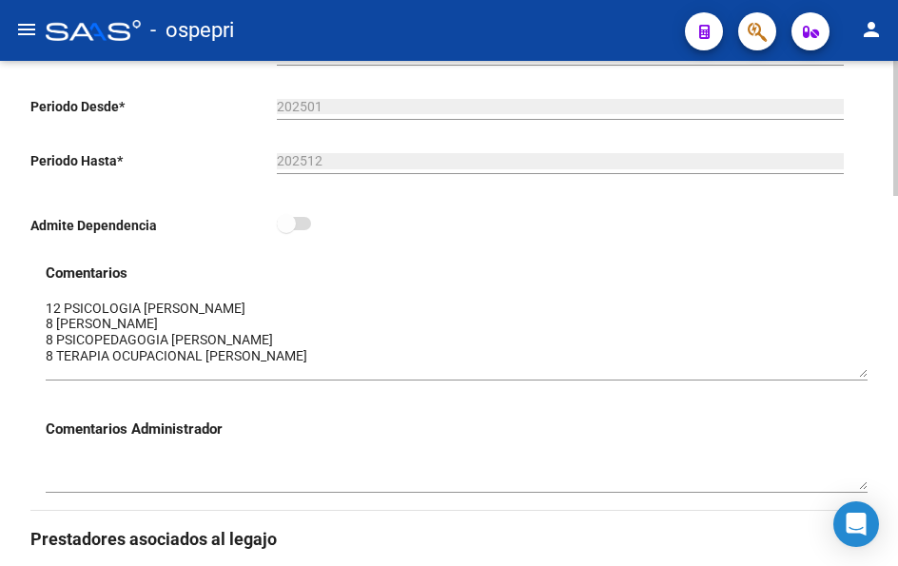
drag, startPoint x: 867, startPoint y: 335, endPoint x: 861, endPoint y: 378, distance: 43.2
click at [861, 378] on textarea at bounding box center [457, 338] width 822 height 79
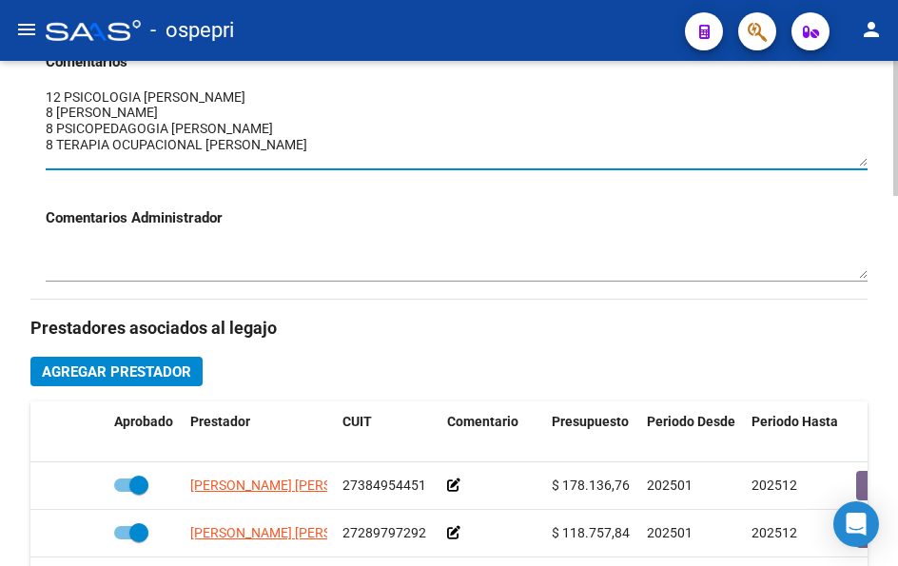
scroll to position [666, 0]
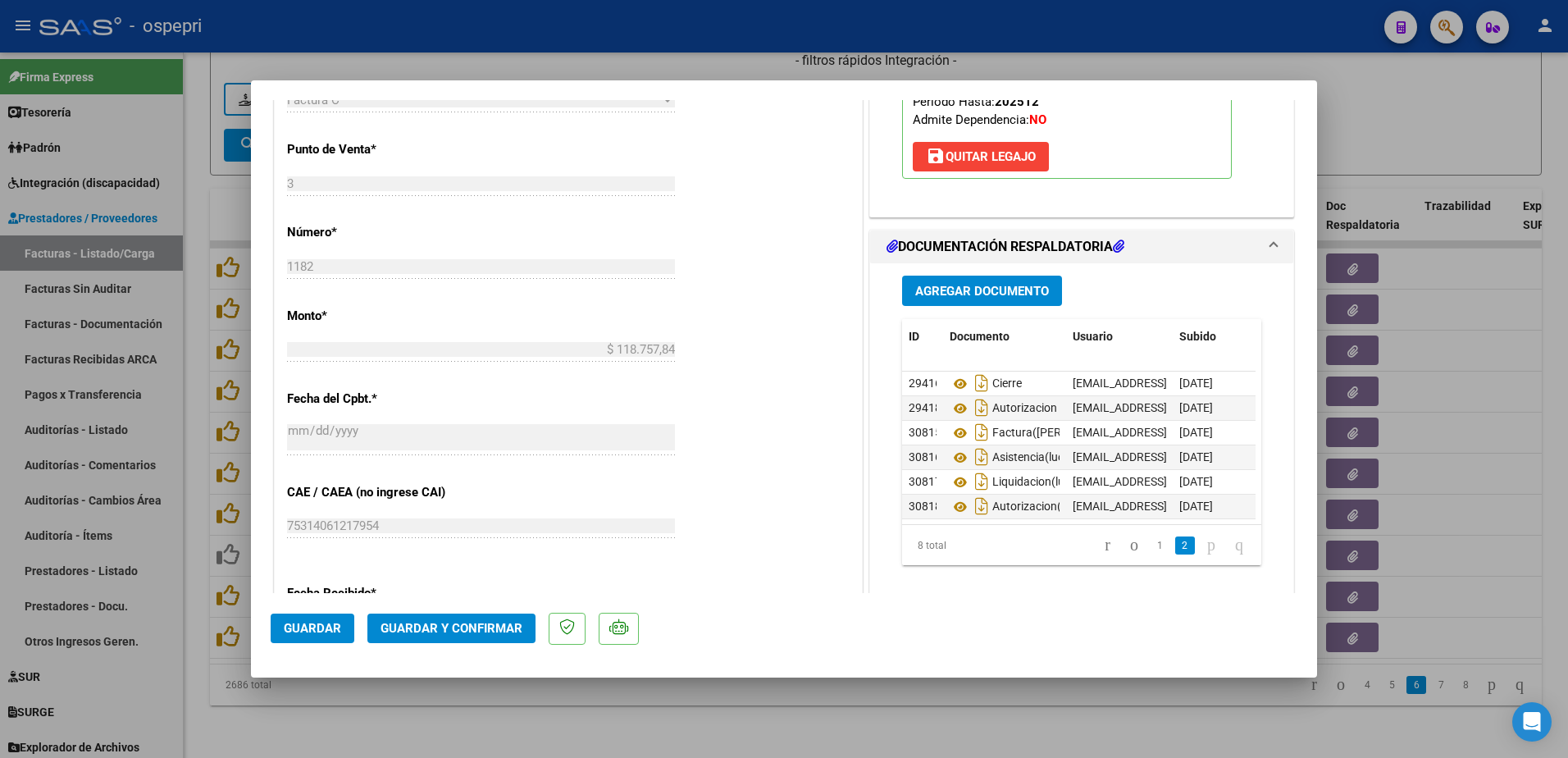
scroll to position [738, 0]
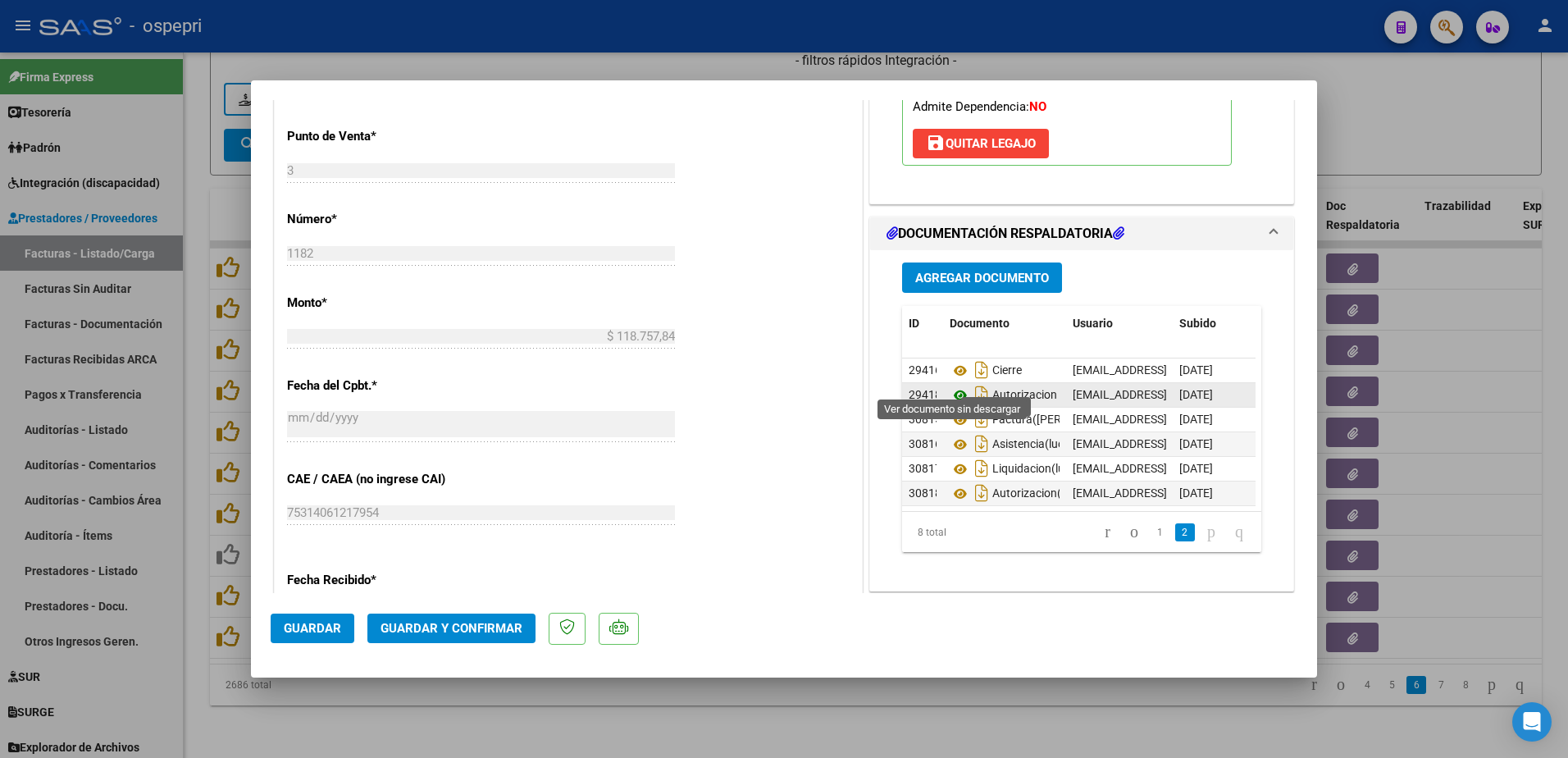
click at [950, 385] on icon at bounding box center [960, 395] width 22 height 20
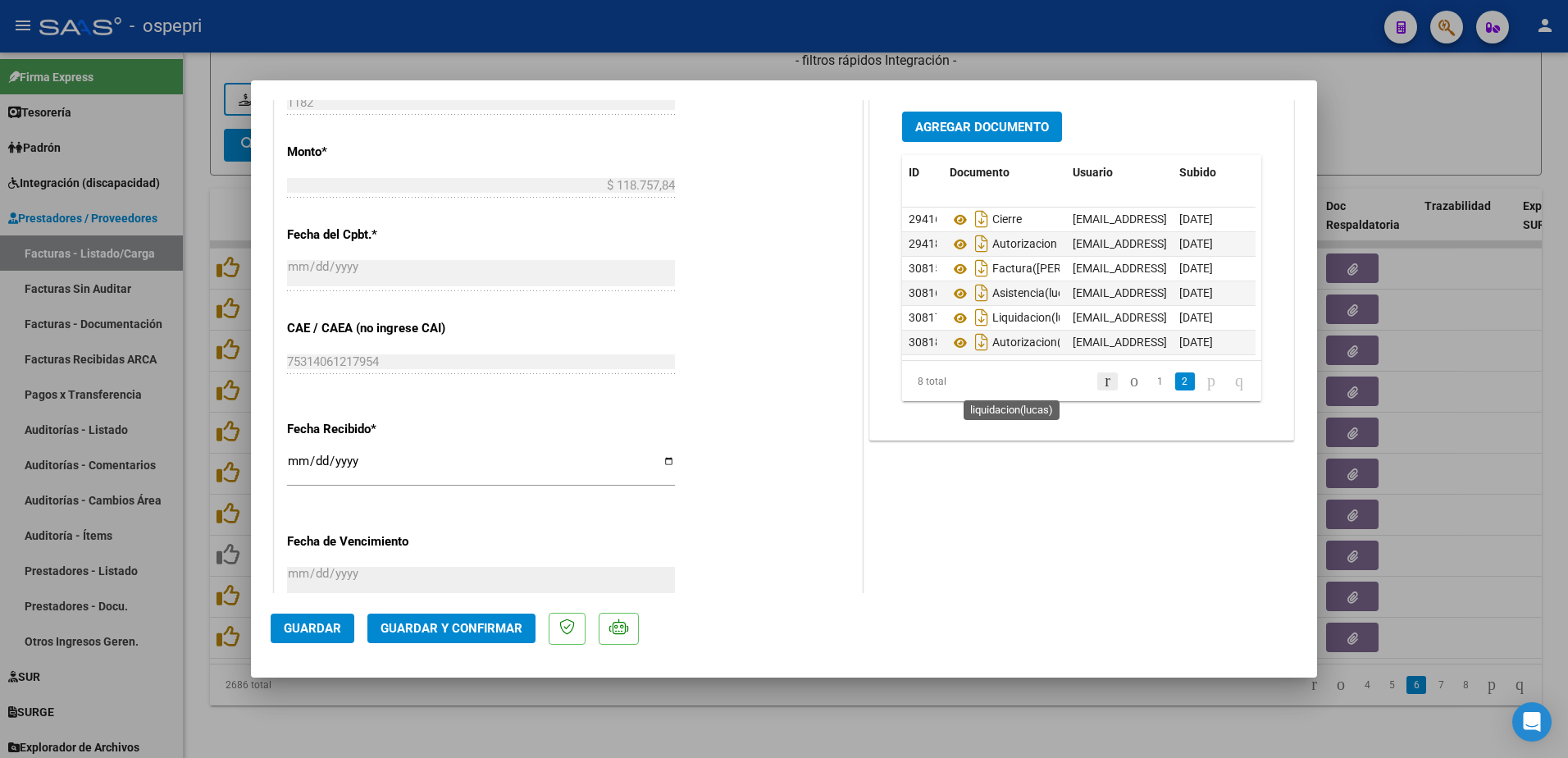
scroll to position [903, 0]
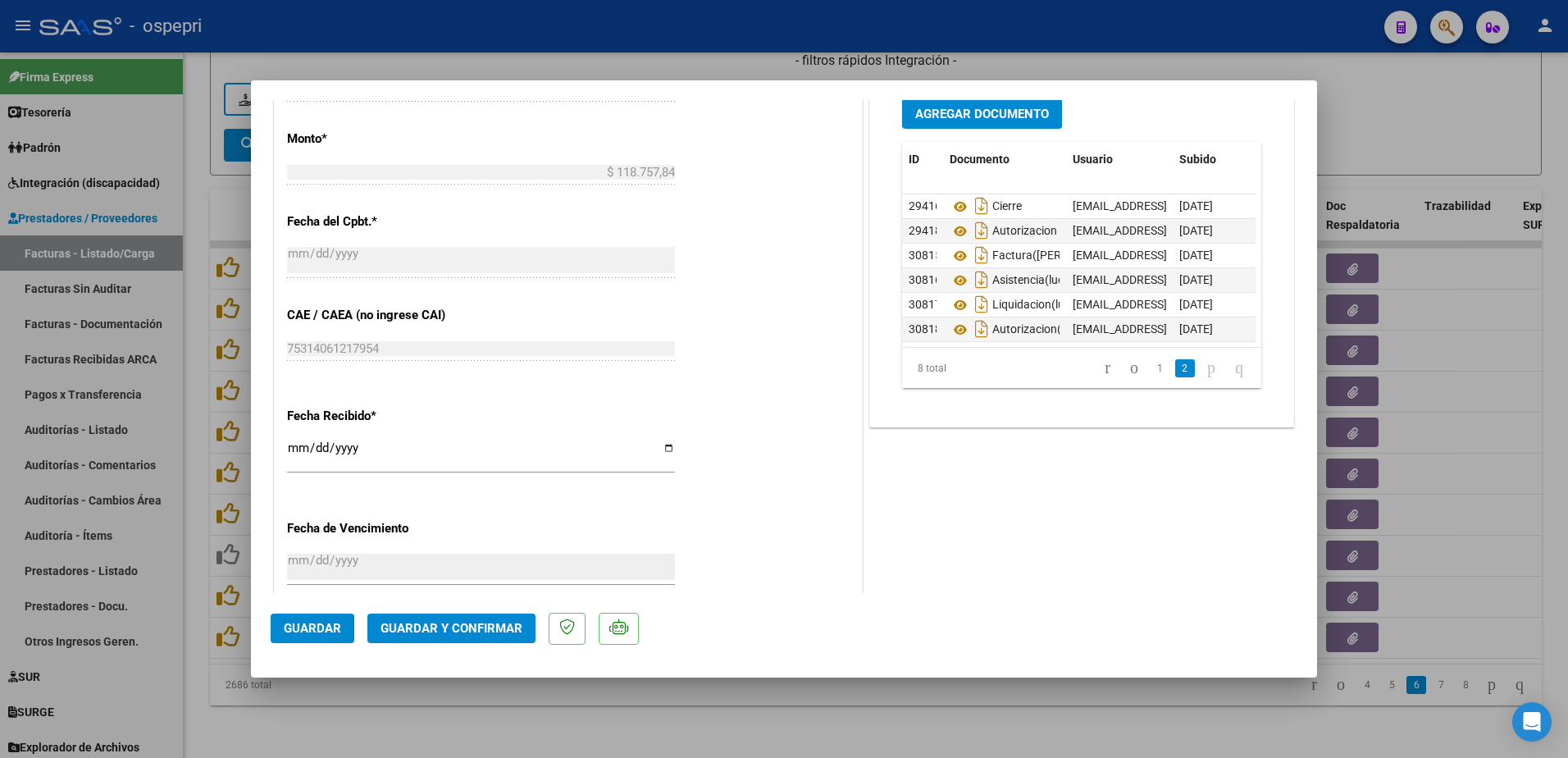
drag, startPoint x: 452, startPoint y: 624, endPoint x: 809, endPoint y: 561, distance: 362.5
click at [809, 561] on mat-dialog-container "COMPROBANTE VER COMPROBANTE ESTADO: Recibida. En proceso de confirmacion/acepta…" at bounding box center [784, 379] width 1066 height 597
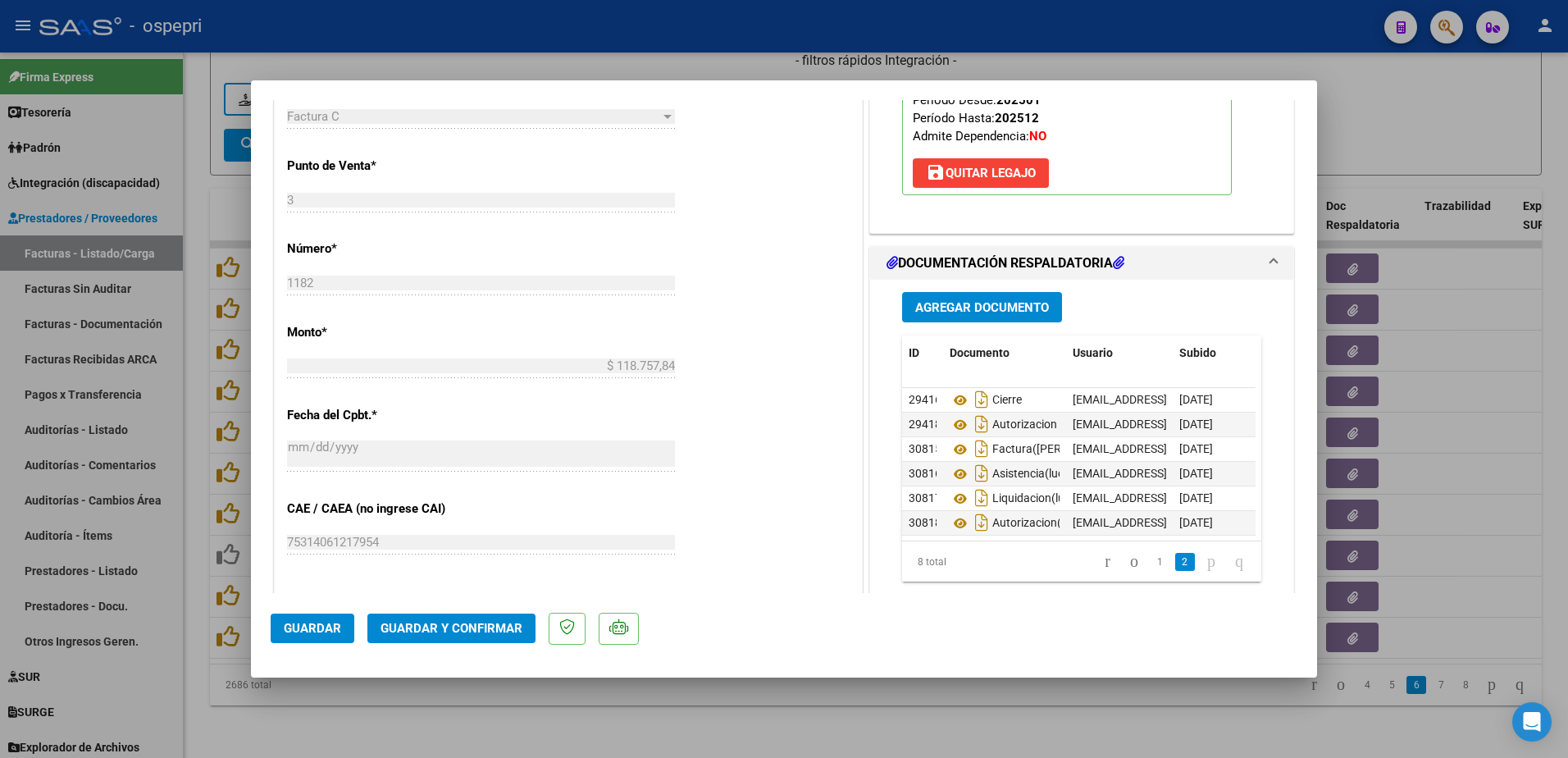
scroll to position [738, 0]
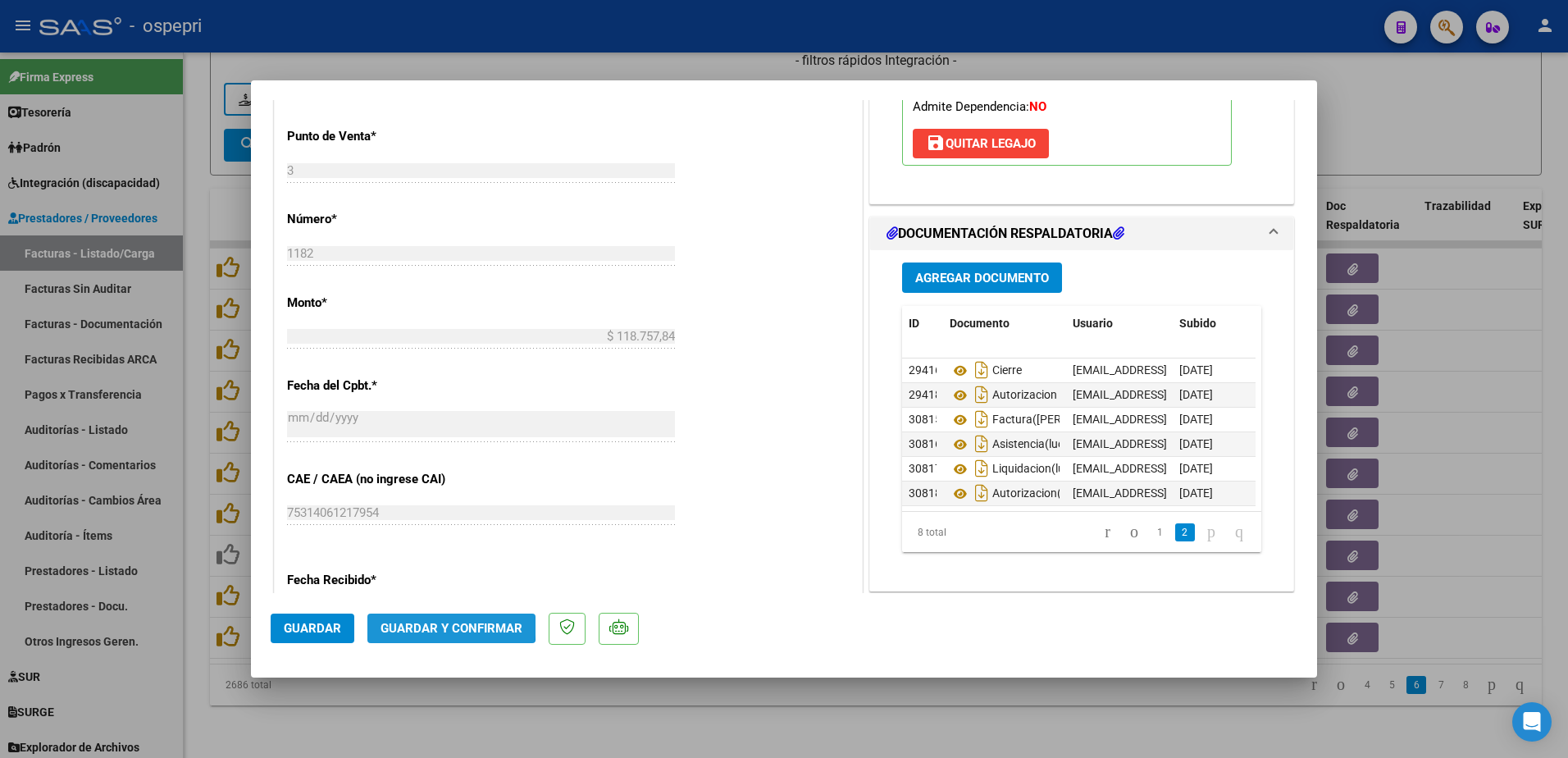
click at [445, 623] on span "Guardar y Confirmar" at bounding box center [451, 628] width 142 height 15
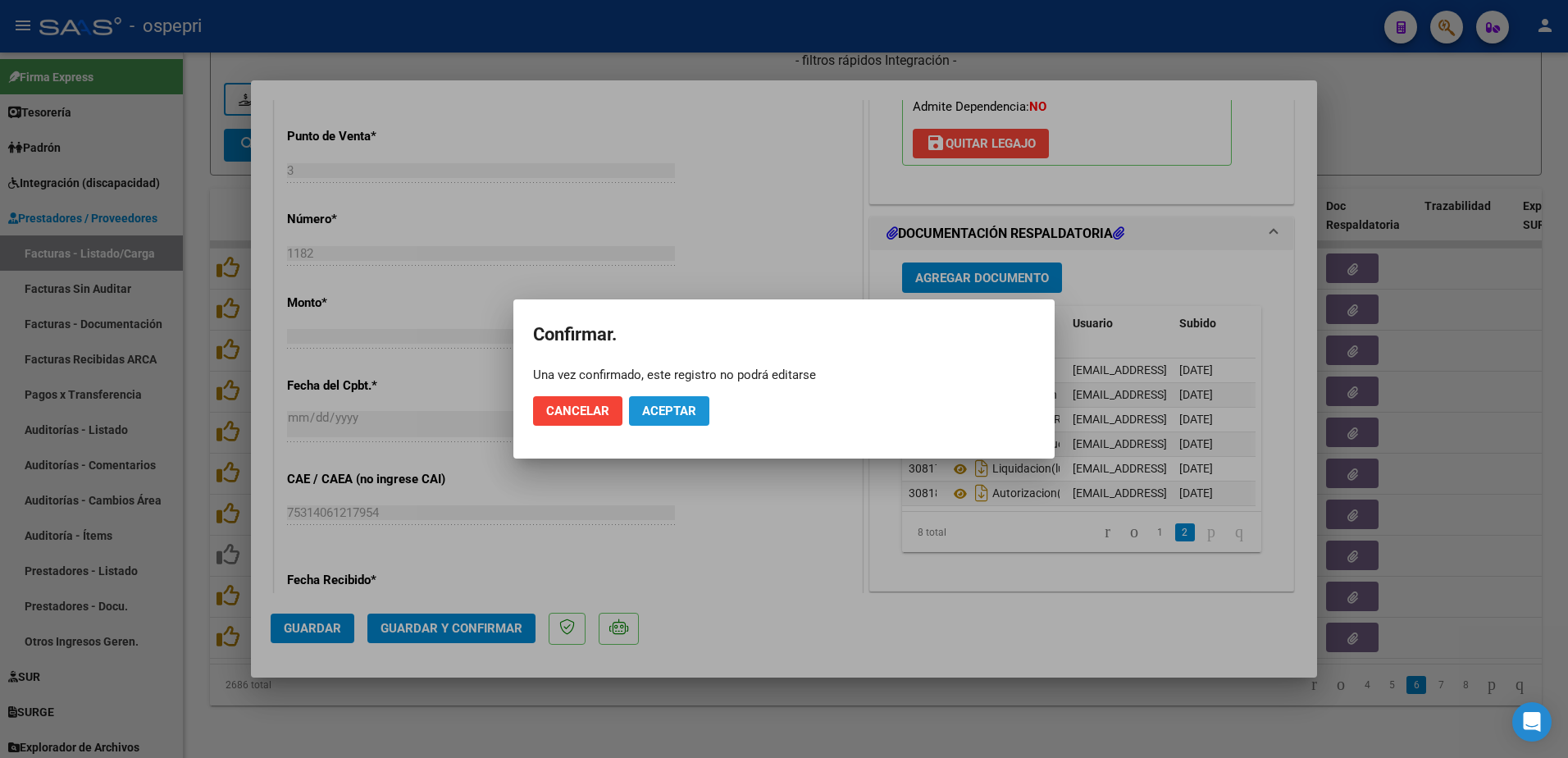
click at [679, 403] on button "Aceptar" at bounding box center [669, 411] width 80 height 29
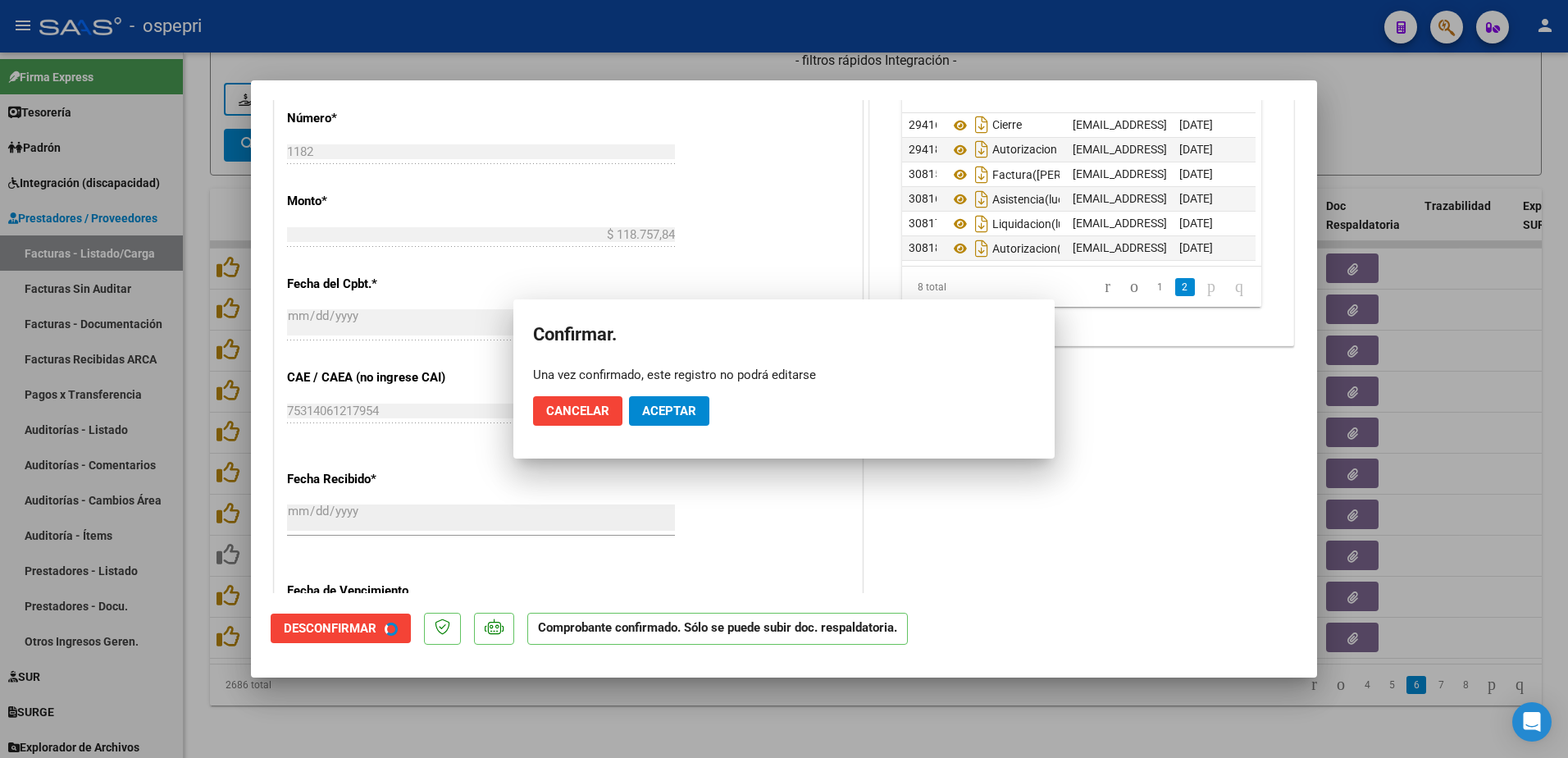
scroll to position [636, 0]
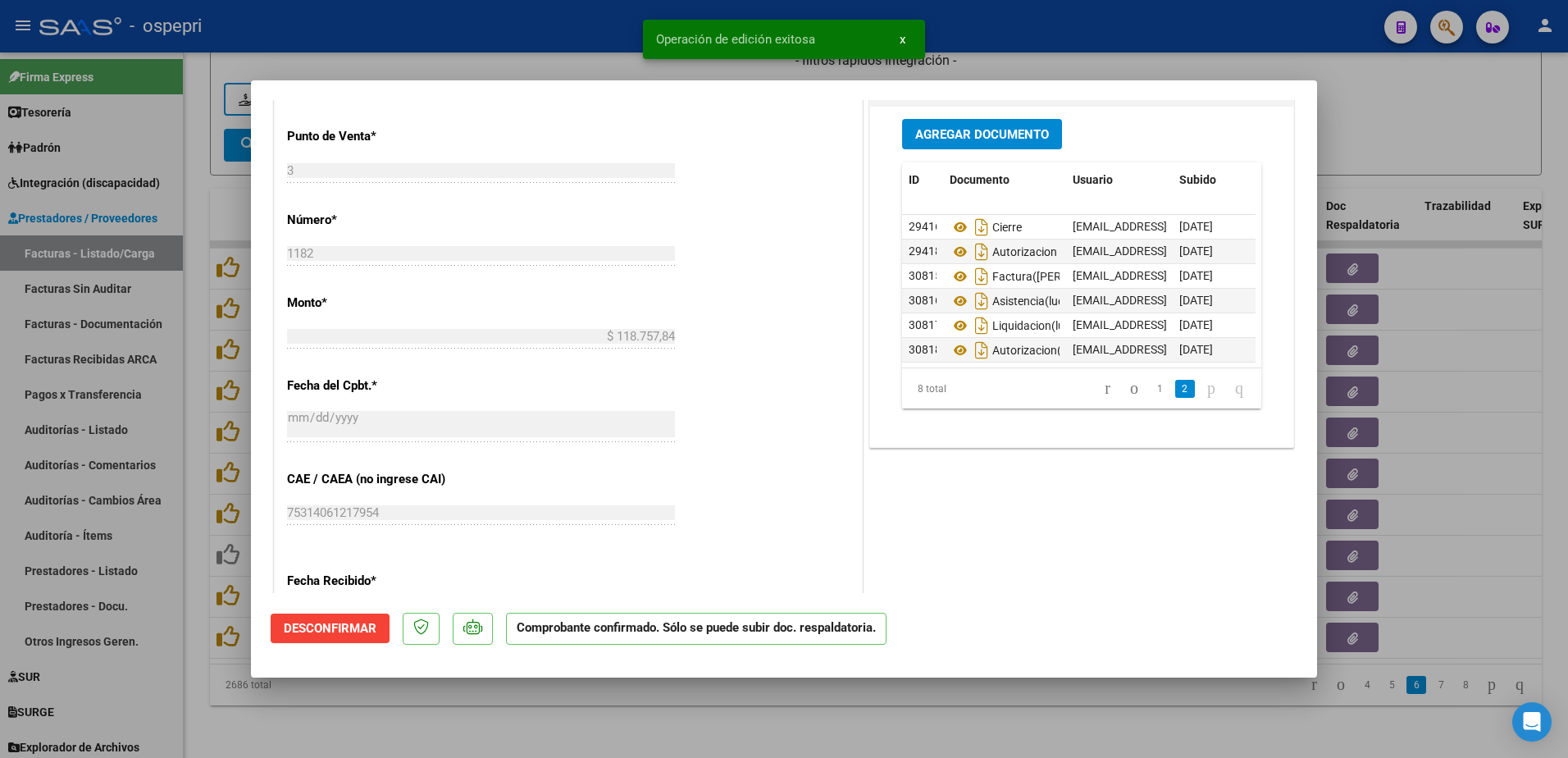
type input "$ 0,00"
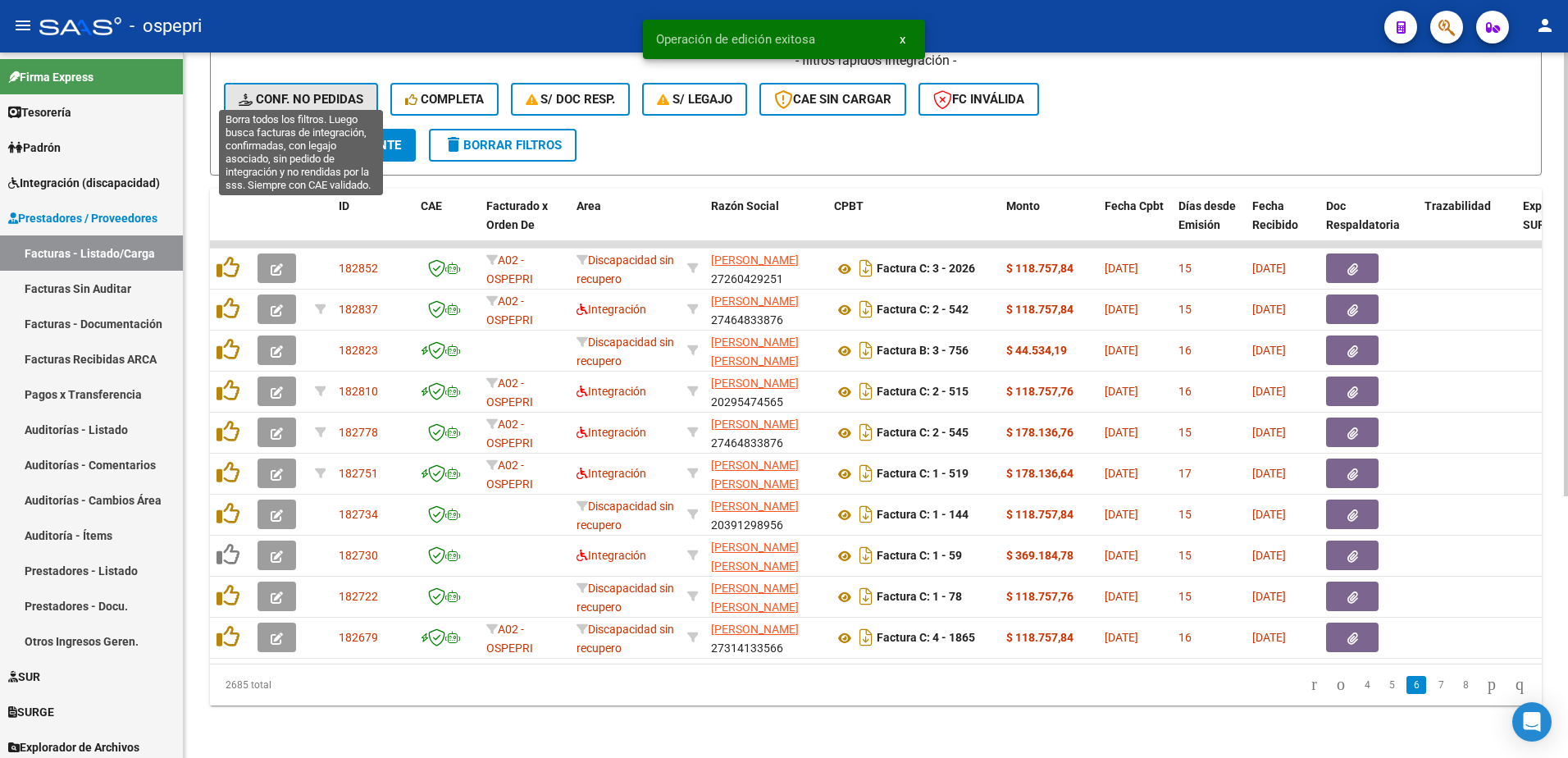
click at [315, 92] on span "Conf. no pedidas" at bounding box center [301, 99] width 125 height 15
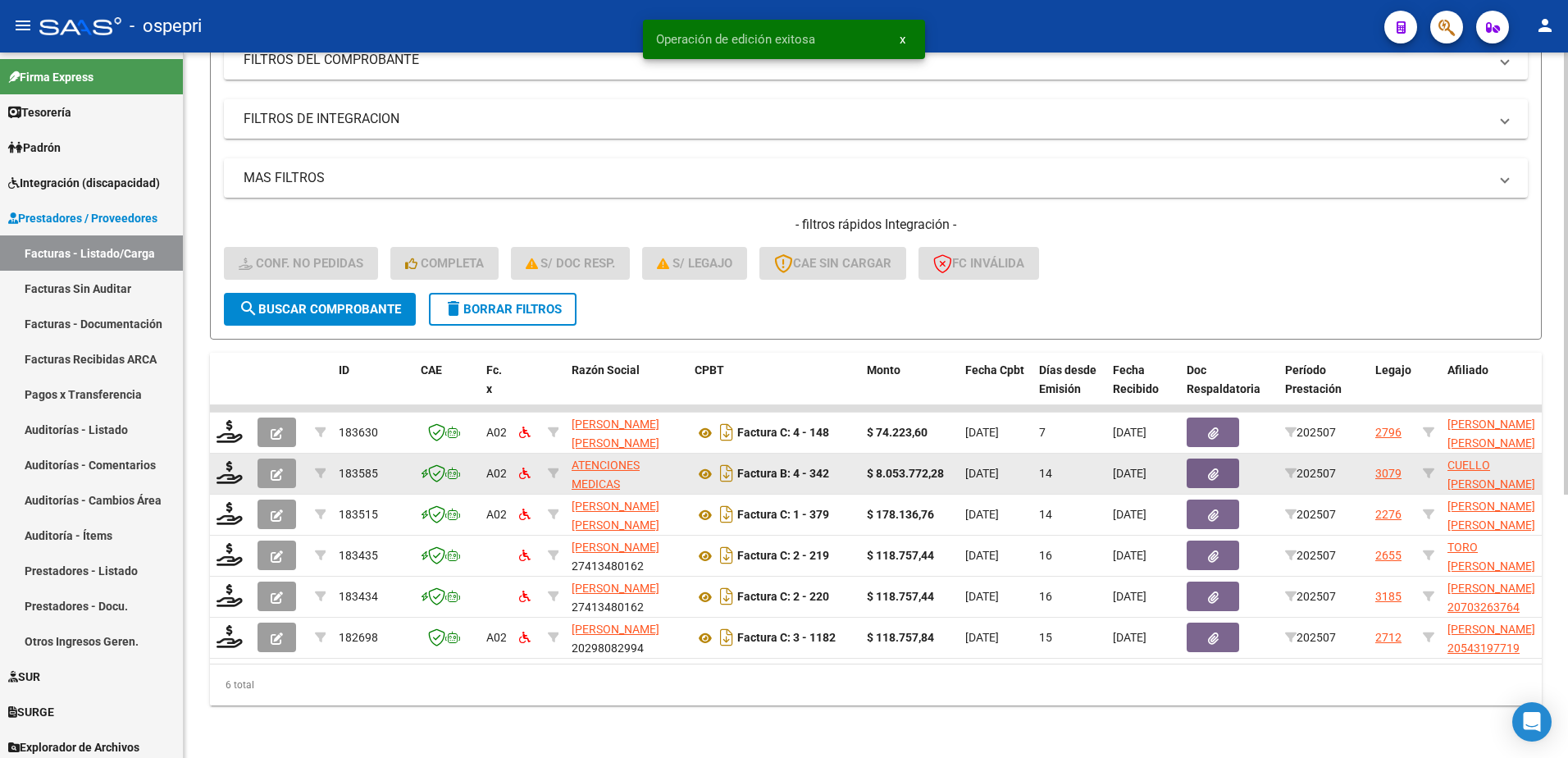
scroll to position [251, 0]
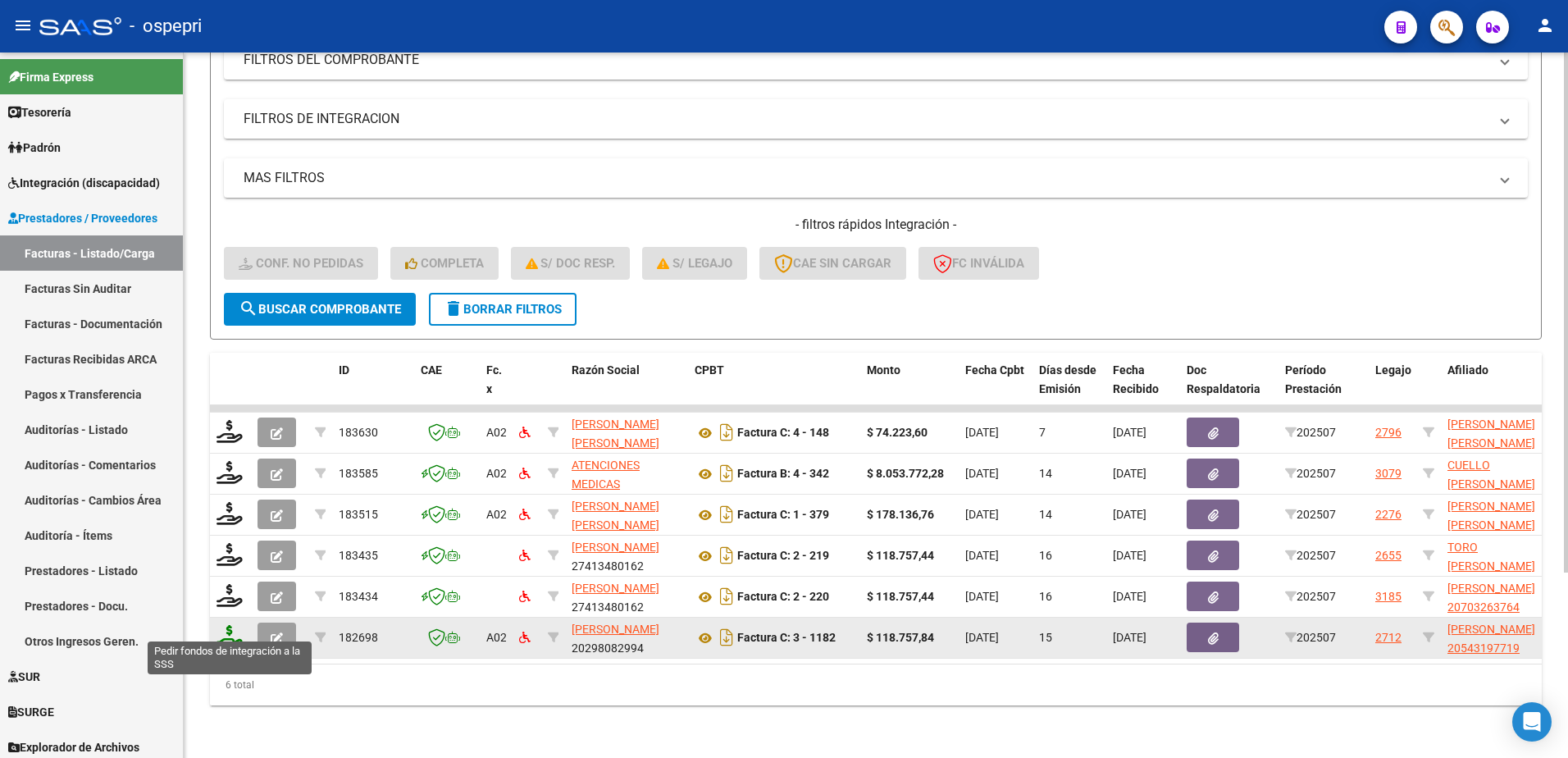
click at [227, 632] on icon at bounding box center [229, 636] width 26 height 23
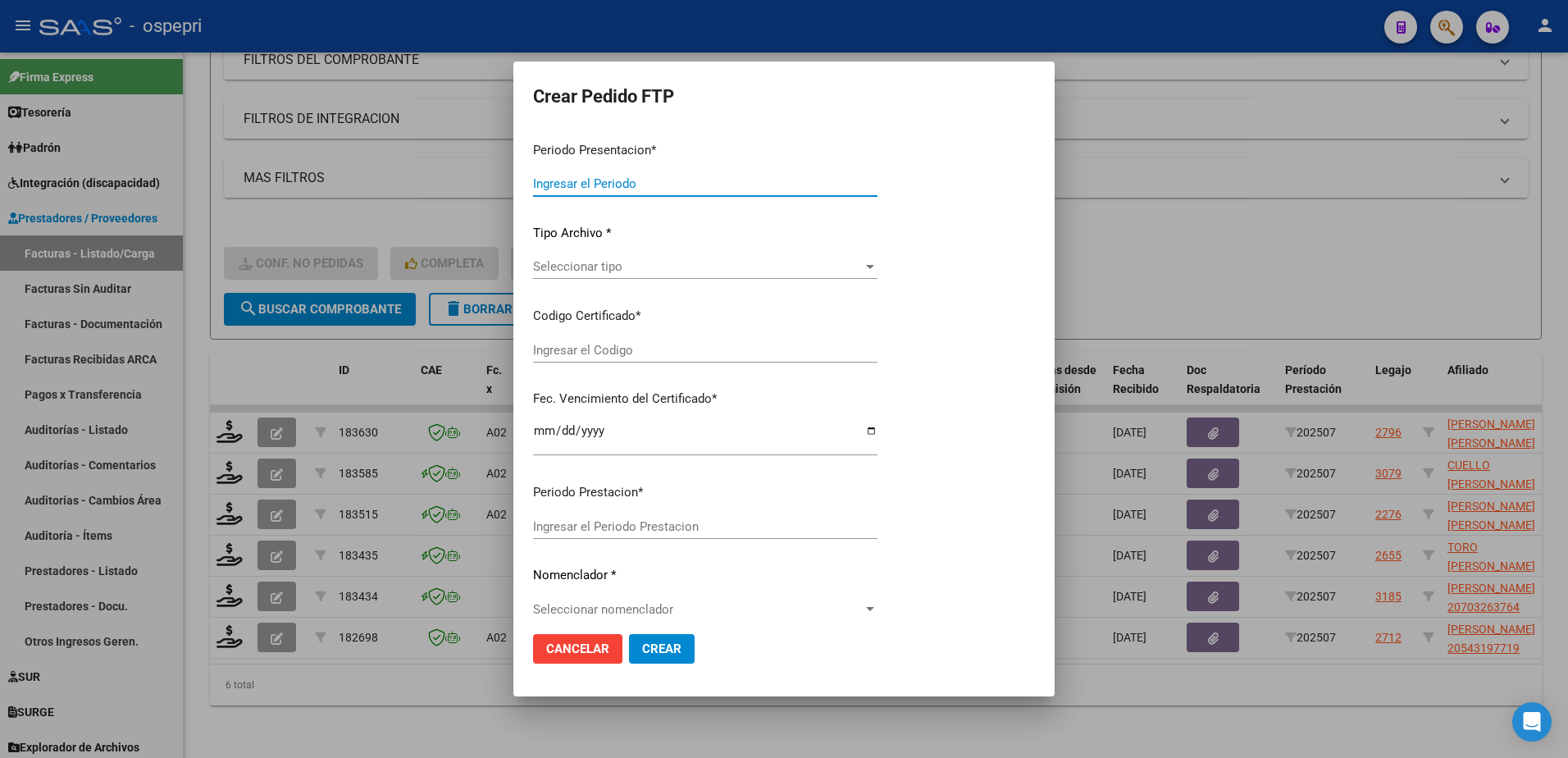
type input "202507"
type input "$ 118.757,84"
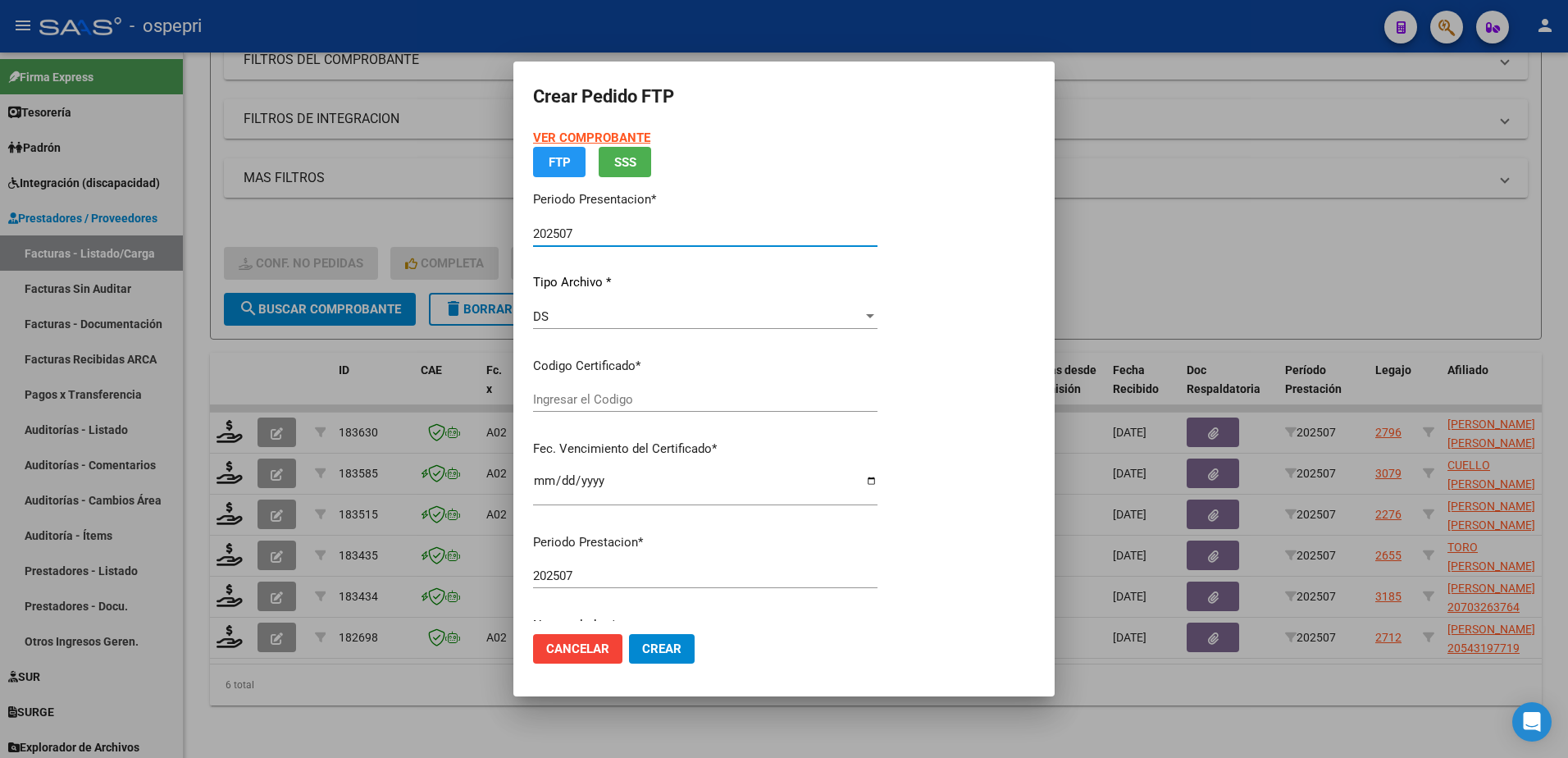
type input "2054319771-9"
type input "[DATE]"
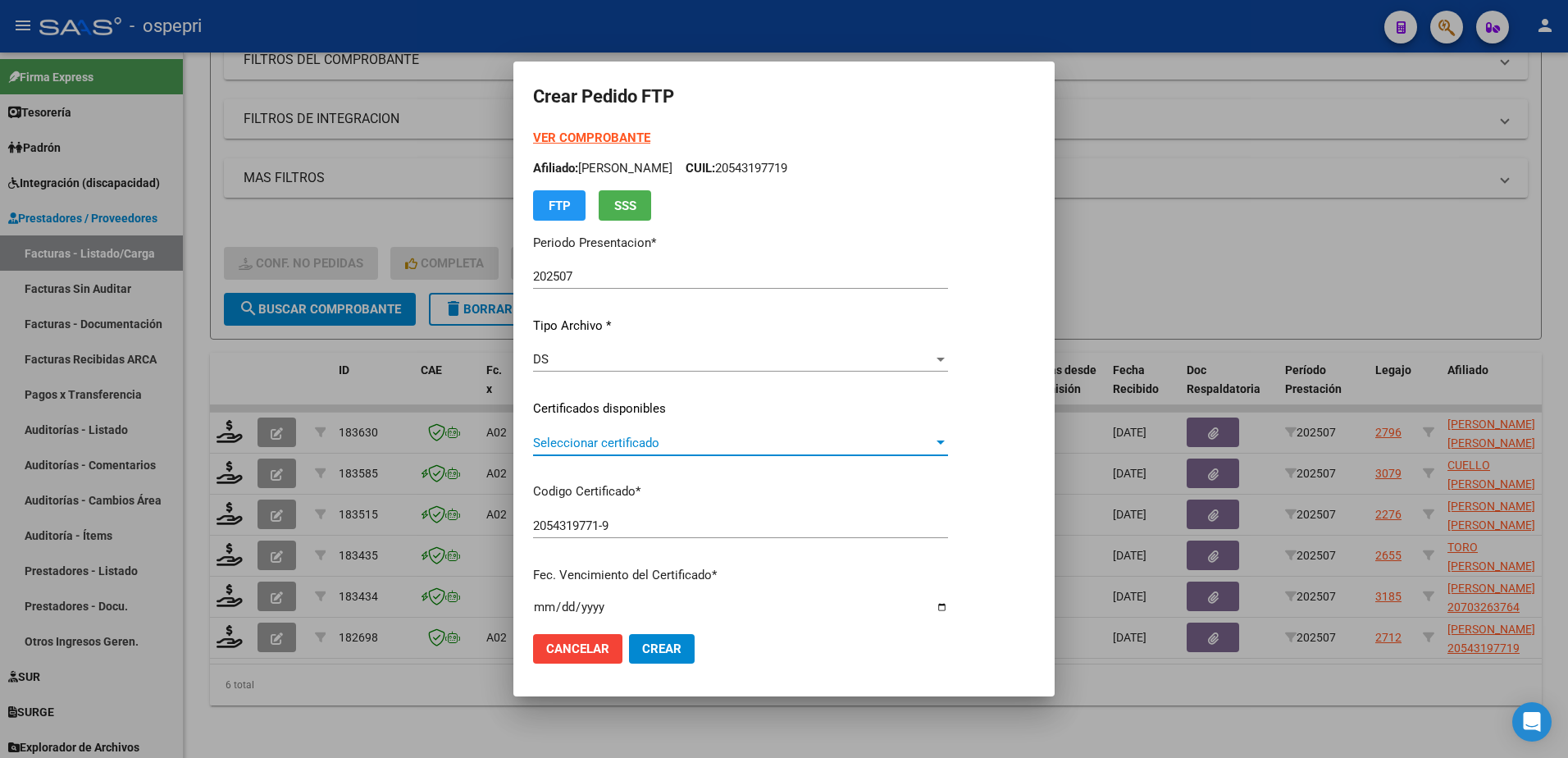
click at [625, 445] on span "Seleccionar certificado" at bounding box center [733, 442] width 400 height 15
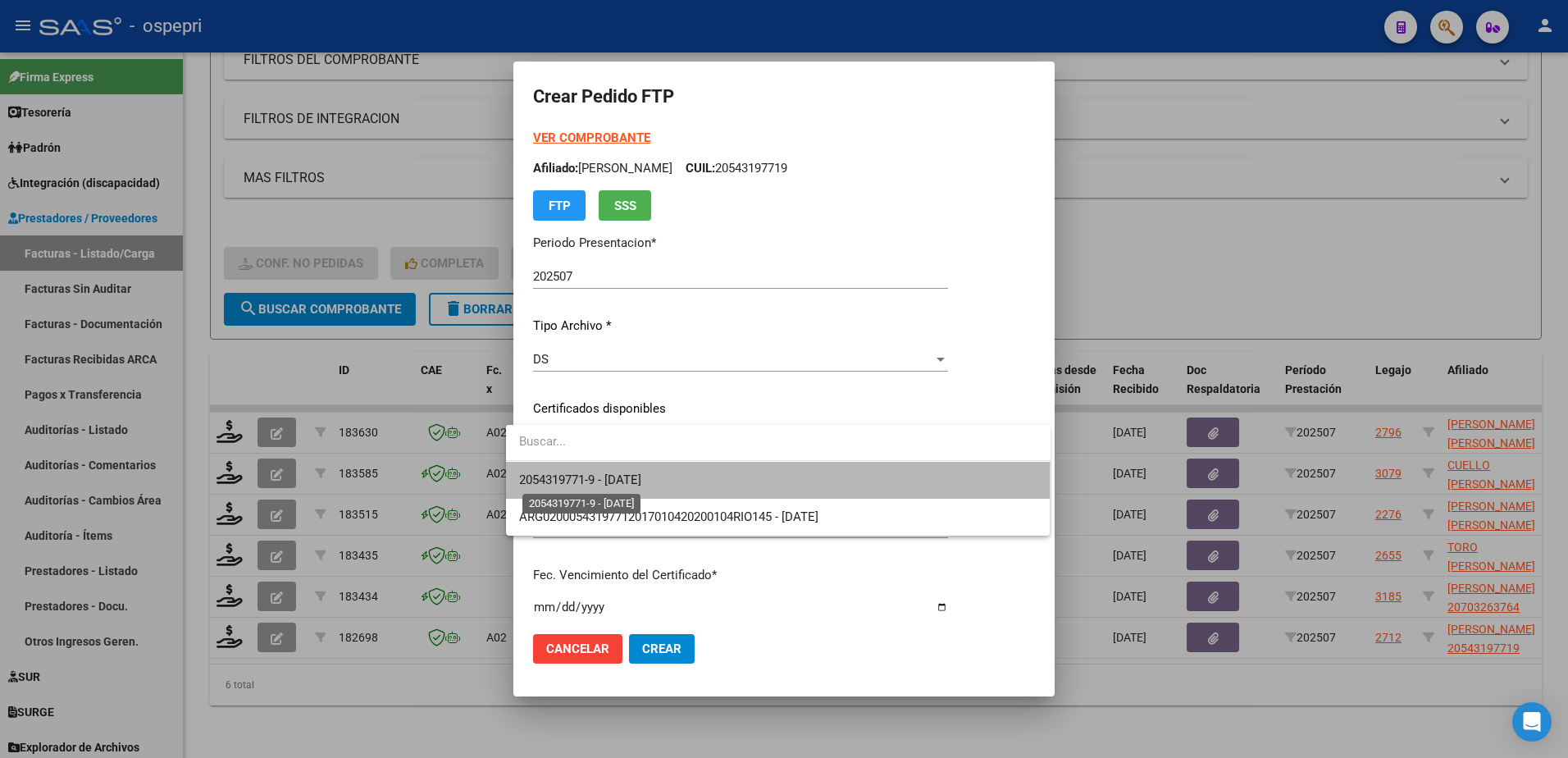
click at [633, 475] on span "2054319771-9 - [DATE]" at bounding box center [580, 479] width 122 height 15
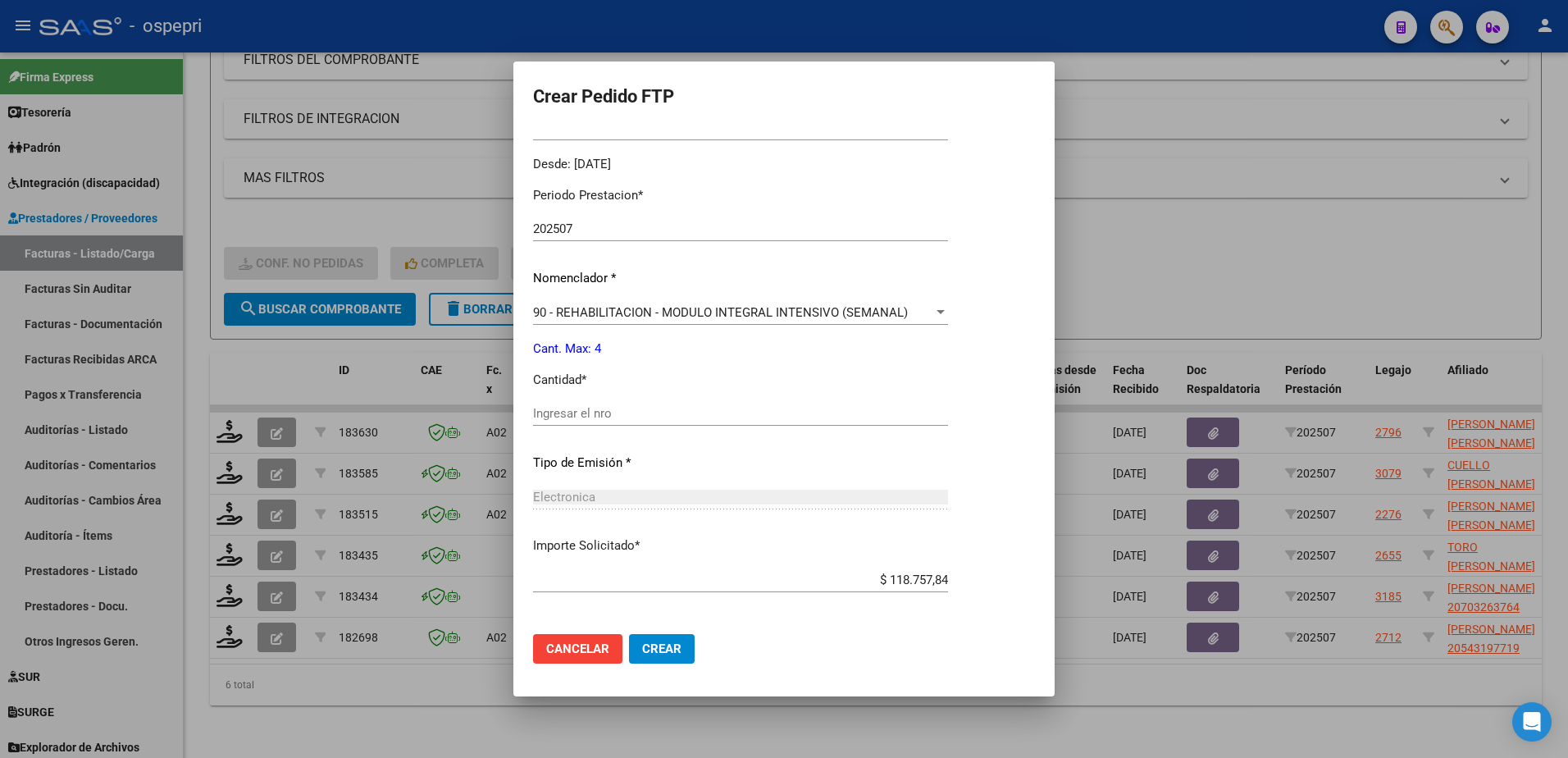
scroll to position [492, 0]
click at [590, 413] on input "Ingresar el nro" at bounding box center [740, 412] width 415 height 15
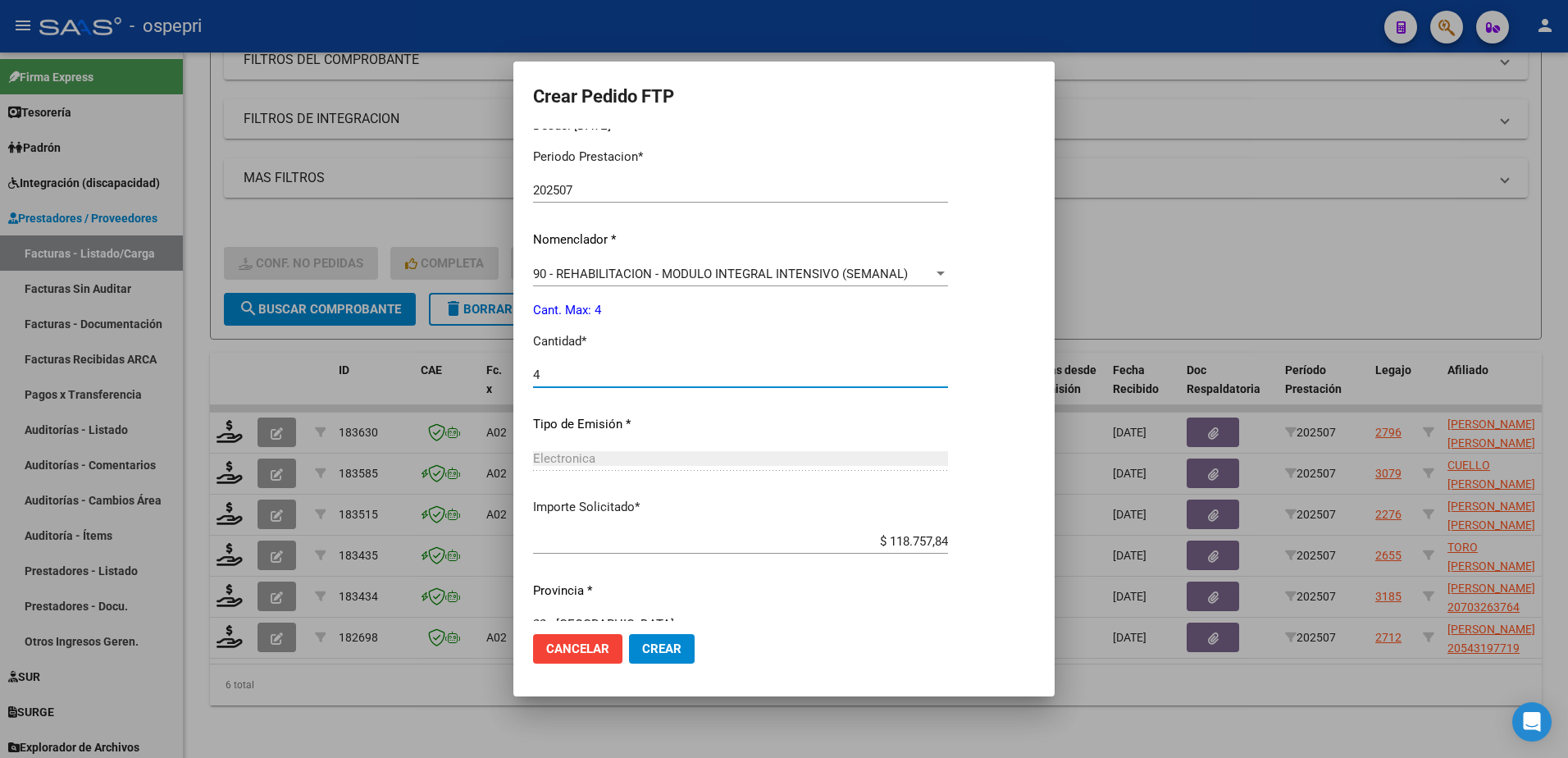
scroll to position [561, 0]
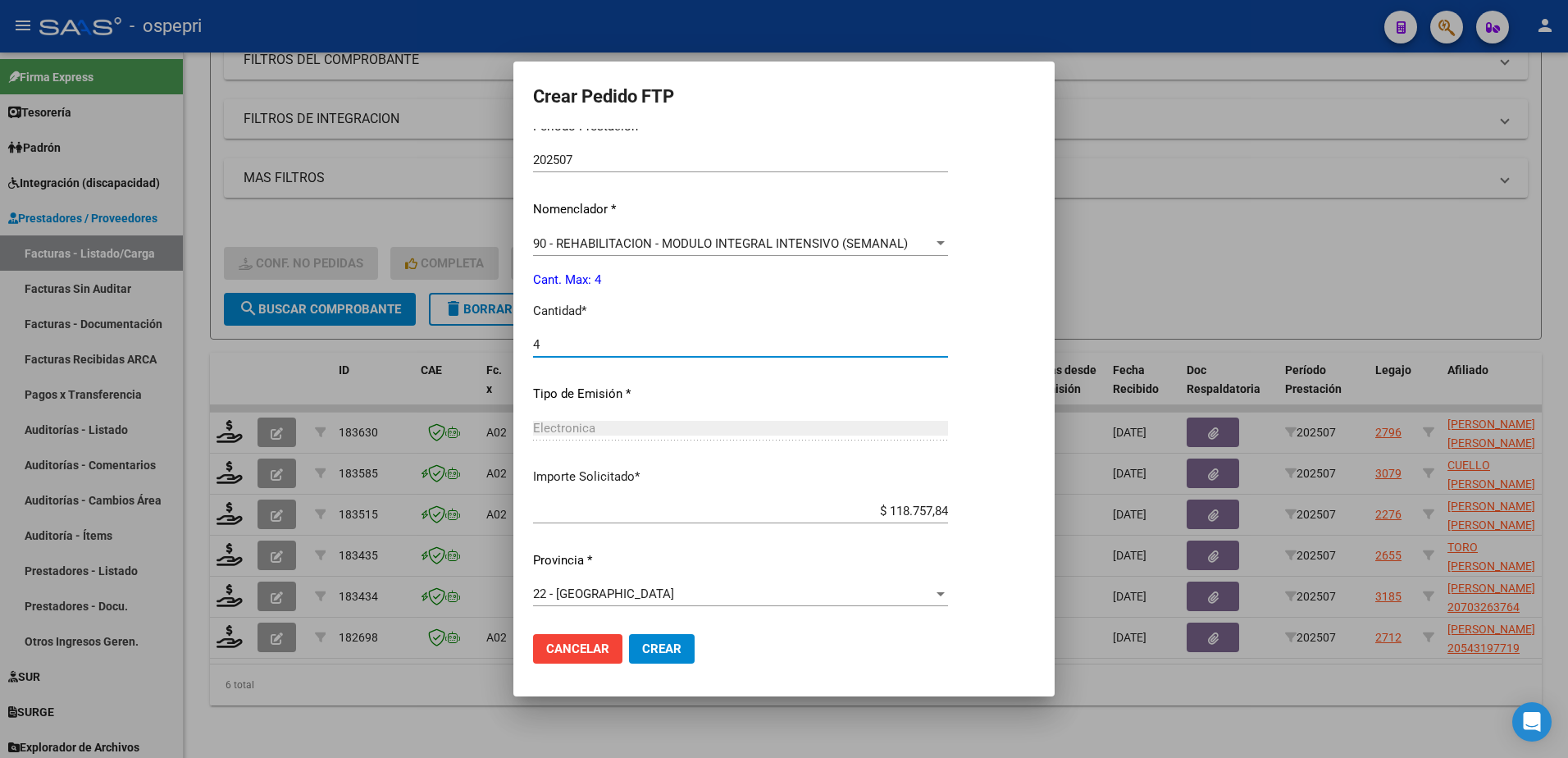
type input "4"
click at [642, 642] on span "Crear" at bounding box center [662, 648] width 40 height 15
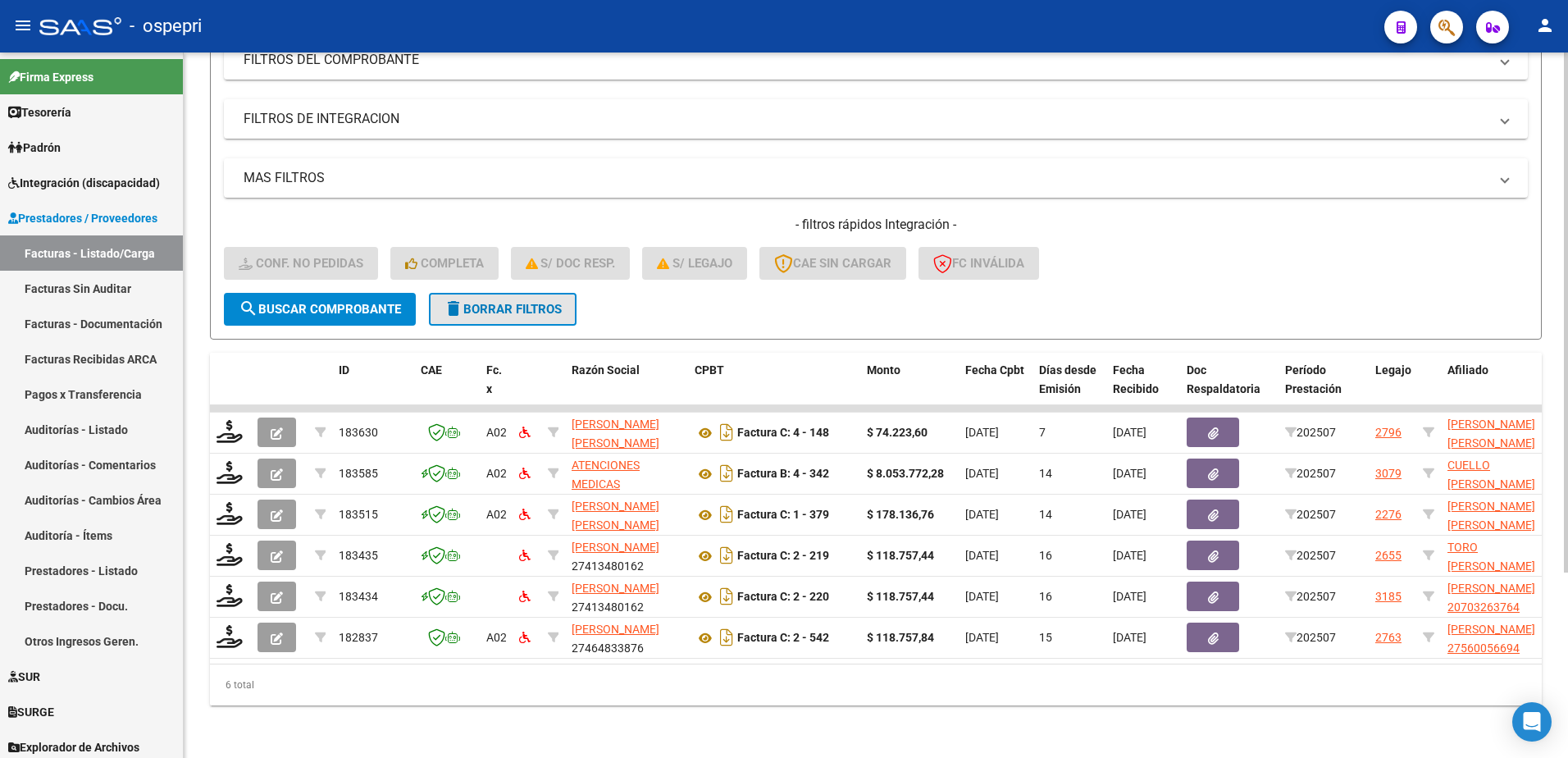
click at [487, 302] on span "delete Borrar Filtros" at bounding box center [503, 309] width 118 height 15
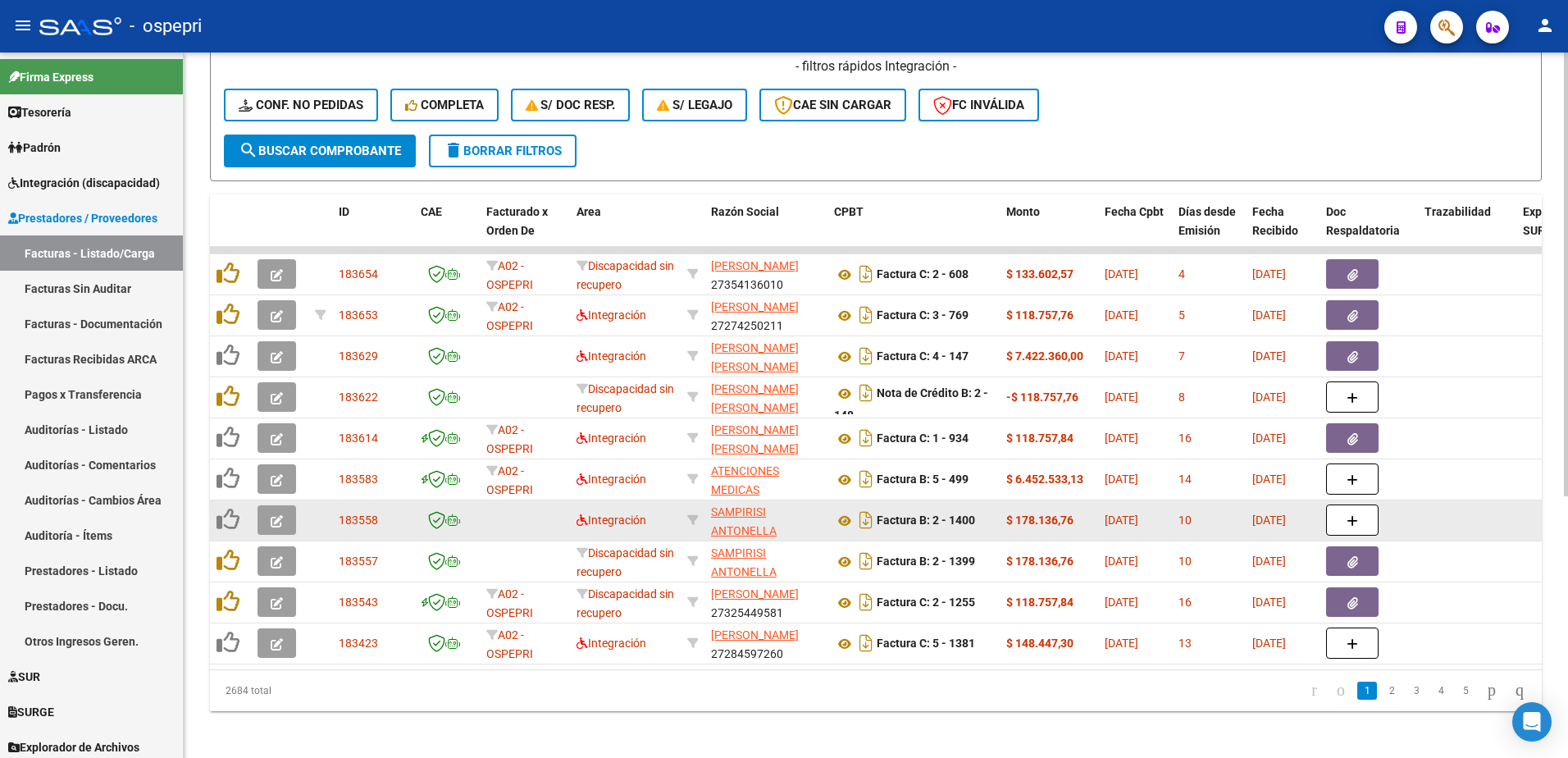
scroll to position [415, 0]
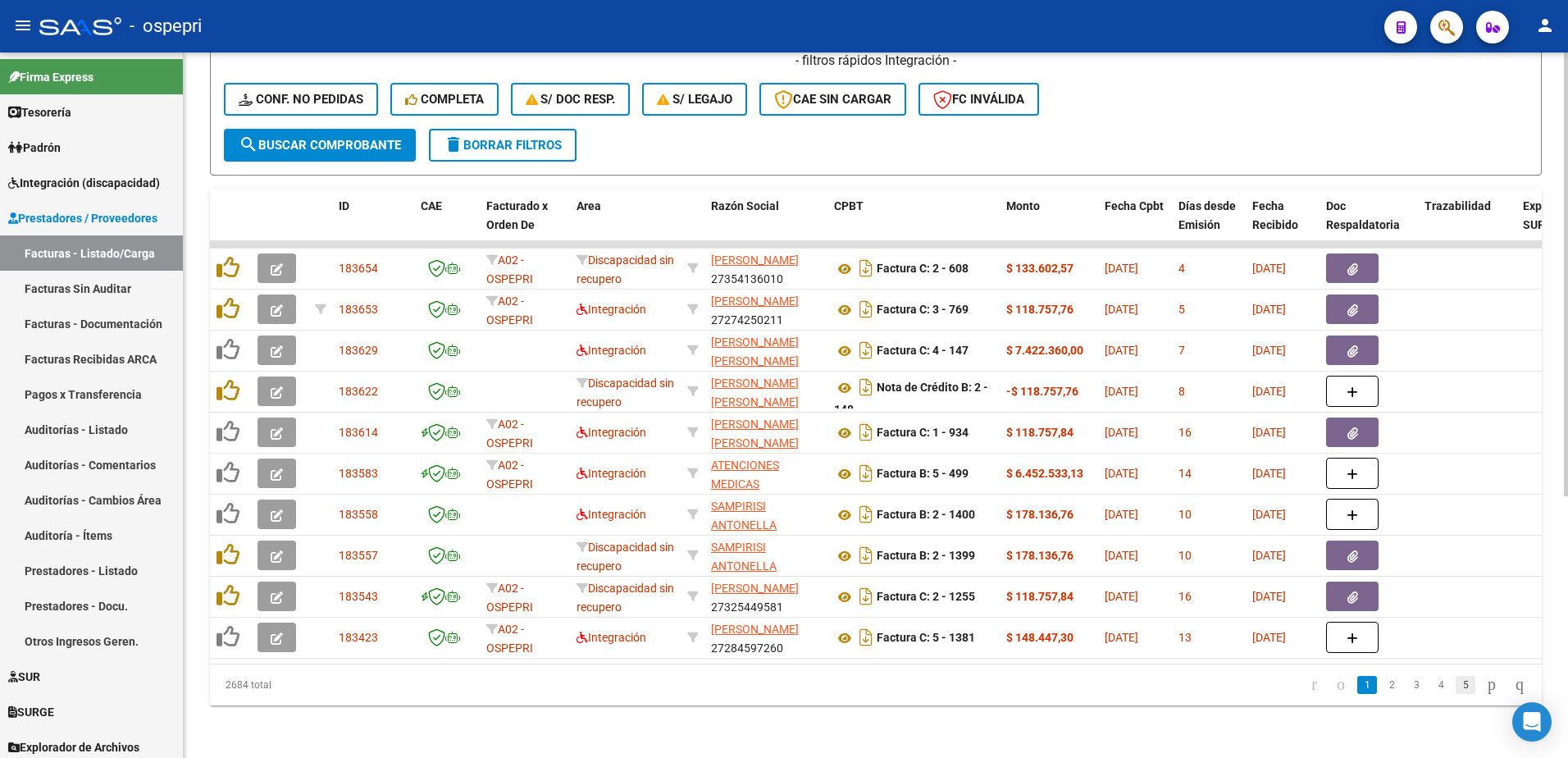
click at [1456, 687] on link "5" at bounding box center [1465, 685] width 20 height 18
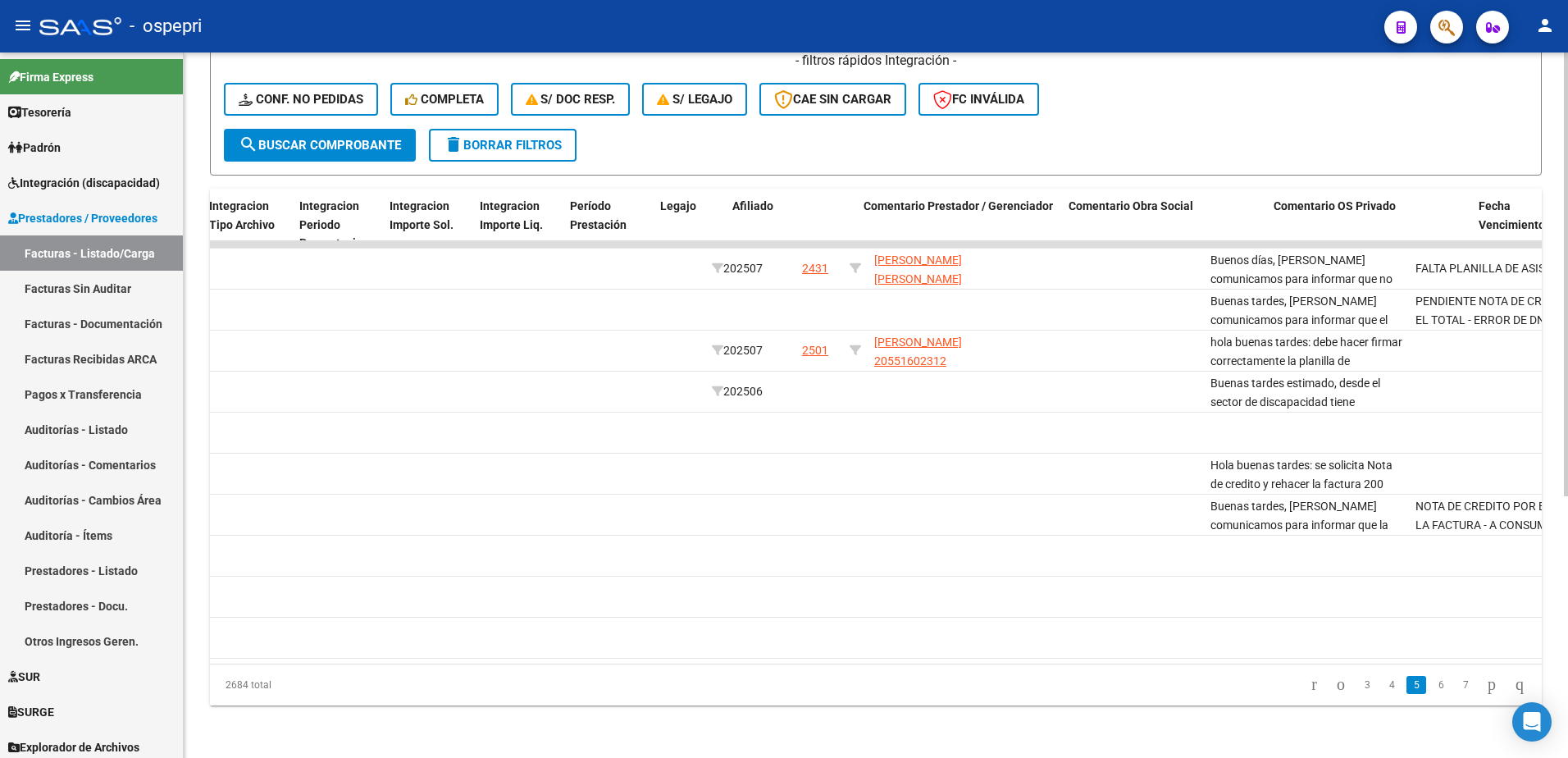
scroll to position [0, 2007]
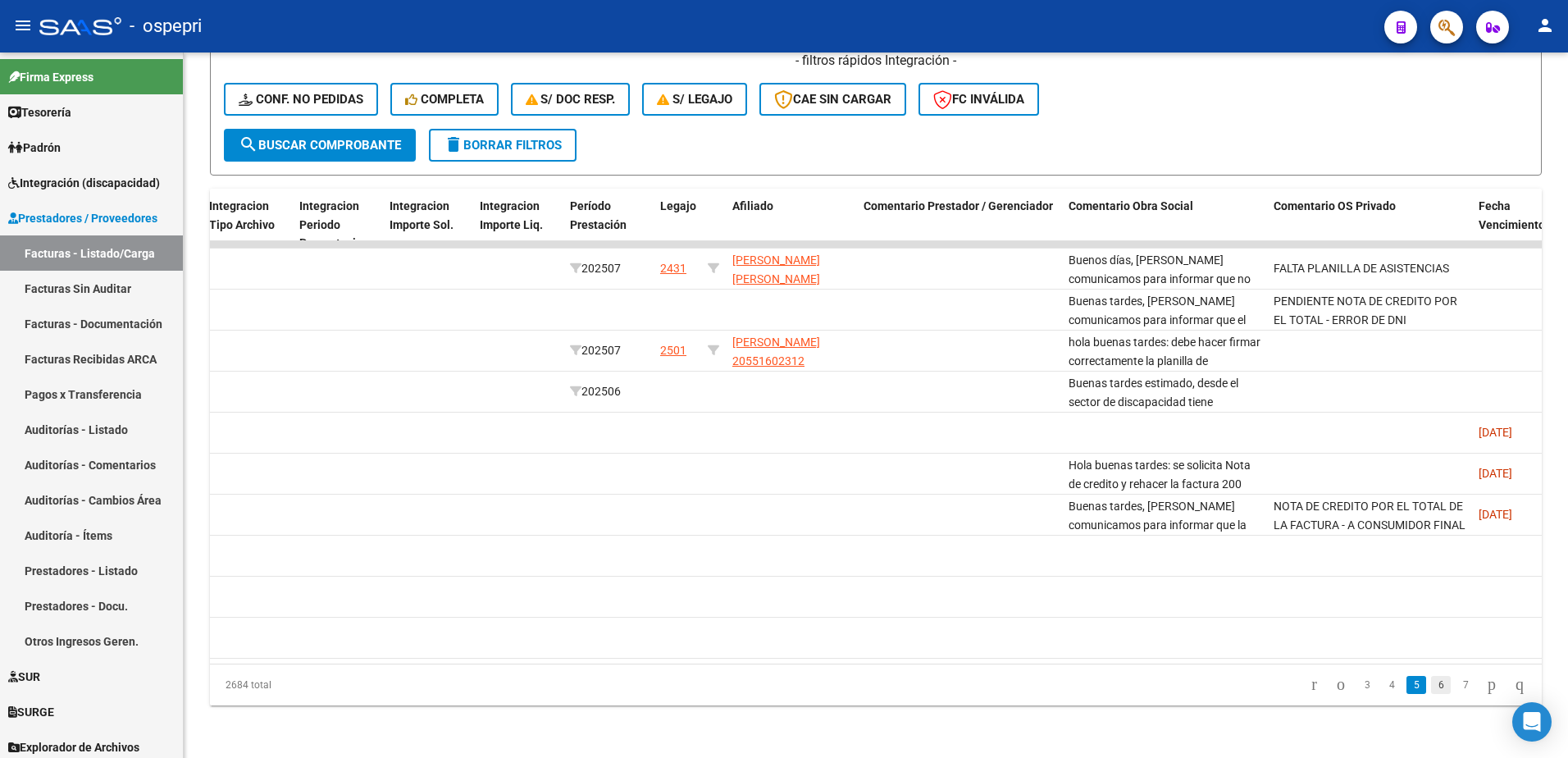
click at [1431, 691] on link "6" at bounding box center [1440, 685] width 20 height 18
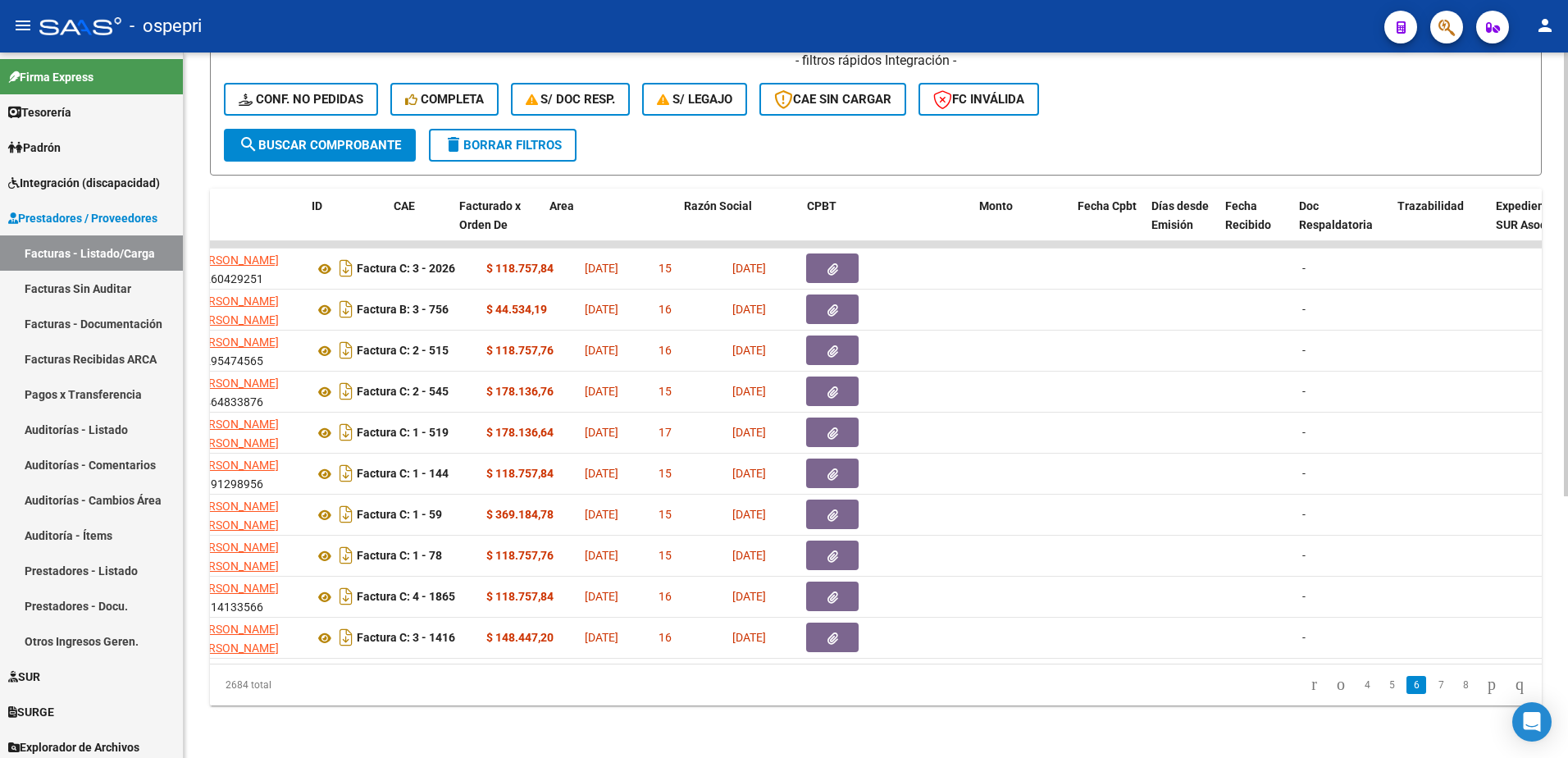
scroll to position [0, 0]
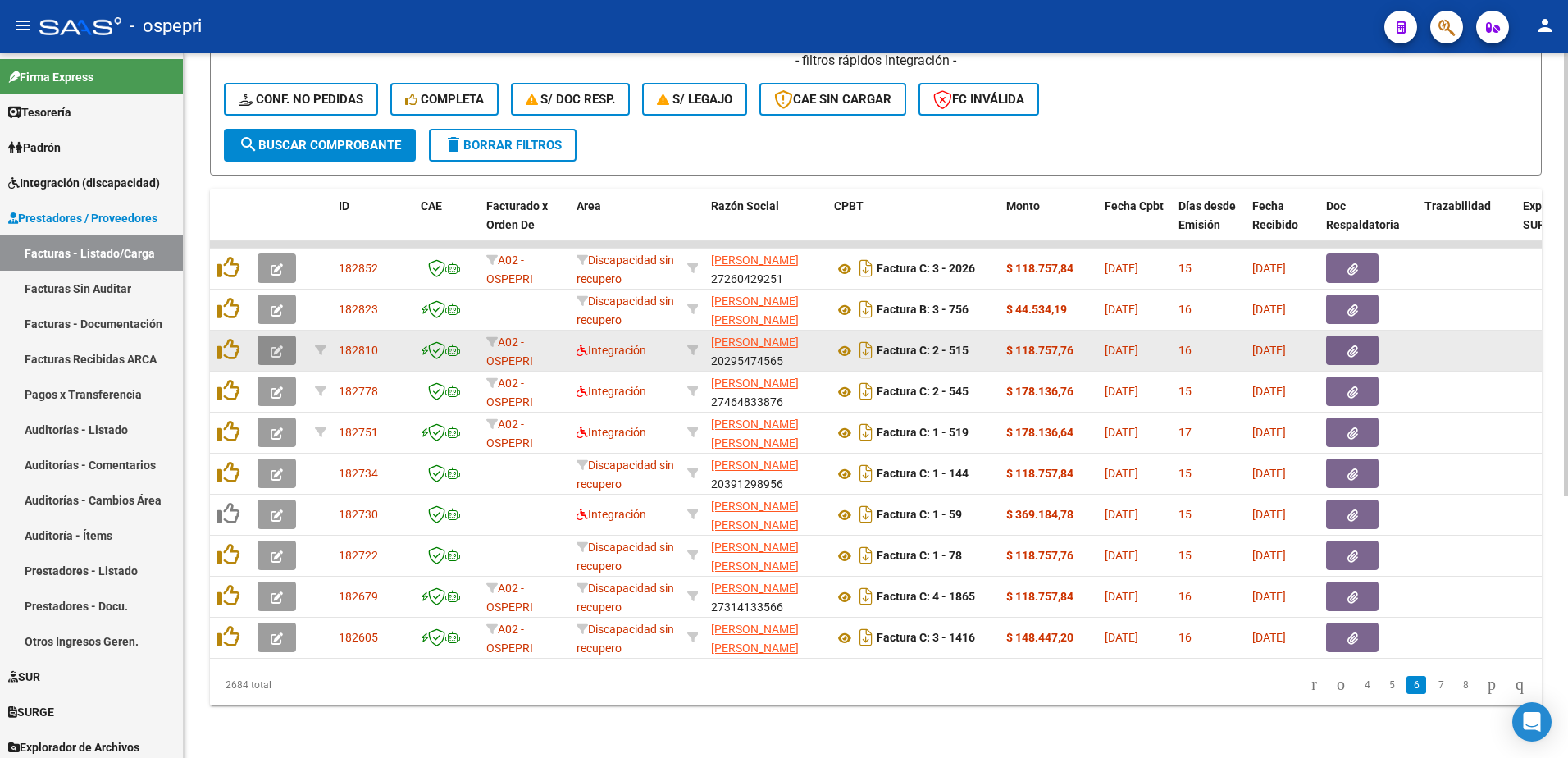
click at [272, 346] on icon "button" at bounding box center [277, 352] width 12 height 12
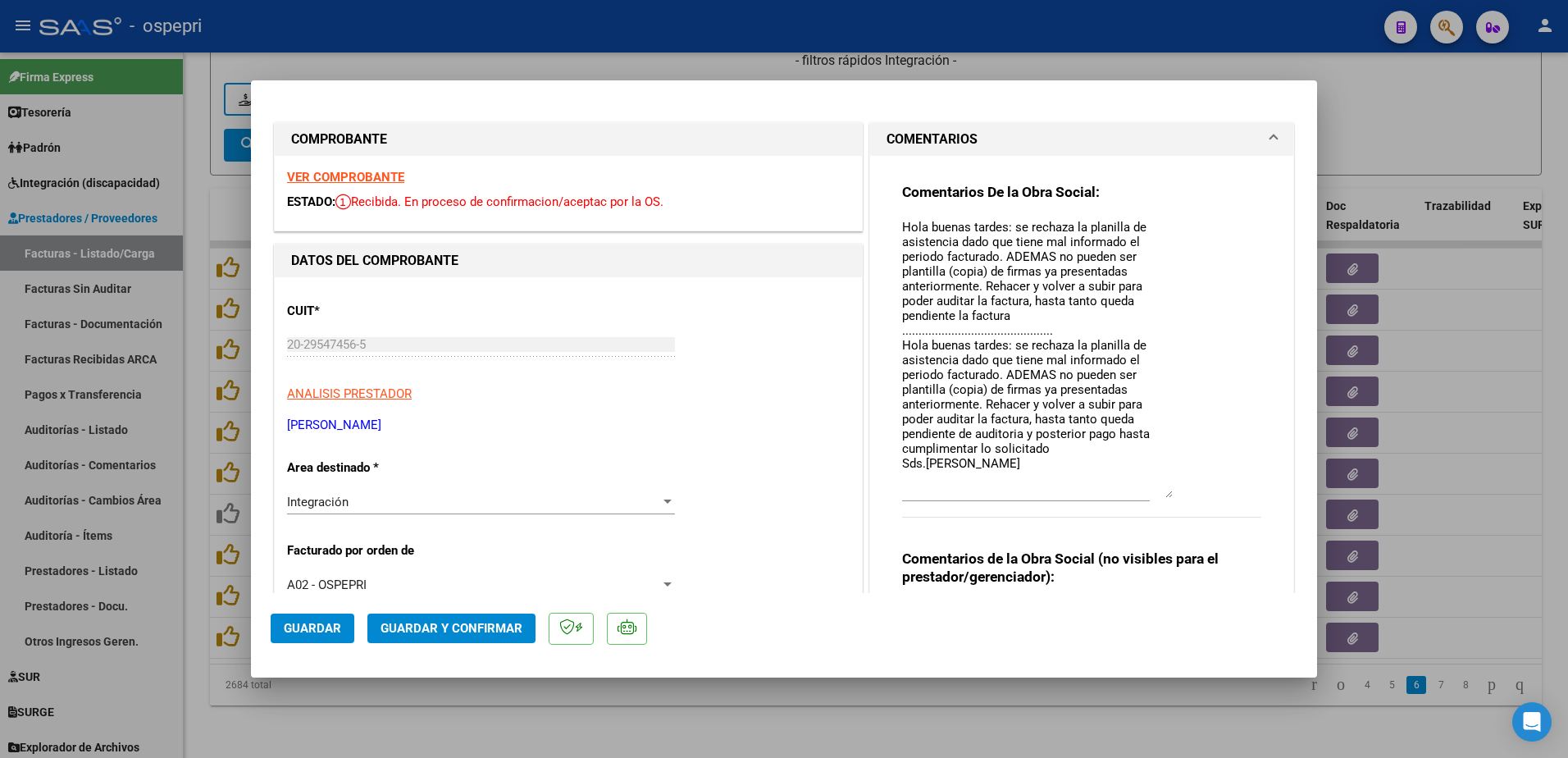
drag, startPoint x: 1160, startPoint y: 250, endPoint x: 1201, endPoint y: 498, distance: 251.4
click at [1201, 498] on div "Comentarios De la Obra Social: Hola buenas tardes: se rechaza la planilla de as…" at bounding box center [1082, 359] width 359 height 353
type input "$ 0,00"
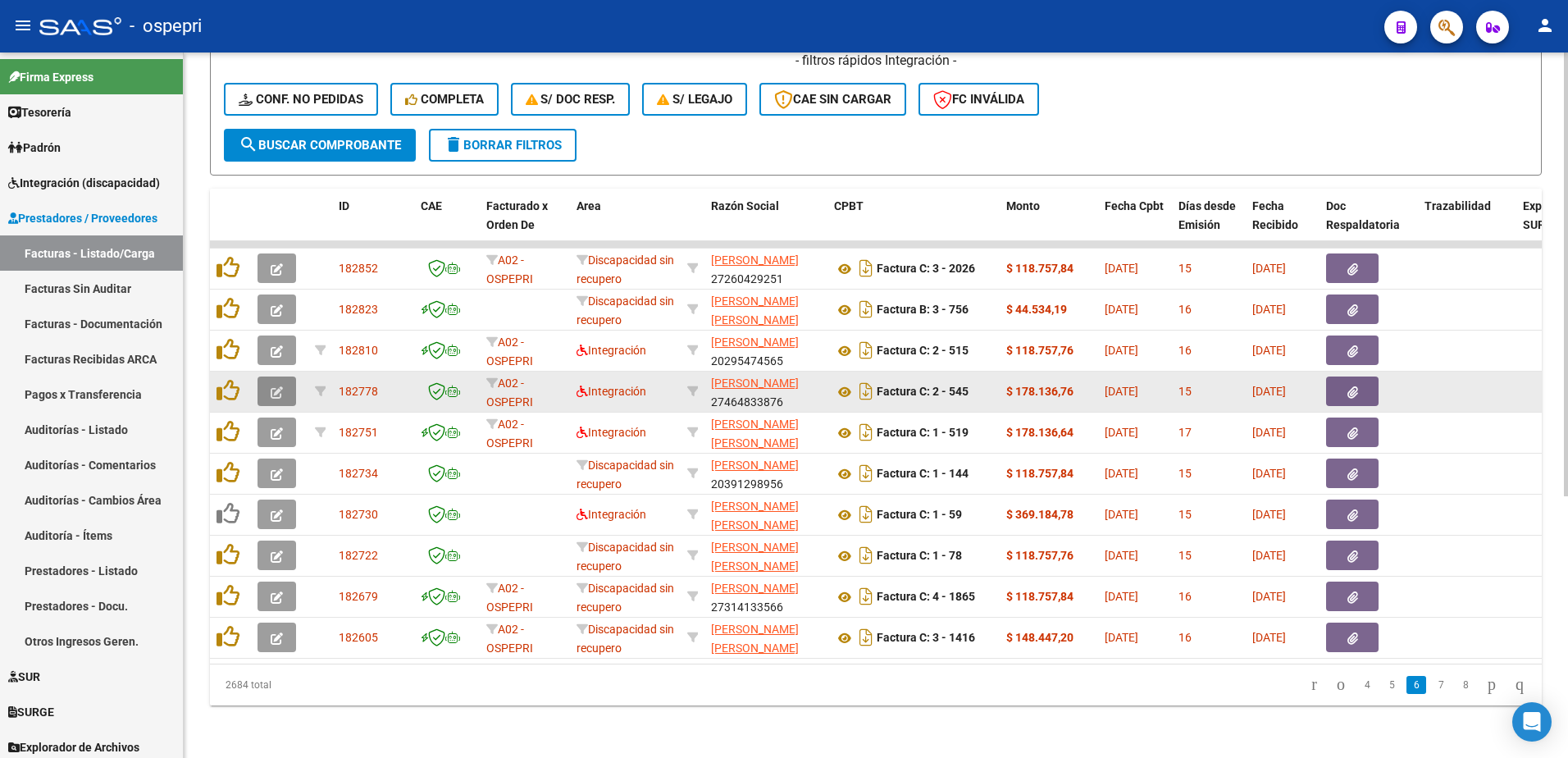
click at [275, 386] on icon "button" at bounding box center [277, 392] width 12 height 12
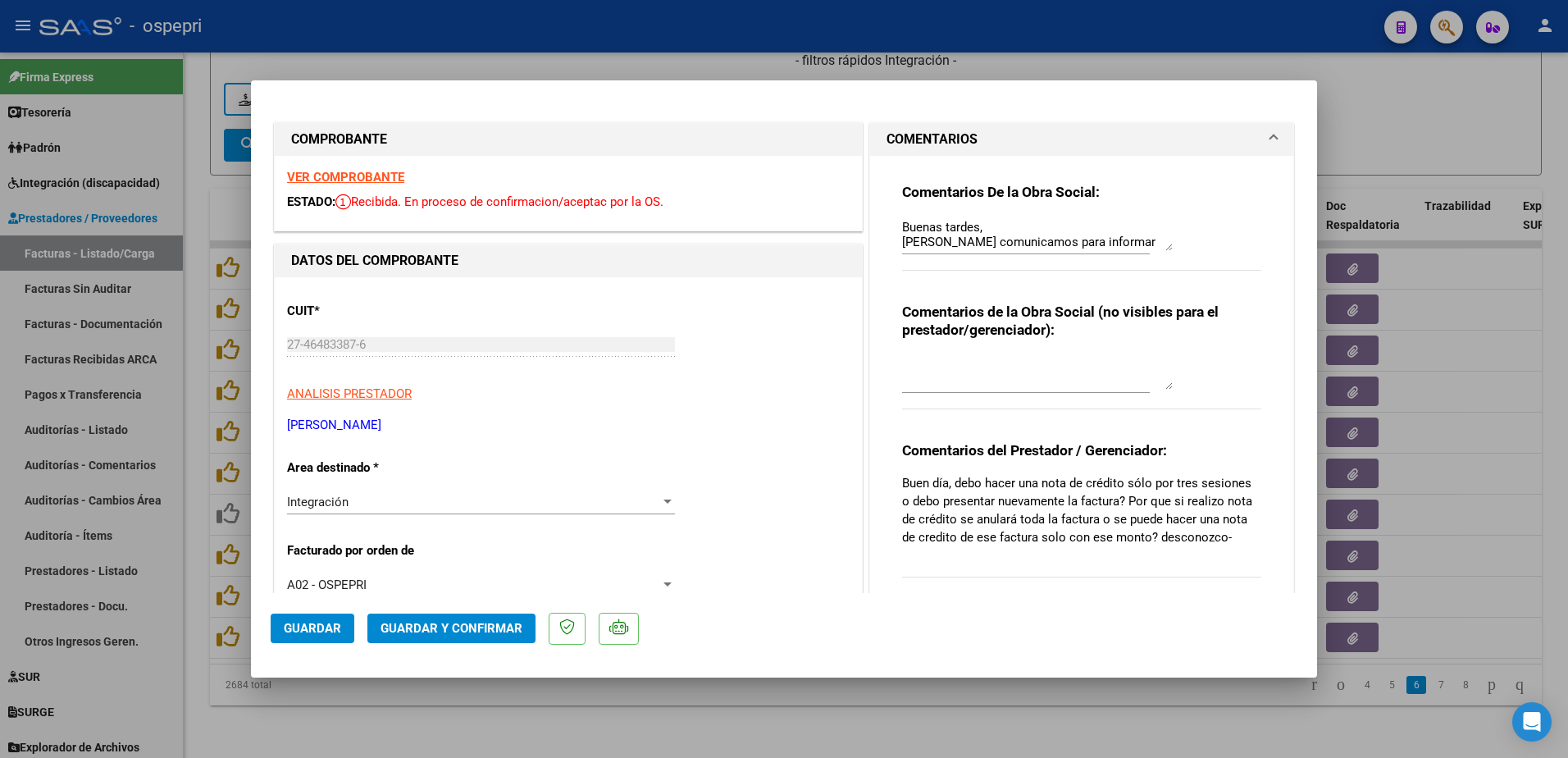
type input "$ 0,00"
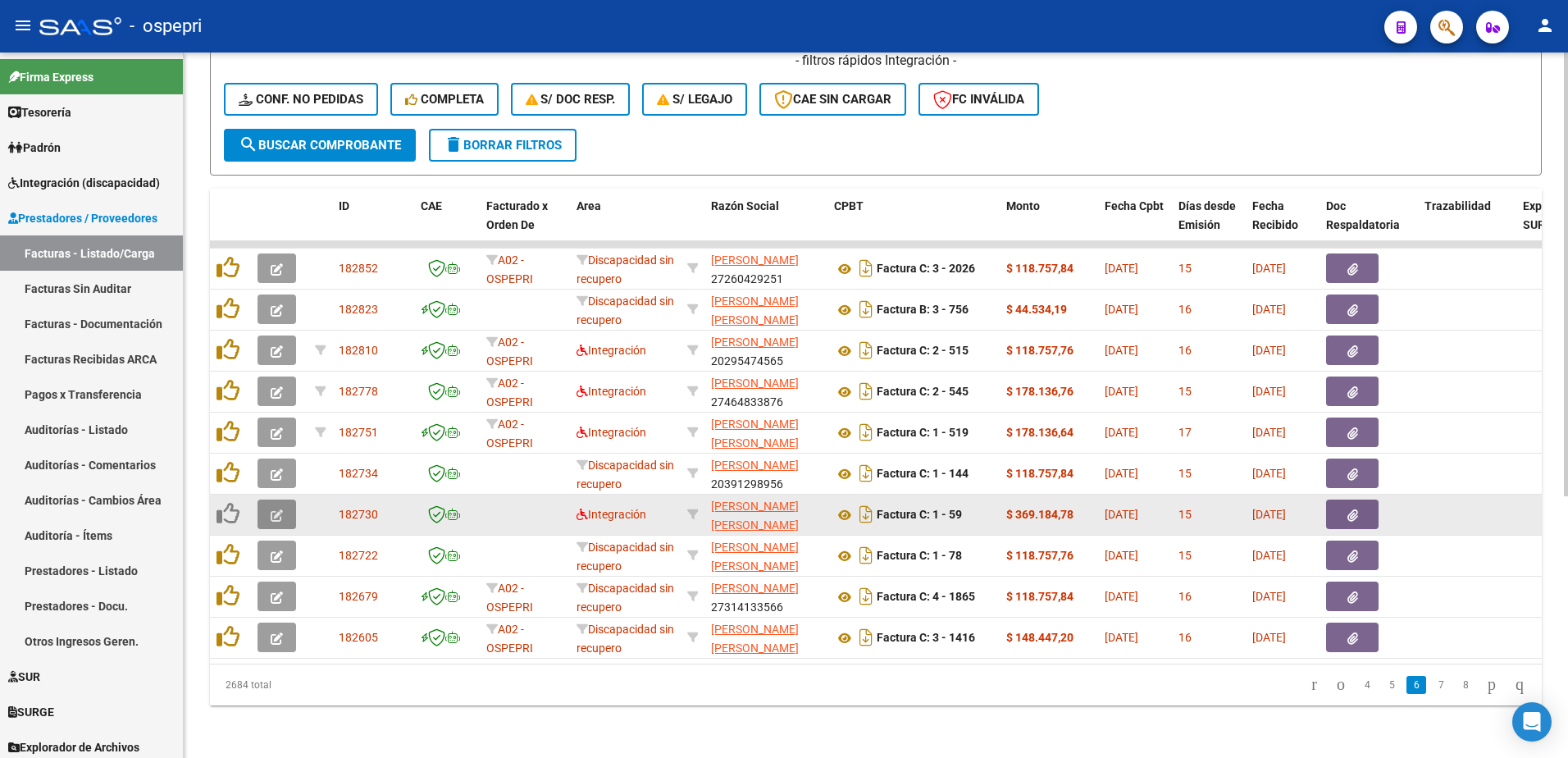
click at [272, 510] on icon "button" at bounding box center [277, 516] width 12 height 12
click at [274, 510] on icon "button" at bounding box center [277, 516] width 12 height 12
click at [278, 510] on icon "button" at bounding box center [277, 516] width 12 height 12
click at [271, 510] on icon "button" at bounding box center [277, 516] width 12 height 12
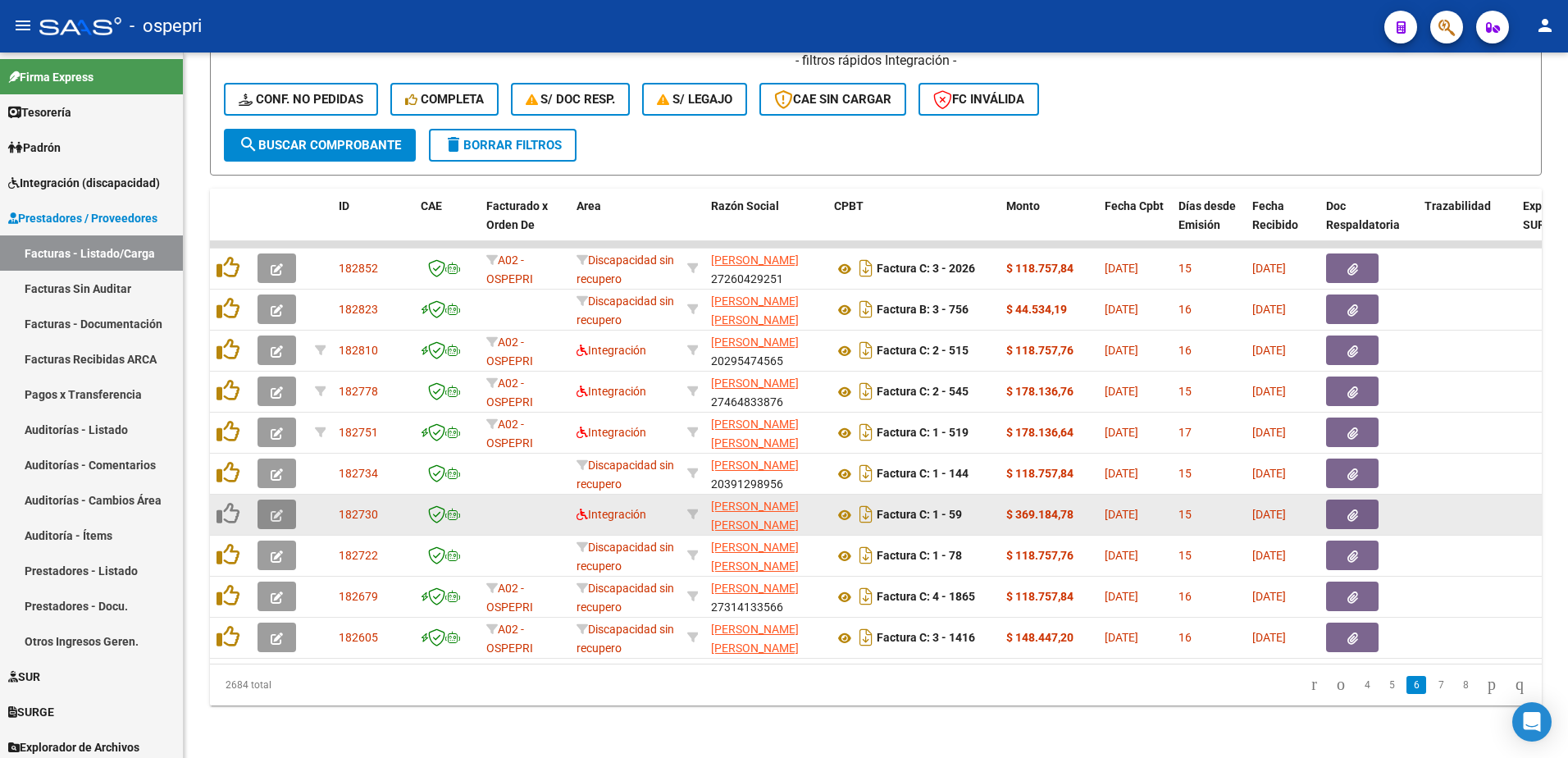
click at [271, 510] on icon "button" at bounding box center [277, 516] width 12 height 12
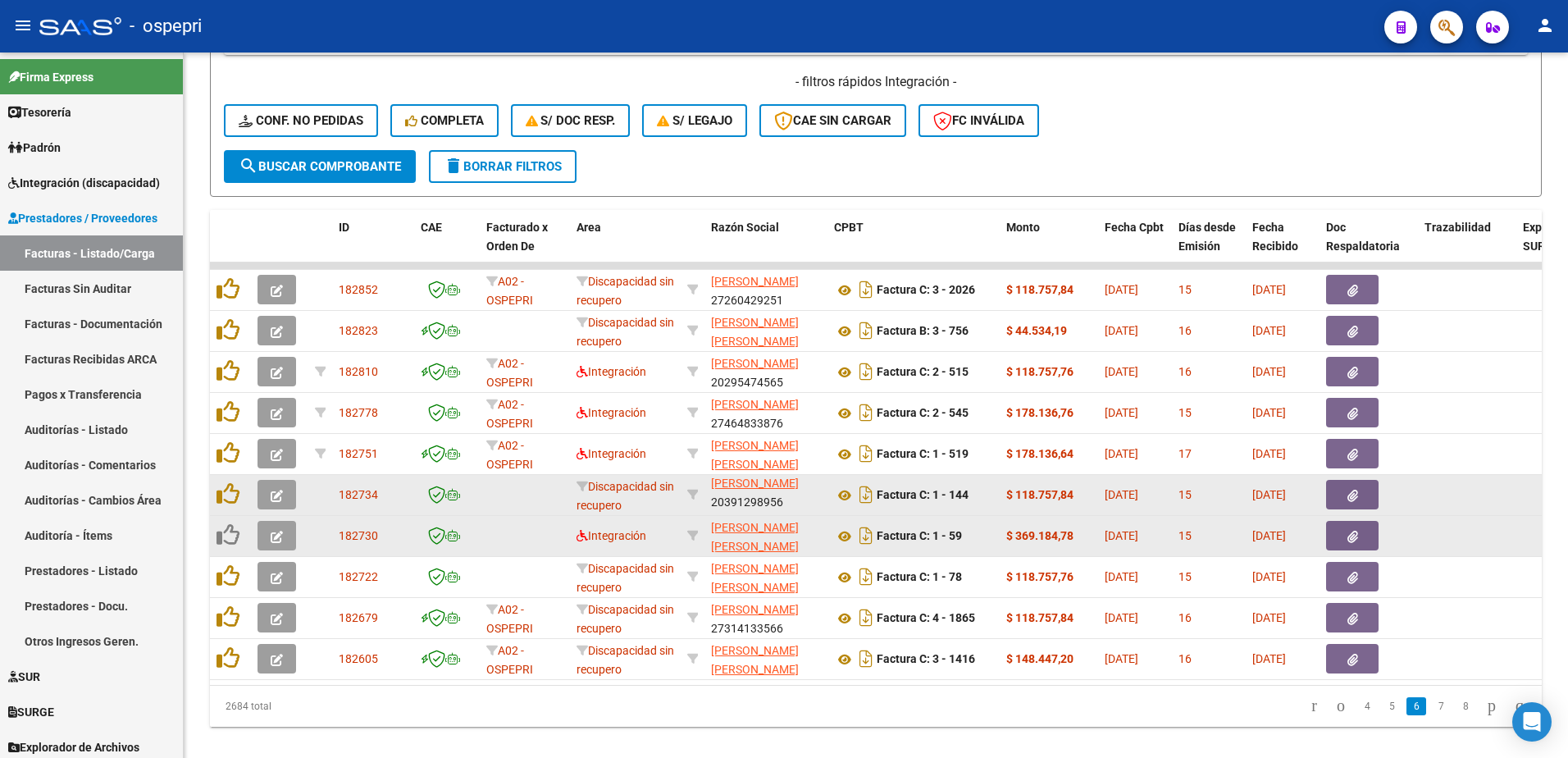
scroll to position [415, 0]
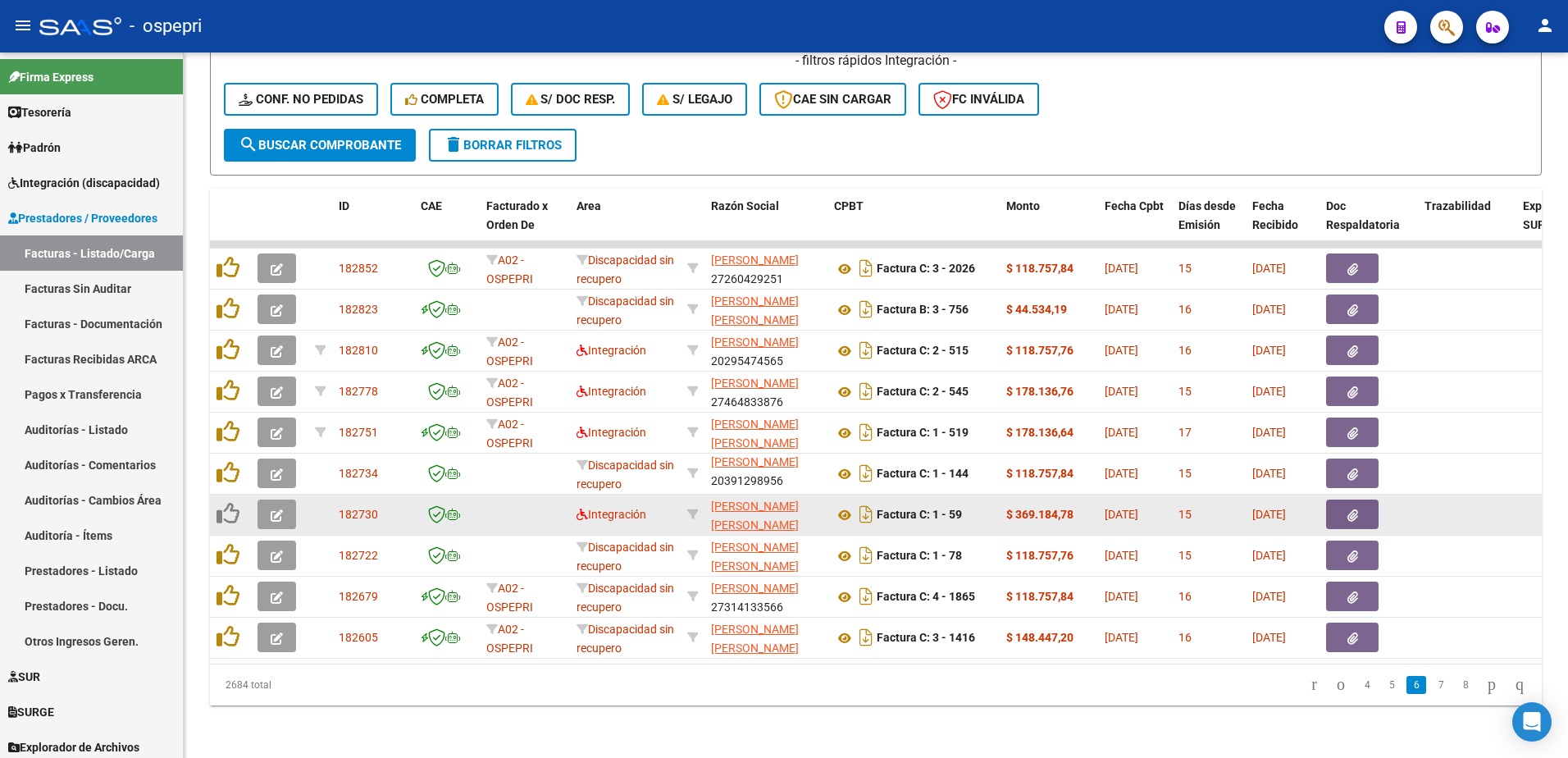
click at [273, 510] on icon "button" at bounding box center [277, 516] width 12 height 12
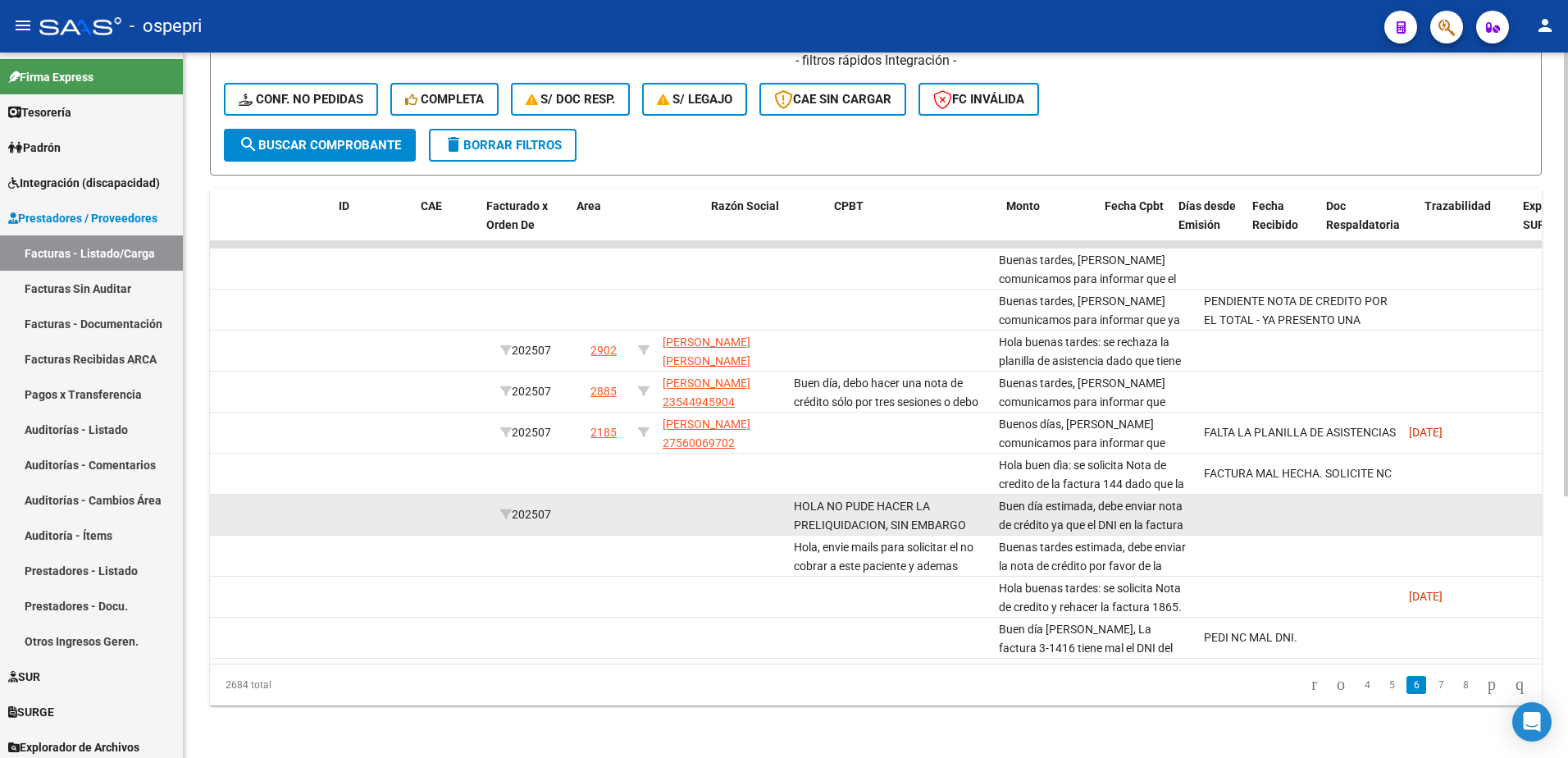
scroll to position [0, 0]
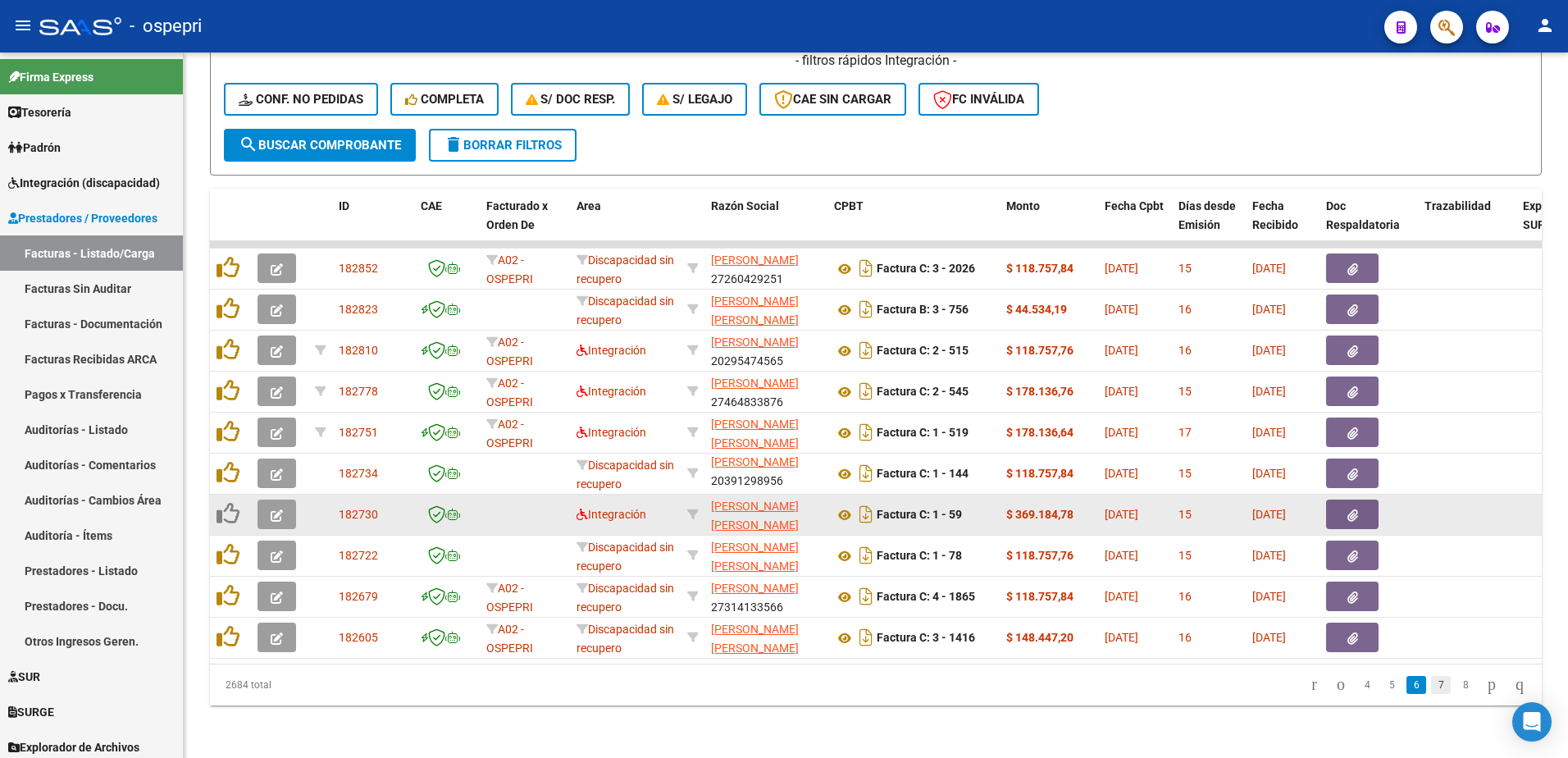
click at [1431, 680] on link "7" at bounding box center [1440, 685] width 20 height 18
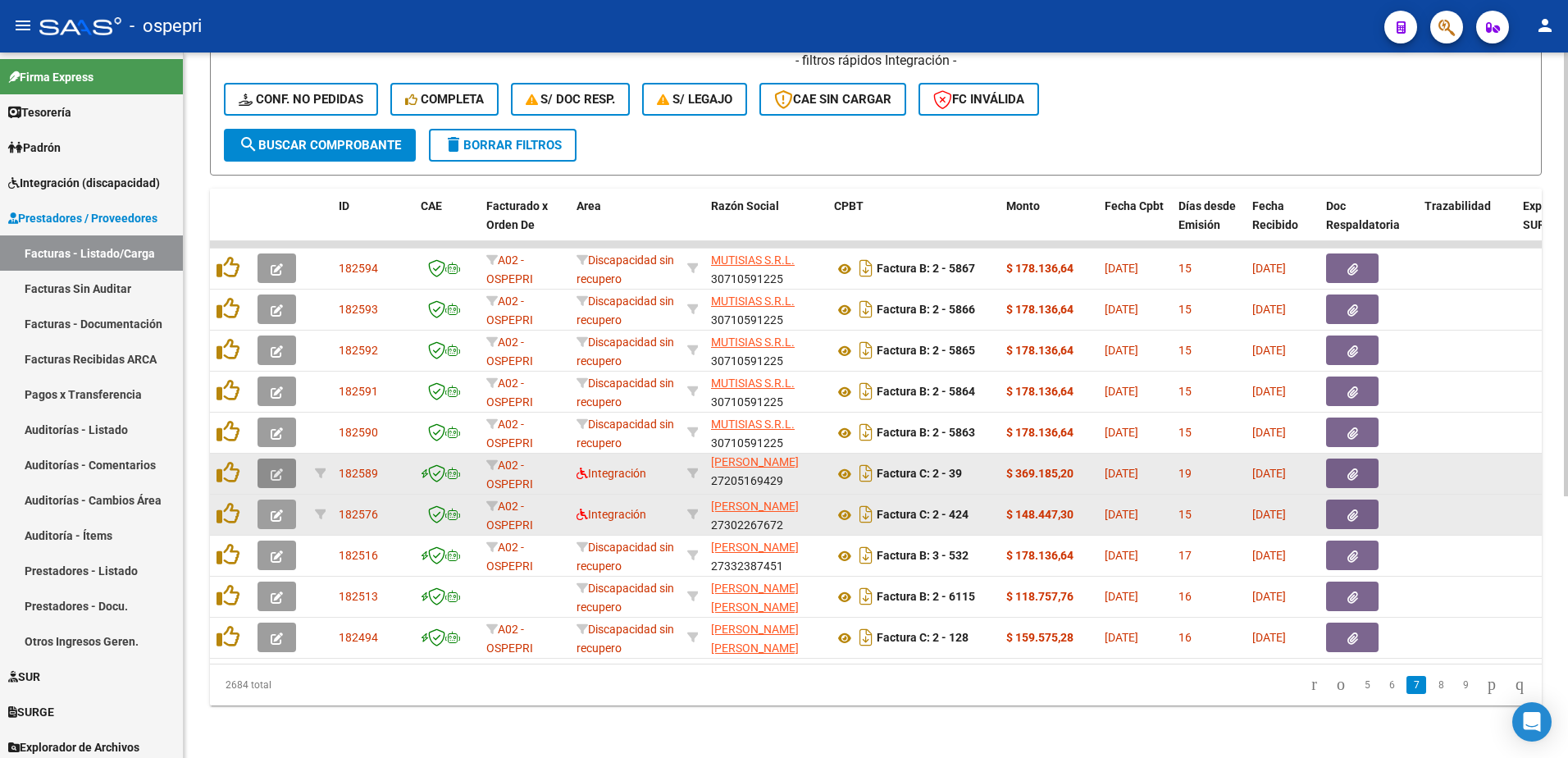
click at [273, 468] on icon "button" at bounding box center [277, 474] width 12 height 12
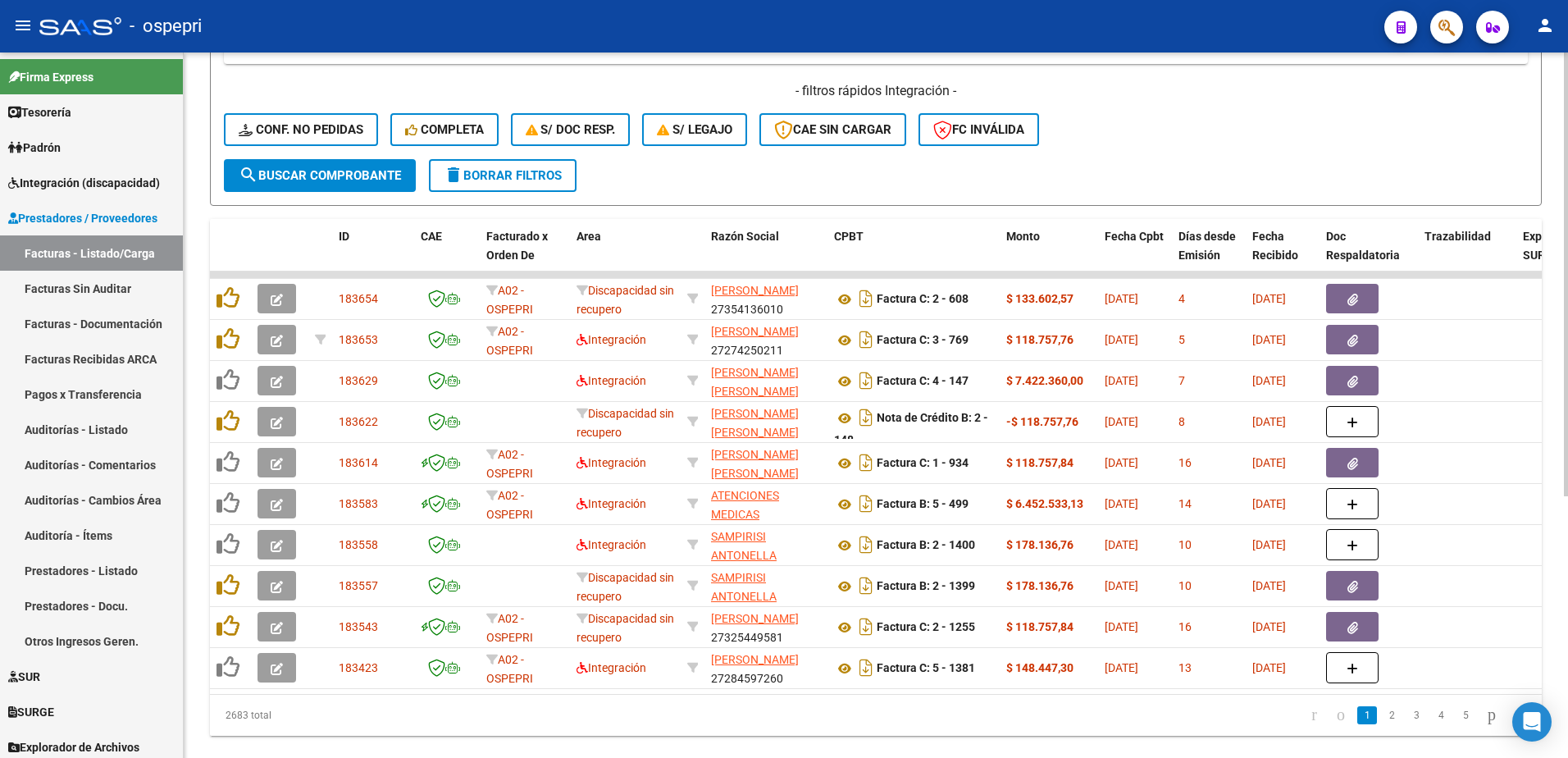
scroll to position [415, 0]
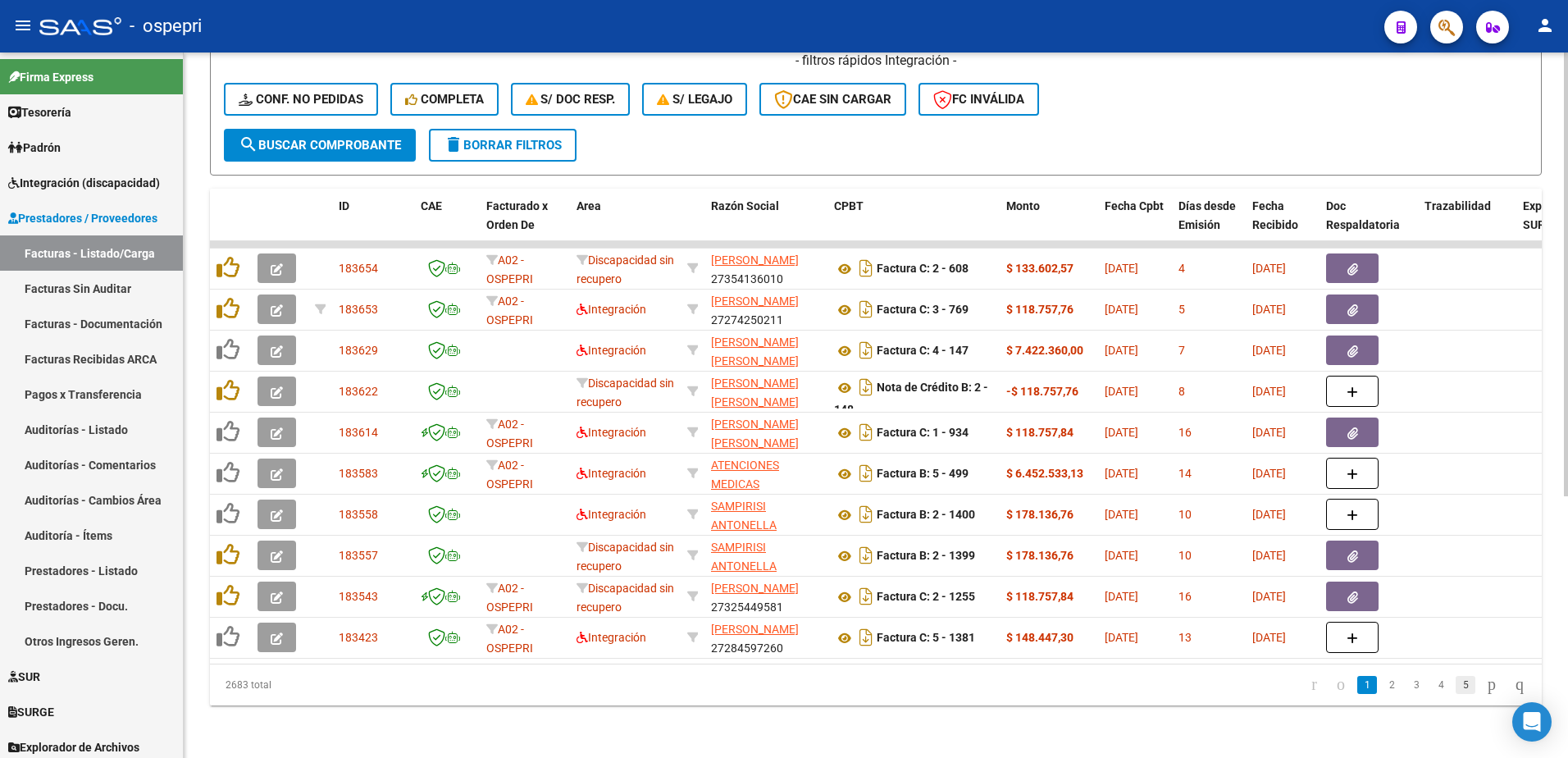
click at [1456, 690] on link "5" at bounding box center [1465, 685] width 20 height 18
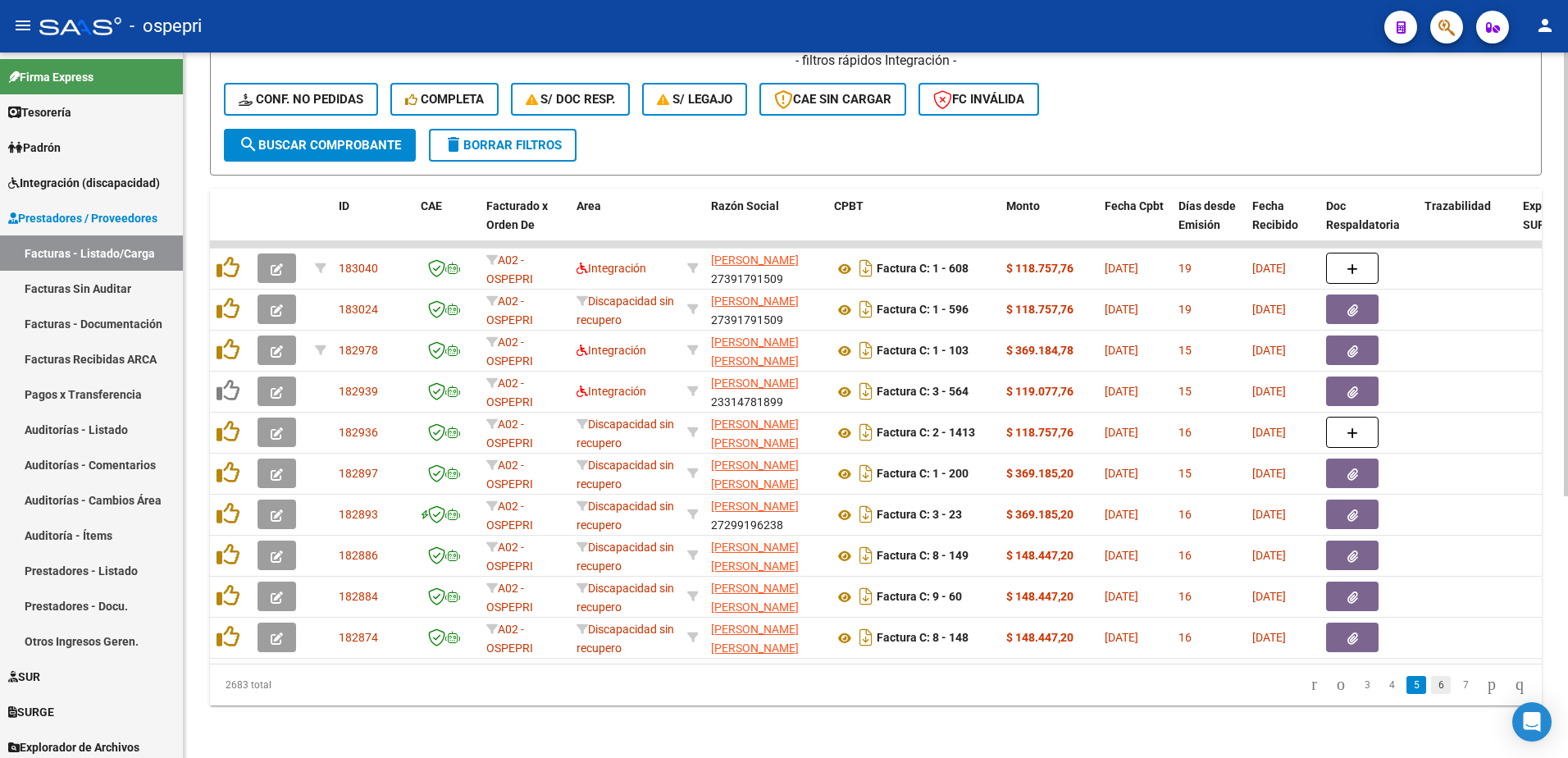
click at [1431, 689] on link "6" at bounding box center [1440, 685] width 20 height 18
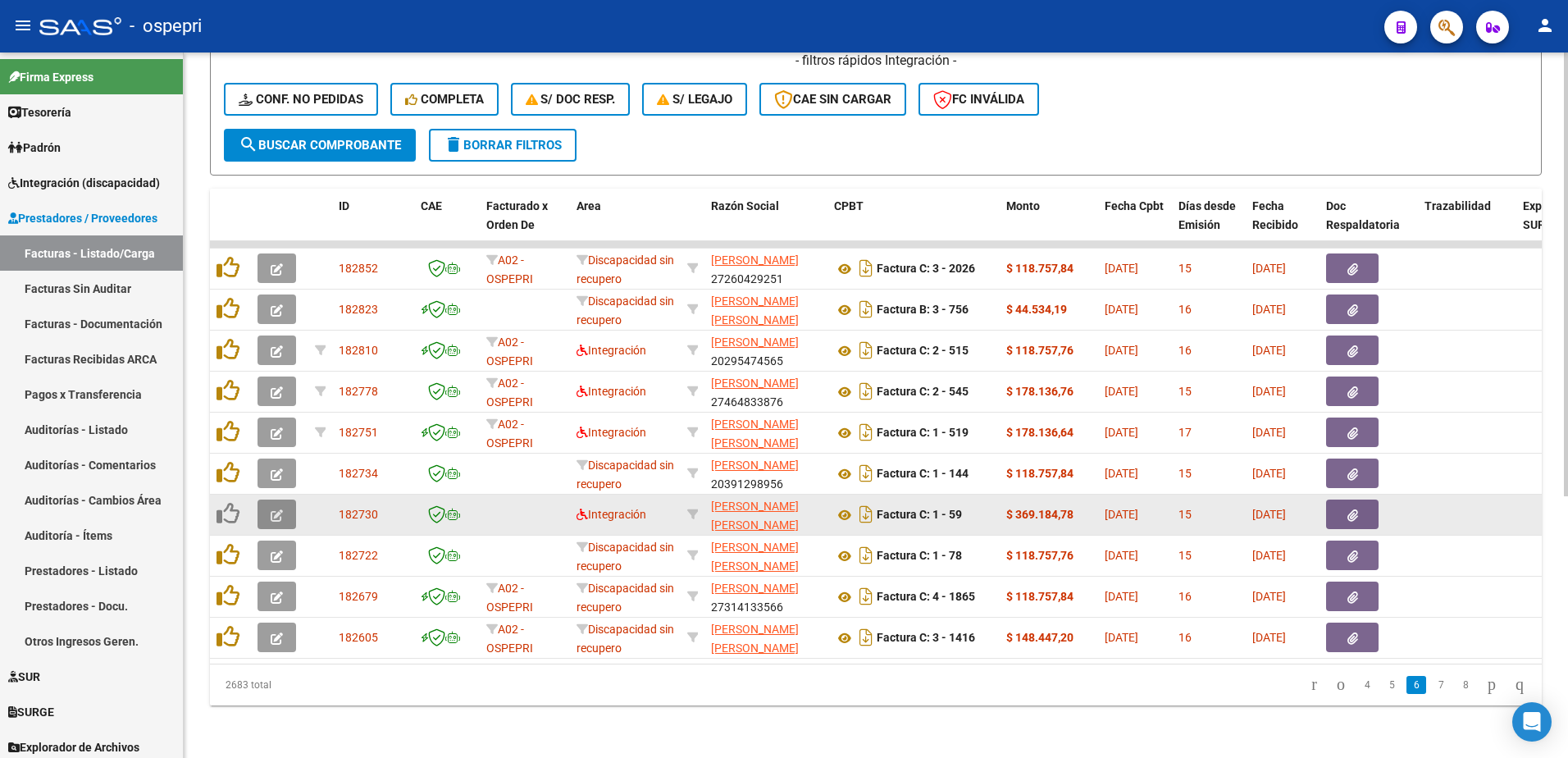
click at [284, 500] on button "button" at bounding box center [277, 514] width 39 height 29
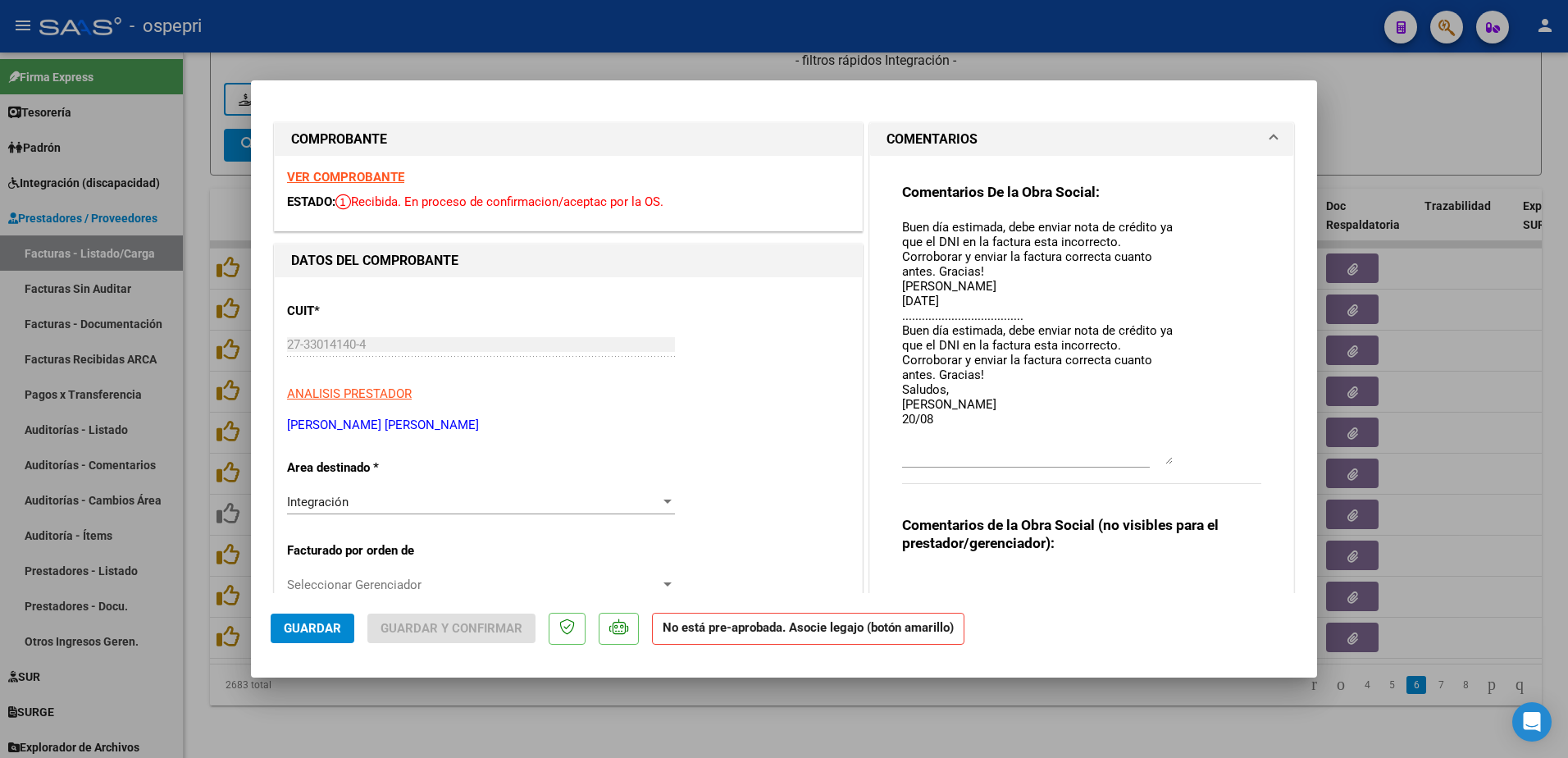
drag, startPoint x: 1165, startPoint y: 250, endPoint x: 1159, endPoint y: 460, distance: 210.1
click at [1159, 462] on textarea "Buen día estimada, debe enviar nota de crédito ya que el DNI en la factura esta…" at bounding box center [1038, 341] width 271 height 246
type input "$ 0,00"
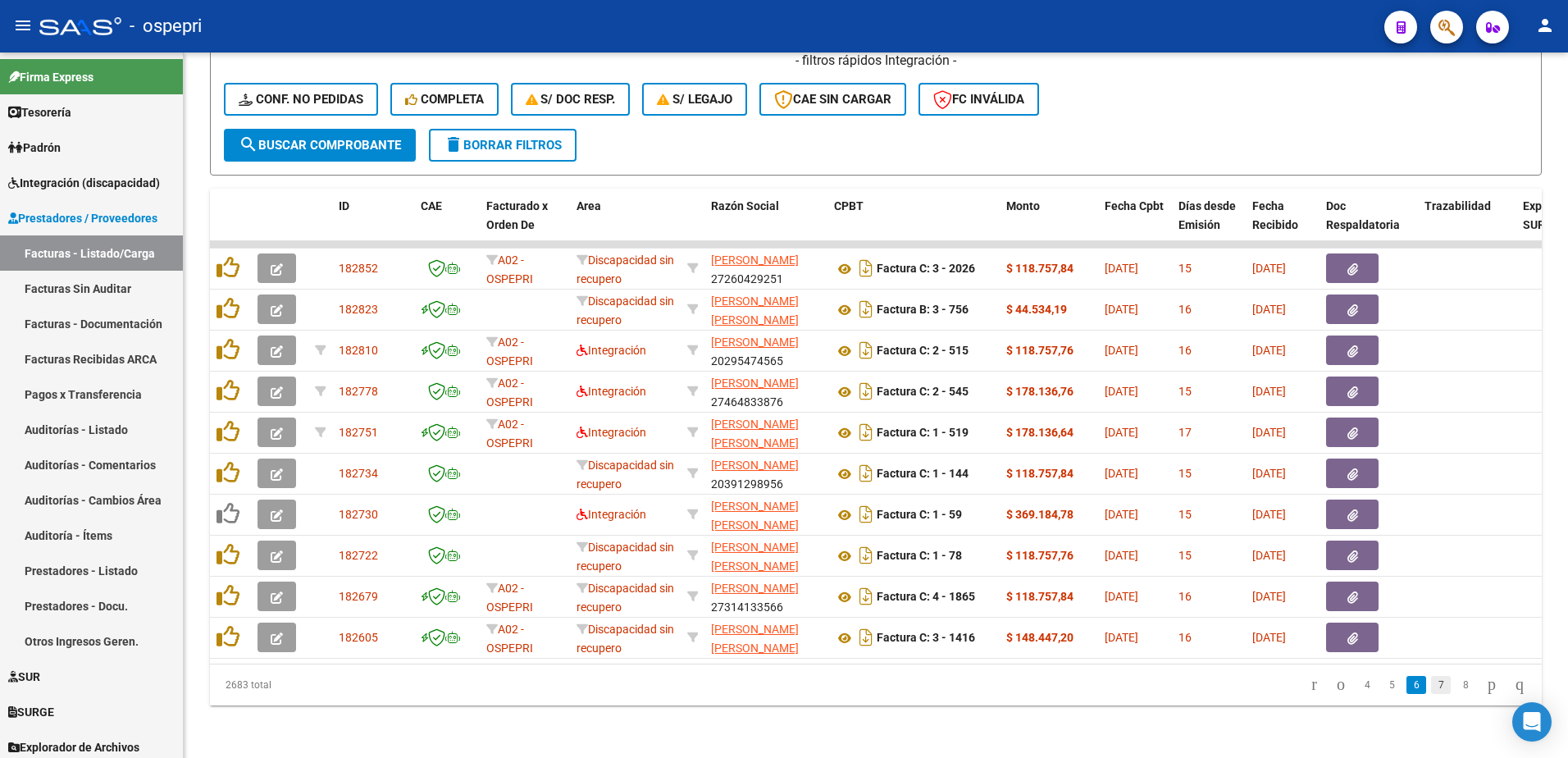
click at [1431, 686] on link "7" at bounding box center [1440, 685] width 20 height 18
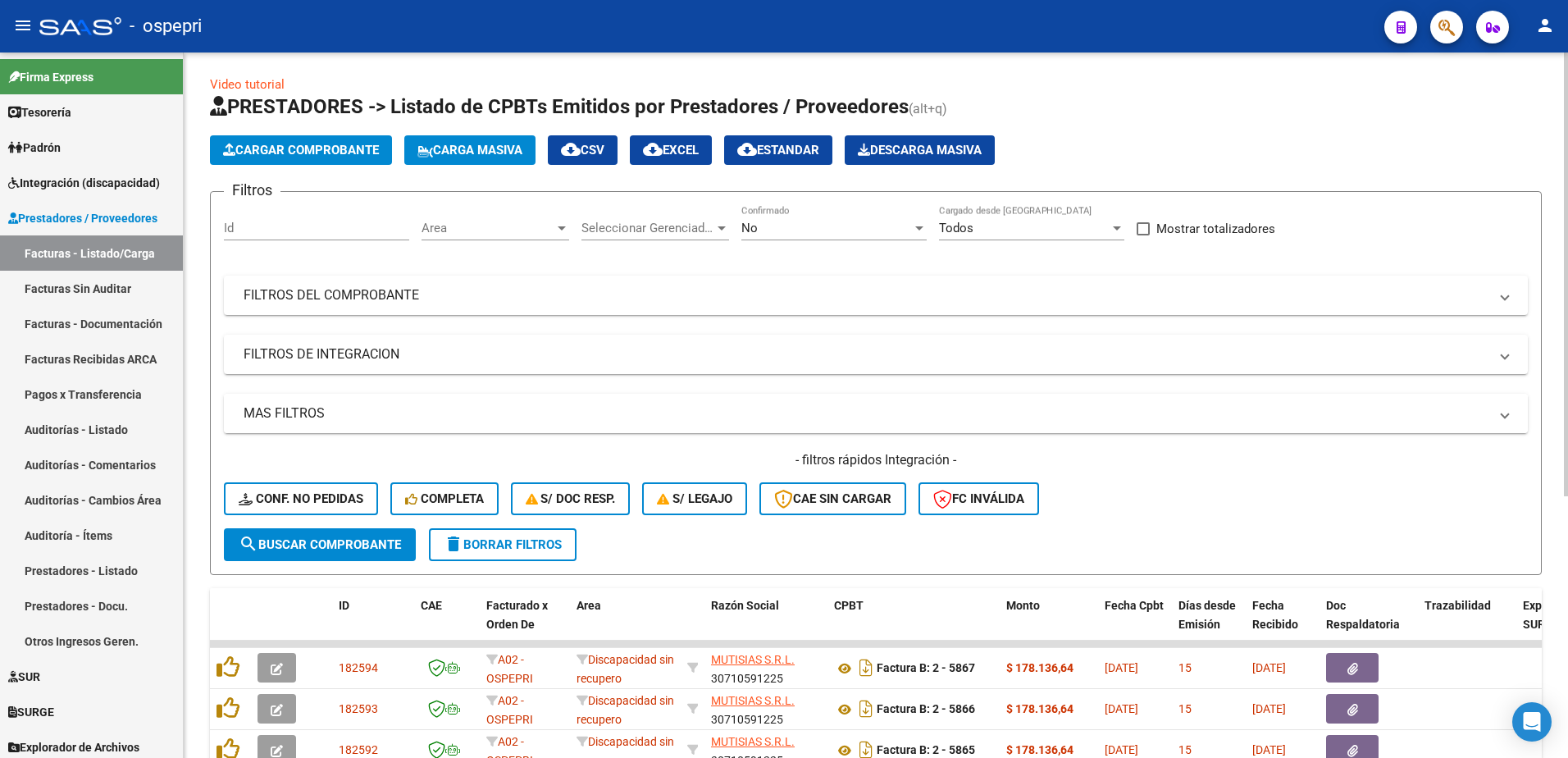
scroll to position [0, 0]
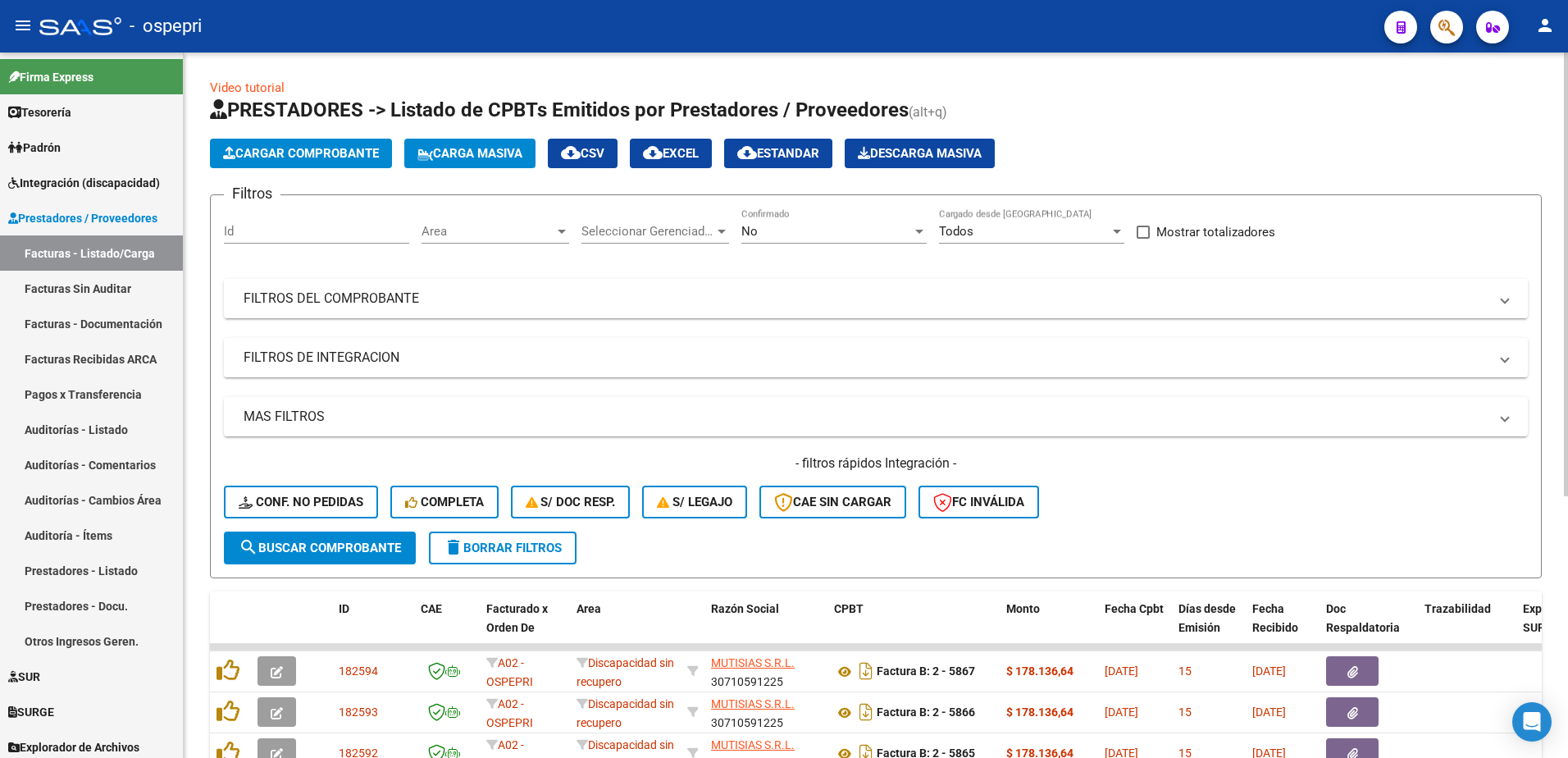
click at [1502, 298] on span at bounding box center [1505, 298] width 7 height 18
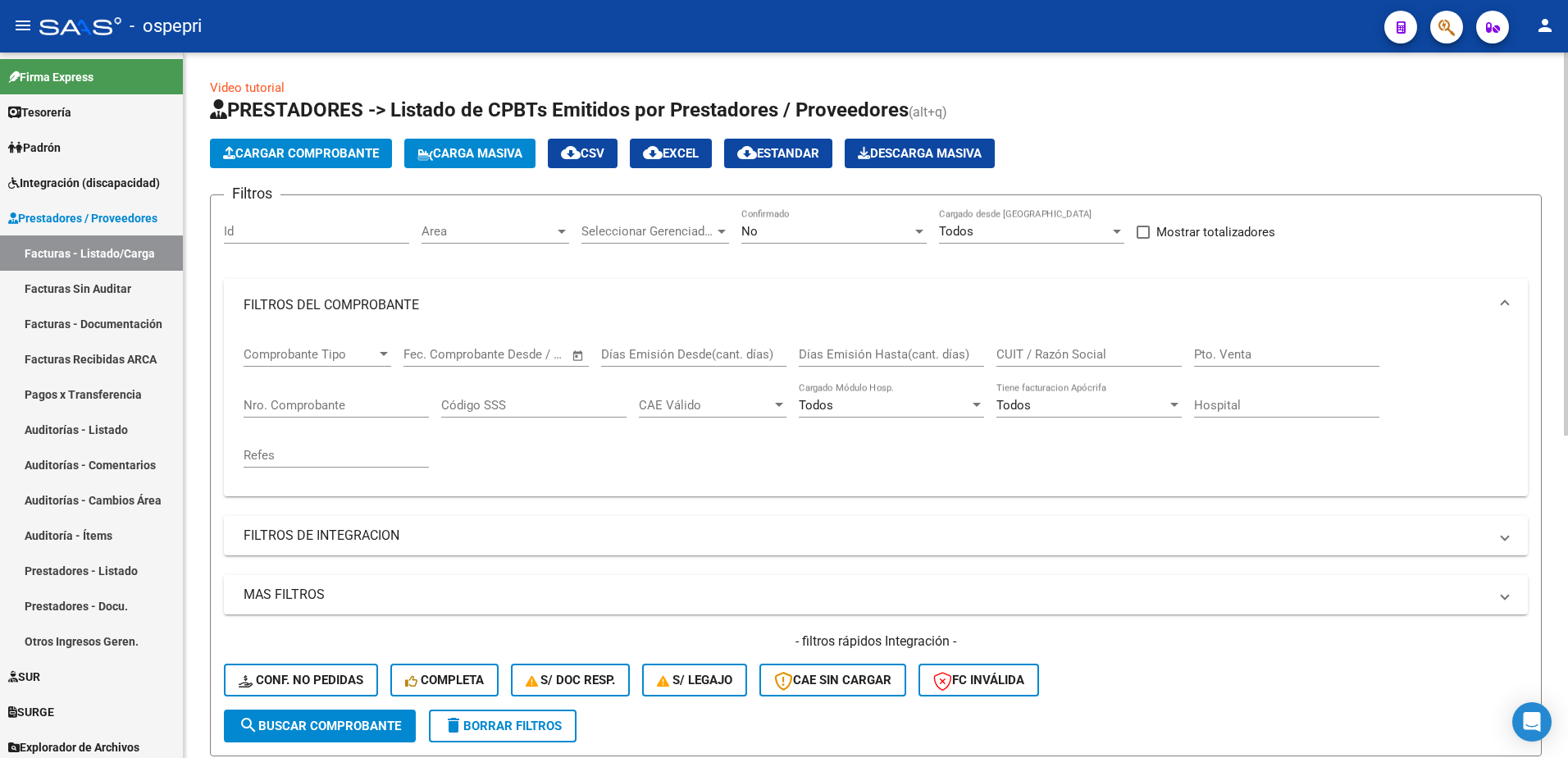
click at [1062, 356] on input "CUIT / Razón Social" at bounding box center [1089, 354] width 185 height 15
type input "[PERSON_NAME]"
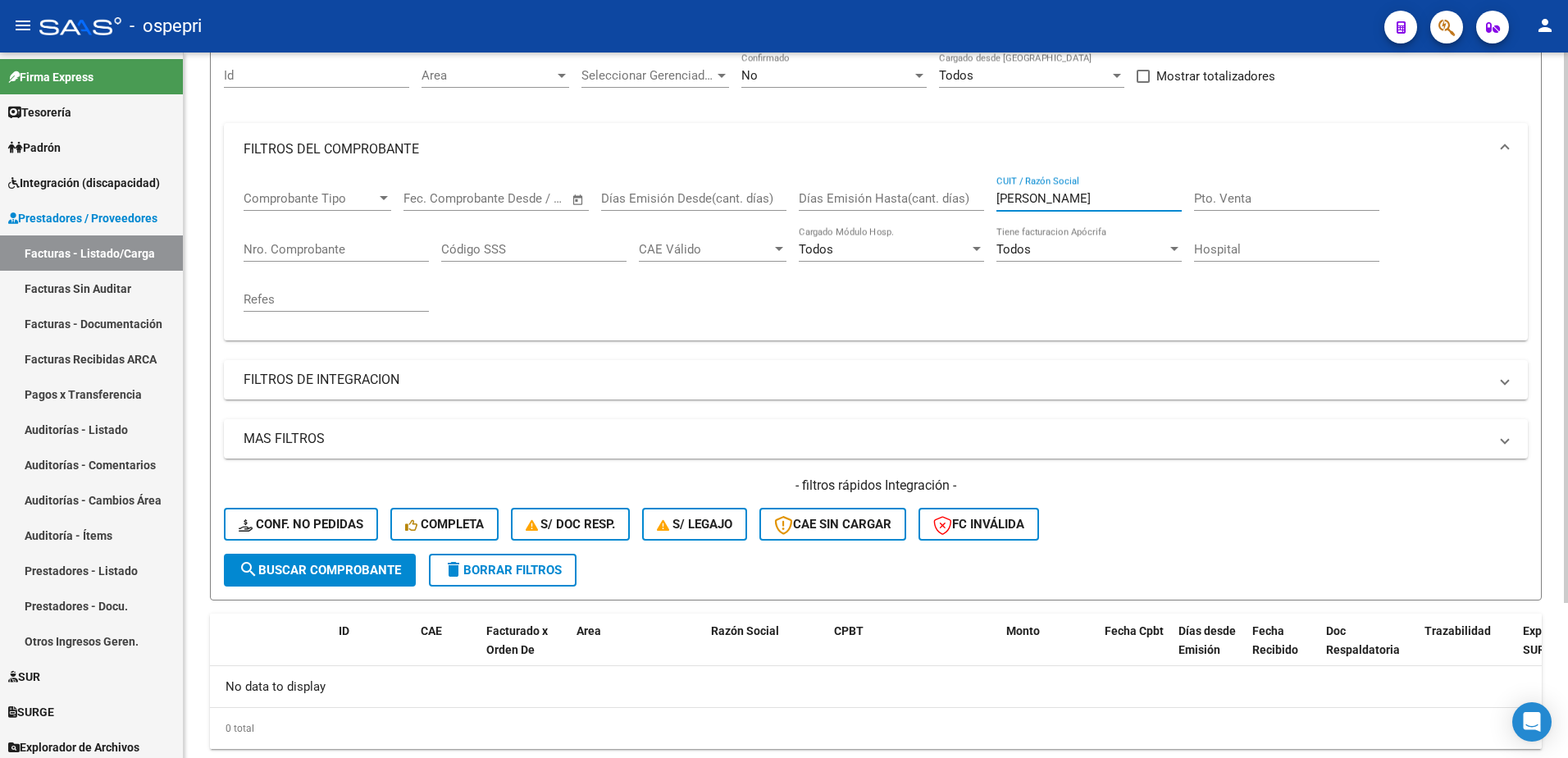
scroll to position [35, 0]
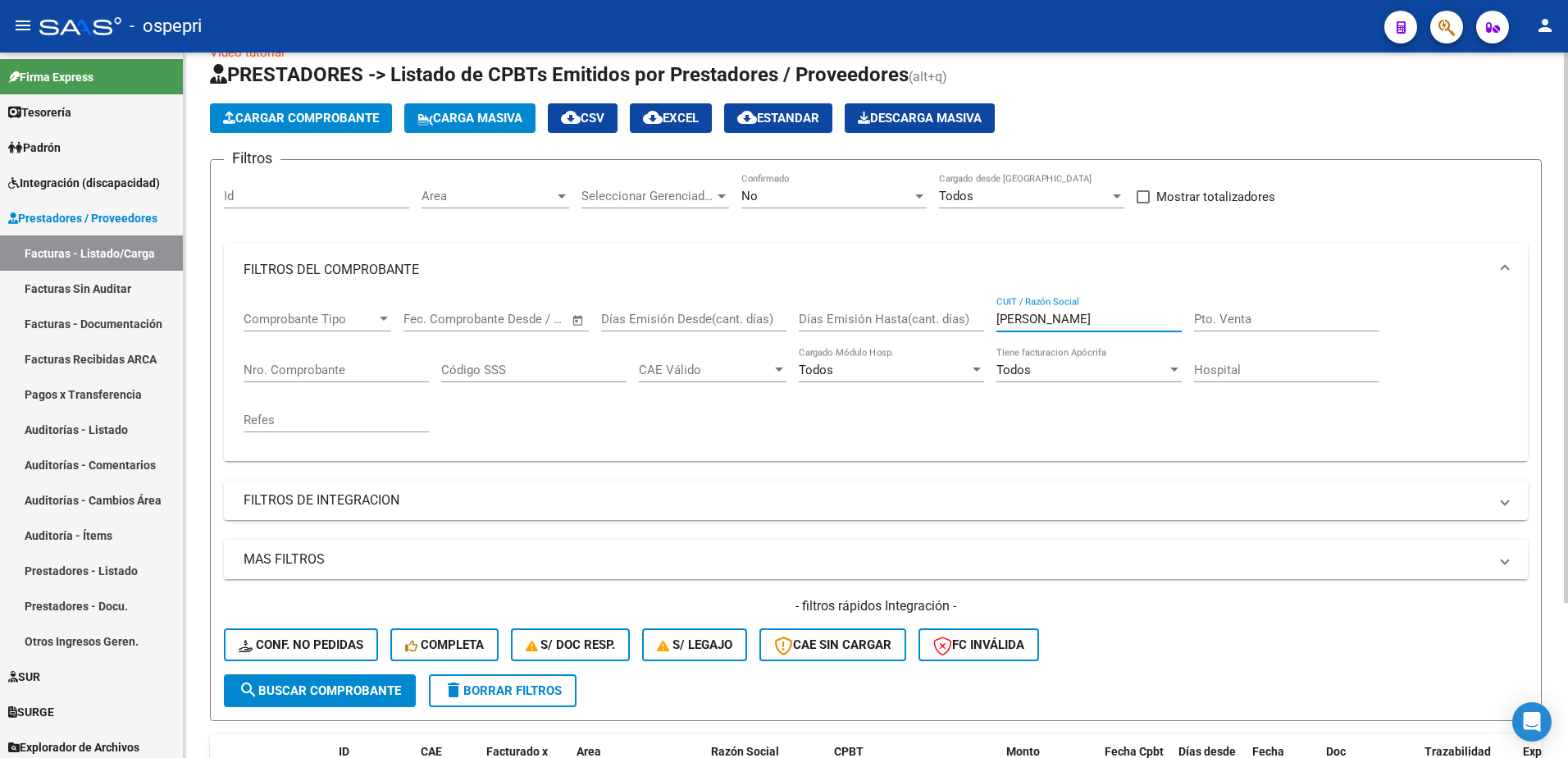
click at [1071, 318] on input "[PERSON_NAME]" at bounding box center [1089, 319] width 185 height 15
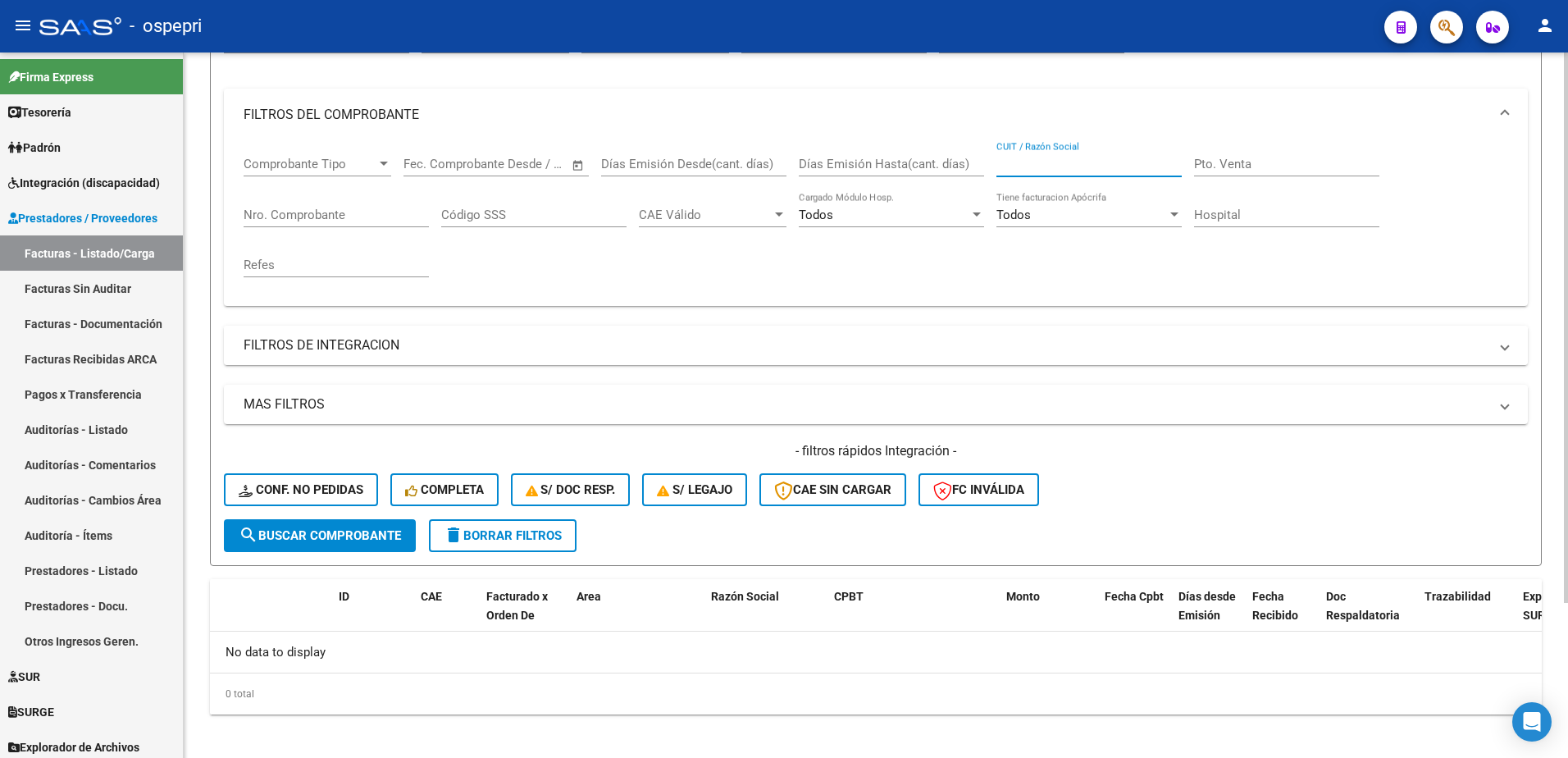
scroll to position [199, 0]
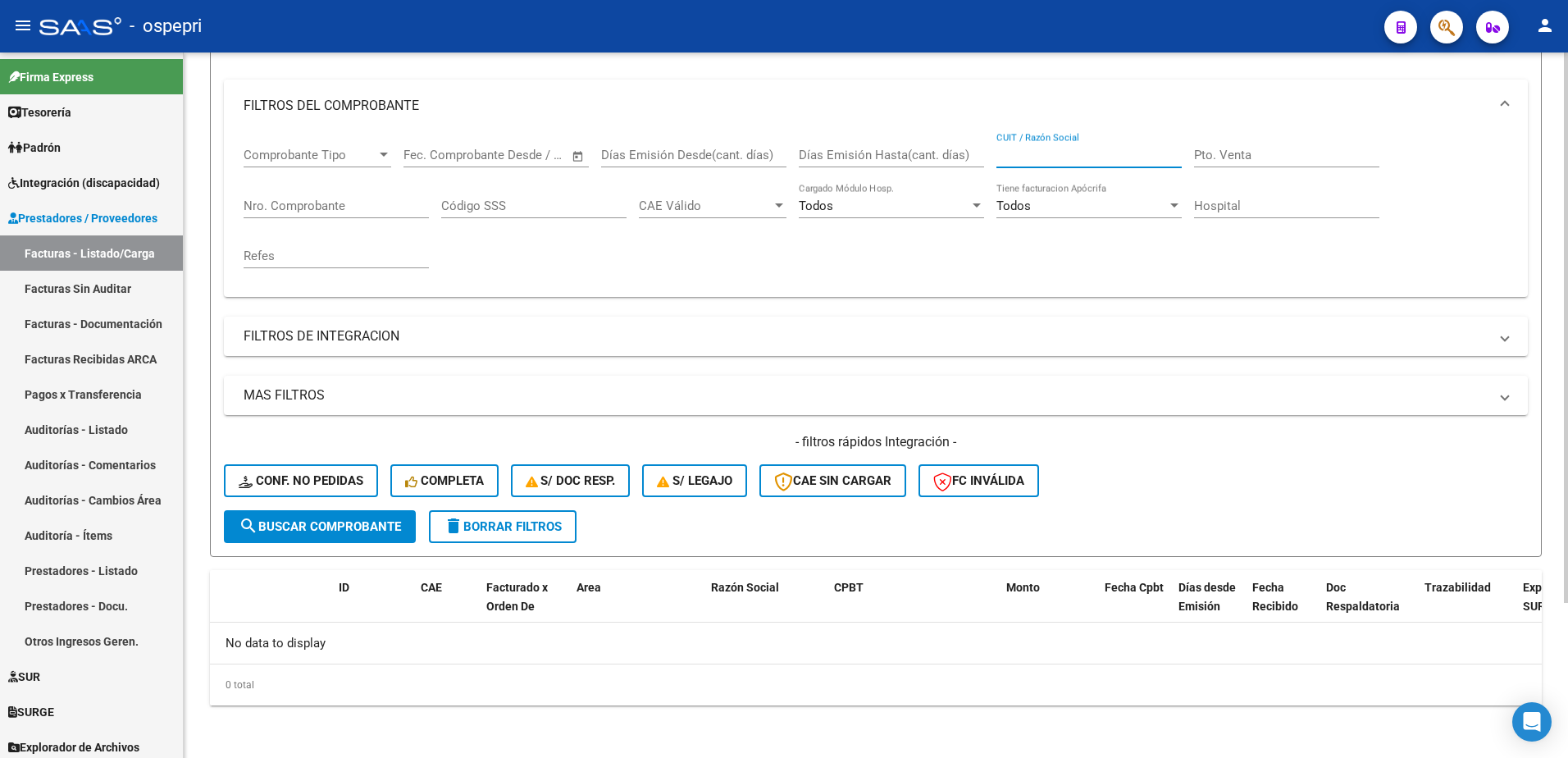
click at [1034, 160] on input "CUIT / Razón Social" at bounding box center [1089, 154] width 185 height 15
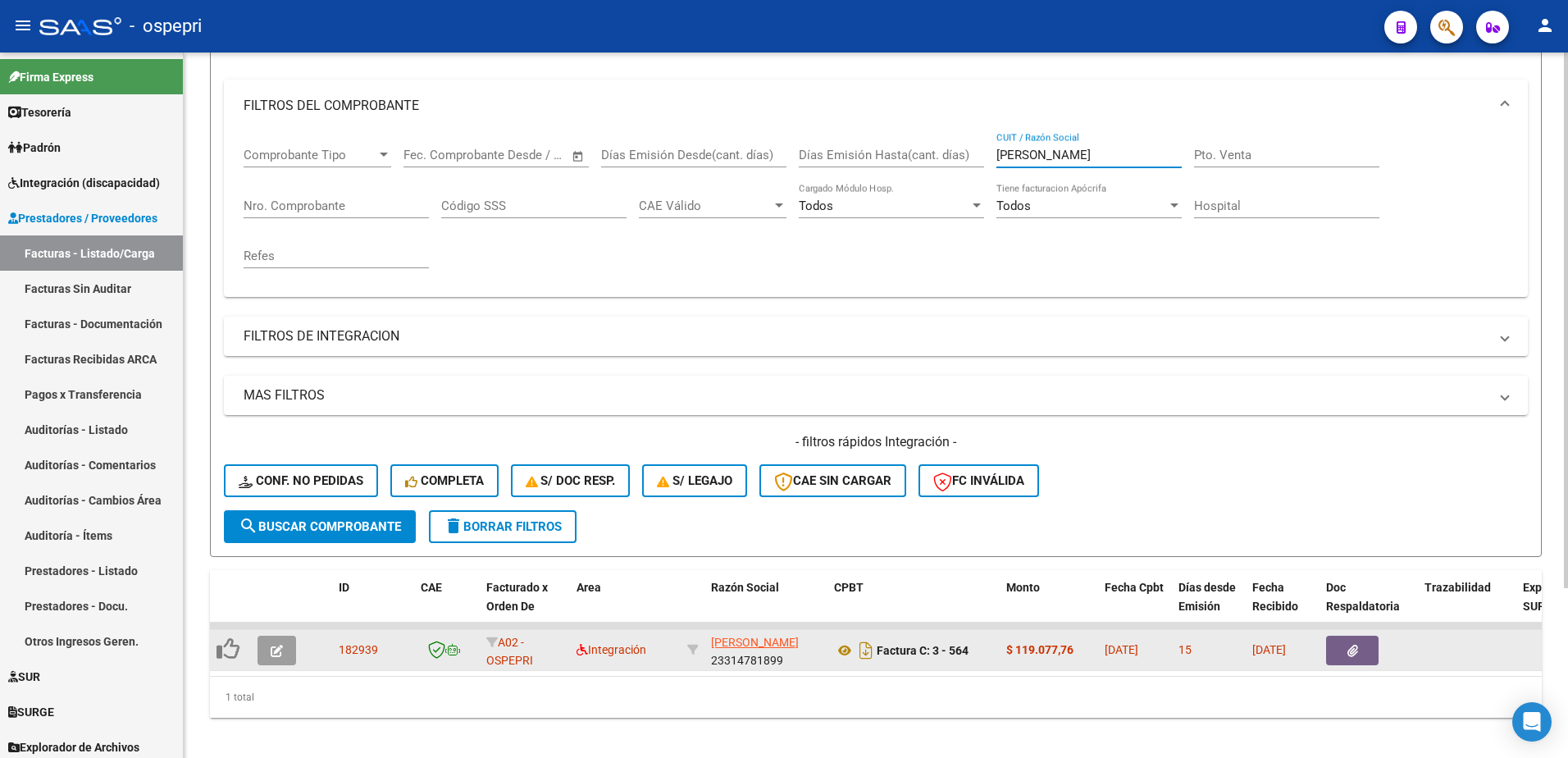
type input "[PERSON_NAME]"
click at [281, 650] on icon "button" at bounding box center [277, 651] width 12 height 12
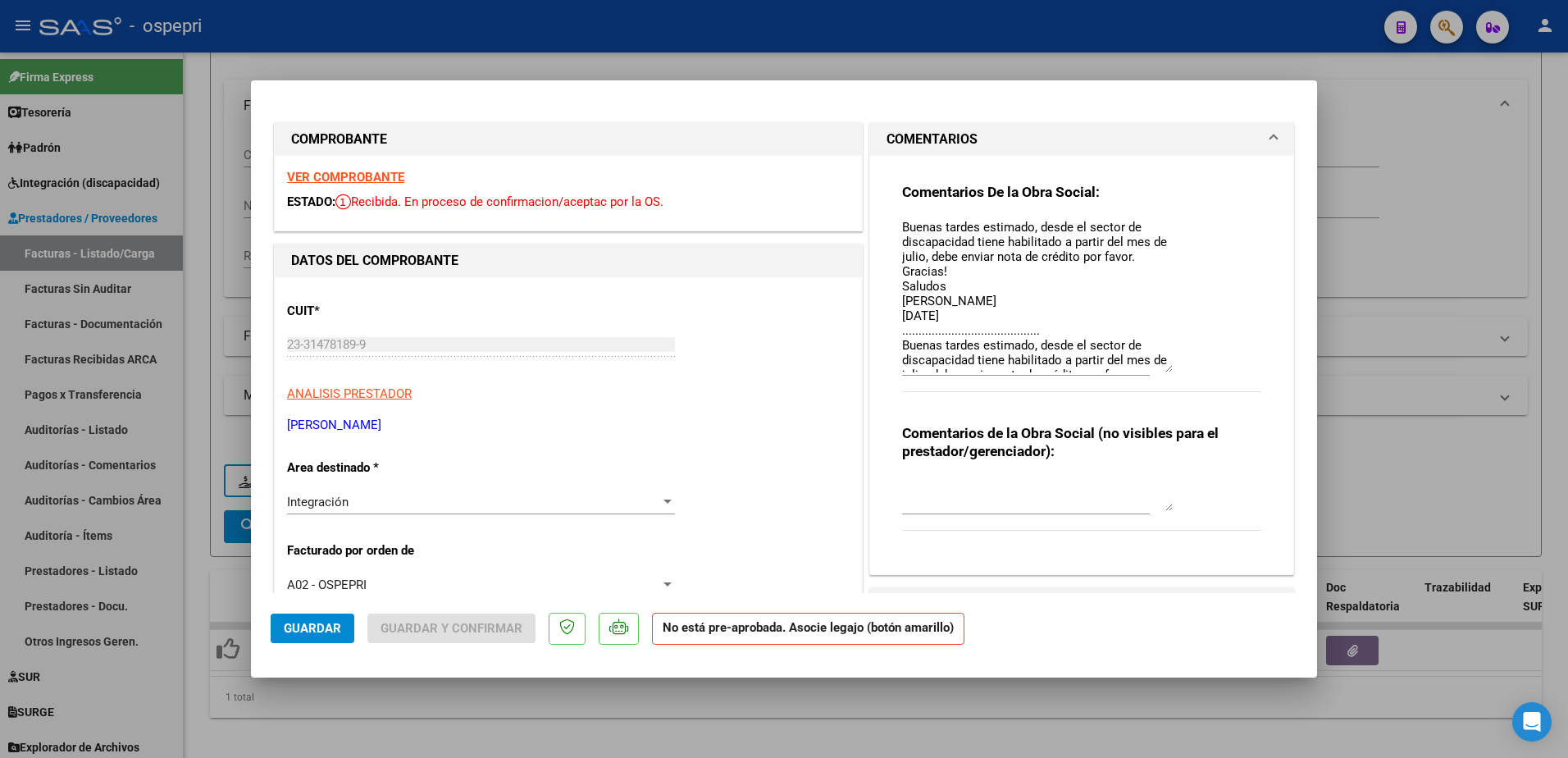
drag, startPoint x: 1161, startPoint y: 249, endPoint x: 1175, endPoint y: 371, distance: 122.8
click at [1175, 371] on div "Comentarios De la Obra Social: Buenas tardes estimado, desde el sector de disca…" at bounding box center [1082, 297] width 359 height 228
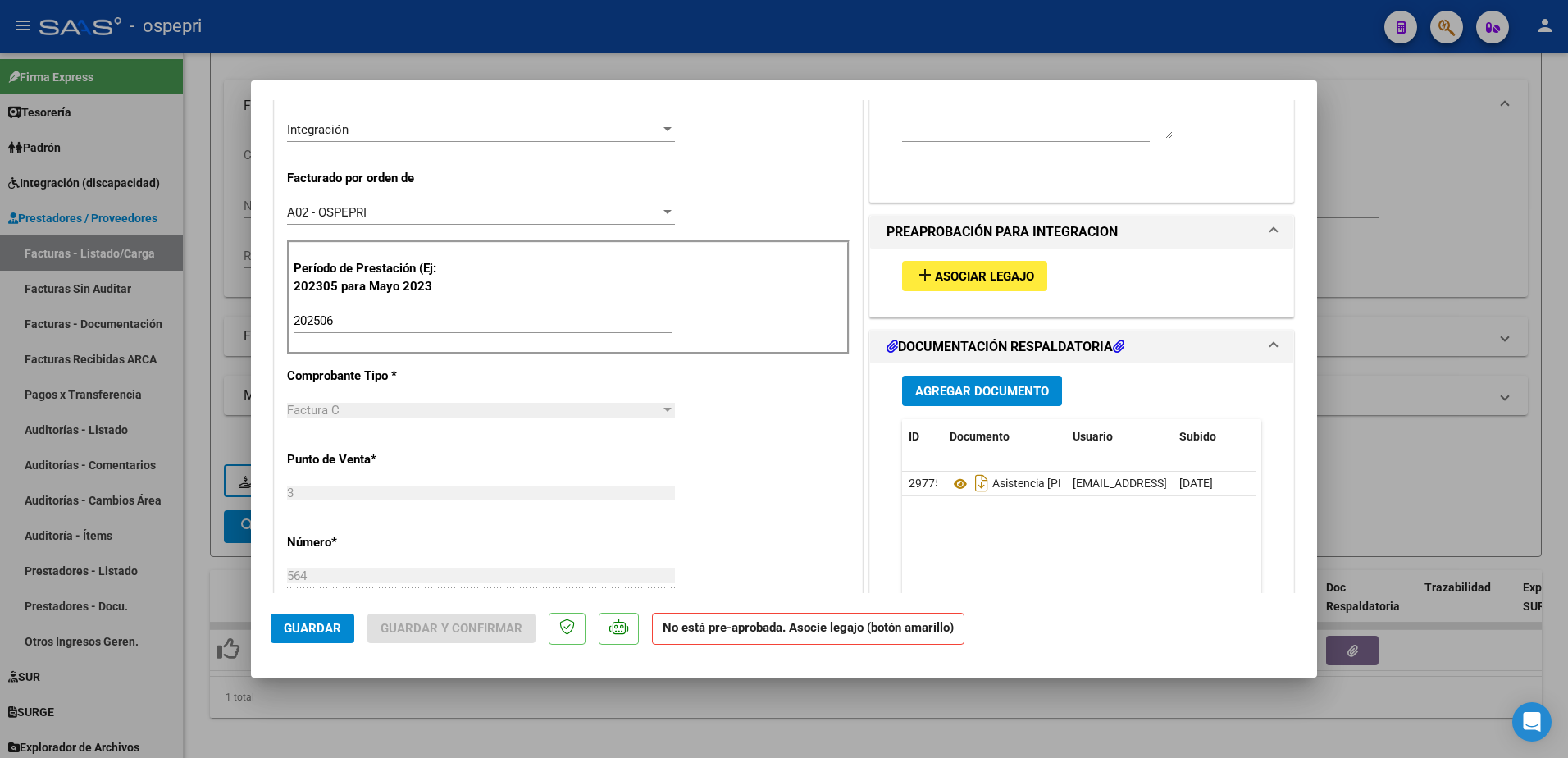
scroll to position [410, 0]
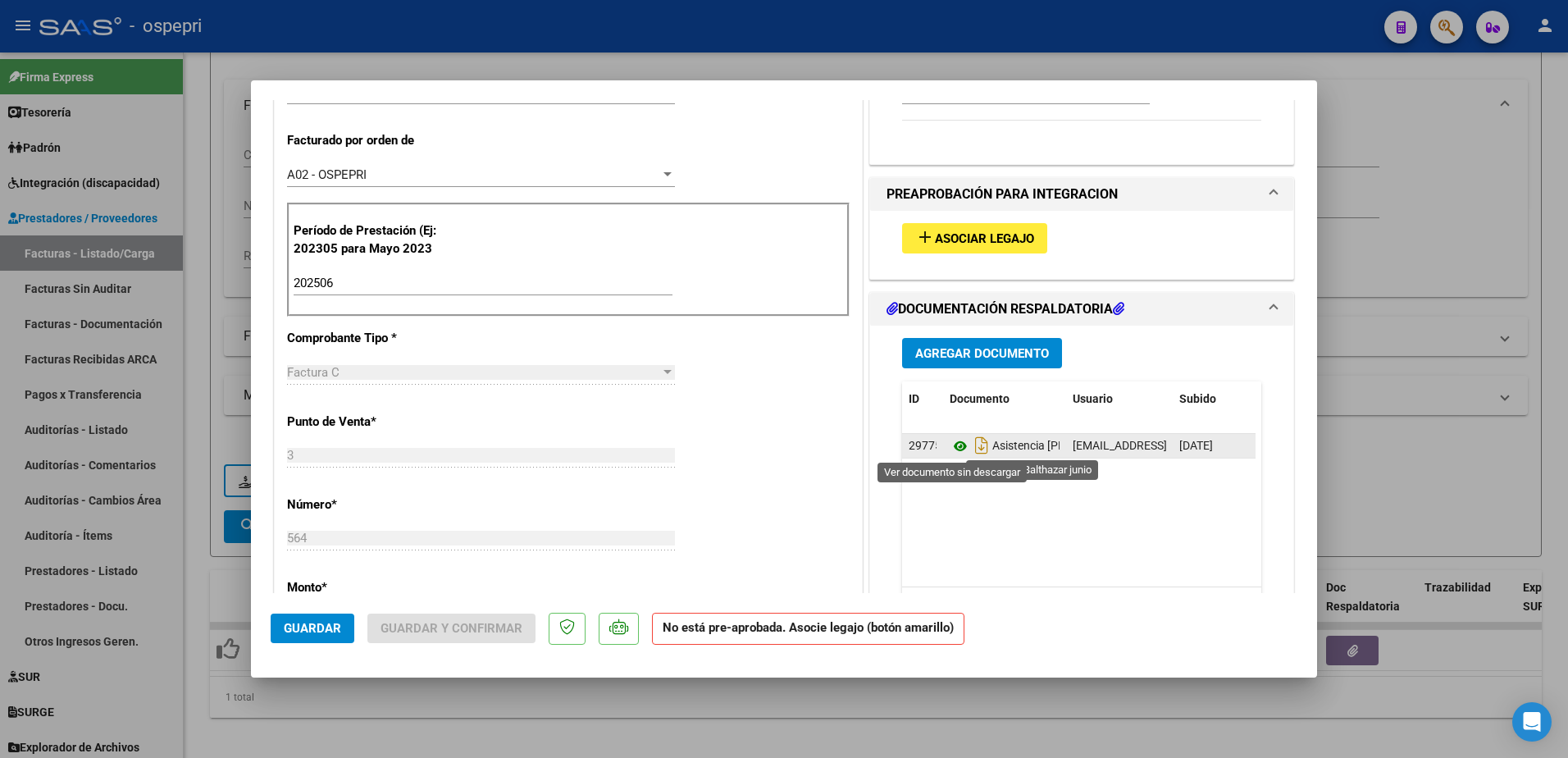
click at [951, 447] on icon at bounding box center [960, 446] width 22 height 20
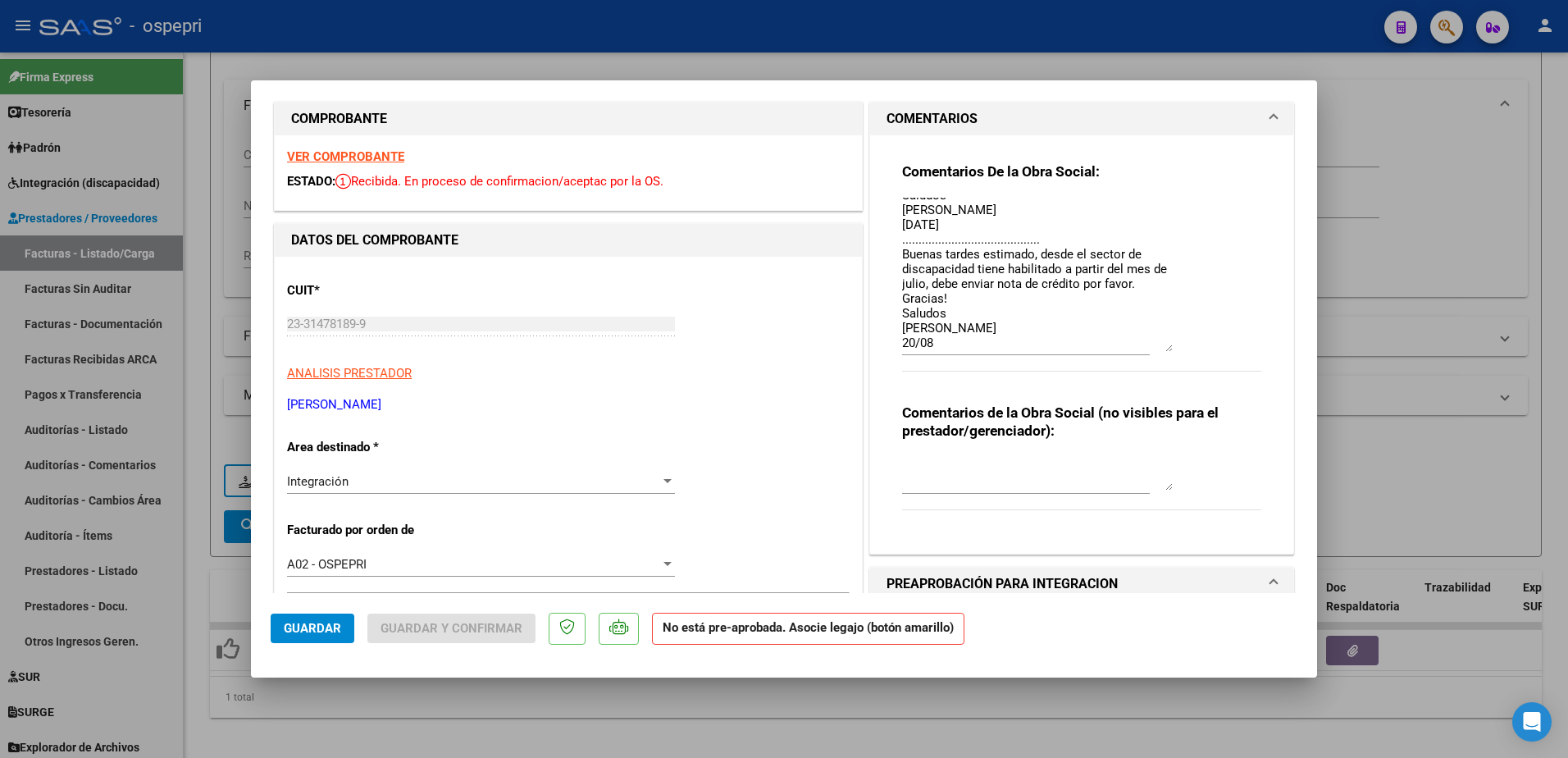
scroll to position [0, 0]
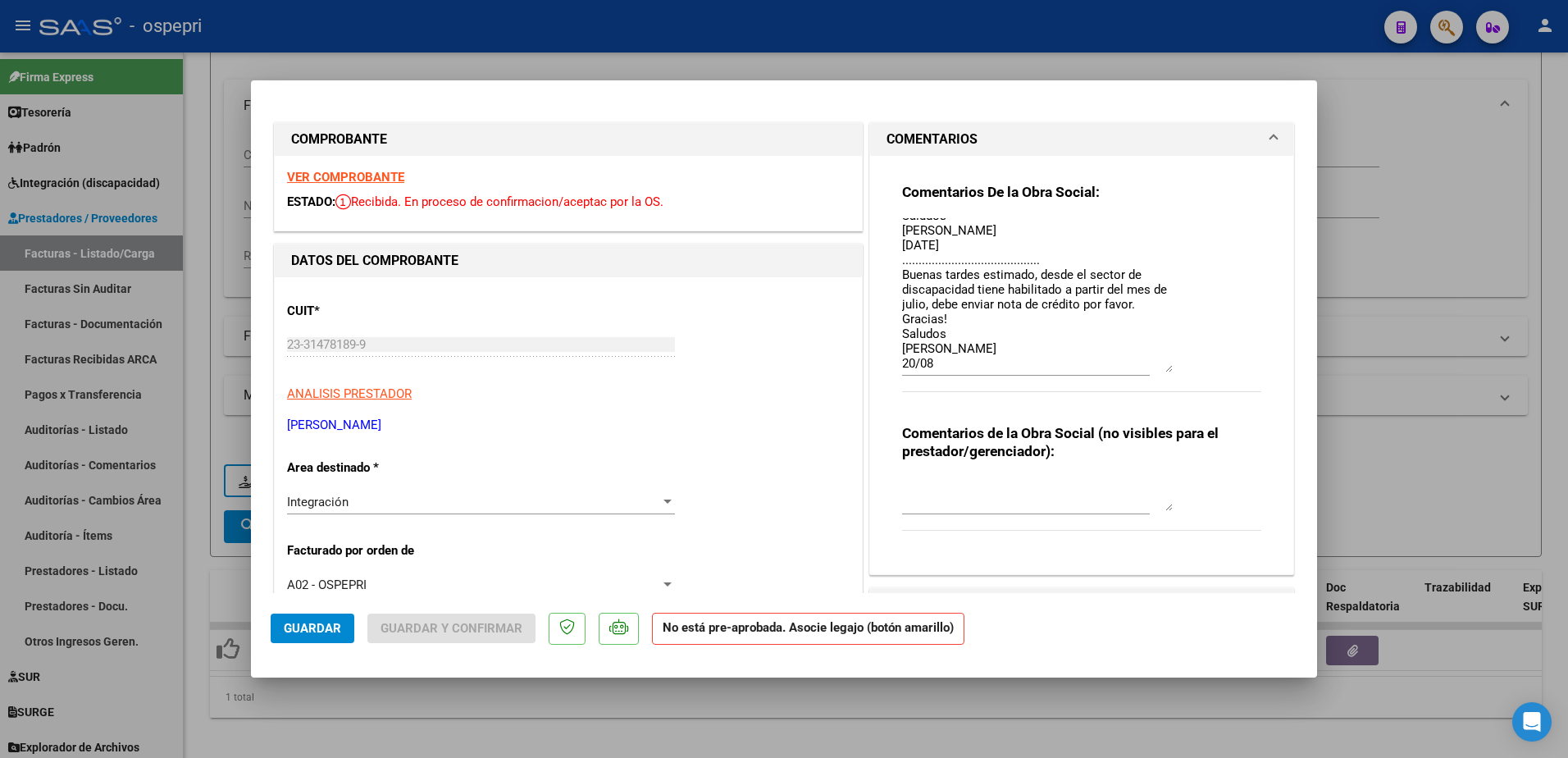
click at [362, 174] on strong "VER COMPROBANTE" at bounding box center [346, 177] width 117 height 15
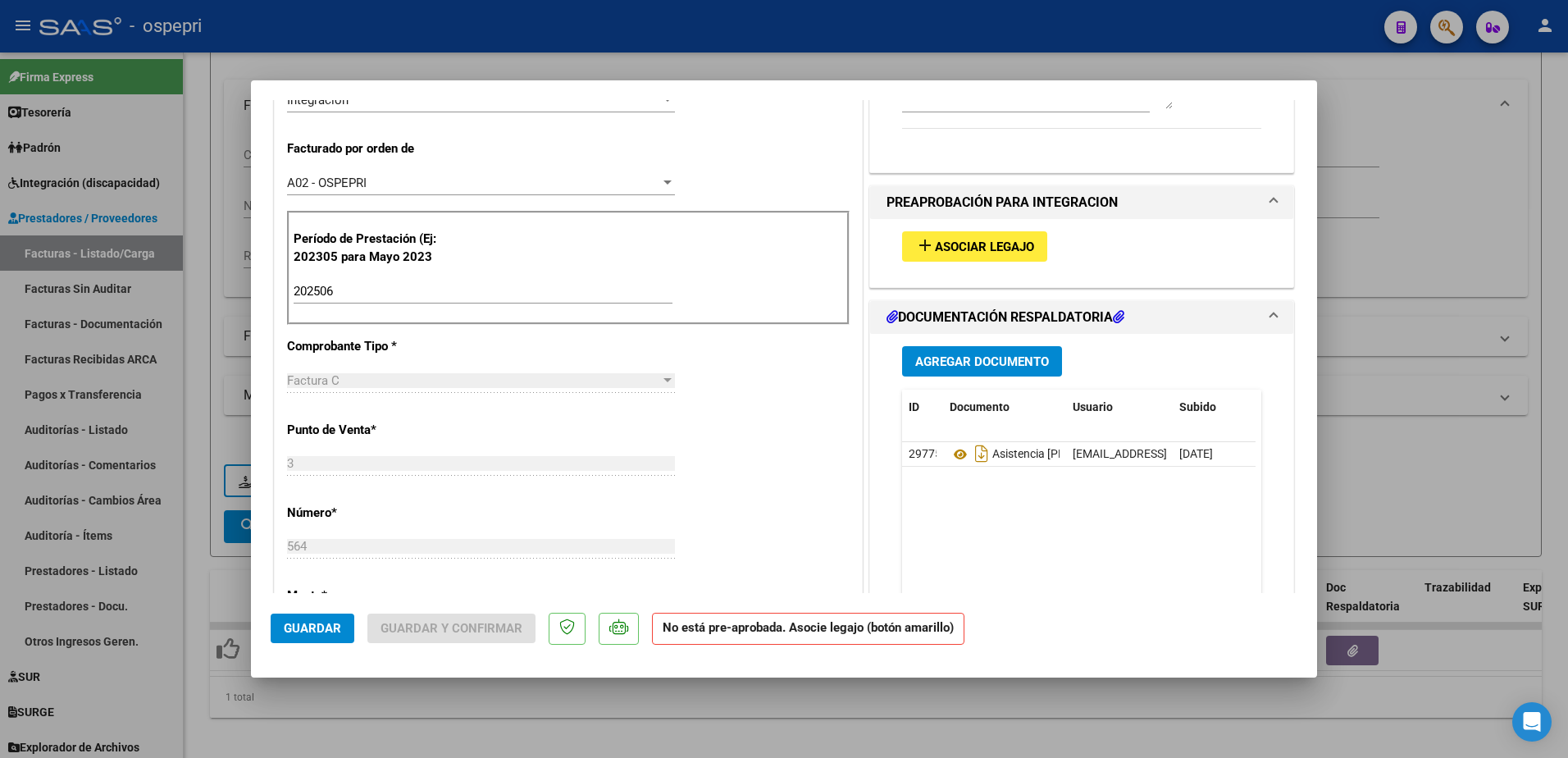
scroll to position [410, 0]
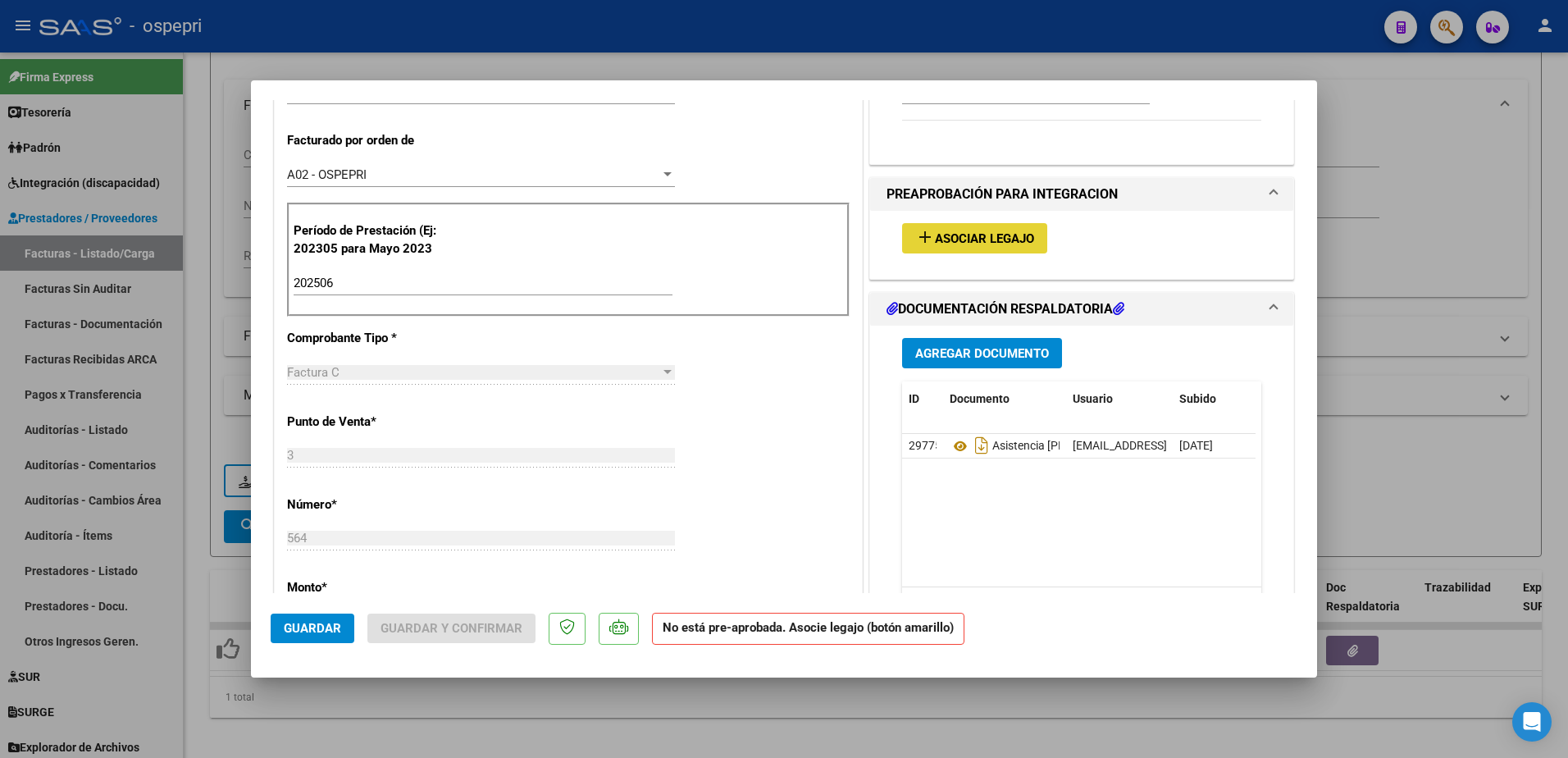
click at [967, 235] on span "Asociar Legajo" at bounding box center [984, 238] width 99 height 15
type input "$ 0,00"
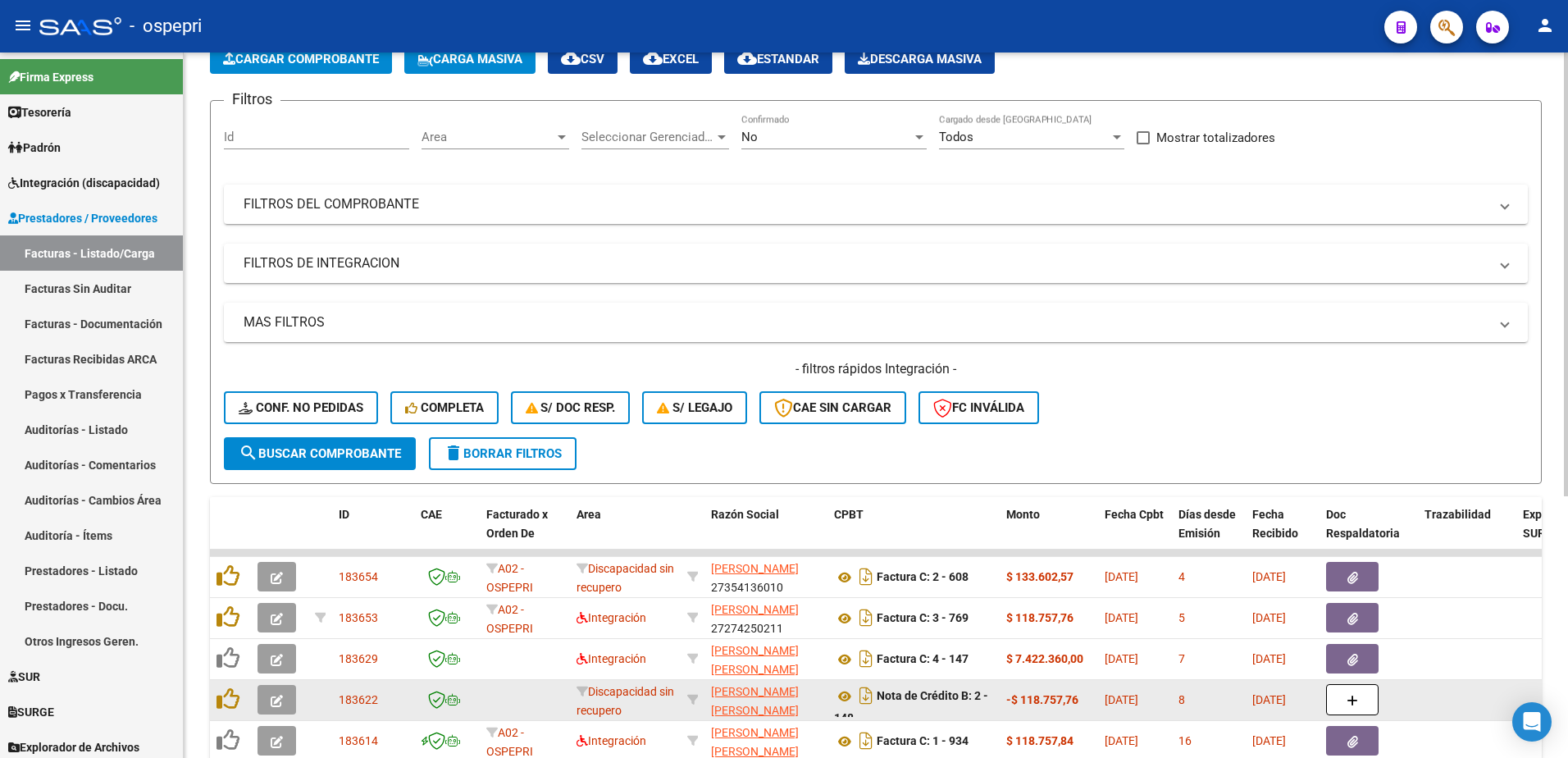
scroll to position [415, 0]
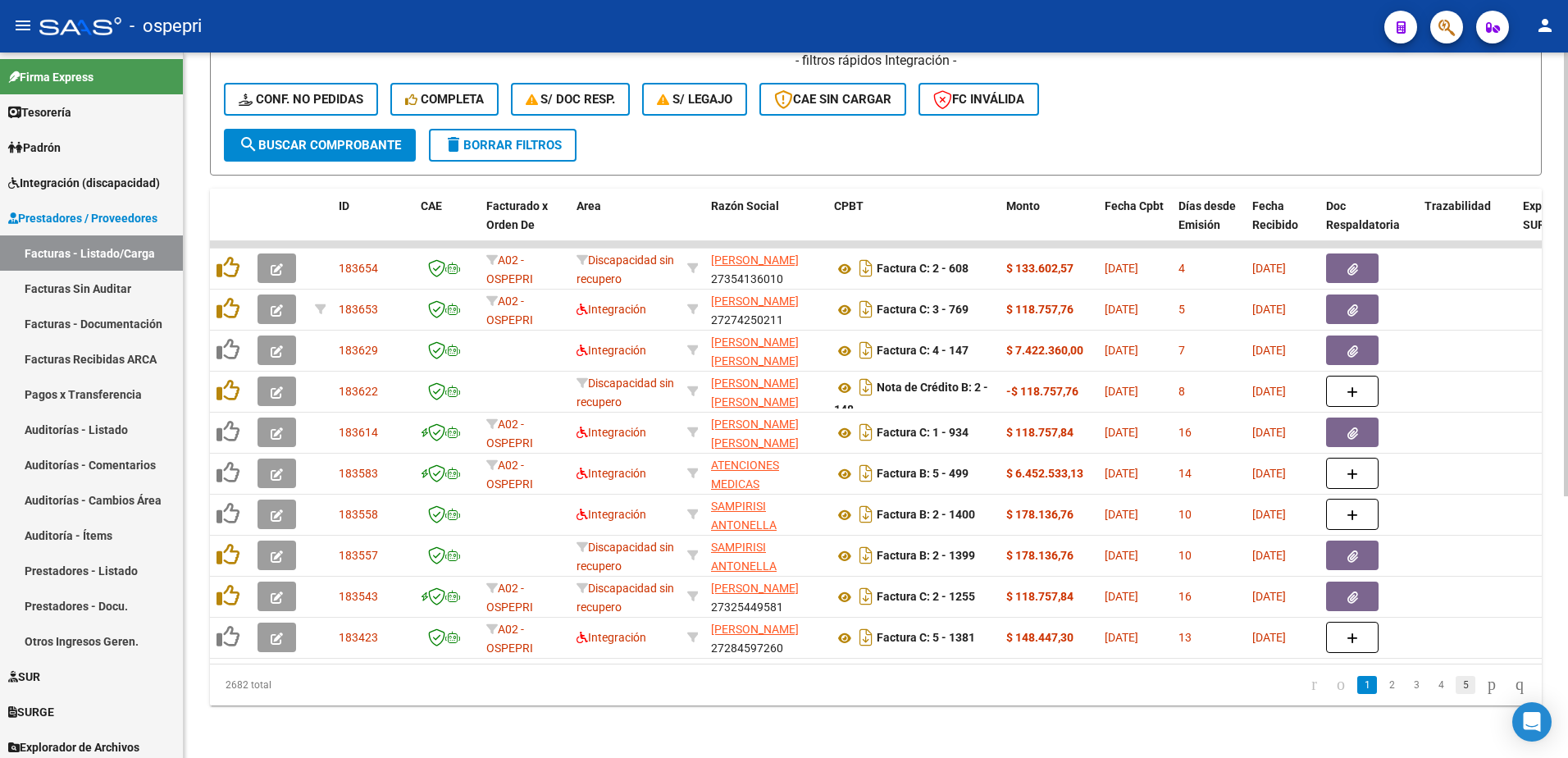
click at [1456, 685] on link "5" at bounding box center [1465, 685] width 20 height 18
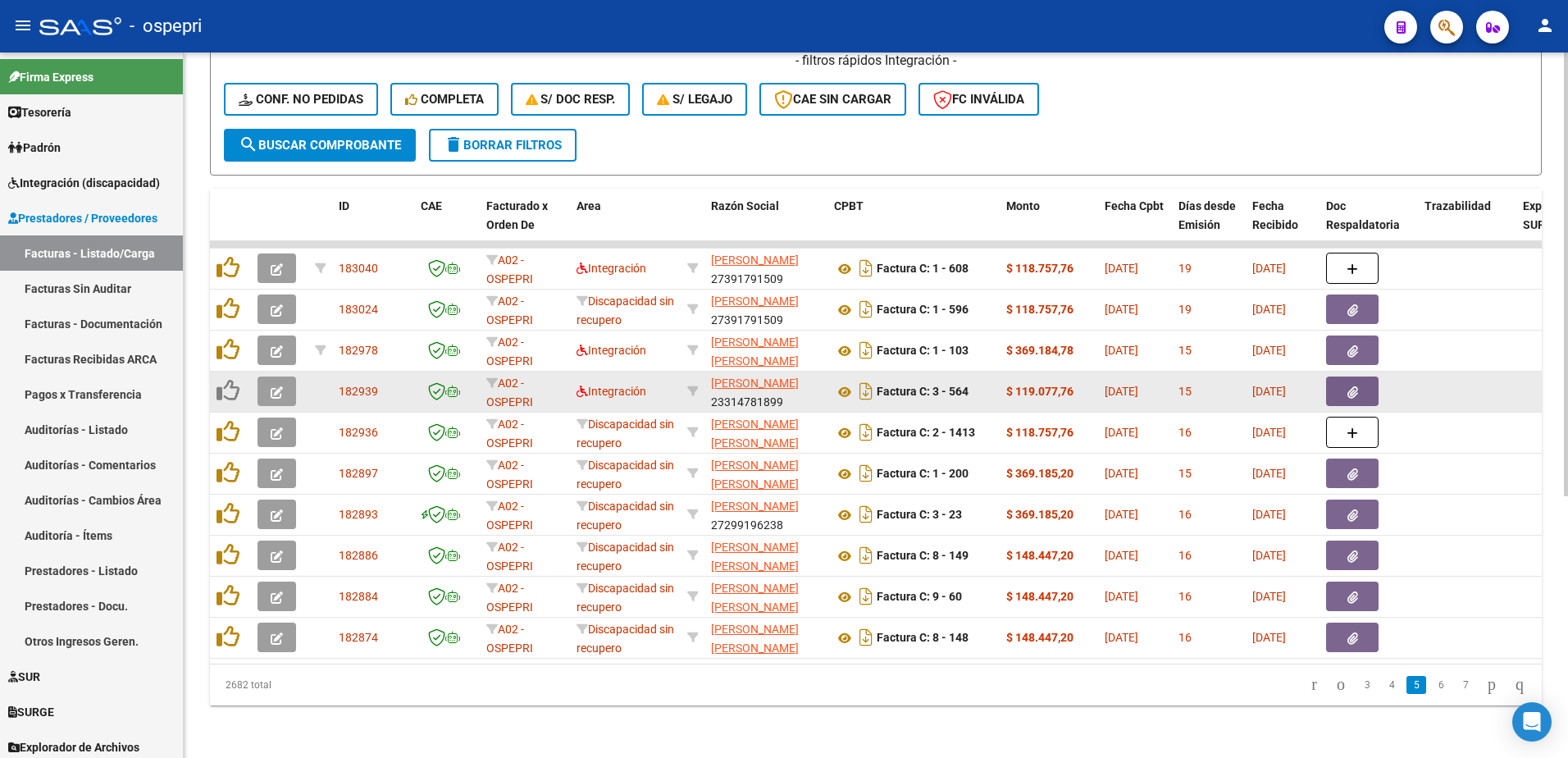
click at [307, 380] on datatable-body-cell at bounding box center [279, 392] width 58 height 41
click at [279, 386] on icon "button" at bounding box center [277, 392] width 12 height 12
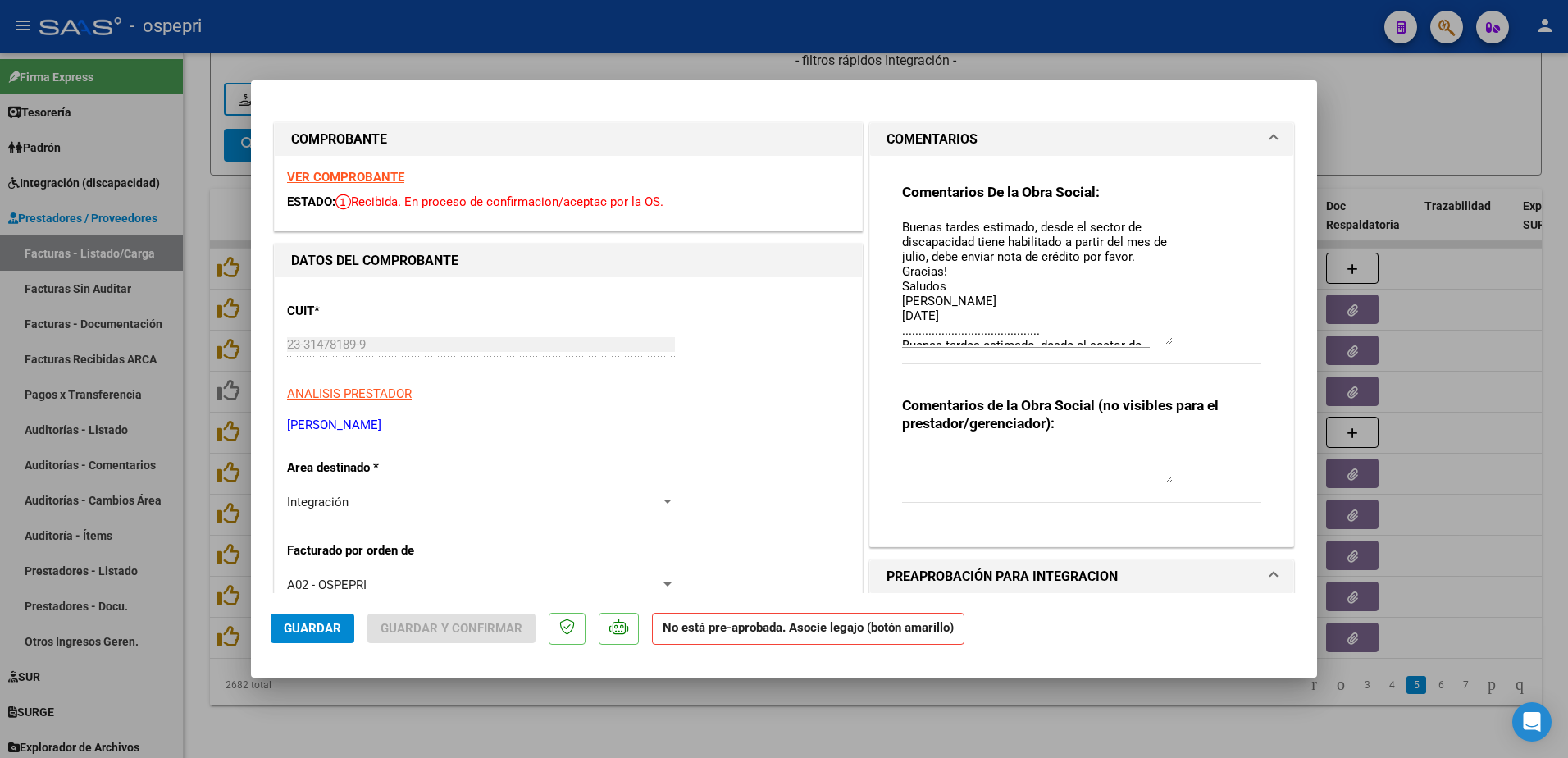
drag, startPoint x: 1156, startPoint y: 247, endPoint x: 1175, endPoint y: 341, distance: 95.9
click at [1175, 341] on div "Comentarios De la Obra Social: Buenas tardes estimado, desde el sector de disca…" at bounding box center [1082, 282] width 359 height 199
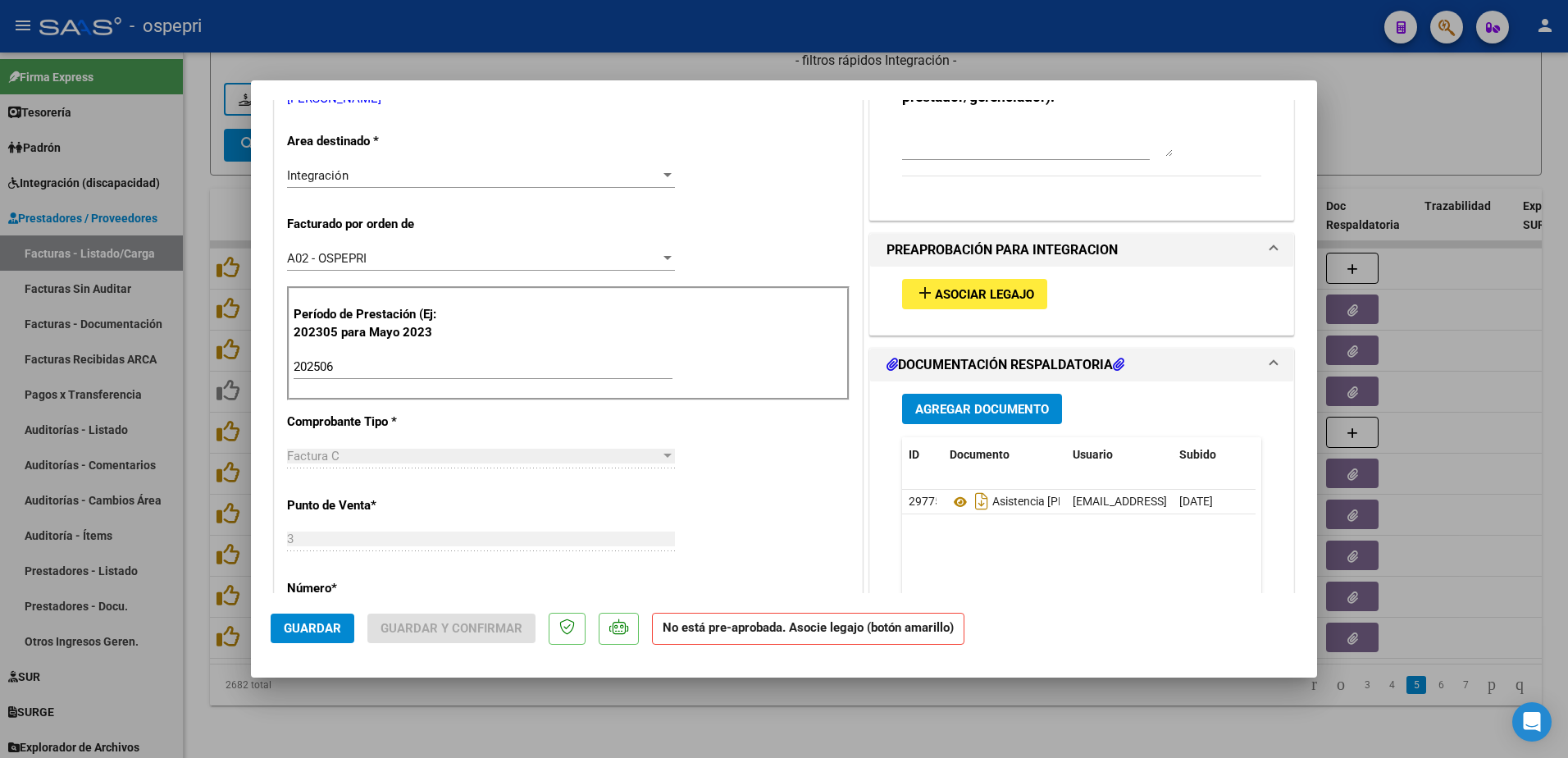
scroll to position [329, 0]
click at [979, 287] on span "Asociar Legajo" at bounding box center [984, 292] width 99 height 15
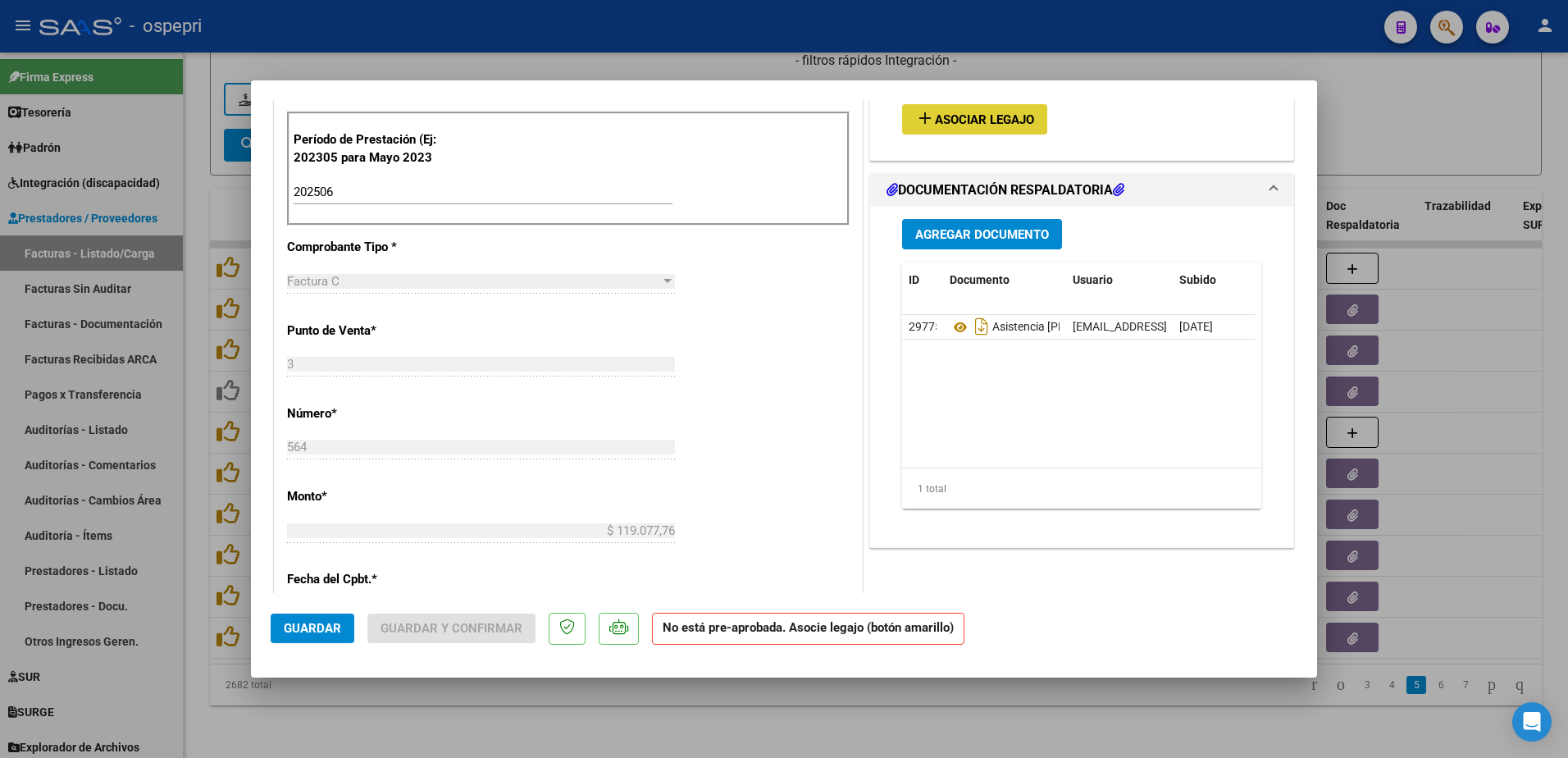
scroll to position [474, 0]
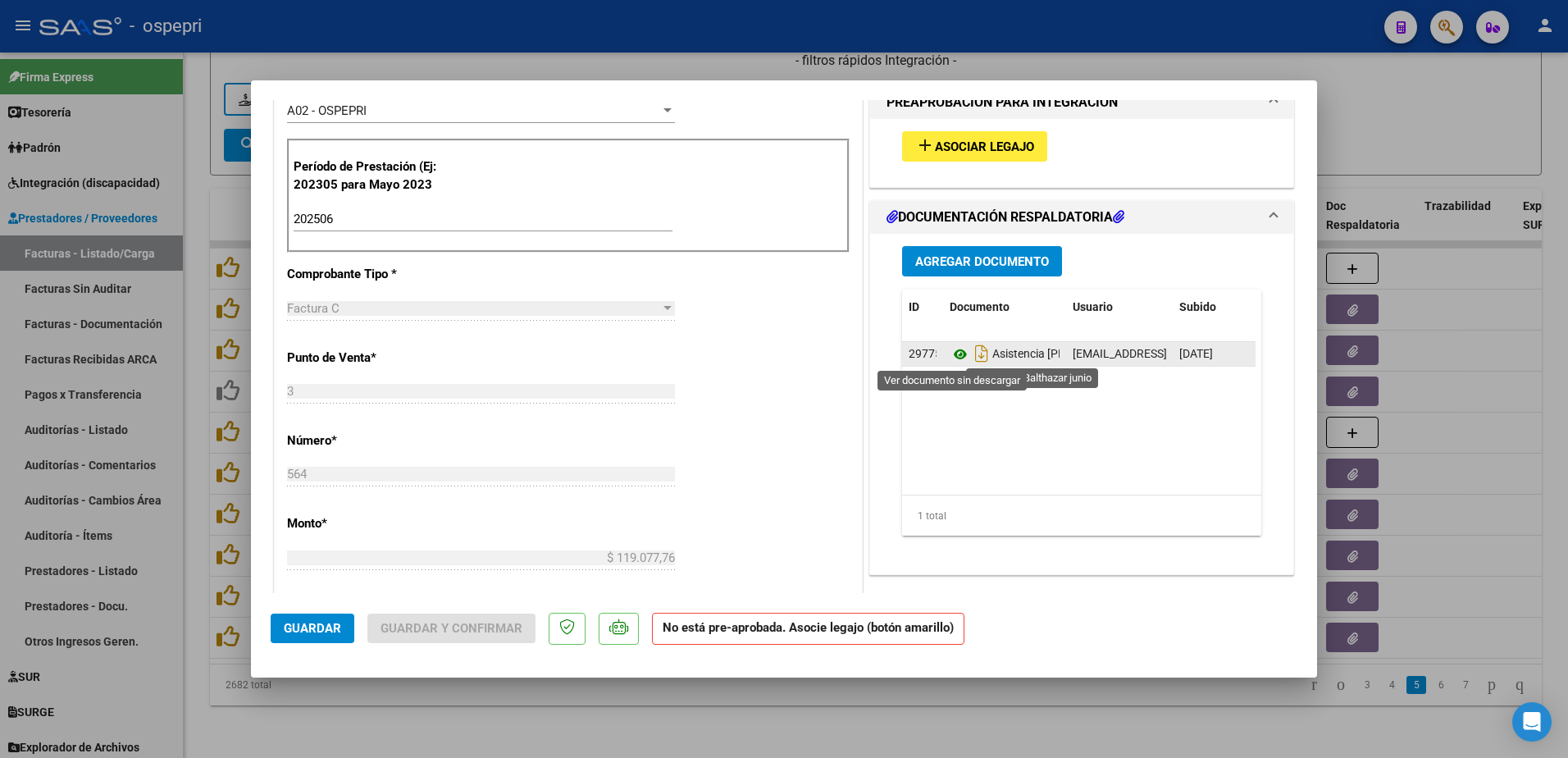
click at [953, 357] on icon at bounding box center [960, 354] width 22 height 20
click at [965, 149] on span "Asociar Legajo" at bounding box center [984, 147] width 99 height 15
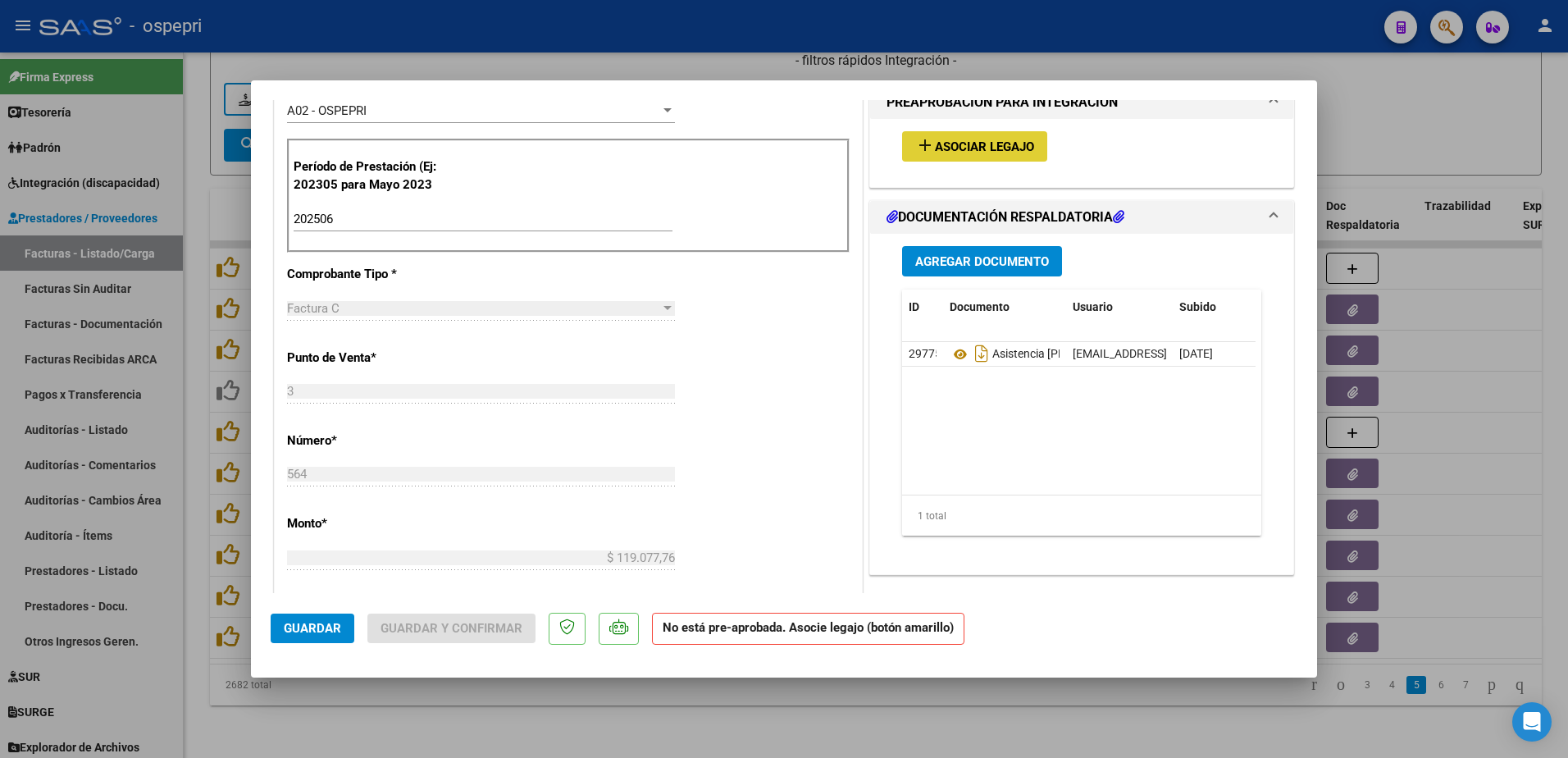
type input "$ 0,00"
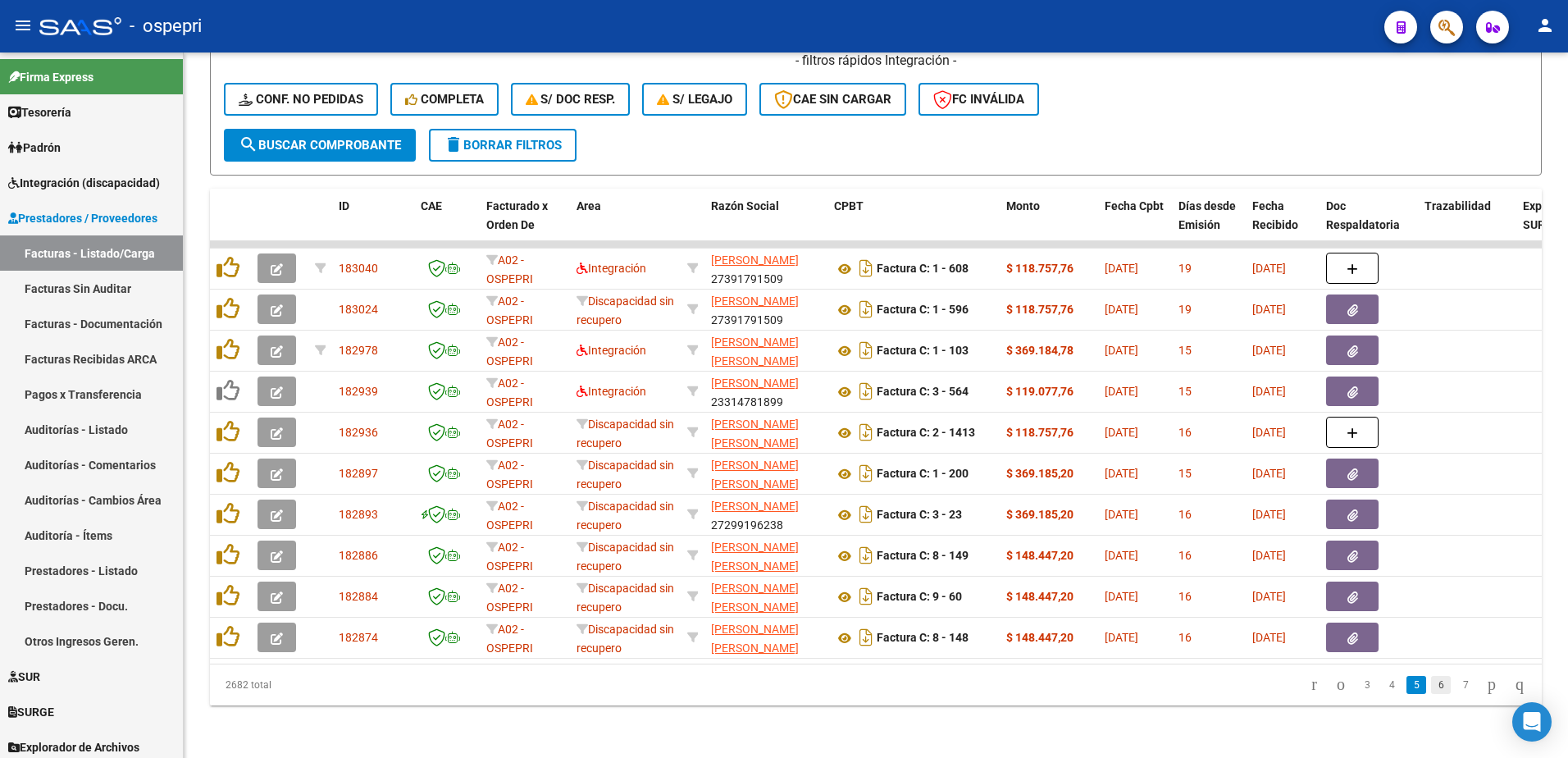
click at [1431, 689] on link "6" at bounding box center [1440, 685] width 20 height 18
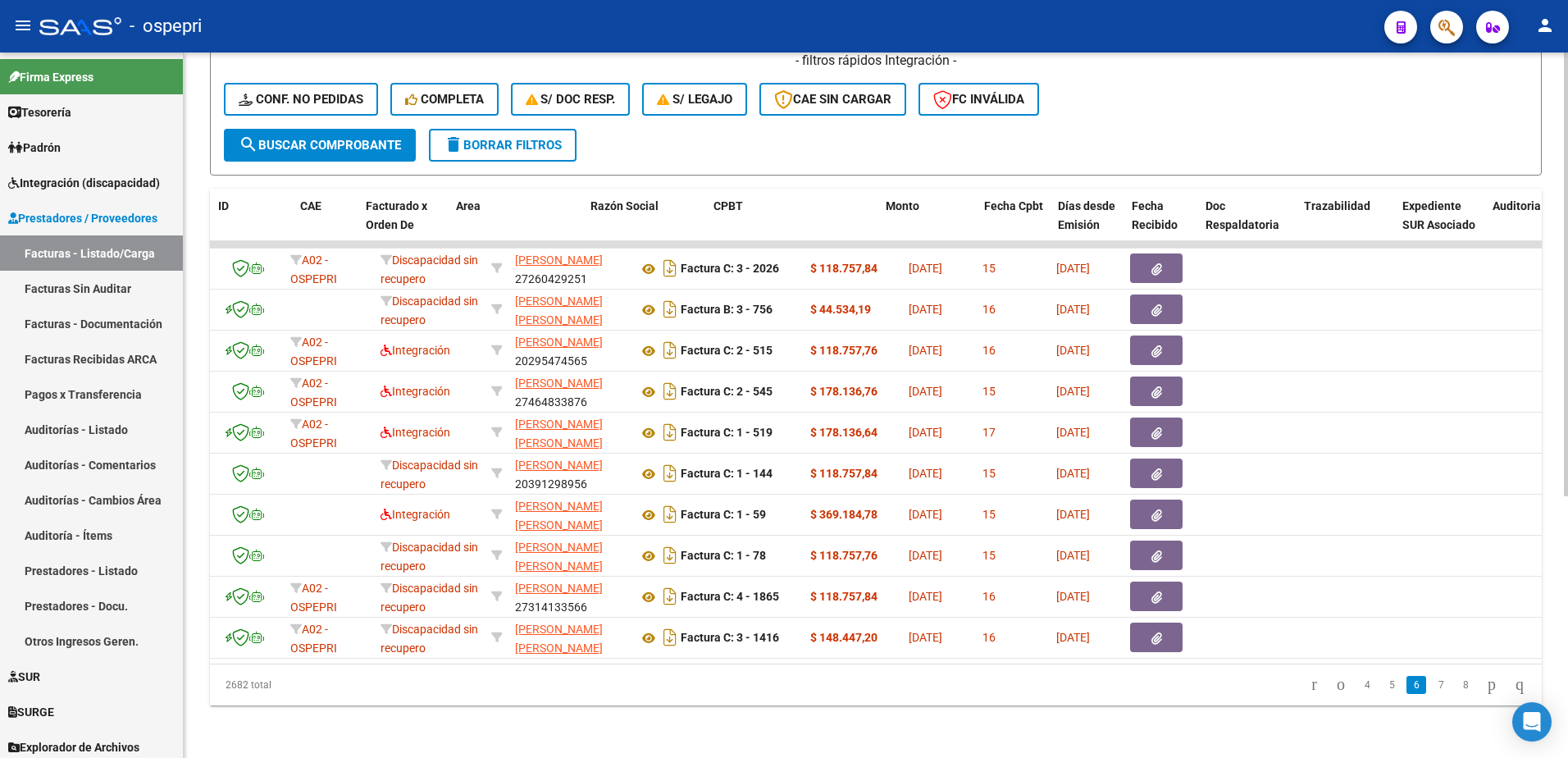
scroll to position [0, 115]
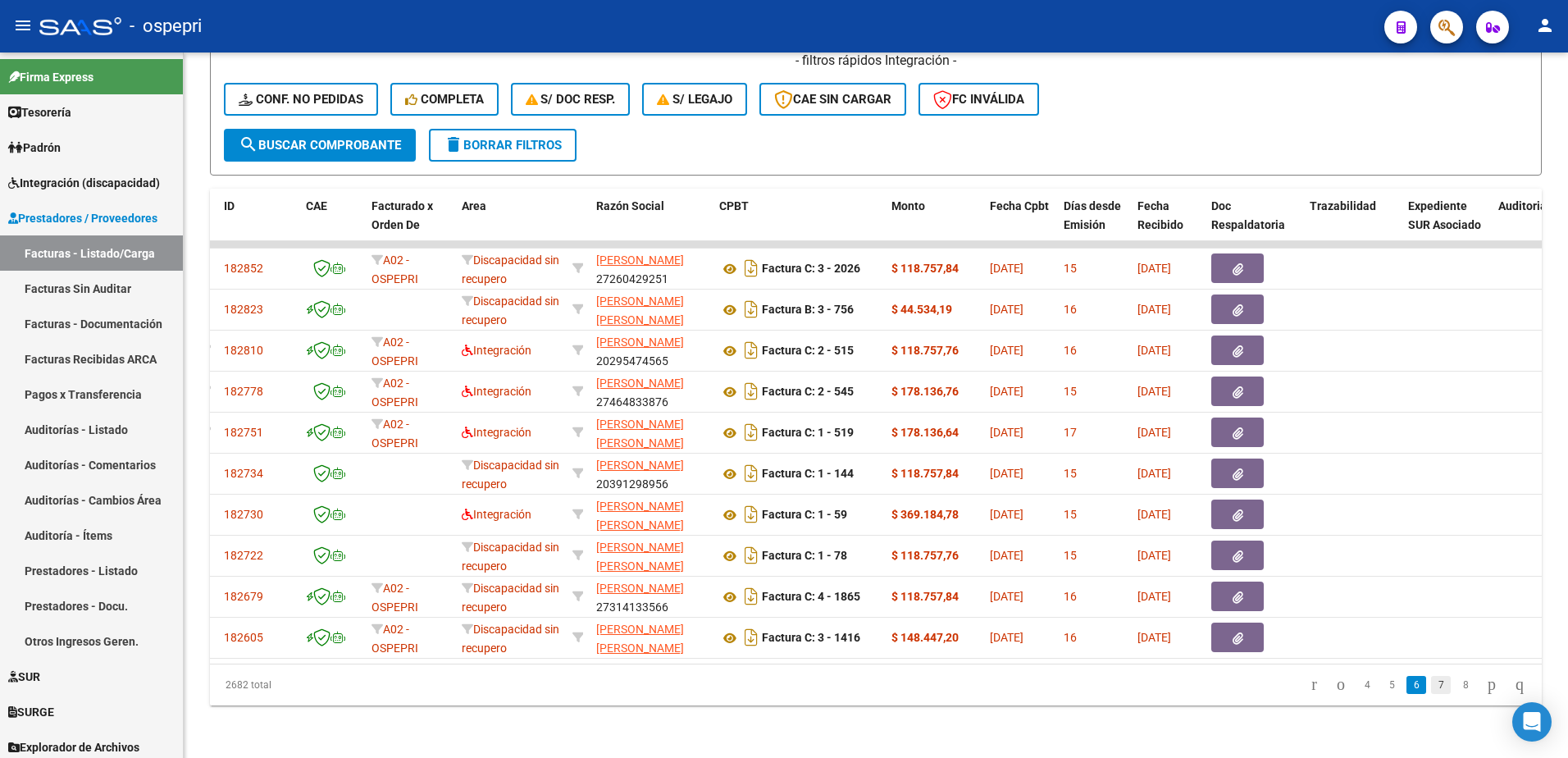
click at [1431, 684] on link "7" at bounding box center [1440, 685] width 20 height 18
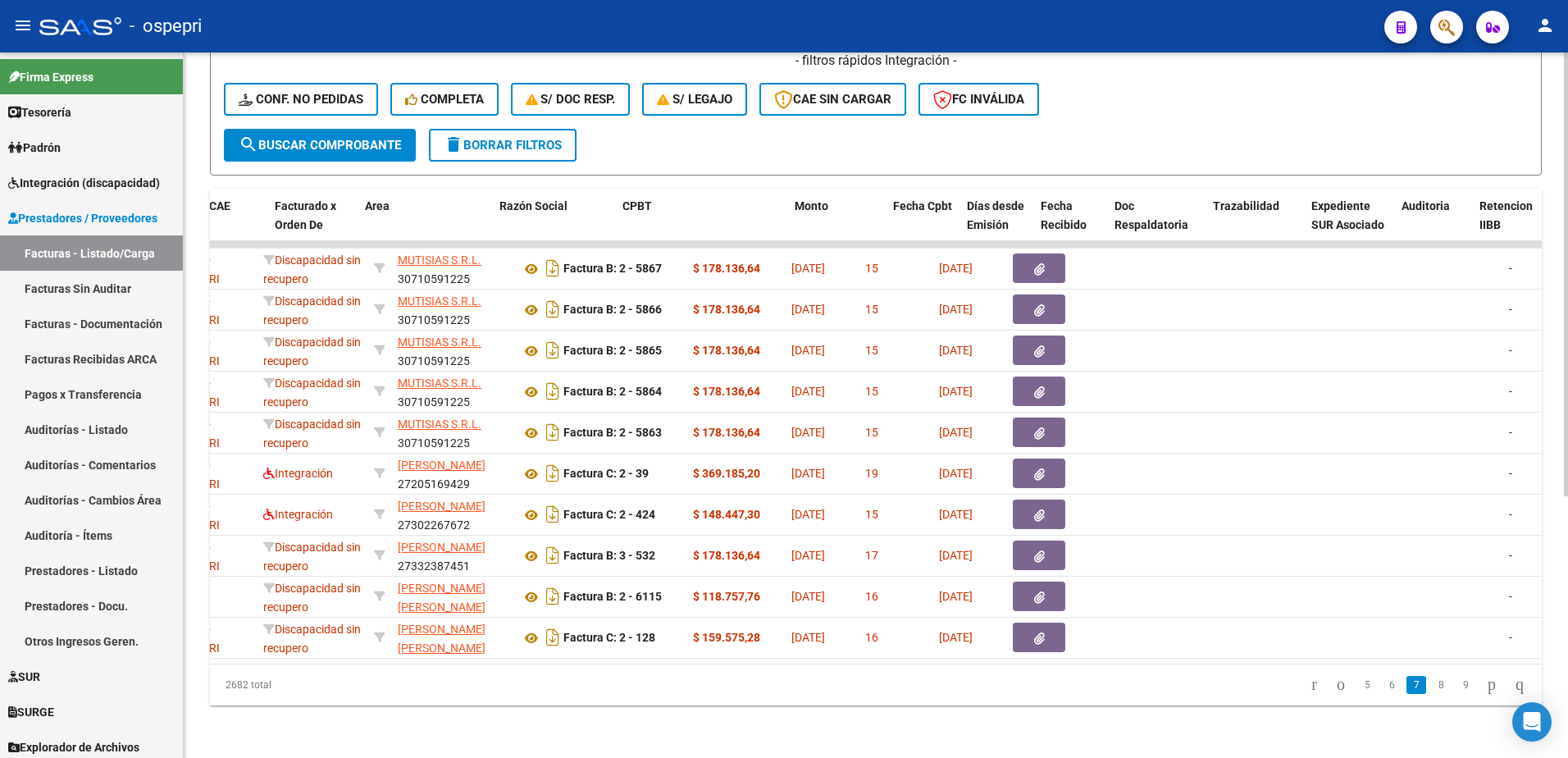
scroll to position [0, 0]
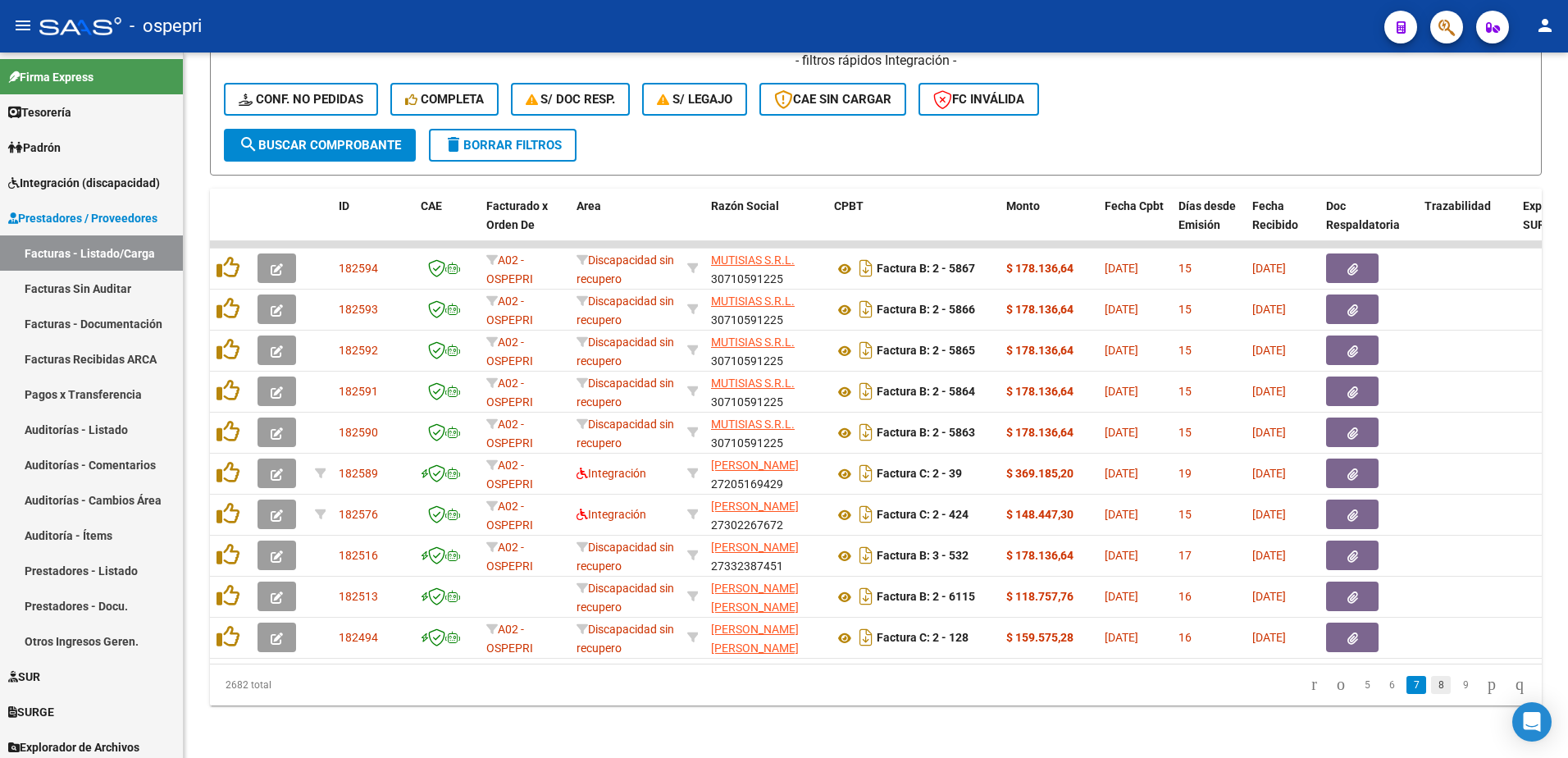
click at [1431, 687] on link "8" at bounding box center [1440, 685] width 20 height 18
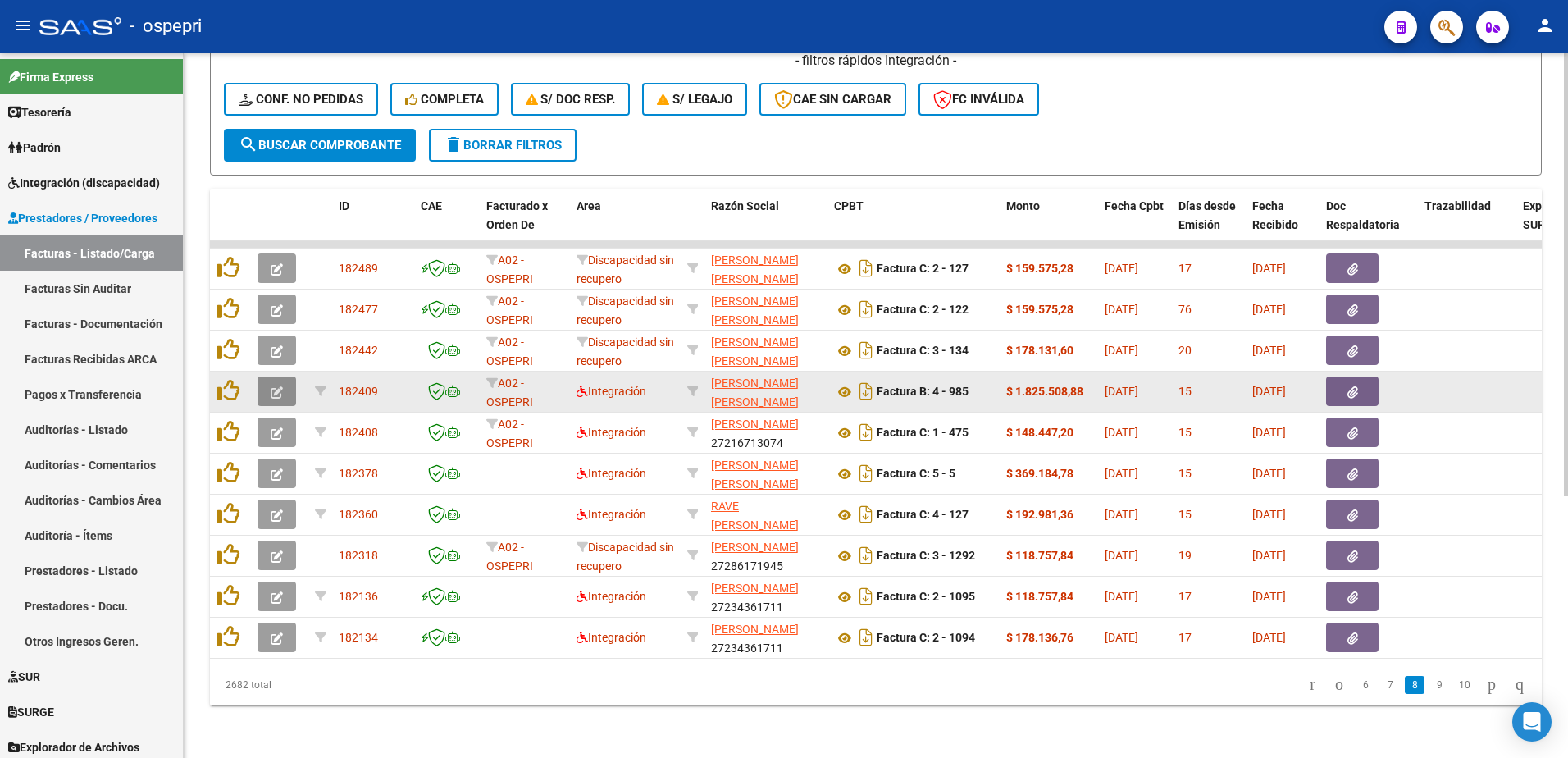
click at [284, 379] on button "button" at bounding box center [277, 392] width 39 height 29
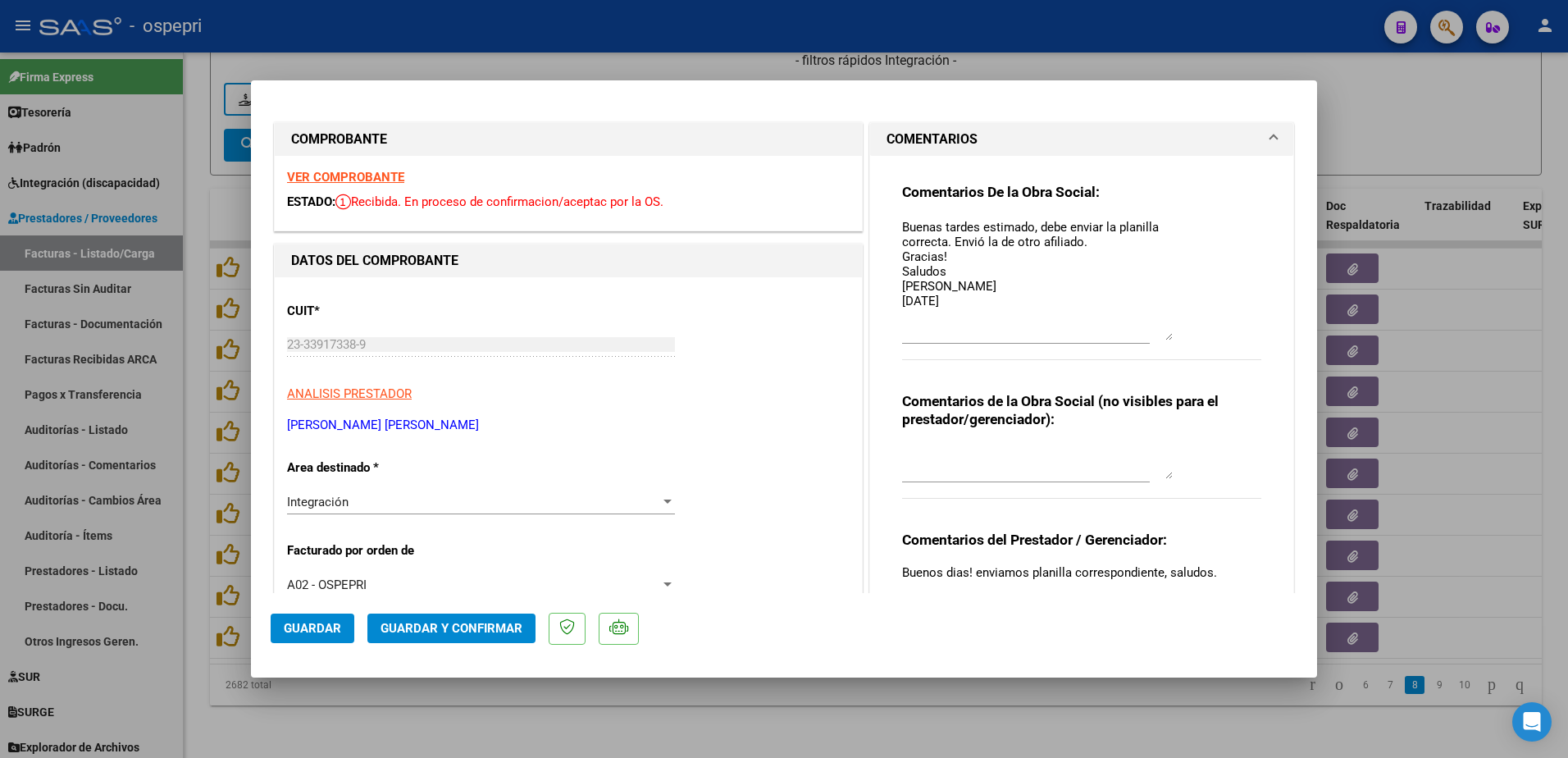
drag, startPoint x: 1160, startPoint y: 245, endPoint x: 1171, endPoint y: 335, distance: 90.7
click at [1171, 335] on div "Comentarios De la Obra Social: Buenas tardes estimado, debe enviar la planilla …" at bounding box center [1082, 280] width 359 height 195
click at [353, 172] on strong "VER COMPROBANTE" at bounding box center [346, 177] width 117 height 15
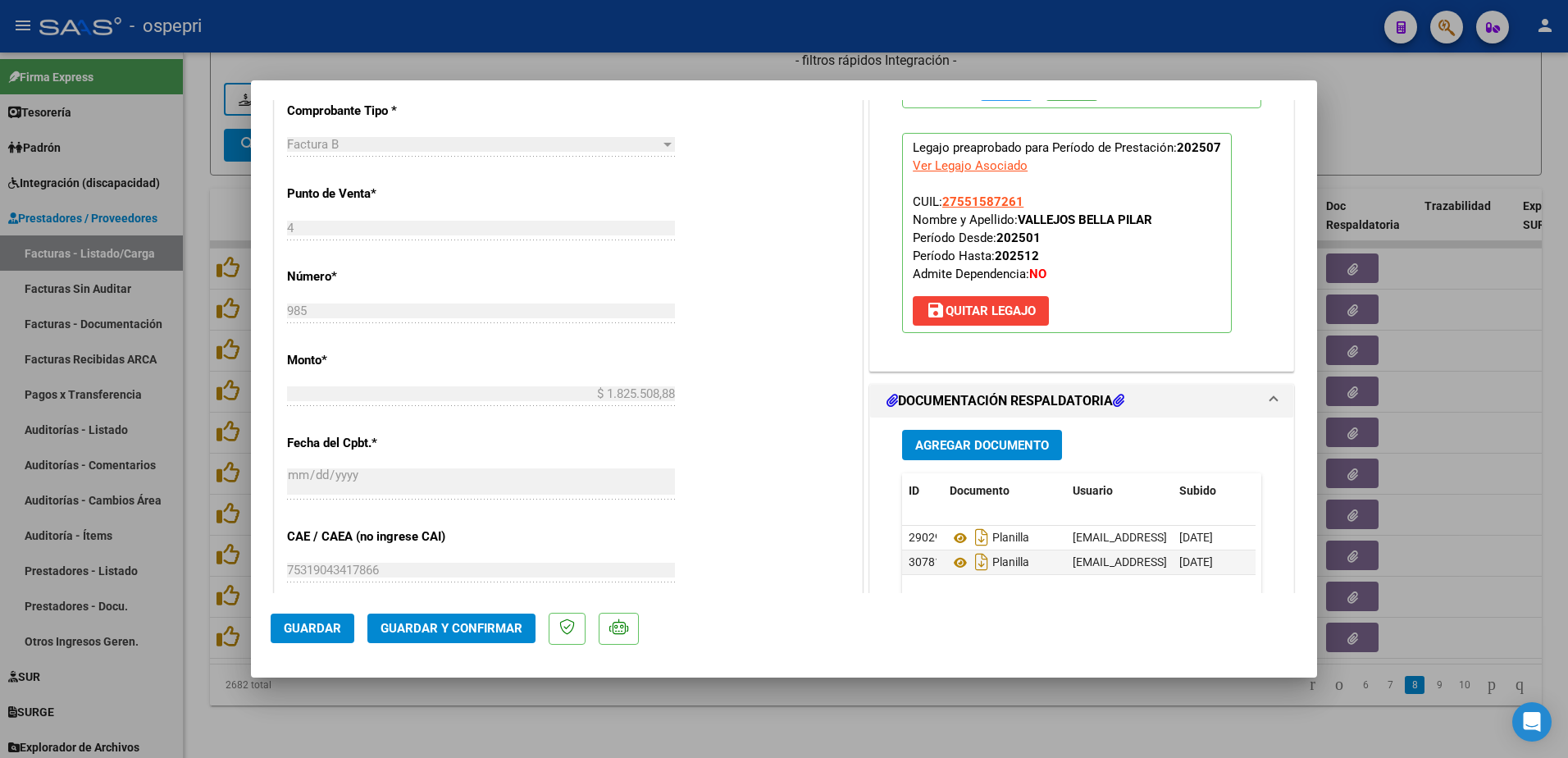
scroll to position [903, 0]
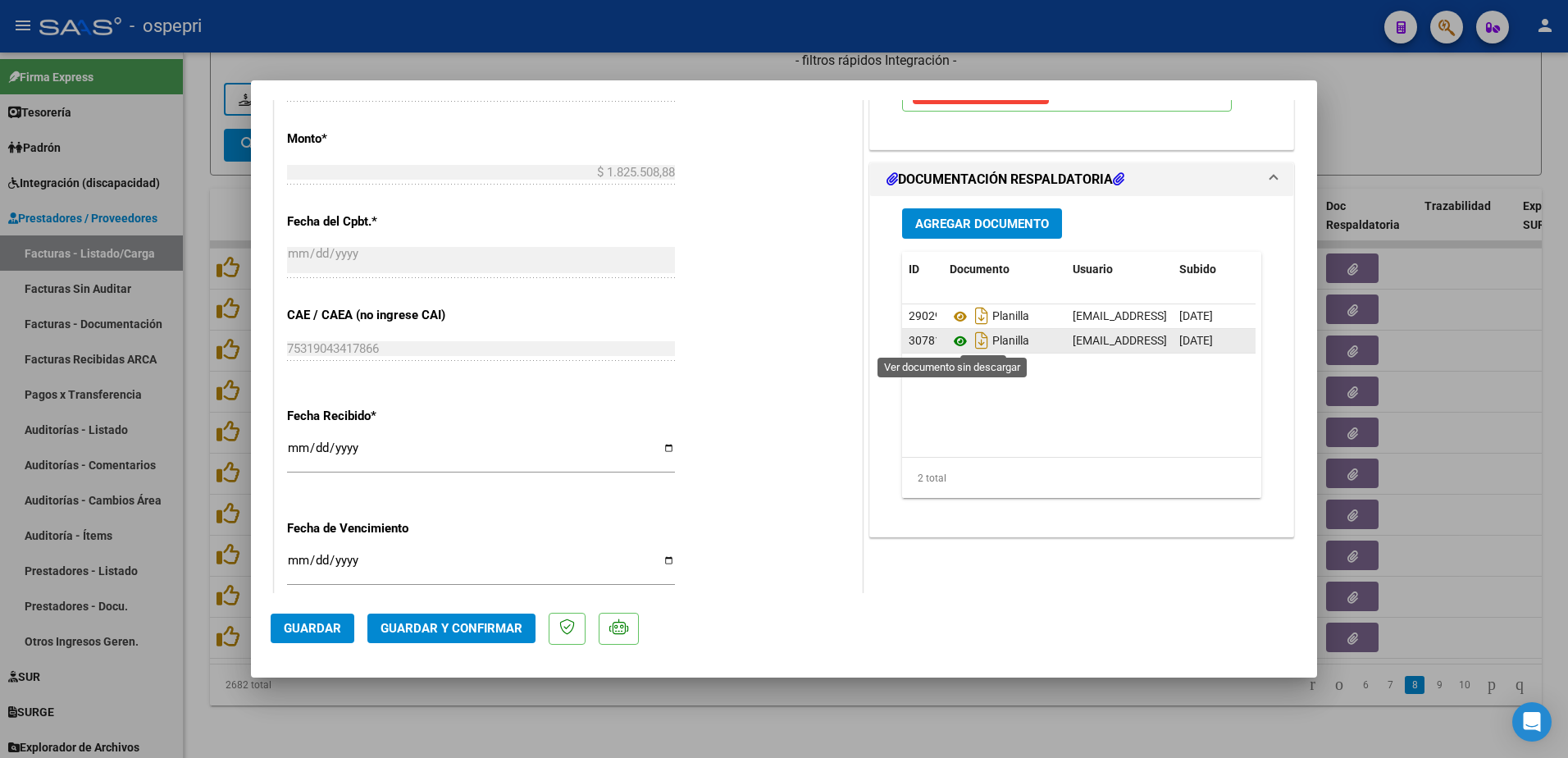
click at [953, 340] on icon at bounding box center [960, 341] width 22 height 20
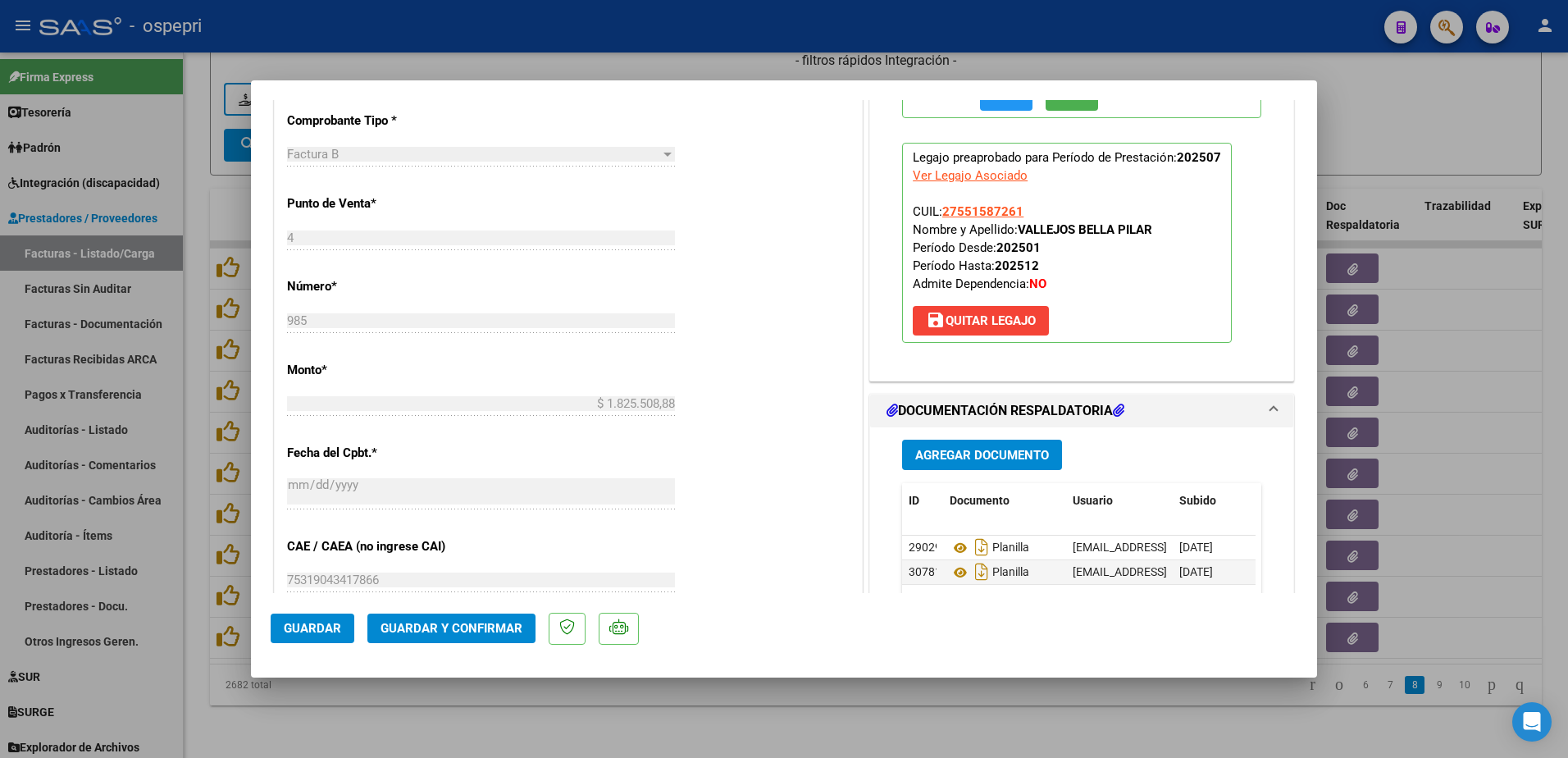
scroll to position [738, 0]
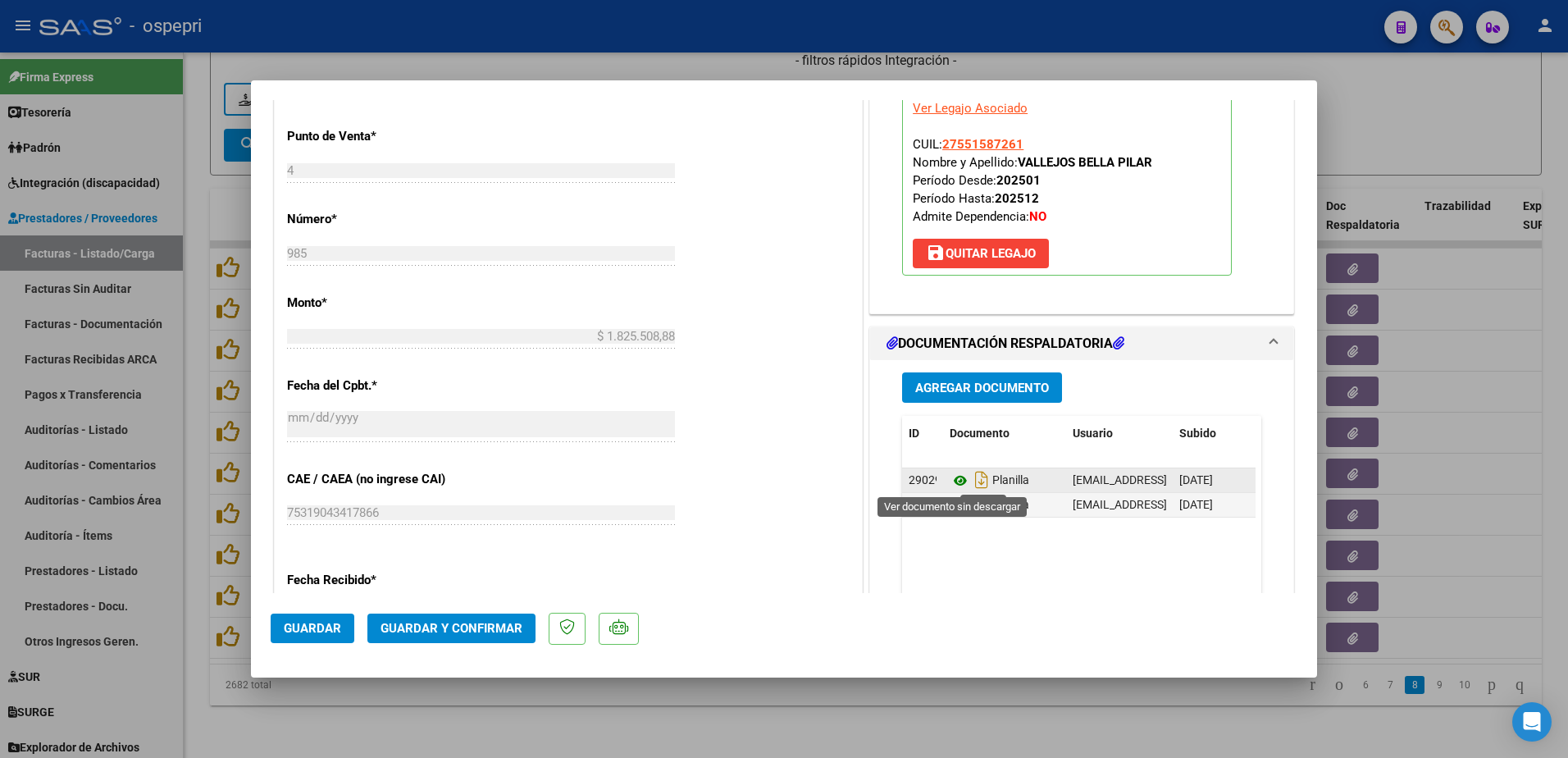
click at [952, 477] on icon at bounding box center [960, 480] width 22 height 20
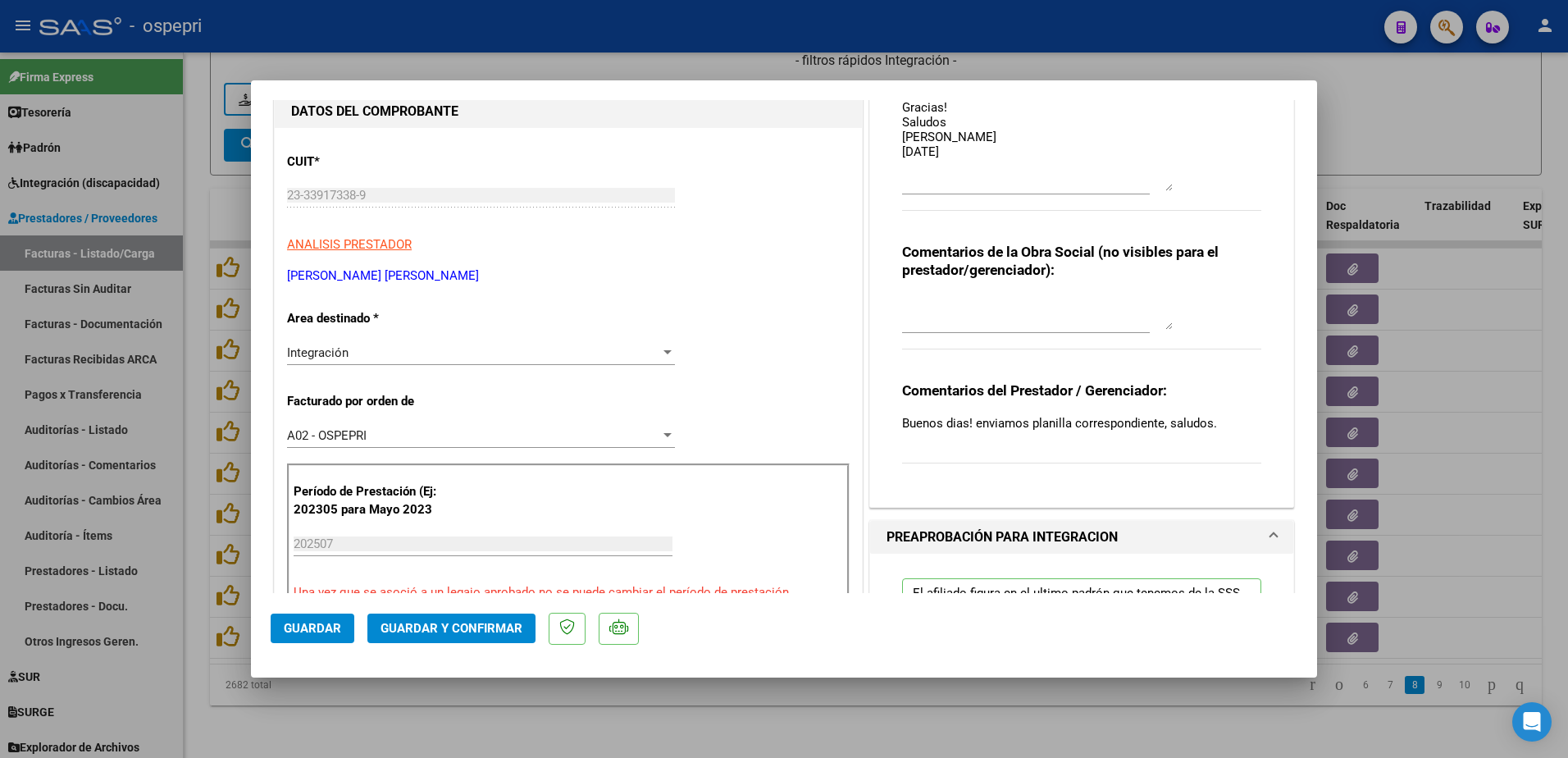
scroll to position [0, 0]
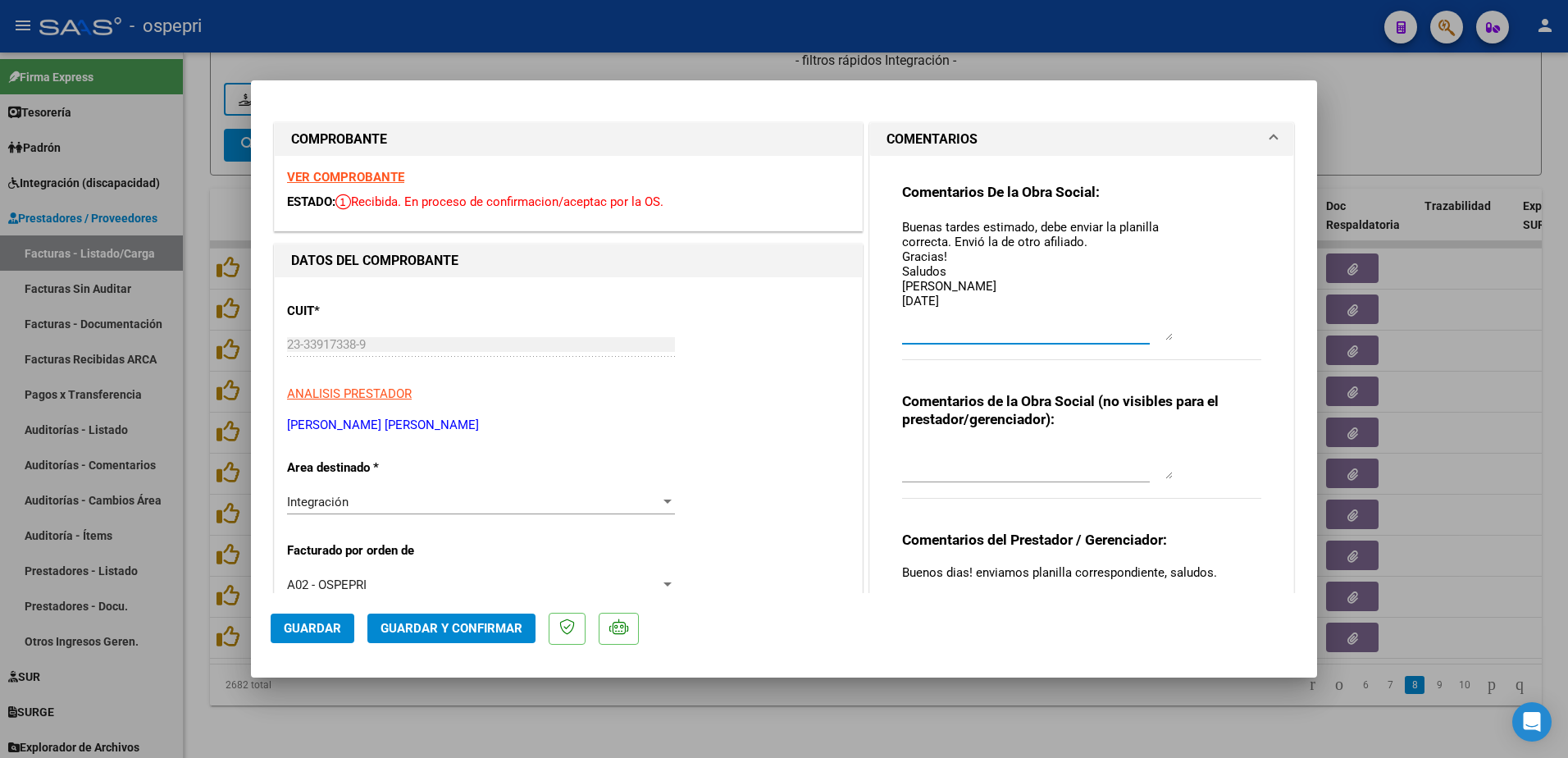
click at [948, 299] on textarea "Buenas tardes estimado, debe enviar la planilla correcta. Envió la de otro afil…" at bounding box center [1038, 279] width 271 height 122
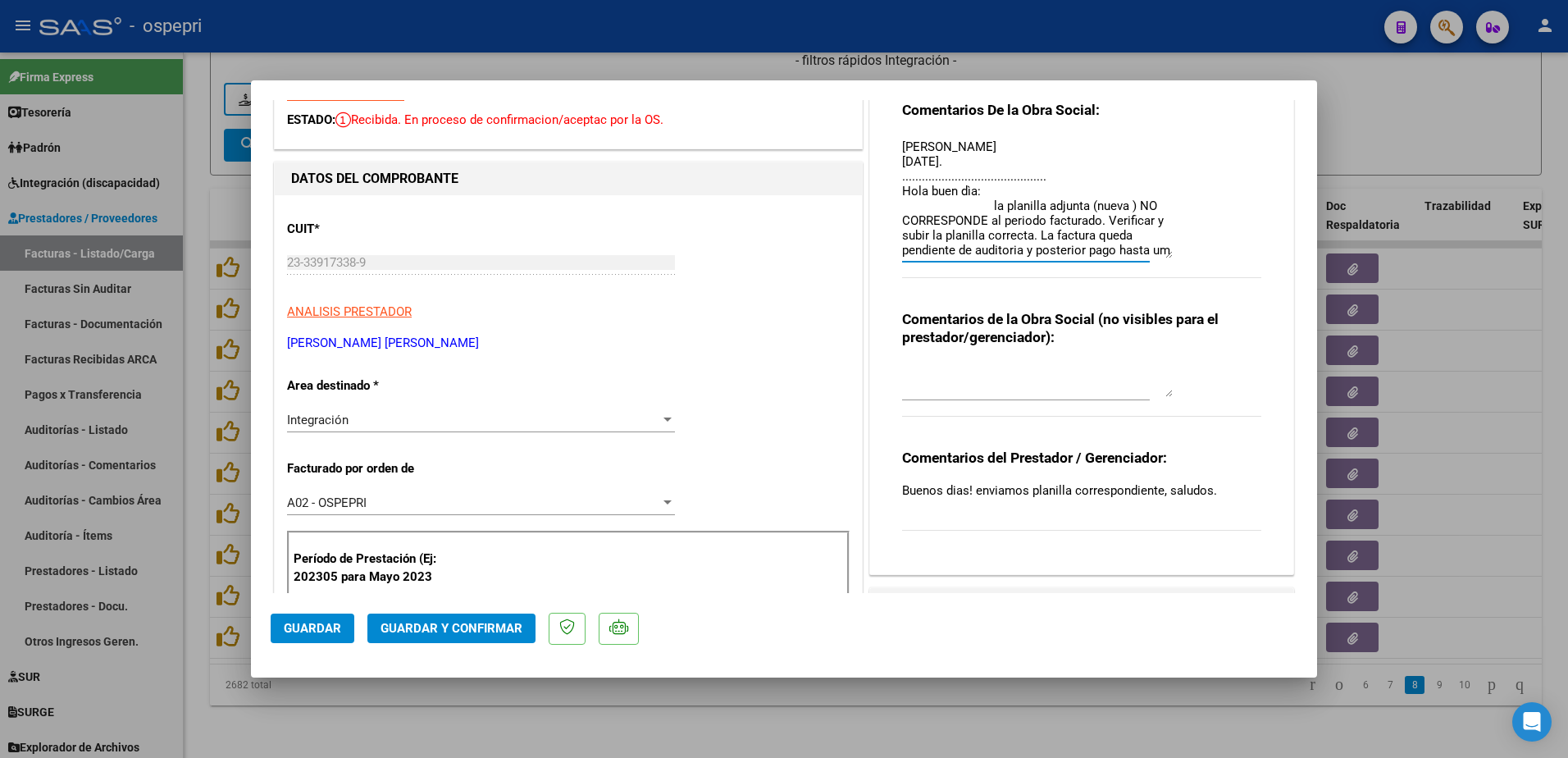
scroll to position [72, 0]
click at [903, 251] on textarea "Buenas tardes estimado, debe enviar la planilla correcta. Envió la de otro afil…" at bounding box center [1038, 197] width 271 height 122
click at [919, 250] on textarea "Buenas tardes estimado, debe enviar la planilla correcta. Envió la de otro afil…" at bounding box center [1038, 197] width 271 height 122
click at [1040, 250] on textarea "Buenas tardes estimado, debe enviar la planilla correcta. Envió la de otro afil…" at bounding box center [1038, 197] width 271 height 122
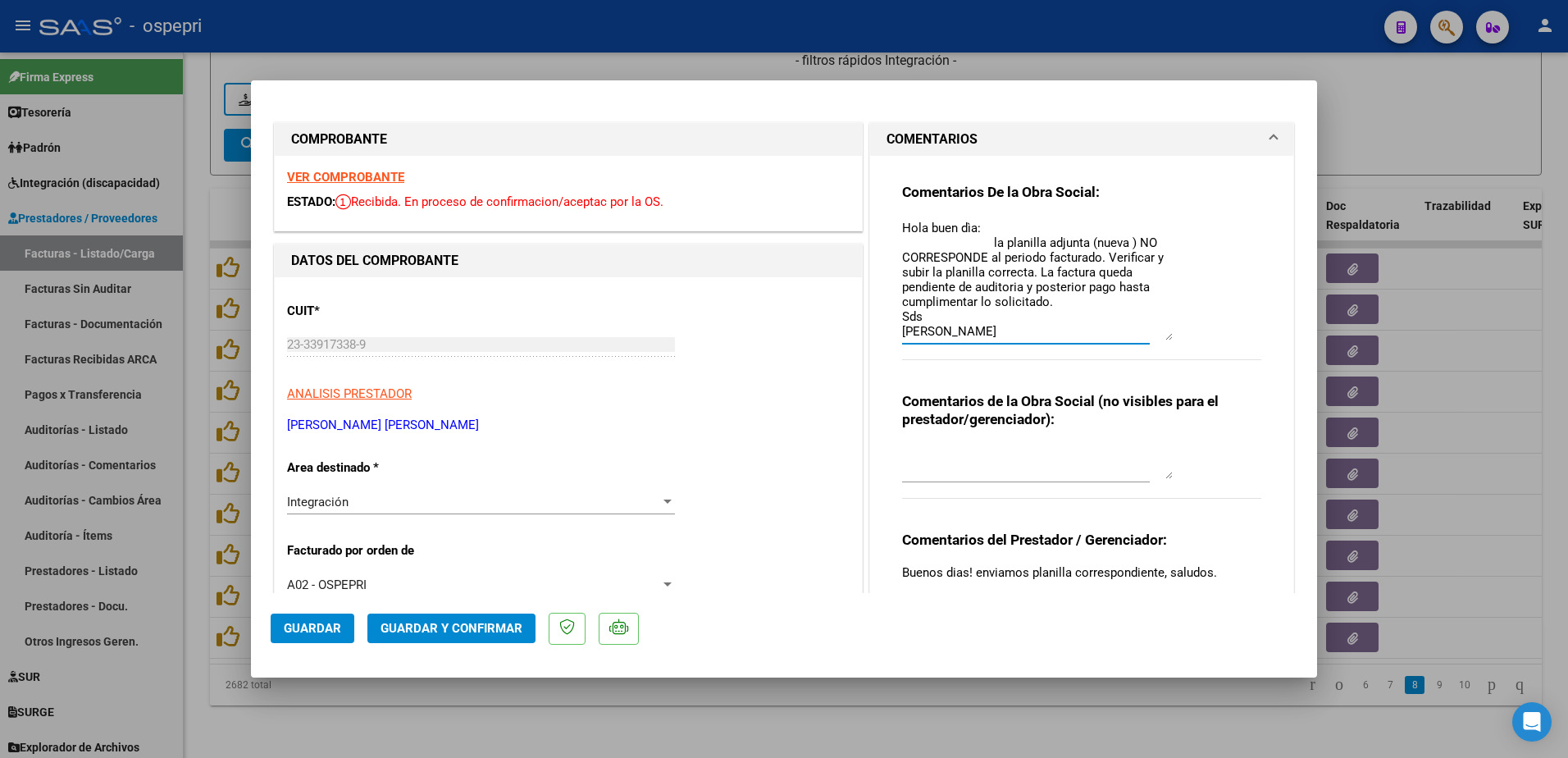
scroll to position [116, 0]
type textarea "Buenas tardes estimado, debe enviar la planilla correcta. Envió la de otro afil…"
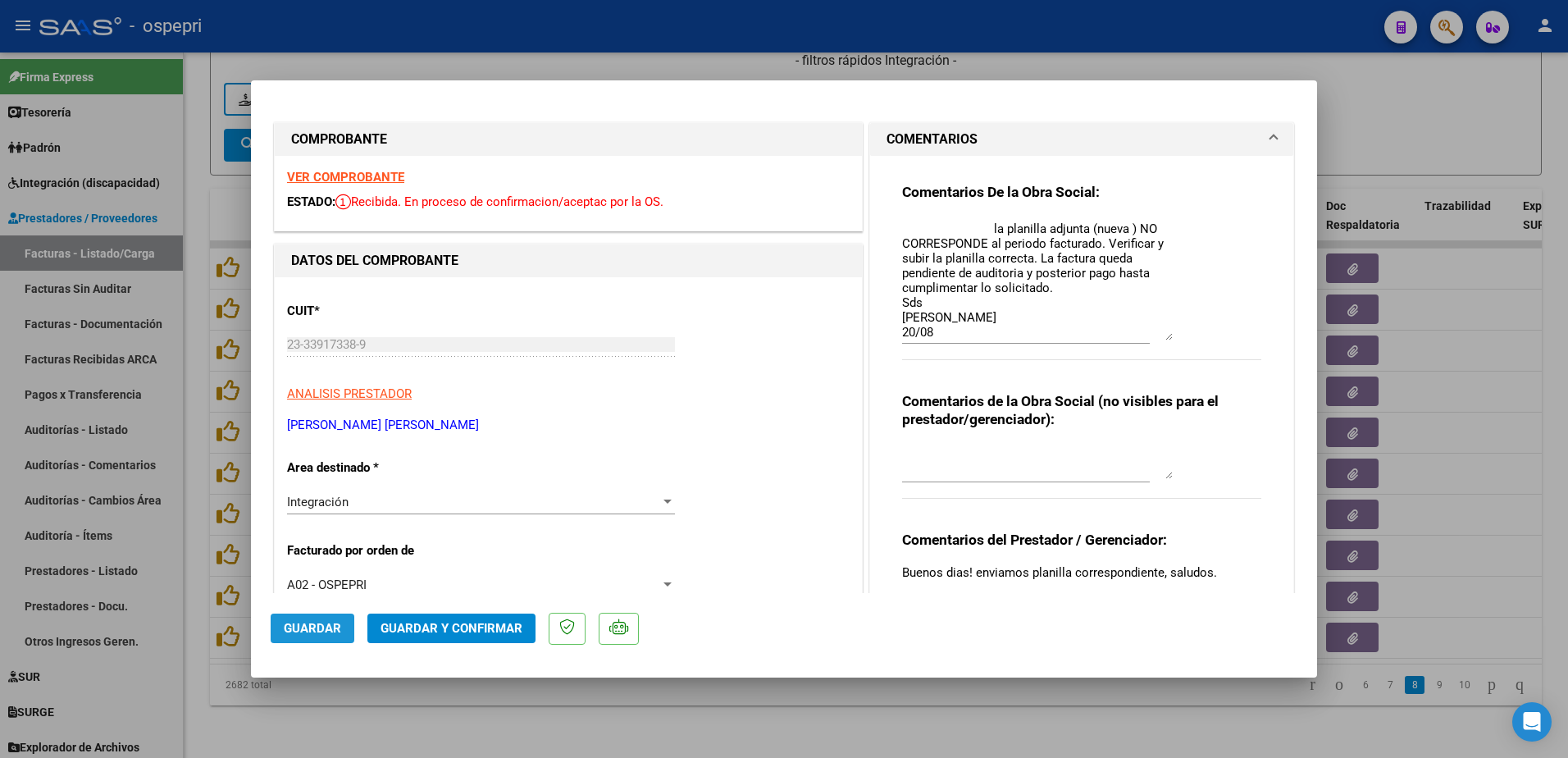
click at [322, 625] on span "Guardar" at bounding box center [312, 628] width 58 height 15
click at [559, 426] on p "FERNANDEZ PABLO GABRIEL" at bounding box center [568, 425] width 563 height 19
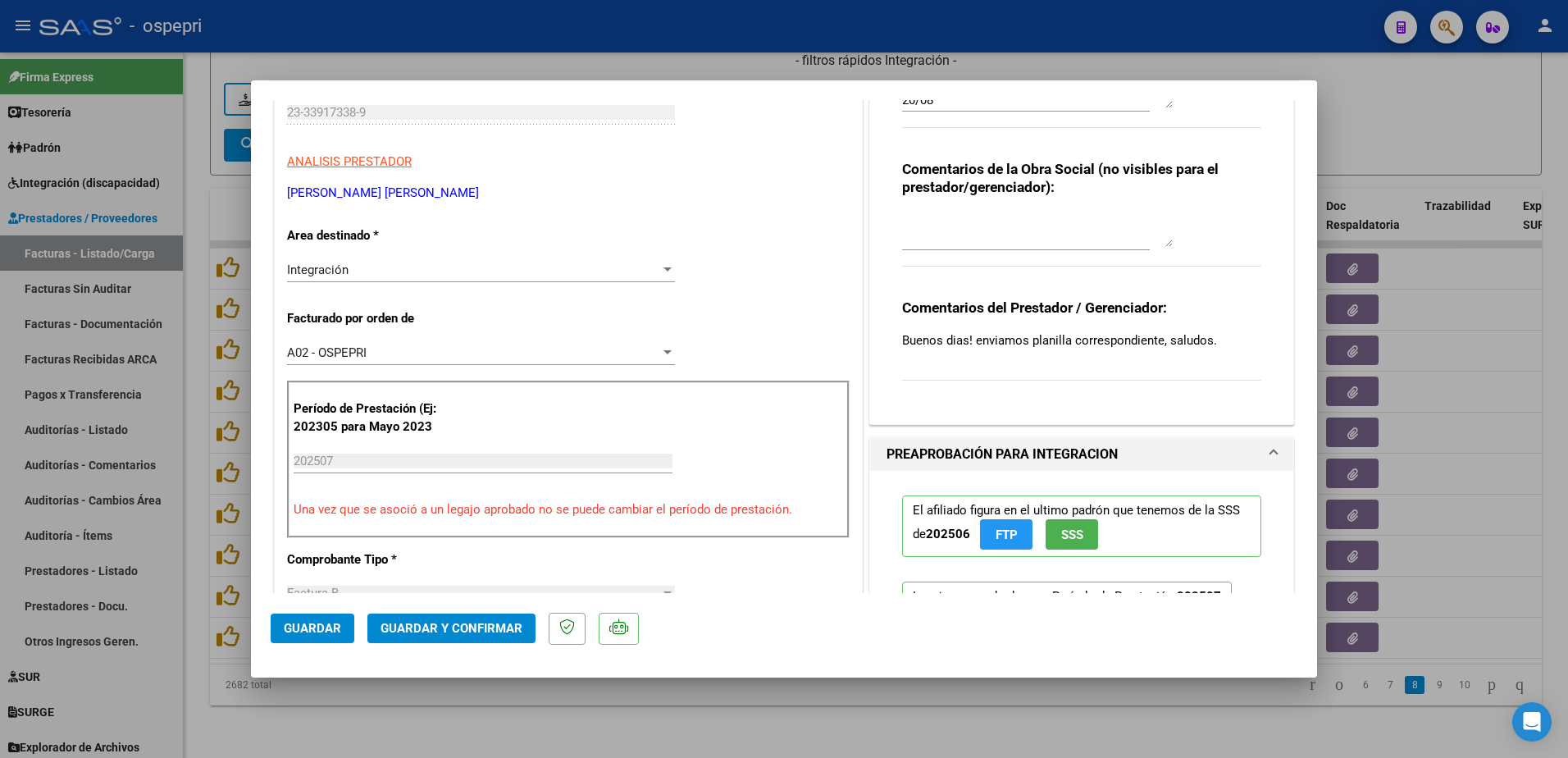
scroll to position [246, 0]
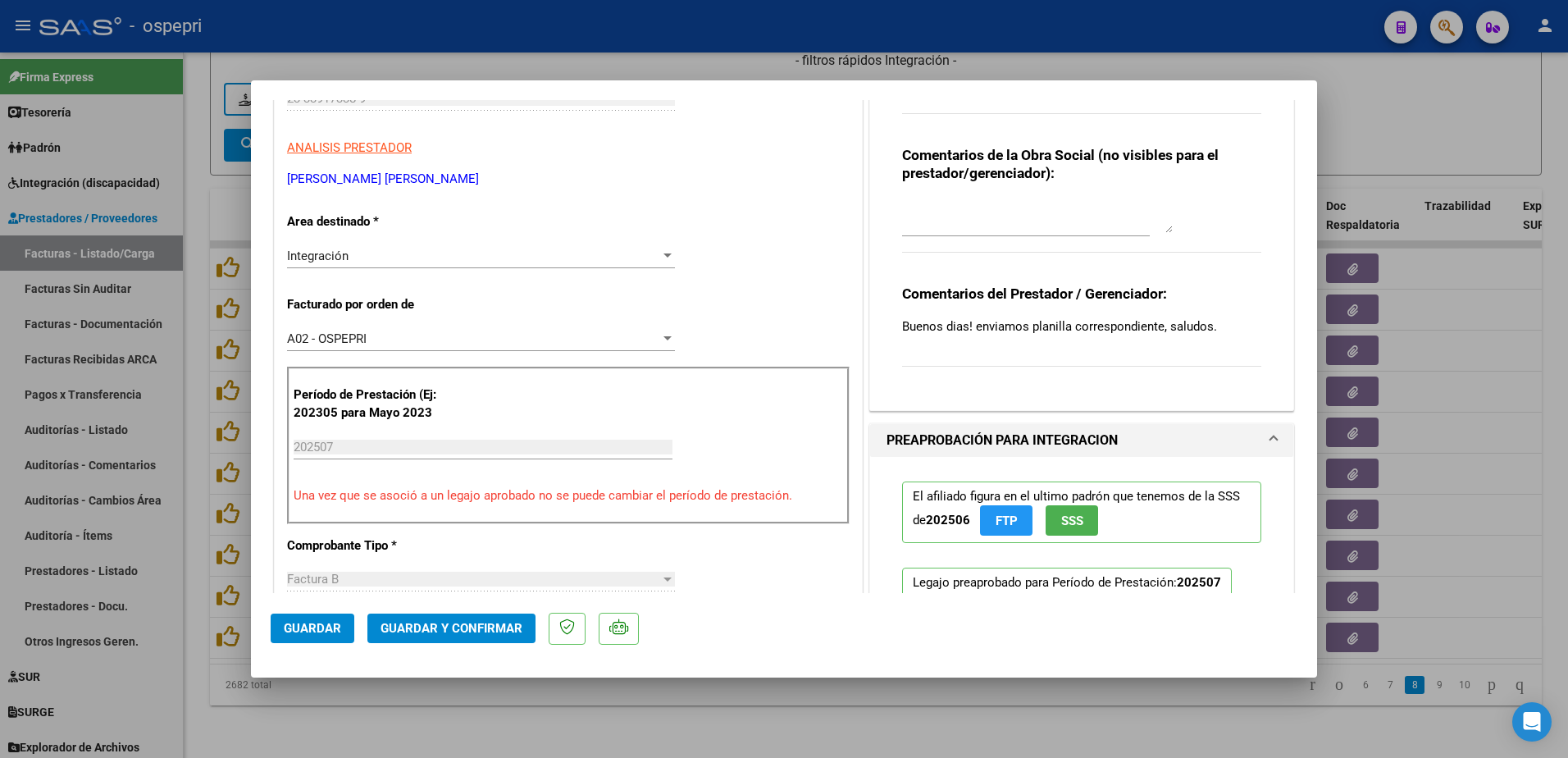
type input "$ 0,00"
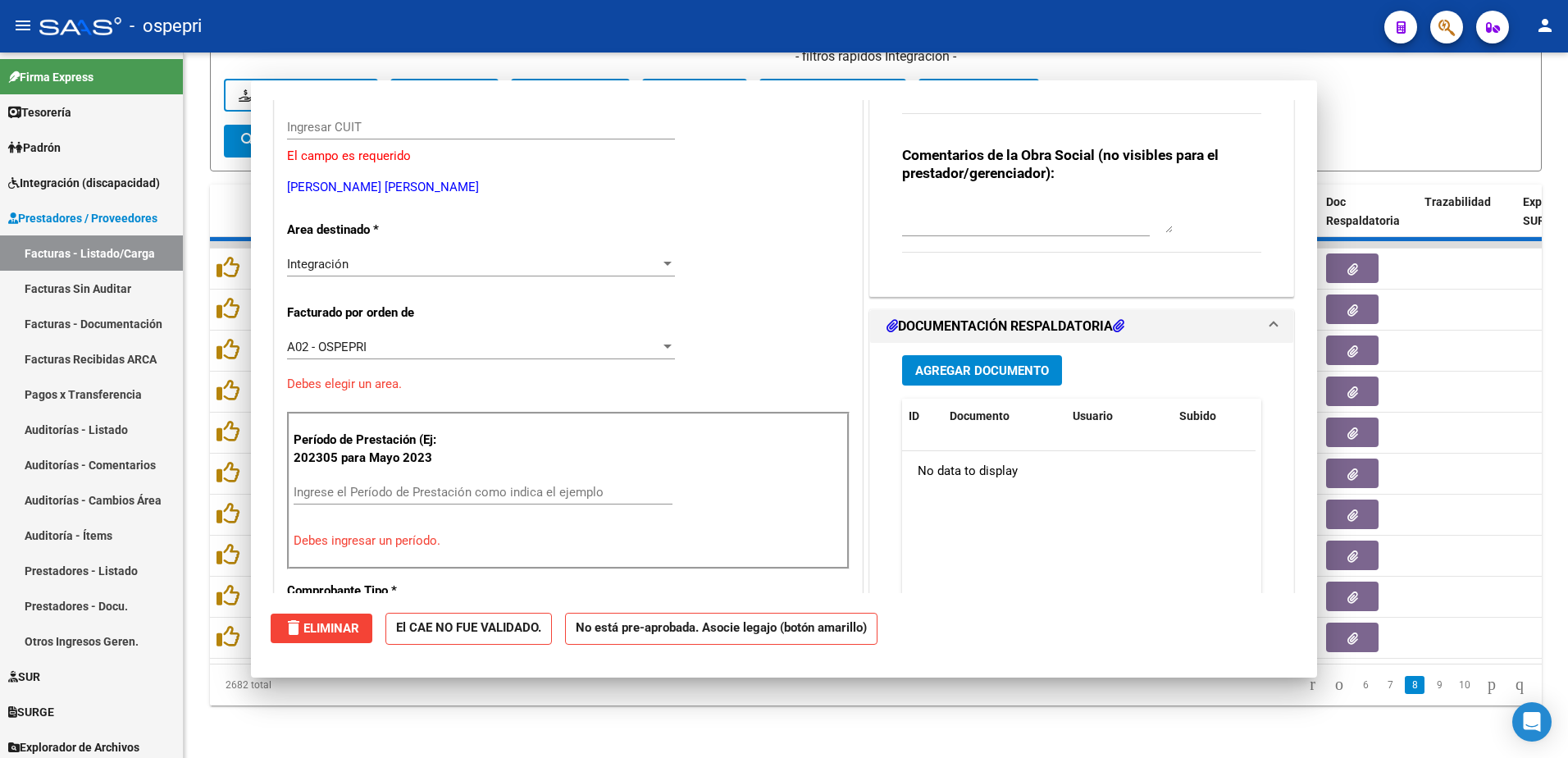
scroll to position [275, 0]
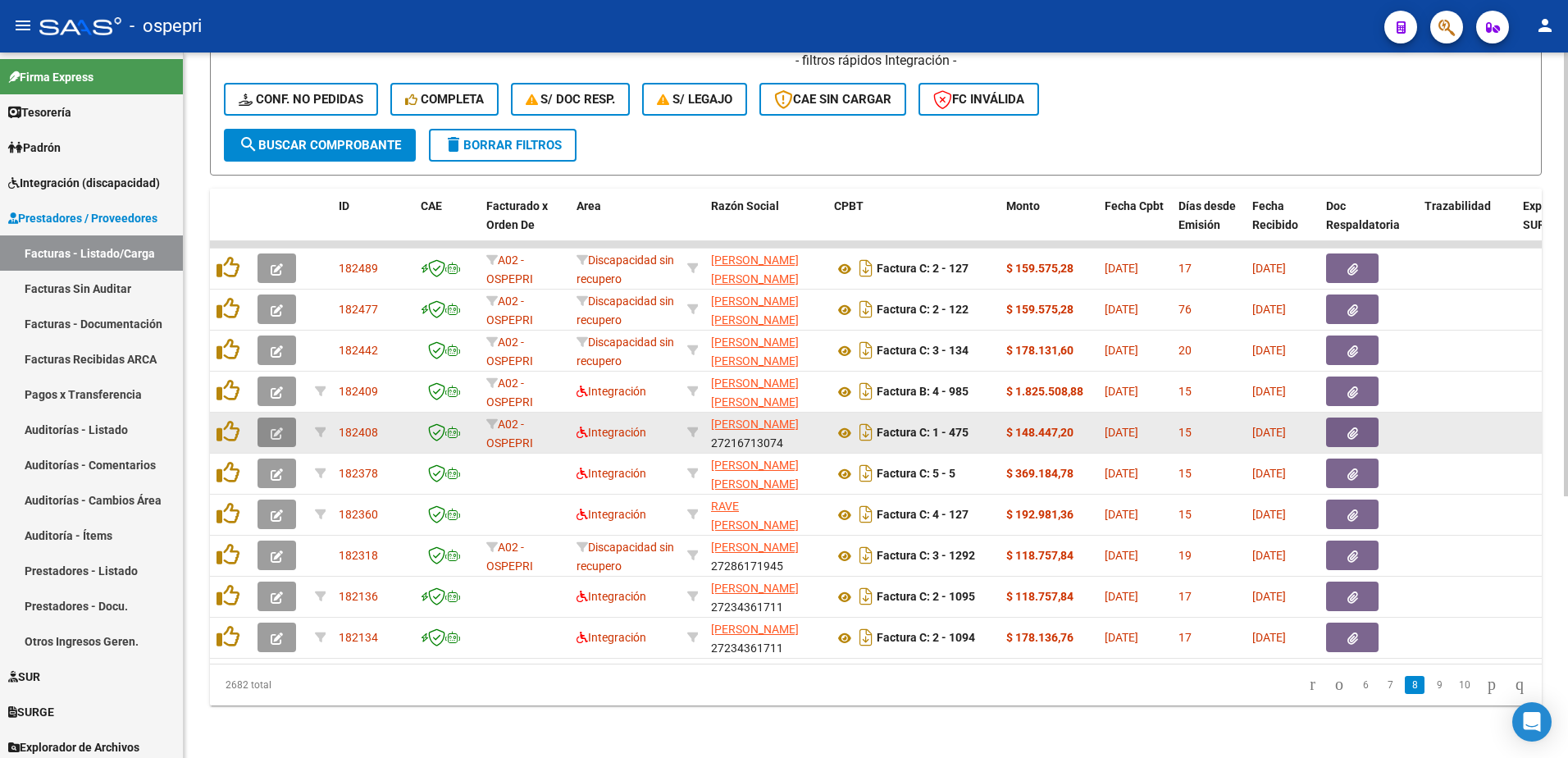
click at [265, 421] on button "button" at bounding box center [277, 432] width 39 height 29
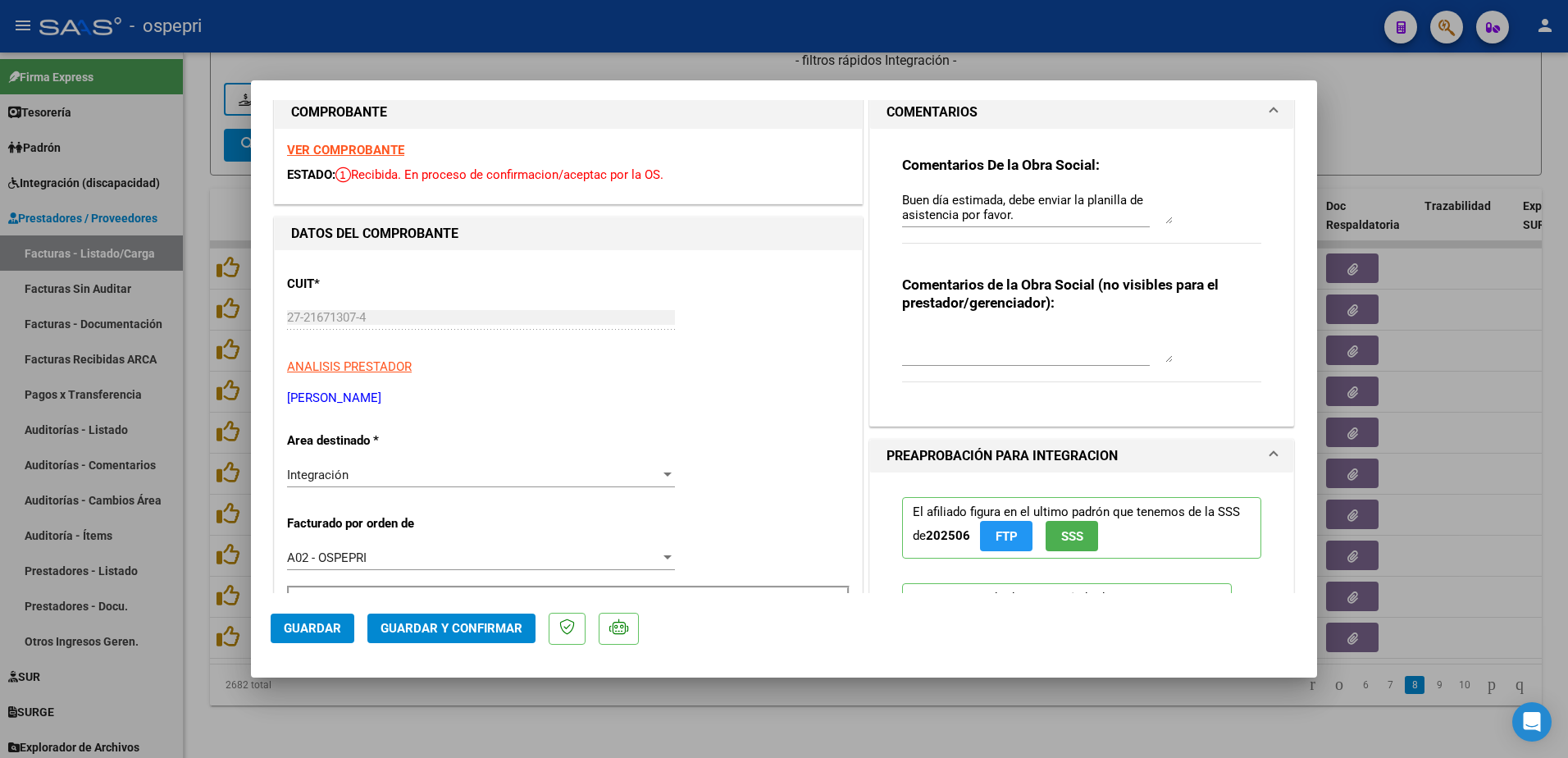
scroll to position [0, 0]
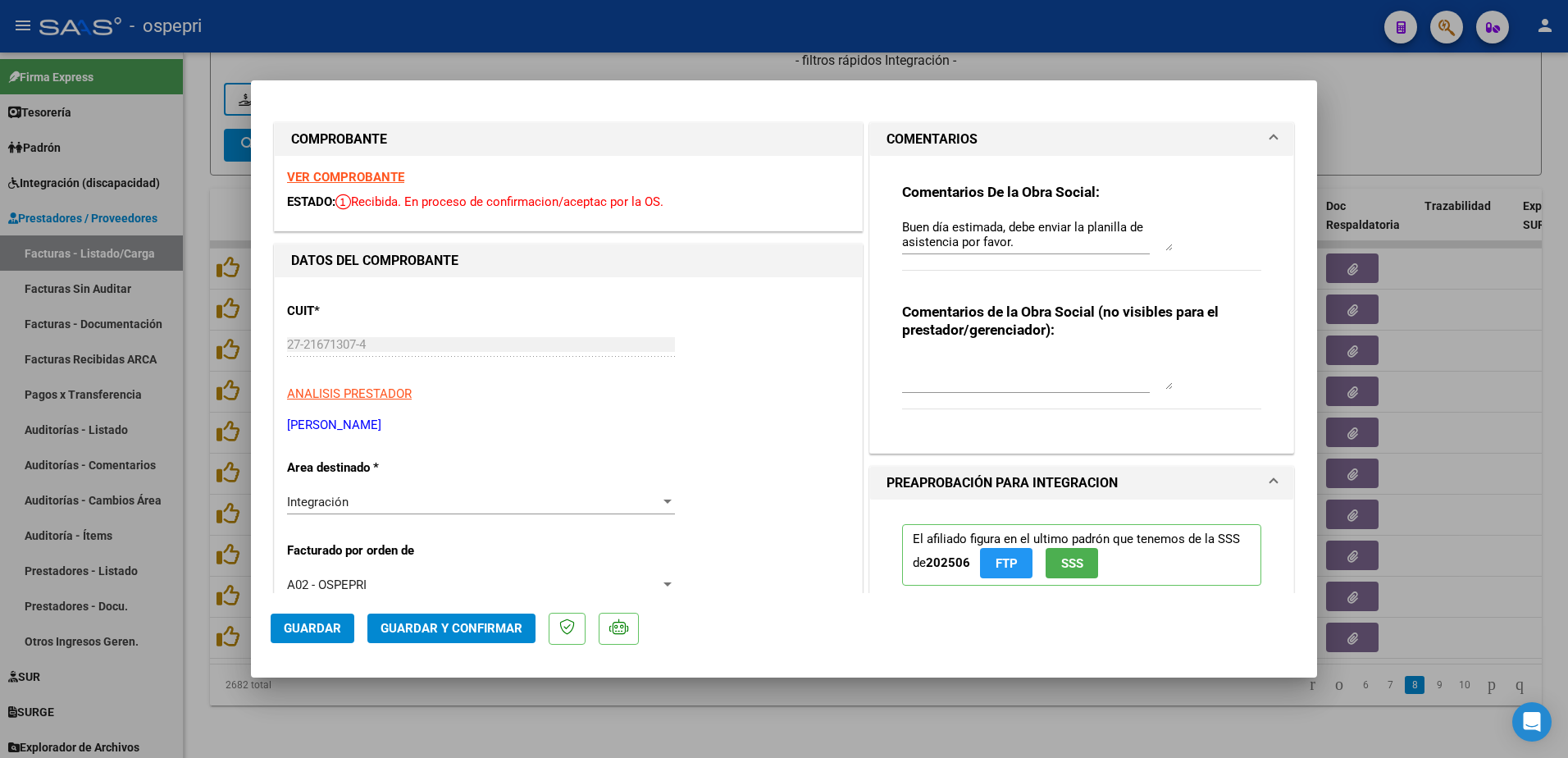
click at [364, 178] on strong "VER COMPROBANTE" at bounding box center [346, 177] width 117 height 15
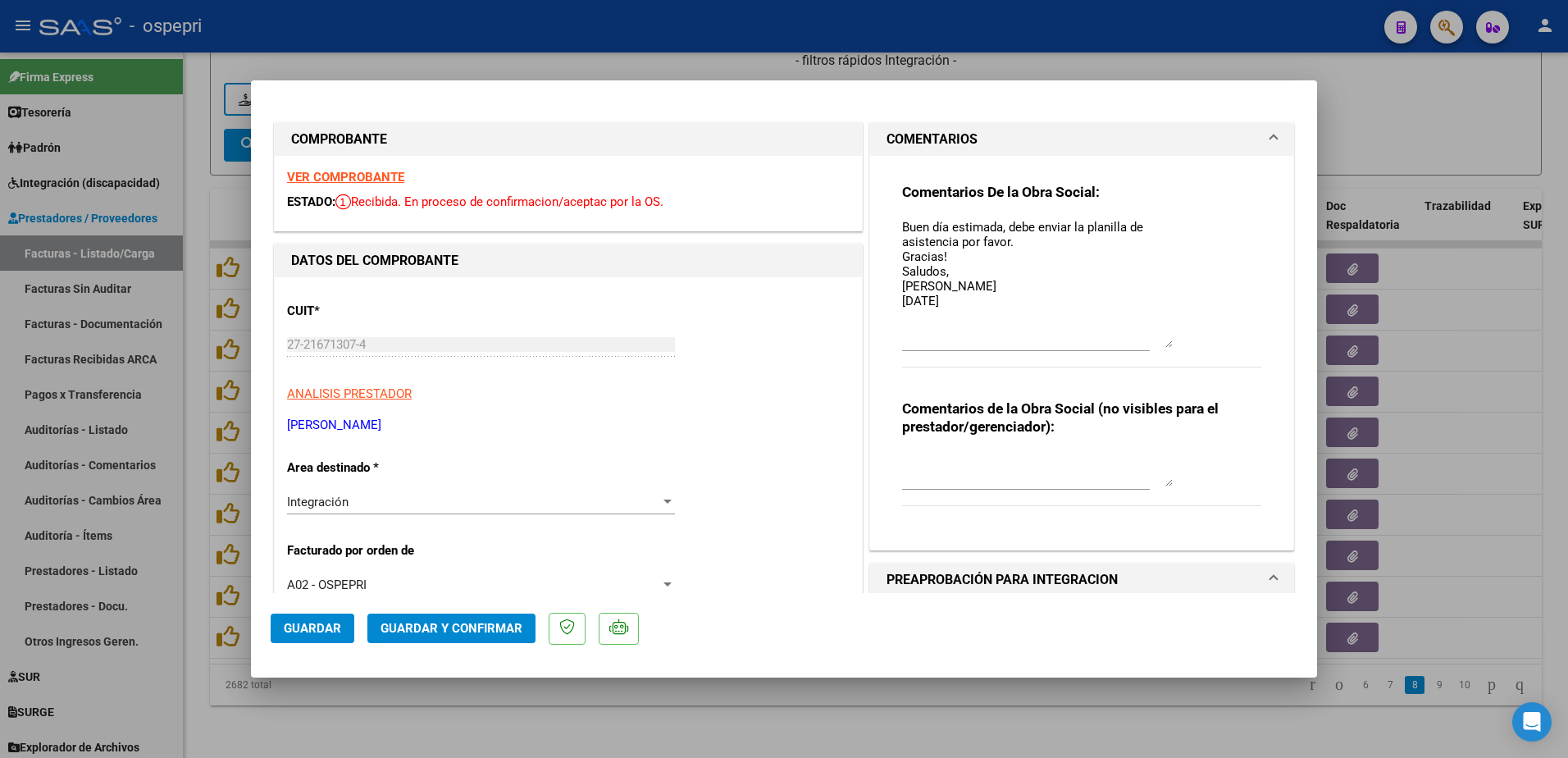
drag, startPoint x: 1164, startPoint y: 250, endPoint x: 1177, endPoint y: 347, distance: 97.9
click at [1177, 347] on div "Comentarios De la Obra Social: Buen día estimada, debe enviar la planilla de as…" at bounding box center [1082, 284] width 359 height 203
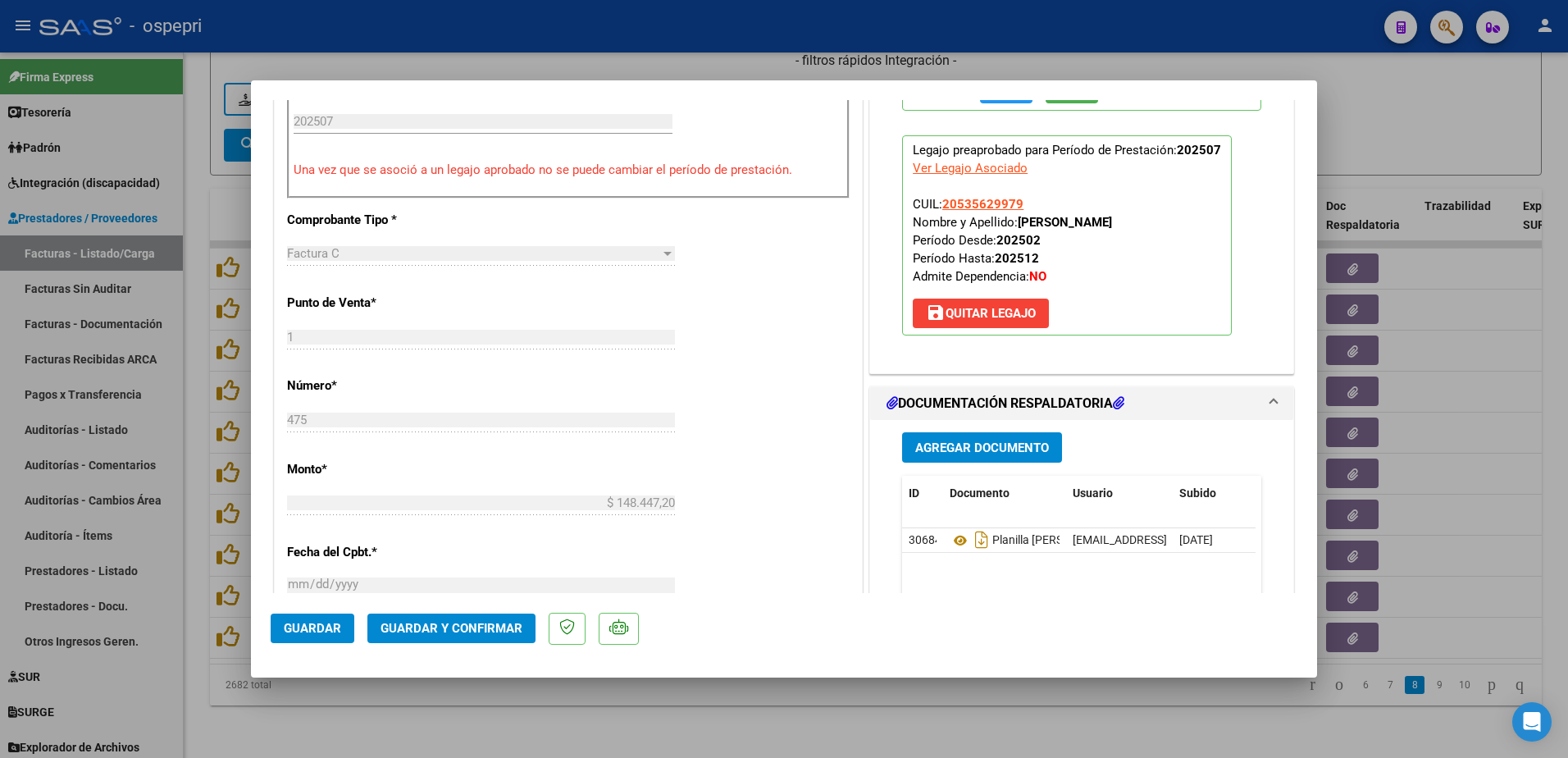
scroll to position [574, 0]
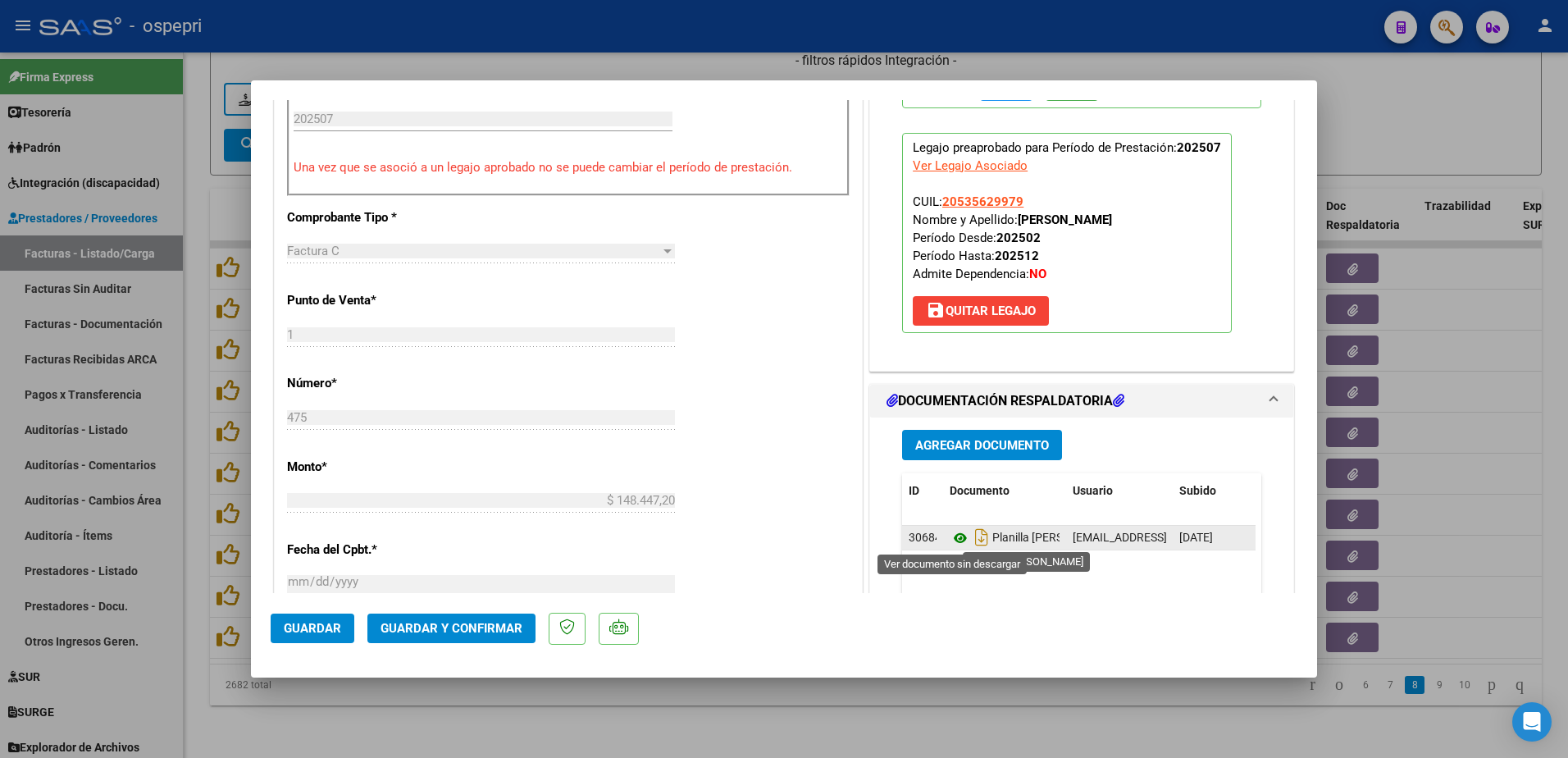
click at [950, 536] on icon at bounding box center [960, 538] width 22 height 20
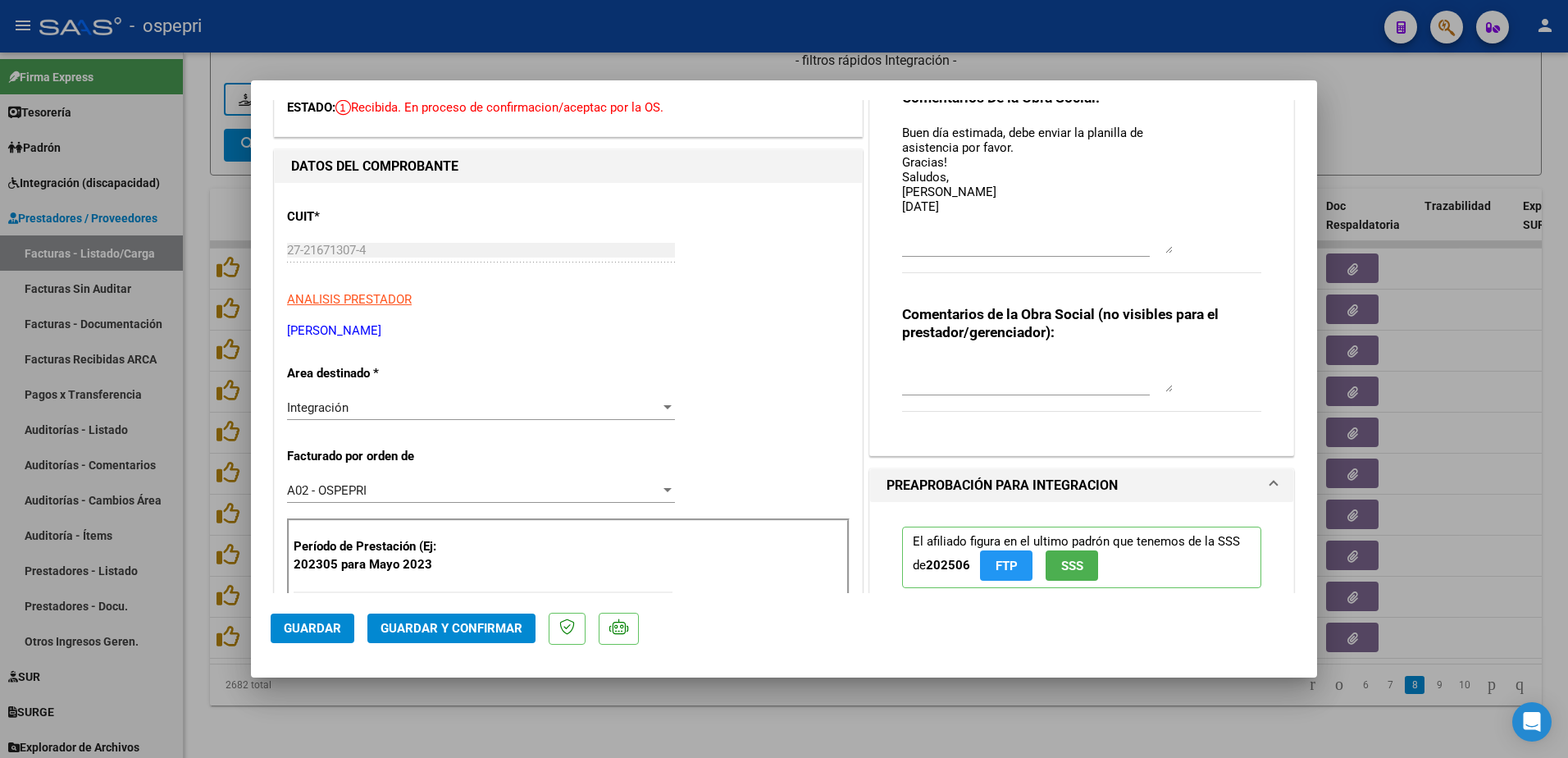
scroll to position [82, 0]
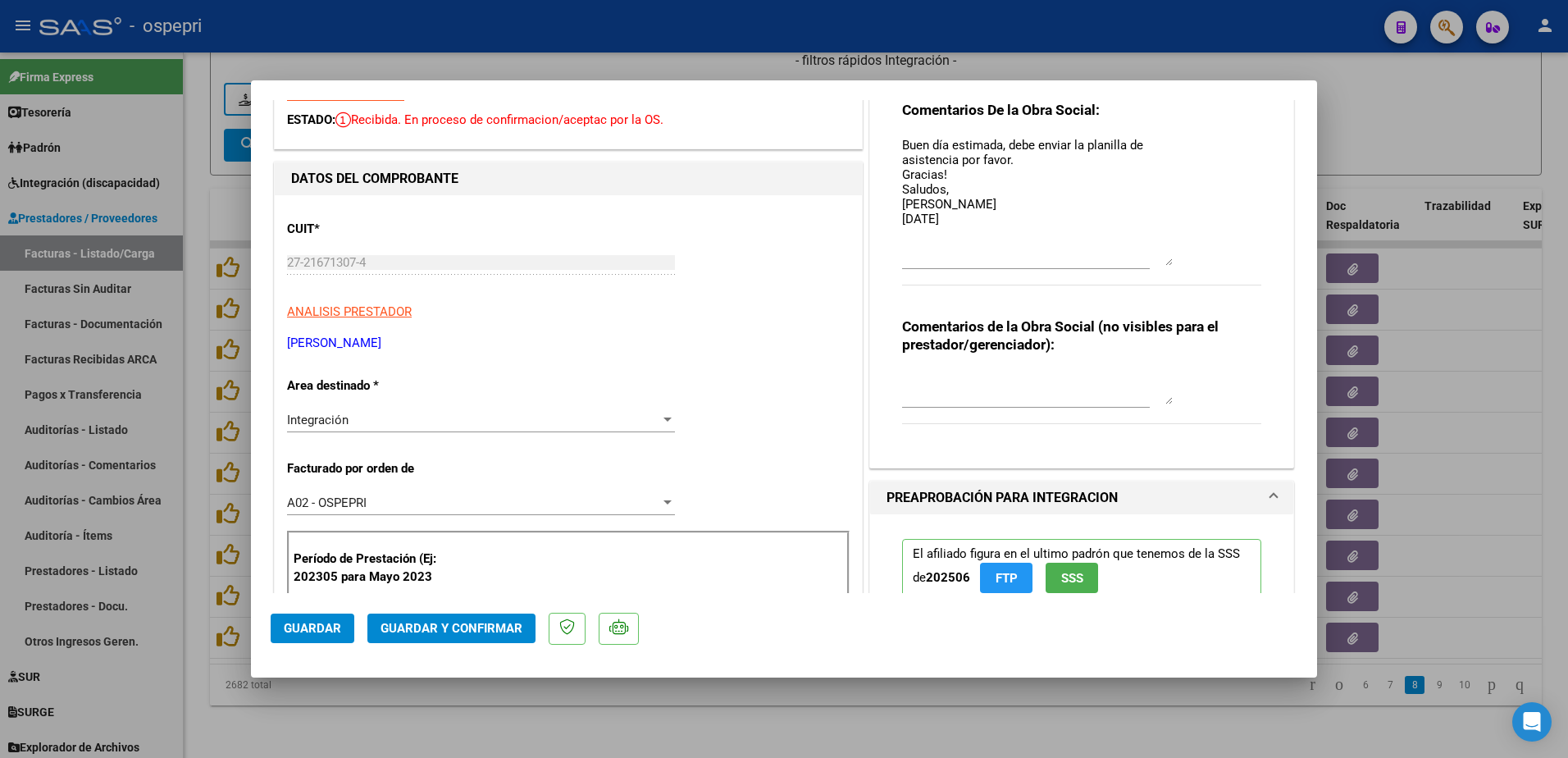
click at [434, 628] on span "Guardar y Confirmar" at bounding box center [451, 628] width 142 height 15
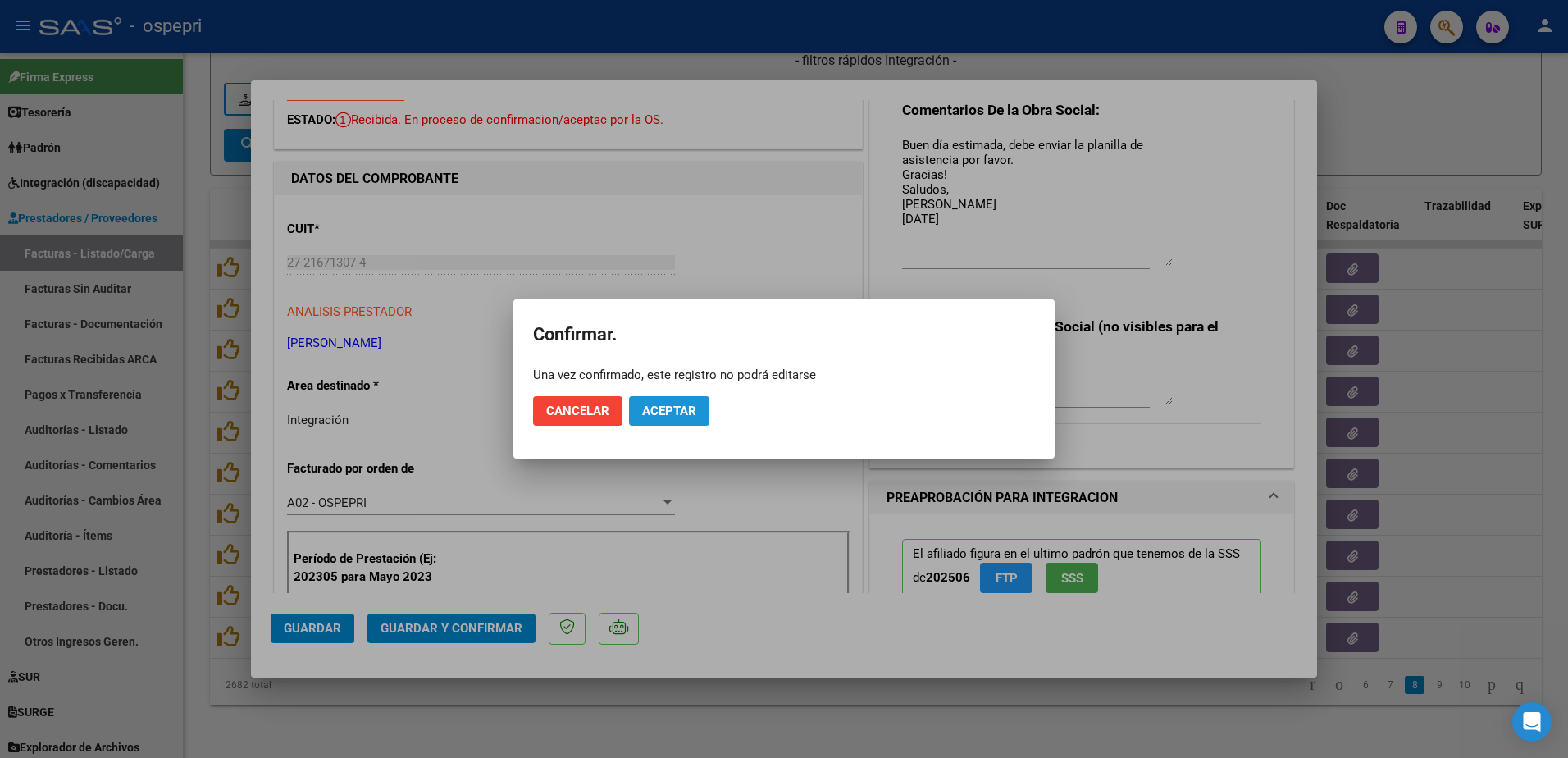
click at [666, 410] on span "Aceptar" at bounding box center [669, 410] width 54 height 15
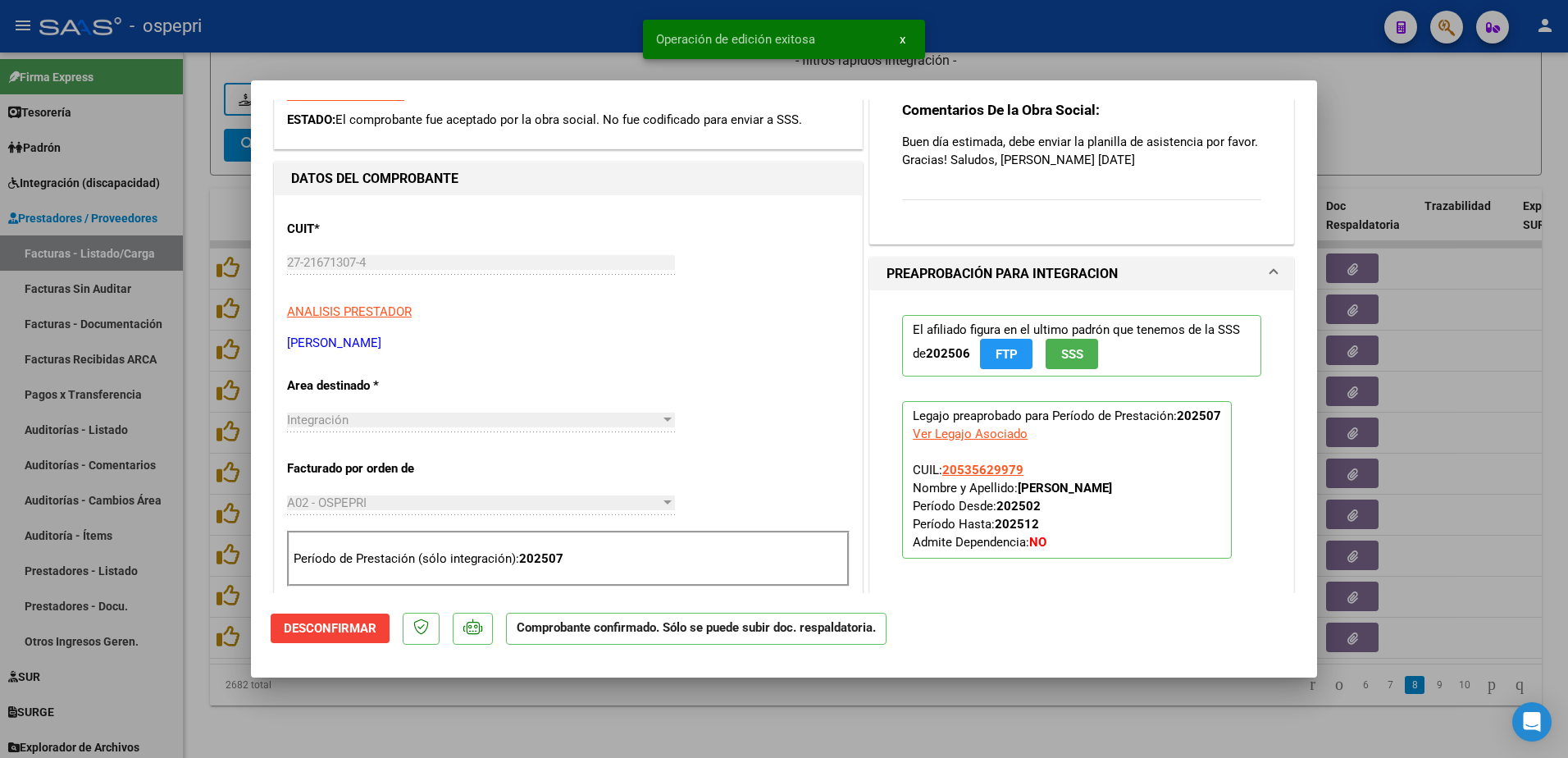
type input "$ 0,00"
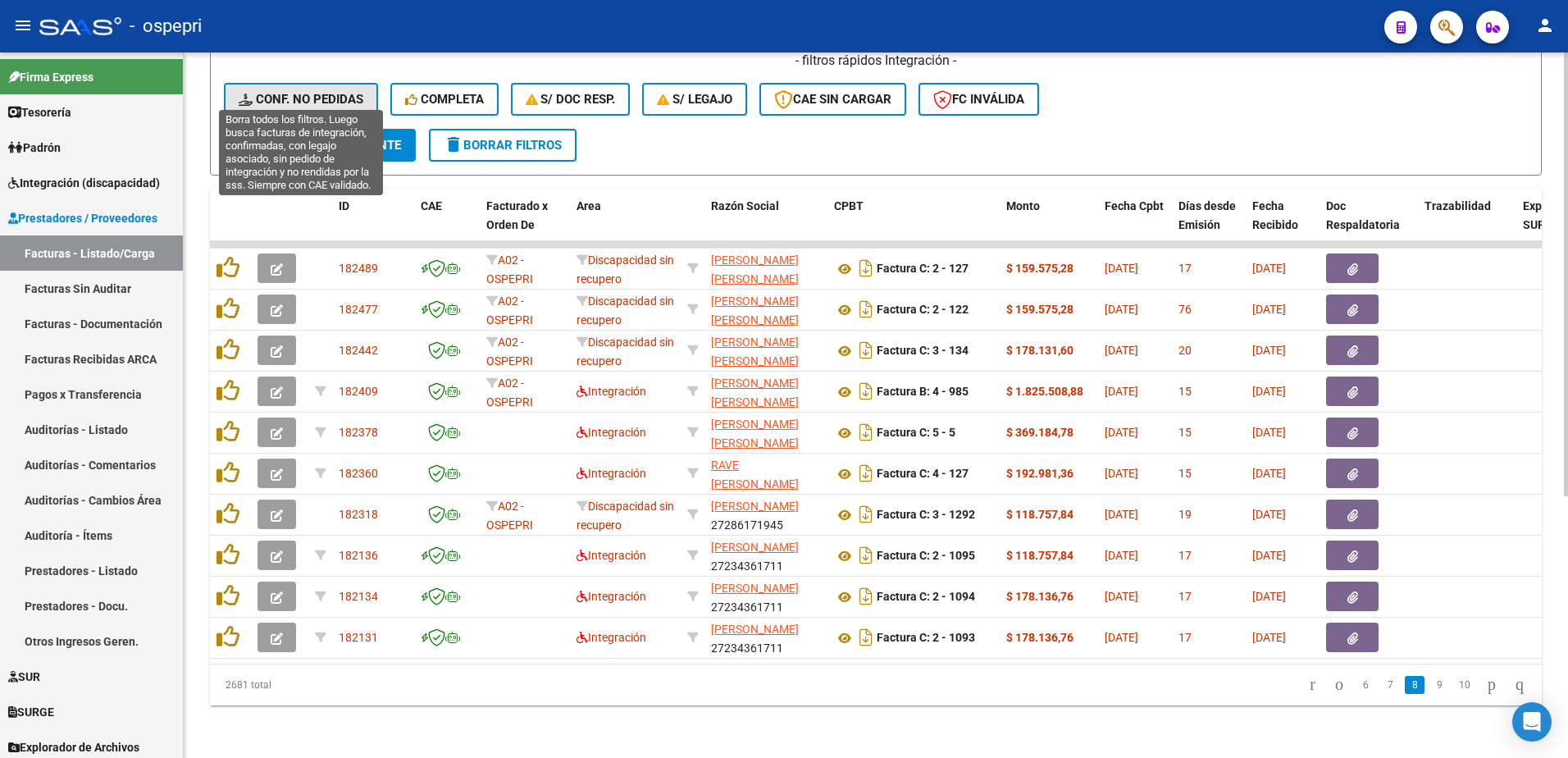
click at [300, 92] on span "Conf. no pedidas" at bounding box center [301, 99] width 125 height 15
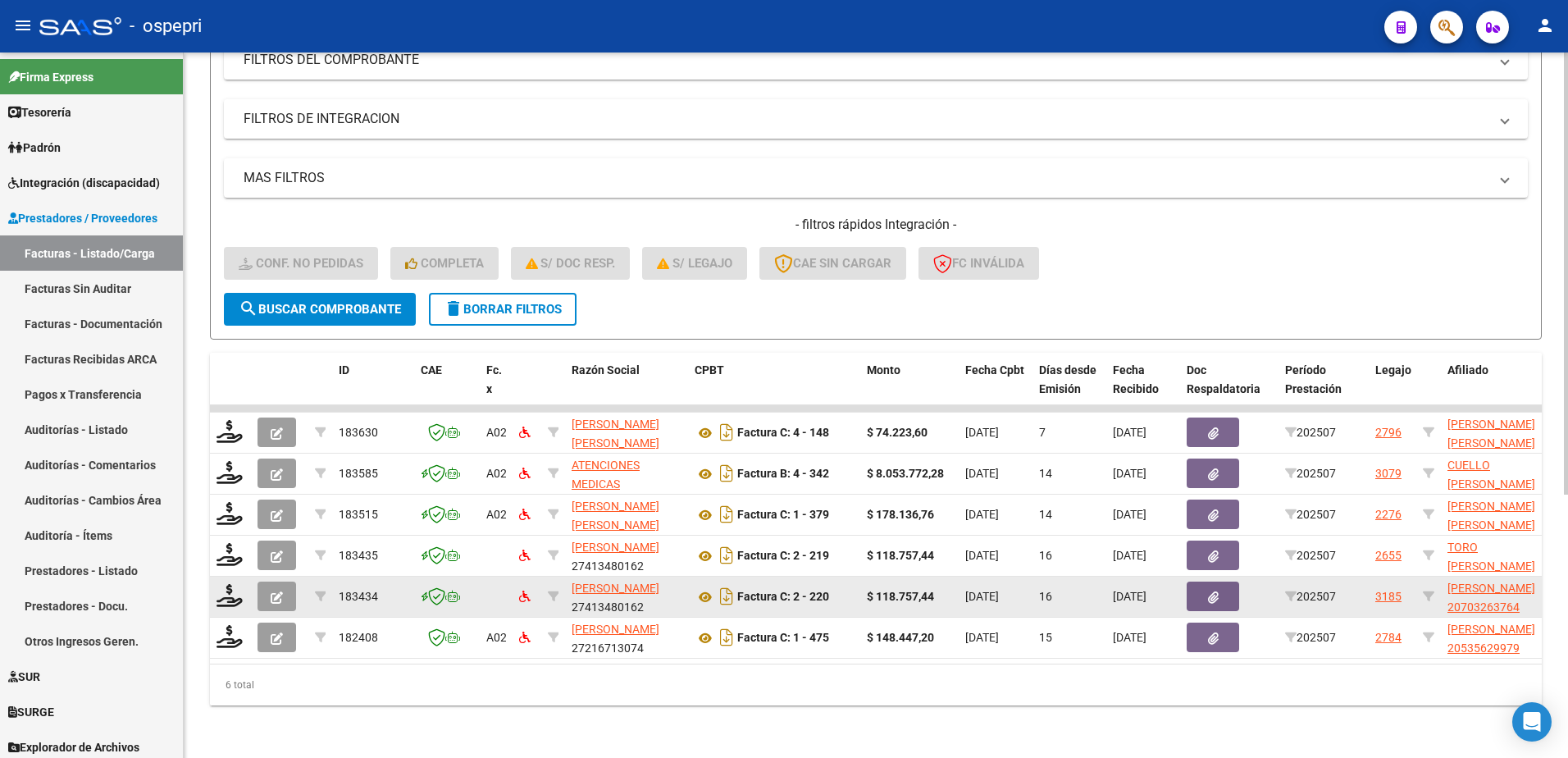
scroll to position [251, 0]
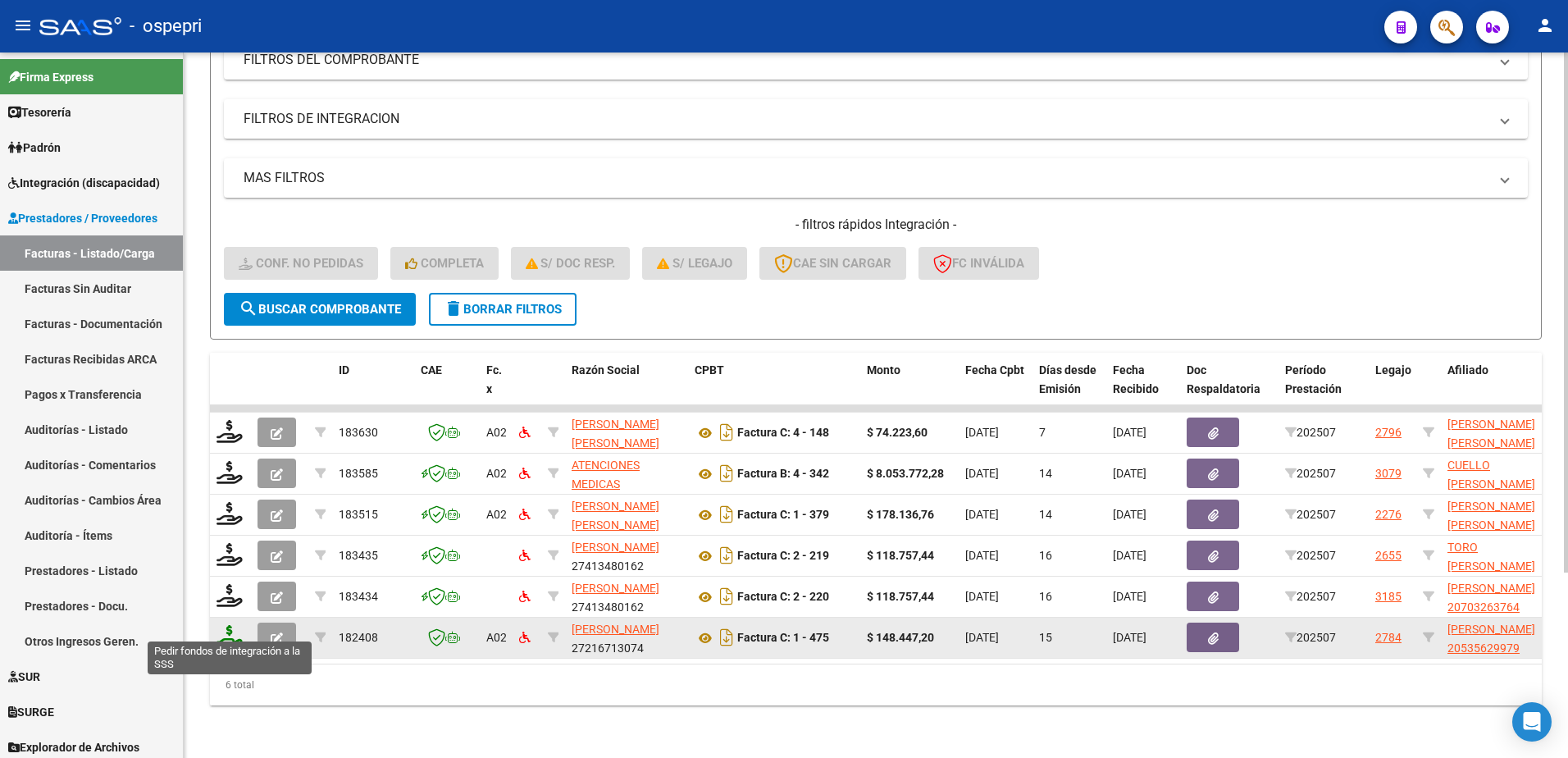
click at [232, 628] on icon at bounding box center [229, 636] width 26 height 23
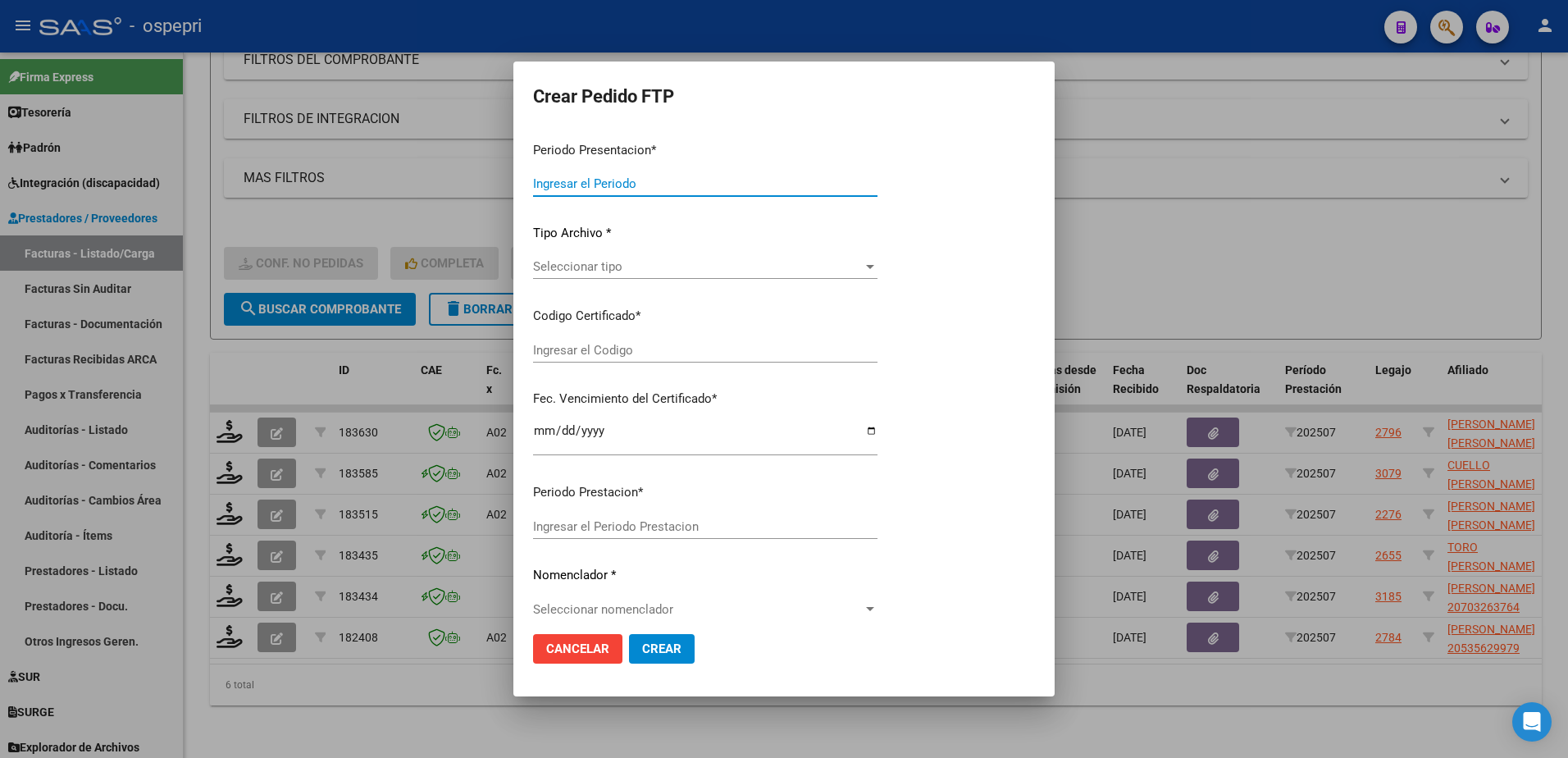
type input "202507"
type input "$ 148.447,20"
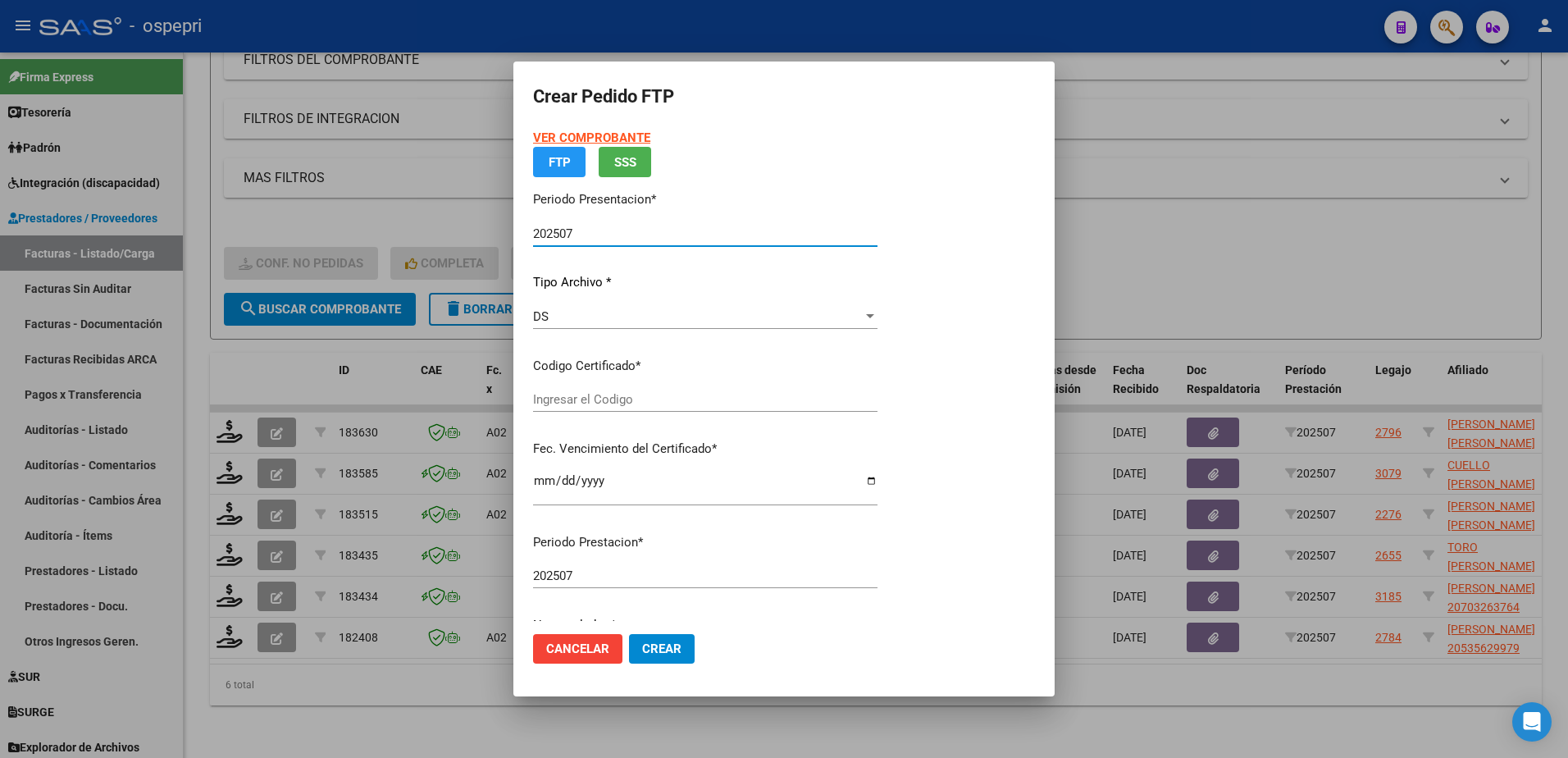
type input "2053562997-9"
type input "2026-09-01"
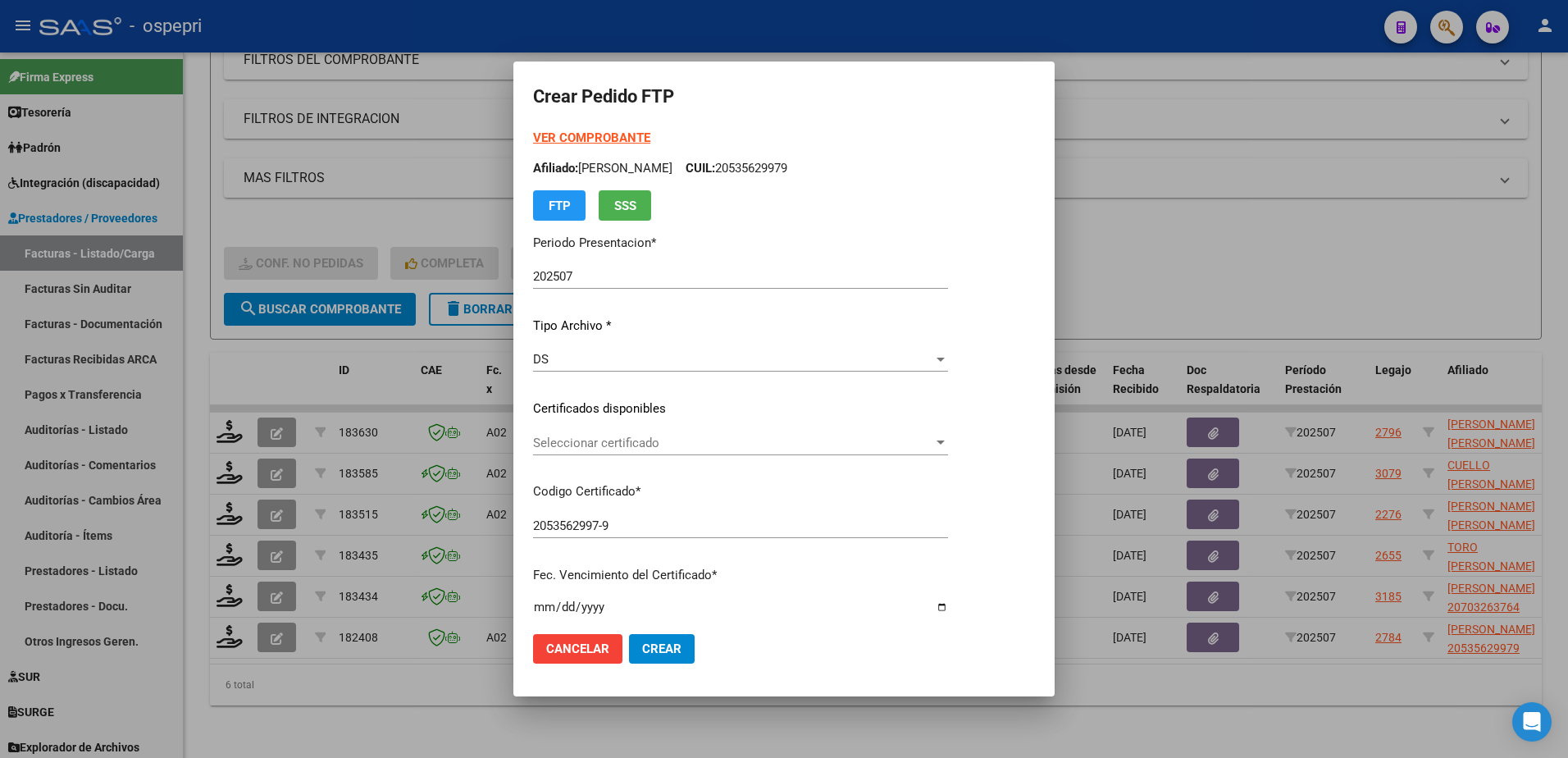
click at [594, 451] on div "Seleccionar certificado Seleccionar certificado" at bounding box center [740, 442] width 415 height 25
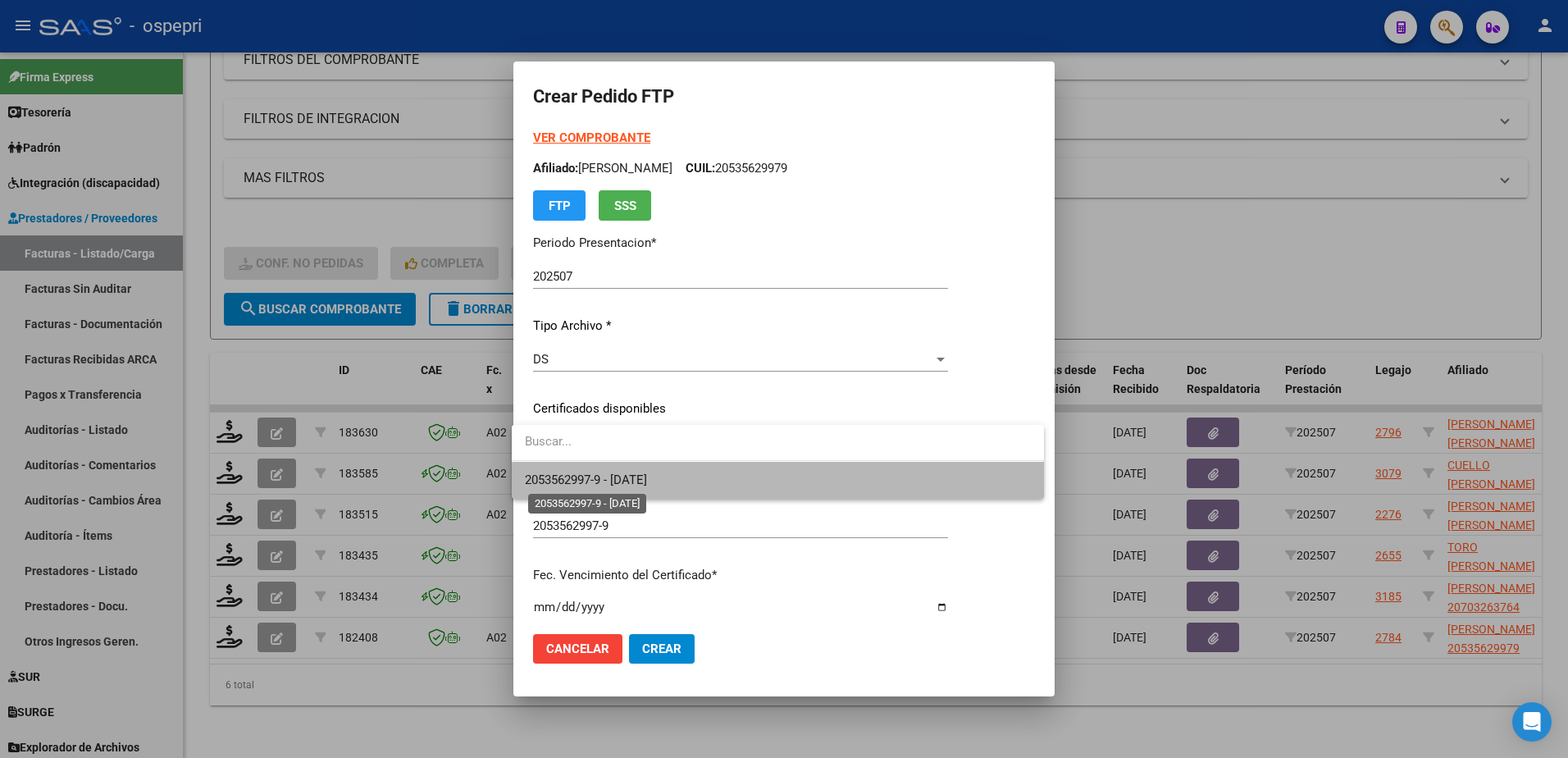
click at [610, 483] on span "2053562997-9 - 2026-09-01" at bounding box center [586, 479] width 122 height 15
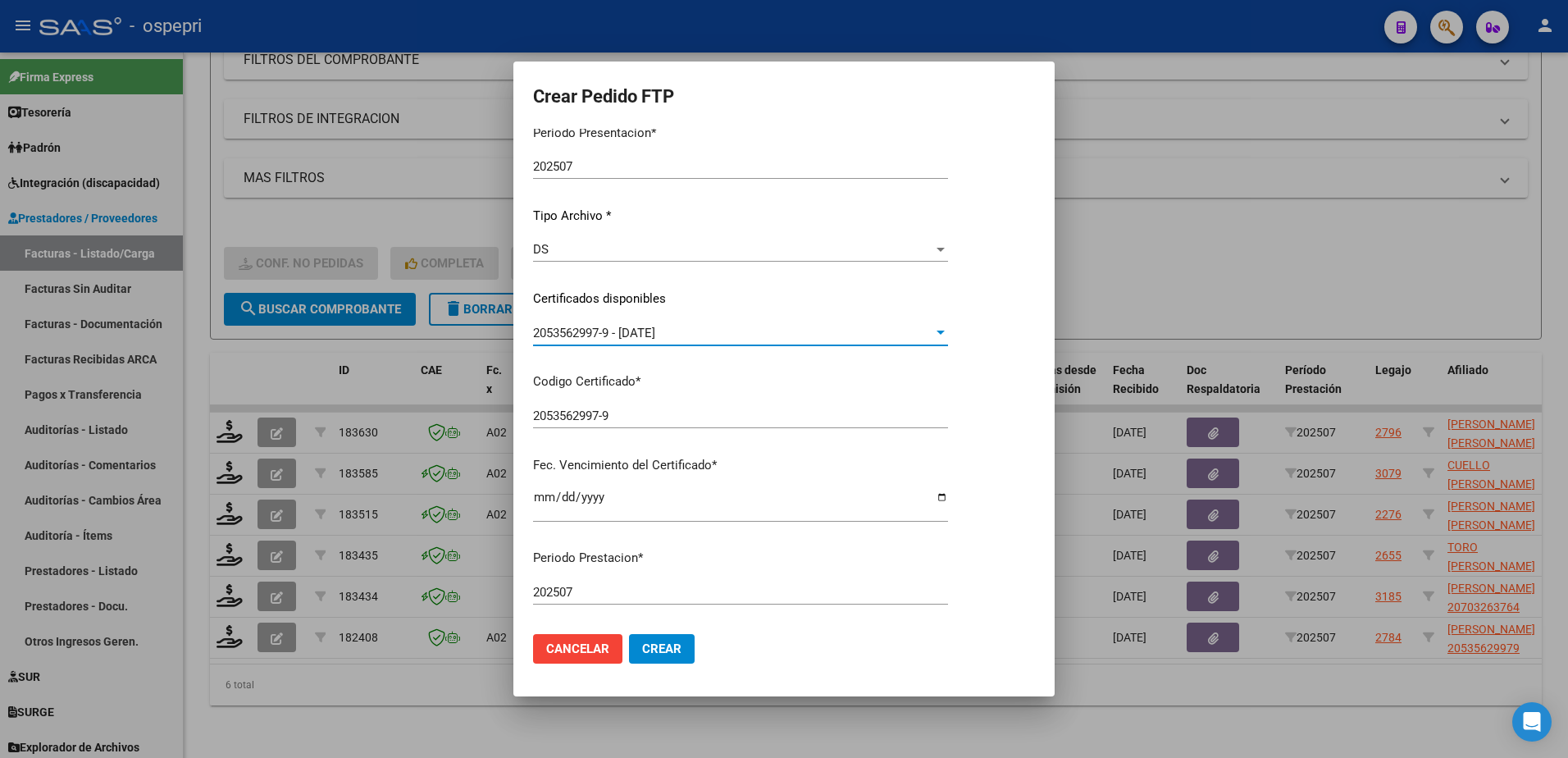
scroll to position [410, 0]
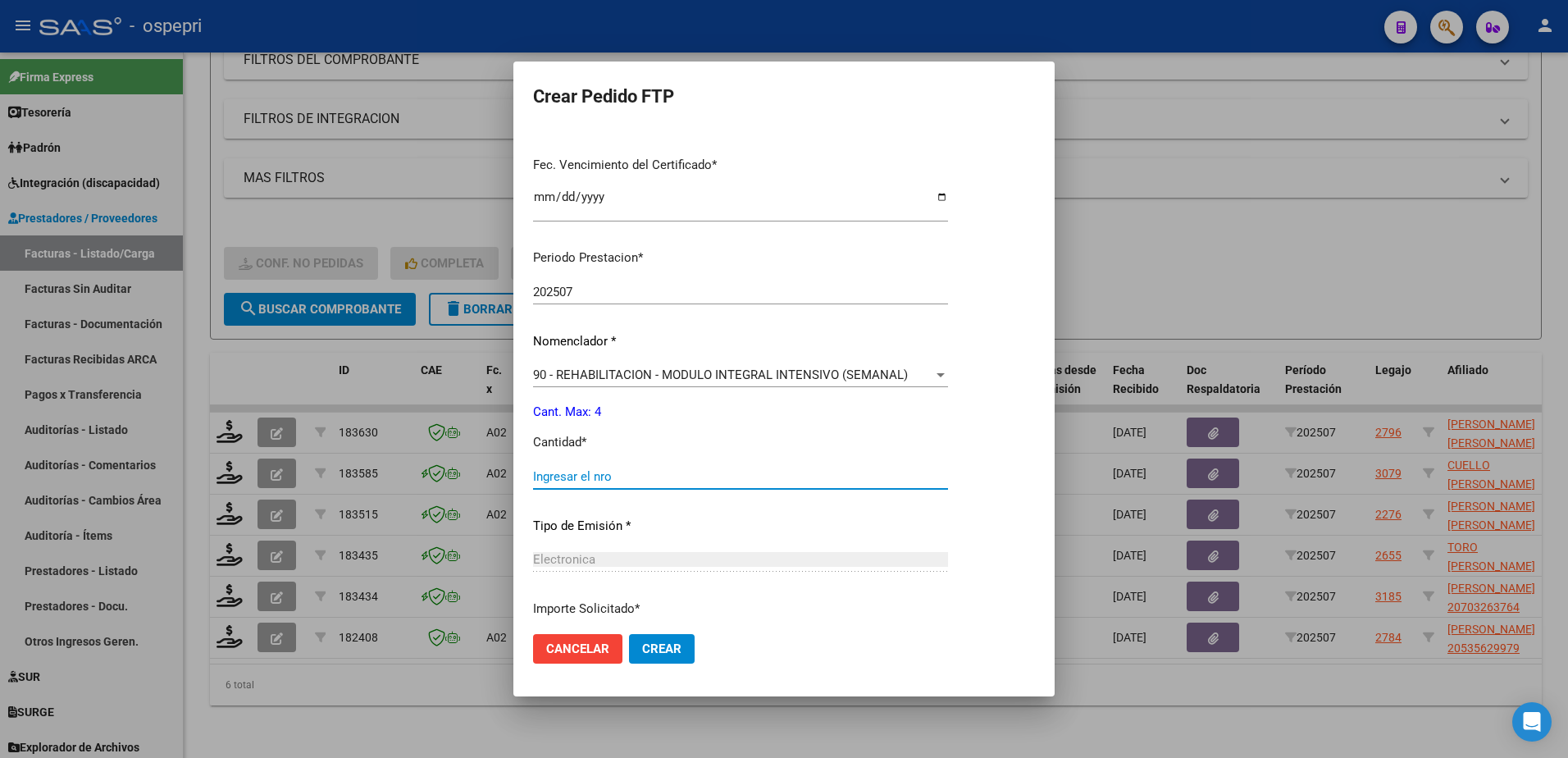
click at [616, 483] on input "Ingresar el nro" at bounding box center [740, 476] width 415 height 15
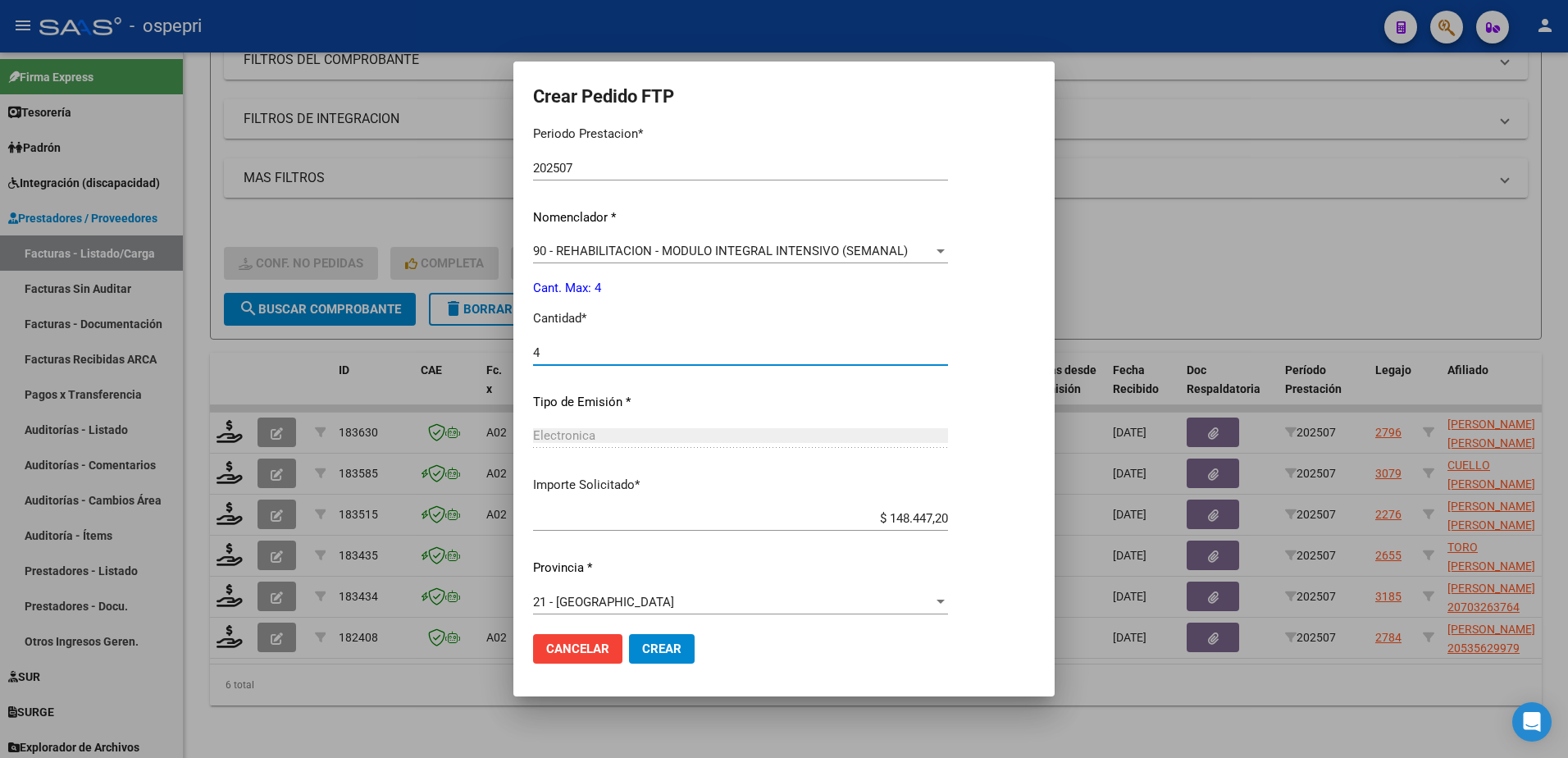
scroll to position [542, 0]
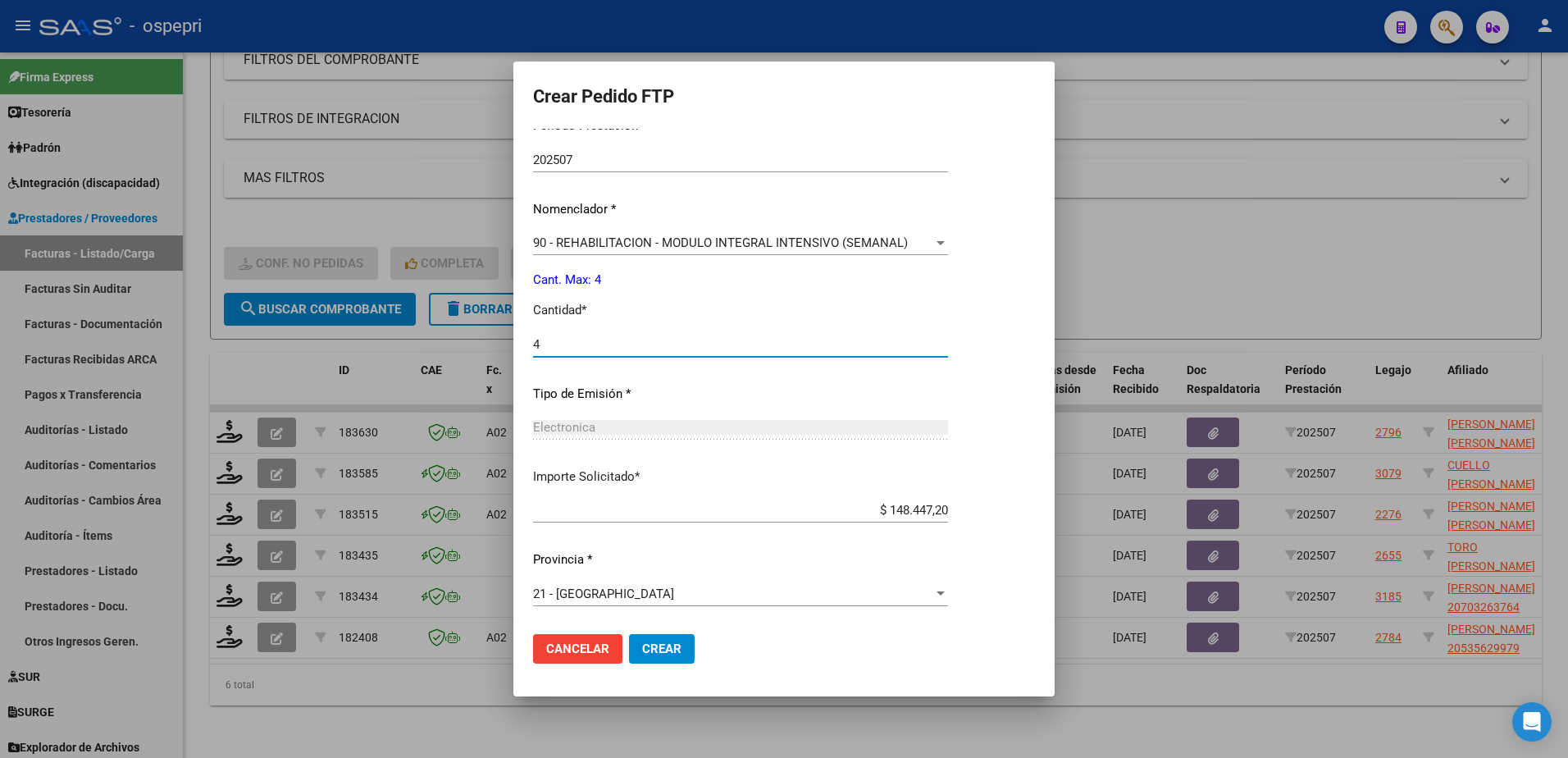
type input "4"
click at [650, 647] on span "Crear" at bounding box center [662, 648] width 40 height 15
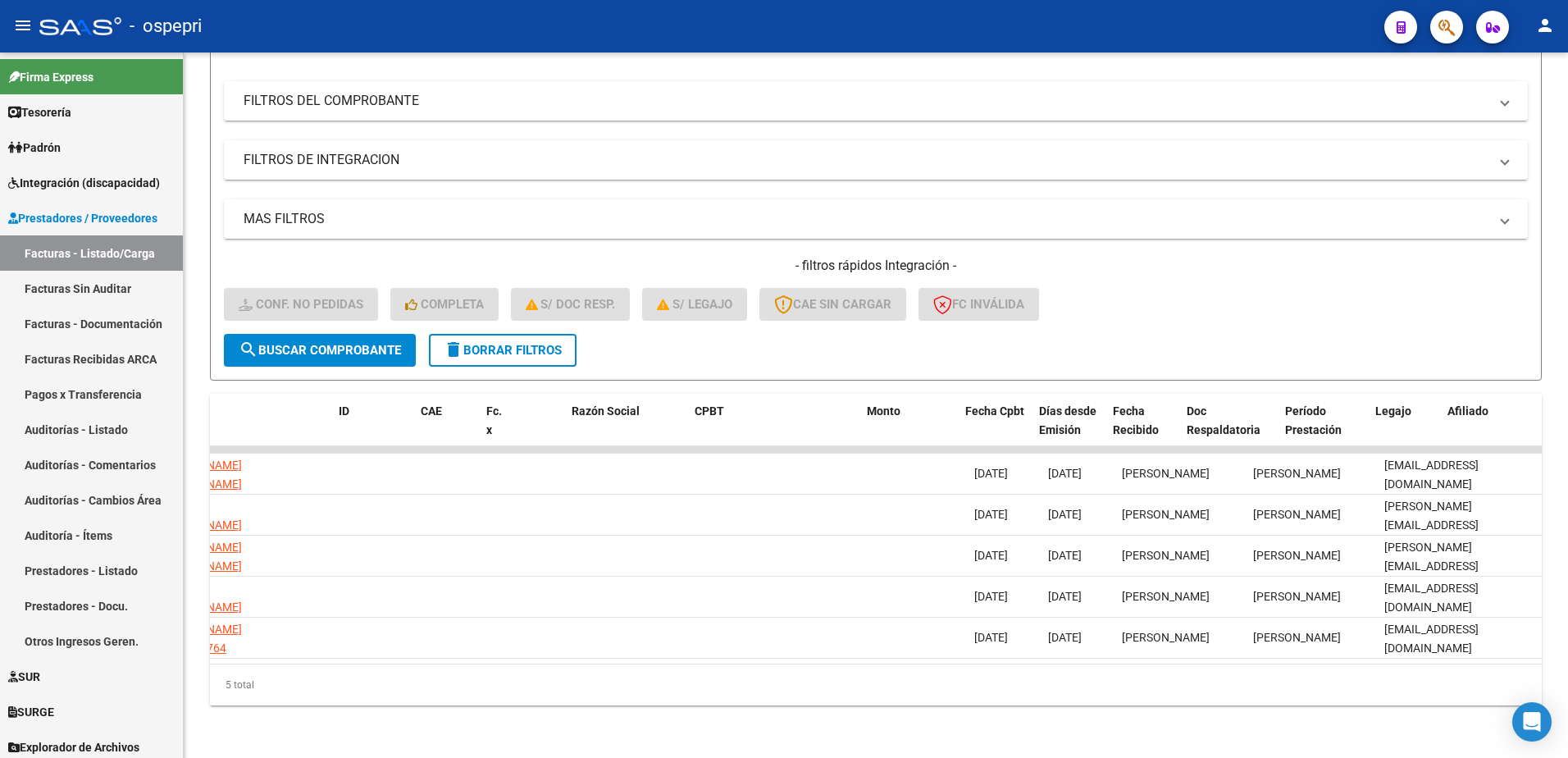
scroll to position [0, 0]
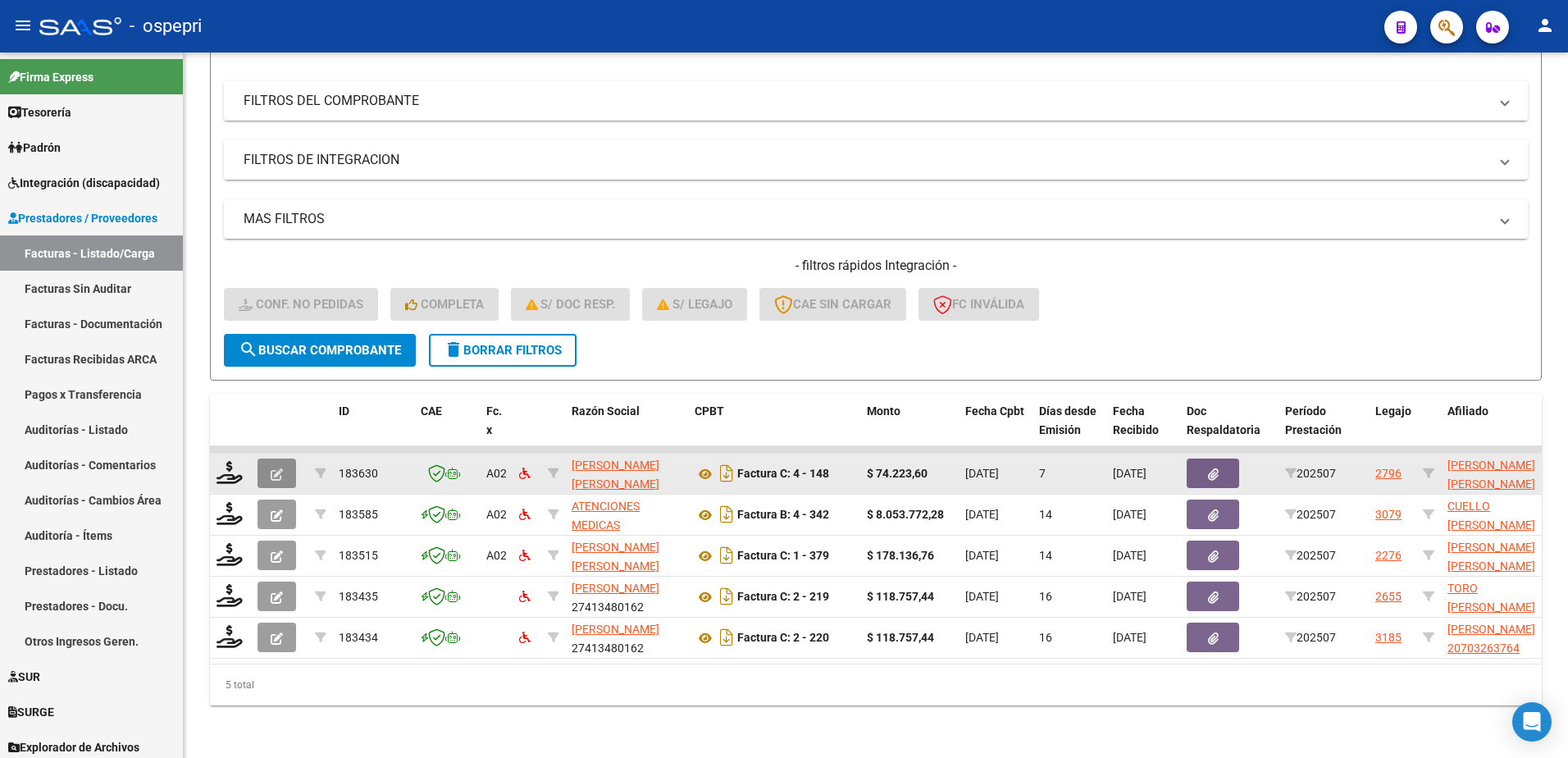
click at [274, 468] on icon "button" at bounding box center [277, 474] width 12 height 12
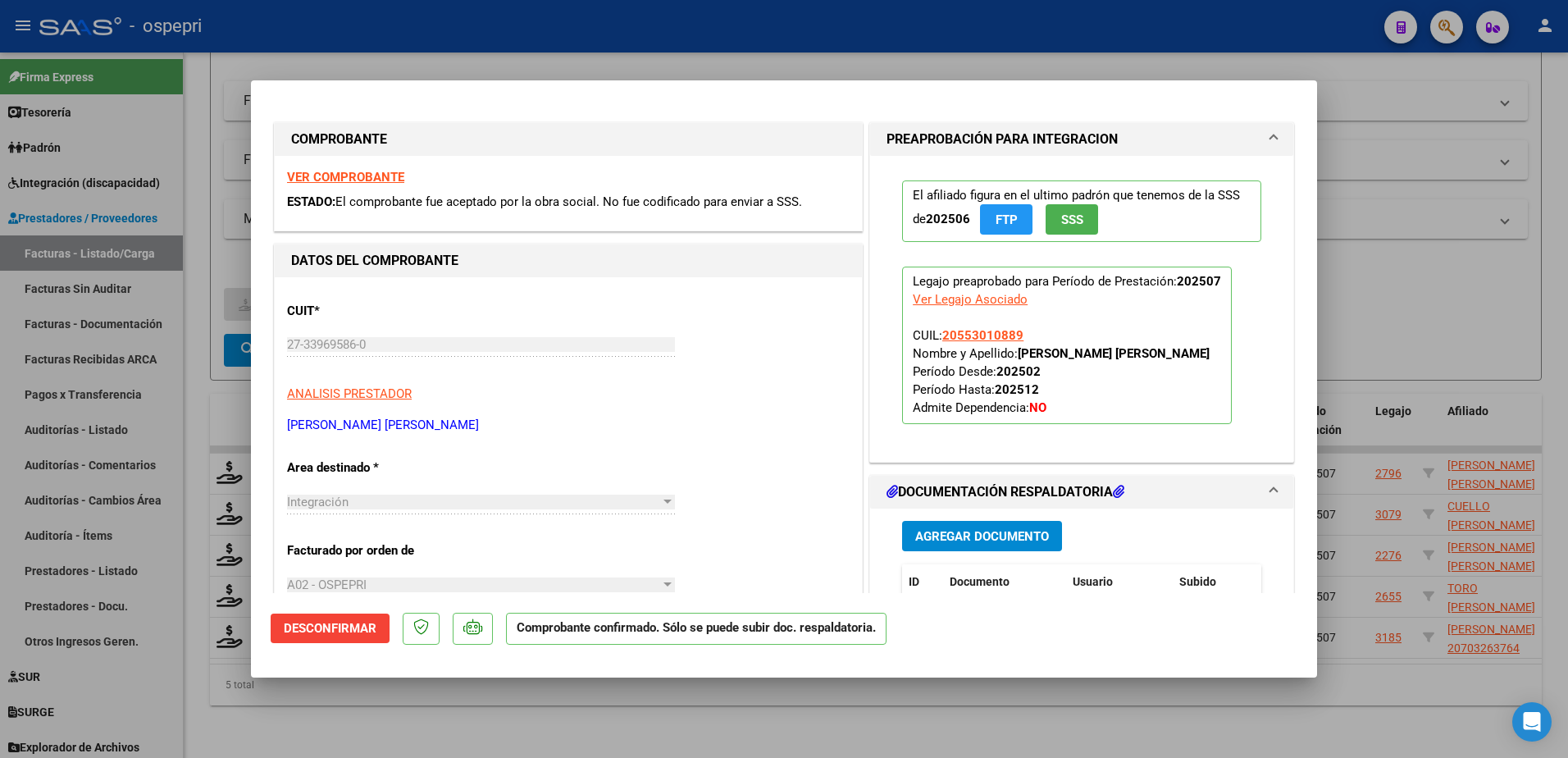
type input "$ 0,00"
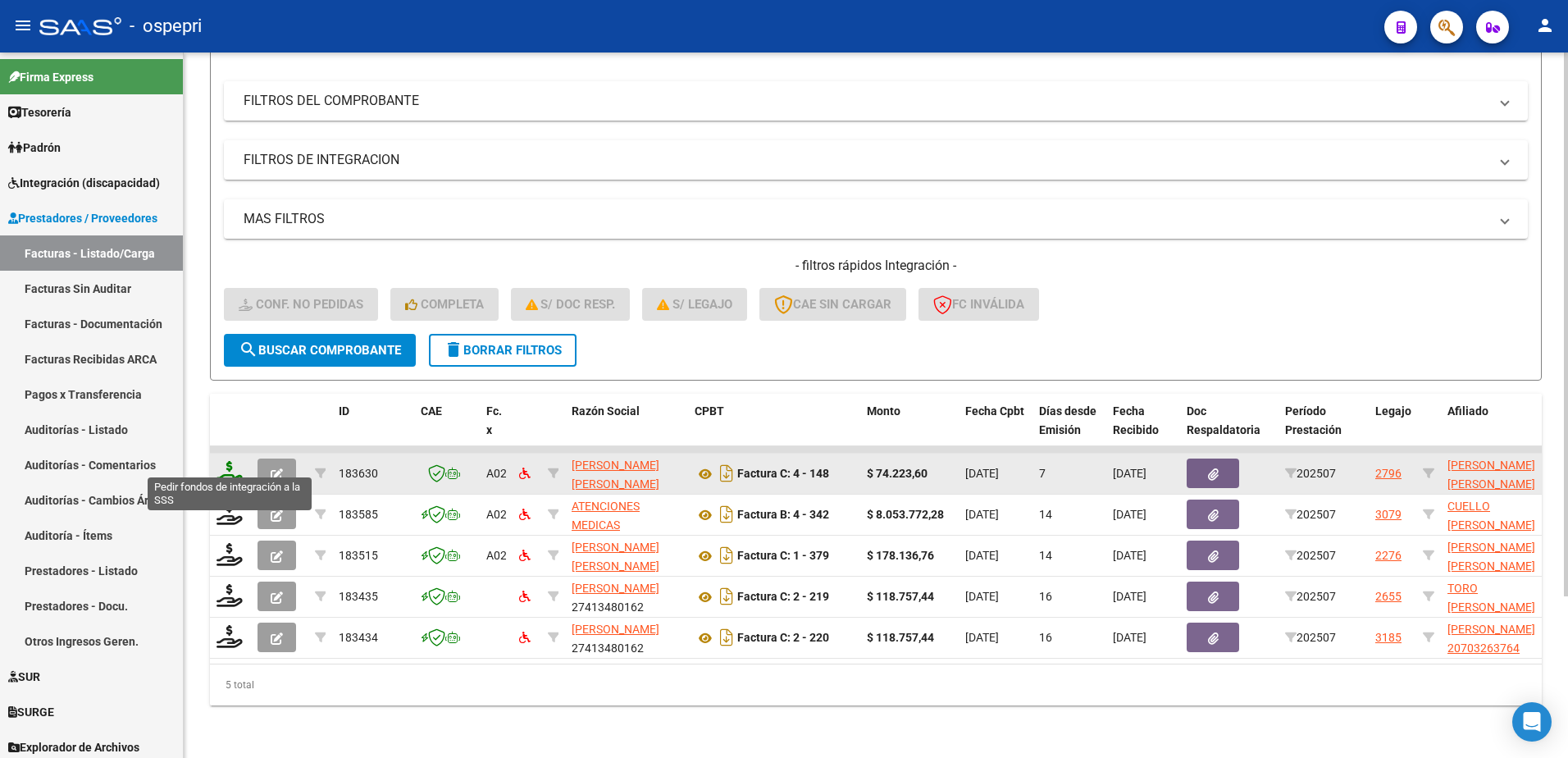
click at [232, 461] on icon at bounding box center [229, 473] width 26 height 23
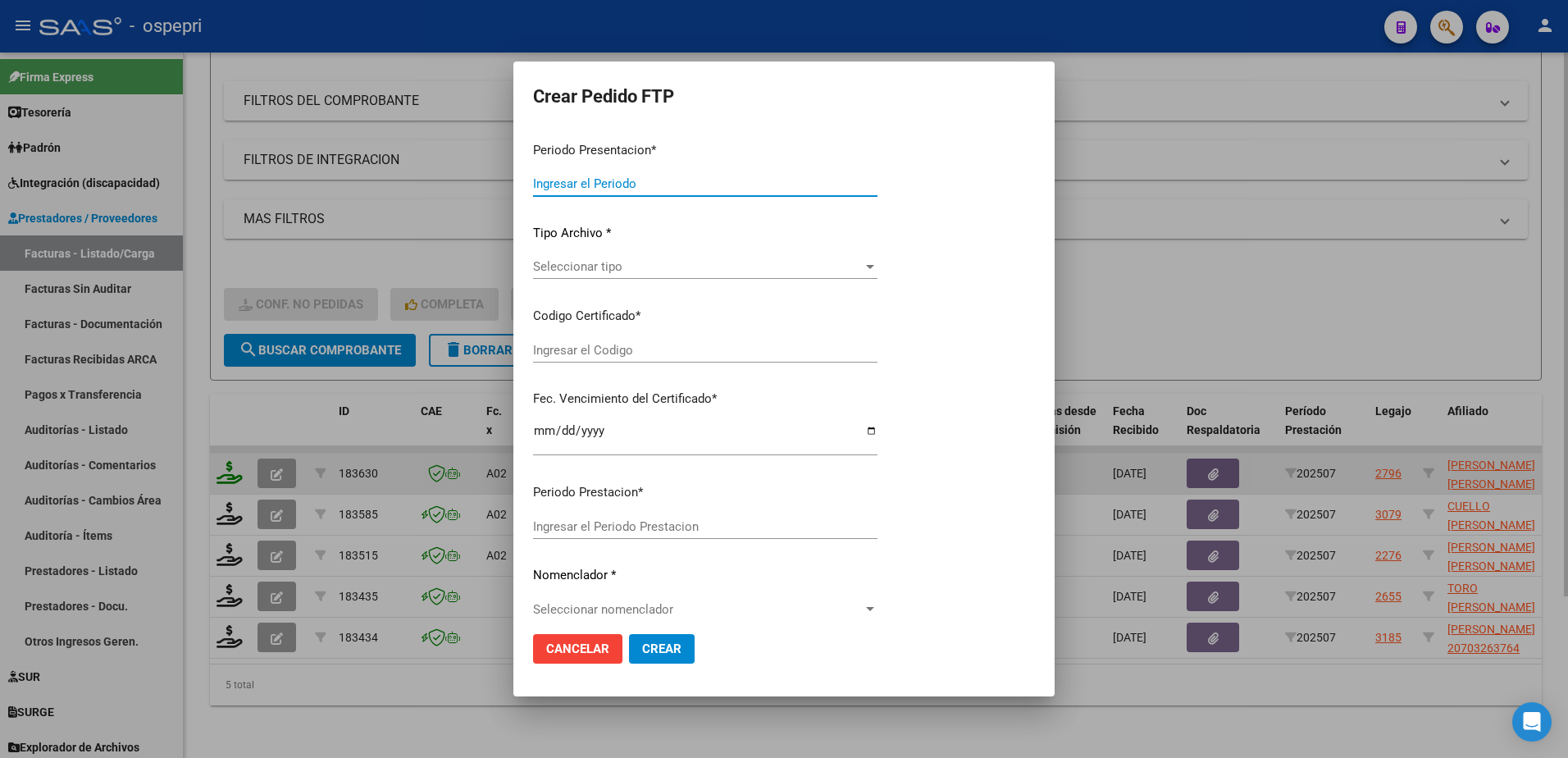
type input "202507"
type input "$ 74.223,60"
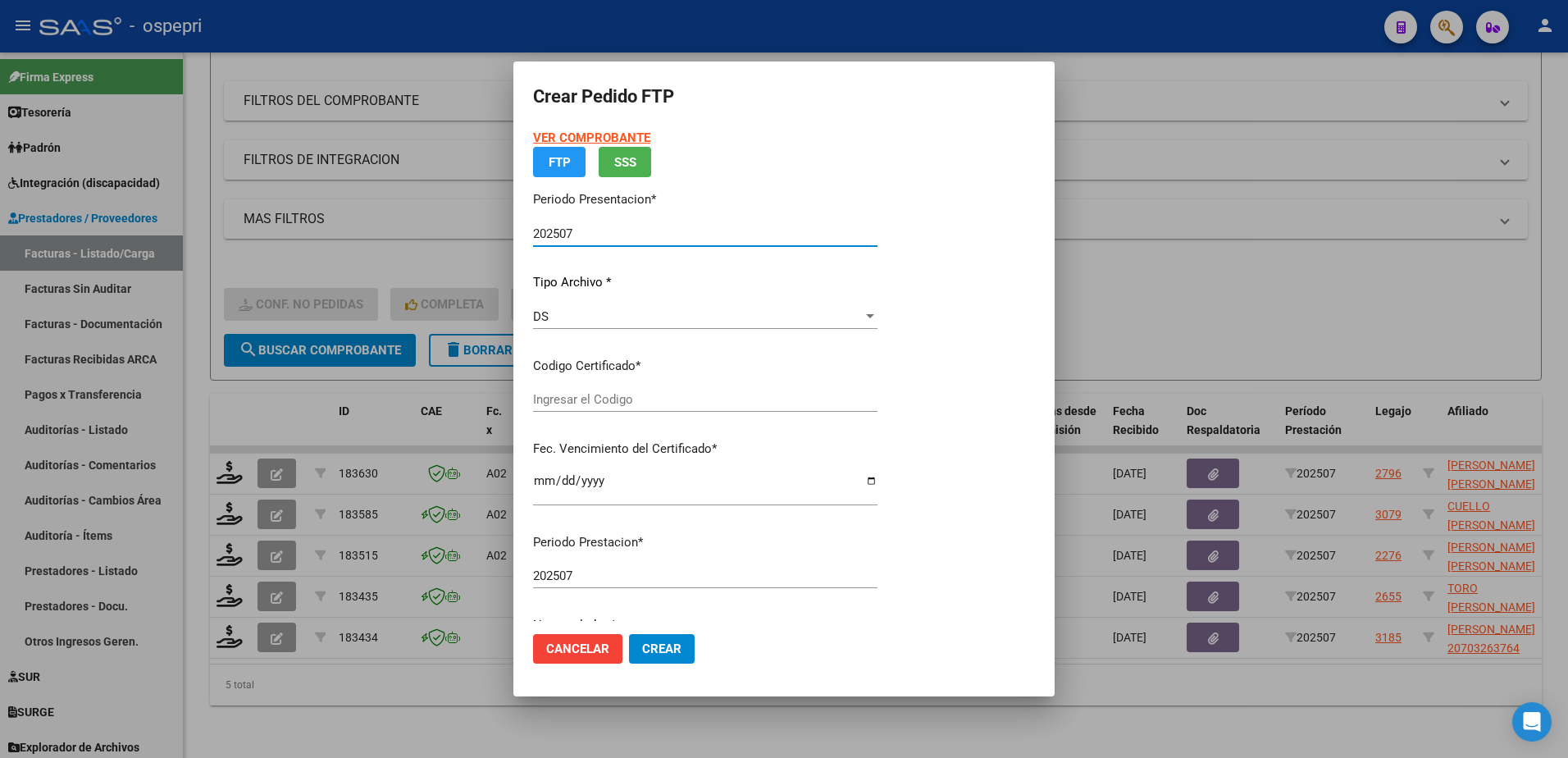
type input "20553010889"
type input "2027-11-01"
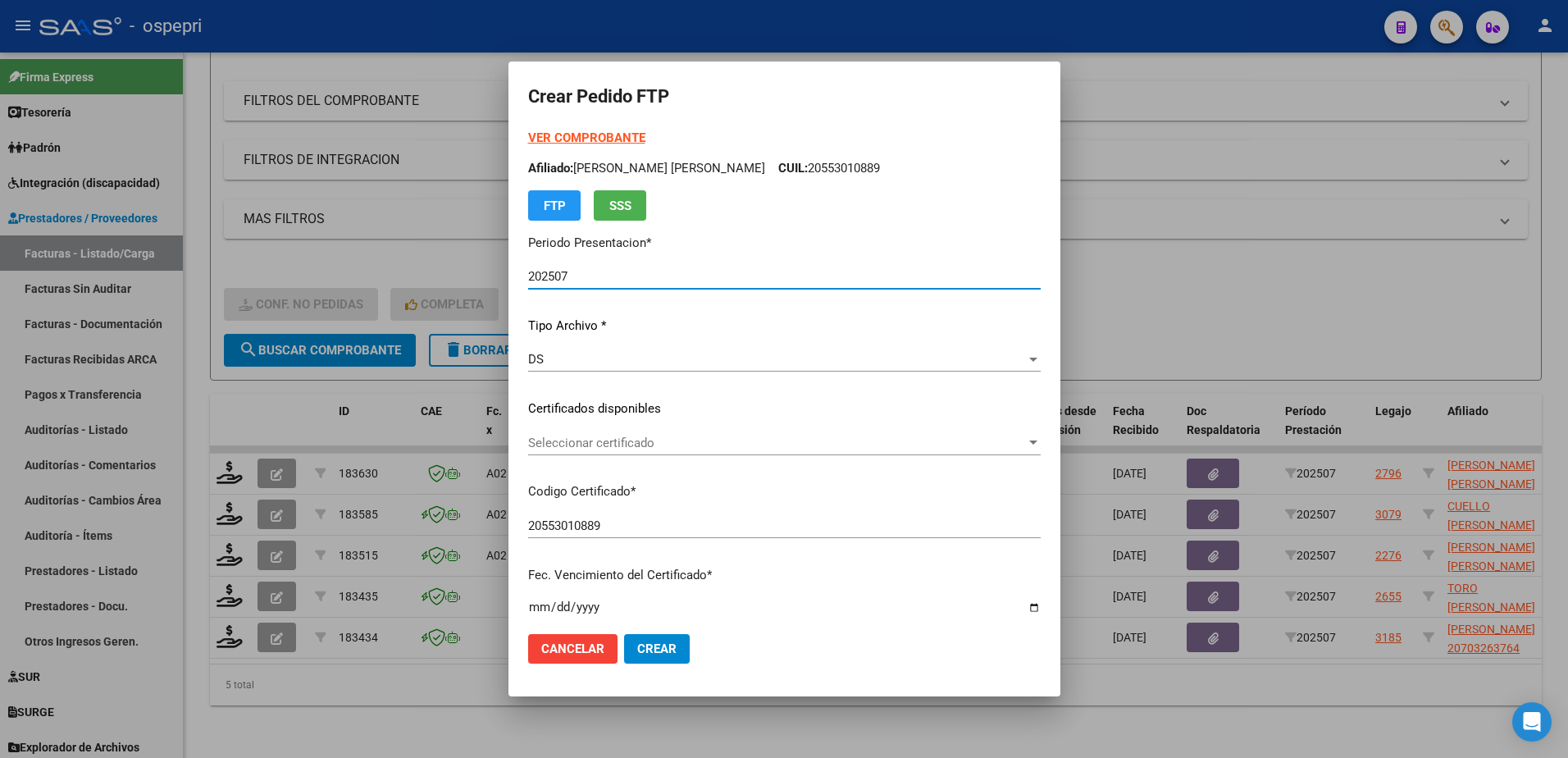
click at [641, 447] on span "Seleccionar certificado" at bounding box center [778, 442] width 498 height 15
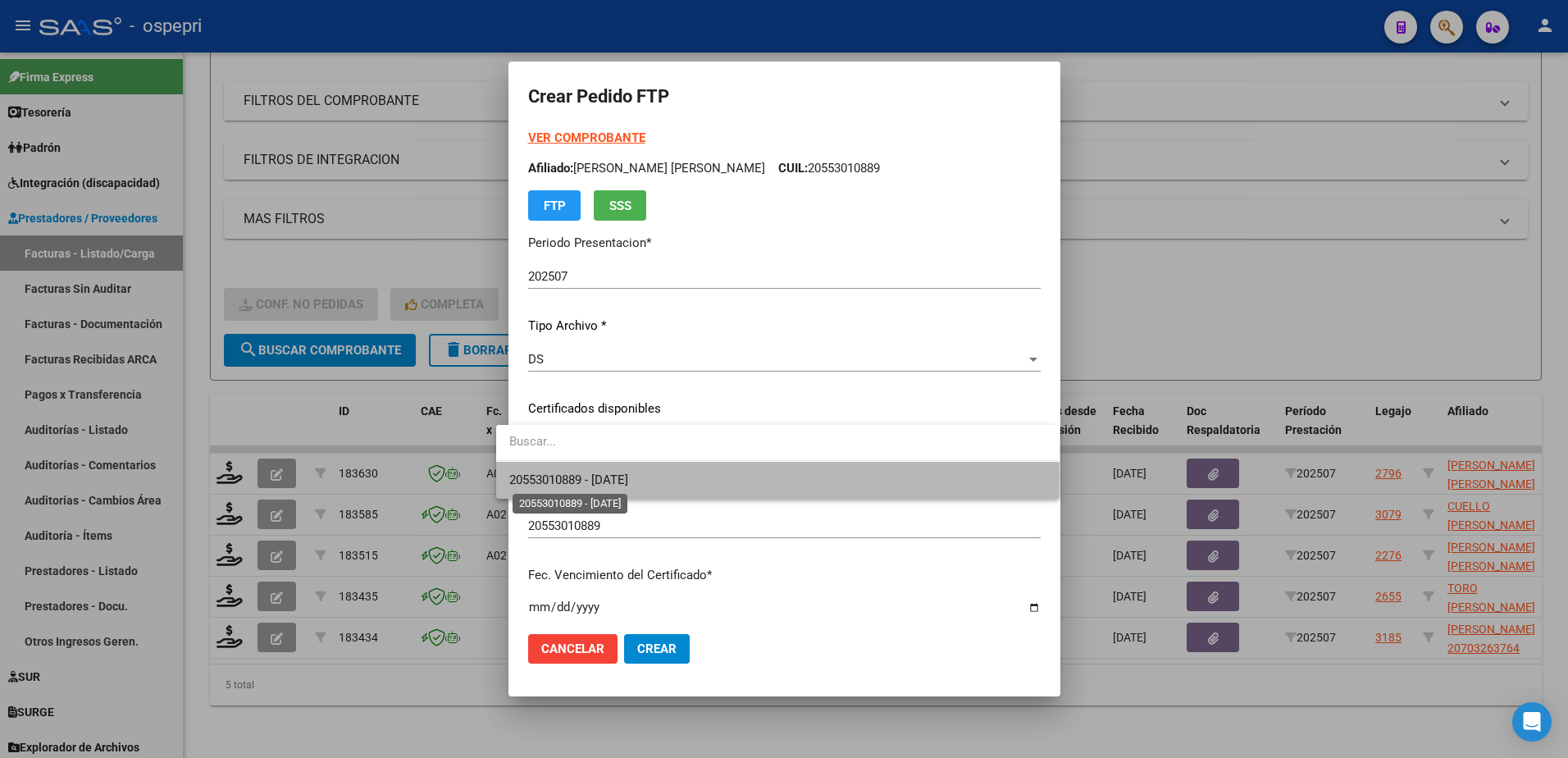
click at [628, 477] on span "20553010889 - 2027-11-01" at bounding box center [569, 479] width 119 height 15
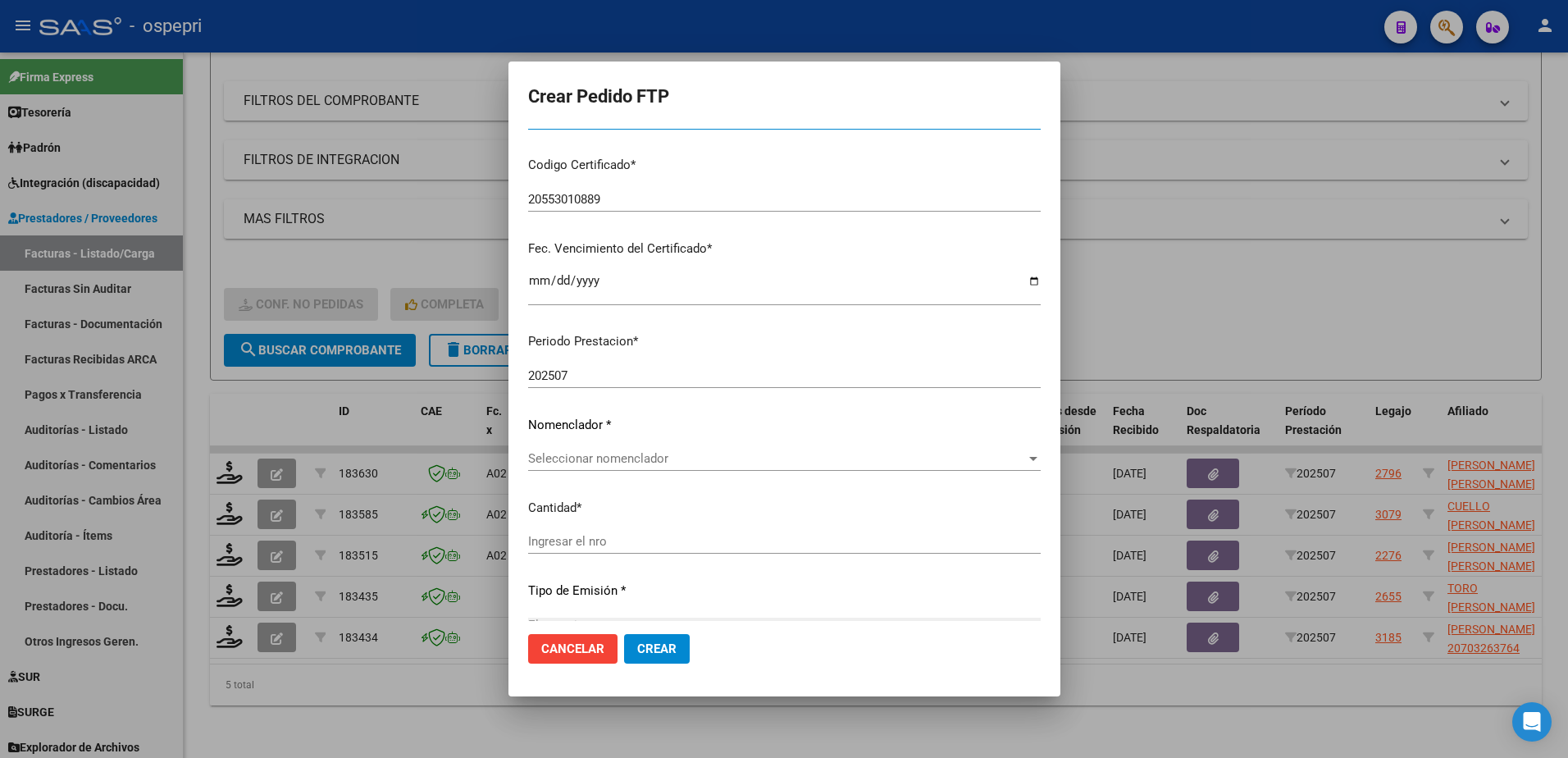
scroll to position [329, 0]
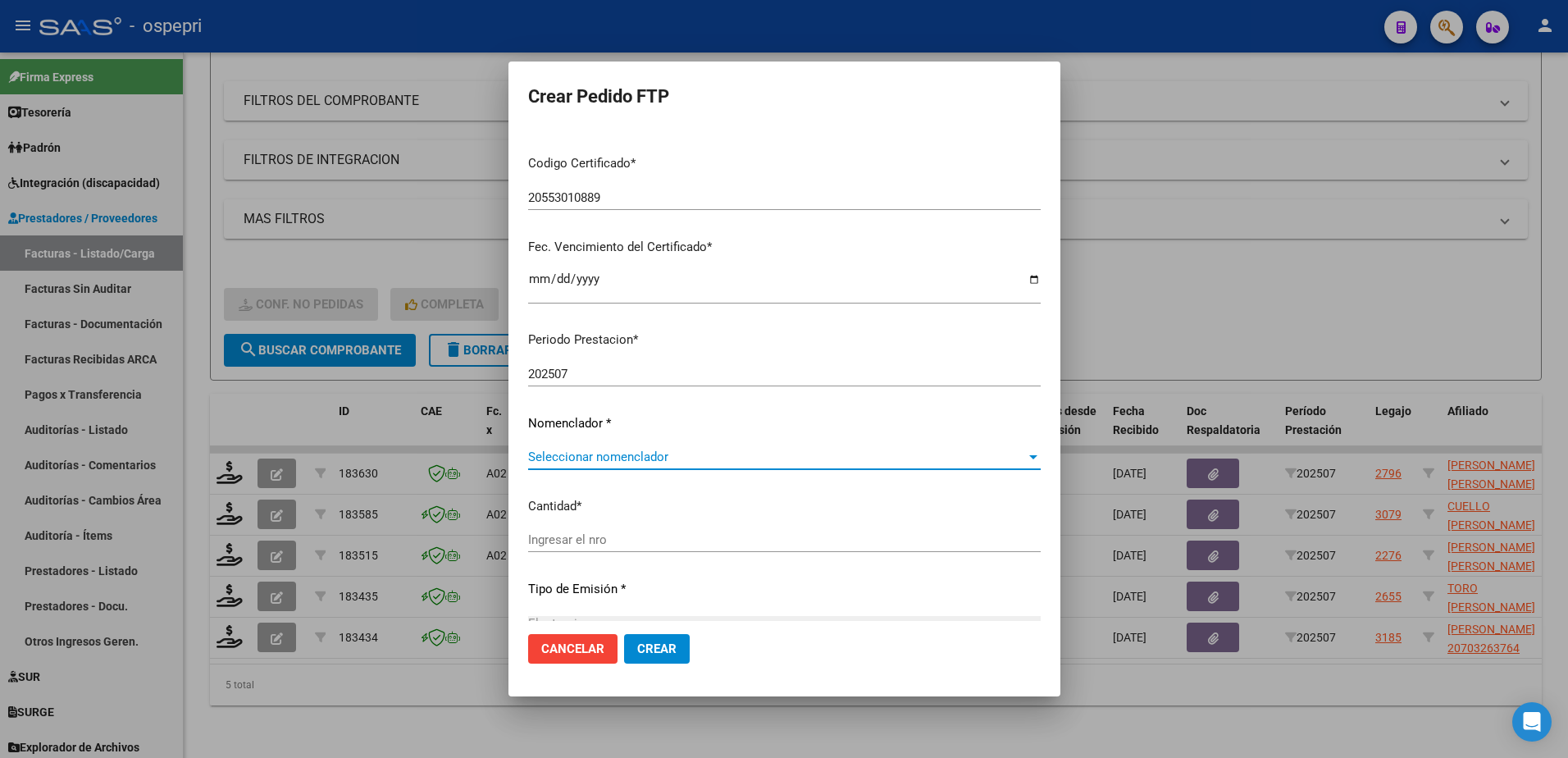
click at [628, 451] on span "Seleccionar nomenclador" at bounding box center [778, 456] width 498 height 15
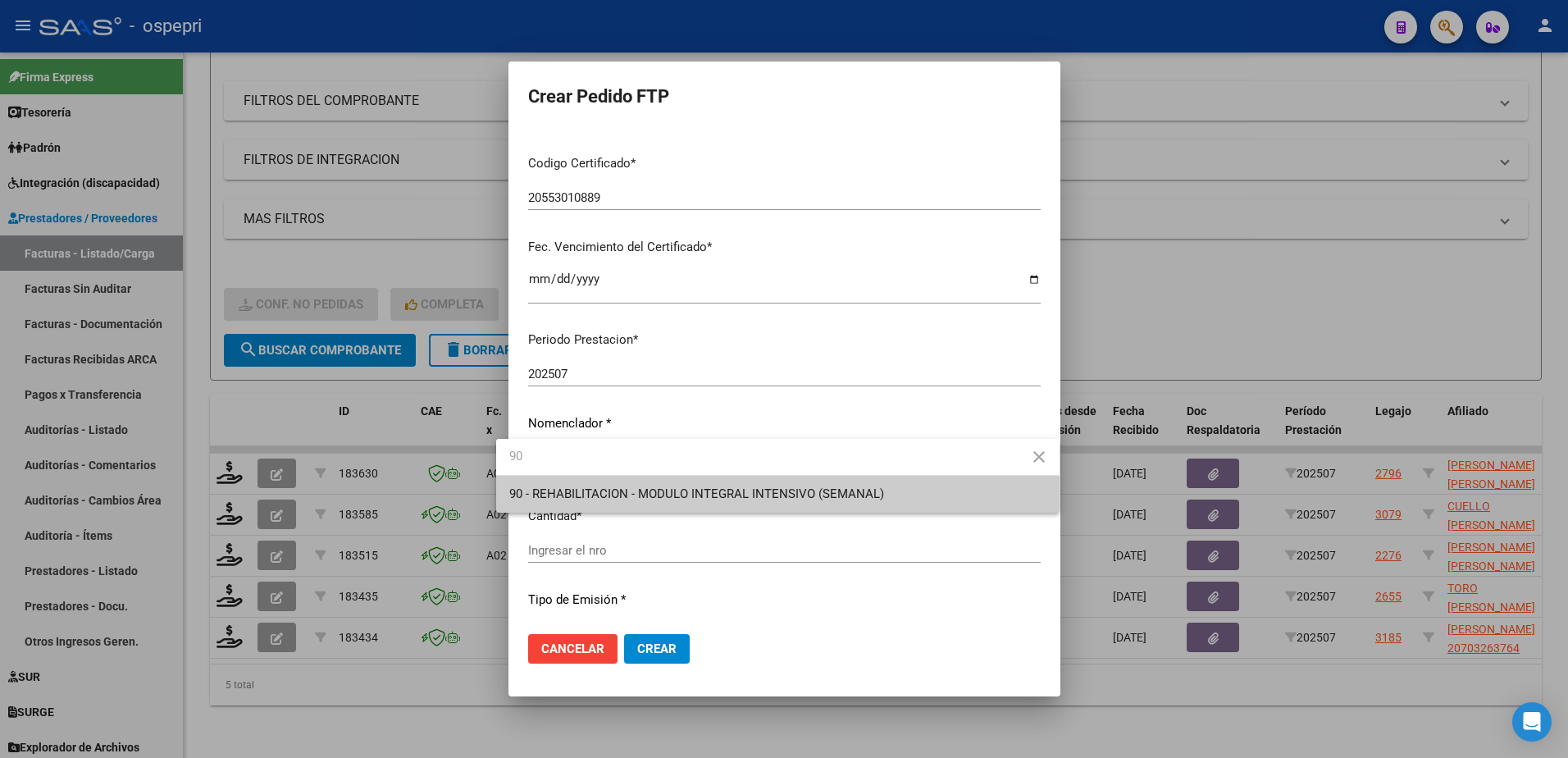
type input "90"
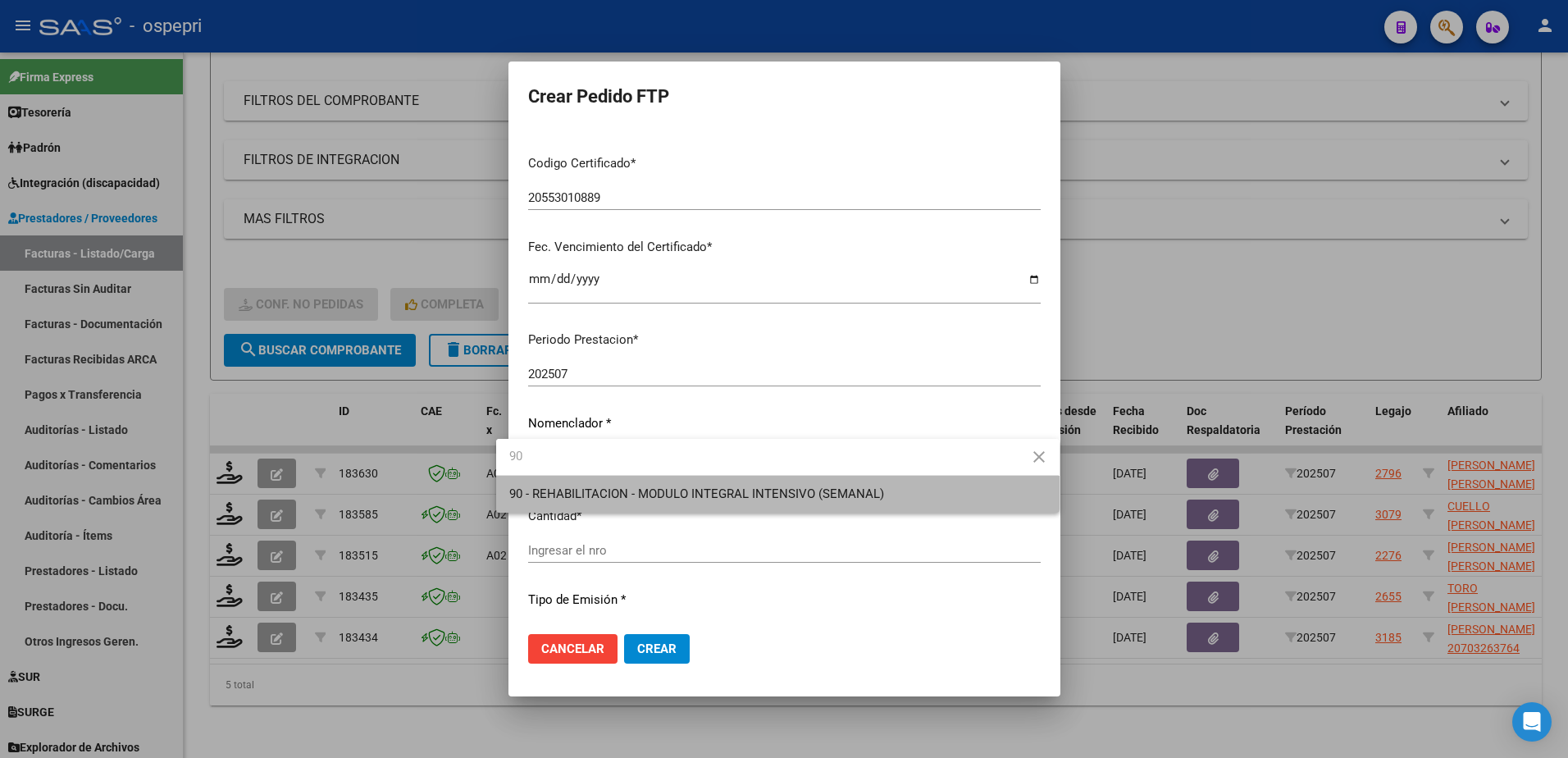
click at [623, 483] on span "90 - REHABILITACION - MODULO INTEGRAL INTENSIVO (SEMANAL)" at bounding box center [778, 494] width 536 height 37
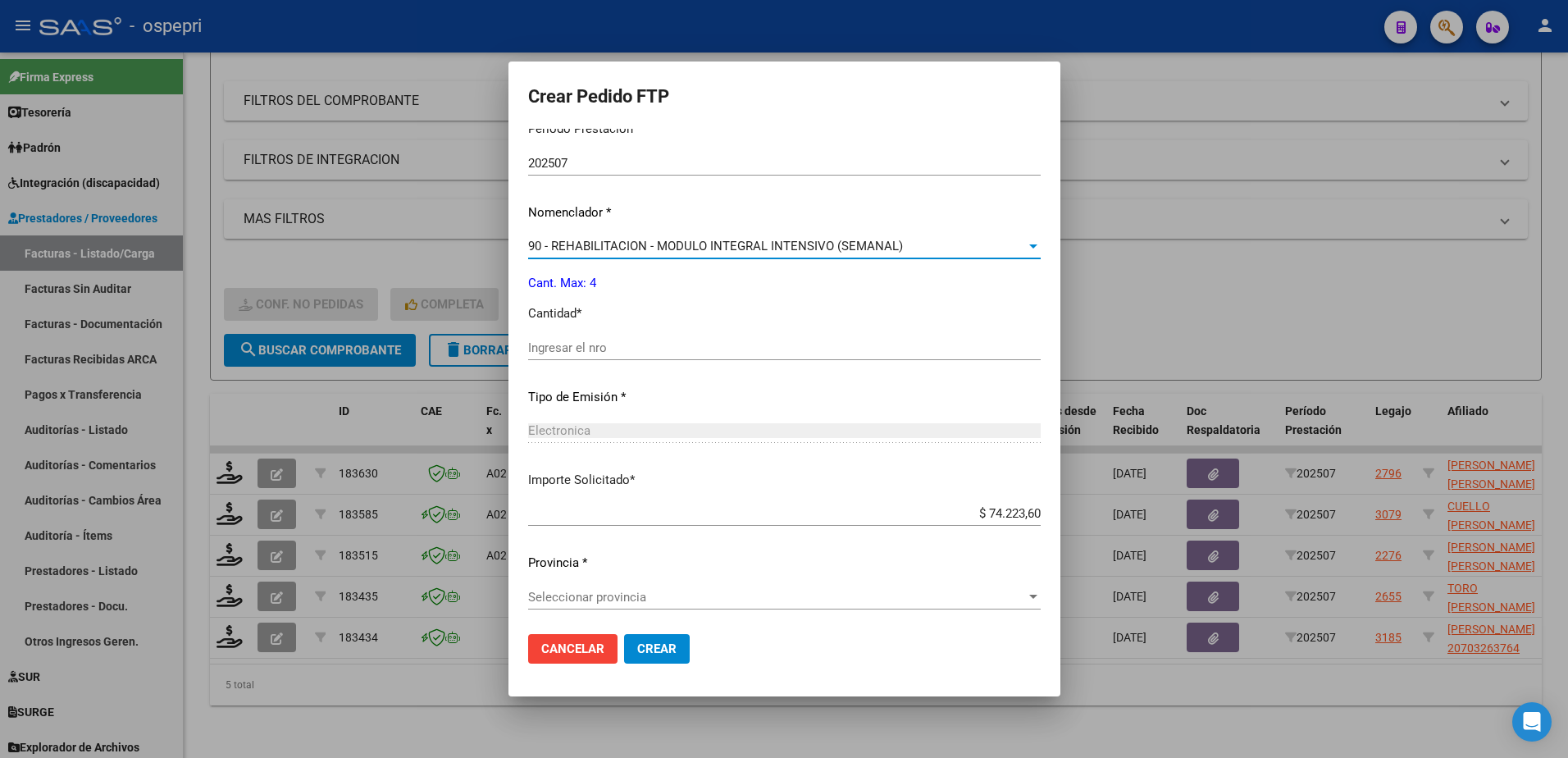
scroll to position [542, 0]
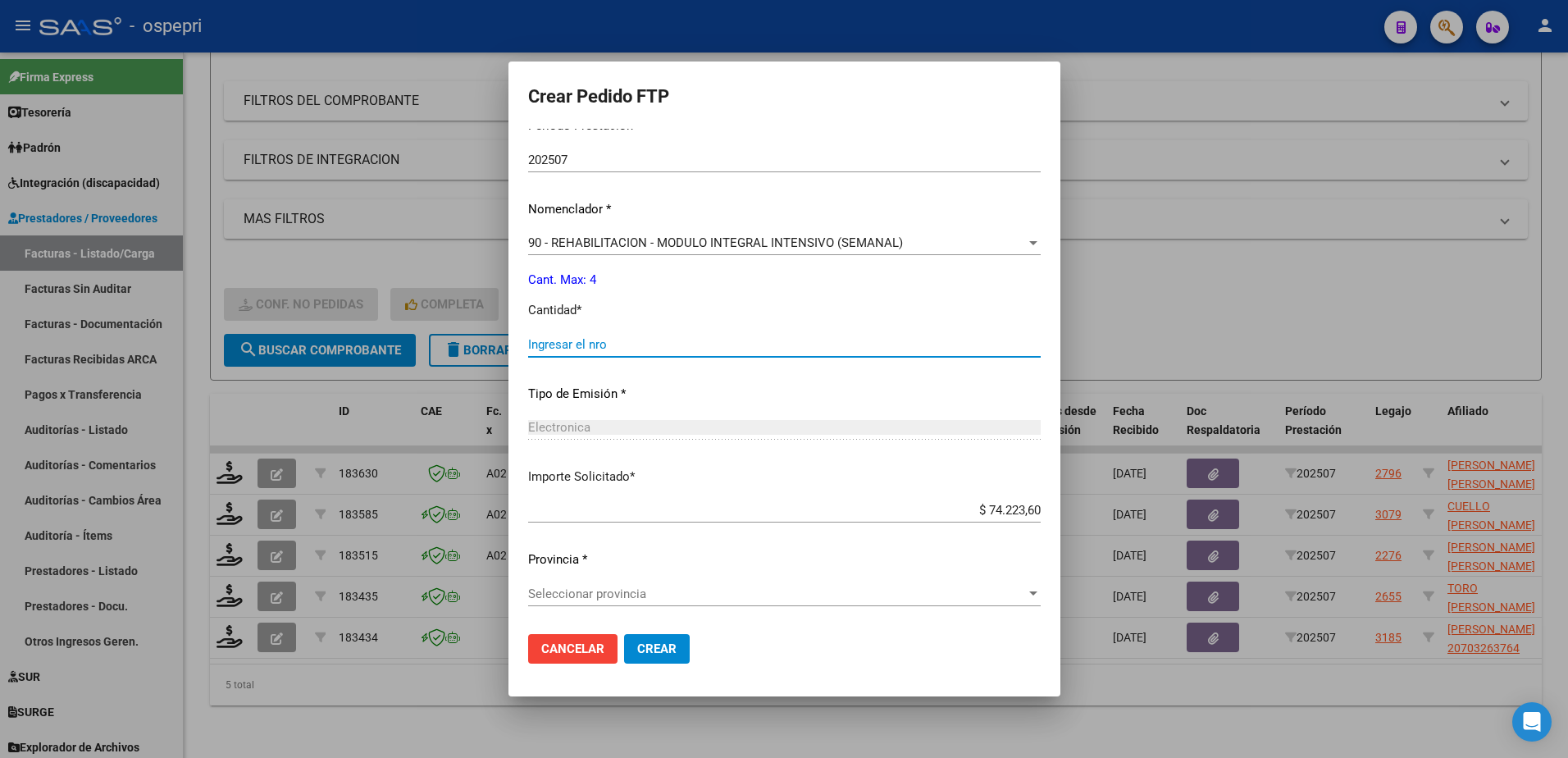
click at [584, 341] on input "Ingresar el nro" at bounding box center [784, 344] width 513 height 15
type input "4"
click at [614, 589] on span "Seleccionar provincia" at bounding box center [778, 593] width 498 height 15
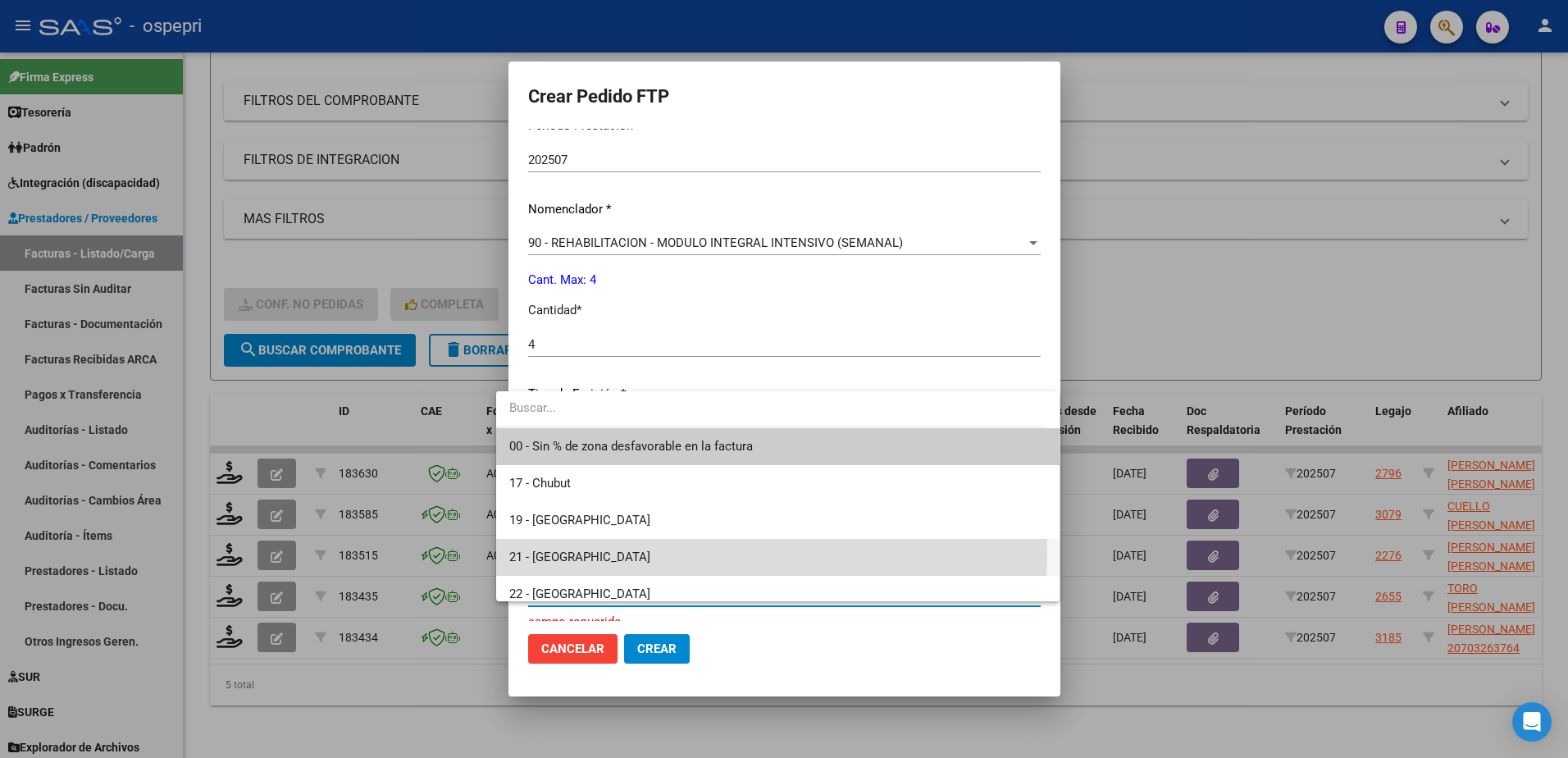
click at [590, 554] on span "21 - Neuquén" at bounding box center [778, 557] width 536 height 37
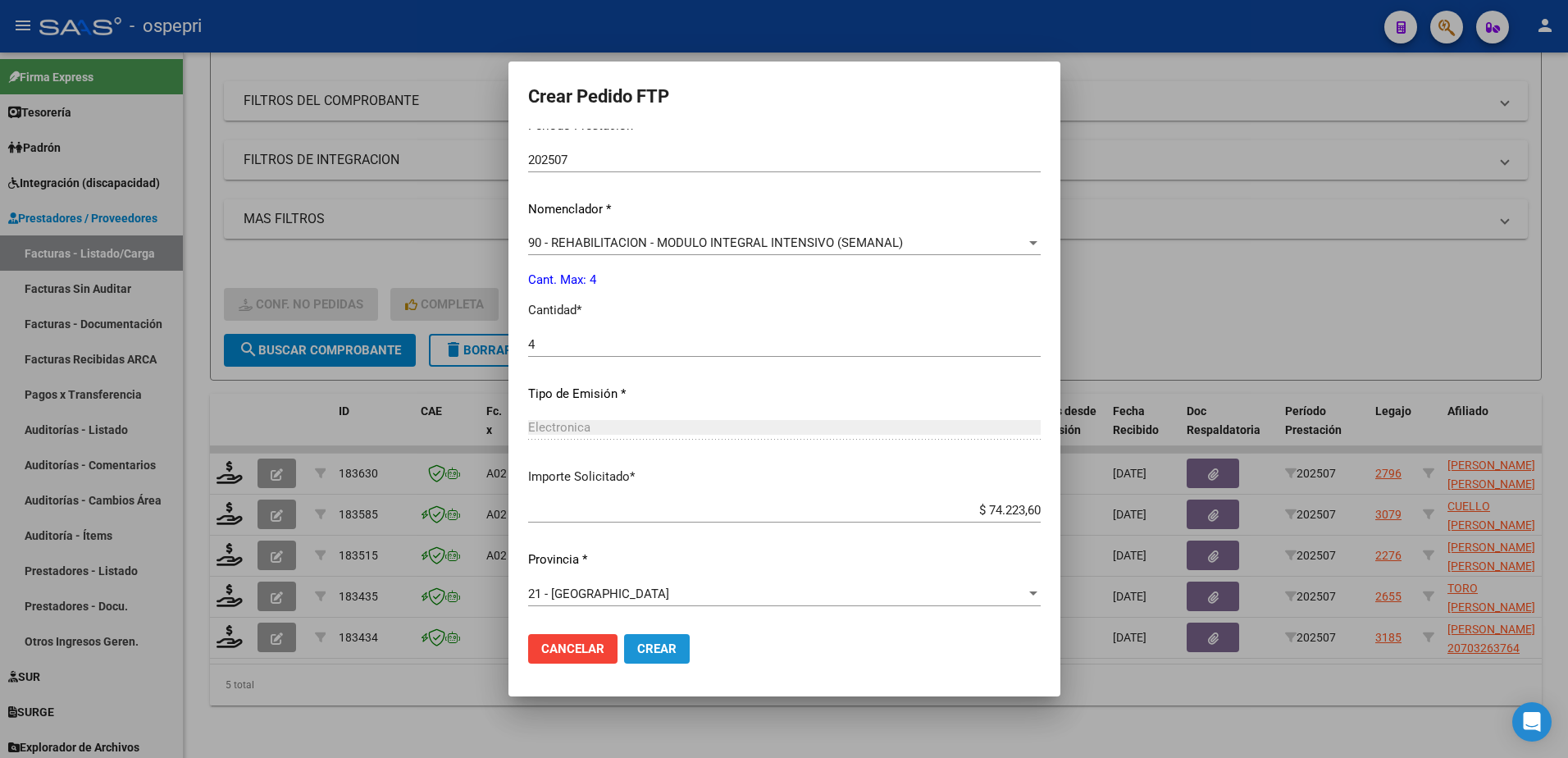
click at [654, 650] on span "Crear" at bounding box center [657, 648] width 40 height 15
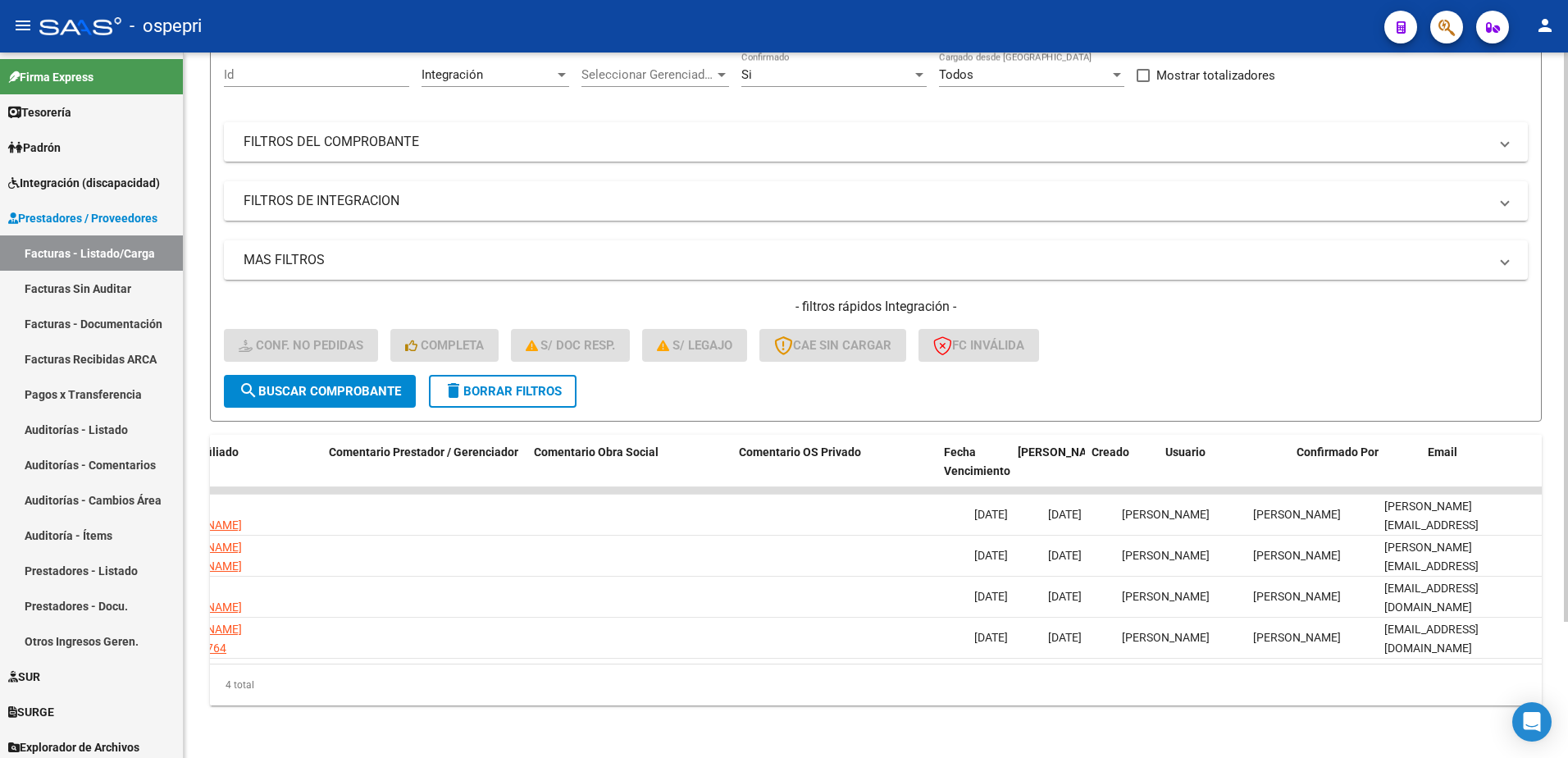
scroll to position [0, 0]
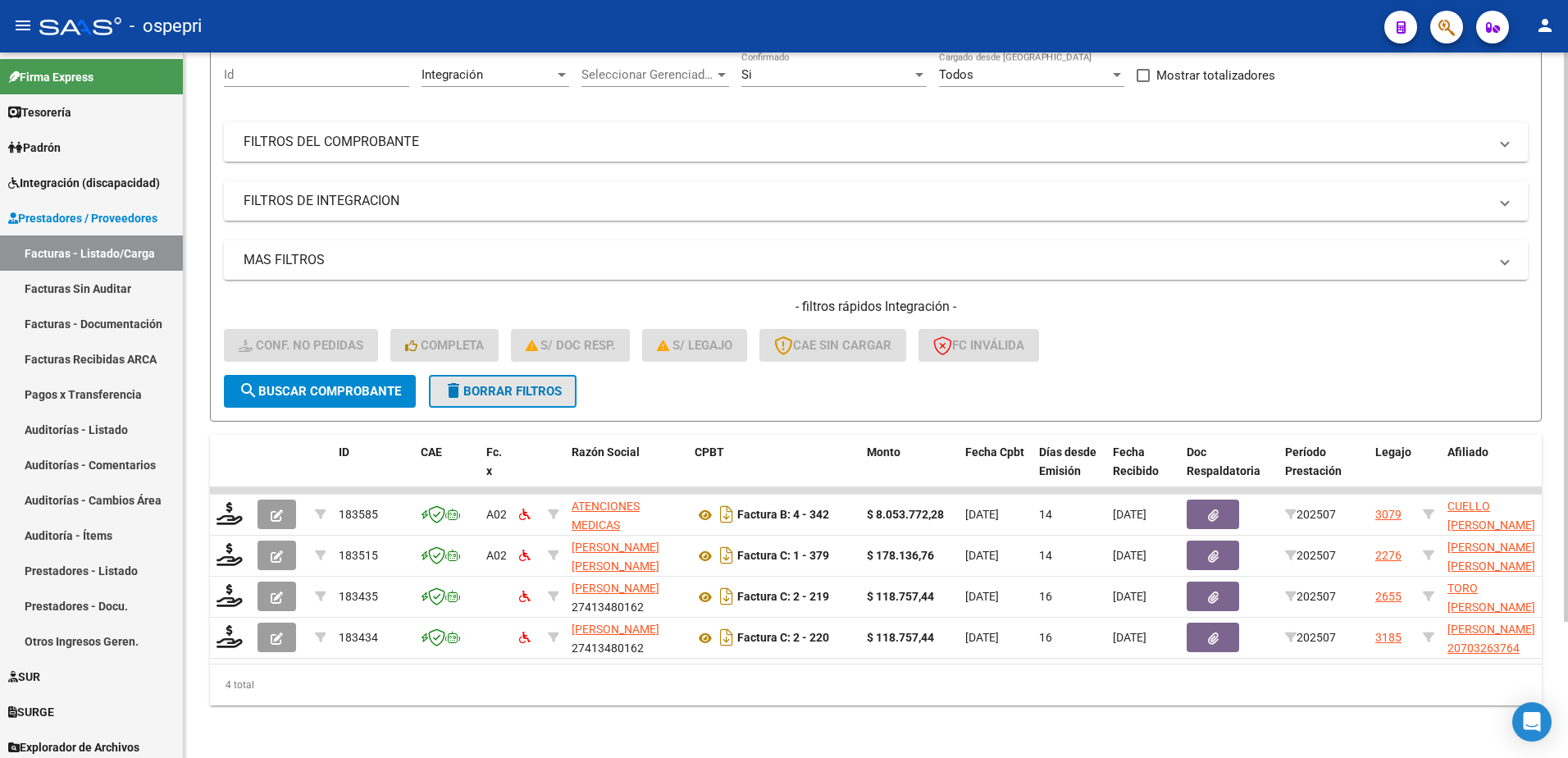
click at [524, 384] on span "delete Borrar Filtros" at bounding box center [503, 391] width 118 height 15
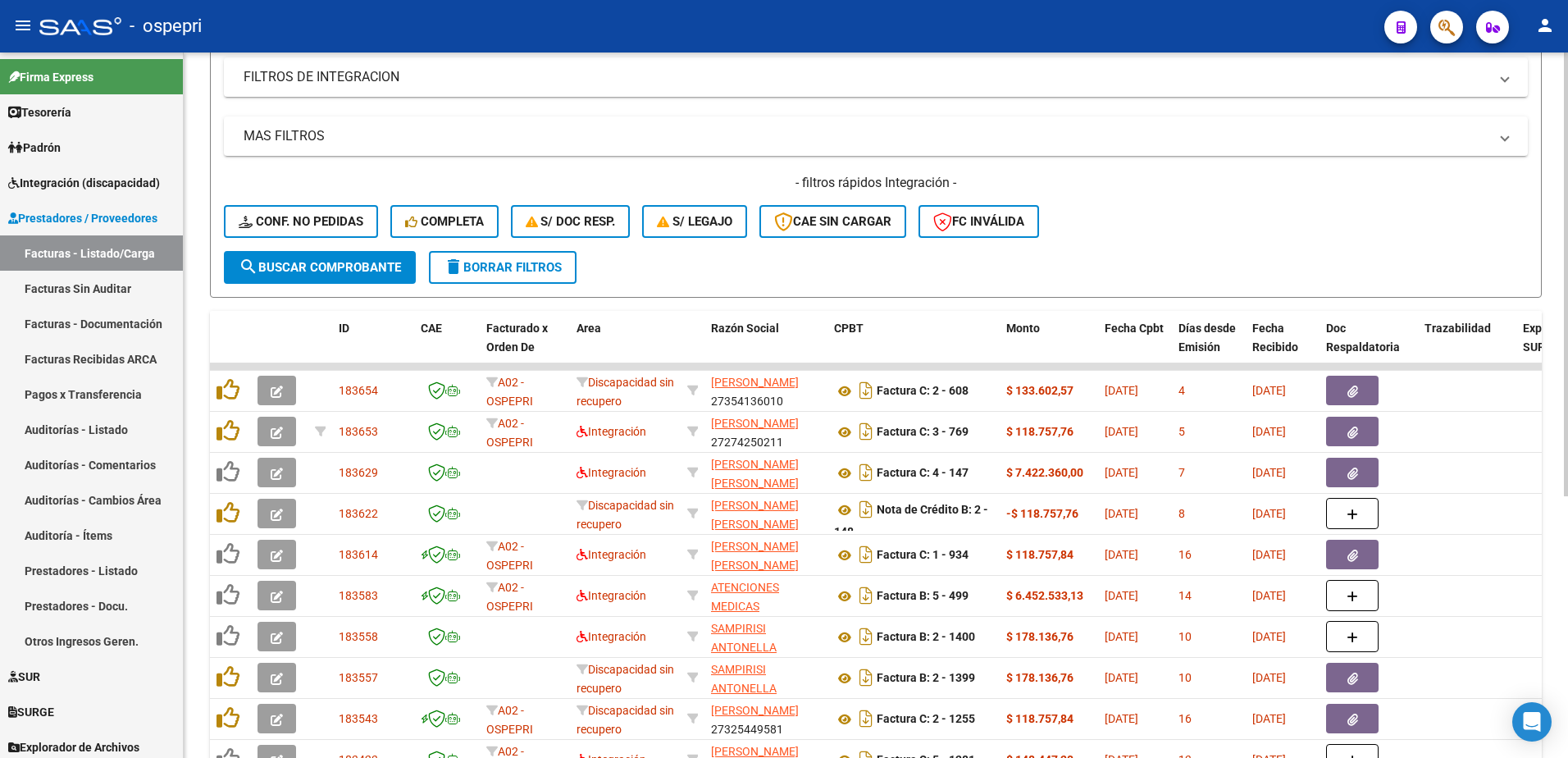
scroll to position [415, 0]
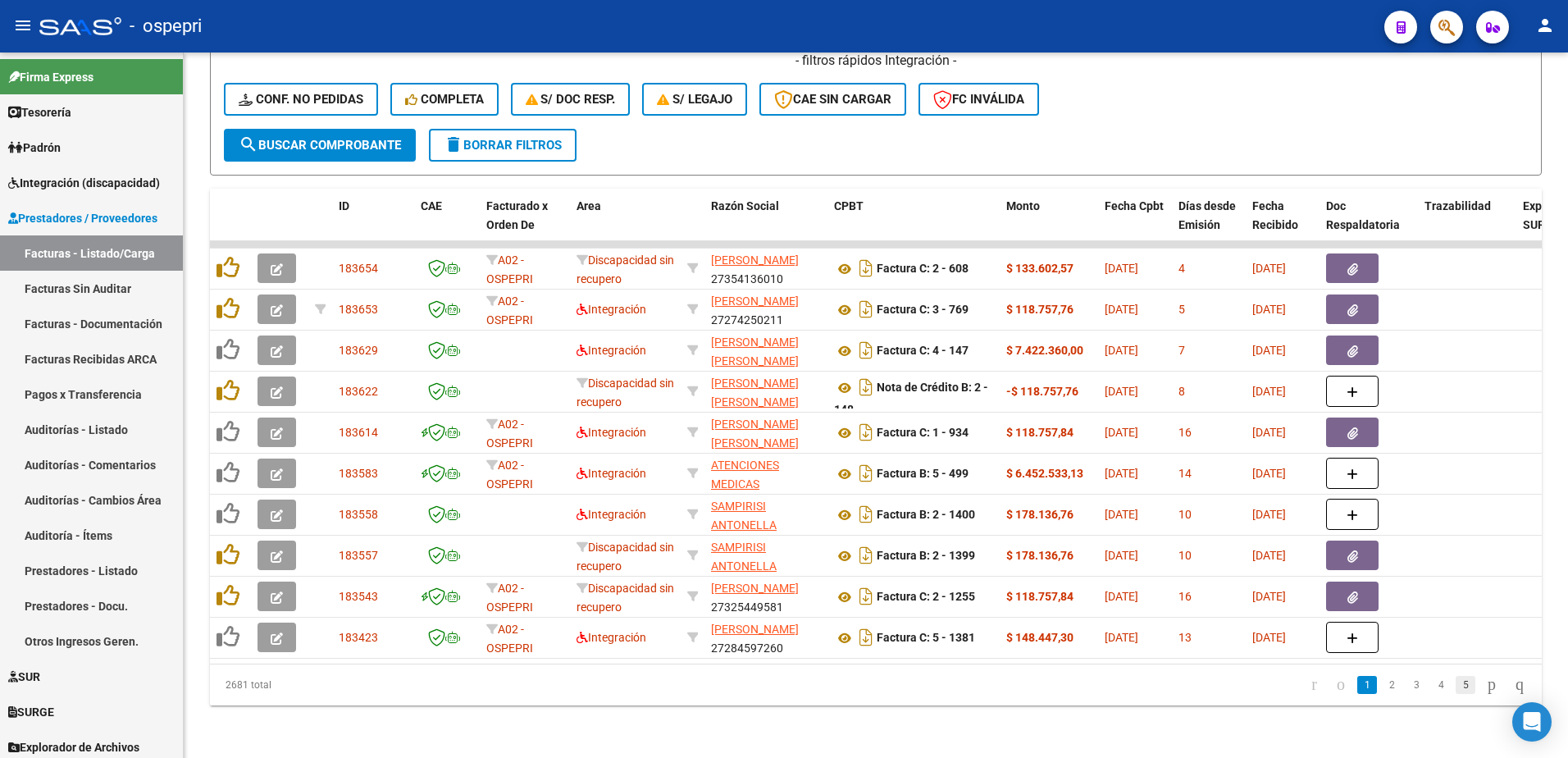
click at [1456, 685] on link "5" at bounding box center [1465, 685] width 20 height 18
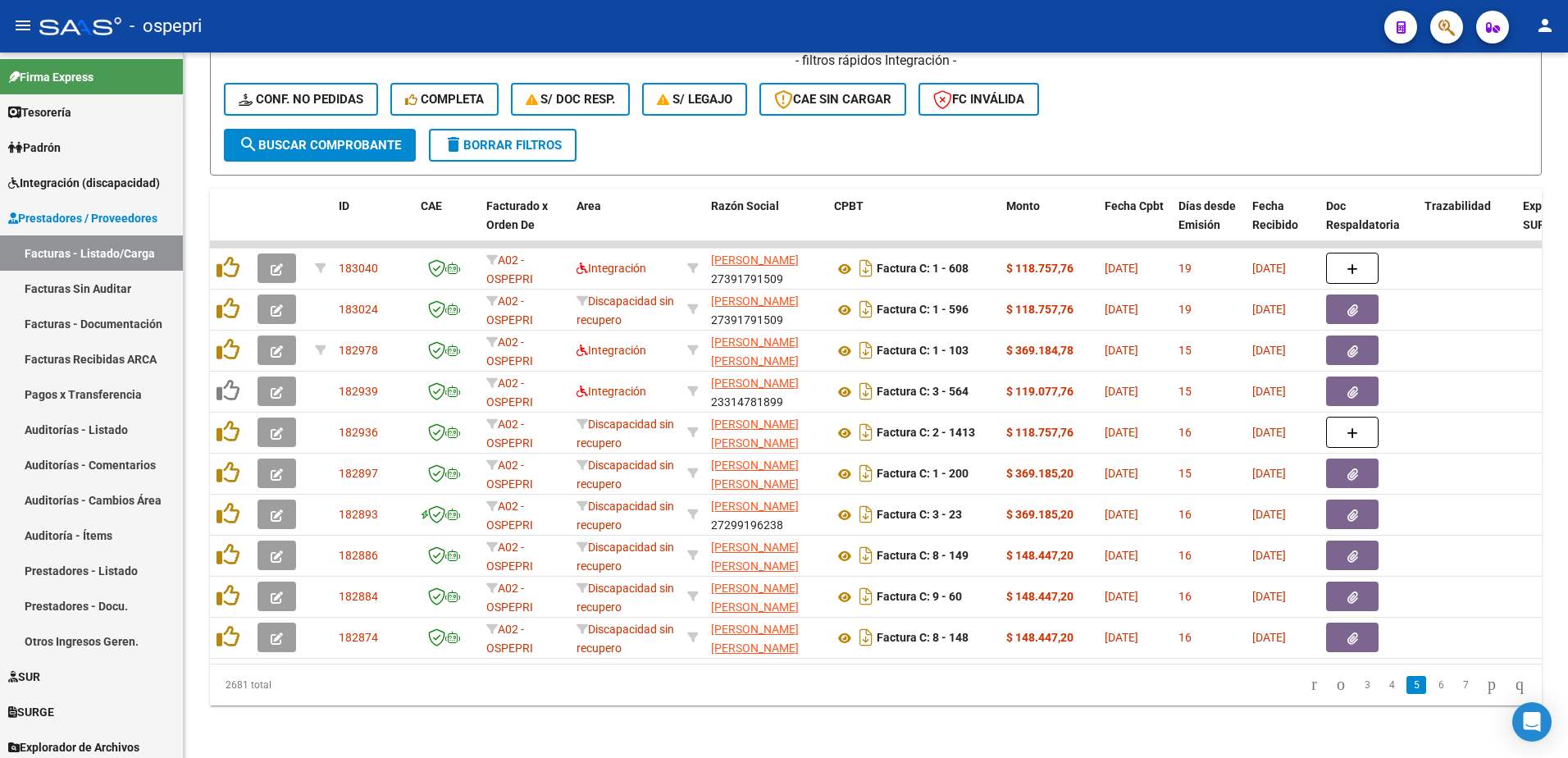
click at [1456, 685] on link "7" at bounding box center [1465, 685] width 20 height 18
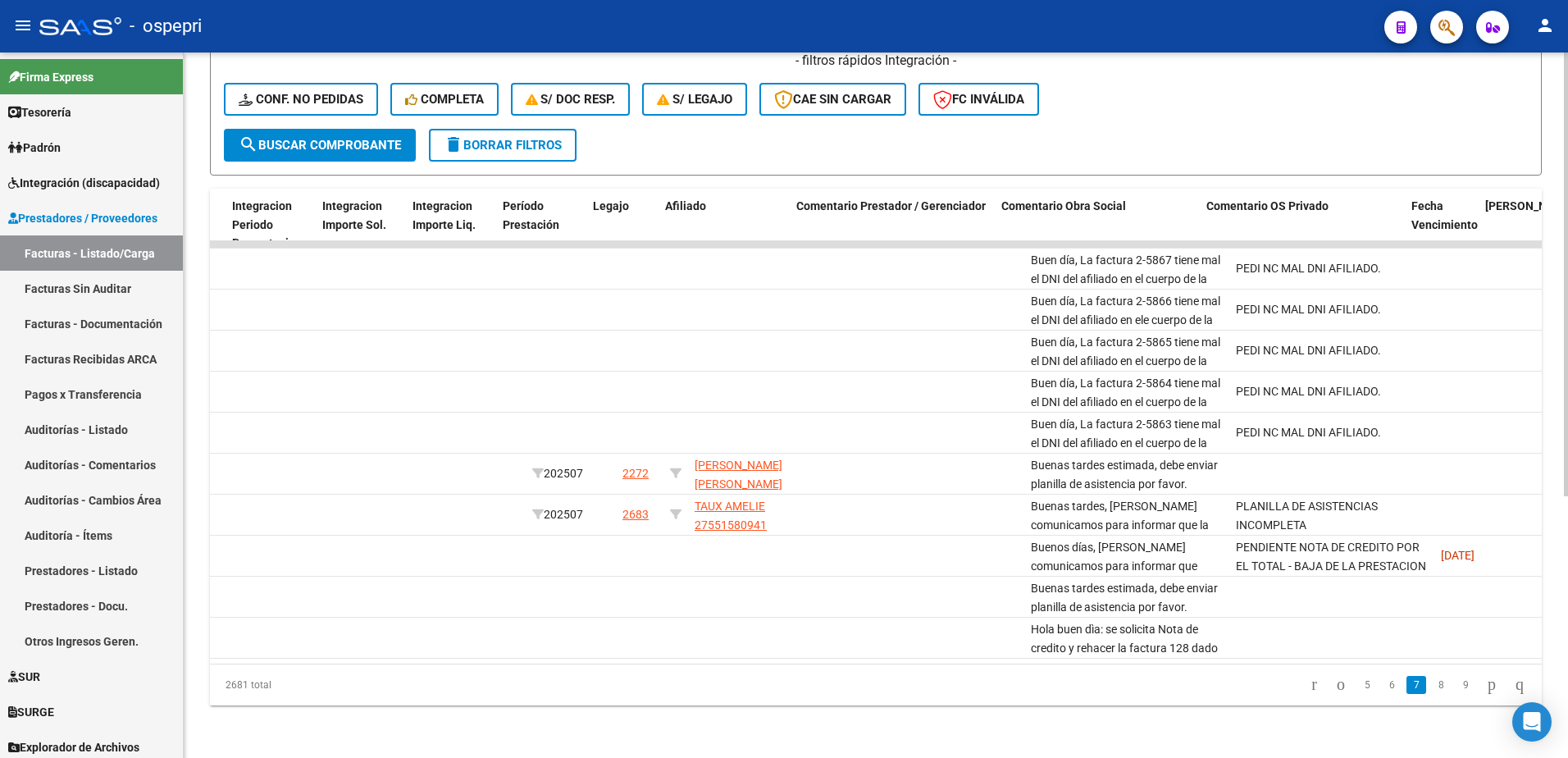
scroll to position [0, 2074]
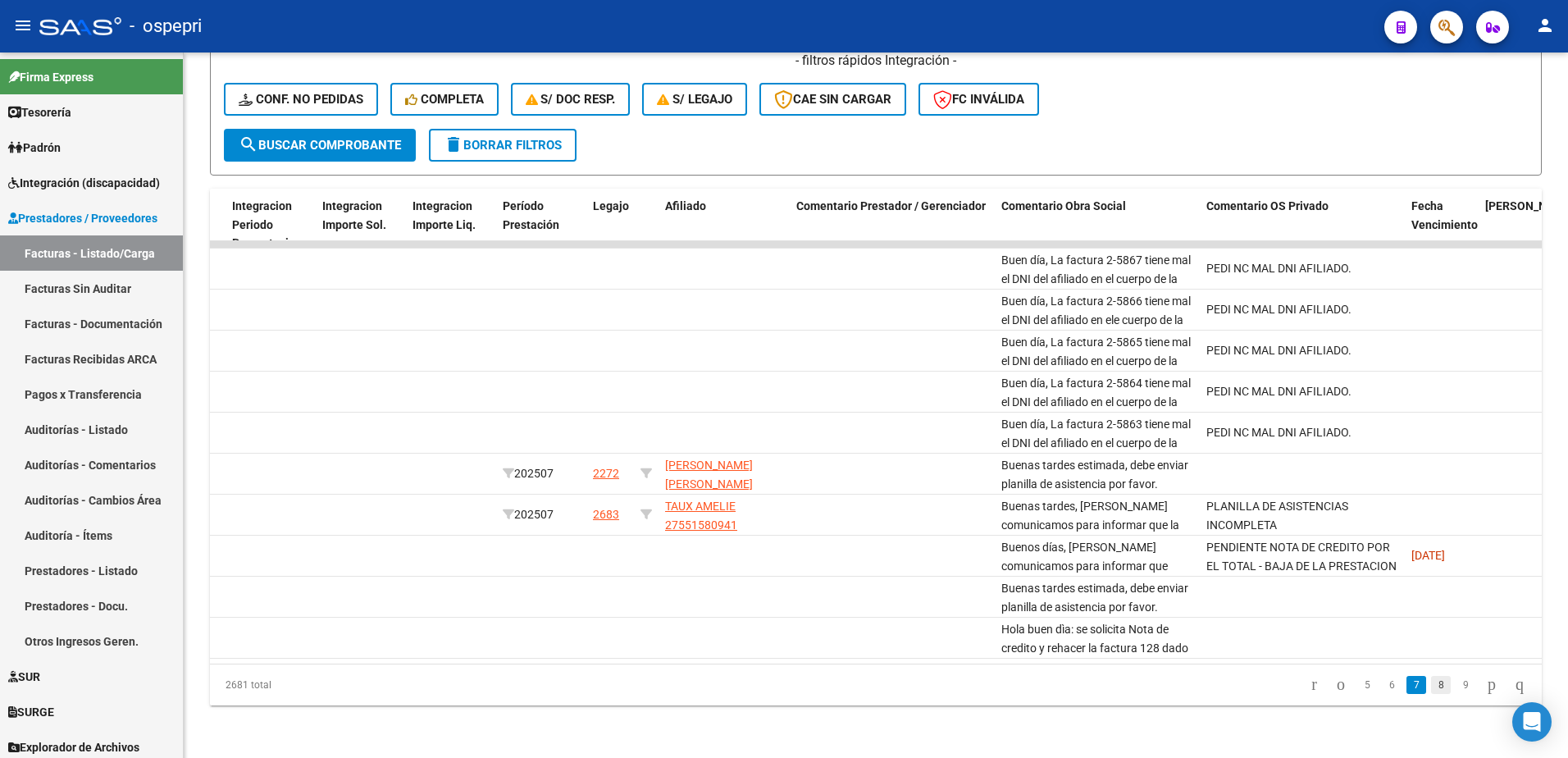
click at [1431, 691] on link "8" at bounding box center [1440, 685] width 20 height 18
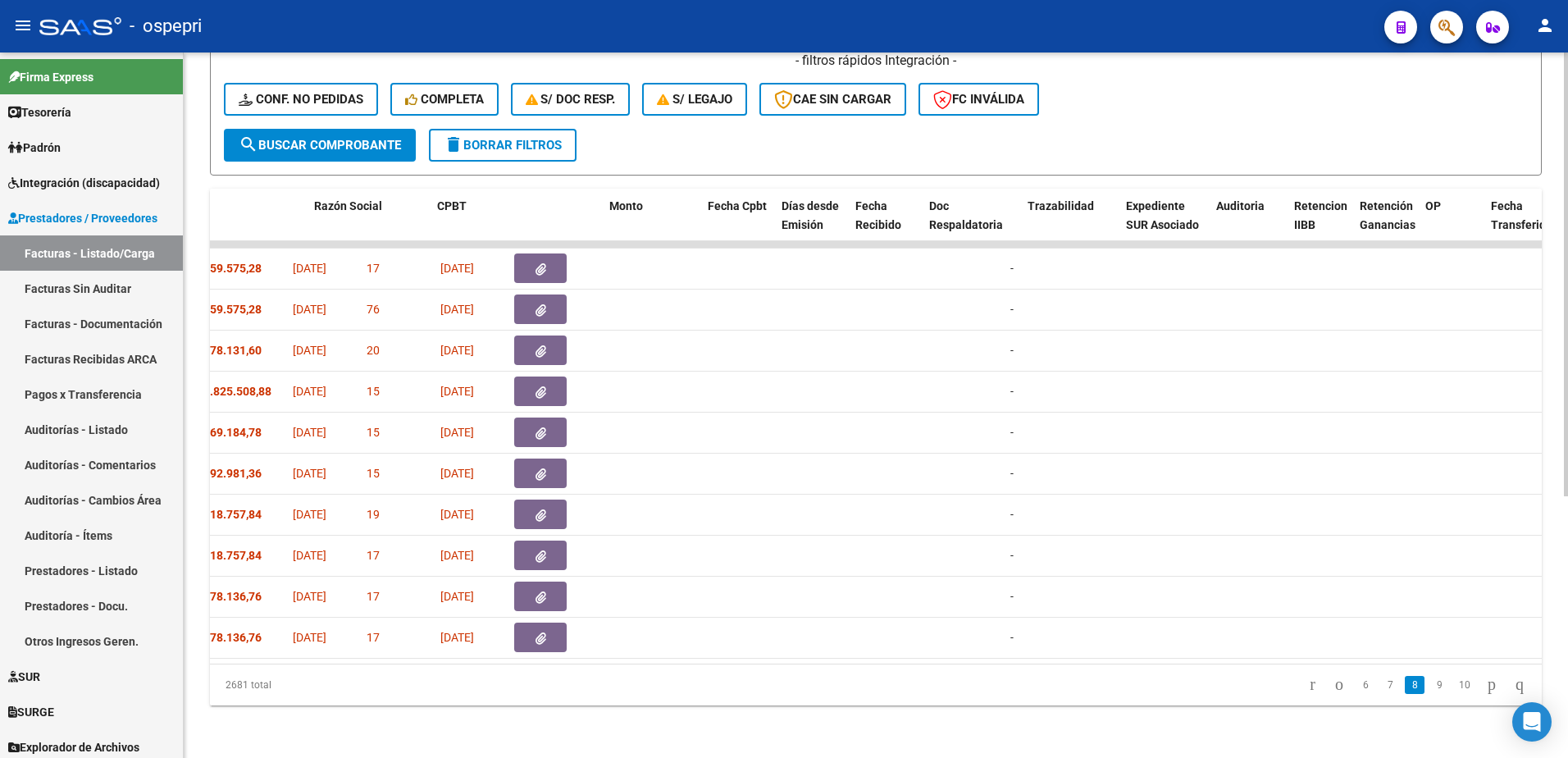
scroll to position [0, 0]
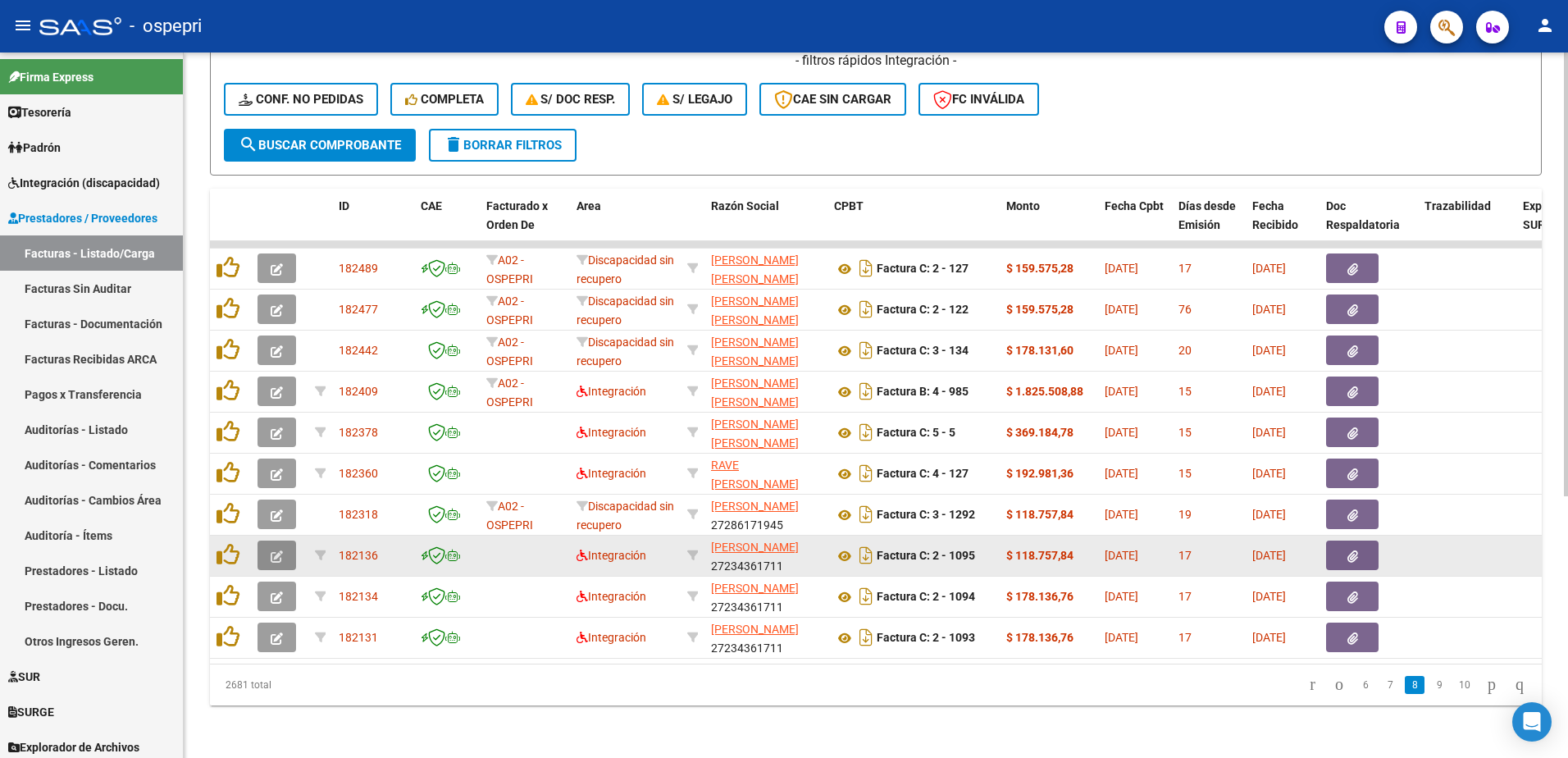
click at [273, 550] on icon "button" at bounding box center [277, 556] width 12 height 12
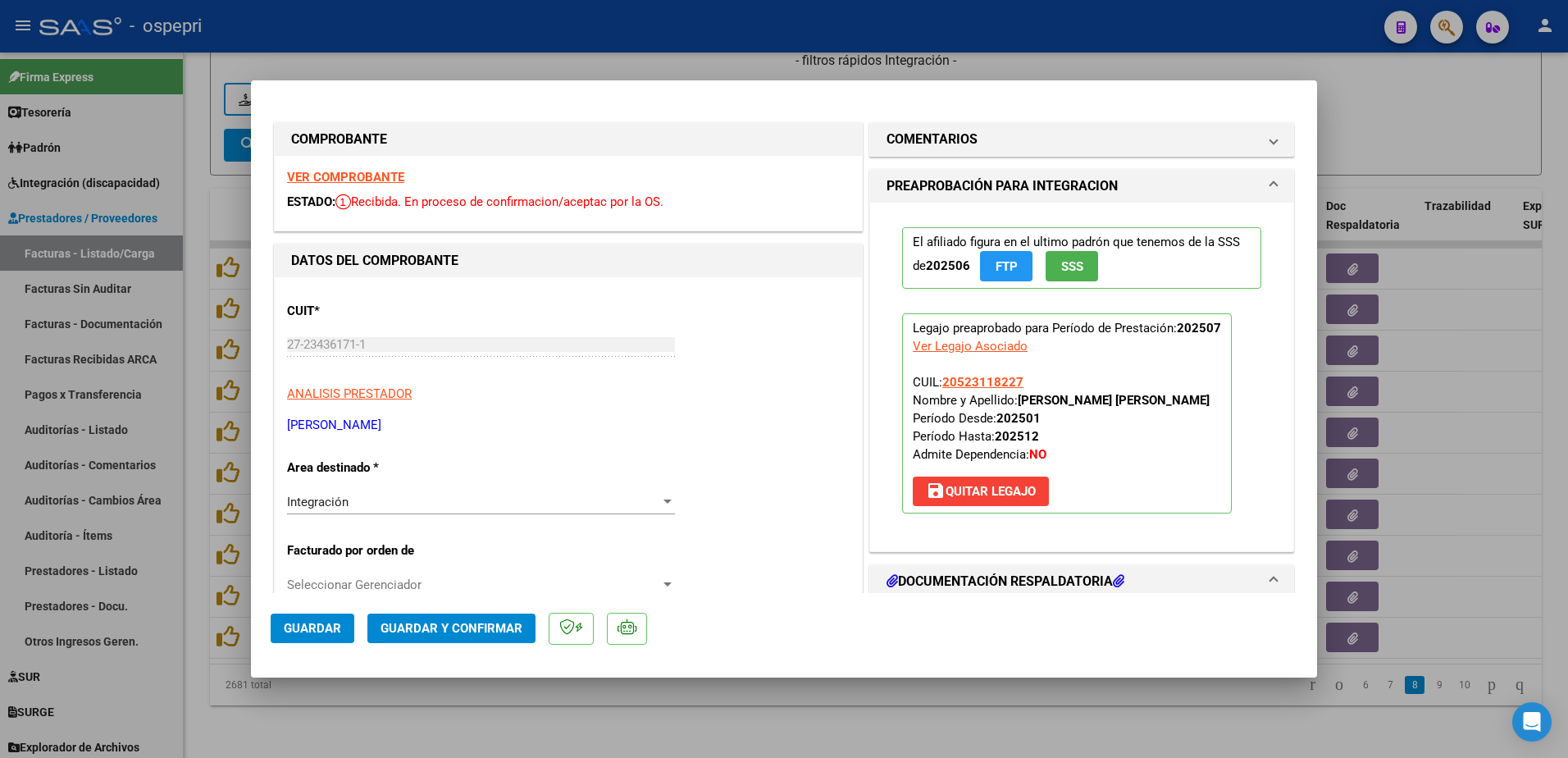
click at [361, 179] on strong "VER COMPROBANTE" at bounding box center [346, 177] width 117 height 15
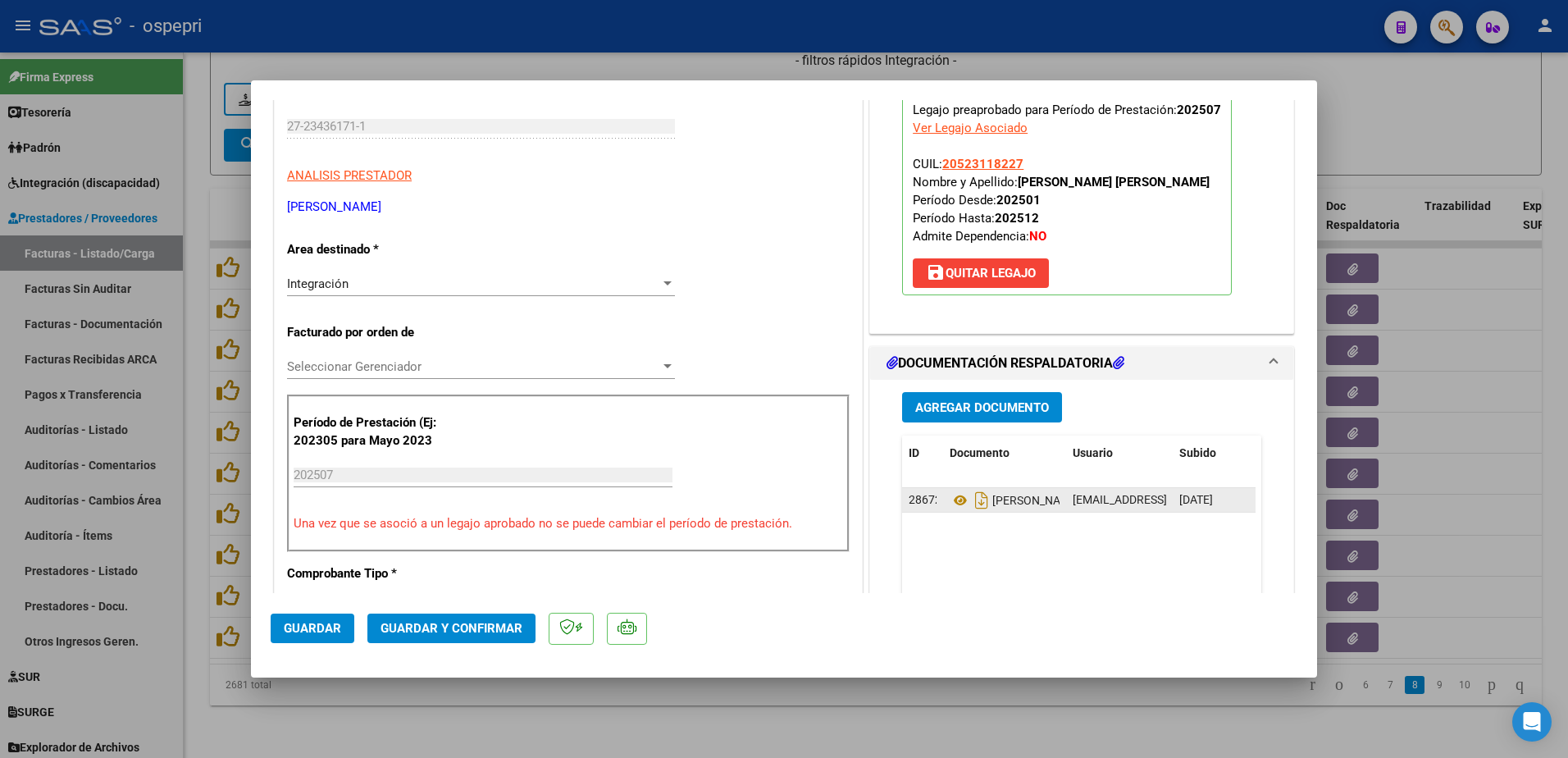
scroll to position [246, 0]
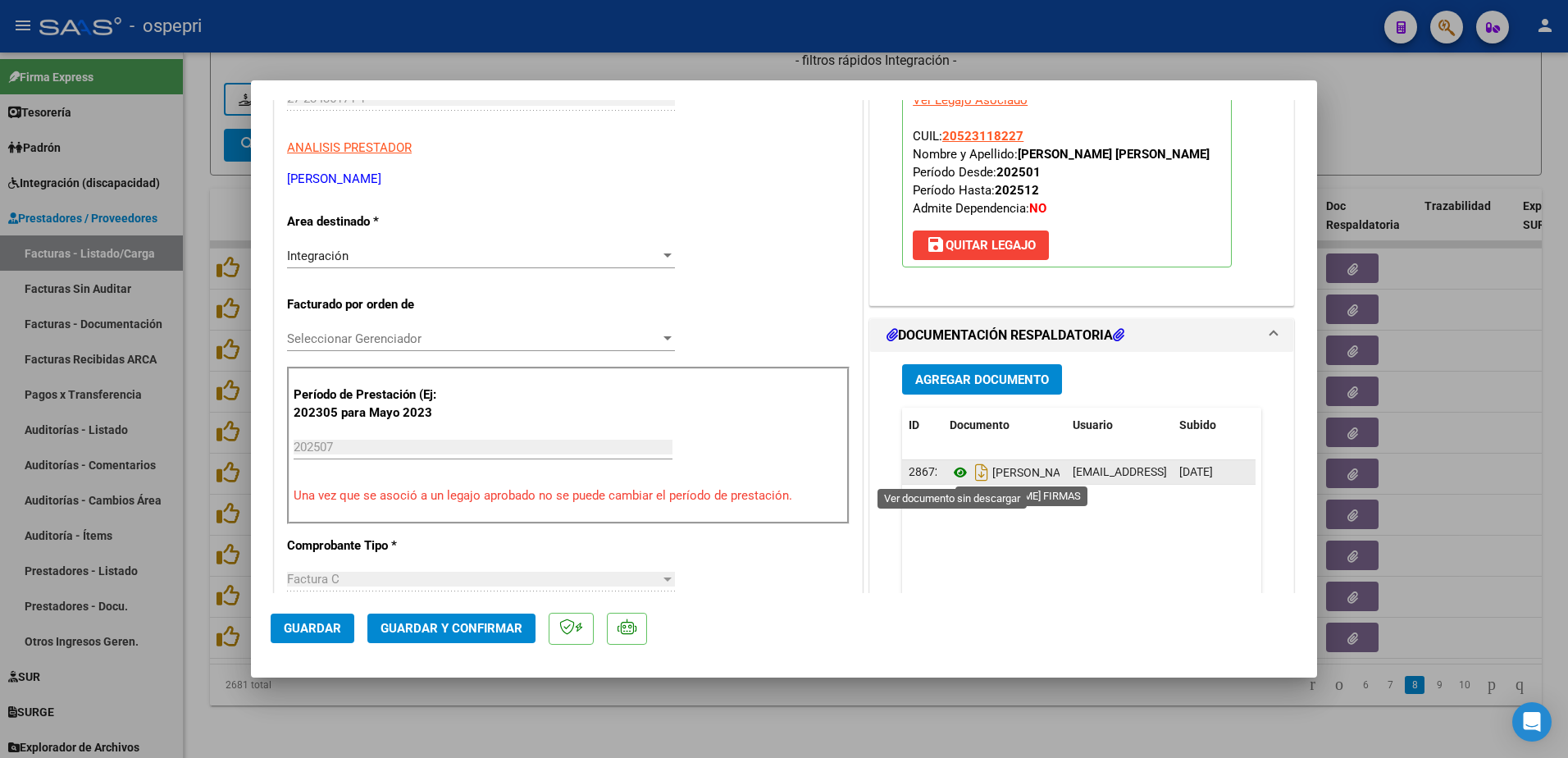
click at [950, 469] on icon at bounding box center [960, 473] width 22 height 20
click at [666, 333] on div at bounding box center [667, 338] width 15 height 13
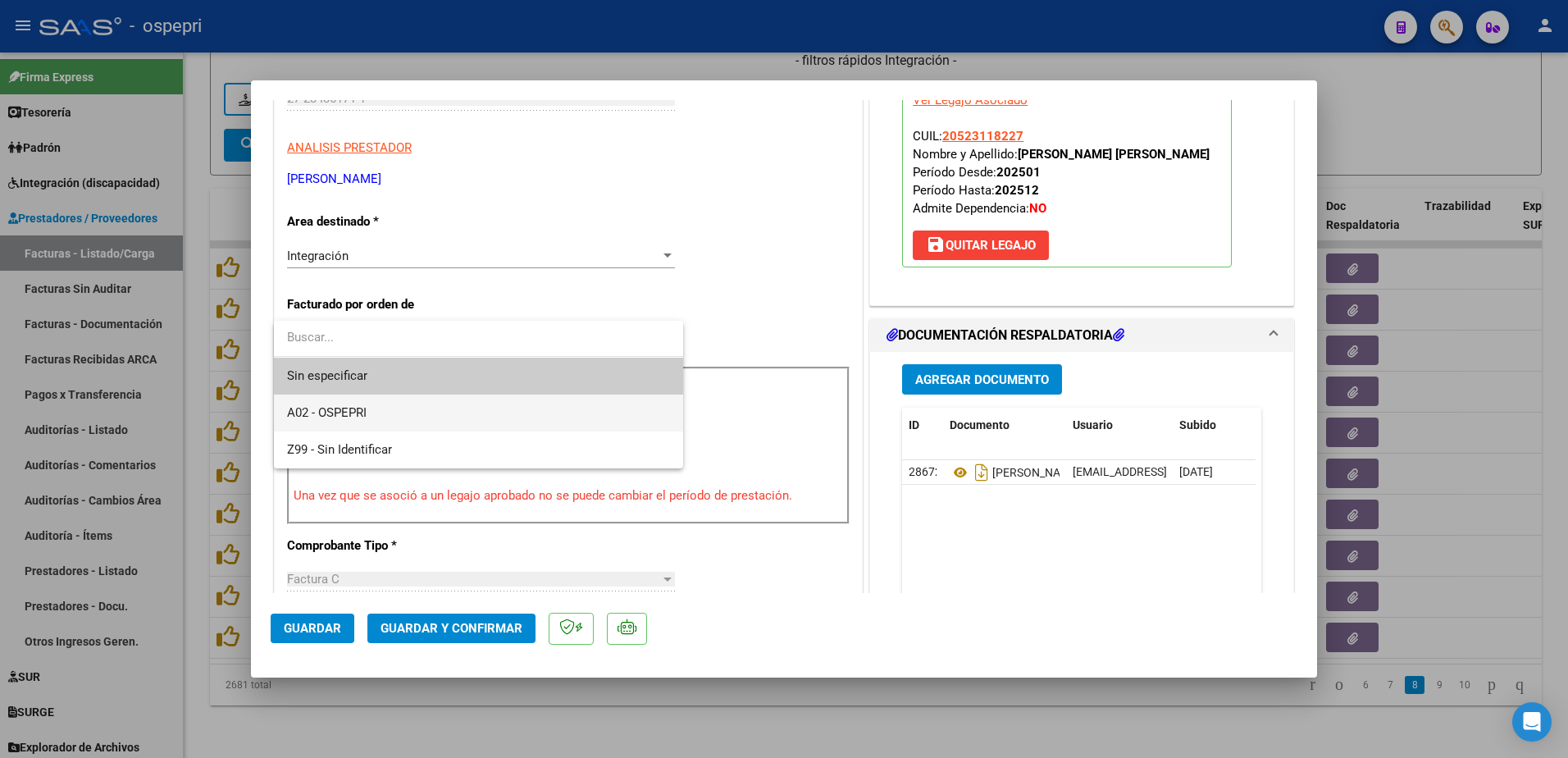
click at [387, 410] on span "A02 - OSPEPRI" at bounding box center [478, 413] width 383 height 37
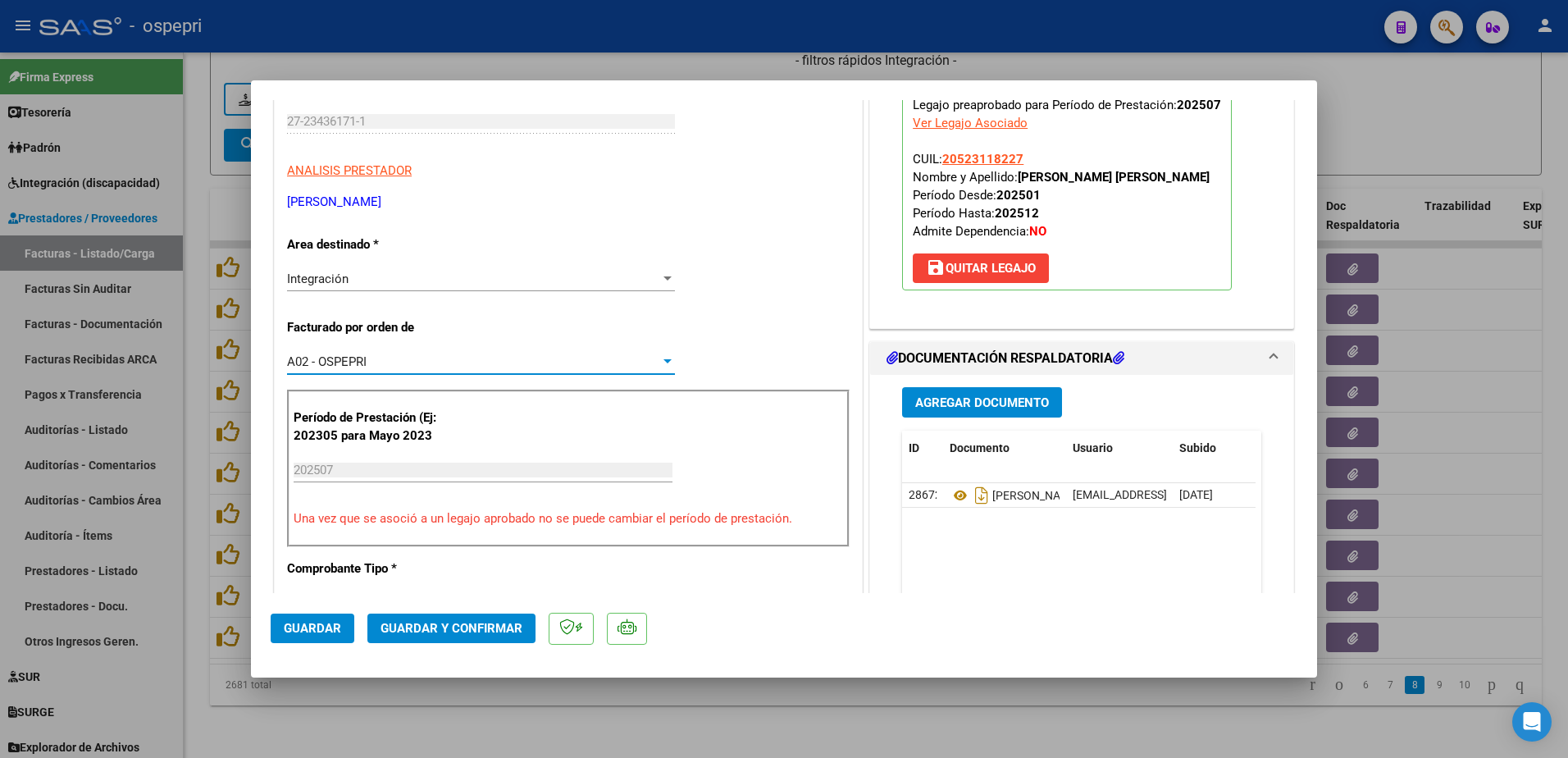
scroll to position [0, 0]
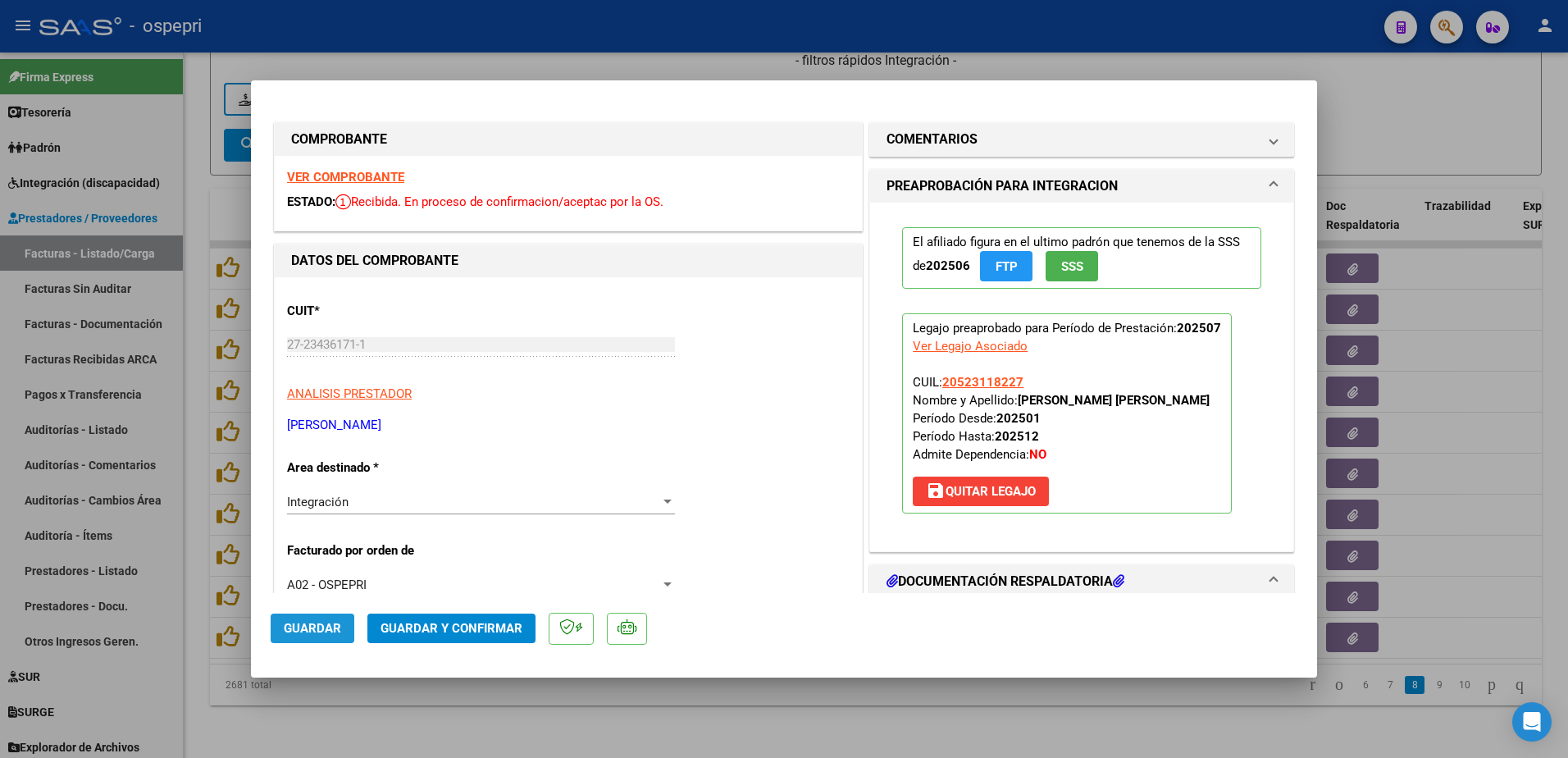
click at [303, 621] on span "Guardar" at bounding box center [312, 628] width 58 height 15
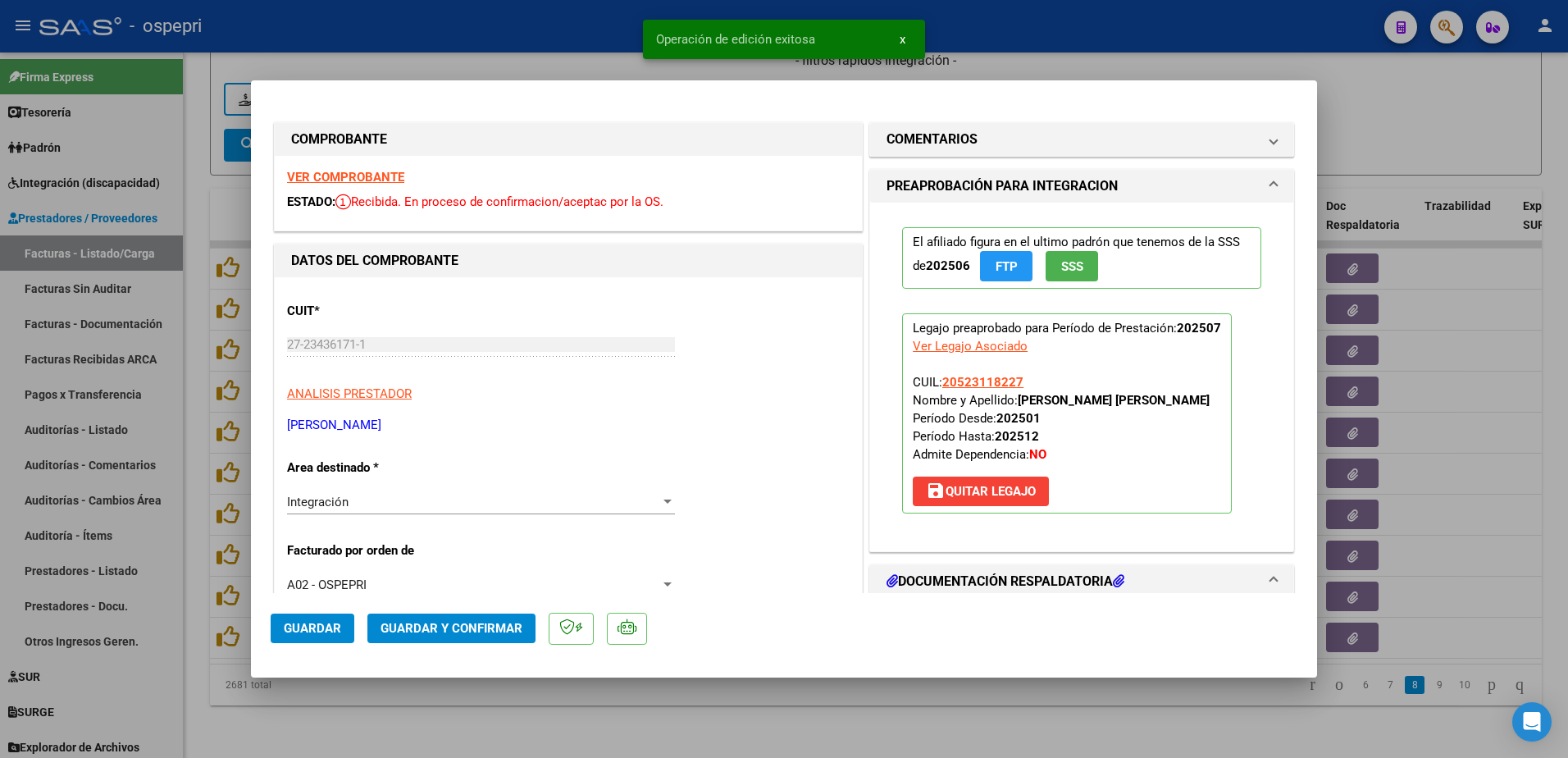
type input "$ 0,00"
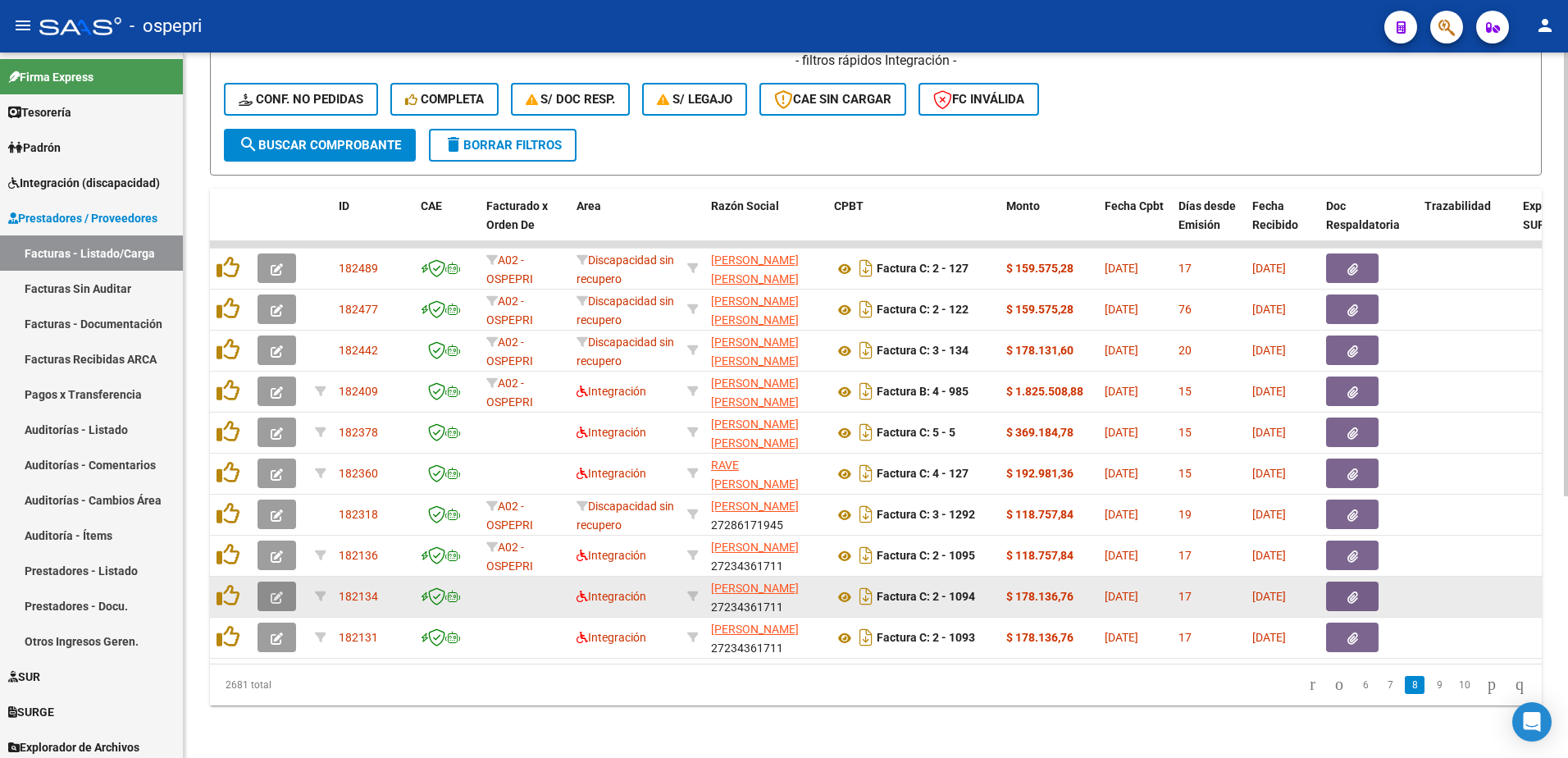
click at [284, 590] on button "button" at bounding box center [277, 597] width 39 height 29
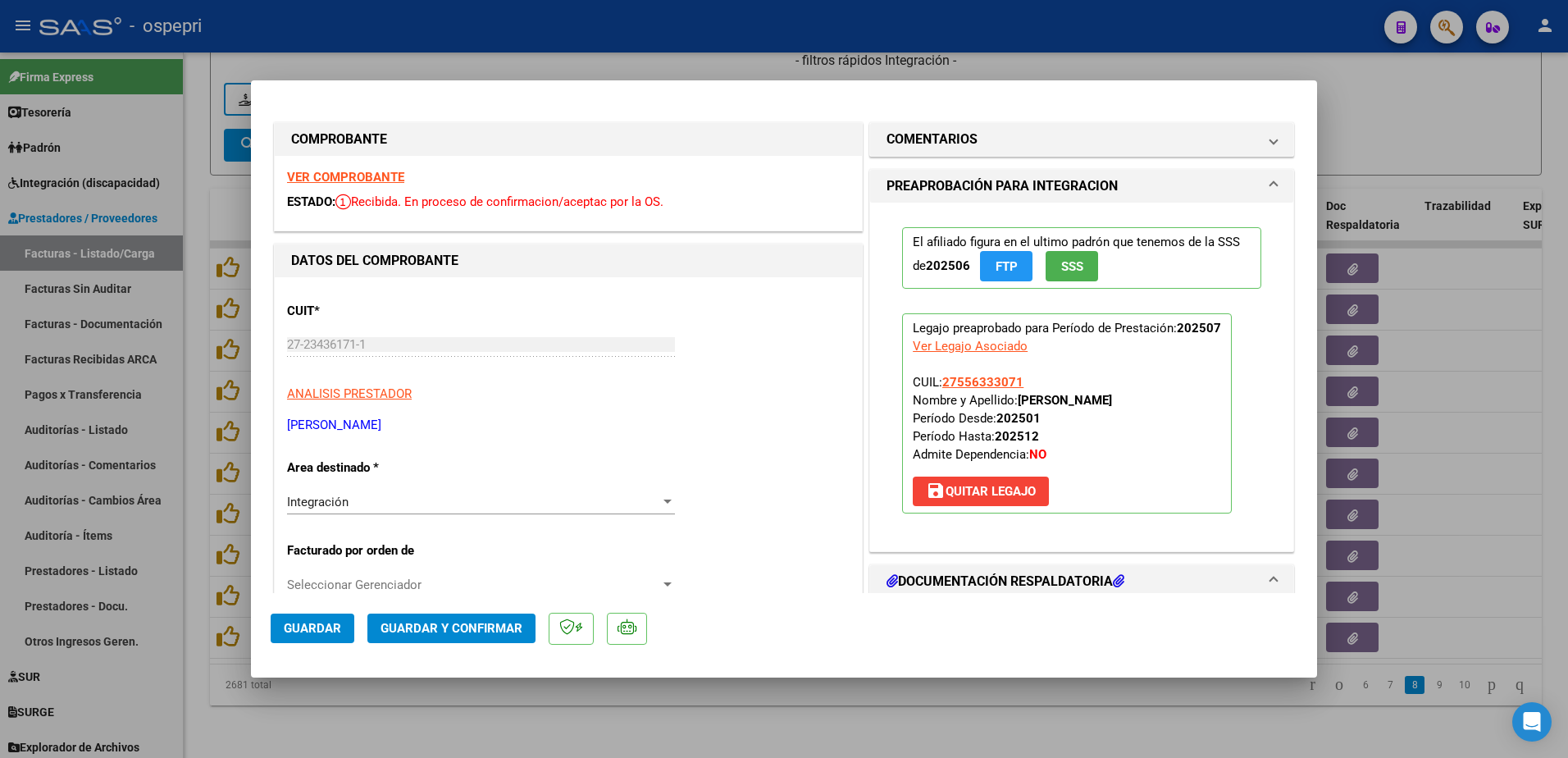
type input "$ 0,00"
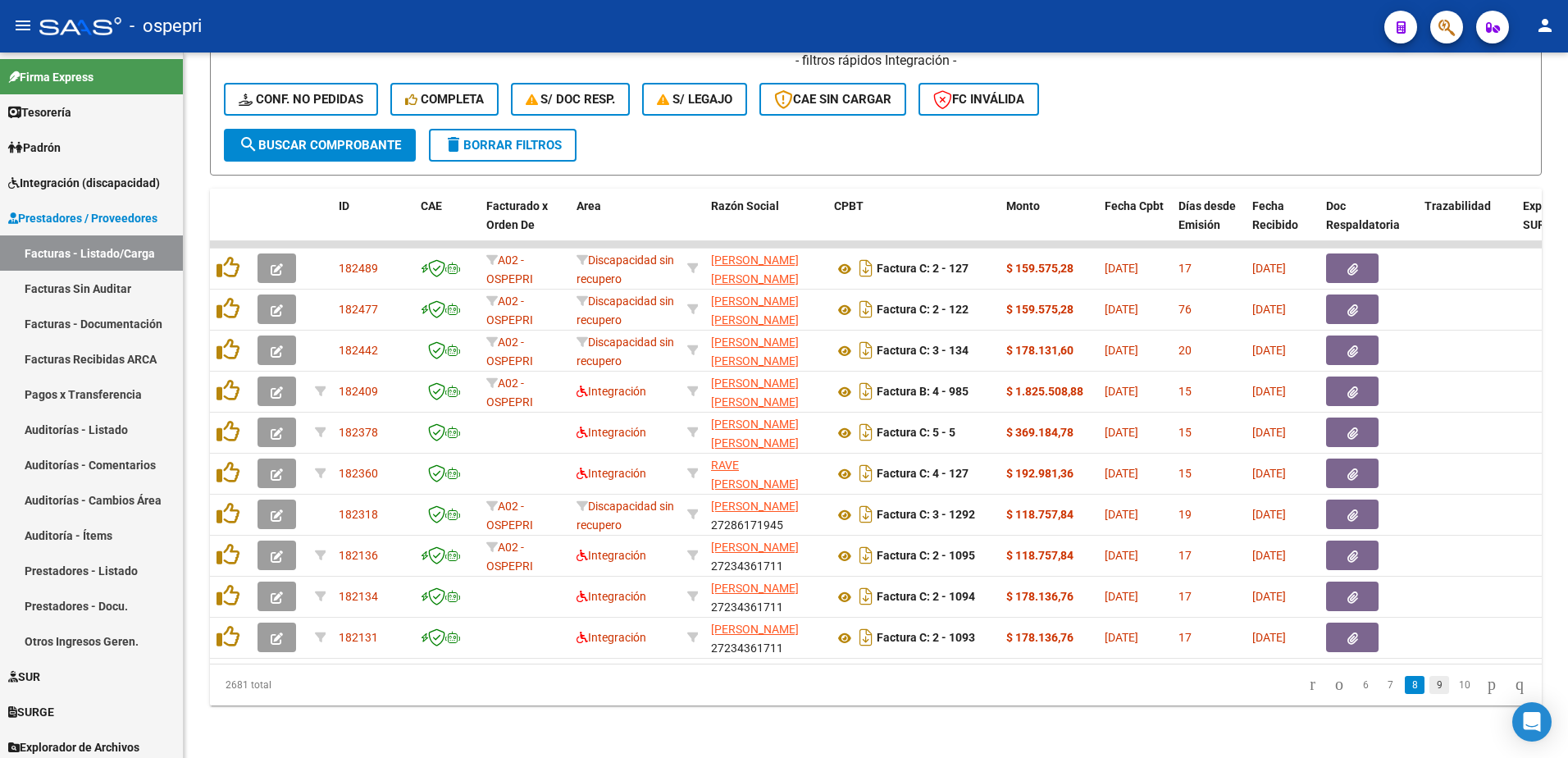
click at [1429, 681] on link "9" at bounding box center [1439, 685] width 20 height 18
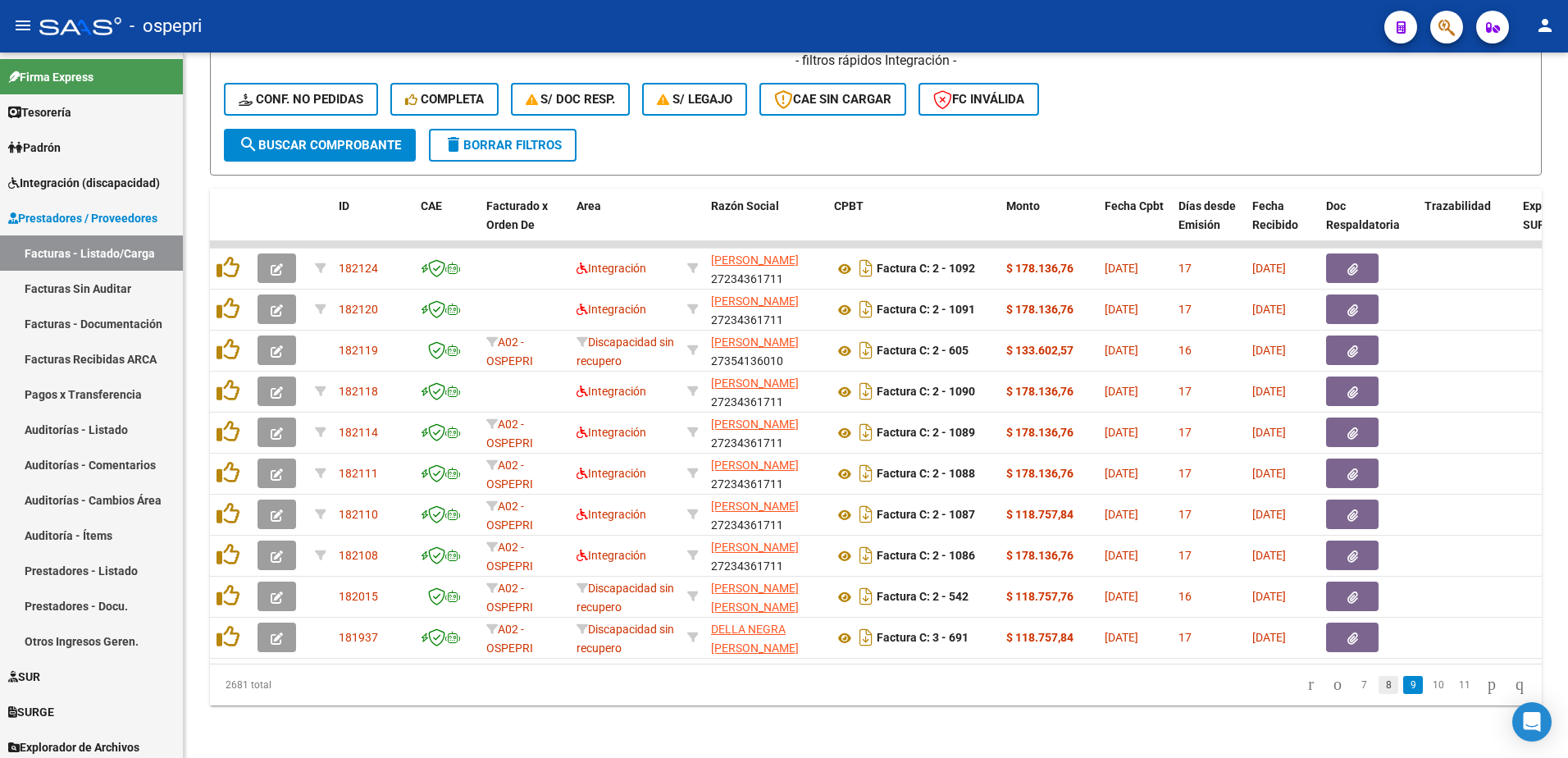
click at [1378, 686] on link "8" at bounding box center [1388, 685] width 20 height 18
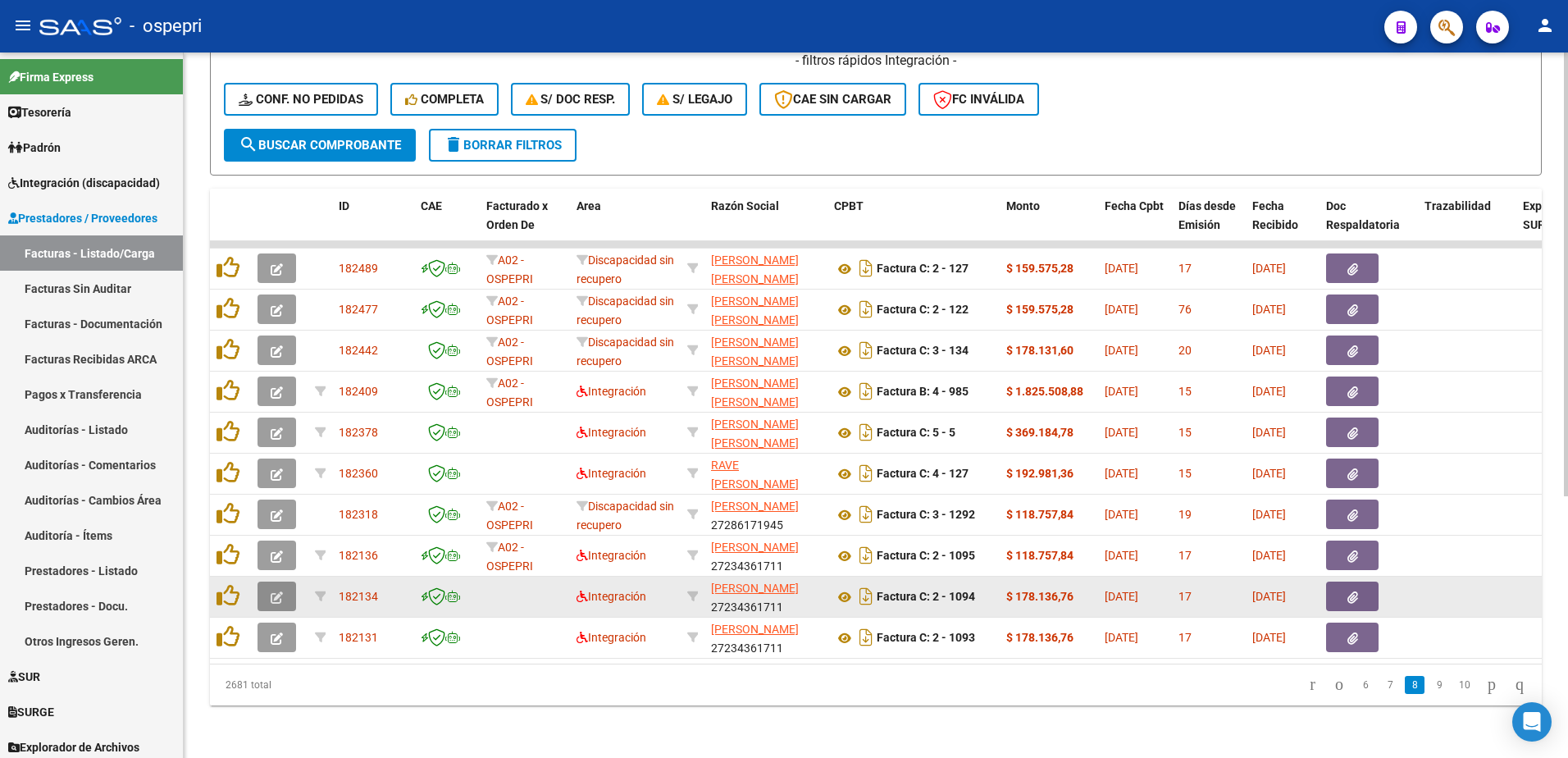
click at [275, 592] on icon "button" at bounding box center [277, 598] width 12 height 12
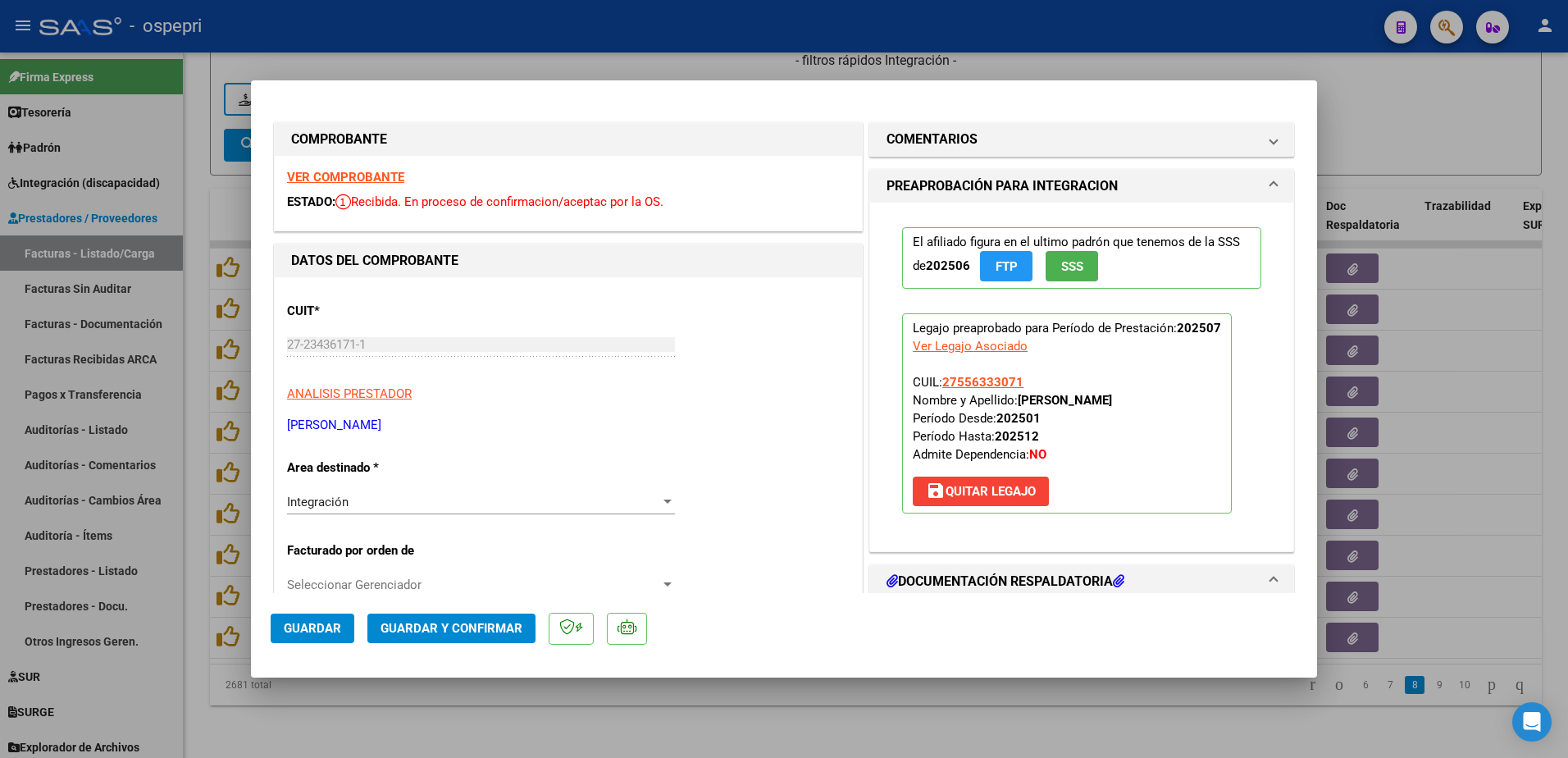
click at [354, 182] on strong "VER COMPROBANTE" at bounding box center [346, 177] width 117 height 15
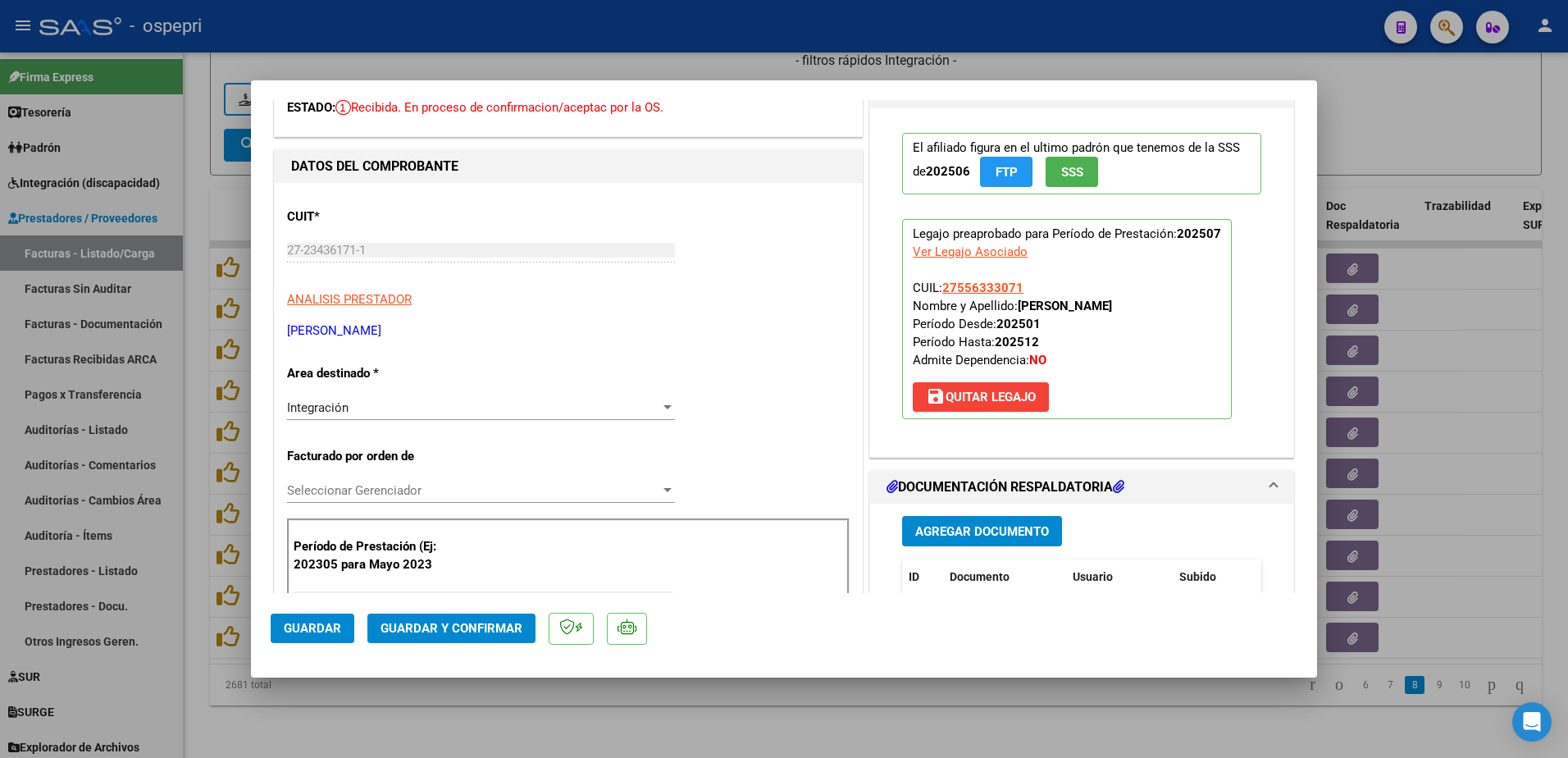
scroll to position [82, 0]
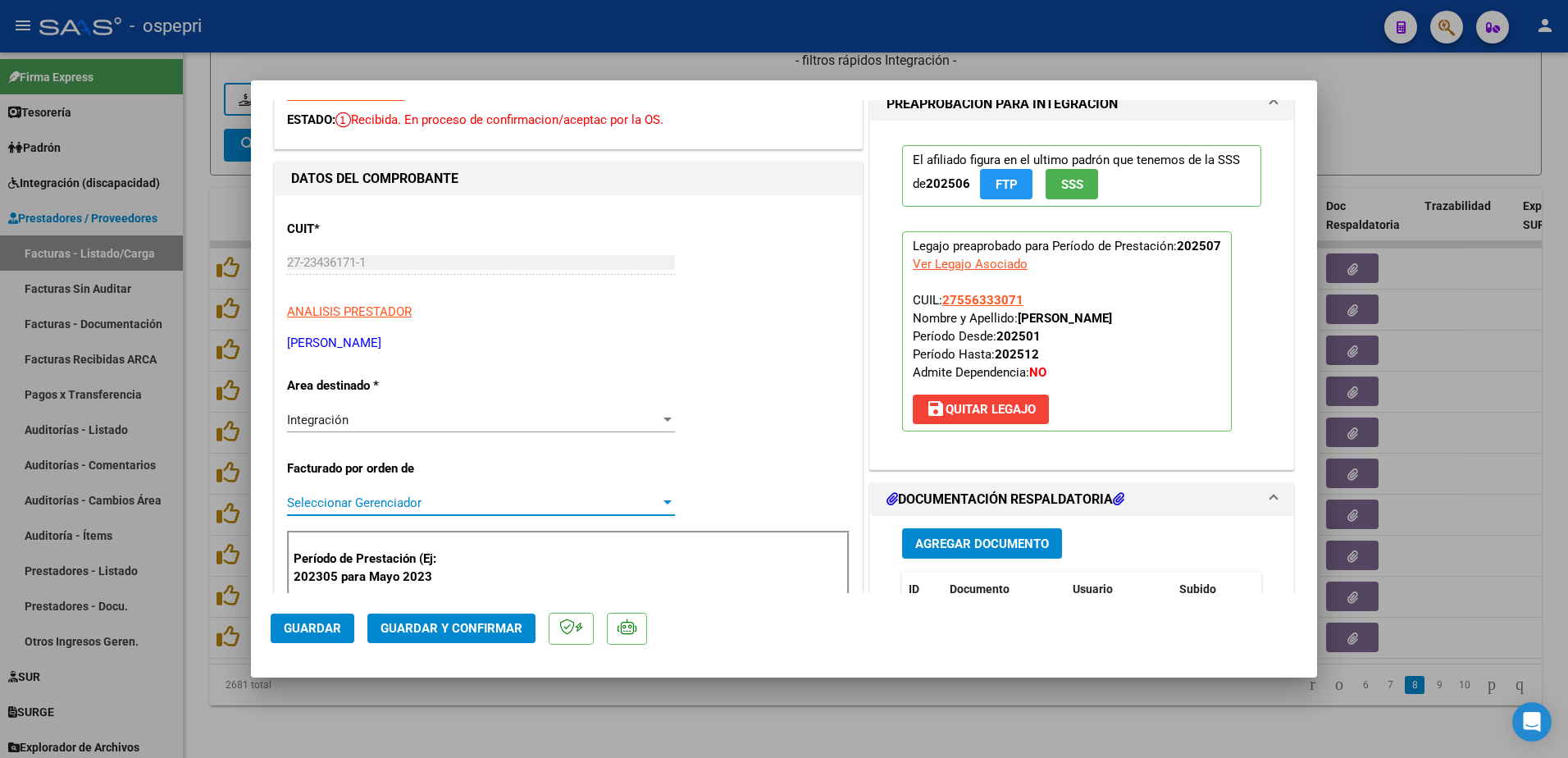
click at [394, 504] on span "Seleccionar Gerenciador" at bounding box center [473, 503] width 373 height 15
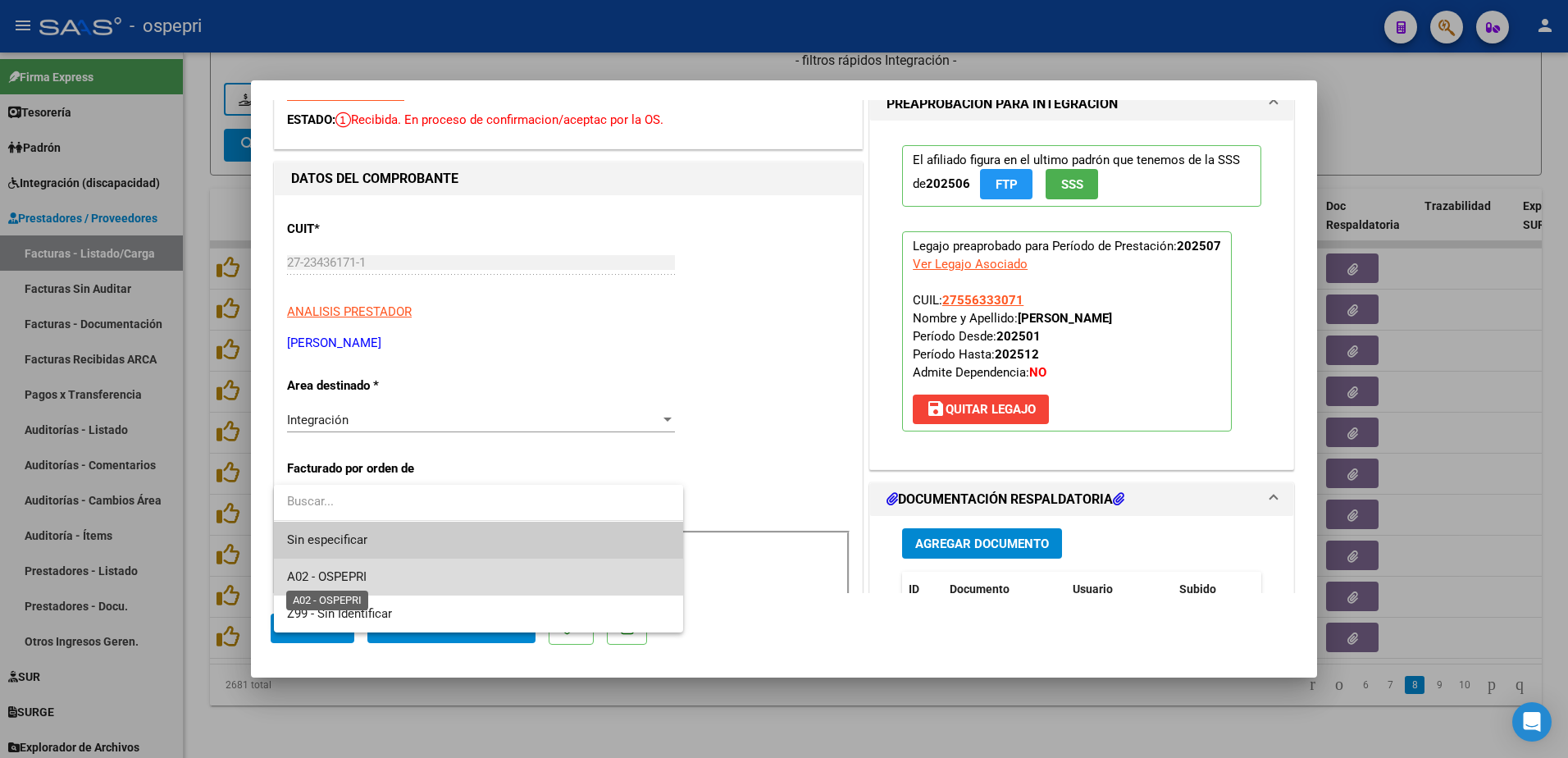
click at [366, 575] on span "A02 - OSPEPRI" at bounding box center [327, 576] width 79 height 15
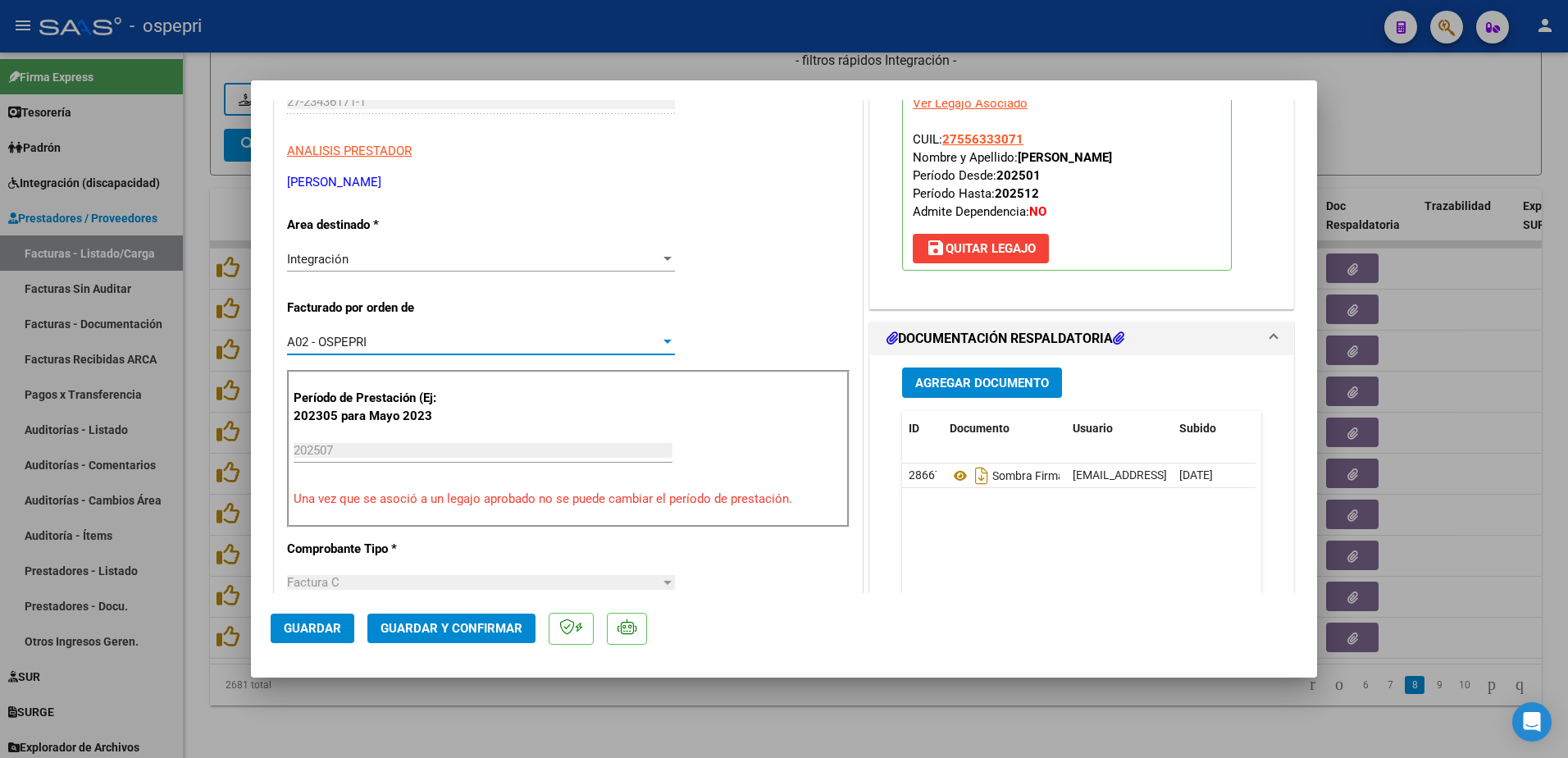
scroll to position [246, 0]
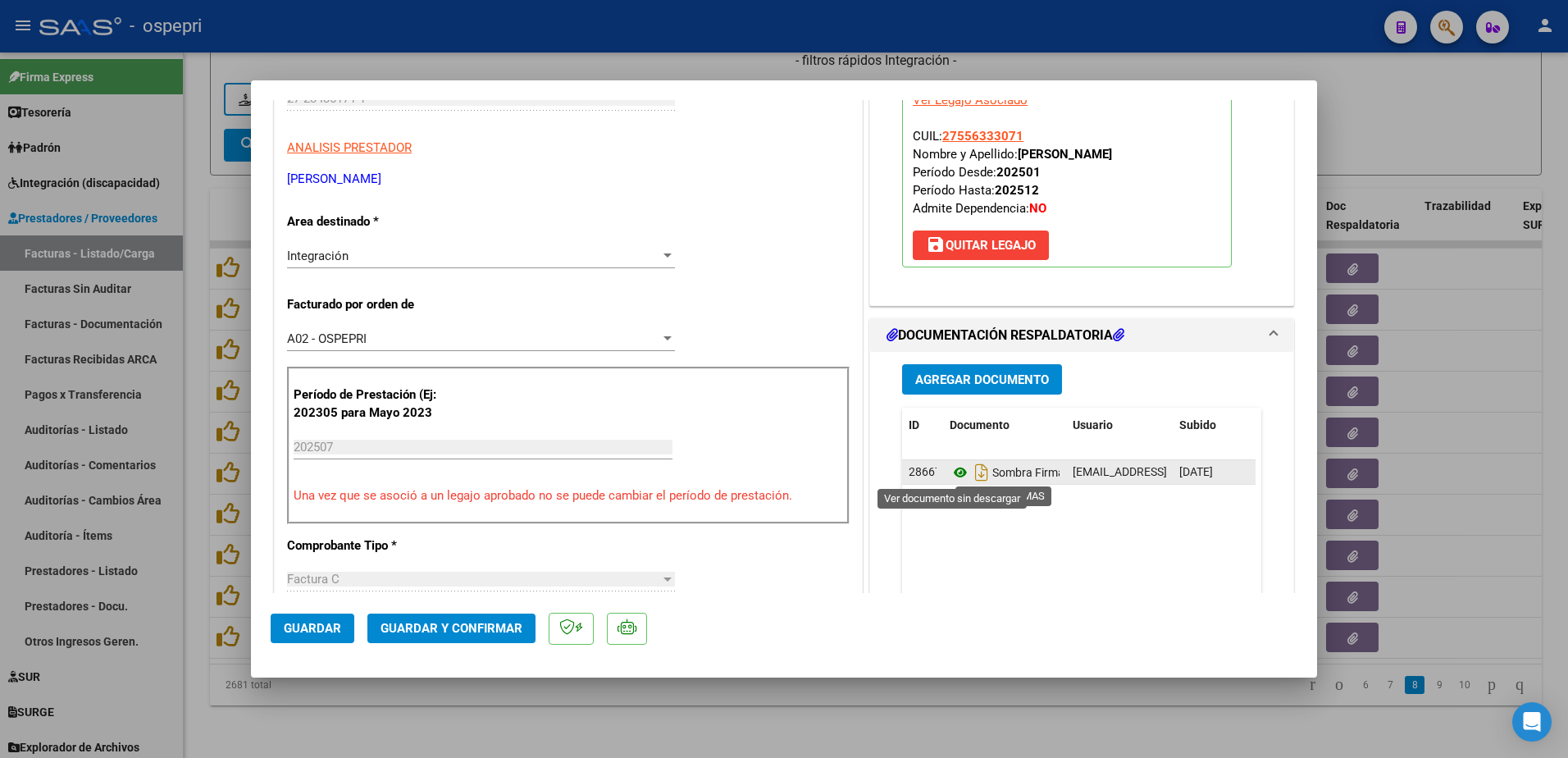
click at [957, 472] on icon at bounding box center [960, 473] width 22 height 20
click at [315, 629] on span "Guardar" at bounding box center [312, 628] width 58 height 15
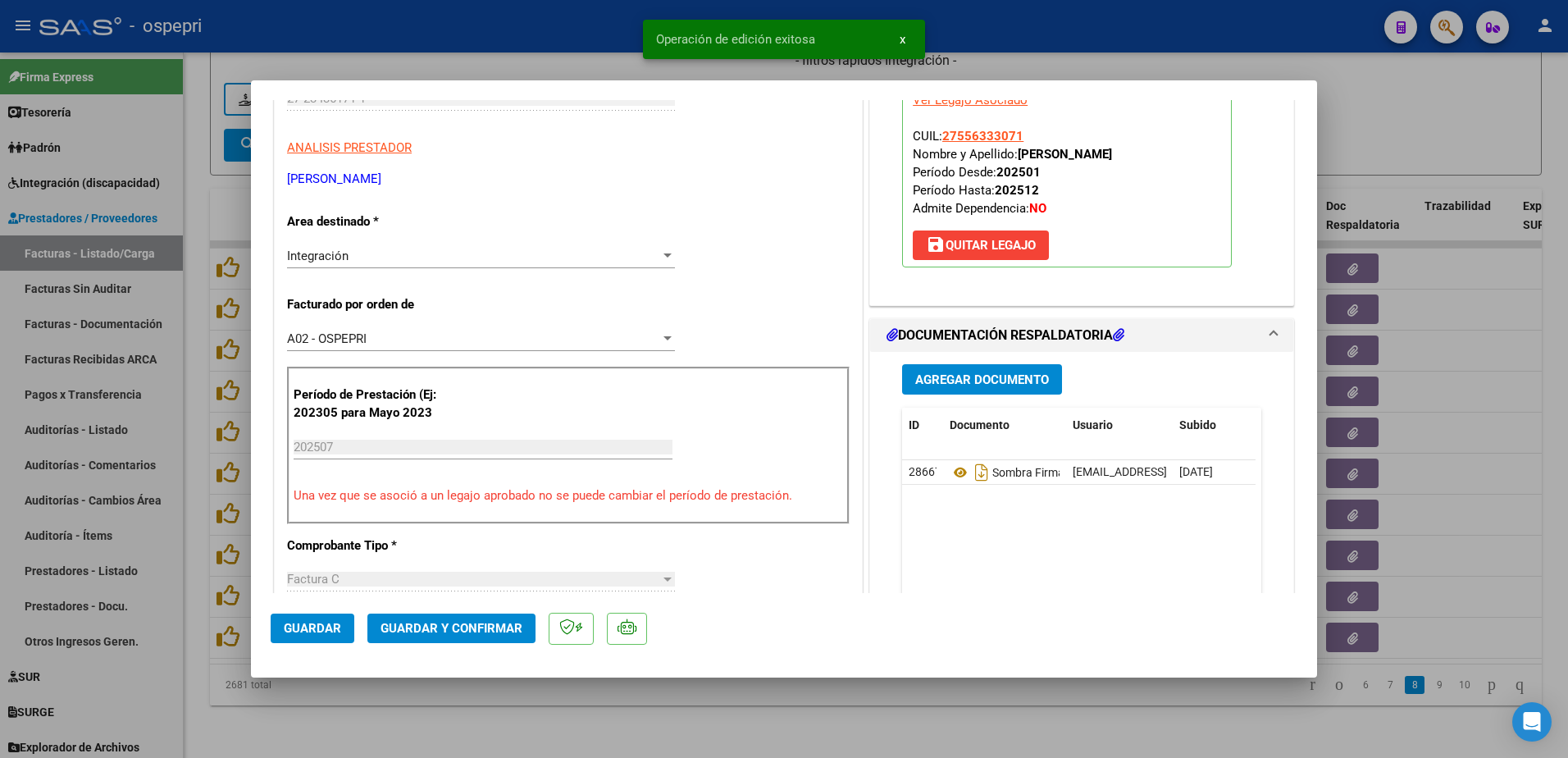
type input "$ 0,00"
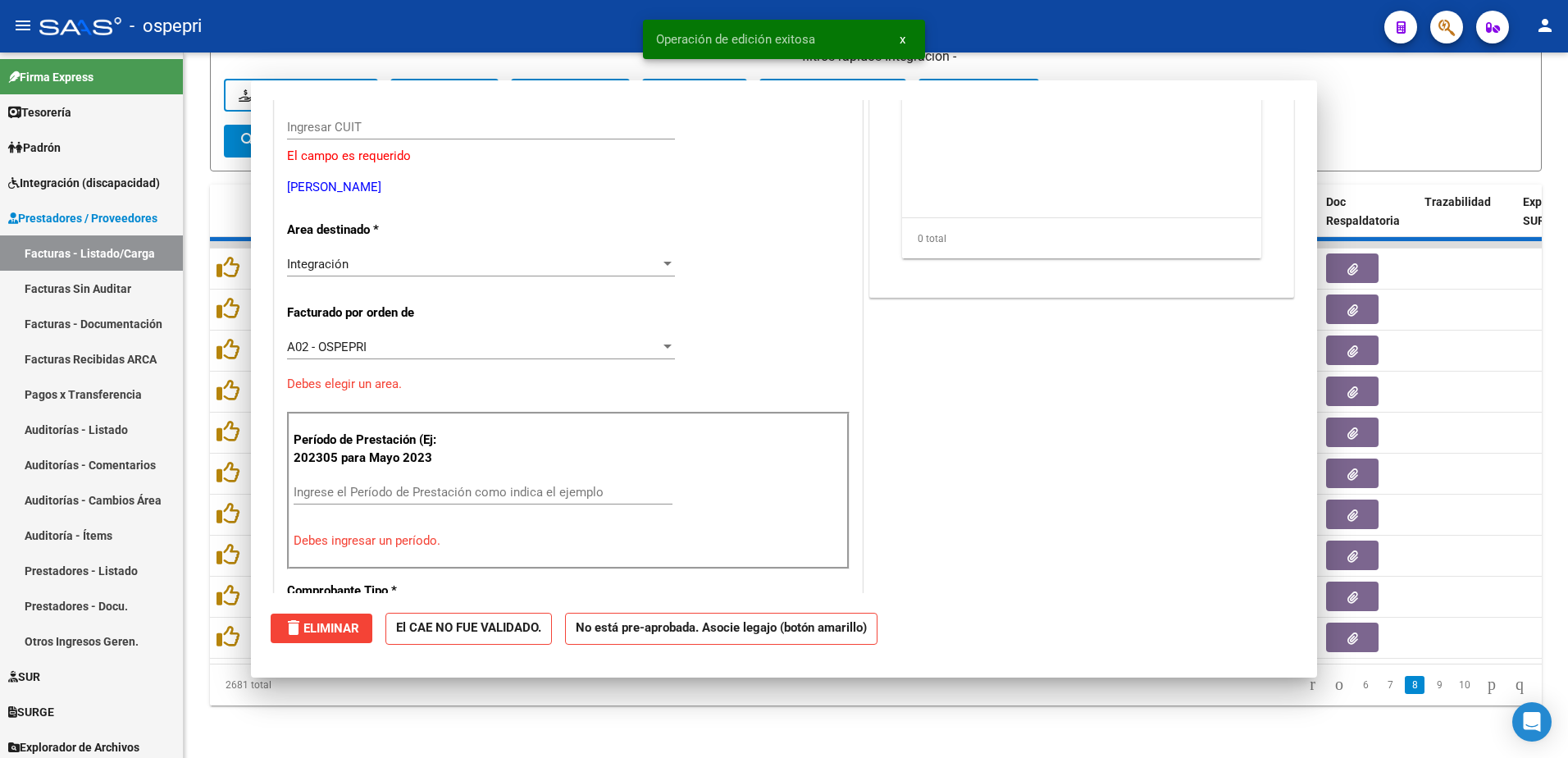
scroll to position [275, 0]
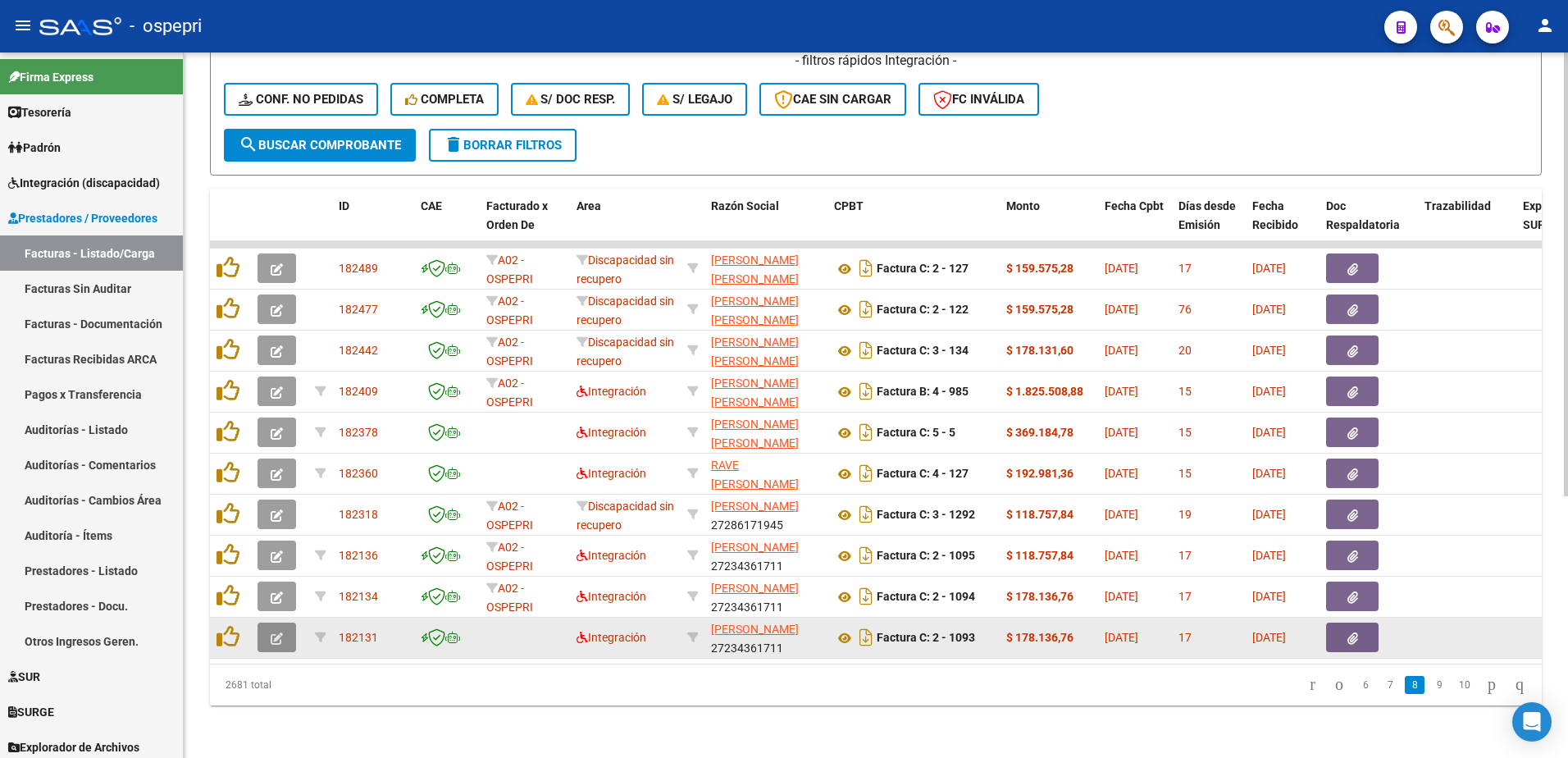
click at [273, 633] on icon "button" at bounding box center [277, 639] width 12 height 12
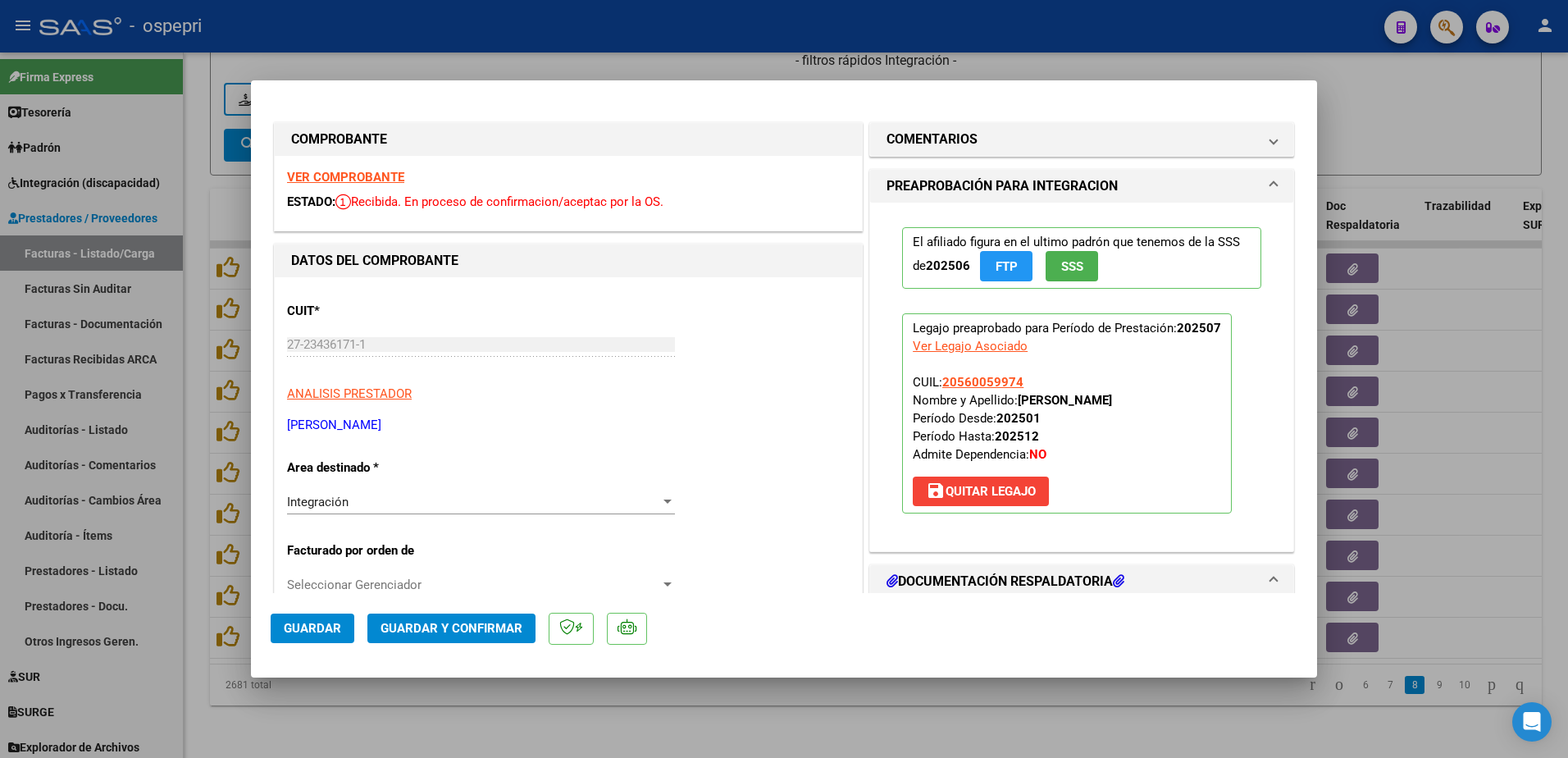
click at [382, 179] on strong "VER COMPROBANTE" at bounding box center [346, 177] width 117 height 15
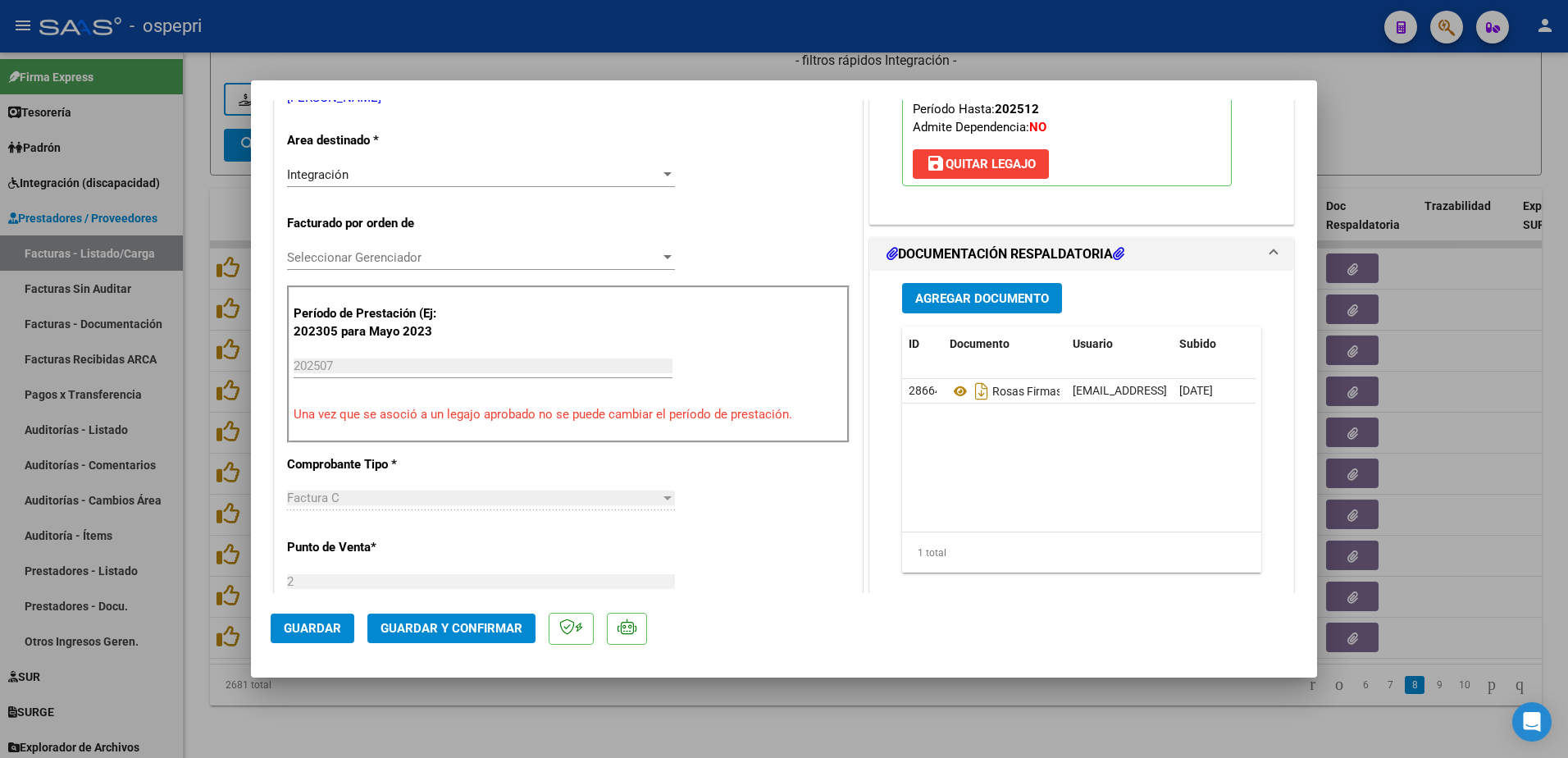
scroll to position [329, 0]
click at [955, 394] on icon at bounding box center [960, 390] width 22 height 20
click at [308, 628] on span "Guardar" at bounding box center [312, 628] width 58 height 15
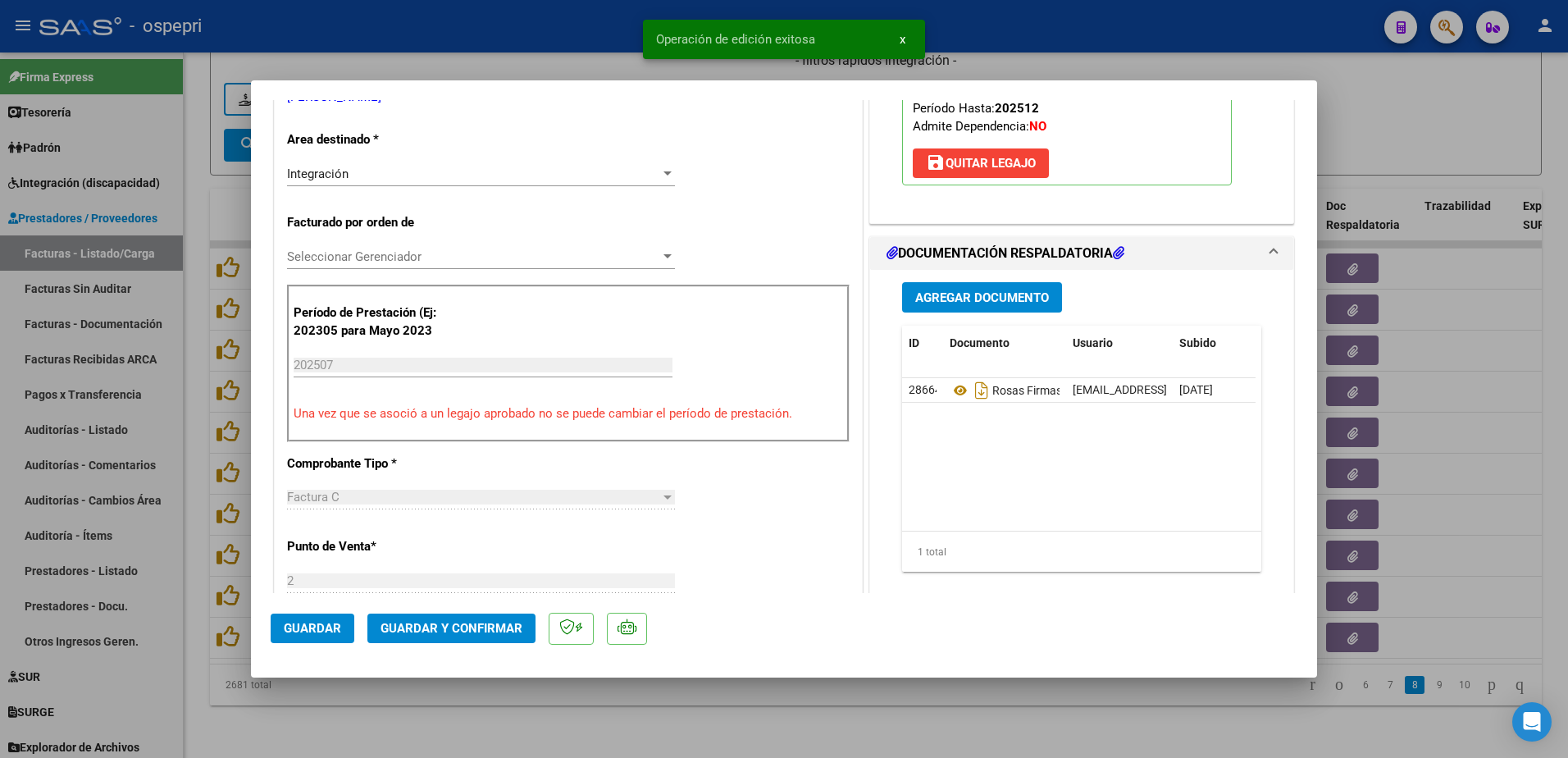
type input "$ 0,00"
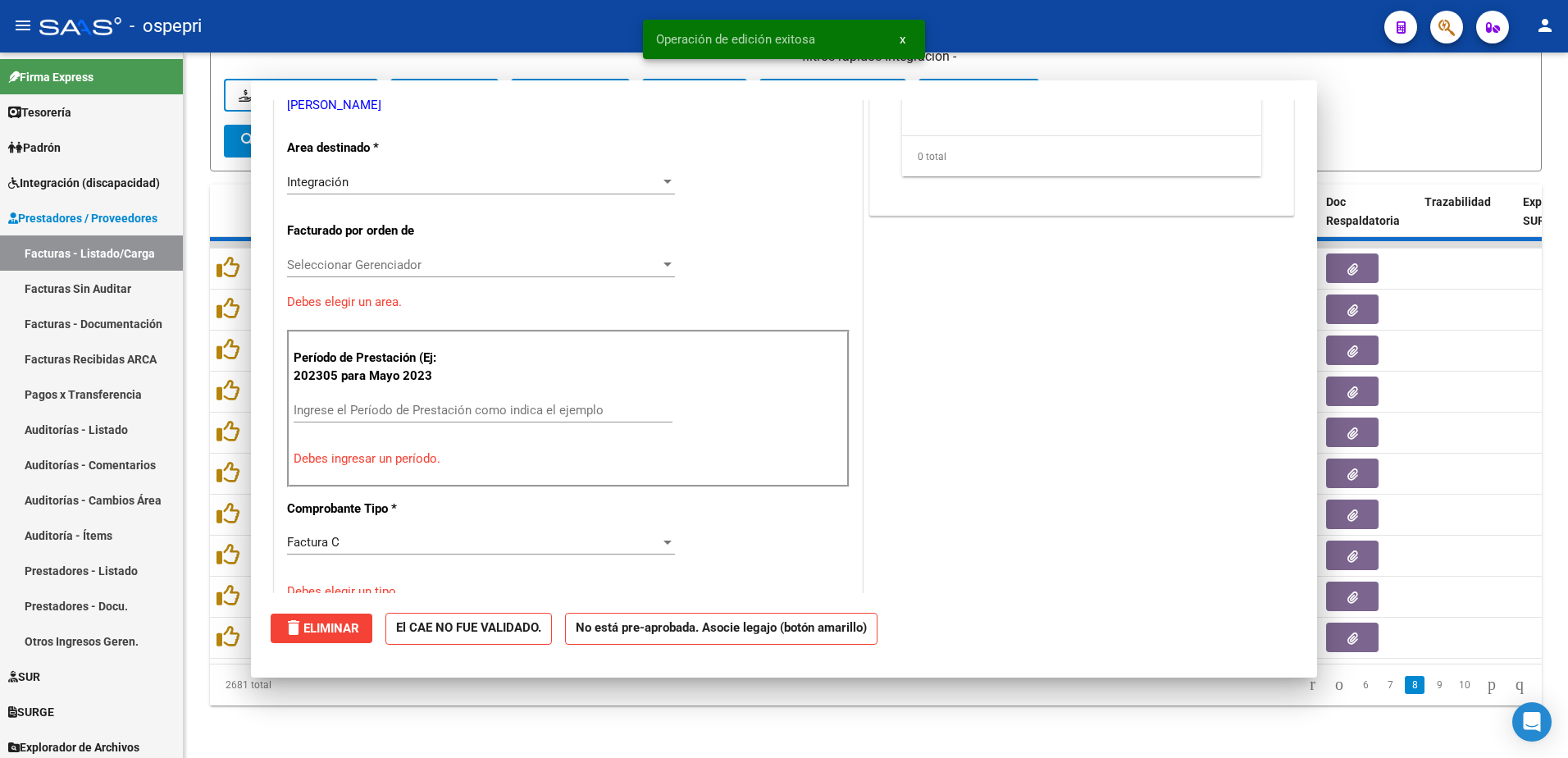
scroll to position [336, 0]
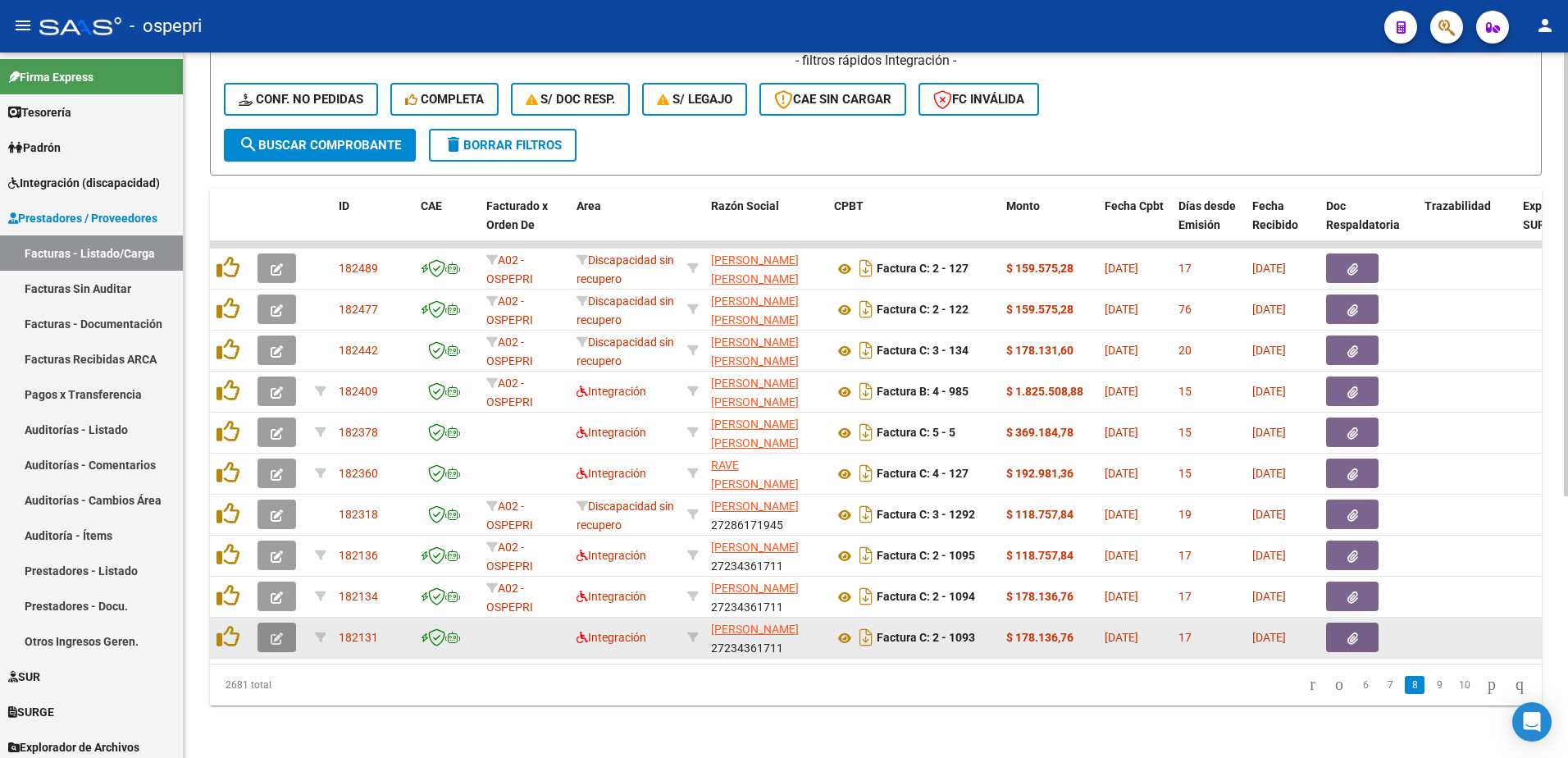
click at [276, 633] on icon "button" at bounding box center [277, 639] width 12 height 12
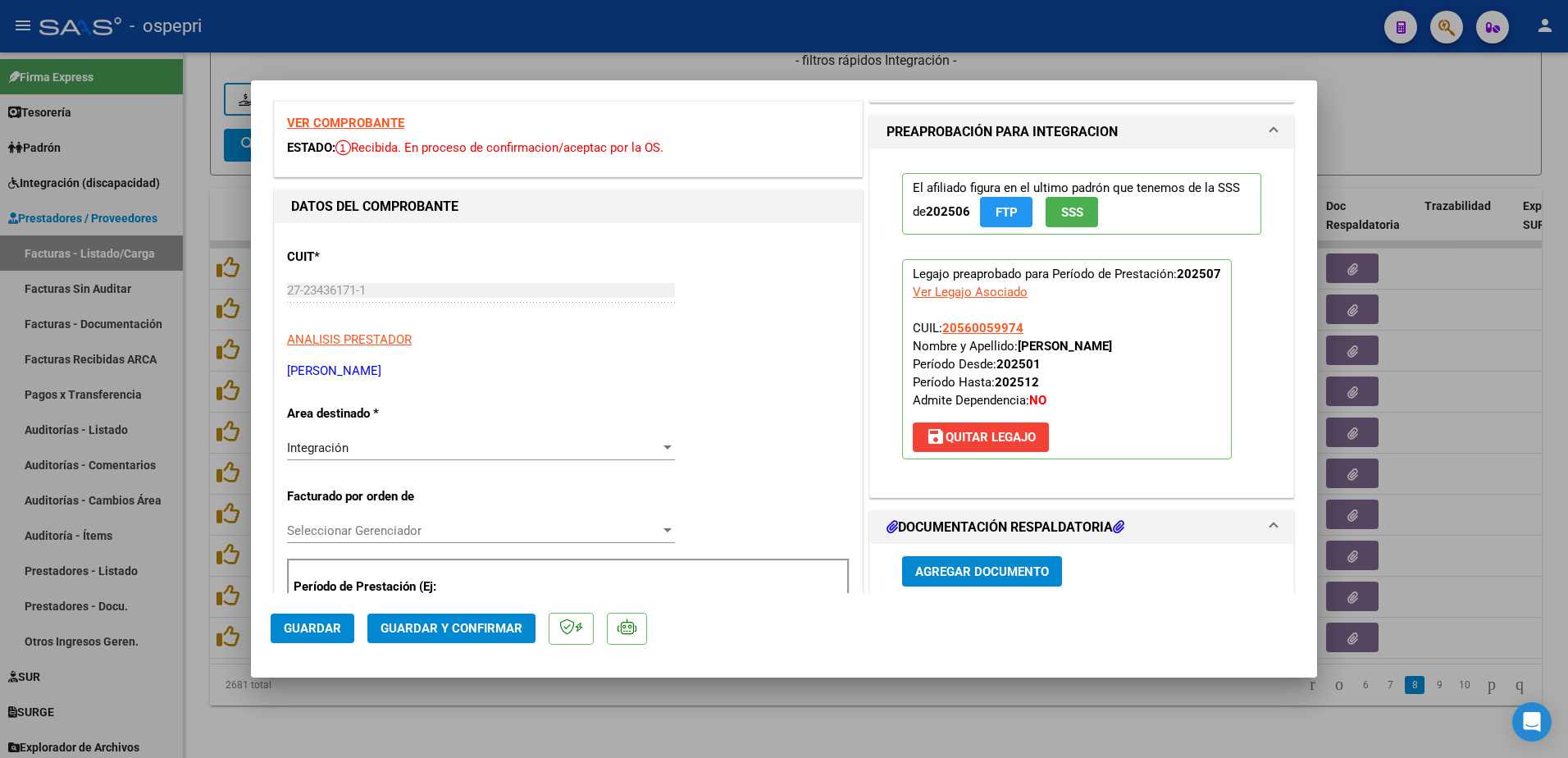
scroll to position [82, 0]
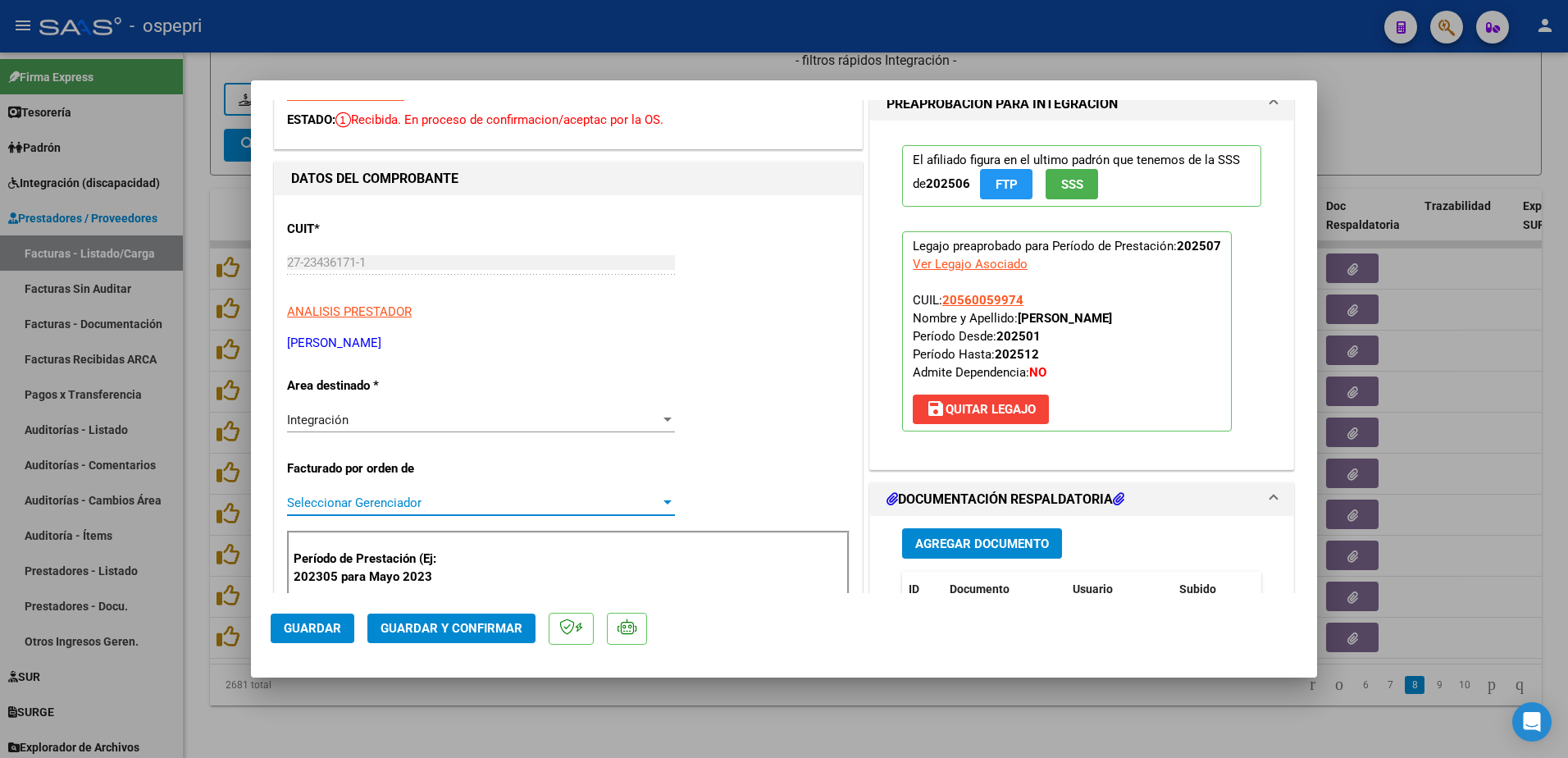
click at [663, 499] on div at bounding box center [667, 503] width 15 height 13
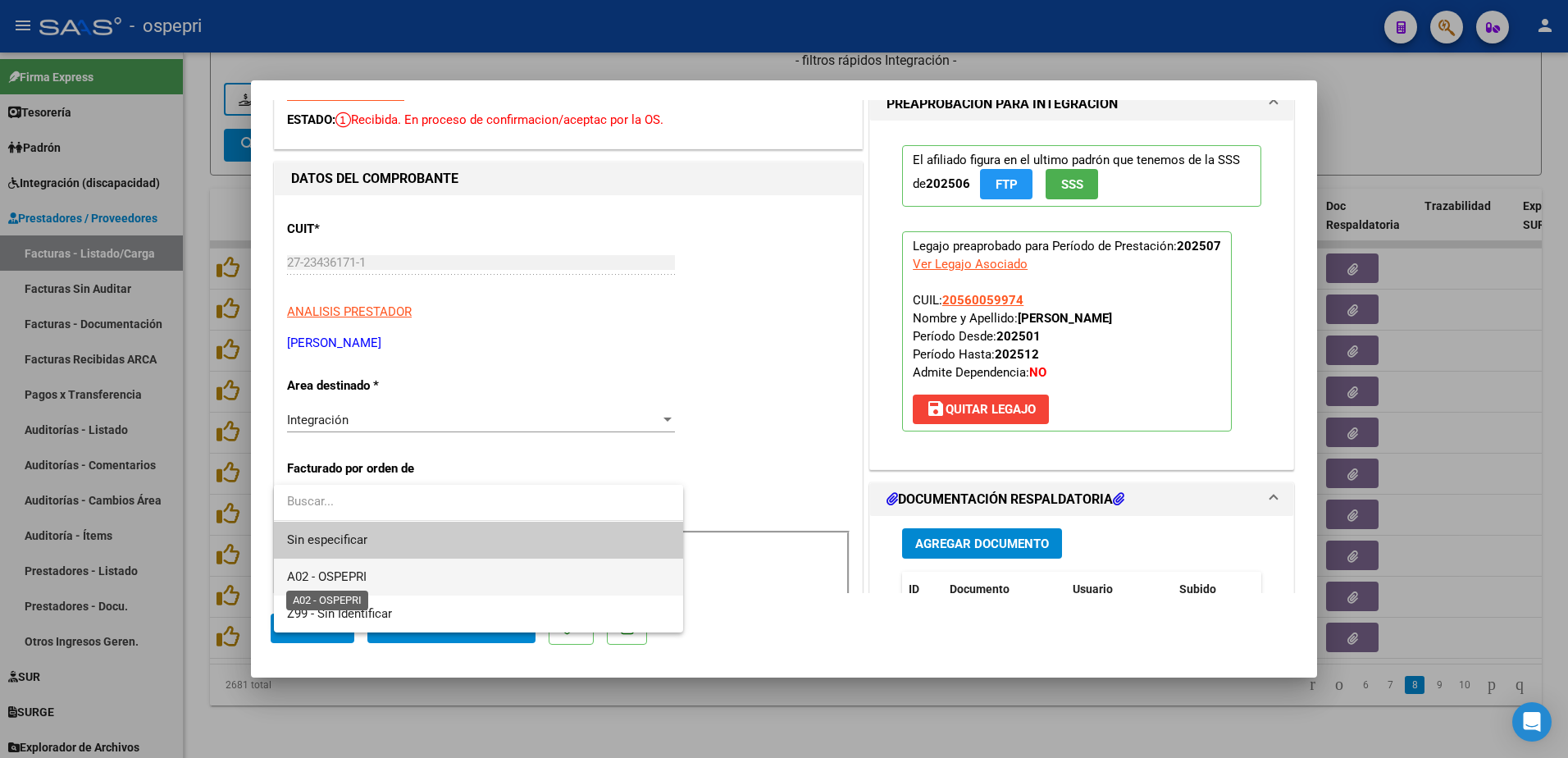
click at [361, 580] on span "A02 - OSPEPRI" at bounding box center [327, 576] width 79 height 15
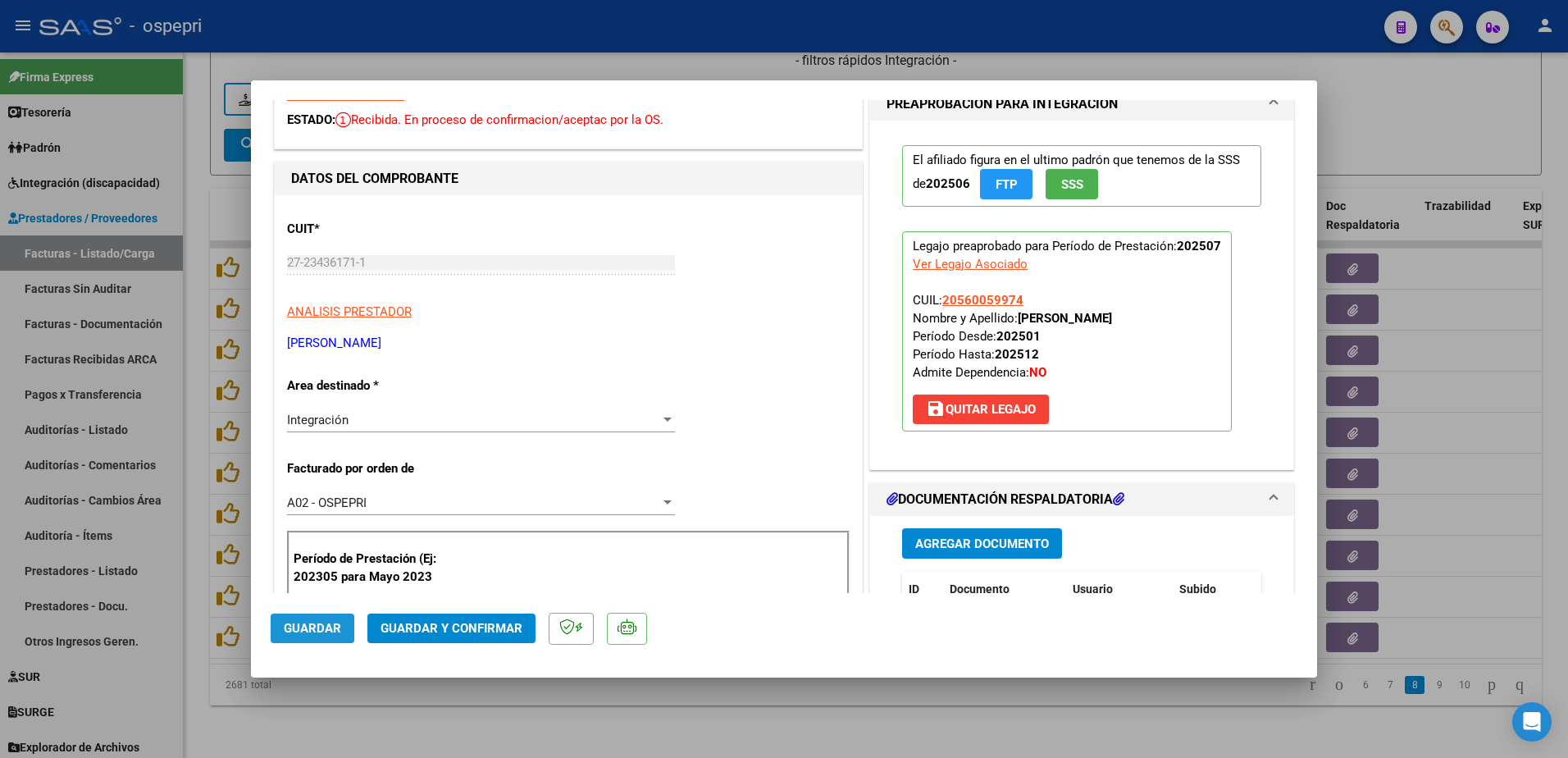
click at [293, 625] on span "Guardar" at bounding box center [312, 628] width 58 height 15
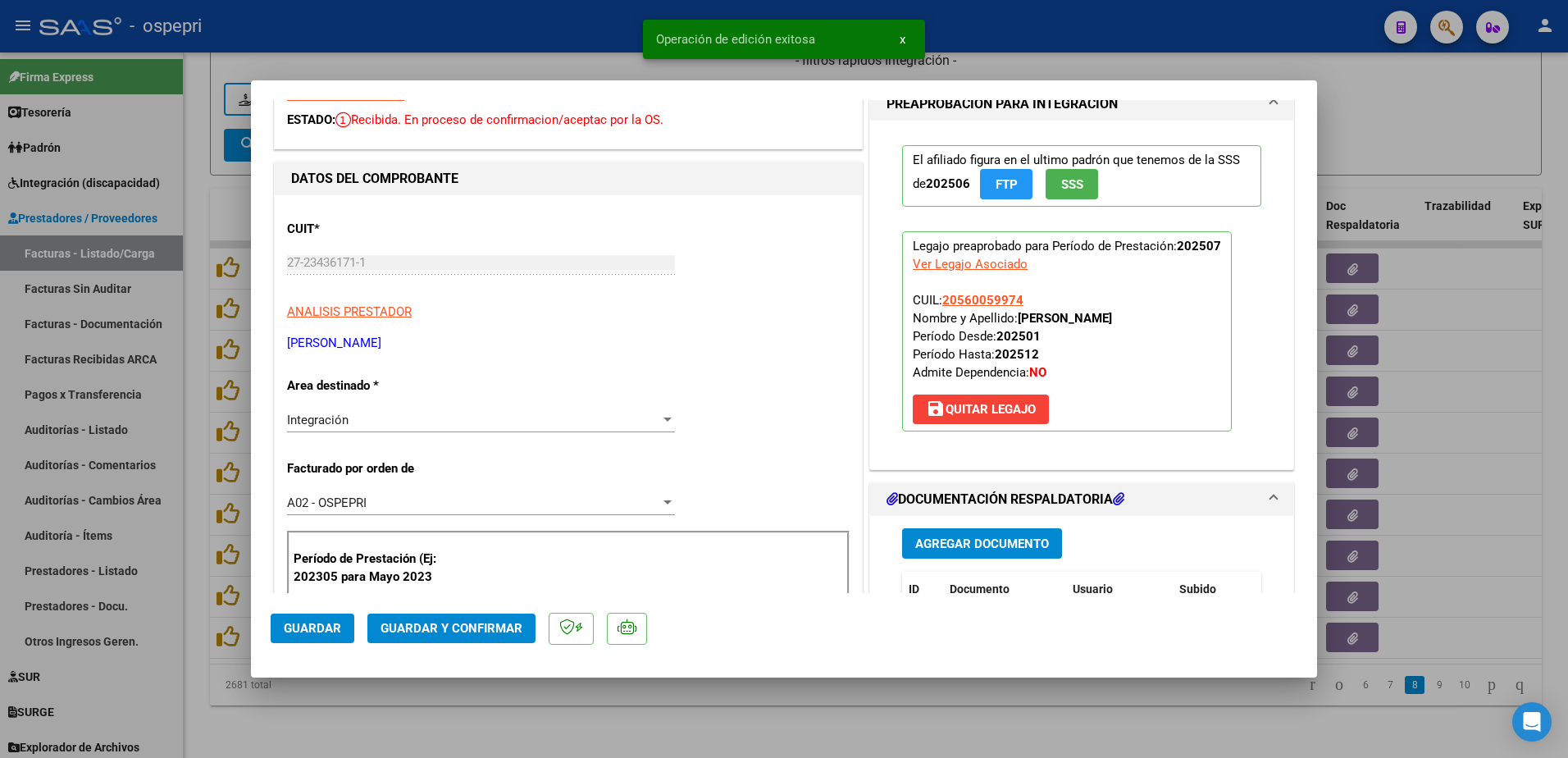
type input "$ 0,00"
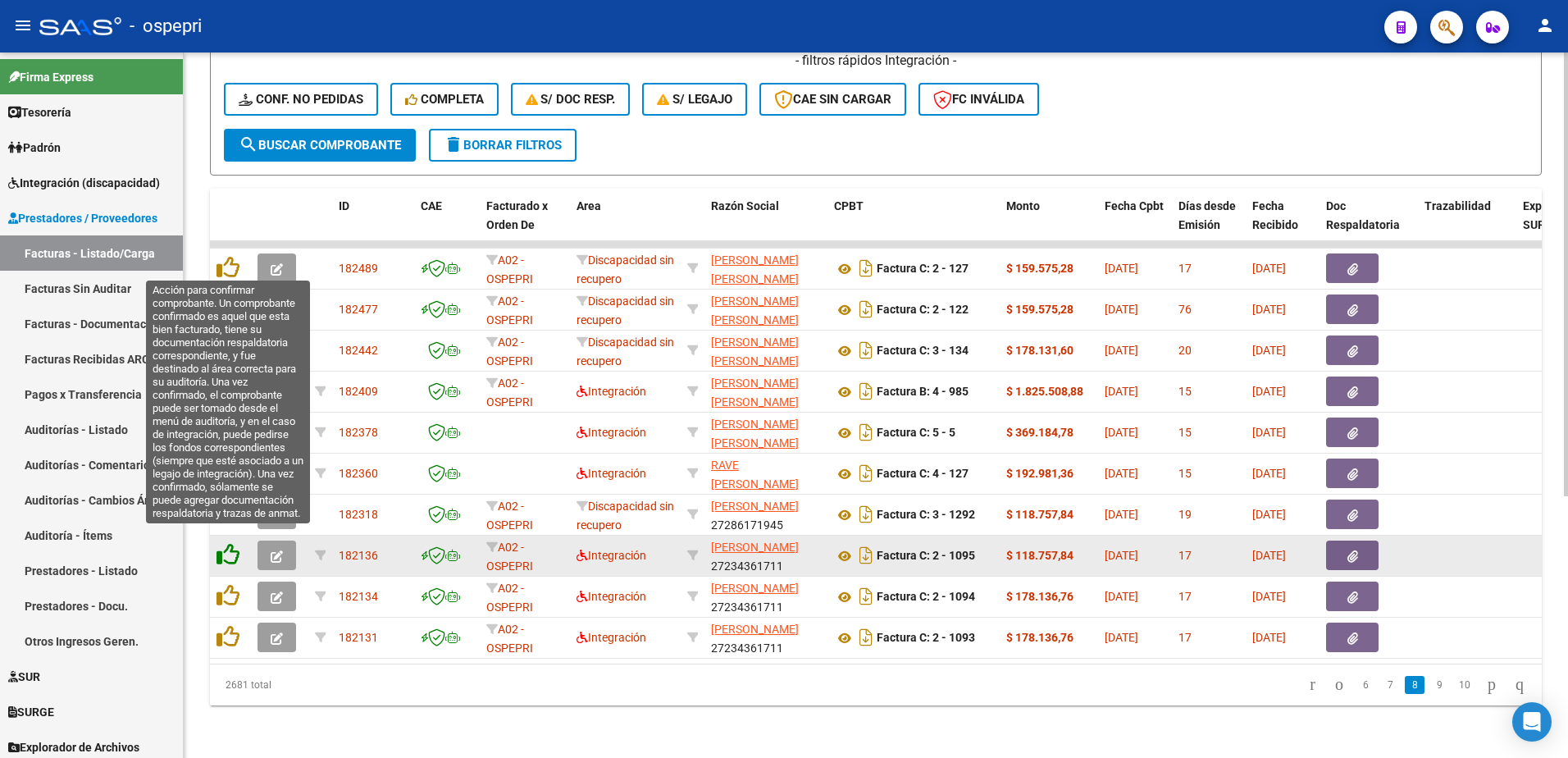
click at [224, 543] on icon at bounding box center [228, 554] width 23 height 23
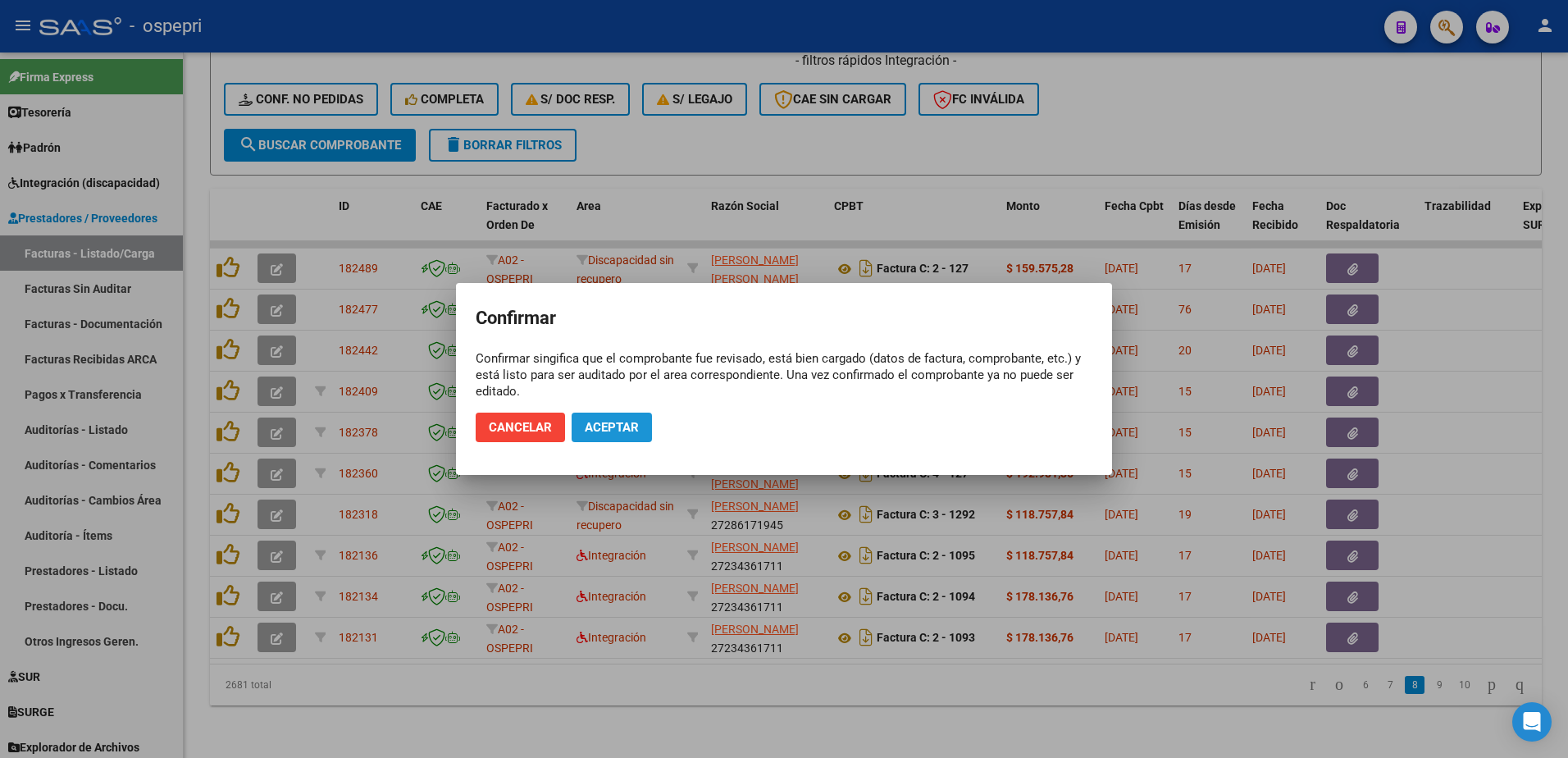
click at [634, 424] on span "Aceptar" at bounding box center [611, 427] width 54 height 15
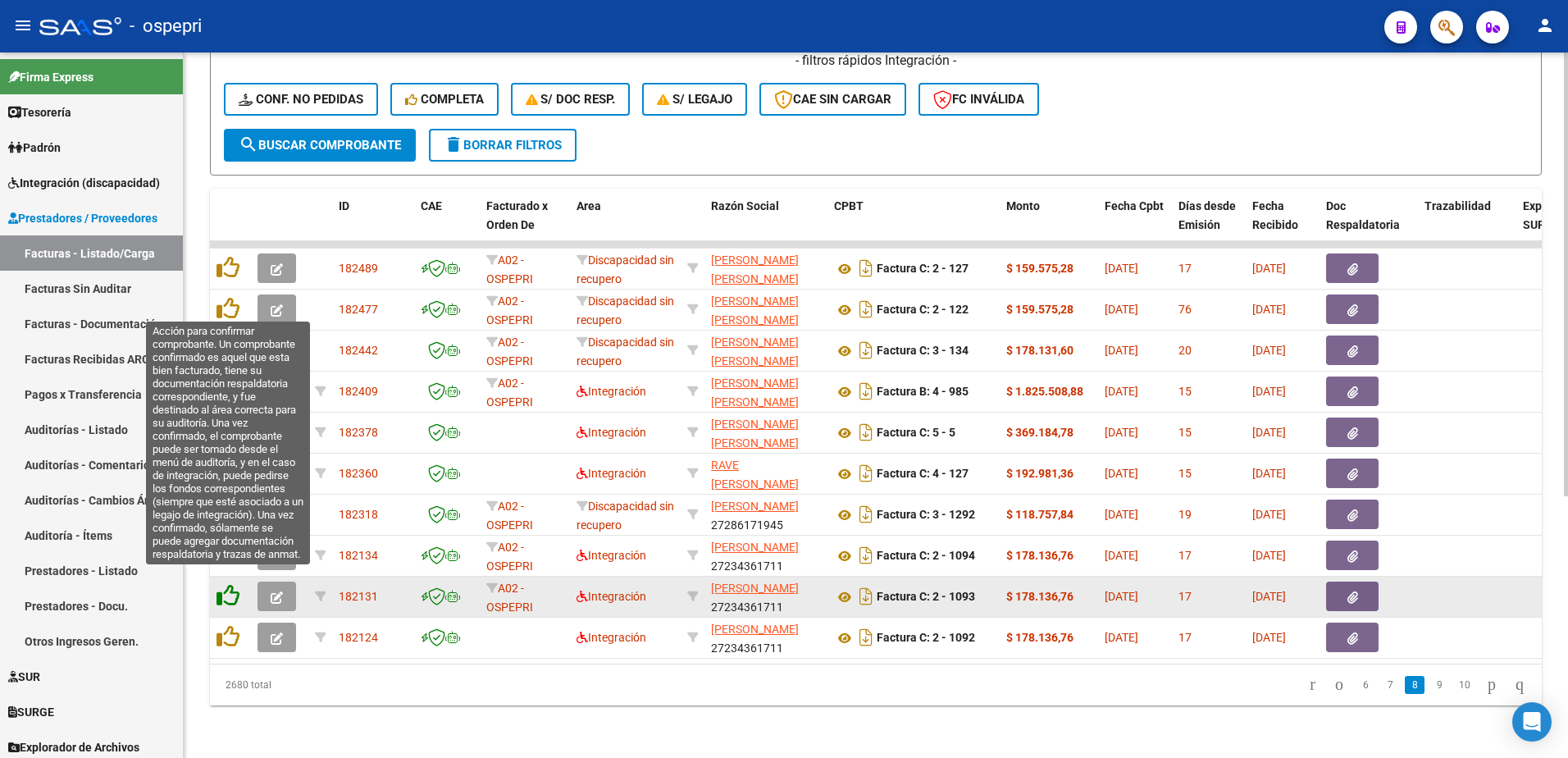
click at [230, 585] on icon at bounding box center [228, 595] width 23 height 23
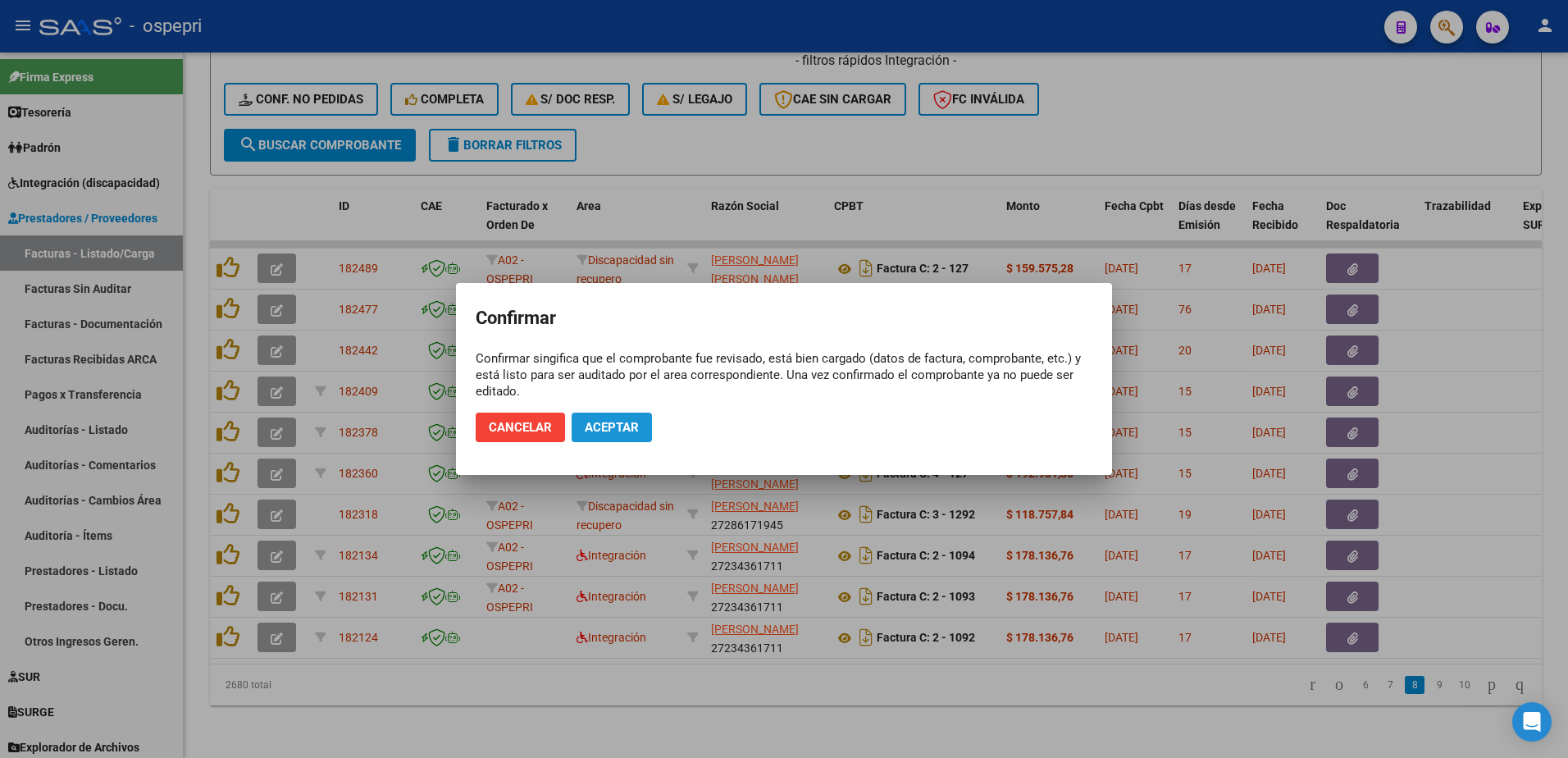
click at [639, 428] on button "Aceptar" at bounding box center [611, 428] width 80 height 29
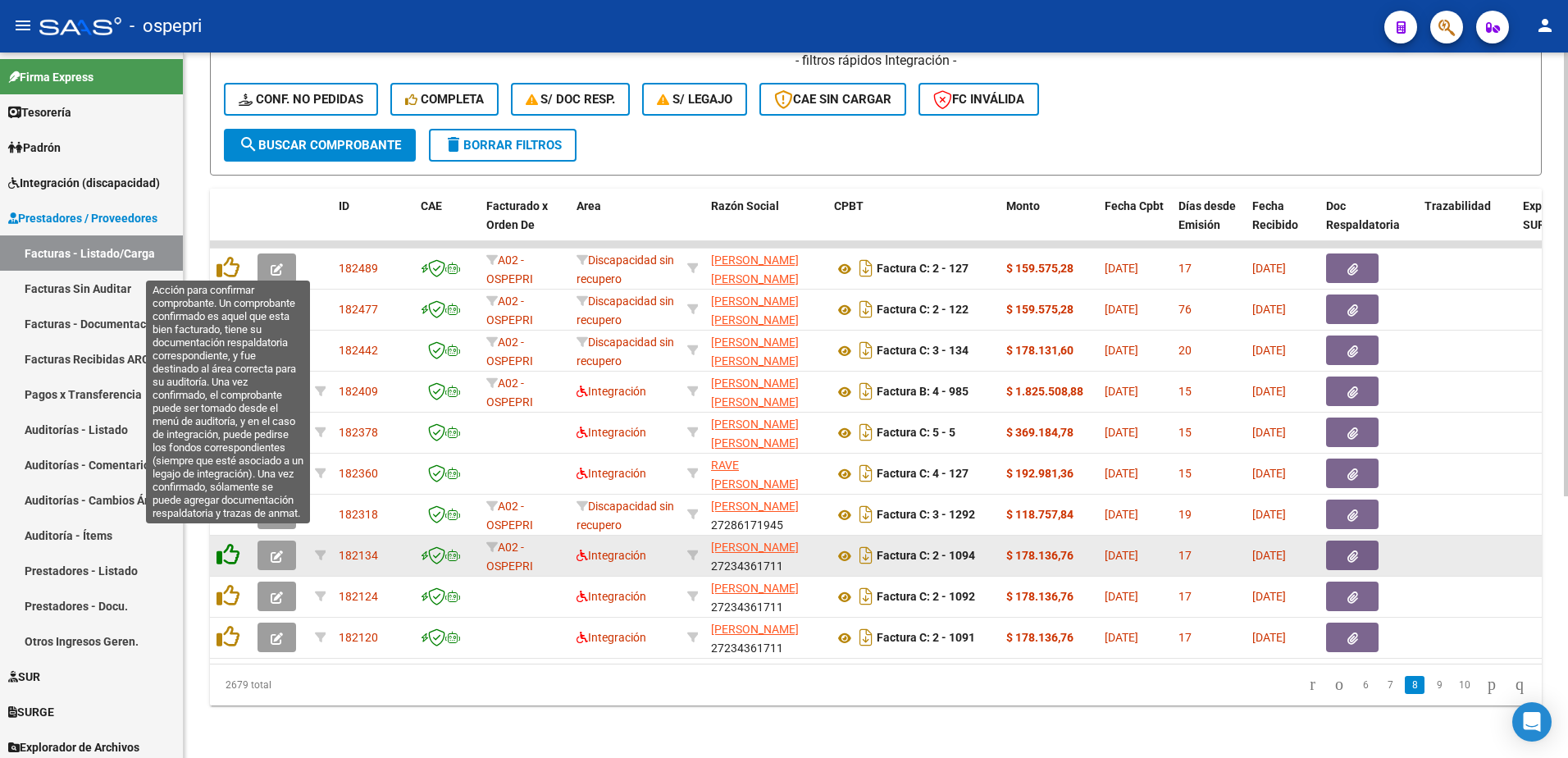
click at [228, 543] on icon at bounding box center [228, 554] width 23 height 23
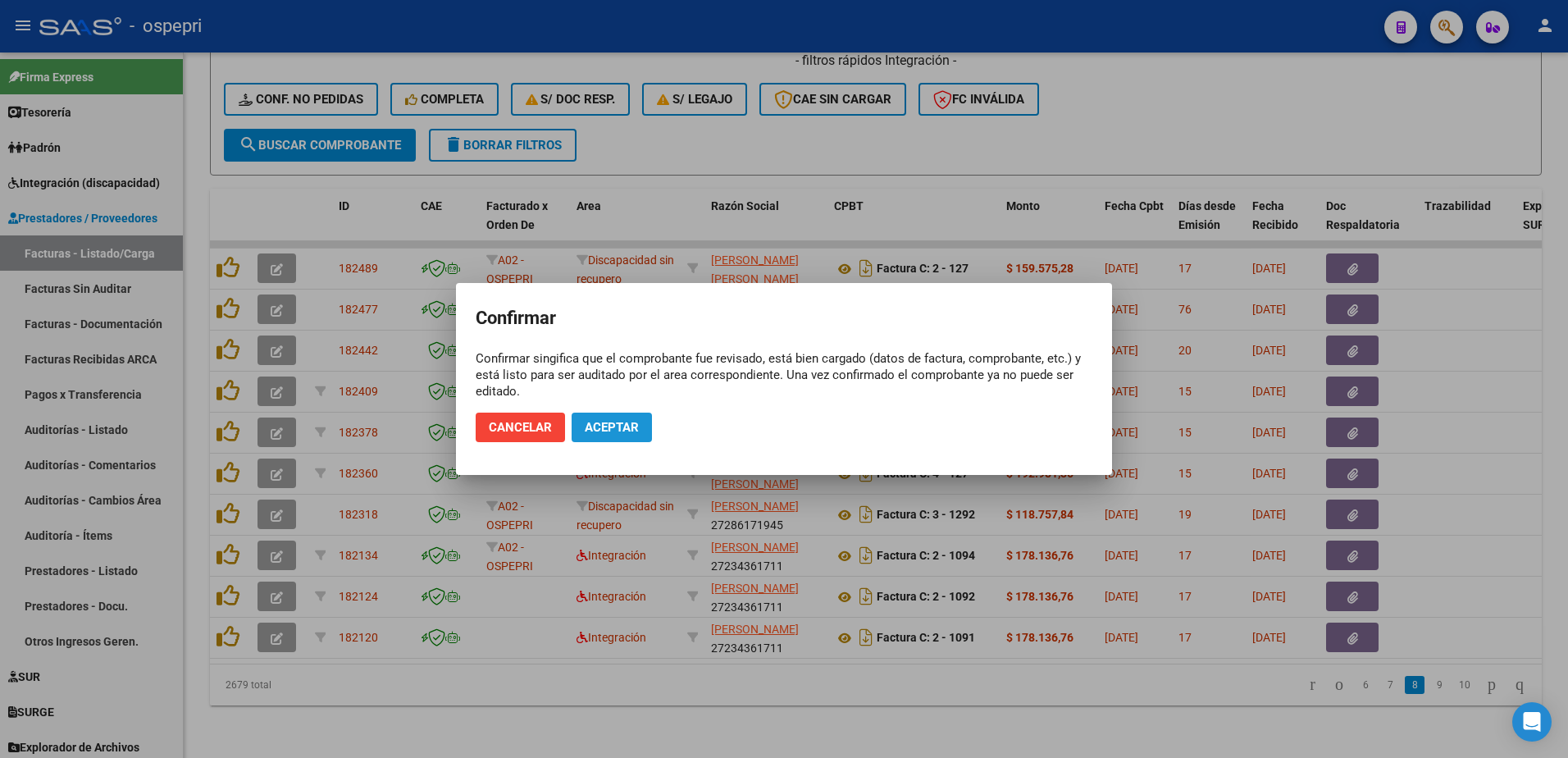
click at [648, 418] on button "Aceptar" at bounding box center [611, 428] width 80 height 29
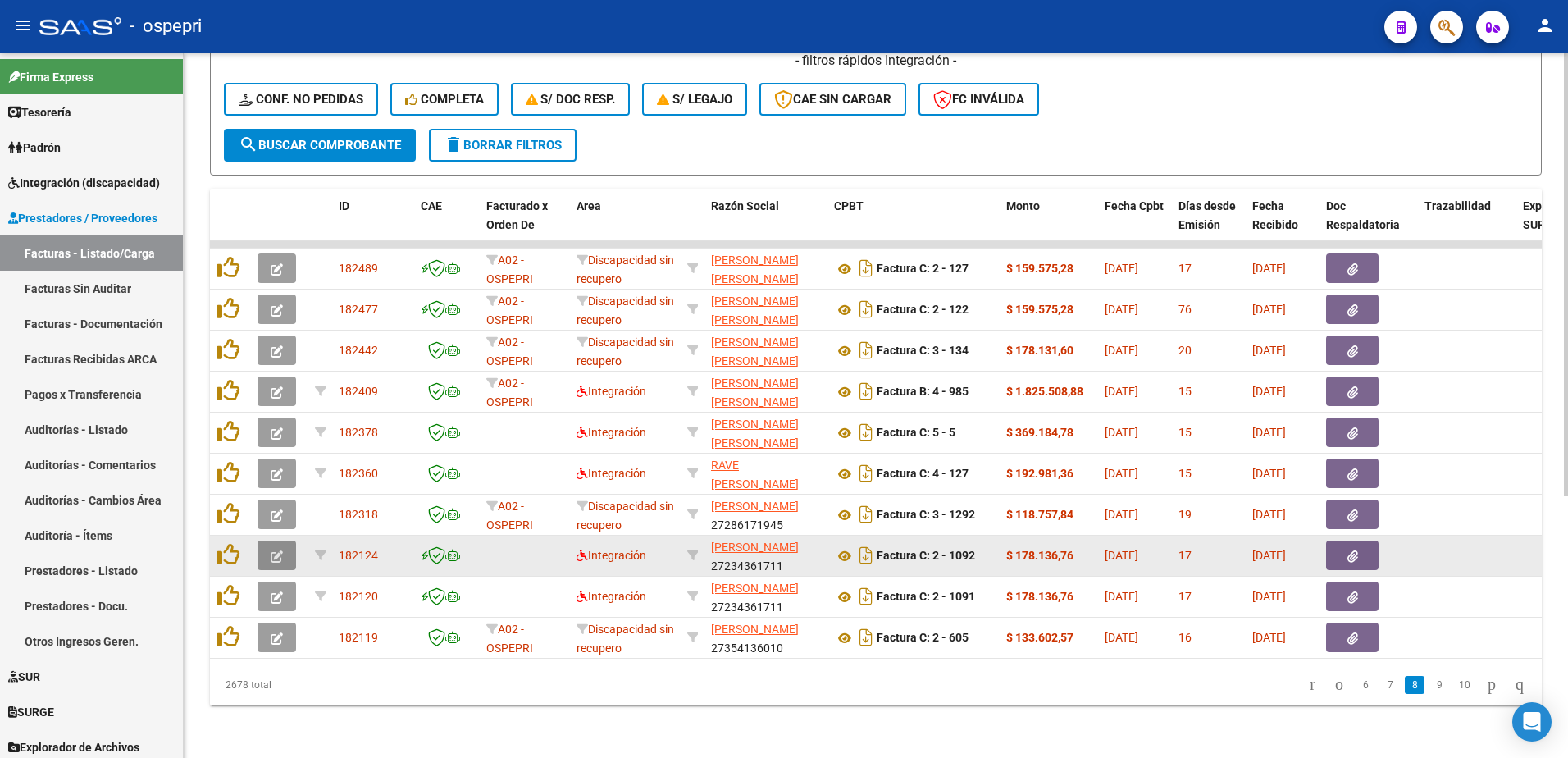
click at [271, 550] on icon "button" at bounding box center [277, 556] width 12 height 12
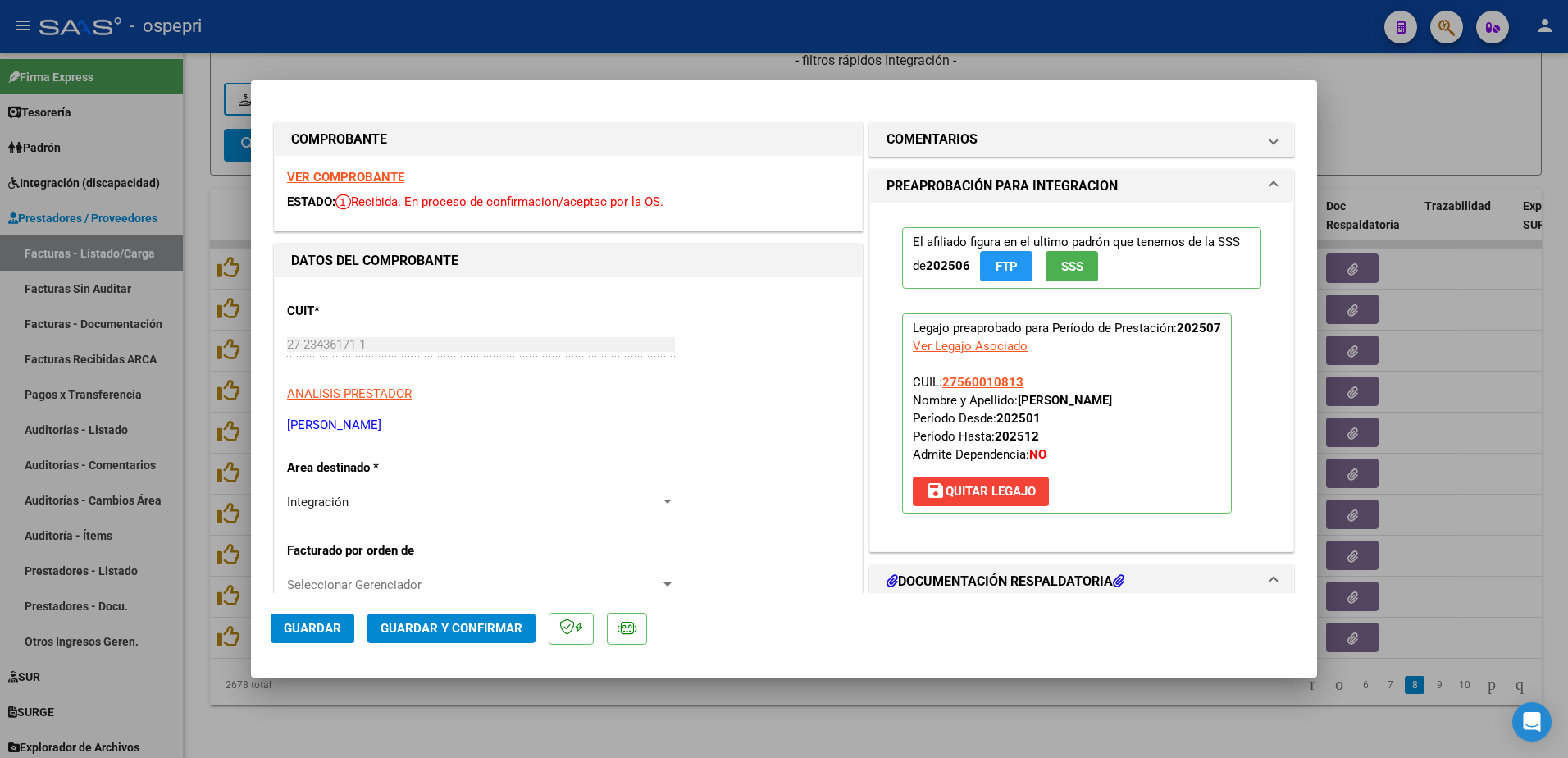
click at [372, 181] on strong "VER COMPROBANTE" at bounding box center [346, 177] width 117 height 15
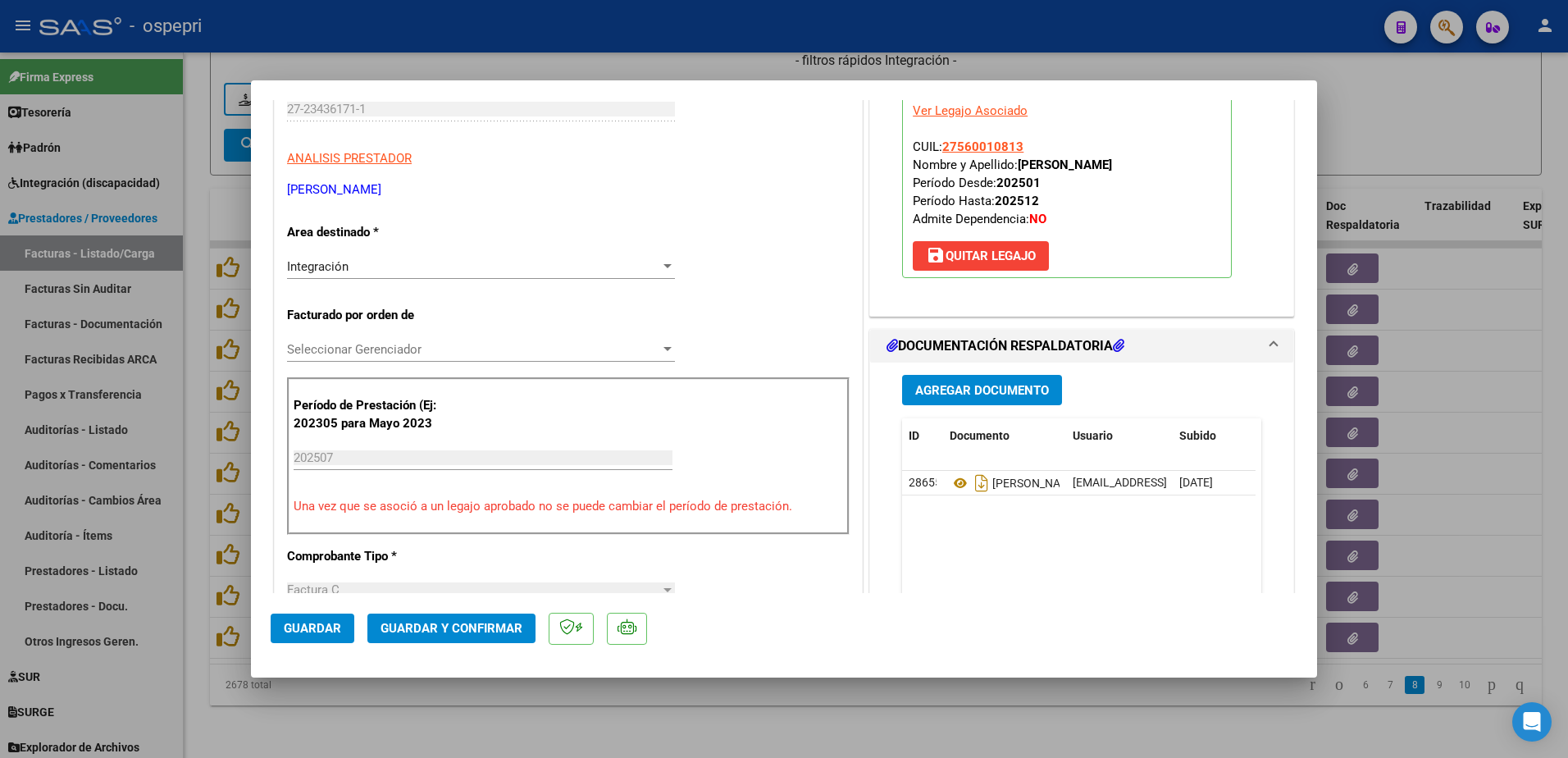
scroll to position [246, 0]
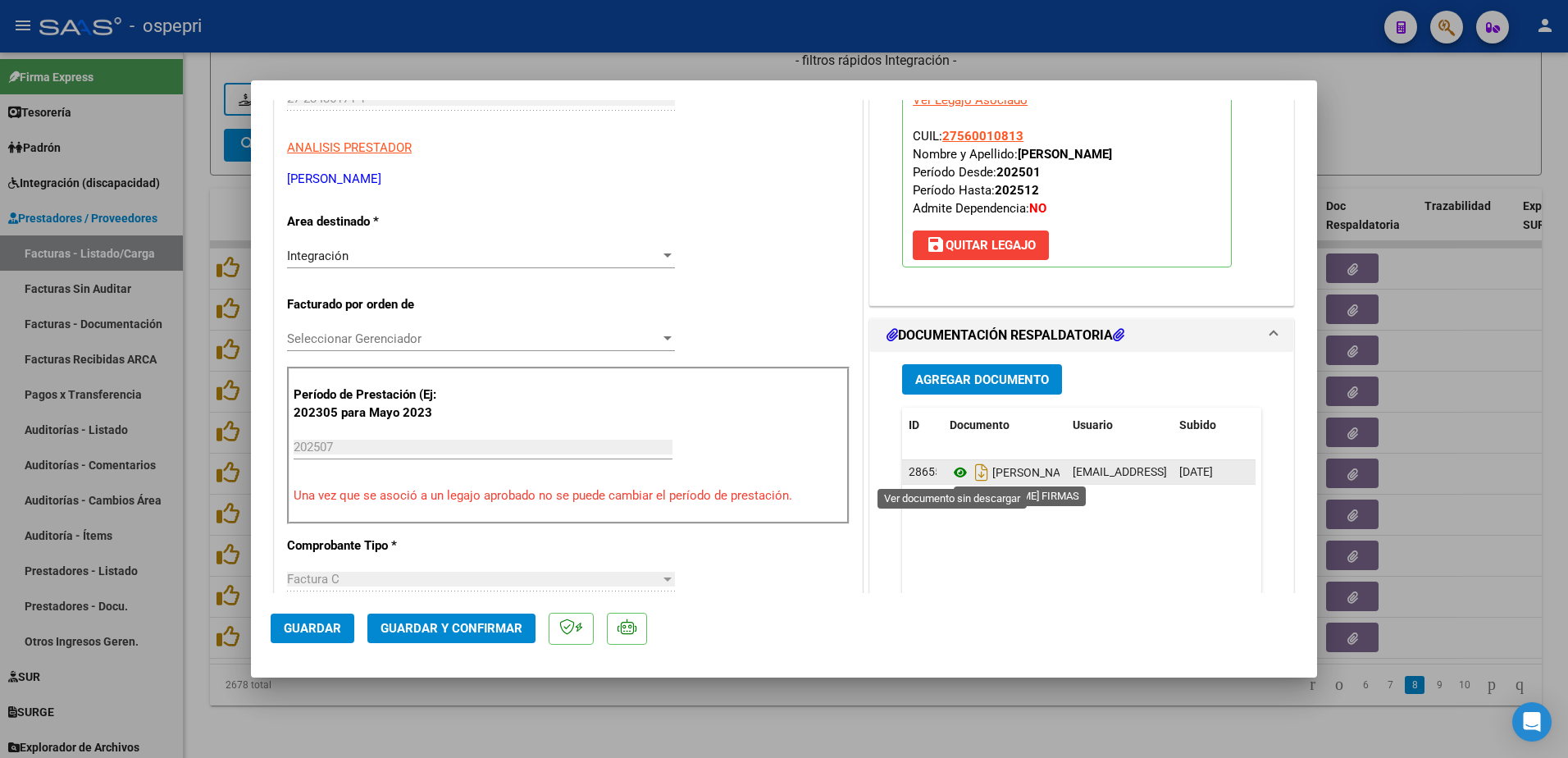
click at [950, 475] on icon at bounding box center [960, 473] width 22 height 20
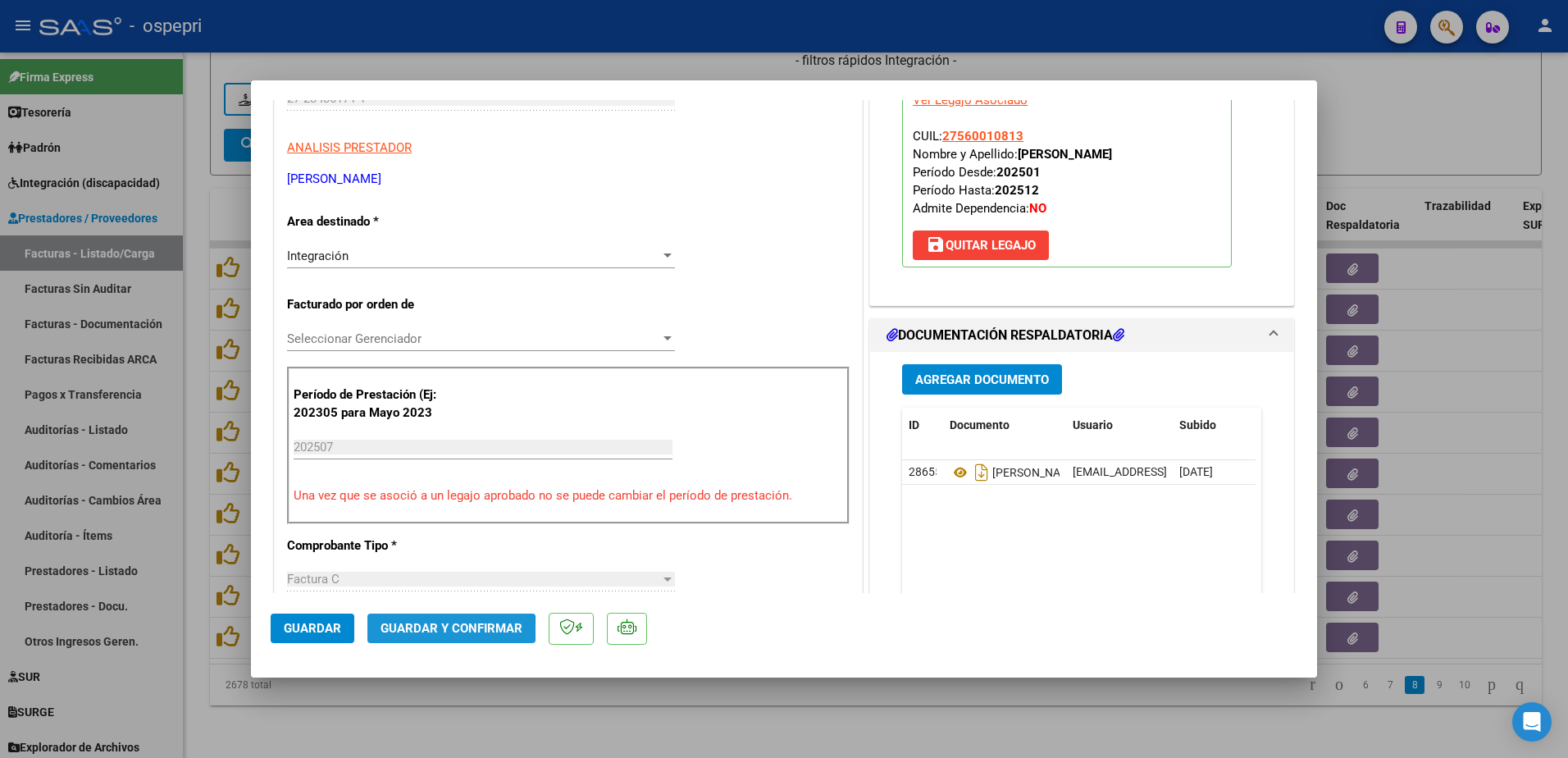
click at [427, 632] on span "Guardar y Confirmar" at bounding box center [451, 628] width 142 height 15
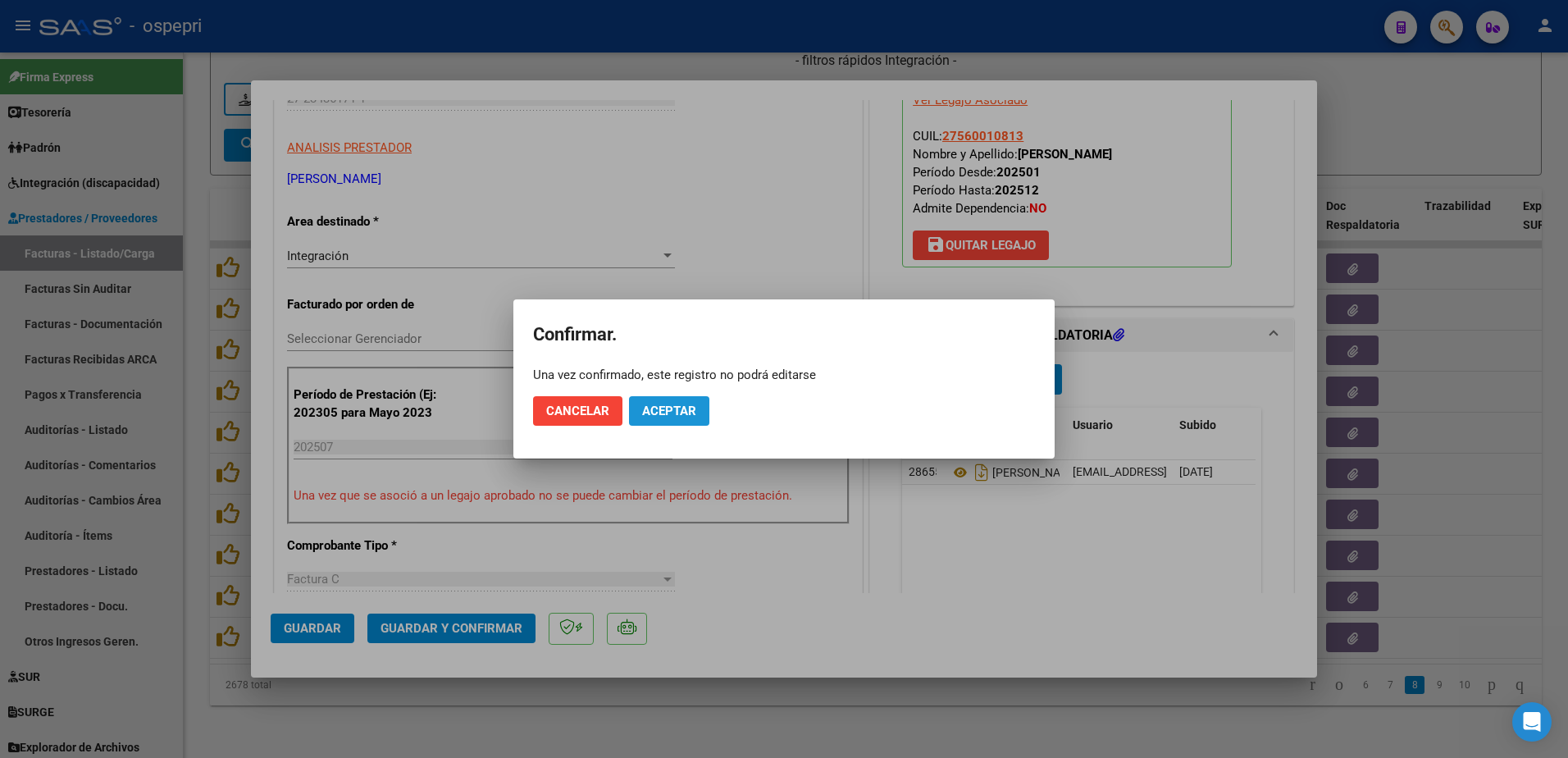
click at [664, 416] on span "Aceptar" at bounding box center [669, 410] width 54 height 15
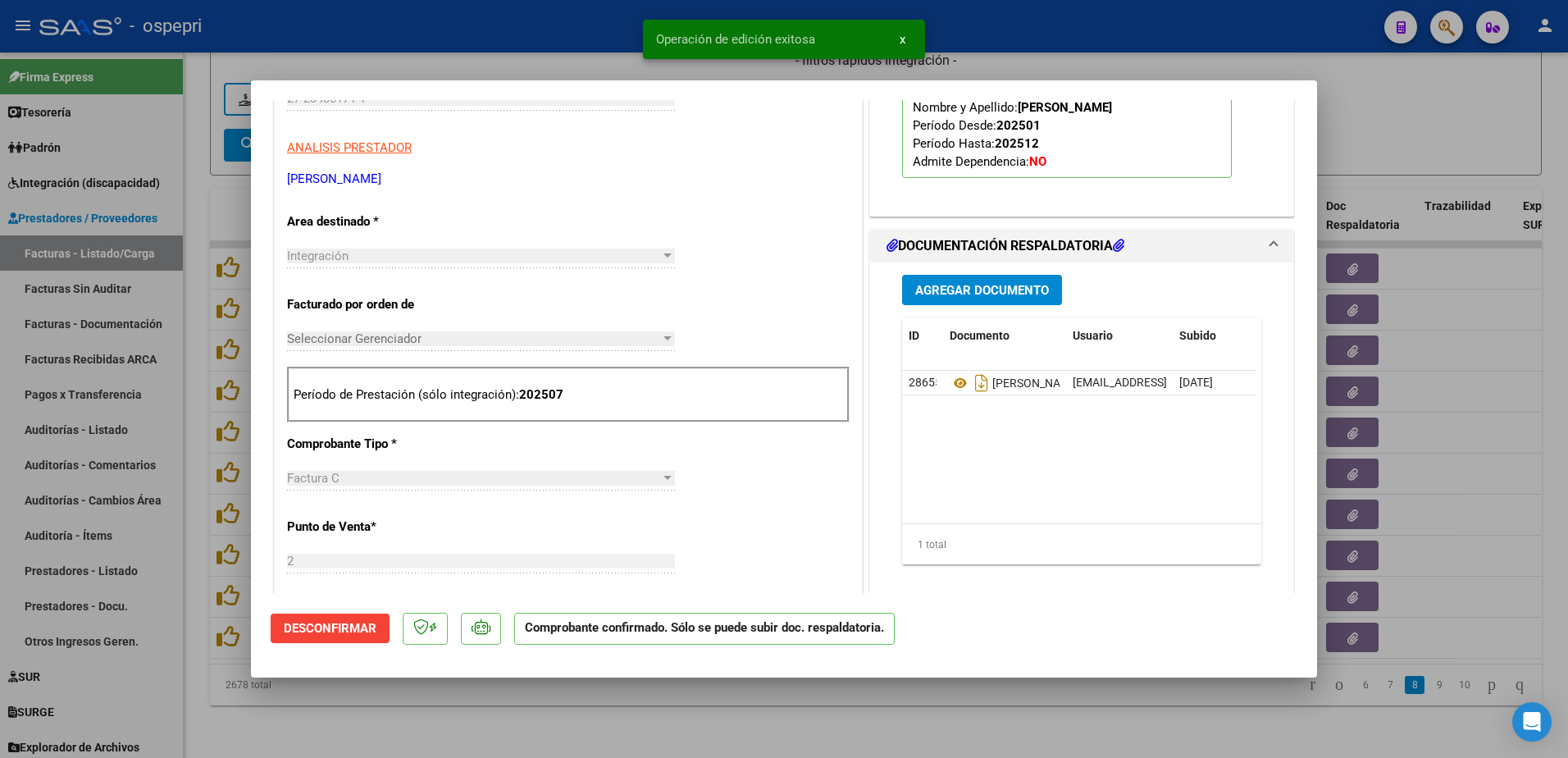
type input "$ 0,00"
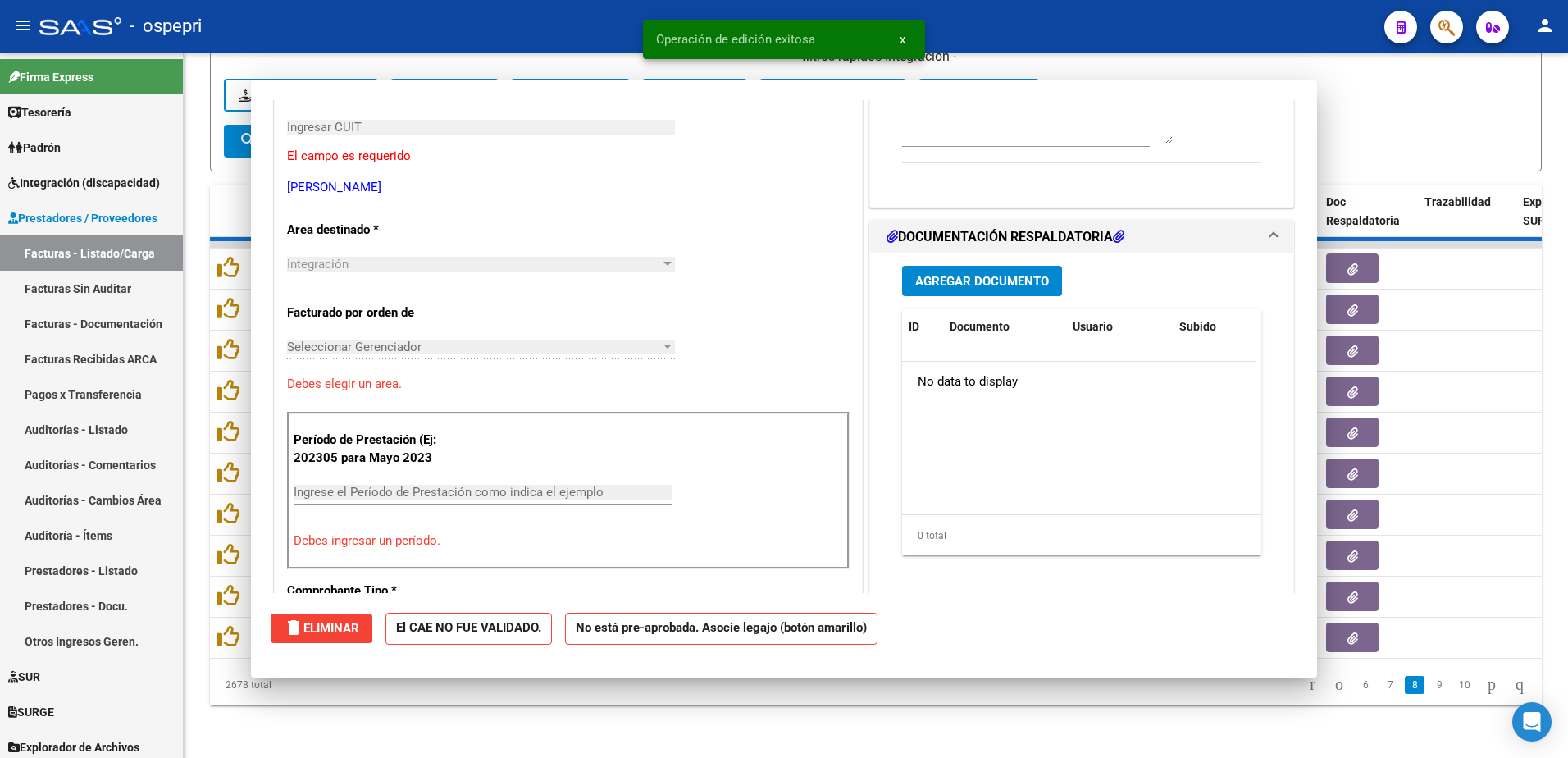
scroll to position [275, 0]
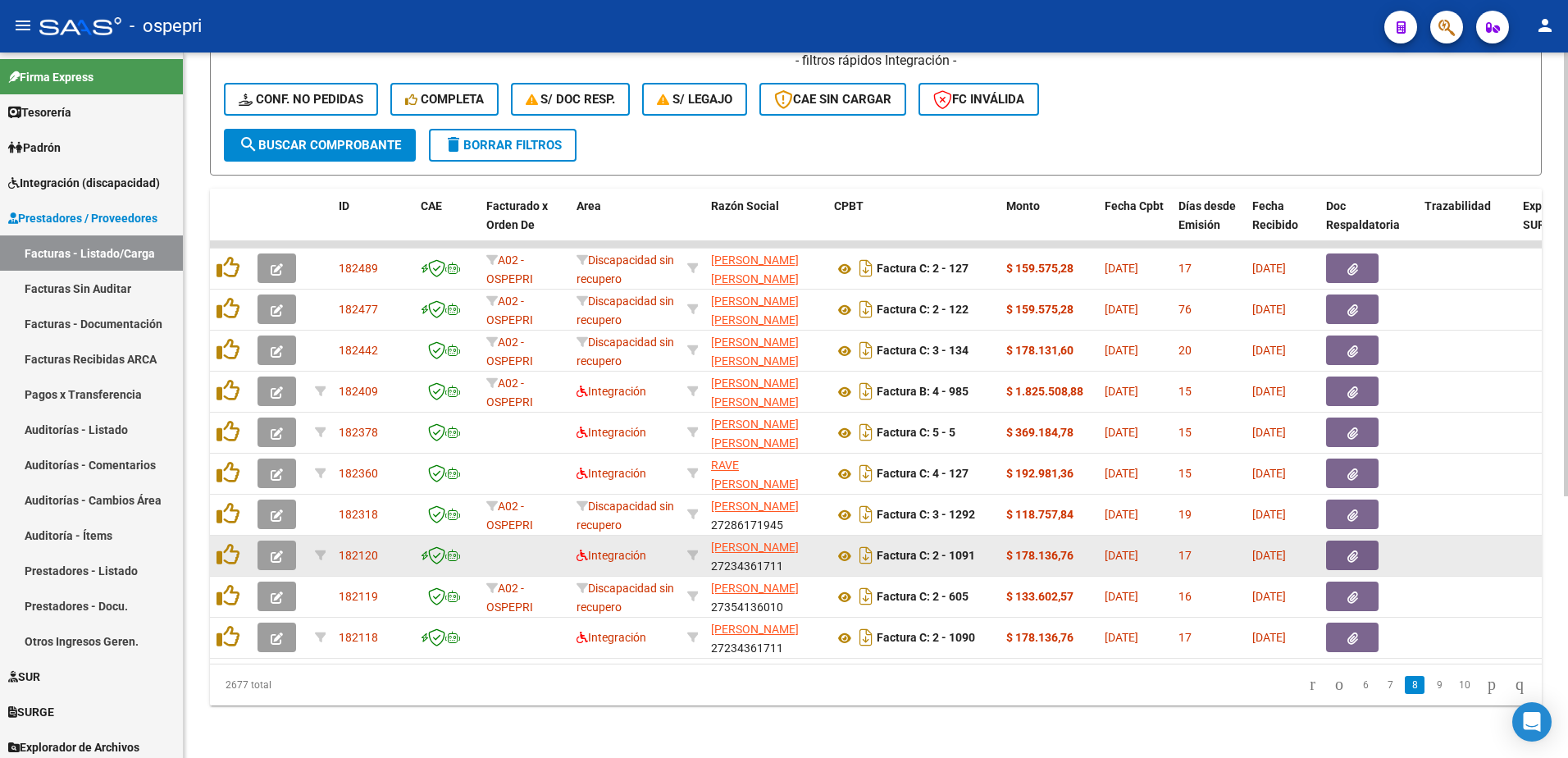
click at [277, 550] on icon "button" at bounding box center [277, 556] width 12 height 12
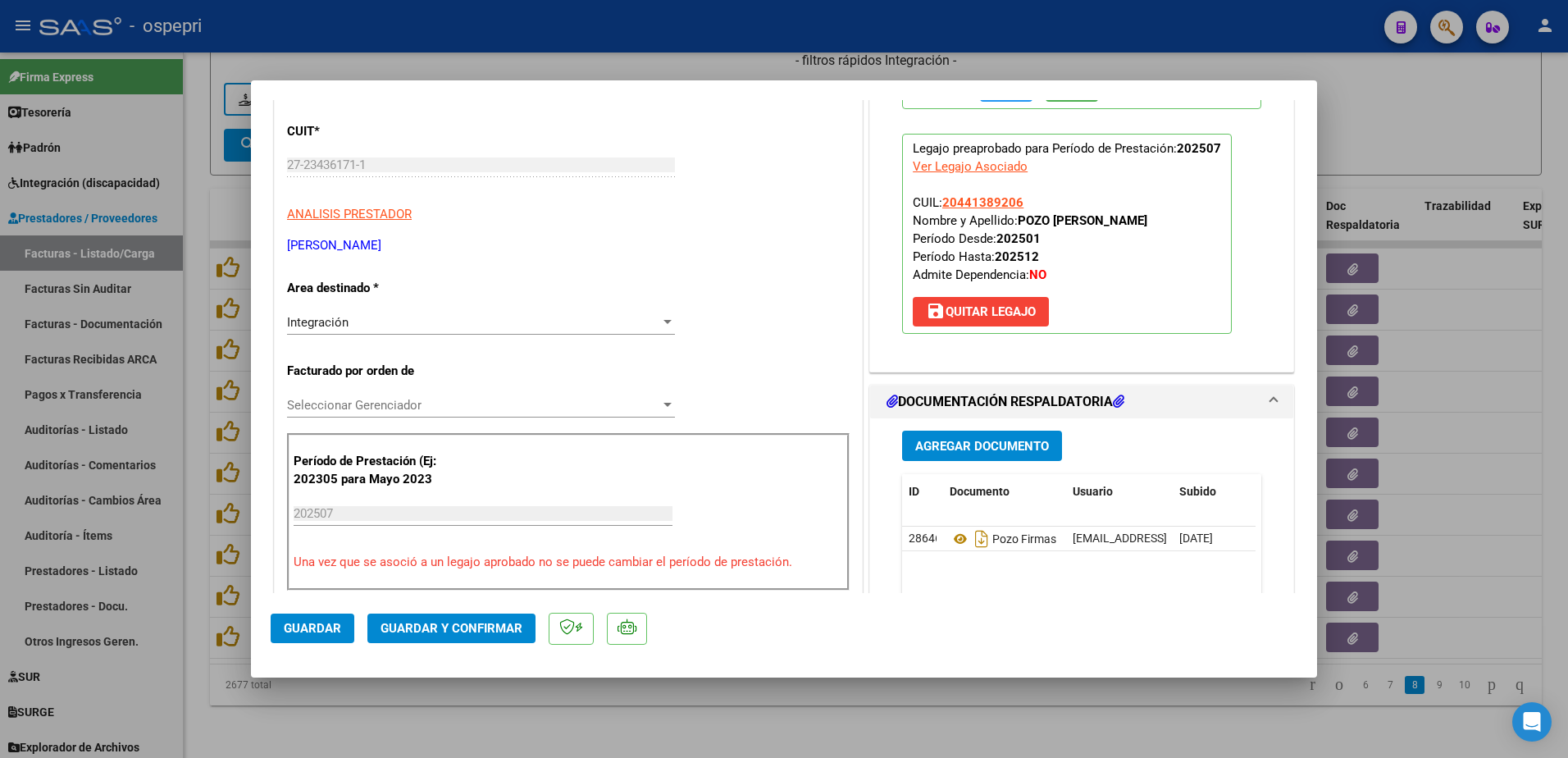
scroll to position [164, 0]
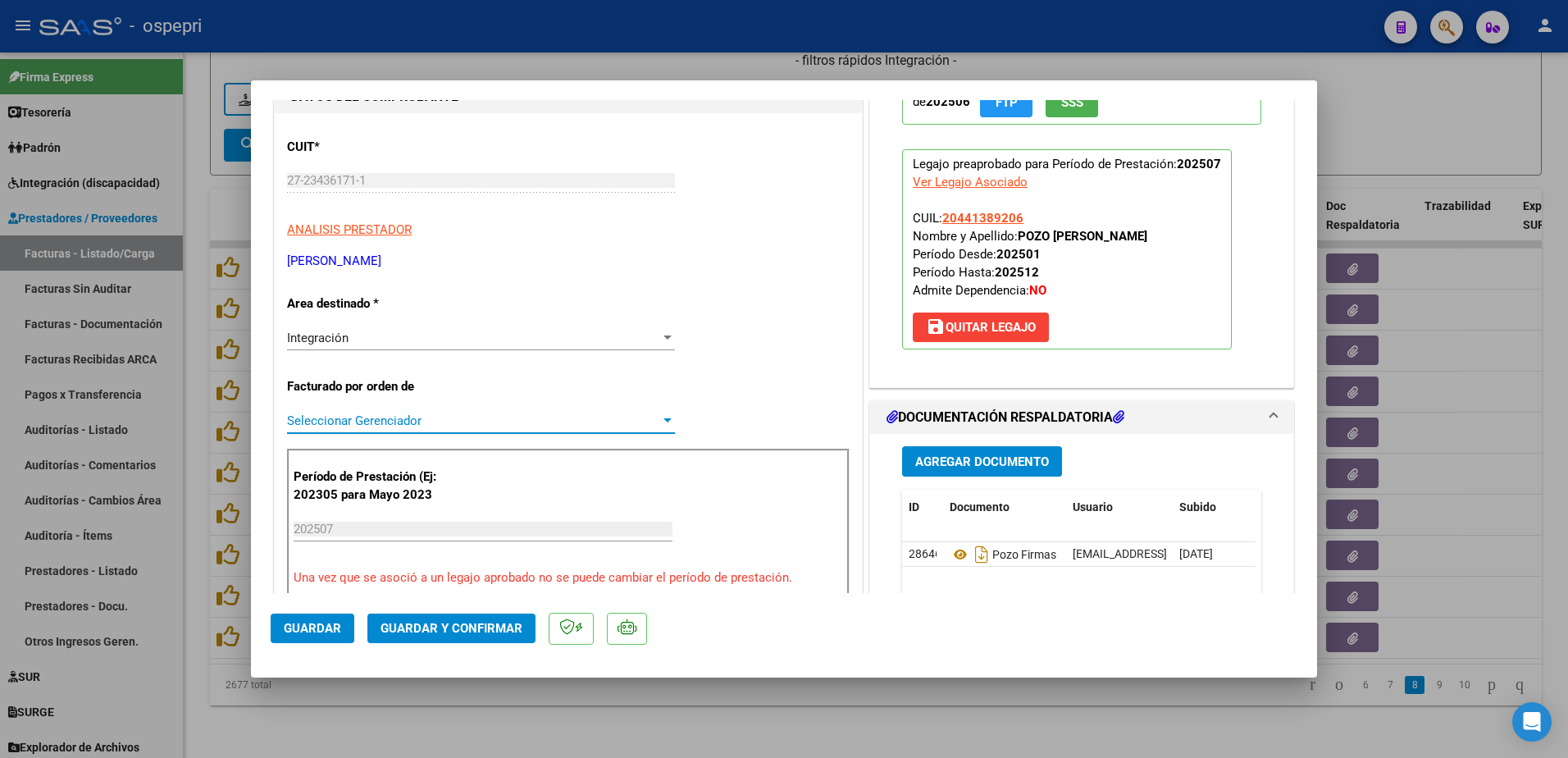
click at [664, 414] on div "Seleccionar Gerenciador" at bounding box center [481, 421] width 388 height 15
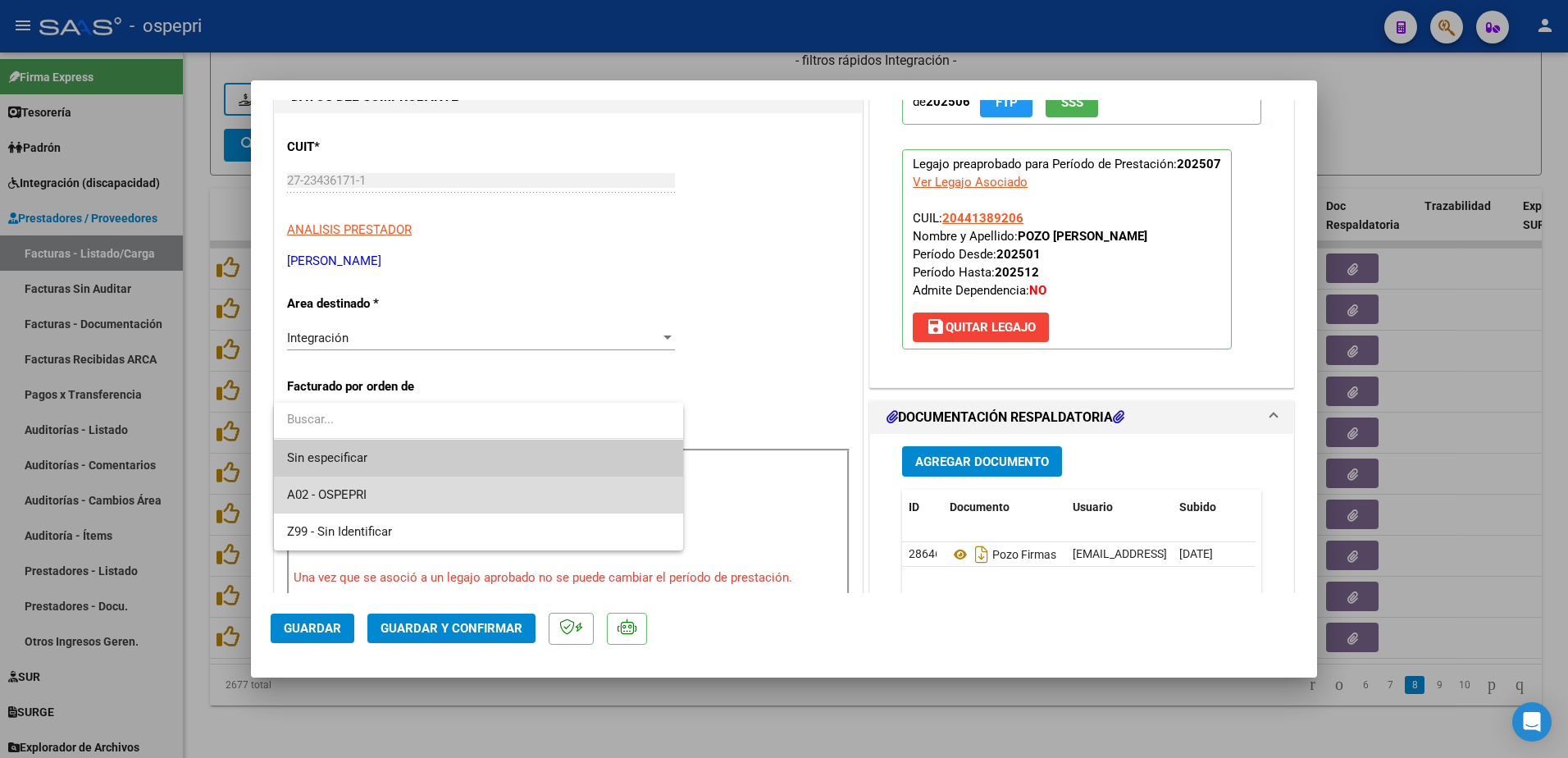
click at [376, 498] on span "A02 - OSPEPRI" at bounding box center [478, 495] width 383 height 37
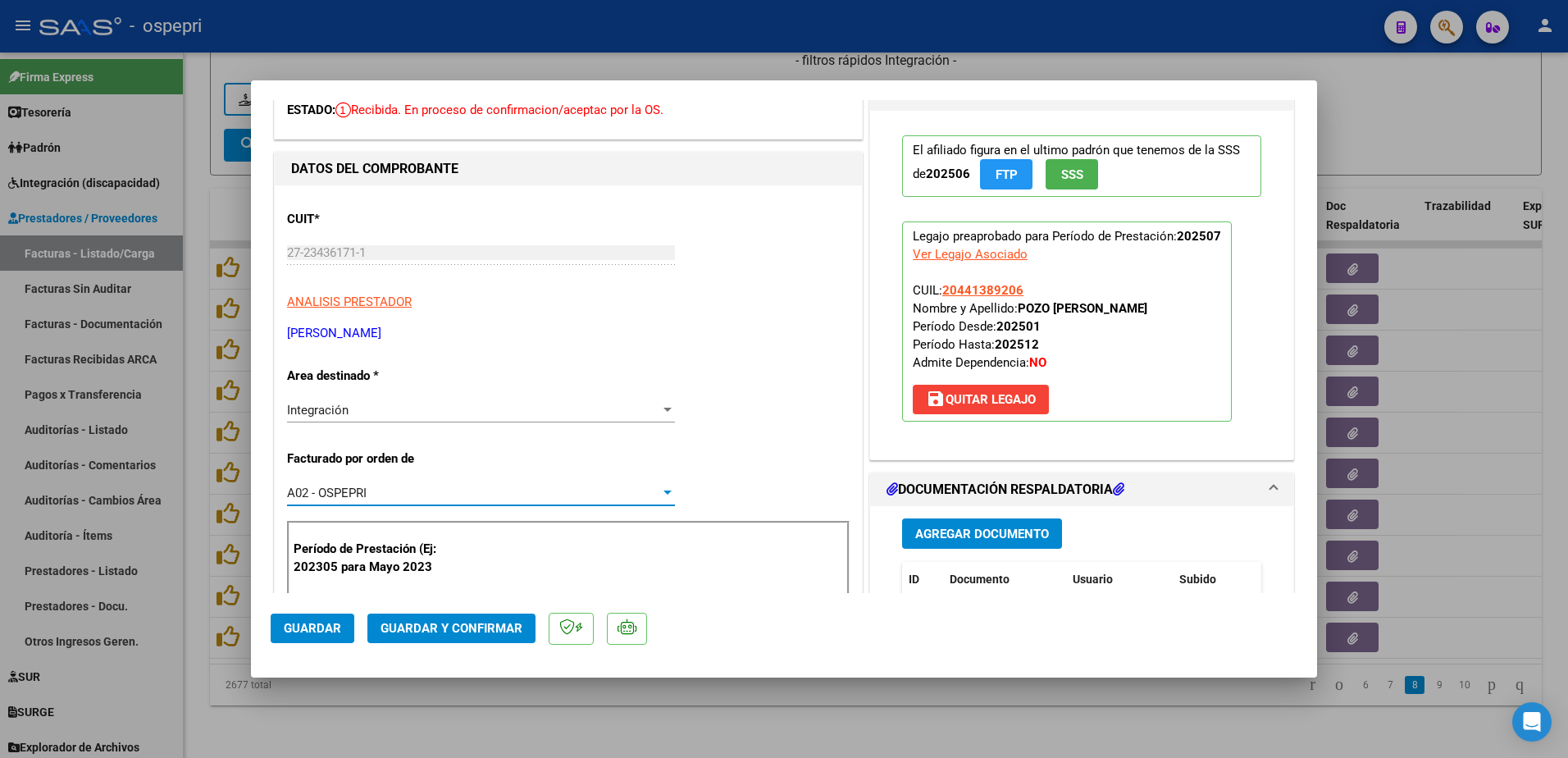
scroll to position [0, 0]
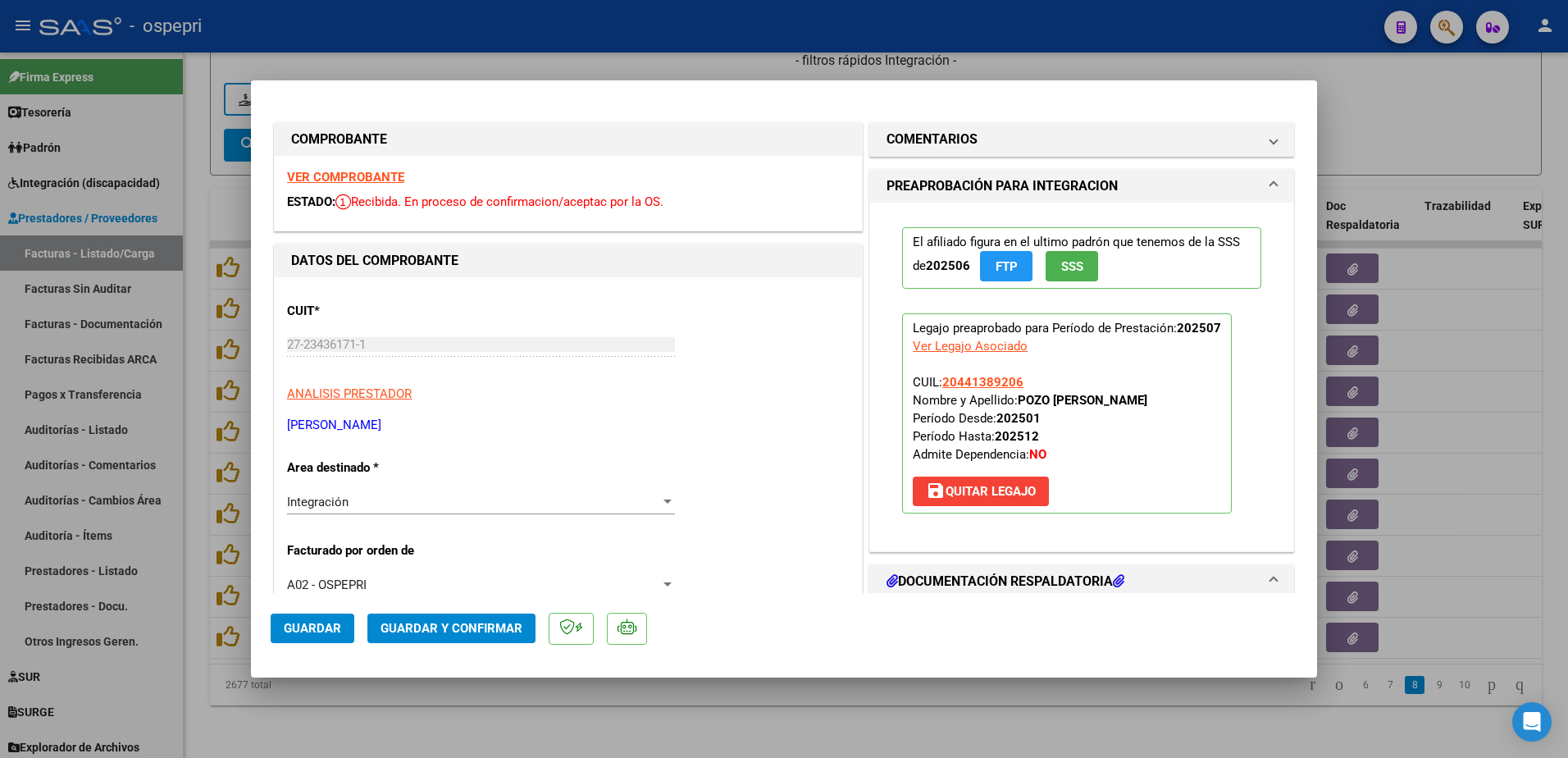
click at [347, 179] on strong "VER COMPROBANTE" at bounding box center [346, 177] width 117 height 15
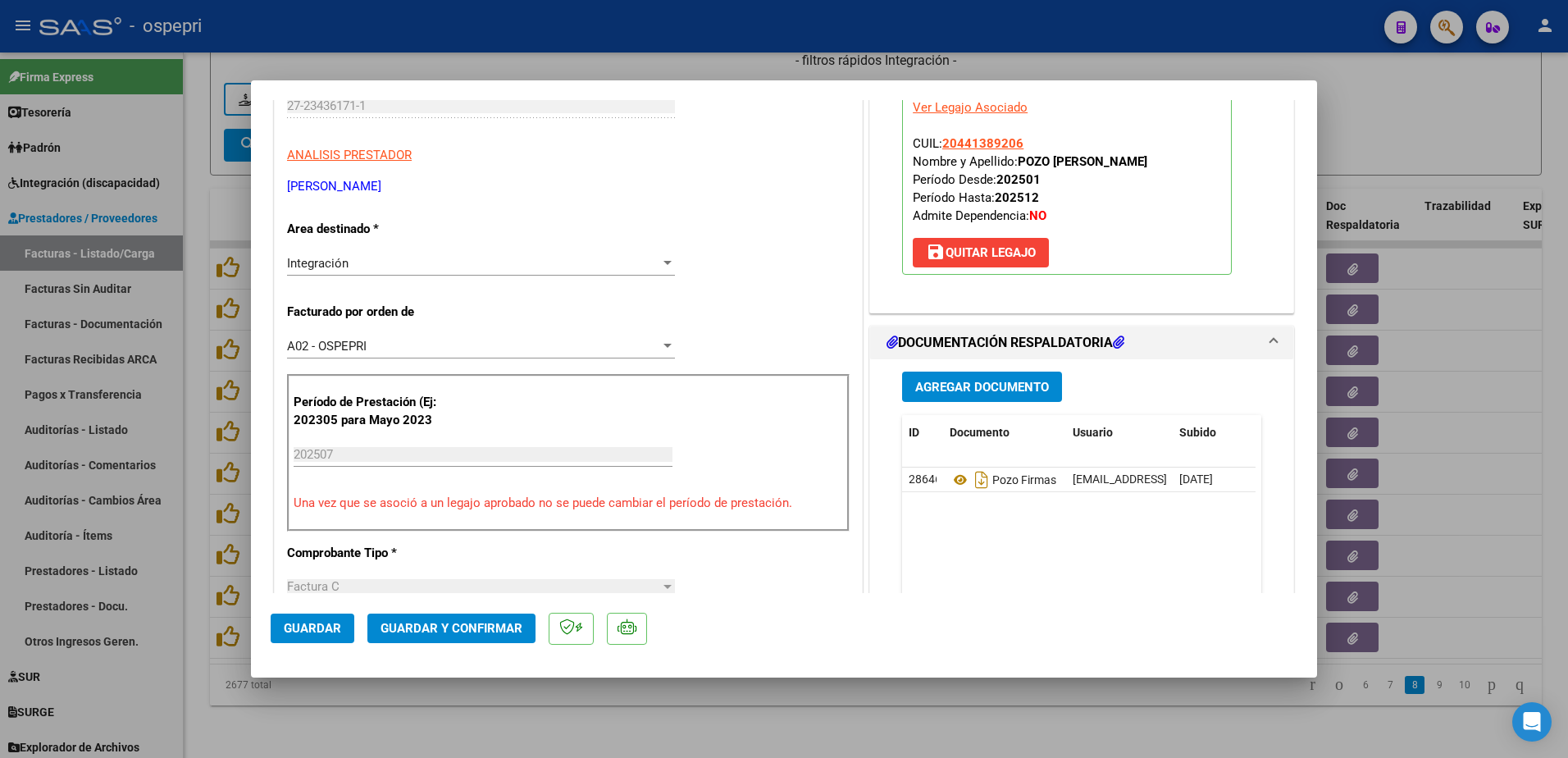
scroll to position [246, 0]
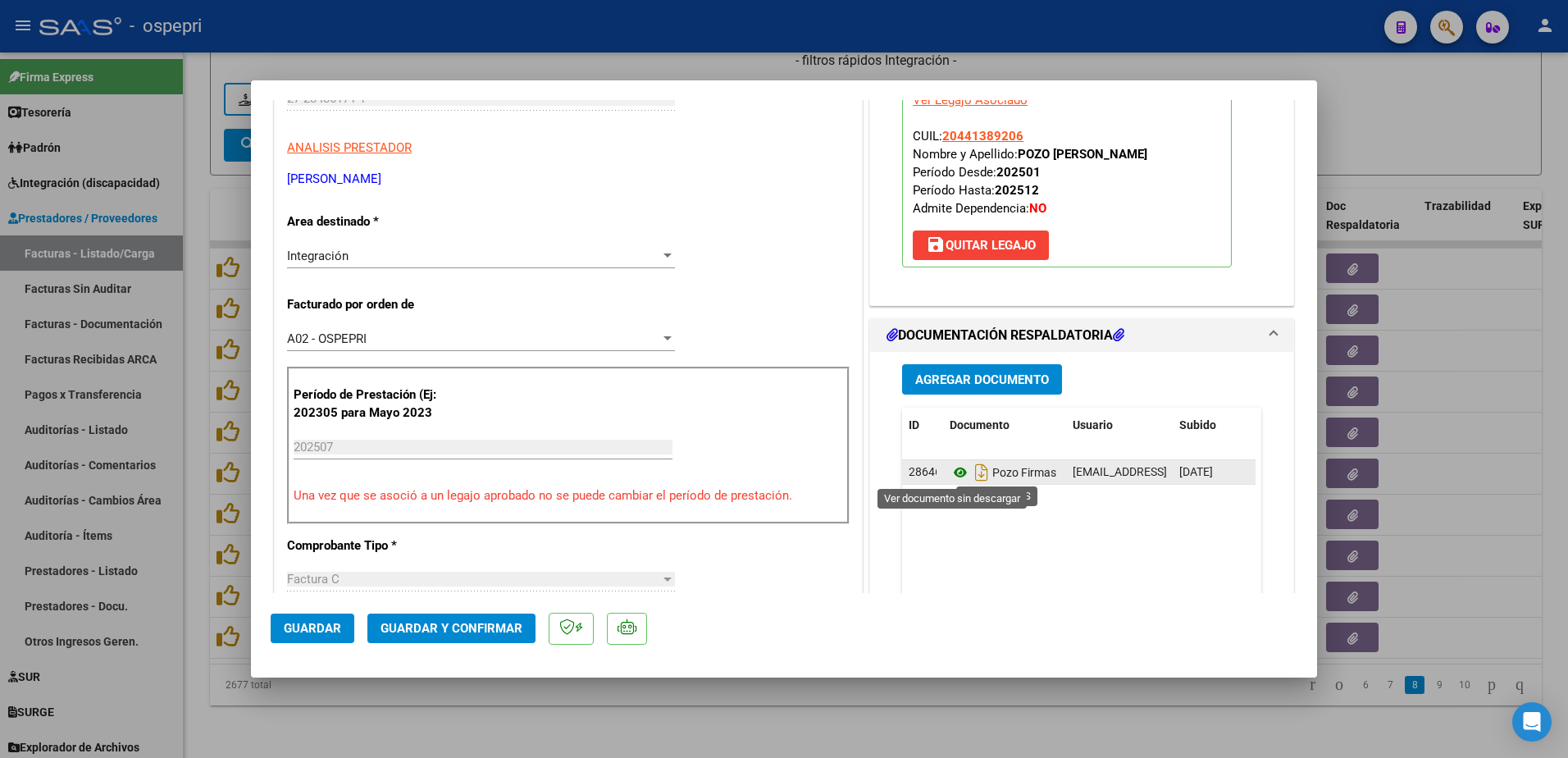
click at [951, 473] on icon at bounding box center [960, 473] width 22 height 20
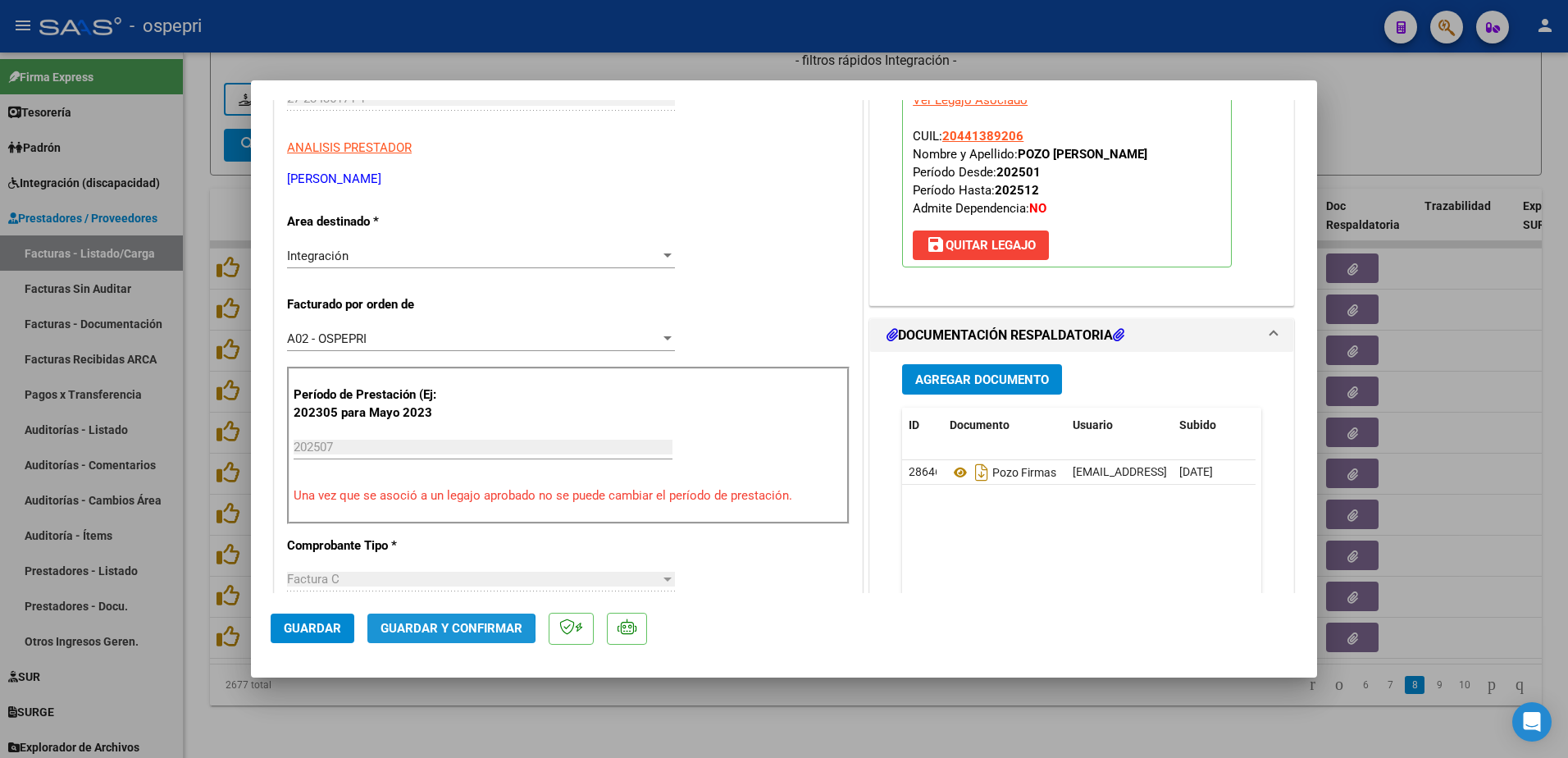
click at [436, 631] on span "Guardar y Confirmar" at bounding box center [451, 628] width 142 height 15
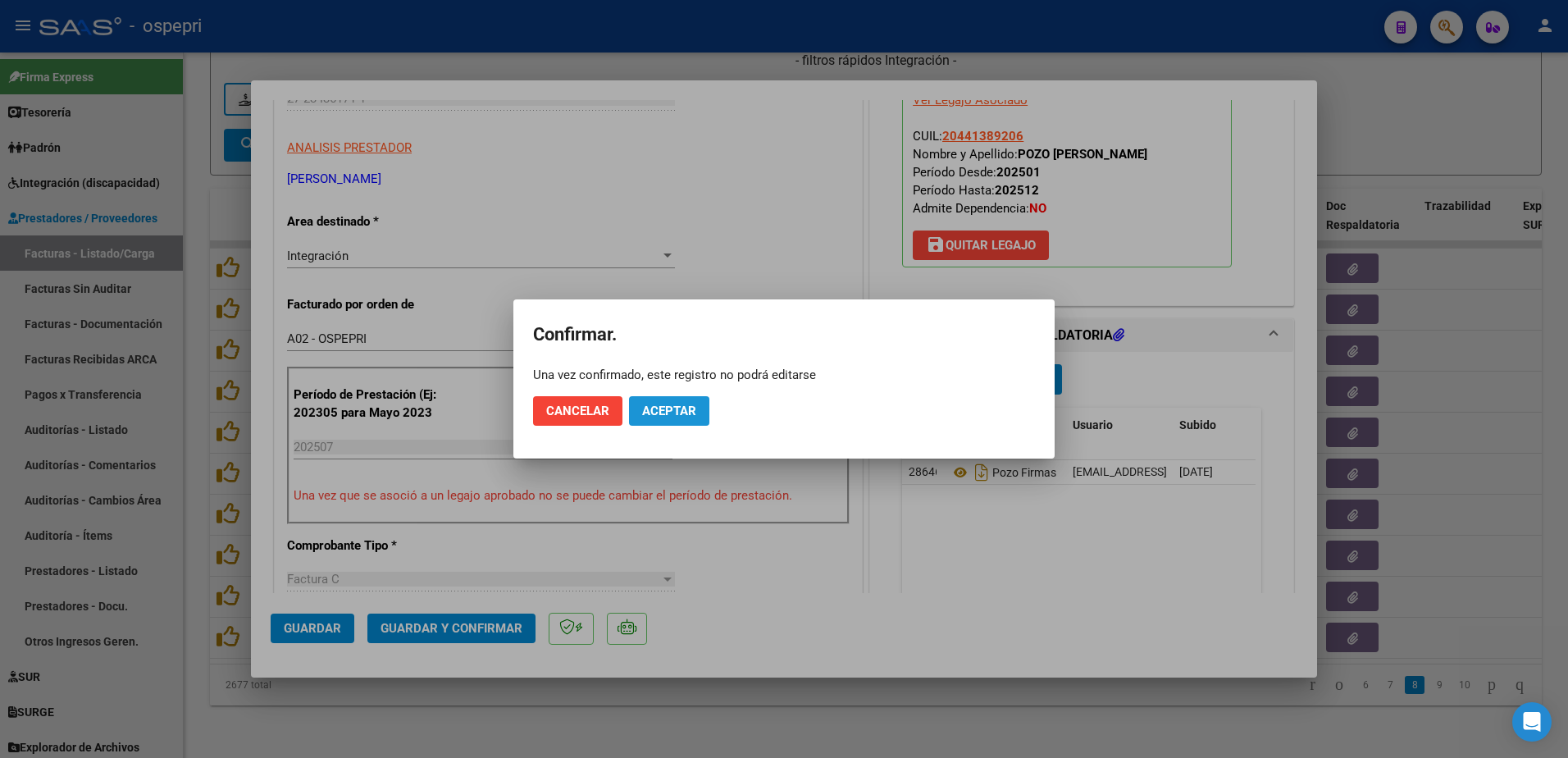
click at [677, 414] on span "Aceptar" at bounding box center [669, 410] width 54 height 15
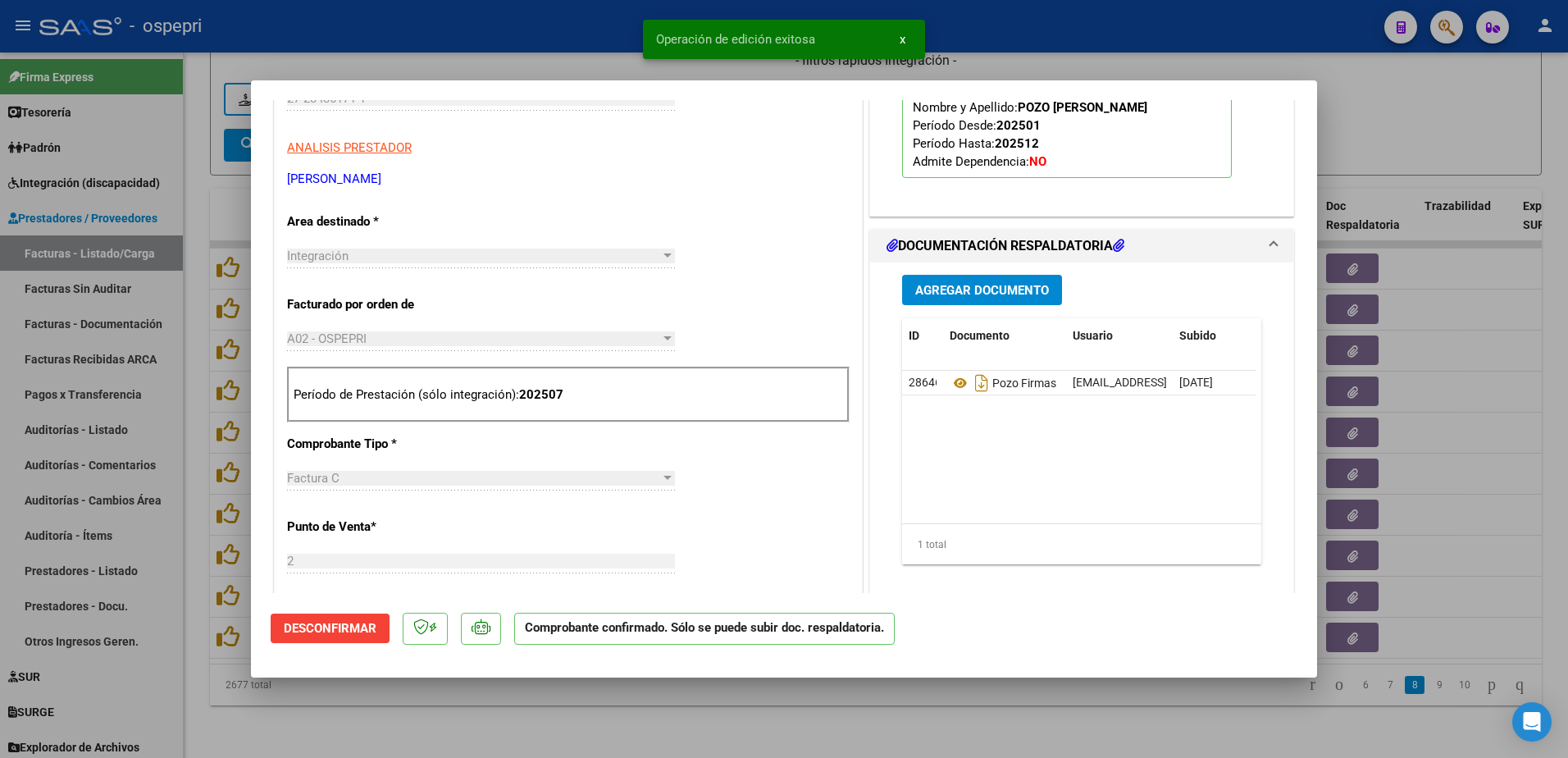
type input "$ 0,00"
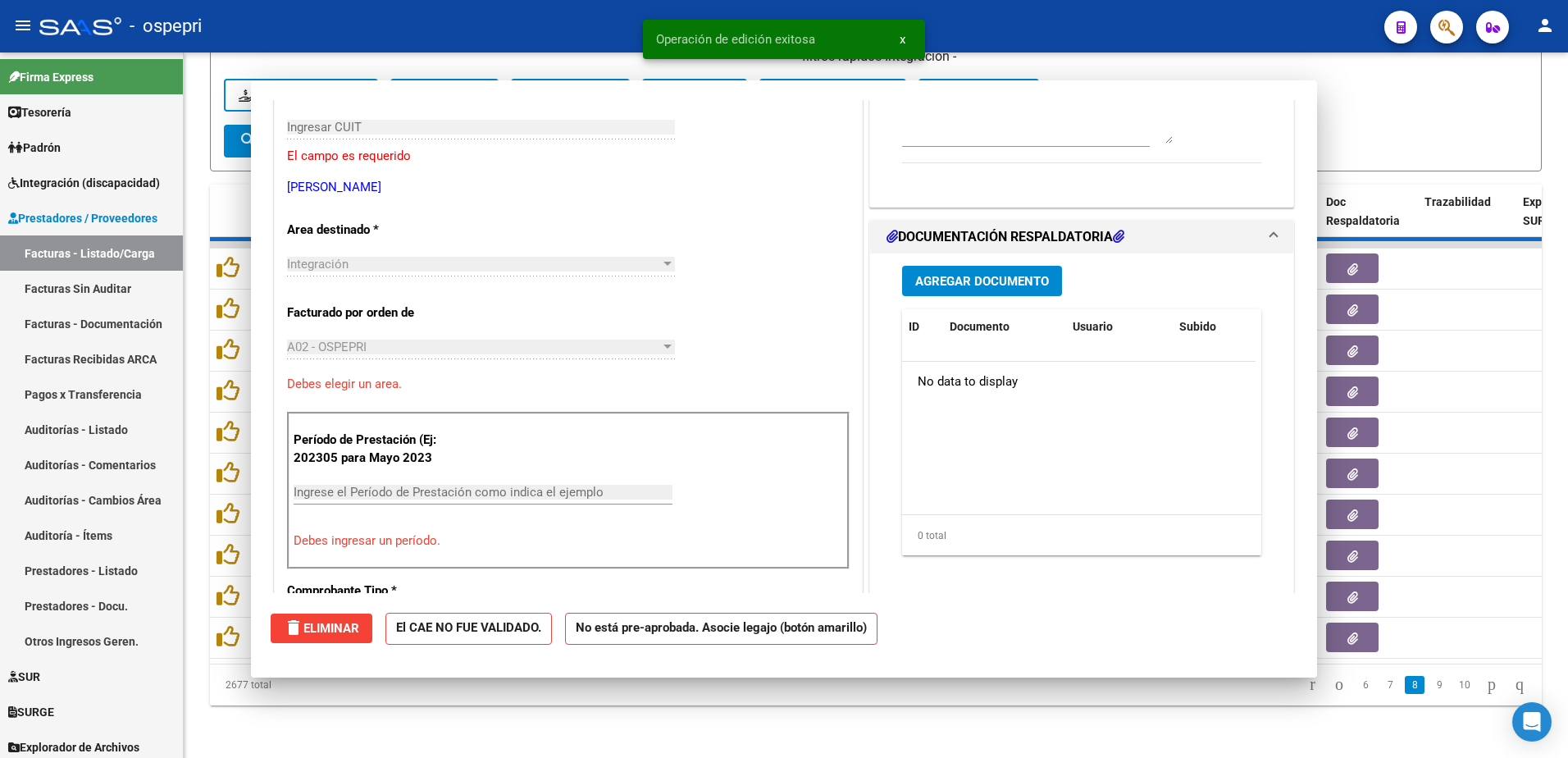
scroll to position [275, 0]
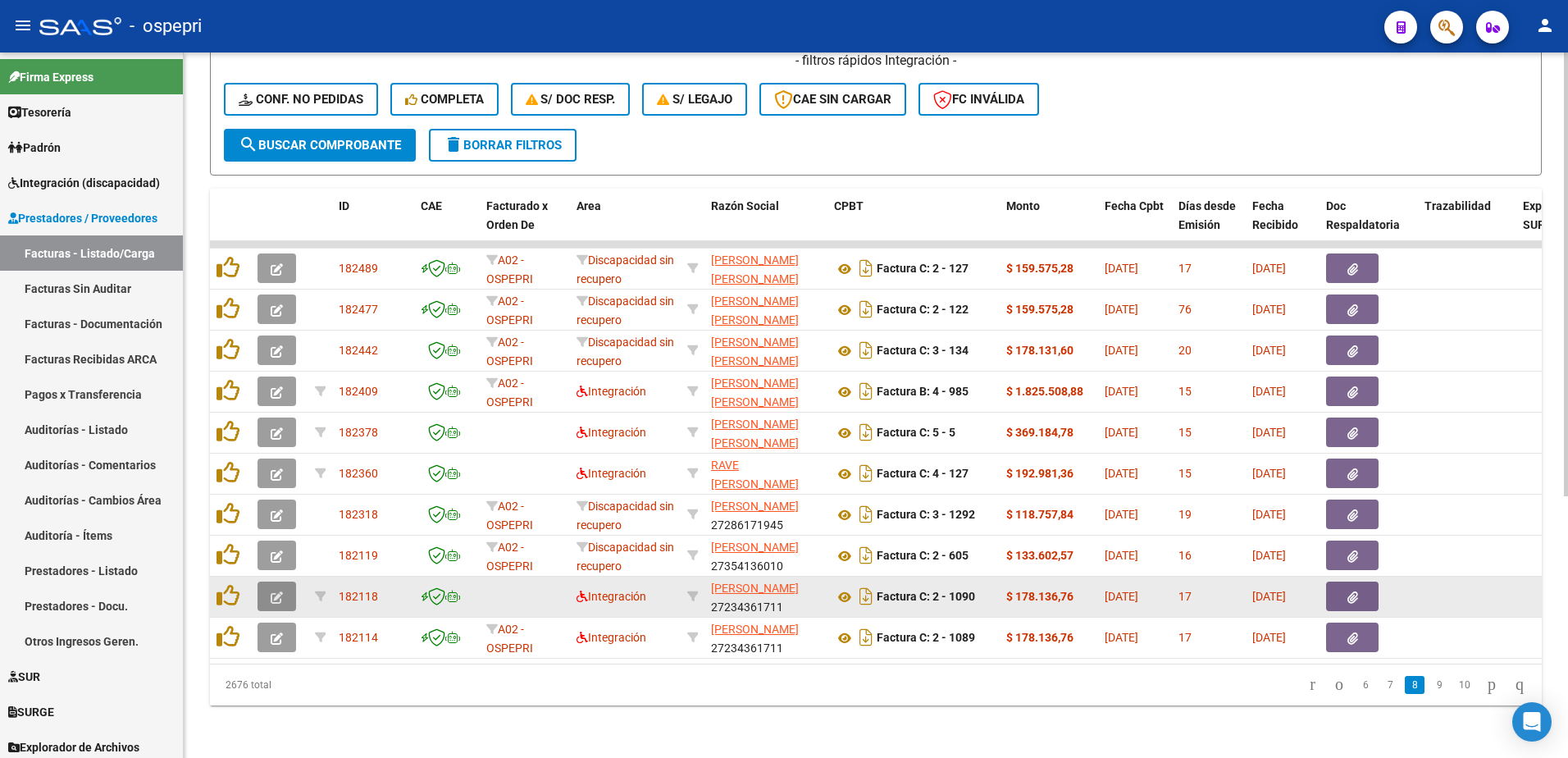
click at [273, 592] on icon "button" at bounding box center [277, 598] width 12 height 12
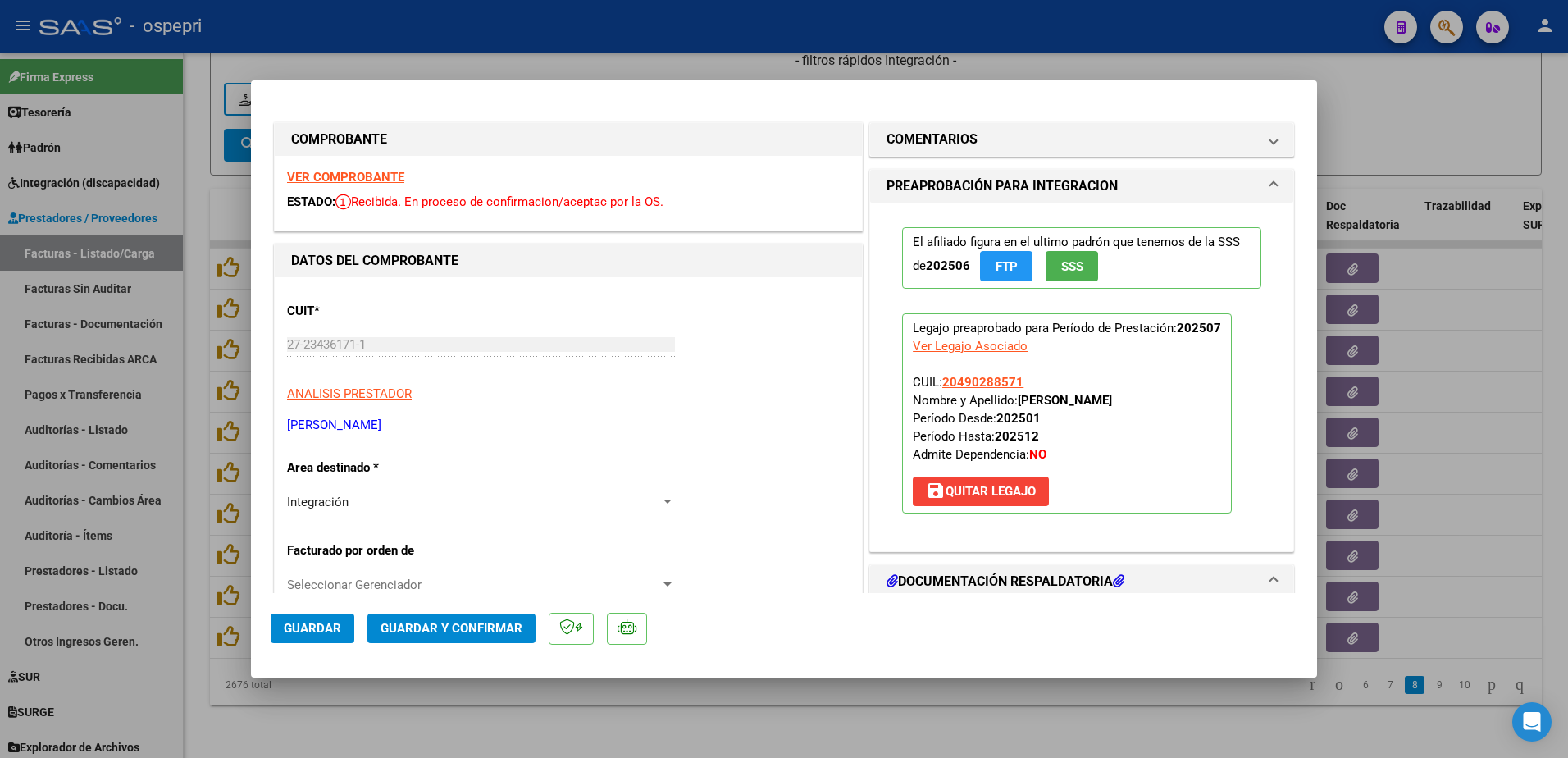
click at [342, 172] on strong "VER COMPROBANTE" at bounding box center [346, 177] width 117 height 15
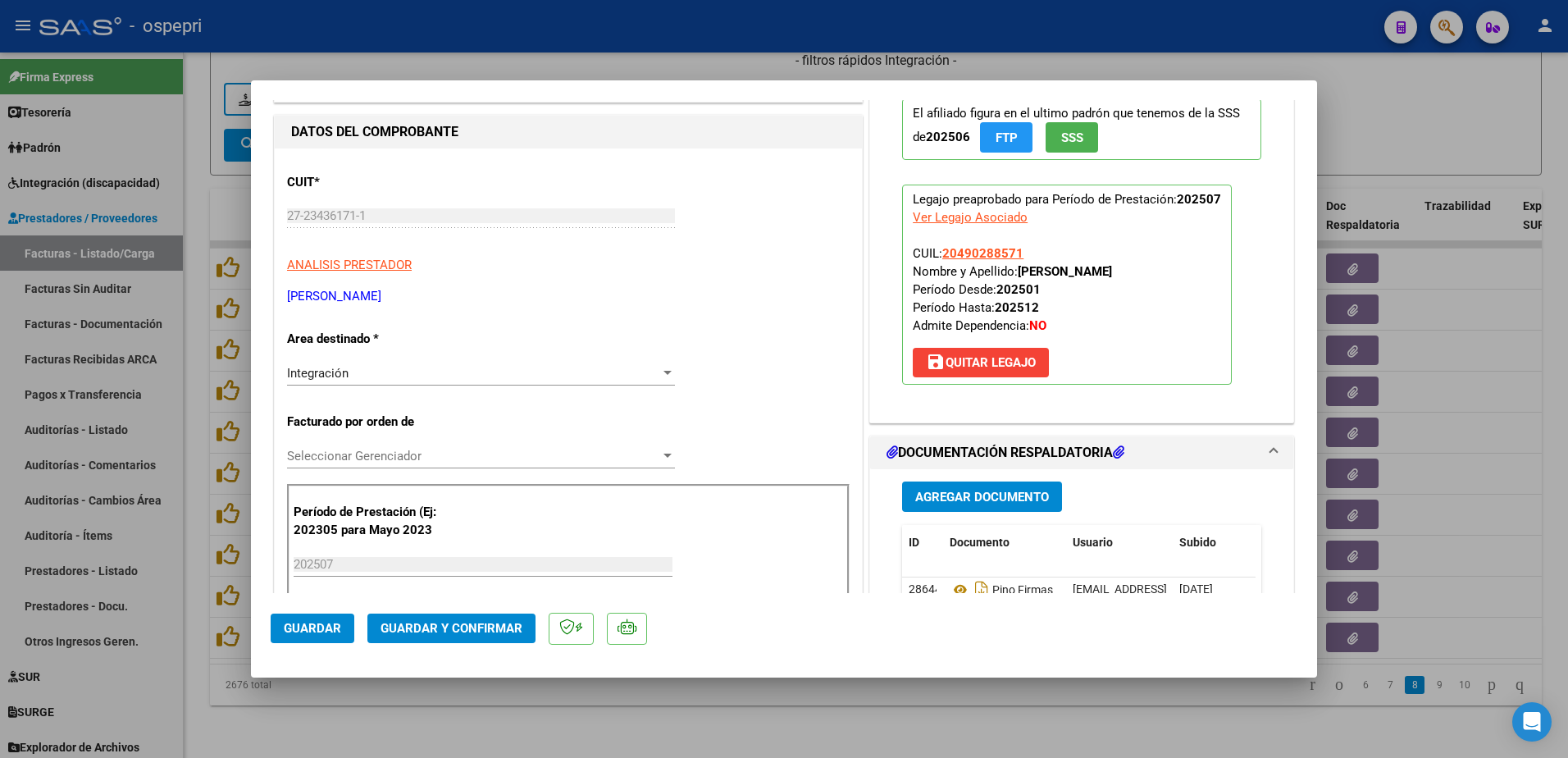
scroll to position [246, 0]
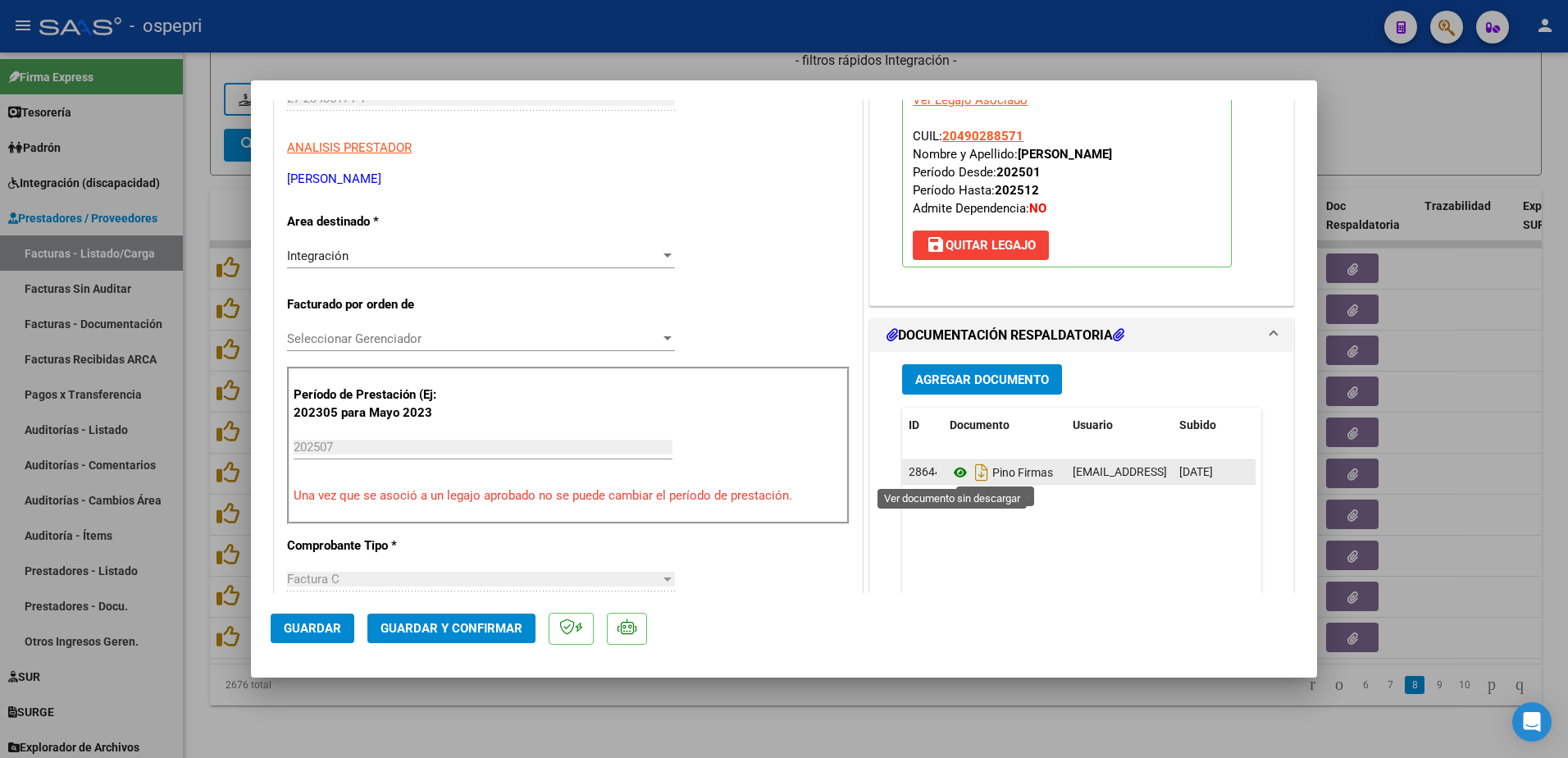
click at [950, 469] on icon at bounding box center [960, 473] width 22 height 20
click at [664, 337] on div at bounding box center [668, 338] width 9 height 4
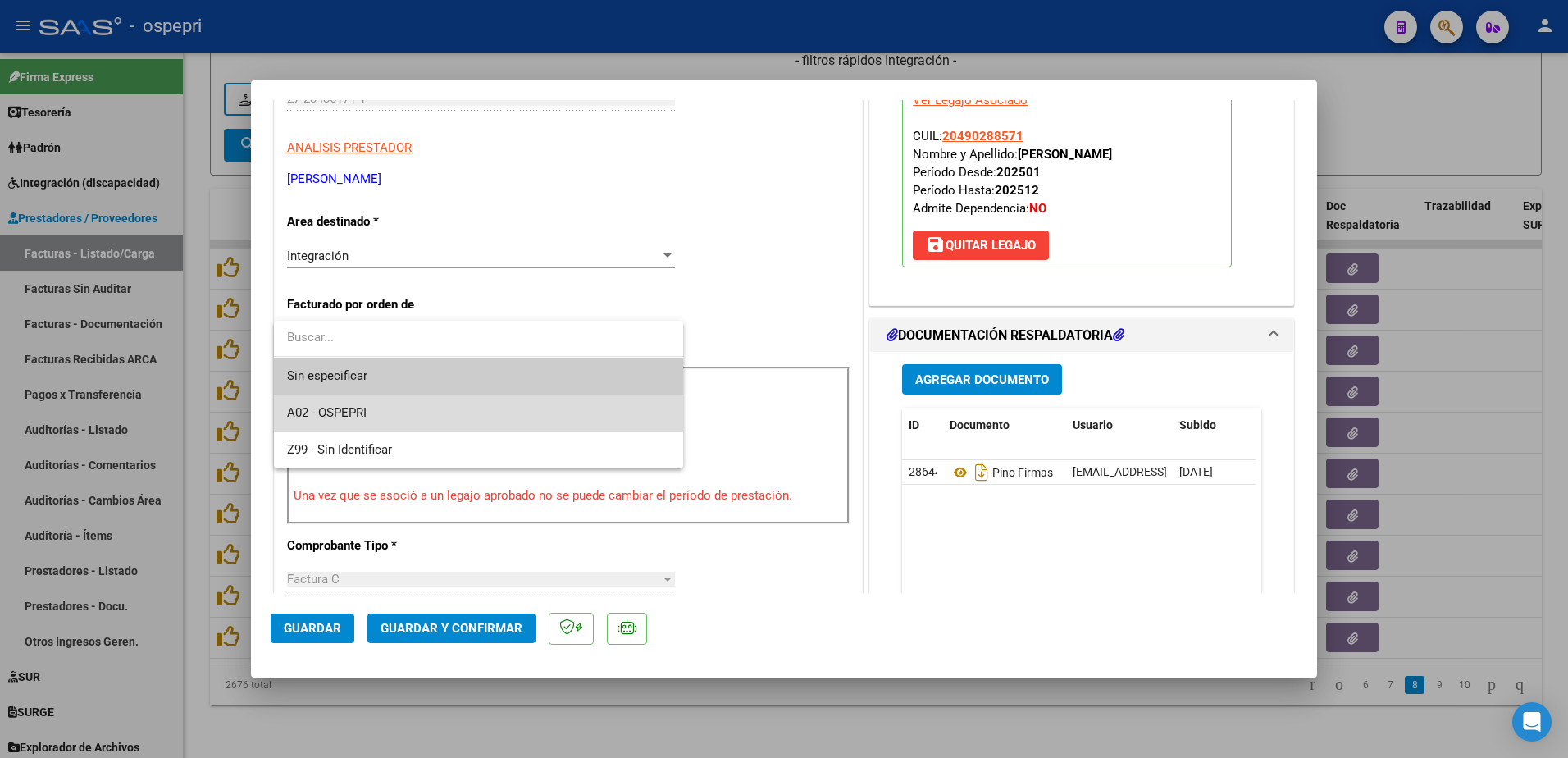
click at [381, 410] on span "A02 - OSPEPRI" at bounding box center [478, 413] width 383 height 37
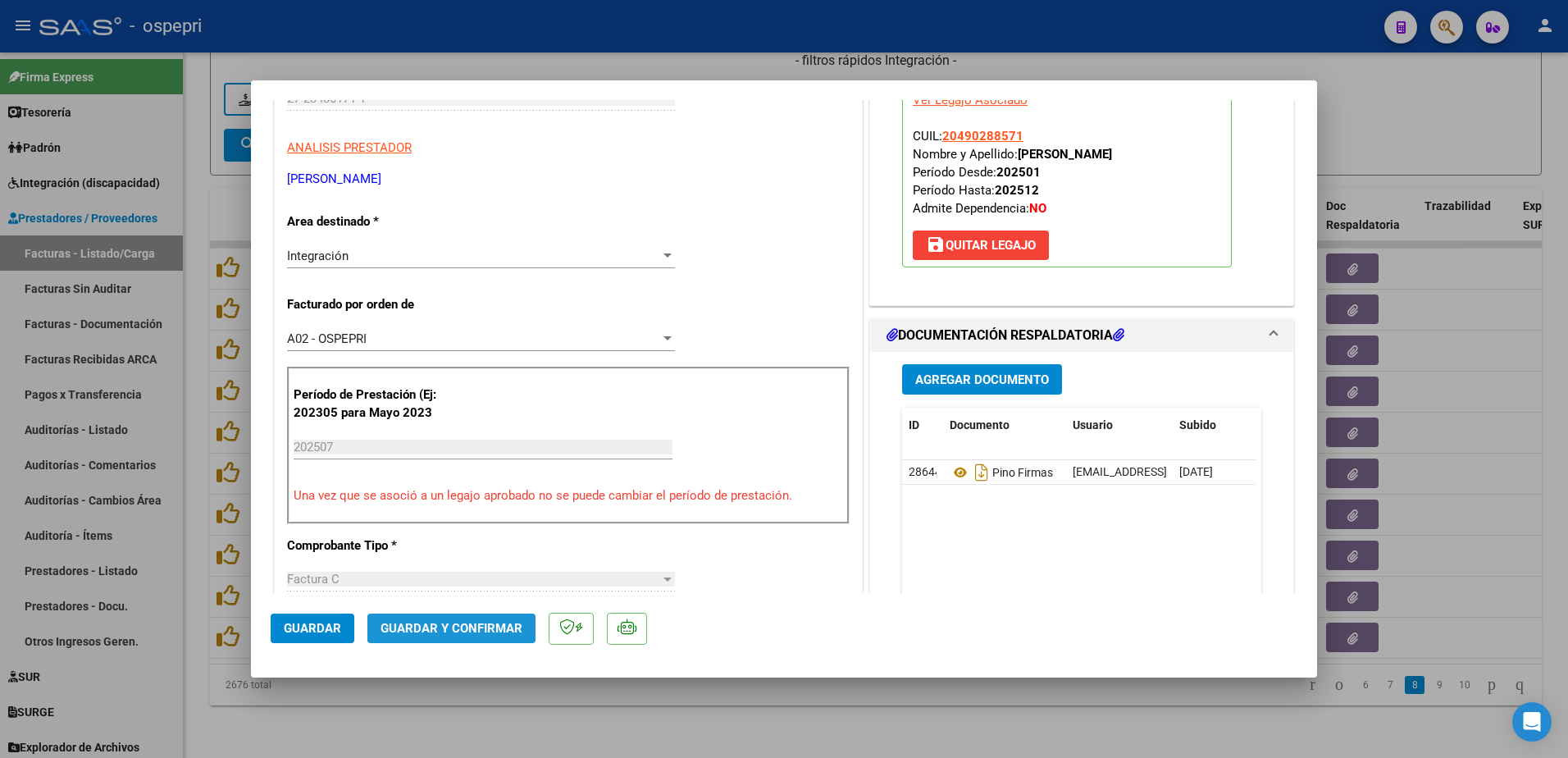
click at [473, 629] on span "Guardar y Confirmar" at bounding box center [451, 628] width 142 height 15
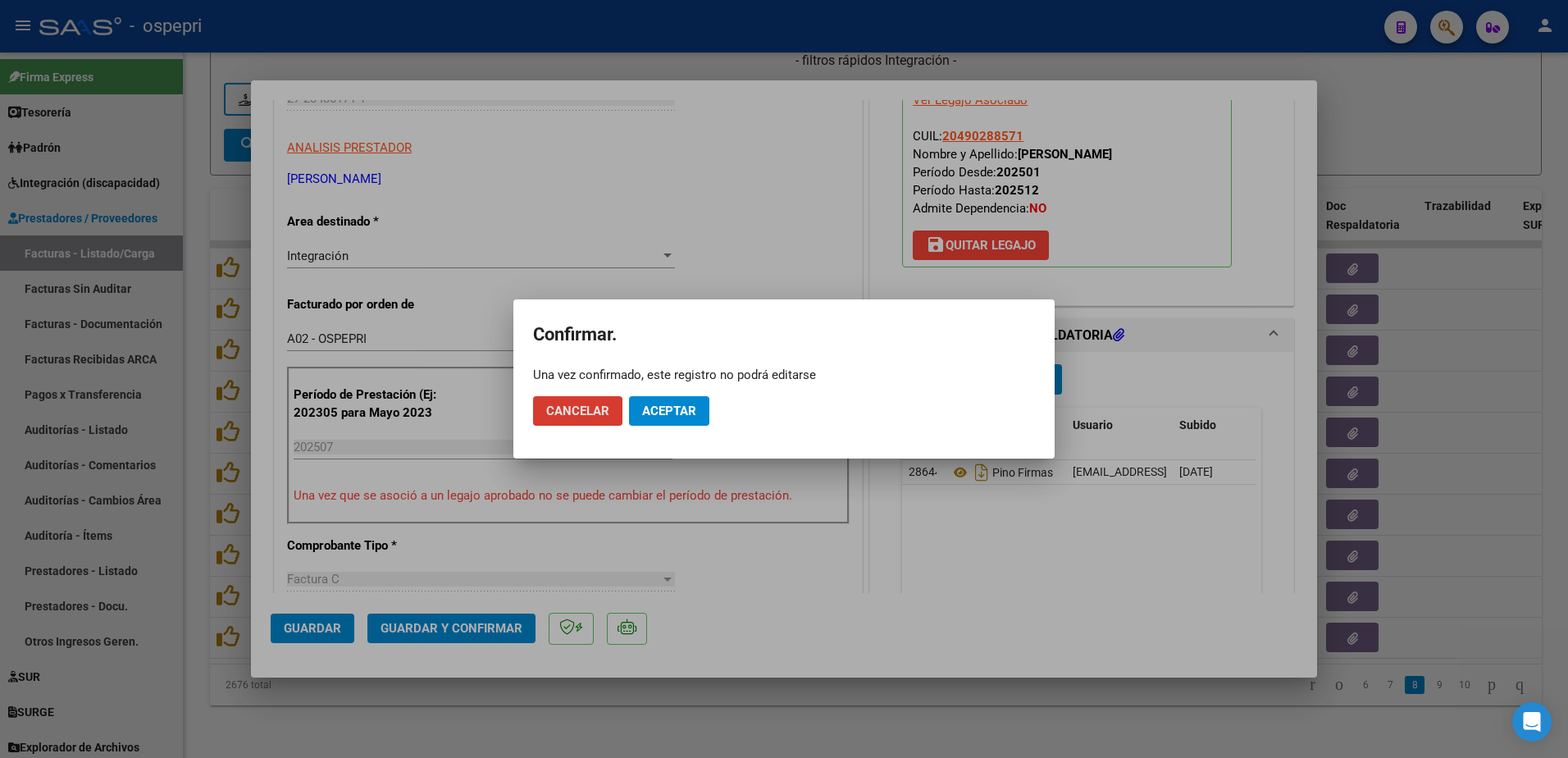
click at [654, 405] on span "Aceptar" at bounding box center [669, 410] width 54 height 15
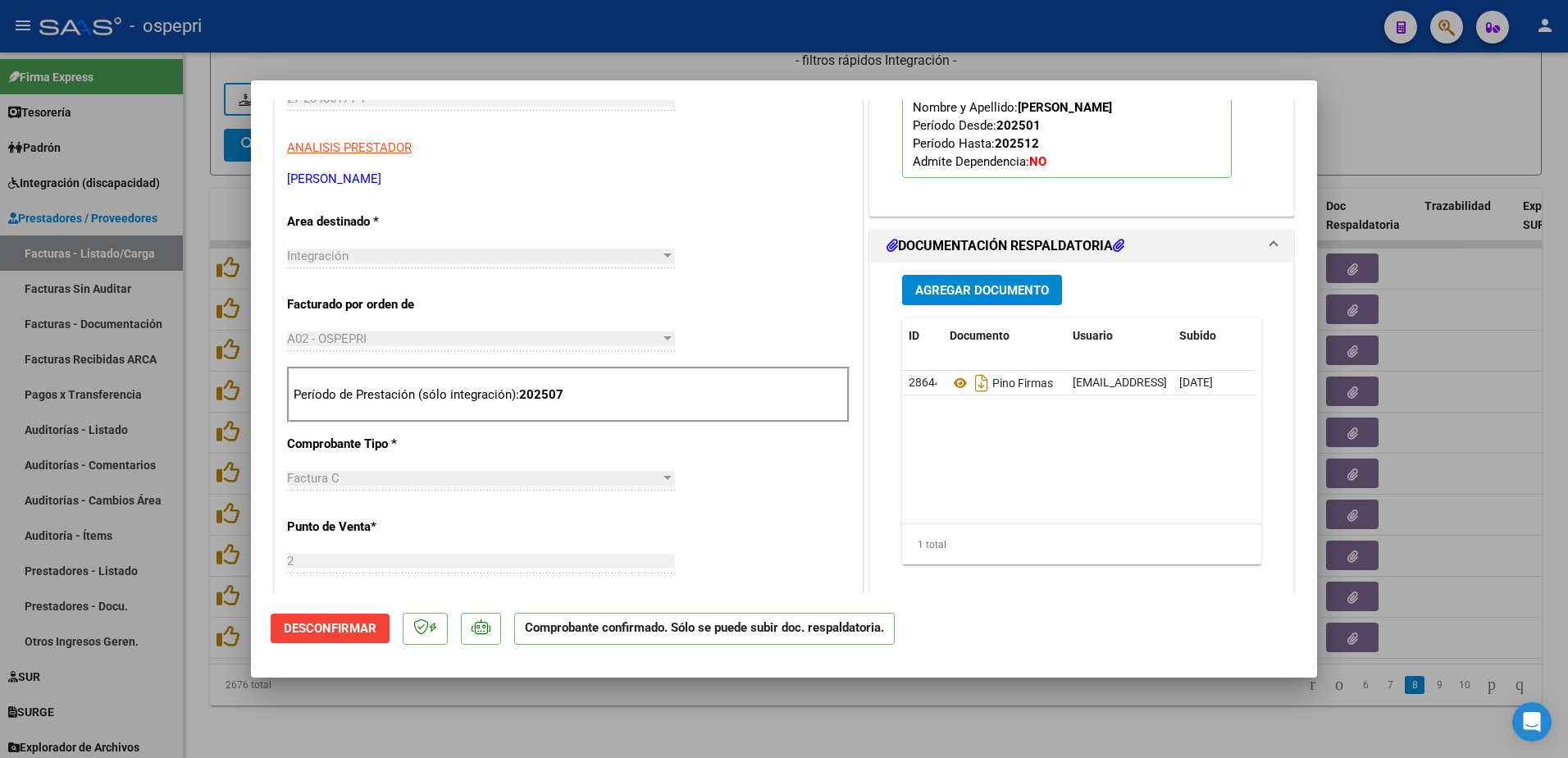
type input "$ 0,00"
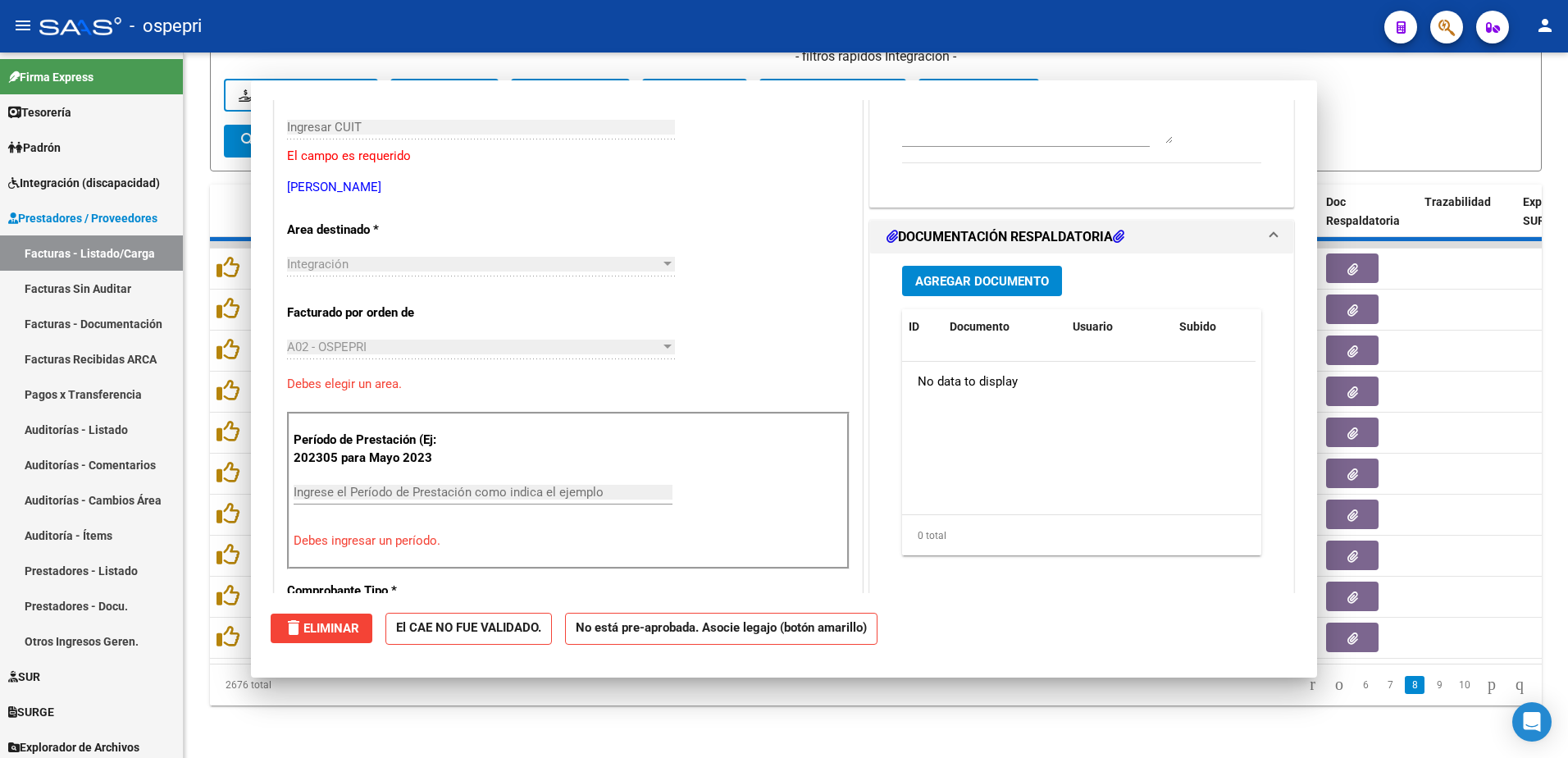
scroll to position [275, 0]
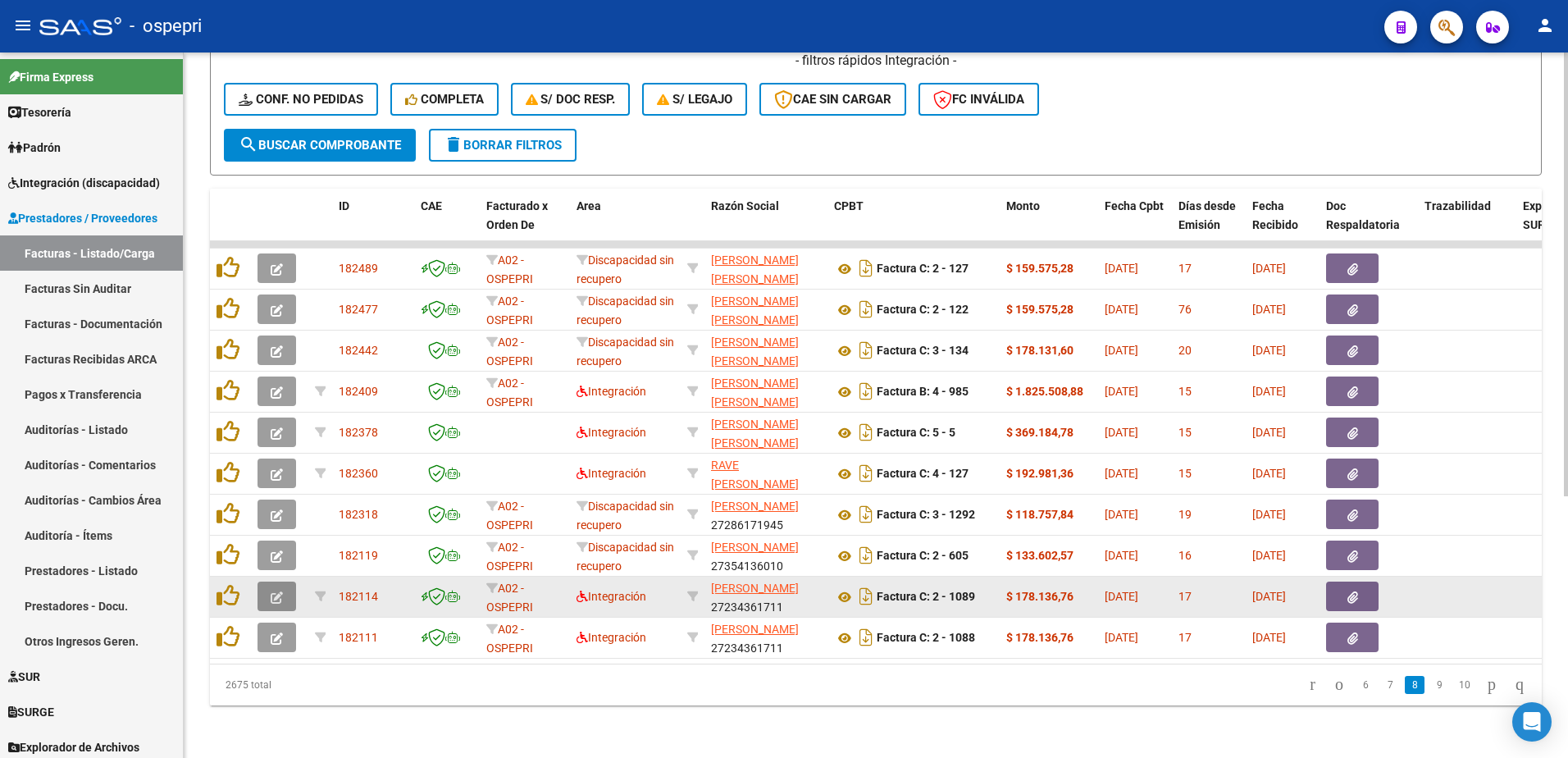
click at [278, 592] on icon "button" at bounding box center [277, 598] width 12 height 12
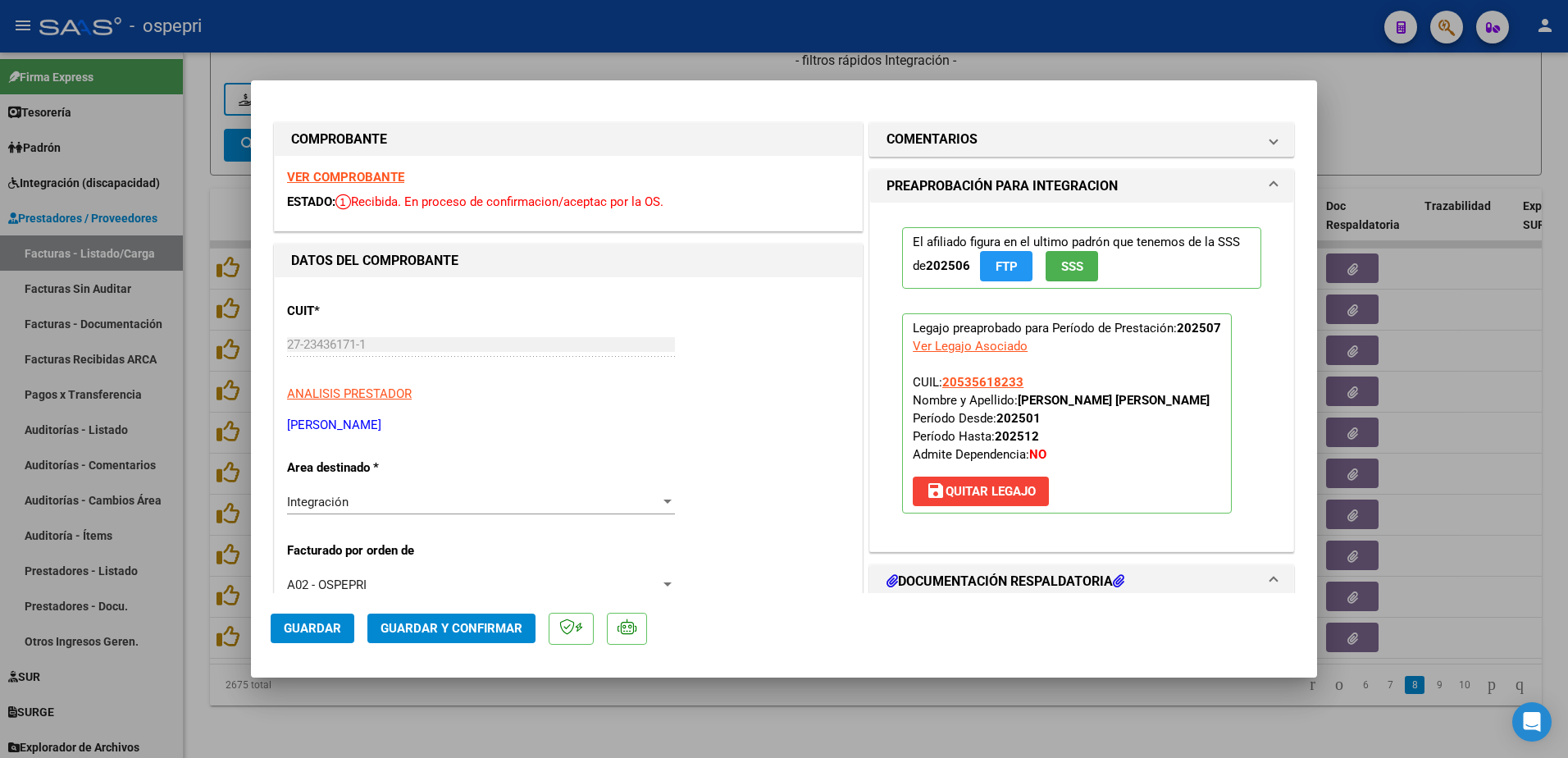
click at [368, 179] on strong "VER COMPROBANTE" at bounding box center [346, 177] width 117 height 15
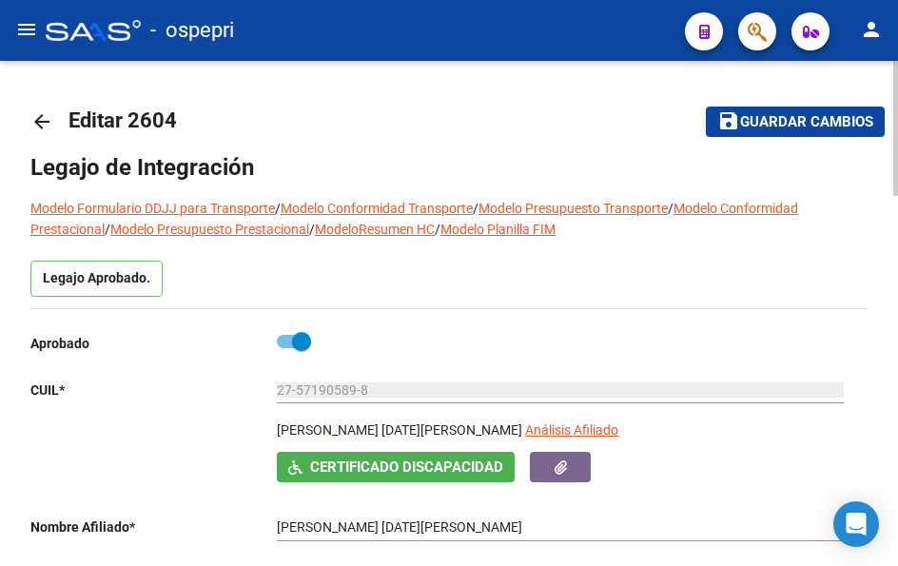
click at [40, 118] on mat-icon "arrow_back" at bounding box center [41, 121] width 23 height 23
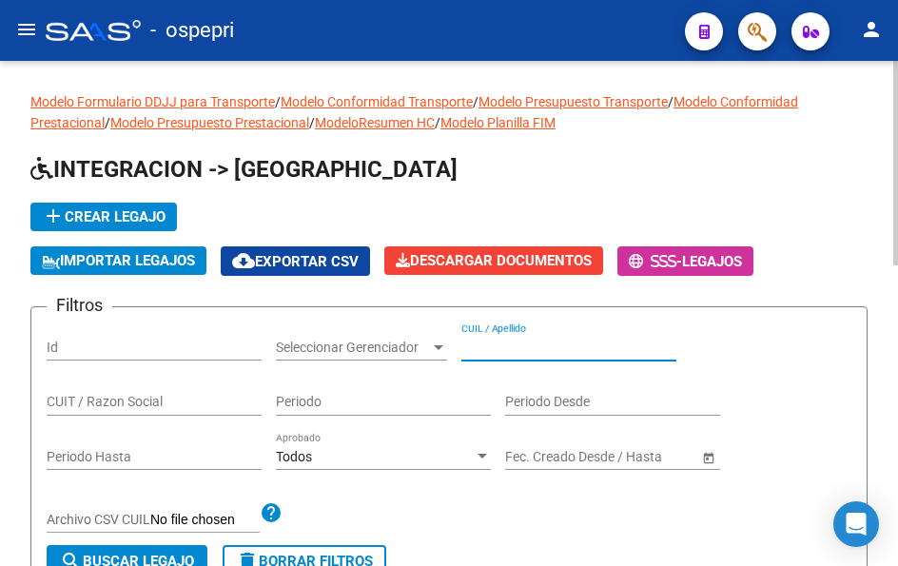
click at [527, 346] on input "CUIL / Apellido" at bounding box center [568, 348] width 215 height 16
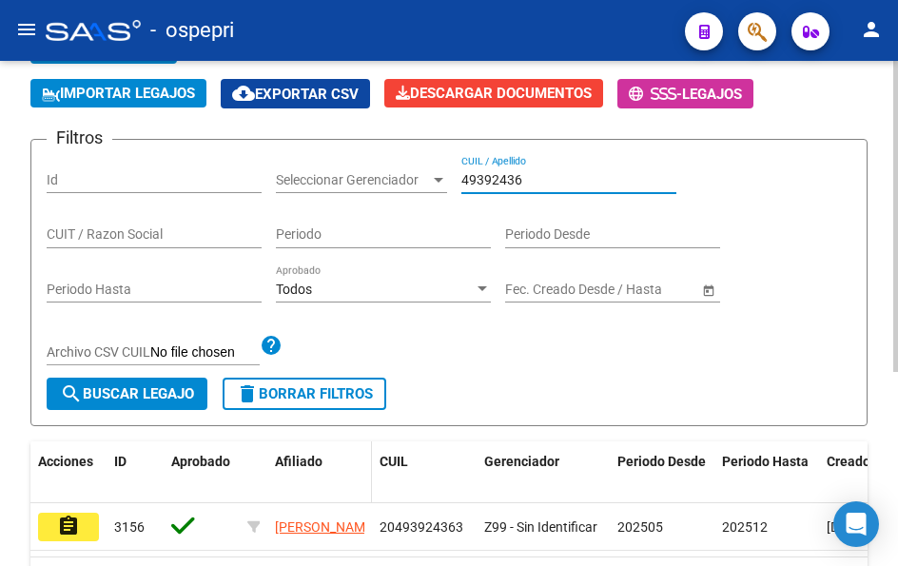
scroll to position [285, 0]
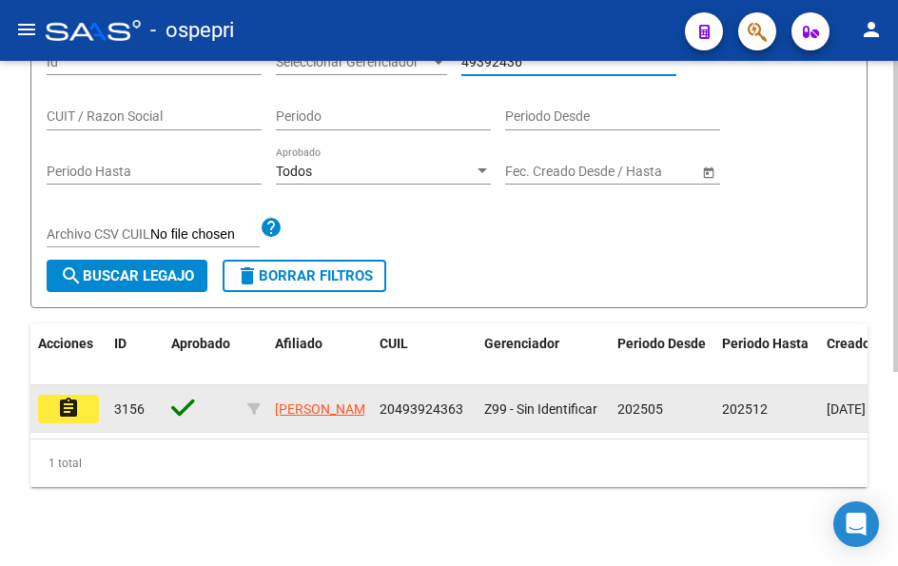
type input "49392436"
click at [73, 408] on mat-icon "assignment" at bounding box center [68, 408] width 23 height 23
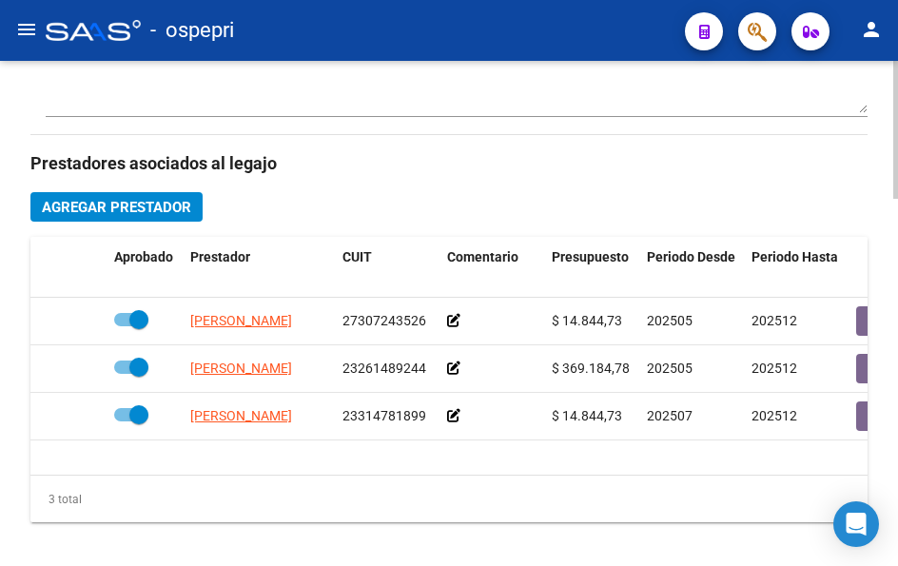
scroll to position [856, 0]
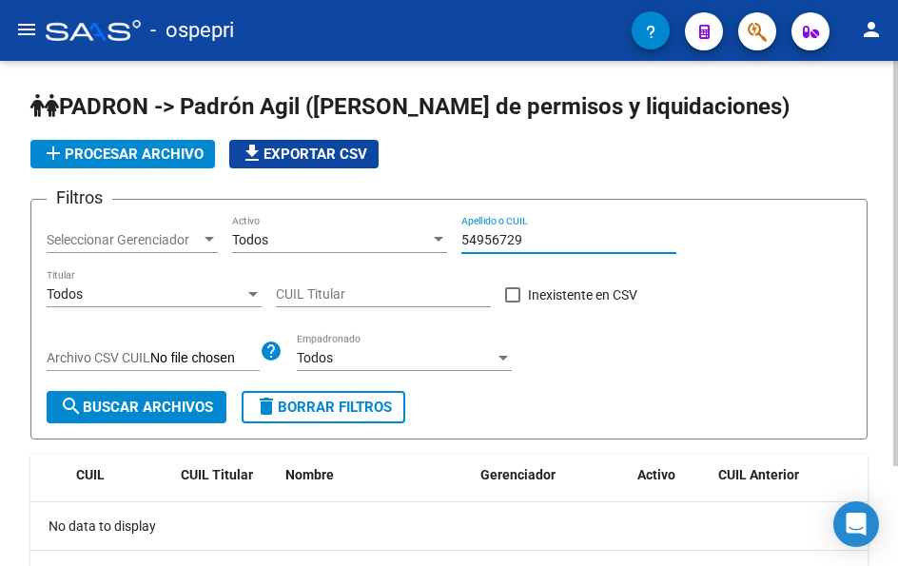
click at [531, 243] on input "54956729" at bounding box center [568, 240] width 215 height 16
click at [532, 244] on input "54956729" at bounding box center [568, 240] width 215 height 16
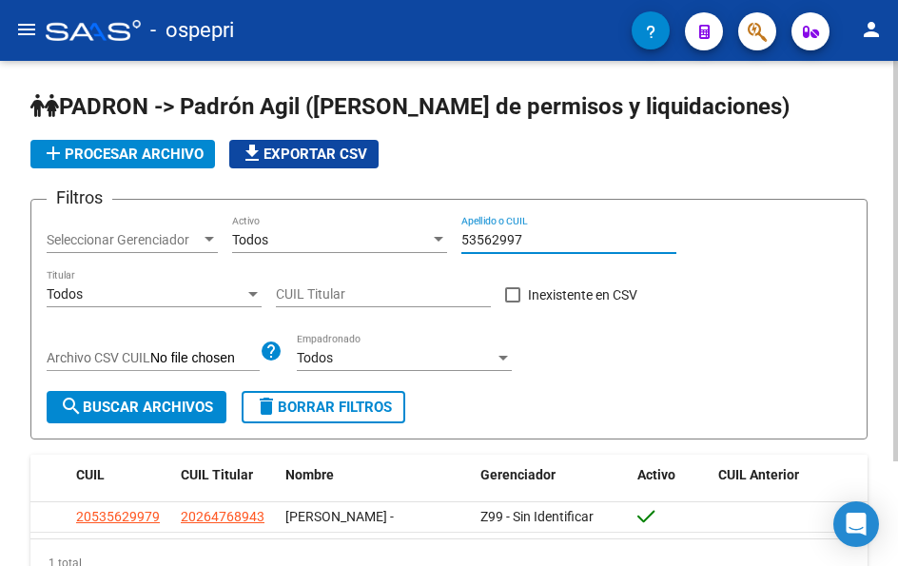
click at [542, 237] on input "53562997" at bounding box center [568, 240] width 215 height 16
click at [542, 236] on input "53562997" at bounding box center [568, 240] width 215 height 16
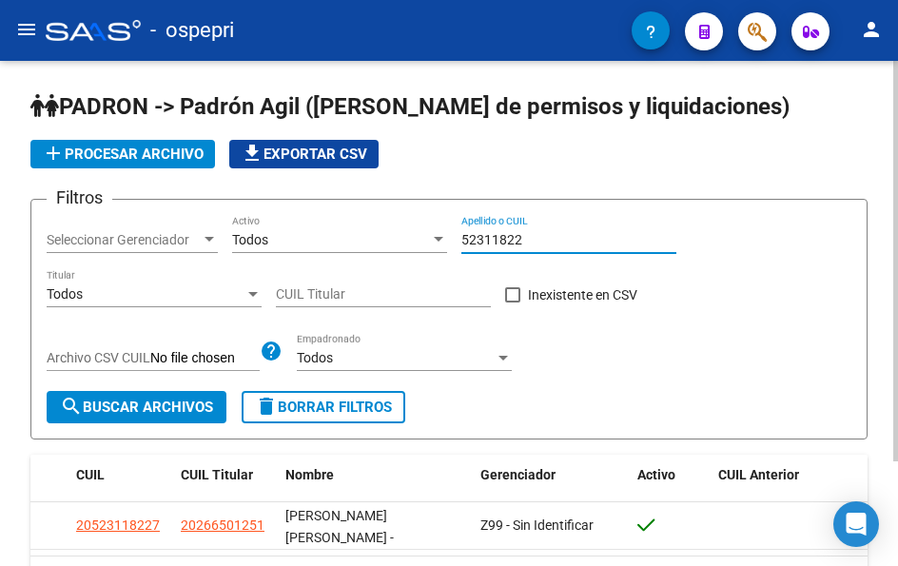
click at [541, 239] on input "52311822" at bounding box center [568, 240] width 215 height 16
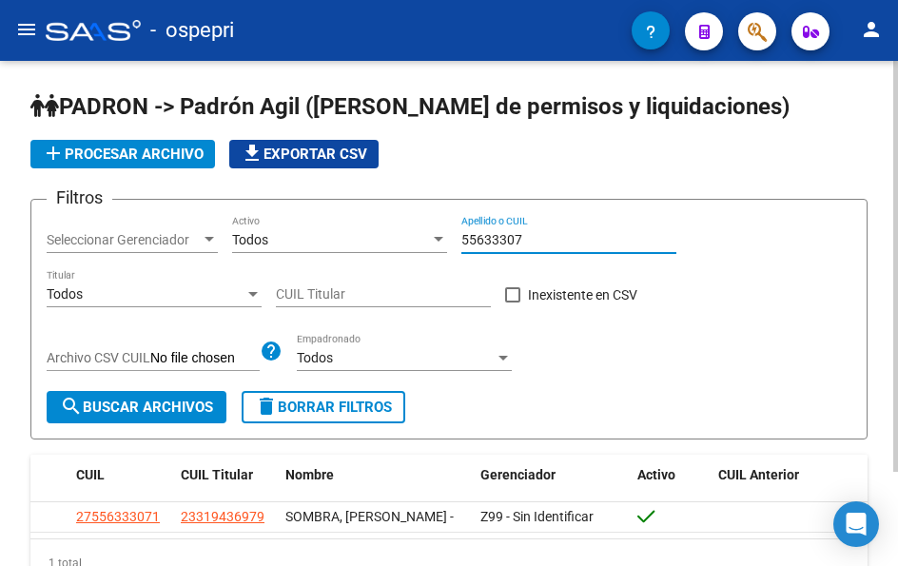
click at [533, 234] on input "55633307" at bounding box center [568, 240] width 215 height 16
click at [556, 237] on input "56005997" at bounding box center [568, 240] width 215 height 16
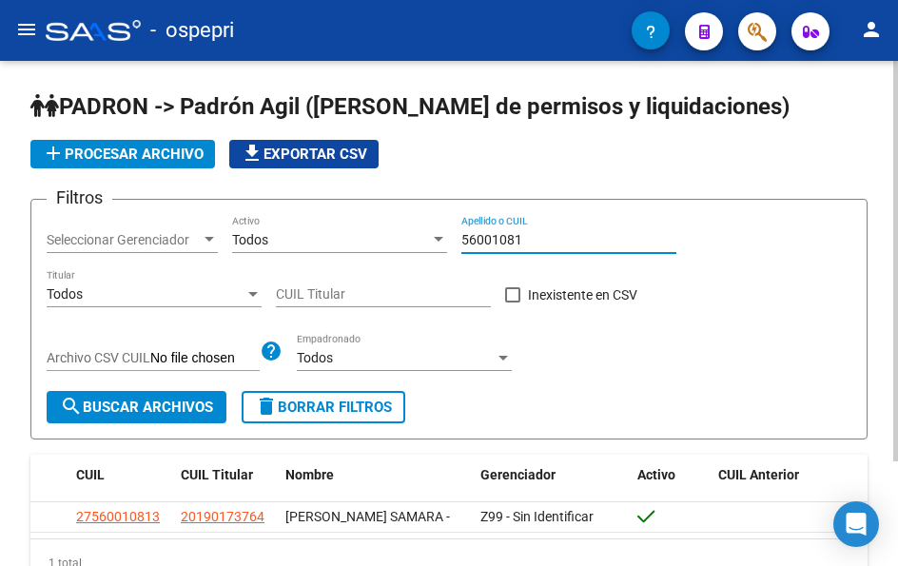
click at [537, 239] on input "56001081" at bounding box center [568, 240] width 215 height 16
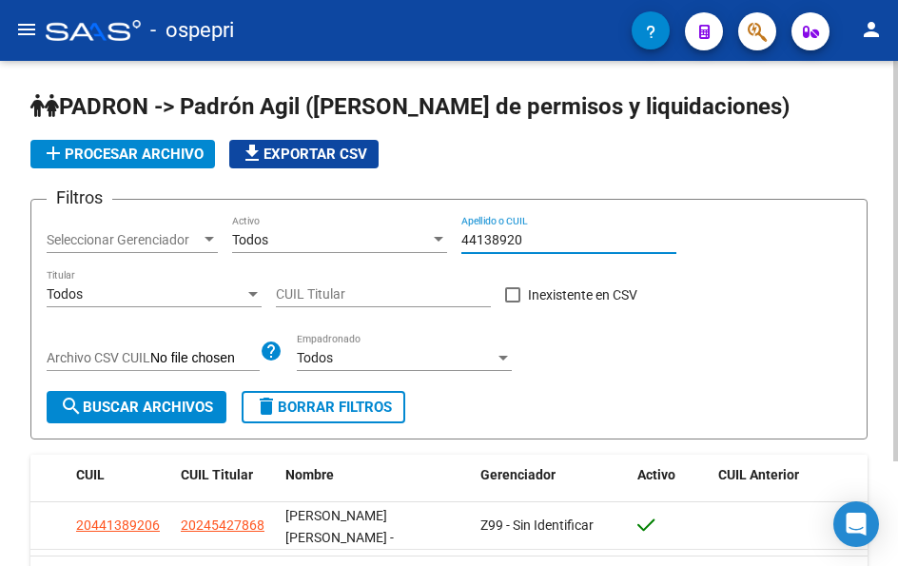
click at [529, 235] on input "44138920" at bounding box center [568, 240] width 215 height 16
click at [529, 237] on input "44138920" at bounding box center [568, 240] width 215 height 16
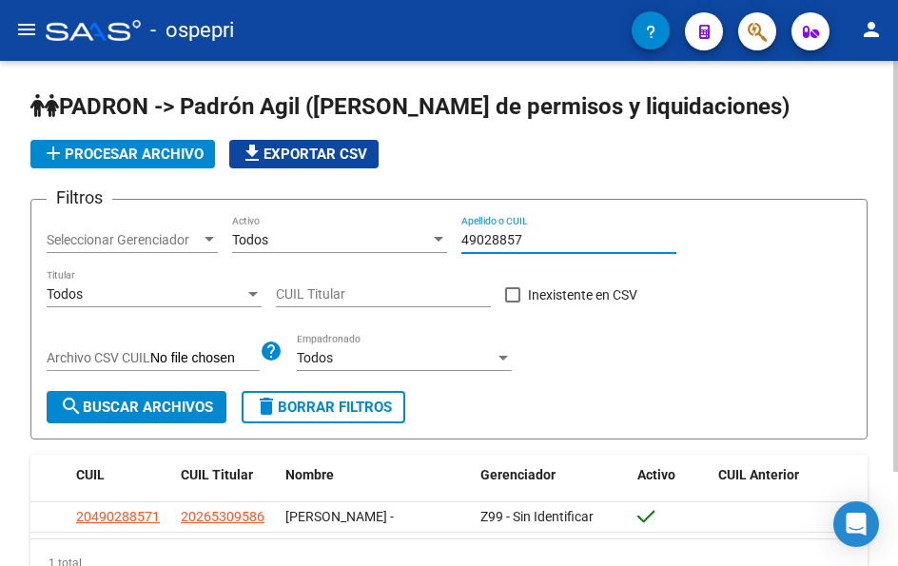
type input "49028857"
